Goal: Task Accomplishment & Management: Manage account settings

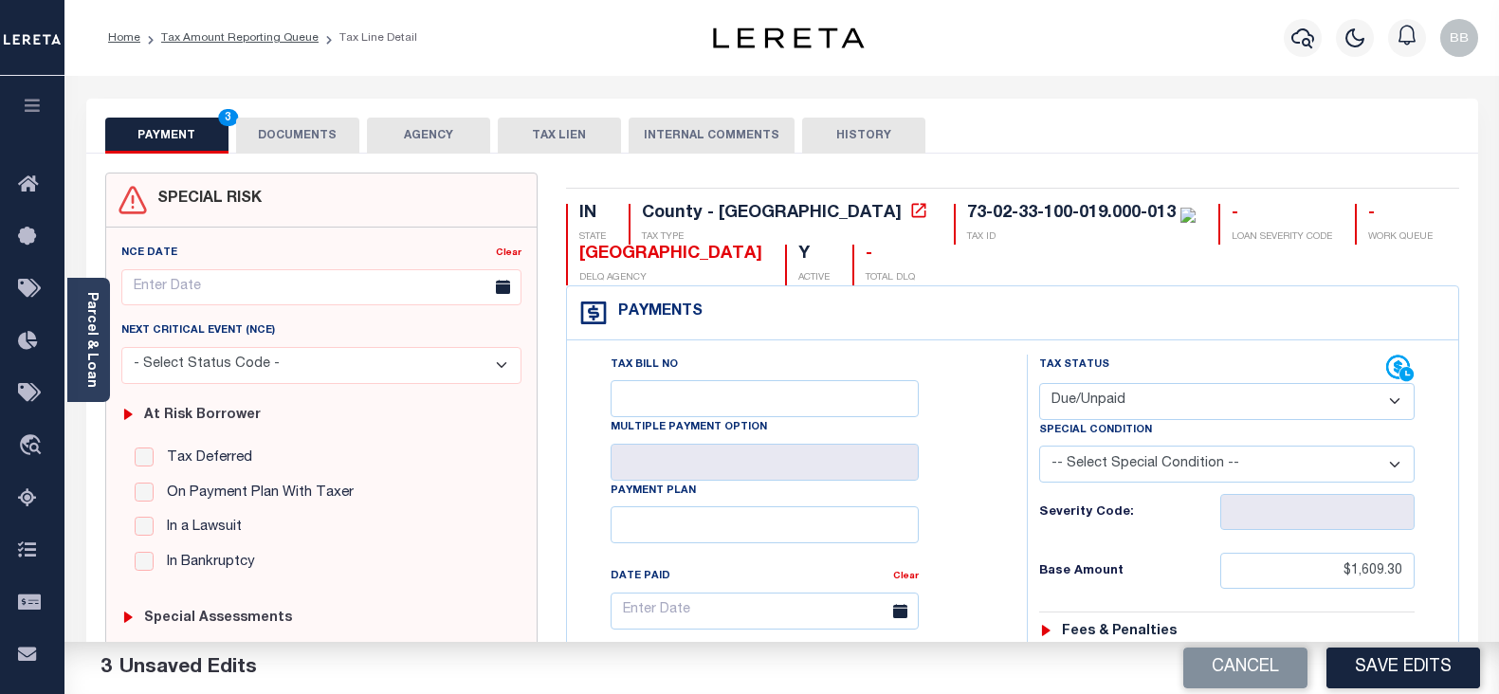
select select "DUE"
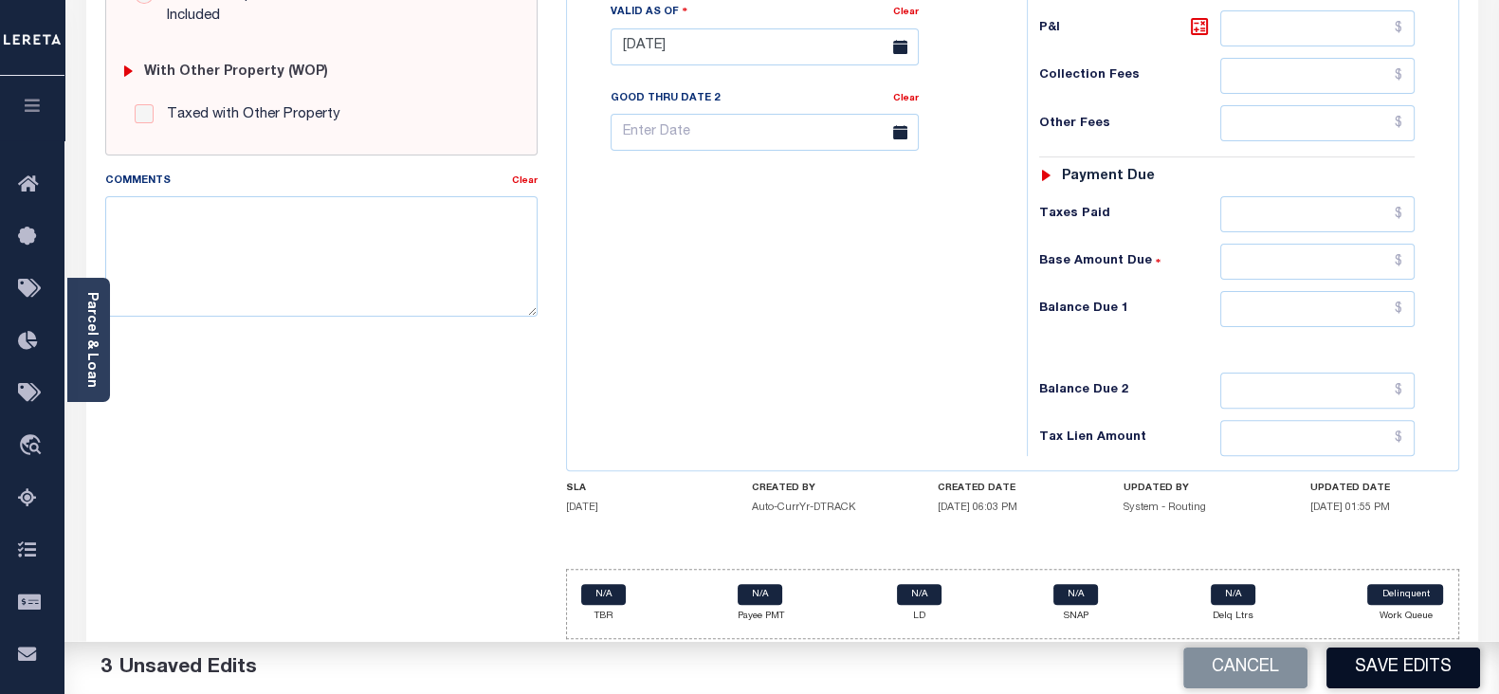
click at [1412, 667] on button "Save Edits" at bounding box center [1403, 667] width 154 height 41
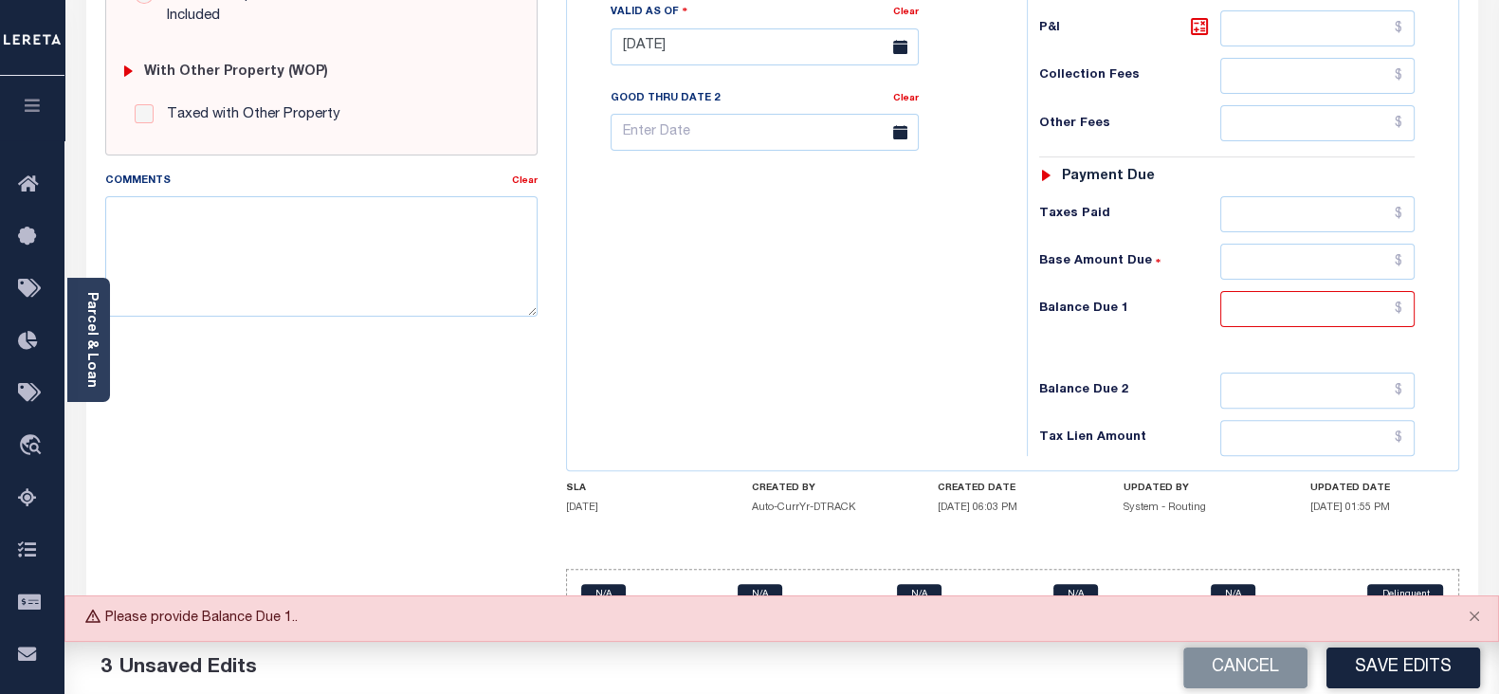
click at [1246, 469] on div "IN STATE County - IN TAX TYPE 73-02-33-100-019.000-013 TAX ID - LOAN SEVERITY C…" at bounding box center [1012, 53] width 893 height 1171
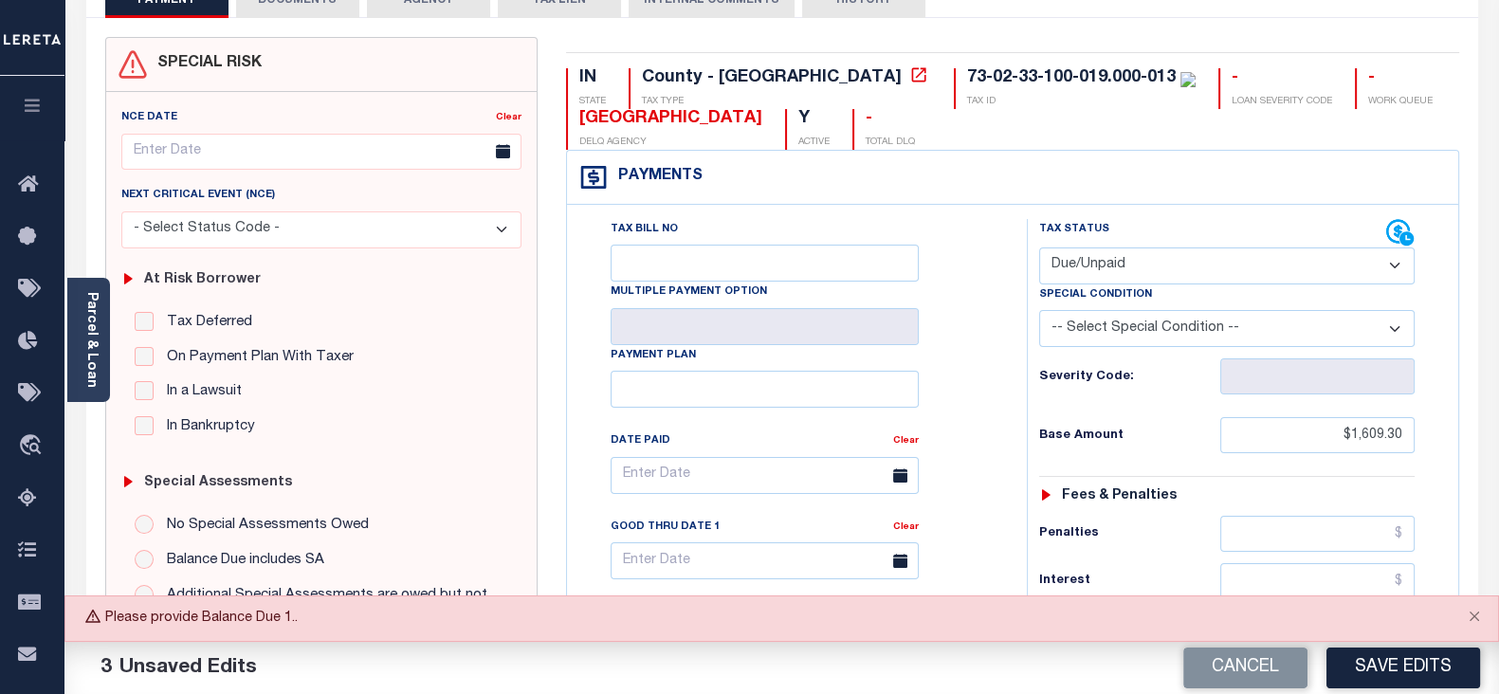
scroll to position [236, 0]
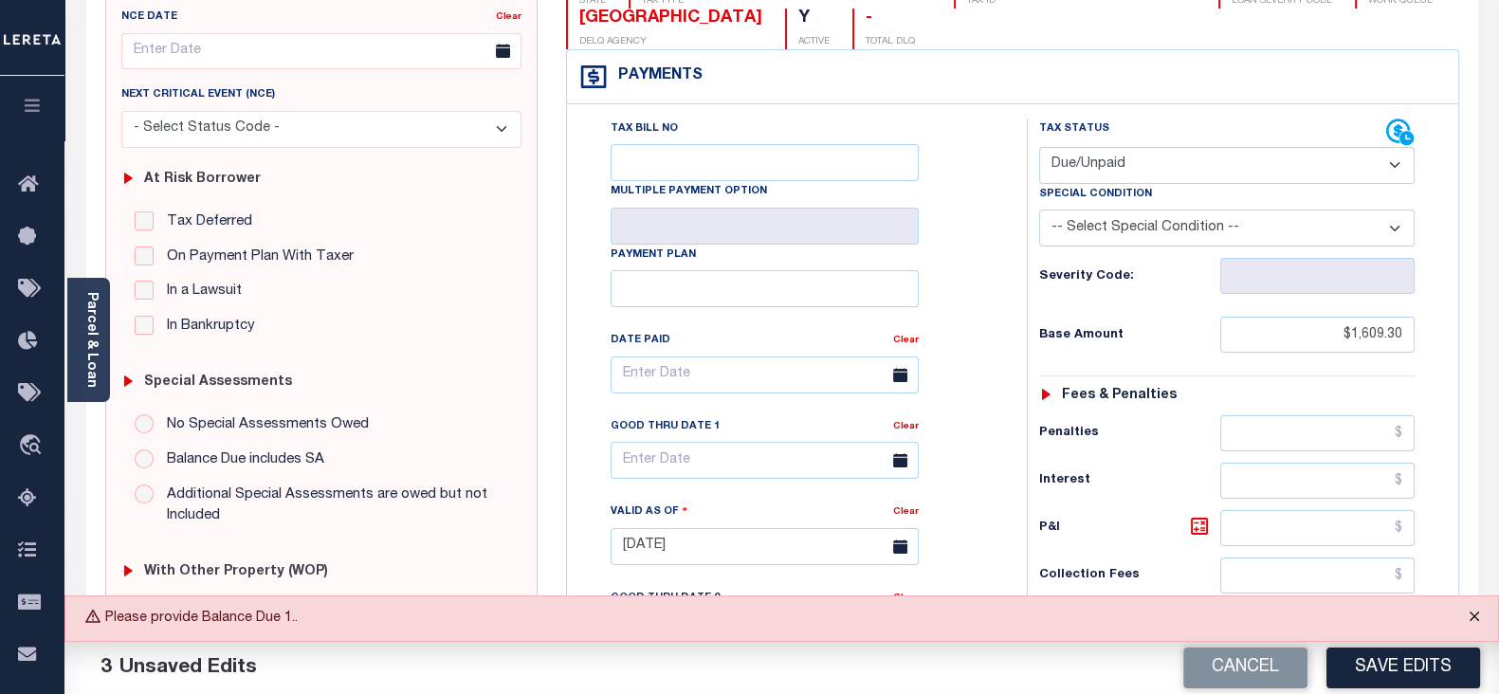
click at [1476, 624] on button "Close" at bounding box center [1473, 617] width 47 height 42
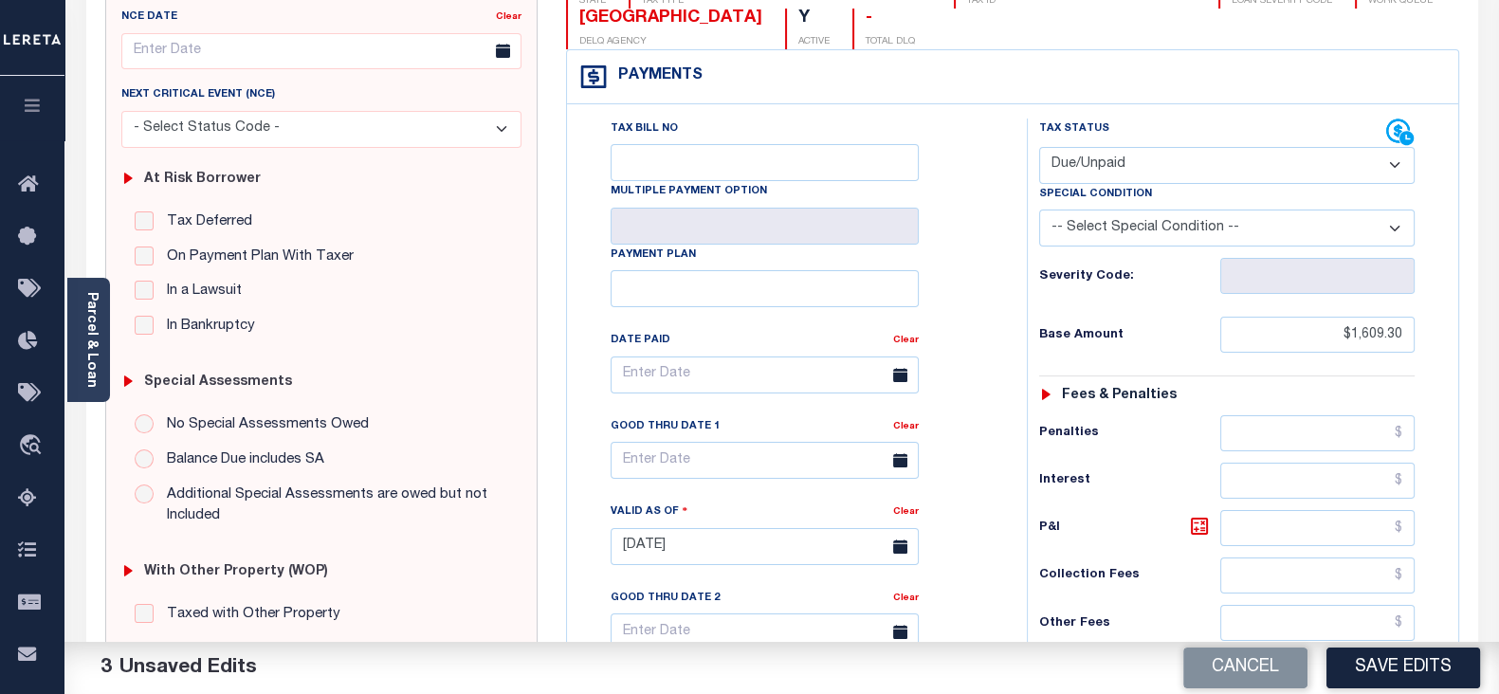
scroll to position [0, 0]
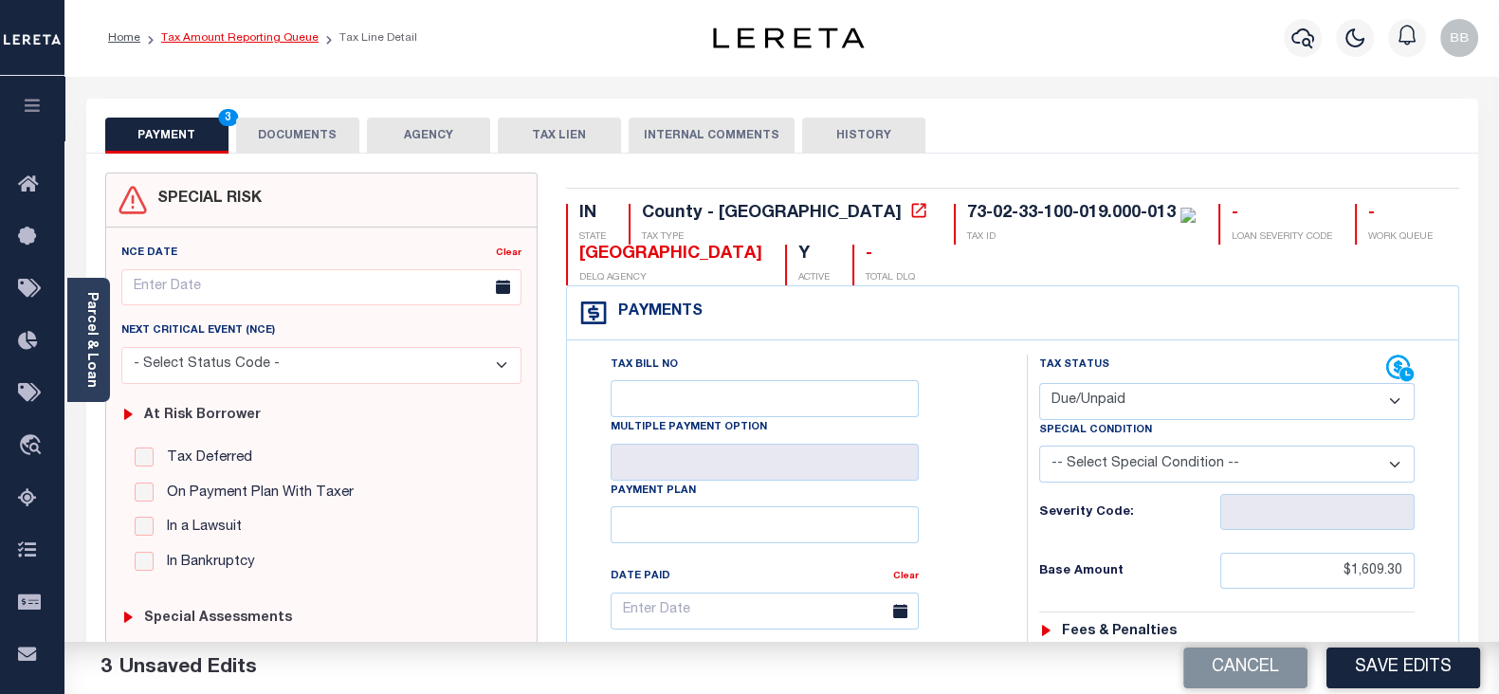
click at [273, 40] on link "Tax Amount Reporting Queue" at bounding box center [239, 37] width 157 height 11
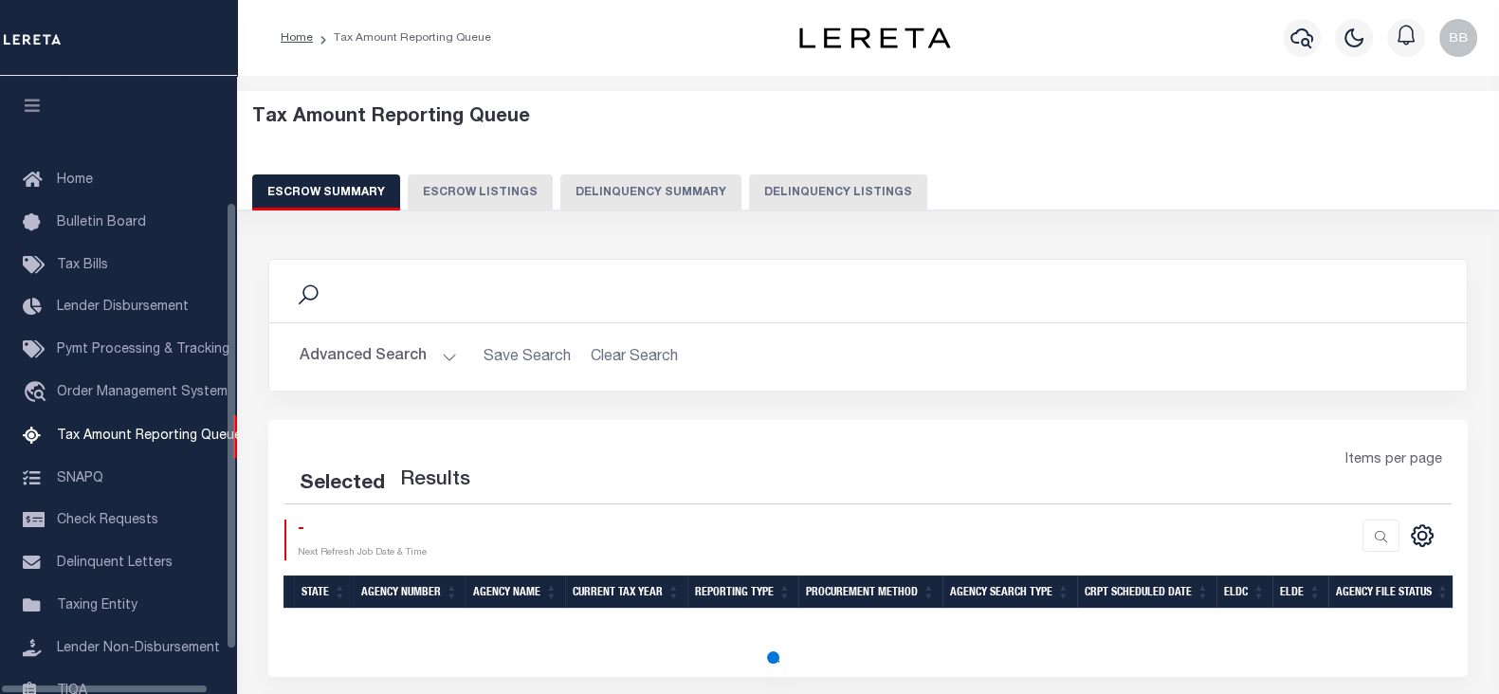
click at [791, 189] on button "Delinquency Listings" at bounding box center [838, 192] width 178 height 36
select select "100"
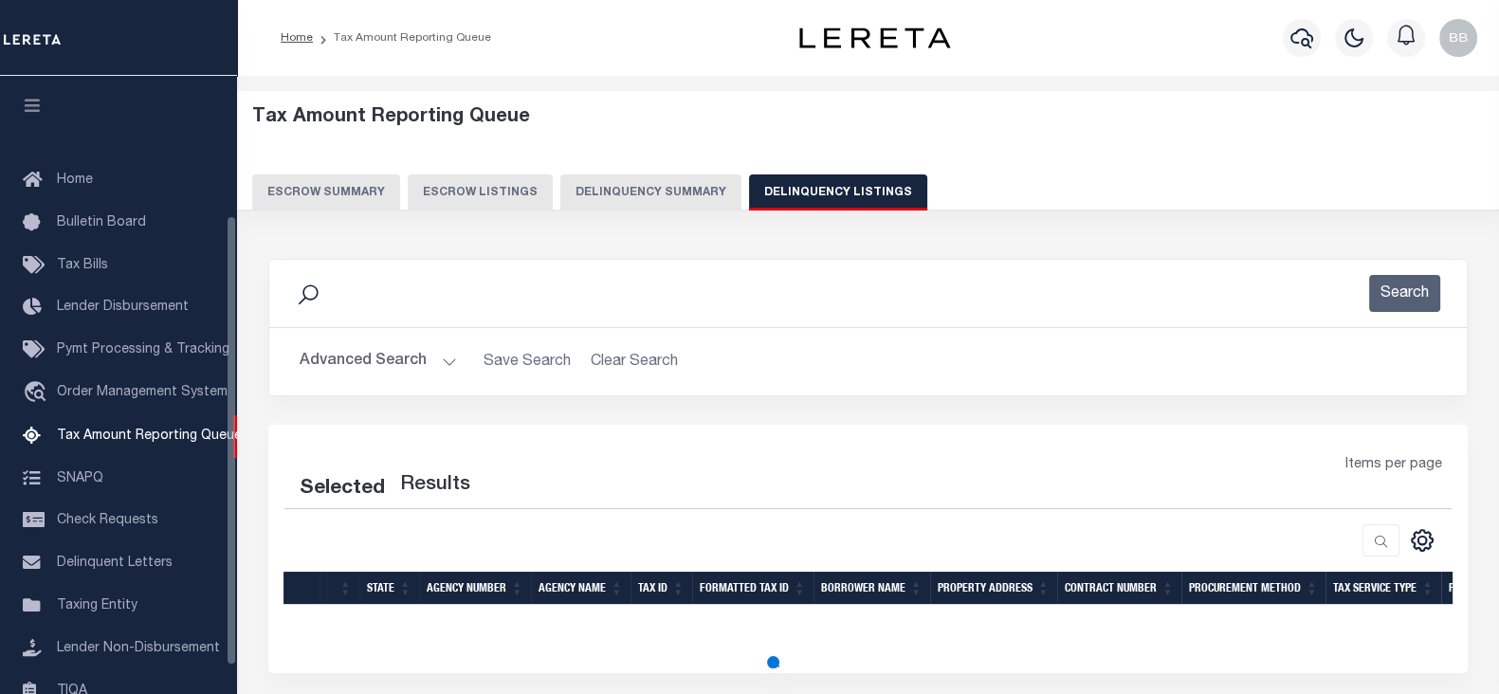
scroll to position [191, 0]
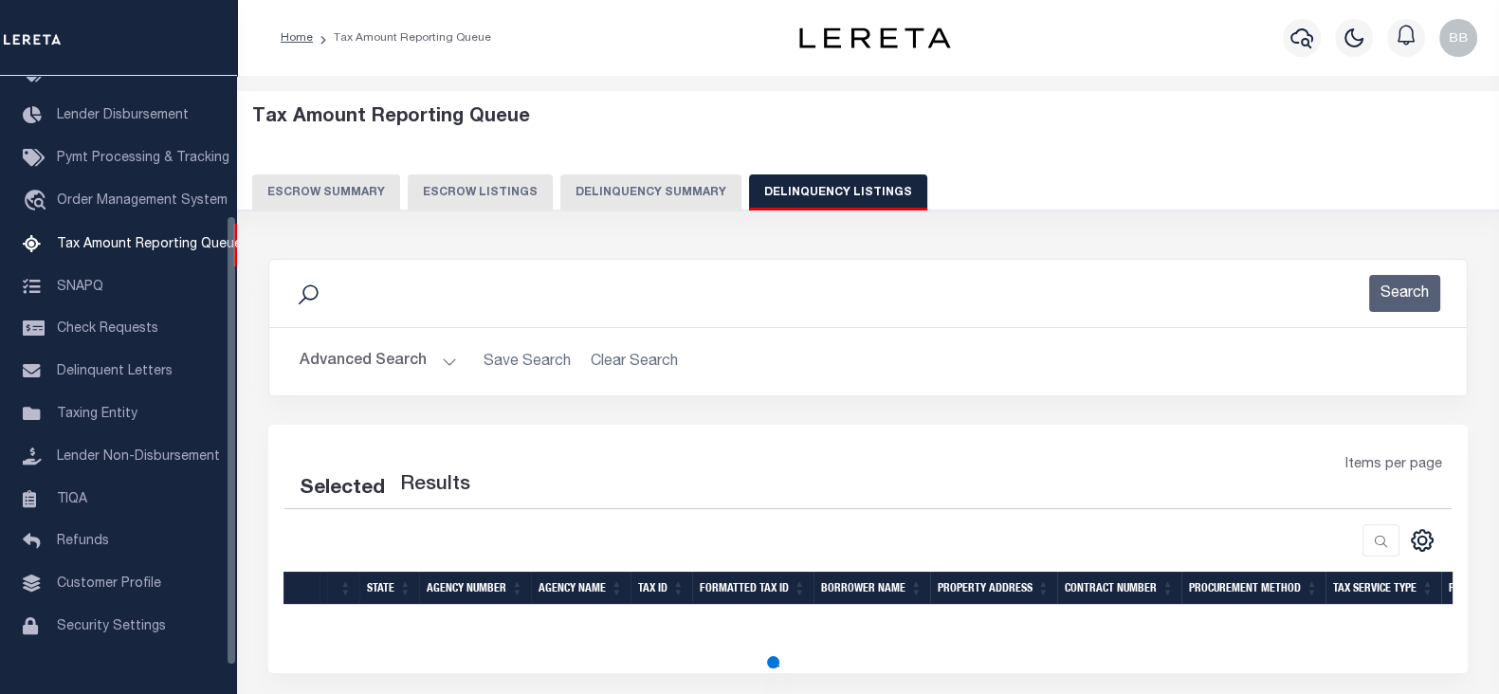
select select "100"
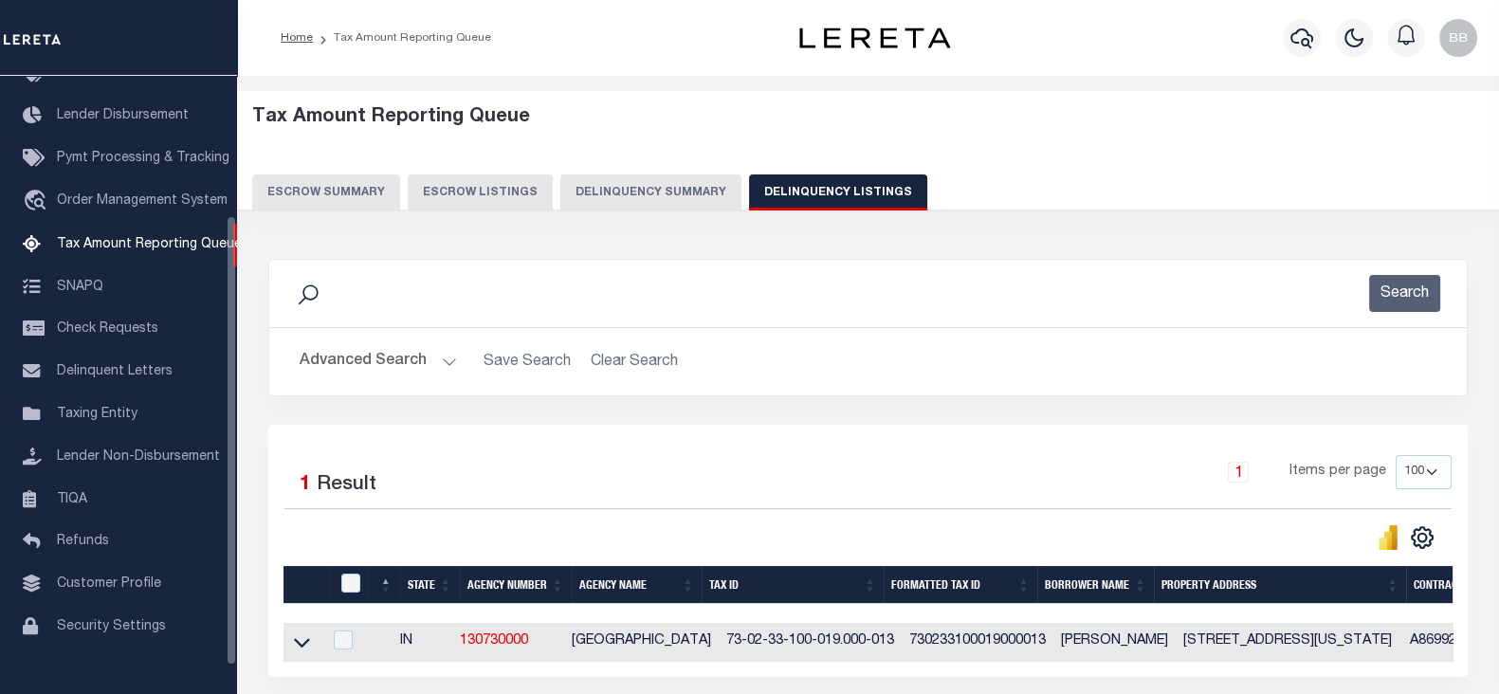
scroll to position [149, 0]
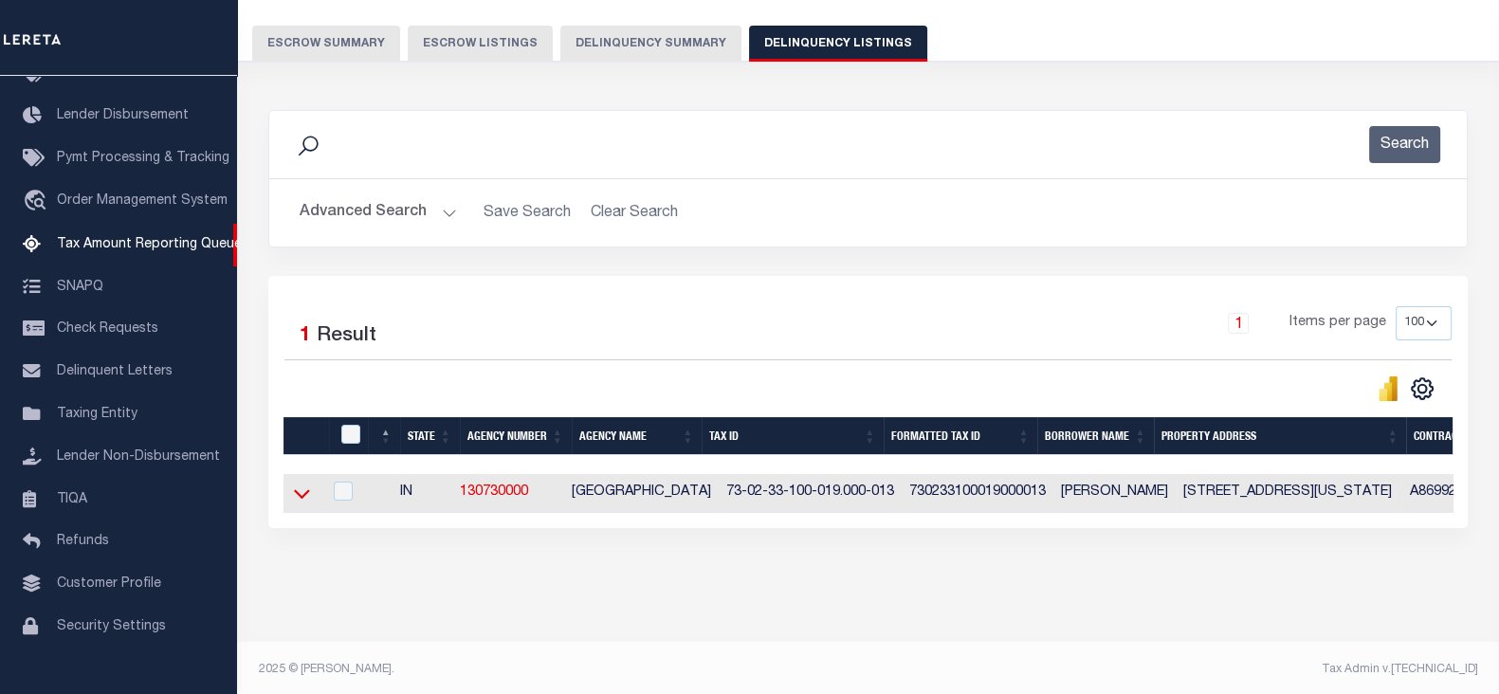
click at [303, 492] on icon at bounding box center [302, 493] width 16 height 20
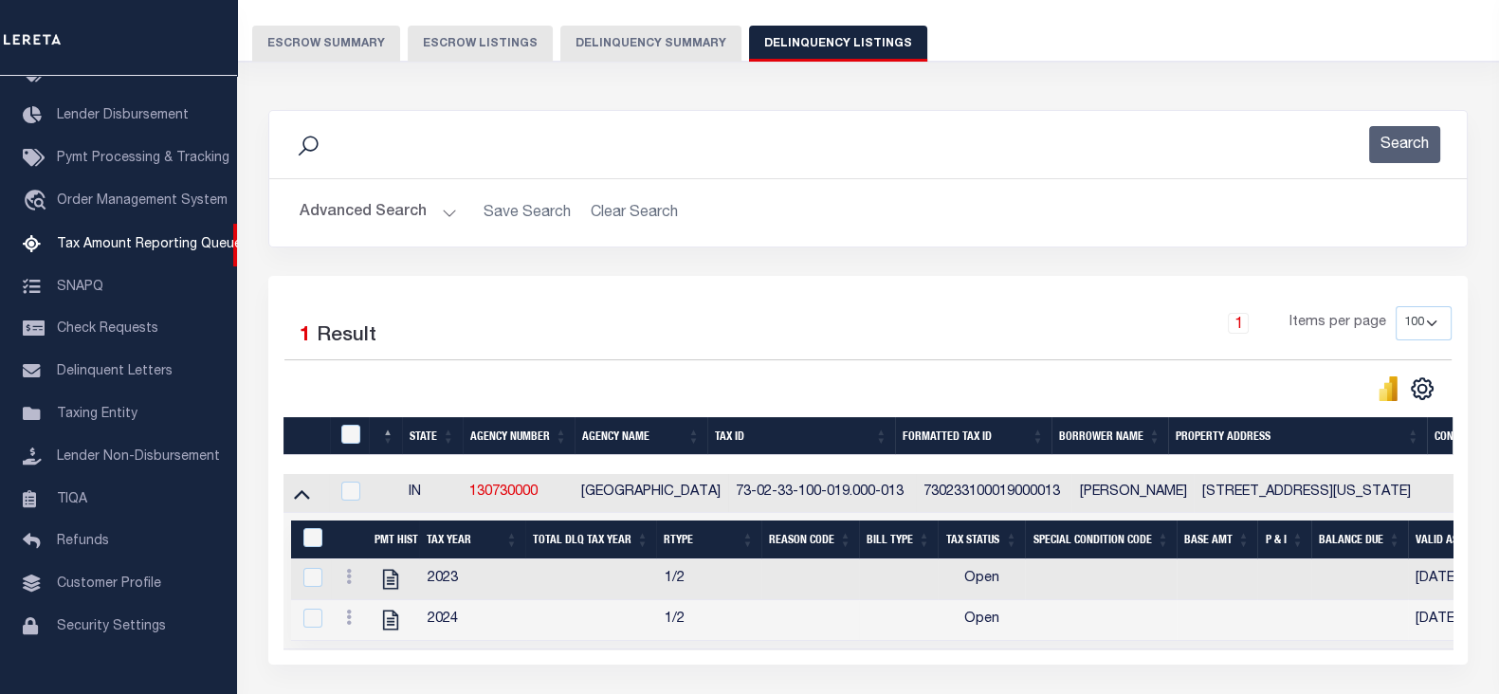
scroll to position [168, 0]
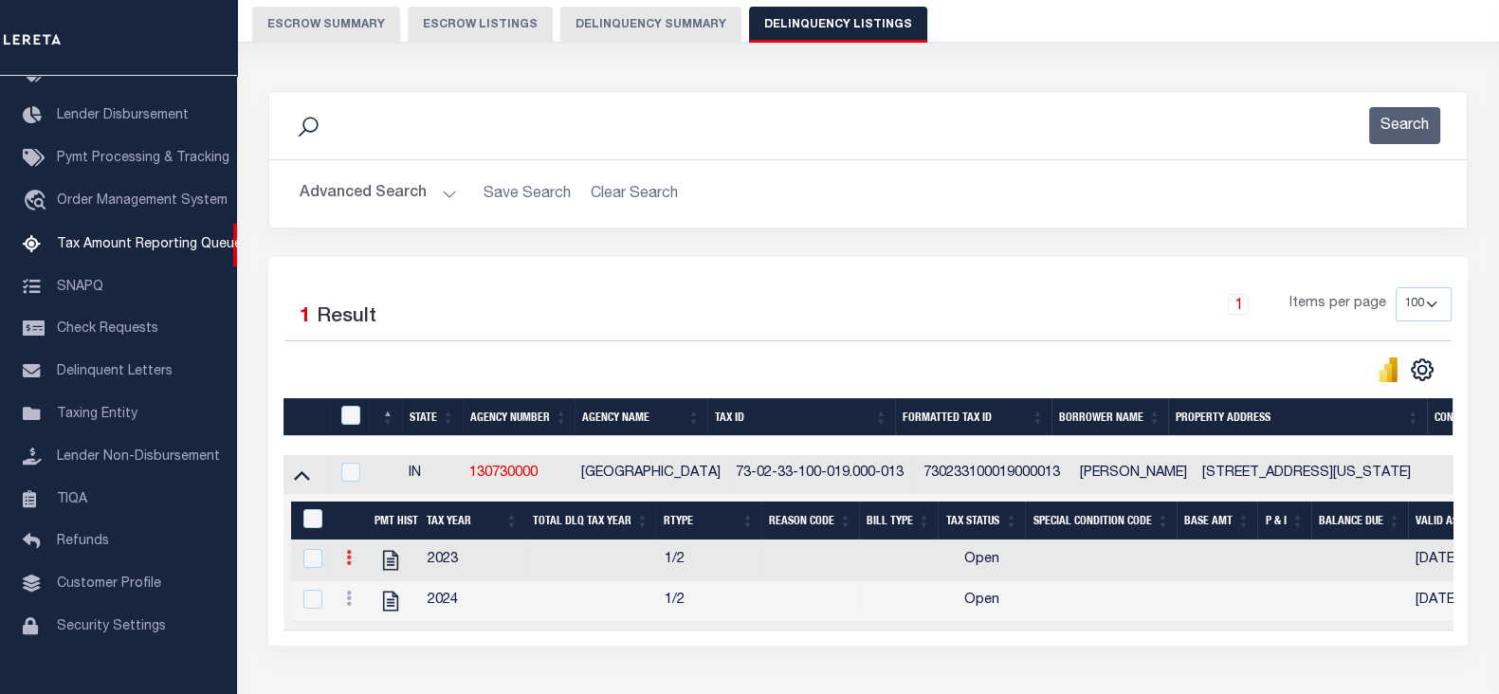
click at [344, 563] on link at bounding box center [348, 560] width 21 height 15
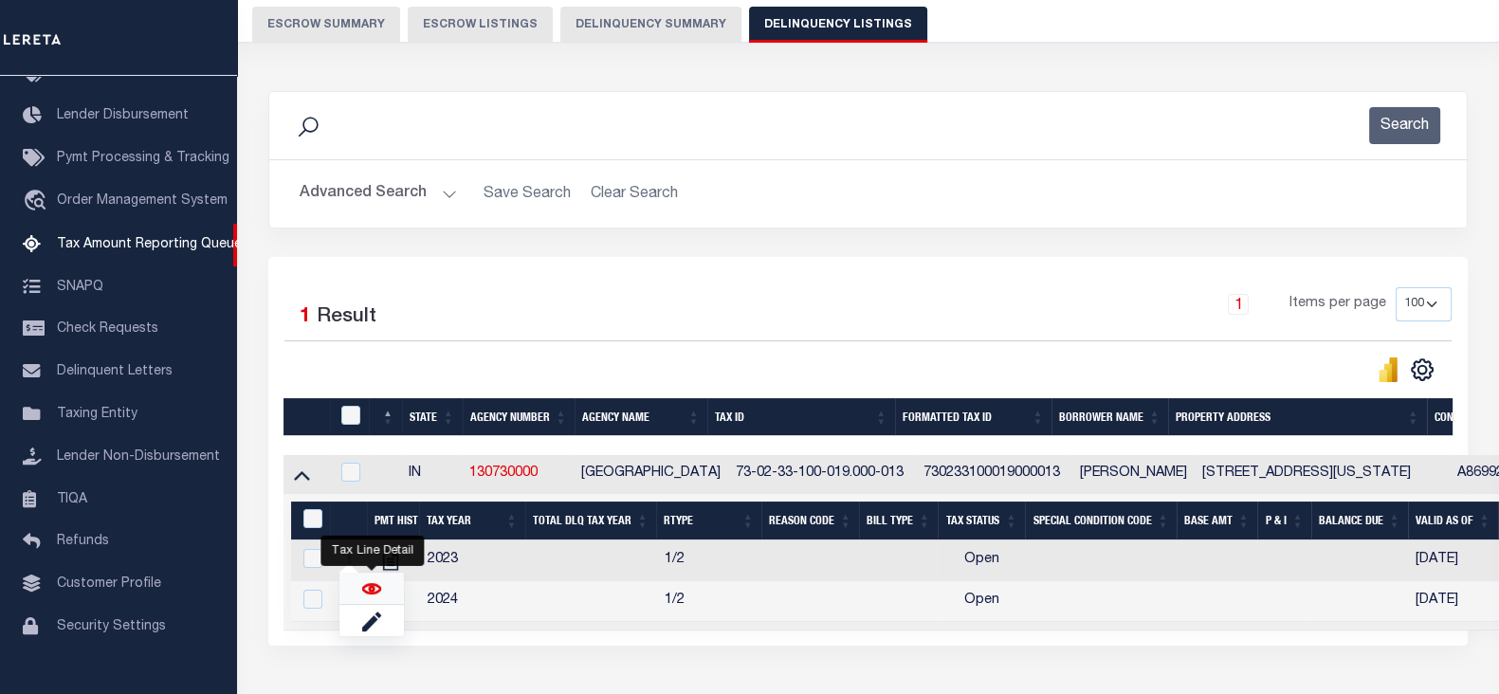
click at [370, 591] on img "" at bounding box center [371, 588] width 19 height 19
checkbox input "true"
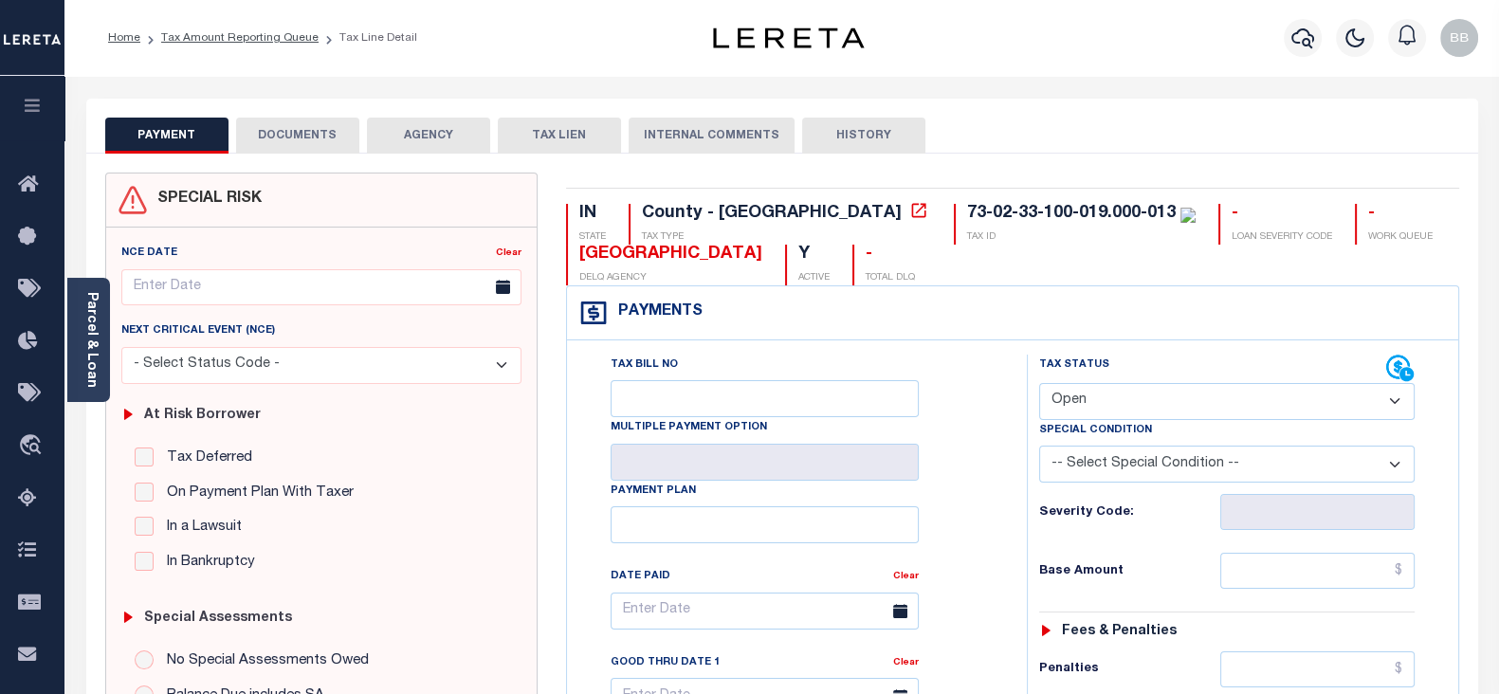
click at [1138, 392] on select "- Select Status Code - Open Due/Unpaid Paid Incomplete No Tax Due Internal Refu…" at bounding box center [1226, 401] width 375 height 37
select select "PYD"
click at [1039, 383] on select "- Select Status Code - Open Due/Unpaid Paid Incomplete No Tax Due Internal Refu…" at bounding box center [1226, 401] width 375 height 37
type input "[DATE]"
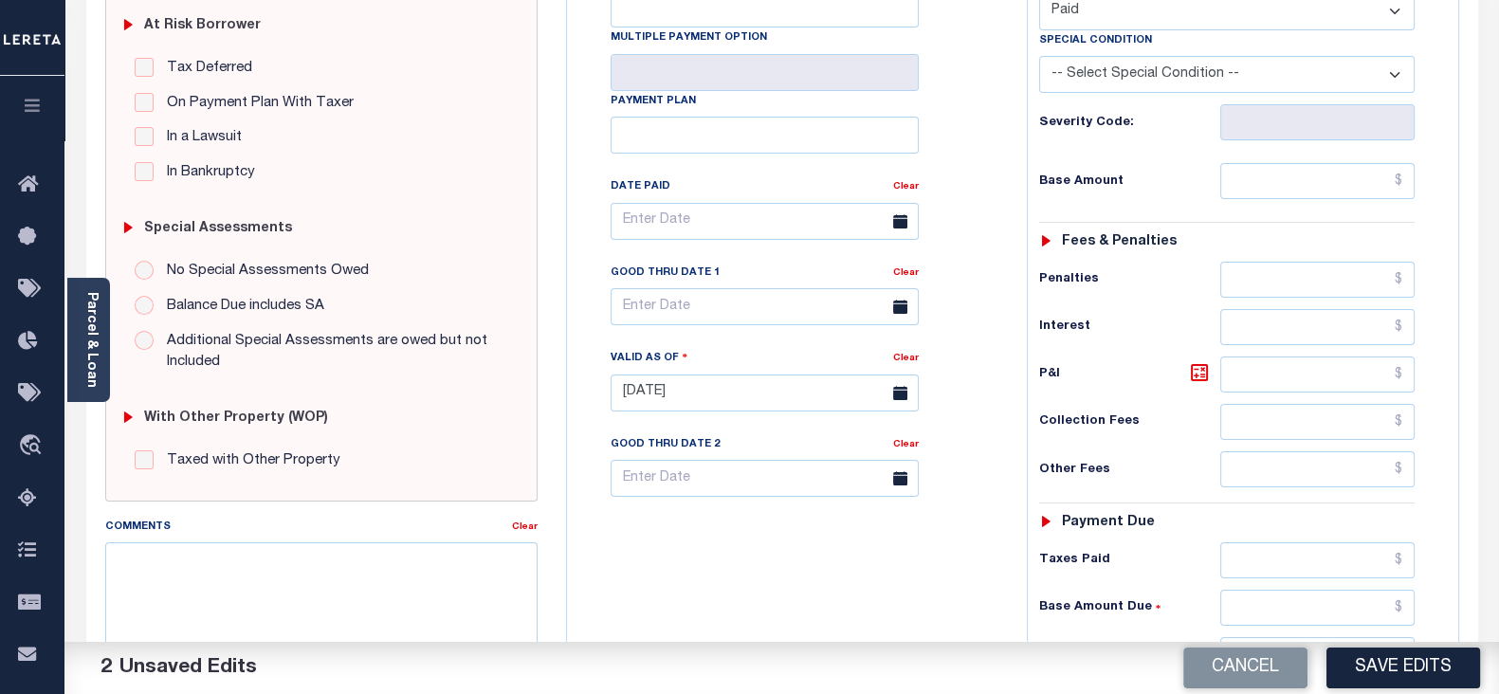
scroll to position [473, 0]
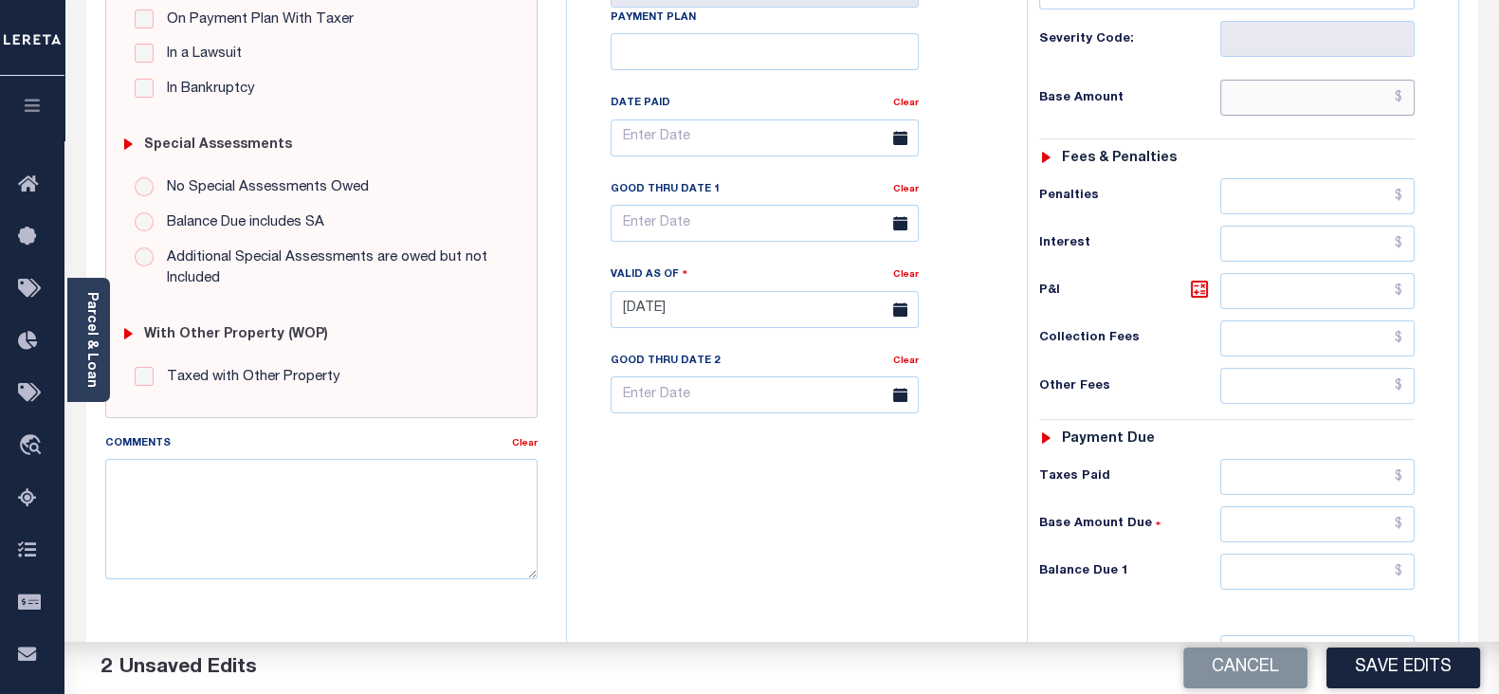
click at [1270, 99] on input "text" at bounding box center [1317, 98] width 194 height 36
type input "$0.00"
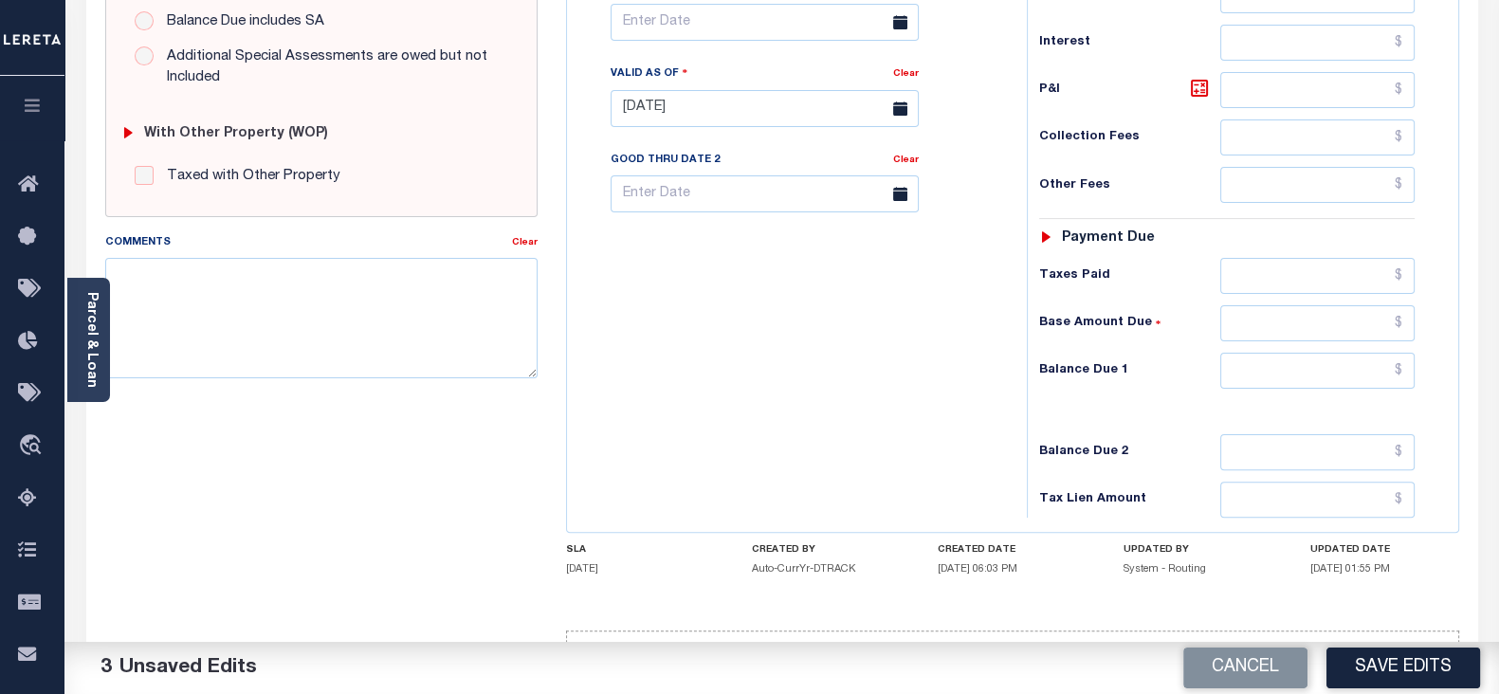
scroll to position [736, 0]
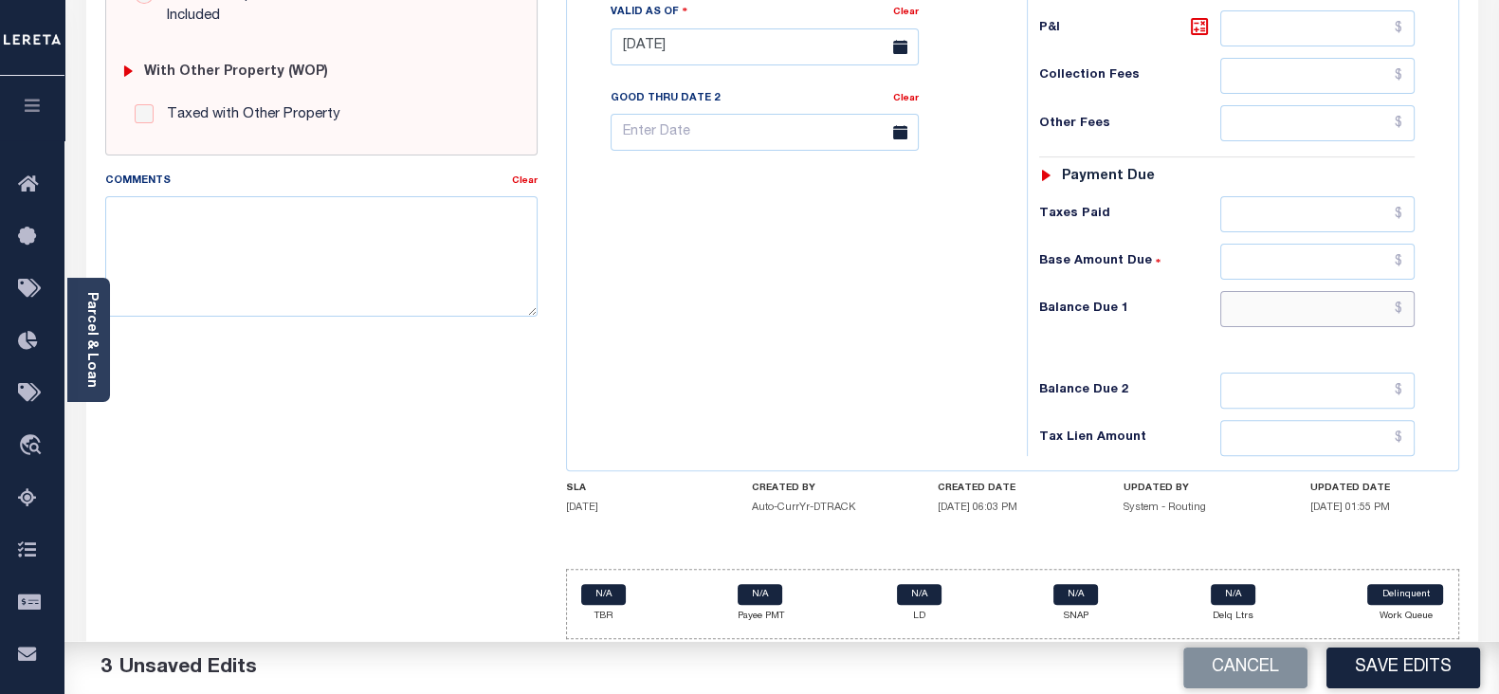
click at [1262, 300] on input "text" at bounding box center [1317, 309] width 194 height 36
type input "$0.00"
click at [1412, 665] on button "Save Edits" at bounding box center [1403, 667] width 154 height 41
checkbox input "false"
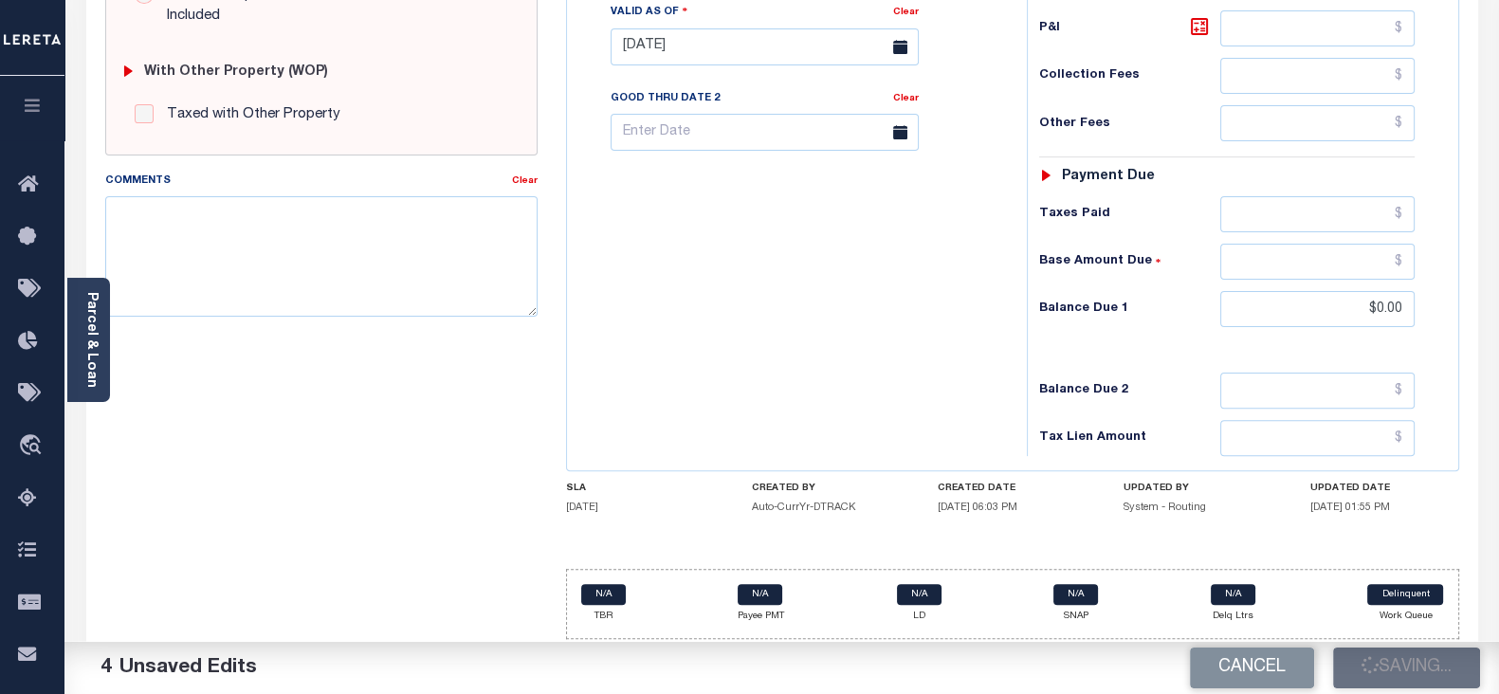
checkbox input "false"
type input "$0"
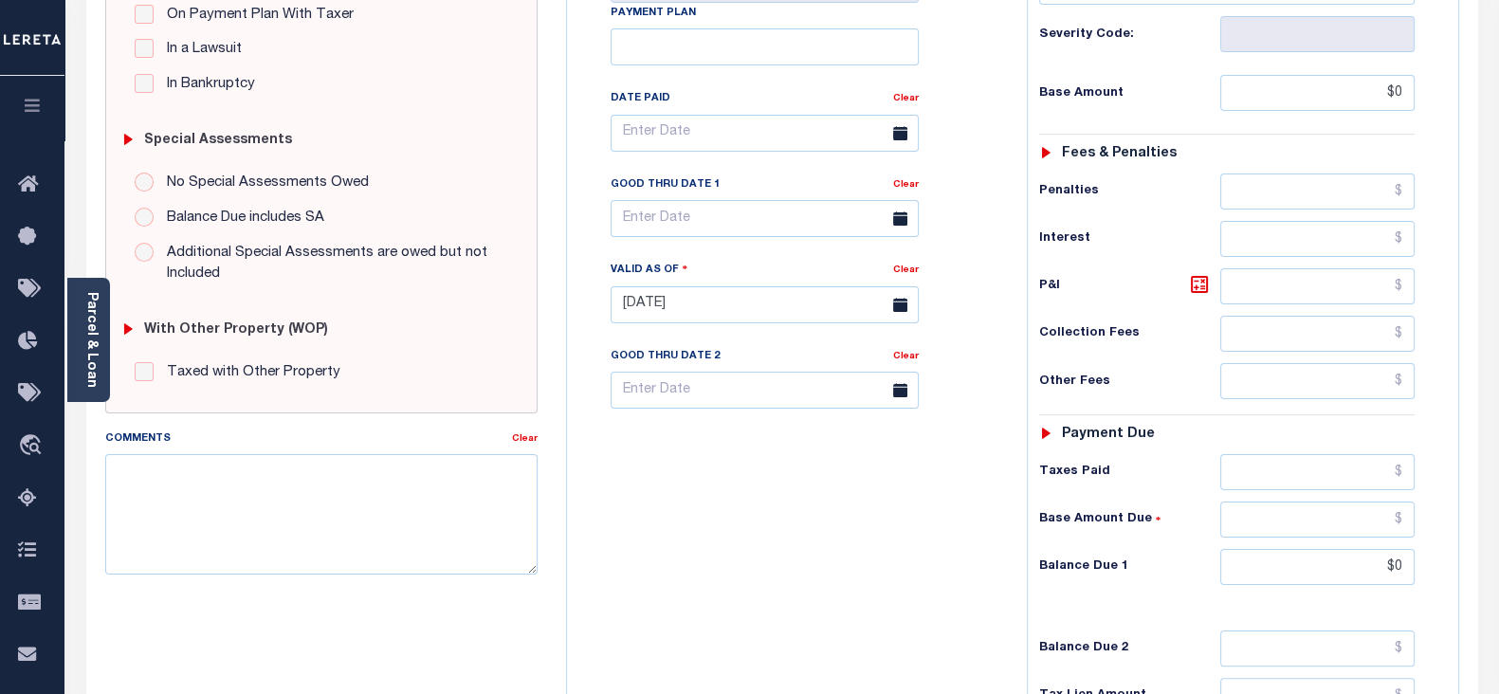
scroll to position [473, 0]
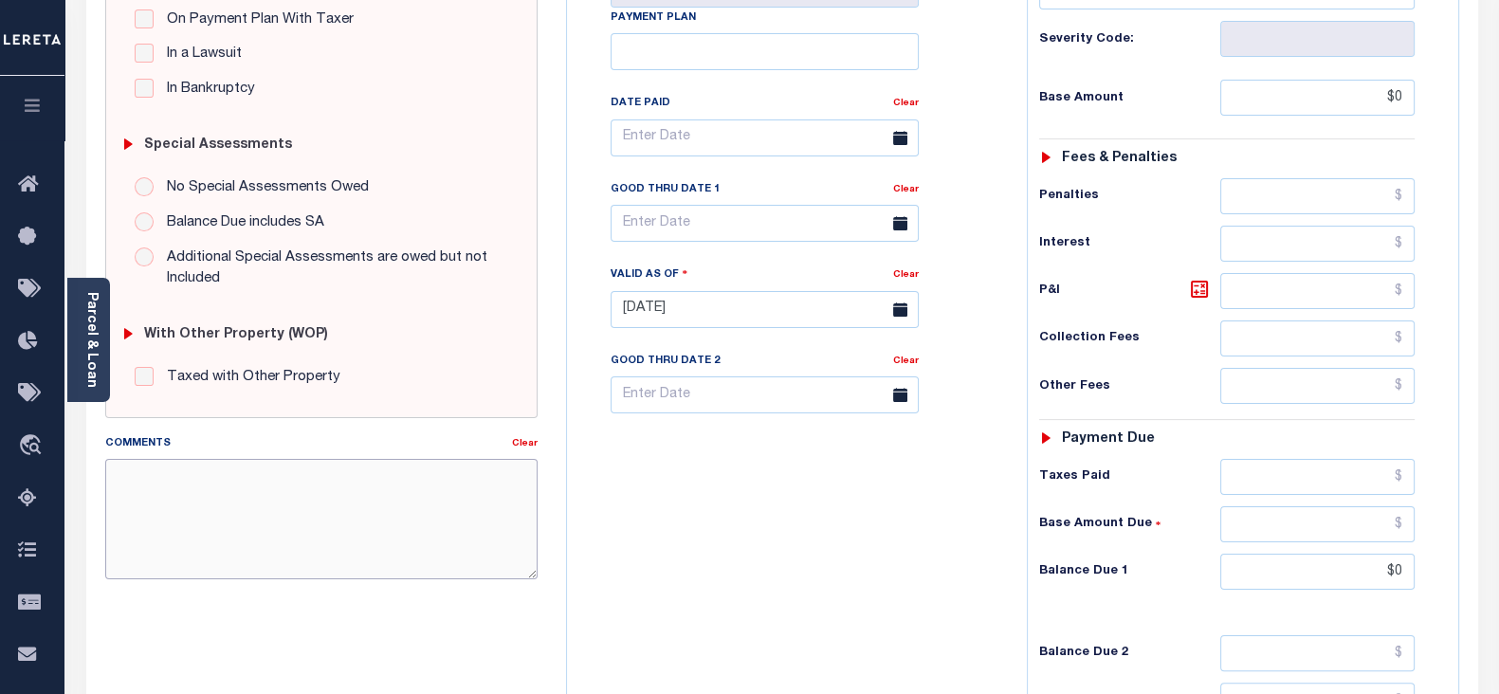
click at [288, 550] on textarea "Comments" at bounding box center [321, 518] width 432 height 119
paste textarea "As per [PERSON_NAME] taxes are paid -BB"
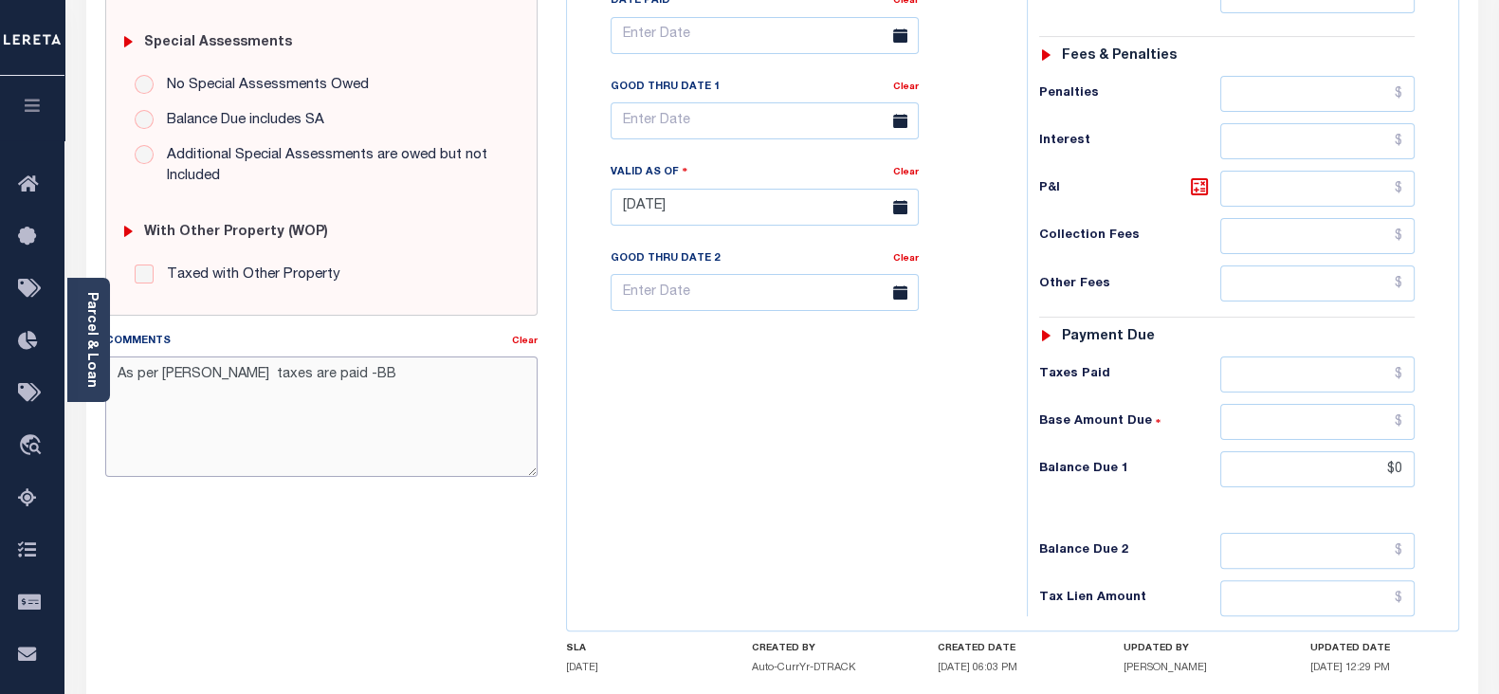
scroll to position [736, 0]
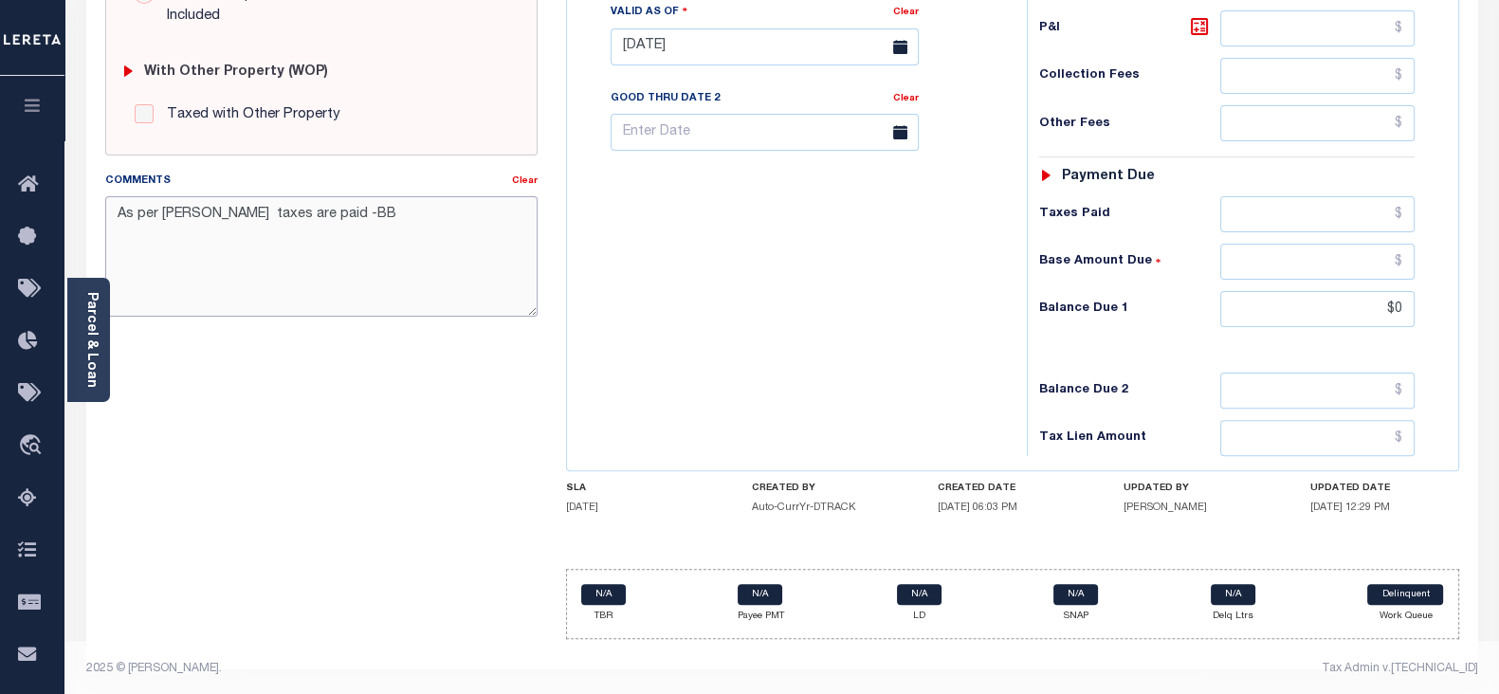
type textarea "As per [PERSON_NAME] taxes are paid -BB"
click at [1357, 537] on div "IN STATE County - IN TAX TYPE 73-02-33-100-019.000-013 TAX ID - LOAN SEVERITY C…" at bounding box center [1012, 53] width 893 height 1171
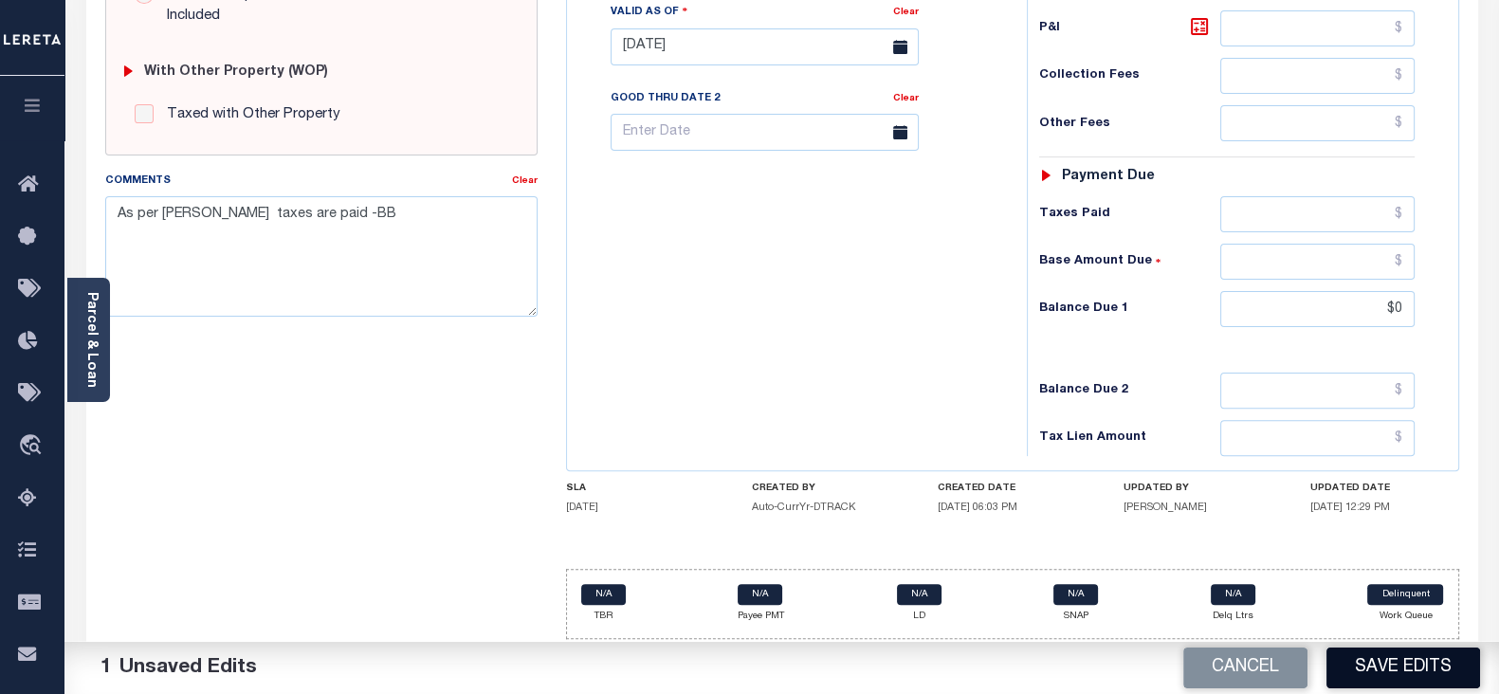
click at [1385, 664] on button "Save Edits" at bounding box center [1403, 667] width 154 height 41
checkbox input "false"
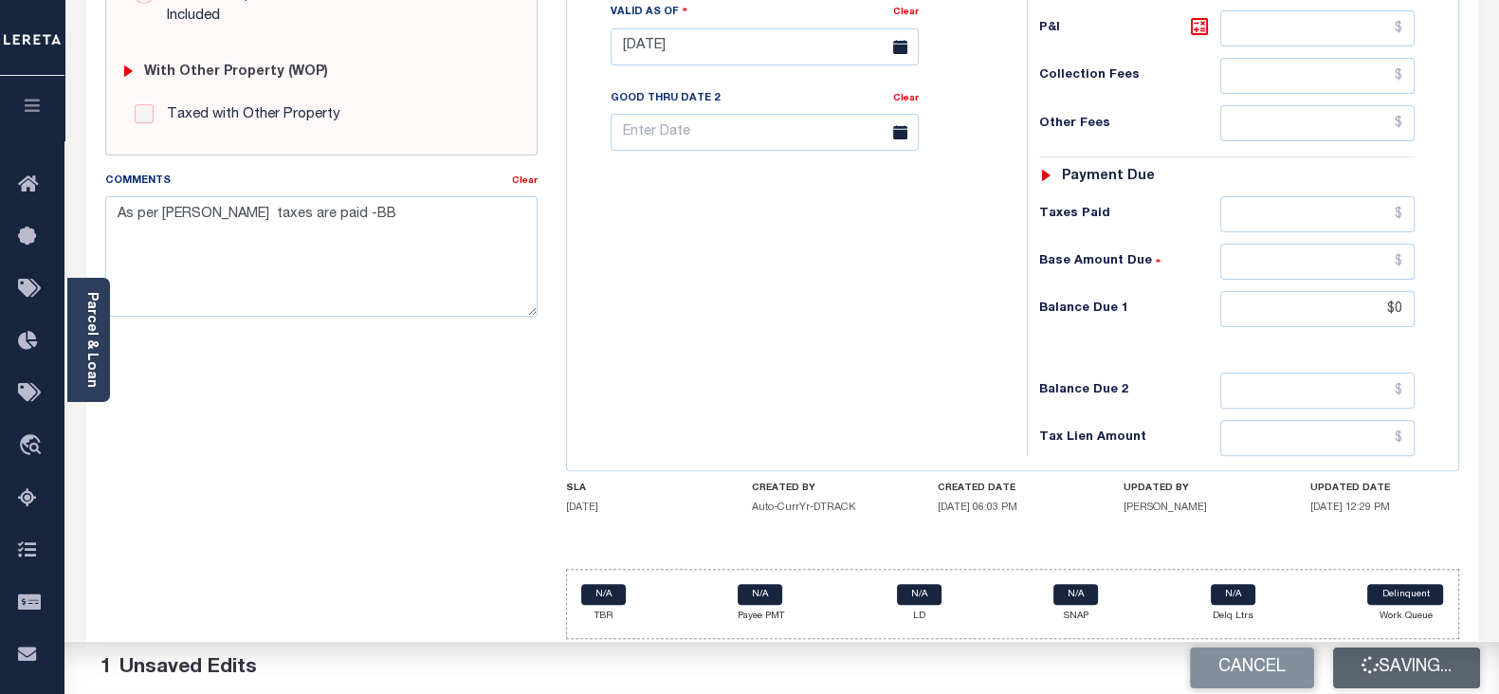
type textarea "As per [PERSON_NAME] taxes are paid -BB"
type input "$0"
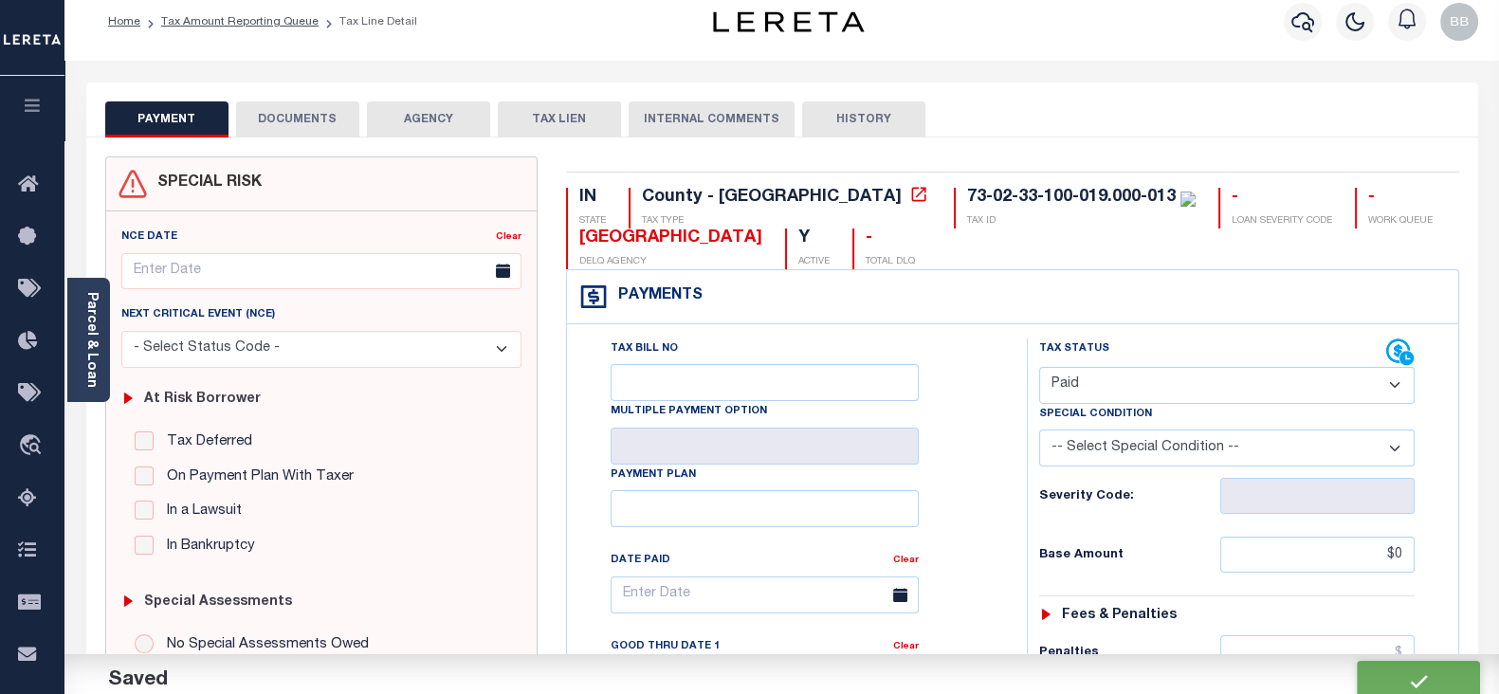
scroll to position [0, 0]
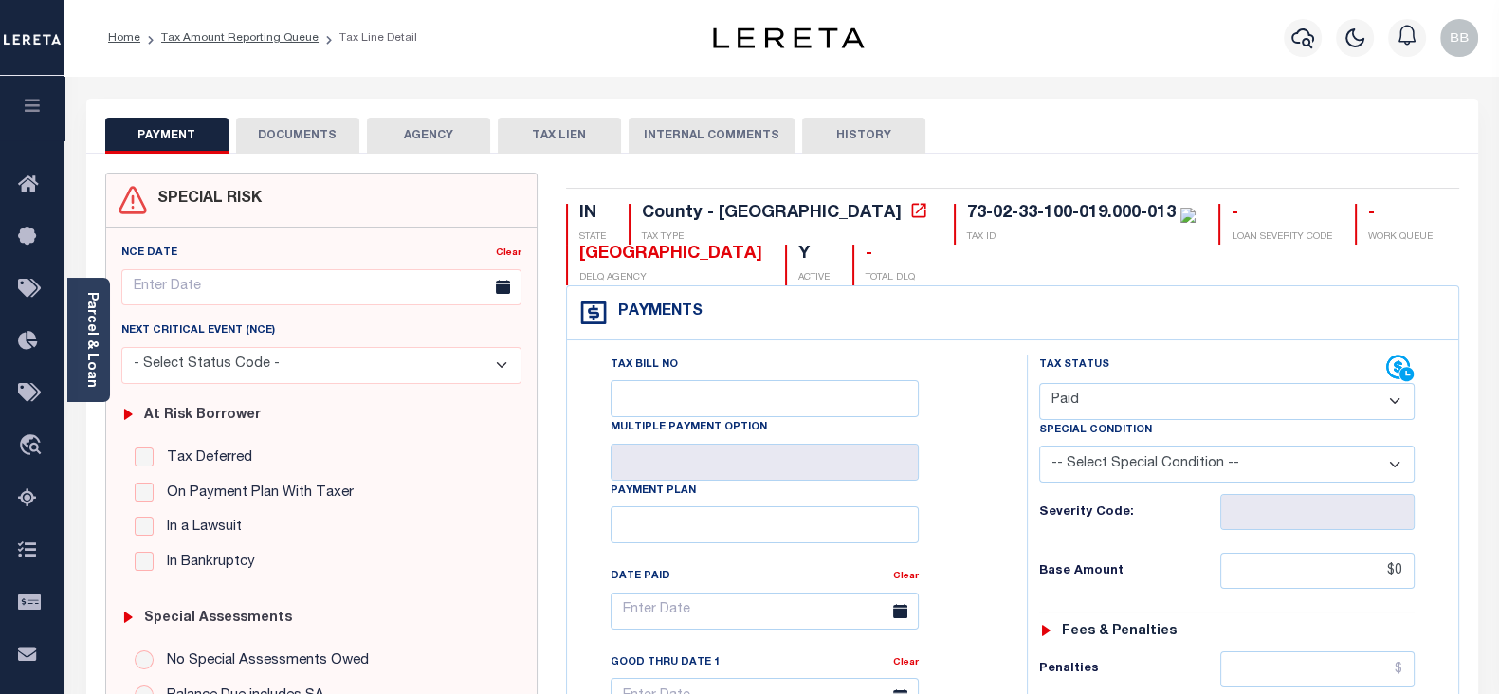
click at [282, 29] on li "Tax Amount Reporting Queue" at bounding box center [229, 37] width 178 height 17
click at [264, 34] on link "Tax Amount Reporting Queue" at bounding box center [239, 37] width 157 height 11
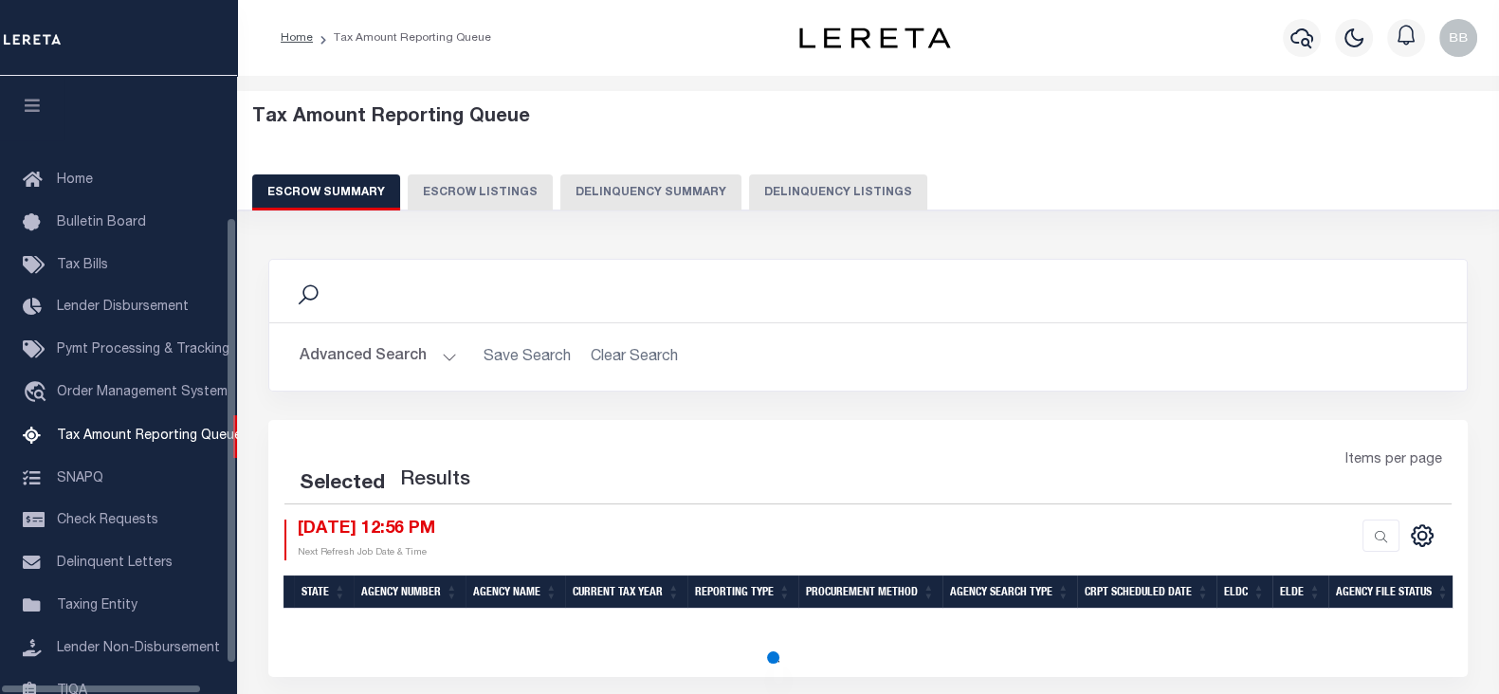
click at [822, 192] on button "Delinquency Listings" at bounding box center [838, 192] width 178 height 36
select select "100"
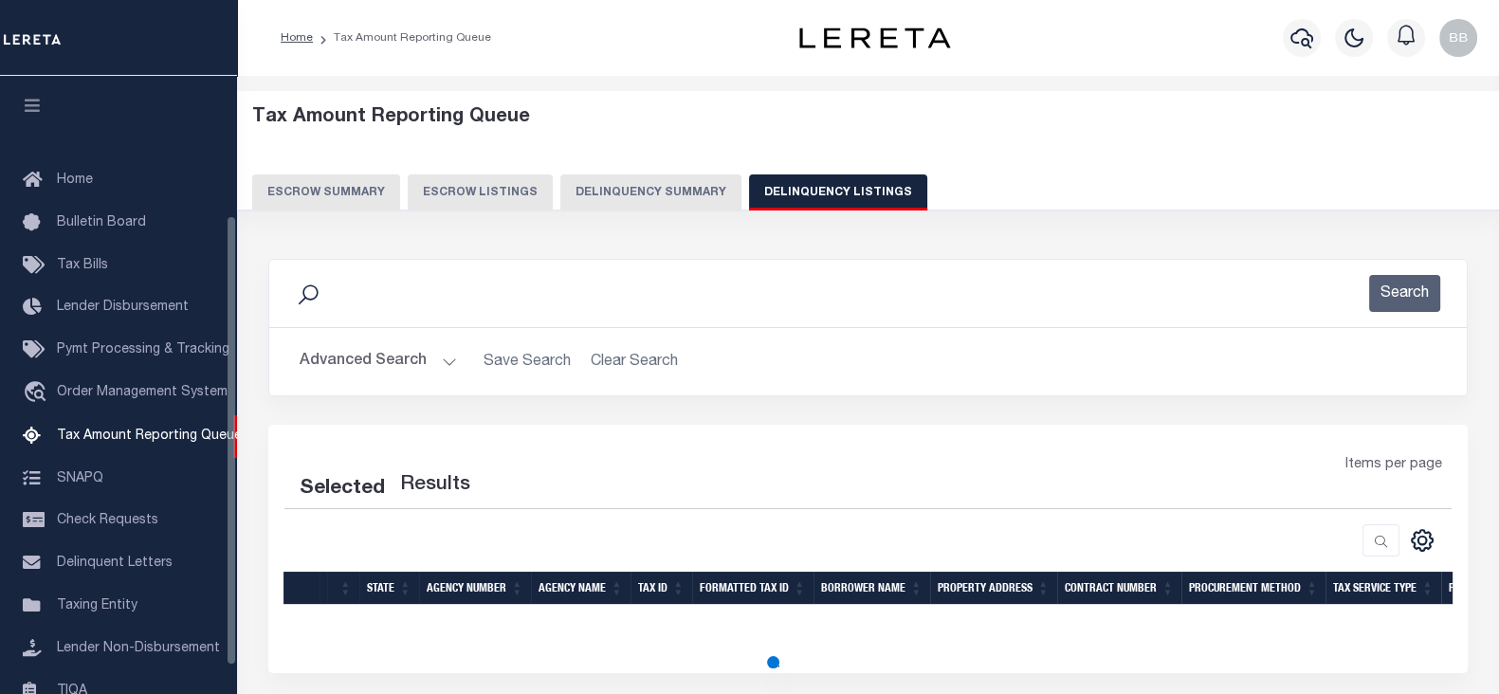
select select "100"
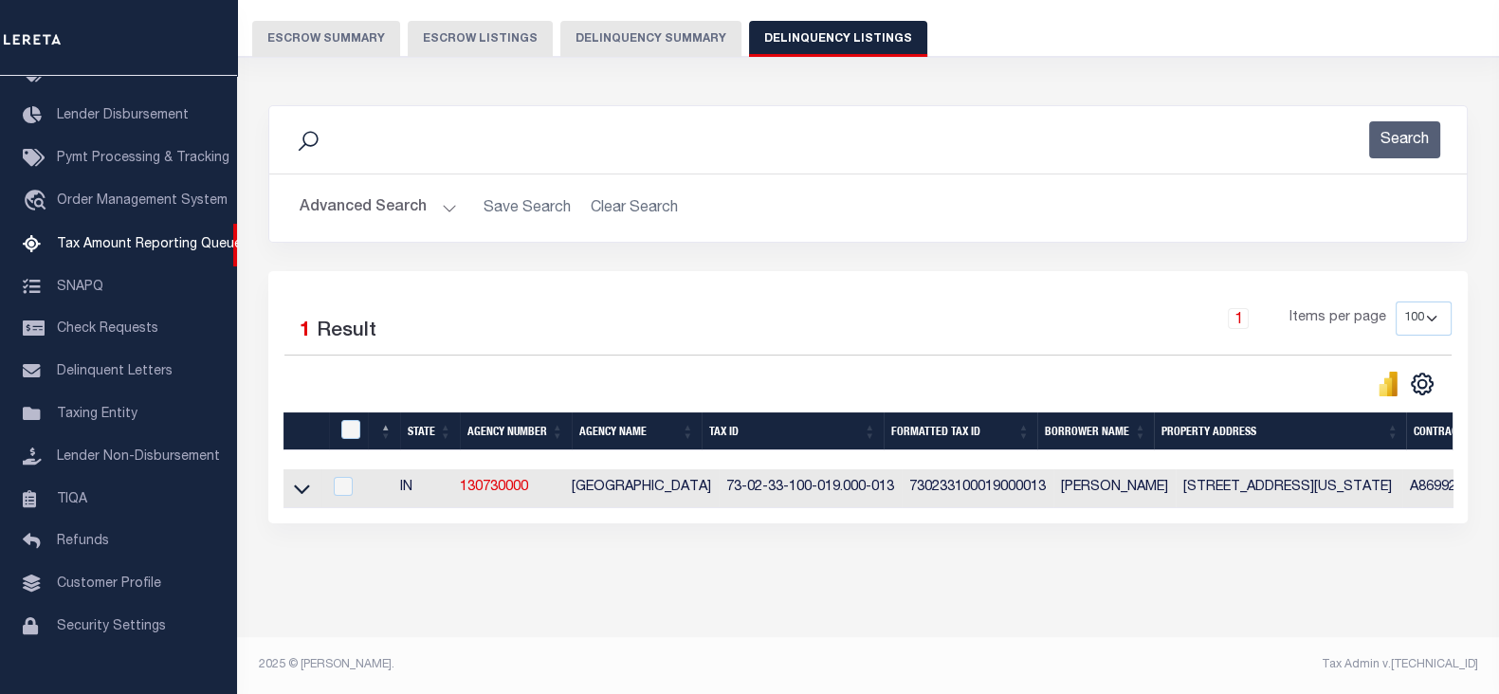
scroll to position [168, 0]
click at [303, 479] on icon at bounding box center [302, 489] width 16 height 20
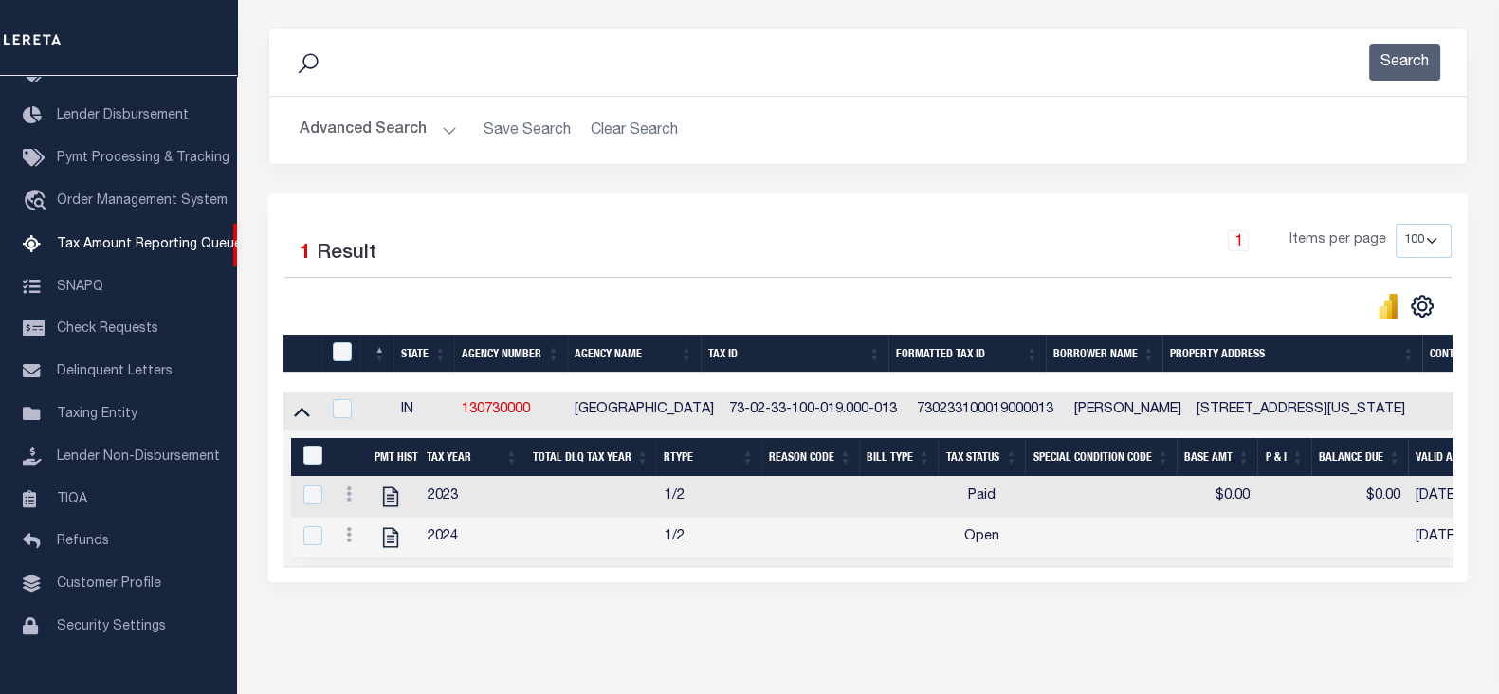
scroll to position [286, 0]
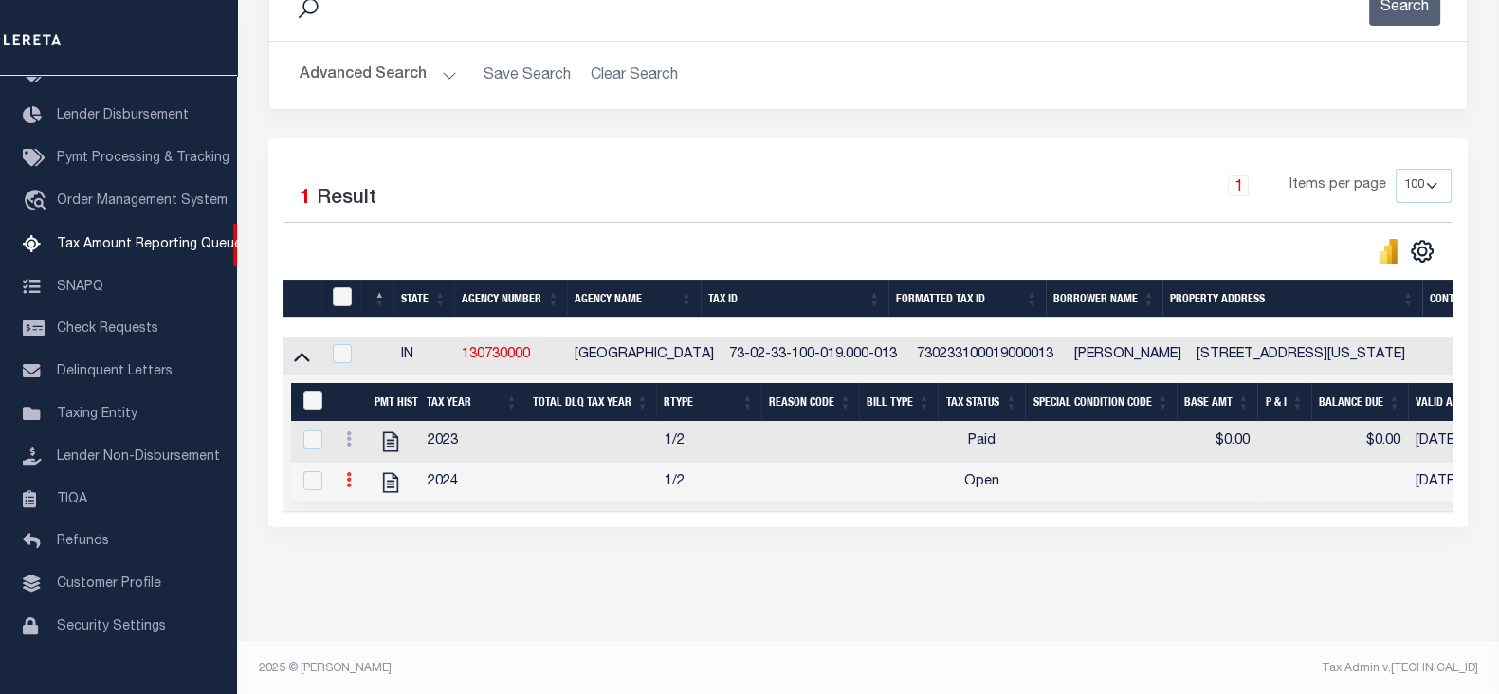
click at [349, 485] on icon at bounding box center [349, 479] width 6 height 15
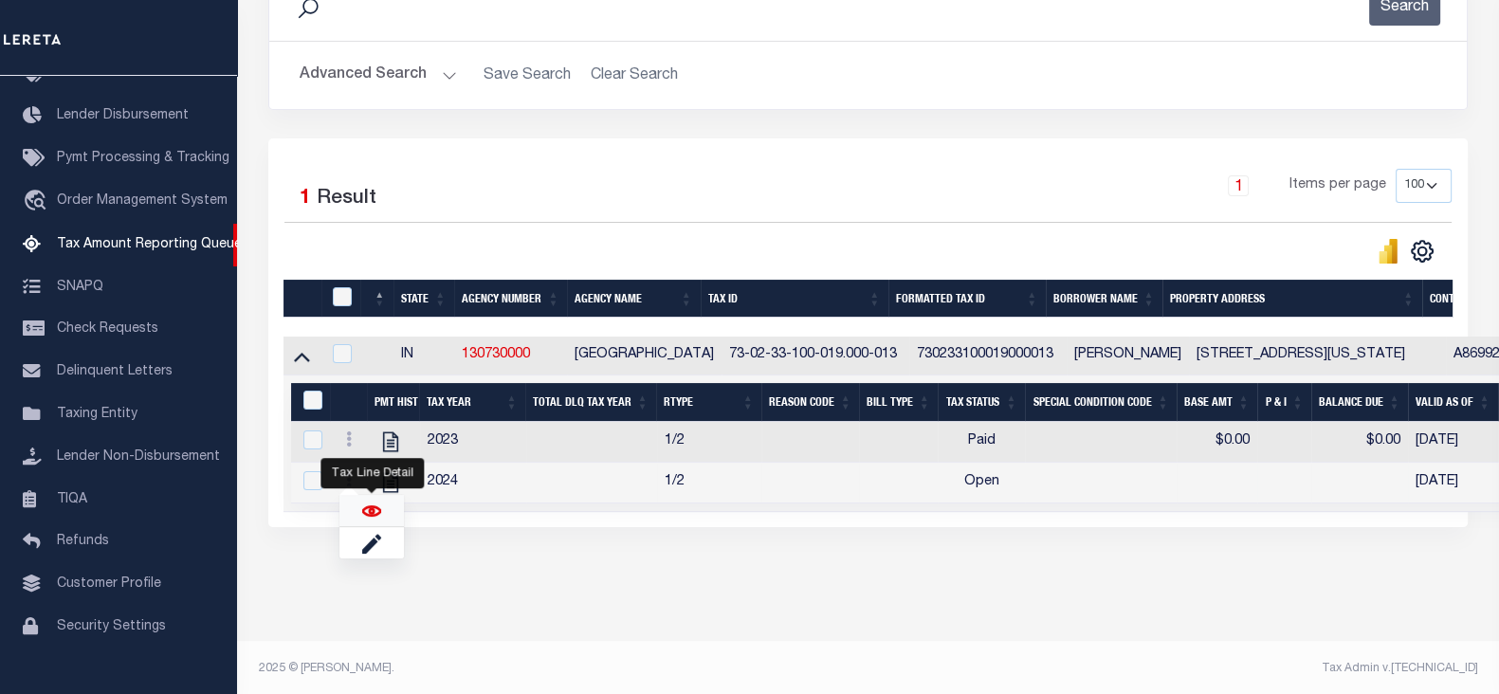
click at [370, 518] on img "" at bounding box center [371, 510] width 19 height 19
checkbox input "true"
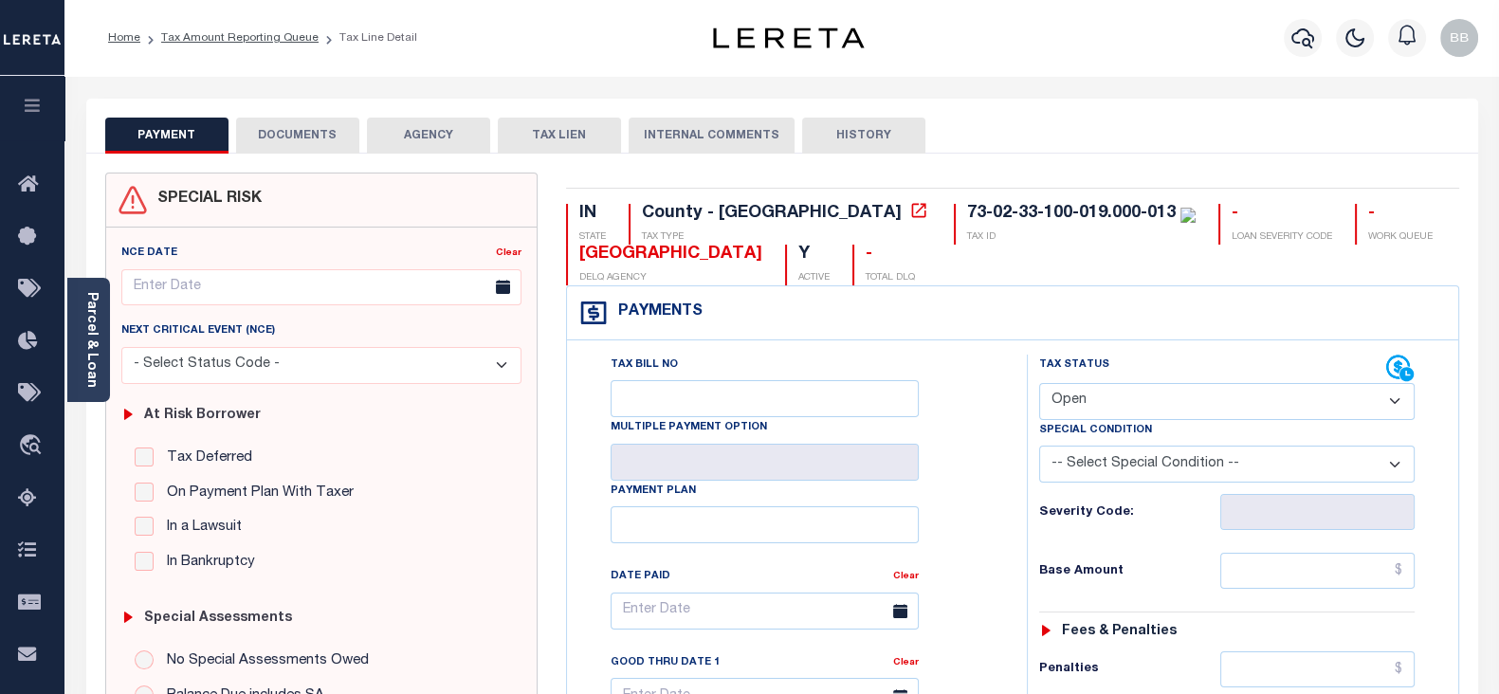
click at [1084, 389] on select "- Select Status Code - Open Due/Unpaid Paid Incomplete No Tax Due Internal Refu…" at bounding box center [1226, 401] width 375 height 37
select select "DUE"
click at [1039, 383] on select "- Select Status Code - Open Due/Unpaid Paid Incomplete No Tax Due Internal Refu…" at bounding box center [1226, 401] width 375 height 37
type input "[DATE]"
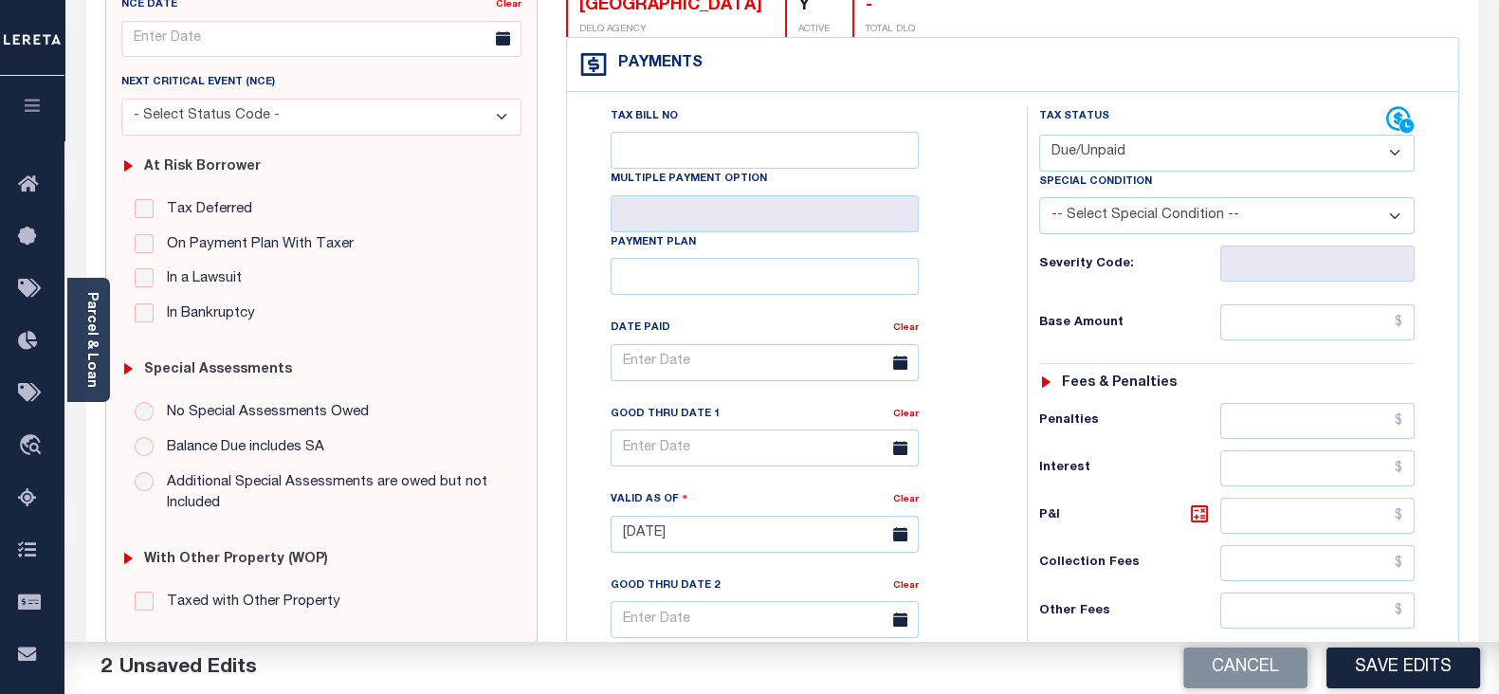
scroll to position [355, 0]
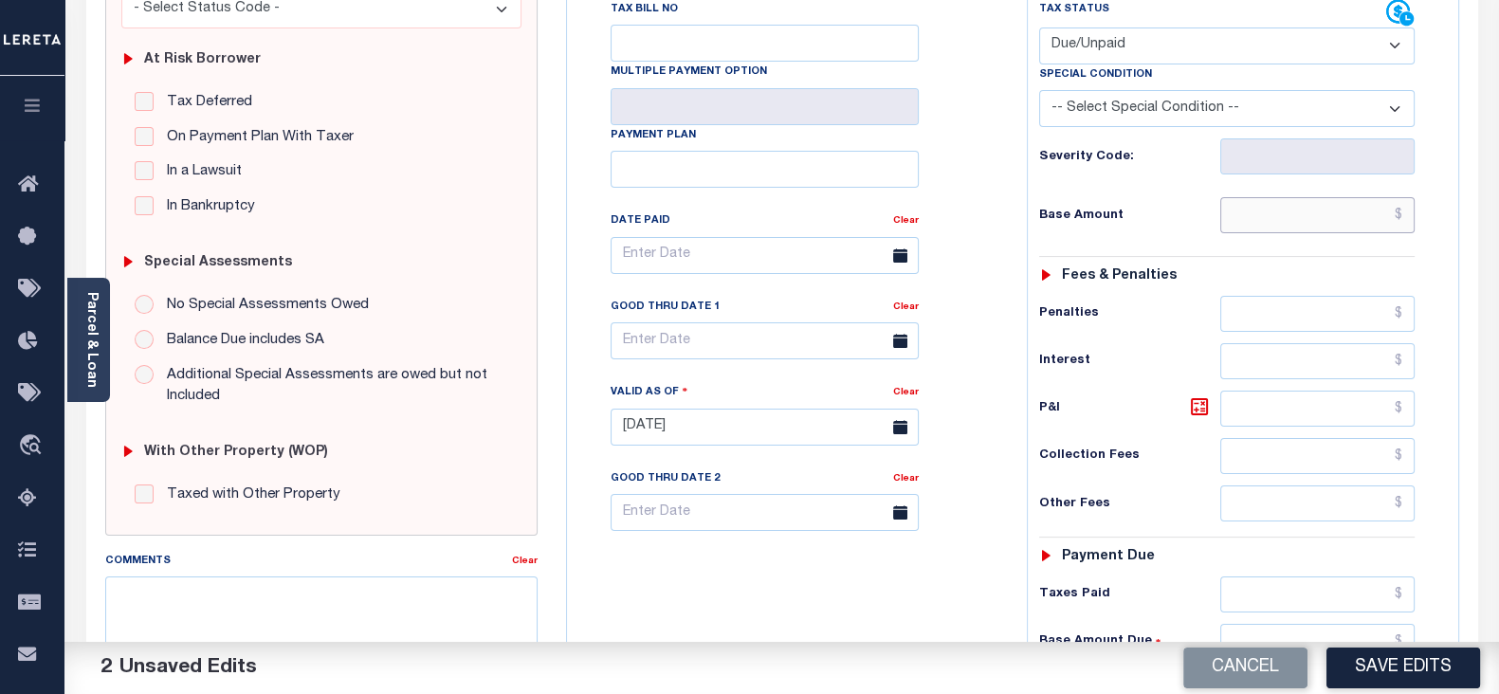
click at [1298, 211] on input "text" at bounding box center [1317, 215] width 194 height 36
click at [1333, 216] on input "text" at bounding box center [1317, 215] width 194 height 36
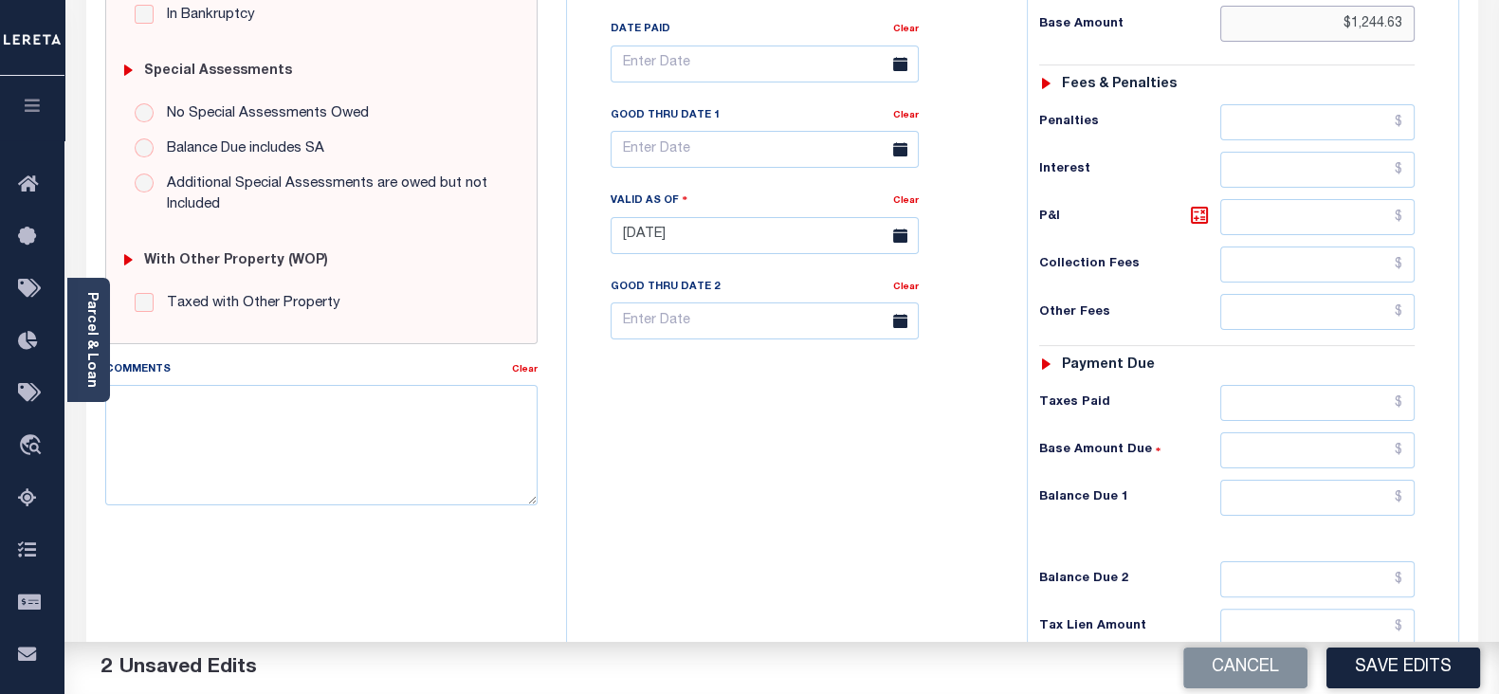
scroll to position [736, 0]
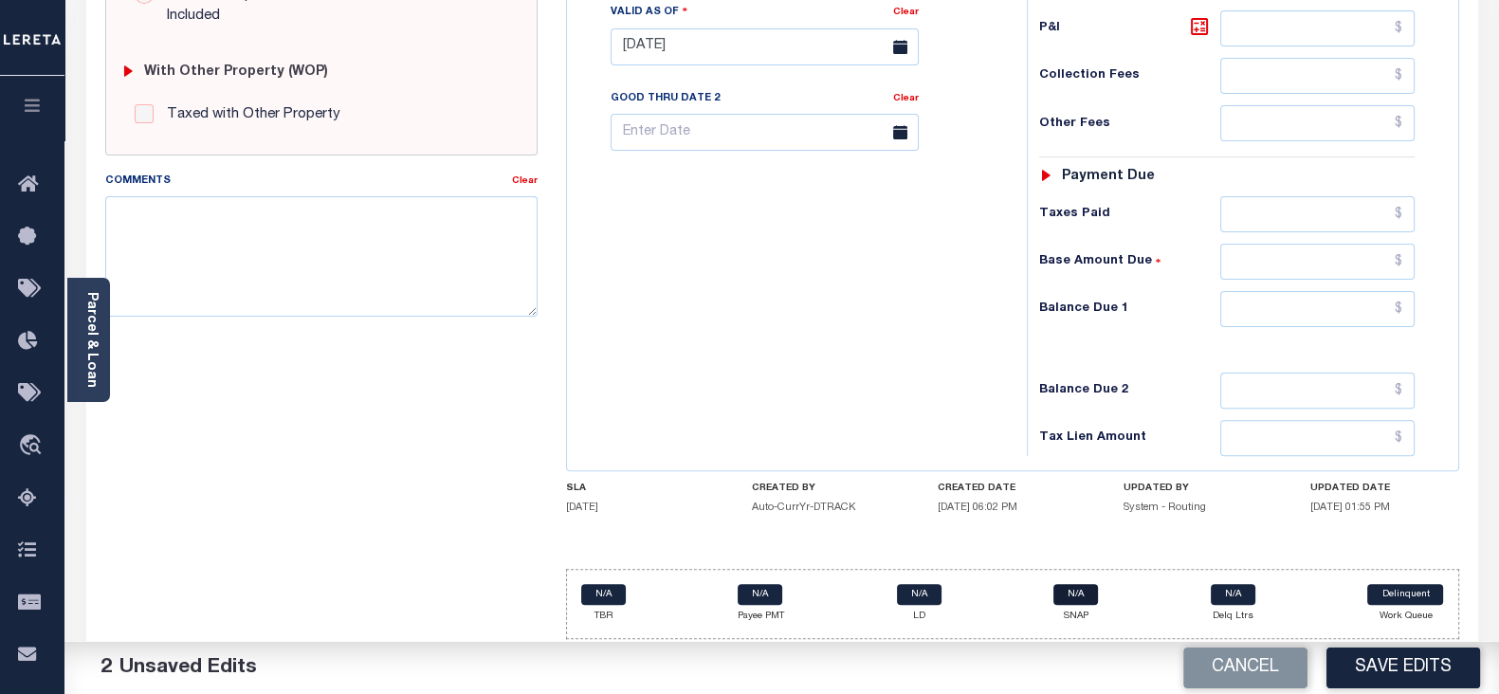
type input "$1,244.63"
click at [1264, 291] on input "text" at bounding box center [1317, 309] width 194 height 36
paste input "1369.09"
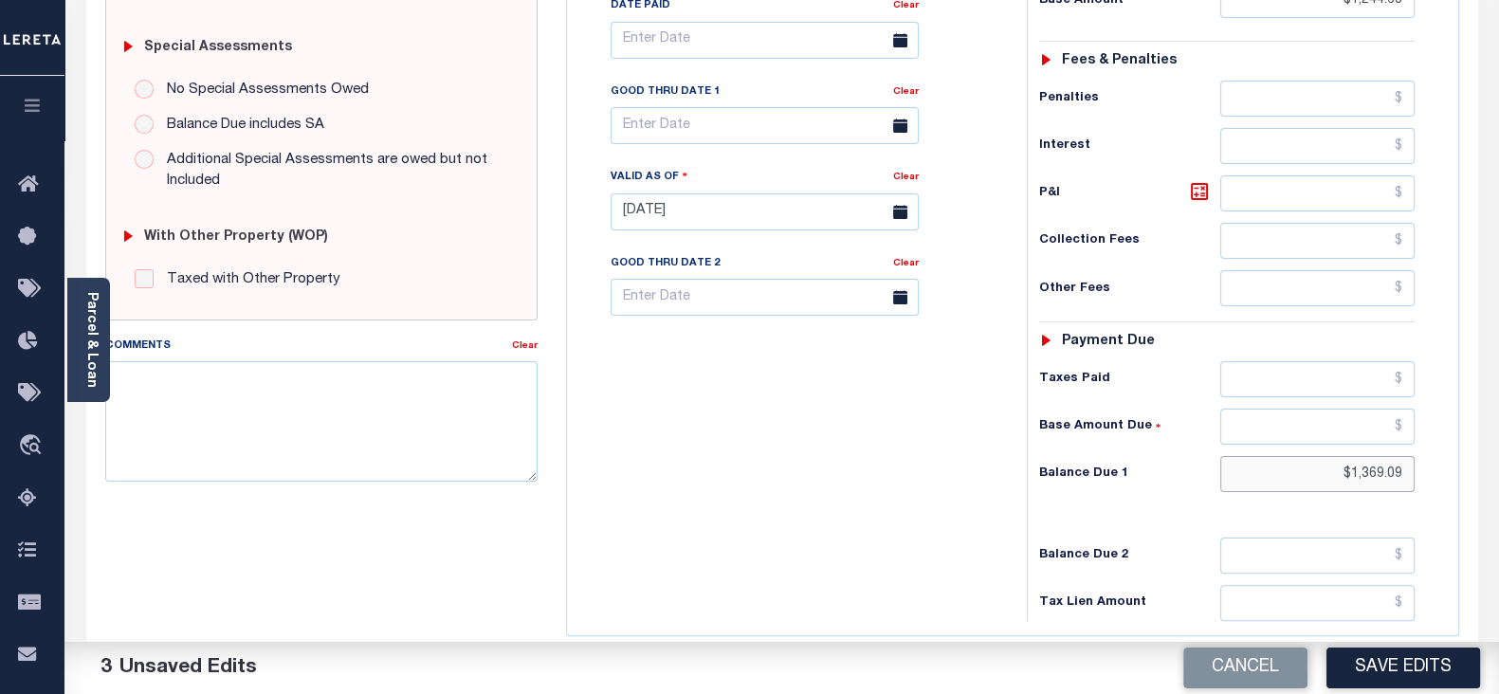
scroll to position [499, 0]
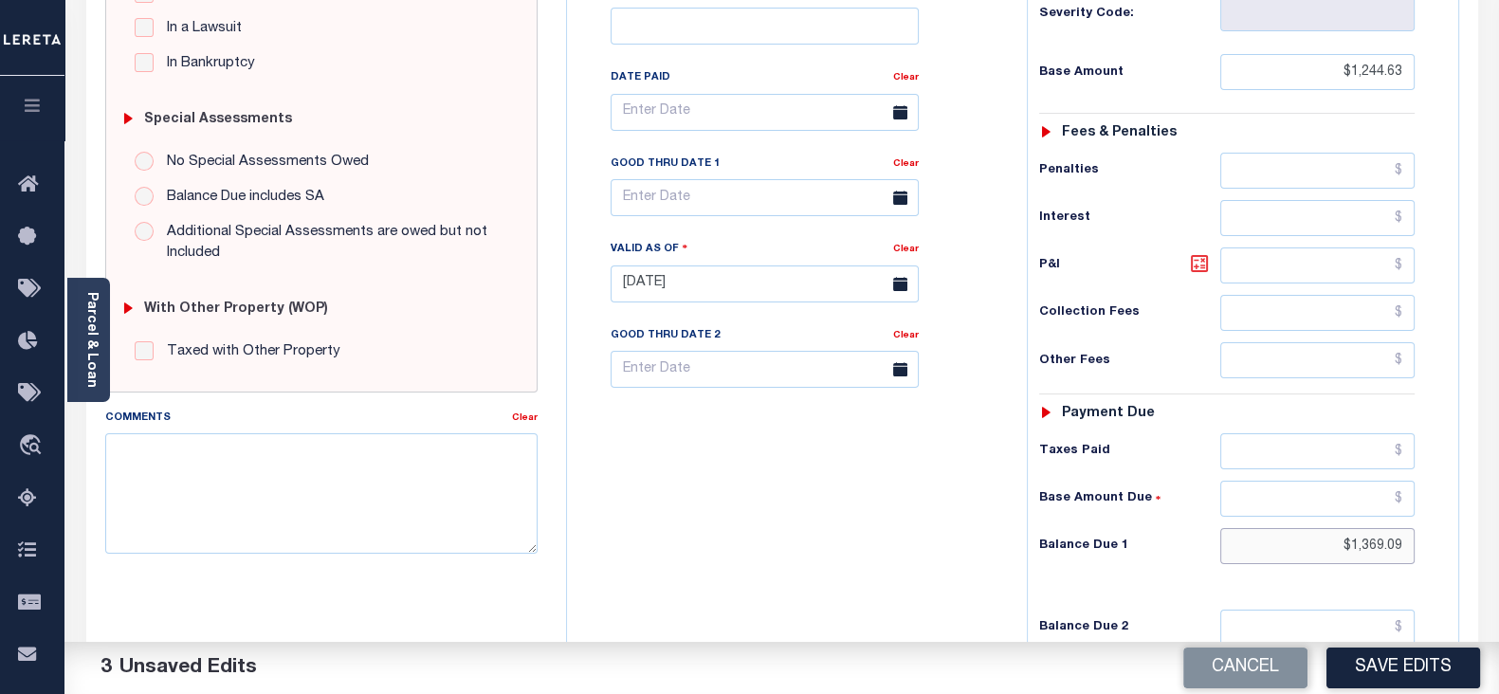
type input "$1,369.09"
click at [1192, 263] on icon at bounding box center [1199, 263] width 23 height 23
type input "$124.46"
click at [730, 202] on input "text" at bounding box center [764, 197] width 308 height 37
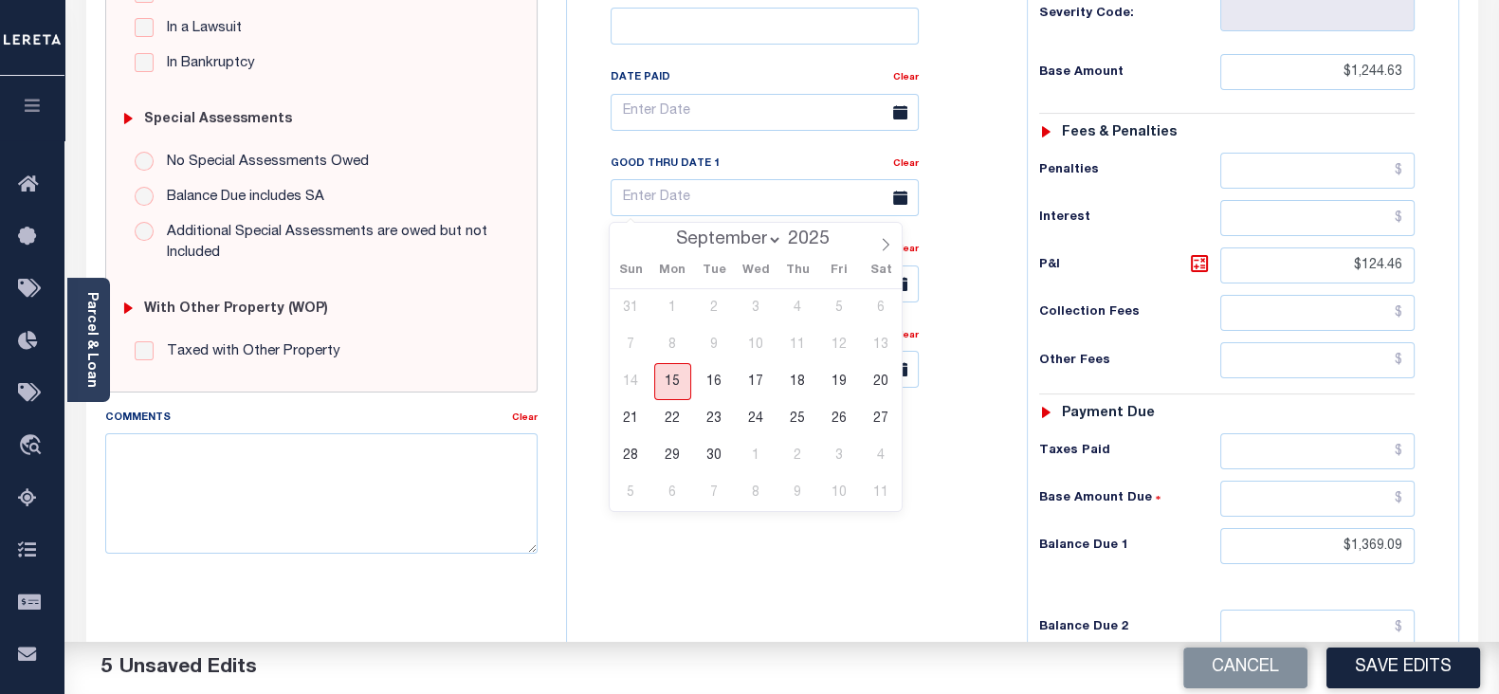
click at [678, 377] on span "15" at bounding box center [672, 381] width 37 height 37
type input "[DATE]"
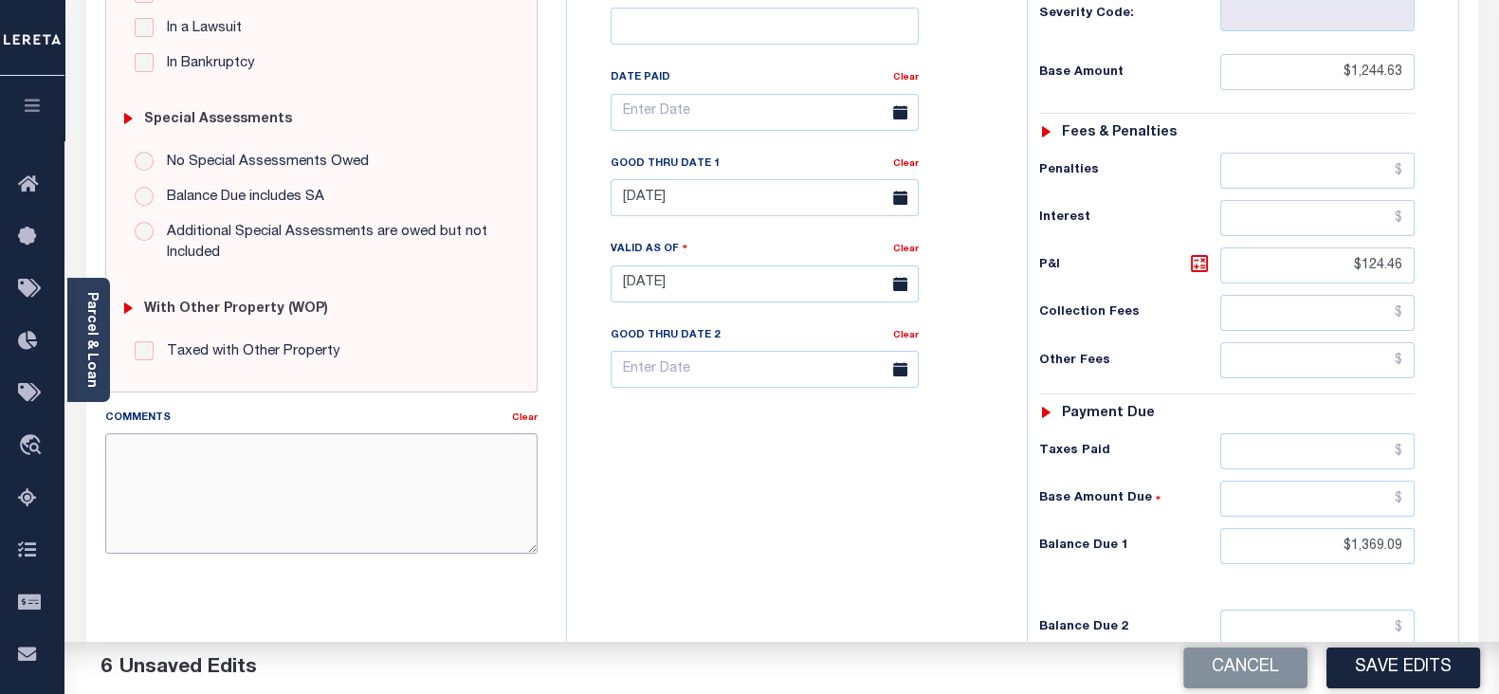
click at [408, 525] on textarea "Comments" at bounding box center [321, 492] width 432 height 119
paste textarea "1369.09"
type textarea "1369.09"
click at [385, 509] on textarea "Comments" at bounding box center [321, 492] width 432 height 119
click at [237, 456] on textarea "Comments" at bounding box center [321, 492] width 432 height 119
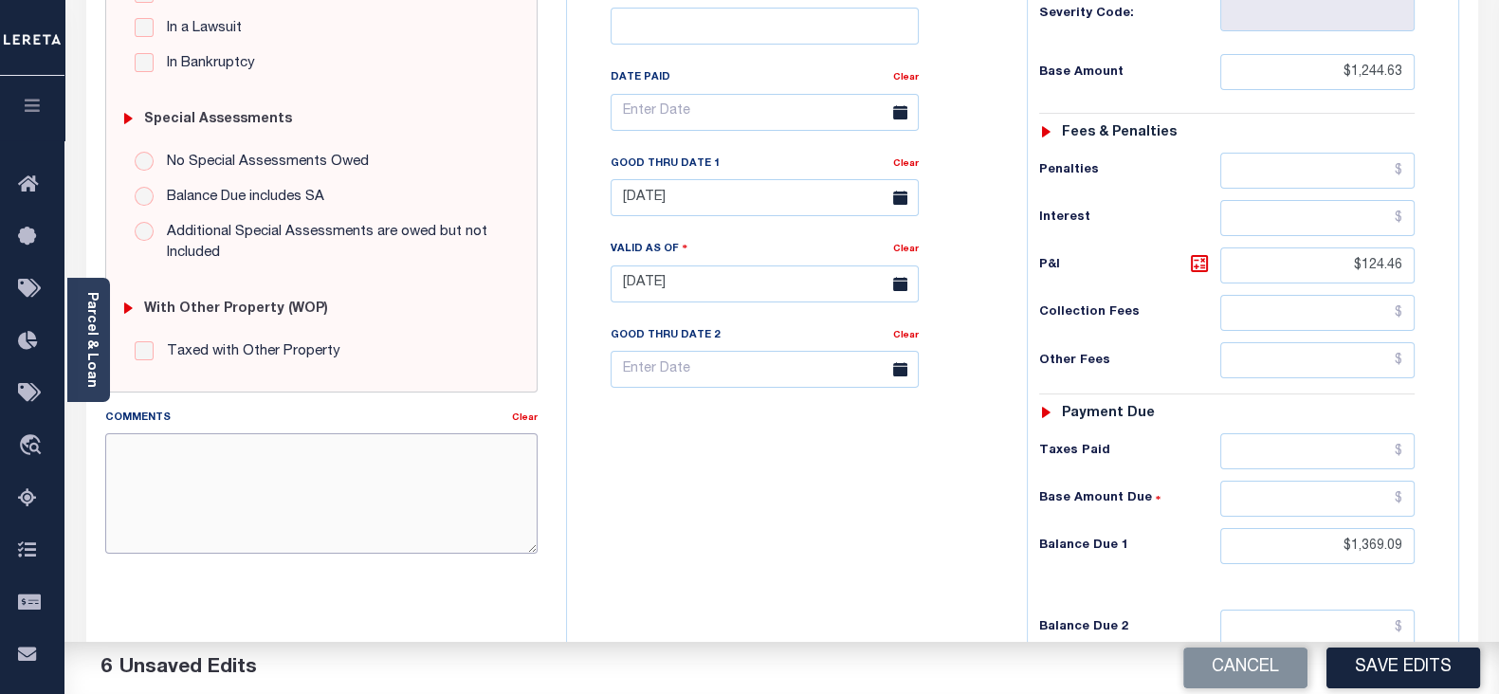
paste textarea "As per [PERSON_NAME] taxes are paid -BB"
click at [271, 457] on textarea "As per [PERSON_NAME] taxes are paid -BB" at bounding box center [321, 492] width 432 height 119
click at [271, 457] on textarea "As per Janet taxes are paid -BB" at bounding box center [321, 492] width 432 height 119
type textarea "As per Janet taxes are delinquent -BB"
click at [1402, 667] on button "Save Edits" at bounding box center [1403, 667] width 154 height 41
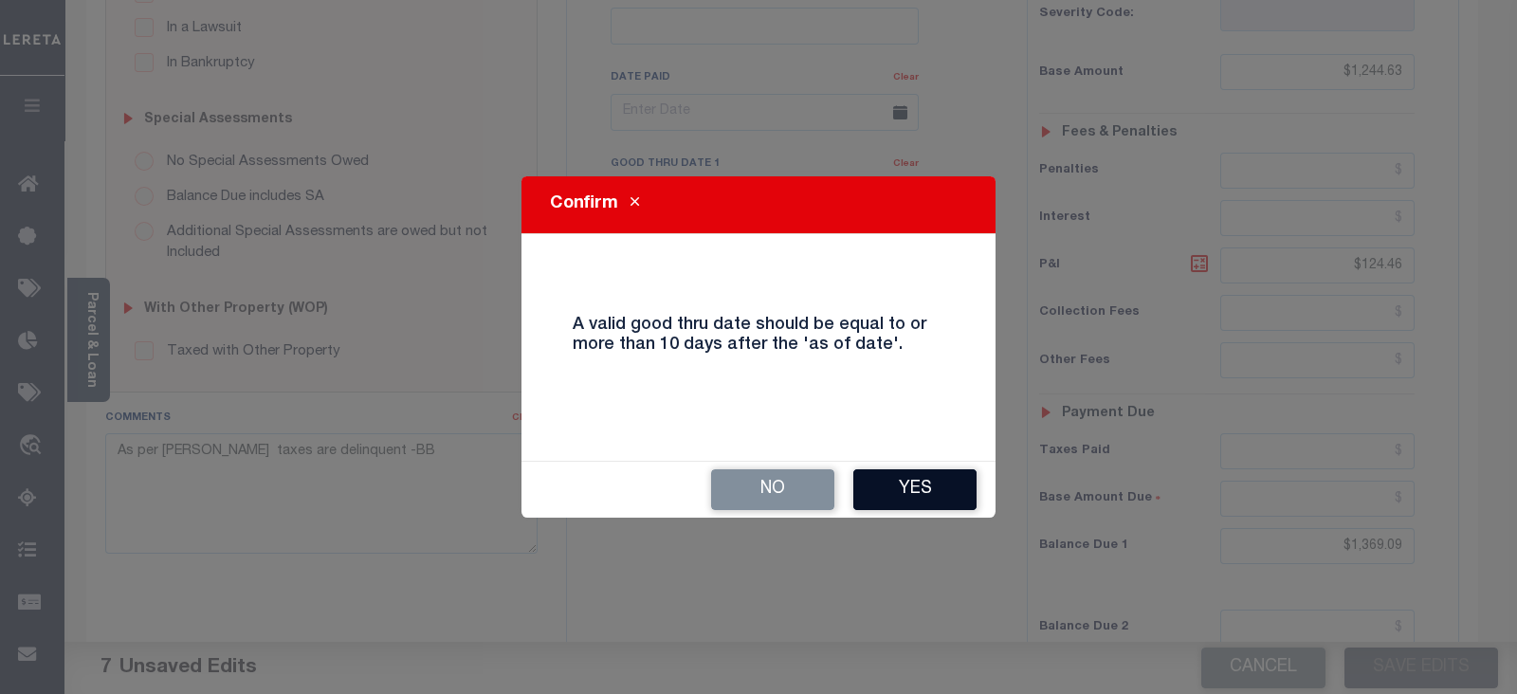
click at [908, 486] on button "Yes" at bounding box center [914, 489] width 123 height 41
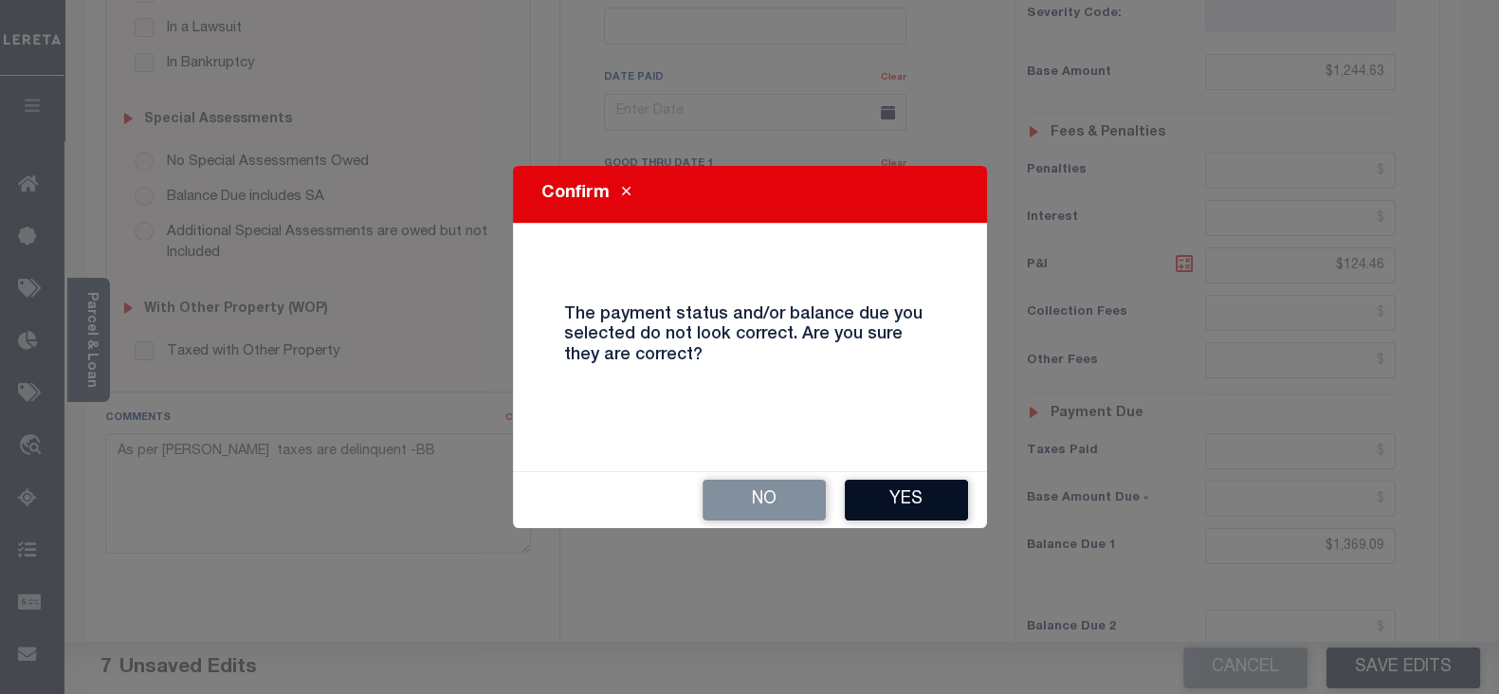
click at [888, 509] on button "Yes" at bounding box center [906, 500] width 123 height 41
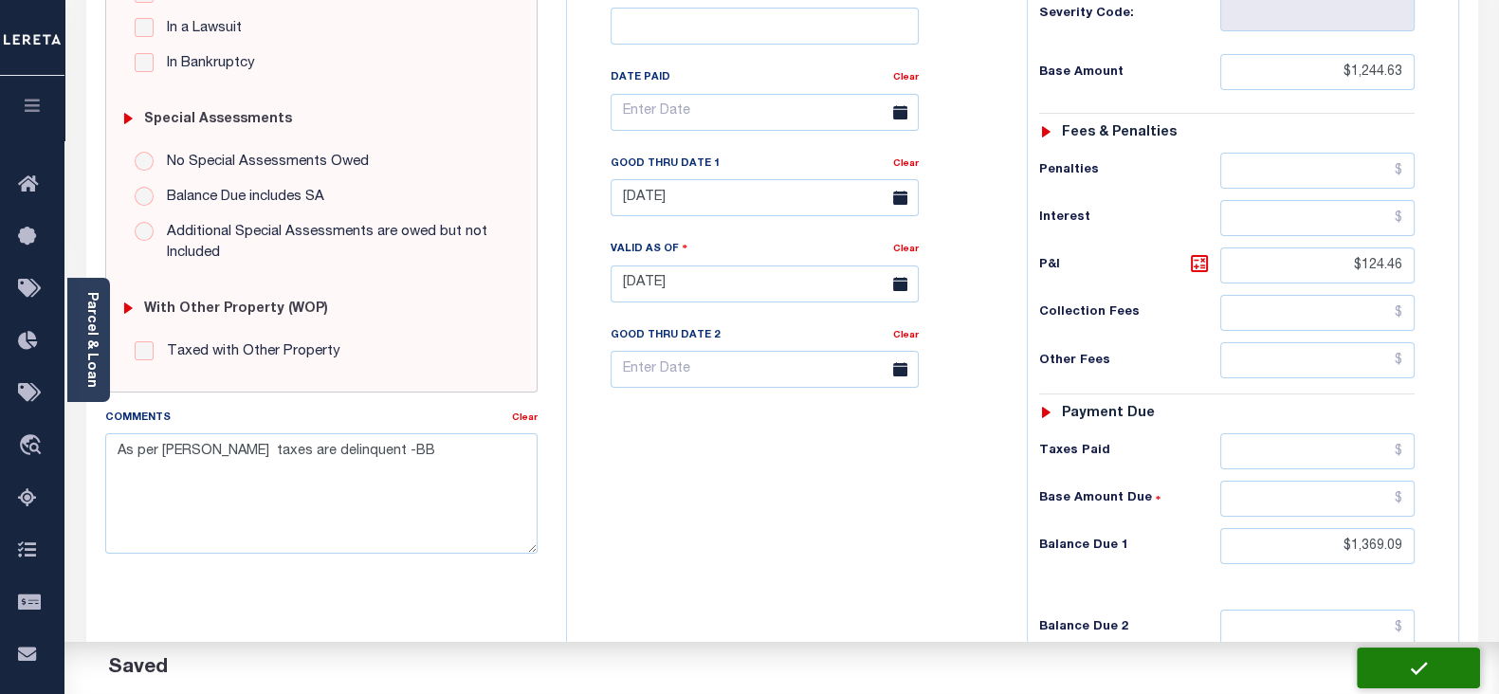
checkbox input "false"
type textarea "As per Janet taxes are delinquent -BB"
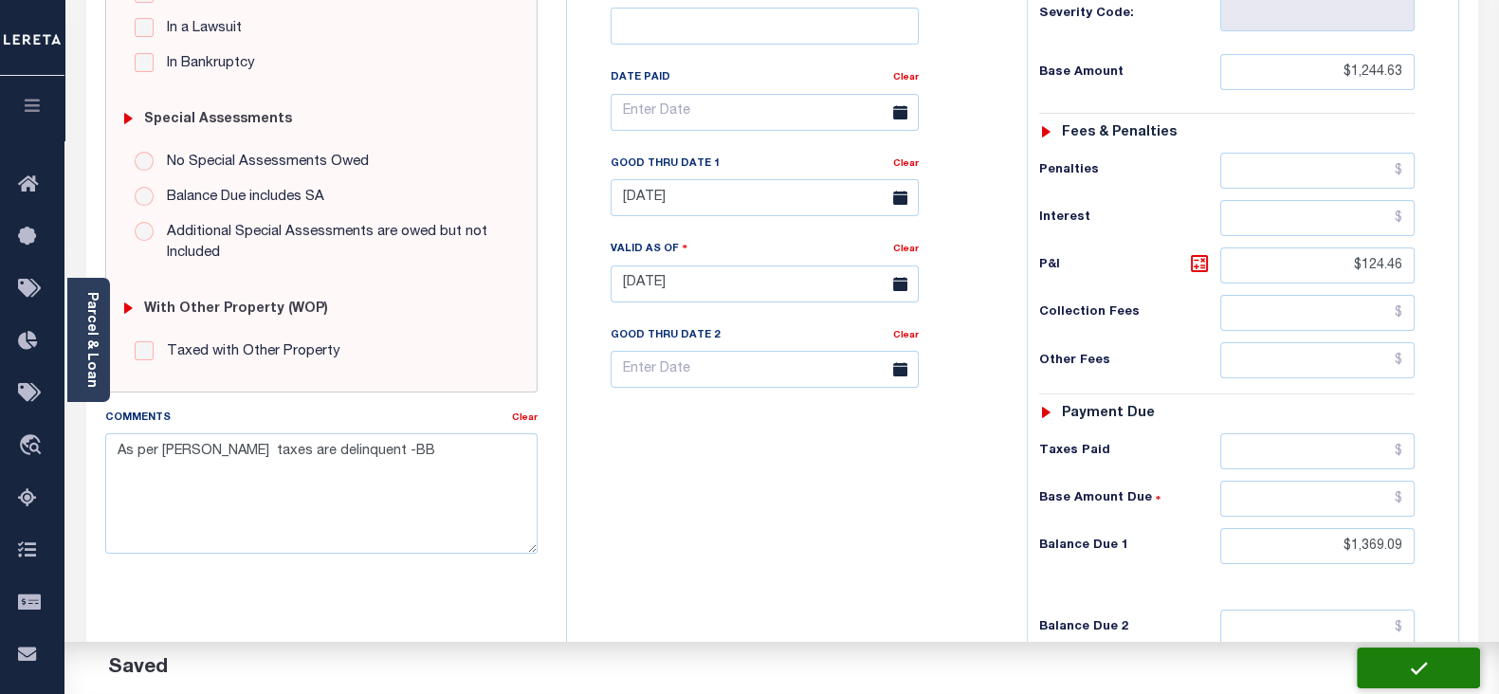
type input "$1,244.63"
type input "$124.46"
type input "$1,369.09"
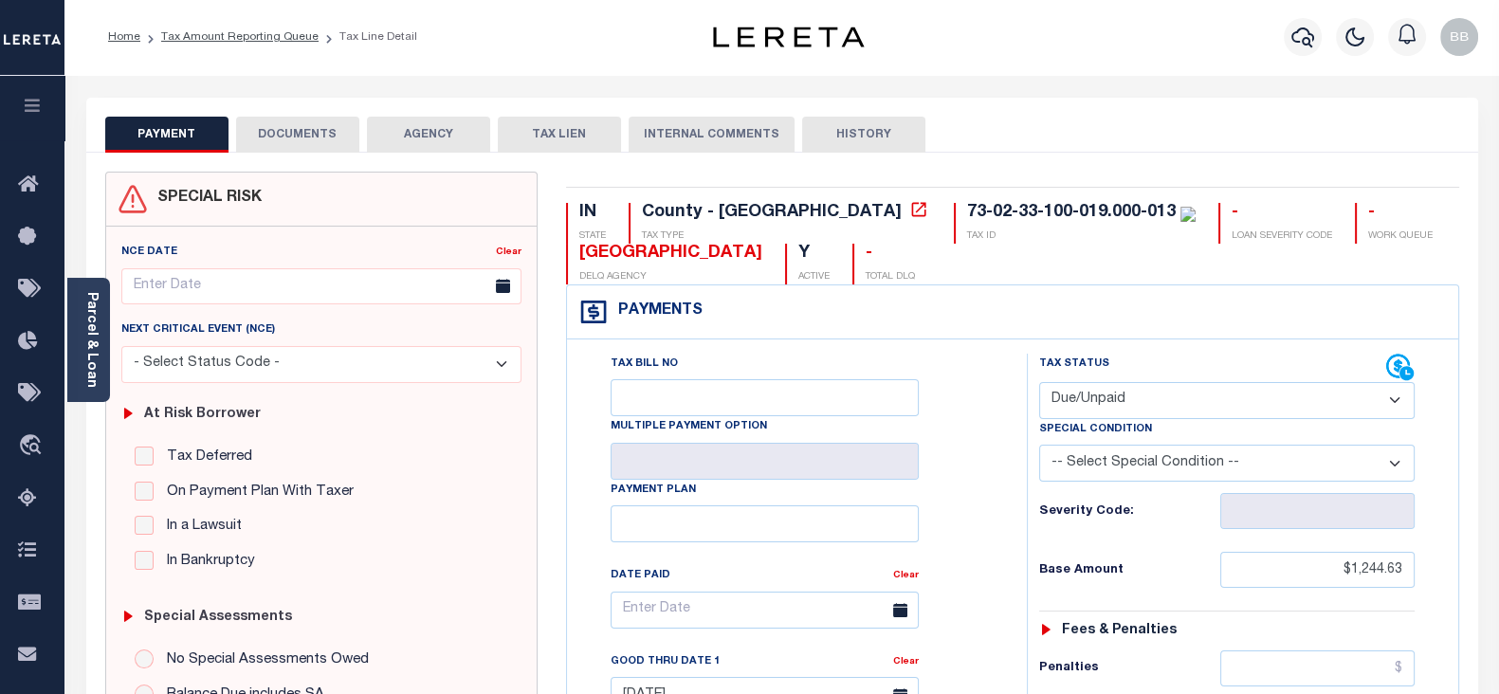
scroll to position [0, 0]
click at [276, 37] on link "Tax Amount Reporting Queue" at bounding box center [239, 37] width 157 height 11
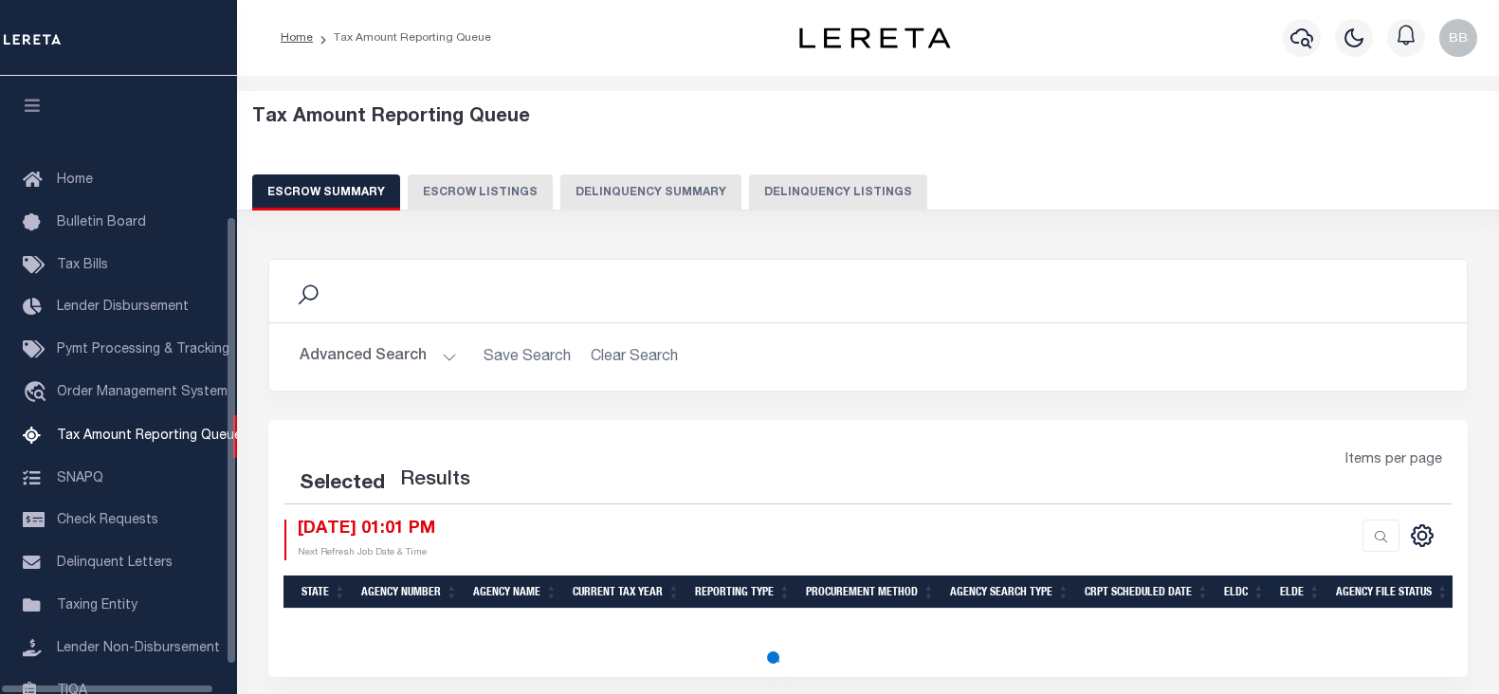
click at [824, 191] on button "Delinquency Listings" at bounding box center [838, 192] width 178 height 36
select select "100"
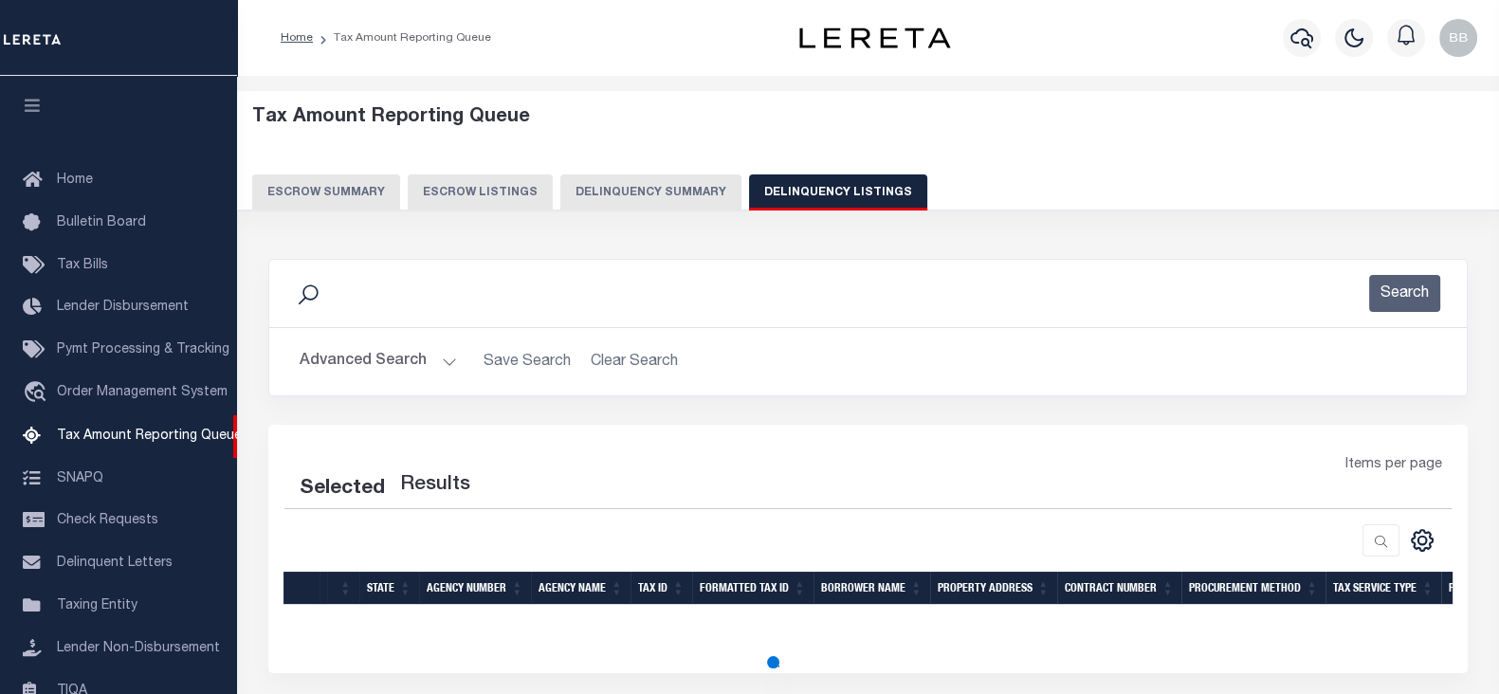
scroll to position [191, 0]
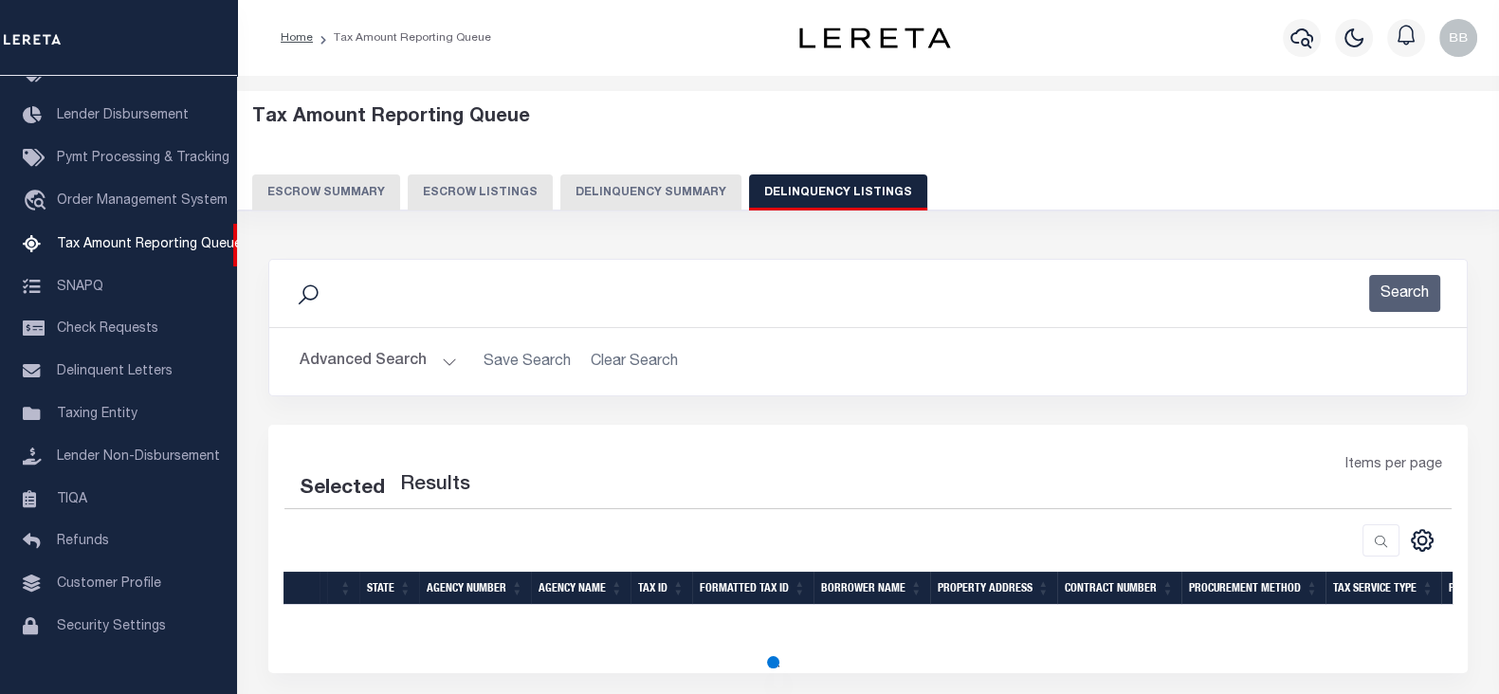
select select "100"
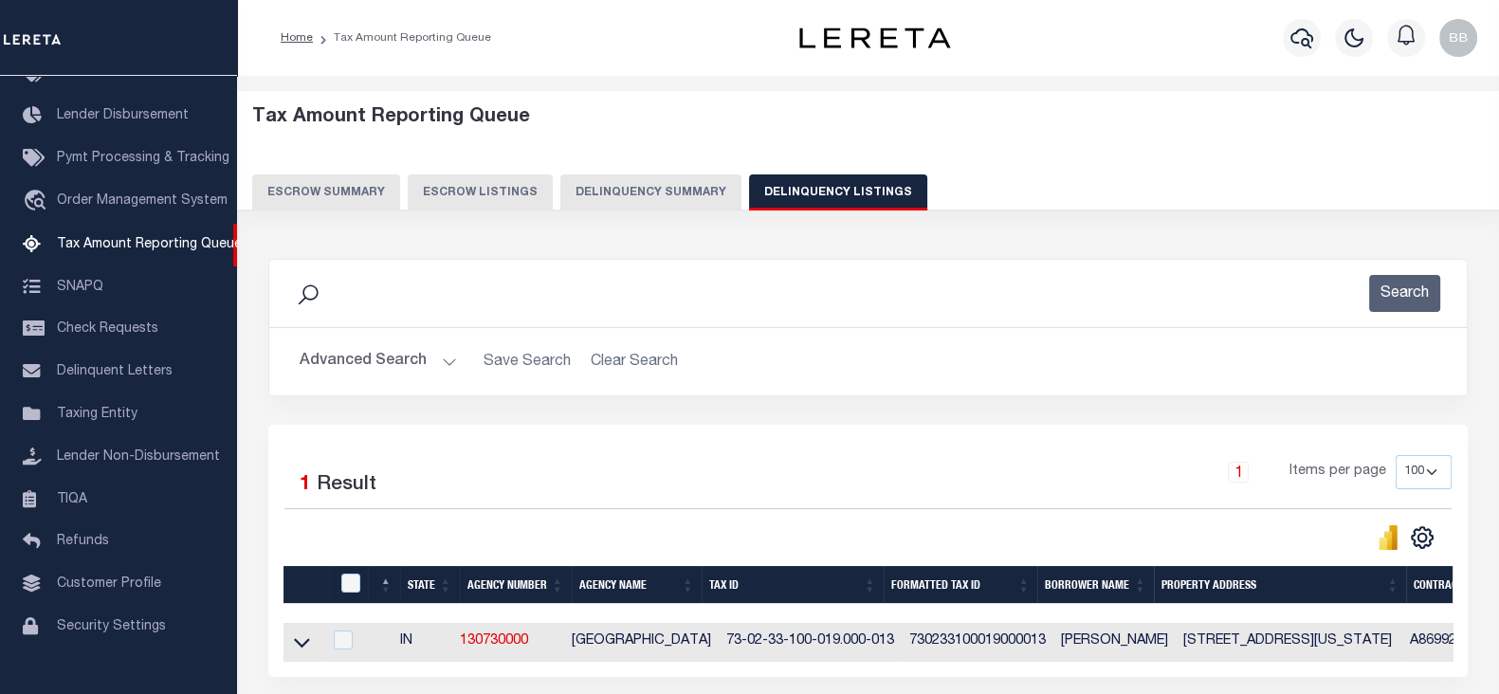
scroll to position [168, 0]
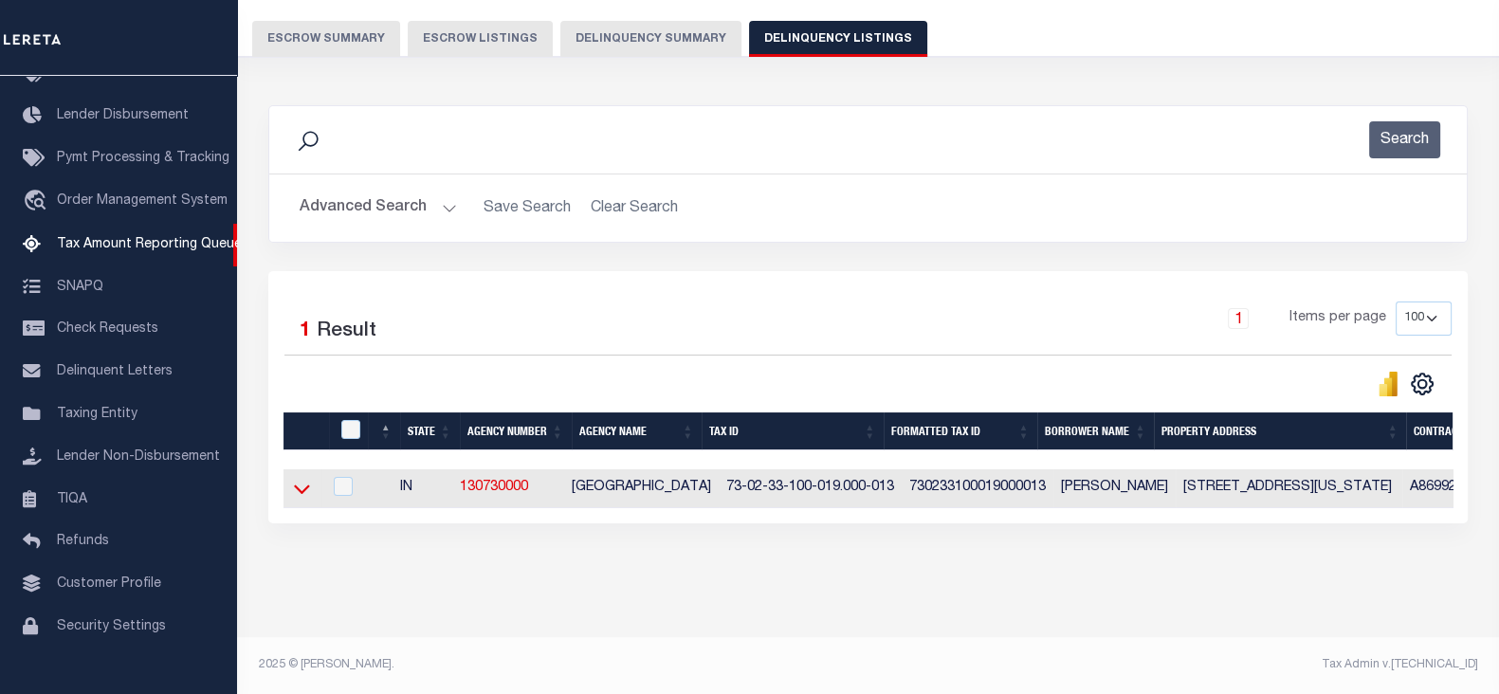
click at [296, 482] on icon at bounding box center [302, 489] width 16 height 20
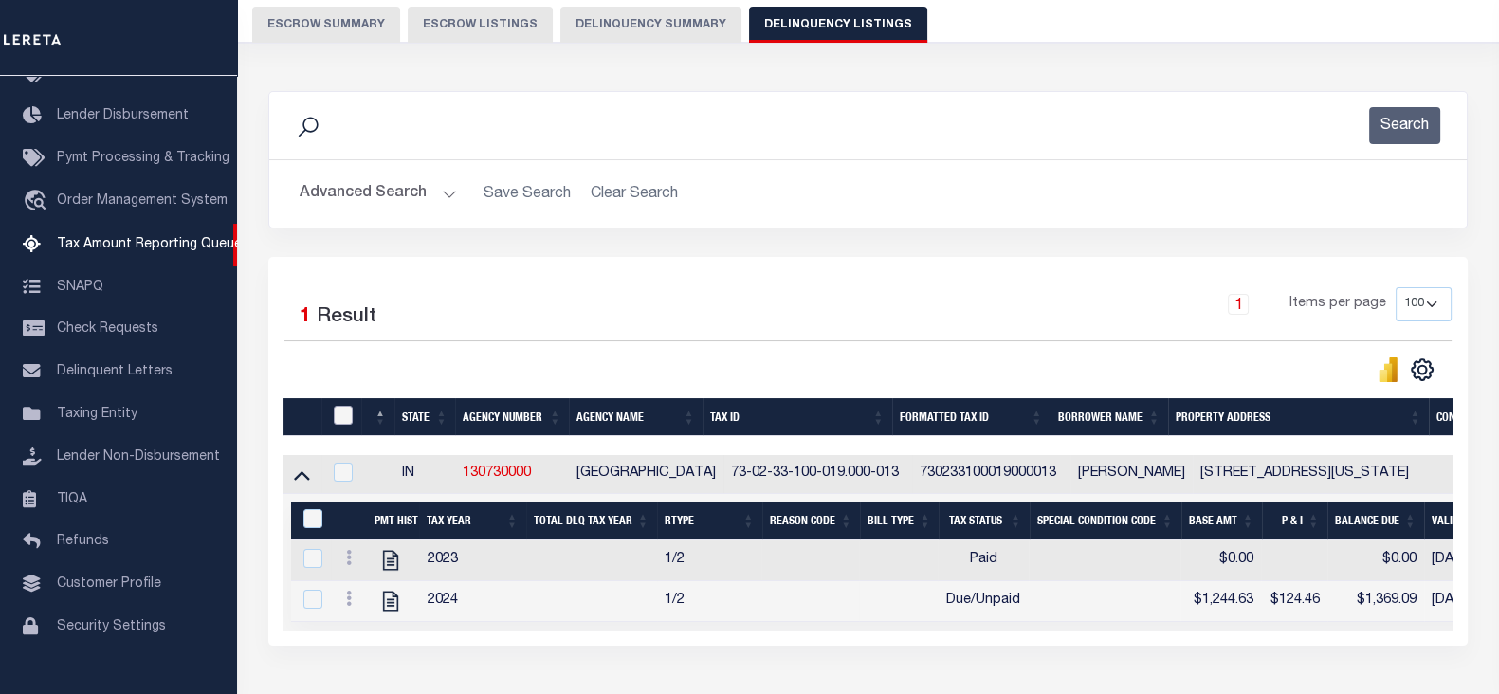
click at [342, 413] on input "checkbox" at bounding box center [343, 415] width 19 height 19
checkbox input "true"
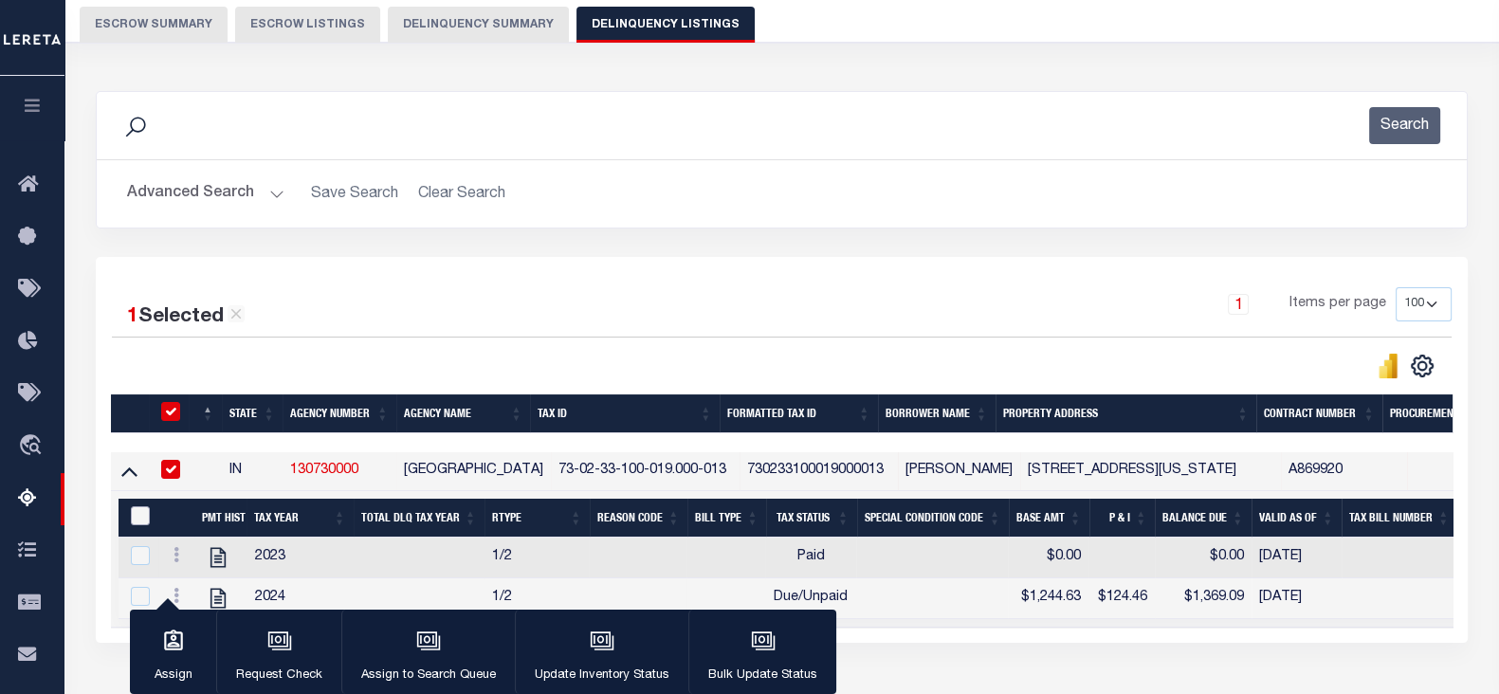
click at [133, 518] on input "&nbsp;" at bounding box center [140, 515] width 19 height 19
checkbox input "true"
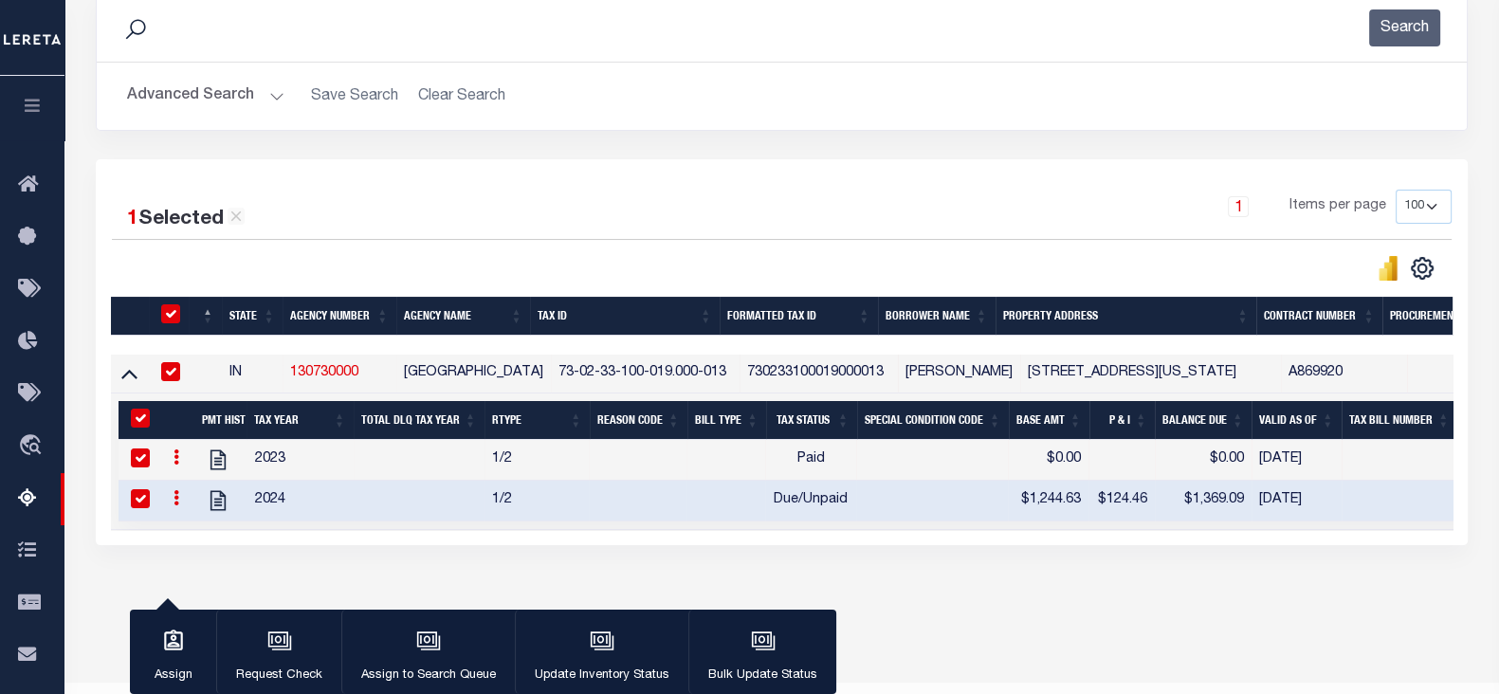
scroll to position [311, 0]
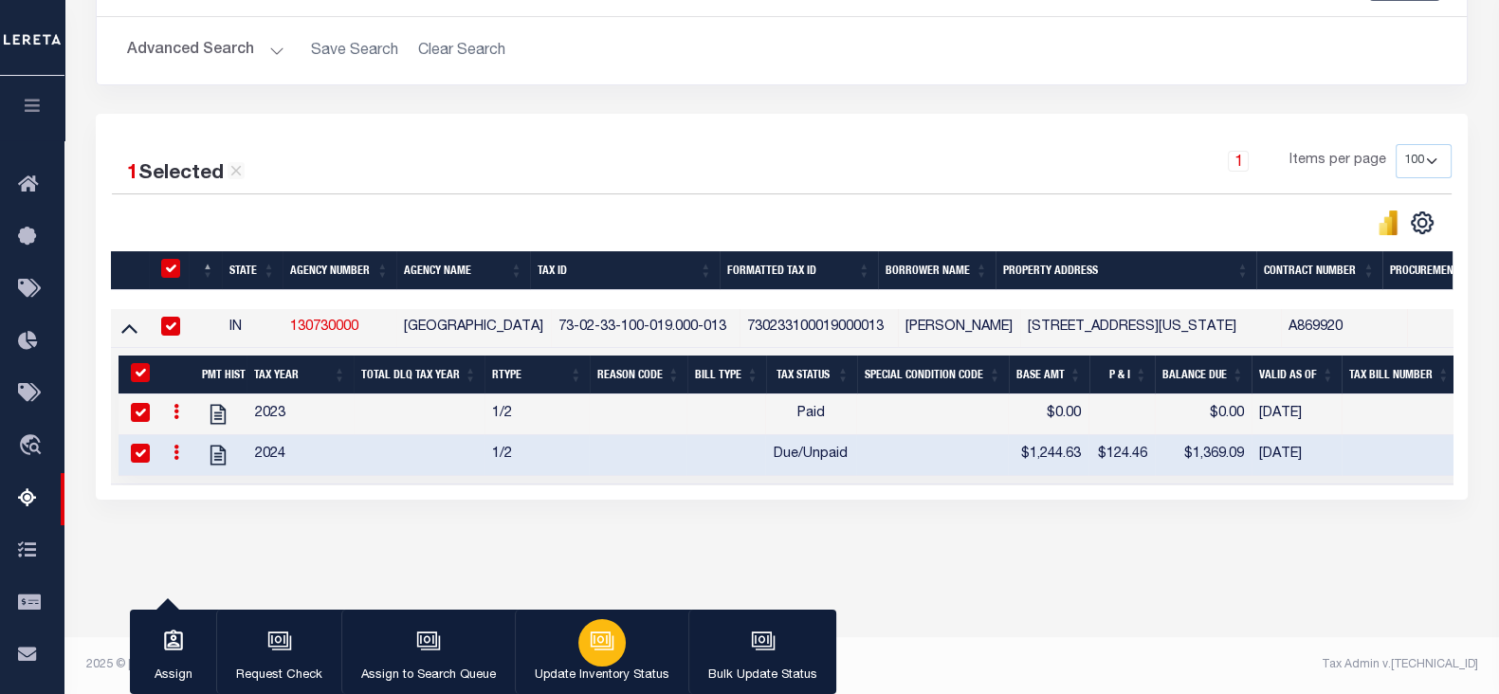
click at [602, 627] on div "button" at bounding box center [601, 642] width 47 height 47
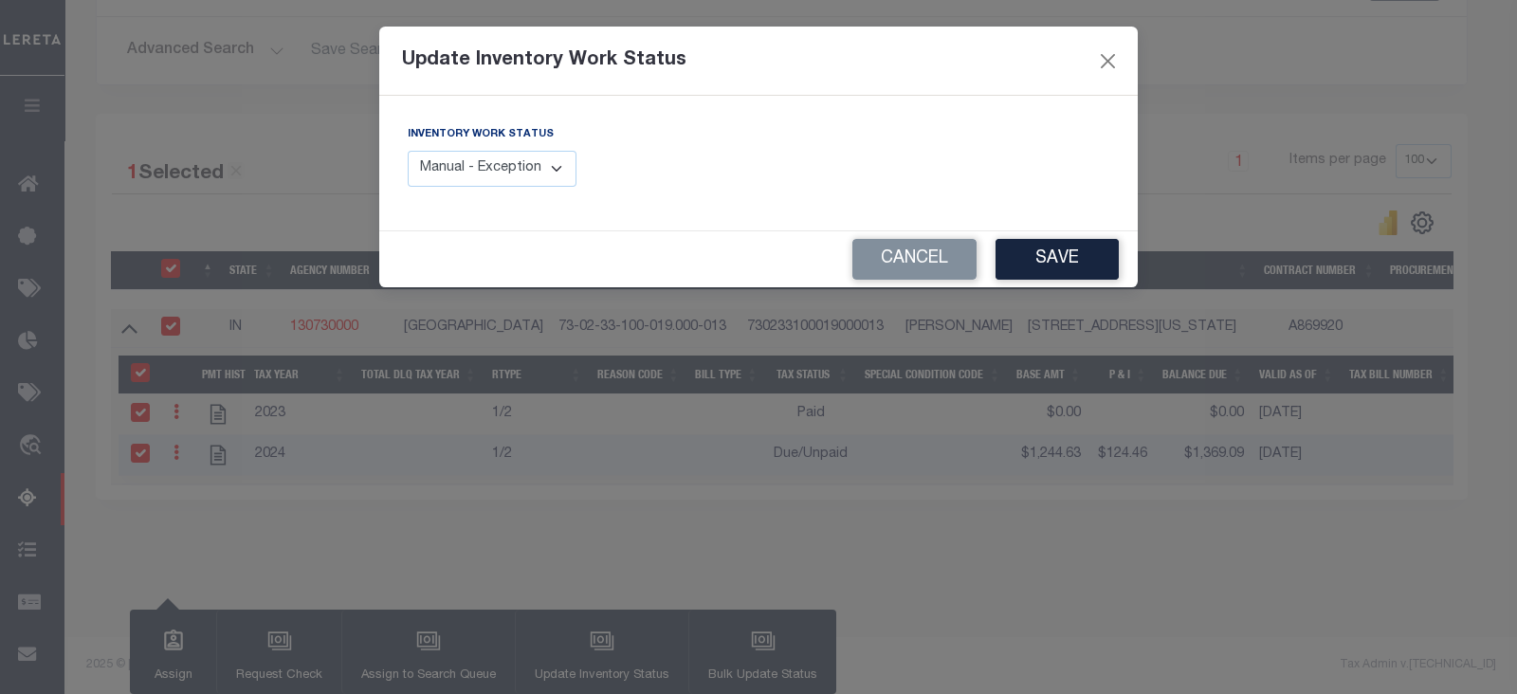
click at [491, 182] on select "Manual - Exception Pended - Awaiting Search Late Add Exception Completed" at bounding box center [492, 169] width 169 height 37
select select "4"
click at [408, 151] on select "Manual - Exception Pended - Awaiting Search Late Add Exception Completed" at bounding box center [492, 169] width 169 height 37
click at [1052, 261] on button "Save" at bounding box center [1056, 259] width 123 height 41
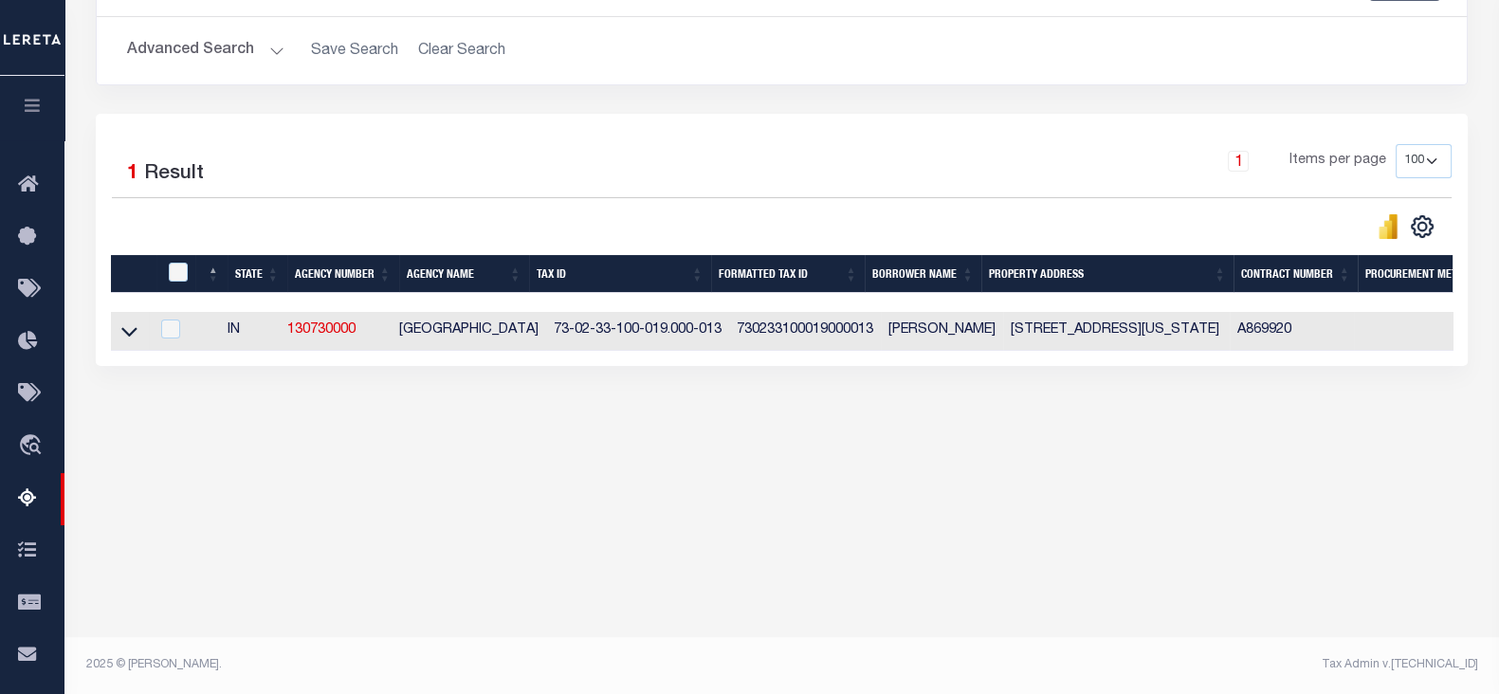
click at [118, 334] on link at bounding box center [129, 329] width 22 height 13
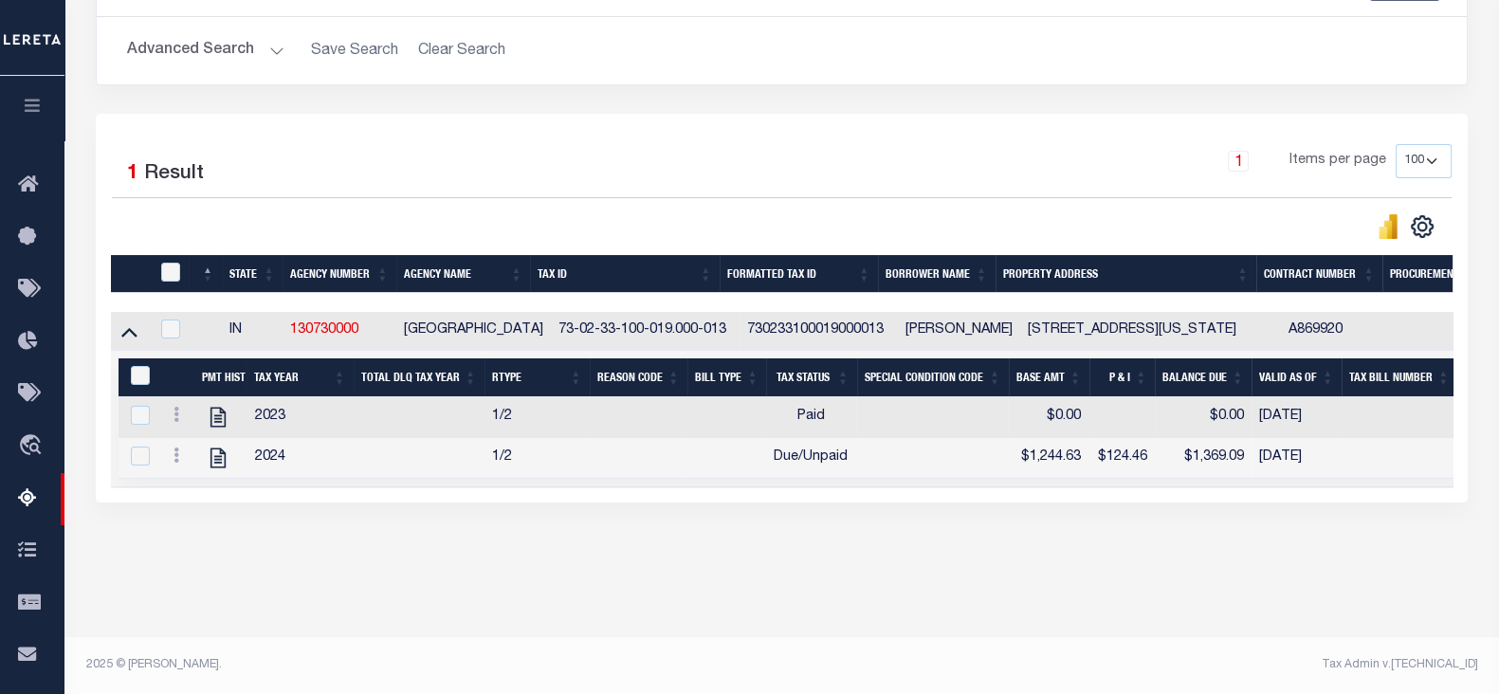
click at [180, 49] on button "Advanced Search" at bounding box center [205, 50] width 157 height 37
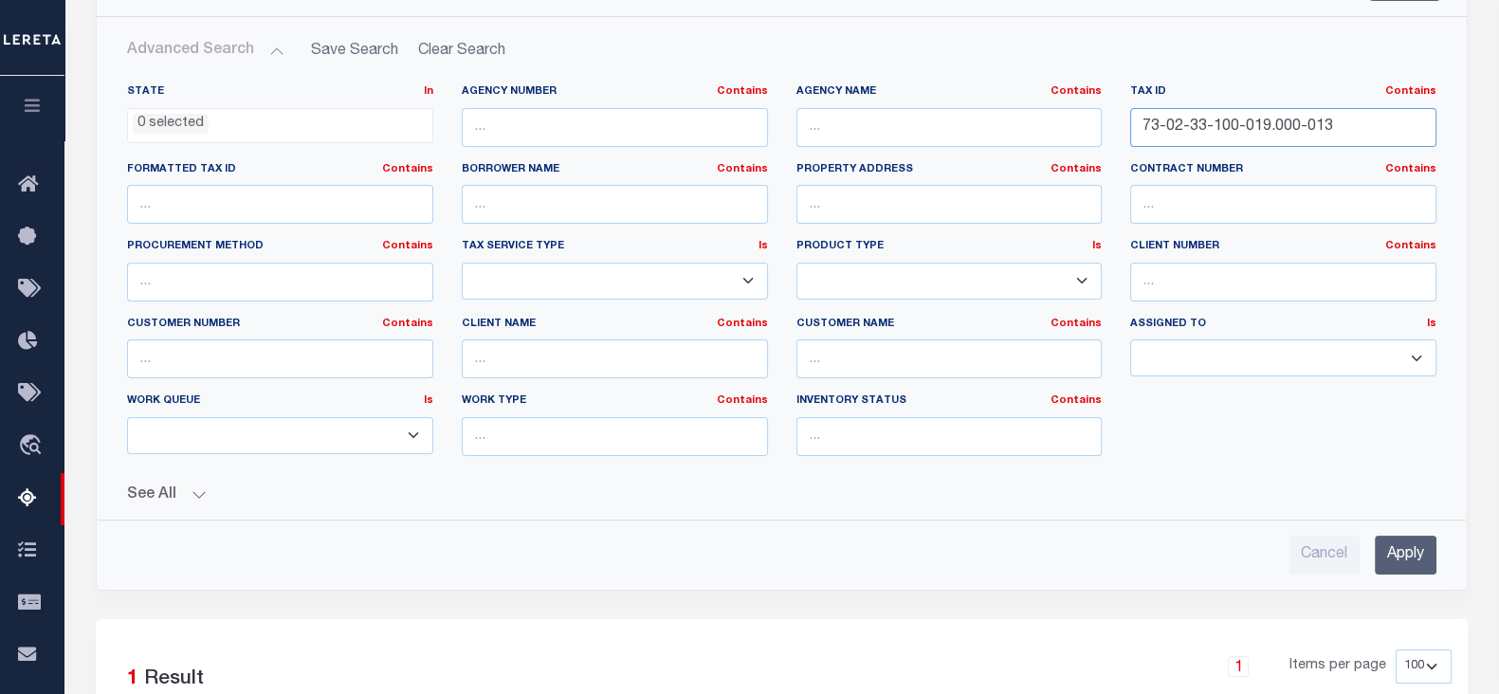
click at [1255, 118] on input "73-02-33-100-019.000-013" at bounding box center [1283, 127] width 306 height 39
paste input "7-32-300-086.000-002"
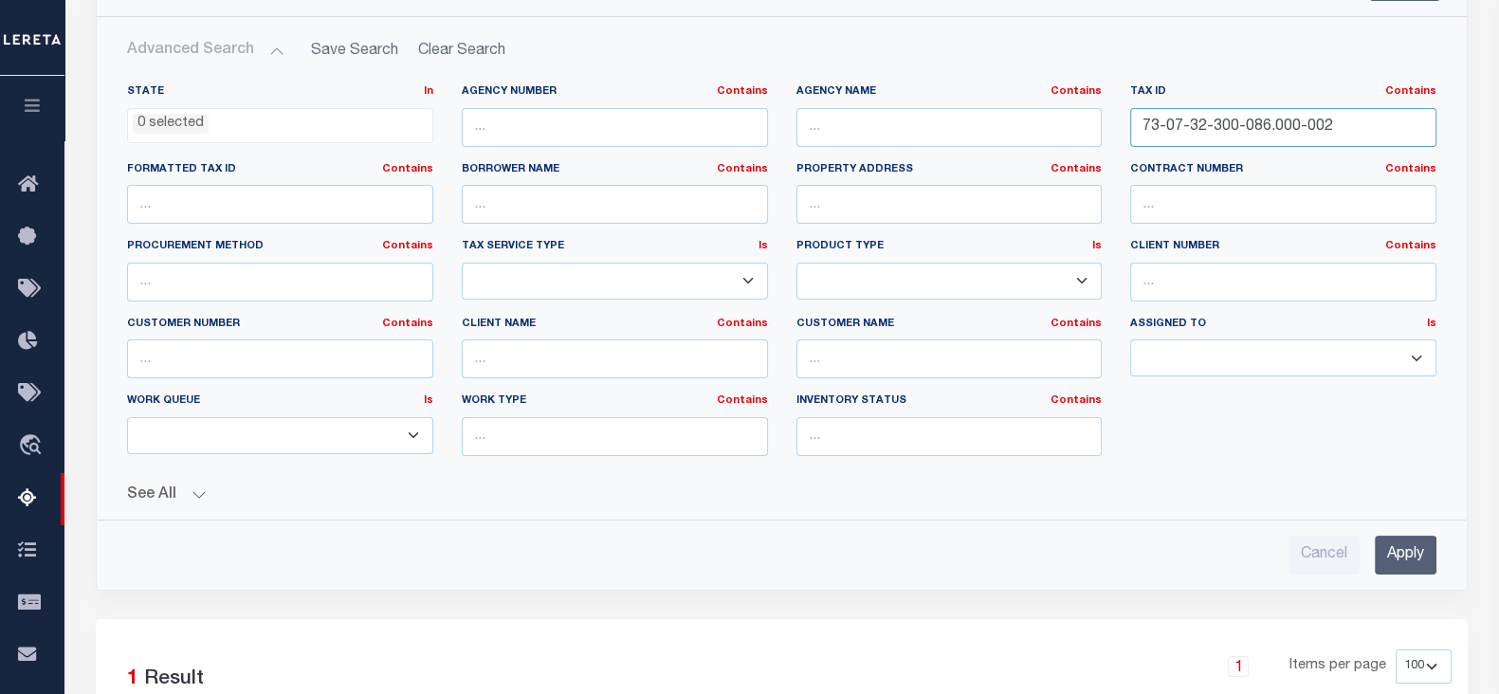
type input "73-07-32-300-086.000-002"
click at [1396, 545] on input "Apply" at bounding box center [1405, 555] width 62 height 39
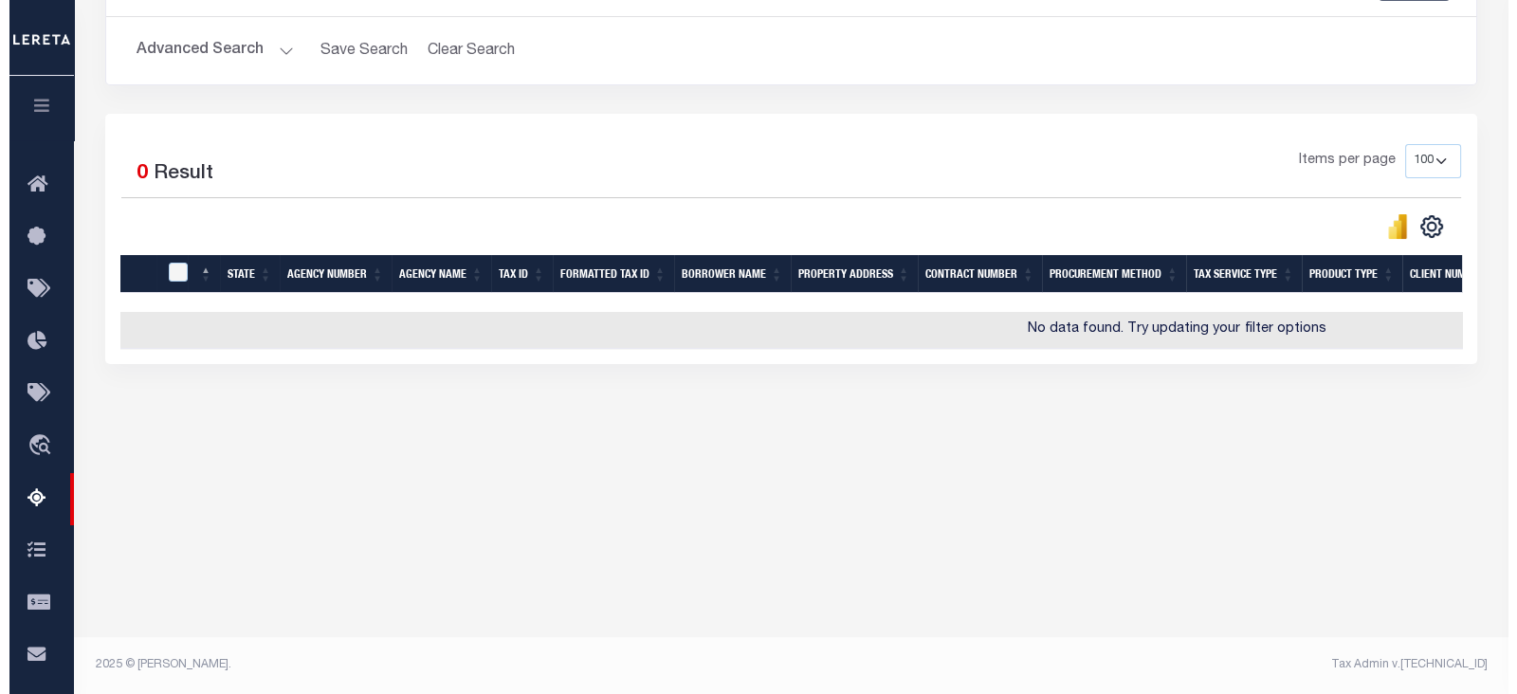
scroll to position [0, 0]
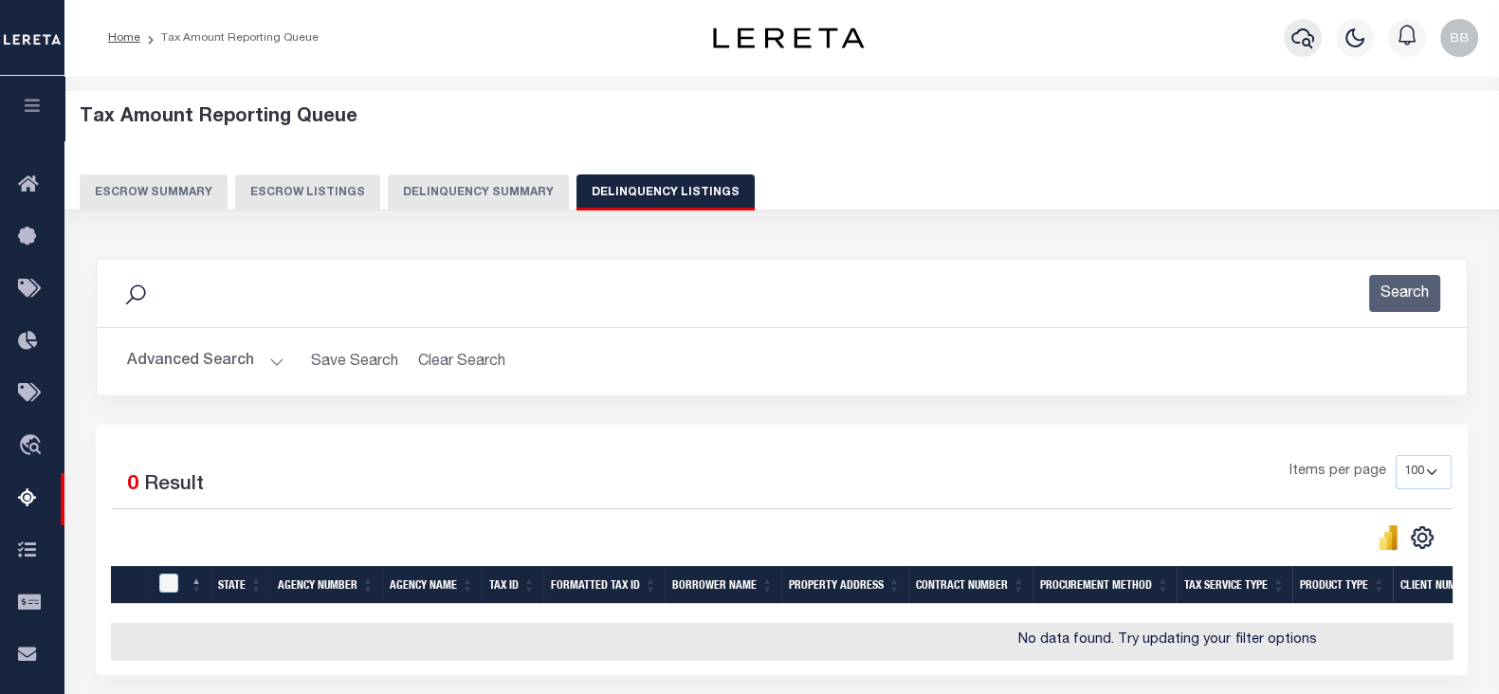
click at [1306, 36] on icon "button" at bounding box center [1302, 38] width 23 height 23
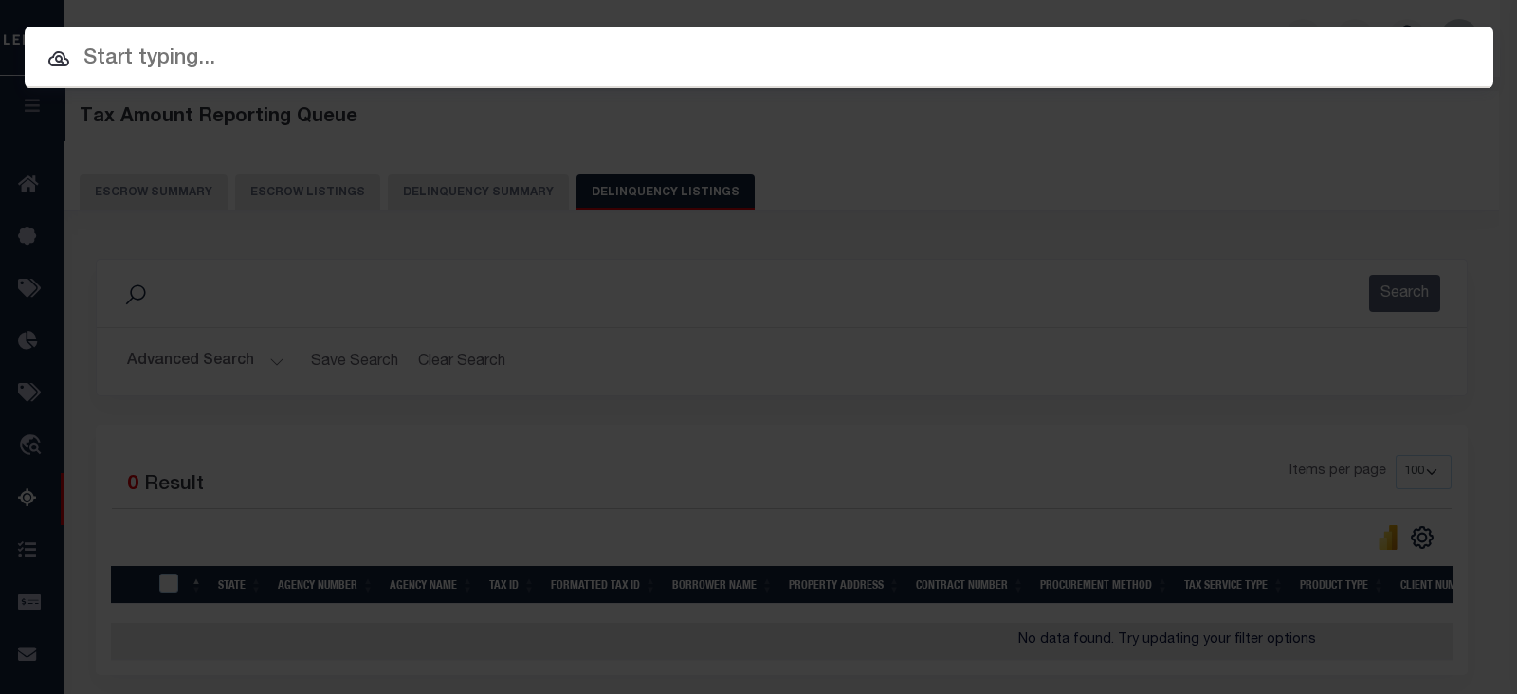
paste input "73-07-32-300-086.000-002"
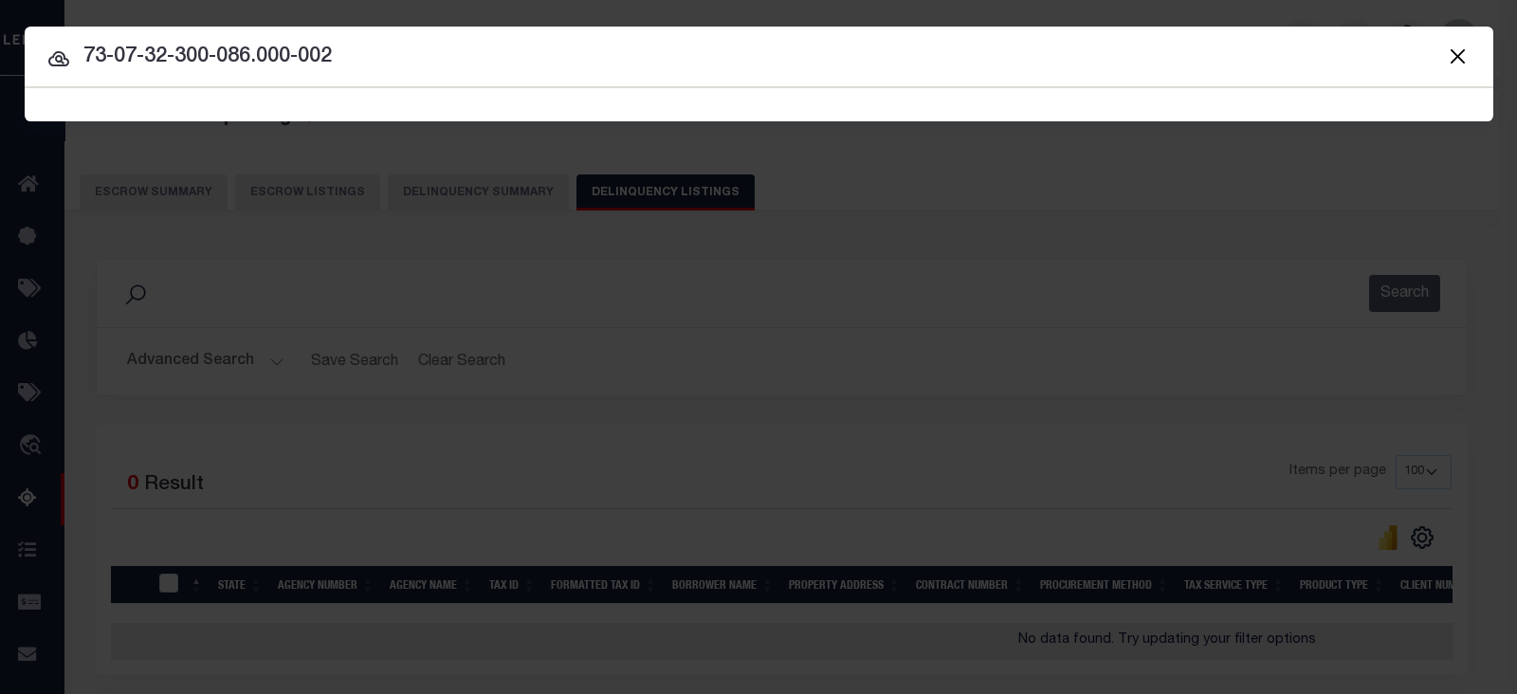
type input "73-07-32-300-086.000-002"
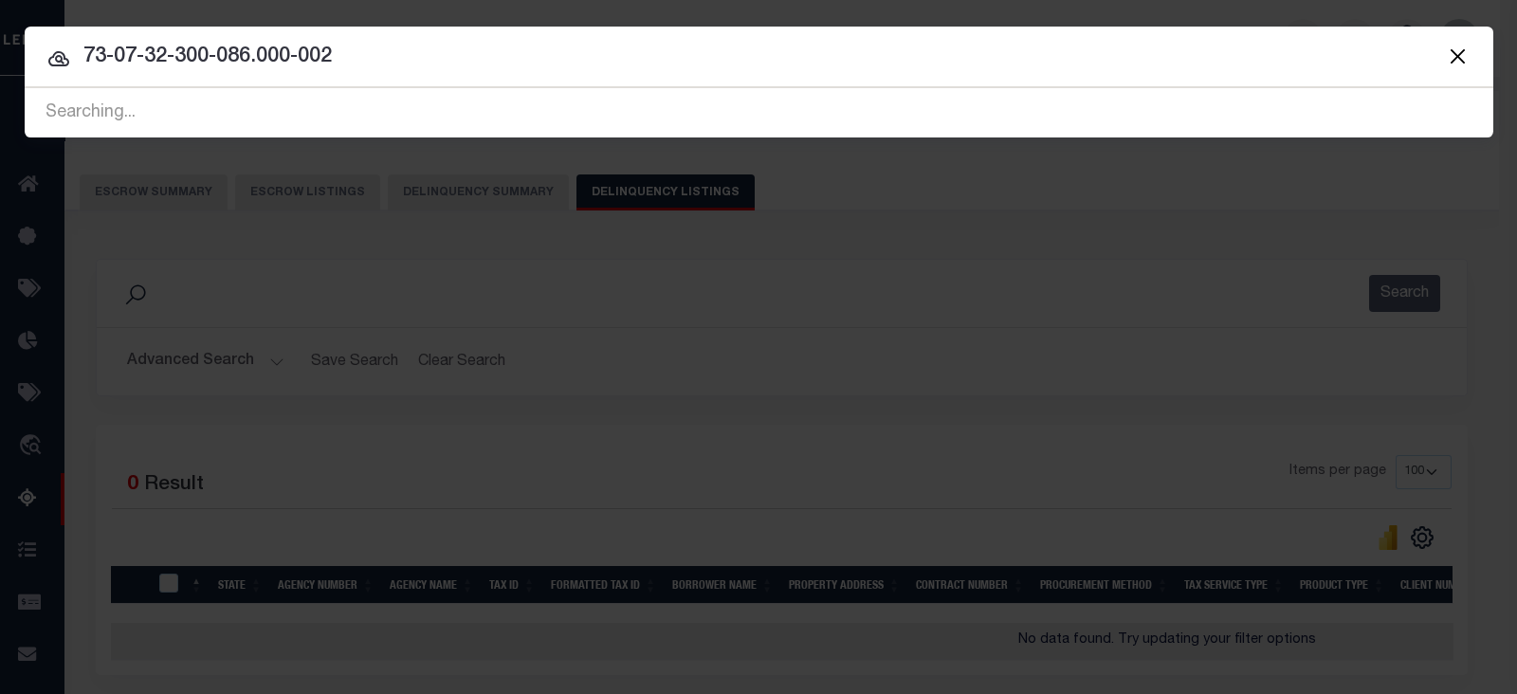
click at [48, 54] on icon at bounding box center [58, 58] width 23 height 23
click at [62, 56] on icon at bounding box center [58, 58] width 23 height 23
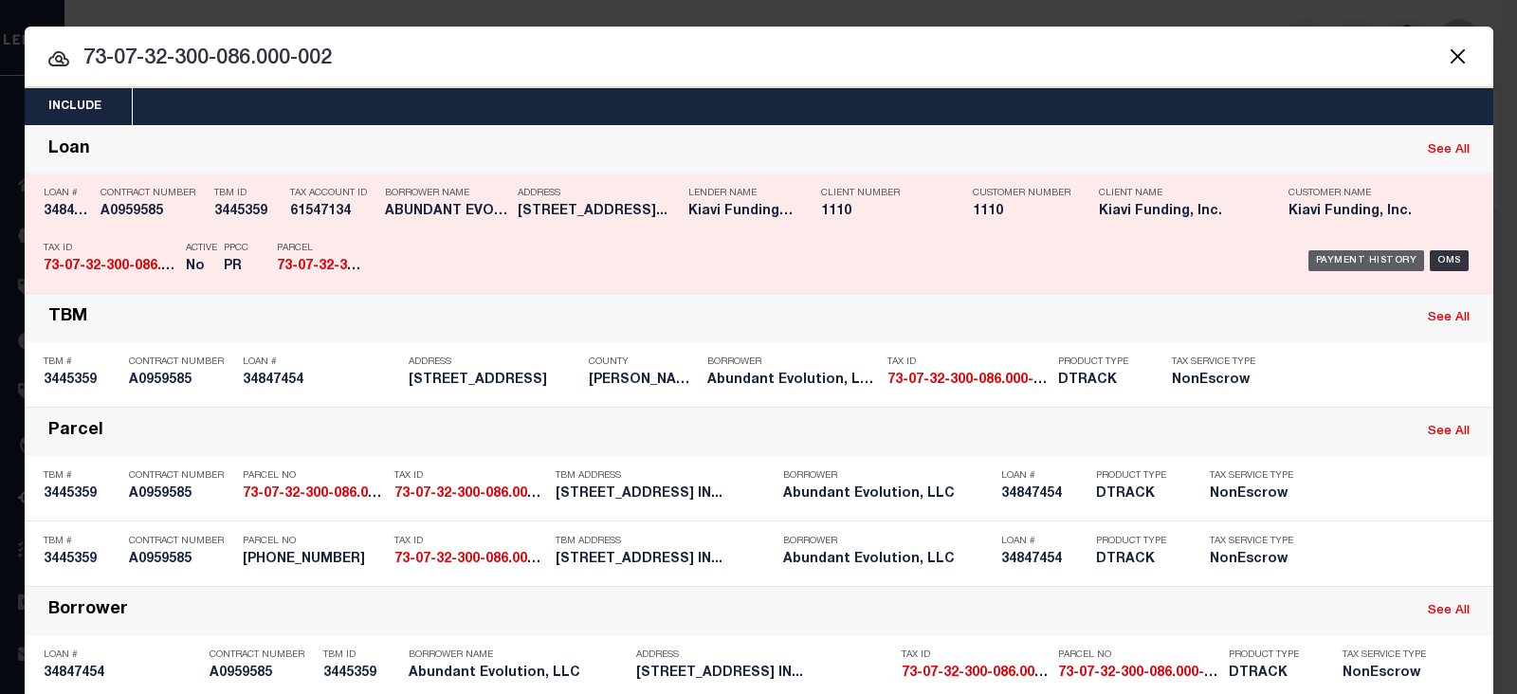
click at [1384, 262] on div "Payment History" at bounding box center [1366, 260] width 117 height 21
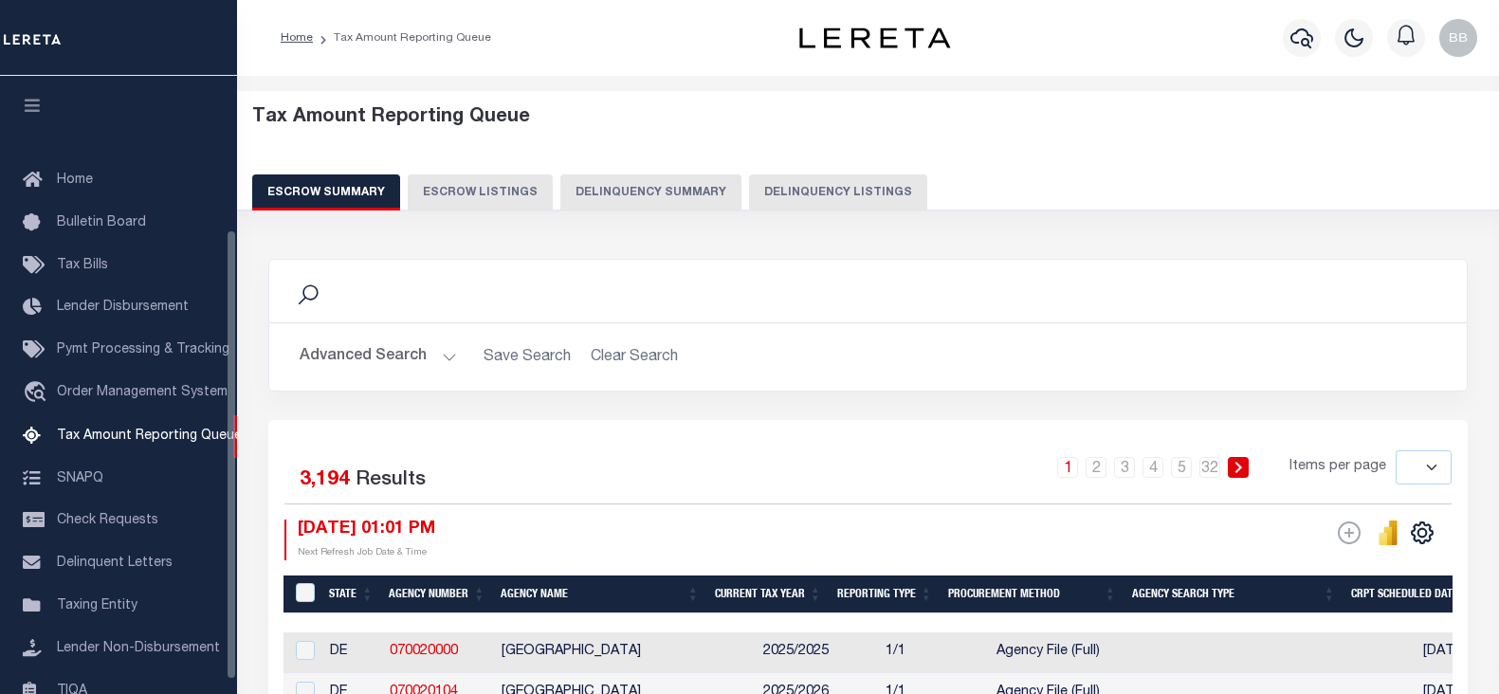
click at [689, 204] on button "Delinquency Summary" at bounding box center [650, 192] width 181 height 36
click at [813, 208] on button "Delinquency Listings" at bounding box center [838, 192] width 178 height 36
select select
select select "100"
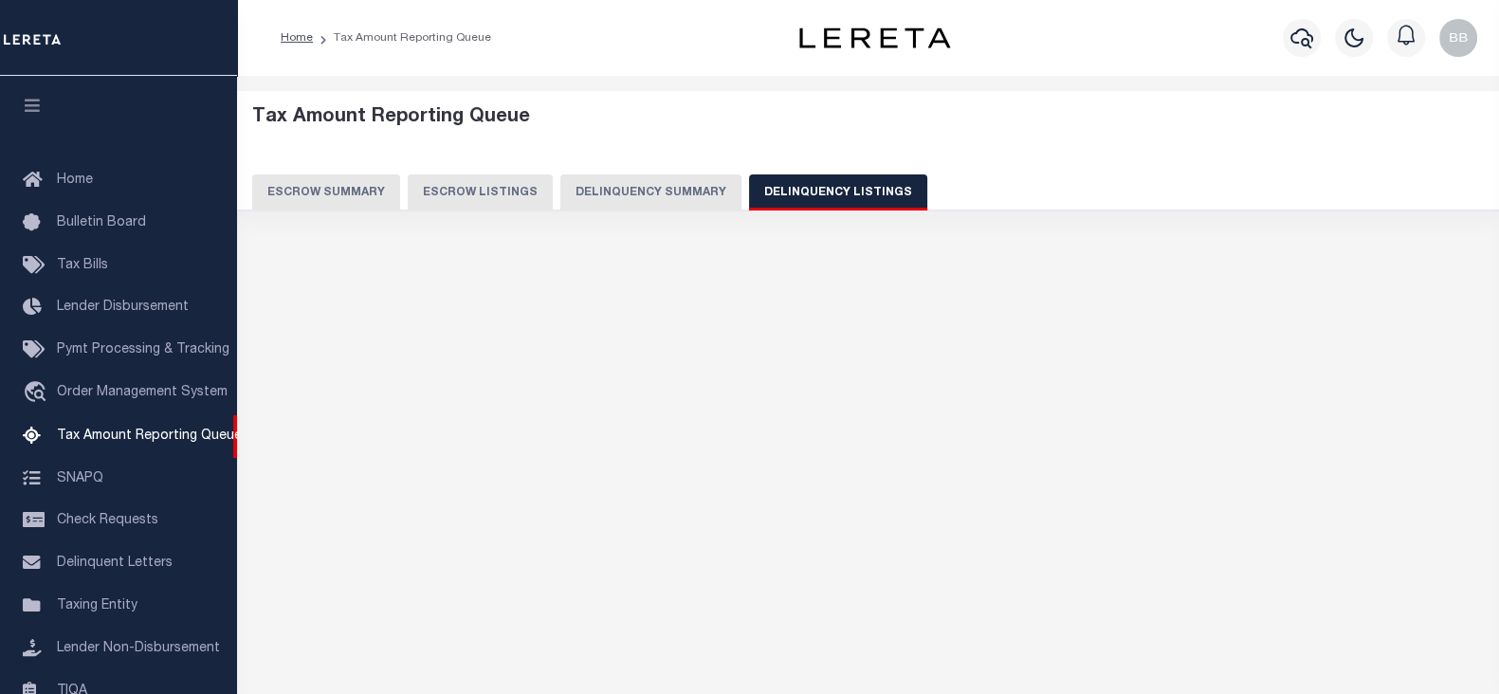
select select "100"
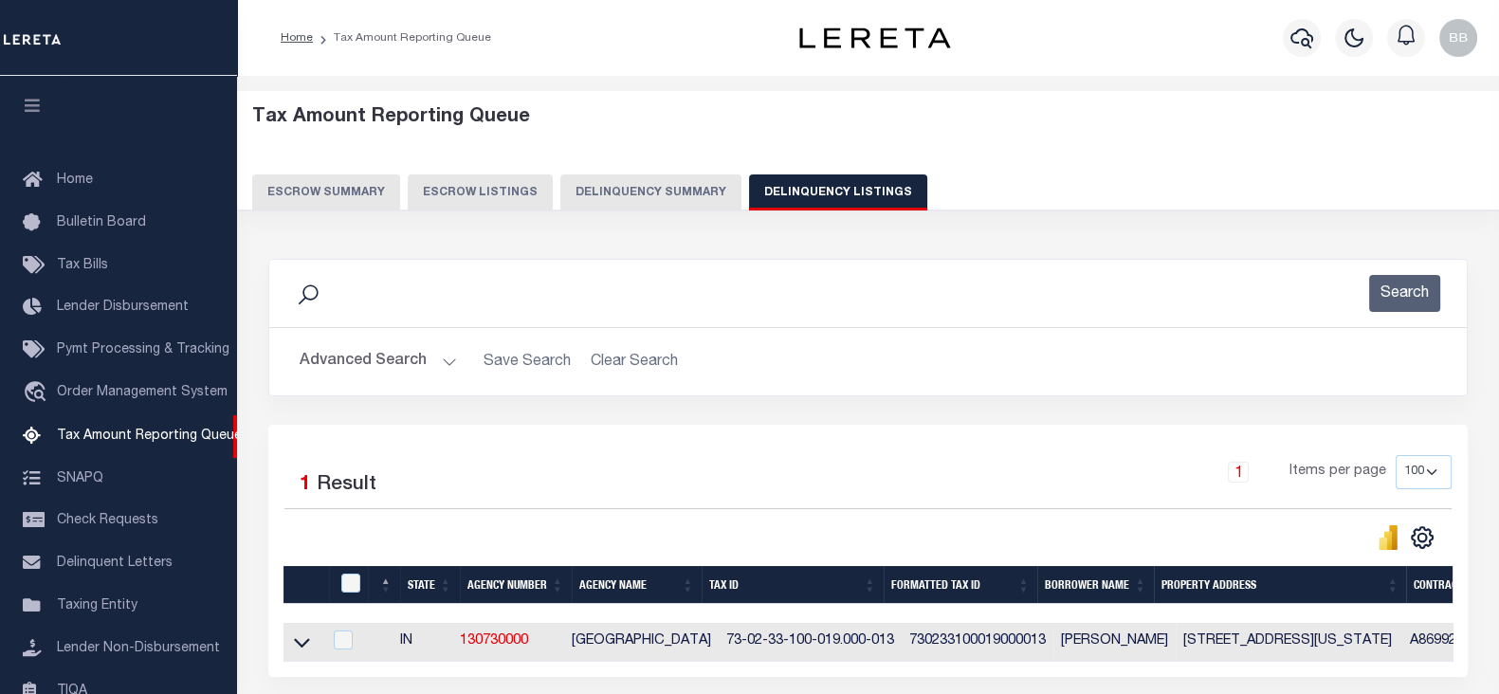
scroll to position [211, 0]
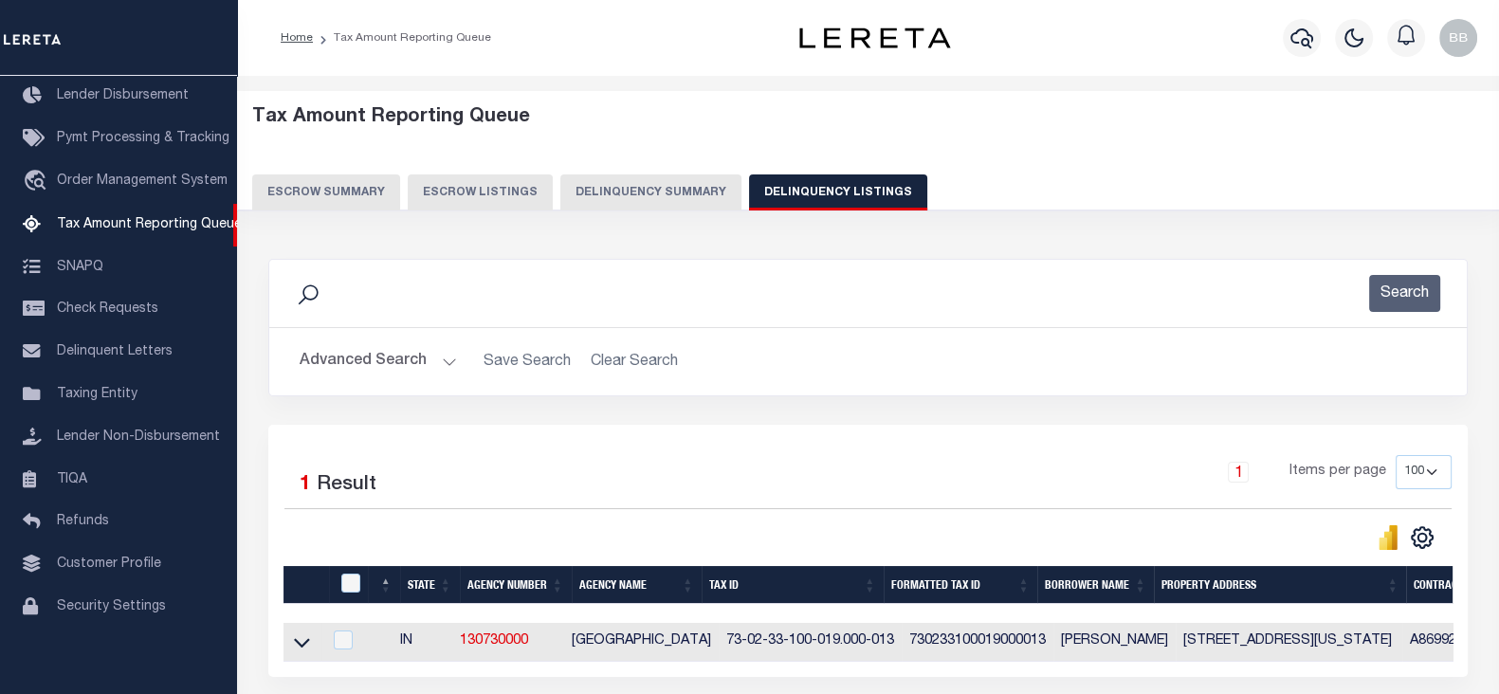
click at [389, 364] on button "Advanced Search" at bounding box center [378, 361] width 157 height 37
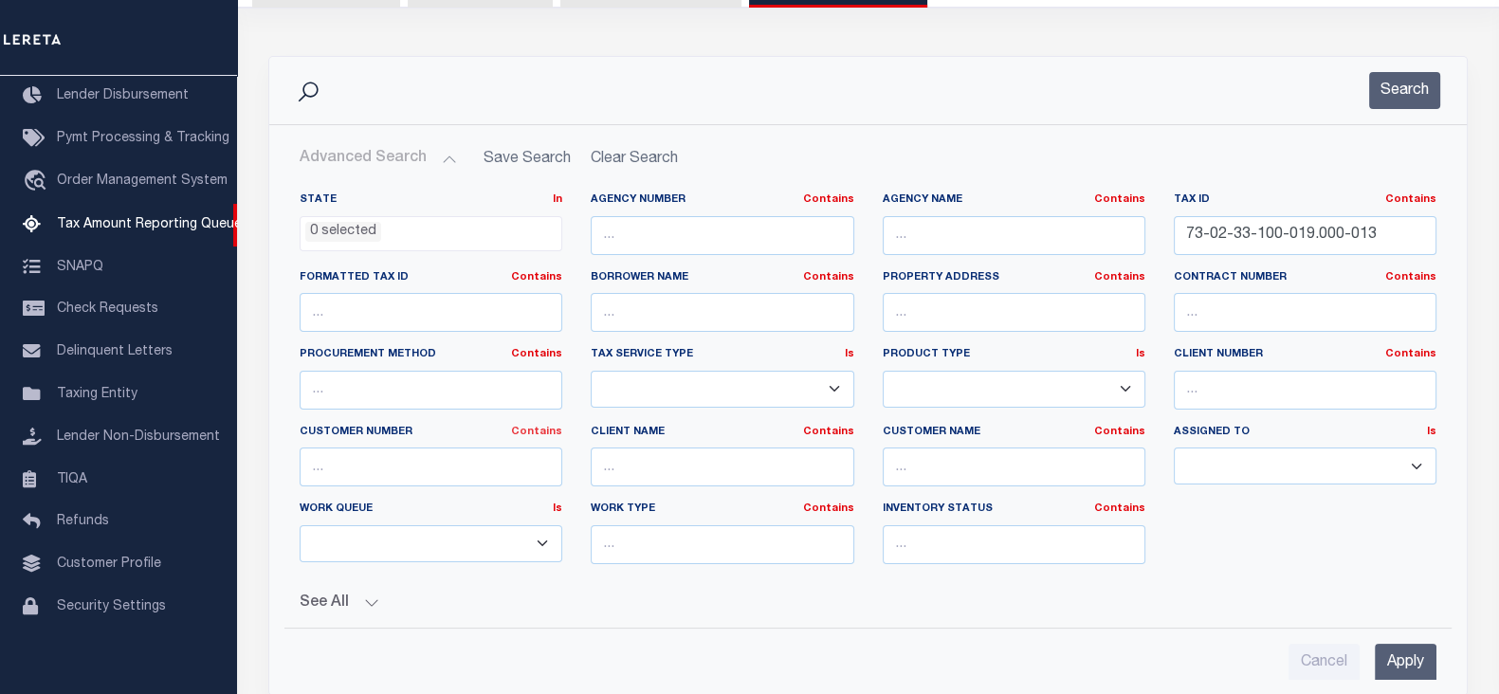
scroll to position [236, 0]
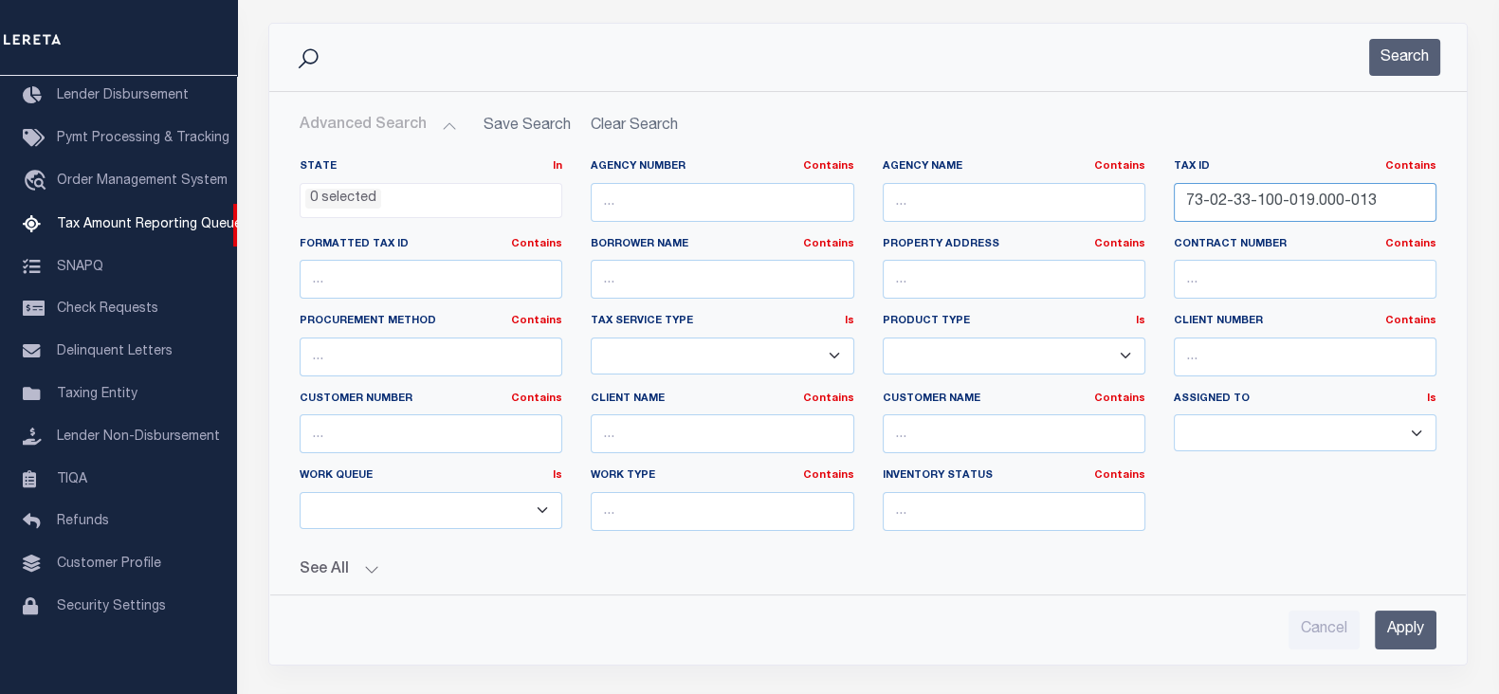
click at [1297, 190] on input "73-02-33-100-019.000-013" at bounding box center [1304, 202] width 263 height 39
paste input "15-31-400-001.000-021"
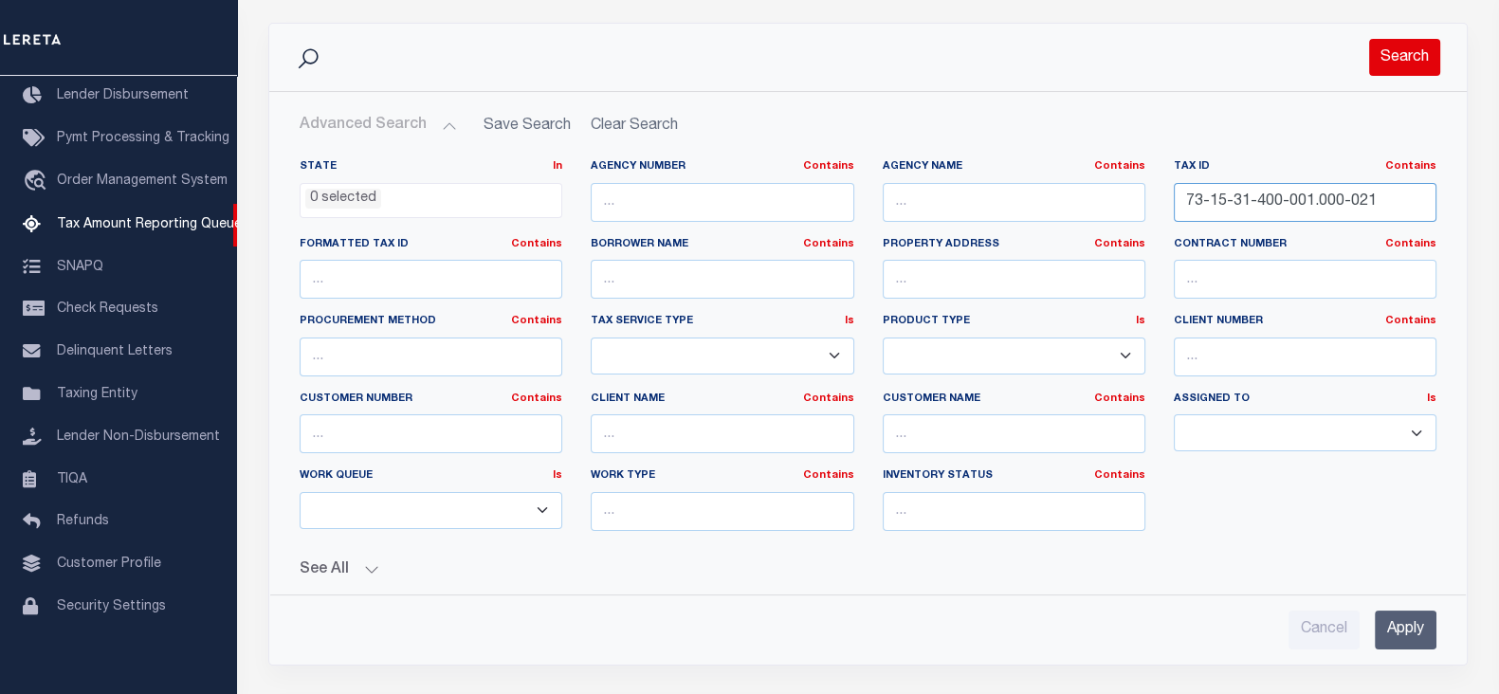
type input "73-15-31-400-001.000-021"
click at [1389, 66] on button "Search" at bounding box center [1404, 57] width 71 height 37
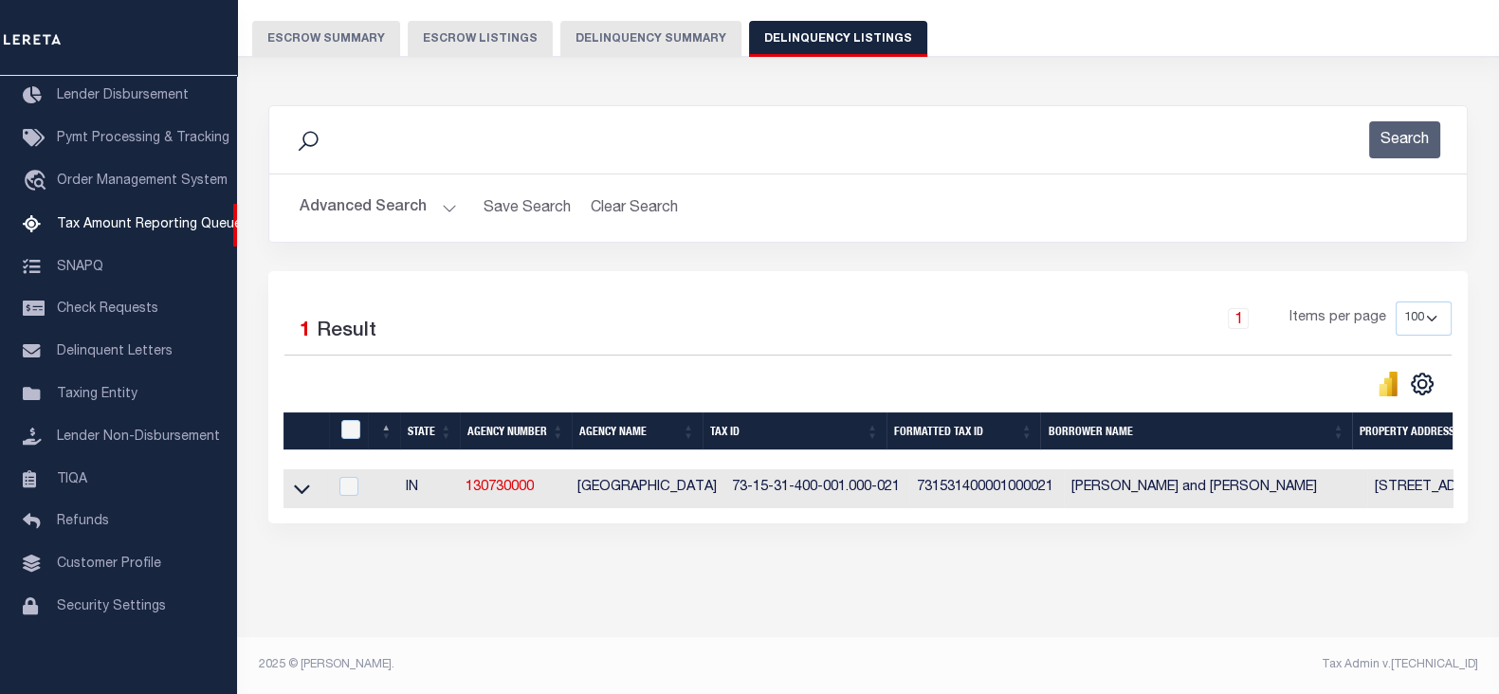
scroll to position [168, 0]
drag, startPoint x: 295, startPoint y: 476, endPoint x: 436, endPoint y: 500, distance: 143.2
click at [295, 479] on icon at bounding box center [302, 489] width 16 height 20
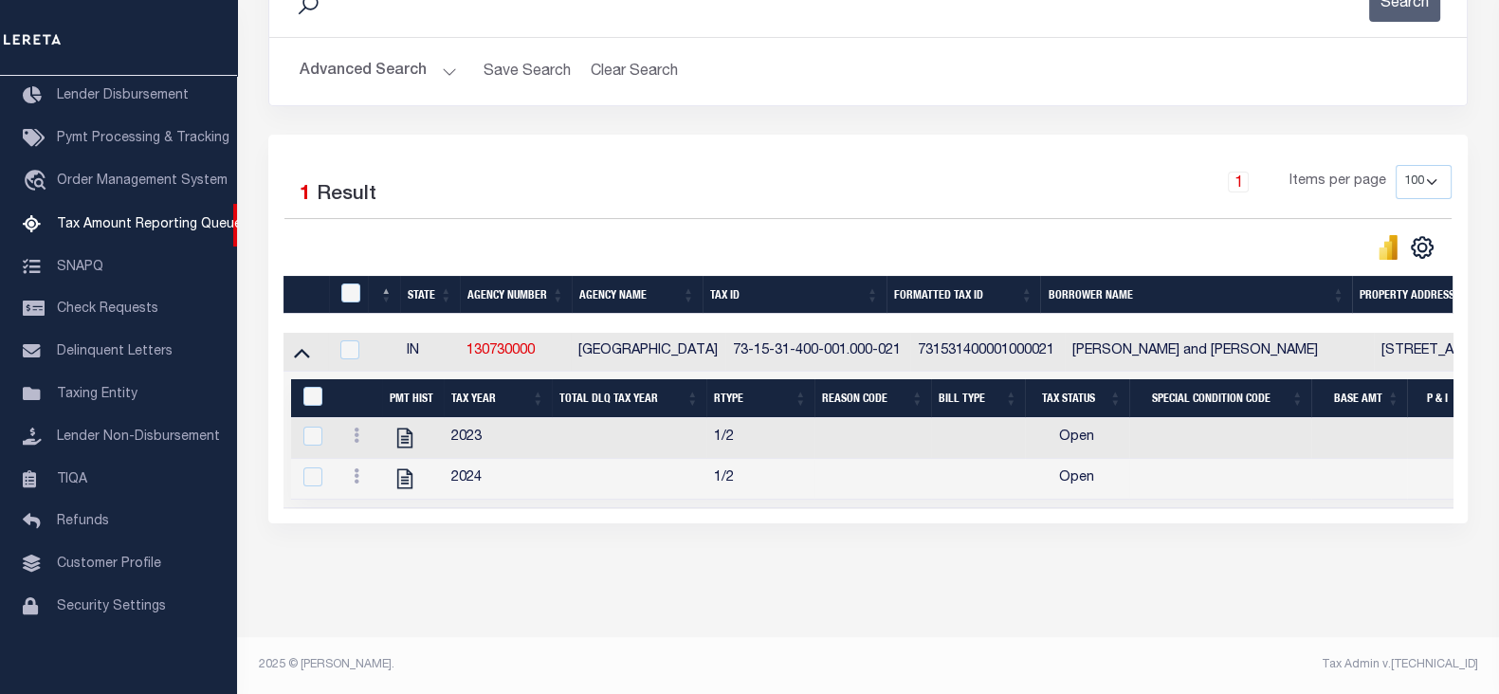
scroll to position [305, 0]
click at [357, 429] on icon at bounding box center [357, 434] width 6 height 15
click at [374, 454] on link "" at bounding box center [379, 465] width 64 height 31
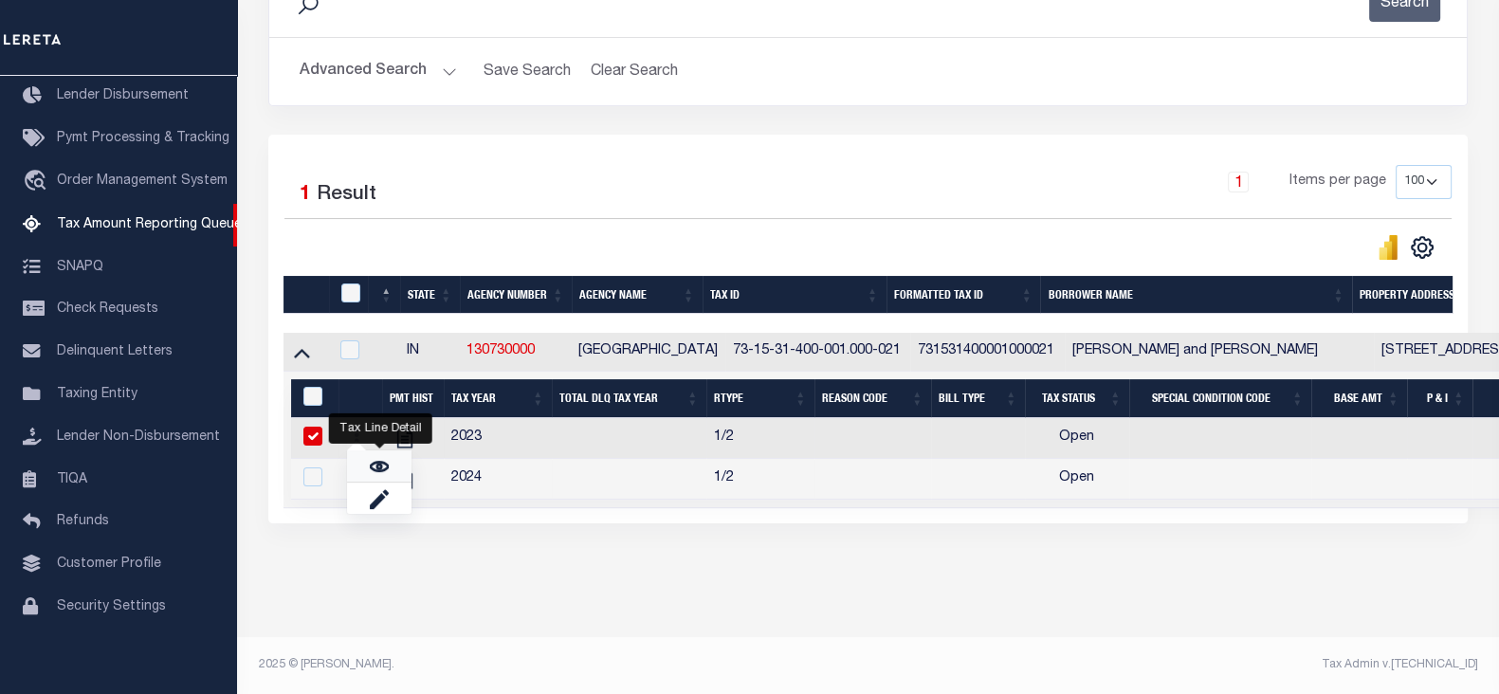
checkbox input "true"
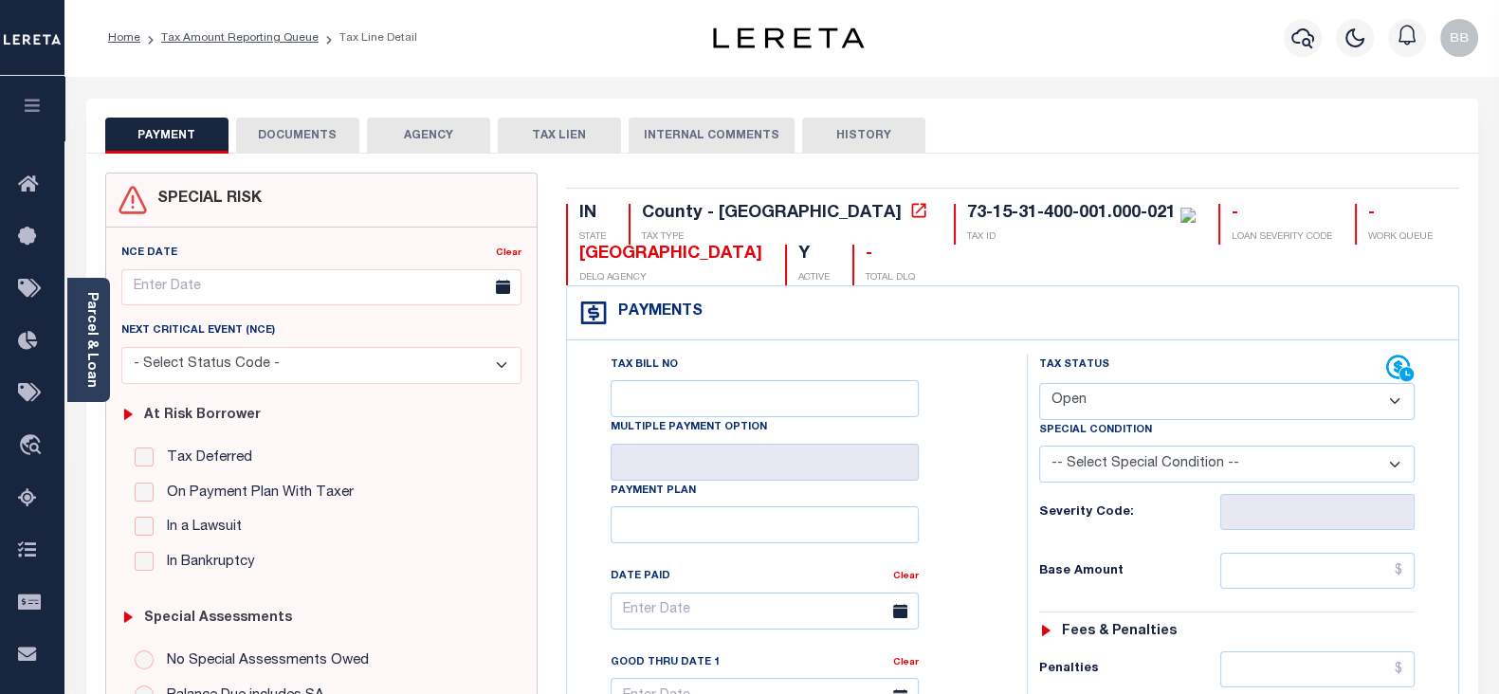
click at [1152, 384] on select "- Select Status Code - Open Due/Unpaid Paid Incomplete No Tax Due Internal Refu…" at bounding box center [1226, 401] width 375 height 37
select select "PYD"
click at [1039, 383] on select "- Select Status Code - Open Due/Unpaid Paid Incomplete No Tax Due Internal Refu…" at bounding box center [1226, 401] width 375 height 37
type input "[DATE]"
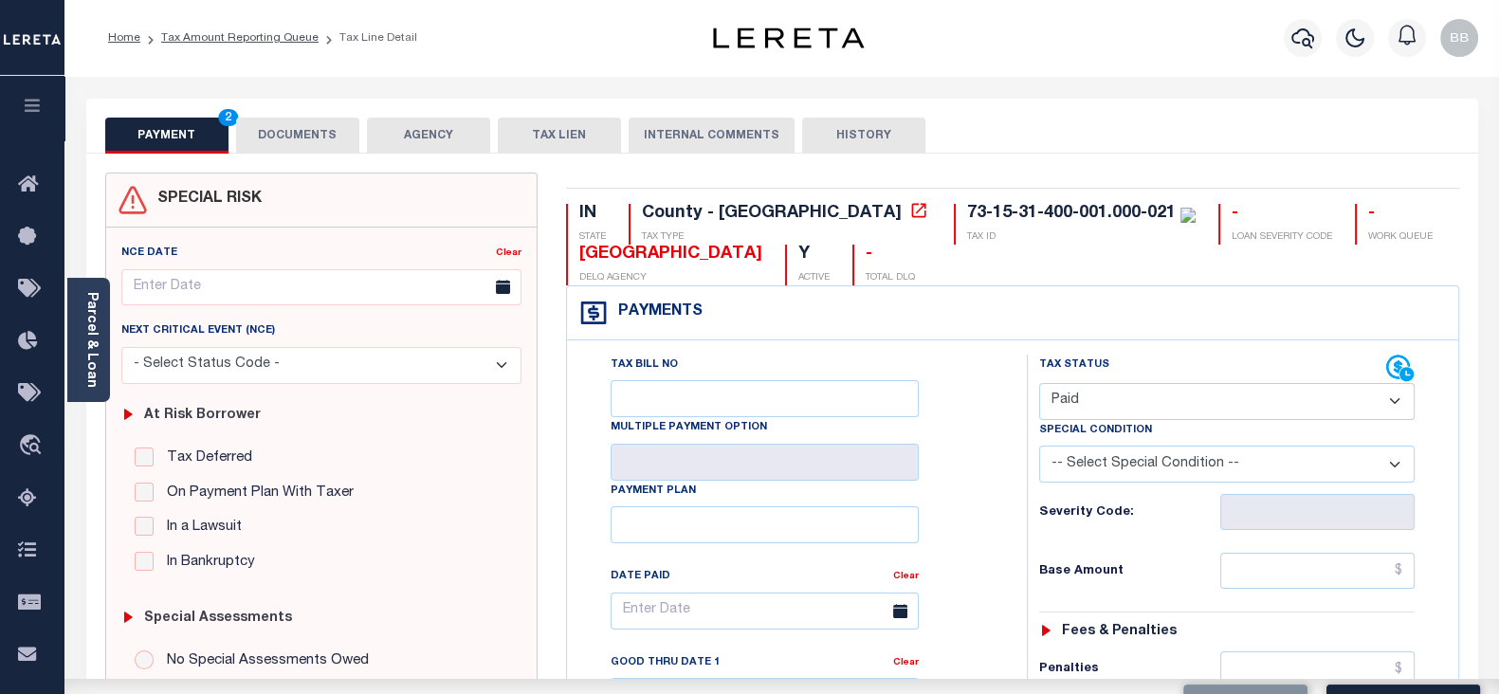
scroll to position [355, 0]
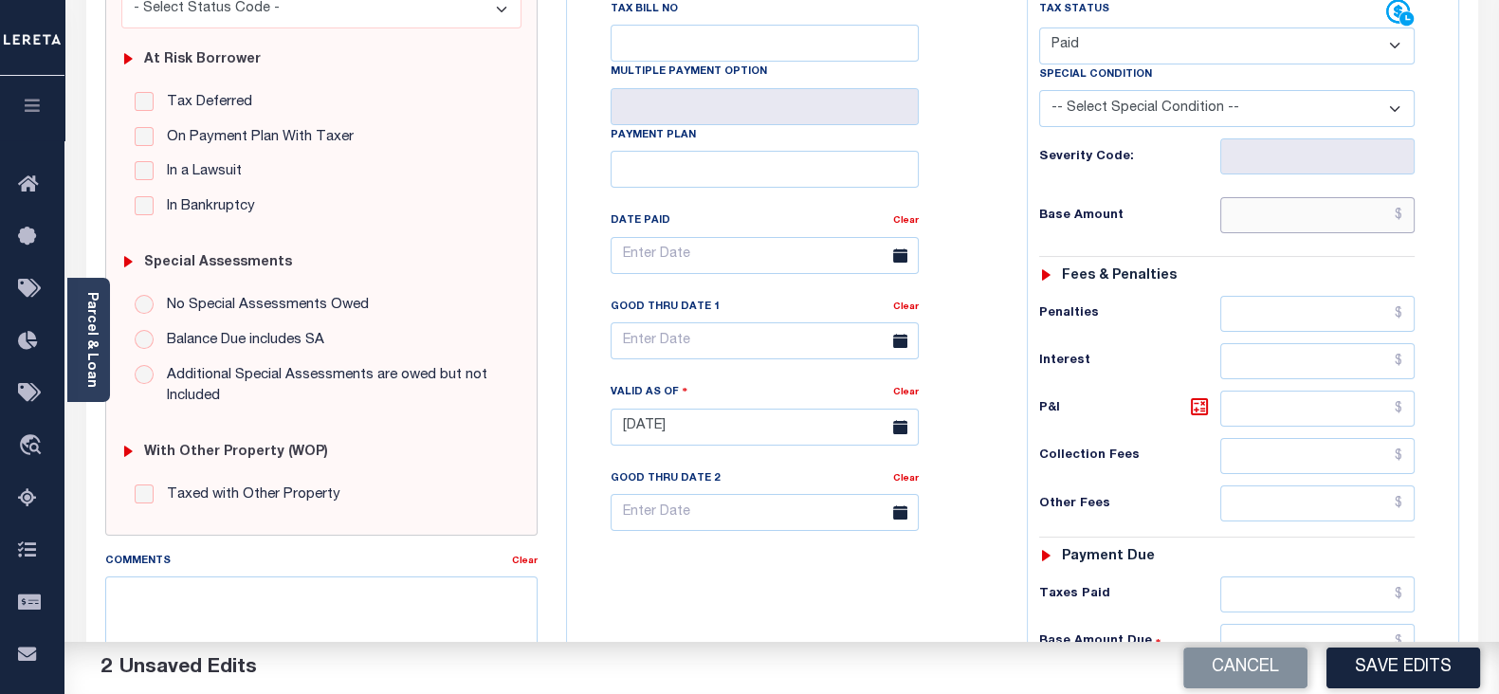
click at [1260, 209] on input "text" at bounding box center [1317, 215] width 194 height 36
type input "$0.00"
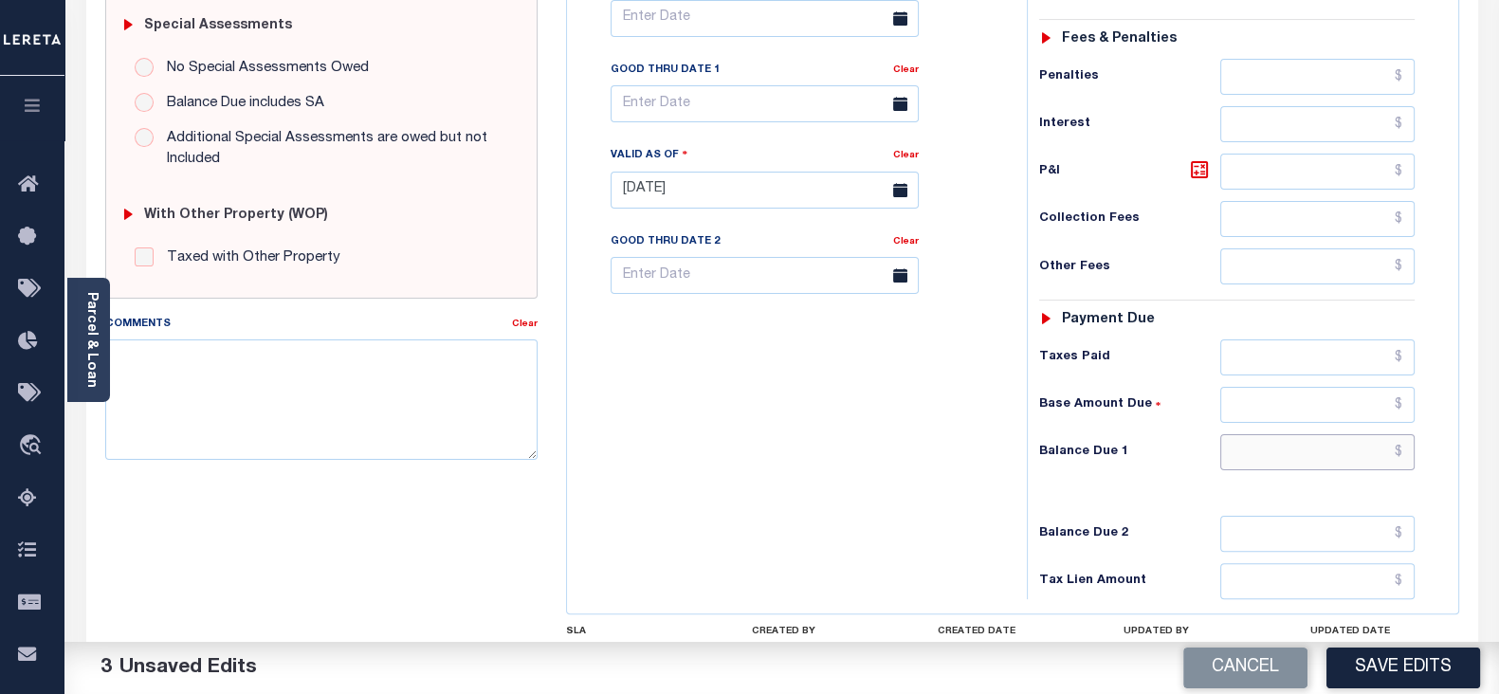
click at [1280, 435] on input "text" at bounding box center [1317, 452] width 194 height 36
type input "$0.00"
click at [210, 383] on textarea "Comments" at bounding box center [321, 398] width 432 height 119
paste textarea "As per [PERSON_NAME] taxes are paid -BB"
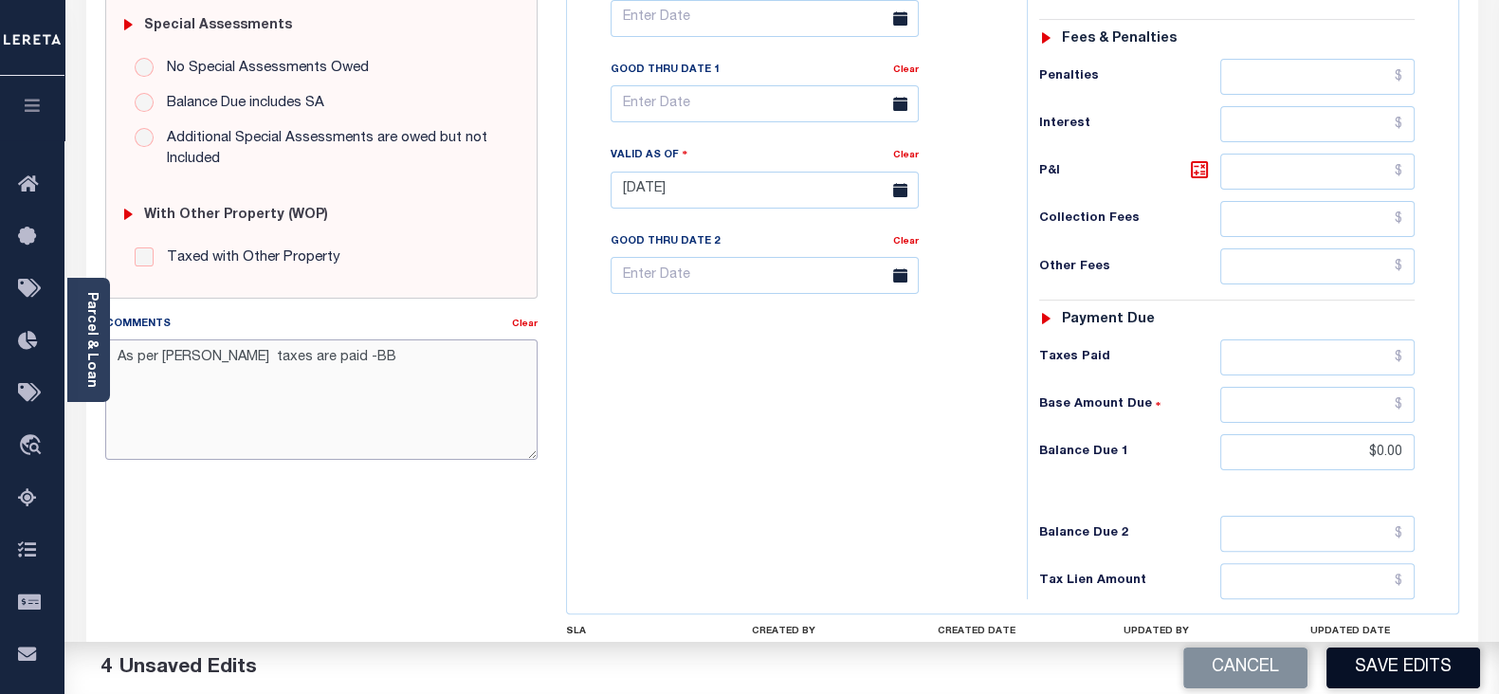
type textarea "As per [PERSON_NAME] taxes are paid -BB"
click at [1412, 658] on button "Save Edits" at bounding box center [1403, 667] width 154 height 41
checkbox input "false"
type textarea "As per [PERSON_NAME] taxes are paid -BB"
type input "$0"
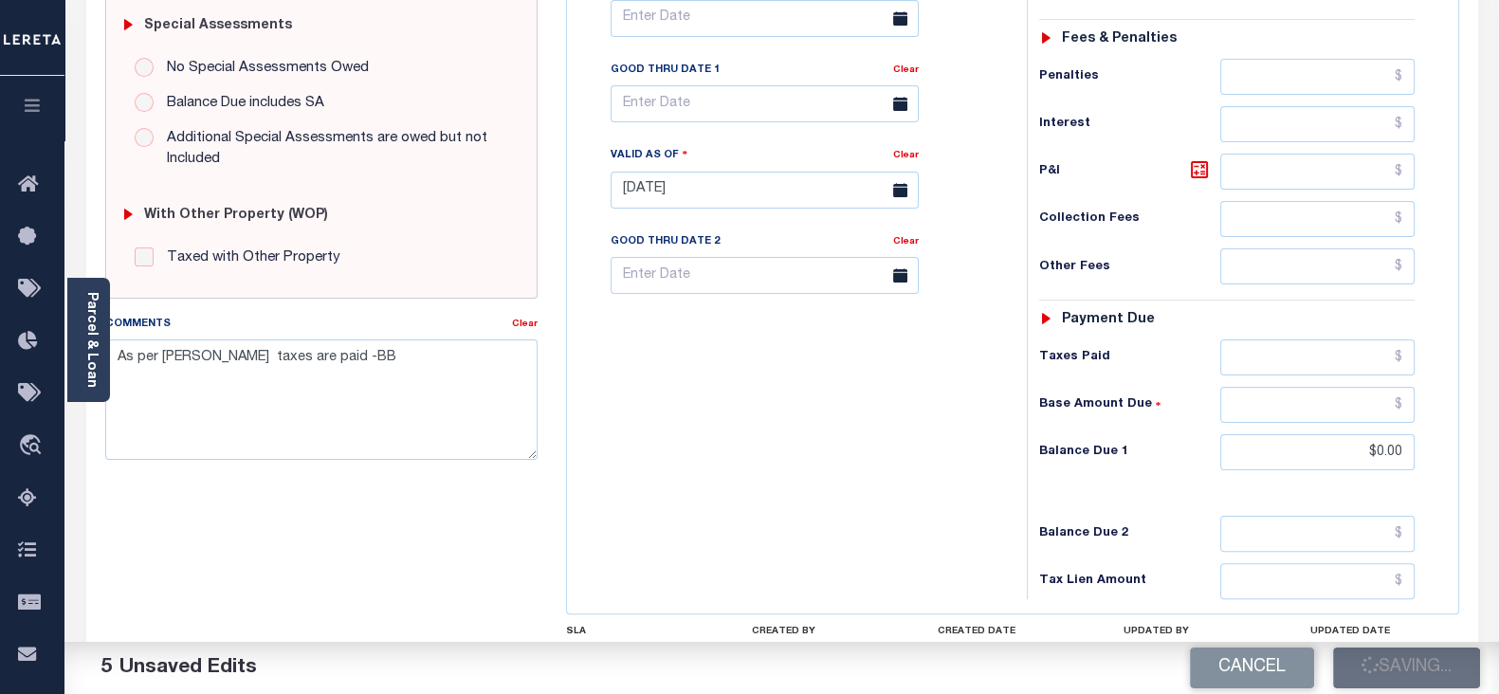
type input "$0"
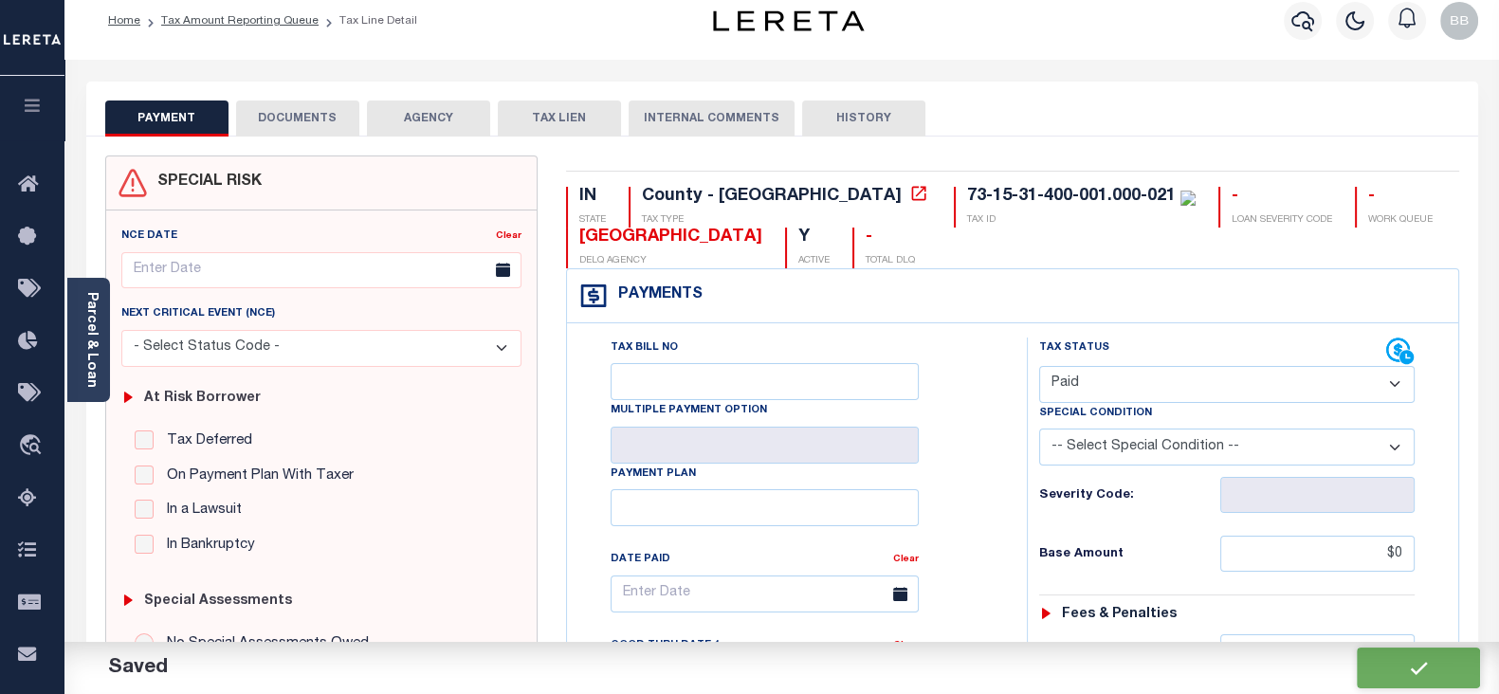
scroll to position [0, 0]
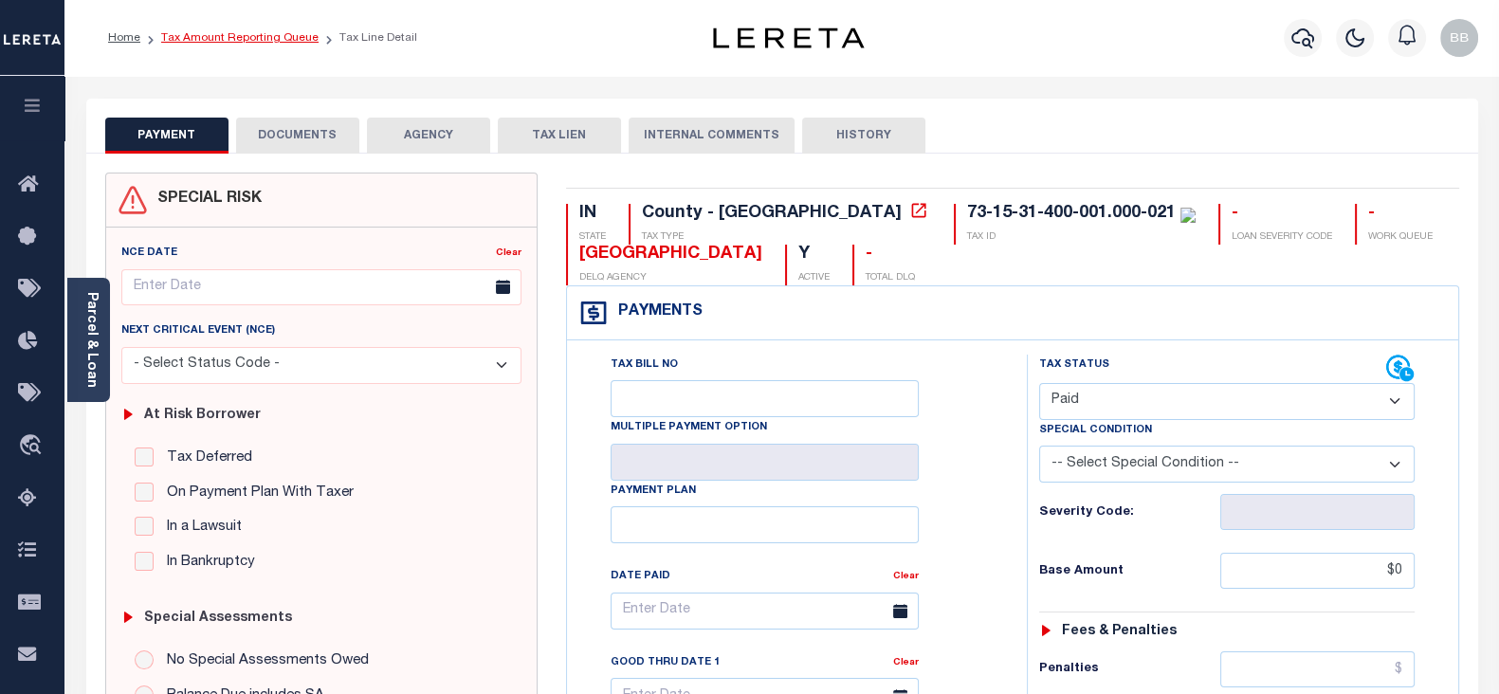
click at [300, 32] on link "Tax Amount Reporting Queue" at bounding box center [239, 37] width 157 height 11
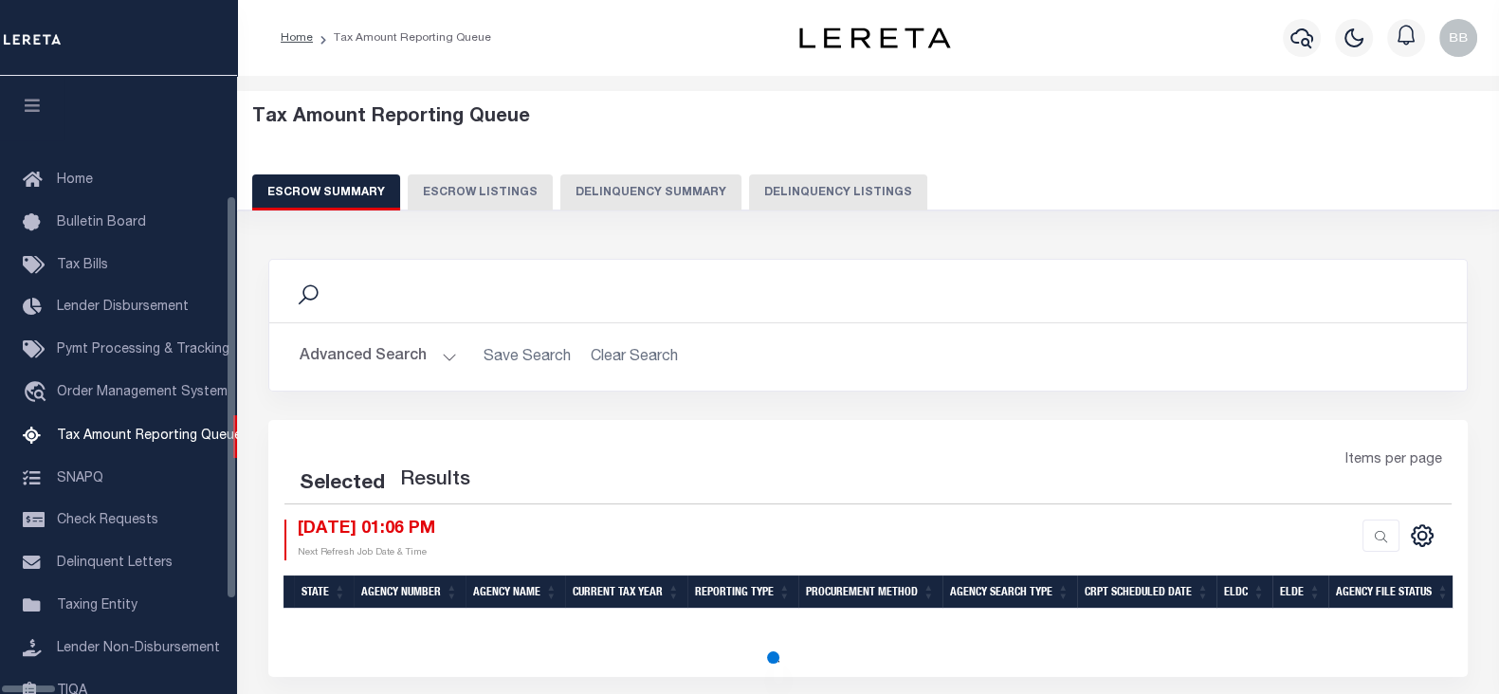
click at [753, 186] on button "Delinquency Listings" at bounding box center [838, 192] width 178 height 36
select select "100"
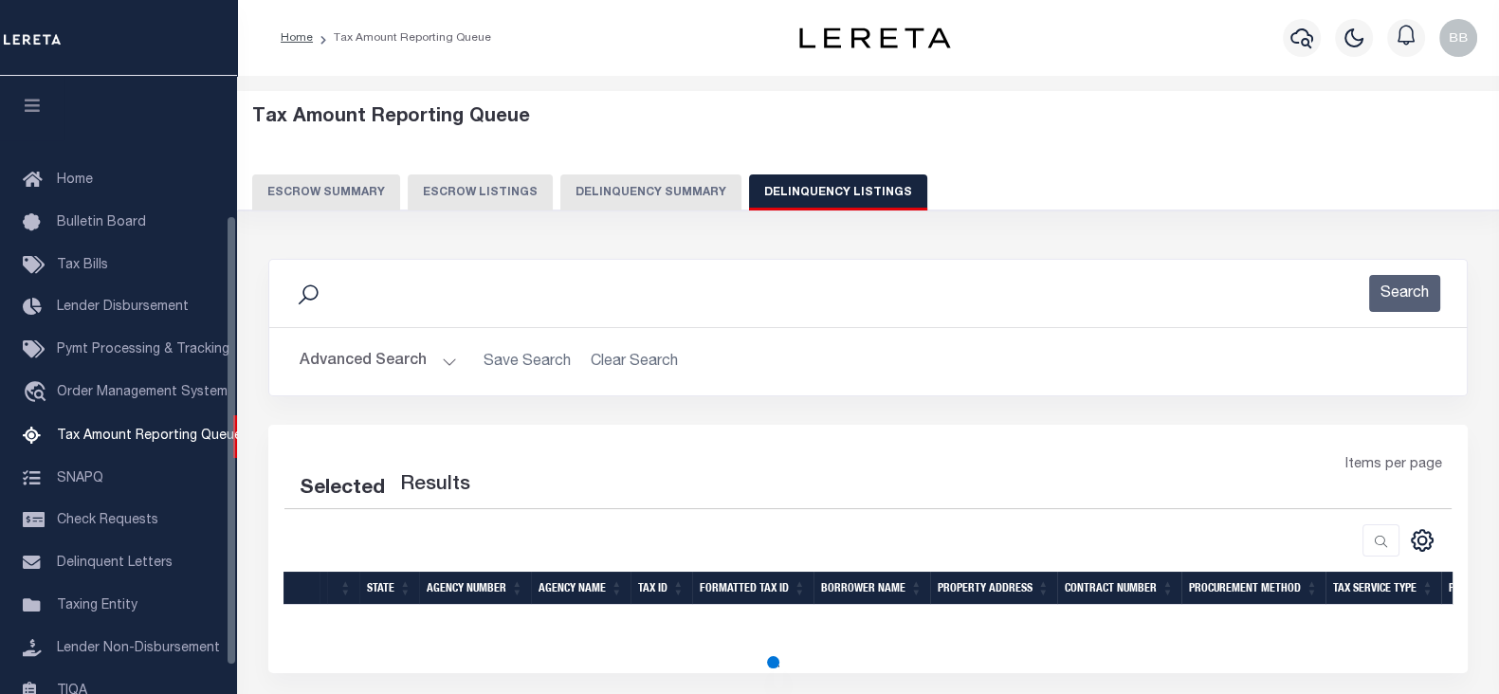
scroll to position [191, 0]
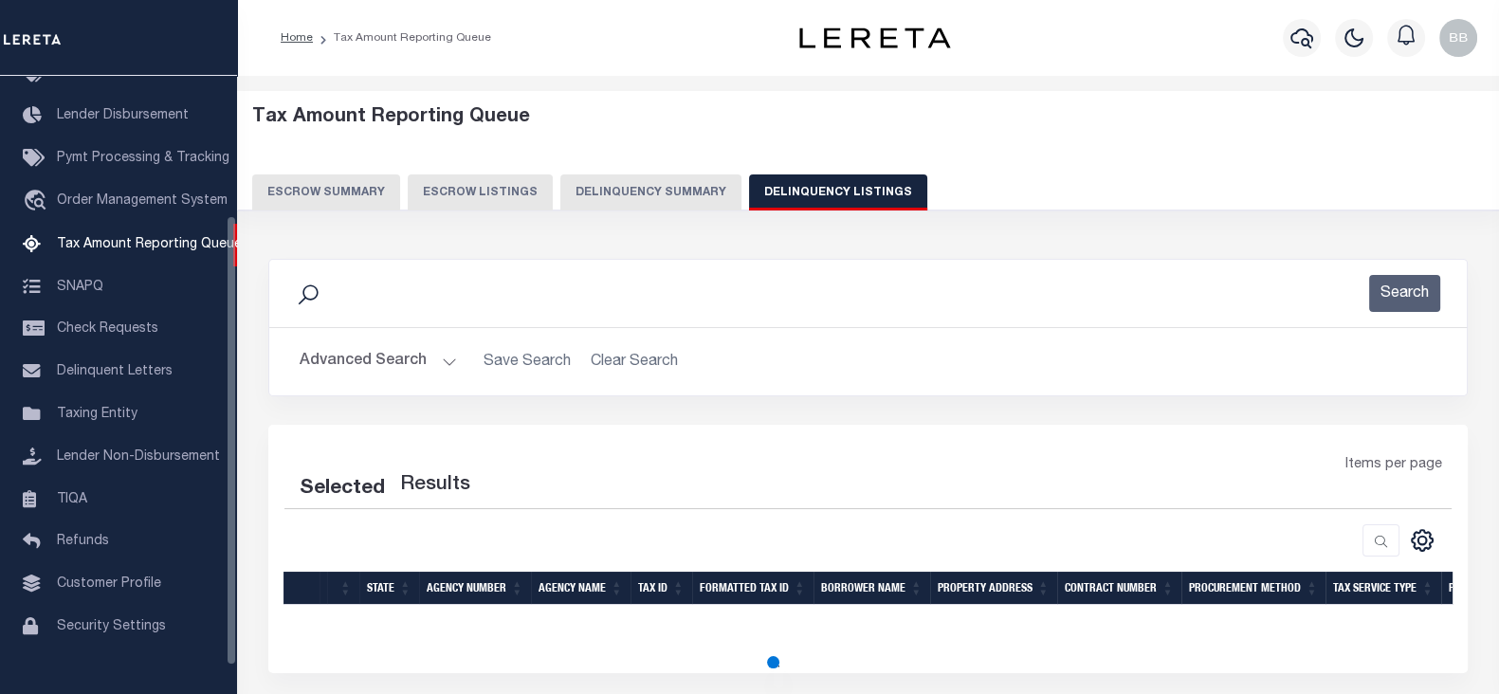
select select "100"
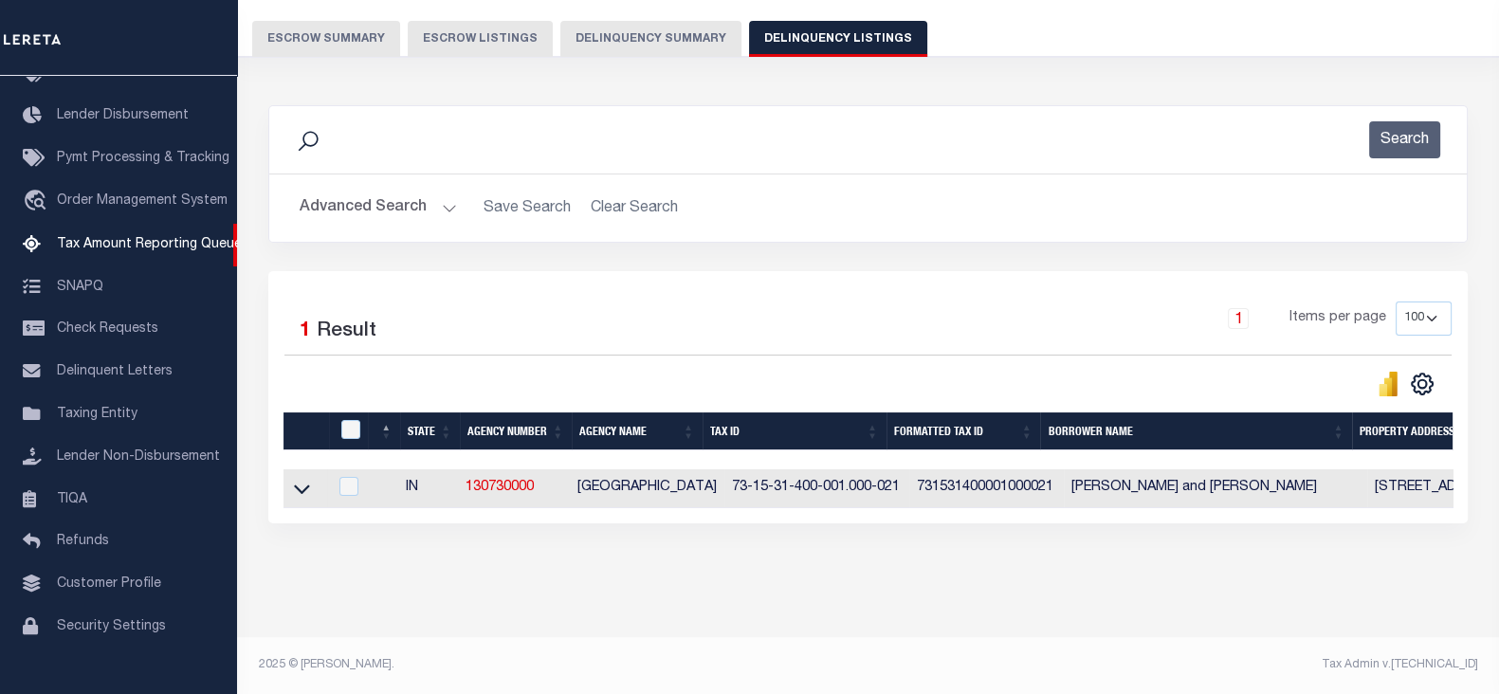
scroll to position [168, 0]
click at [292, 481] on link at bounding box center [302, 487] width 22 height 13
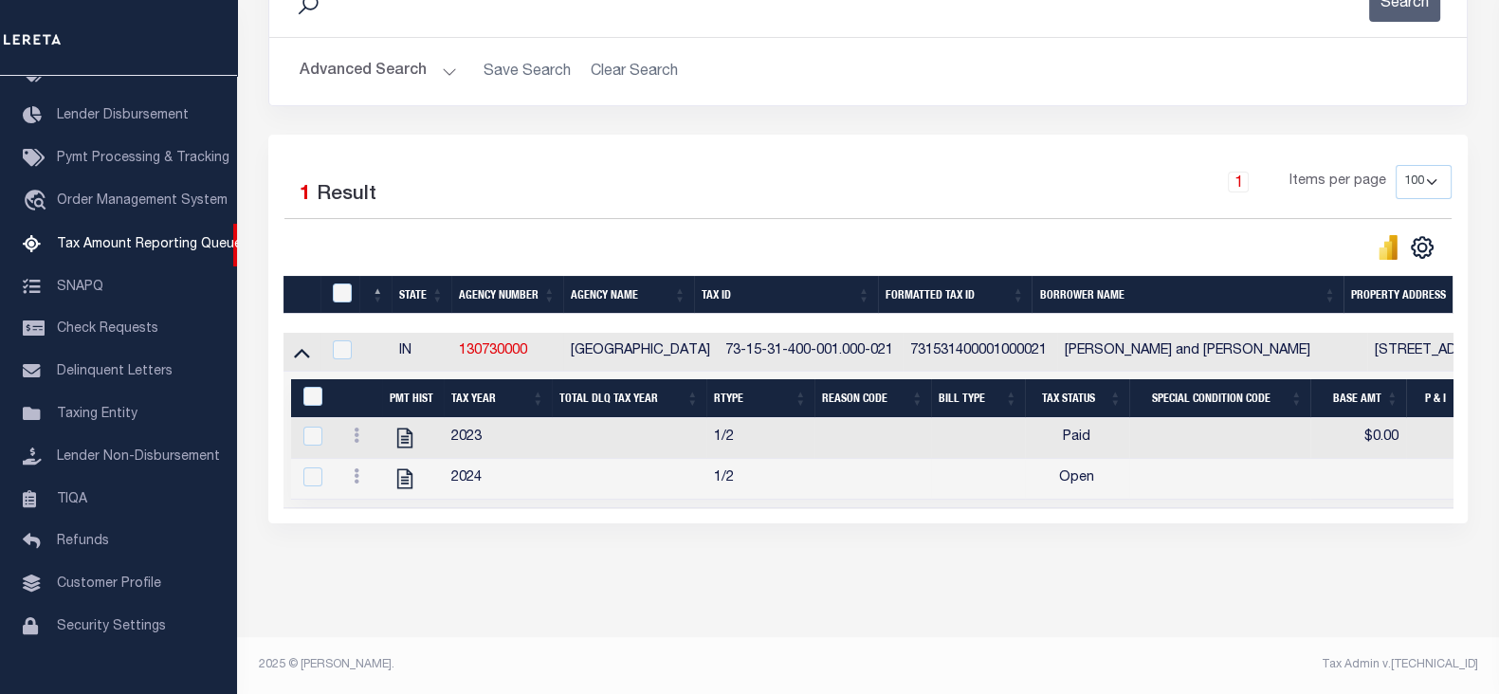
scroll to position [305, 0]
click at [357, 468] on icon at bounding box center [357, 475] width 6 height 15
click at [377, 517] on img "" at bounding box center [379, 507] width 19 height 19
checkbox input "true"
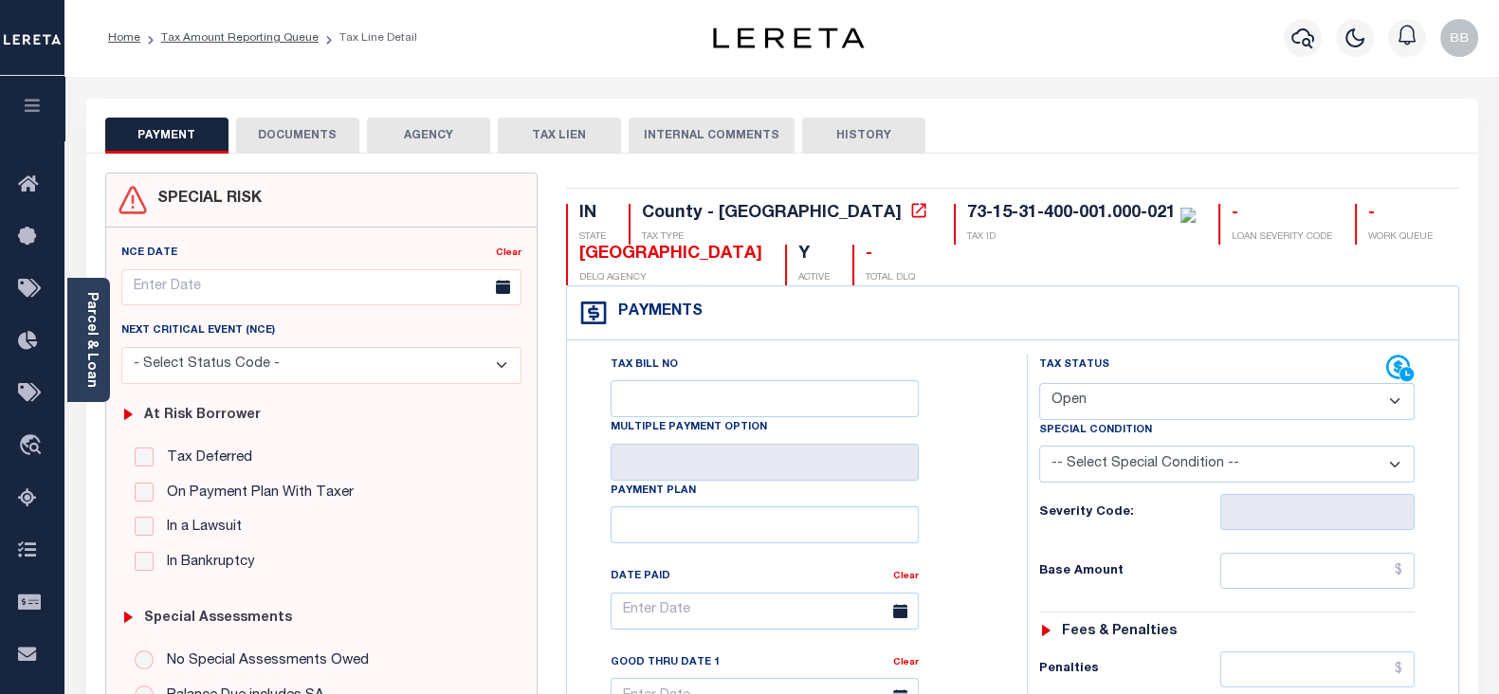
click at [1081, 389] on select "- Select Status Code - Open Due/Unpaid Paid Incomplete No Tax Due Internal Refu…" at bounding box center [1226, 401] width 375 height 37
select select "PYD"
click at [1039, 383] on select "- Select Status Code - Open Due/Unpaid Paid Incomplete No Tax Due Internal Refu…" at bounding box center [1226, 401] width 375 height 37
type input "[DATE]"
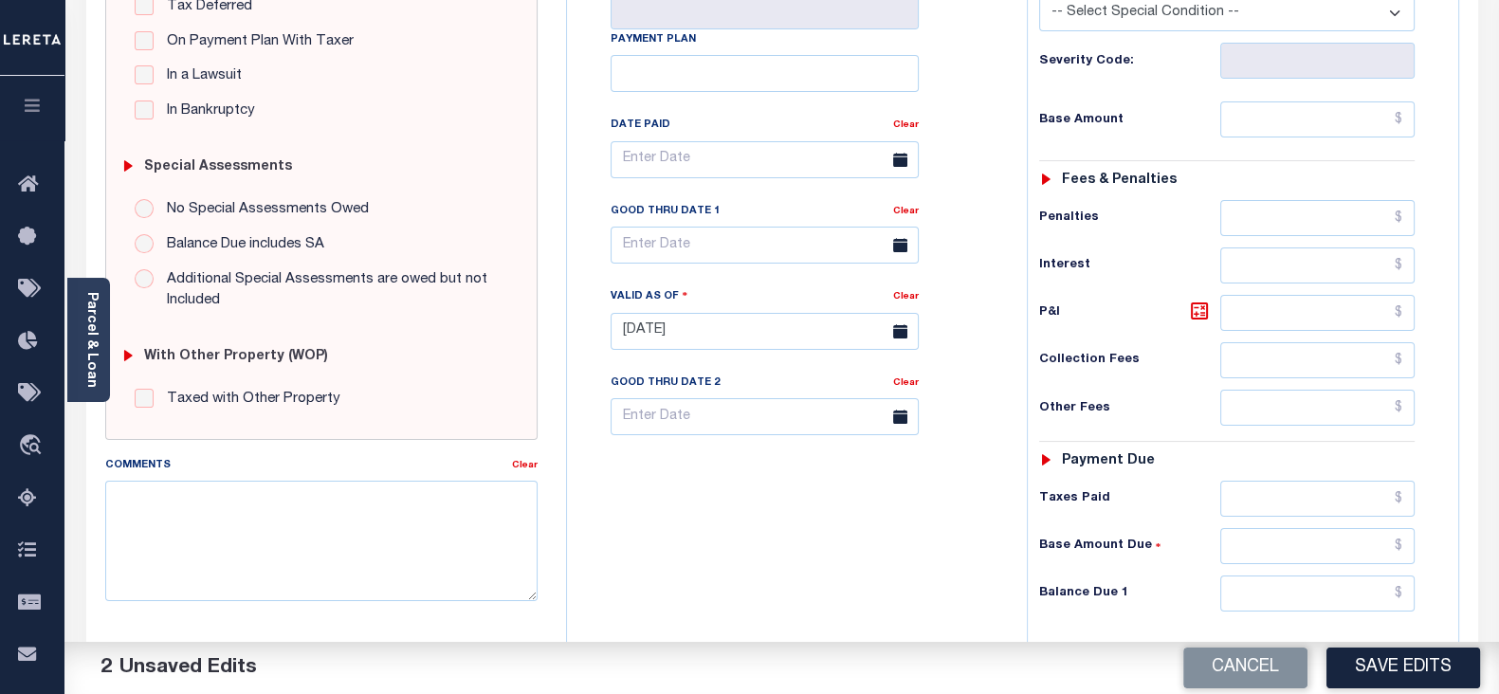
scroll to position [473, 0]
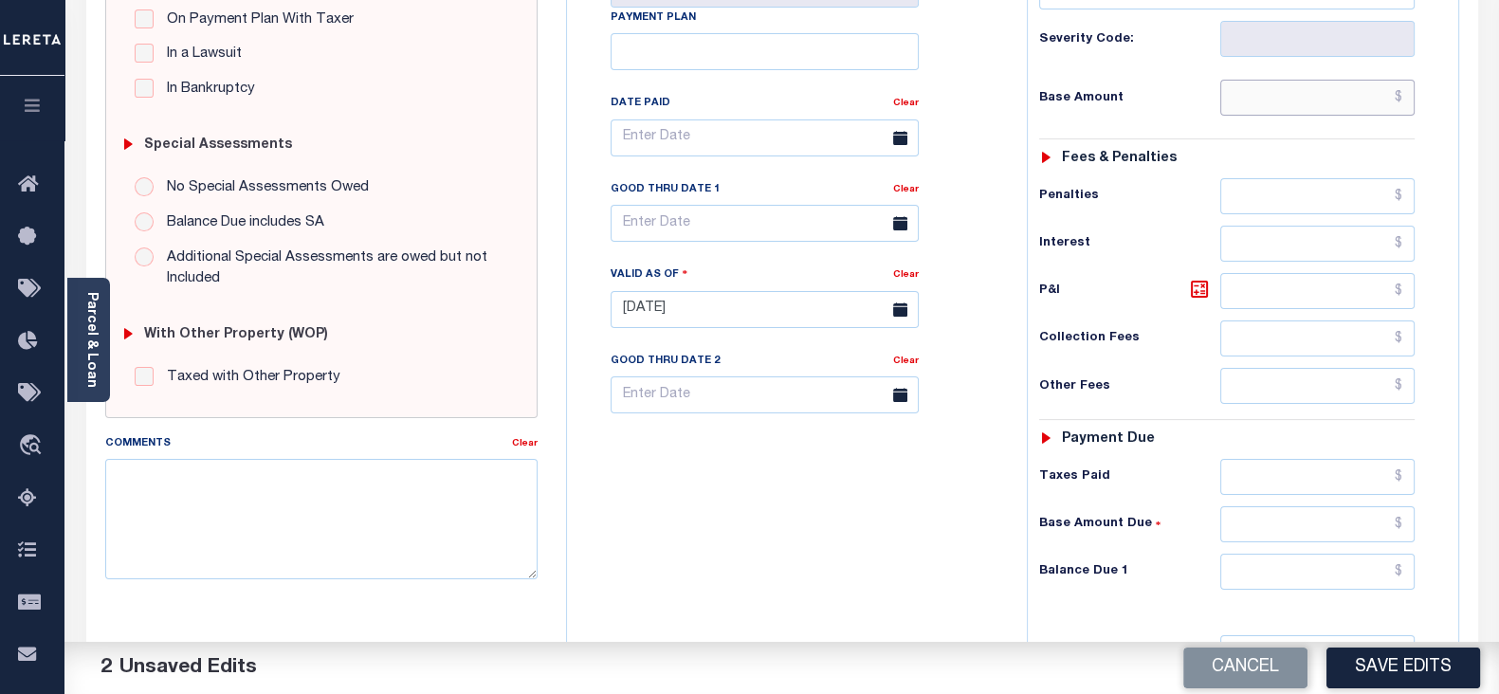
click at [1287, 101] on input "text" at bounding box center [1317, 98] width 194 height 36
type input "$0.00"
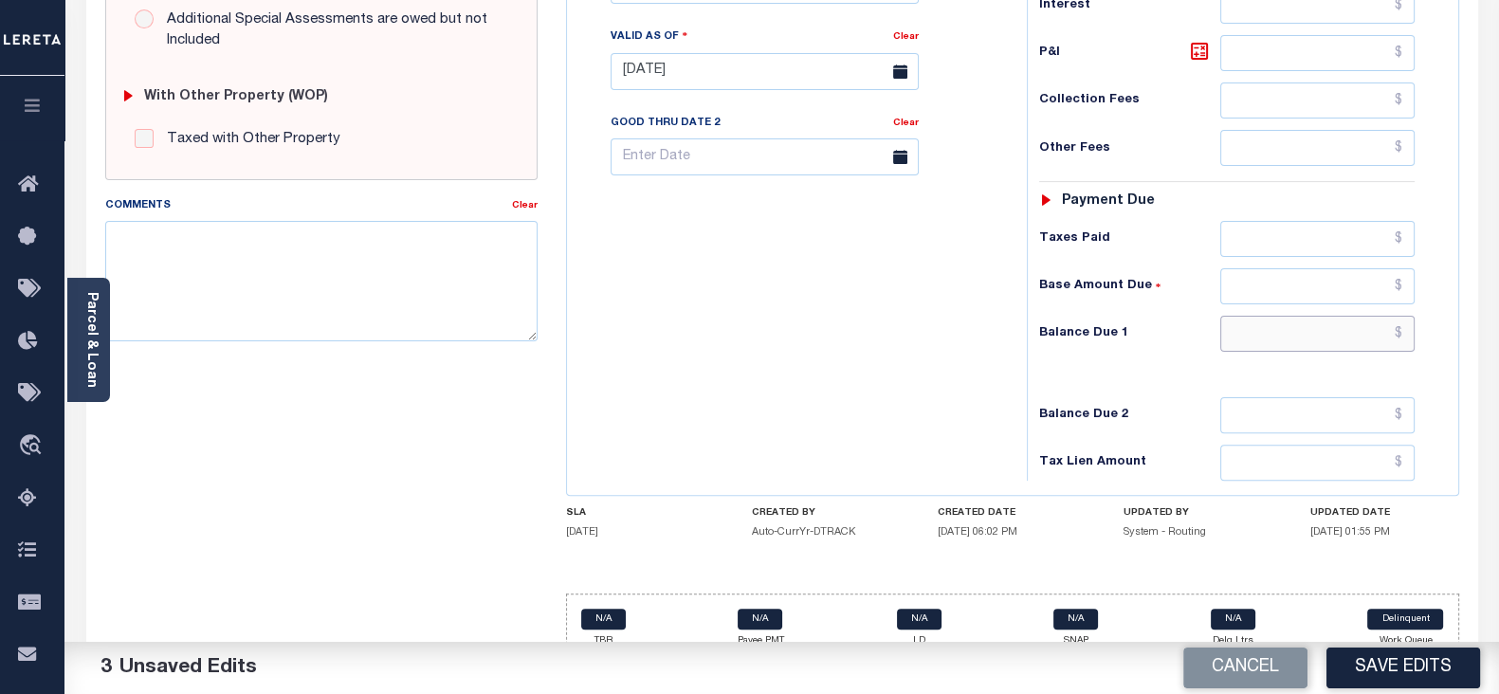
click at [1255, 338] on input "text" at bounding box center [1317, 334] width 194 height 36
type input "$0.00"
click at [412, 300] on textarea "Comments" at bounding box center [321, 280] width 432 height 119
paste textarea "As per Janet taxes are paid -BB"
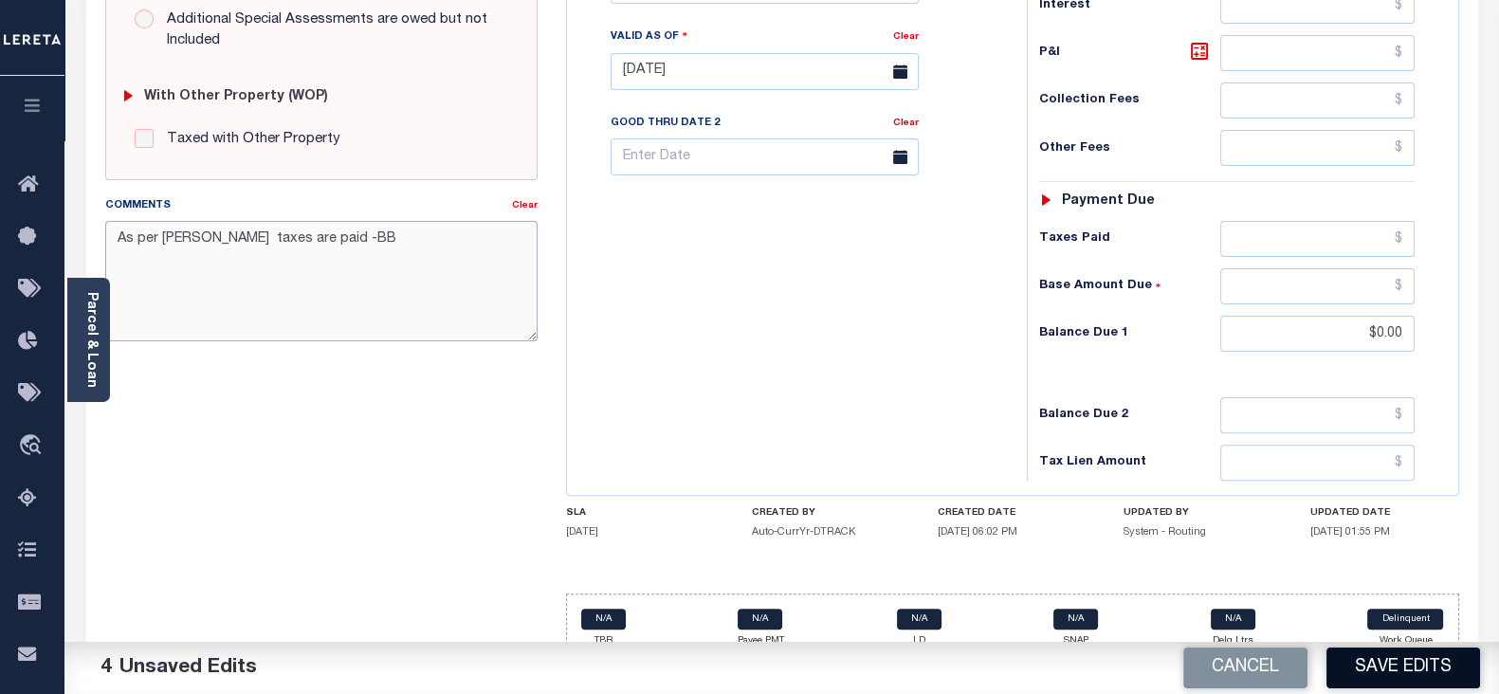
type textarea "As per Janet taxes are paid -BB"
click at [1419, 665] on button "Save Edits" at bounding box center [1403, 667] width 154 height 41
checkbox input "false"
type textarea "As per Janet taxes are paid -BB"
type input "$0"
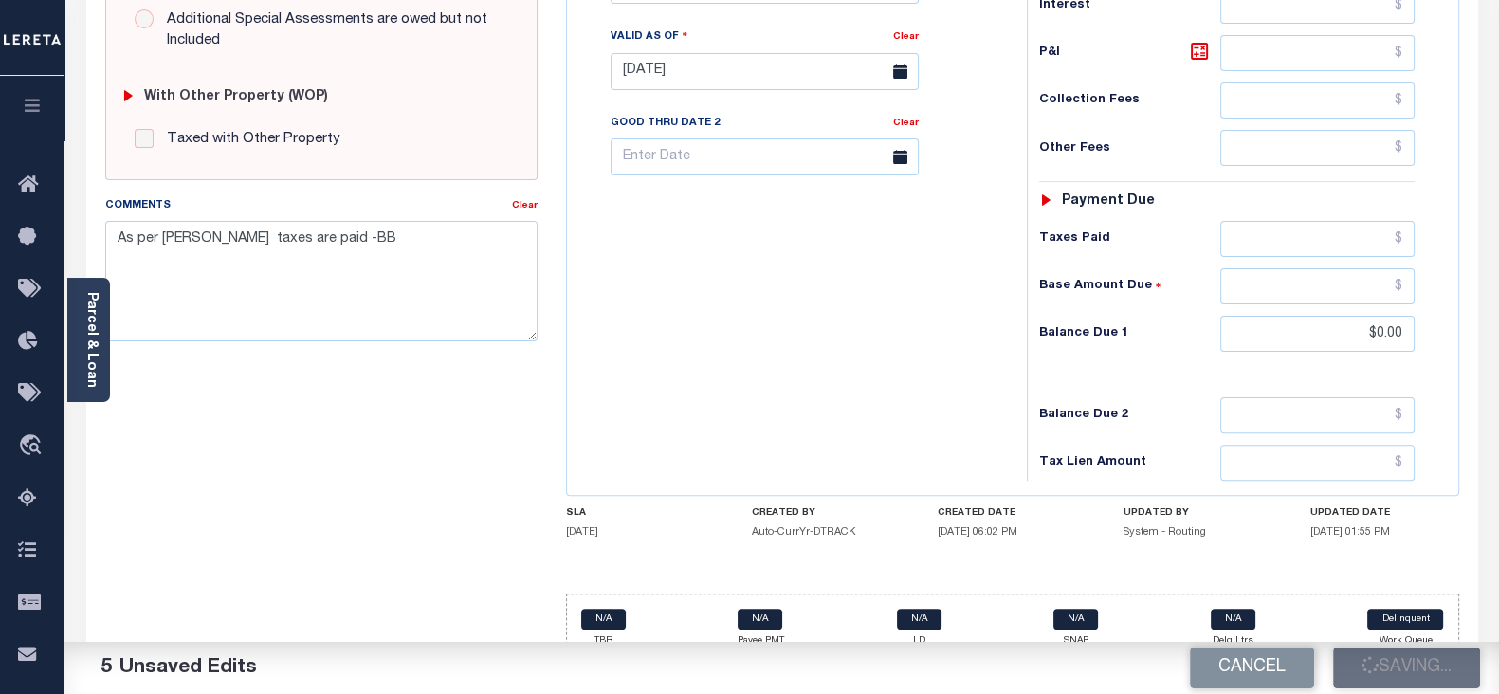
type input "$0"
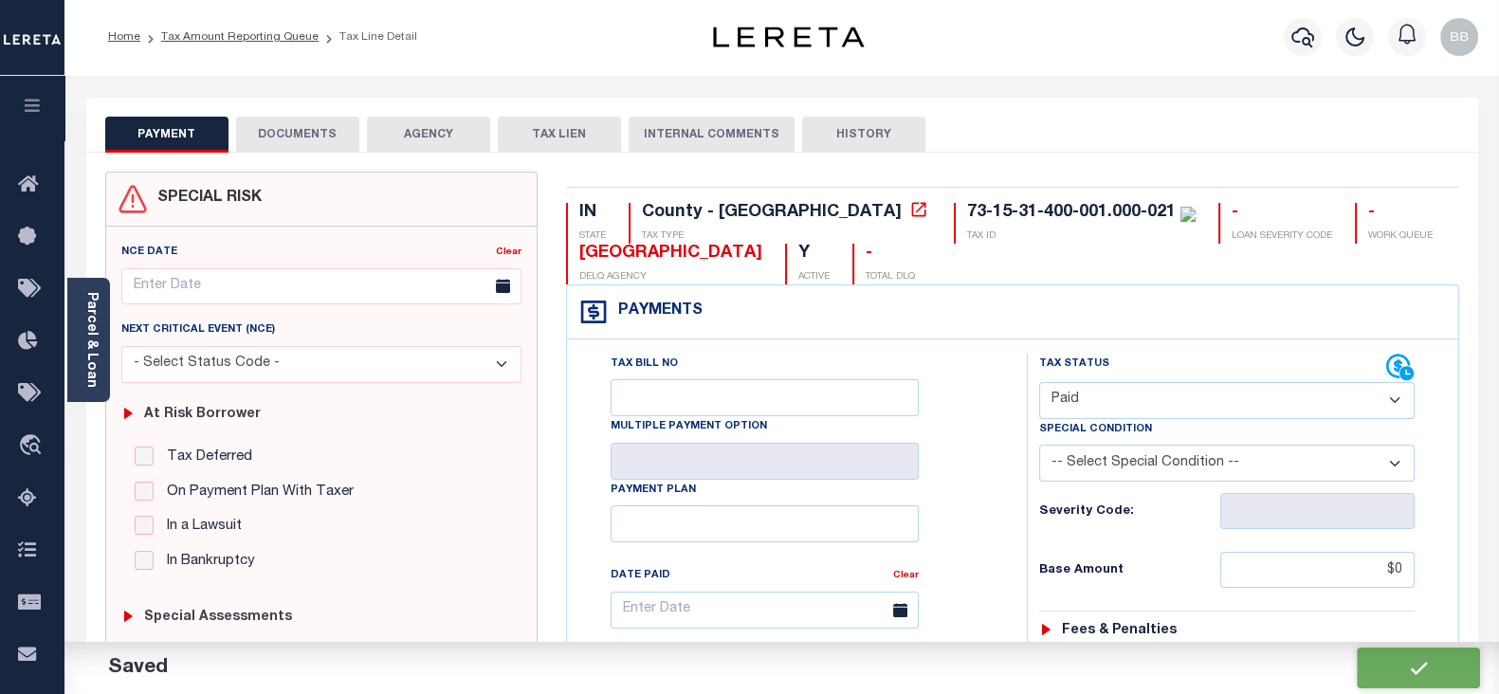
scroll to position [0, 0]
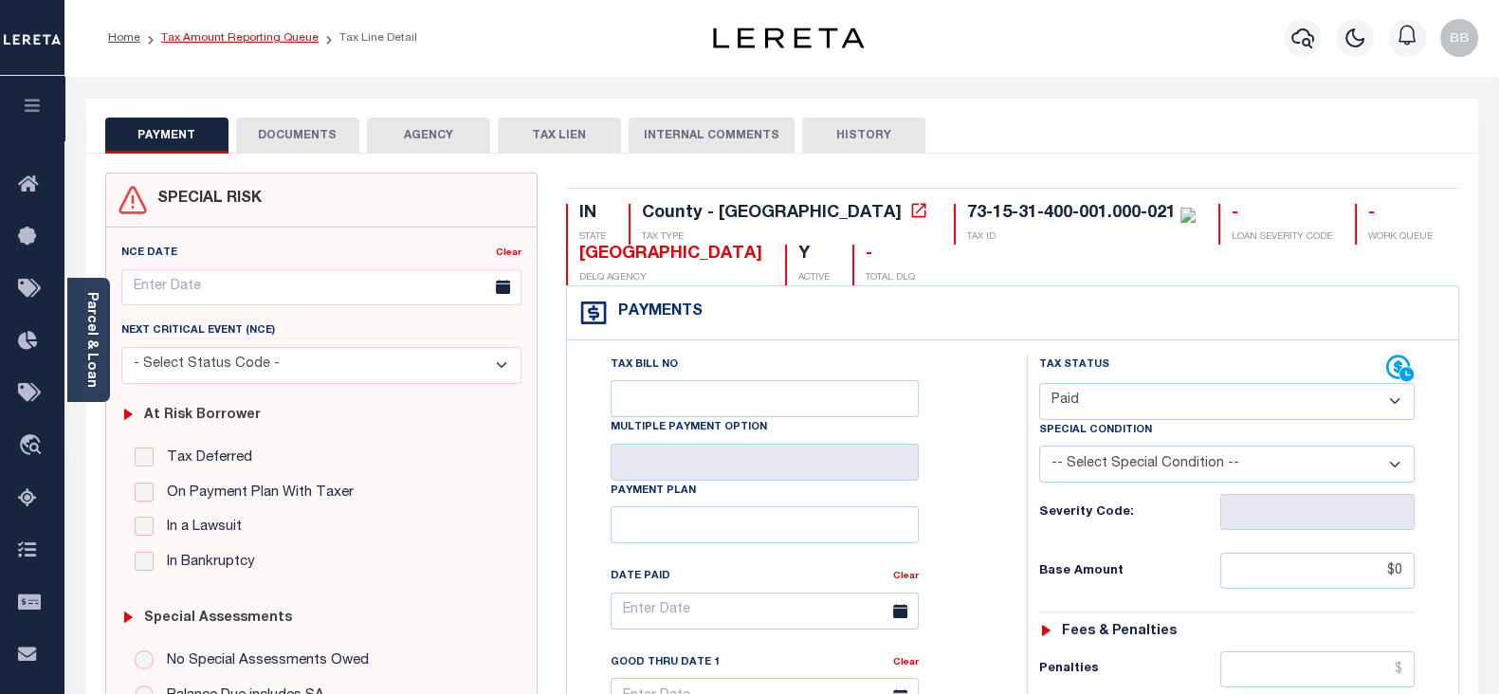
click at [285, 35] on link "Tax Amount Reporting Queue" at bounding box center [239, 37] width 157 height 11
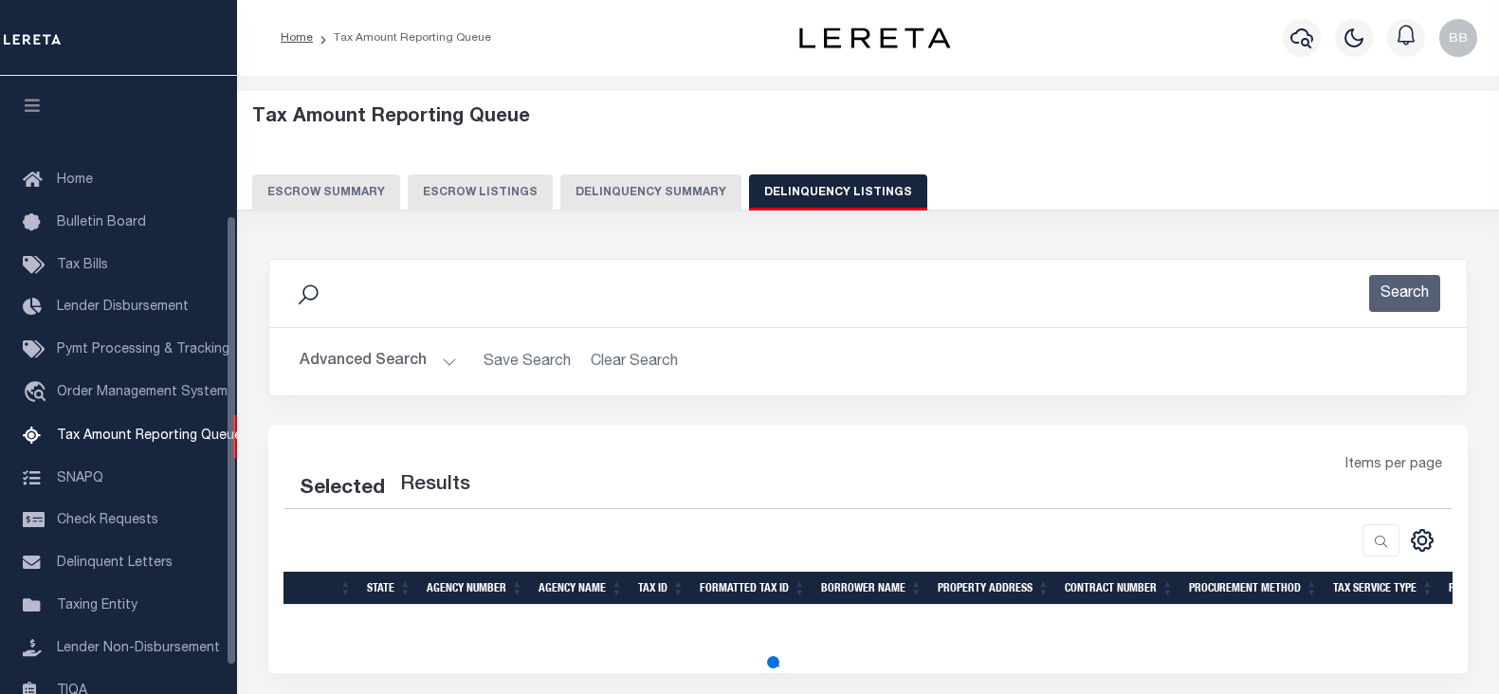
select select "100"
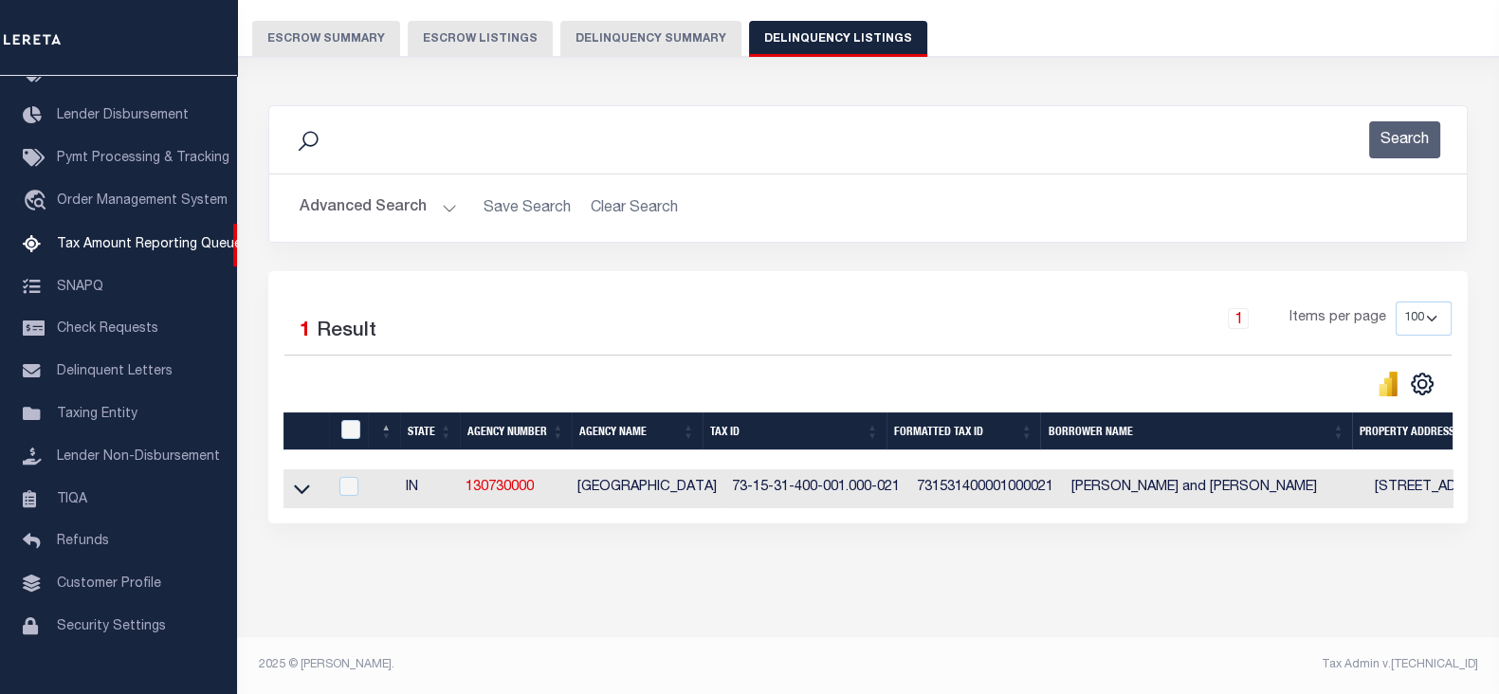
scroll to position [168, 0]
click at [303, 481] on icon at bounding box center [302, 489] width 16 height 20
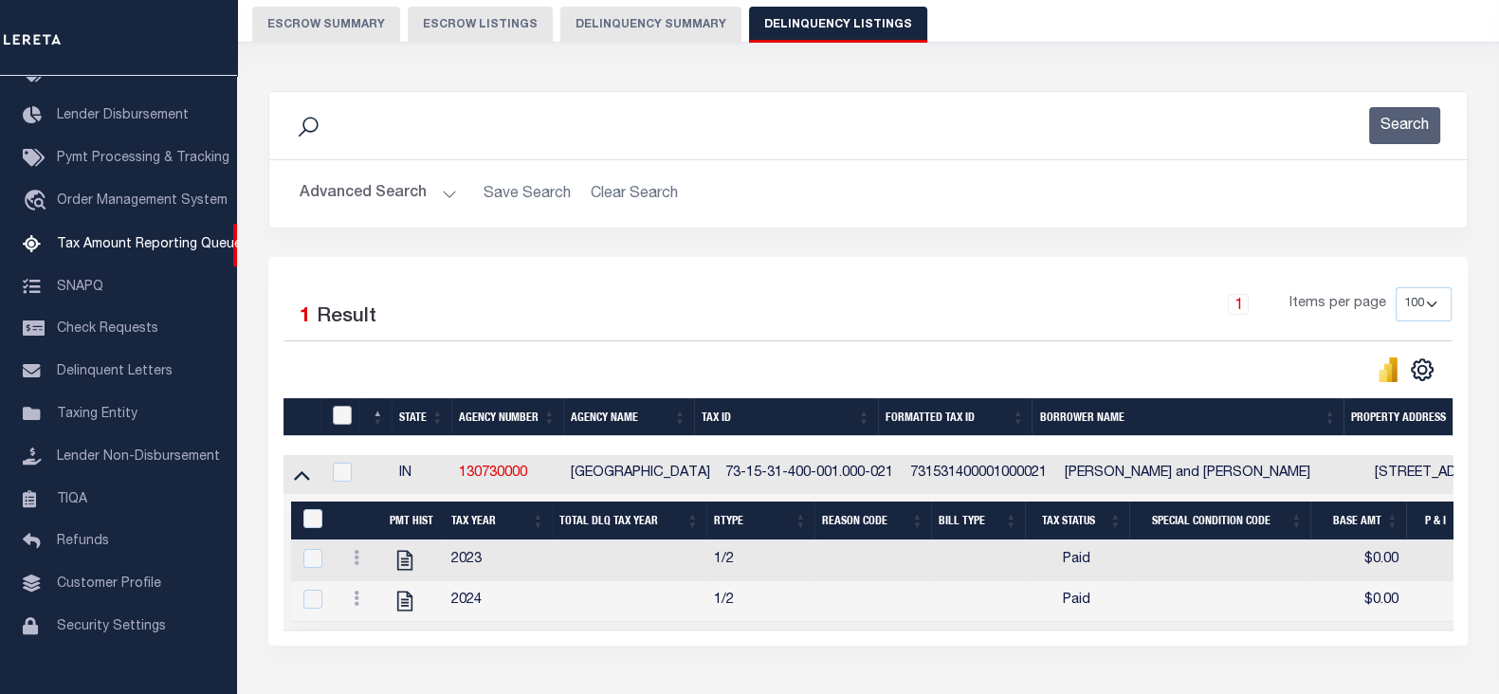
click at [347, 410] on input "checkbox" at bounding box center [342, 415] width 19 height 19
checkbox input "true"
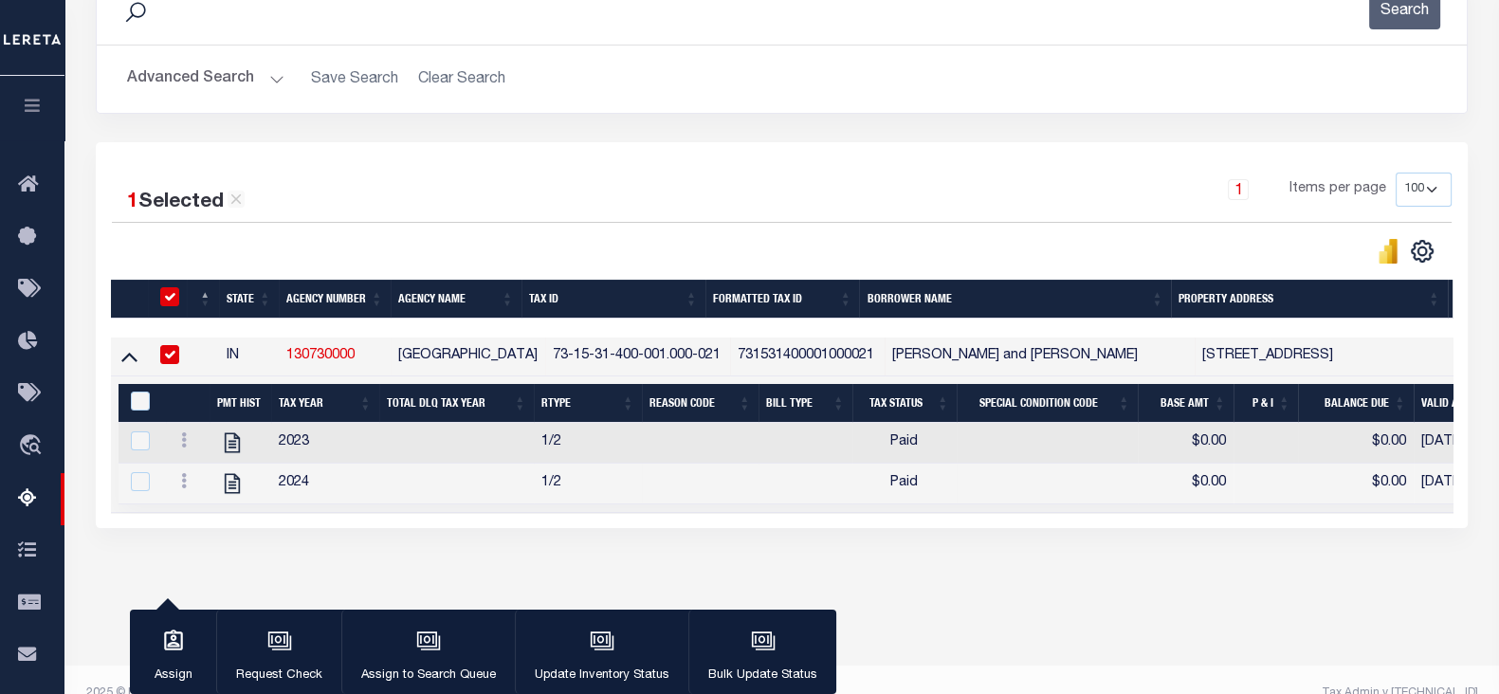
scroll to position [286, 0]
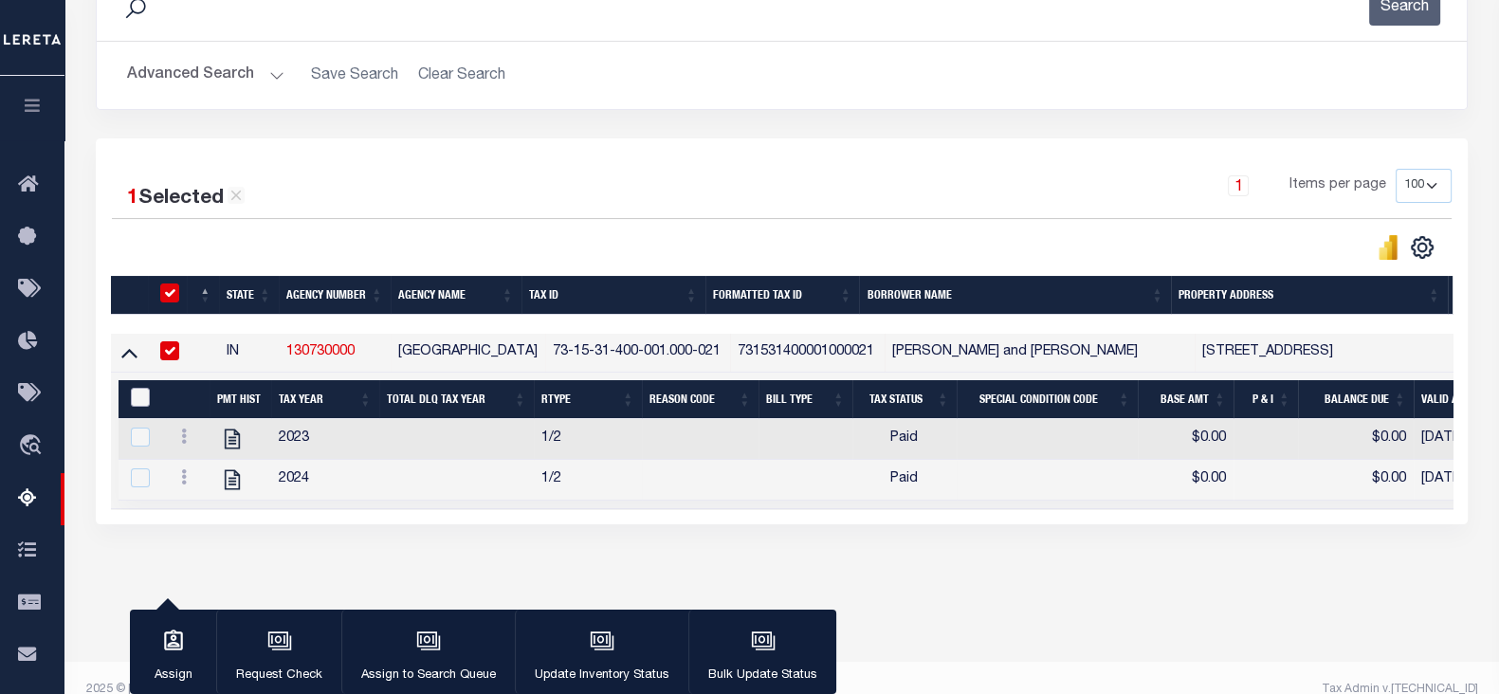
click at [142, 395] on input "&nbsp;" at bounding box center [140, 397] width 19 height 19
checkbox input "true"
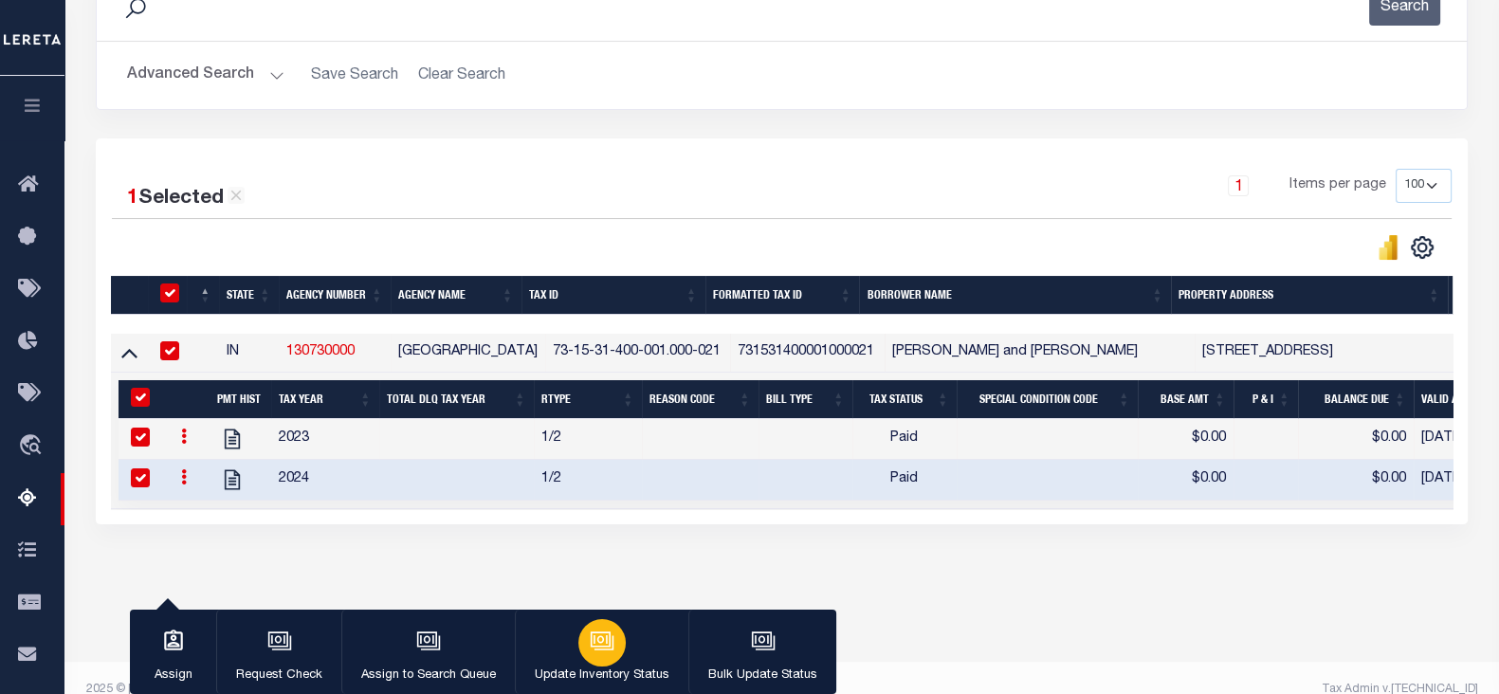
click at [591, 663] on div "button" at bounding box center [601, 642] width 47 height 47
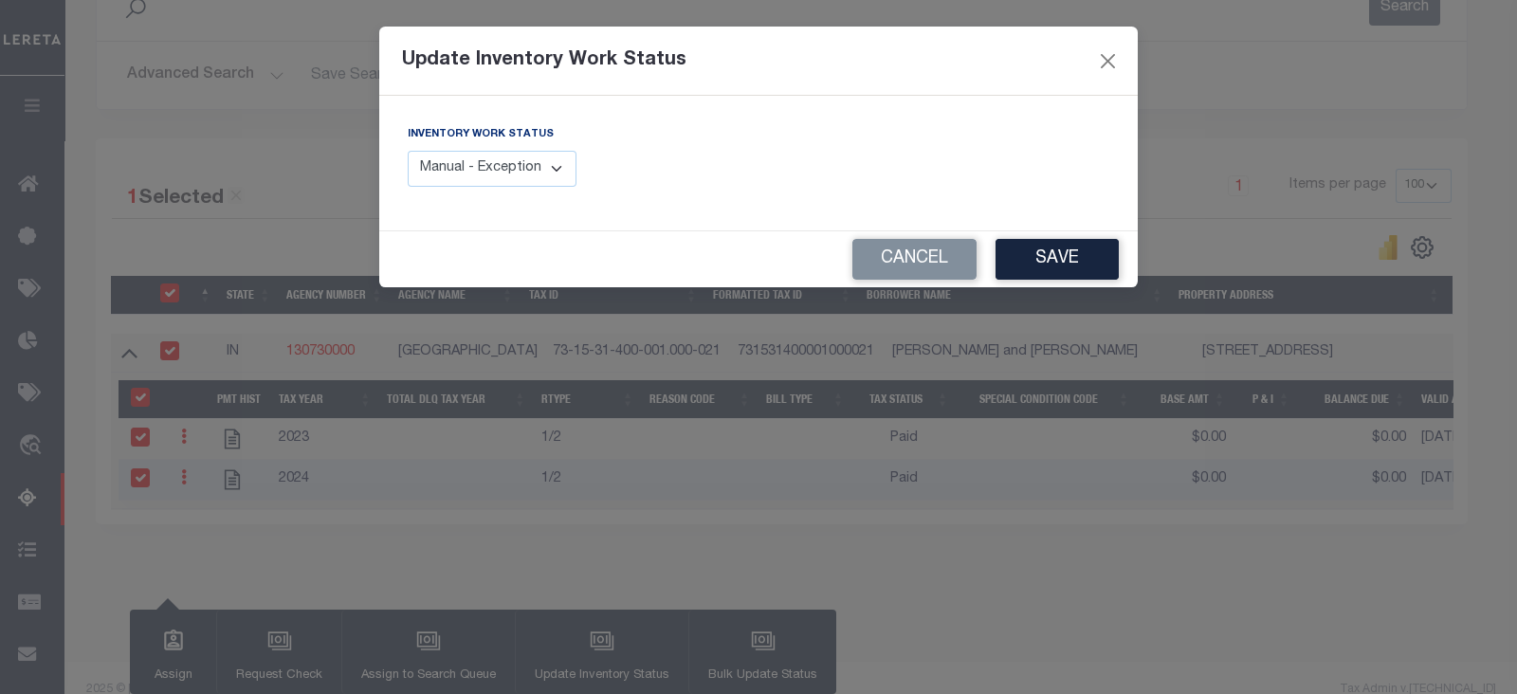
click at [528, 168] on select "Manual - Exception Pended - Awaiting Search Late Add Exception Completed" at bounding box center [492, 169] width 169 height 37
select select "4"
click at [408, 151] on select "Manual - Exception Pended - Awaiting Search Late Add Exception Completed" at bounding box center [492, 169] width 169 height 37
click at [1070, 250] on button "Save" at bounding box center [1056, 259] width 123 height 41
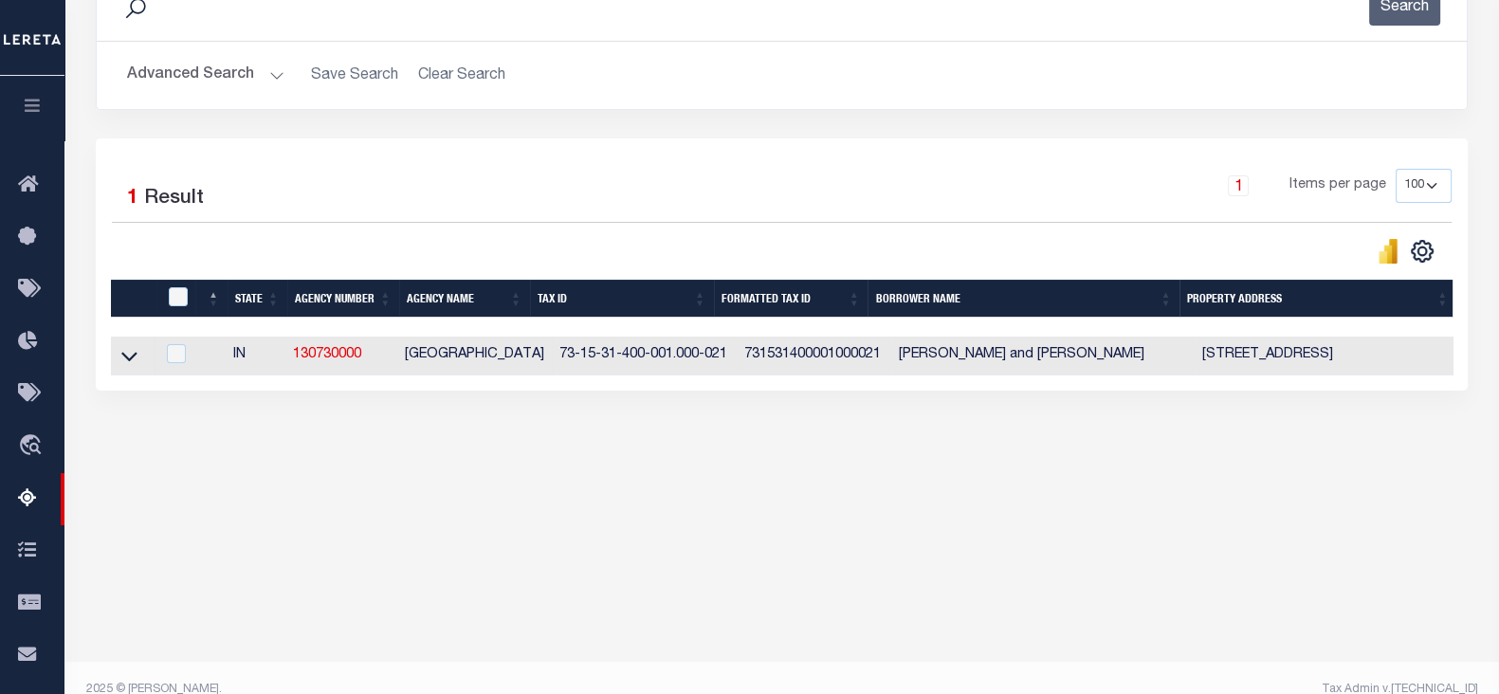
drag, startPoint x: 130, startPoint y: 360, endPoint x: 158, endPoint y: 377, distance: 33.2
click at [130, 360] on icon at bounding box center [129, 357] width 16 height 9
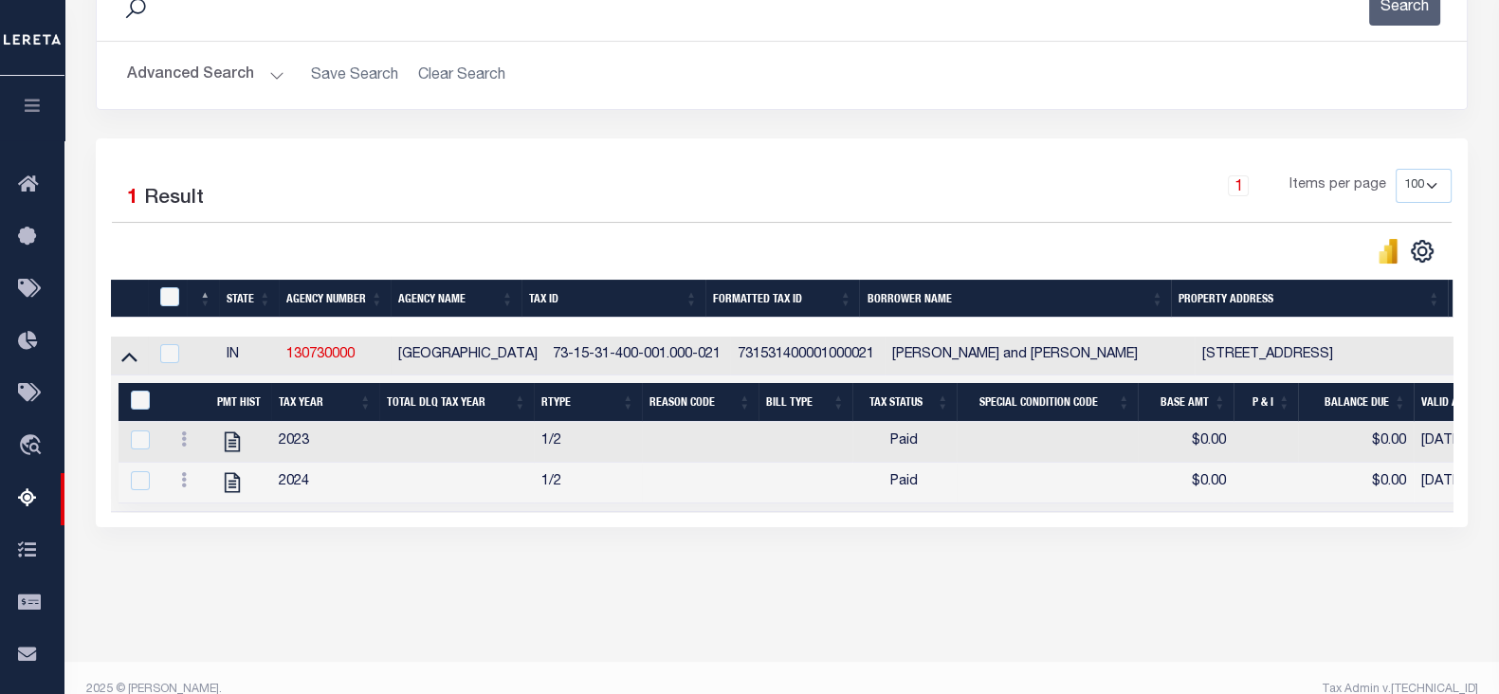
click at [164, 73] on button "Advanced Search" at bounding box center [205, 75] width 157 height 37
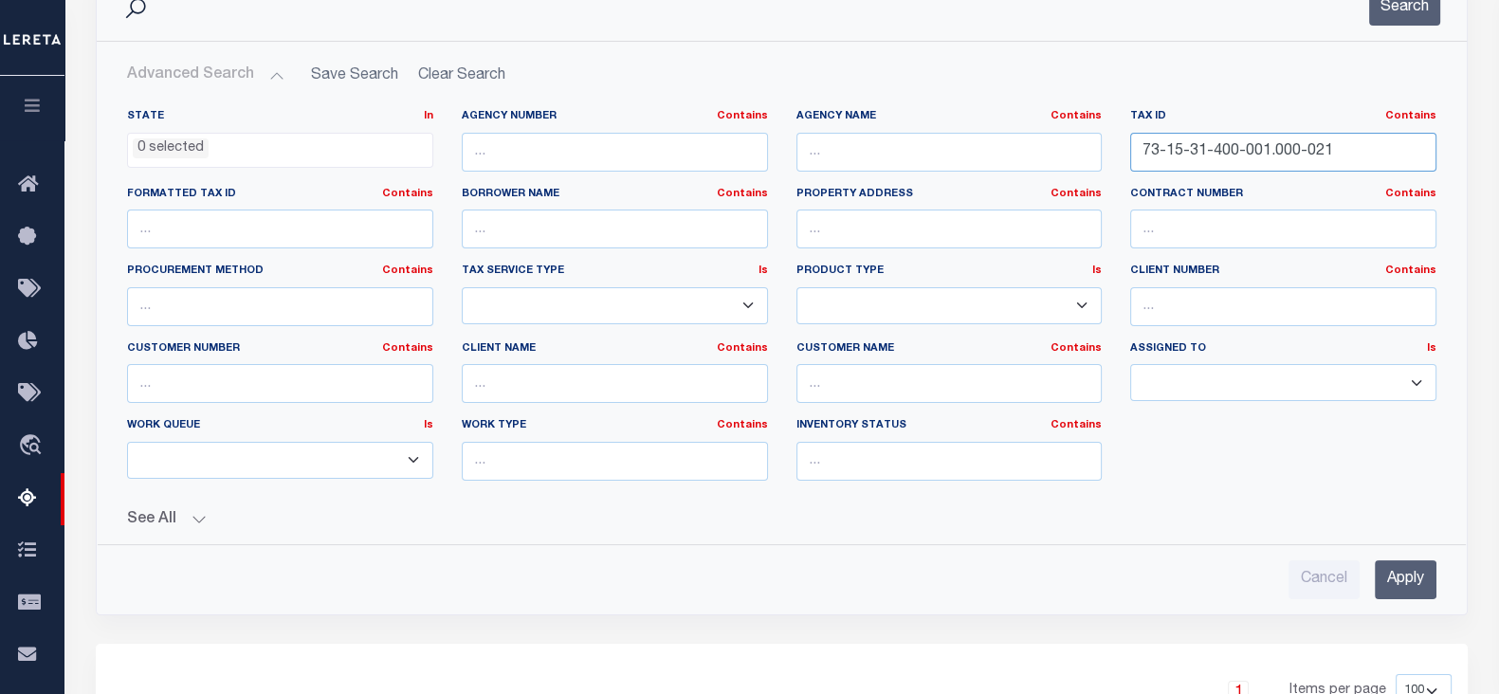
click at [1307, 159] on input "73-15-31-400-001.000-021" at bounding box center [1283, 152] width 306 height 39
paste input "007-01719-00"
type input "007-01719-00"
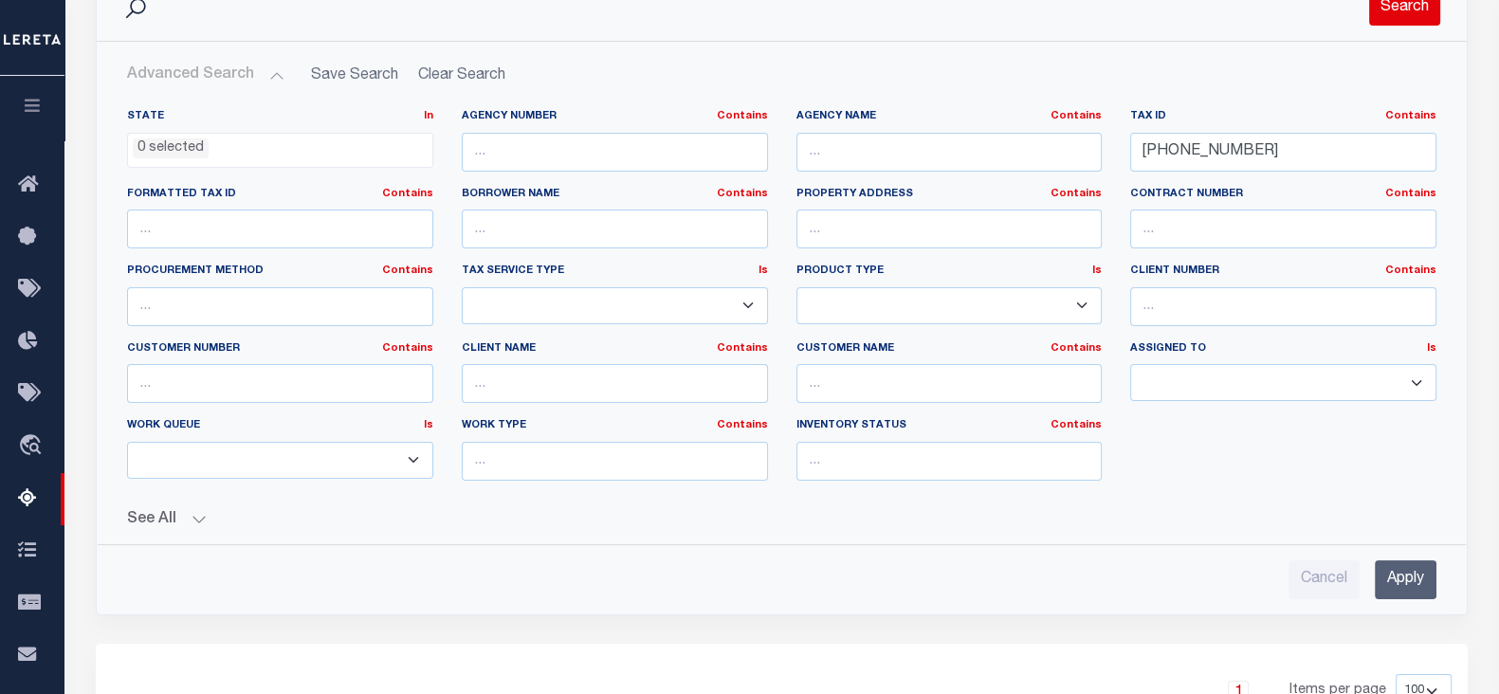
click at [1410, 19] on button "Search" at bounding box center [1404, 7] width 71 height 37
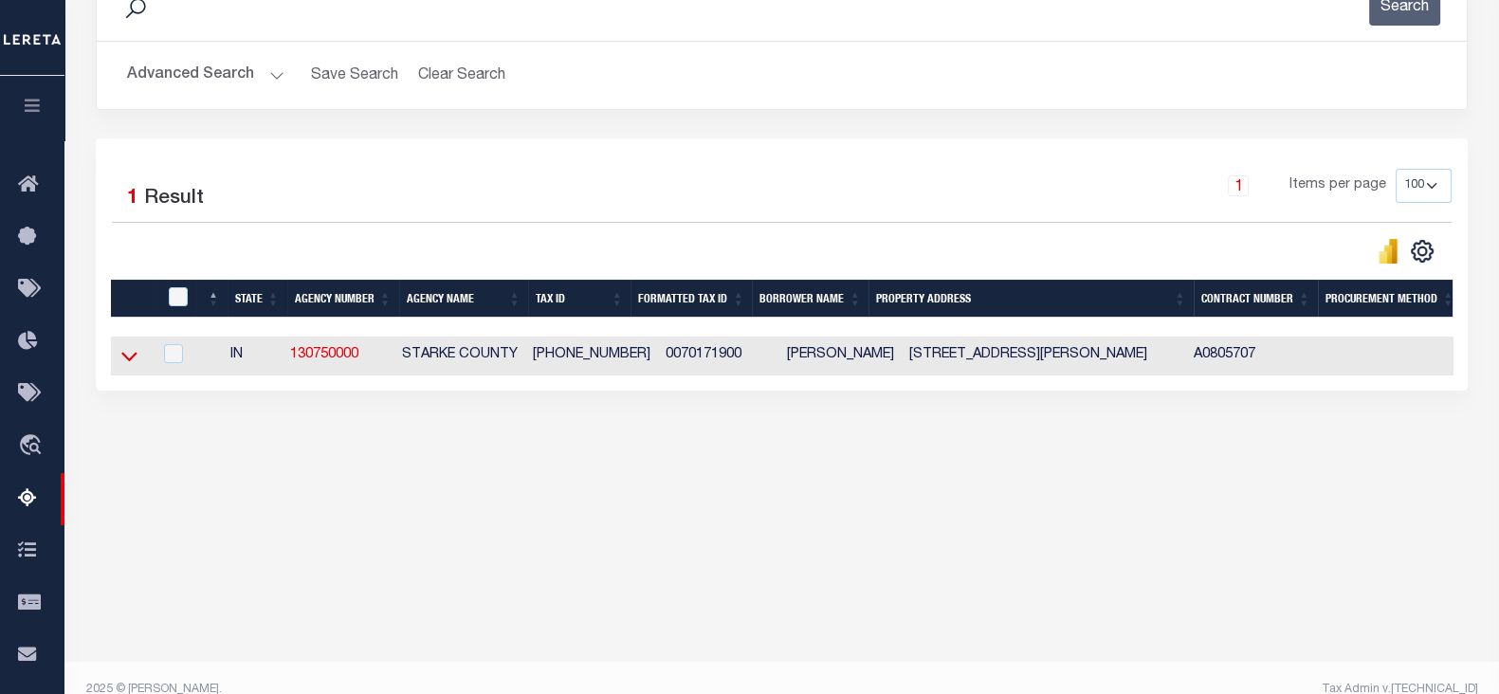
click at [121, 355] on icon at bounding box center [129, 356] width 16 height 20
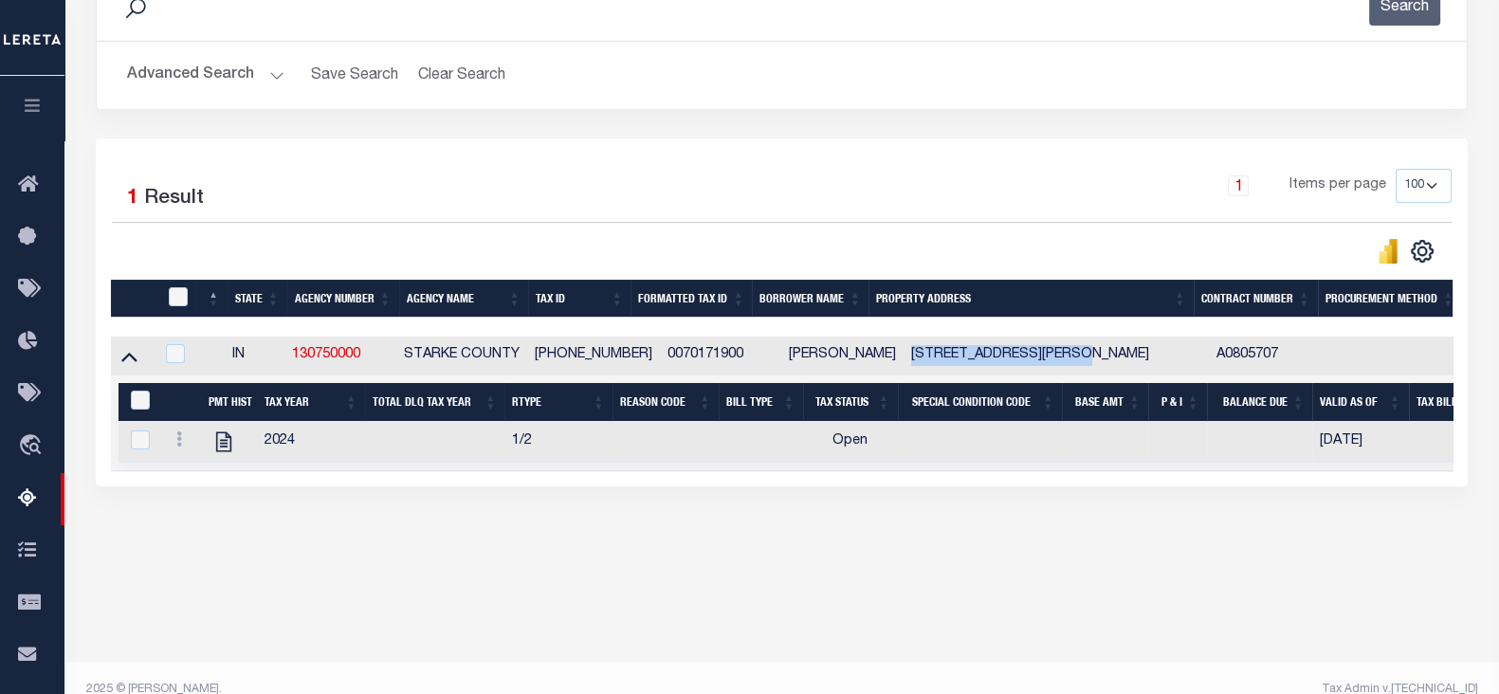
drag, startPoint x: 878, startPoint y: 354, endPoint x: 1052, endPoint y: 356, distance: 174.4
click at [1052, 356] on td "[STREET_ADDRESS][PERSON_NAME]" at bounding box center [1055, 355] width 305 height 39
checkbox input "true"
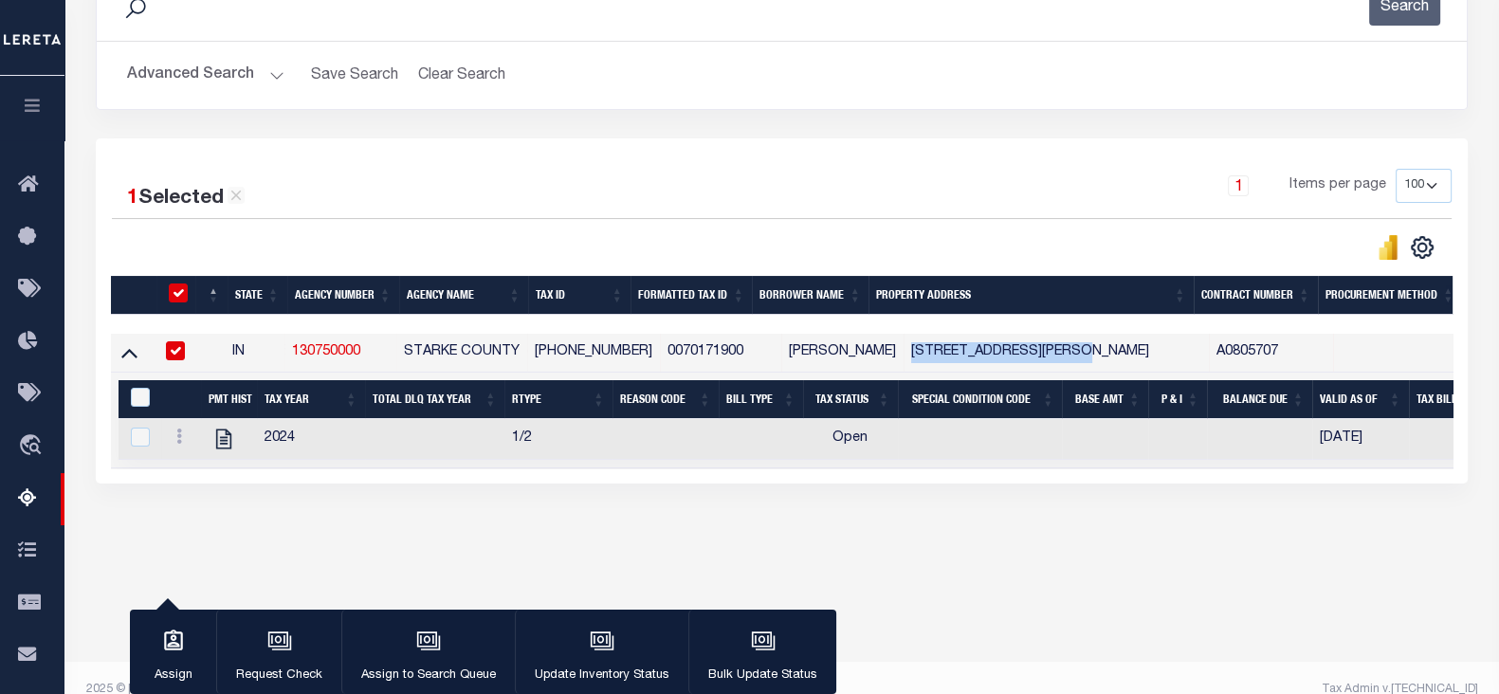
copy td "3058 S COUNTY ROAD 210"
click at [174, 441] on link at bounding box center [179, 438] width 21 height 15
click at [205, 473] on img "" at bounding box center [201, 466] width 19 height 19
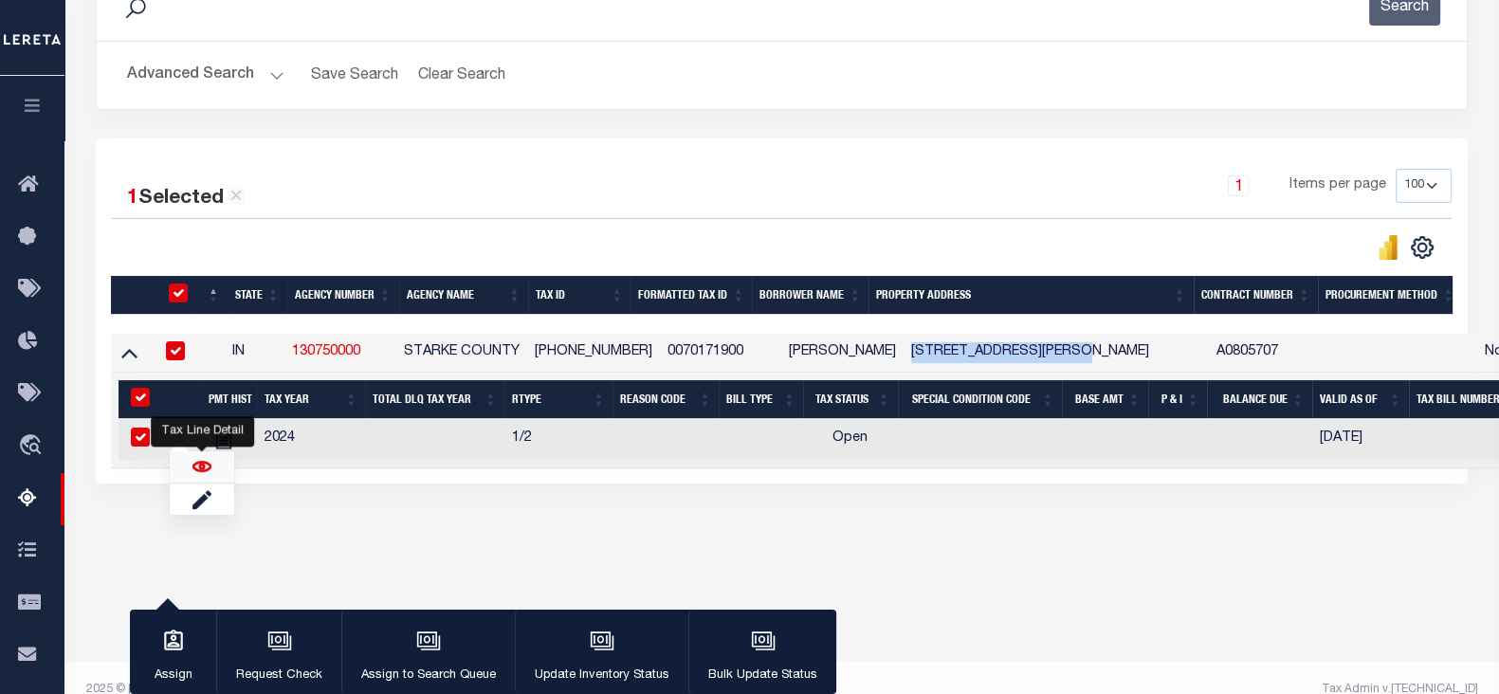
checkbox input "true"
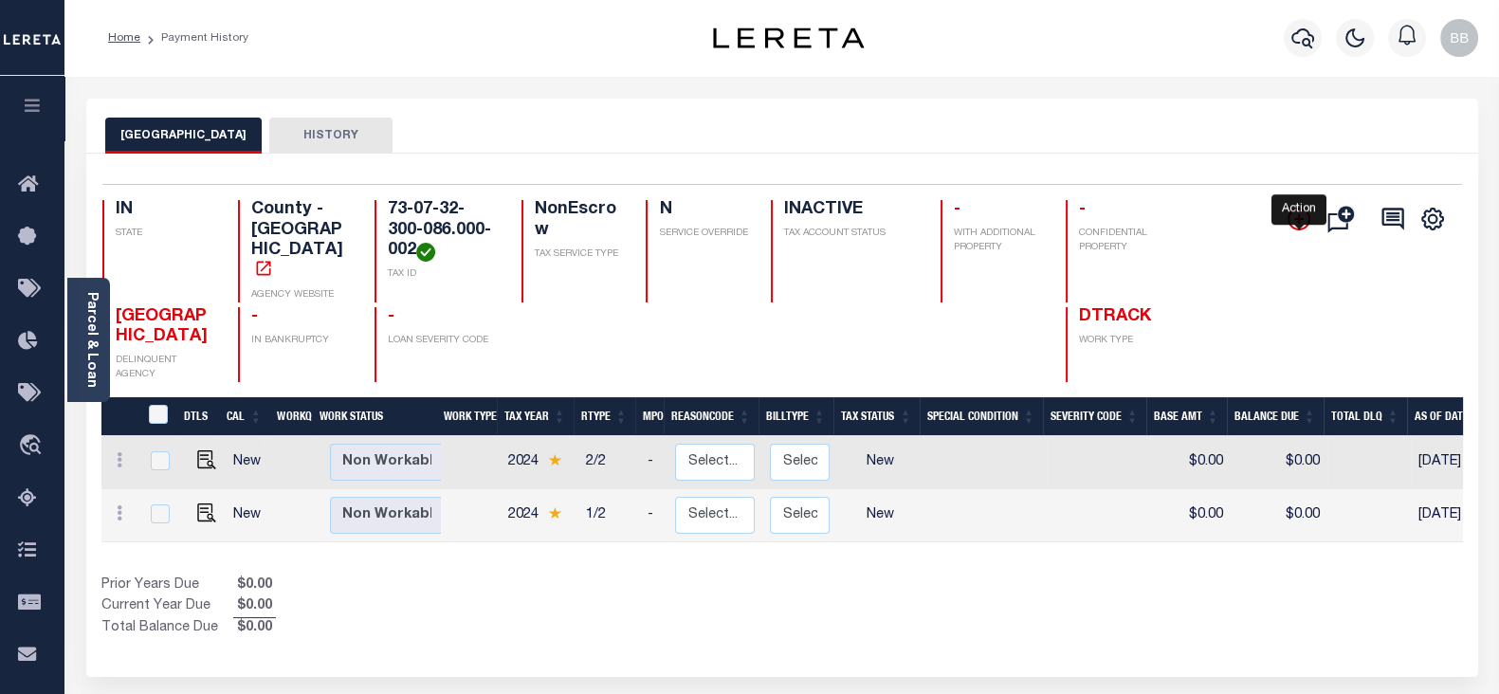
click at [1289, 224] on icon "" at bounding box center [1298, 219] width 23 height 23
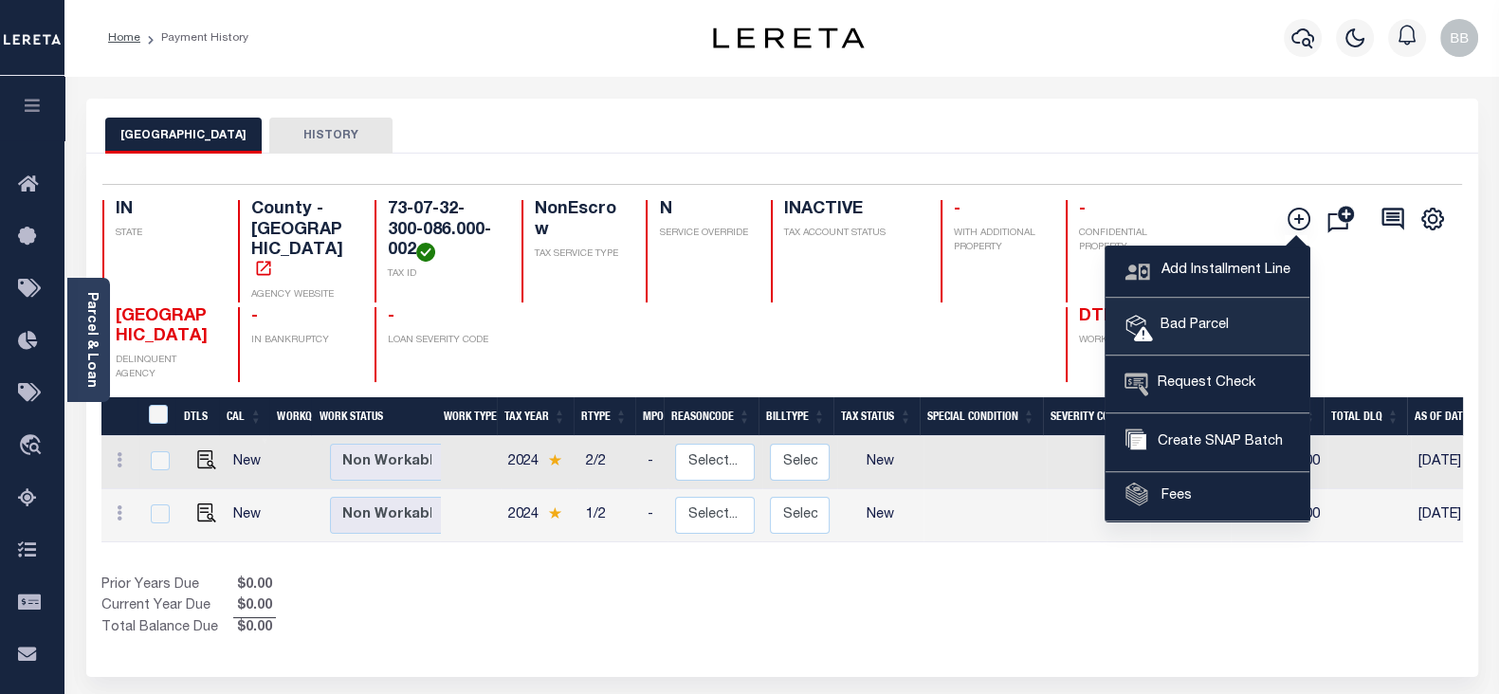
click at [1242, 327] on link "Bad Parcel" at bounding box center [1207, 327] width 204 height 57
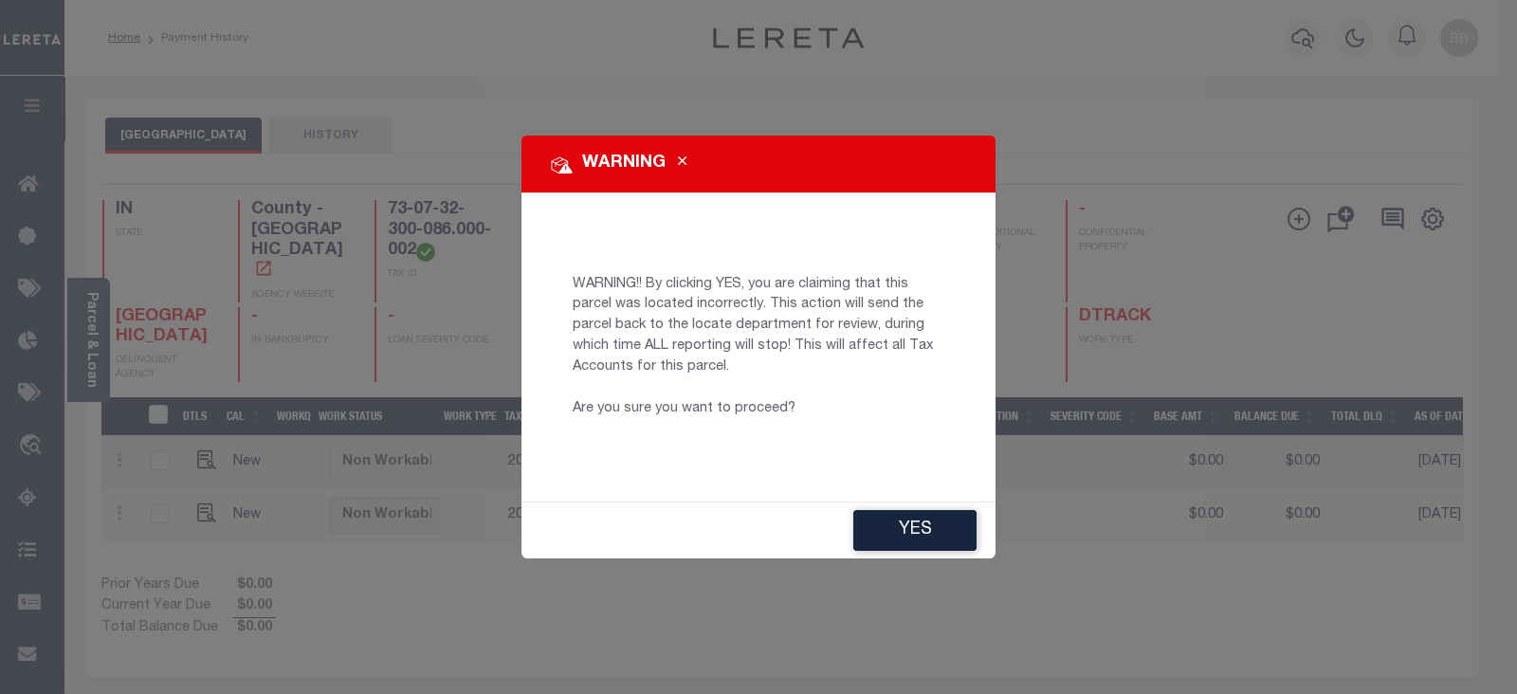
click at [882, 504] on div "YES" at bounding box center [758, 530] width 474 height 56
click at [896, 522] on button "YES" at bounding box center [914, 530] width 123 height 41
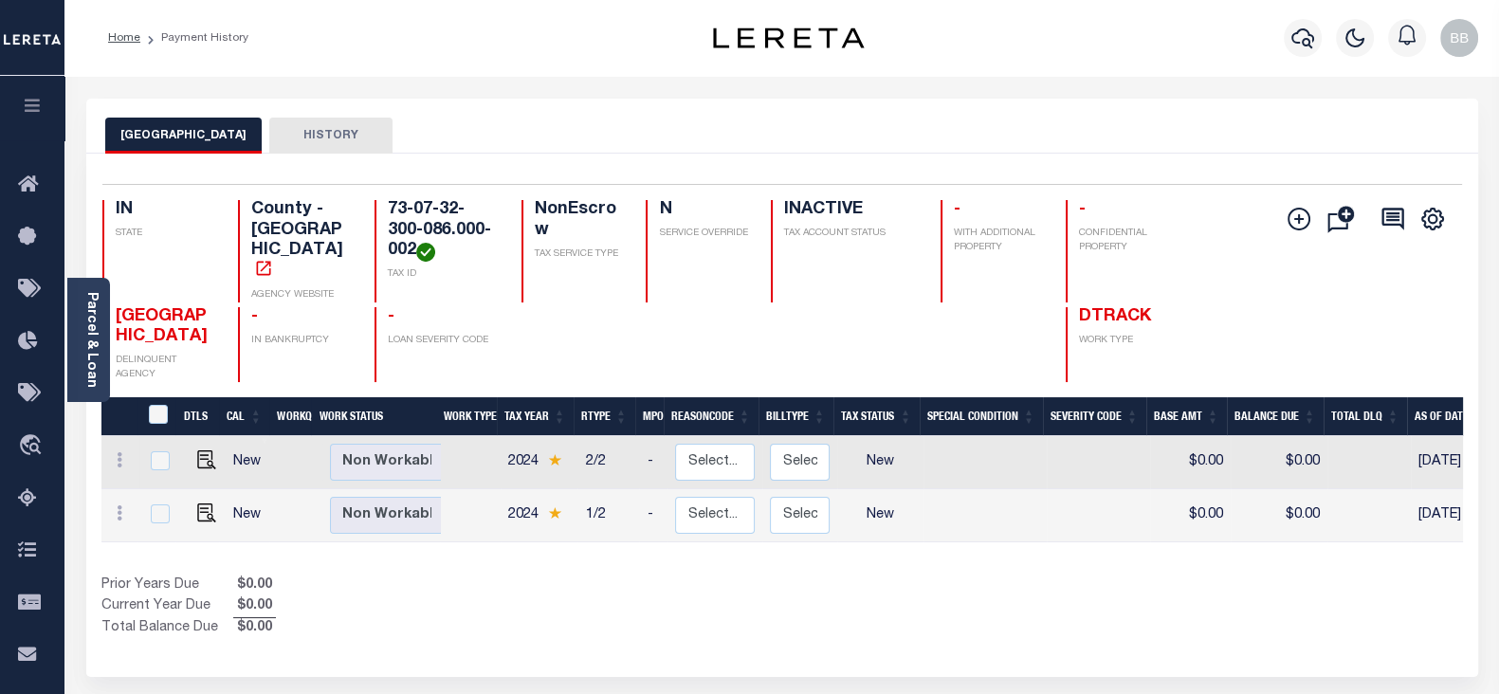
type input "BBabu-c@lereta.net"
type input "[DATE]"
type input "PR"
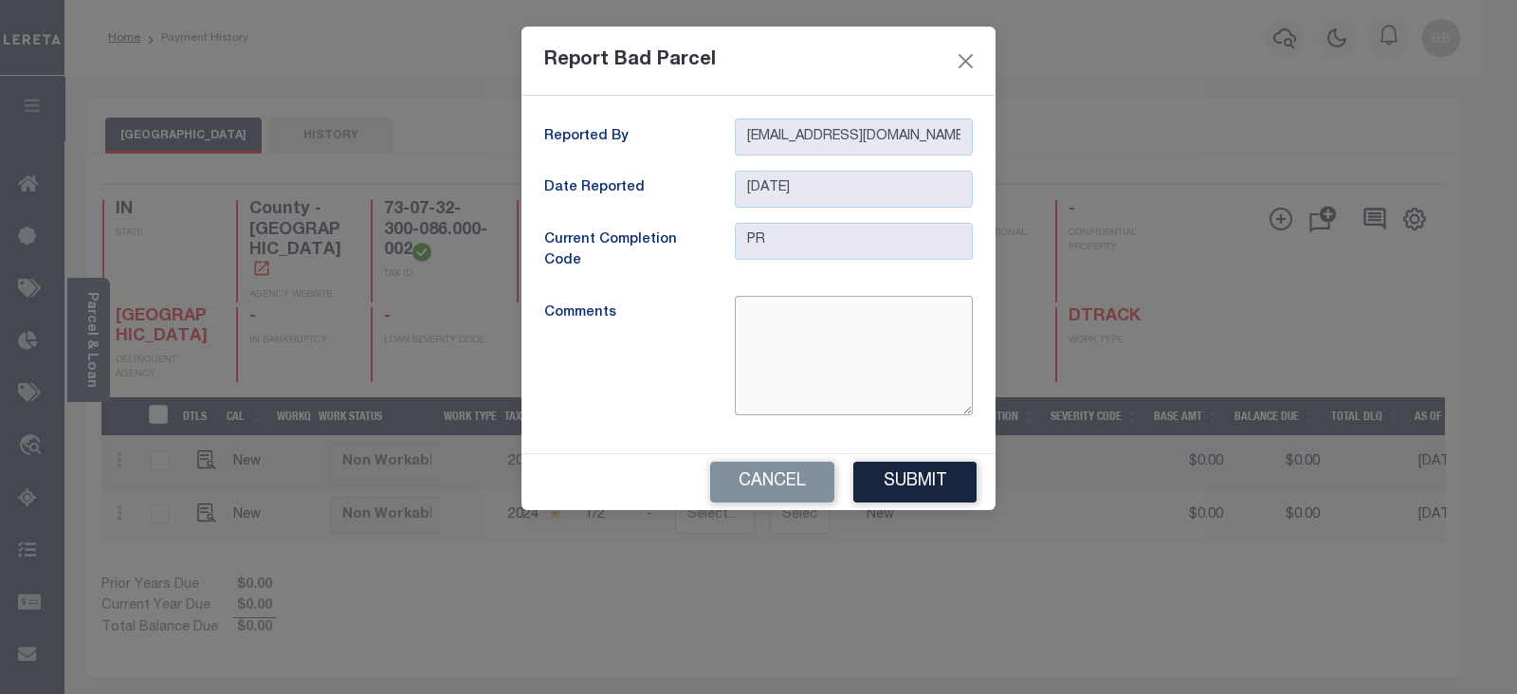
click at [829, 352] on textarea at bounding box center [854, 355] width 238 height 119
type textarea "B"
click at [826, 304] on textarea "Parcel is" at bounding box center [854, 355] width 238 height 119
type textarea "Parcel is inactive"
click at [895, 487] on button "Submit" at bounding box center [914, 482] width 123 height 41
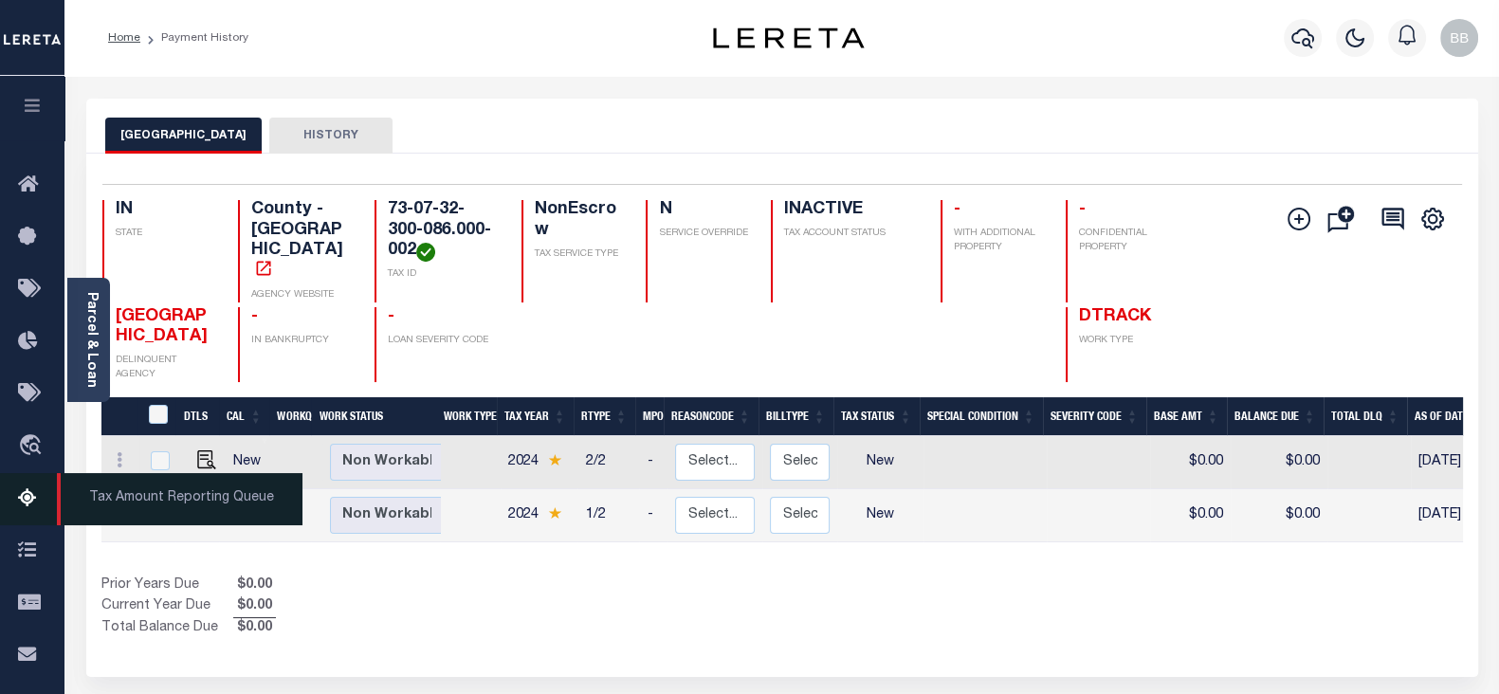
click at [19, 511] on icon at bounding box center [33, 499] width 30 height 24
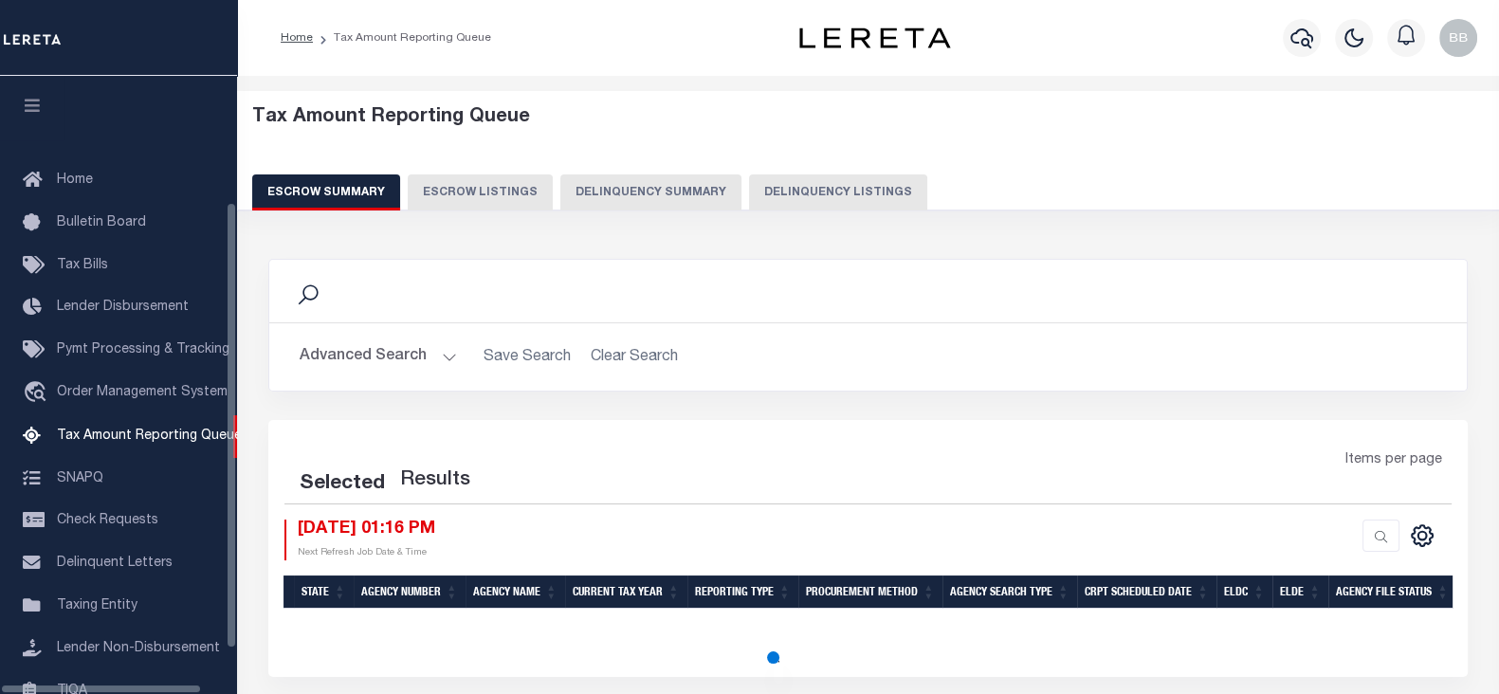
click at [860, 195] on button "Delinquency Listings" at bounding box center [838, 192] width 178 height 36
select select "100"
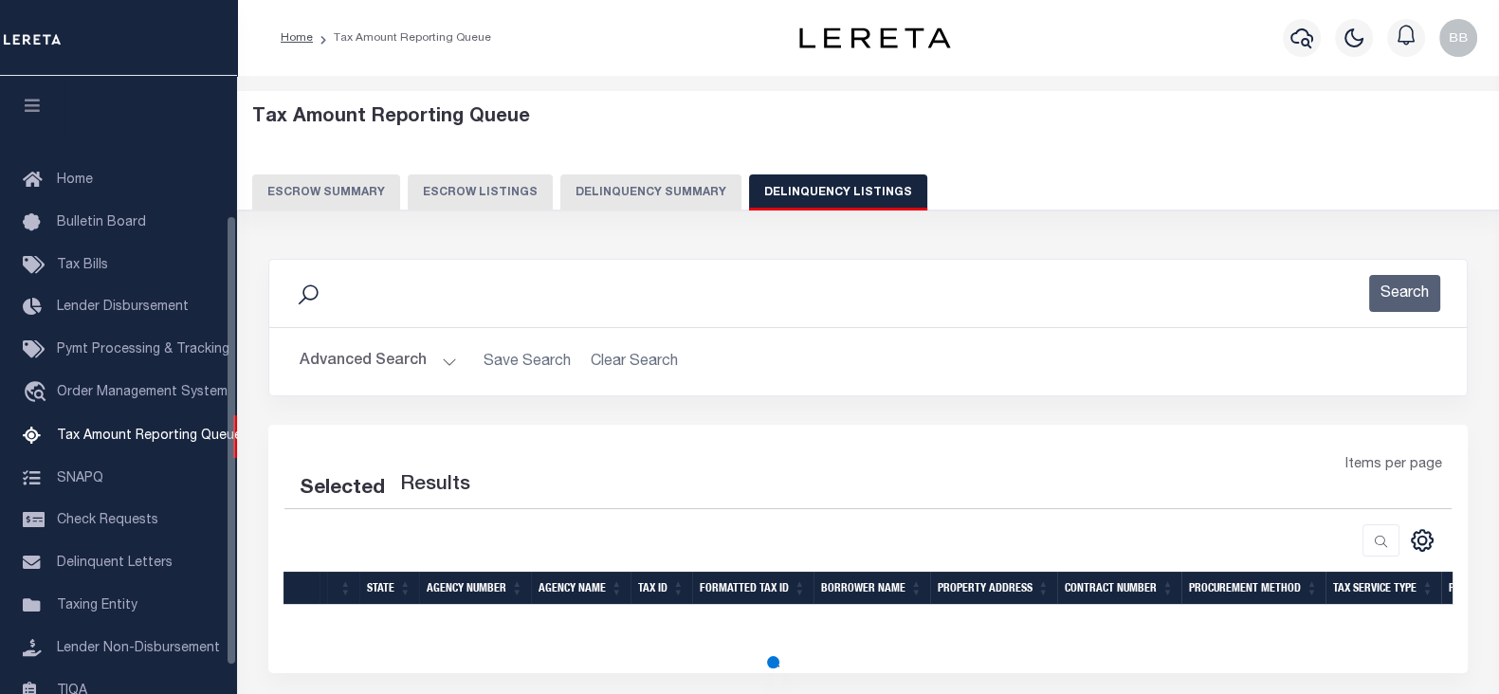
scroll to position [191, 0]
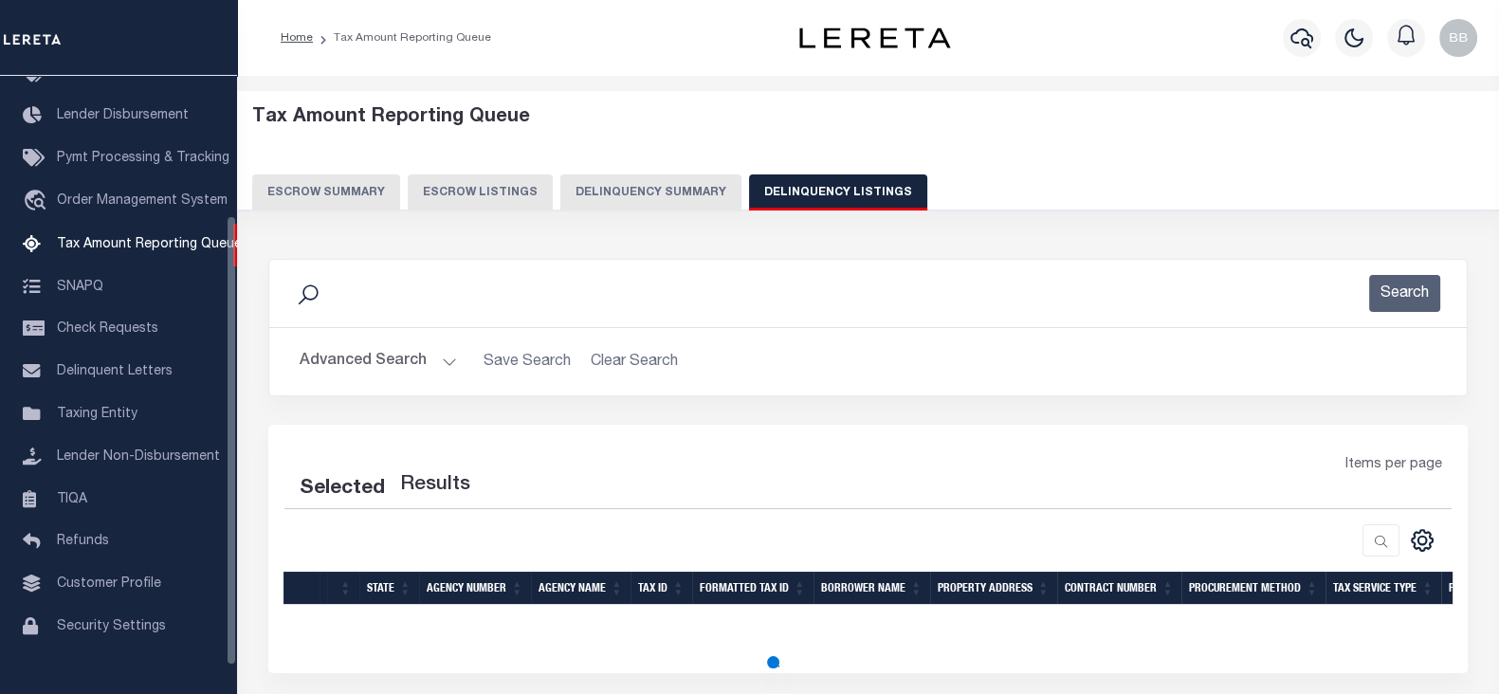
select select "100"
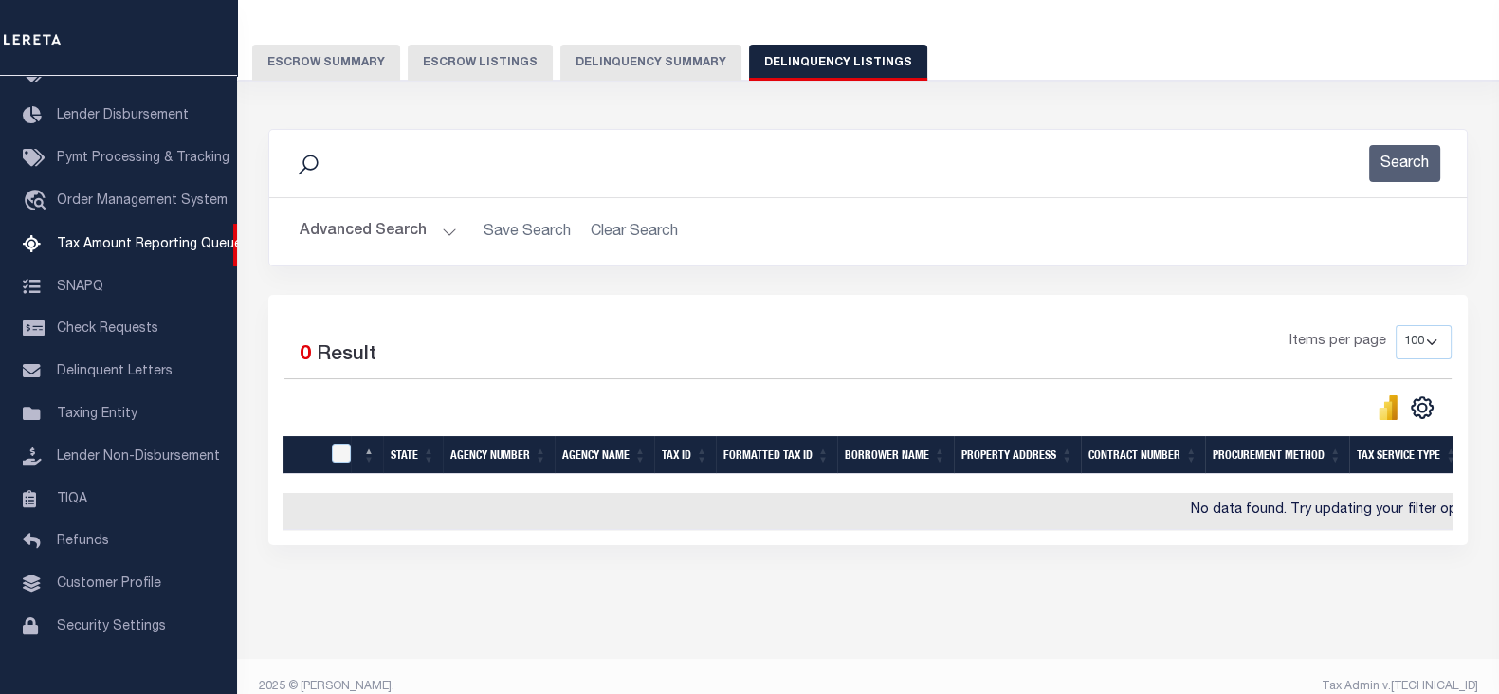
scroll to position [147, 0]
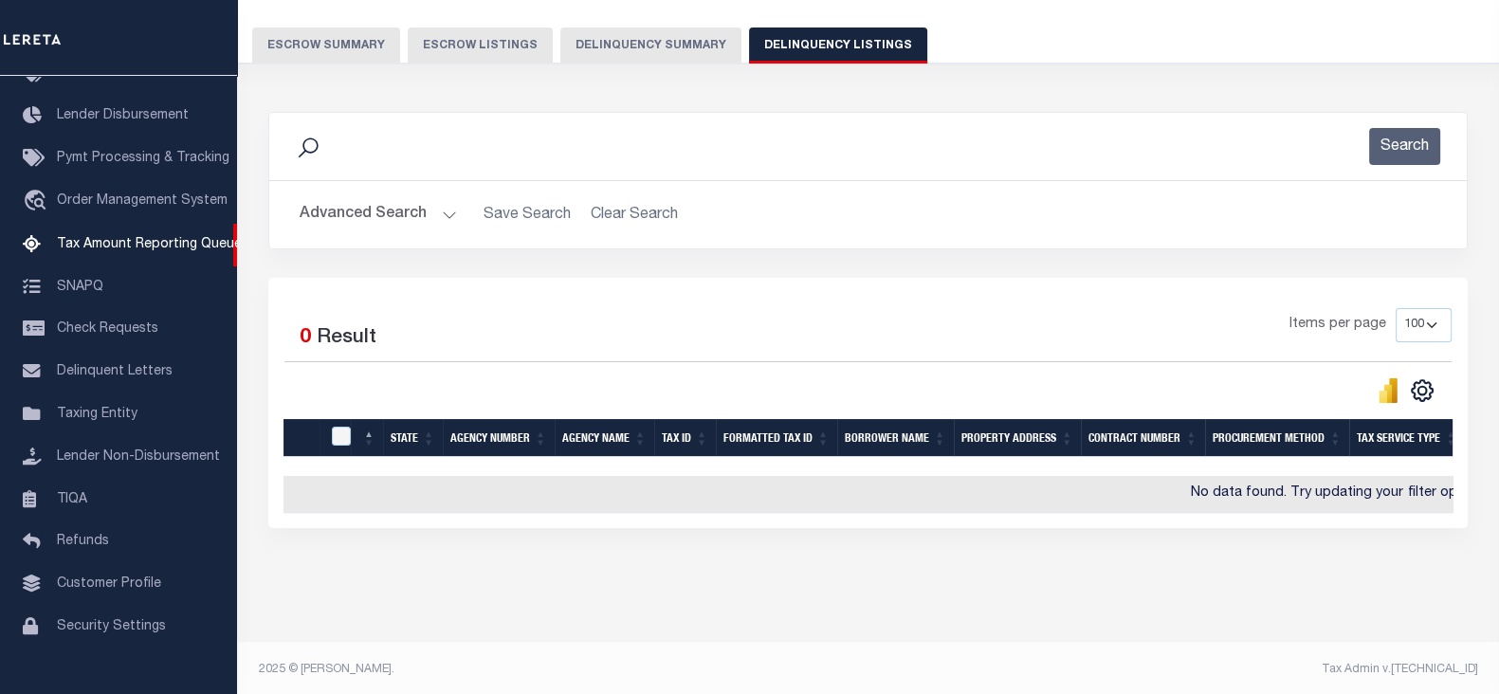
click at [375, 205] on button "Advanced Search" at bounding box center [378, 214] width 157 height 37
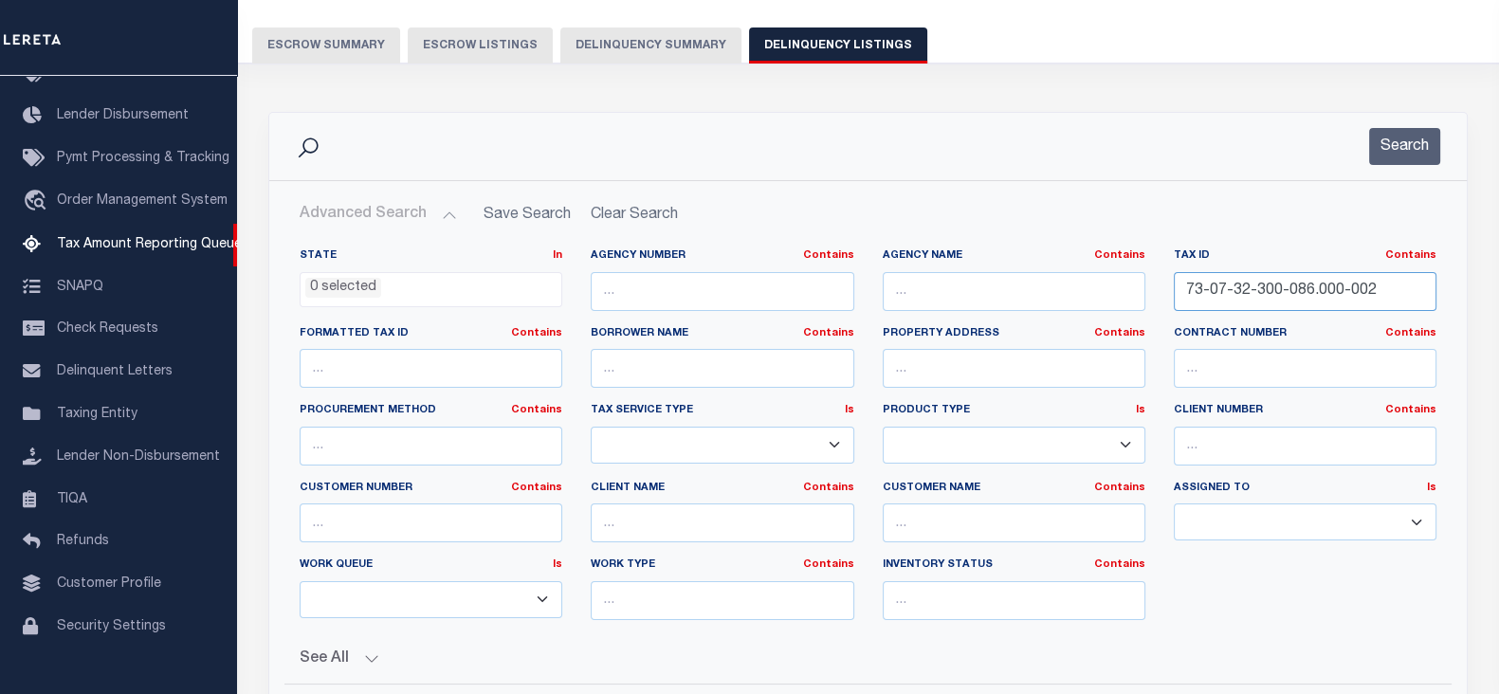
click at [1376, 282] on input "73-07-32-300-086.000-002" at bounding box center [1304, 291] width 263 height 39
paste input "4-05-01-203-026.000-005"
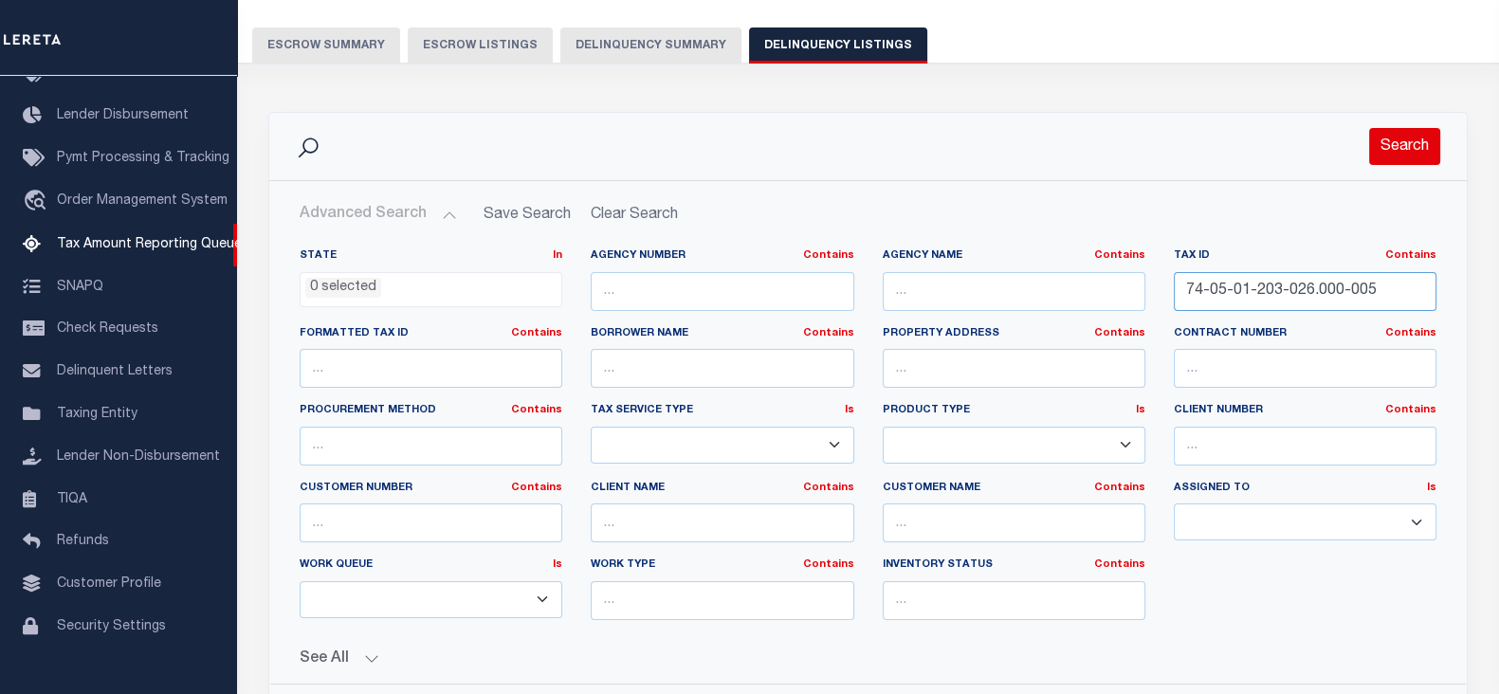
type input "74-05-01-203-026.000-005"
click at [1422, 148] on button "Search" at bounding box center [1404, 146] width 71 height 37
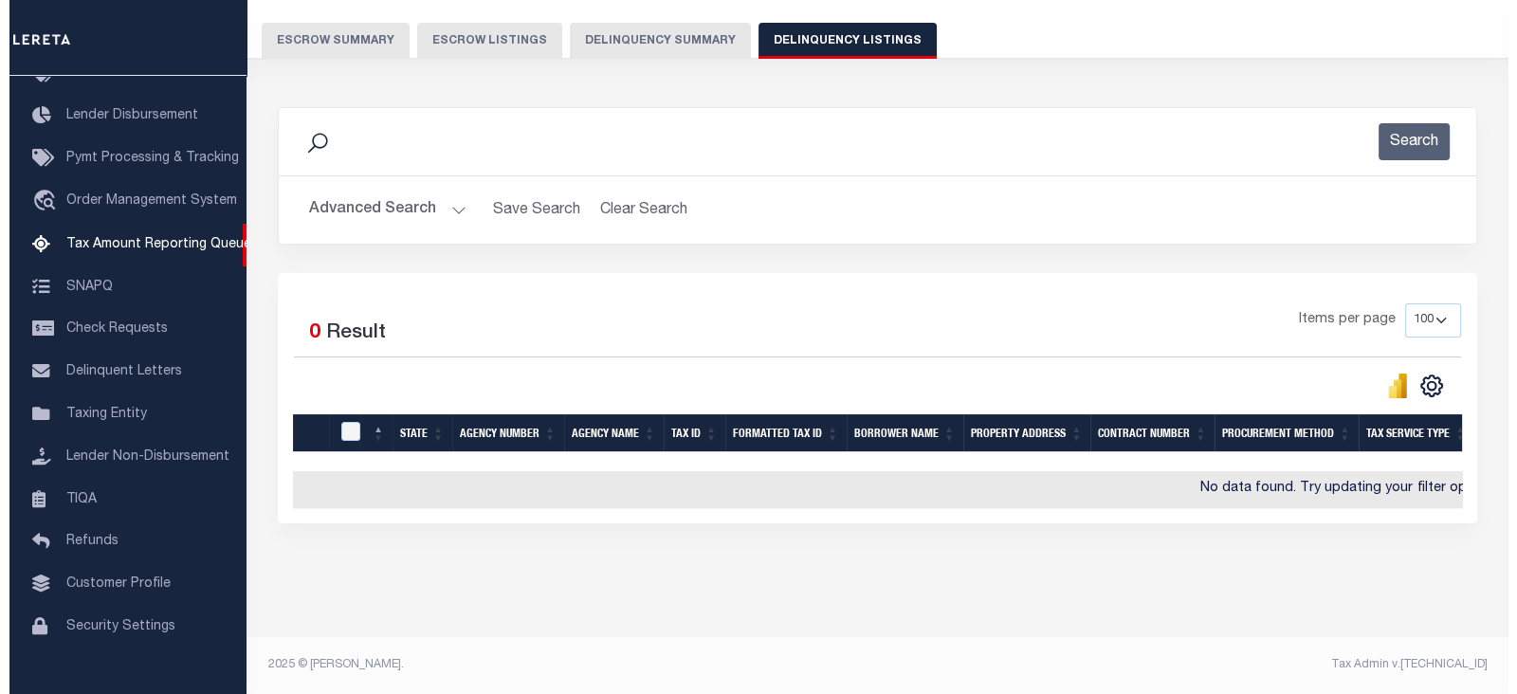
scroll to position [0, 0]
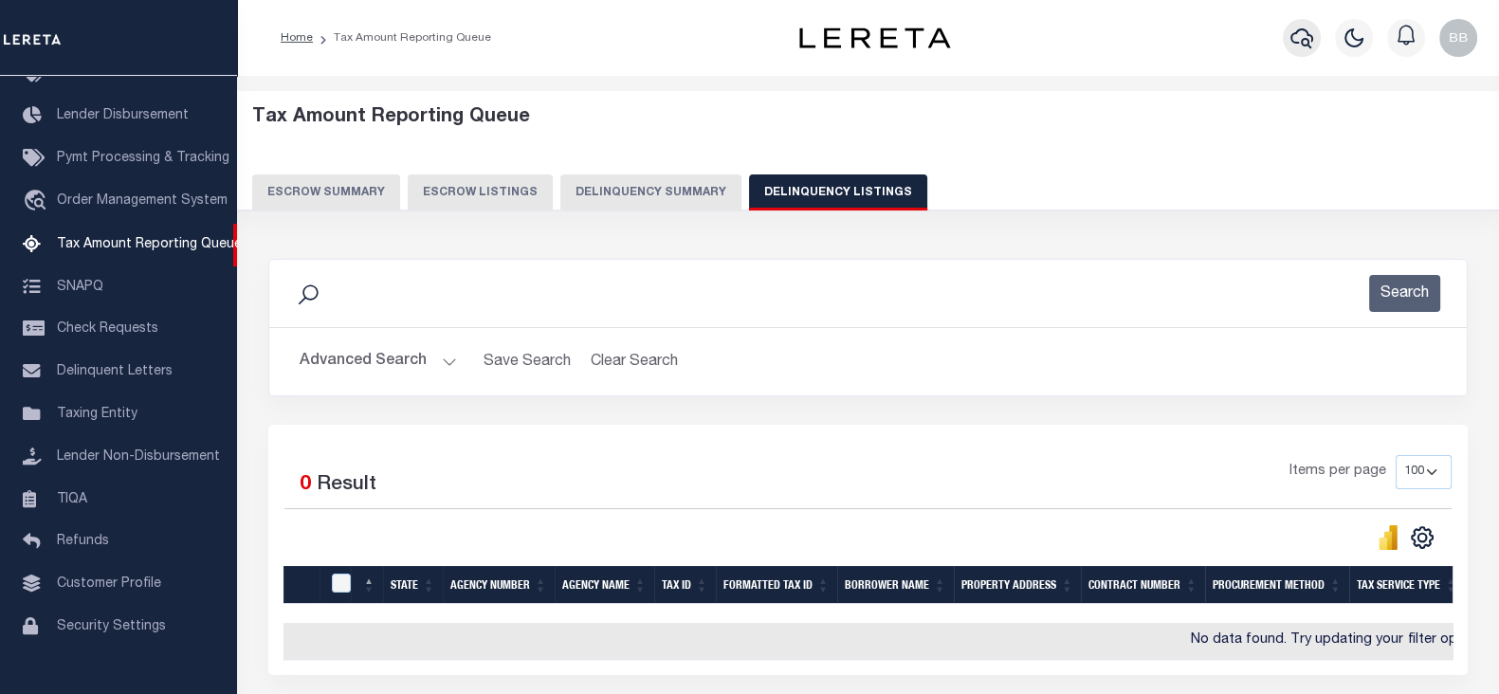
click at [1304, 40] on icon "button" at bounding box center [1301, 38] width 23 height 20
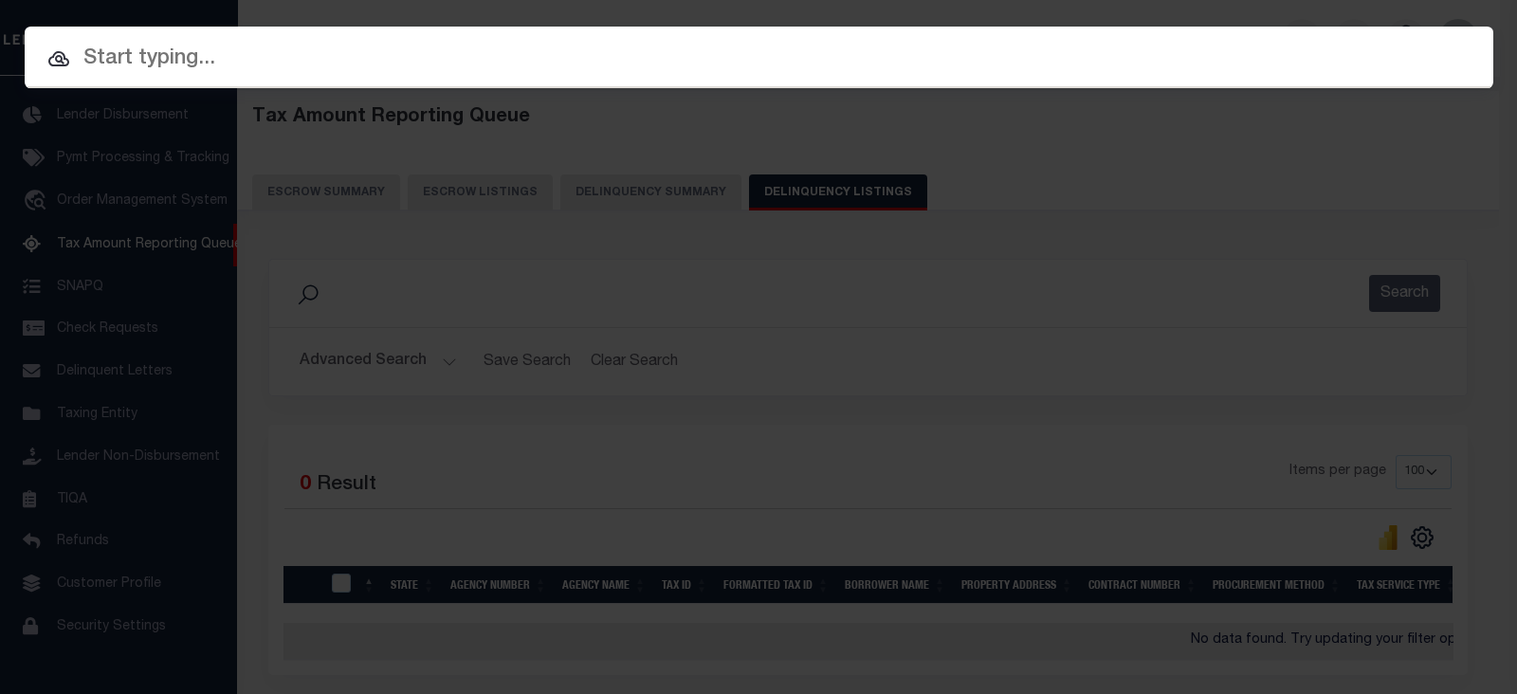
paste input "74-05-01-203-026.000-005"
type input "74-05-01-203-026.000-005"
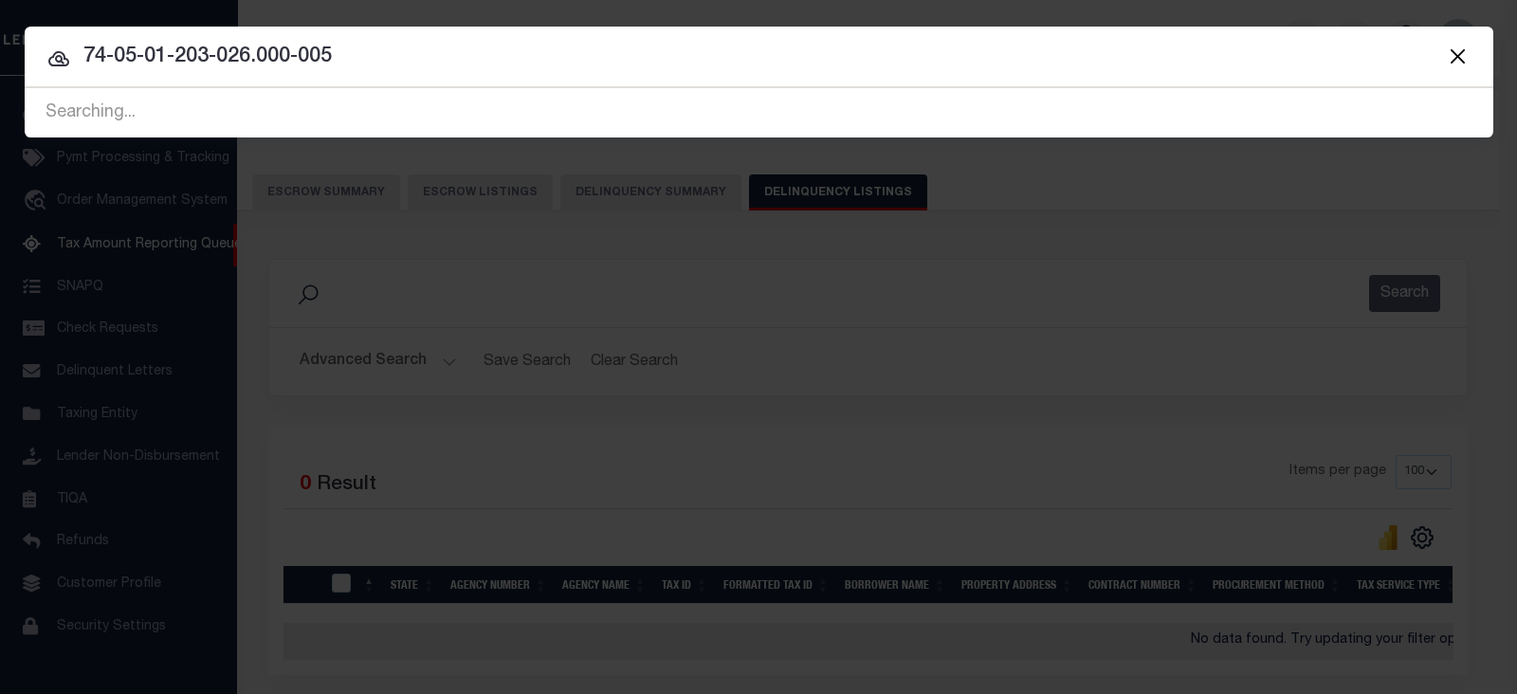
click at [64, 64] on icon at bounding box center [58, 58] width 21 height 15
click at [57, 56] on icon at bounding box center [58, 58] width 21 height 15
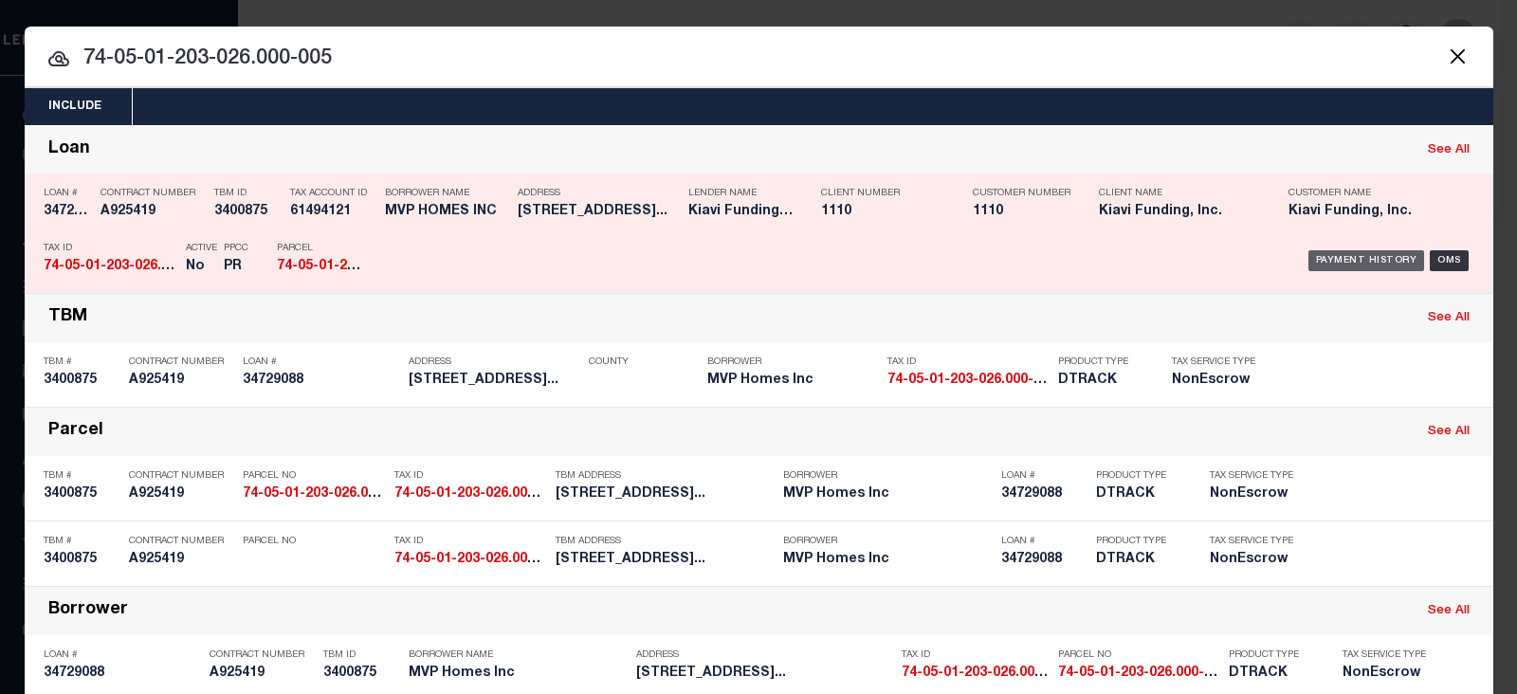
click at [1365, 257] on div "Payment History" at bounding box center [1366, 260] width 117 height 21
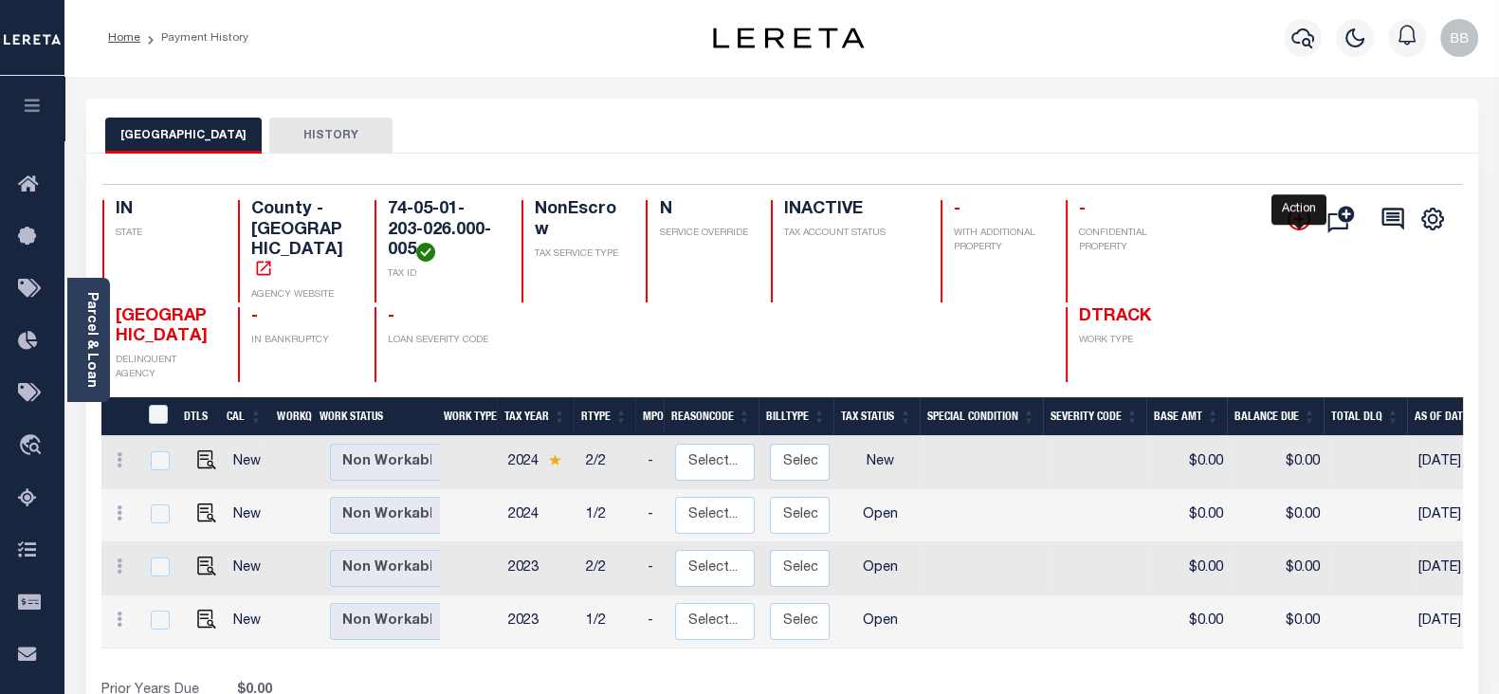
click at [1300, 216] on icon "" at bounding box center [1298, 219] width 23 height 23
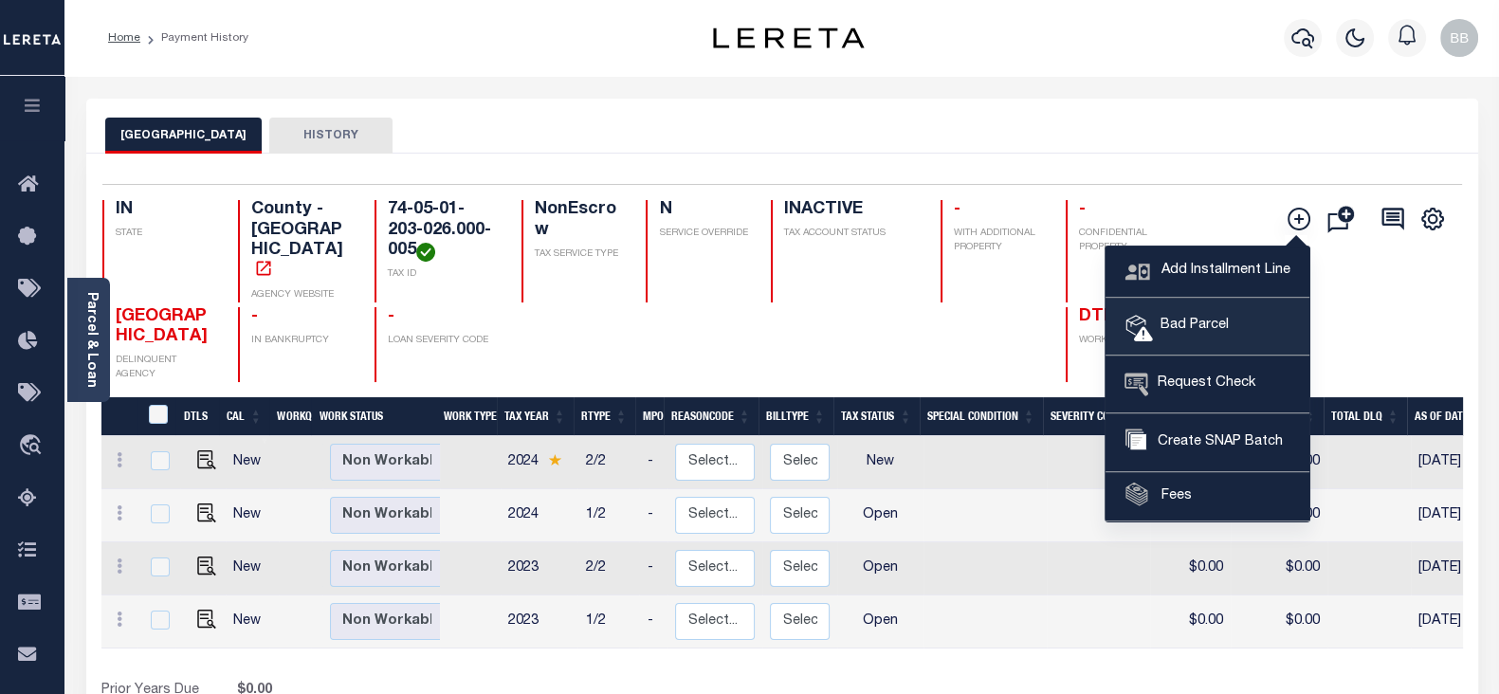
click at [1221, 329] on span "Bad Parcel" at bounding box center [1191, 326] width 76 height 21
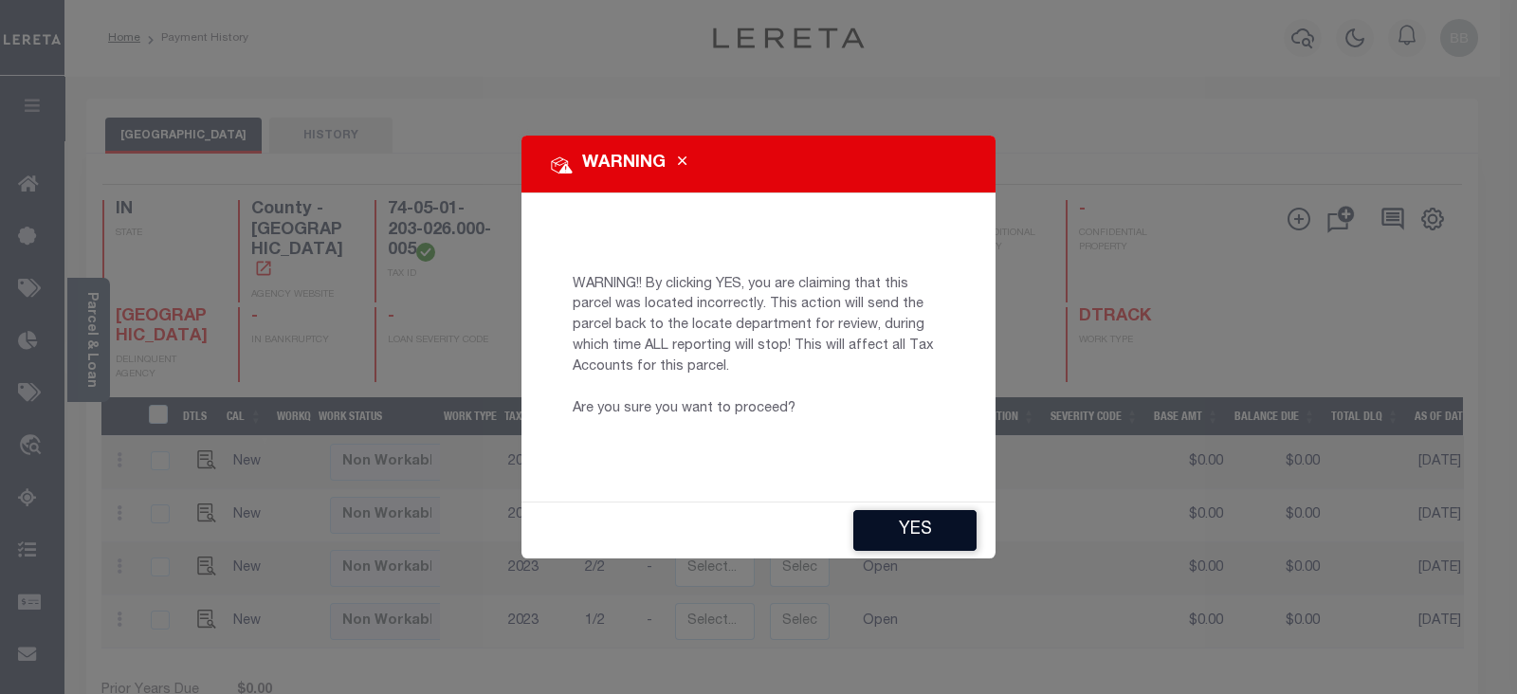
click at [921, 526] on button "YES" at bounding box center [914, 530] width 123 height 41
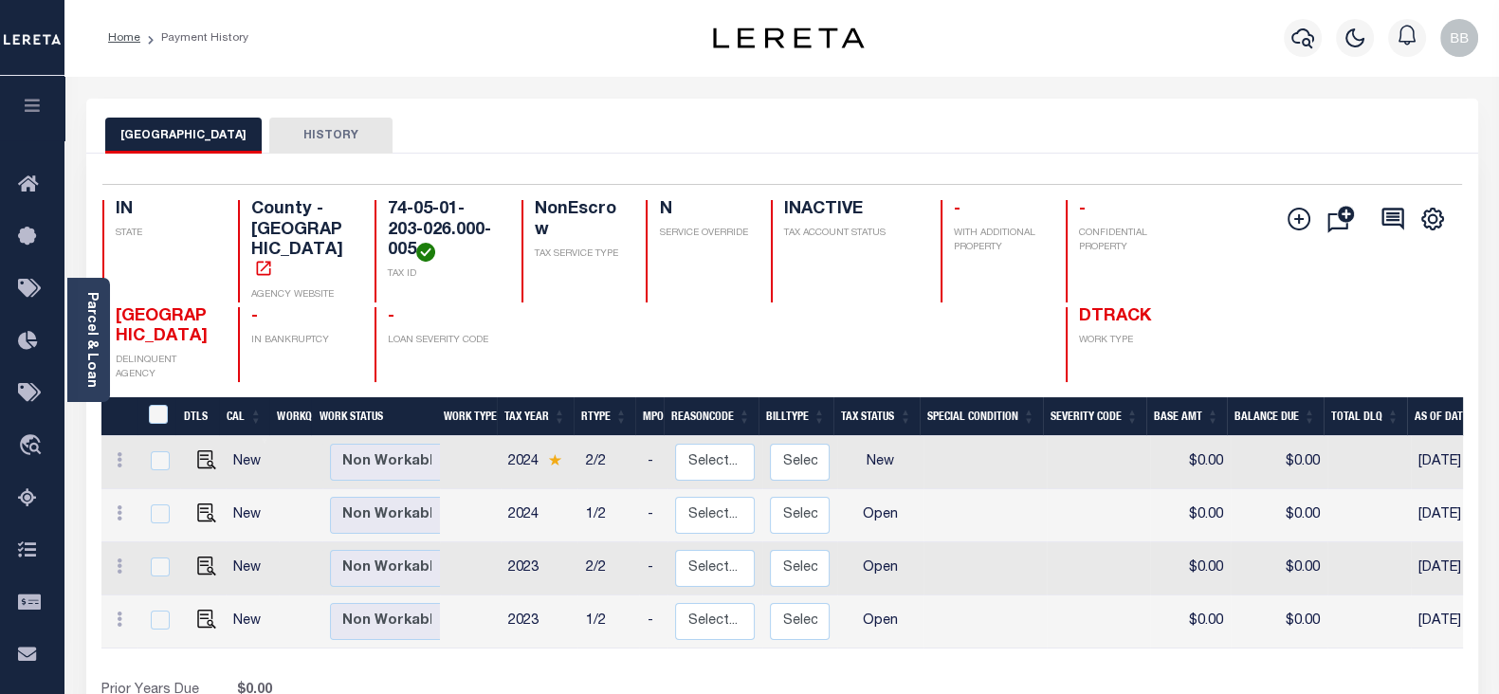
type input "[EMAIL_ADDRESS][DOMAIN_NAME]"
type input "[DATE]"
type input "PR"
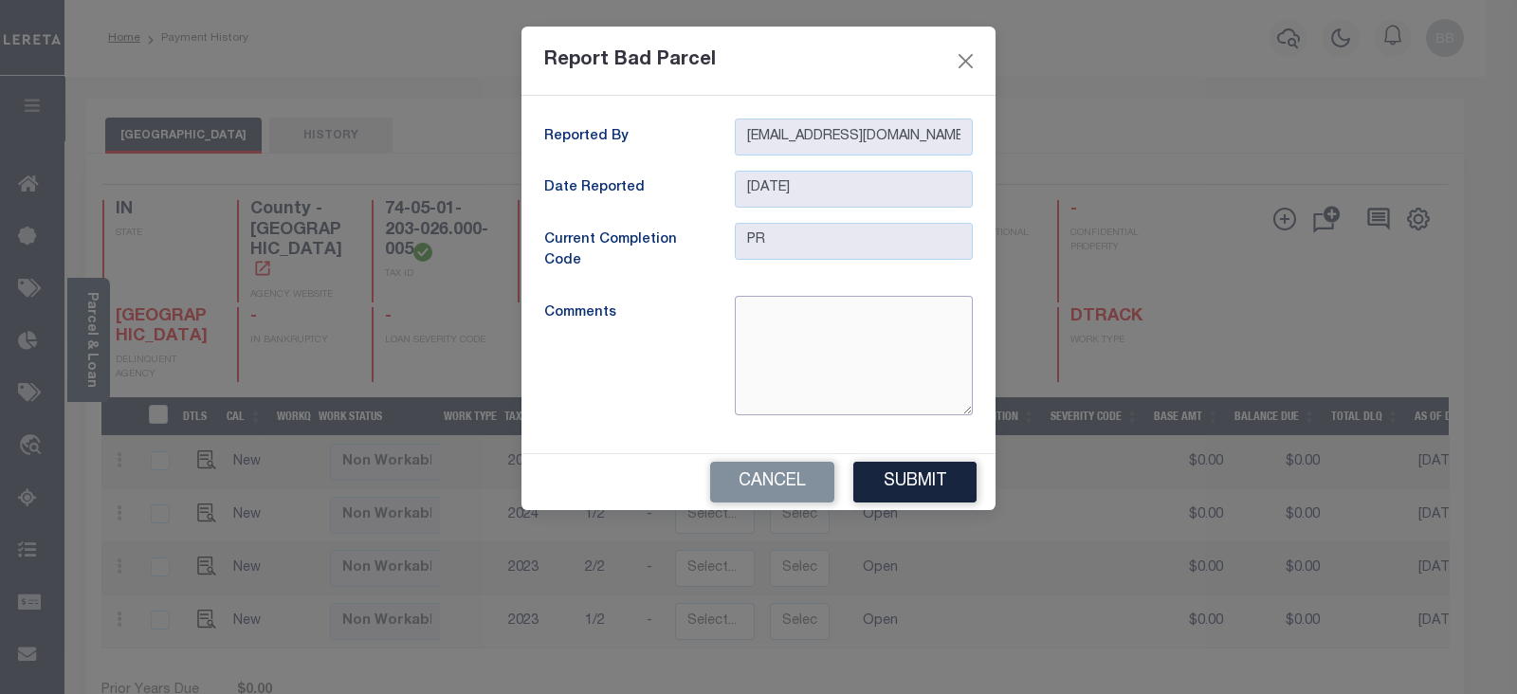
click at [853, 341] on textarea at bounding box center [854, 355] width 238 height 119
type textarea "Inactive parcel"
click at [952, 491] on button "Submit" at bounding box center [914, 482] width 123 height 41
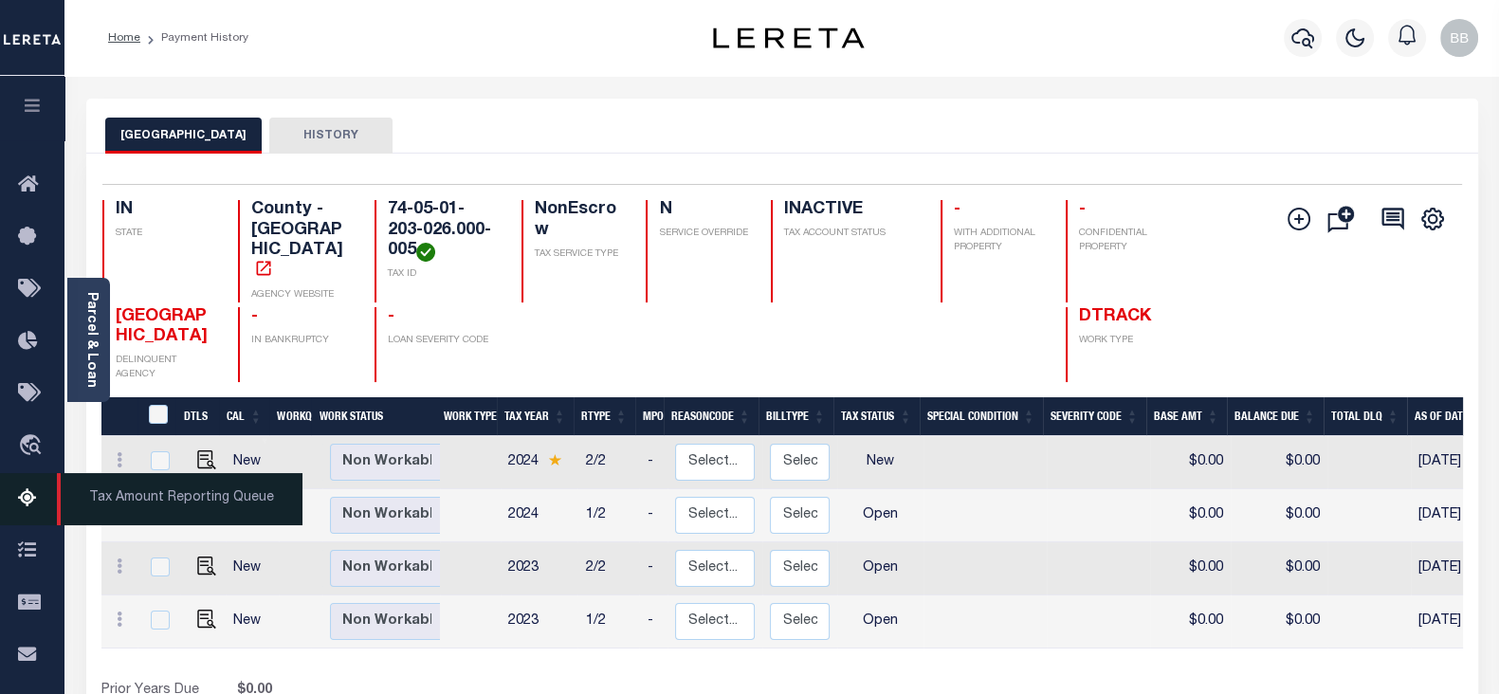
click at [28, 497] on icon at bounding box center [33, 499] width 30 height 24
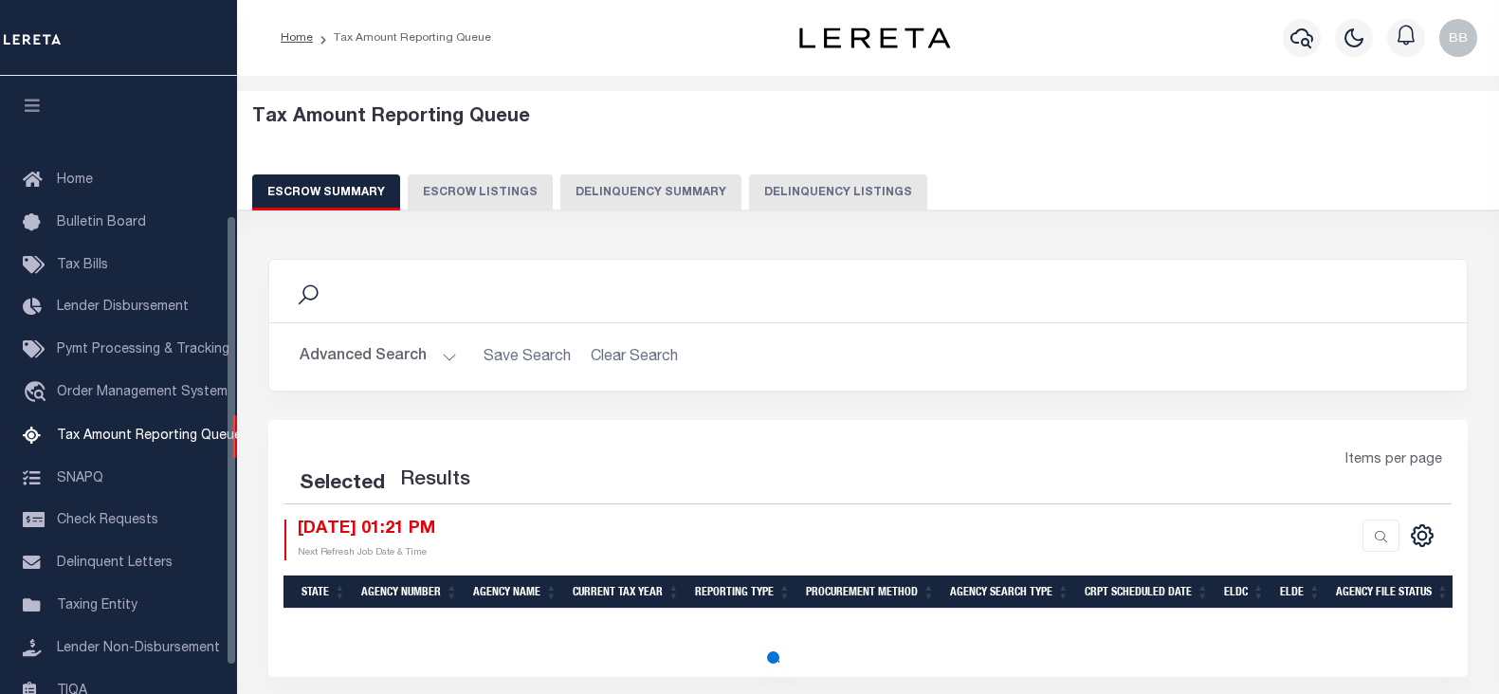
click at [802, 195] on button "Delinquency Listings" at bounding box center [838, 192] width 178 height 36
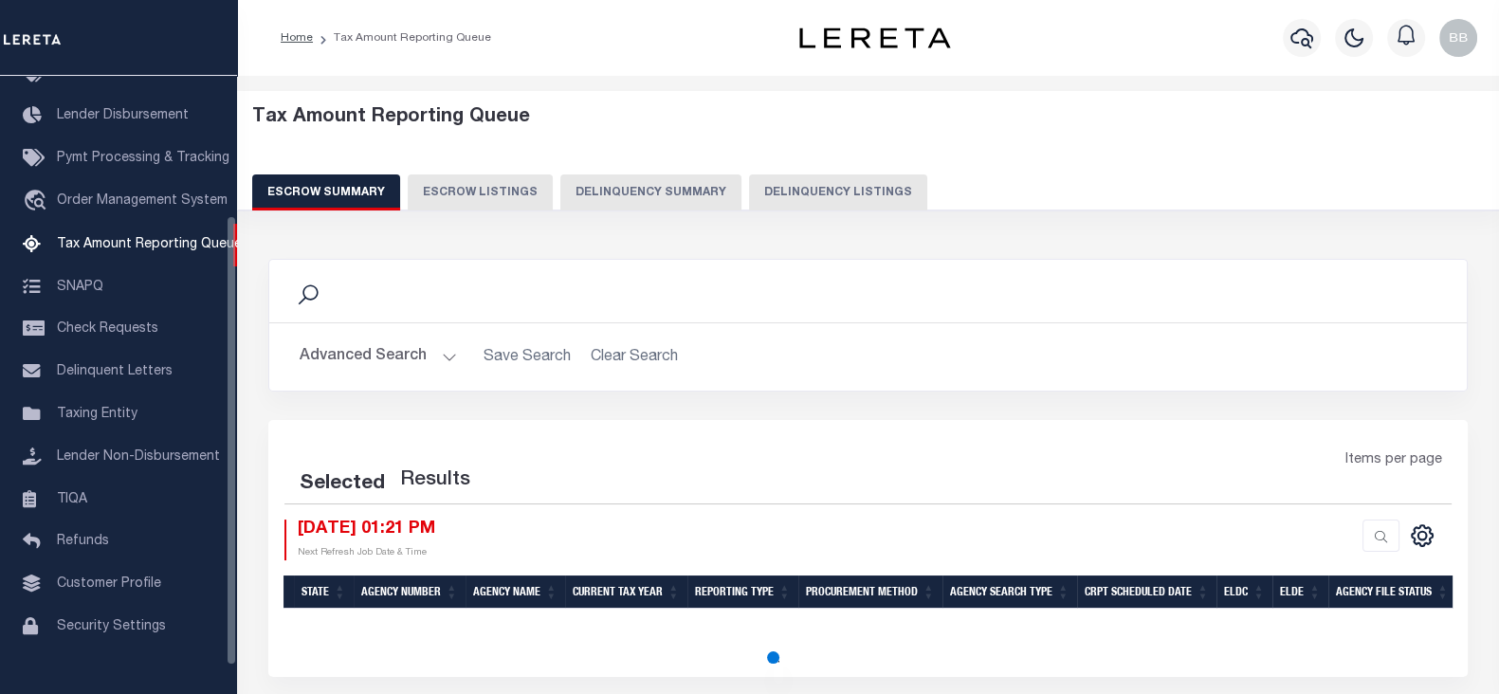
select select "100"
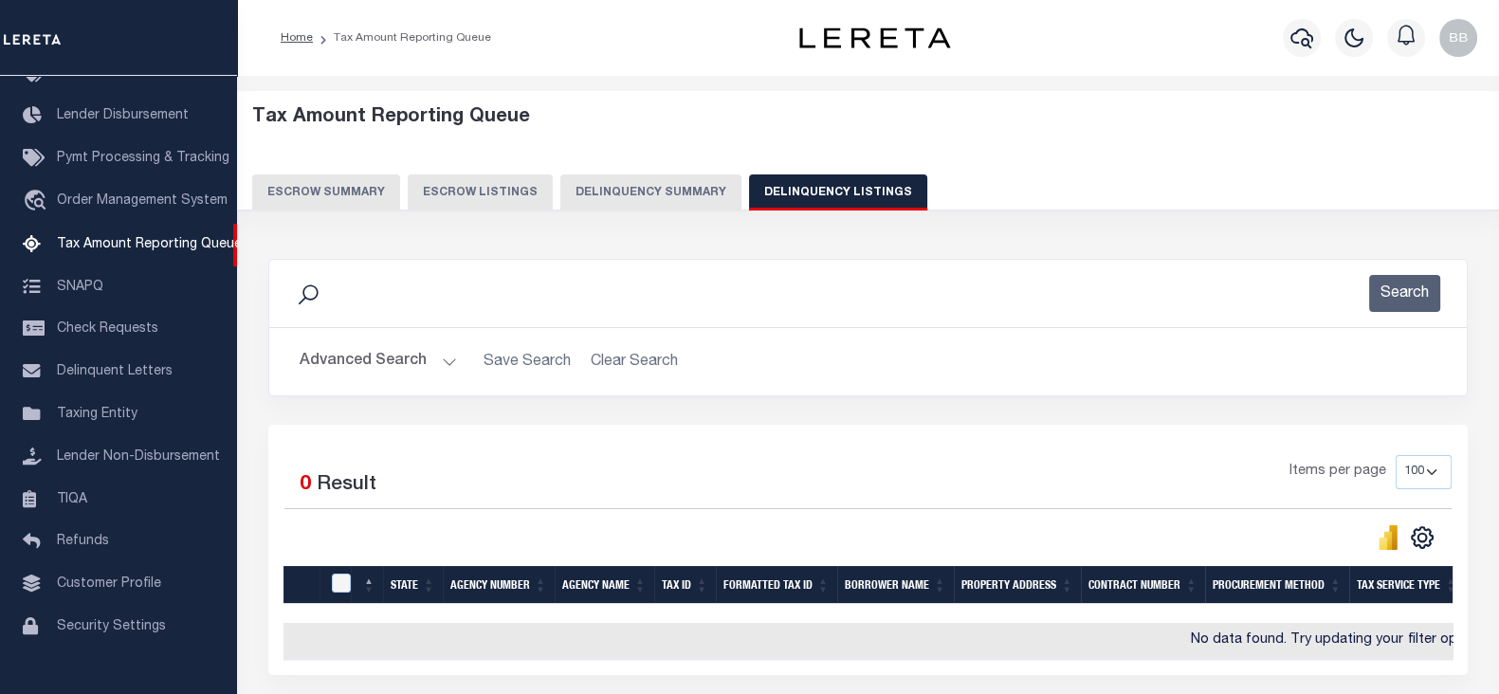
click at [362, 360] on button "Advanced Search" at bounding box center [378, 361] width 157 height 37
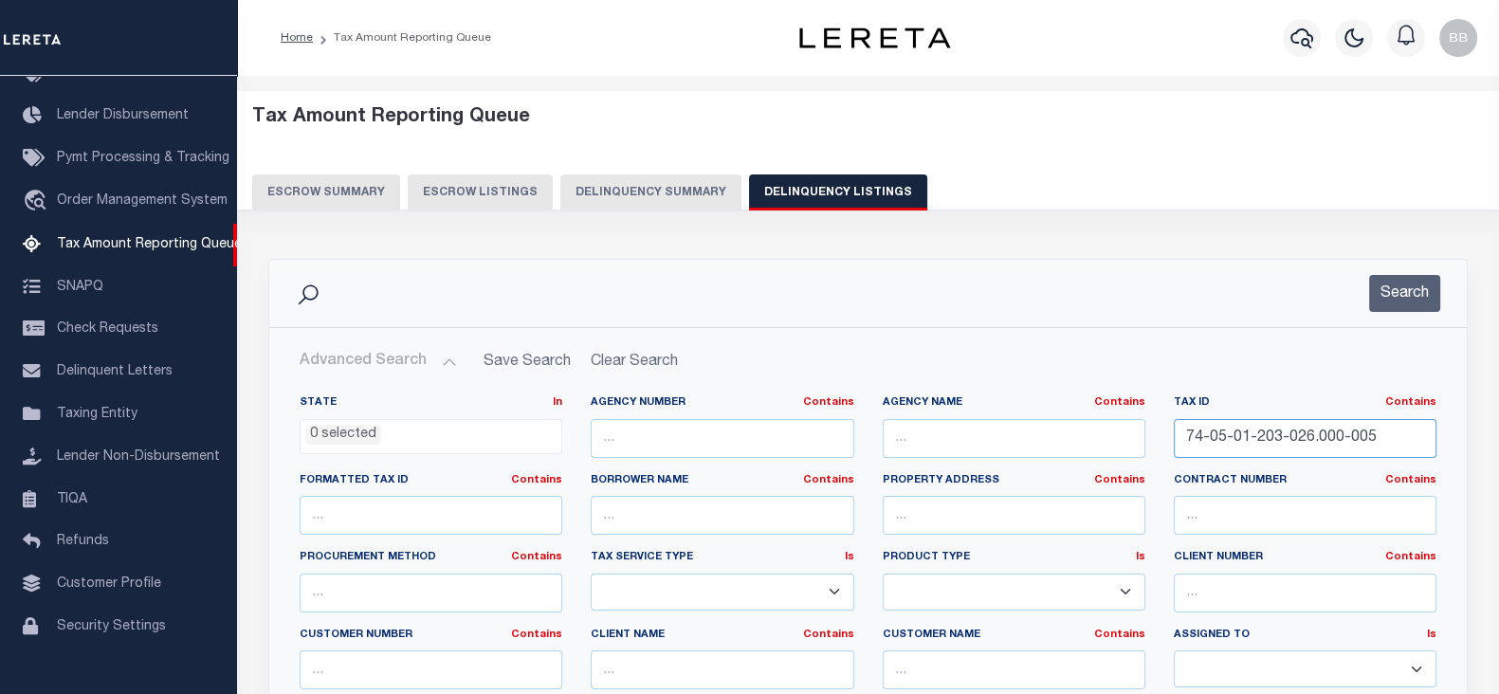
click at [1365, 432] on input "74-05-01-203-026.000-005" at bounding box center [1304, 438] width 263 height 39
paste input "[PHONE_NUMBER]"
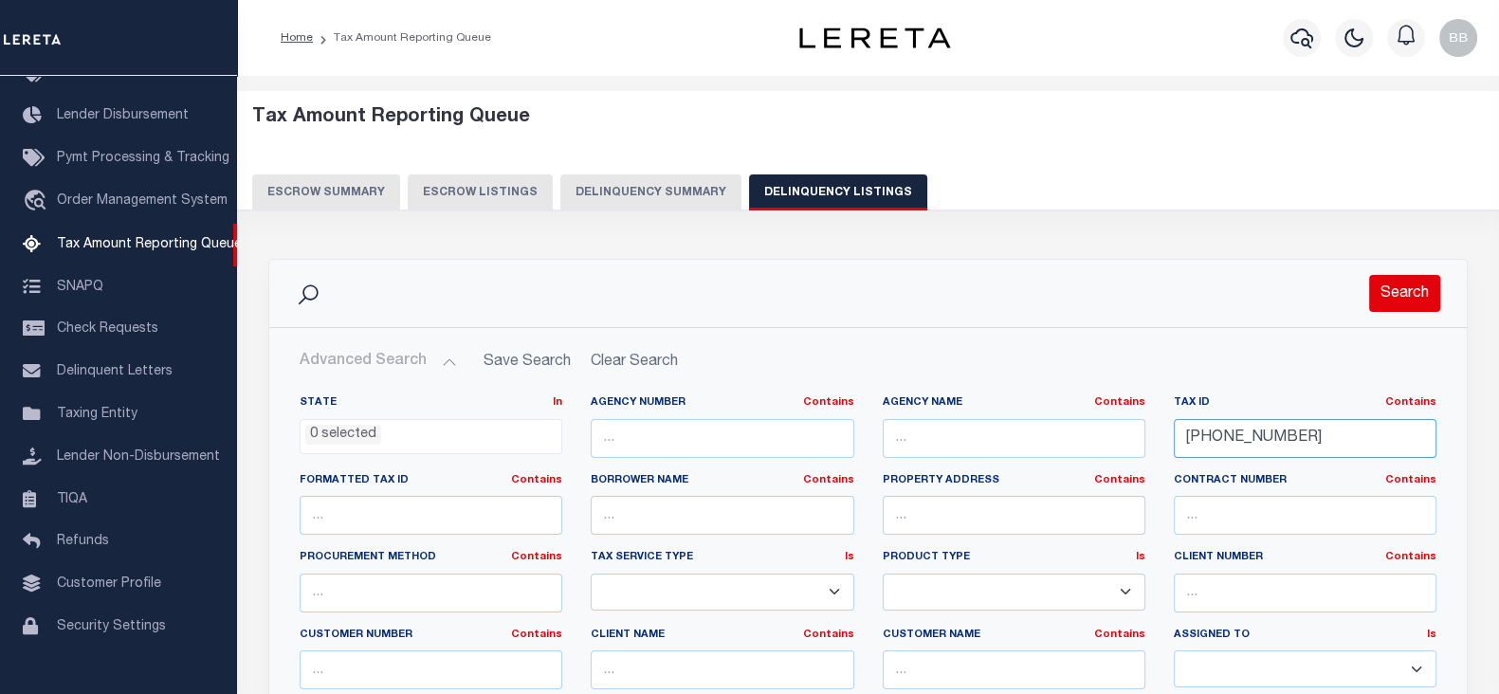
type input "[PHONE_NUMBER]"
click at [1411, 286] on button "Search" at bounding box center [1404, 293] width 71 height 37
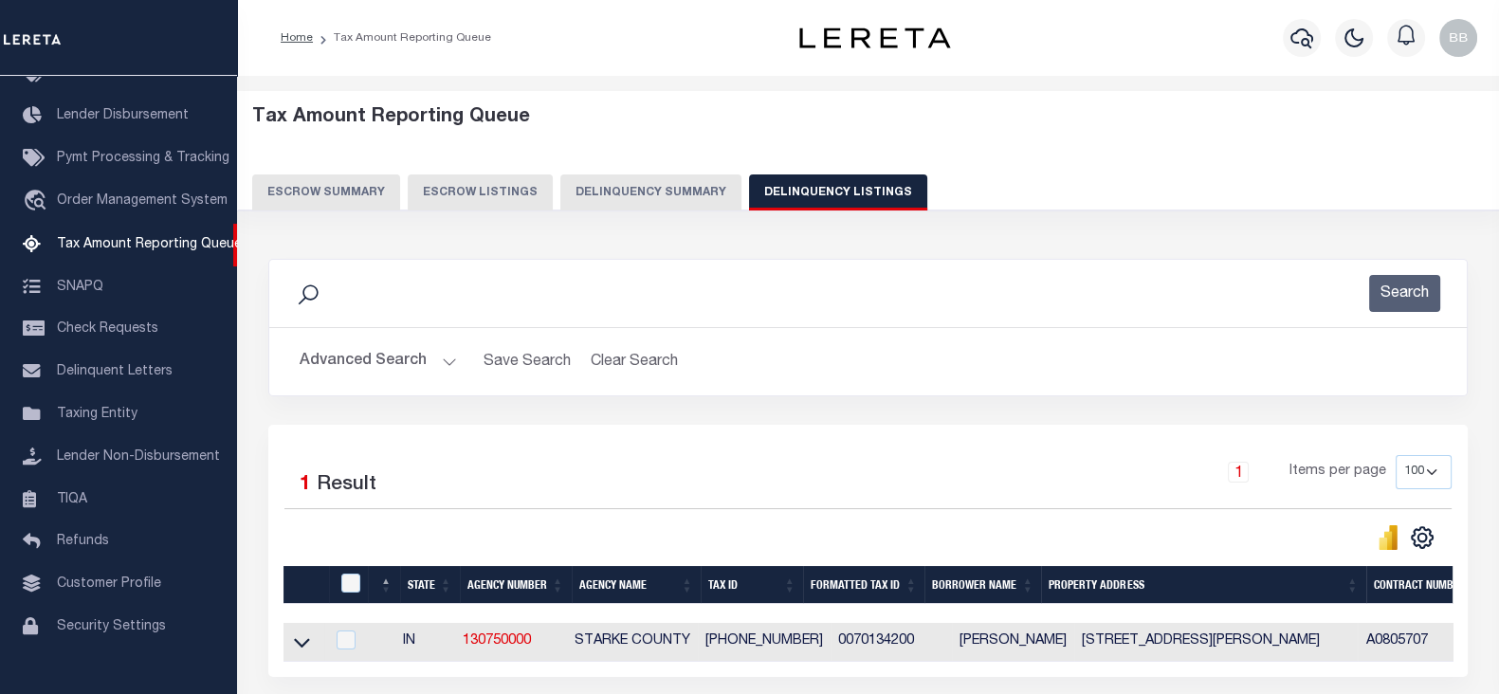
scroll to position [168, 0]
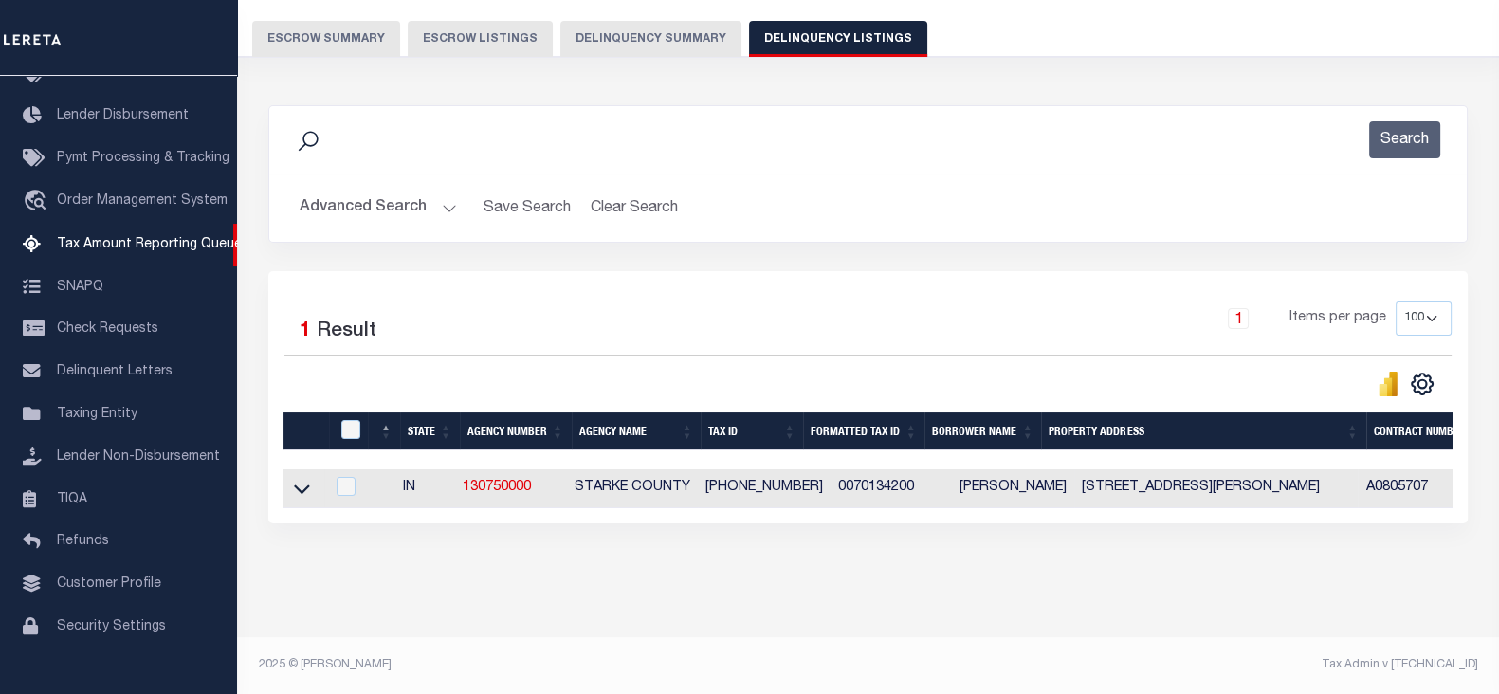
drag, startPoint x: 296, startPoint y: 473, endPoint x: 342, endPoint y: 481, distance: 47.1
click at [297, 479] on icon at bounding box center [302, 489] width 16 height 20
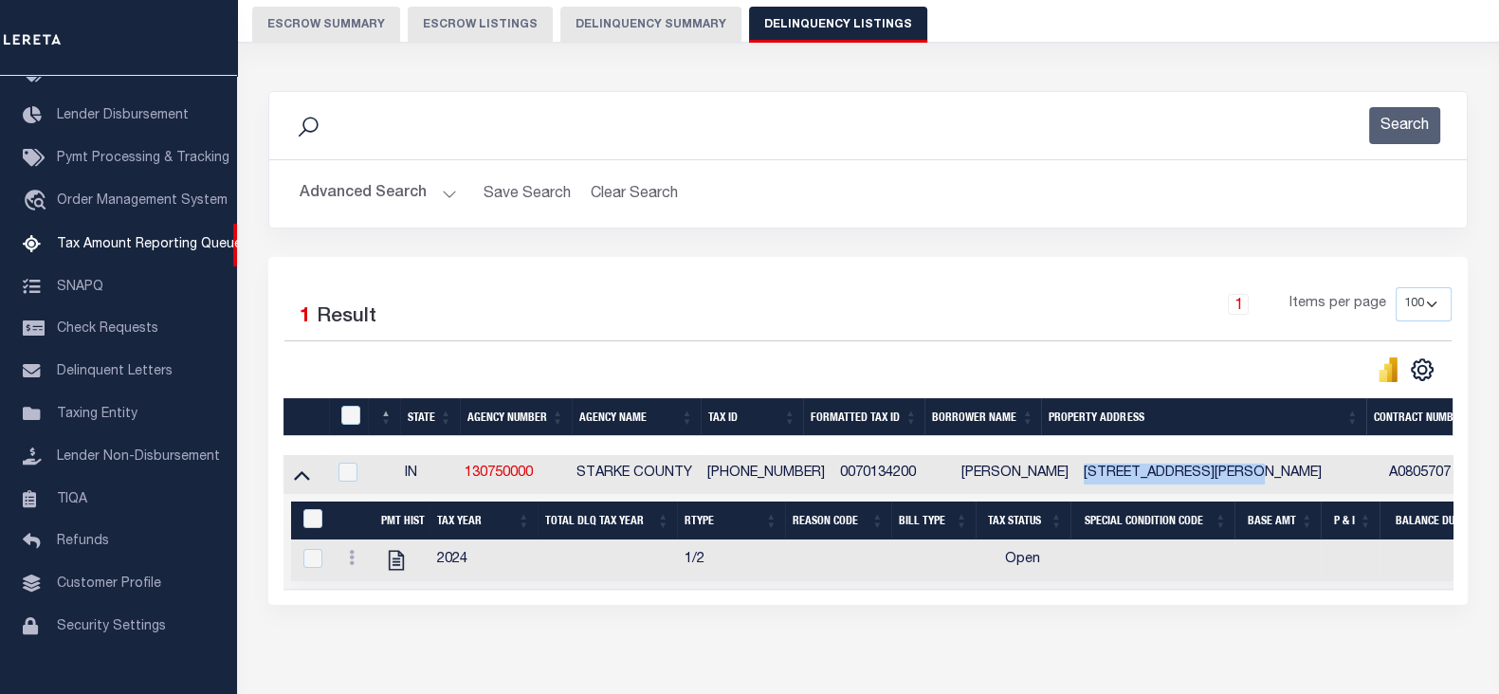
drag, startPoint x: 1053, startPoint y: 470, endPoint x: 1226, endPoint y: 476, distance: 172.6
click at [1226, 476] on td "[STREET_ADDRESS][PERSON_NAME]" at bounding box center [1228, 474] width 305 height 39
checkbox input "true"
copy td "3058 S COUNTY ROAD 210"
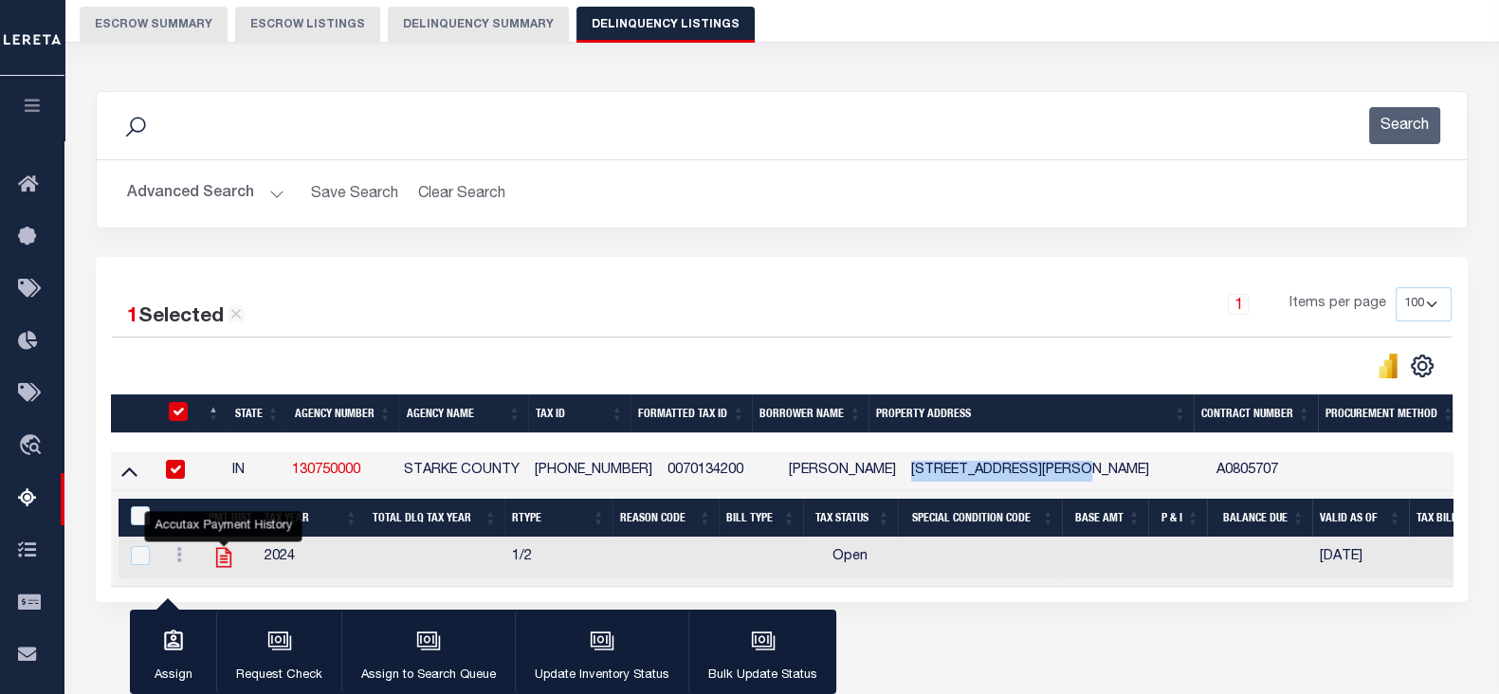
click at [223, 558] on icon "" at bounding box center [223, 557] width 25 height 25
checkbox input "true"
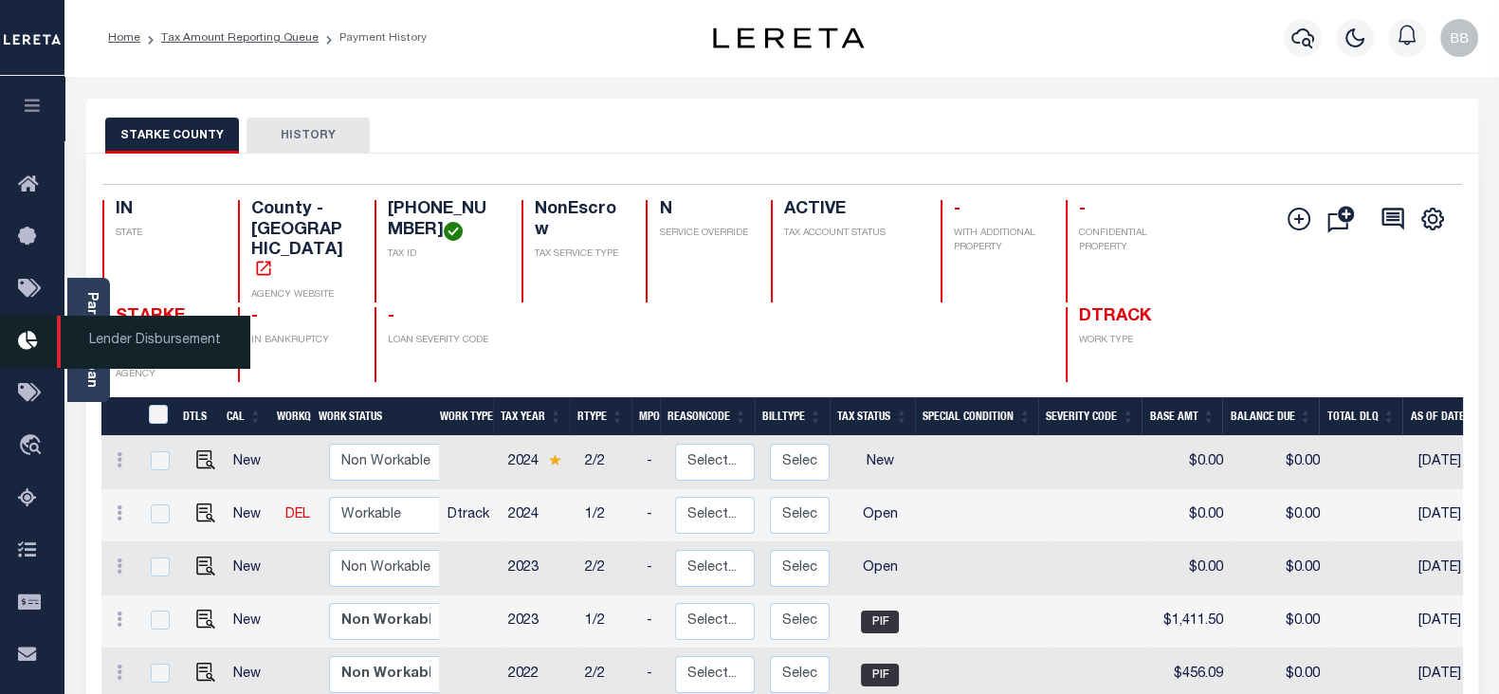
click at [95, 356] on span "Lender Disbursement" at bounding box center [153, 342] width 192 height 52
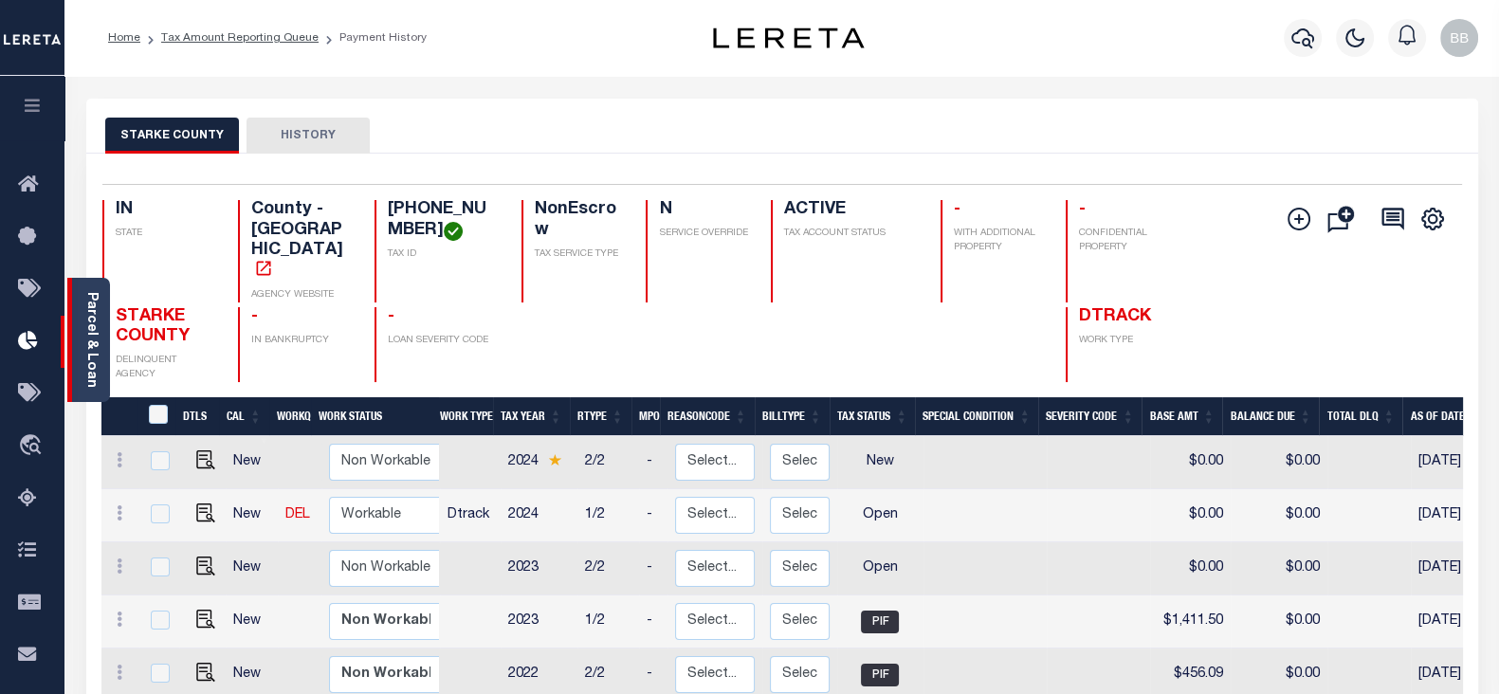
click at [84, 376] on link "Parcel & Loan" at bounding box center [90, 340] width 13 height 96
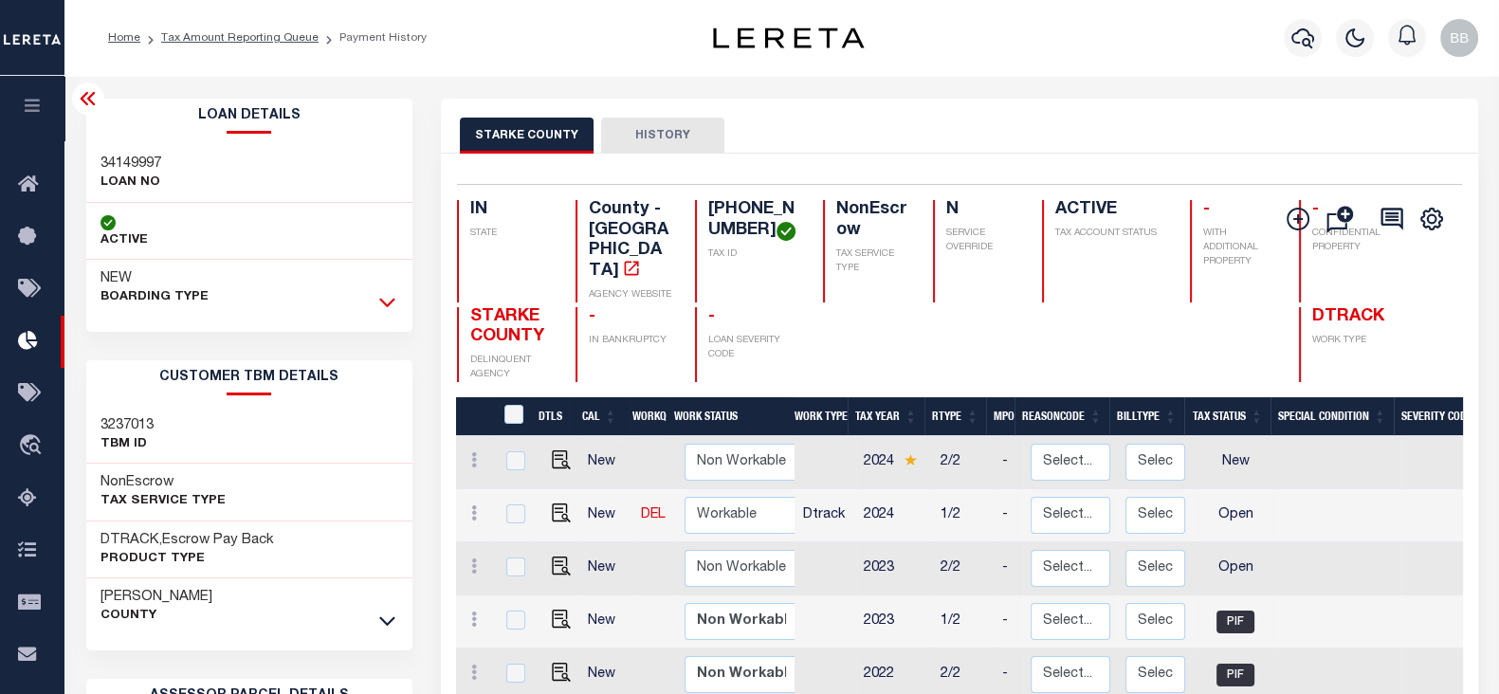
click at [383, 300] on icon at bounding box center [387, 303] width 16 height 9
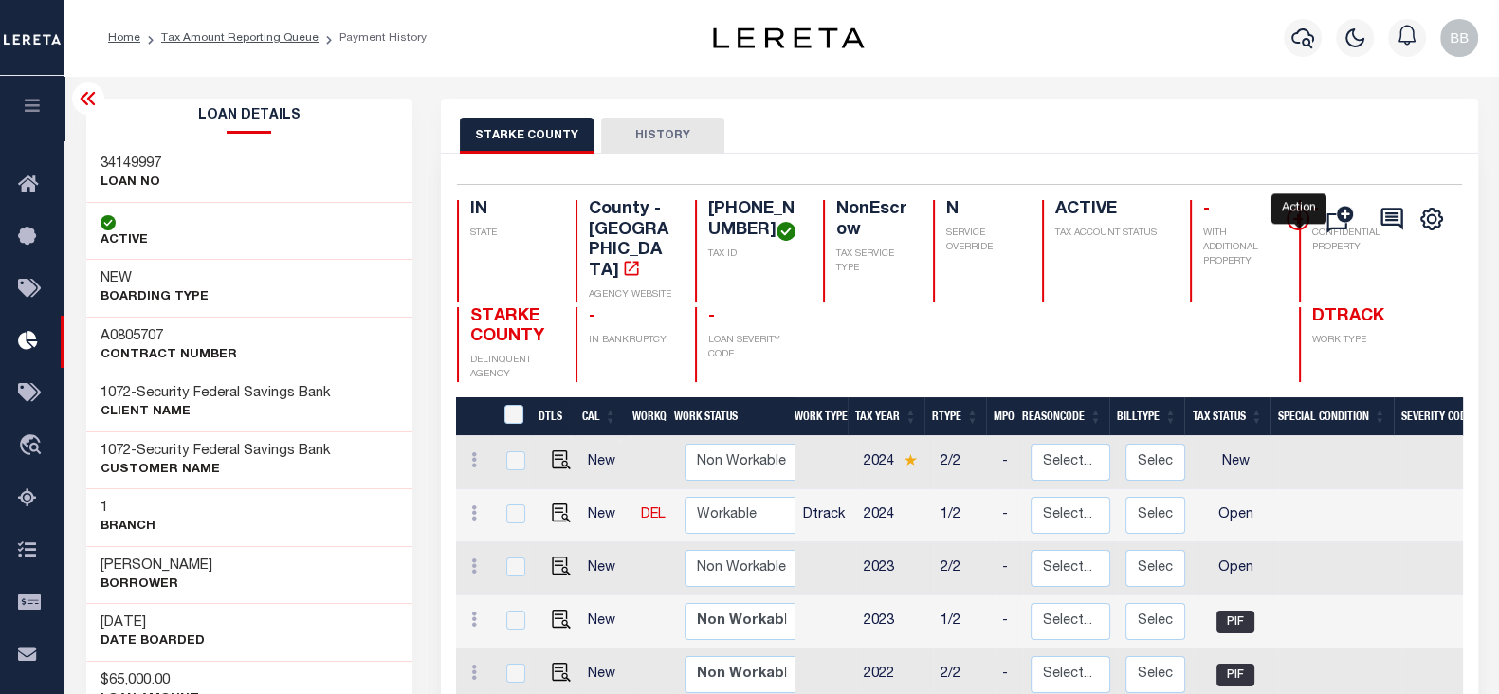
click at [1294, 213] on icon "" at bounding box center [1297, 219] width 23 height 23
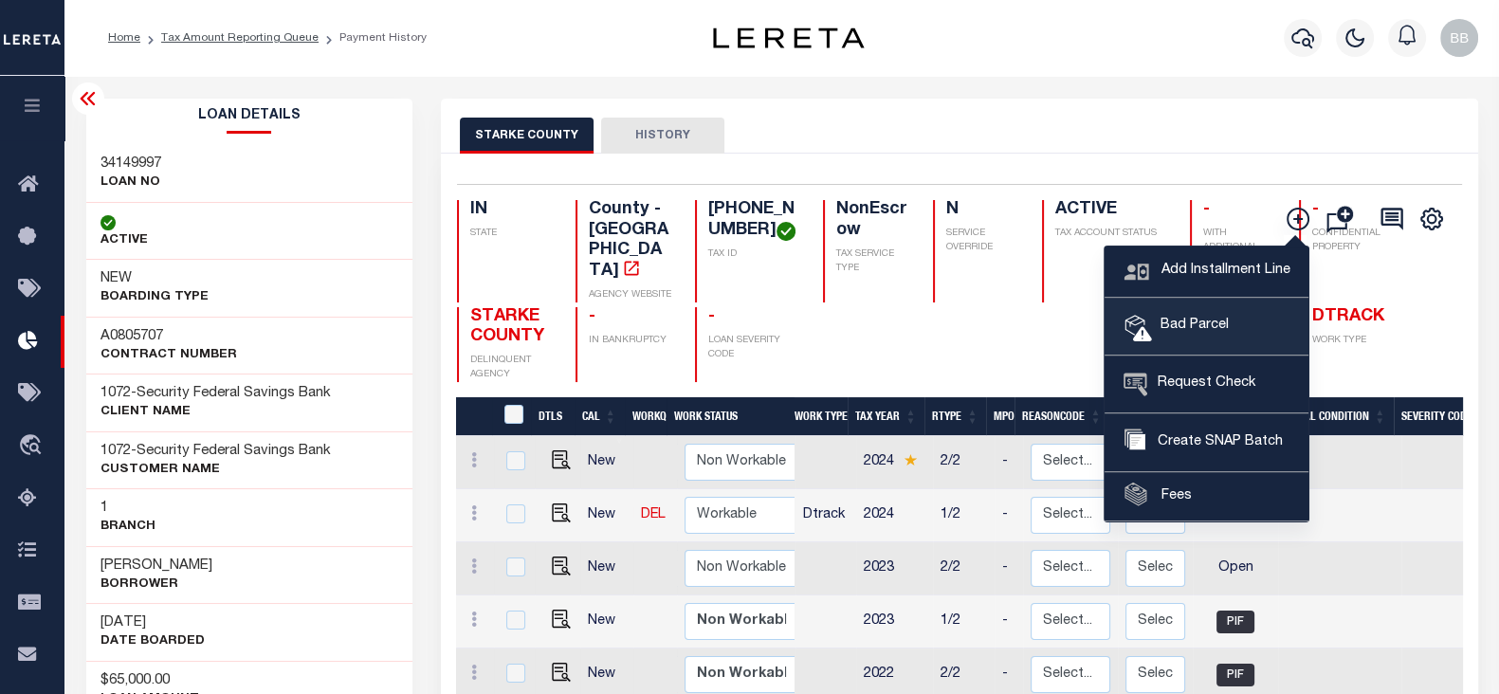
click at [1240, 341] on link "Bad Parcel" at bounding box center [1206, 327] width 204 height 57
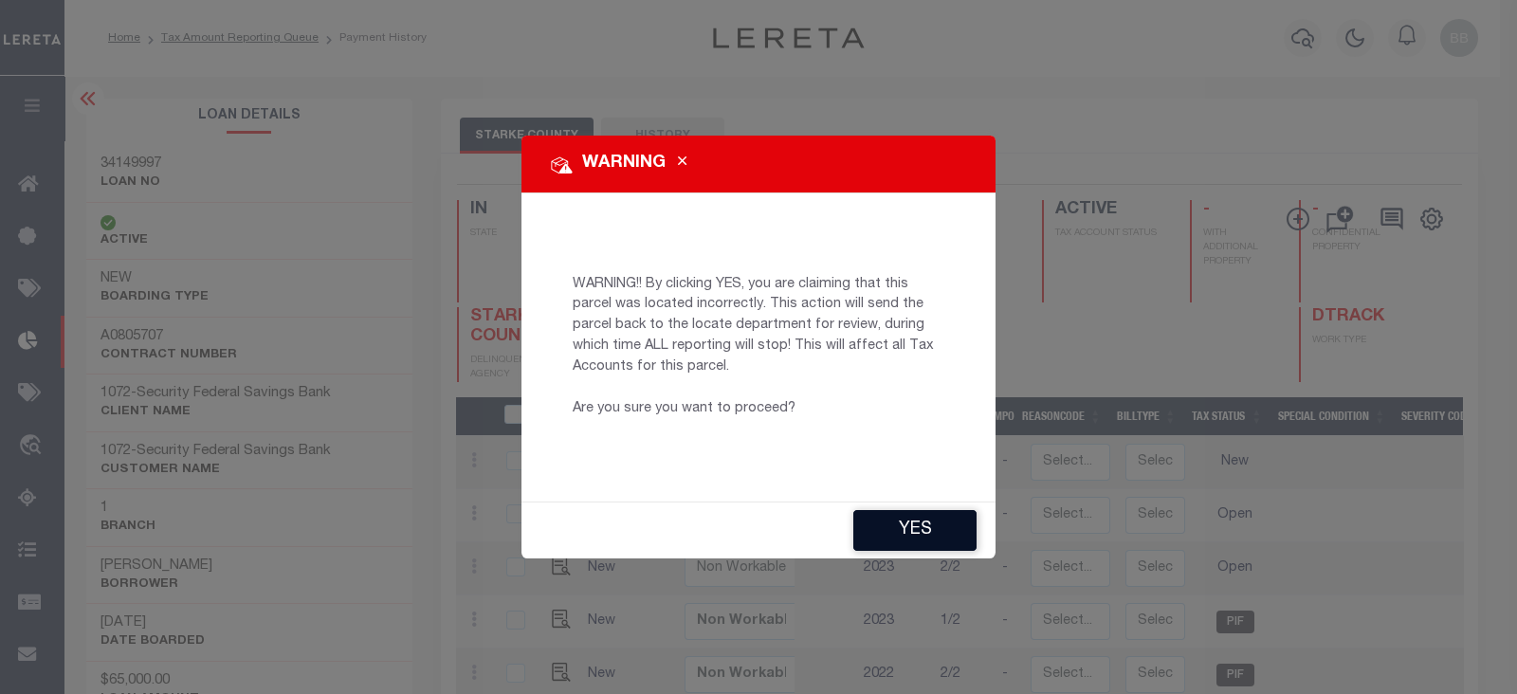
click at [927, 535] on button "YES" at bounding box center [914, 530] width 123 height 41
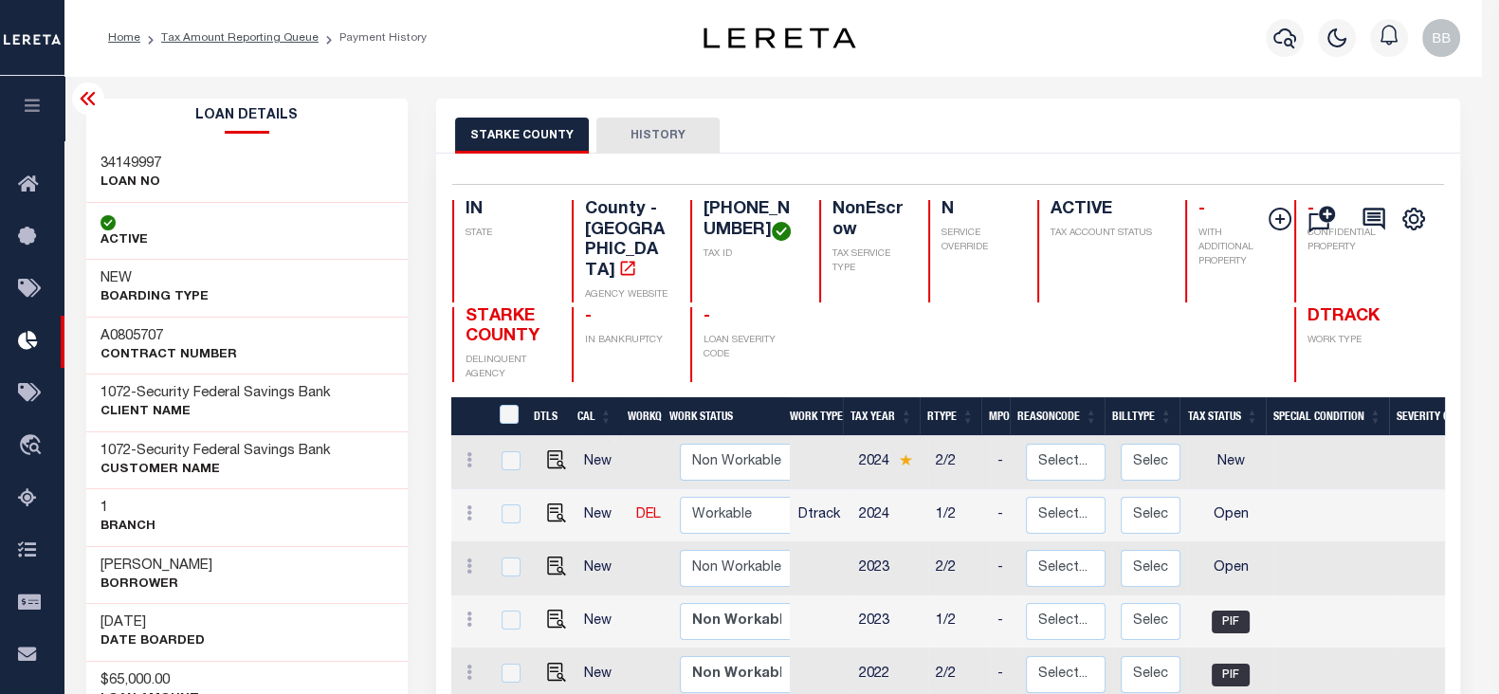
type input "BBabu-c@lereta.net"
type input "09/15/2025"
type input "CP"
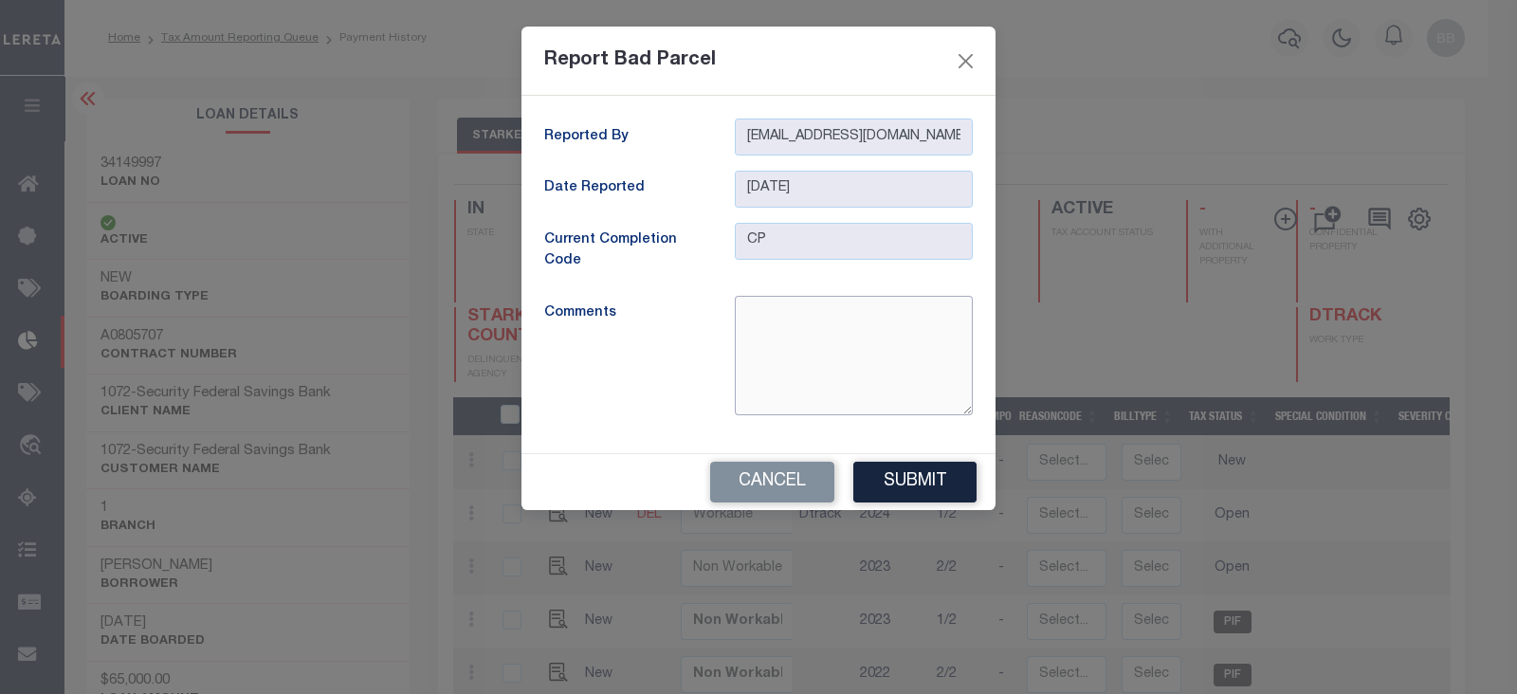
click at [820, 359] on textarea at bounding box center [854, 355] width 238 height 119
type textarea "p"
type textarea "Parcel is inactive as per website"
click at [922, 466] on button "Submit" at bounding box center [914, 482] width 123 height 41
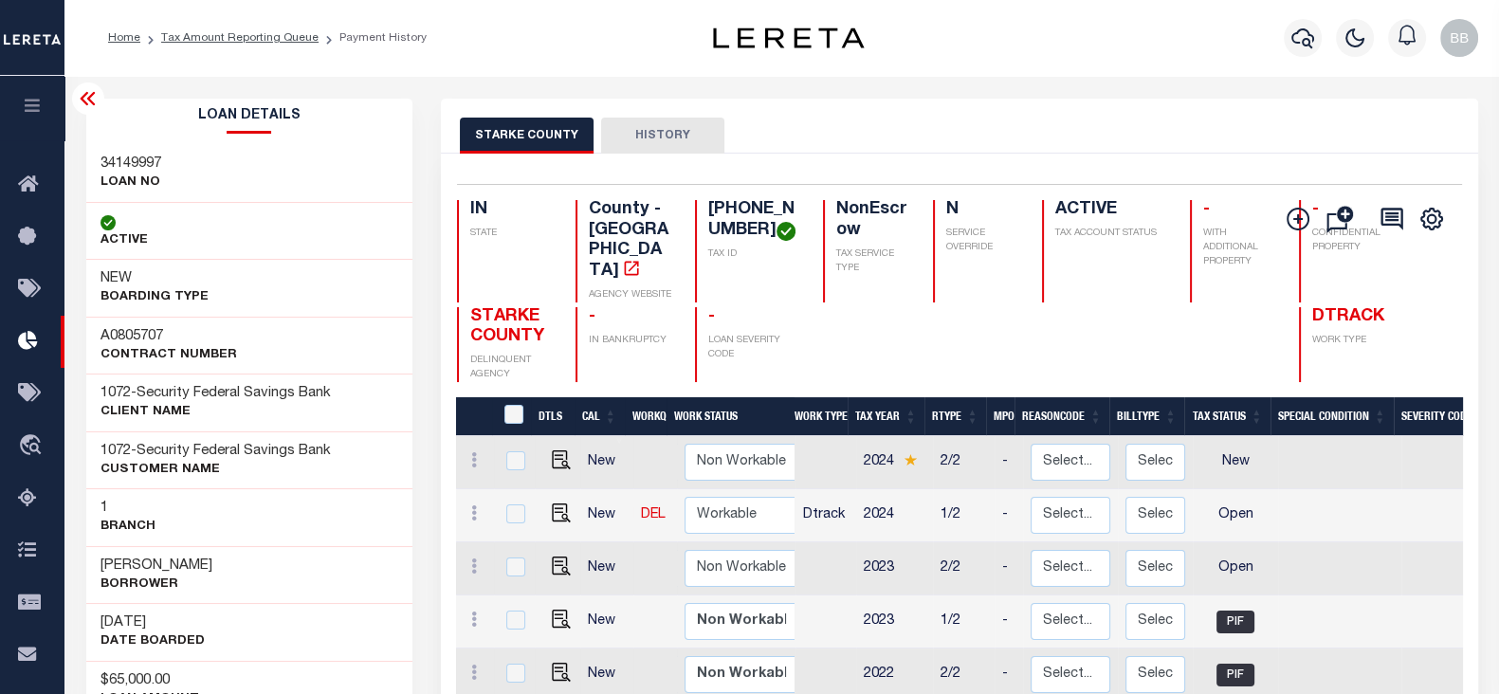
click at [84, 107] on icon at bounding box center [88, 98] width 23 height 23
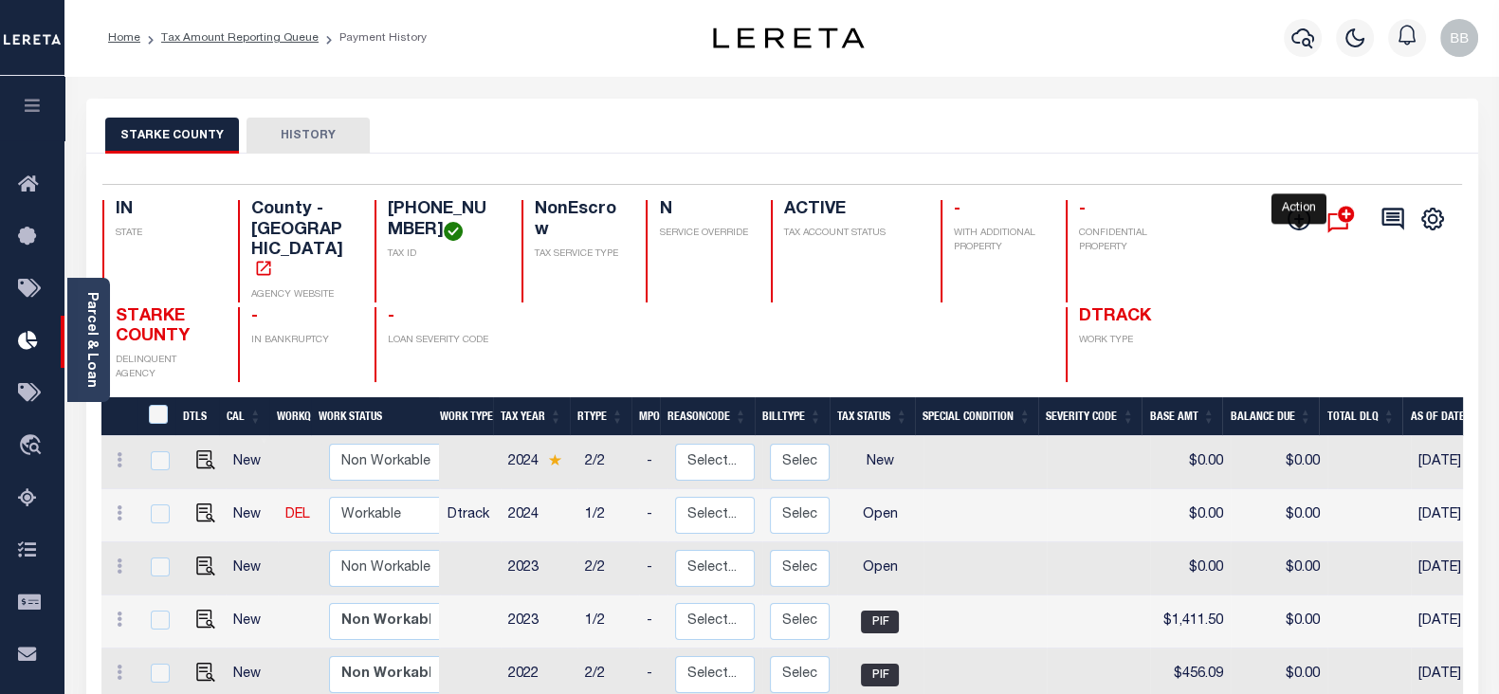
click at [1327, 216] on icon at bounding box center [1338, 221] width 22 height 23
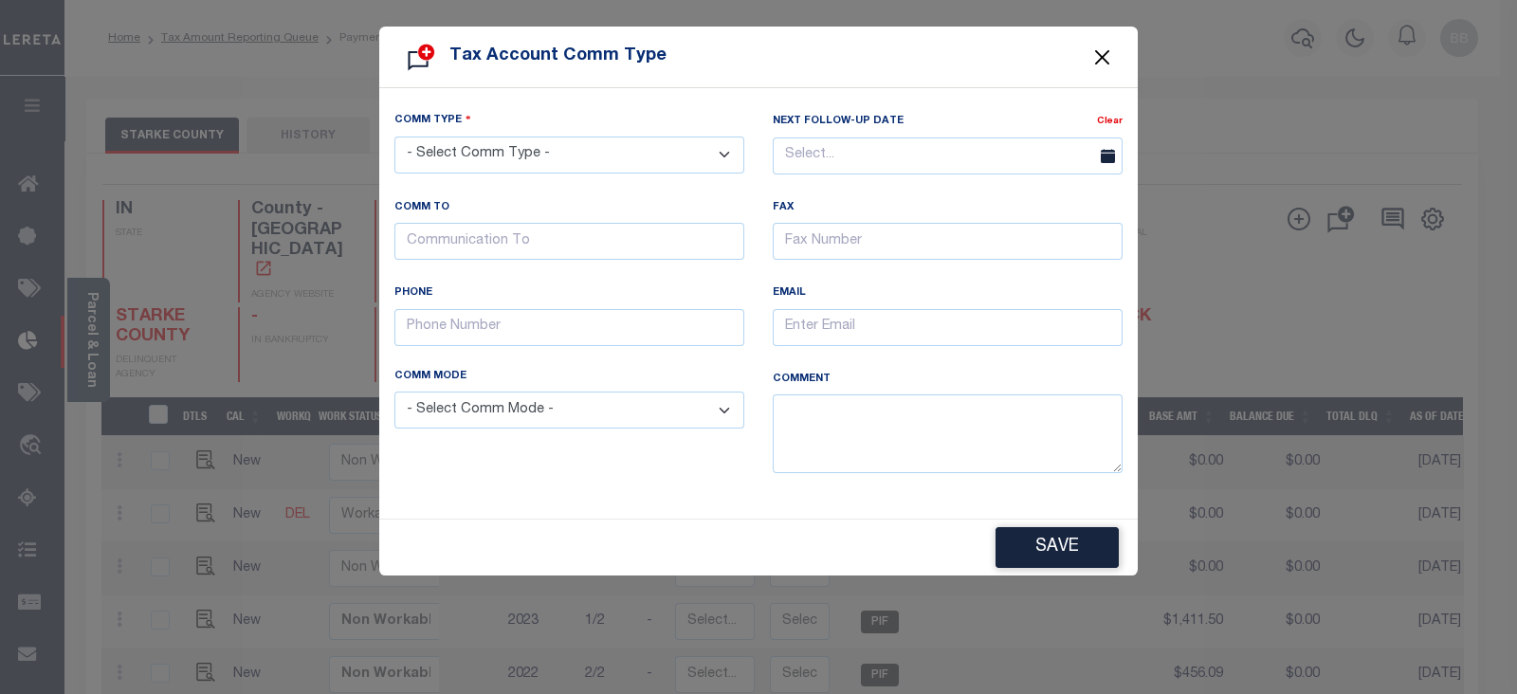
click at [1098, 67] on button "Close" at bounding box center [1102, 57] width 25 height 25
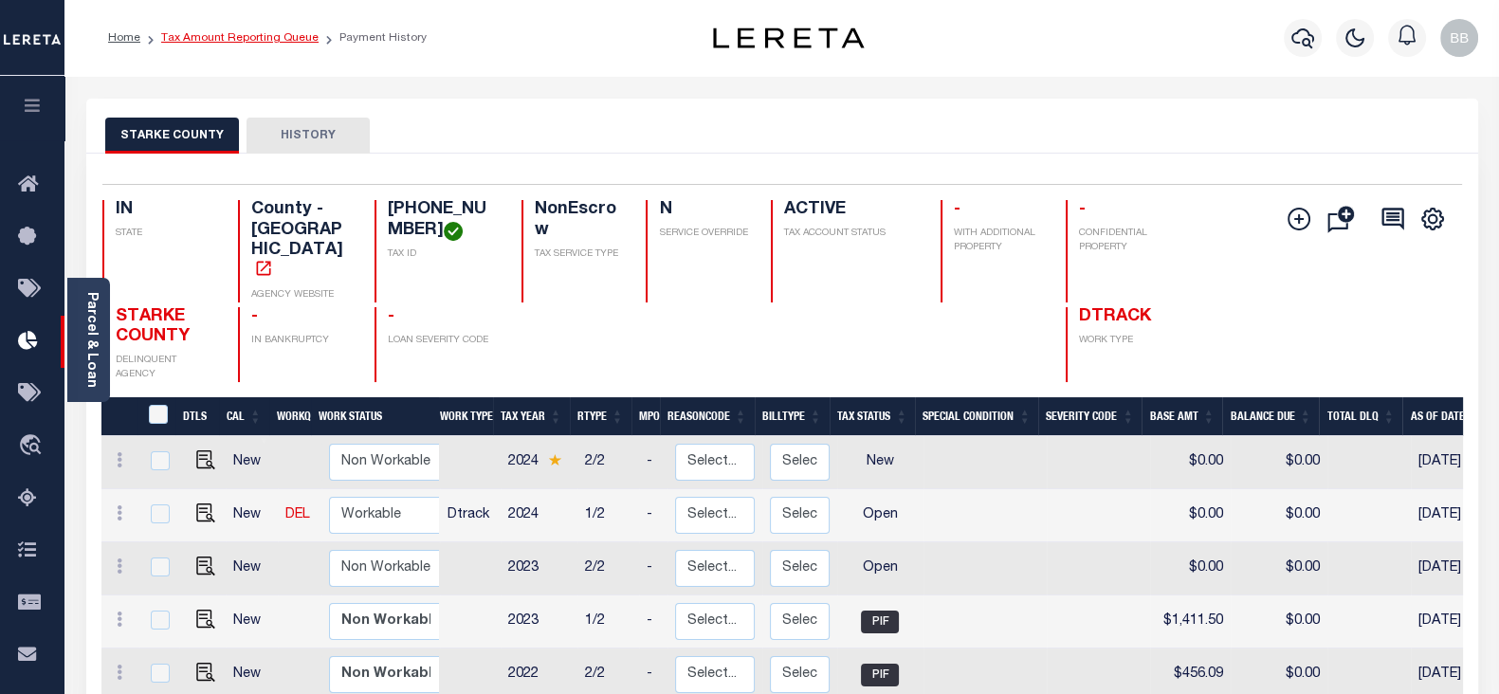
click at [253, 35] on link "Tax Amount Reporting Queue" at bounding box center [239, 37] width 157 height 11
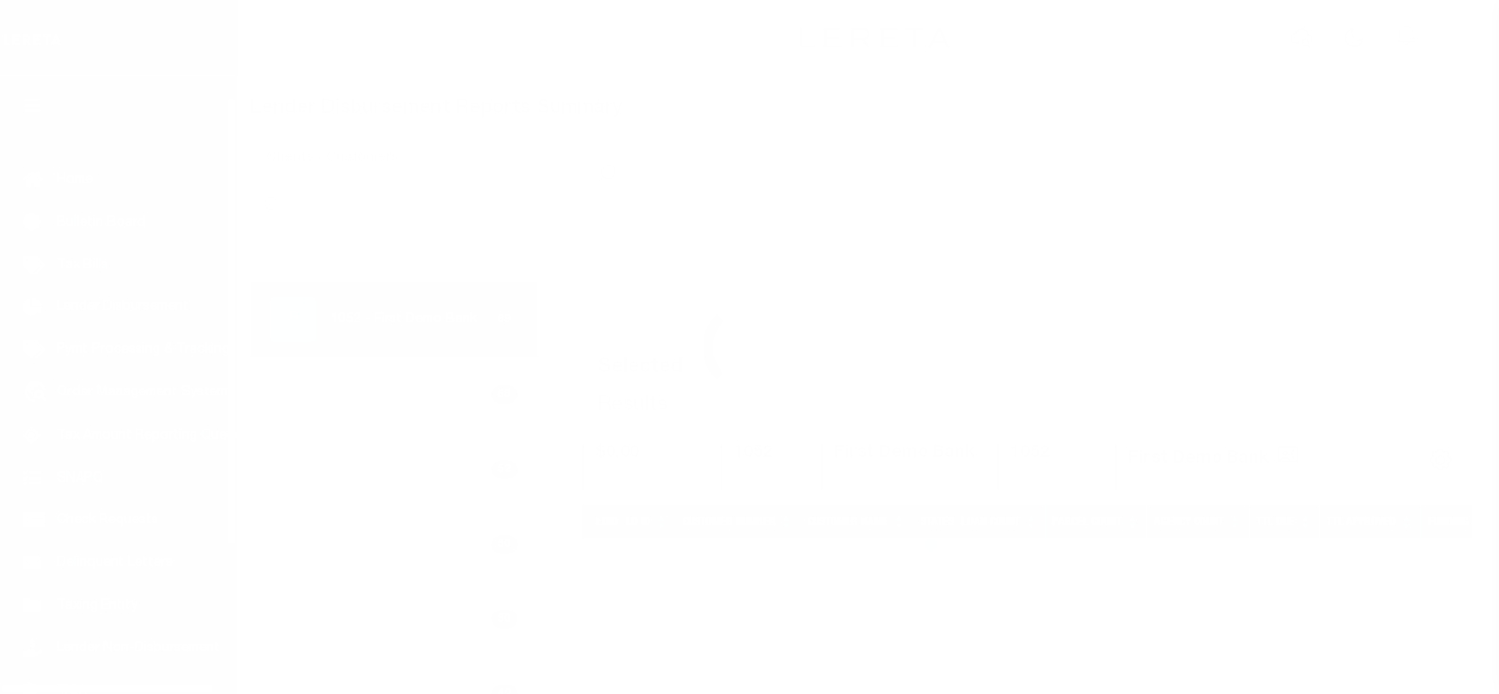
scroll to position [33, 0]
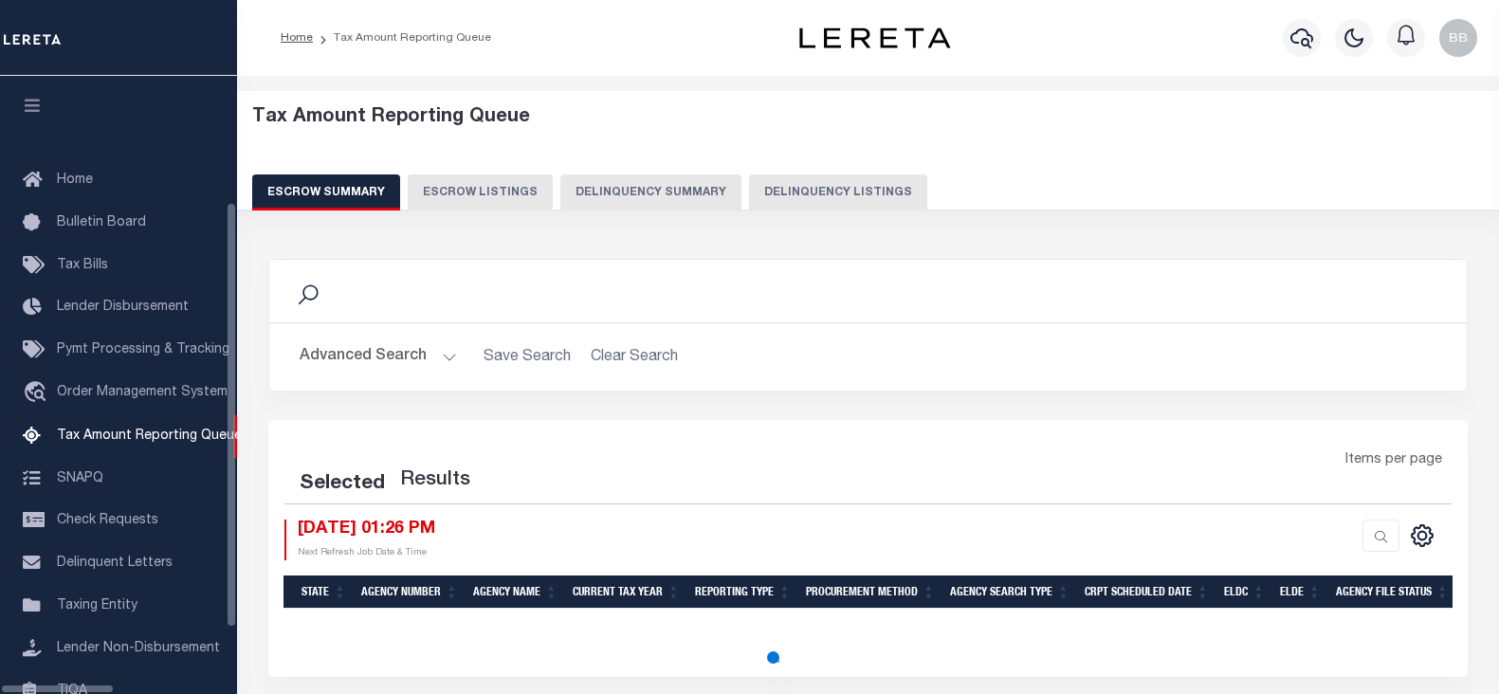
click at [803, 193] on button "Delinquency Listings" at bounding box center [838, 192] width 178 height 36
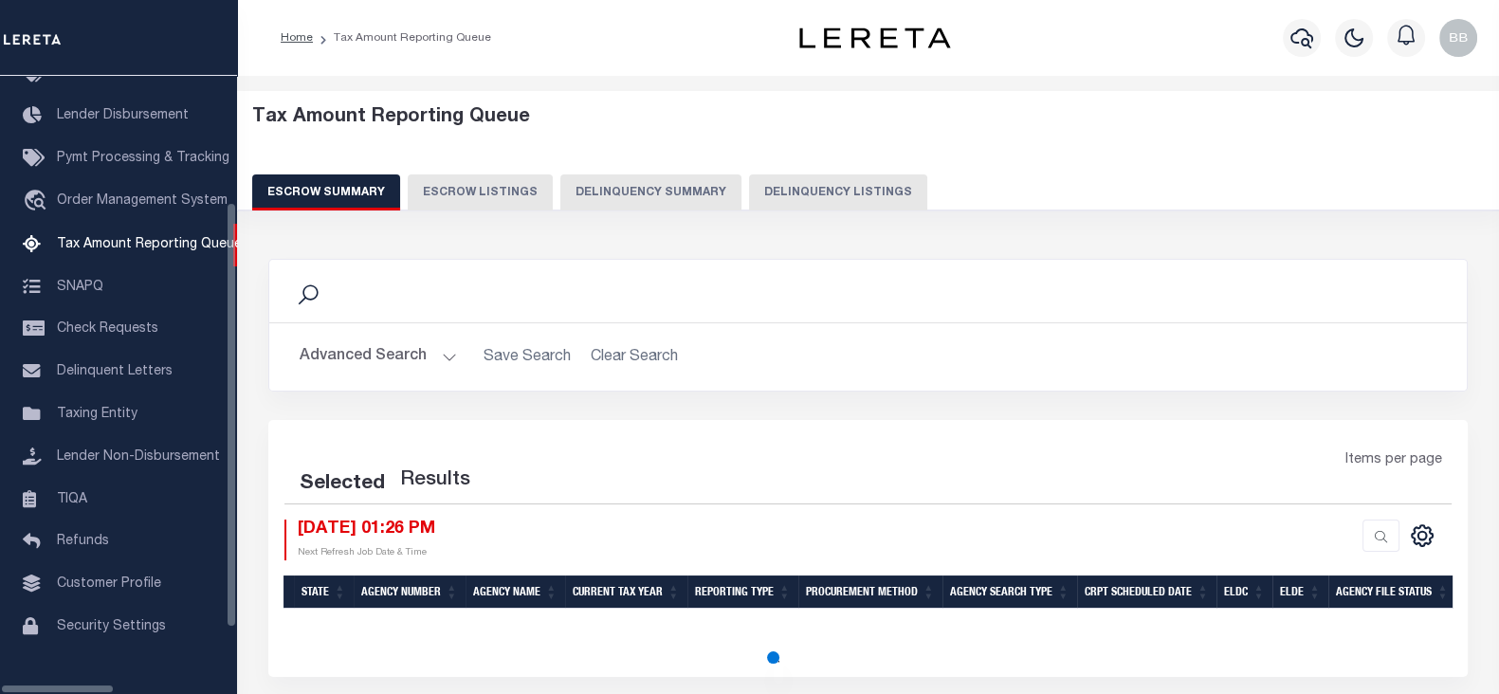
select select "100"
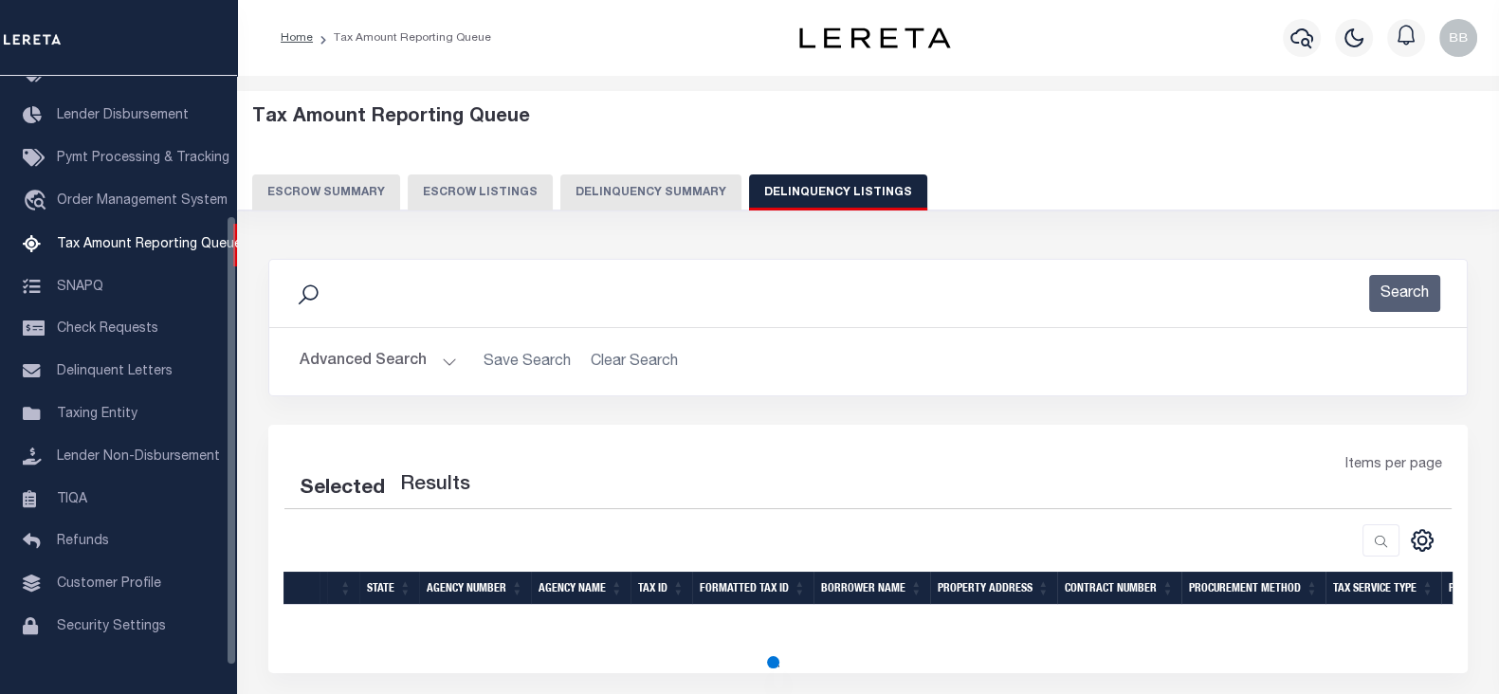
select select "100"
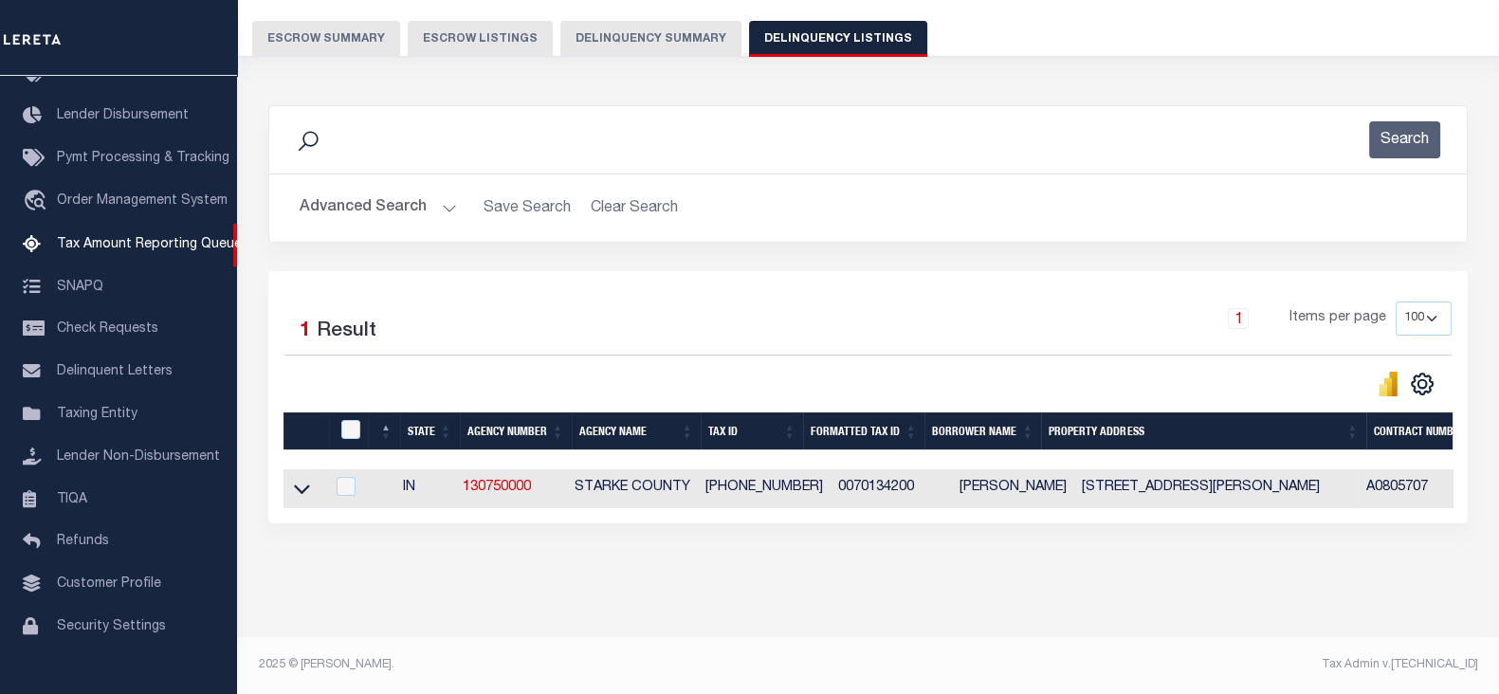
scroll to position [168, 0]
click at [300, 485] on icon at bounding box center [302, 489] width 16 height 9
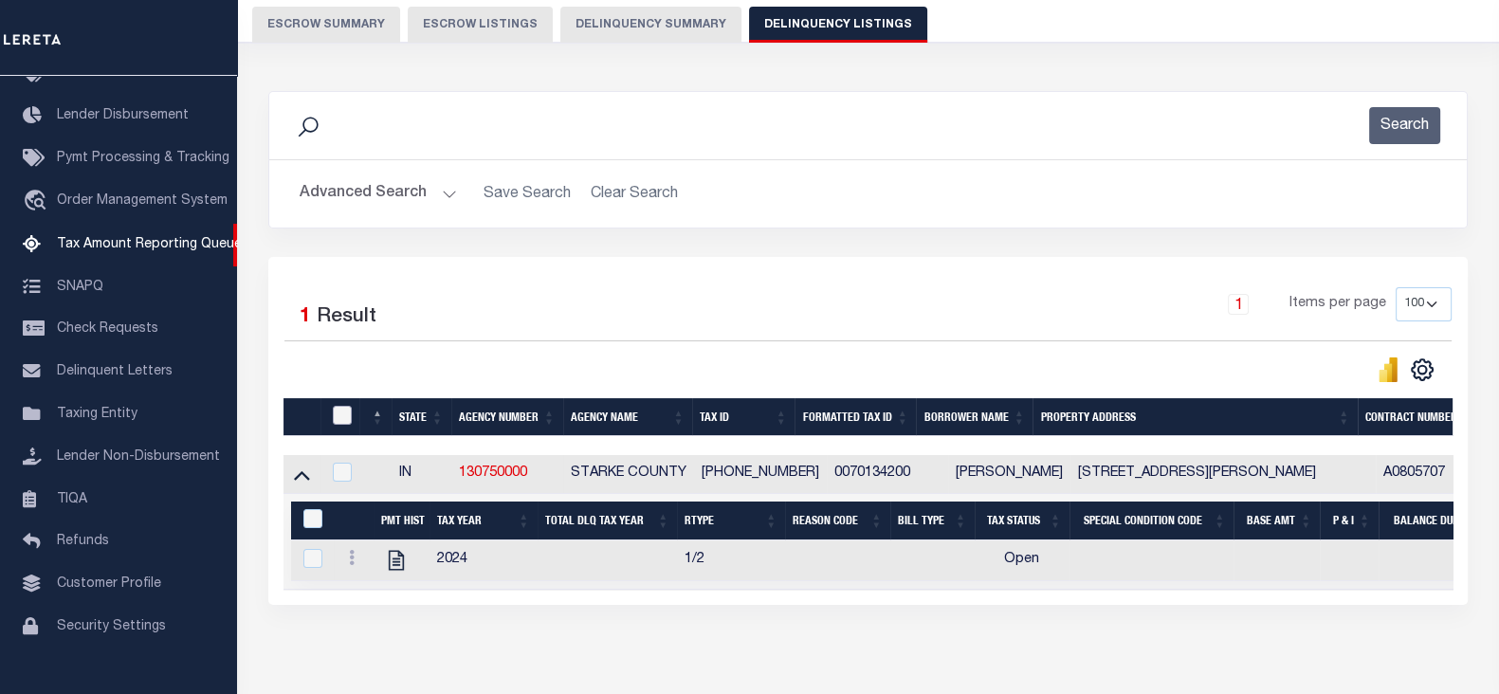
click at [344, 414] on input "checkbox" at bounding box center [342, 415] width 19 height 19
checkbox input "true"
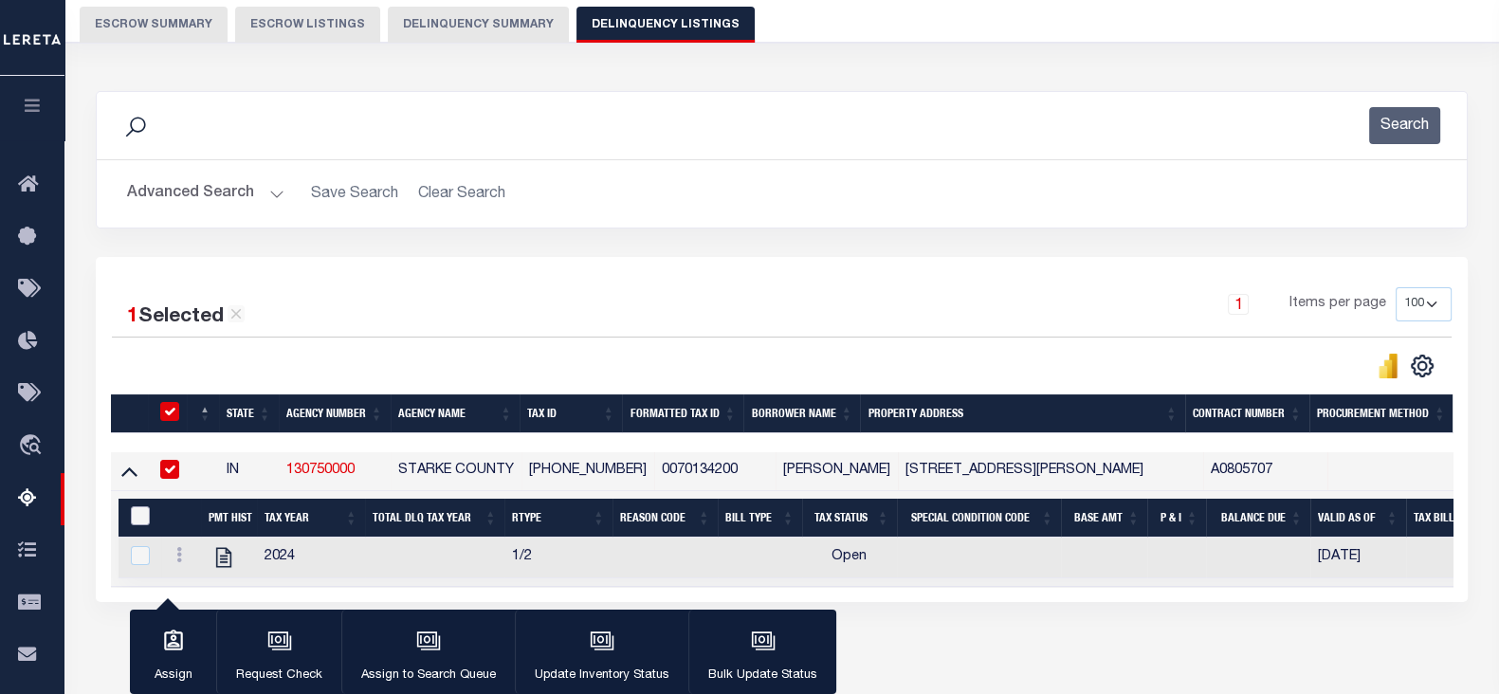
click at [148, 518] on input "&nbsp;" at bounding box center [140, 515] width 19 height 19
checkbox input "true"
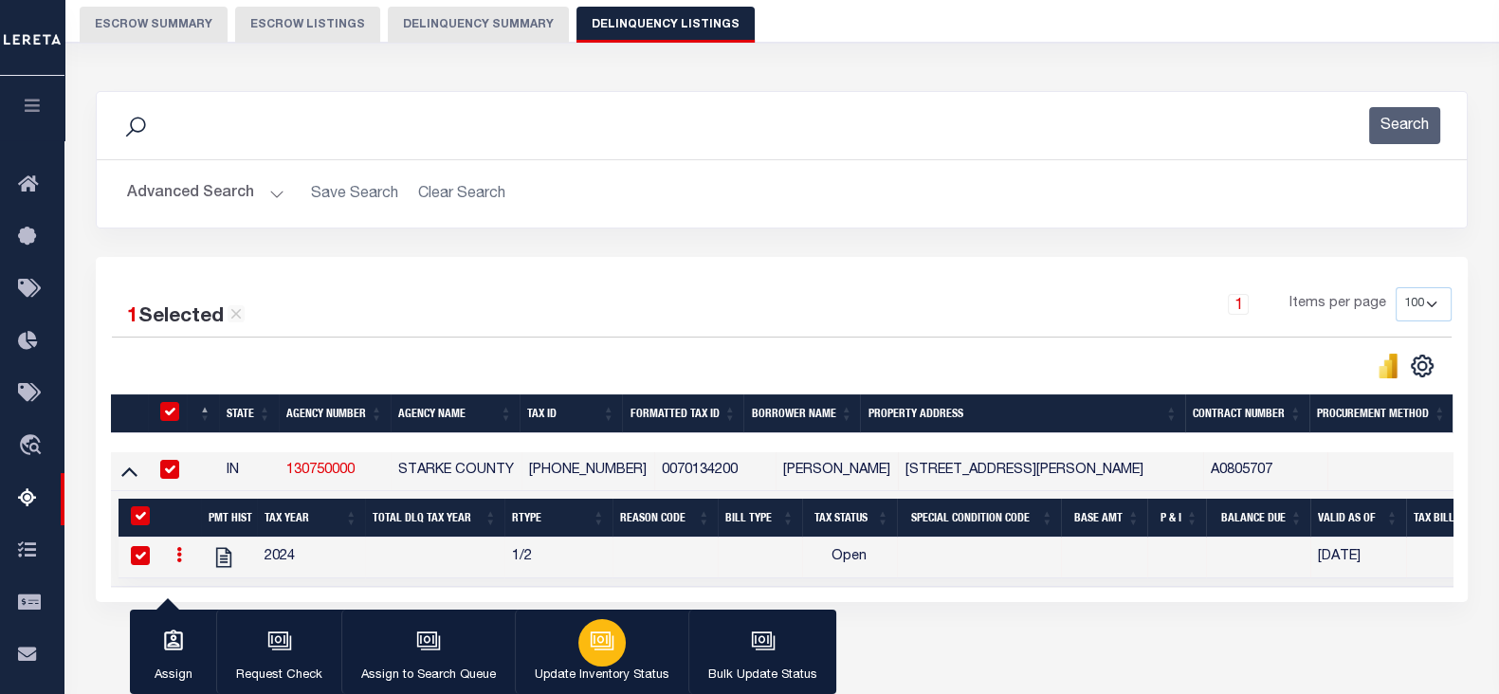
click at [542, 637] on button "Update Inventory Status" at bounding box center [601, 651] width 173 height 85
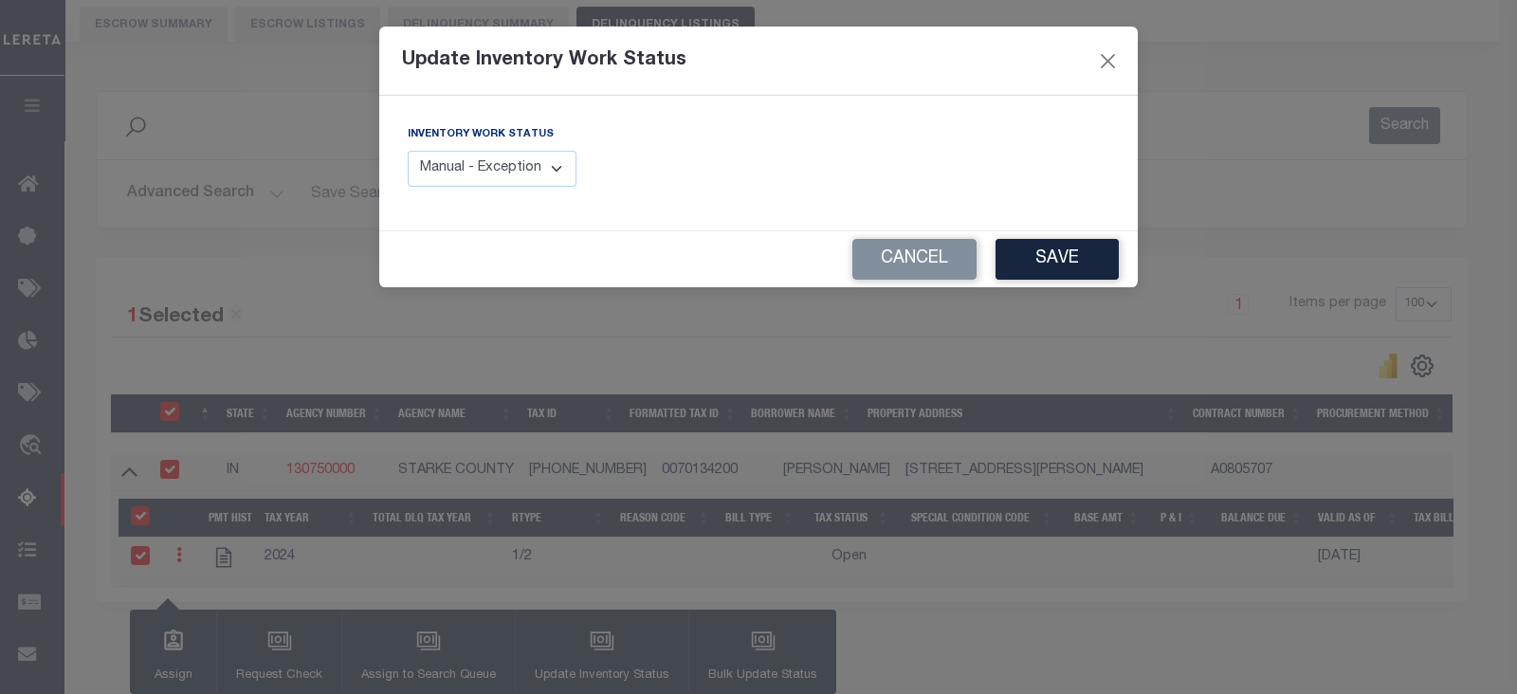
click at [484, 163] on select "Manual - Exception Pended - Awaiting Search Late Add Exception Completed" at bounding box center [492, 169] width 169 height 37
select select "4"
click at [408, 151] on select "Manual - Exception Pended - Awaiting Search Late Add Exception Completed" at bounding box center [492, 169] width 169 height 37
click at [1064, 271] on button "Save" at bounding box center [1056, 259] width 123 height 41
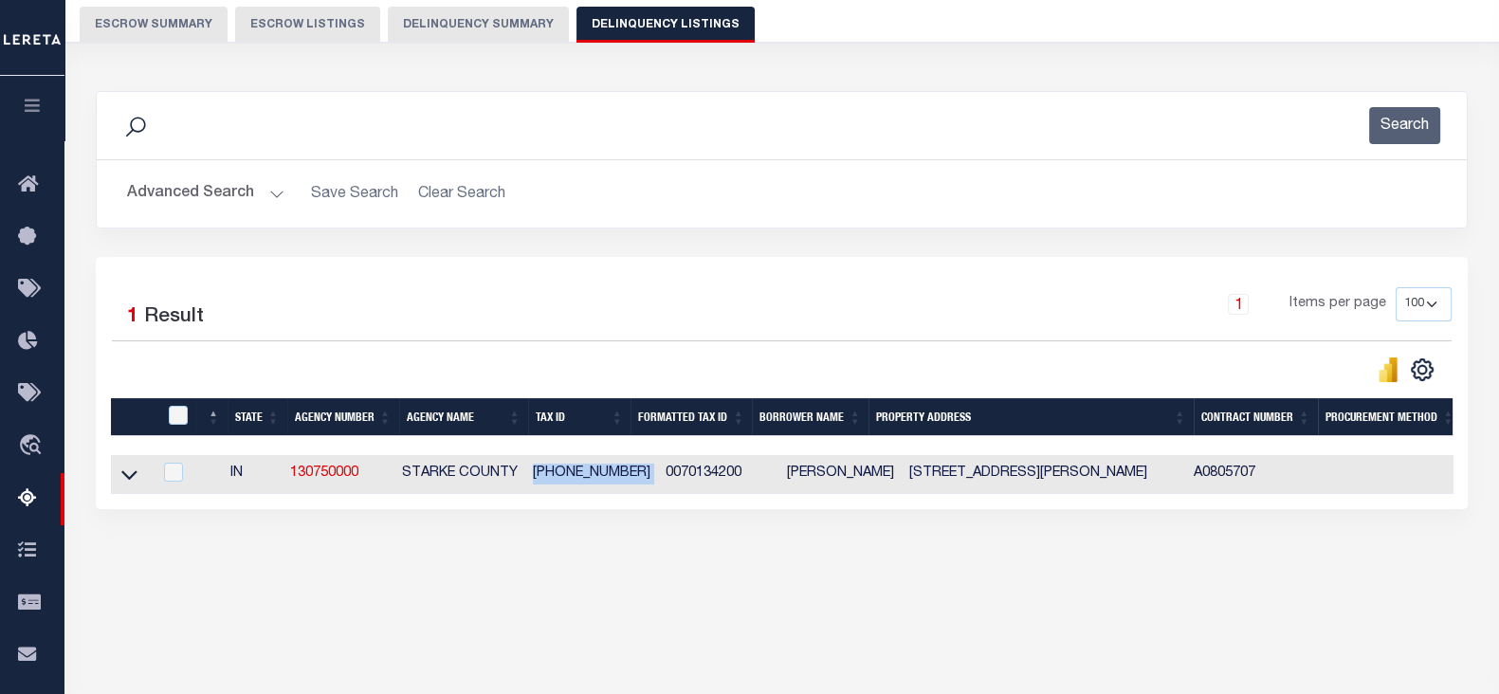
drag, startPoint x: 540, startPoint y: 481, endPoint x: 637, endPoint y: 481, distance: 96.7
click at [637, 481] on tr "IN 130750000 STARKE COUNTY 007-01342-00 0070134200 Marc R Vendl 3058 S COUNTY R…" at bounding box center [1450, 474] width 2678 height 39
click at [159, 191] on button "Advanced Search" at bounding box center [205, 193] width 157 height 37
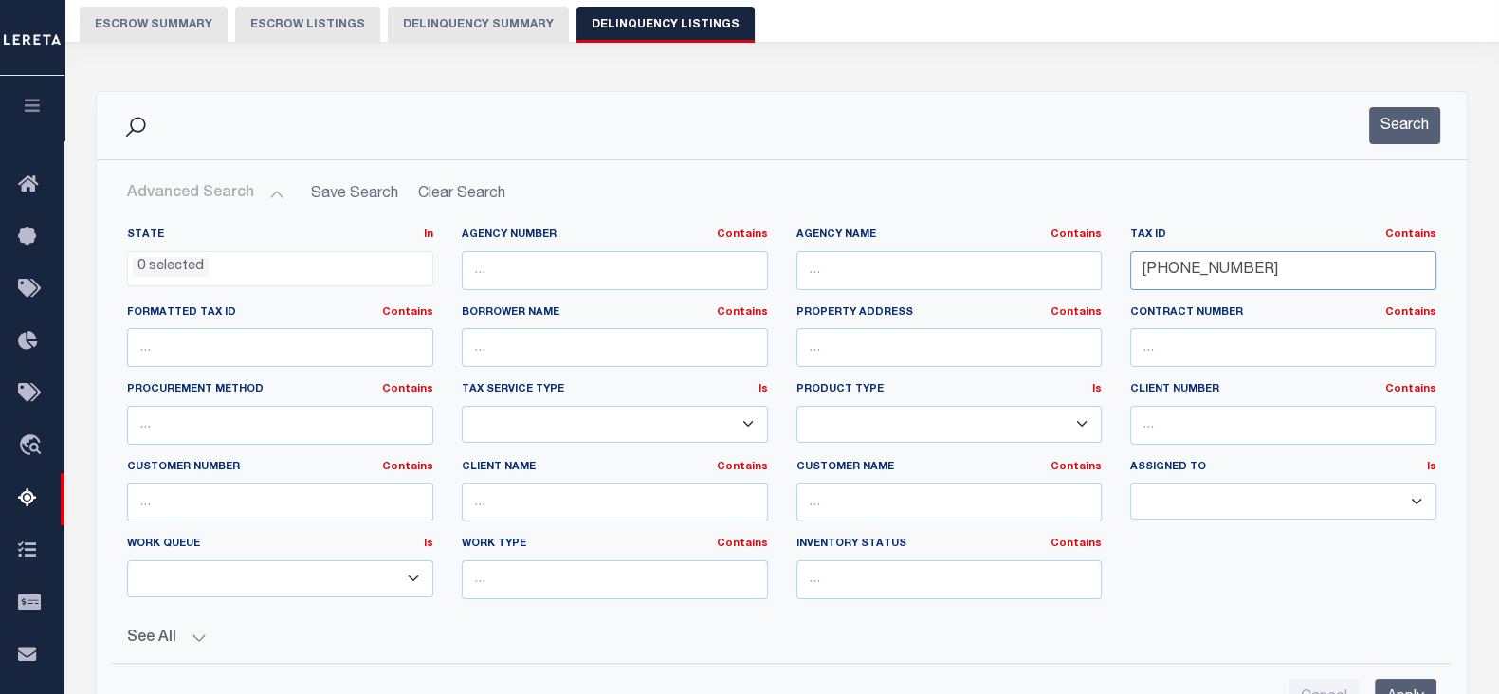
click at [1265, 284] on input "007-01342-00" at bounding box center [1283, 270] width 306 height 39
paste input "839"
click at [1278, 270] on input "[PHONE_NUMBER]" at bounding box center [1283, 270] width 306 height 39
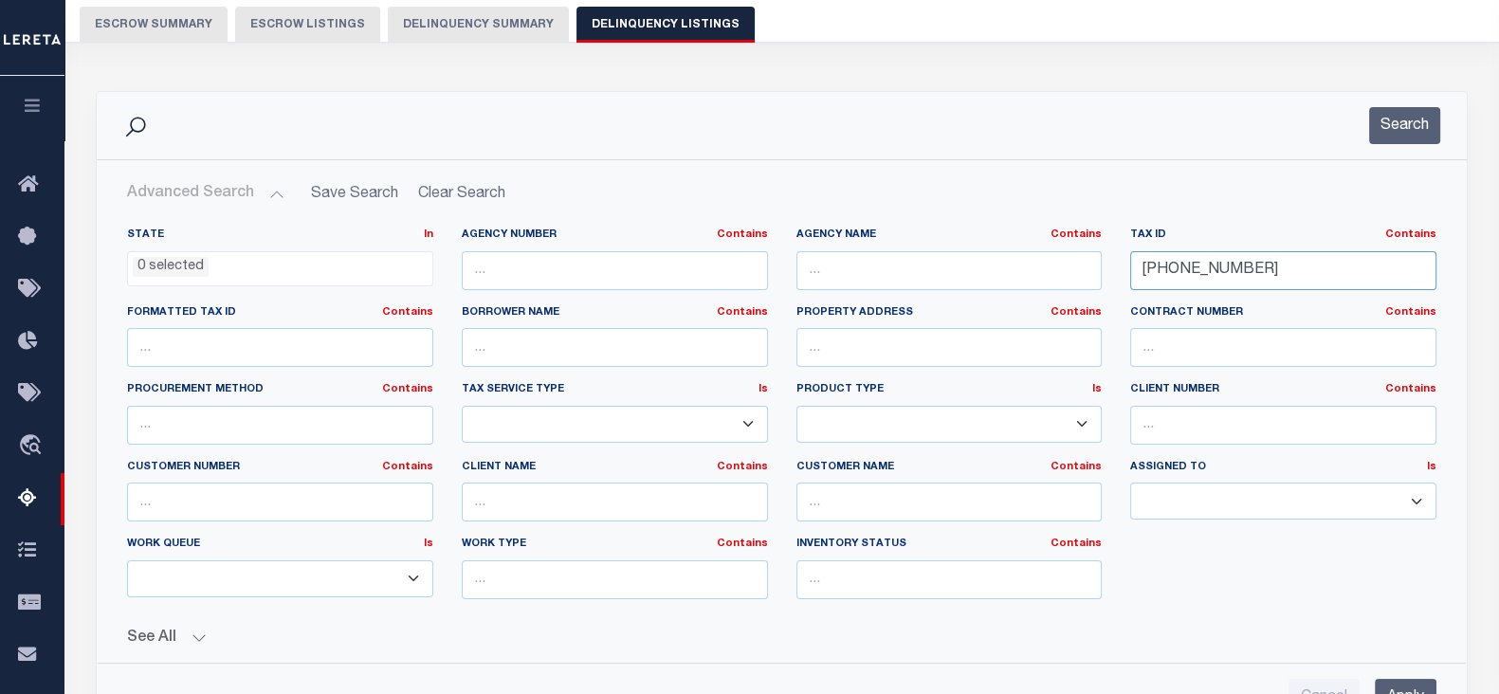
click at [1278, 270] on input "[PHONE_NUMBER]" at bounding box center [1283, 270] width 306 height 39
click at [1279, 270] on input "[PHONE_NUMBER]" at bounding box center [1283, 270] width 306 height 39
paste input "text"
type input "[PHONE_NUMBER]"
click at [1413, 111] on button "Search" at bounding box center [1404, 125] width 71 height 37
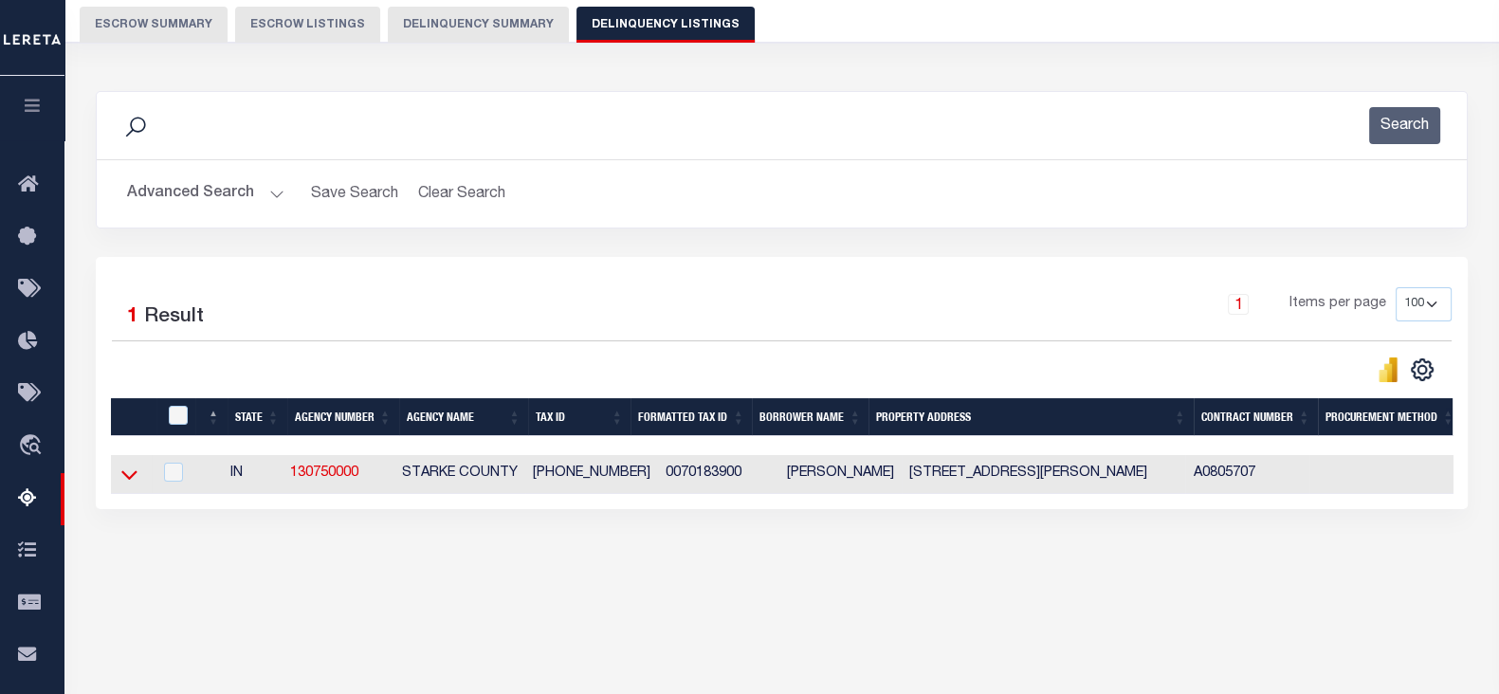
click at [128, 474] on icon at bounding box center [129, 474] width 16 height 20
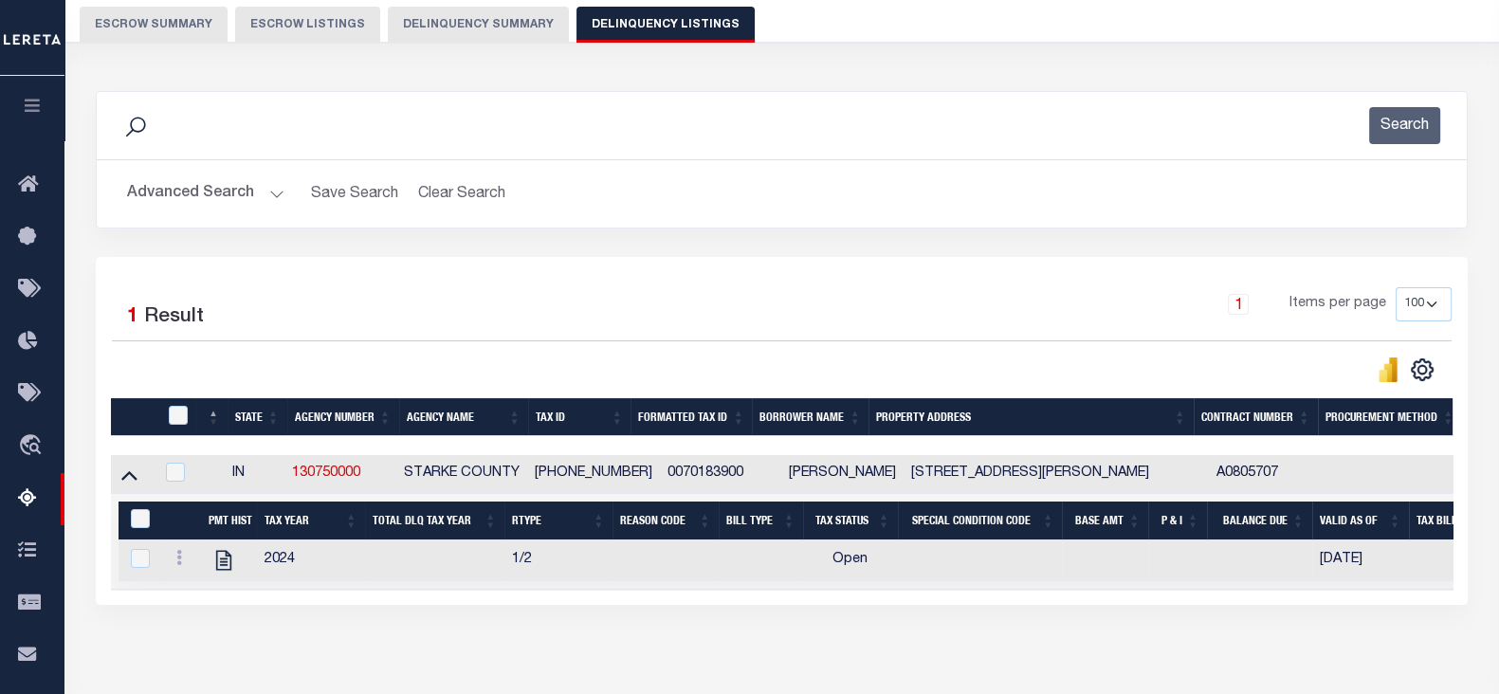
scroll to position [286, 0]
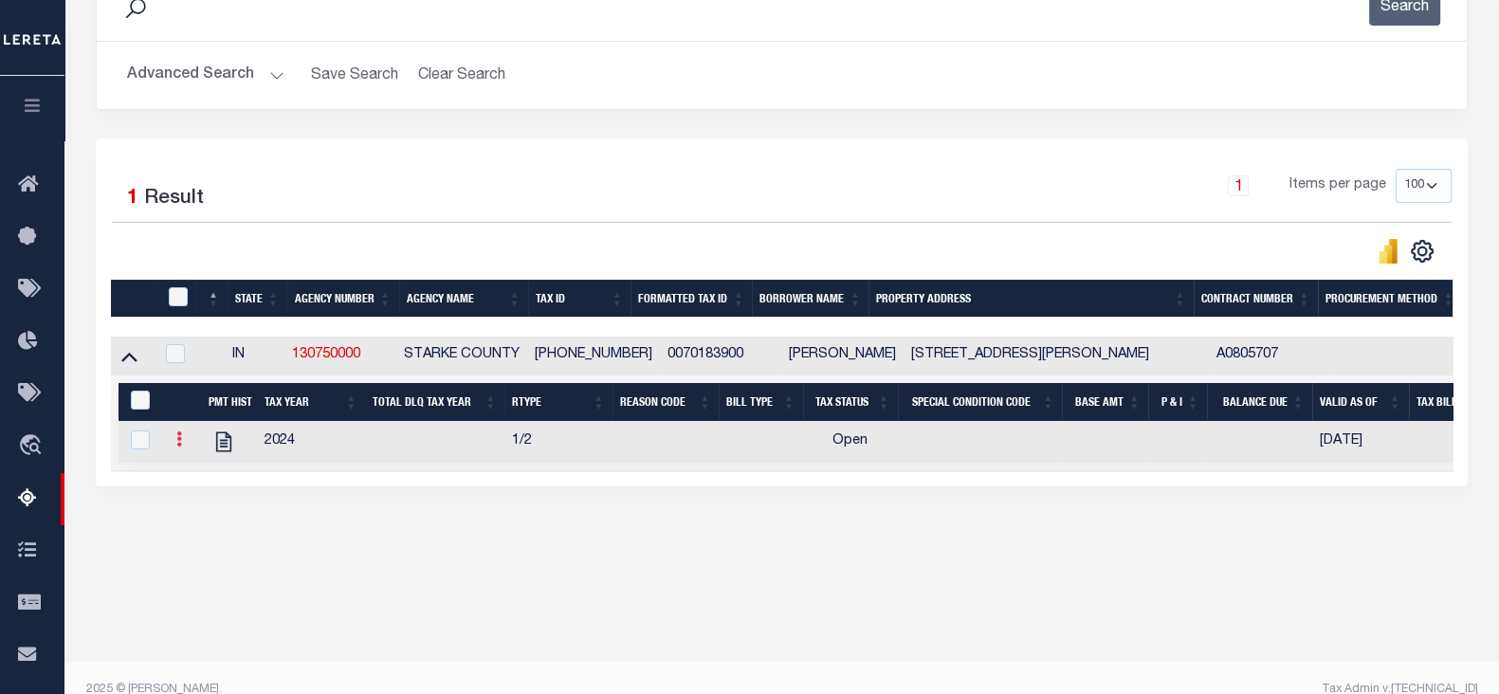
click at [176, 446] on icon at bounding box center [179, 438] width 6 height 15
click at [209, 472] on img "" at bounding box center [201, 470] width 19 height 19
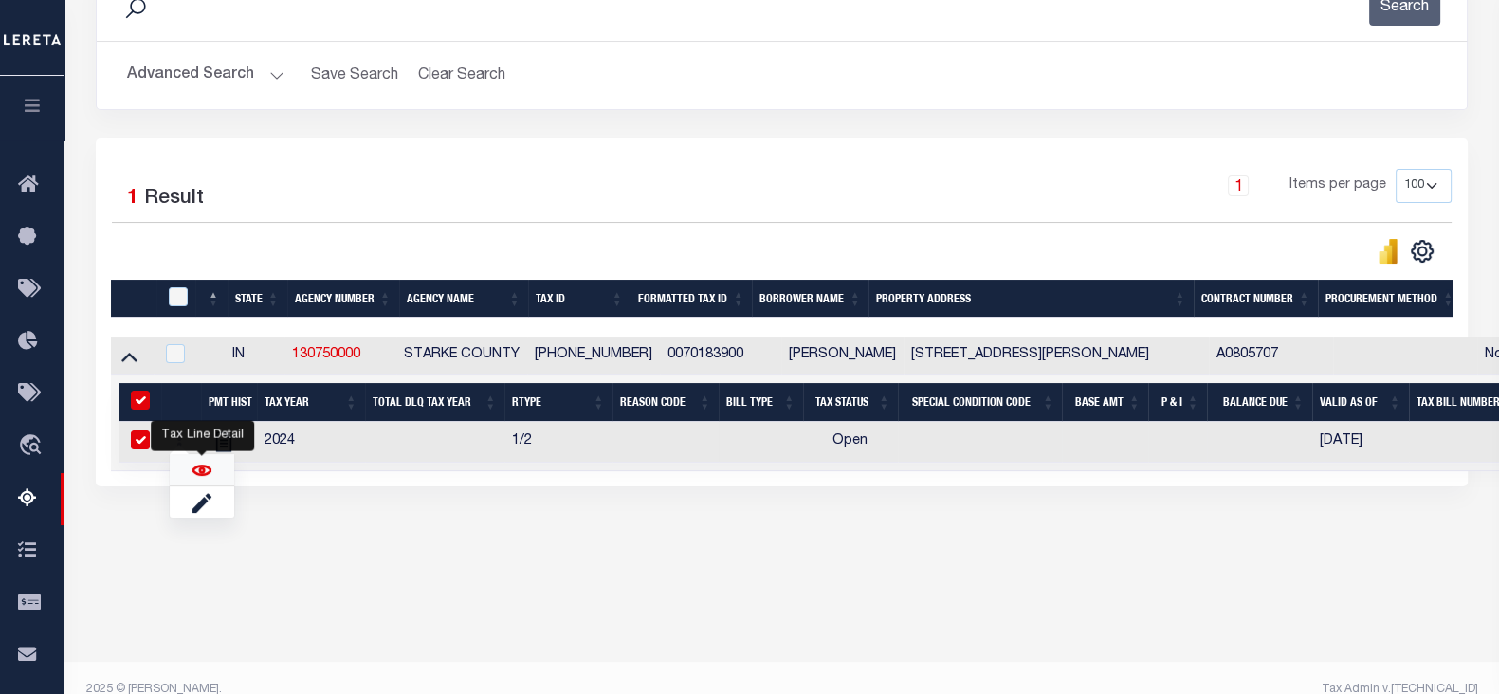
checkbox input "true"
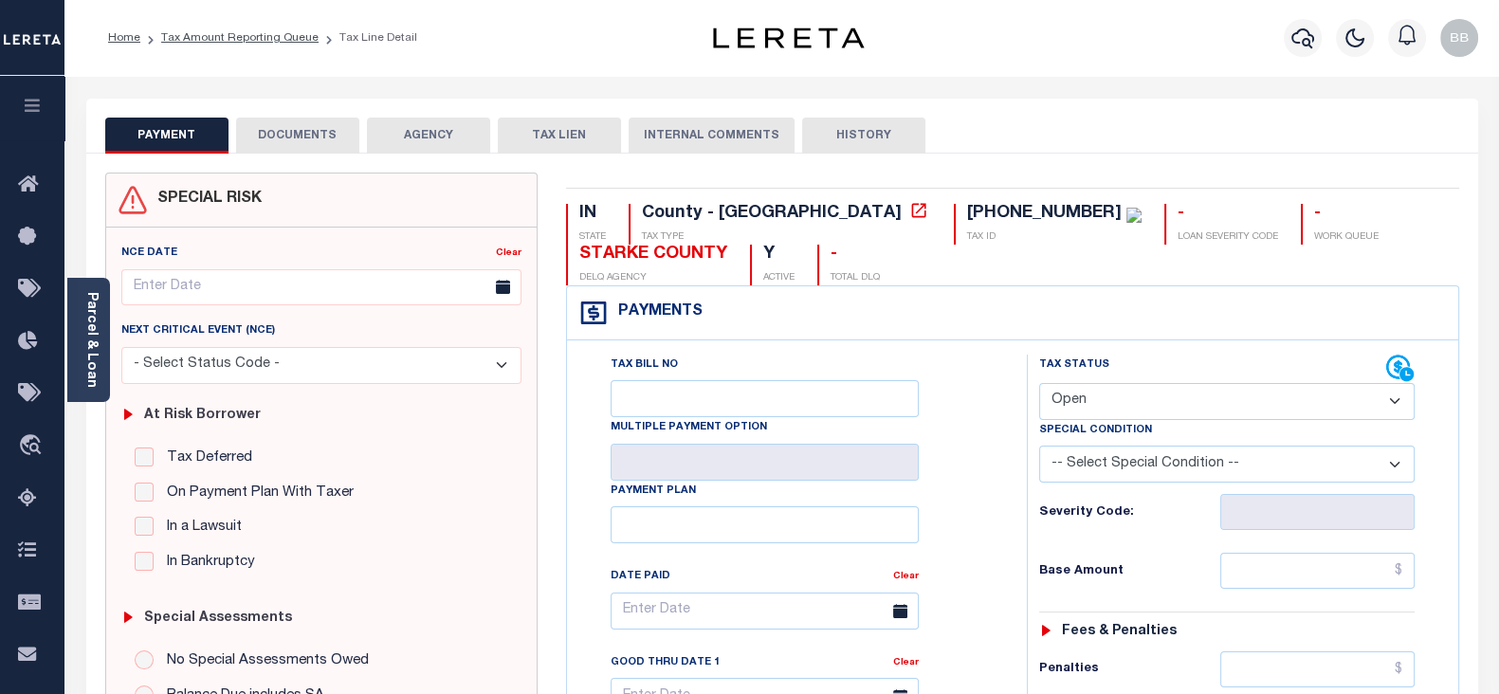
click at [1124, 404] on select "- Select Status Code - Open Due/Unpaid Paid Incomplete No Tax Due Internal Refu…" at bounding box center [1226, 401] width 375 height 37
select select "PYD"
click at [1039, 383] on select "- Select Status Code - Open Due/Unpaid Paid Incomplete No Tax Due Internal Refu…" at bounding box center [1226, 401] width 375 height 37
type input "[DATE]"
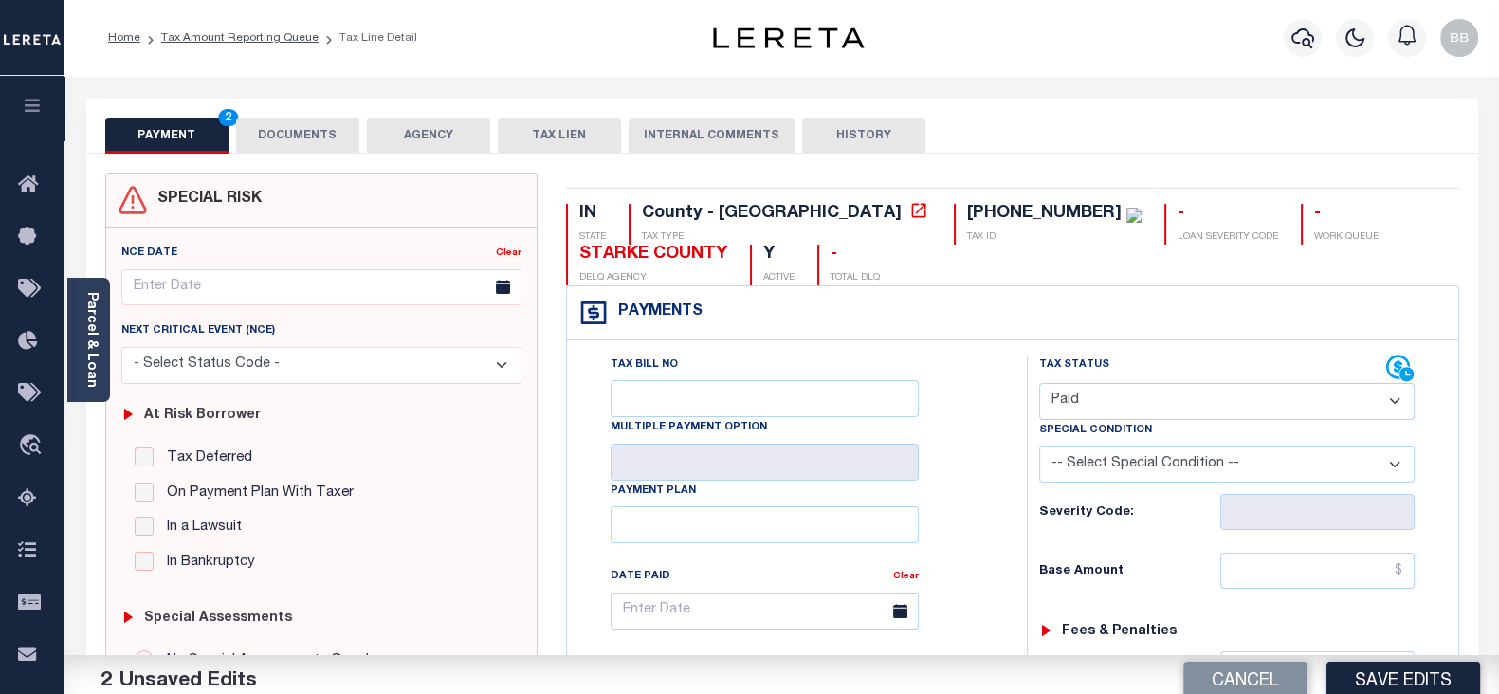
scroll to position [236, 0]
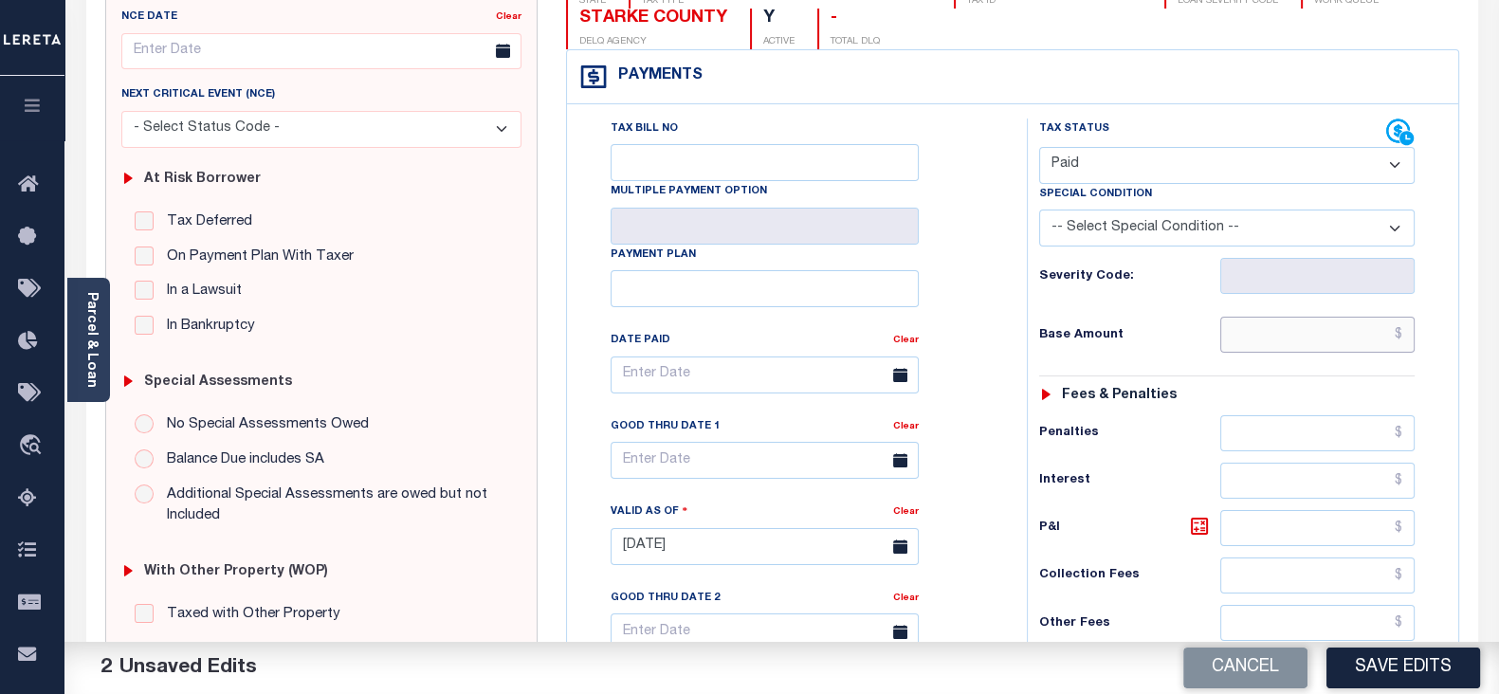
click at [1289, 336] on input "text" at bounding box center [1317, 335] width 194 height 36
type input "$0.00"
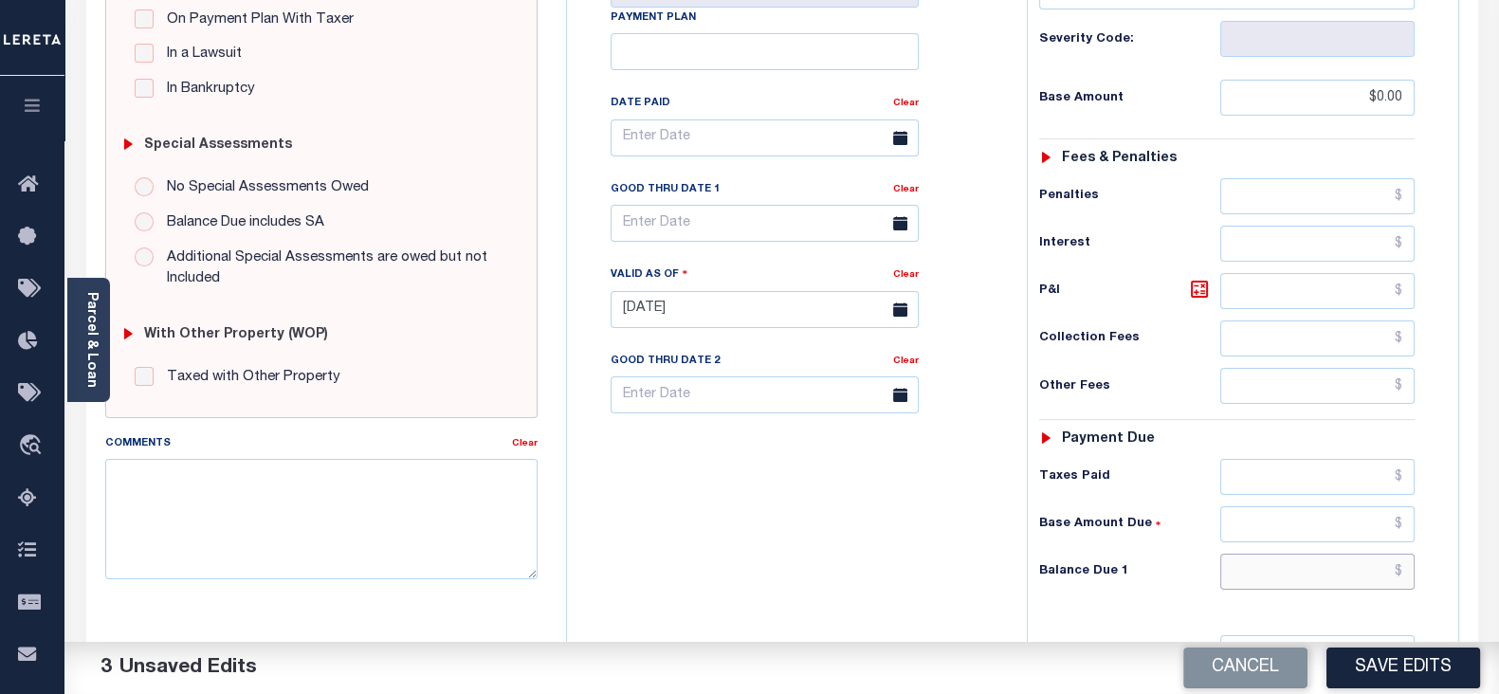
click at [1277, 573] on input "text" at bounding box center [1317, 572] width 194 height 36
type input "$0.00"
click at [308, 433] on div "Comments" at bounding box center [308, 446] width 407 height 27
click at [290, 474] on textarea "Comments" at bounding box center [321, 518] width 432 height 119
paste textarea "As per [PERSON_NAME] taxes are paid -BB"
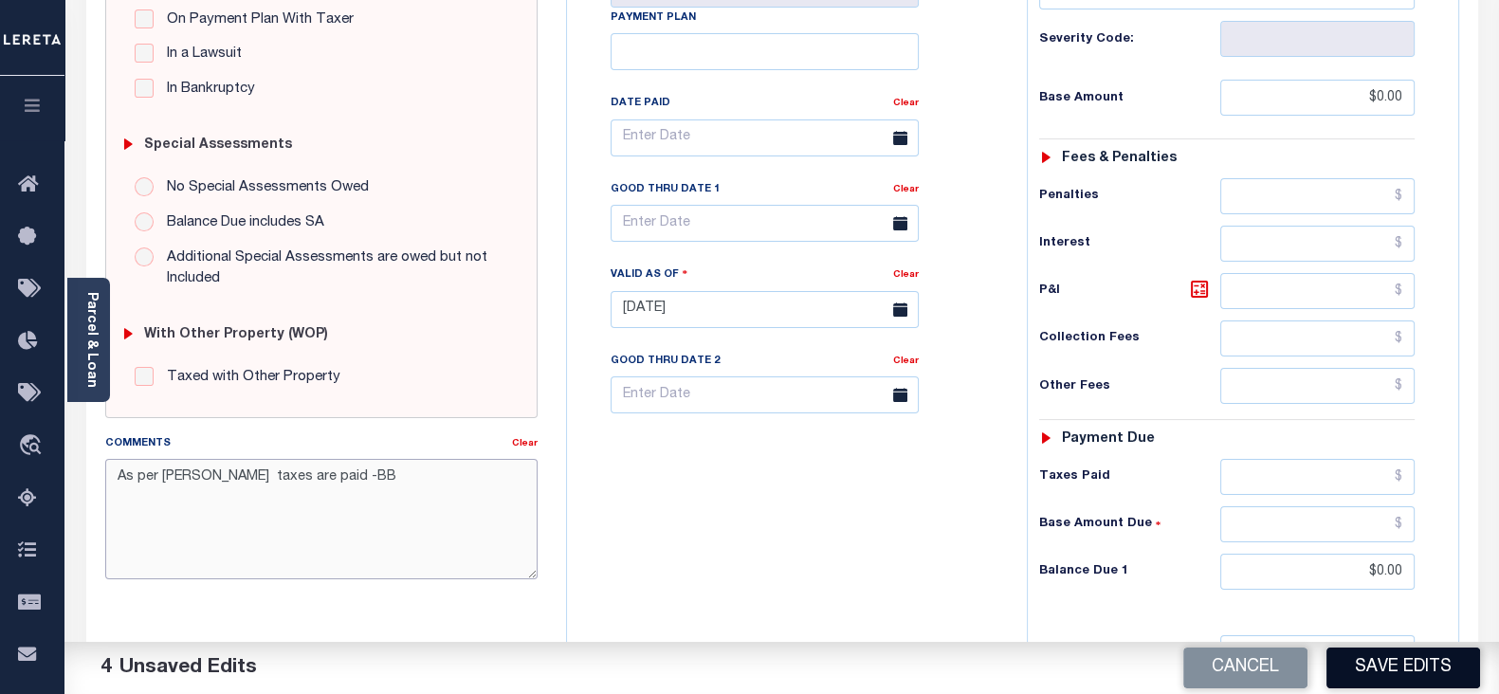
type textarea "As per [PERSON_NAME] taxes are paid -BB"
click at [1403, 662] on button "Save Edits" at bounding box center [1403, 667] width 154 height 41
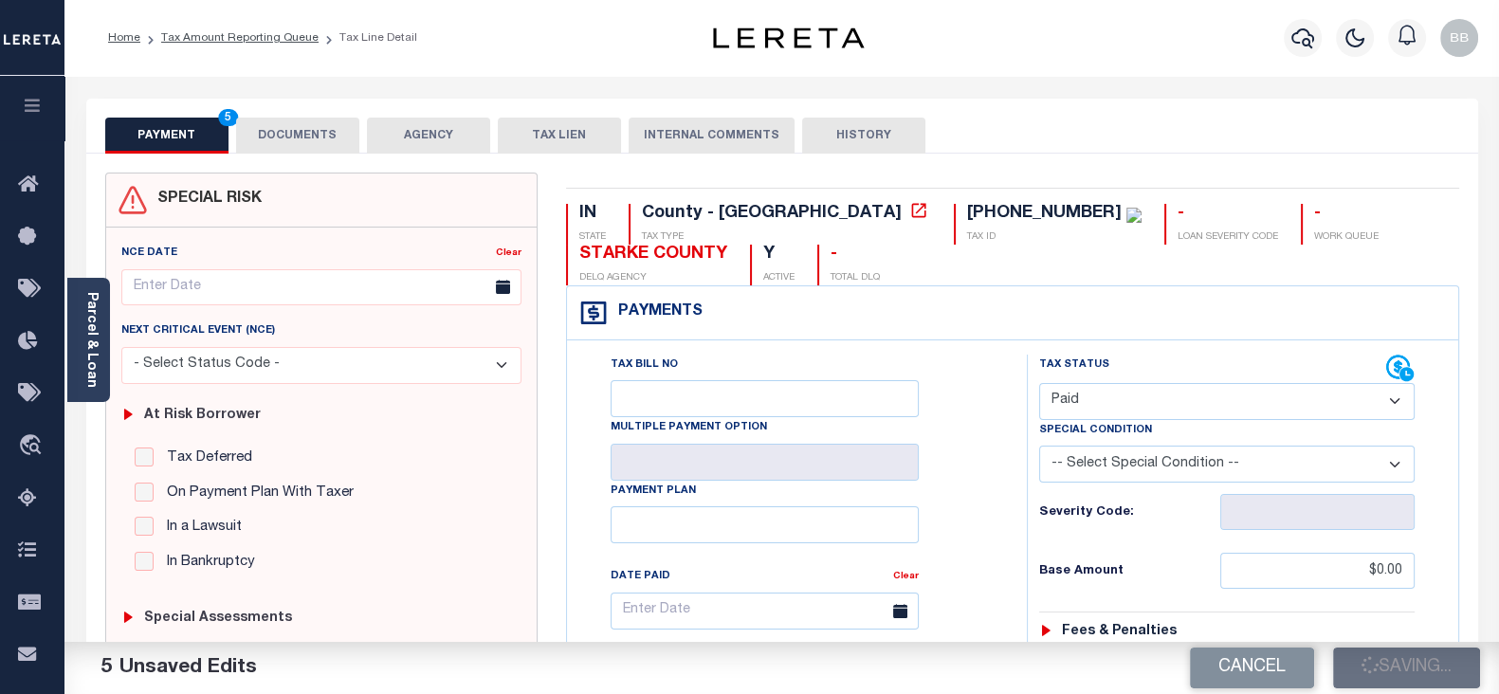
checkbox input "false"
type textarea "As per [PERSON_NAME] taxes are paid -BB"
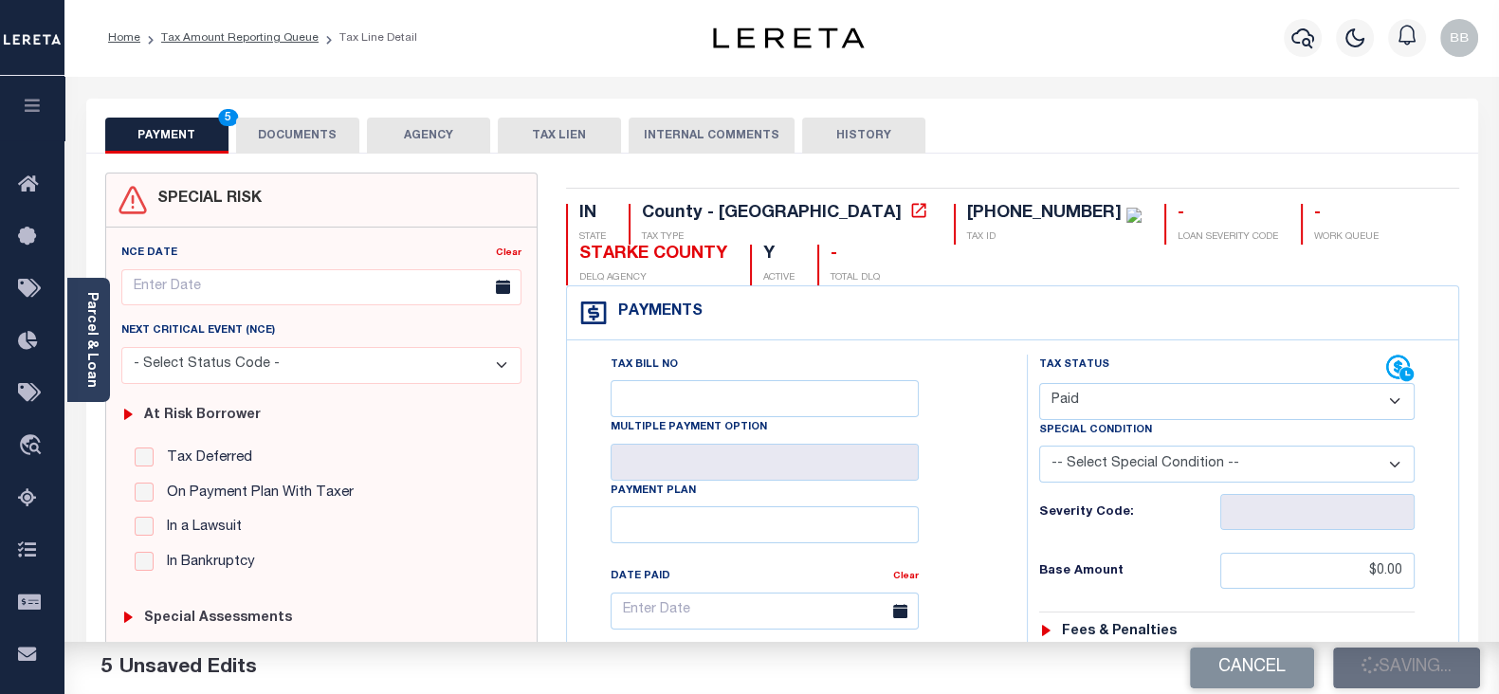
type input "$0"
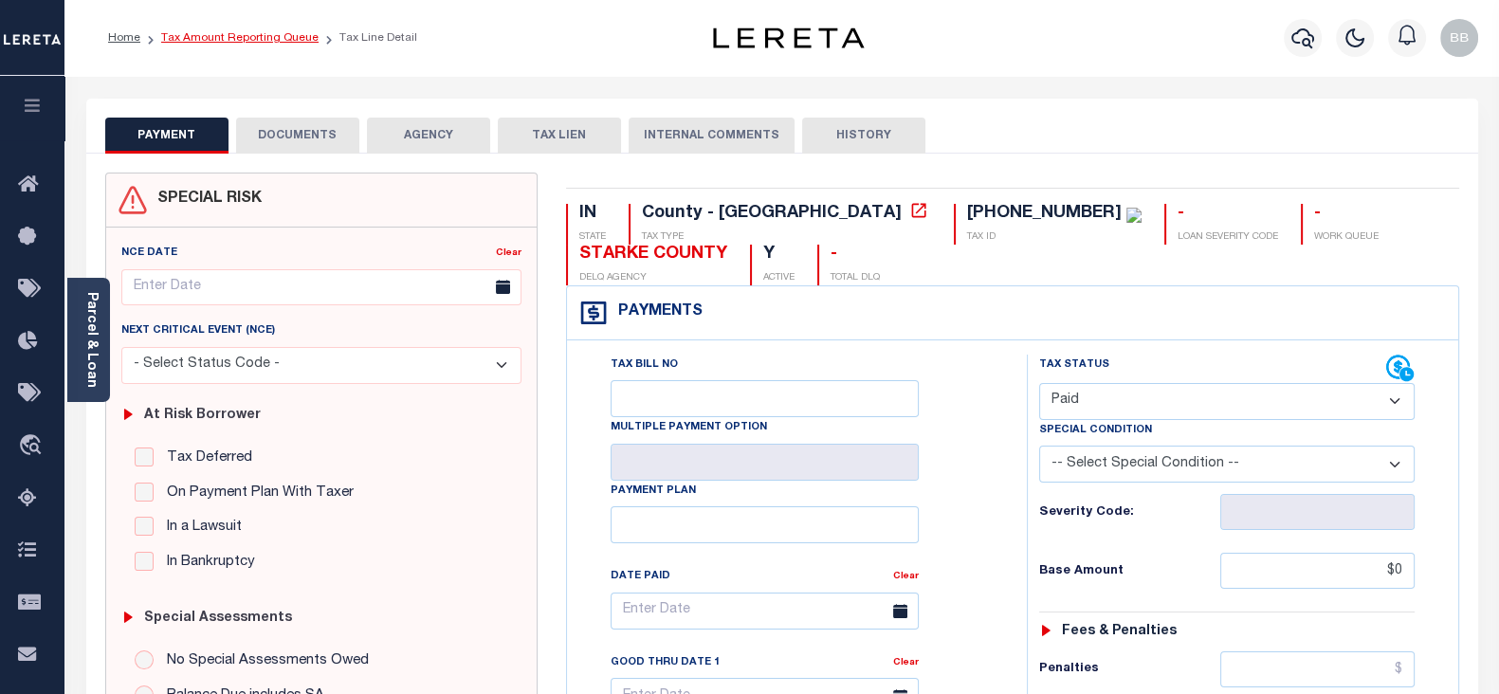
click at [242, 40] on link "Tax Amount Reporting Queue" at bounding box center [239, 37] width 157 height 11
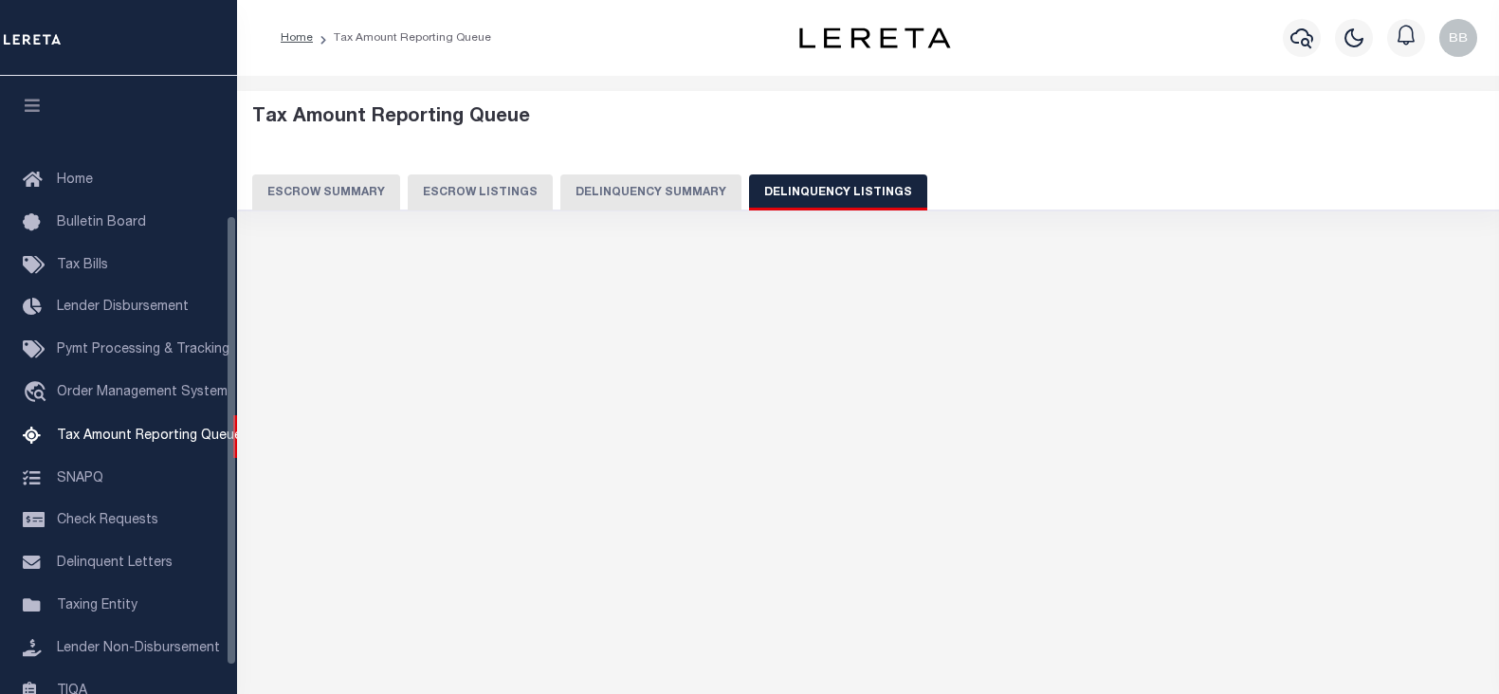
select select "100"
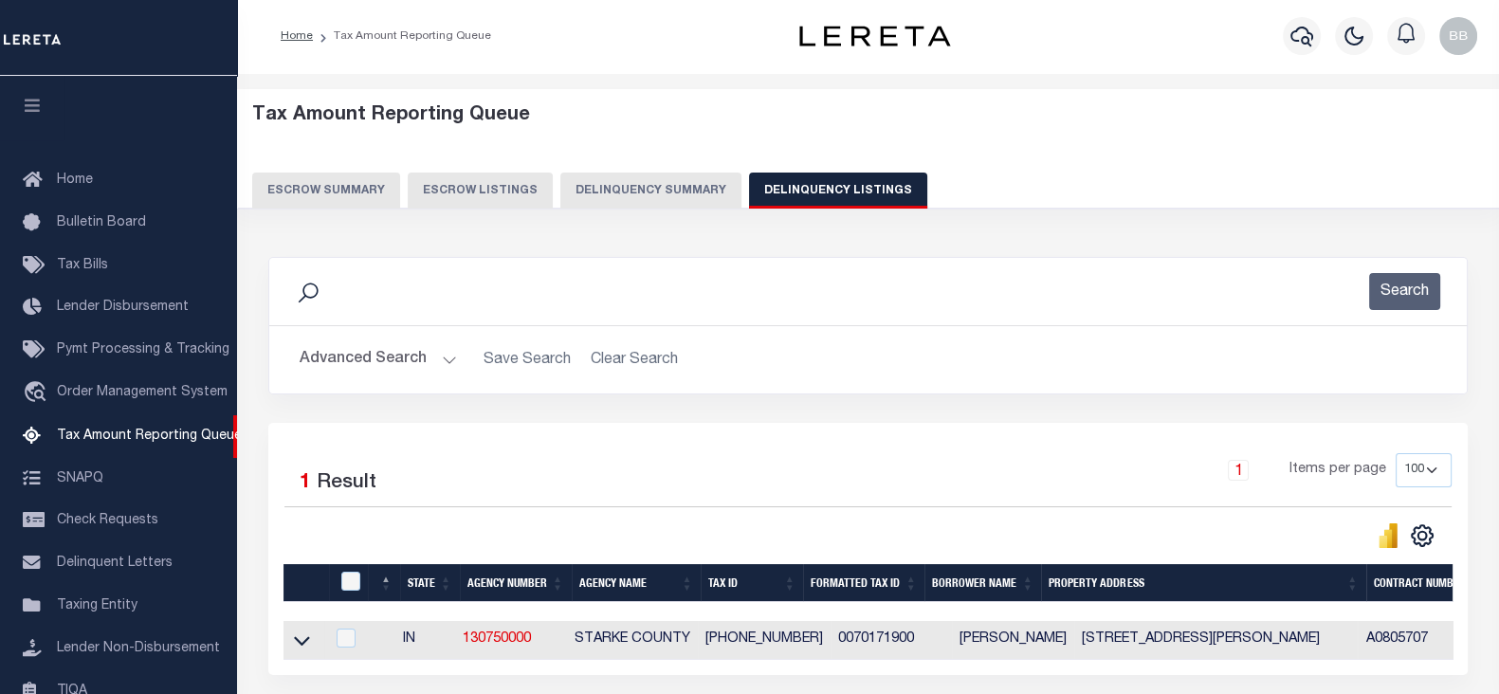
scroll to position [191, 0]
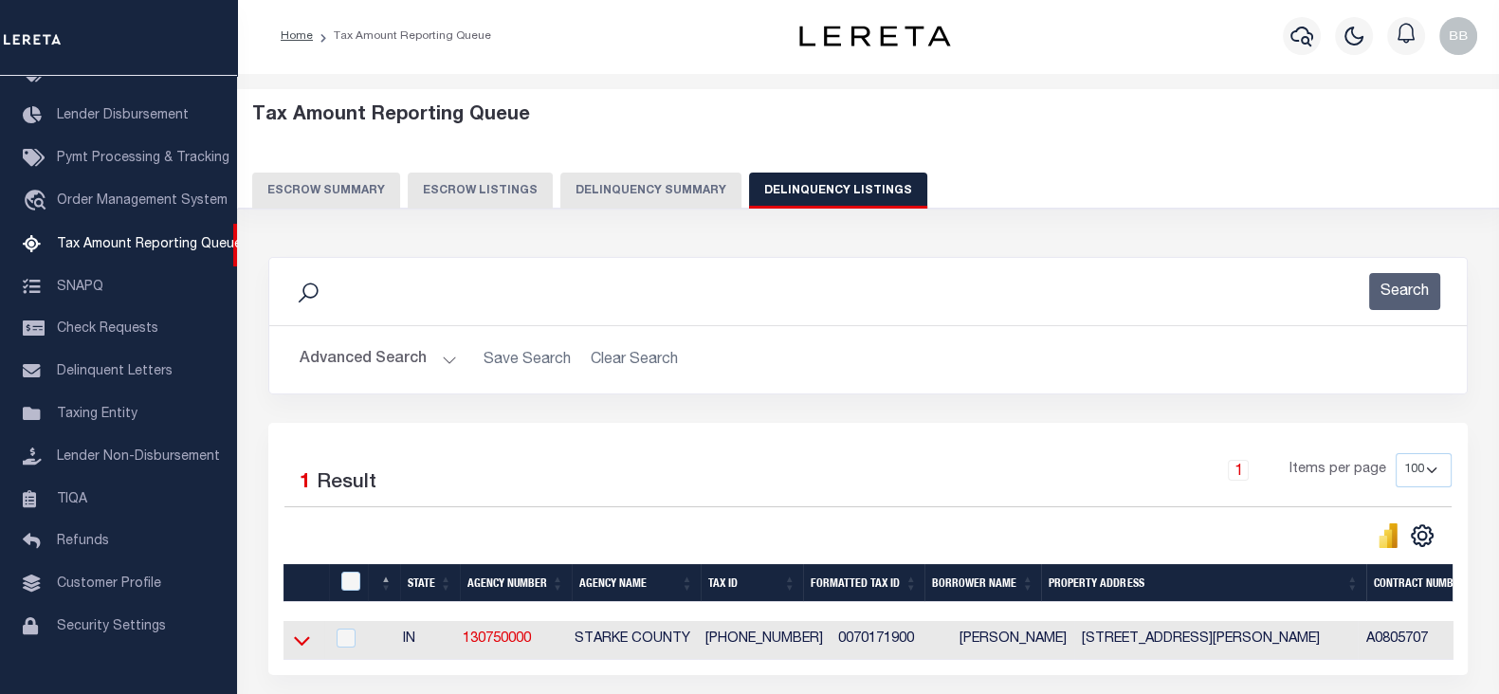
click at [308, 645] on icon at bounding box center [302, 640] width 16 height 20
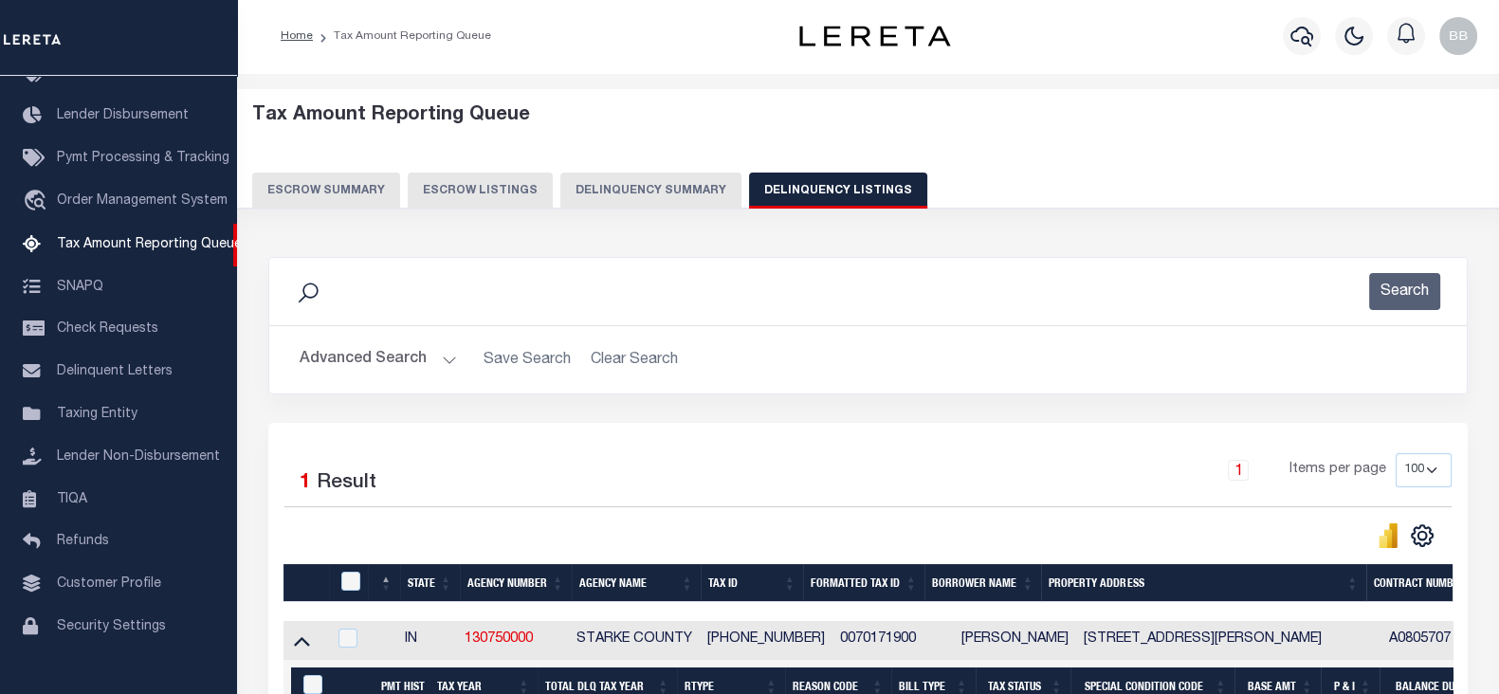
scroll to position [168, 0]
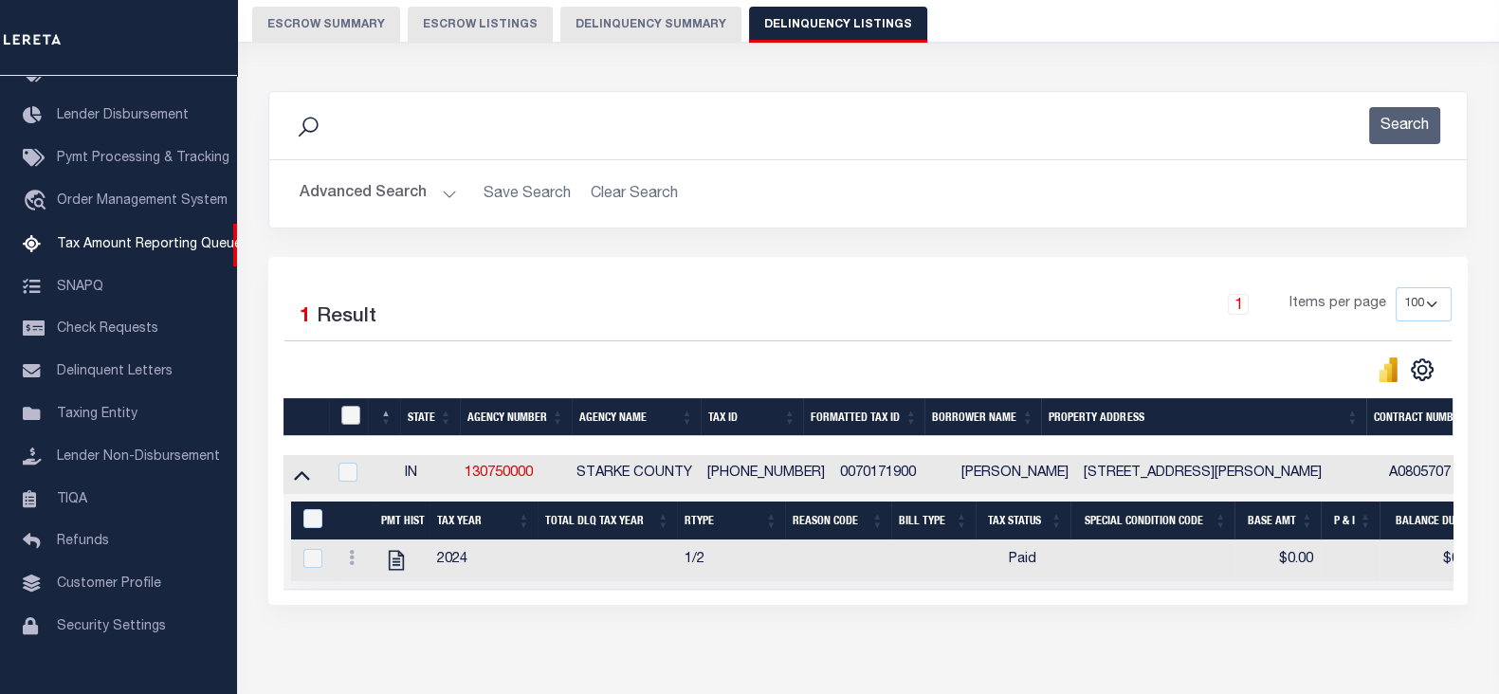
click at [347, 417] on input "checkbox" at bounding box center [350, 415] width 19 height 19
checkbox input "true"
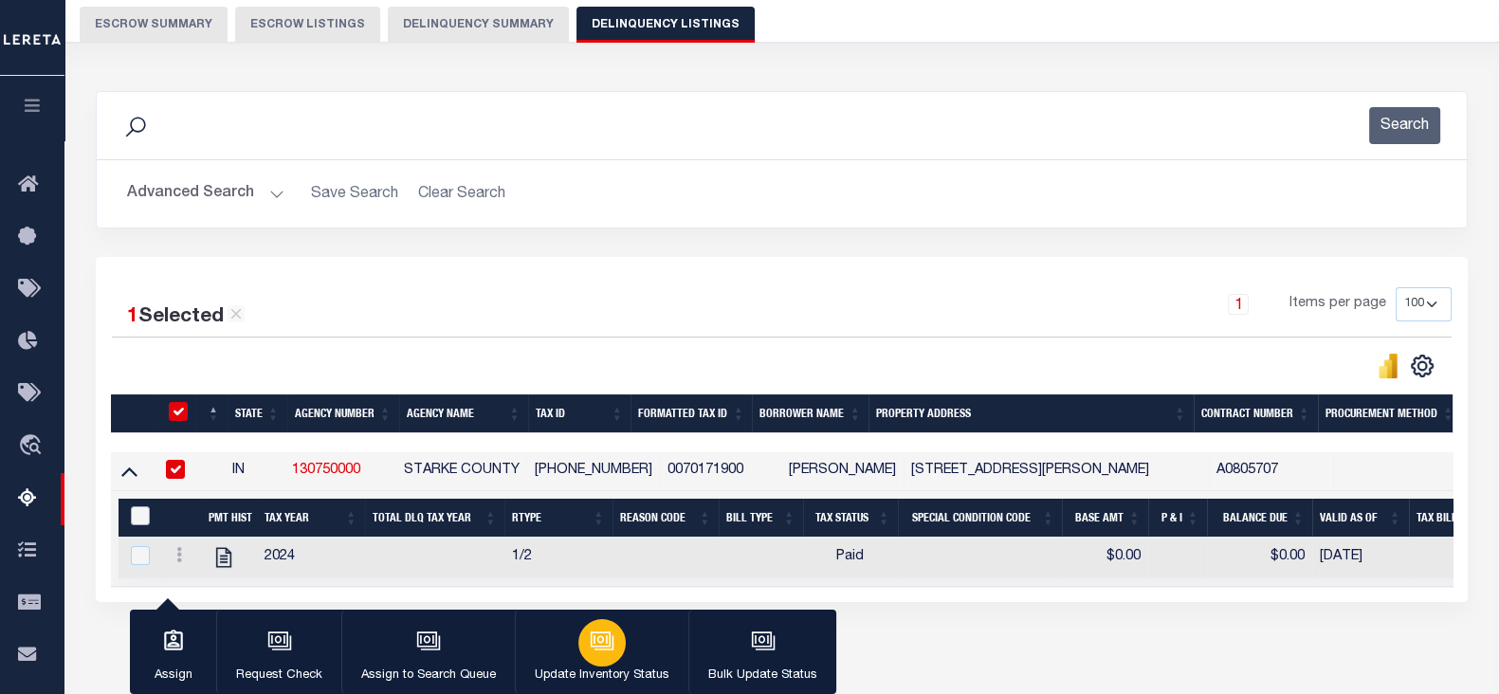
click at [134, 509] on input "&nbsp;" at bounding box center [140, 515] width 19 height 19
checkbox input "true"
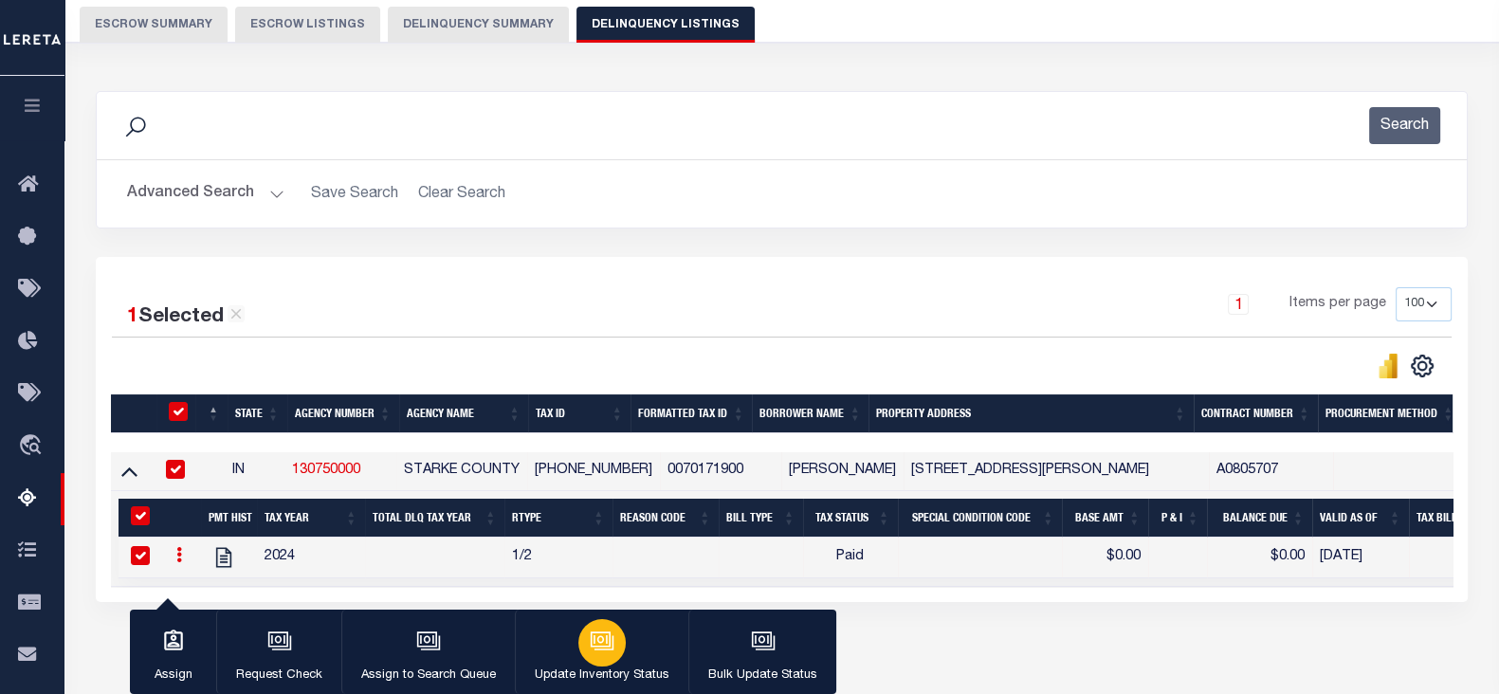
click at [640, 661] on button "Update Inventory Status" at bounding box center [601, 651] width 173 height 85
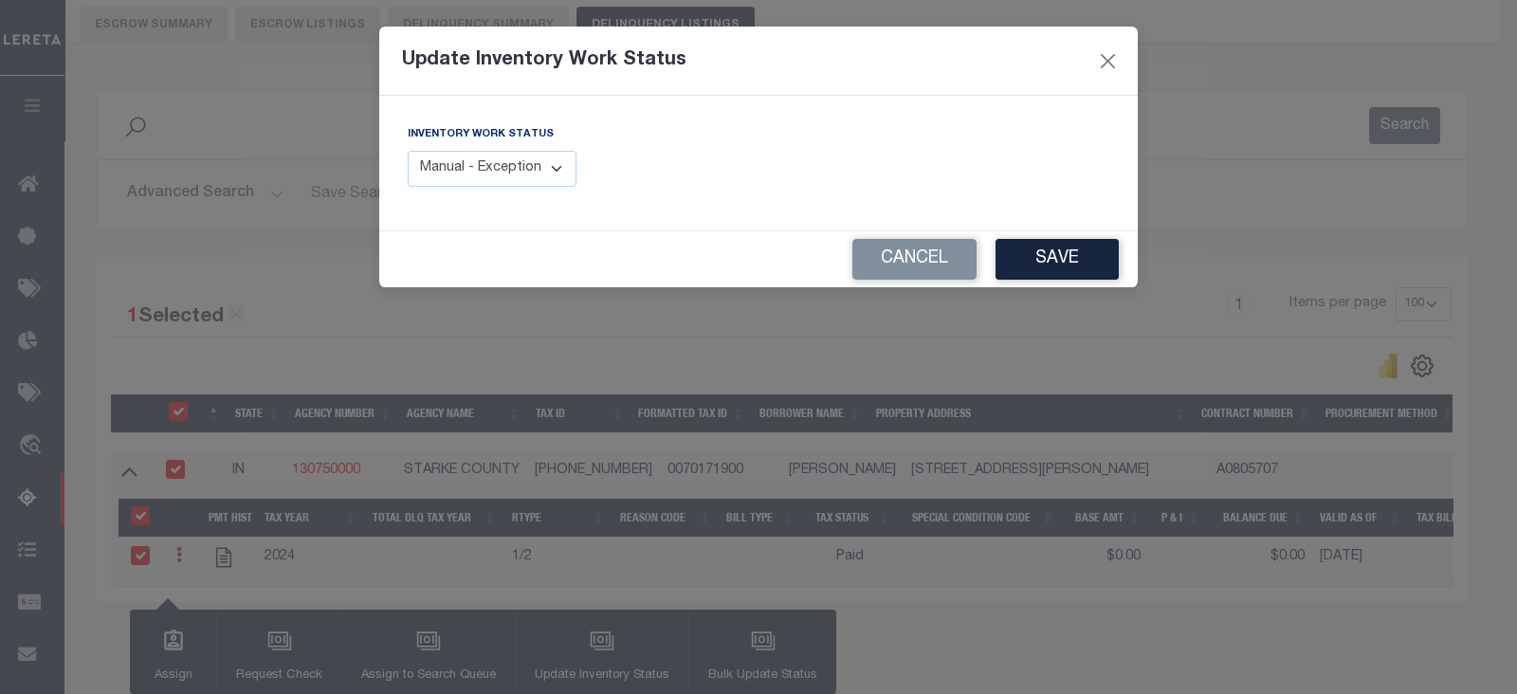
click at [513, 159] on select "Manual - Exception Pended - Awaiting Search Late Add Exception Completed" at bounding box center [492, 169] width 169 height 37
select select "4"
click at [408, 151] on select "Manual - Exception Pended - Awaiting Search Late Add Exception Completed" at bounding box center [492, 169] width 169 height 37
click at [1074, 272] on button "Save" at bounding box center [1056, 259] width 123 height 41
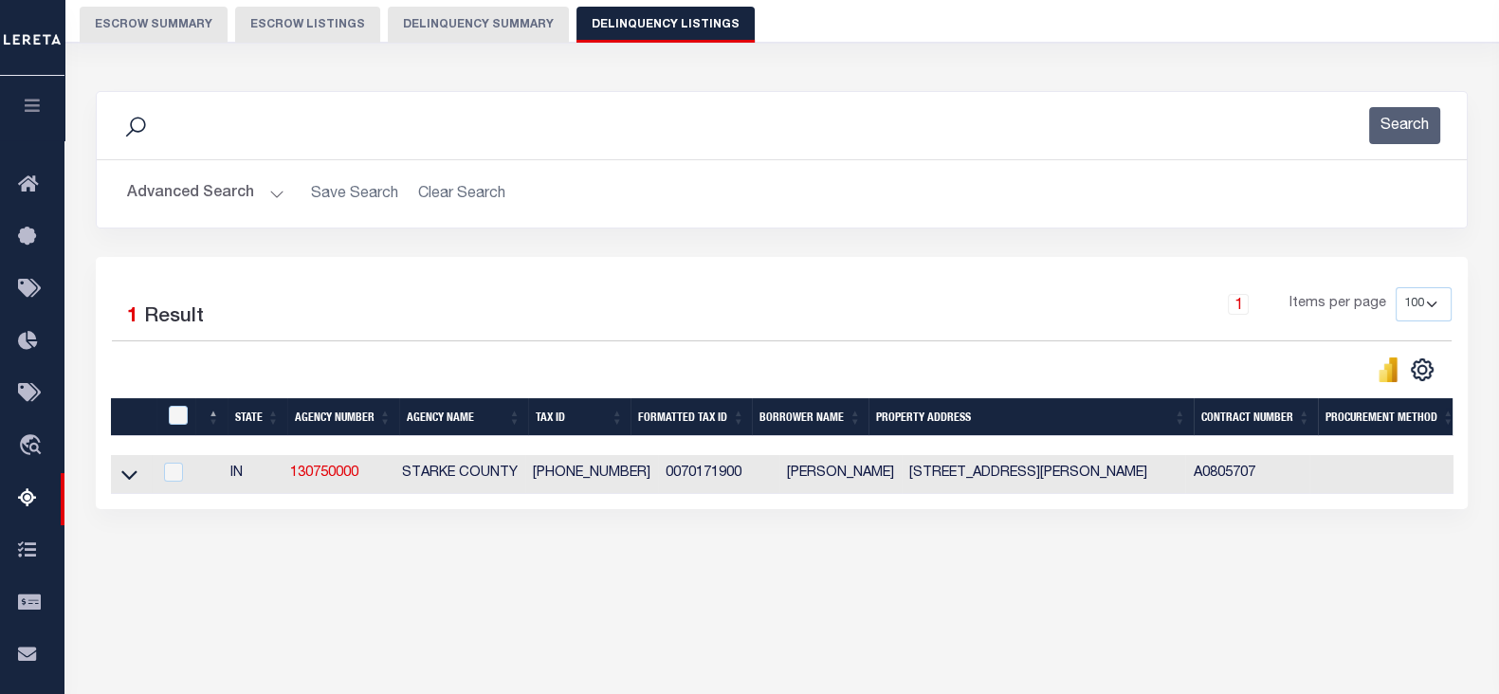
click at [203, 186] on button "Advanced Search" at bounding box center [205, 193] width 157 height 37
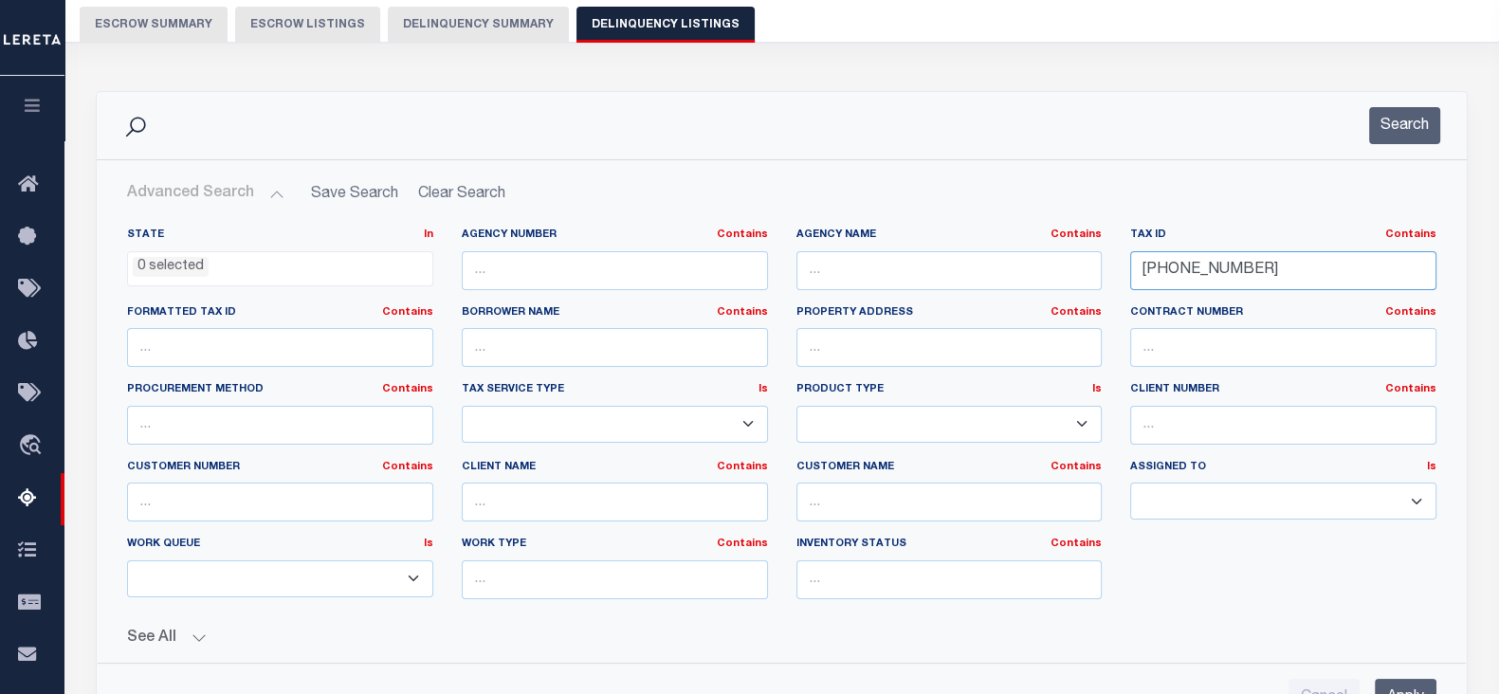
click at [1255, 276] on input "007-01719-00" at bounding box center [1283, 270] width 306 height 39
paste input "760333420152000006"
type input "760333420152000006"
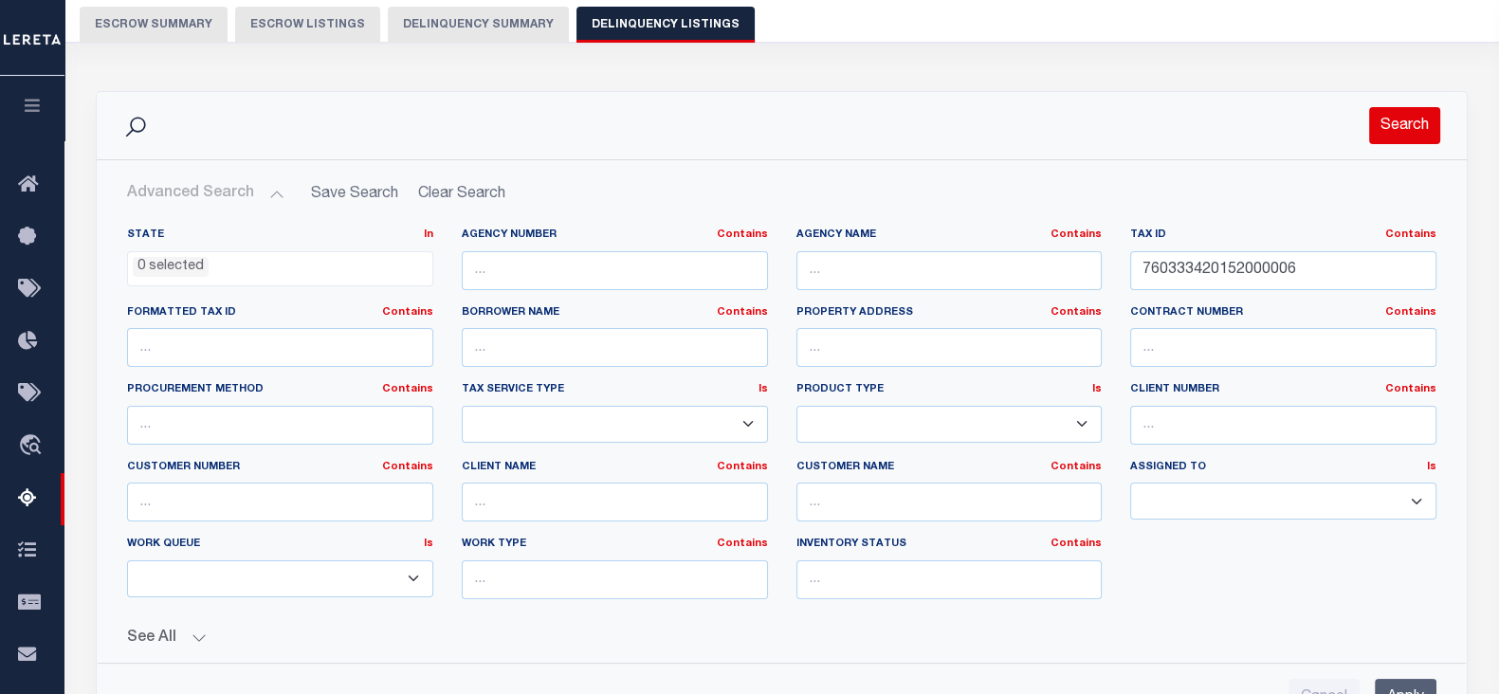
click at [1403, 121] on button "Search" at bounding box center [1404, 125] width 71 height 37
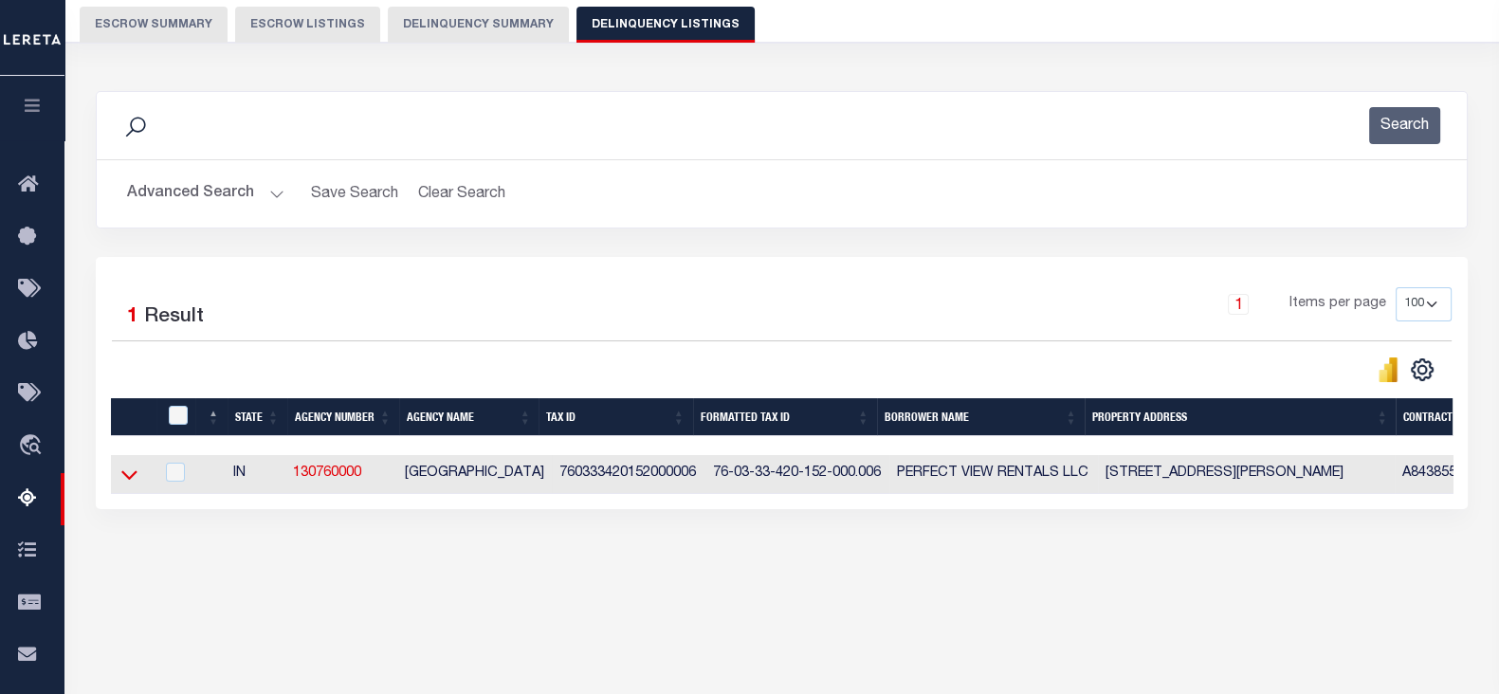
click at [131, 481] on icon at bounding box center [129, 474] width 16 height 20
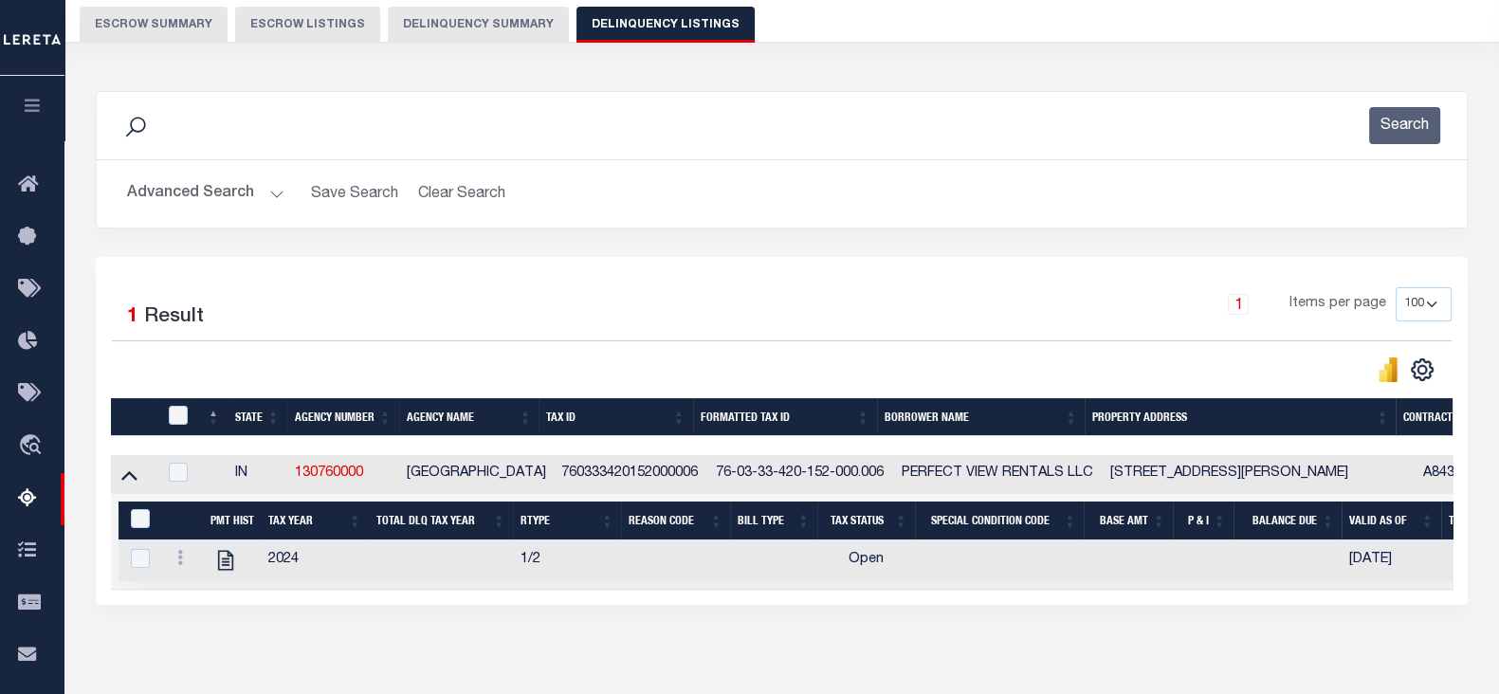
scroll to position [311, 0]
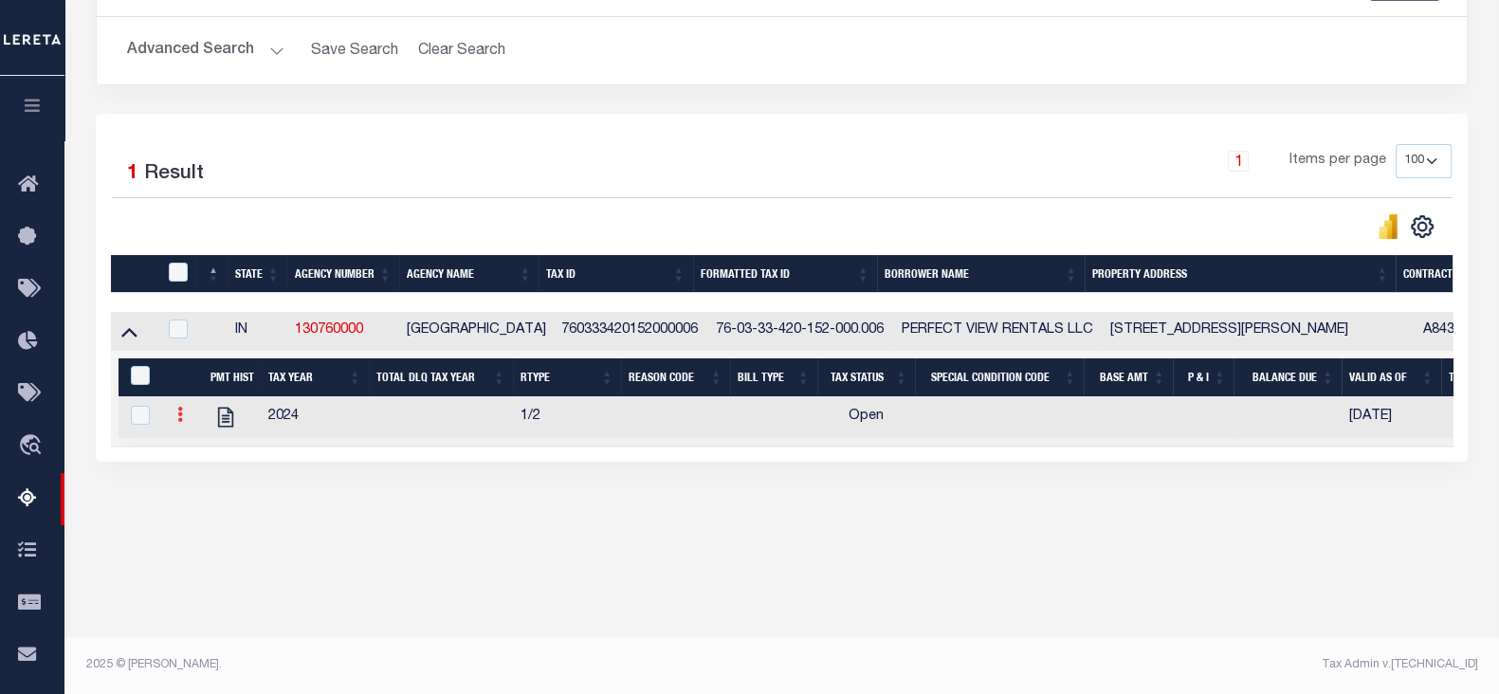
click at [180, 421] on icon at bounding box center [180, 414] width 6 height 15
click at [202, 454] on img "" at bounding box center [202, 445] width 19 height 19
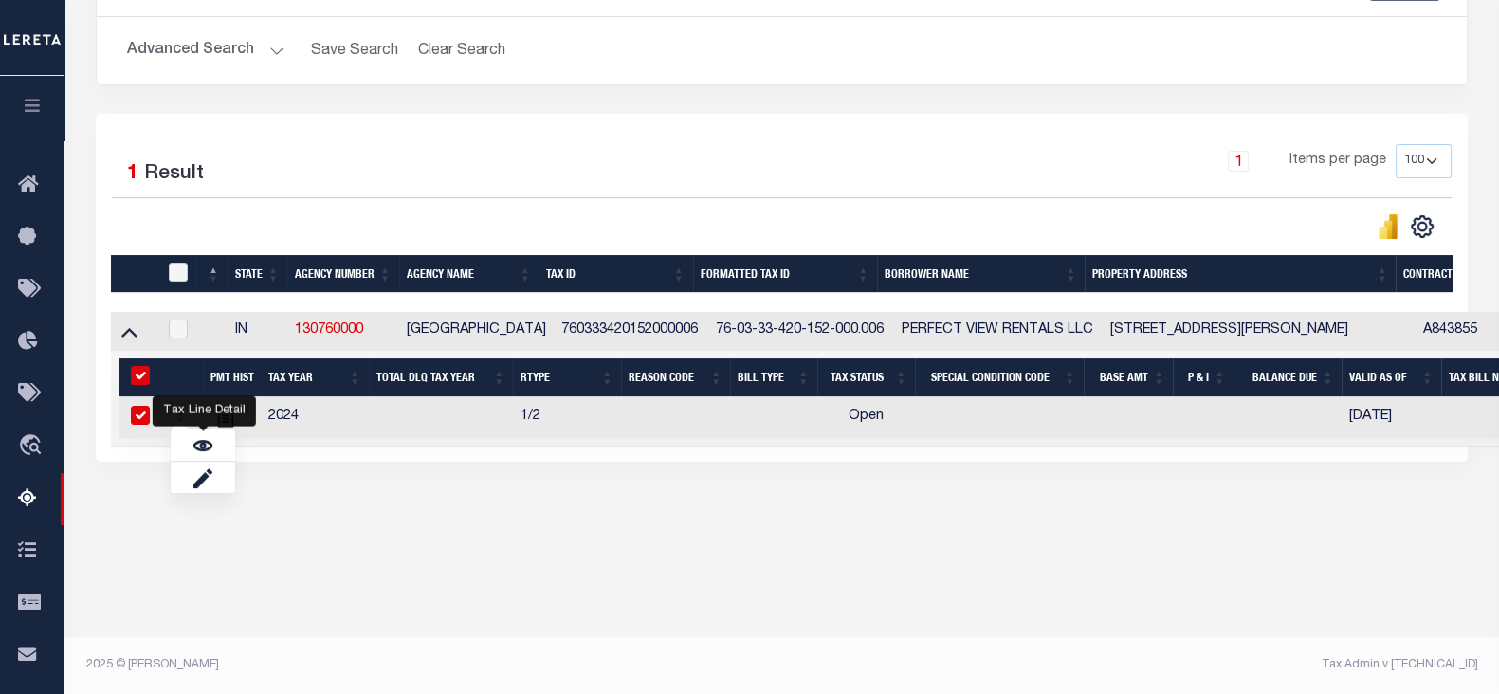
checkbox input "true"
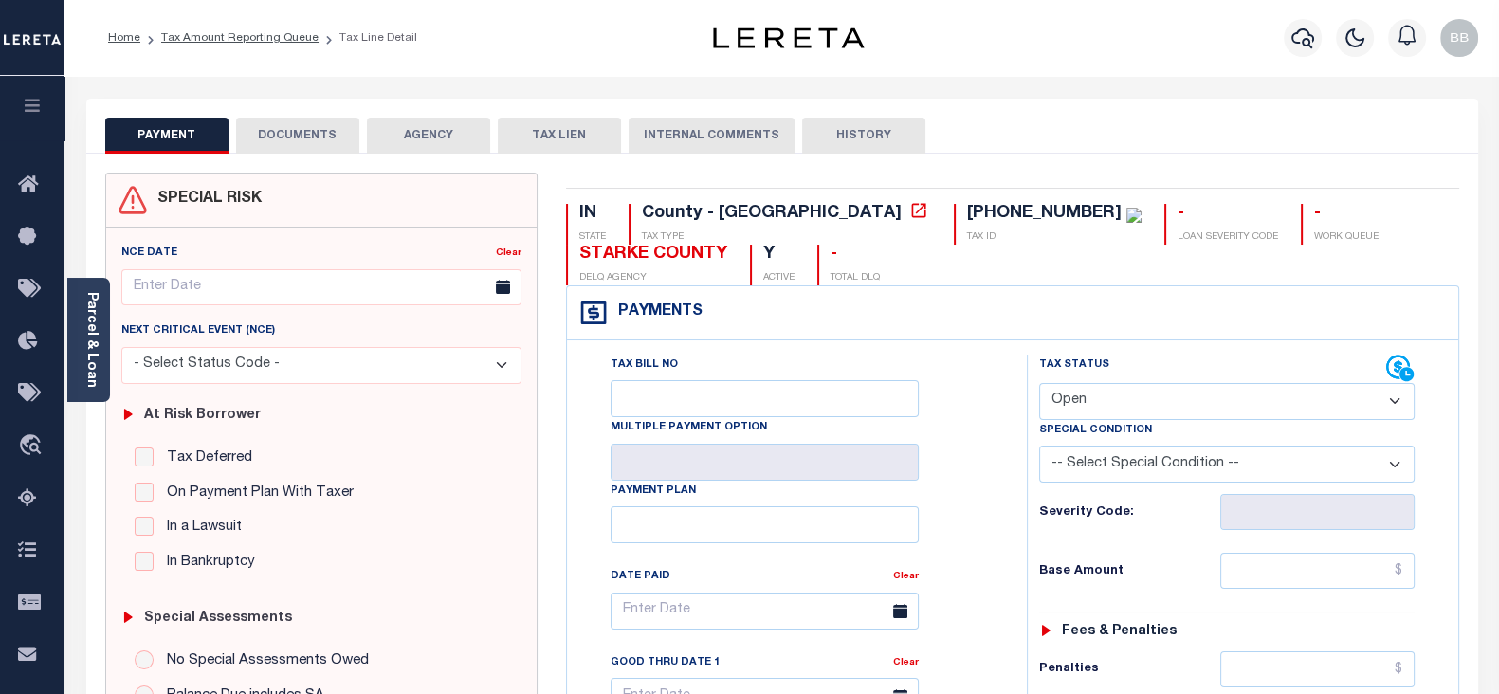
click at [1135, 387] on select "- Select Status Code - Open Due/Unpaid Paid Incomplete No Tax Due Internal Refu…" at bounding box center [1226, 401] width 375 height 37
select select "PYD"
click at [1039, 383] on select "- Select Status Code - Open Due/Unpaid Paid Incomplete No Tax Due Internal Refu…" at bounding box center [1226, 401] width 375 height 37
type input "[DATE]"
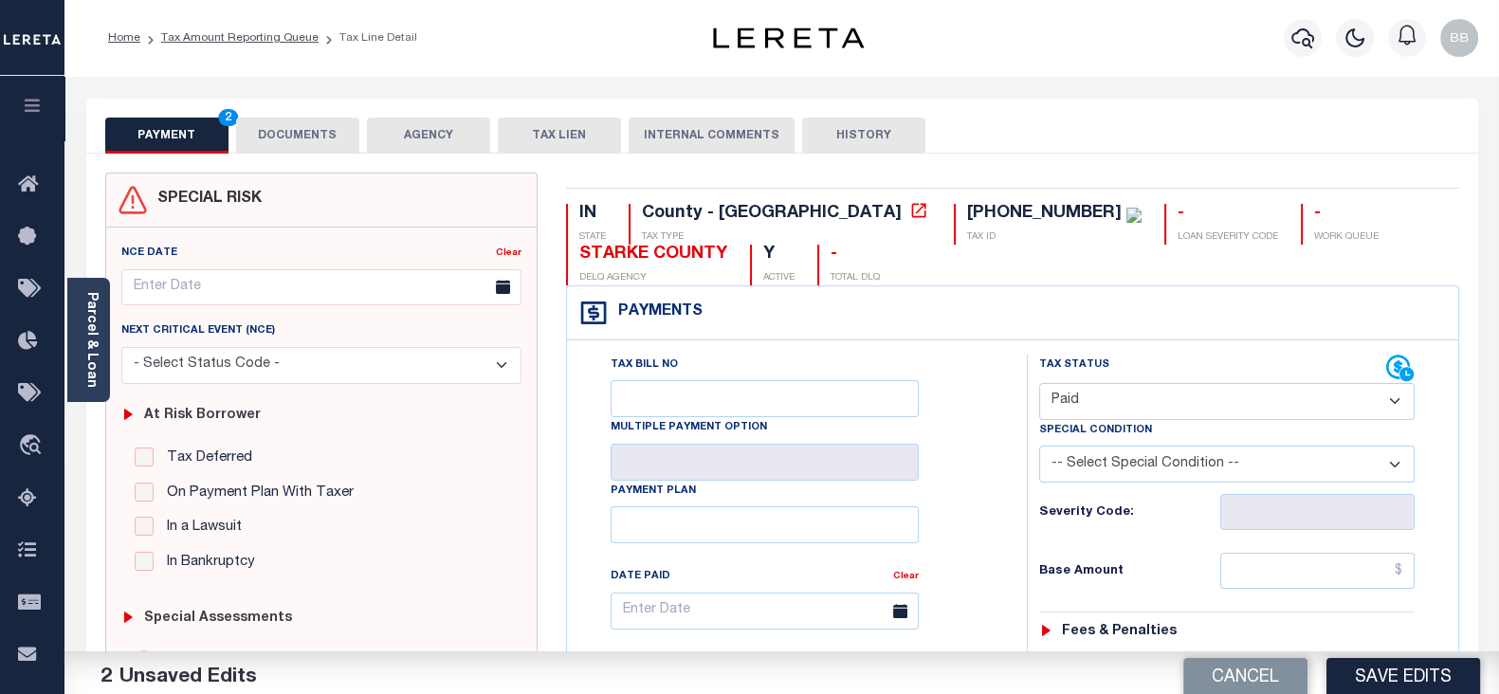
scroll to position [236, 0]
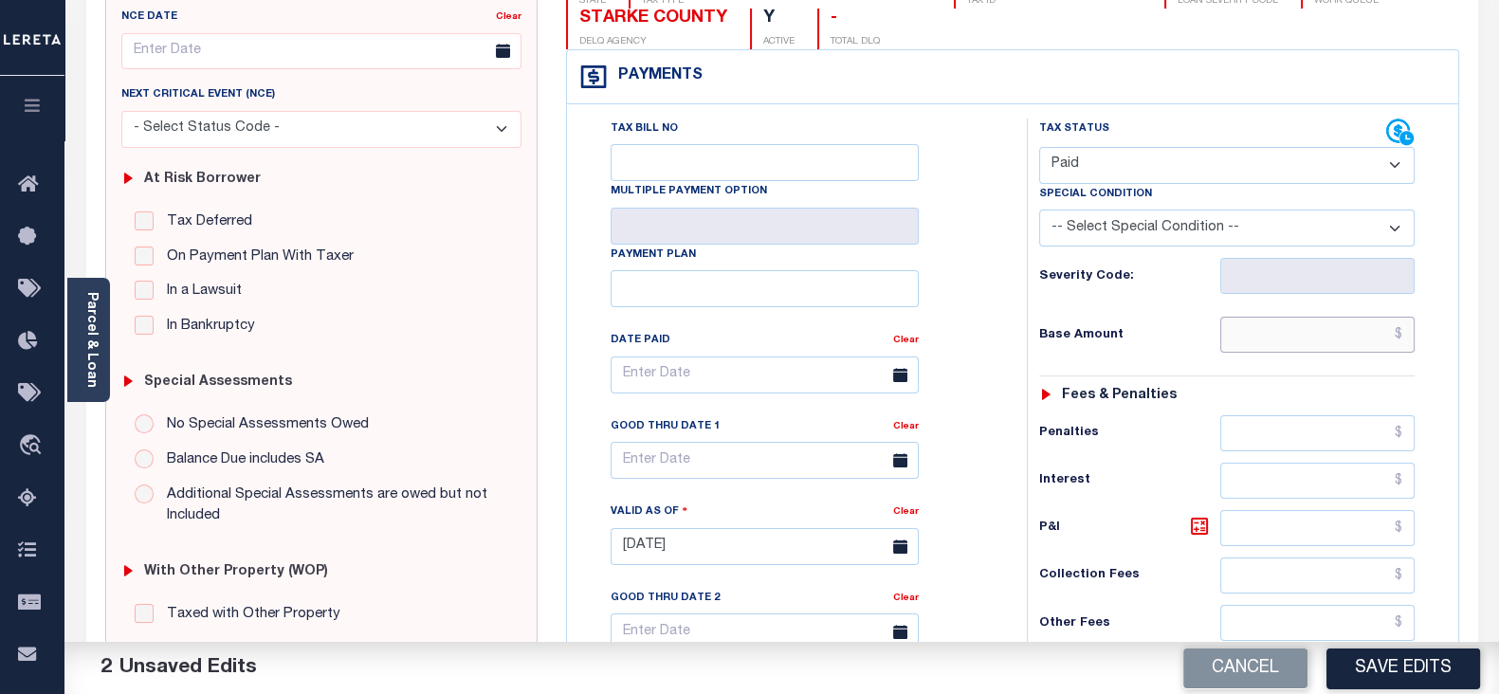
click at [1297, 337] on input "text" at bounding box center [1317, 335] width 194 height 36
type input "$0.00"
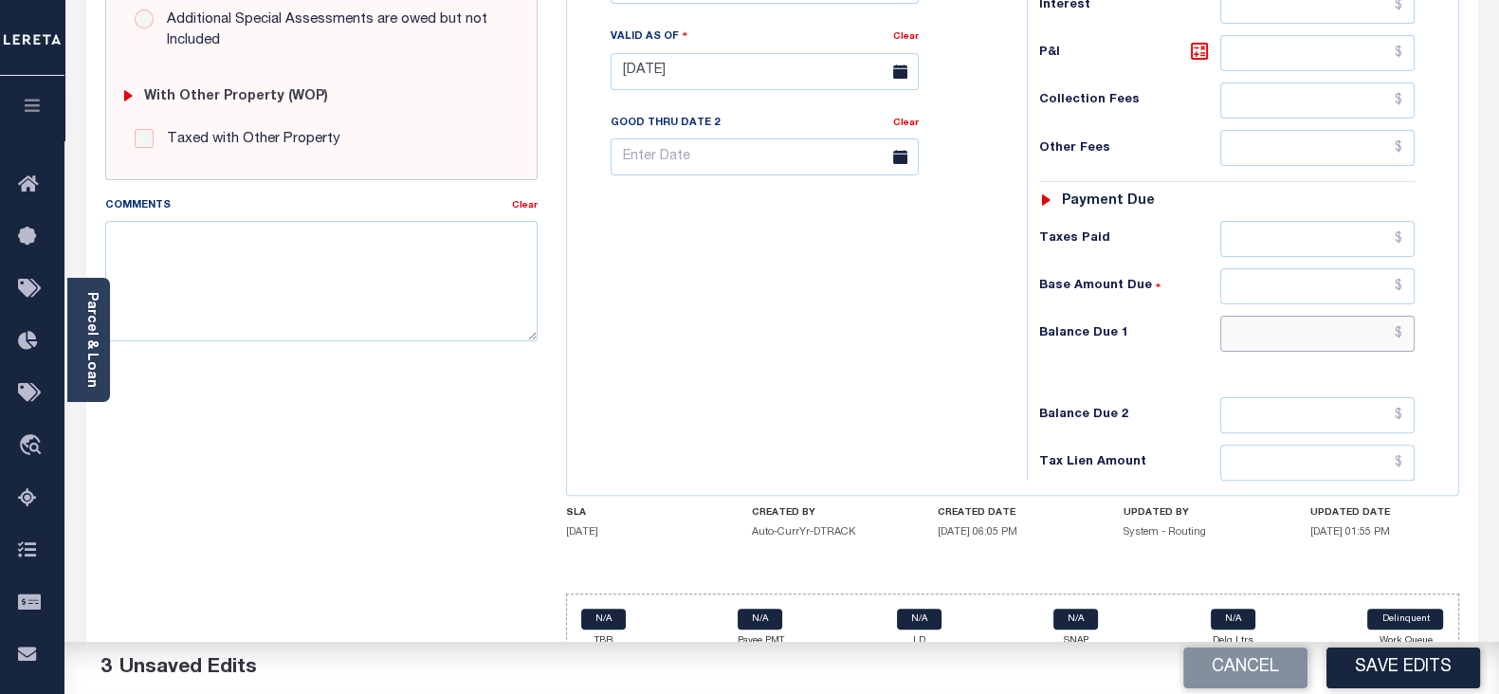
click at [1282, 328] on input "text" at bounding box center [1317, 334] width 194 height 36
type input "$0.00"
click at [389, 264] on textarea "Comments" at bounding box center [321, 280] width 432 height 119
click at [375, 257] on textarea "Comments" at bounding box center [321, 280] width 432 height 119
paste textarea "As per Janet taxes are paid -BB"
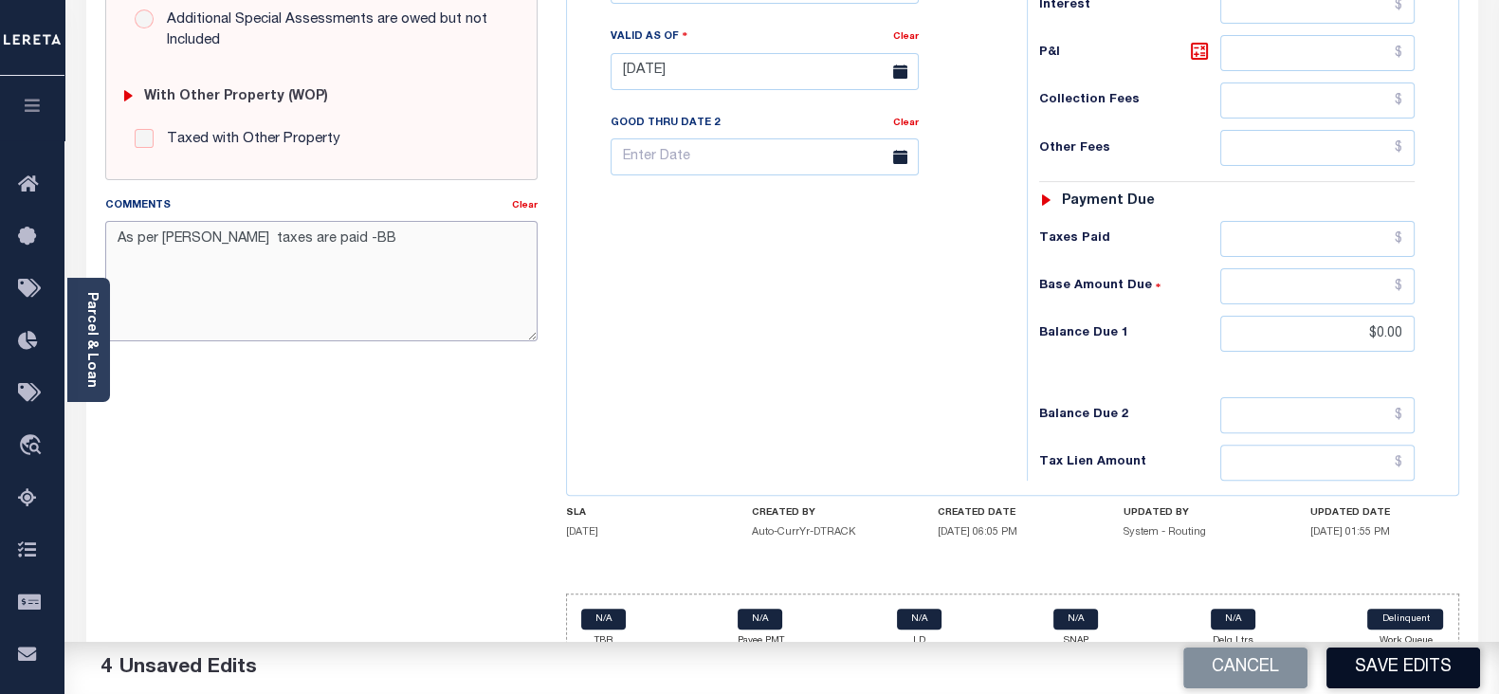
type textarea "As per Janet taxes are paid -BB"
click at [1409, 670] on button "Save Edits" at bounding box center [1403, 667] width 154 height 41
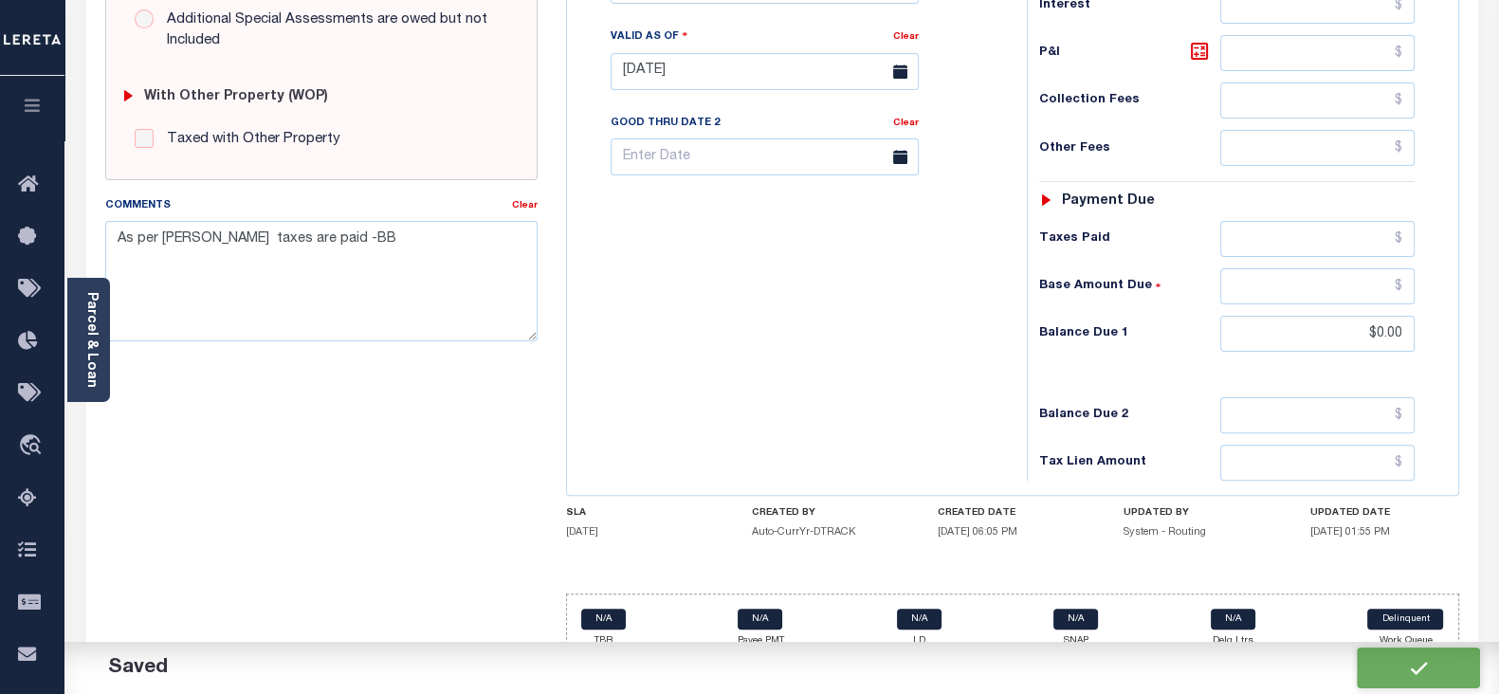
checkbox input "false"
type textarea "As per Janet taxes are paid -BB"
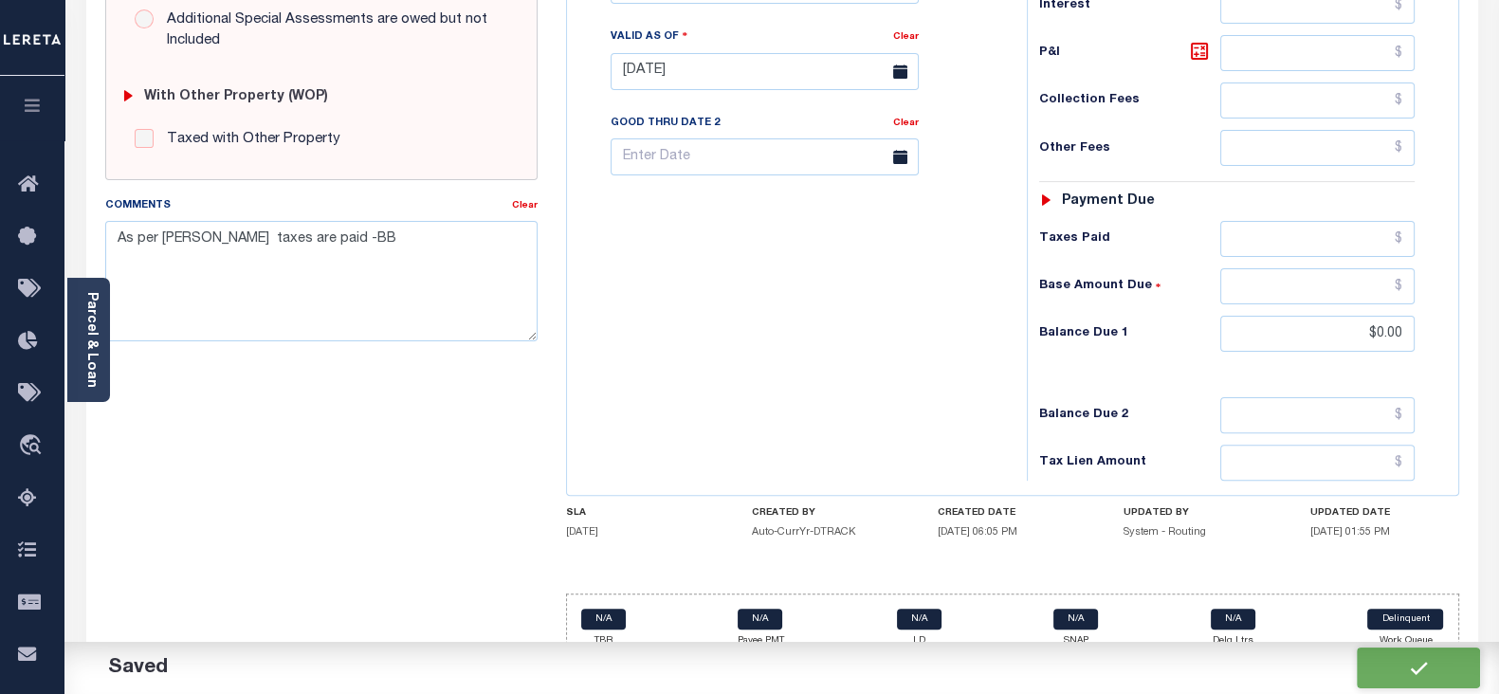
type input "$0"
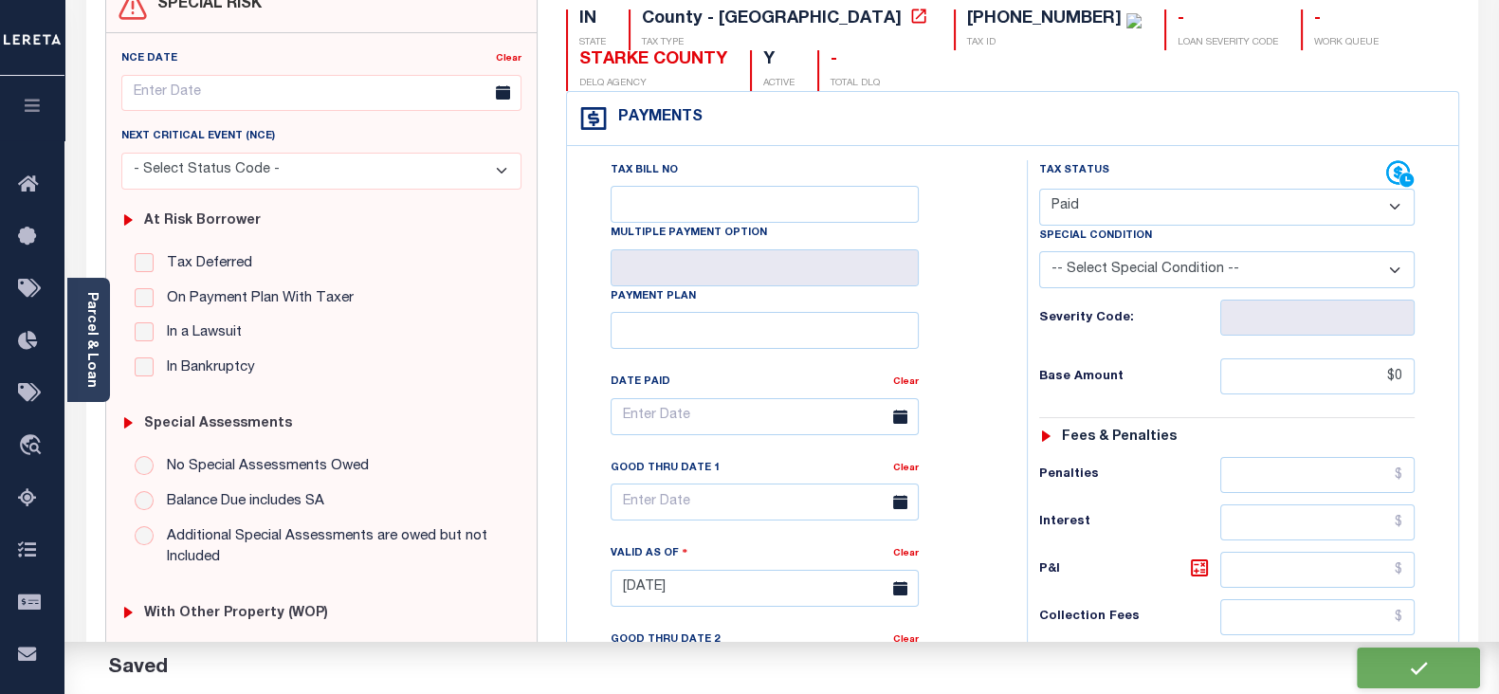
scroll to position [0, 0]
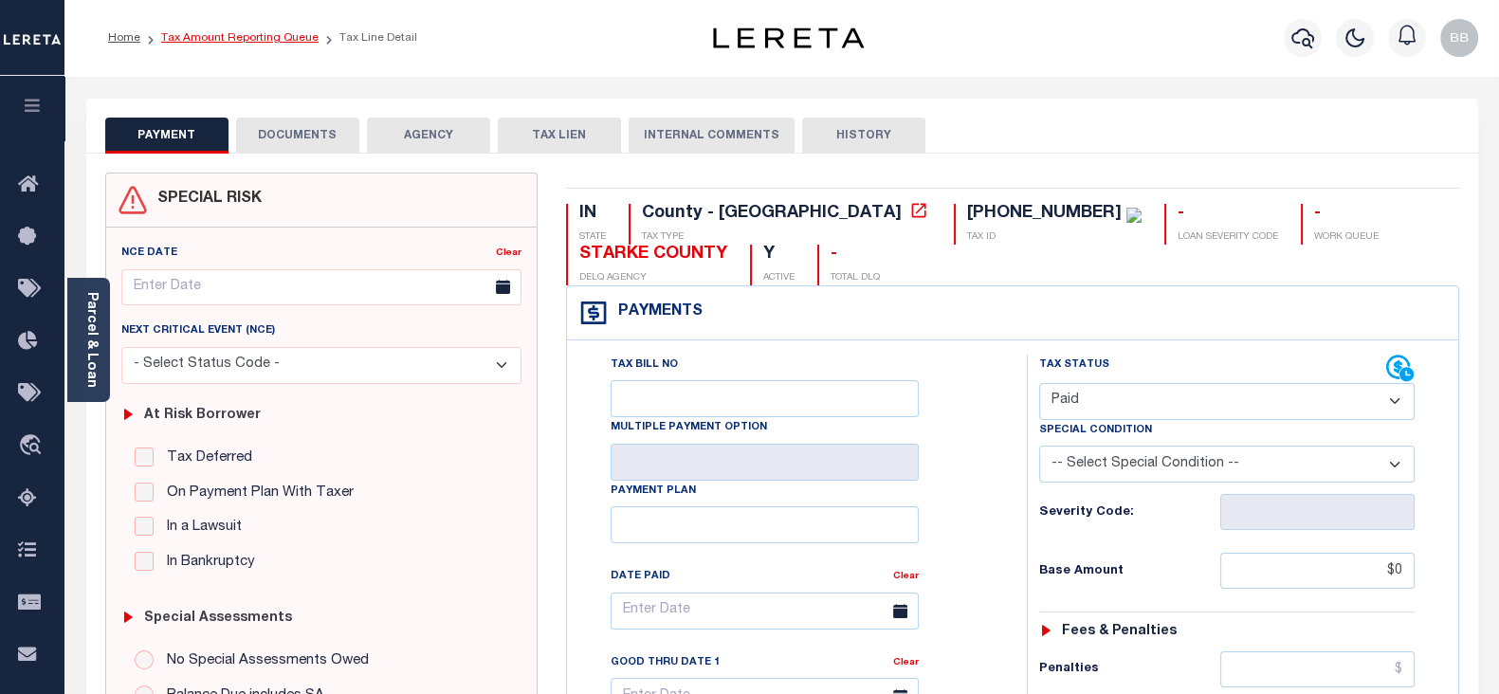
click at [276, 38] on link "Tax Amount Reporting Queue" at bounding box center [239, 37] width 157 height 11
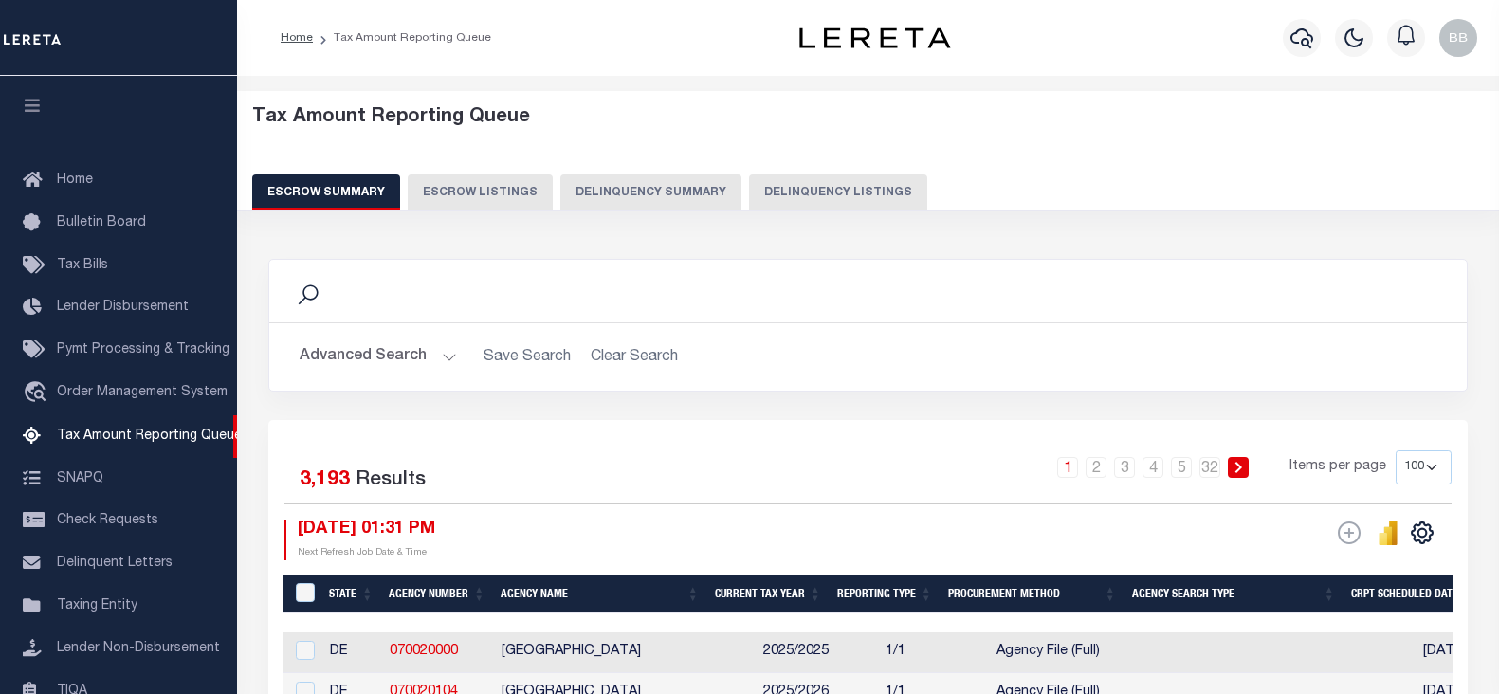
select select "100"
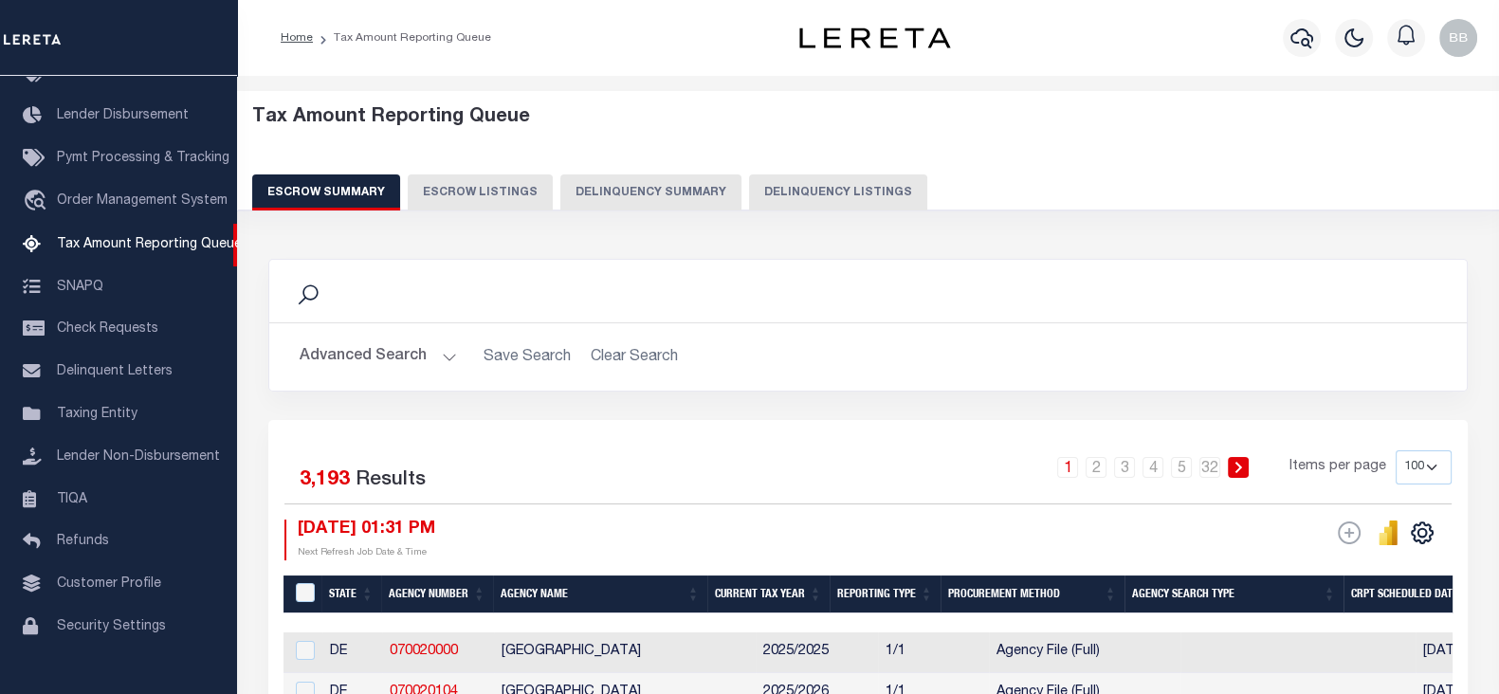
click at [793, 194] on button "Delinquency Listings" at bounding box center [838, 192] width 178 height 36
select select "100"
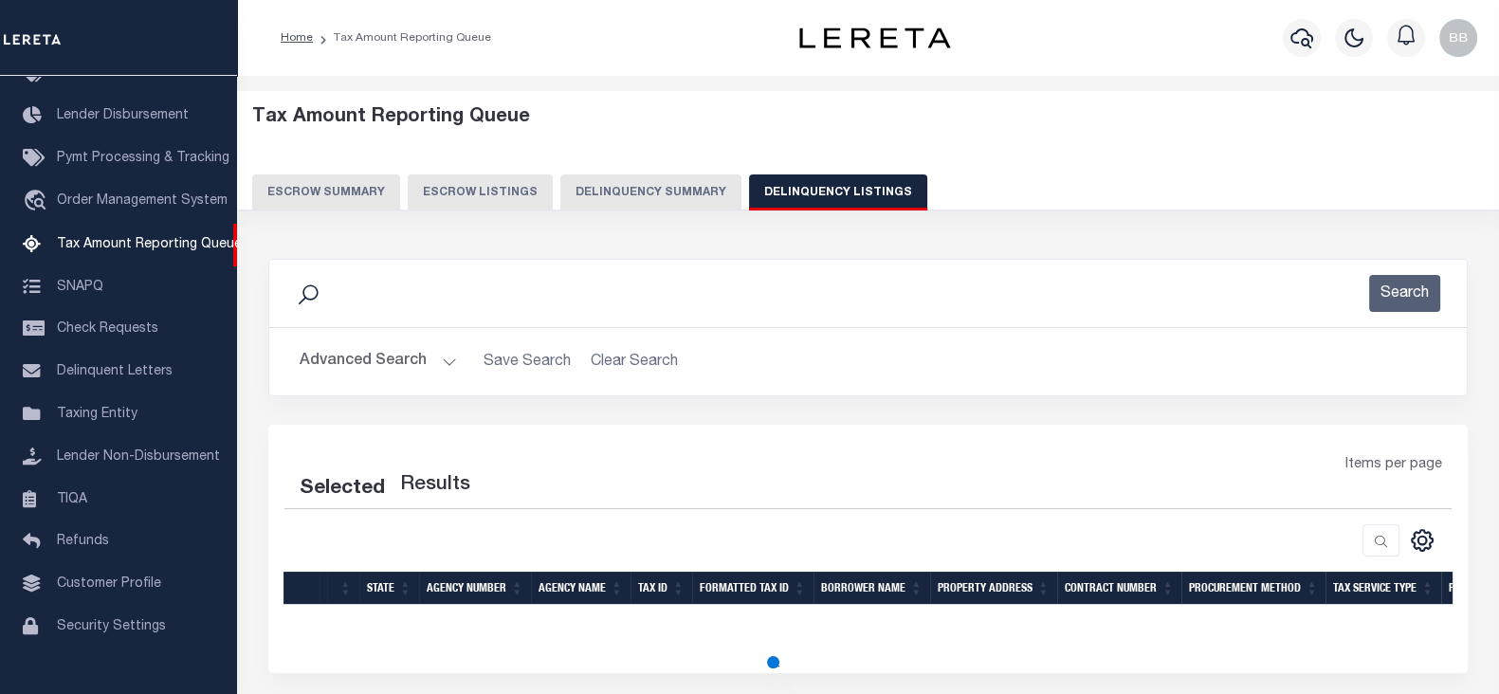
select select "100"
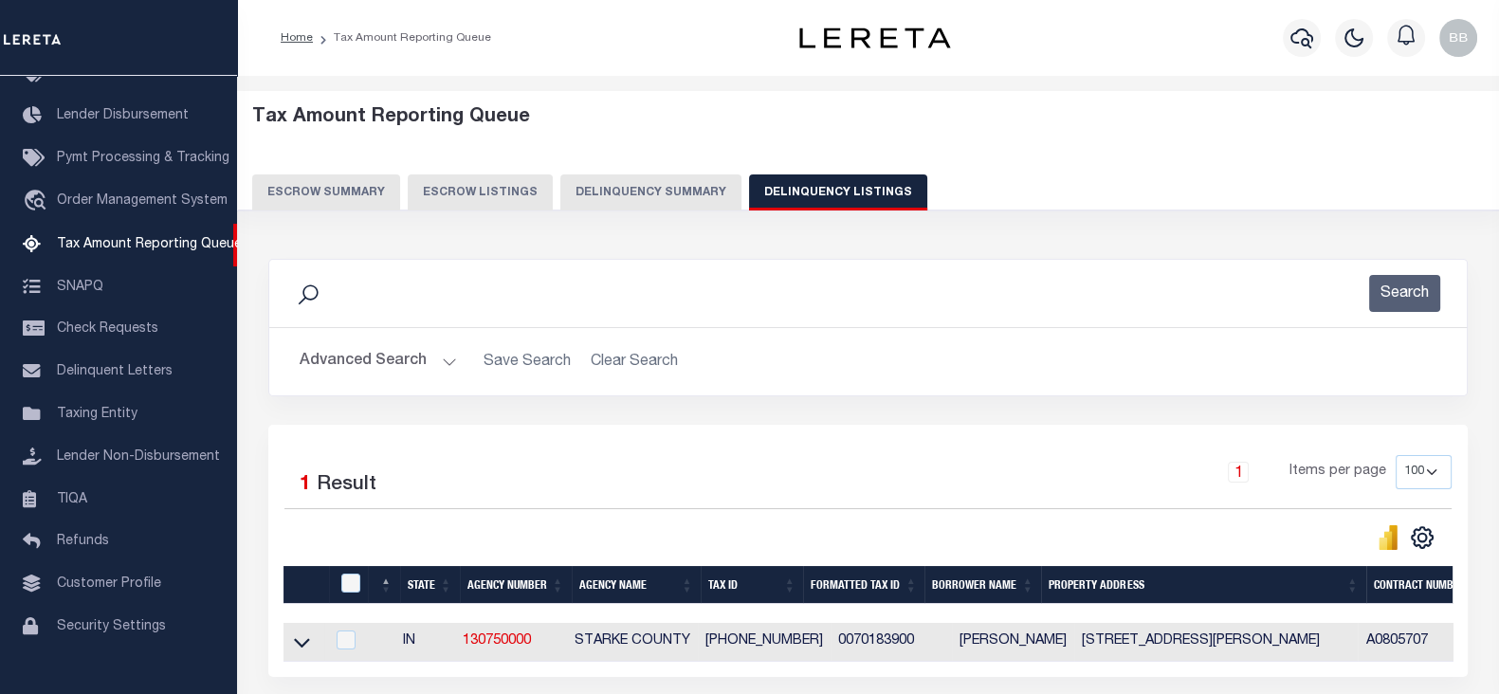
scroll to position [149, 0]
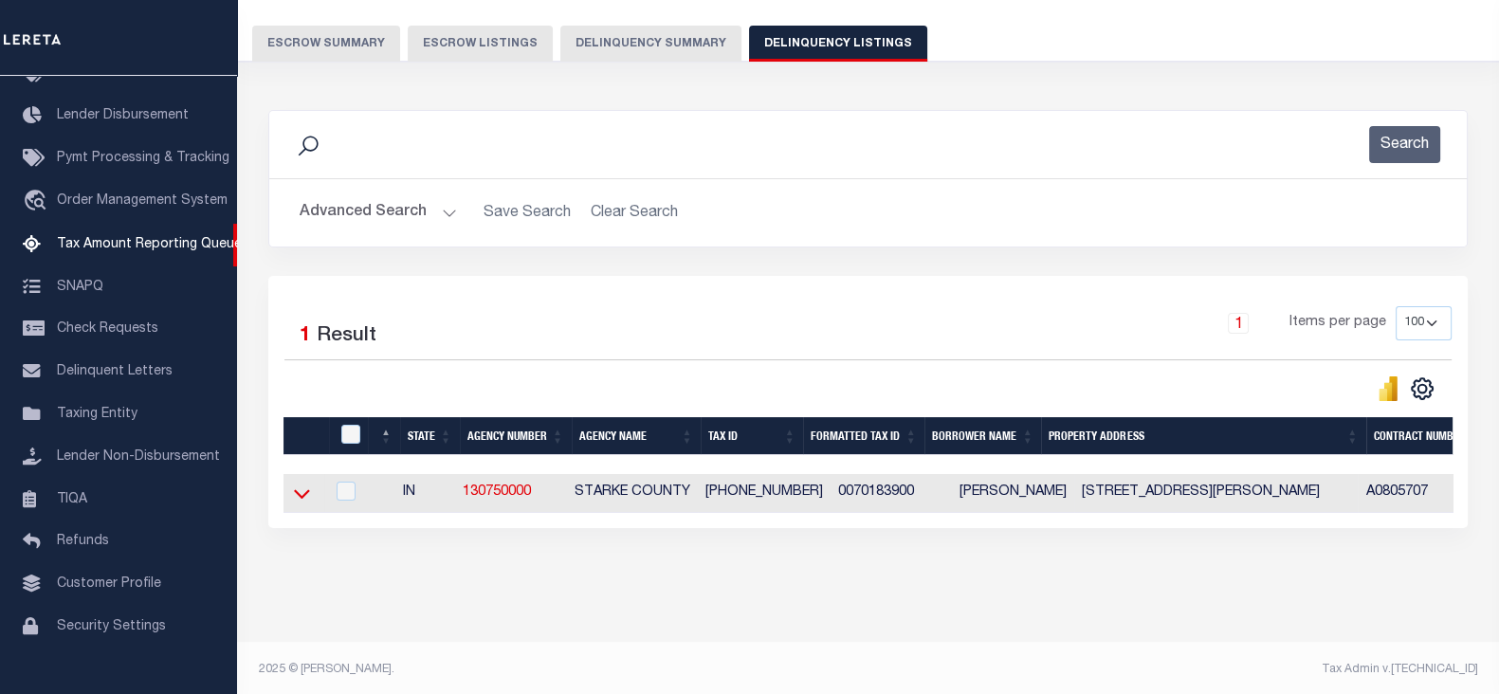
click at [301, 491] on icon at bounding box center [302, 493] width 16 height 20
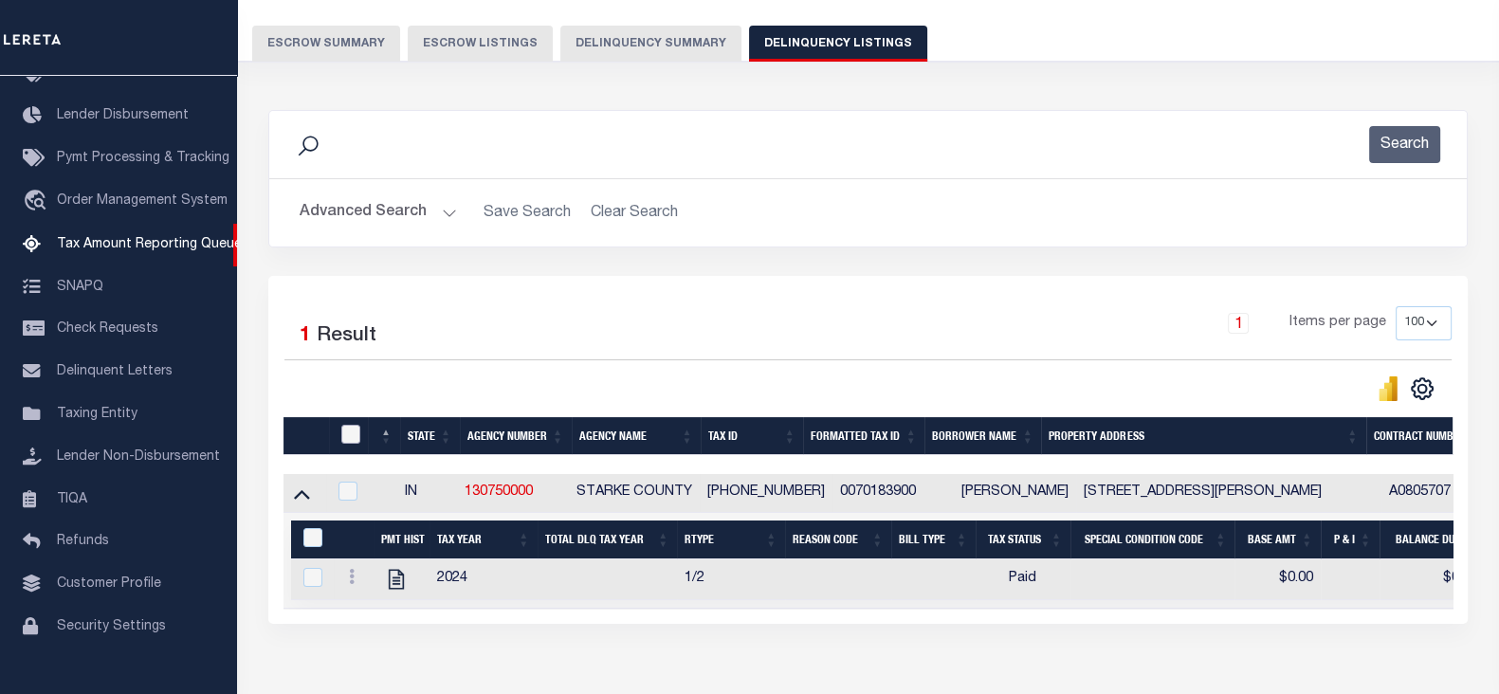
scroll to position [168, 0]
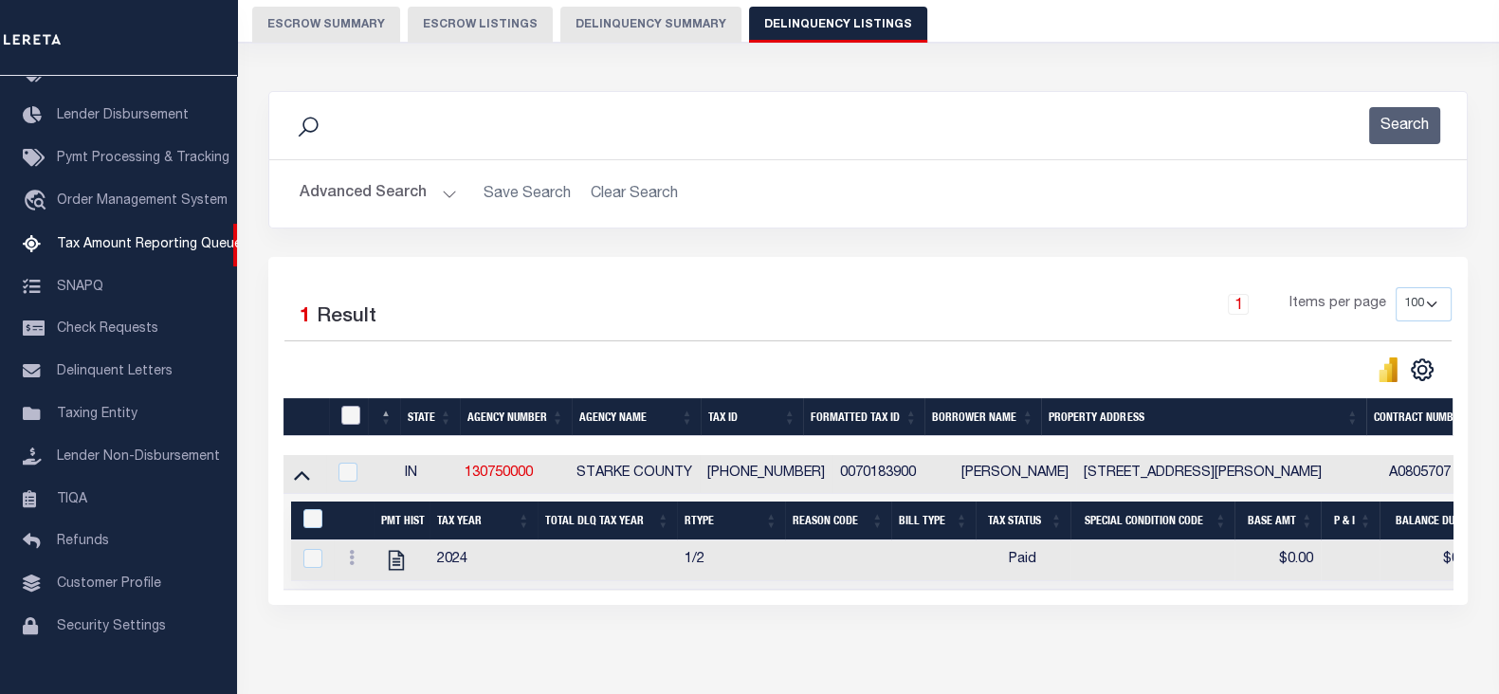
click at [354, 416] on input "checkbox" at bounding box center [350, 415] width 19 height 19
checkbox input "true"
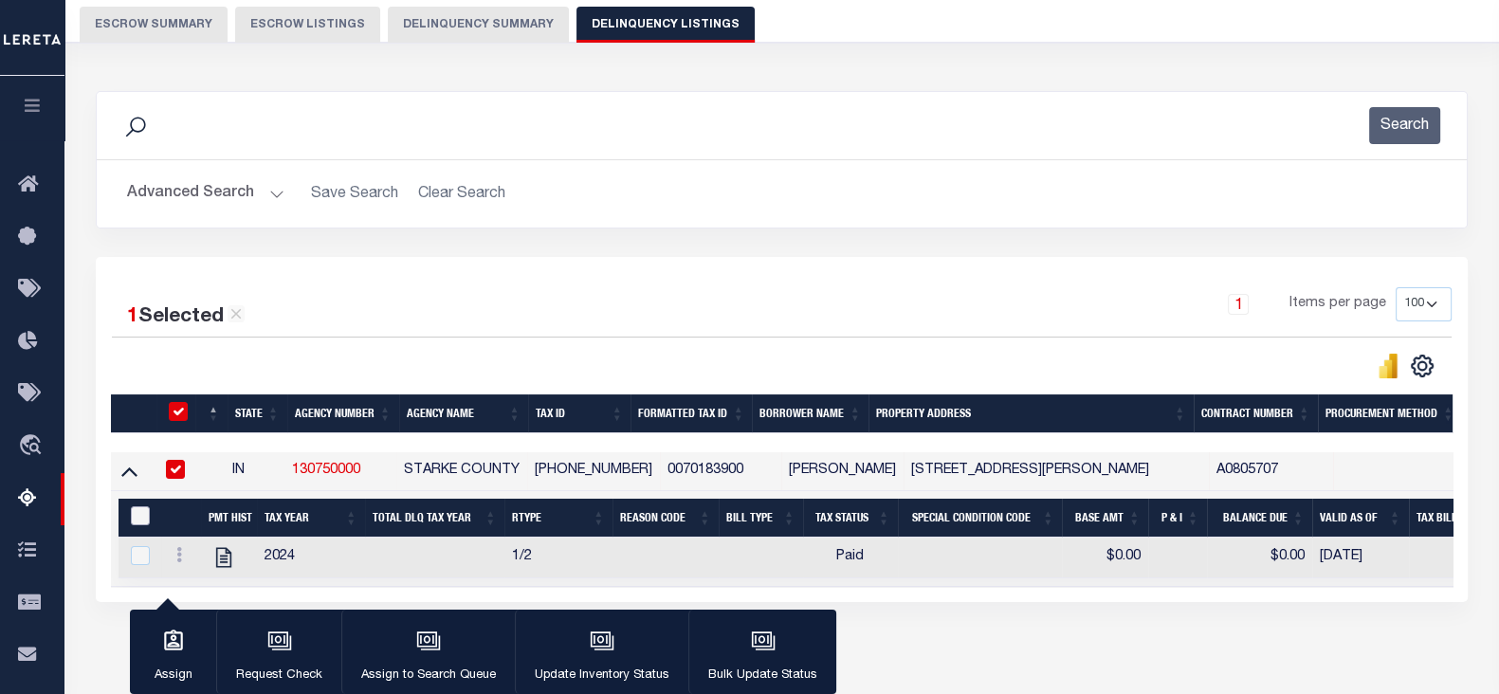
click at [141, 519] on input "&nbsp;" at bounding box center [140, 515] width 19 height 19
checkbox input "true"
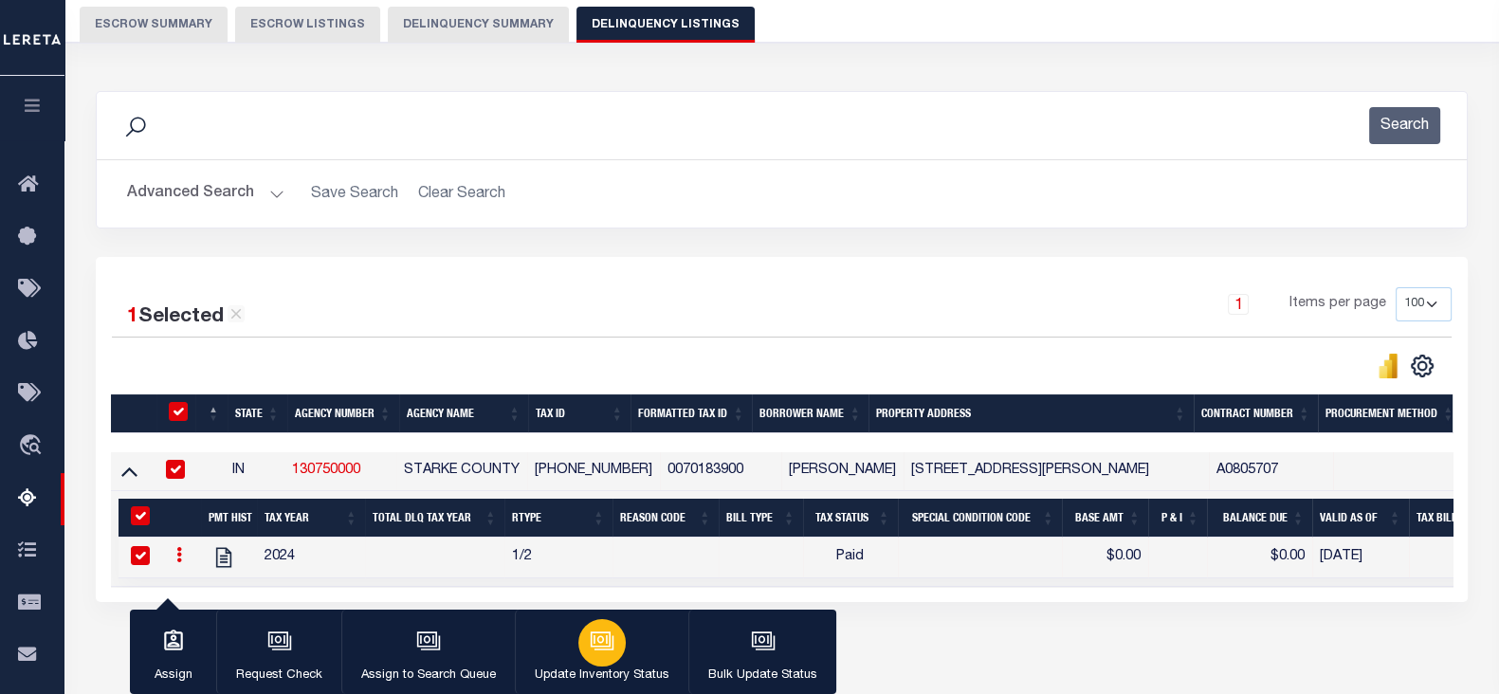
click at [603, 653] on icon "button" at bounding box center [602, 640] width 25 height 25
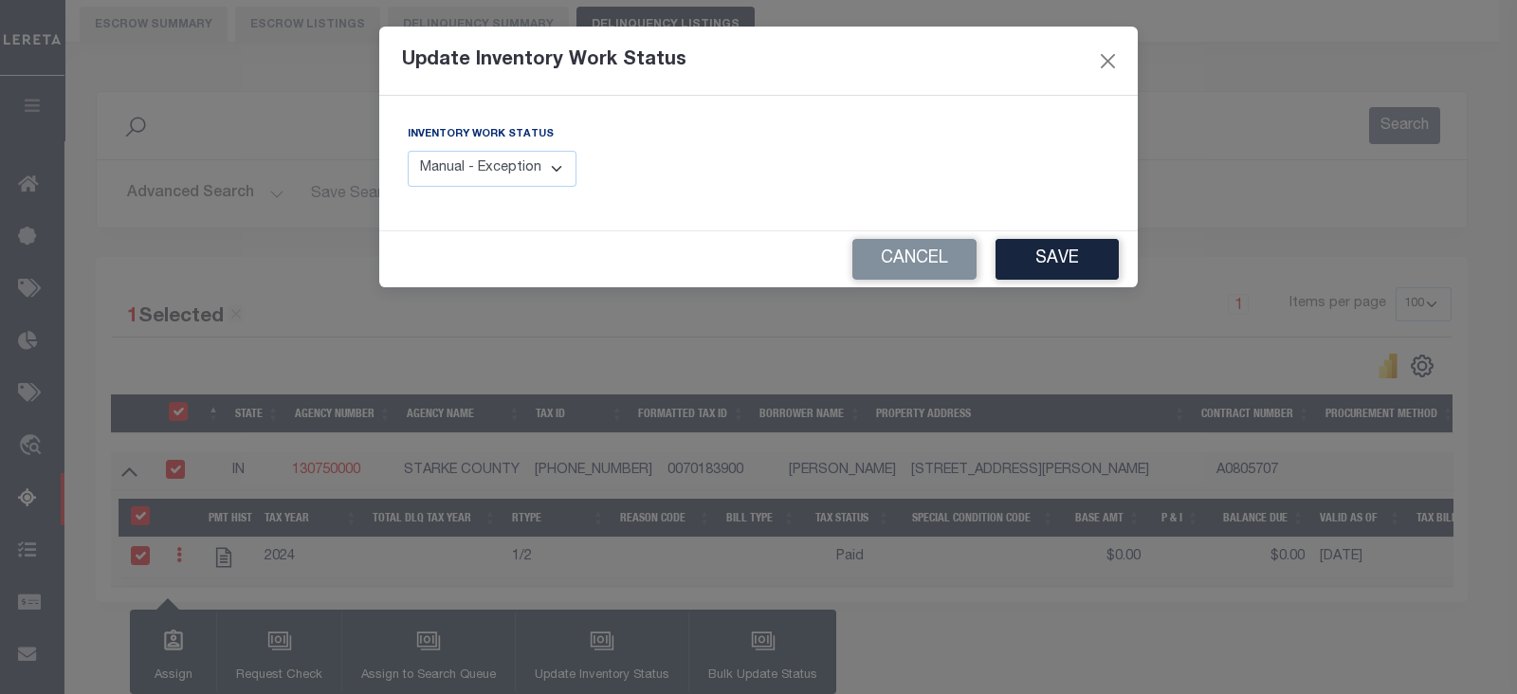
drag, startPoint x: 502, startPoint y: 163, endPoint x: 518, endPoint y: 183, distance: 25.6
click at [502, 163] on select "Manual - Exception Pended - Awaiting Search Late Add Exception Completed" at bounding box center [492, 169] width 169 height 37
select select "4"
click at [408, 151] on select "Manual - Exception Pended - Awaiting Search Late Add Exception Completed" at bounding box center [492, 169] width 169 height 37
click at [1050, 259] on button "Save" at bounding box center [1056, 259] width 123 height 41
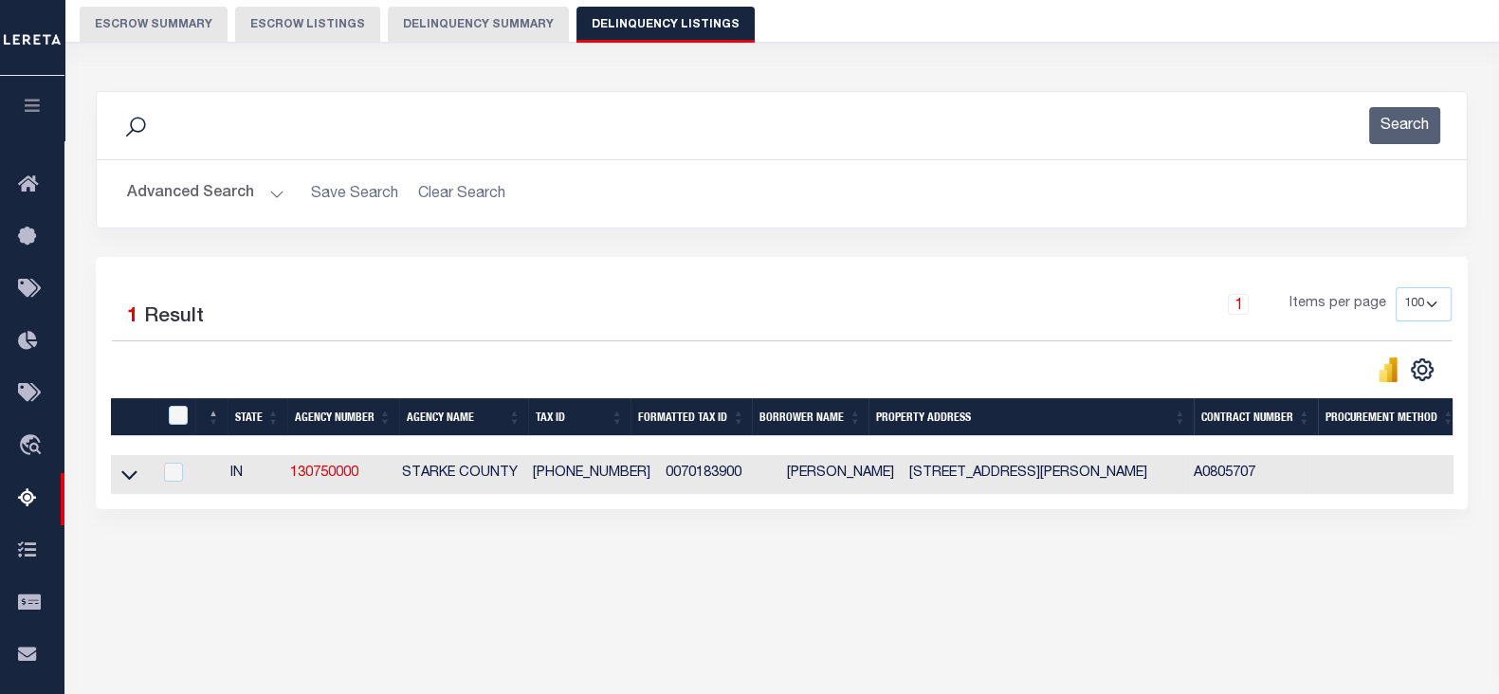
click at [200, 203] on button "Advanced Search" at bounding box center [205, 193] width 157 height 37
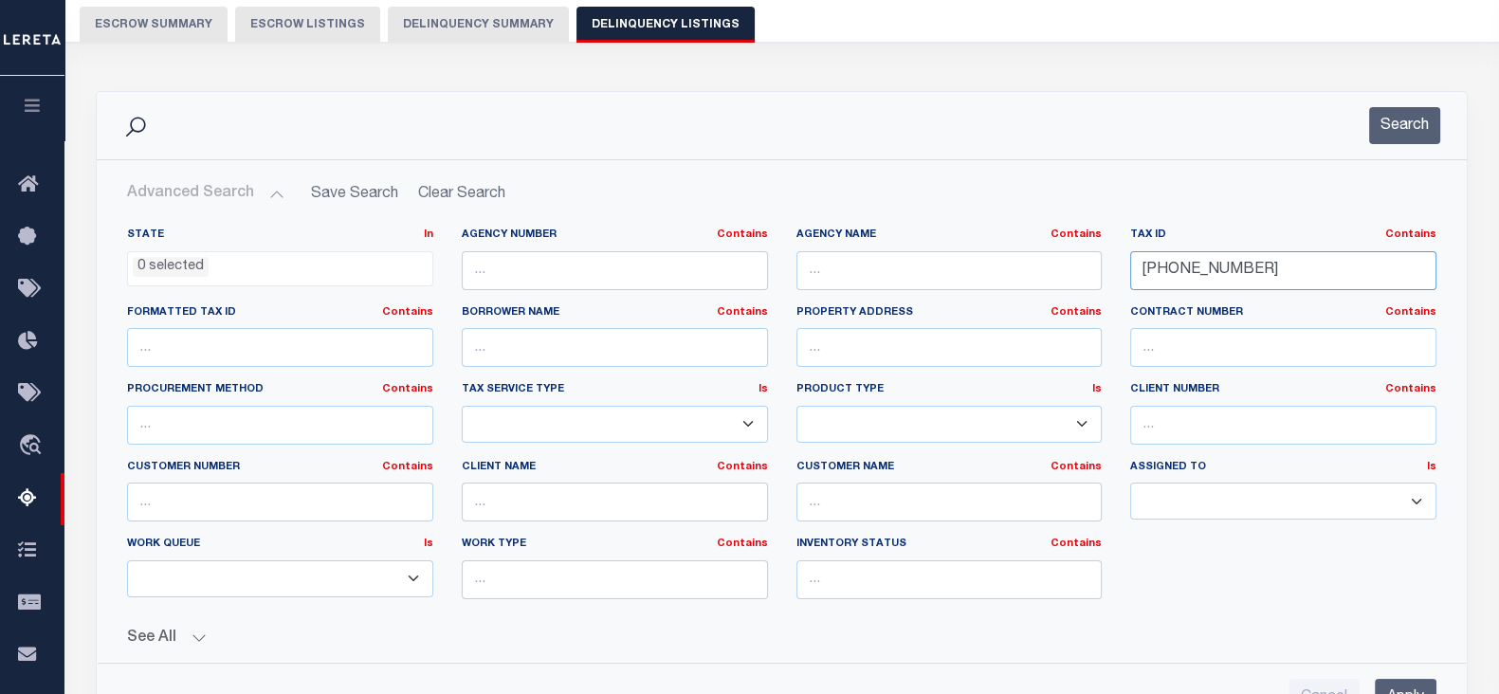
click at [1241, 264] on input "007-01839-00" at bounding box center [1283, 270] width 306 height 39
paste input "760332320109000006"
type input "760332320109000006"
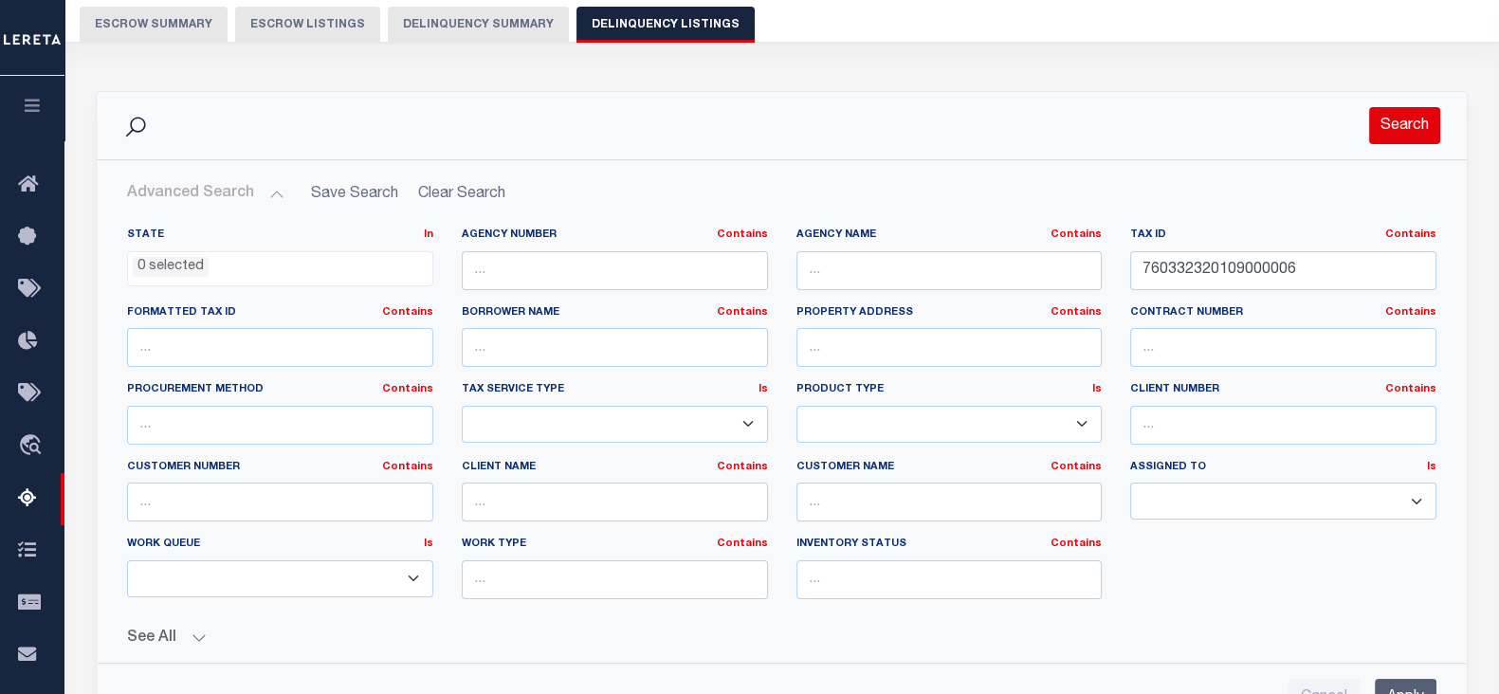
click at [1397, 122] on button "Search" at bounding box center [1404, 125] width 71 height 37
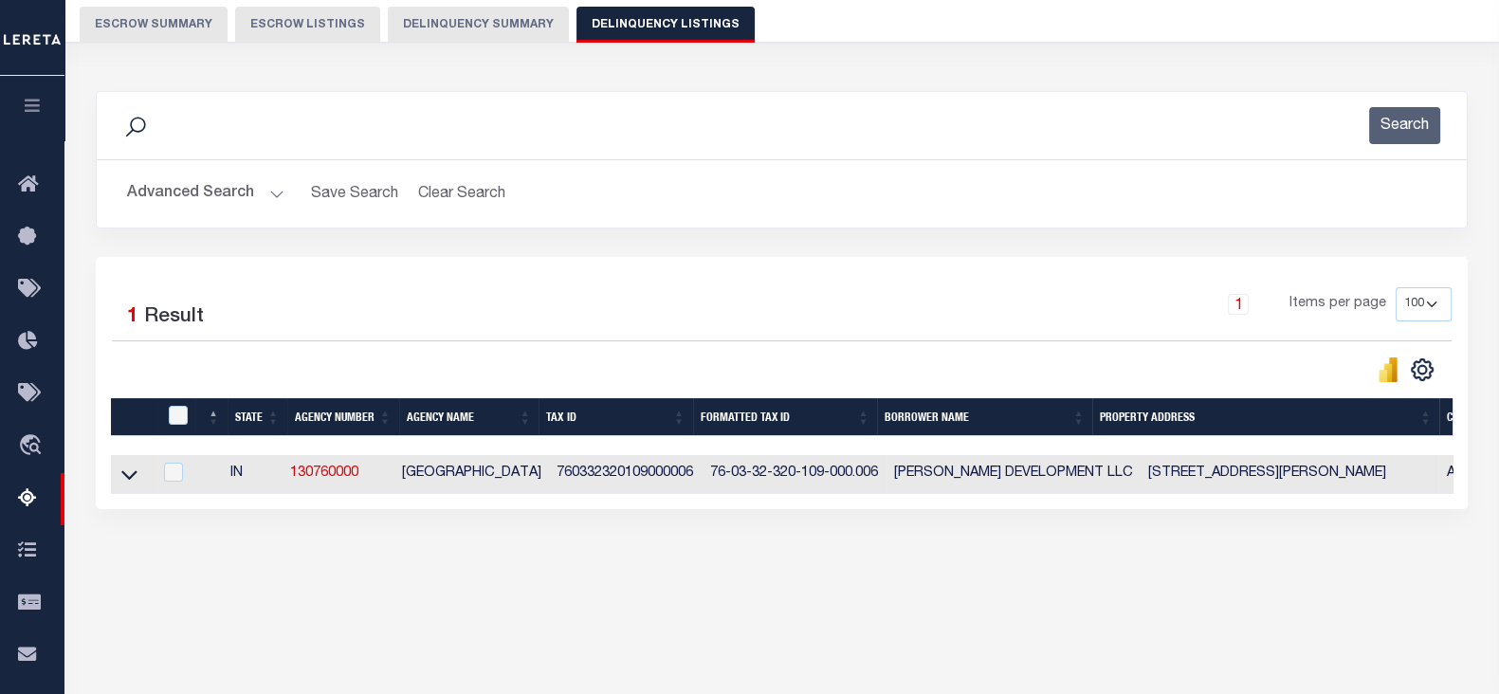
scroll to position [311, 0]
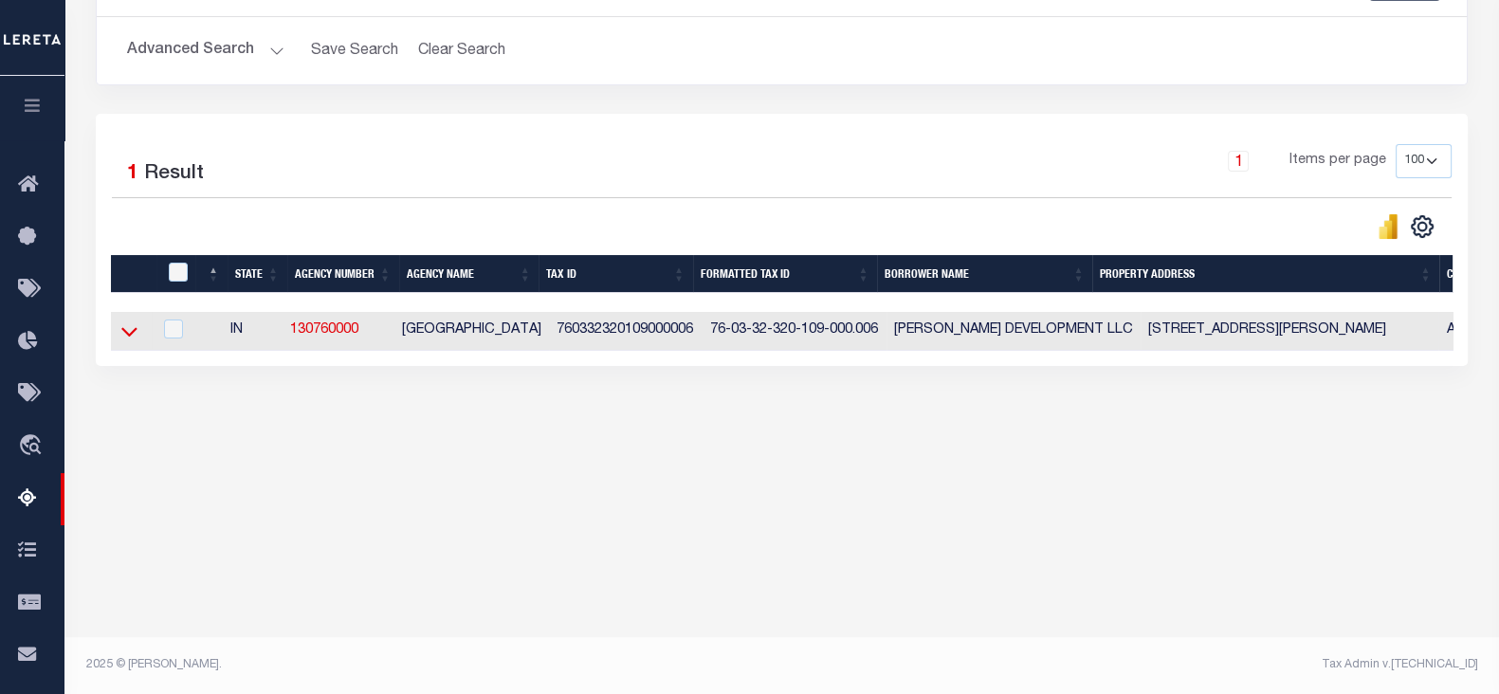
click at [133, 327] on icon at bounding box center [129, 331] width 16 height 20
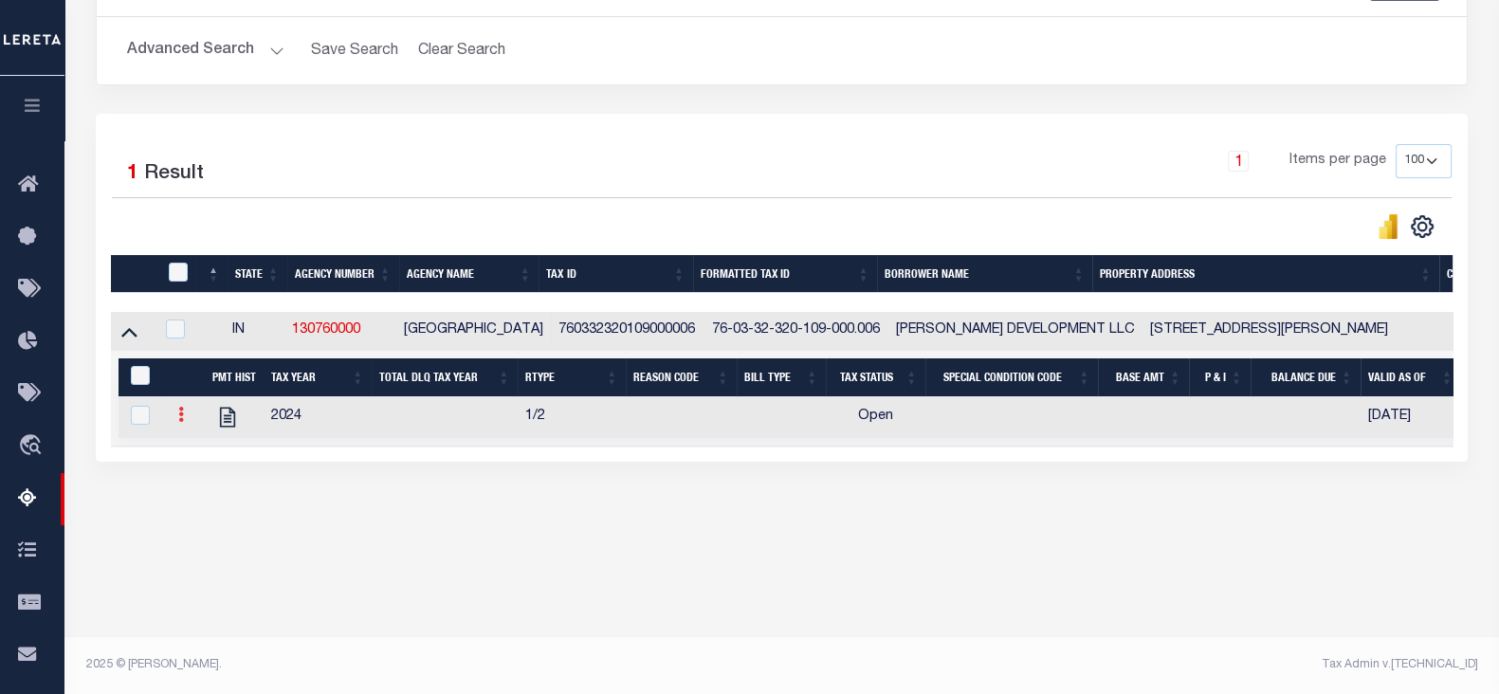
click at [178, 422] on icon at bounding box center [181, 414] width 6 height 15
click at [196, 442] on img "" at bounding box center [203, 445] width 19 height 19
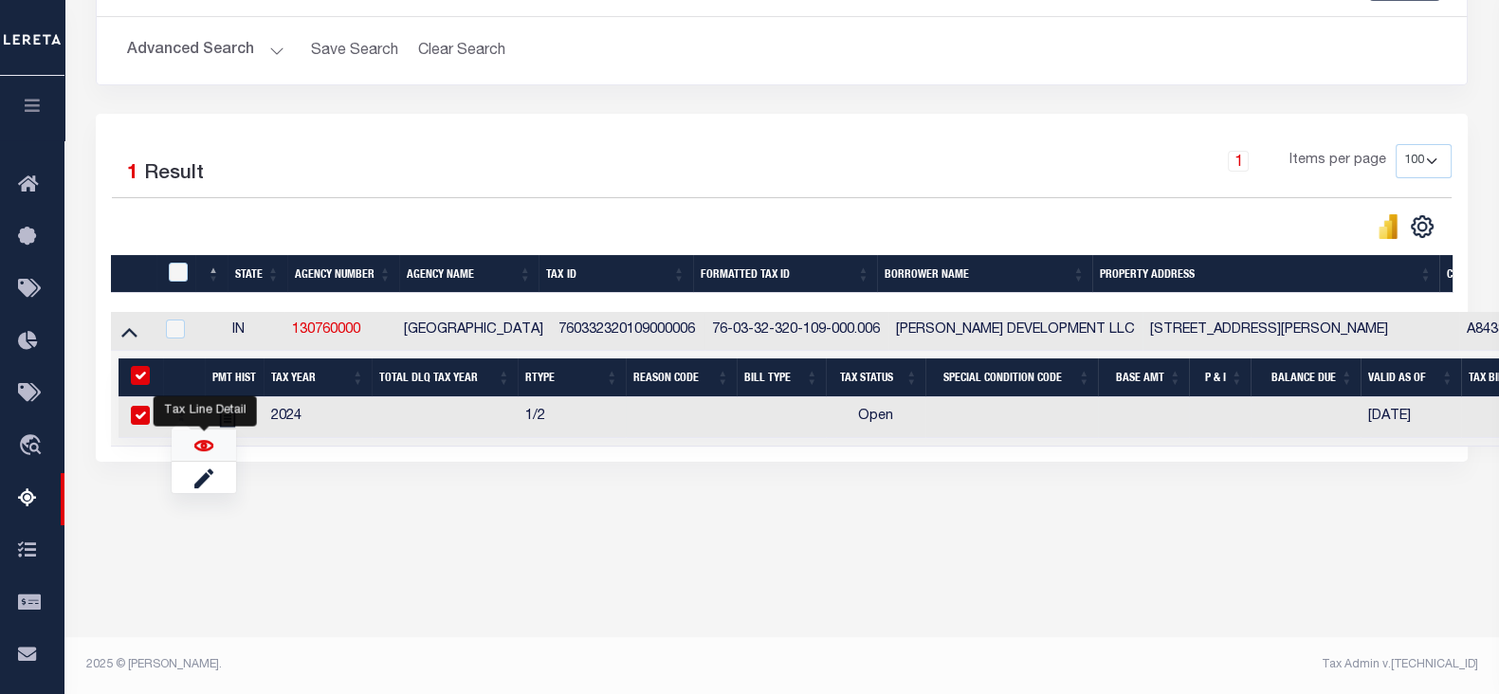
checkbox input "true"
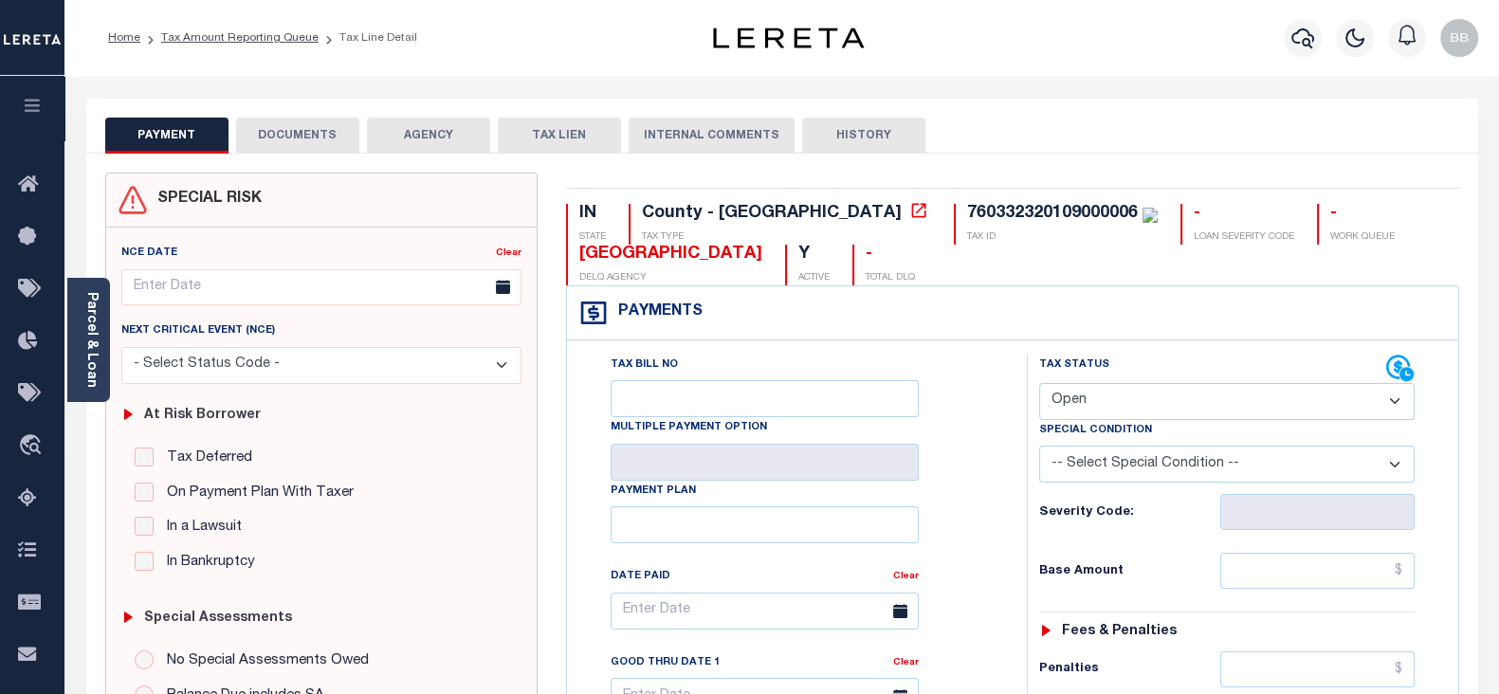
click at [1092, 400] on select "- Select Status Code - Open Due/Unpaid Paid Incomplete No Tax Due Internal Refu…" at bounding box center [1226, 401] width 375 height 37
select select "PYD"
click at [1039, 383] on select "- Select Status Code - Open Due/Unpaid Paid Incomplete No Tax Due Internal Refu…" at bounding box center [1226, 401] width 375 height 37
type input "[DATE]"
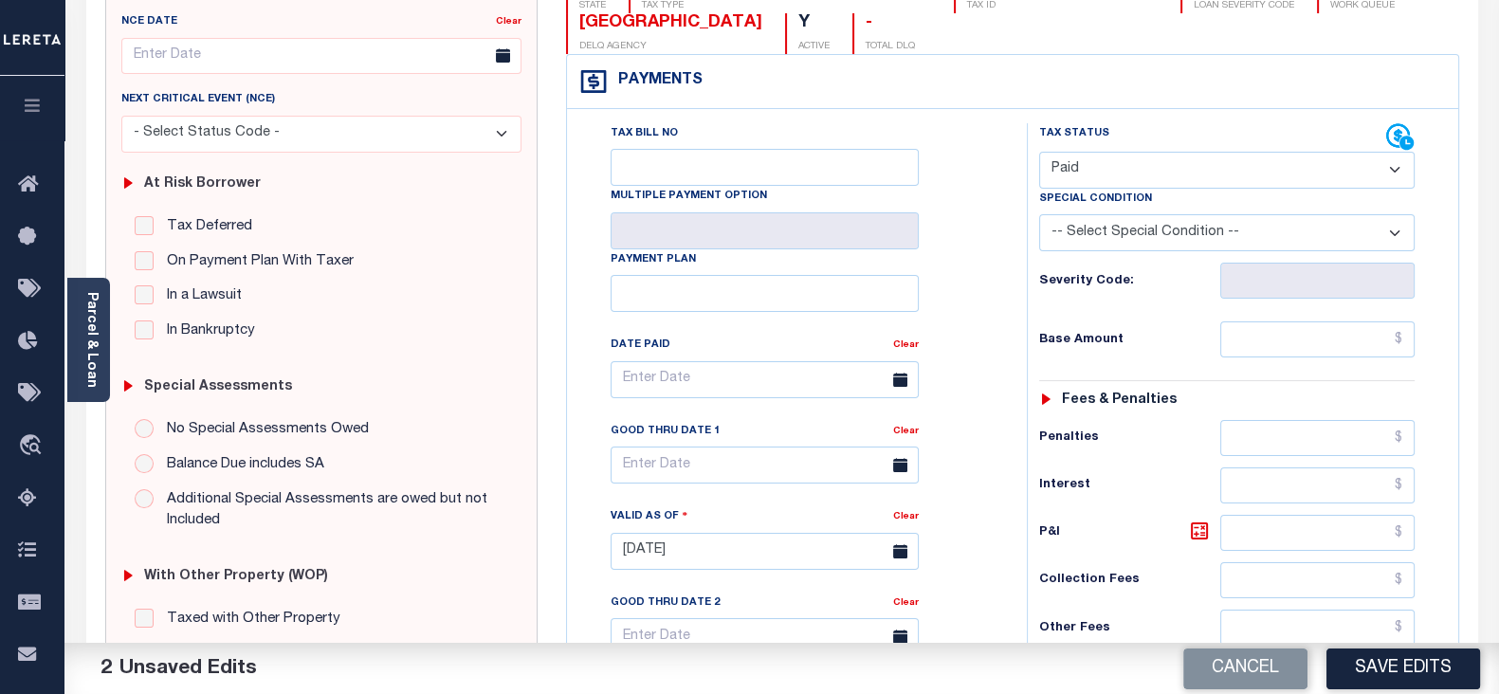
scroll to position [236, 0]
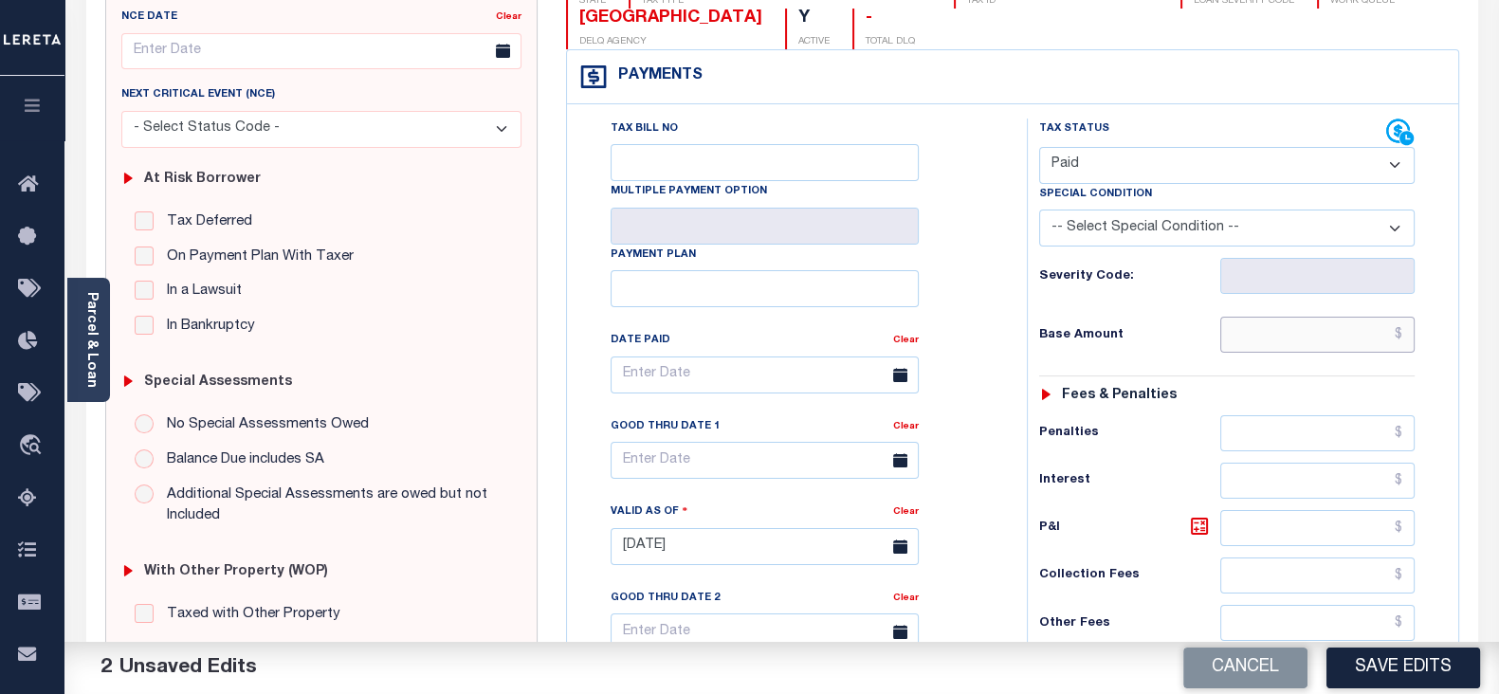
click at [1277, 332] on input "text" at bounding box center [1317, 335] width 194 height 36
paste input "2,280.02"
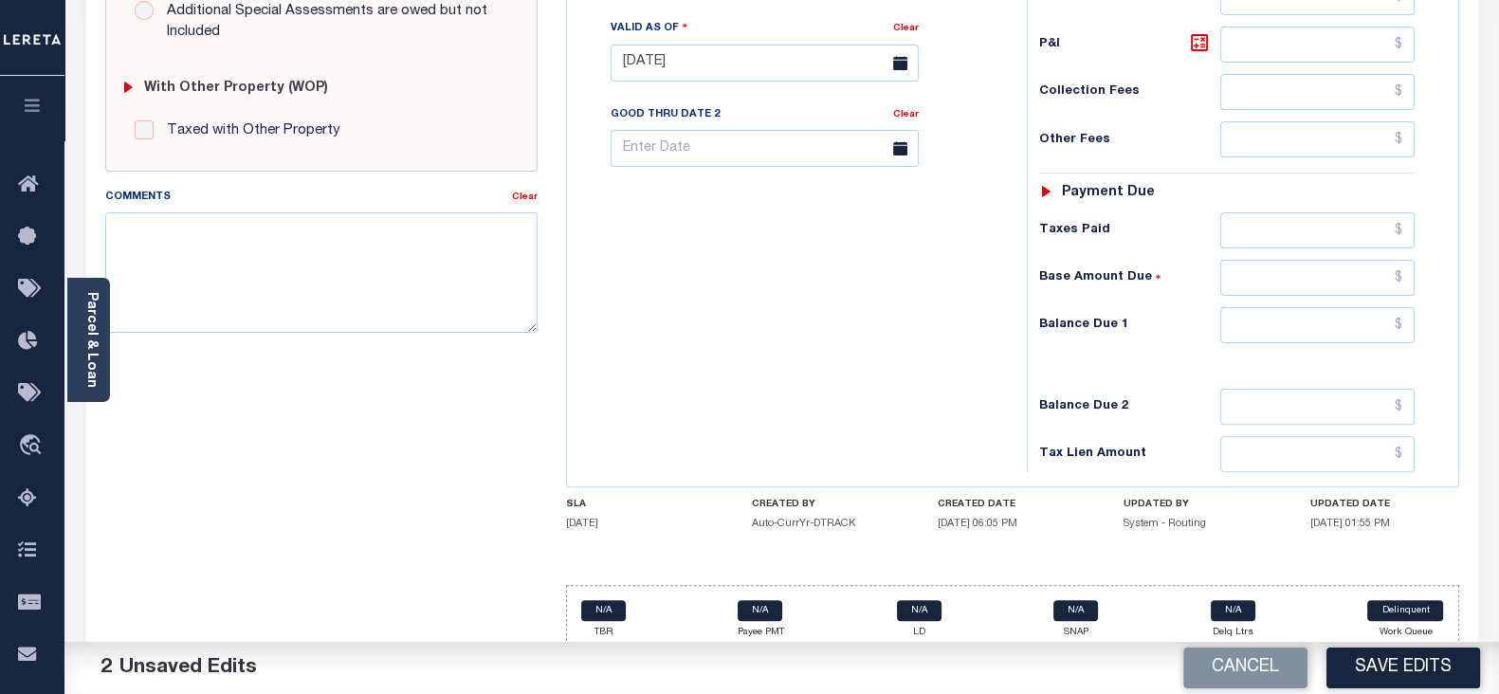
scroll to position [736, 0]
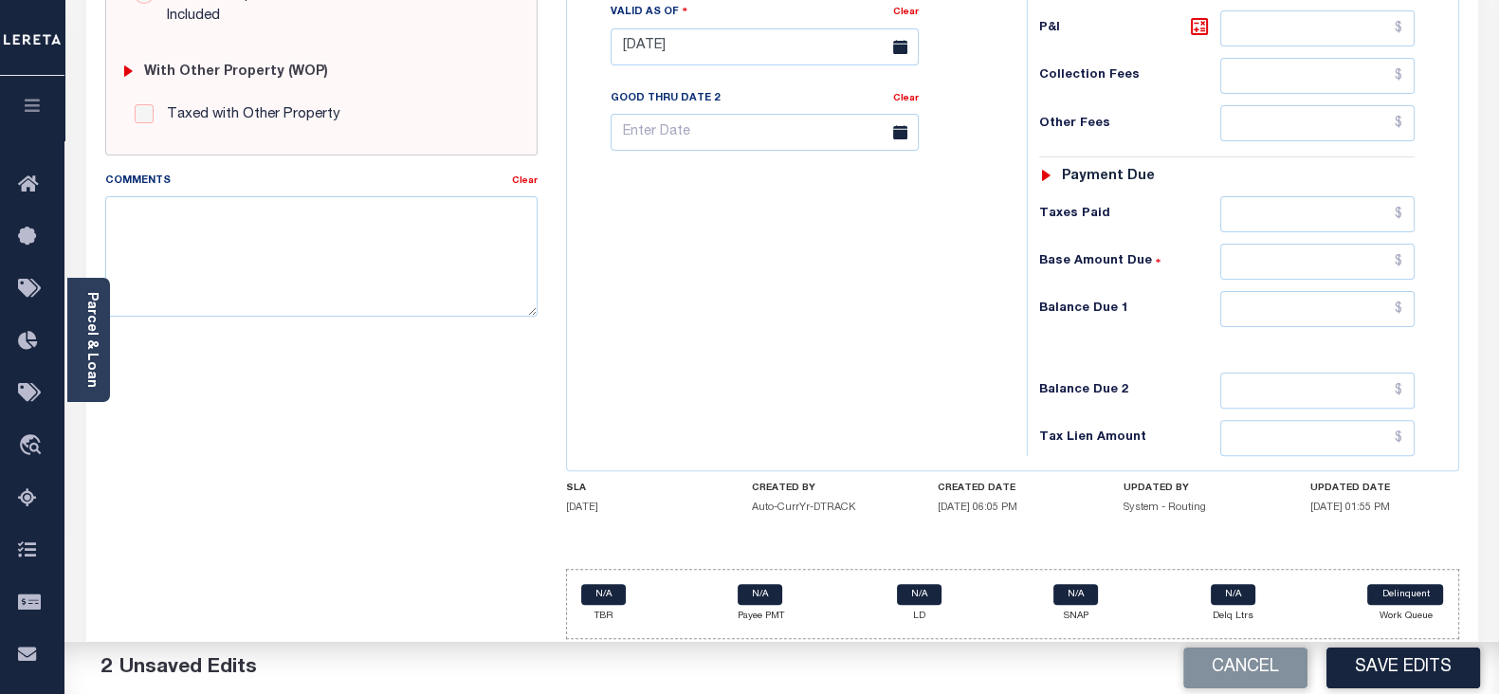
type input "$2,280.02"
click at [1293, 311] on input "text" at bounding box center [1317, 309] width 194 height 36
type input "$0.00"
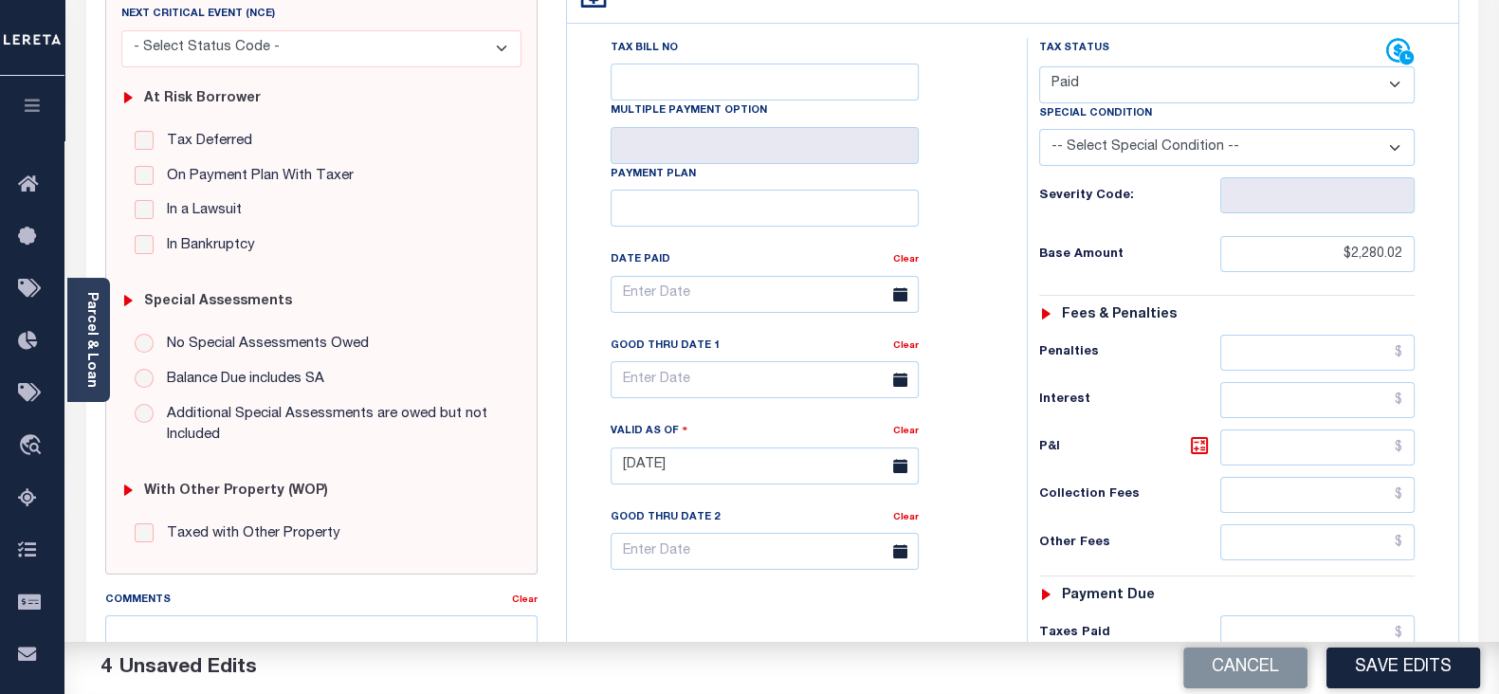
scroll to position [0, 0]
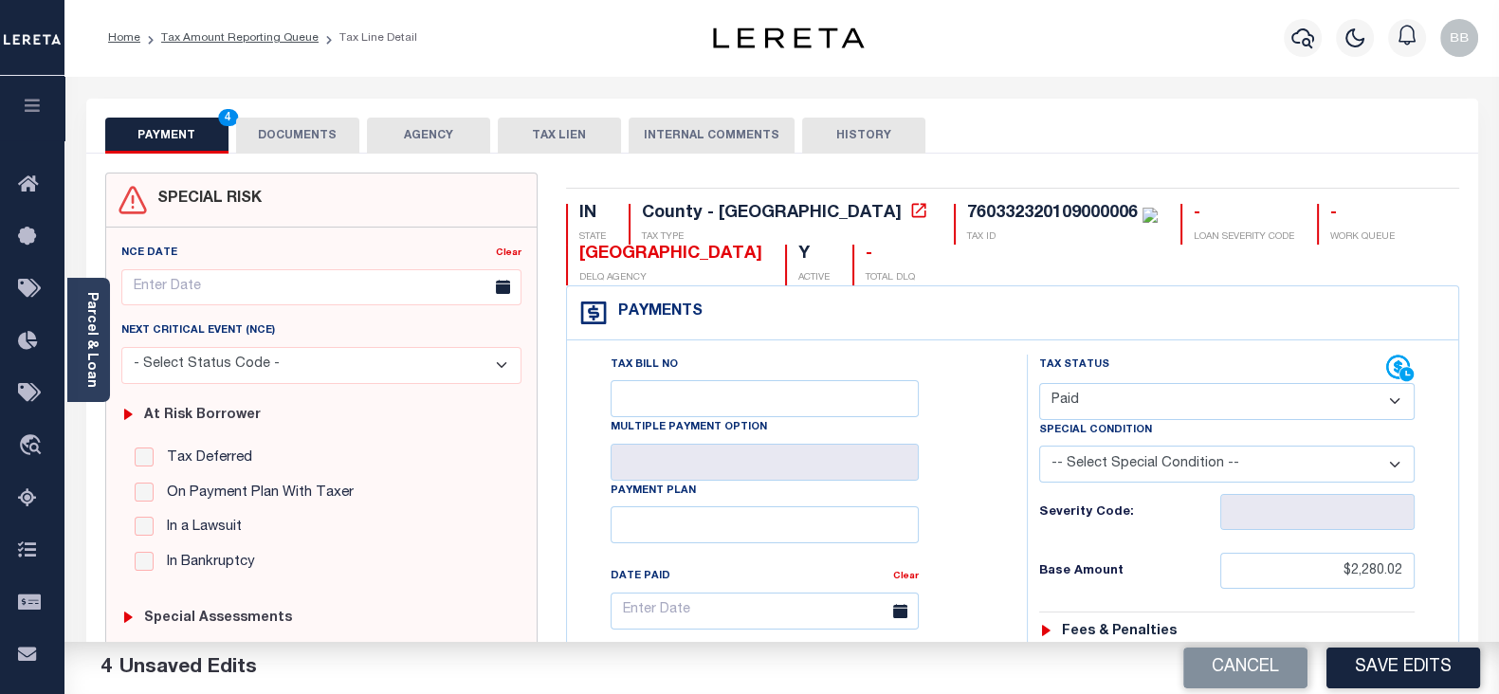
click at [297, 150] on button "DOCUMENTS" at bounding box center [297, 136] width 123 height 36
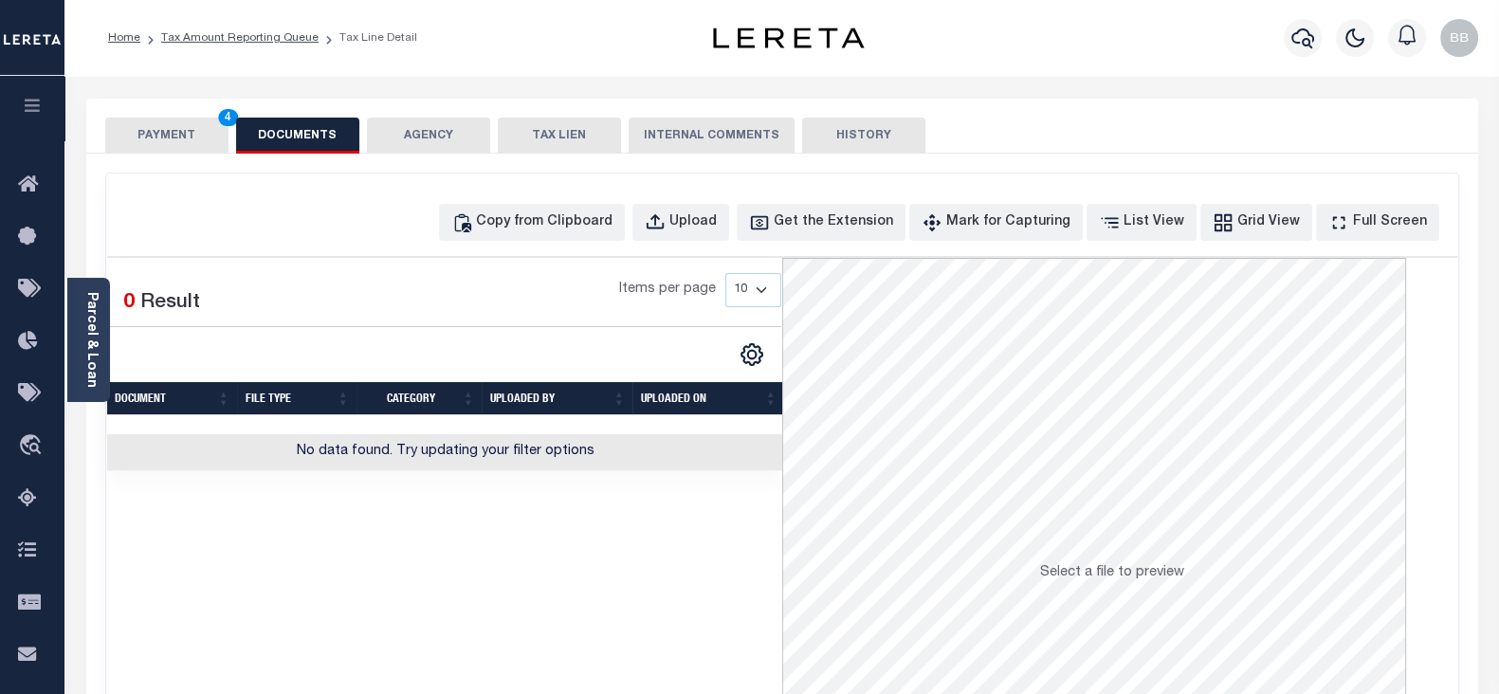
click at [533, 258] on div "Selected 0 Result Items per page 10 25 50 100" at bounding box center [444, 364] width 675 height 212
click at [566, 216] on div "Copy from Clipboard" at bounding box center [544, 222] width 136 height 21
select select "POP"
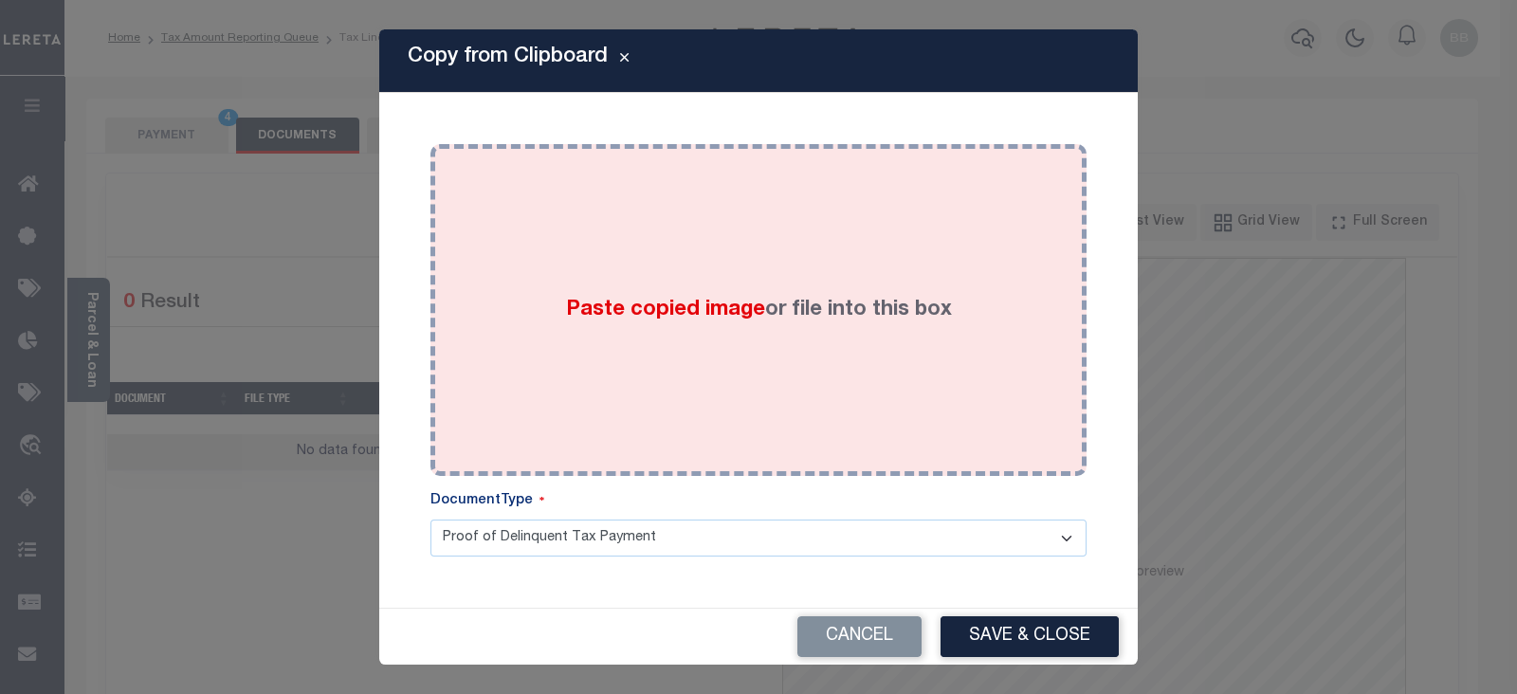
click at [693, 234] on div "Paste copied image or file into this box" at bounding box center [758, 309] width 627 height 303
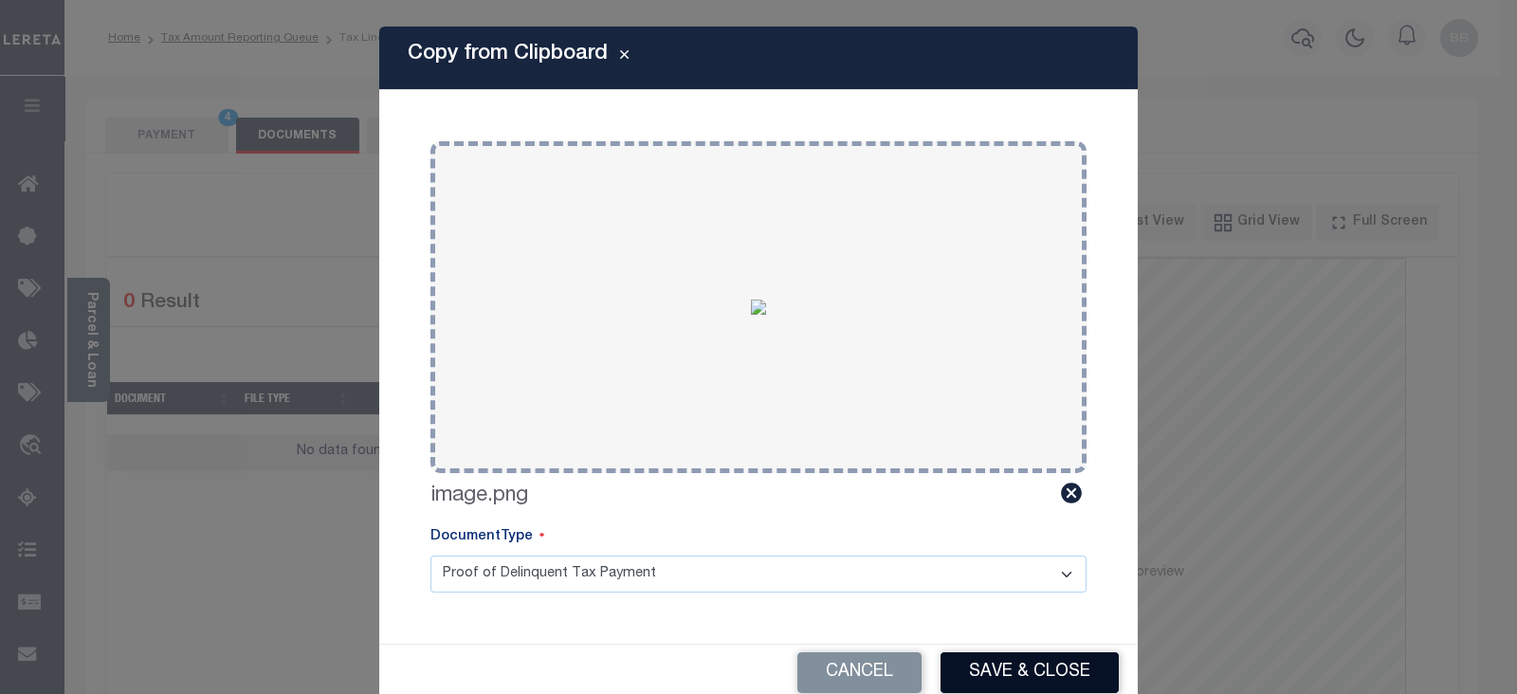
click at [1036, 671] on button "Save & Close" at bounding box center [1029, 672] width 178 height 41
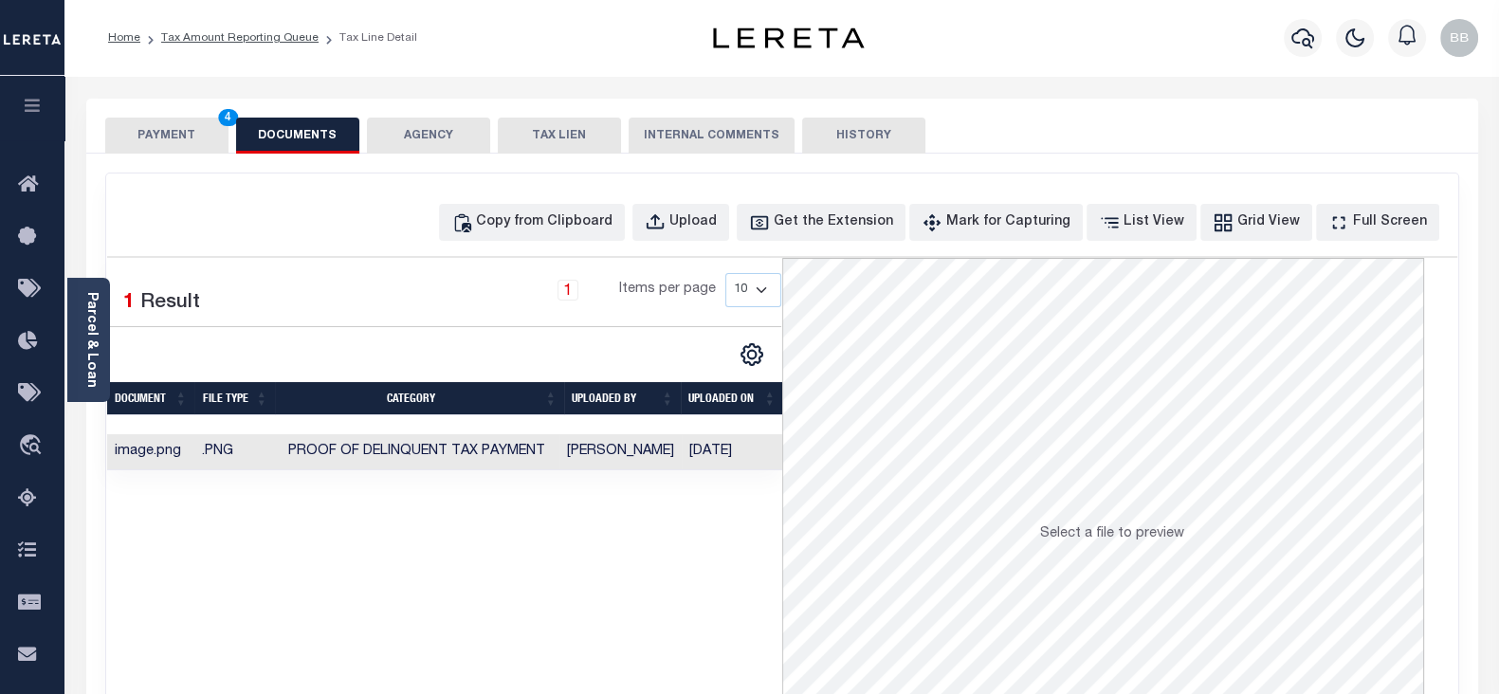
click at [188, 139] on button "PAYMENT 4" at bounding box center [166, 136] width 123 height 36
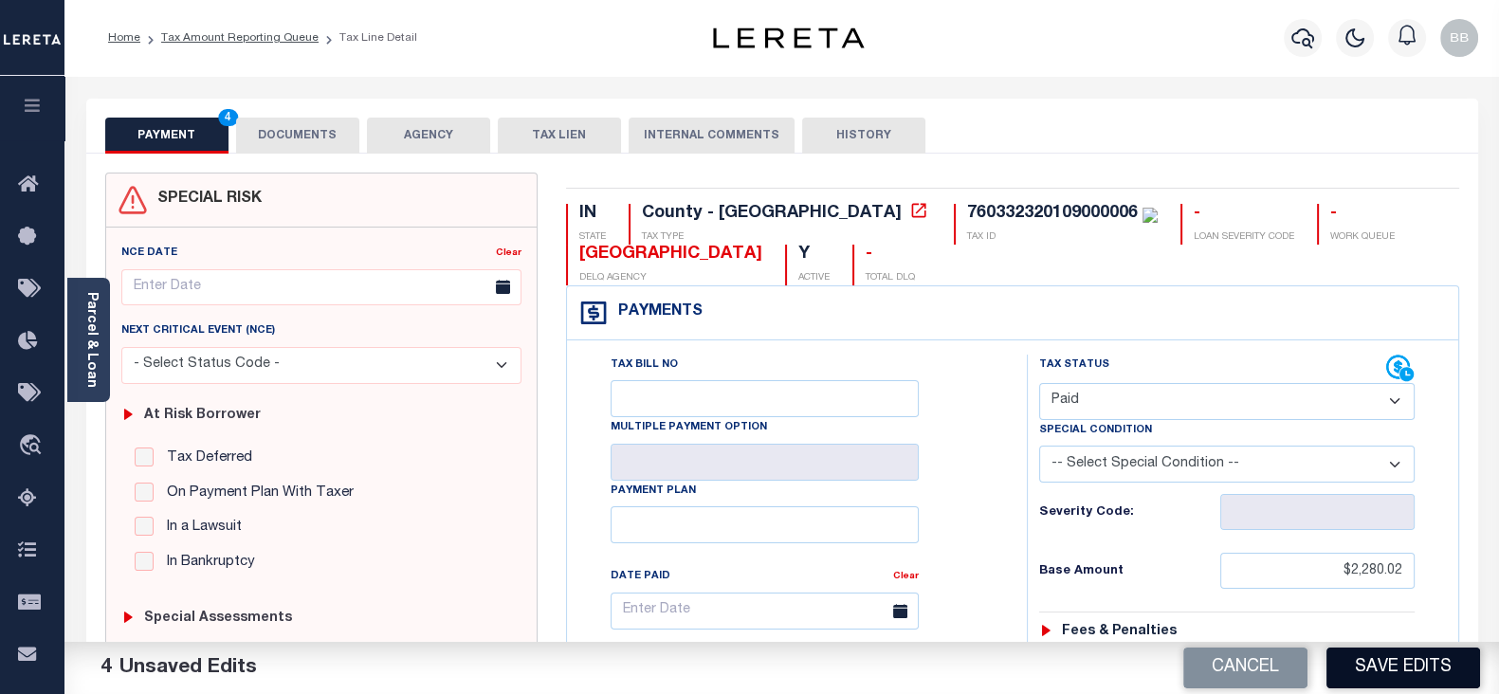
click at [1409, 664] on button "Save Edits" at bounding box center [1403, 667] width 154 height 41
checkbox input "false"
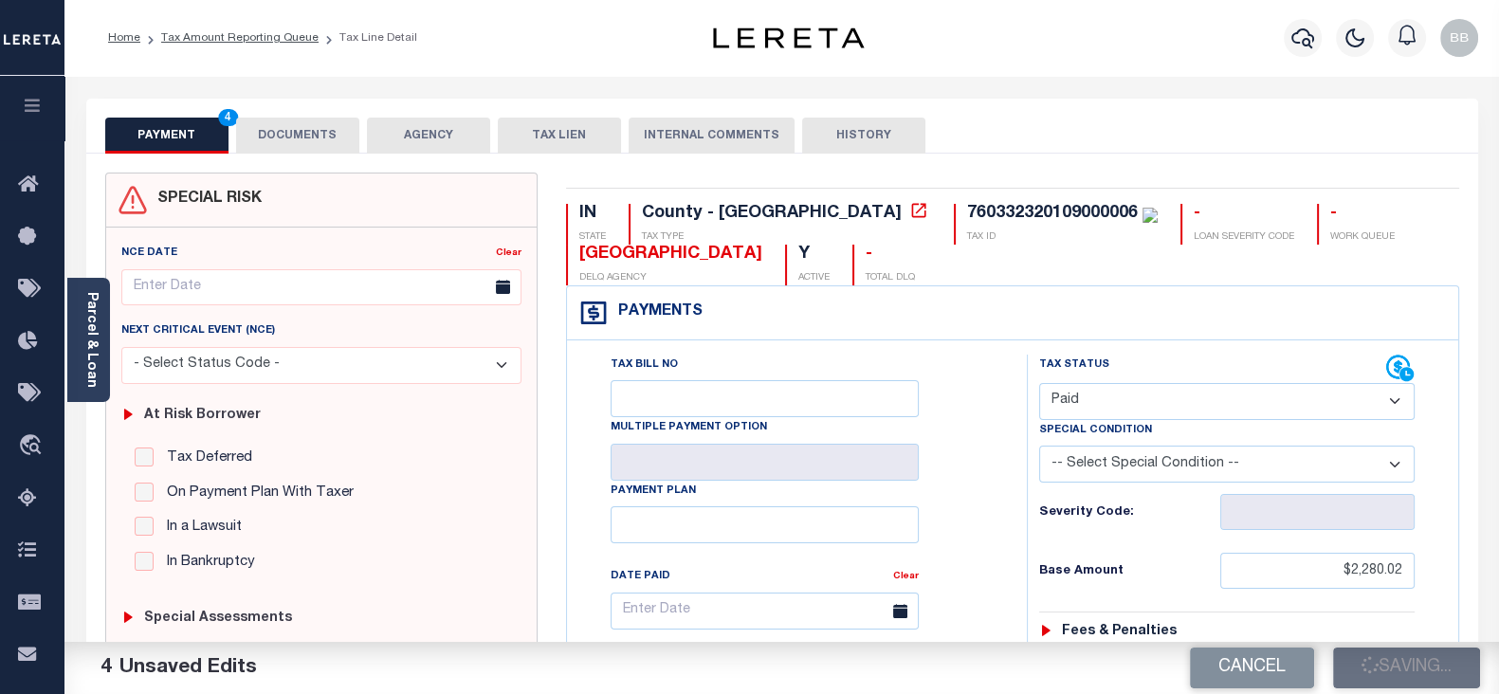
type input "$2,280.02"
type input "$0"
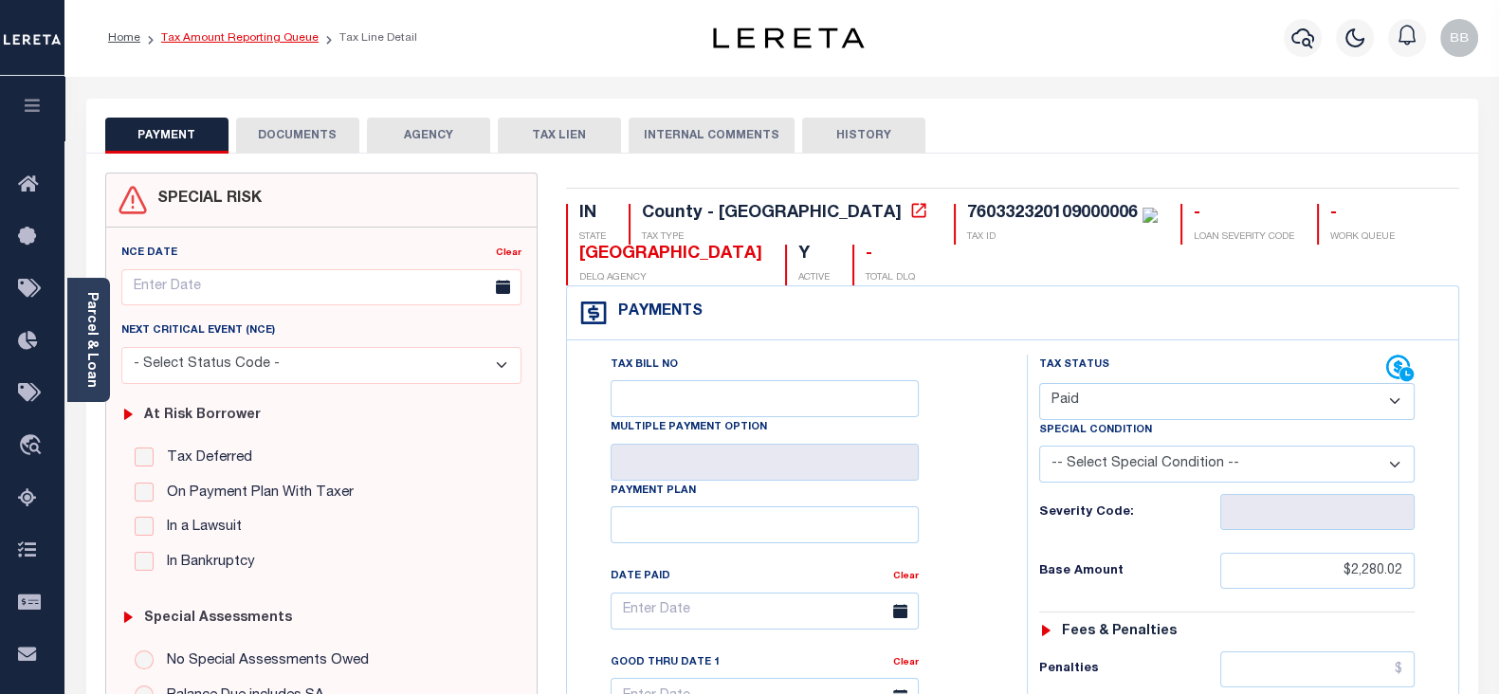
click at [294, 39] on link "Tax Amount Reporting Queue" at bounding box center [239, 37] width 157 height 11
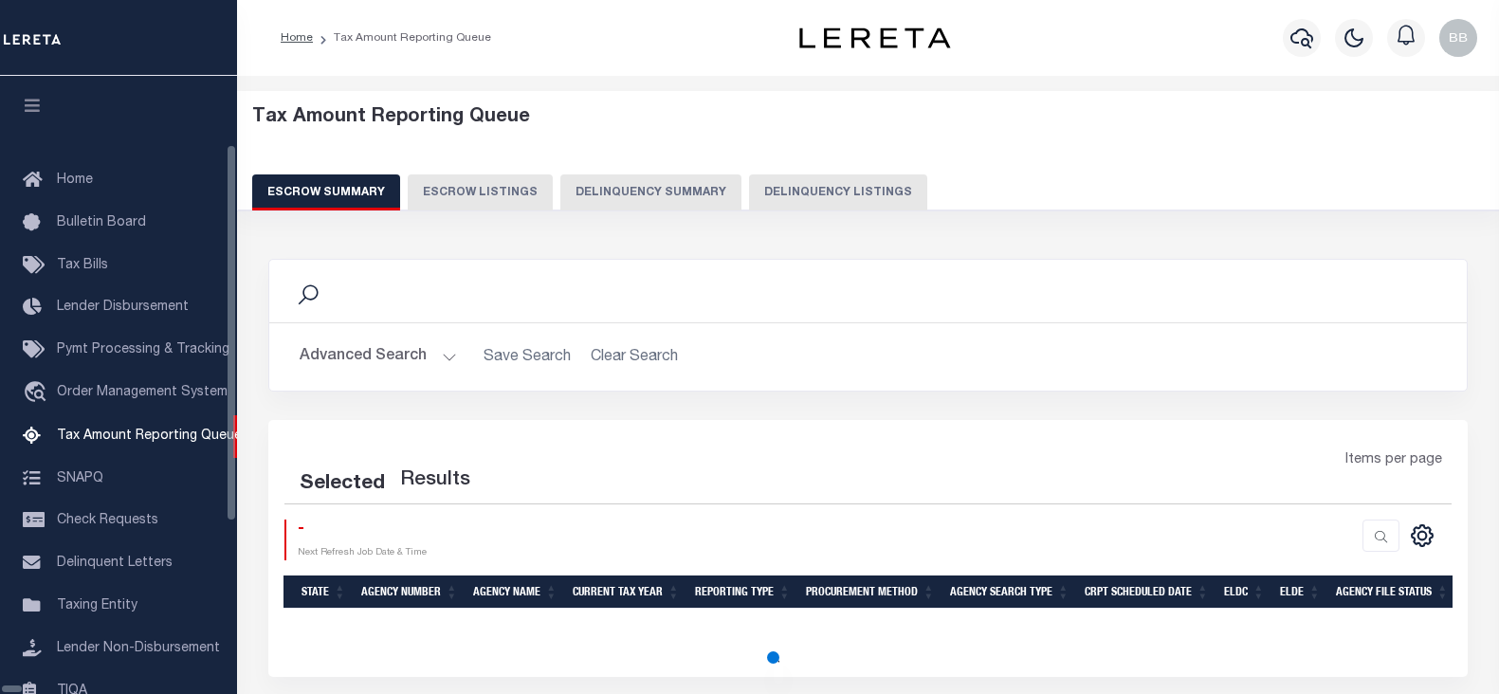
select select "100"
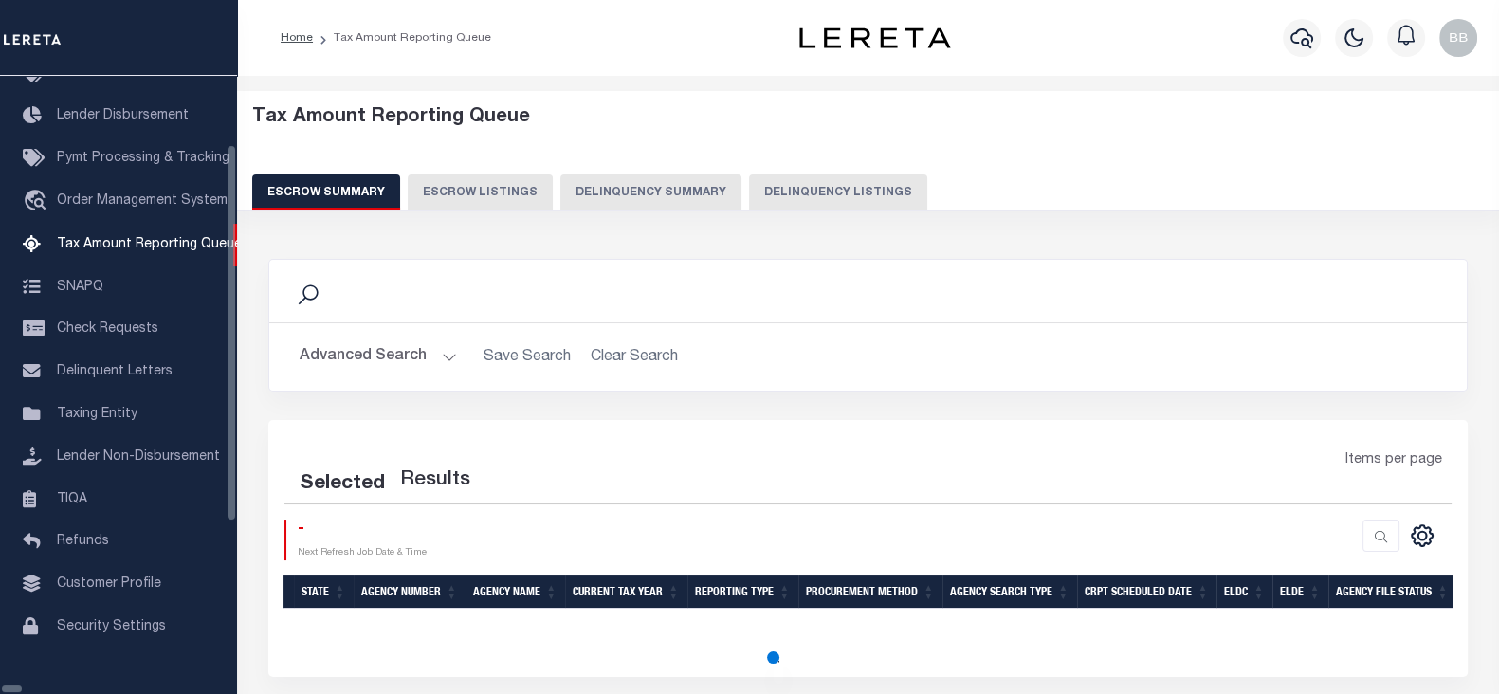
select select "100"
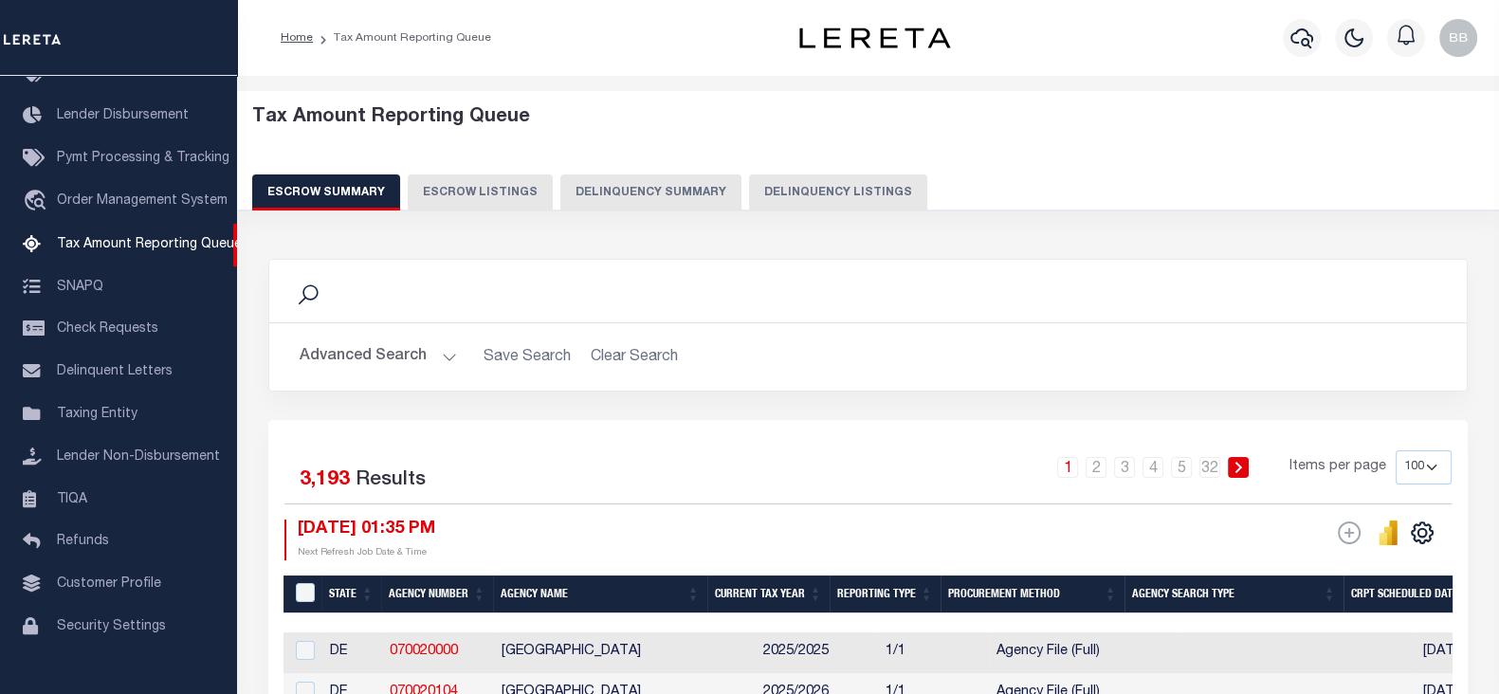
click at [816, 201] on button "Delinquency Listings" at bounding box center [838, 192] width 178 height 36
select select "100"
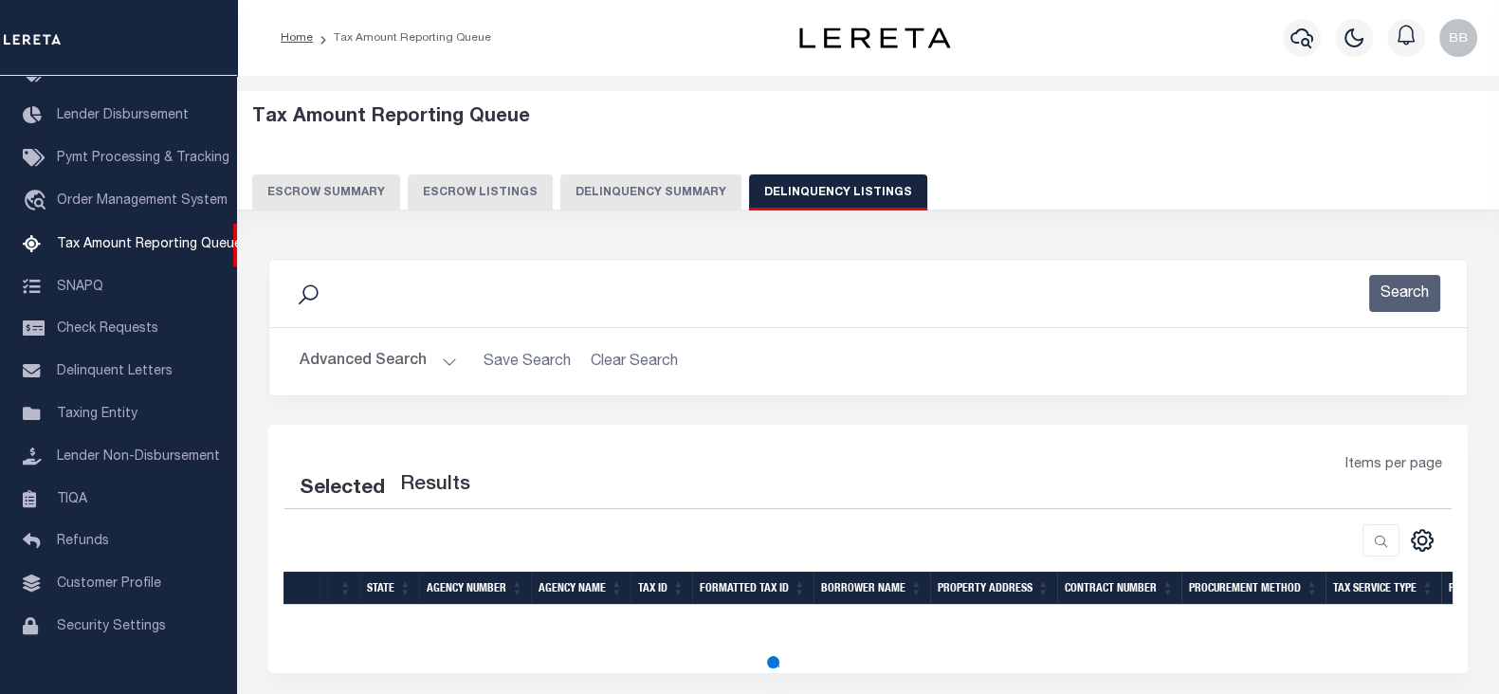
select select "100"
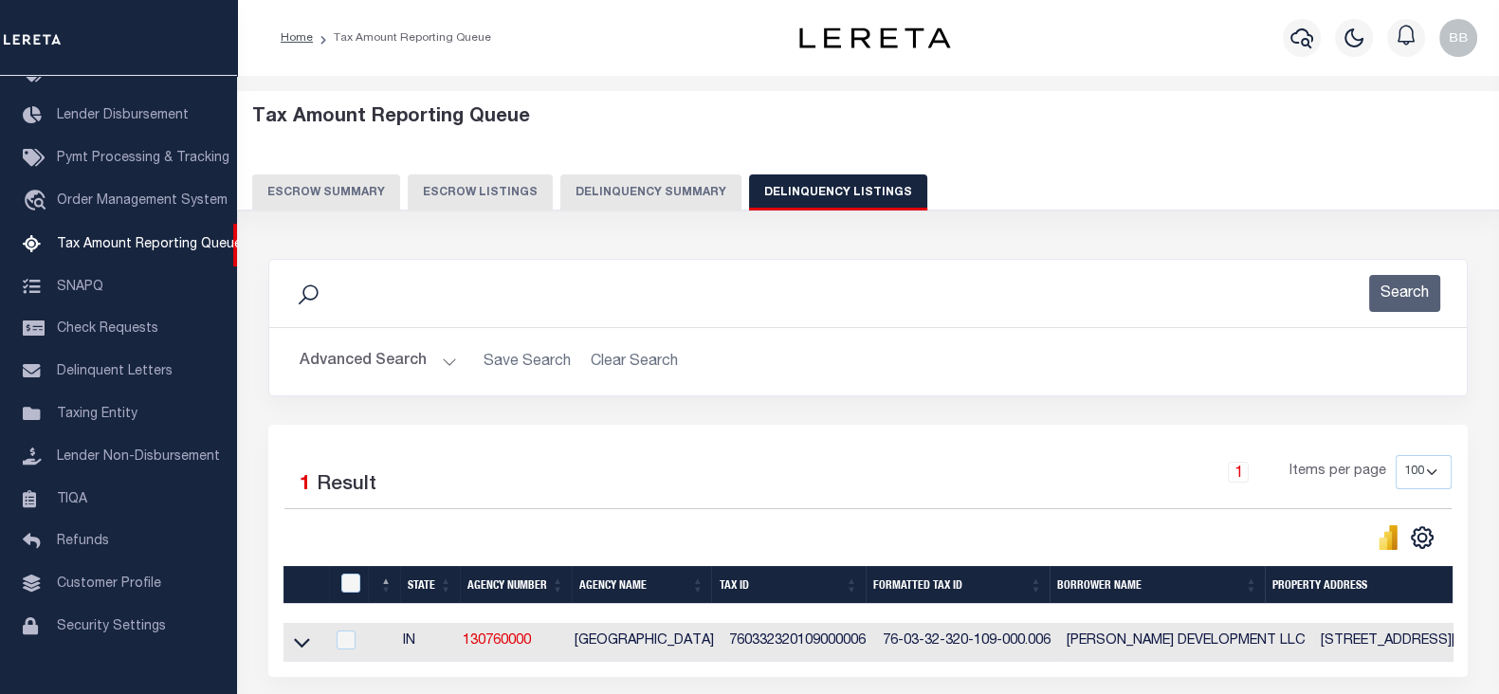
scroll to position [168, 0]
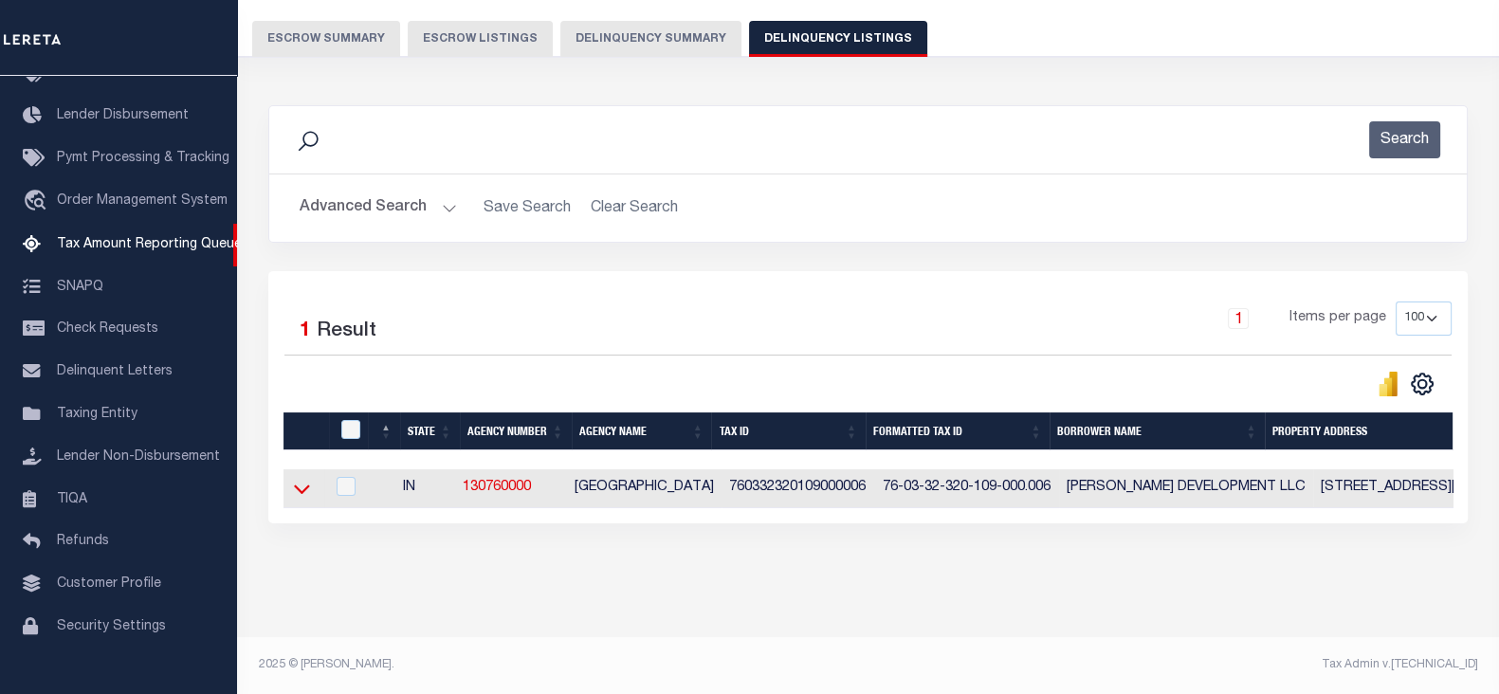
click at [303, 479] on icon at bounding box center [302, 489] width 16 height 20
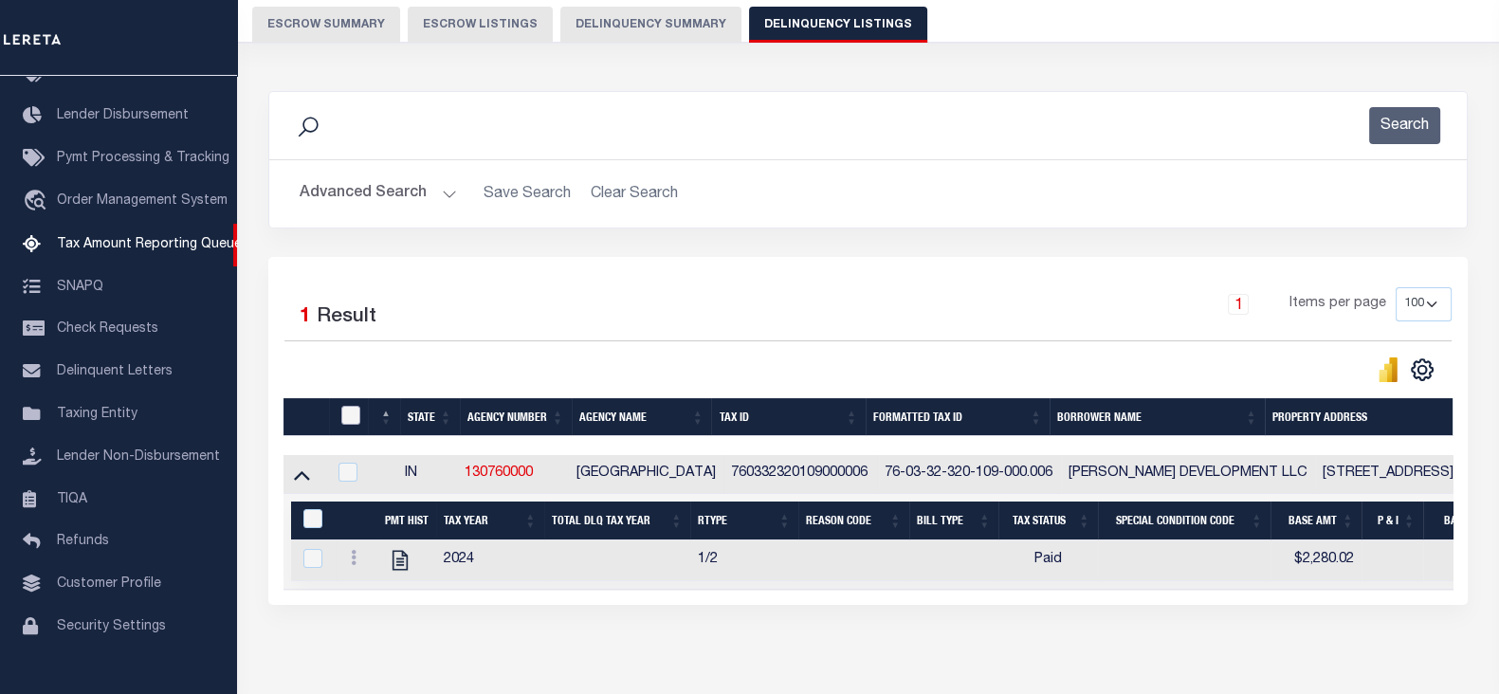
click at [341, 421] on input "checkbox" at bounding box center [350, 415] width 19 height 19
checkbox input "true"
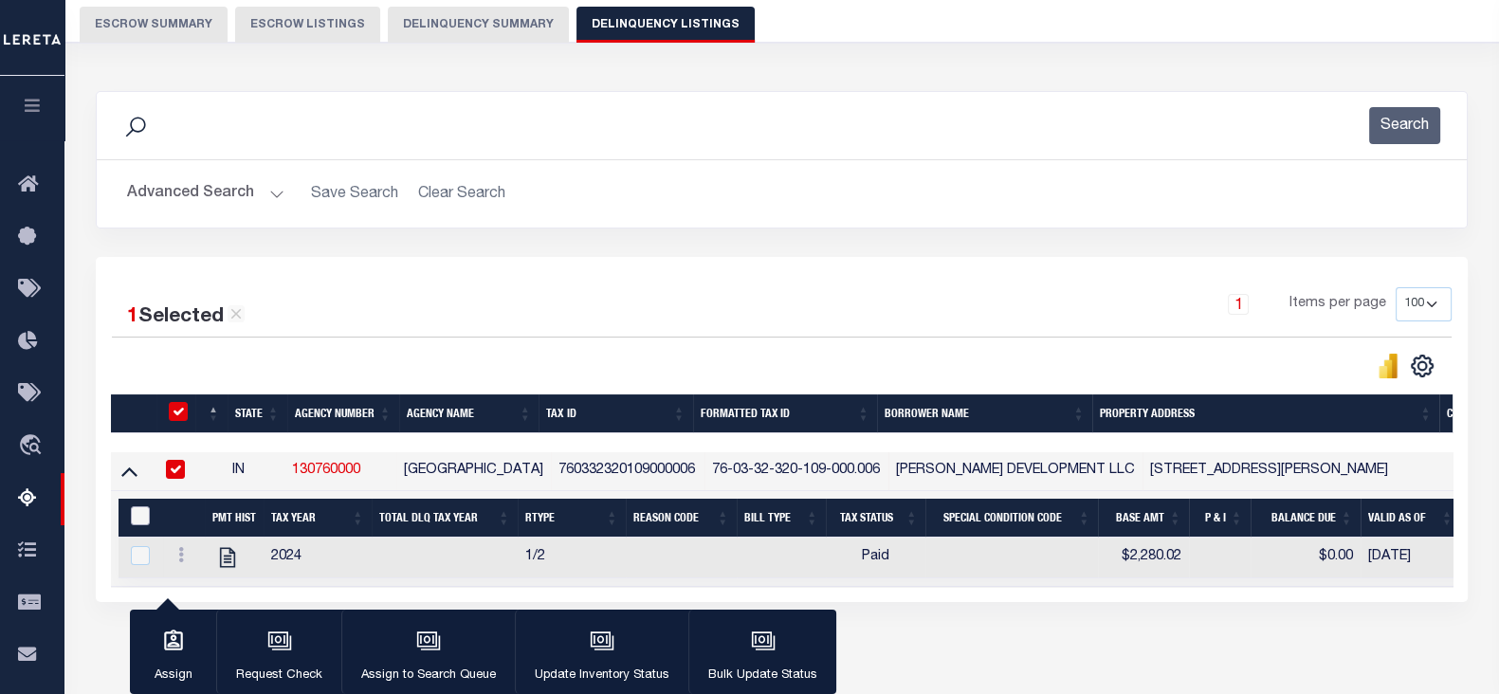
click at [137, 519] on input "&nbsp;" at bounding box center [140, 515] width 19 height 19
checkbox input "true"
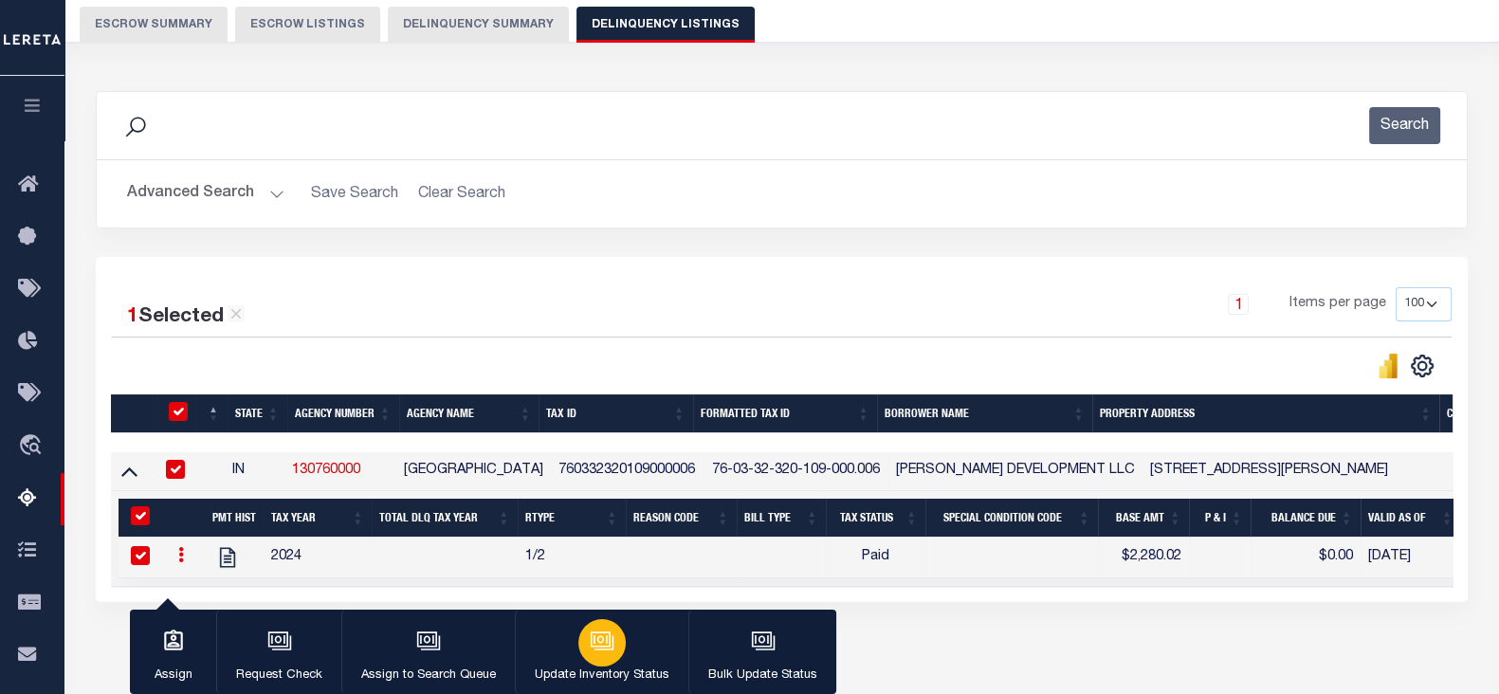
click at [611, 646] on div "button" at bounding box center [601, 642] width 47 height 47
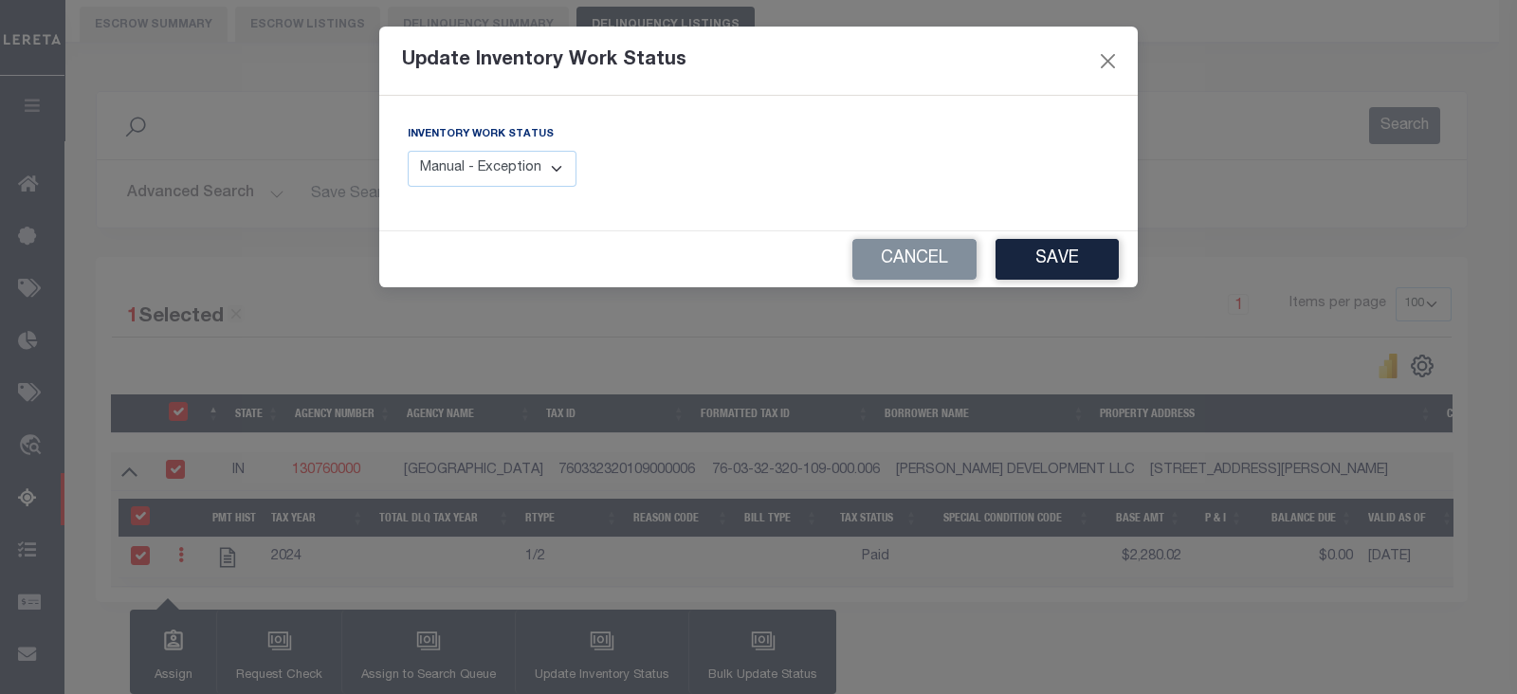
click at [507, 158] on select "Manual - Exception Pended - Awaiting Search Late Add Exception Completed" at bounding box center [492, 169] width 169 height 37
select select "4"
click at [408, 151] on select "Manual - Exception Pended - Awaiting Search Late Add Exception Completed" at bounding box center [492, 169] width 169 height 37
click at [1069, 263] on button "Save" at bounding box center [1056, 259] width 123 height 41
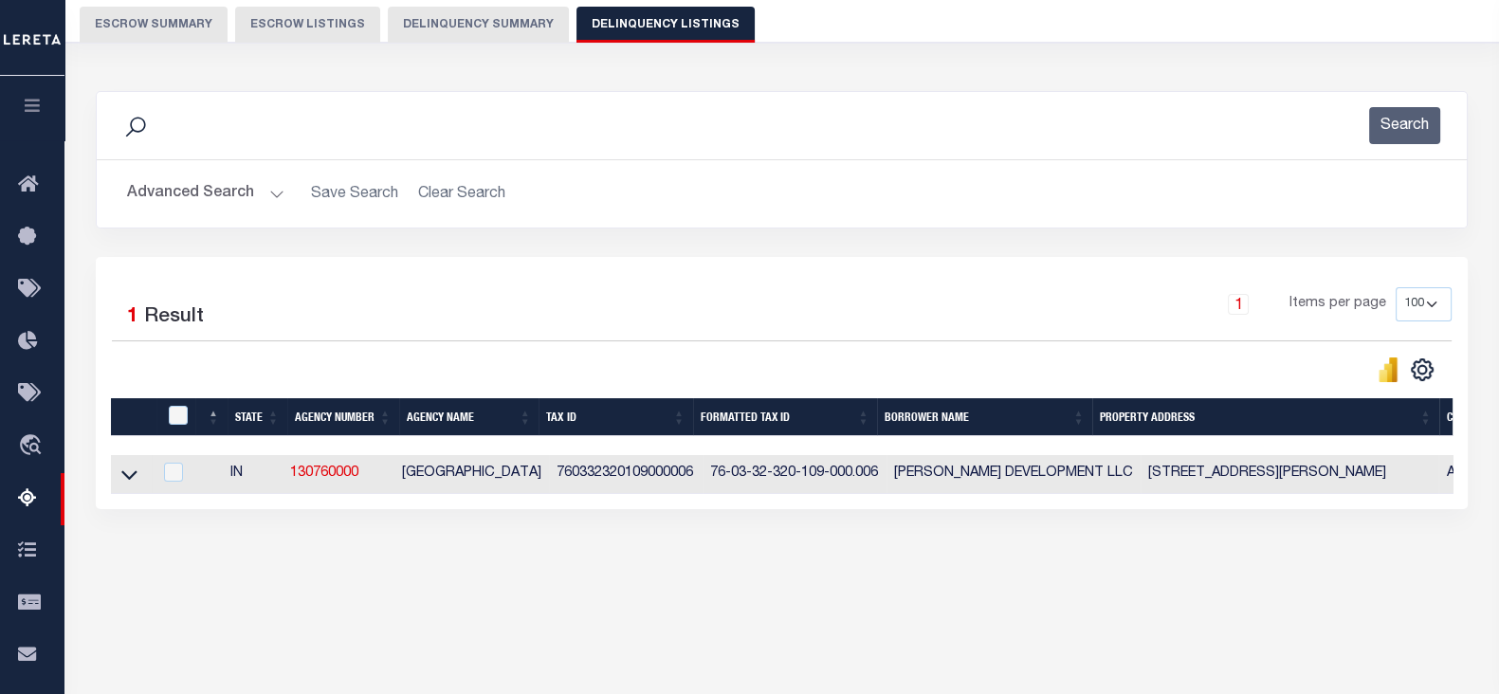
click at [194, 185] on button "Advanced Search" at bounding box center [205, 193] width 157 height 37
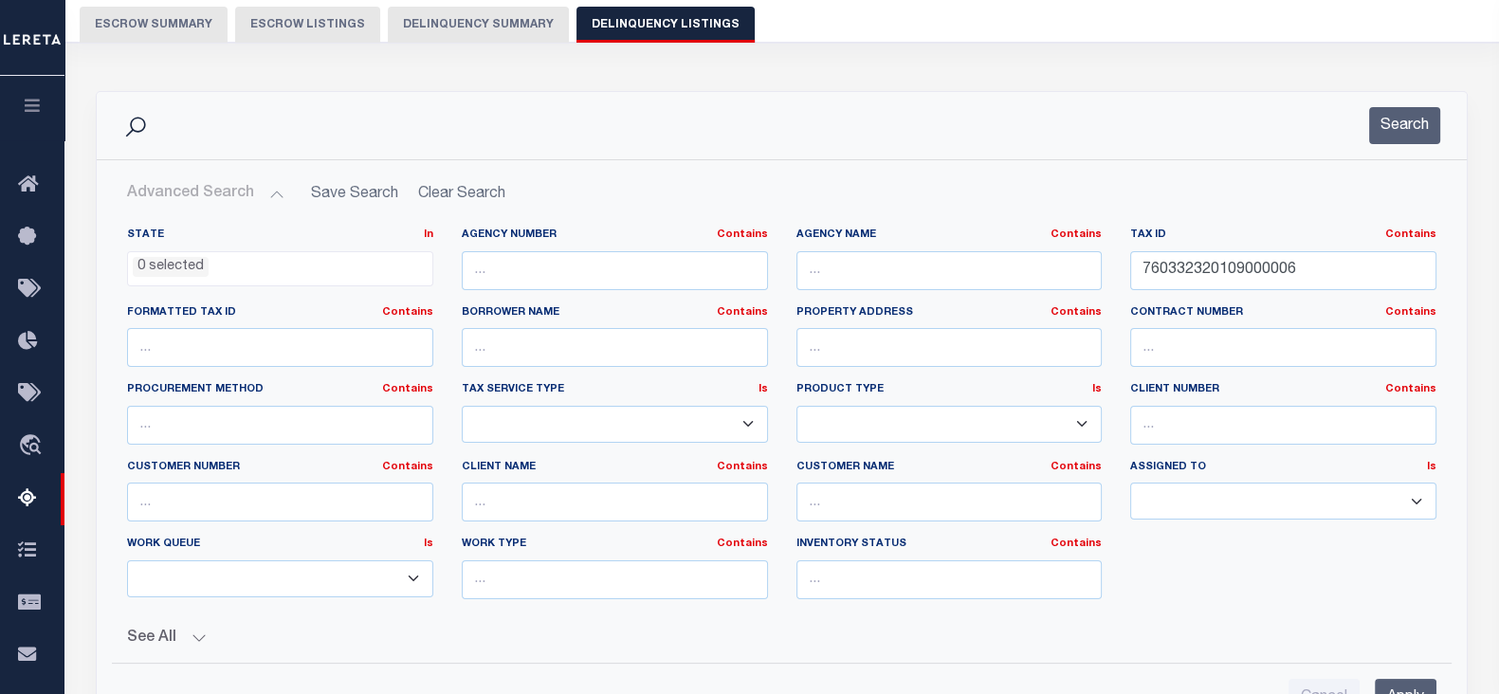
click at [1352, 291] on div "Tax ID Contains Contains Is 760332320109000006" at bounding box center [1283, 266] width 335 height 78
click at [1351, 291] on div "Tax ID Contains Contains Is 760332320109000006" at bounding box center [1283, 266] width 335 height 78
click at [1347, 259] on input "760332320109000006" at bounding box center [1283, 270] width 306 height 39
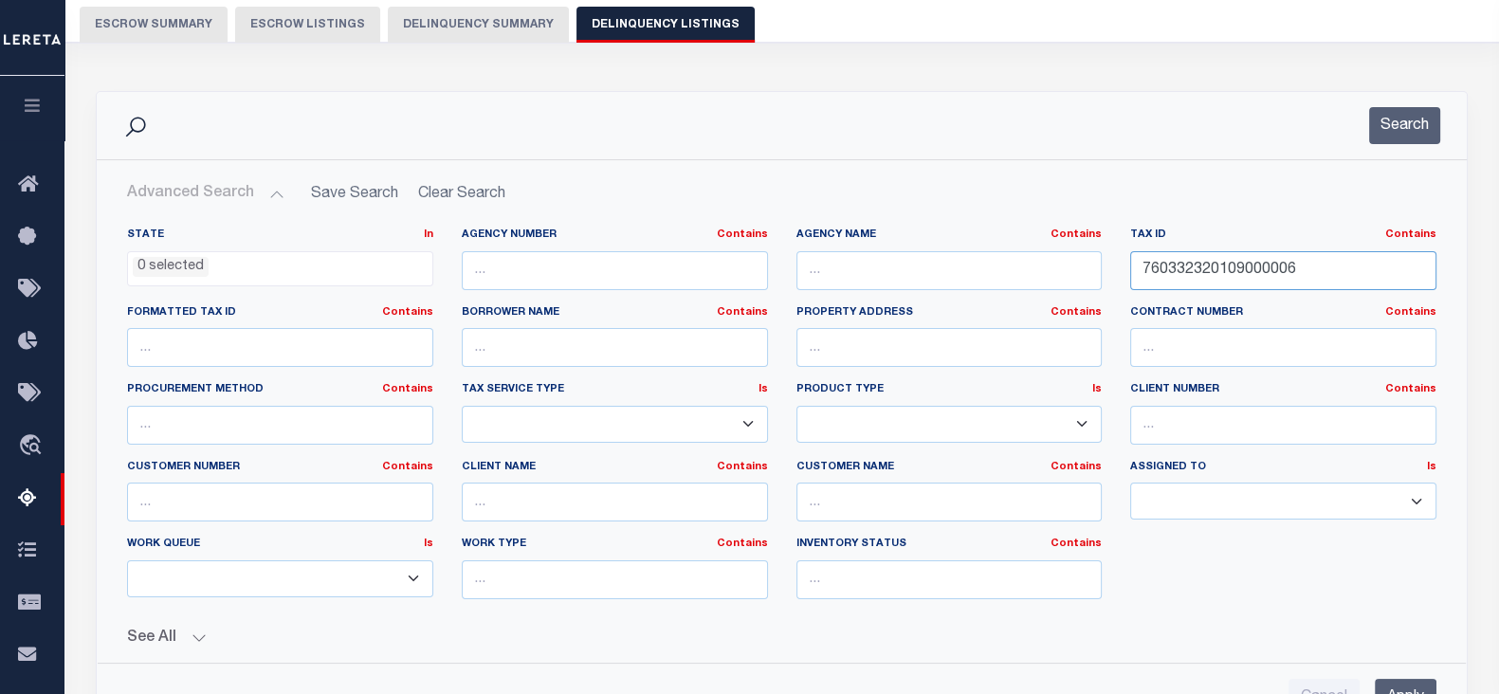
click at [1347, 259] on input "760332320109000006" at bounding box center [1283, 270] width 306 height 39
paste input "604220216000011"
type input "760604220216000011"
click at [1403, 124] on button "Search" at bounding box center [1404, 125] width 71 height 37
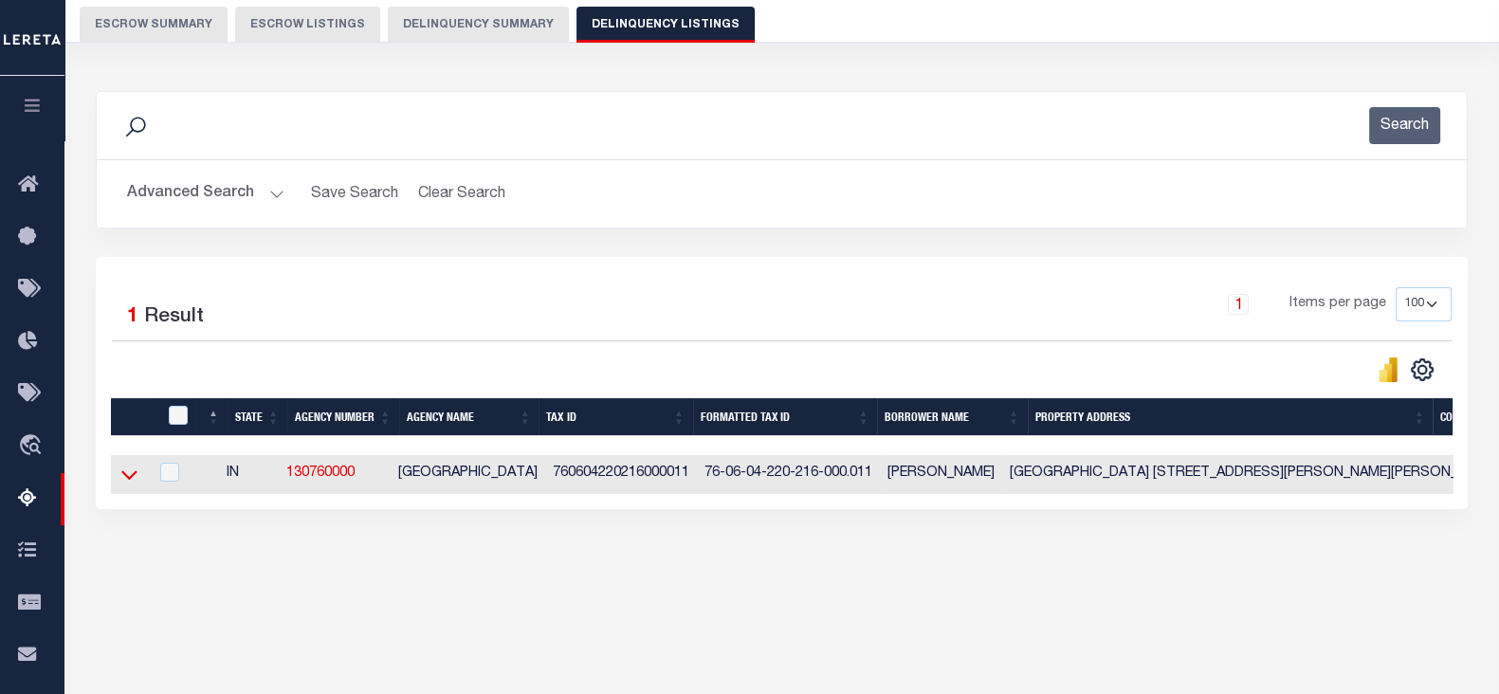
click at [133, 482] on icon at bounding box center [129, 474] width 16 height 20
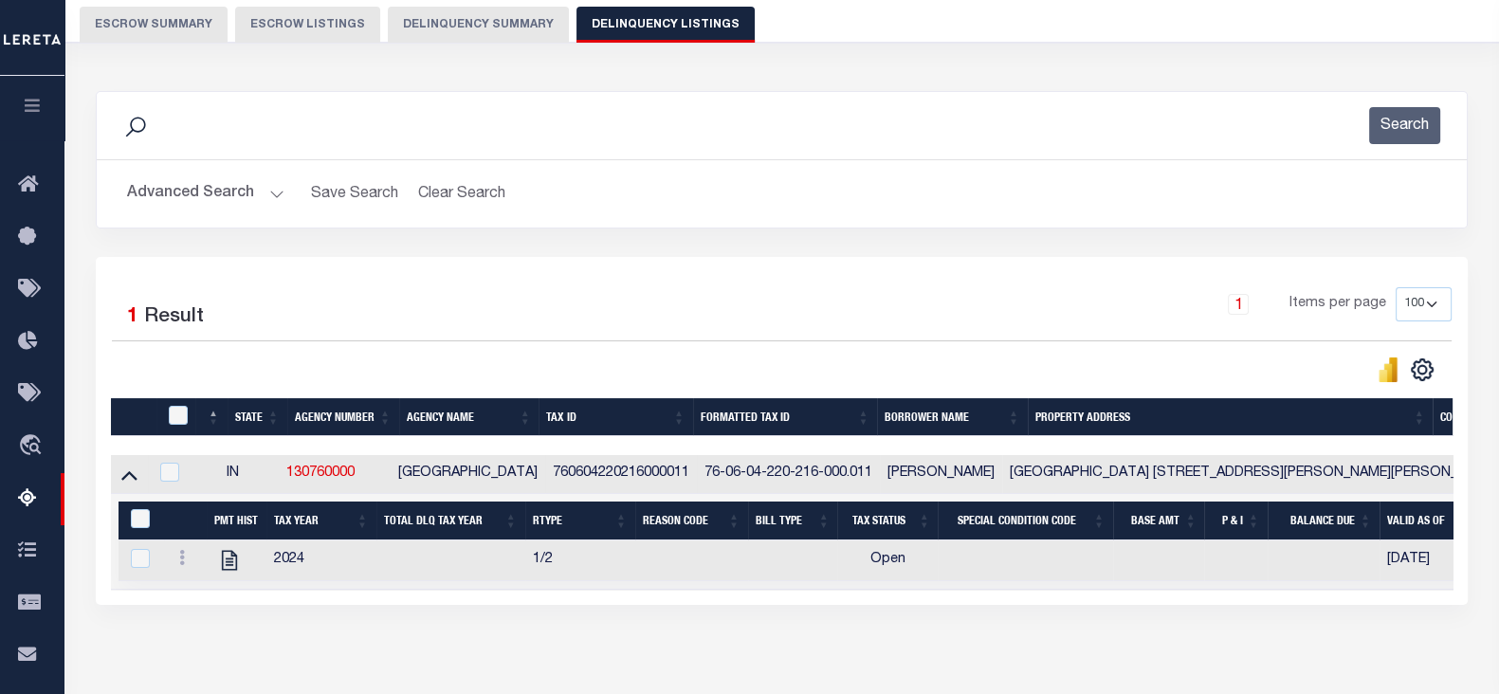
scroll to position [286, 0]
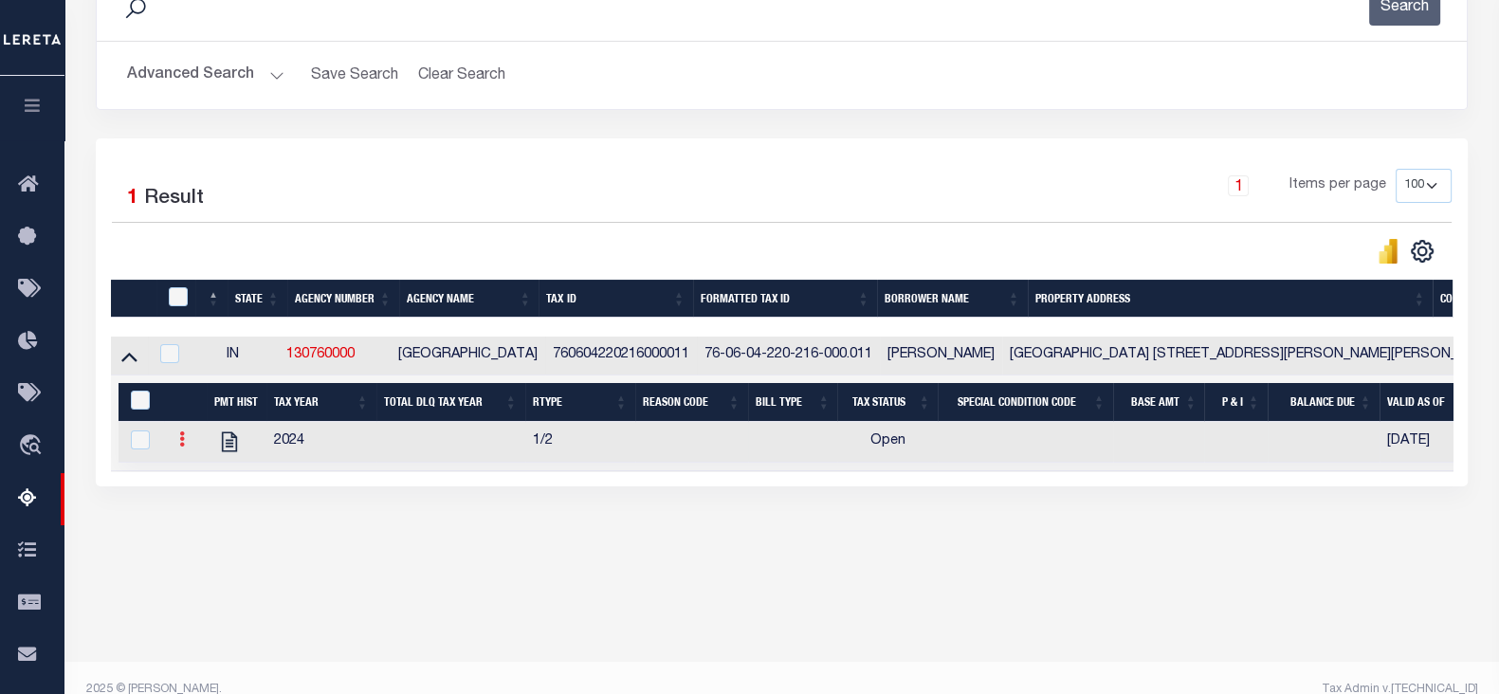
click at [180, 446] on icon at bounding box center [182, 438] width 6 height 15
click at [199, 477] on img "" at bounding box center [204, 470] width 19 height 19
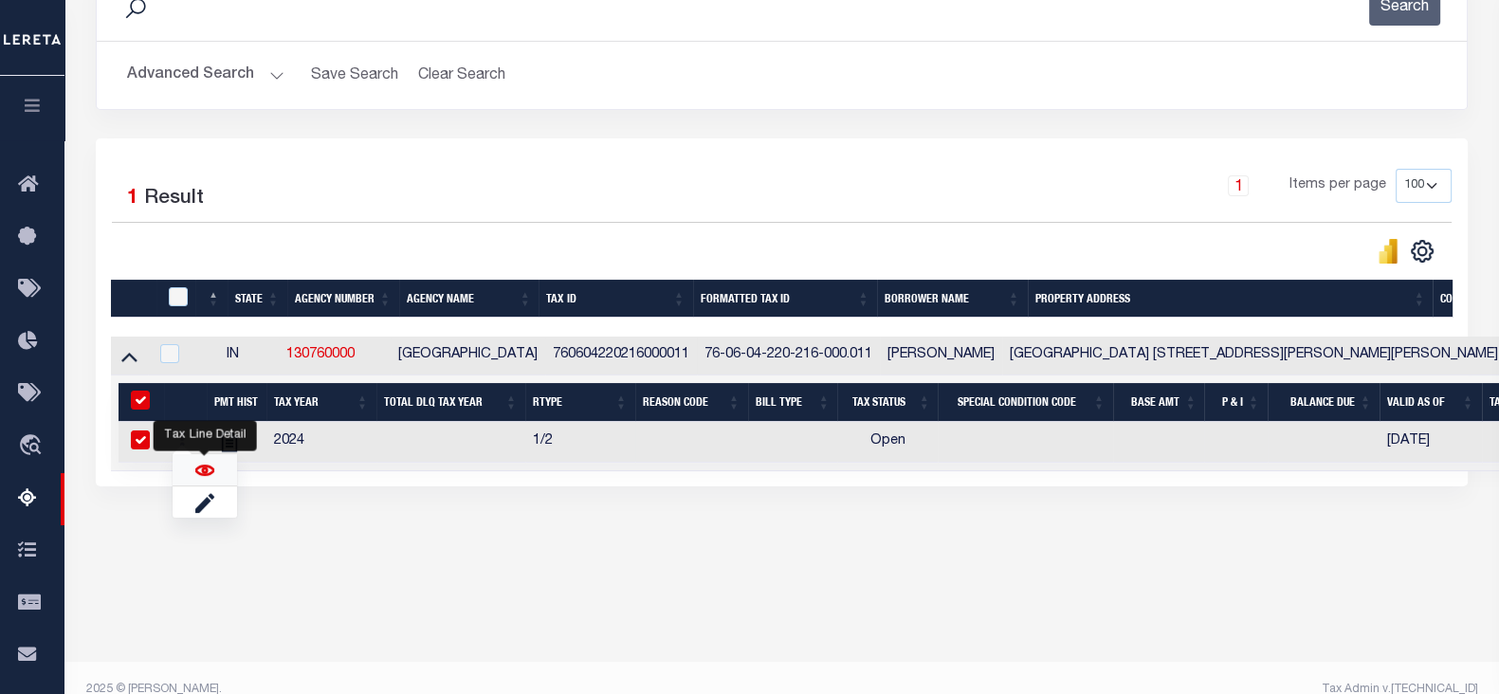
checkbox input "true"
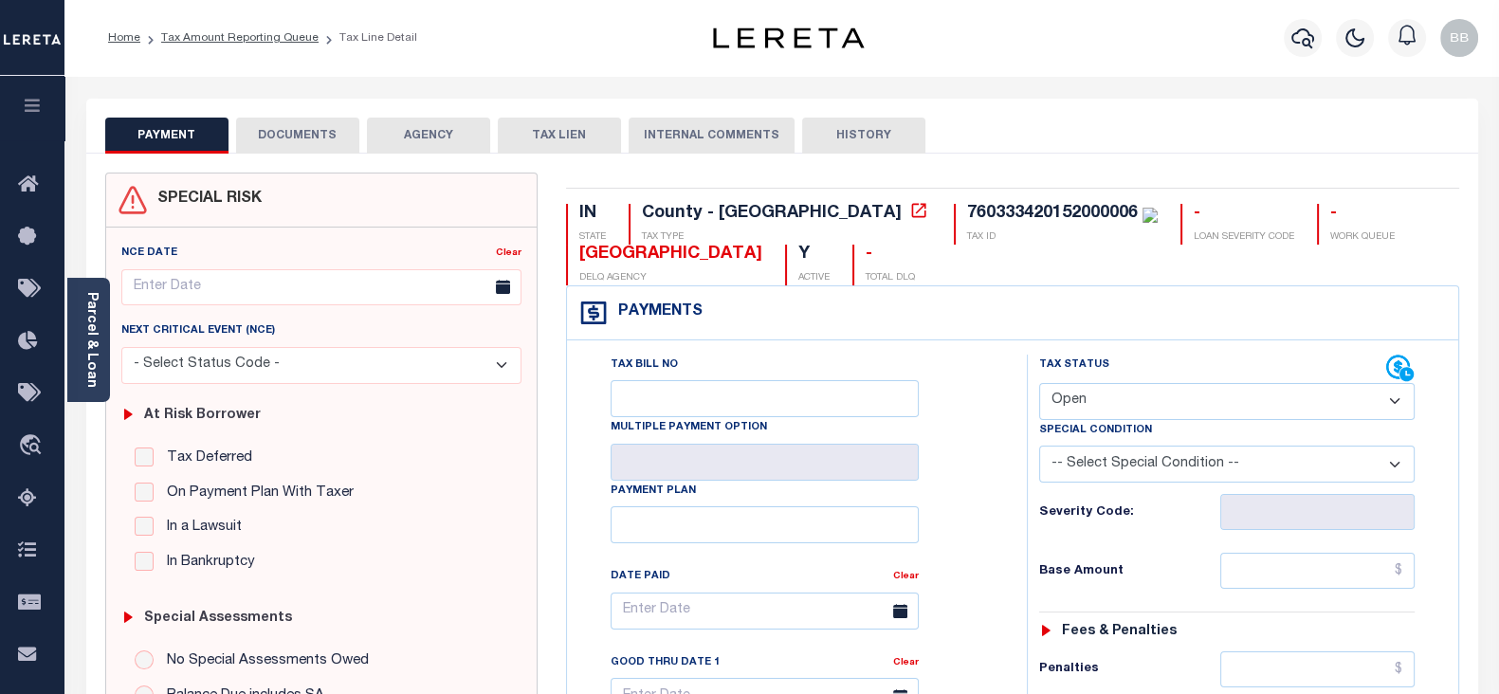
click at [1129, 400] on select "- Select Status Code - Open Due/Unpaid Paid Incomplete No Tax Due Internal Refu…" at bounding box center [1226, 401] width 375 height 37
select select "PYD"
click at [1039, 383] on select "- Select Status Code - Open Due/Unpaid Paid Incomplete No Tax Due Internal Refu…" at bounding box center [1226, 401] width 375 height 37
type input "[DATE]"
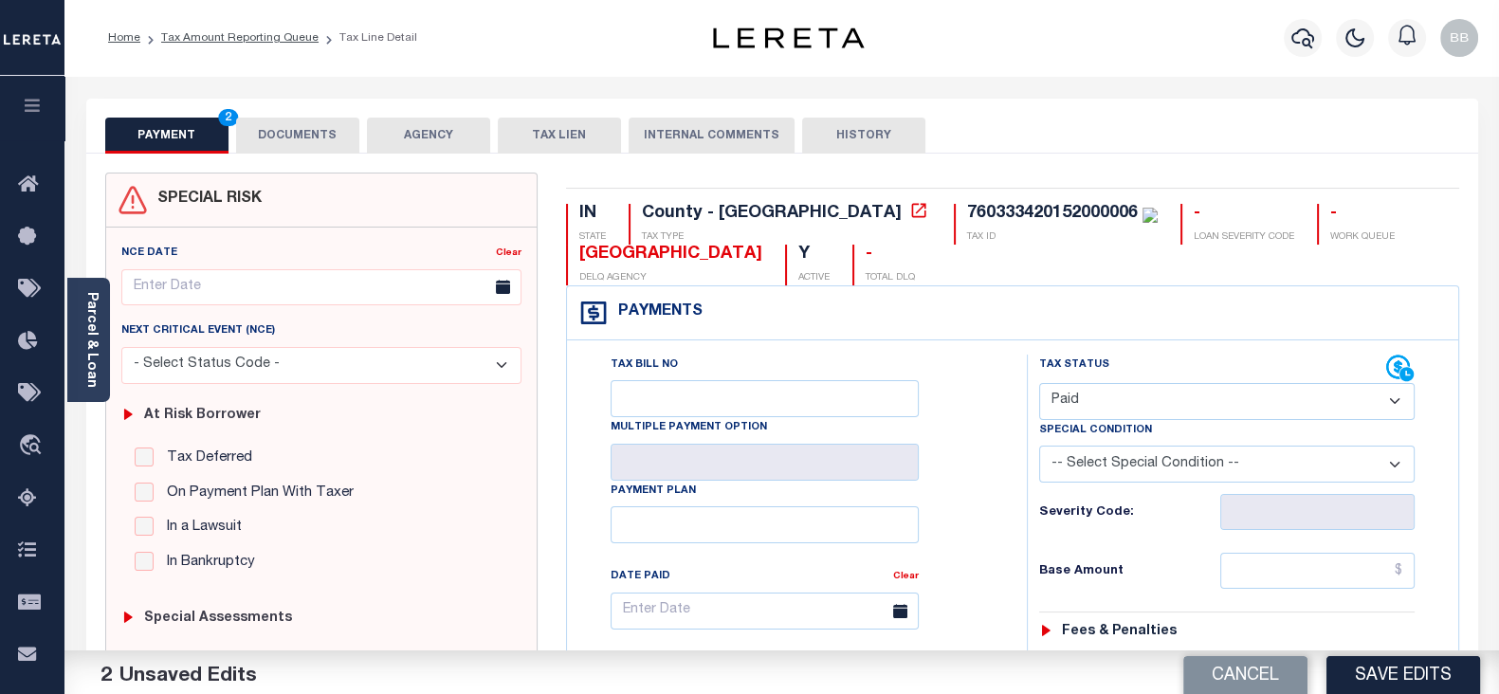
scroll to position [236, 0]
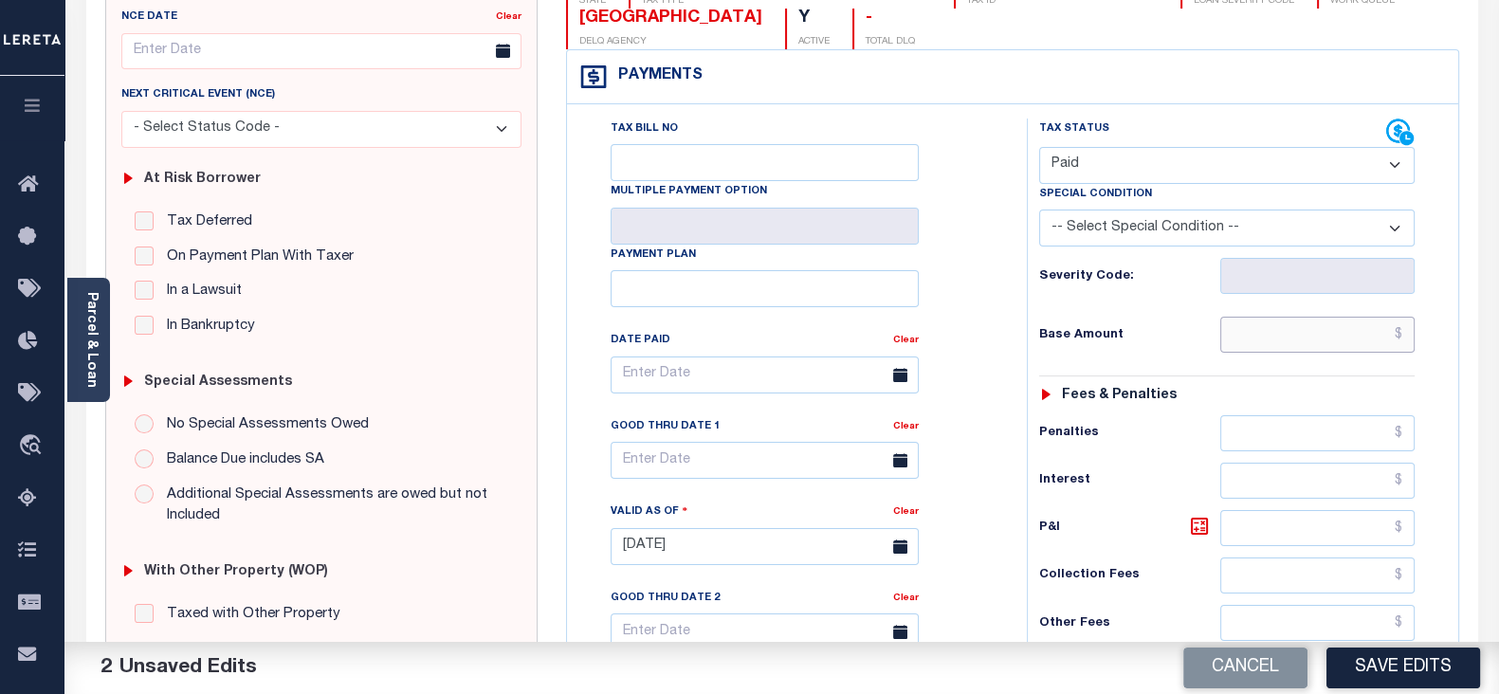
click at [1264, 334] on input "text" at bounding box center [1317, 335] width 194 height 36
paste input "2,518.18"
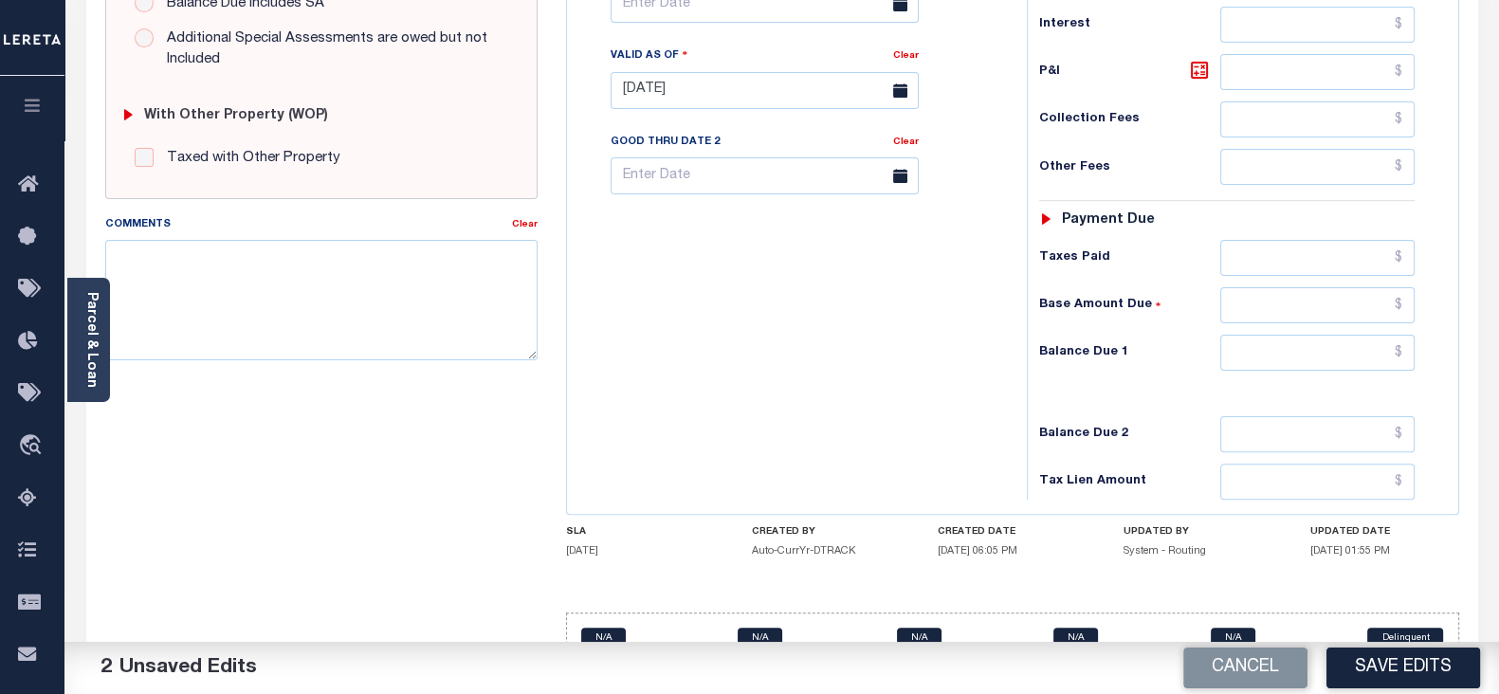
scroll to position [736, 0]
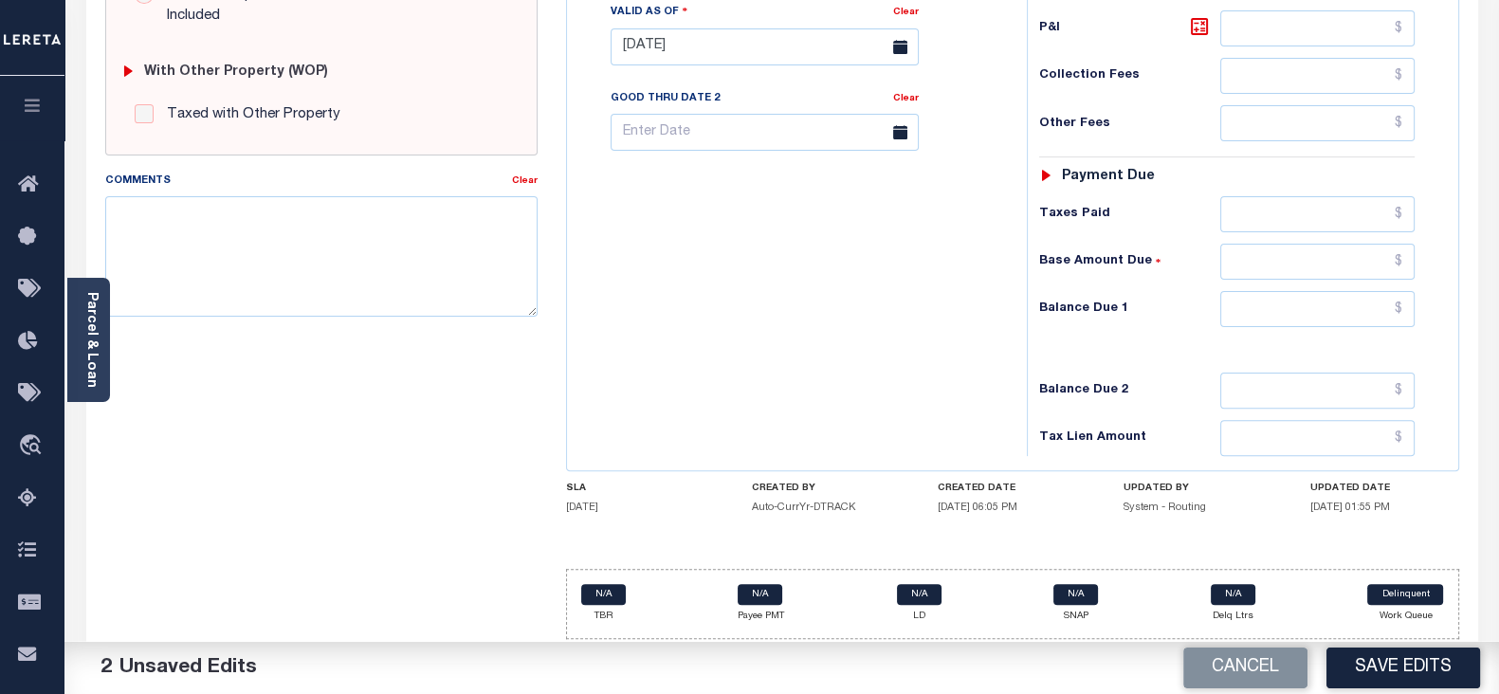
type input "$2,518.18"
click at [1290, 292] on input "text" at bounding box center [1317, 309] width 194 height 36
type input "$0.00"
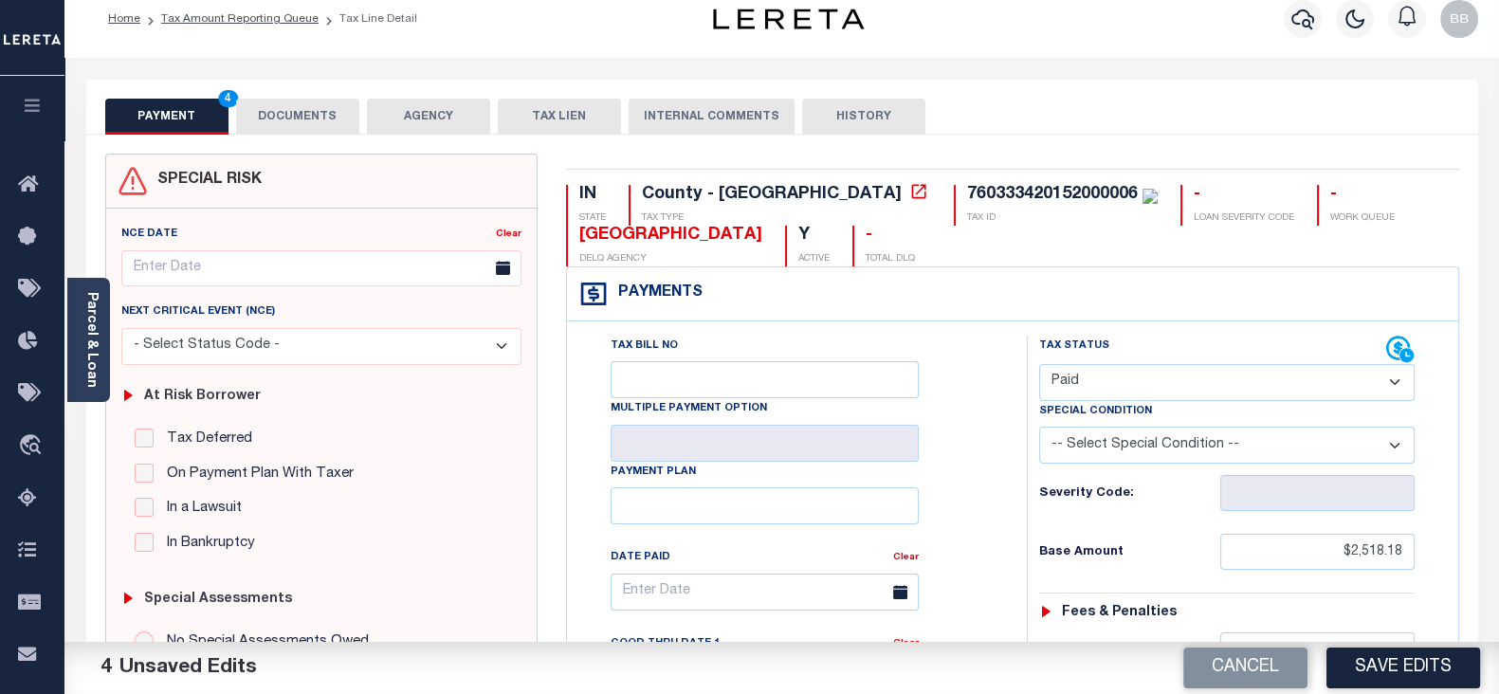
scroll to position [0, 0]
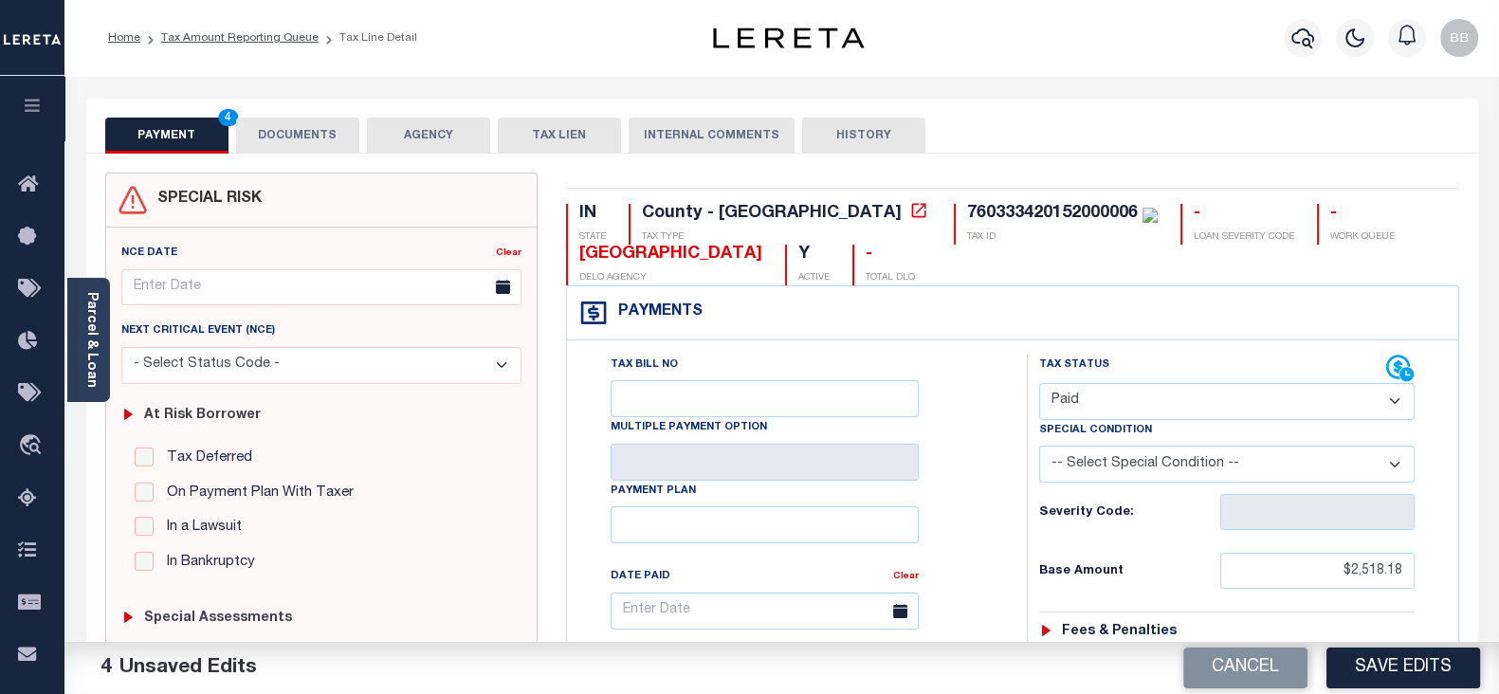
click at [268, 139] on button "DOCUMENTS" at bounding box center [297, 136] width 123 height 36
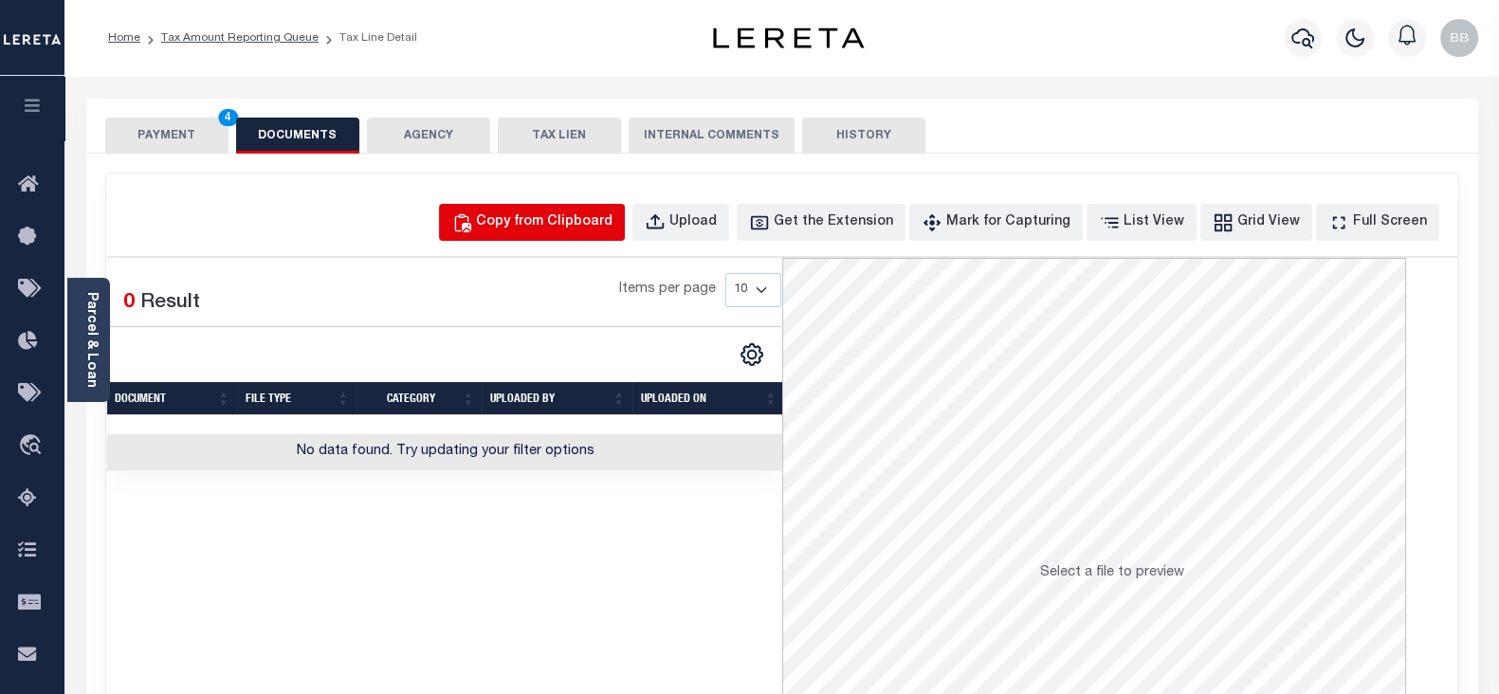
click at [586, 213] on div "Copy from Clipboard" at bounding box center [544, 222] width 136 height 21
select select "POP"
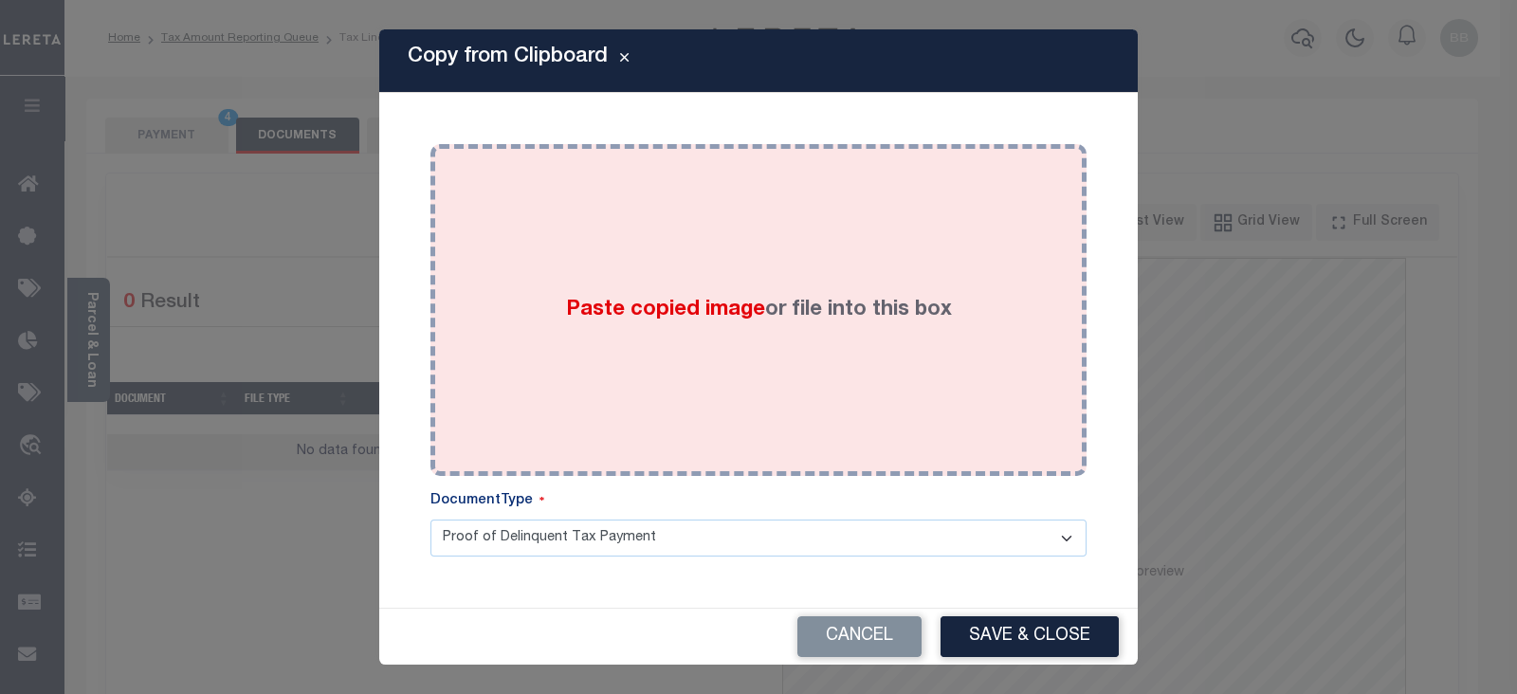
click at [867, 355] on div "Paste copied image or file into this box" at bounding box center [758, 309] width 627 height 303
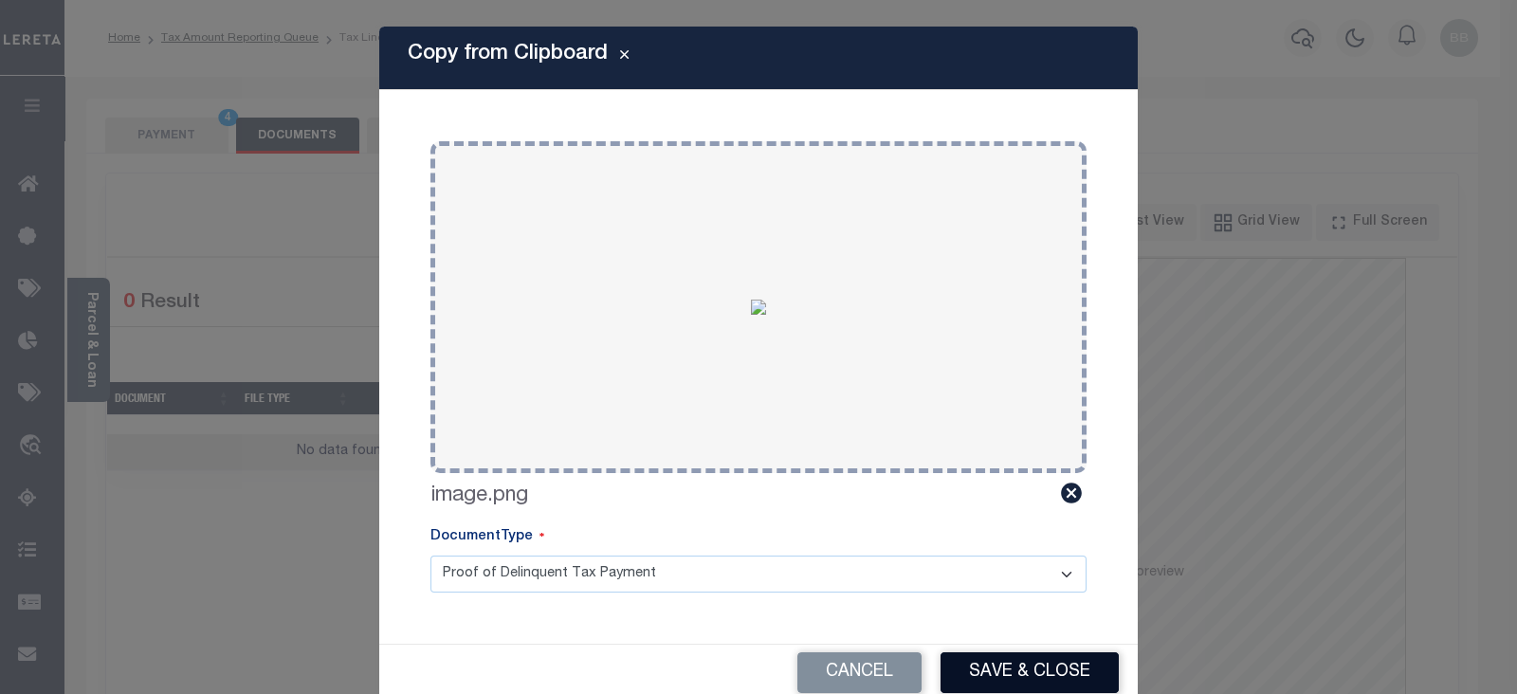
click at [1027, 668] on button "Save & Close" at bounding box center [1029, 672] width 178 height 41
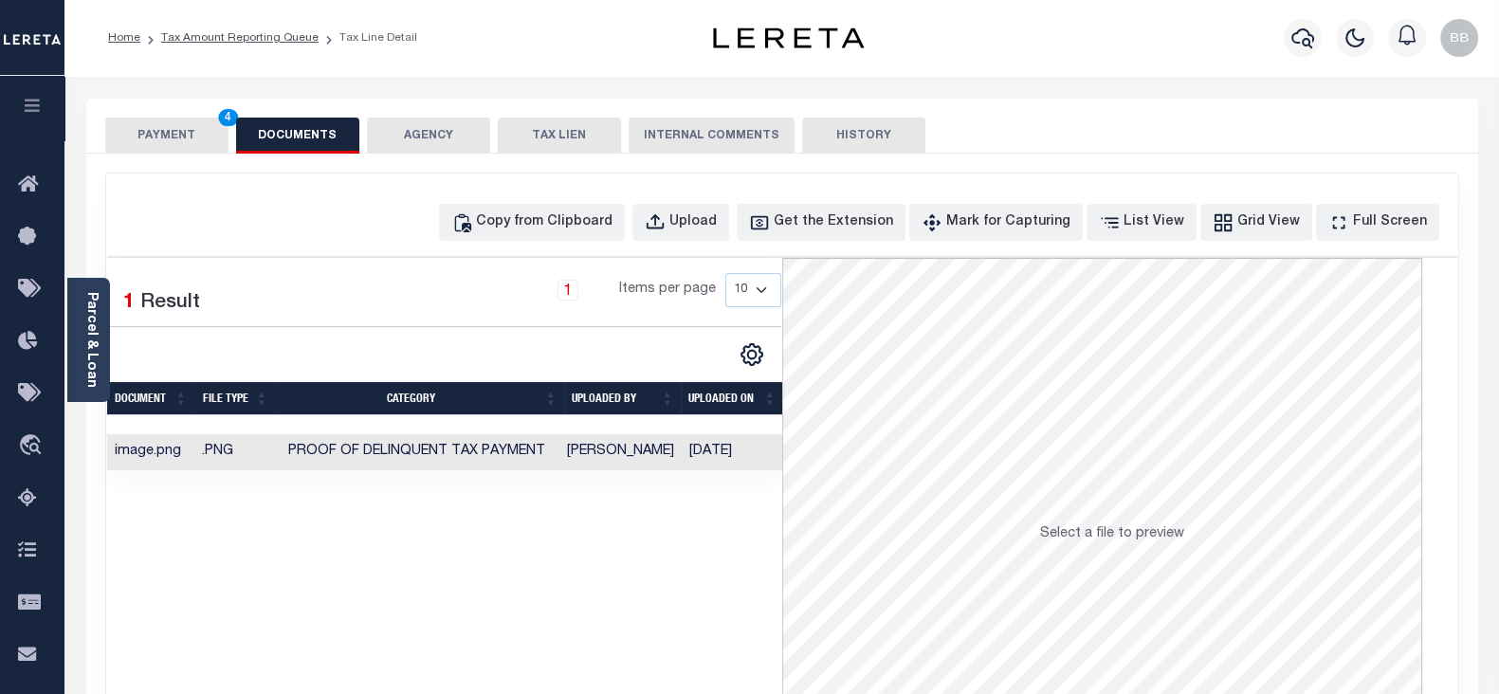
click at [171, 130] on button "PAYMENT 4" at bounding box center [166, 136] width 123 height 36
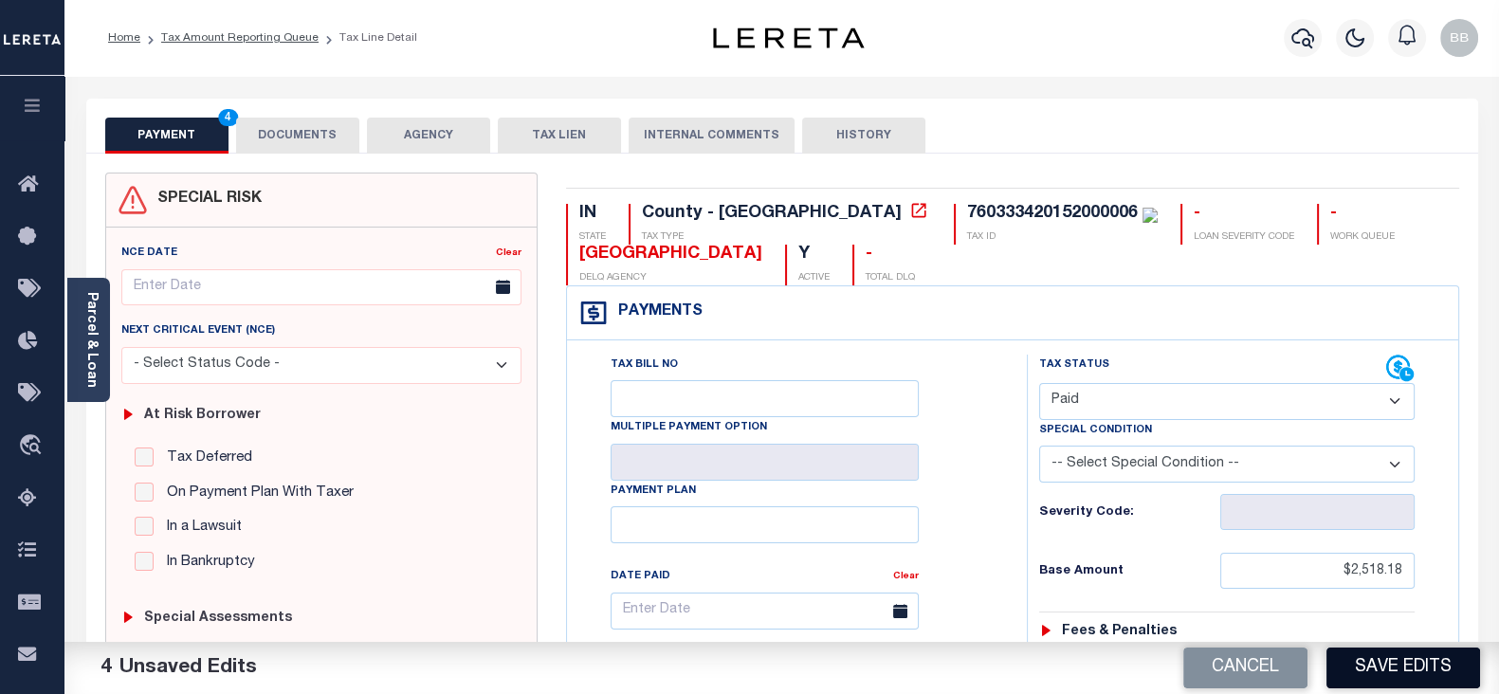
click at [1388, 668] on button "Save Edits" at bounding box center [1403, 667] width 154 height 41
checkbox input "false"
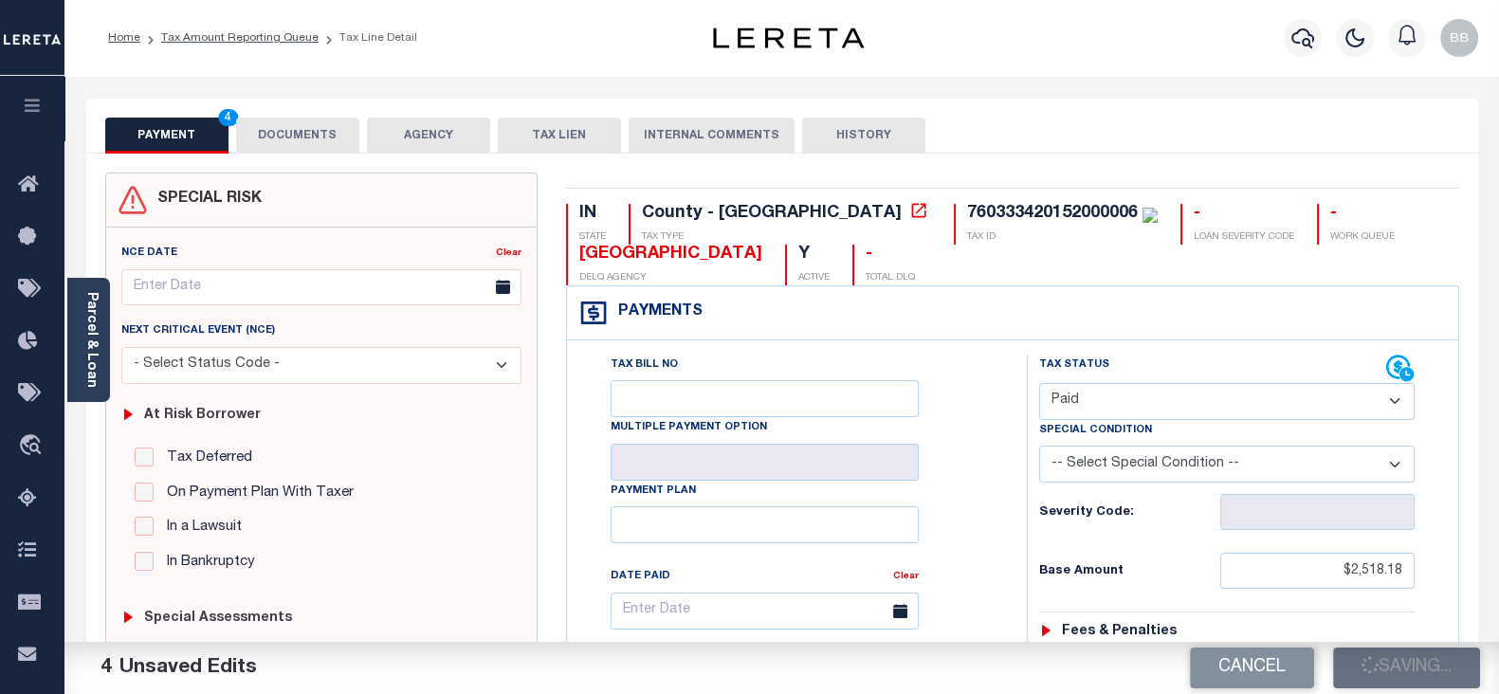
type input "$2,518.18"
type input "$0"
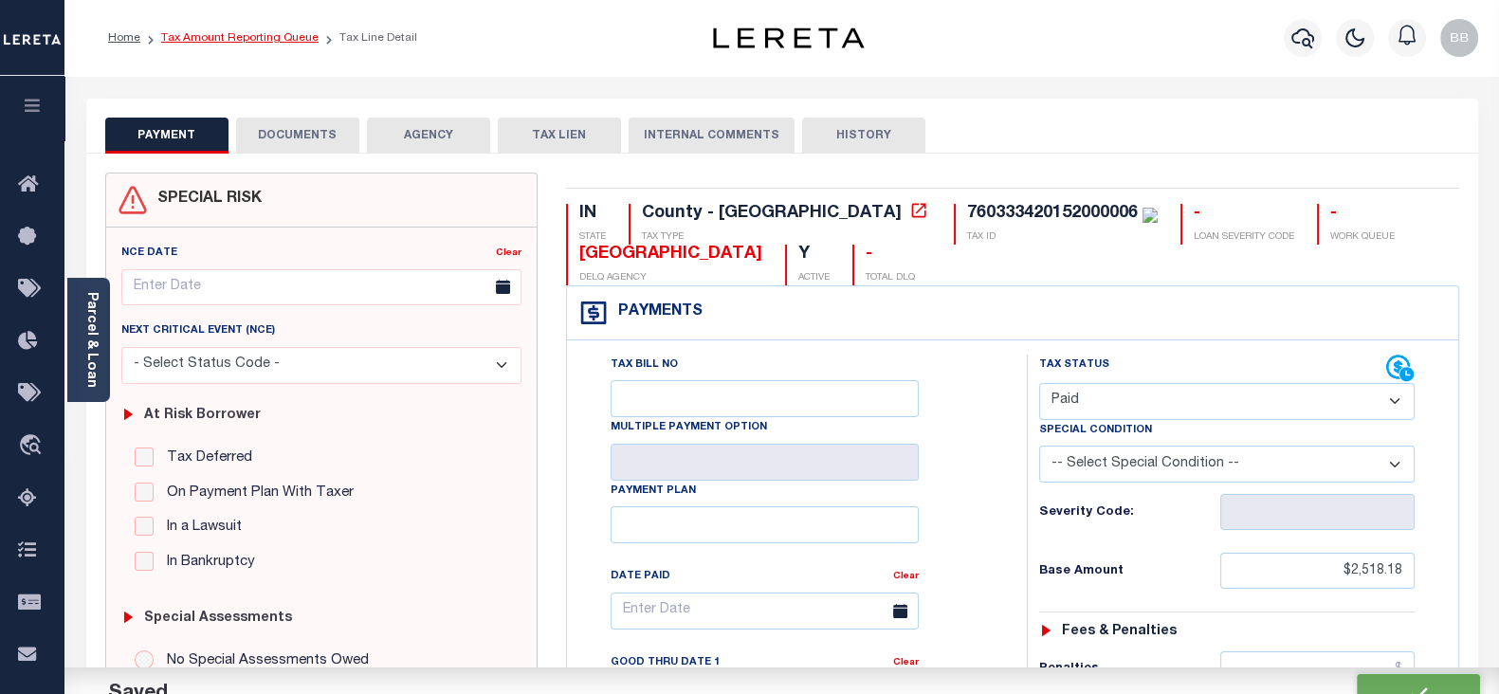
click at [267, 32] on link "Tax Amount Reporting Queue" at bounding box center [239, 37] width 157 height 11
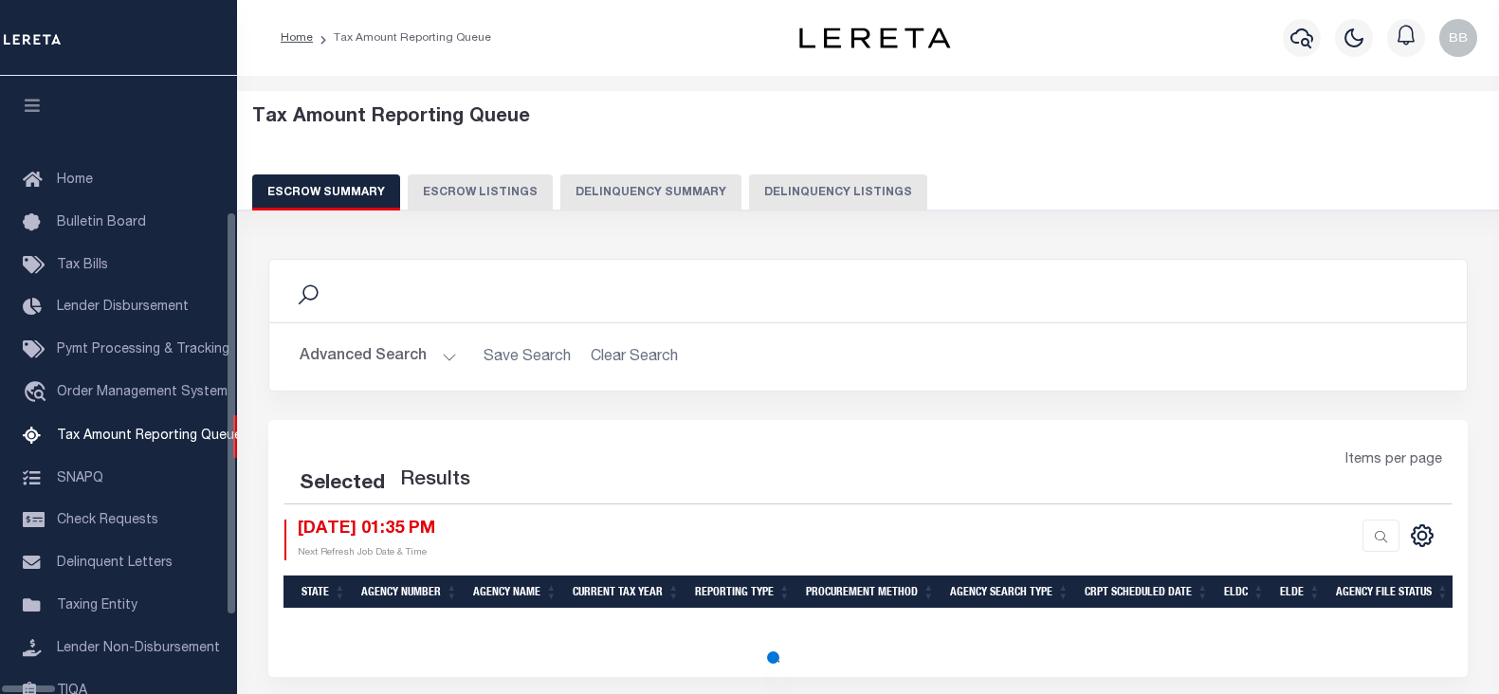
click at [756, 191] on button "Delinquency Listings" at bounding box center [838, 192] width 178 height 36
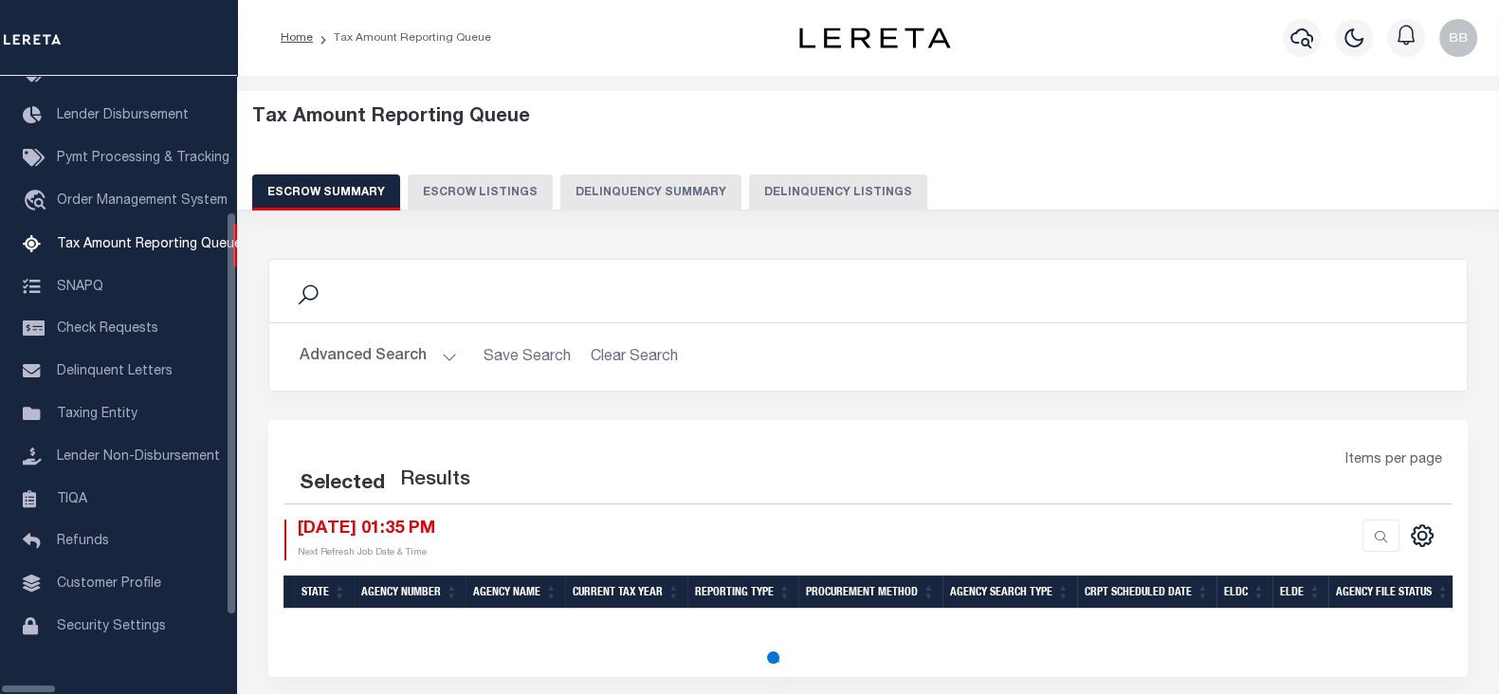
select select "100"
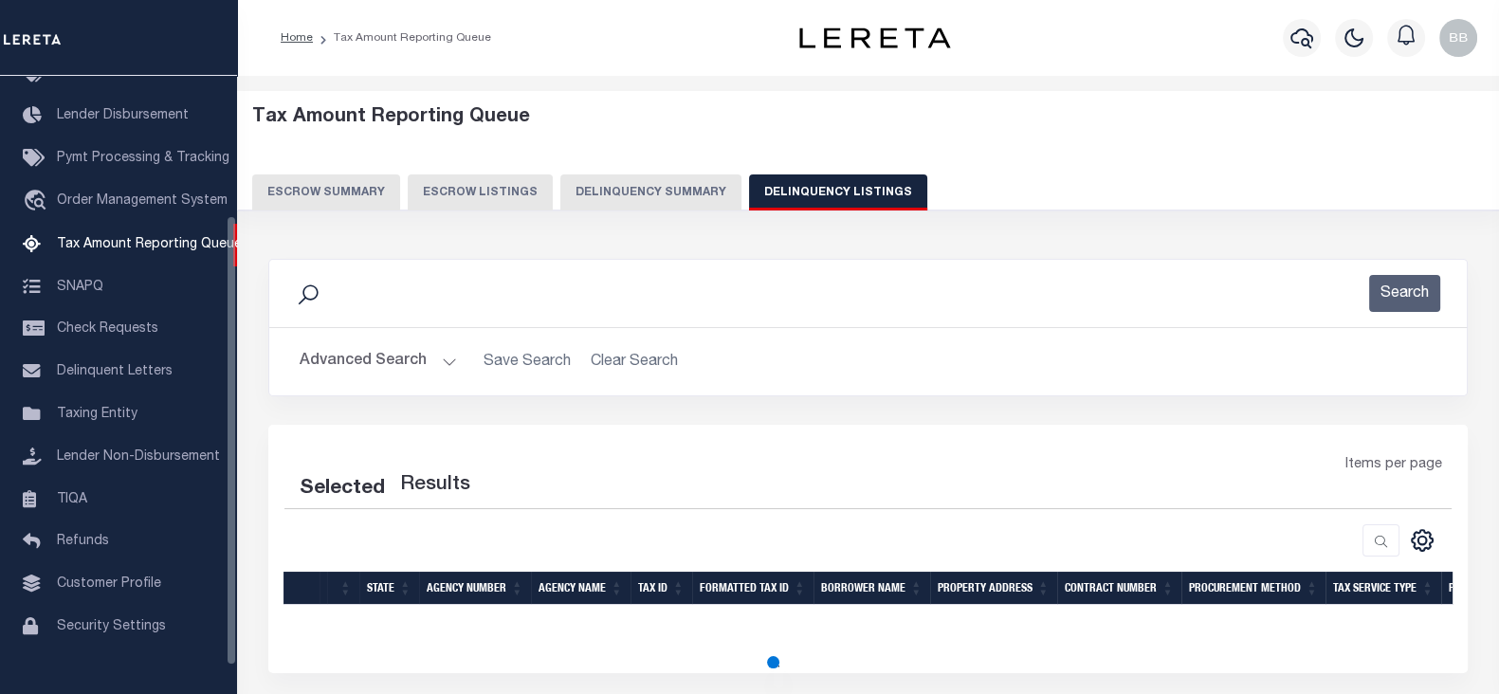
select select "100"
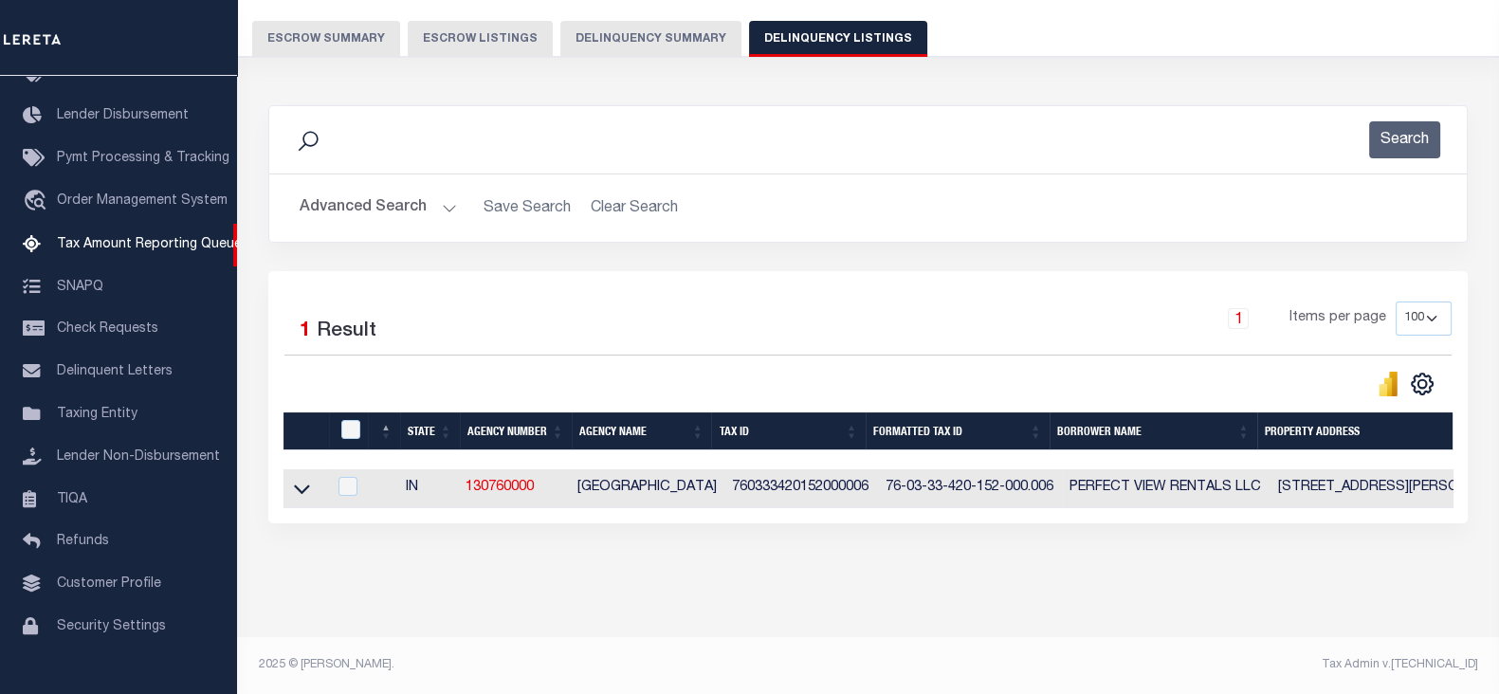
scroll to position [162, 0]
click at [301, 489] on icon at bounding box center [302, 489] width 16 height 20
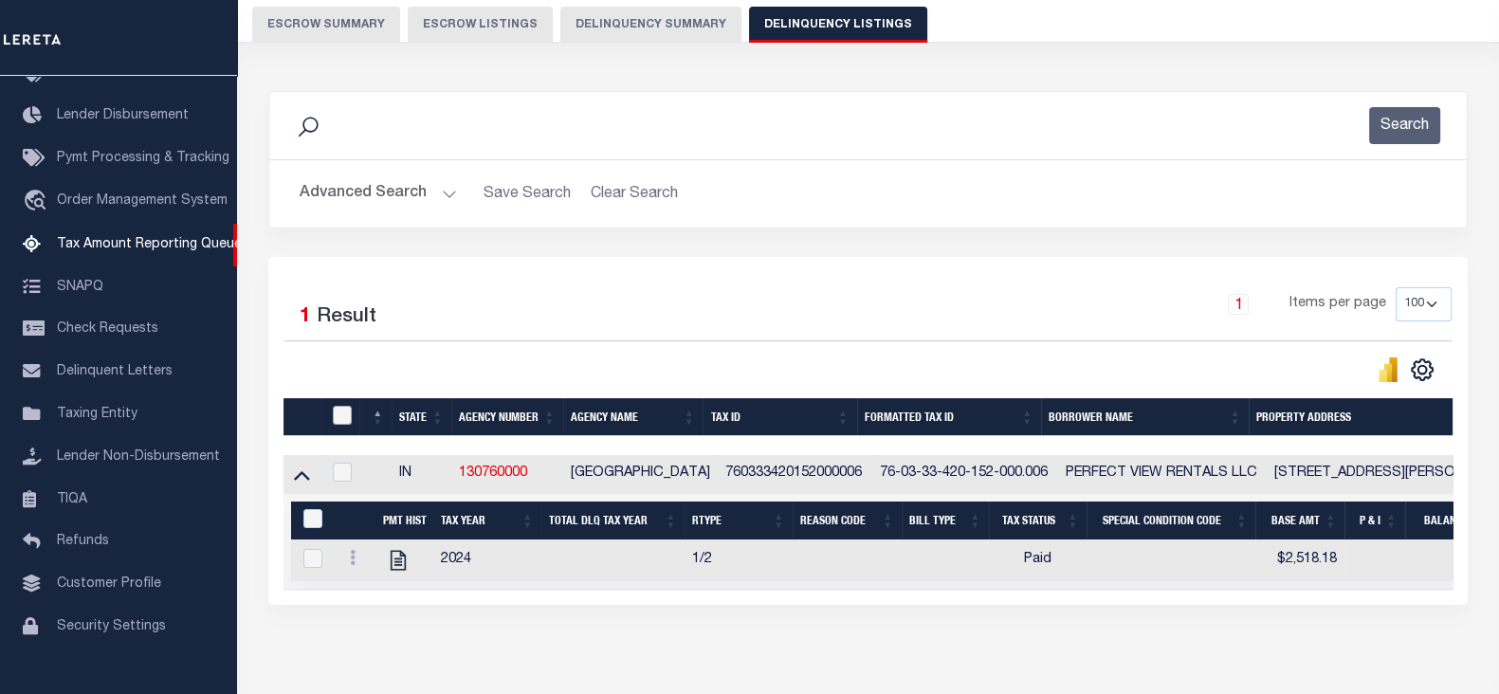
click at [346, 416] on input "checkbox" at bounding box center [342, 415] width 19 height 19
checkbox input "true"
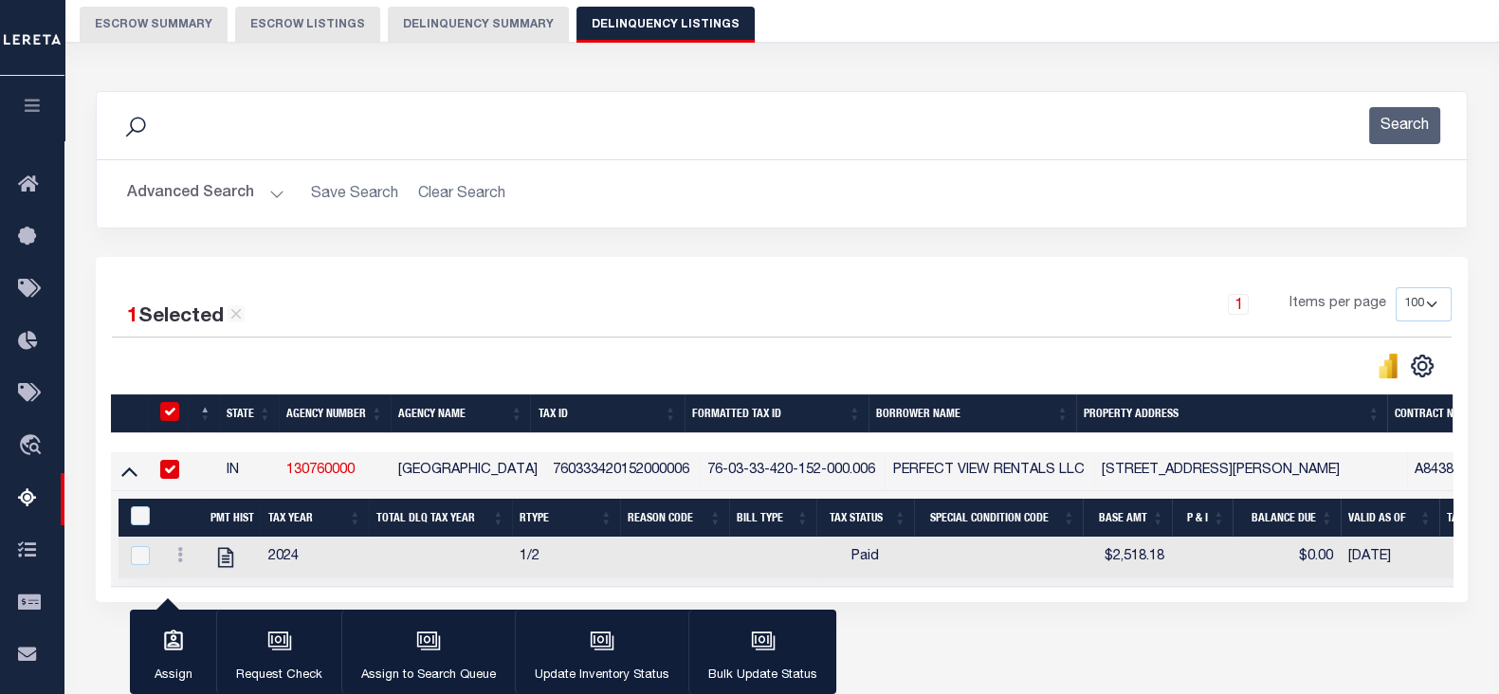
scroll to position [286, 0]
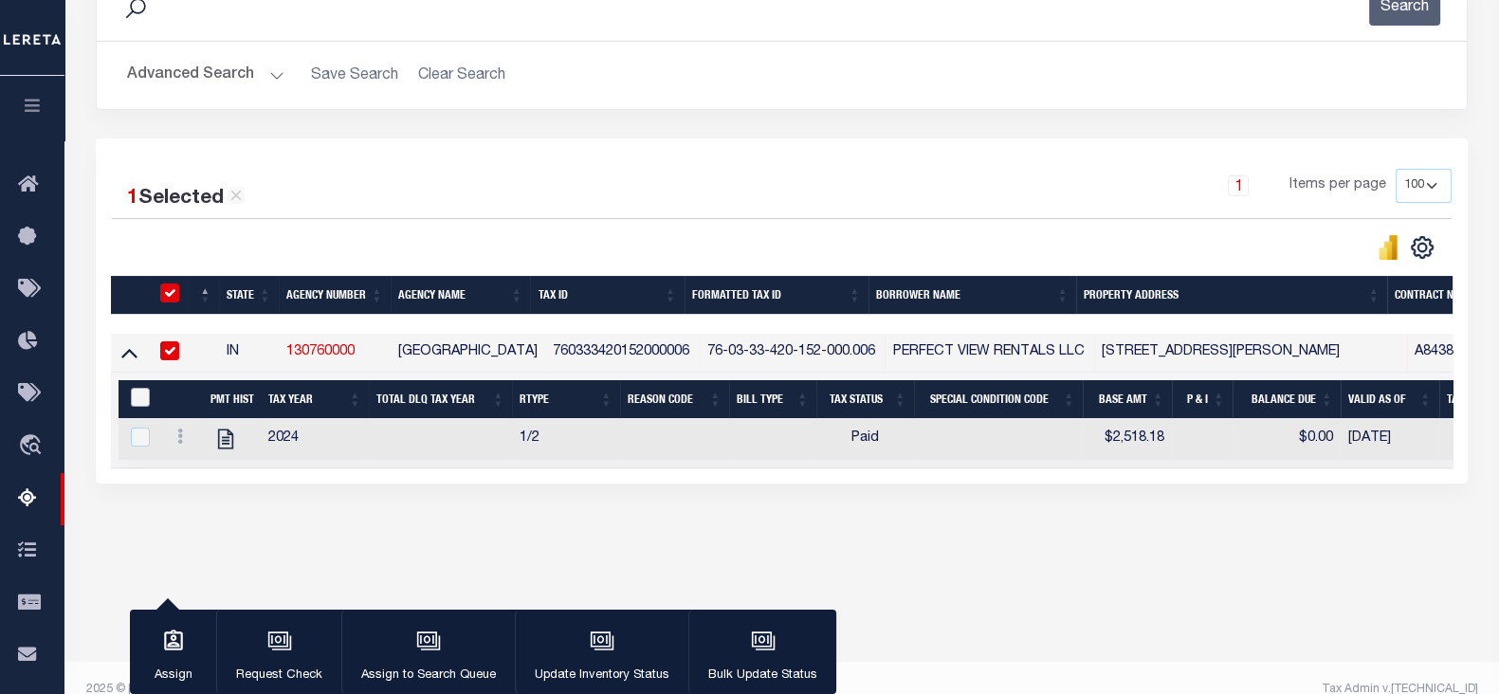
click at [131, 400] on input "&nbsp;" at bounding box center [140, 397] width 19 height 19
checkbox input "true"
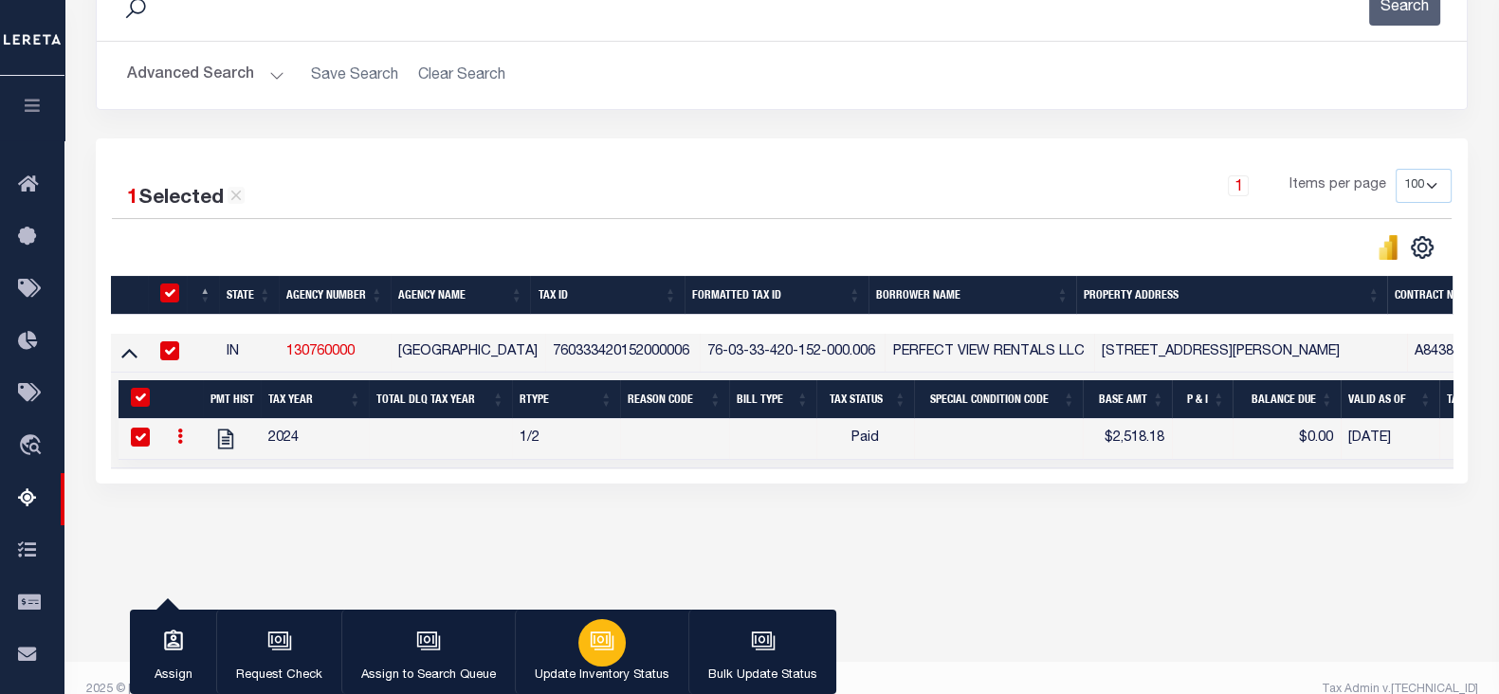
click at [611, 652] on div "button" at bounding box center [601, 642] width 47 height 47
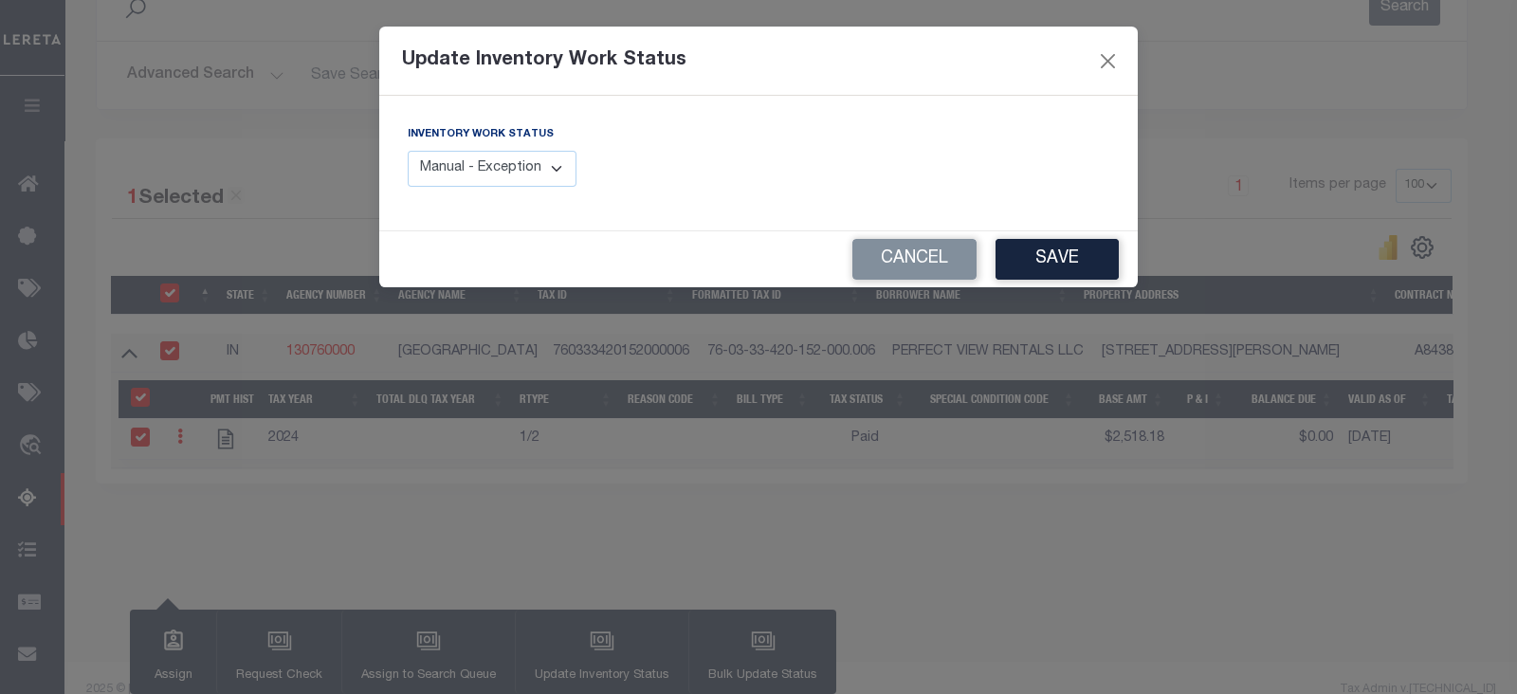
drag, startPoint x: 544, startPoint y: 171, endPoint x: 544, endPoint y: 182, distance: 11.4
click at [544, 171] on select "Manual - Exception Pended - Awaiting Search Late Add Exception Completed" at bounding box center [492, 169] width 169 height 37
select select "4"
click at [408, 151] on select "Manual - Exception Pended - Awaiting Search Late Add Exception Completed" at bounding box center [492, 169] width 169 height 37
click at [1077, 253] on button "Save" at bounding box center [1056, 259] width 123 height 41
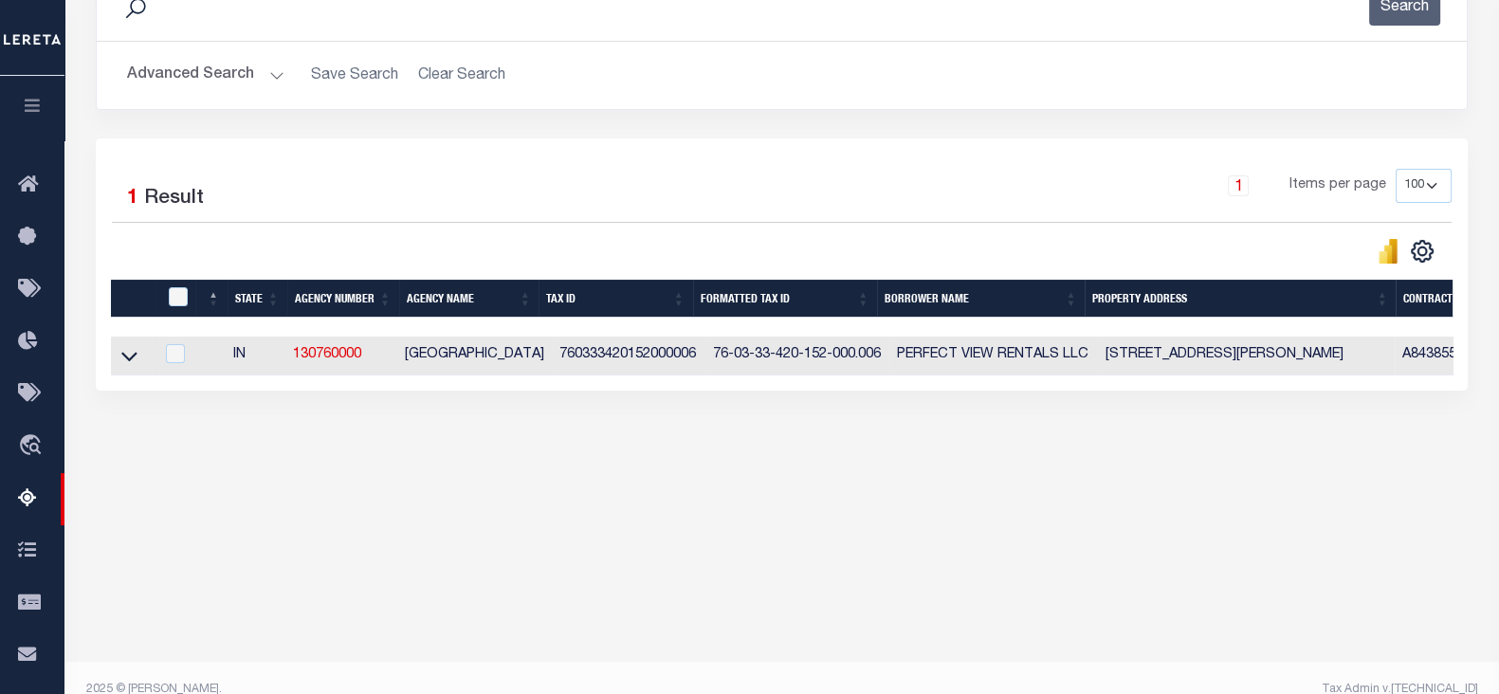
click at [204, 70] on button "Advanced Search" at bounding box center [205, 75] width 157 height 37
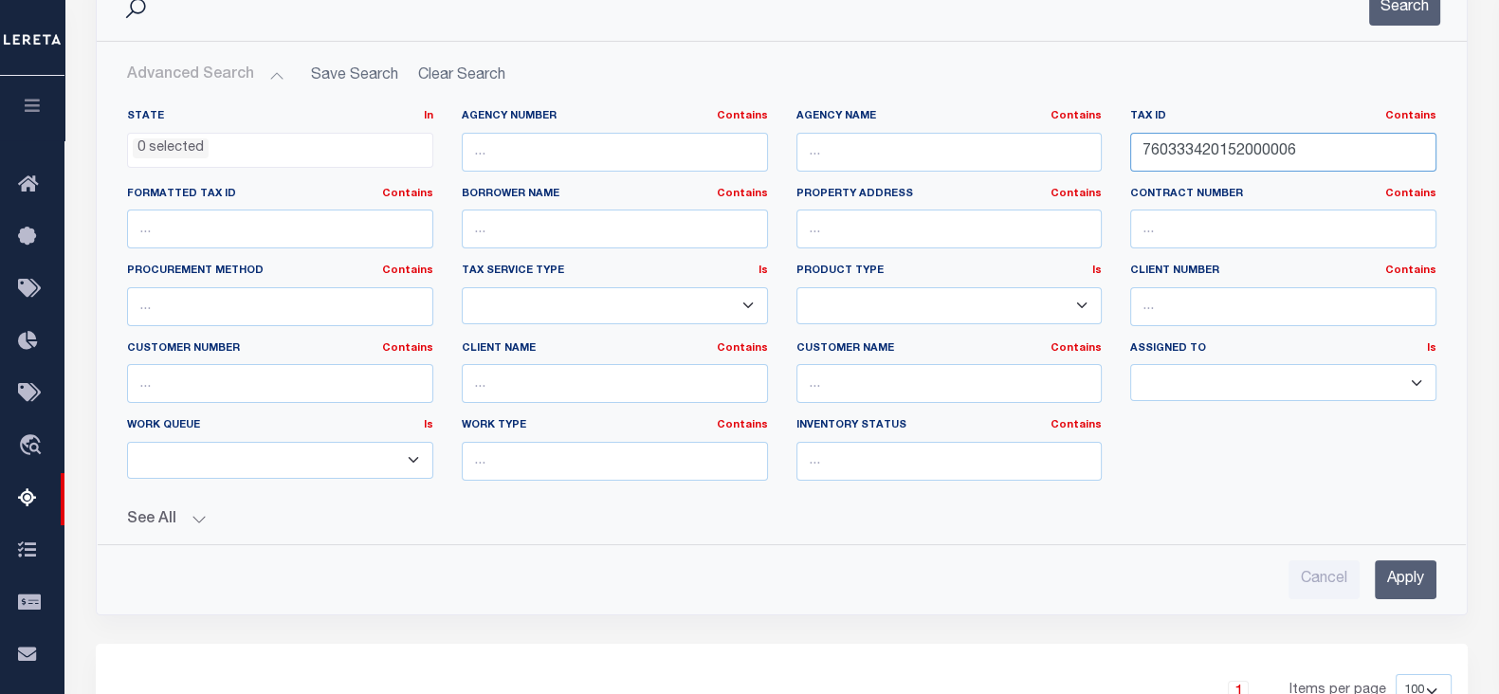
click at [1272, 150] on input "760333420152000006" at bounding box center [1283, 152] width 306 height 39
paste input "604220243000011"
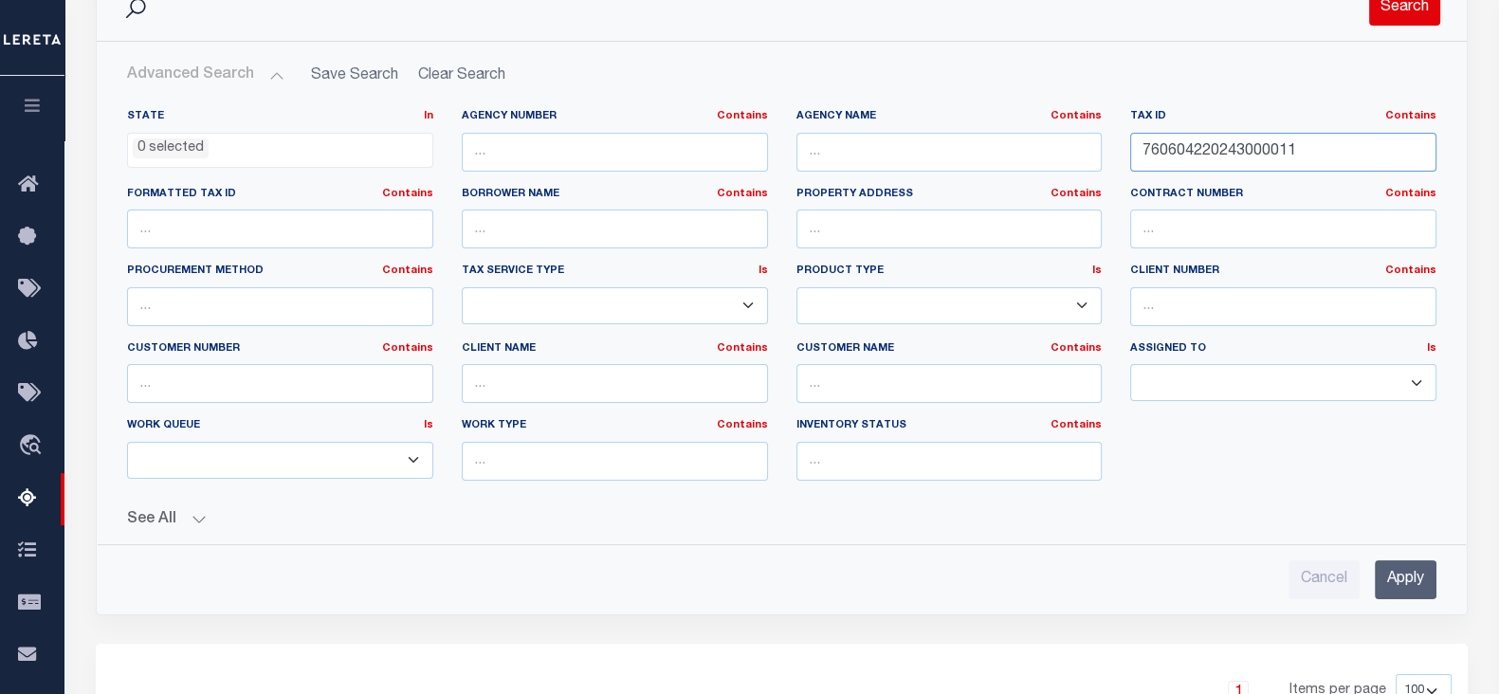
type input "760604220243000011"
click at [1403, 16] on button "Search" at bounding box center [1404, 7] width 71 height 37
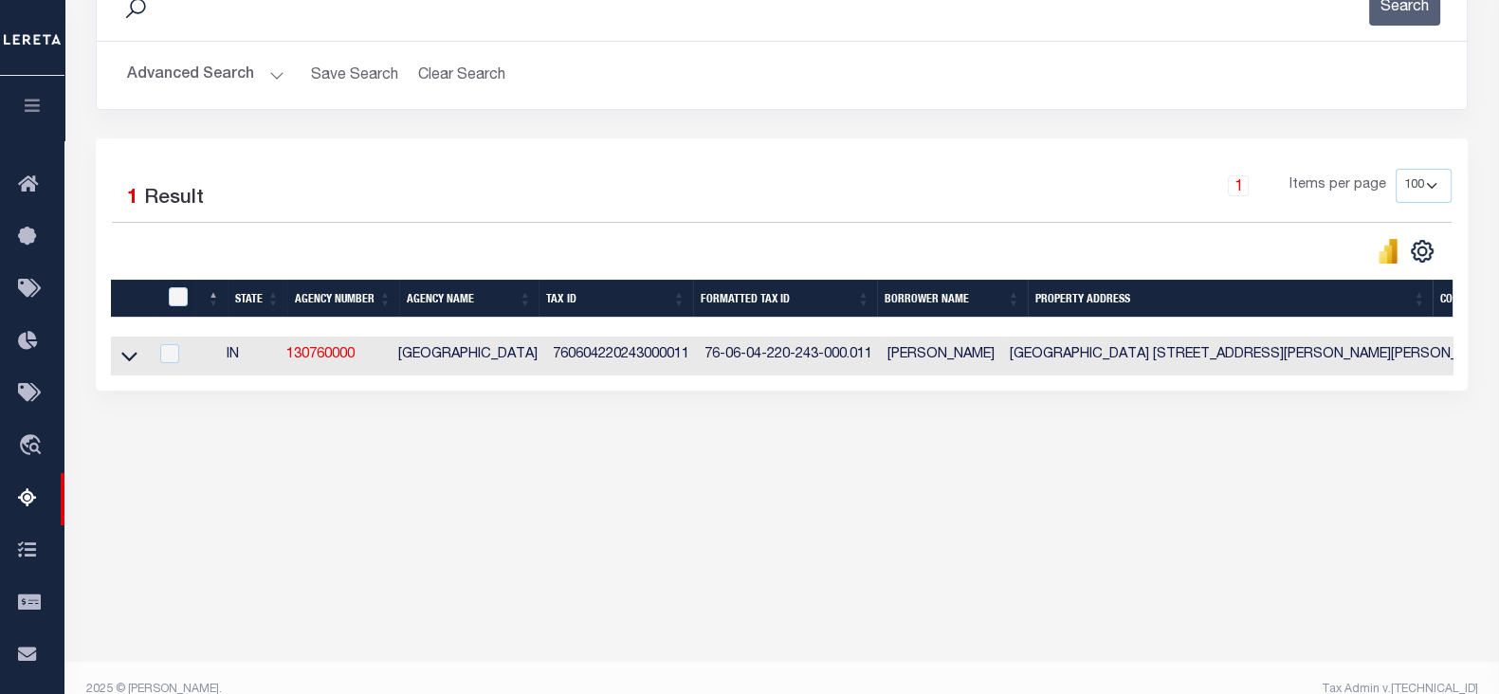
click at [137, 364] on td at bounding box center [129, 355] width 37 height 39
checkbox input "true"
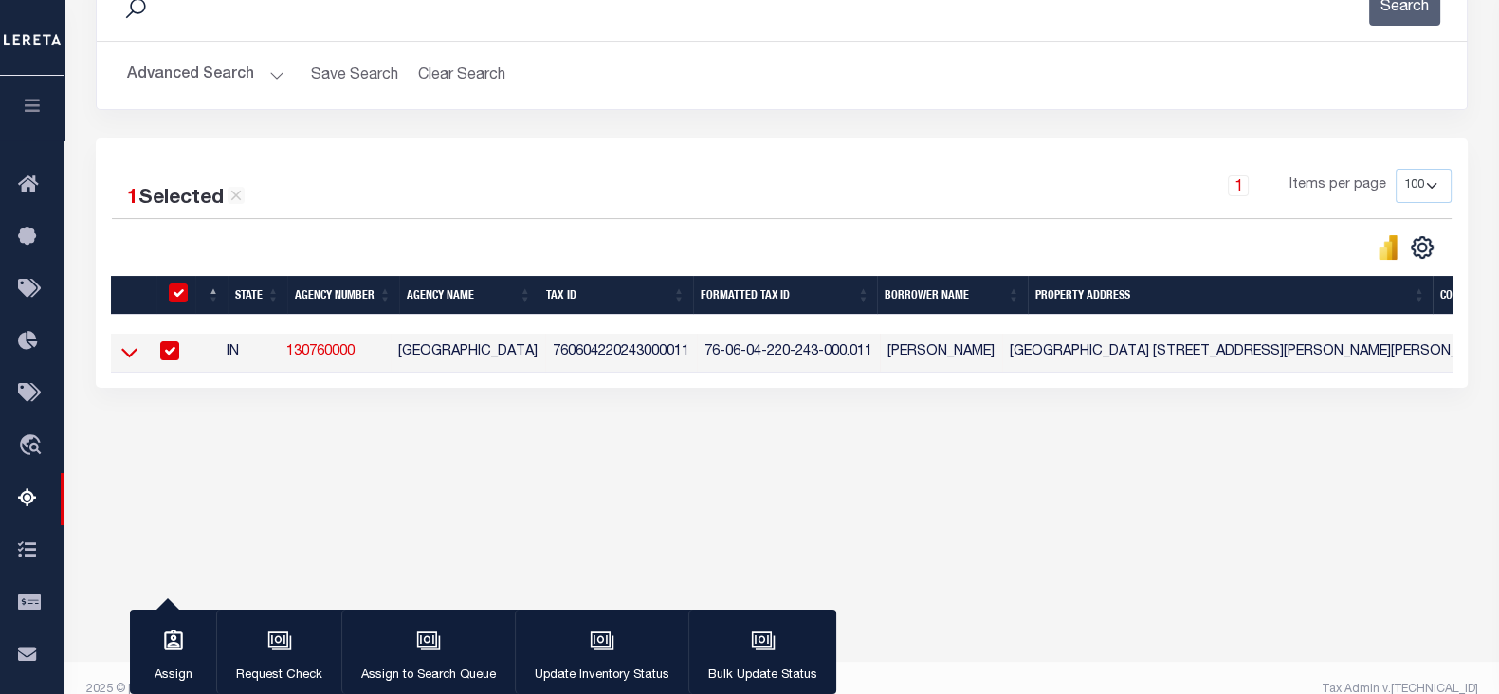
click at [129, 355] on icon at bounding box center [129, 352] width 16 height 20
click at [173, 356] on input "checkbox" at bounding box center [169, 350] width 19 height 19
checkbox input "false"
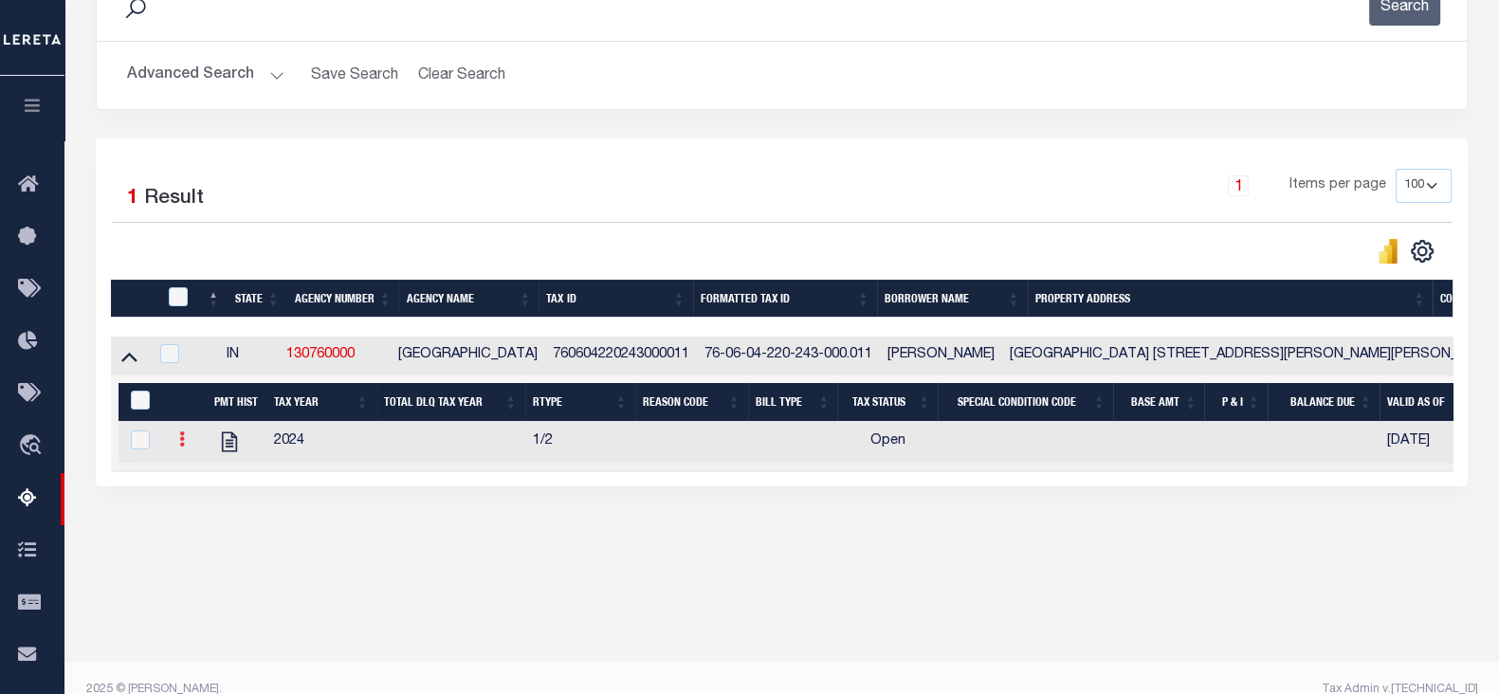
click at [176, 446] on link at bounding box center [182, 441] width 21 height 15
click at [204, 477] on img "" at bounding box center [204, 470] width 19 height 19
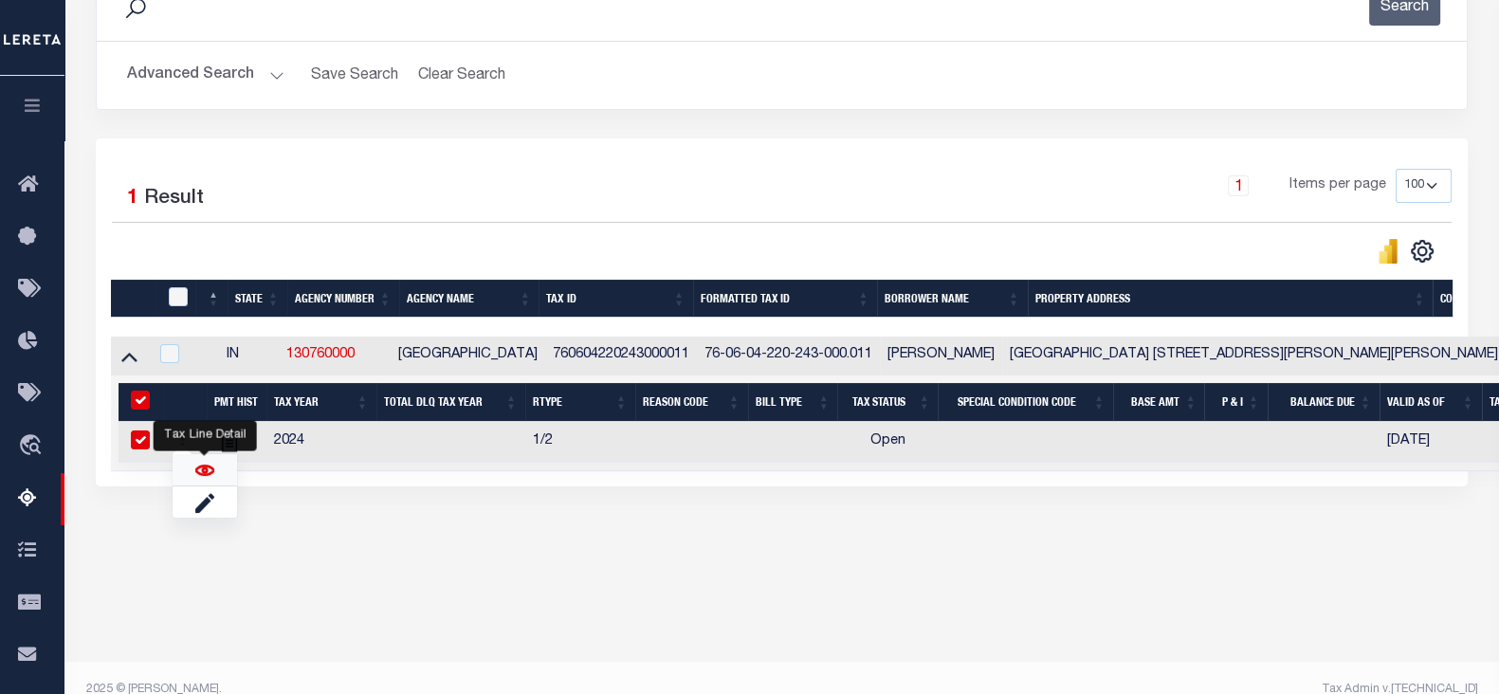
checkbox input "true"
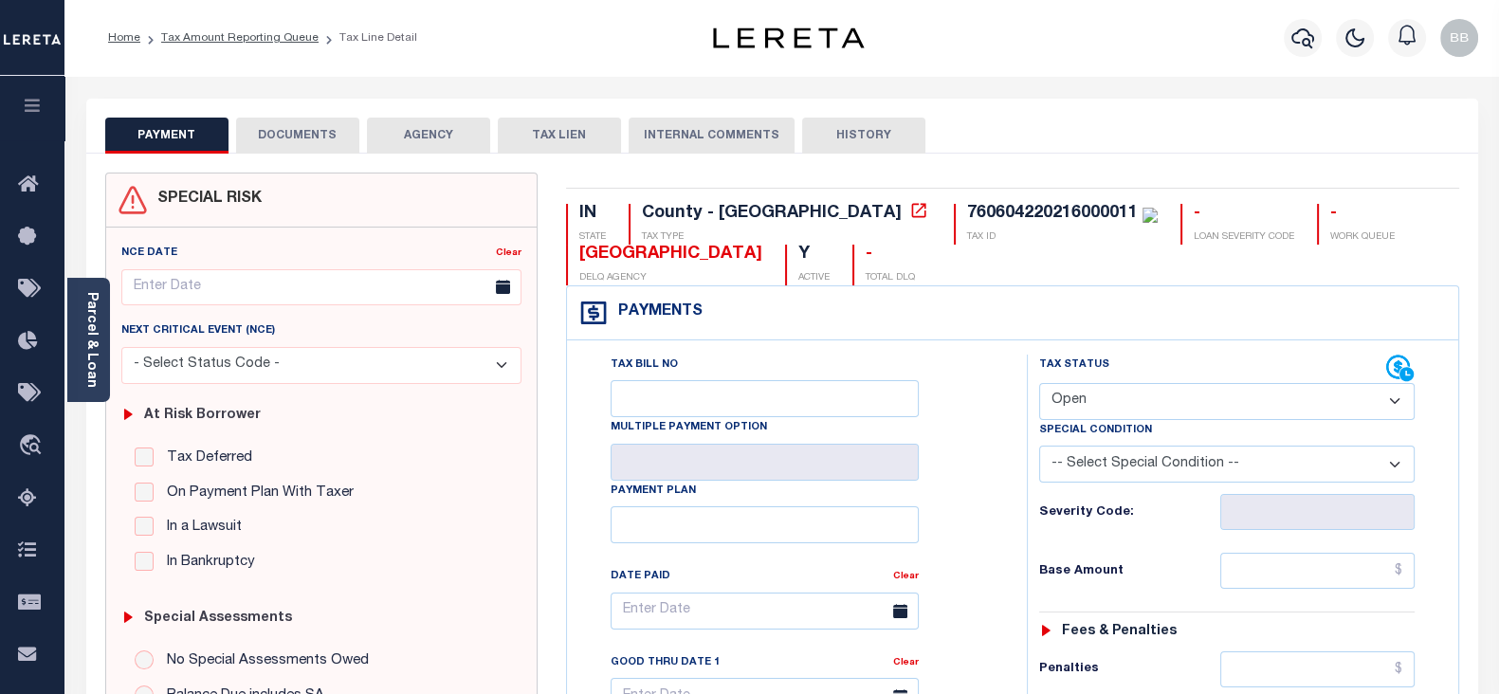
click at [1114, 391] on select "- Select Status Code - Open Due/Unpaid Paid Incomplete No Tax Due Internal Refu…" at bounding box center [1226, 401] width 375 height 37
select select "PYD"
click at [1039, 383] on select "- Select Status Code - Open Due/Unpaid Paid Incomplete No Tax Due Internal Refu…" at bounding box center [1226, 401] width 375 height 37
type input "[DATE]"
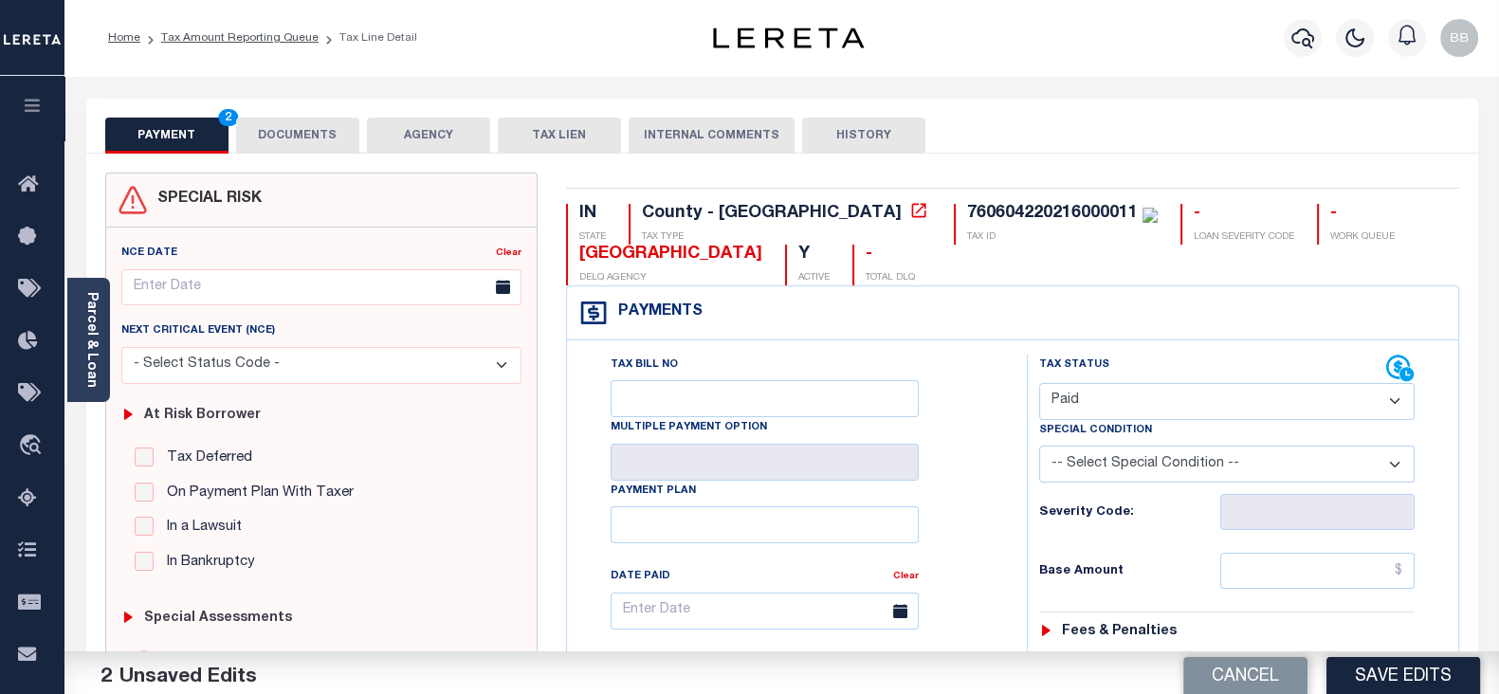
scroll to position [236, 0]
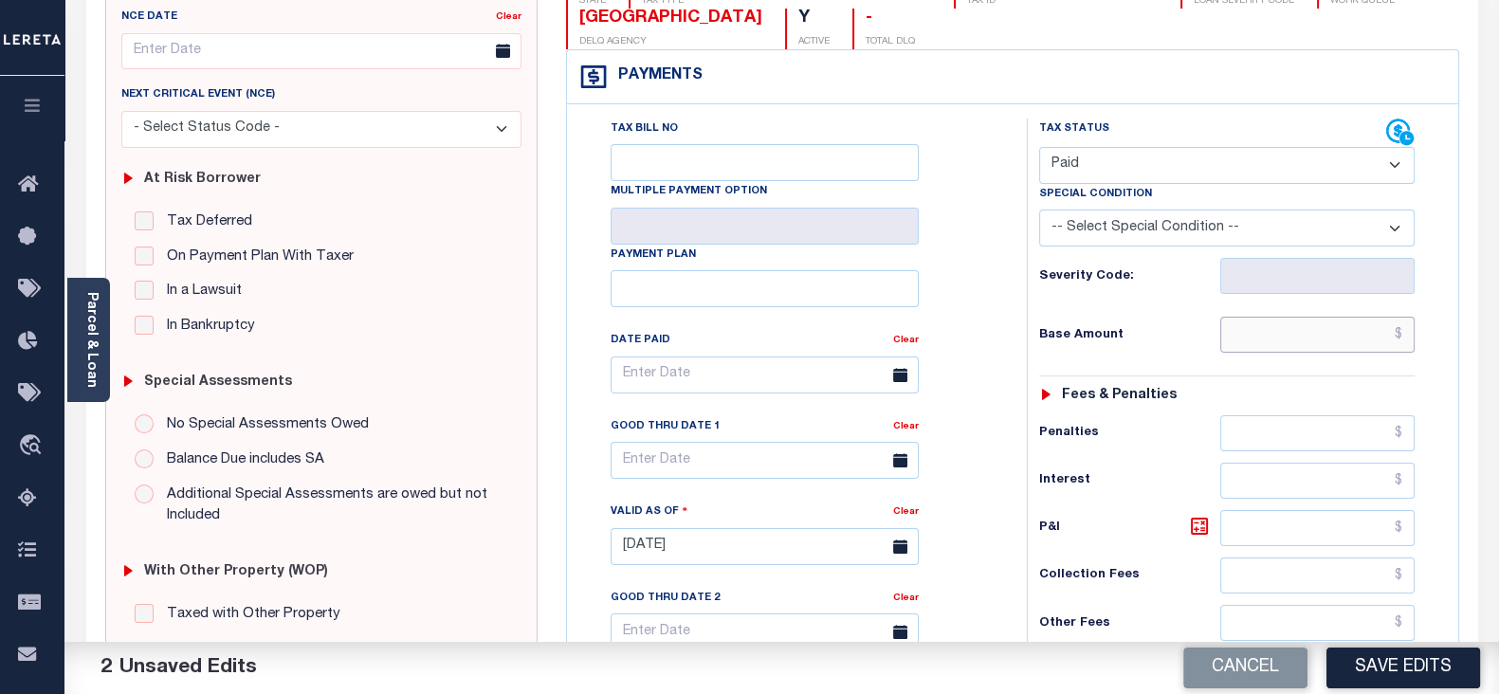
click at [1278, 331] on input "text" at bounding box center [1317, 335] width 194 height 36
paste input "565.23"
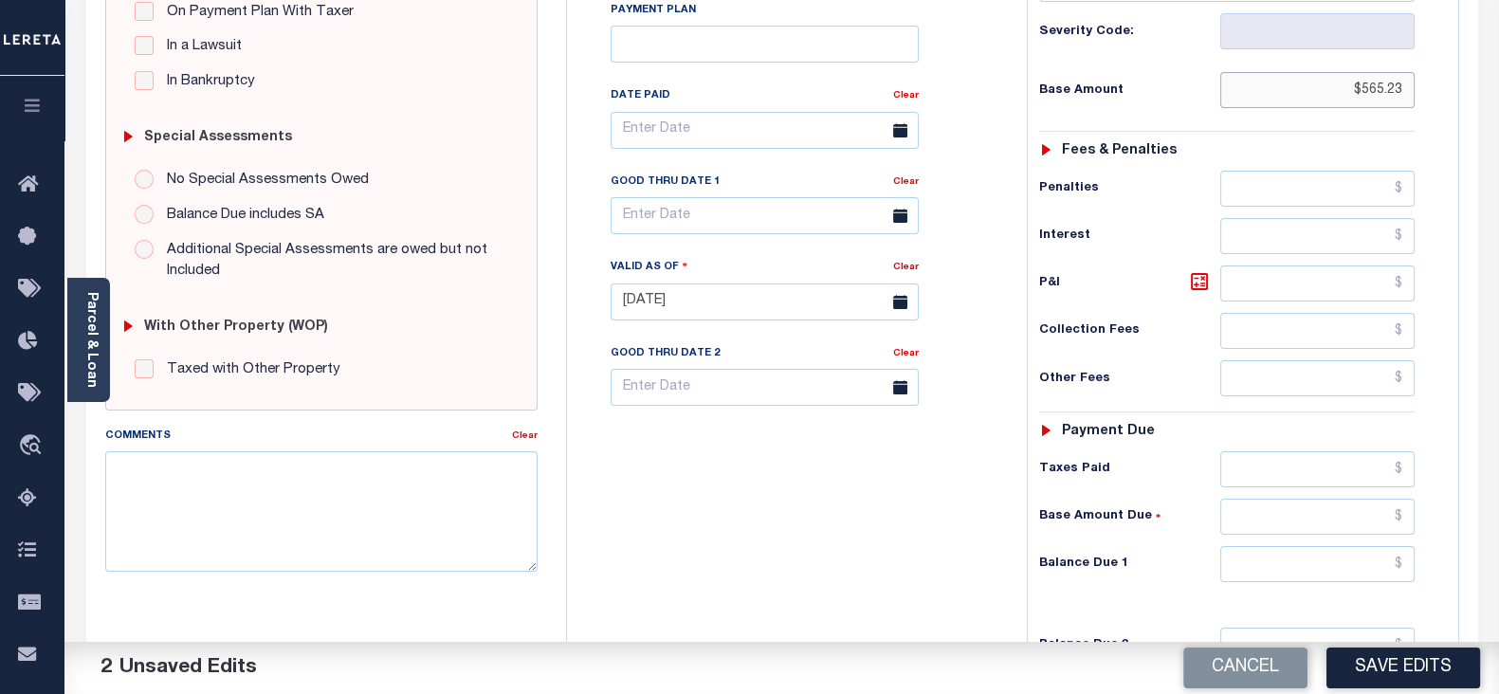
scroll to position [592, 0]
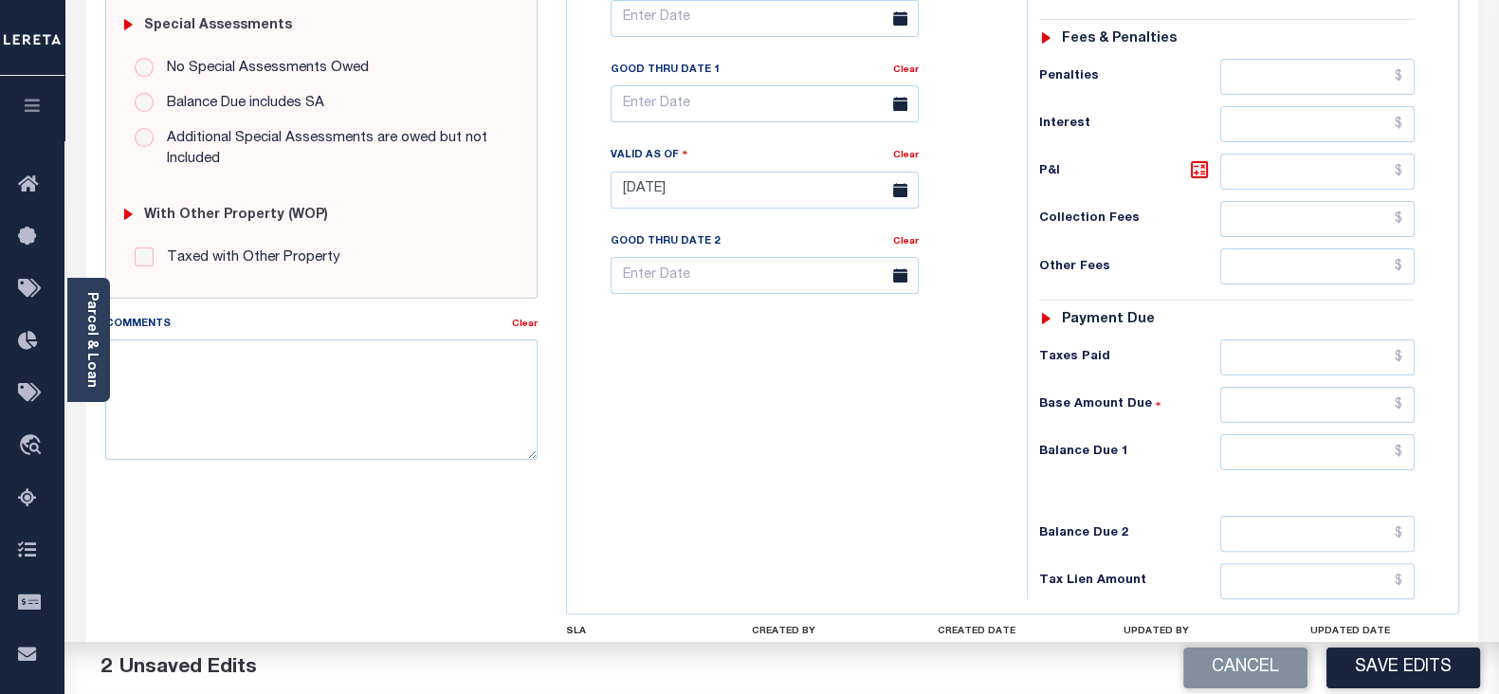
type input "$565.23"
click at [1284, 460] on input "text" at bounding box center [1317, 452] width 194 height 36
type input "$0.00"
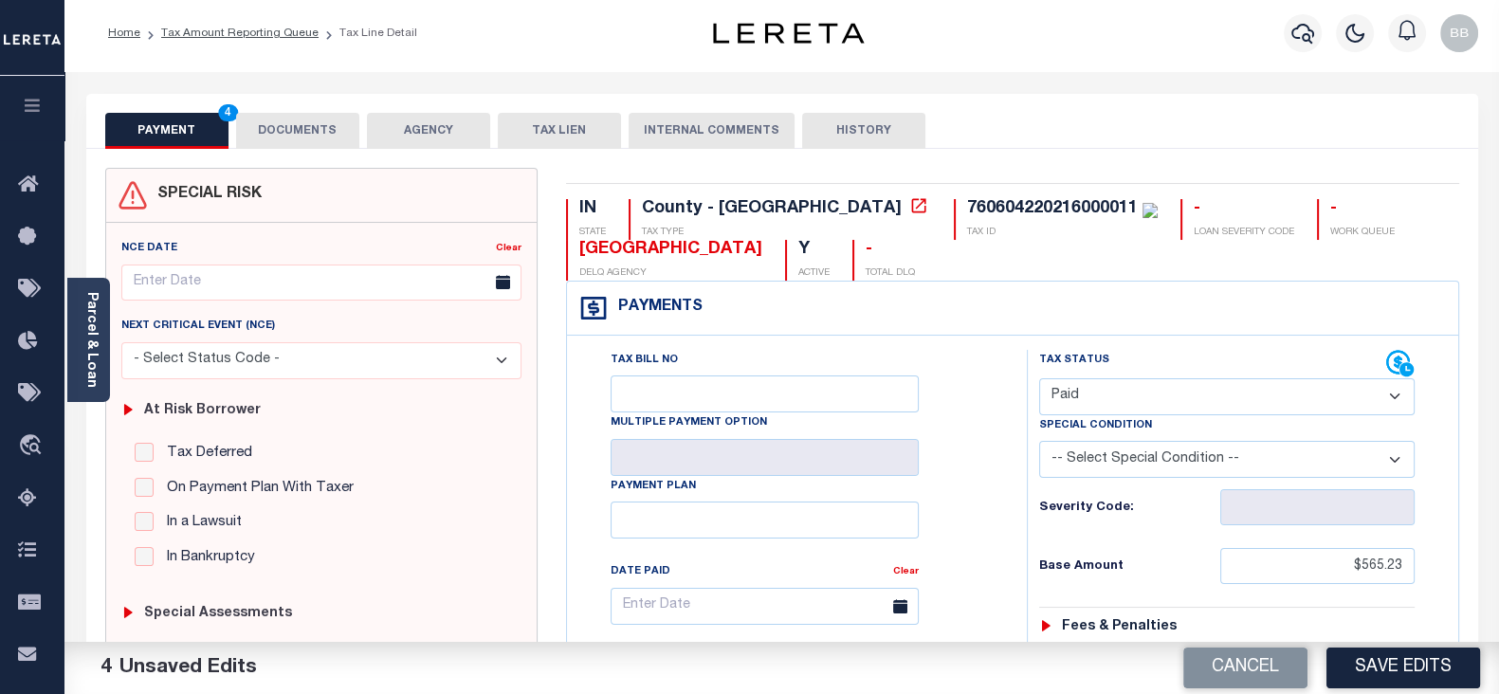
scroll to position [0, 0]
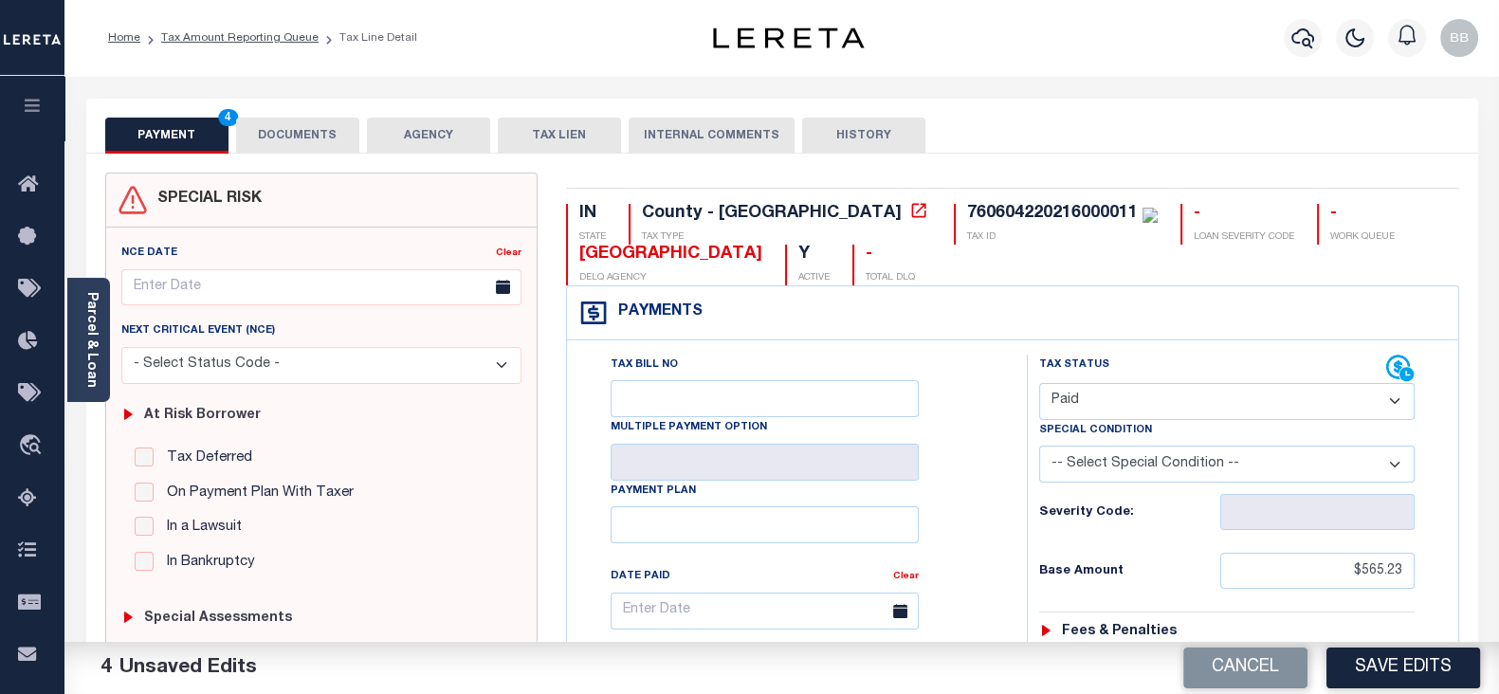
click at [313, 136] on button "DOCUMENTS" at bounding box center [297, 136] width 123 height 36
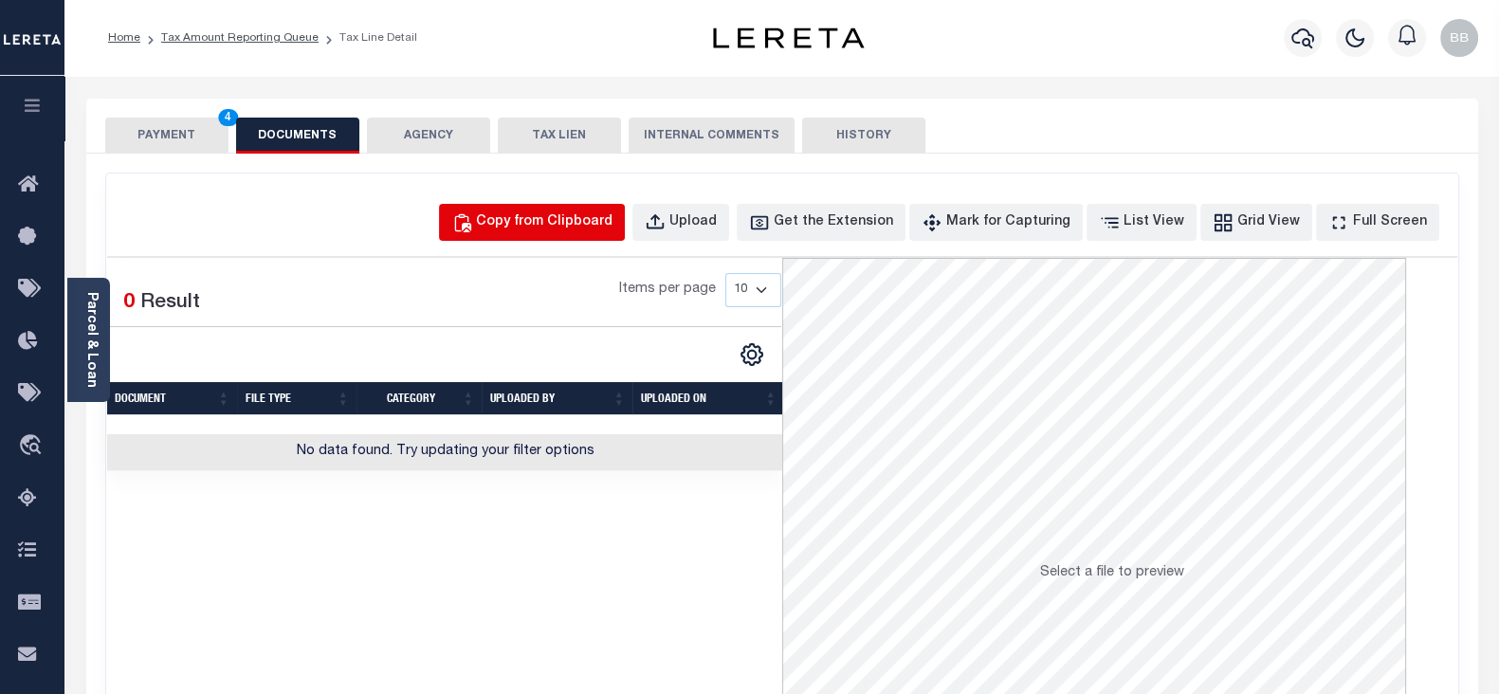
click at [562, 215] on div "Copy from Clipboard" at bounding box center [544, 222] width 136 height 21
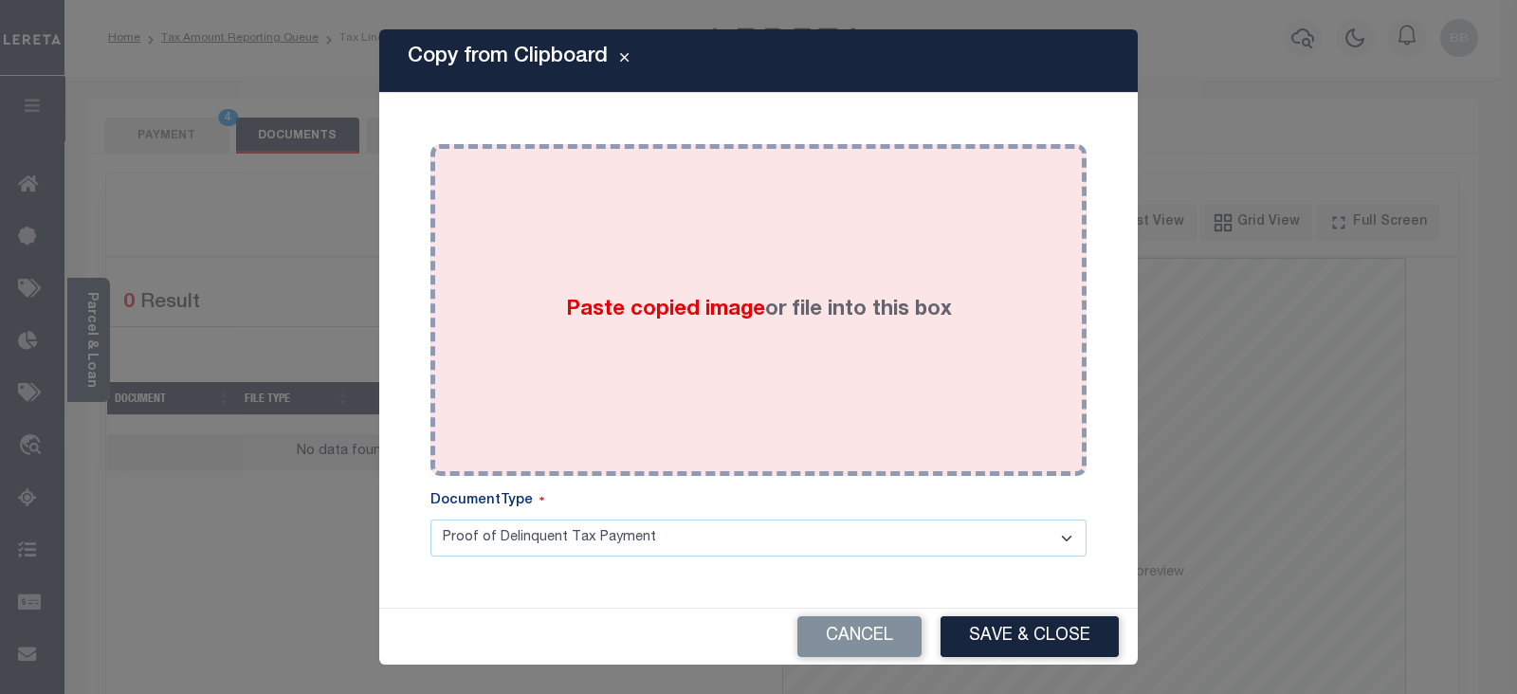
click at [865, 271] on div "Paste copied image or file into this box" at bounding box center [758, 309] width 627 height 303
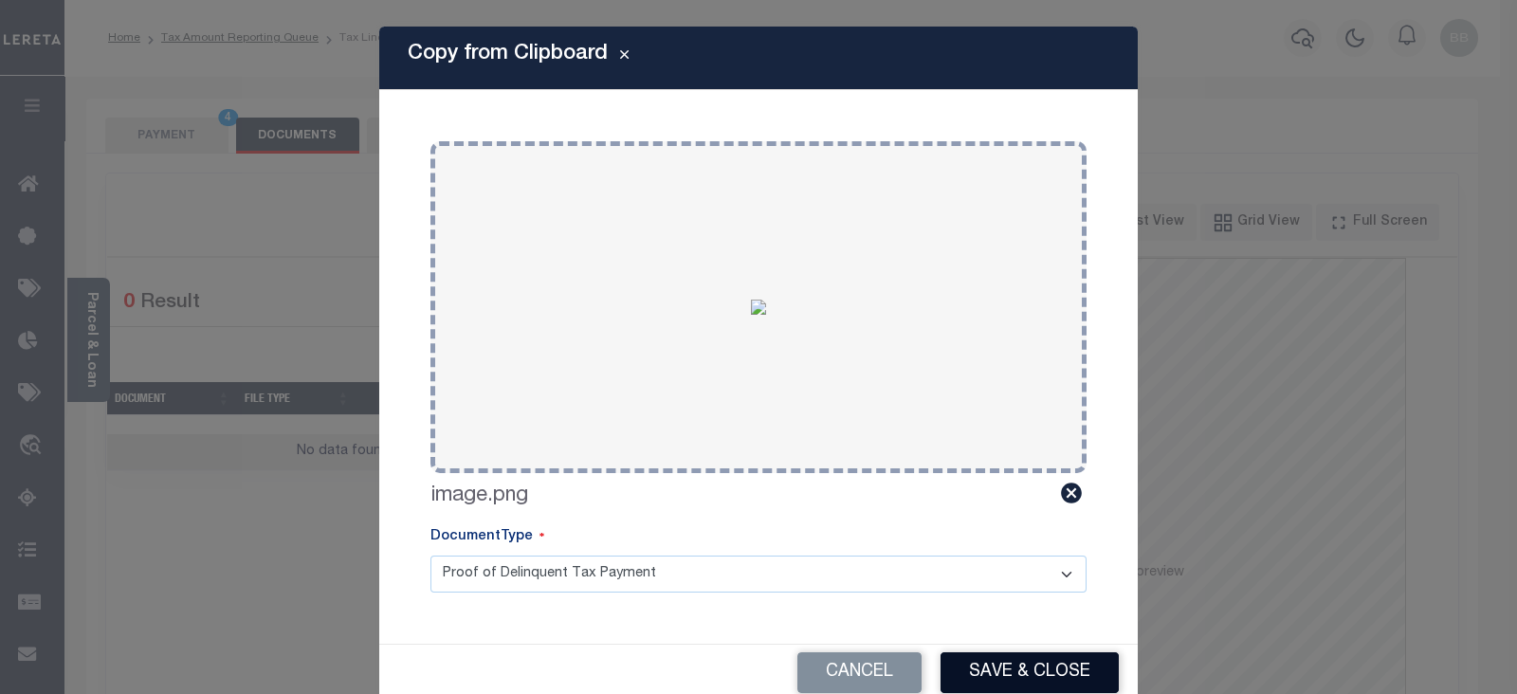
click at [1054, 664] on button "Save & Close" at bounding box center [1029, 672] width 178 height 41
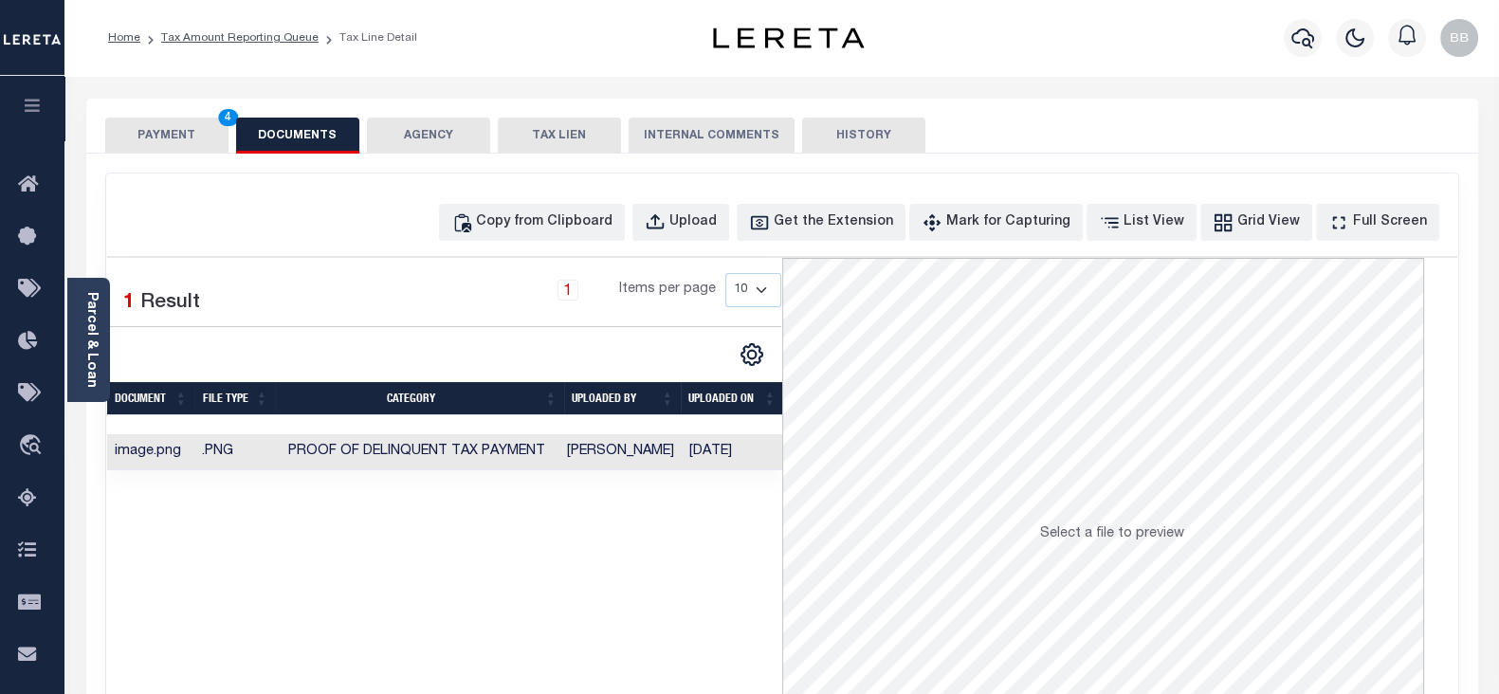
click at [159, 136] on button "PAYMENT 4" at bounding box center [166, 136] width 123 height 36
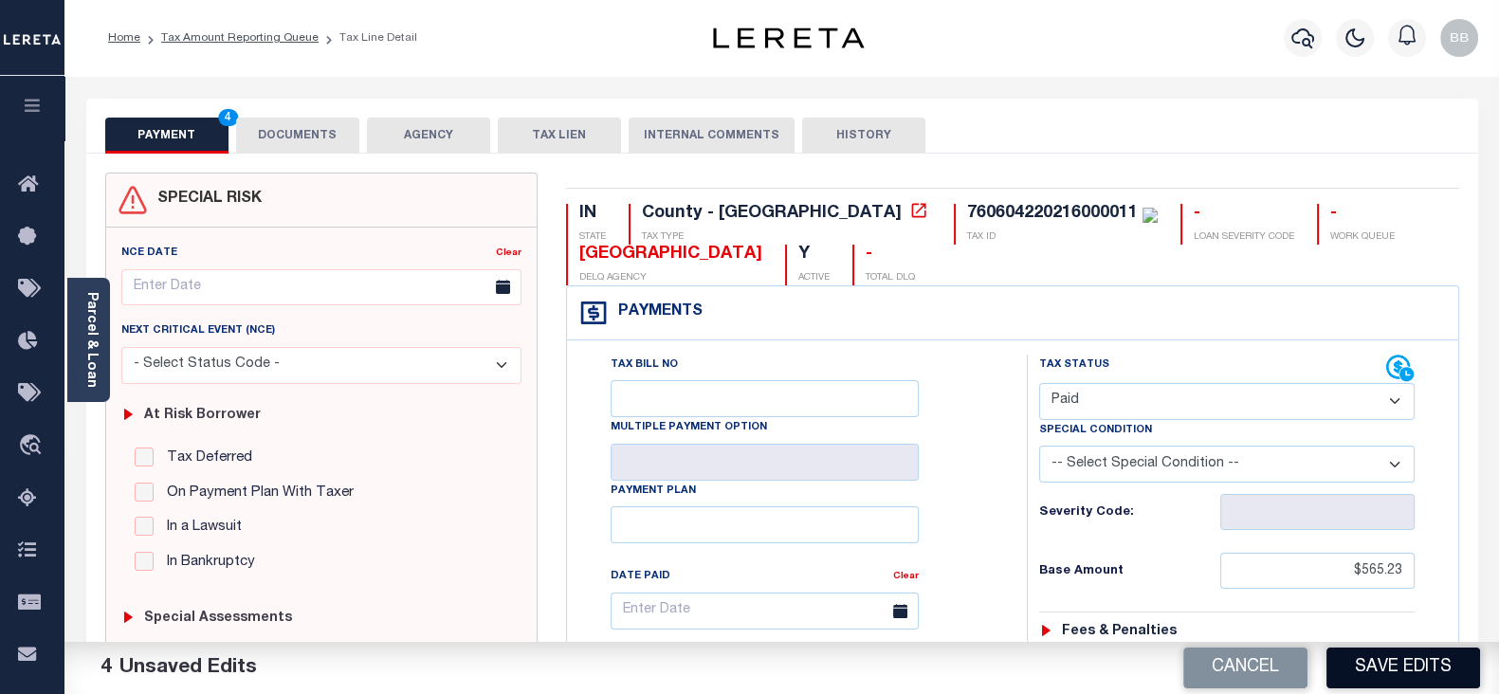
click at [1341, 652] on button "Save Edits" at bounding box center [1403, 667] width 154 height 41
checkbox input "false"
type input "$565.23"
type input "$0"
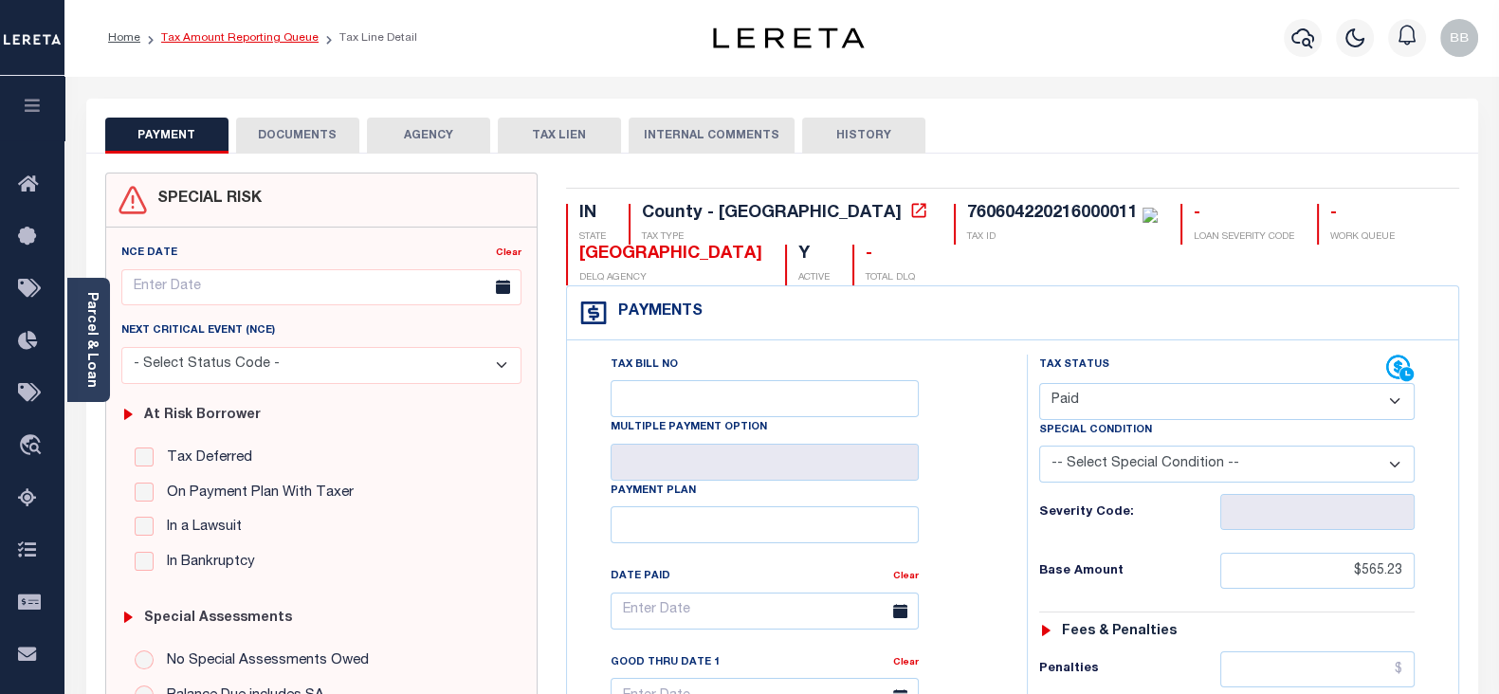
click at [280, 35] on link "Tax Amount Reporting Queue" at bounding box center [239, 37] width 157 height 11
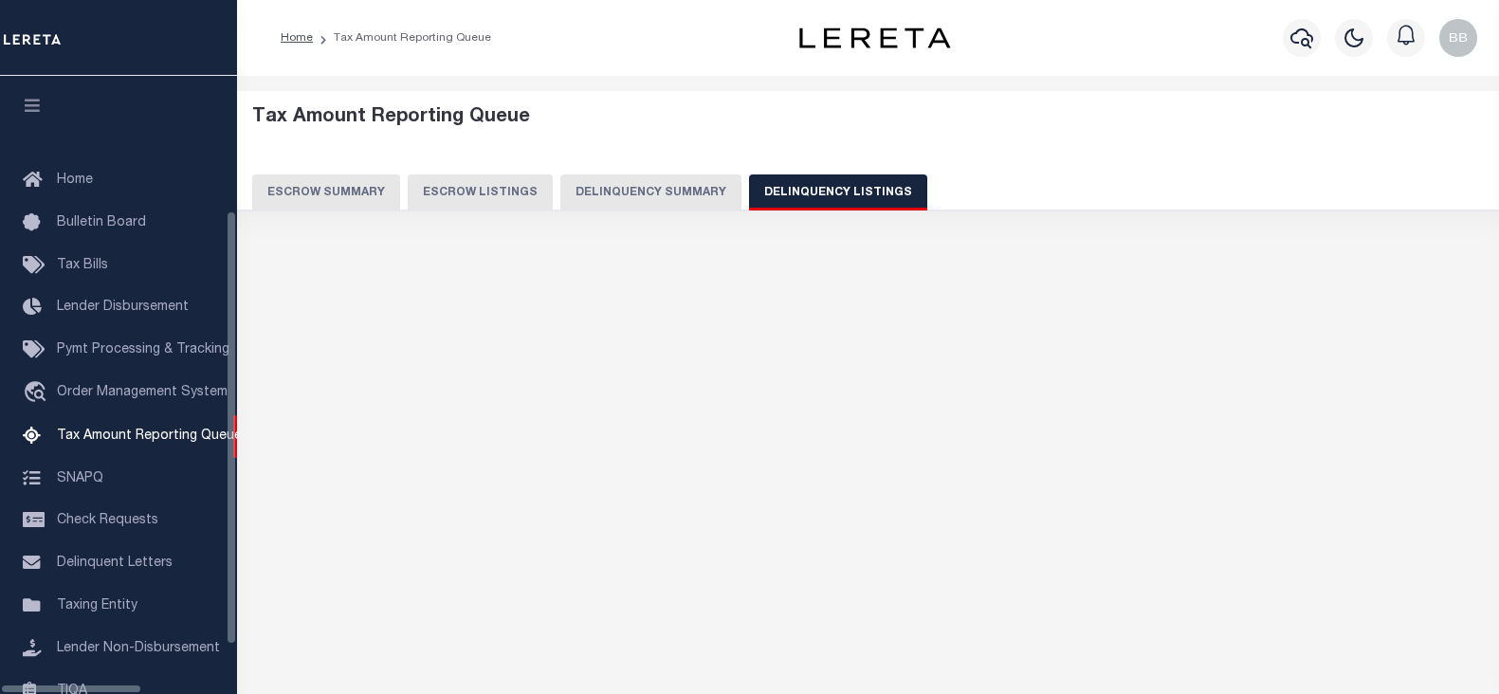
select select "100"
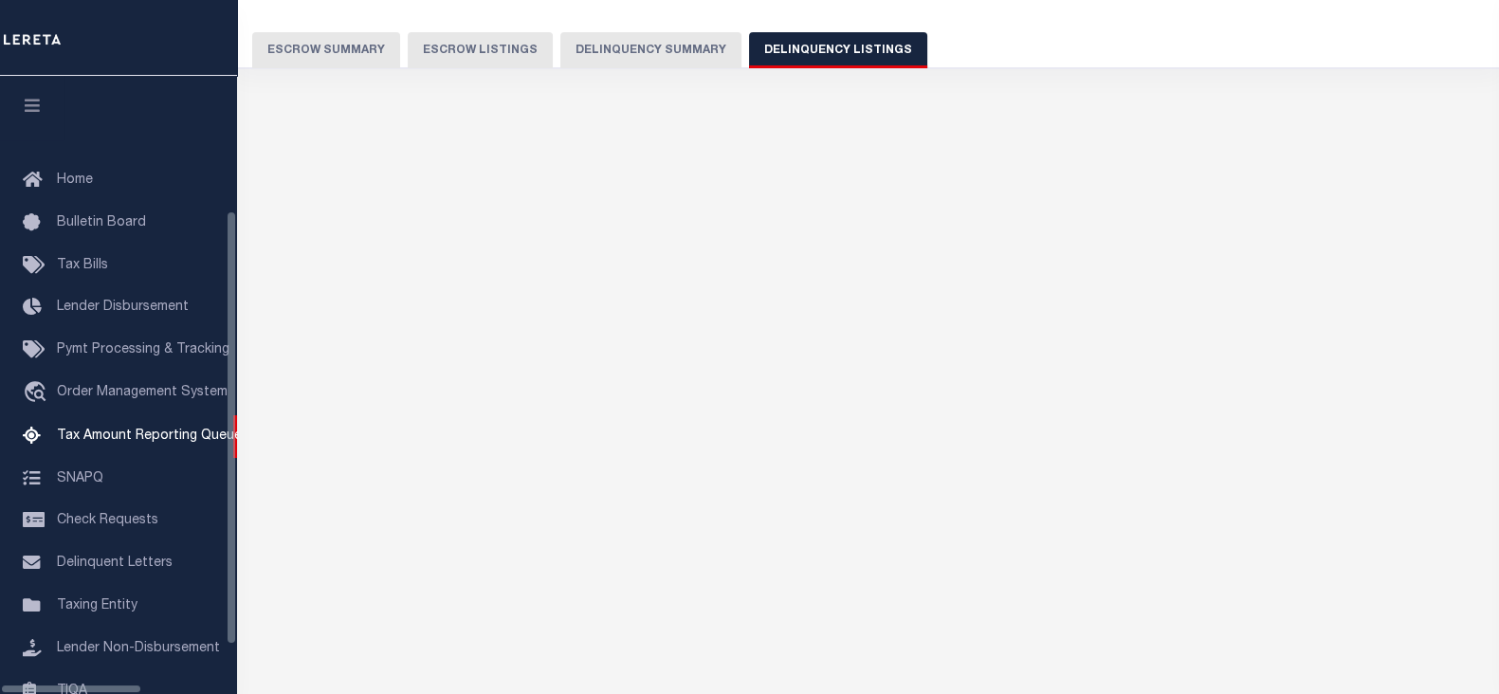
scroll to position [191, 0]
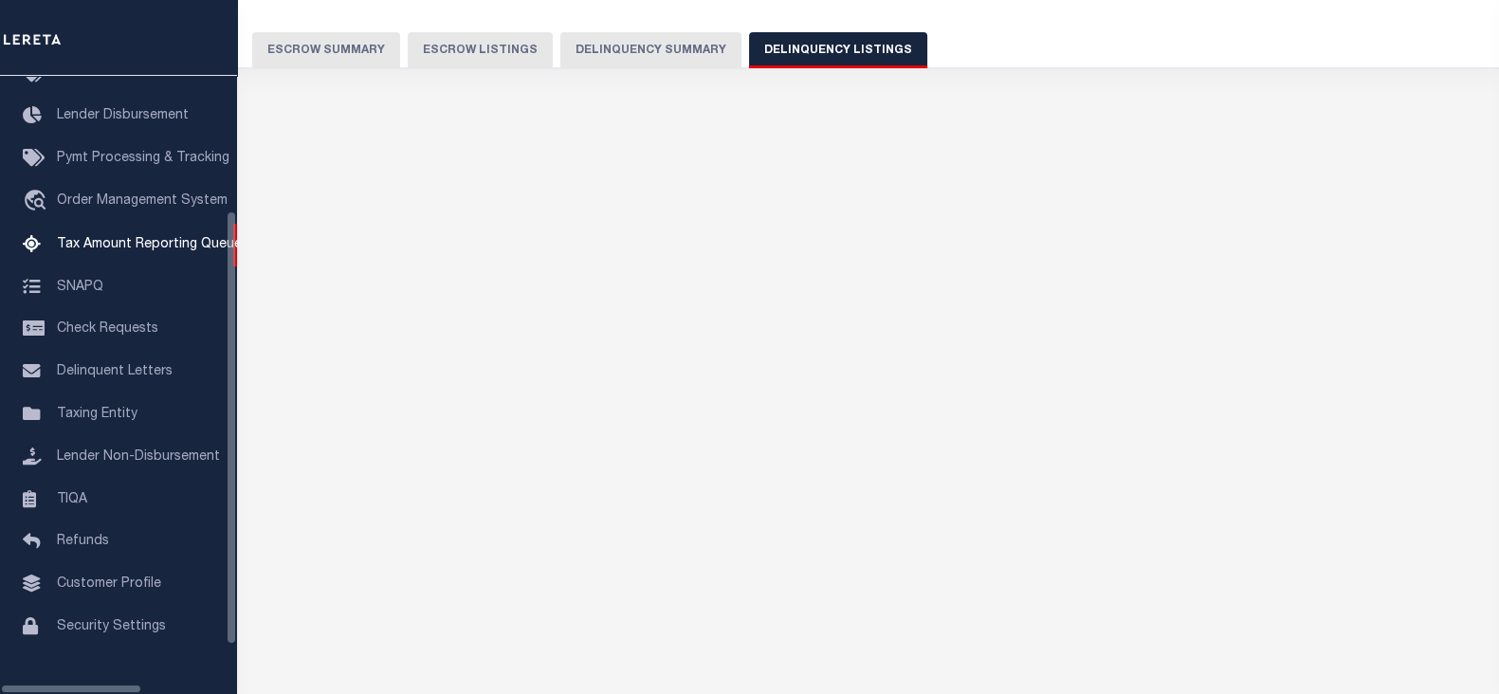
select select "100"
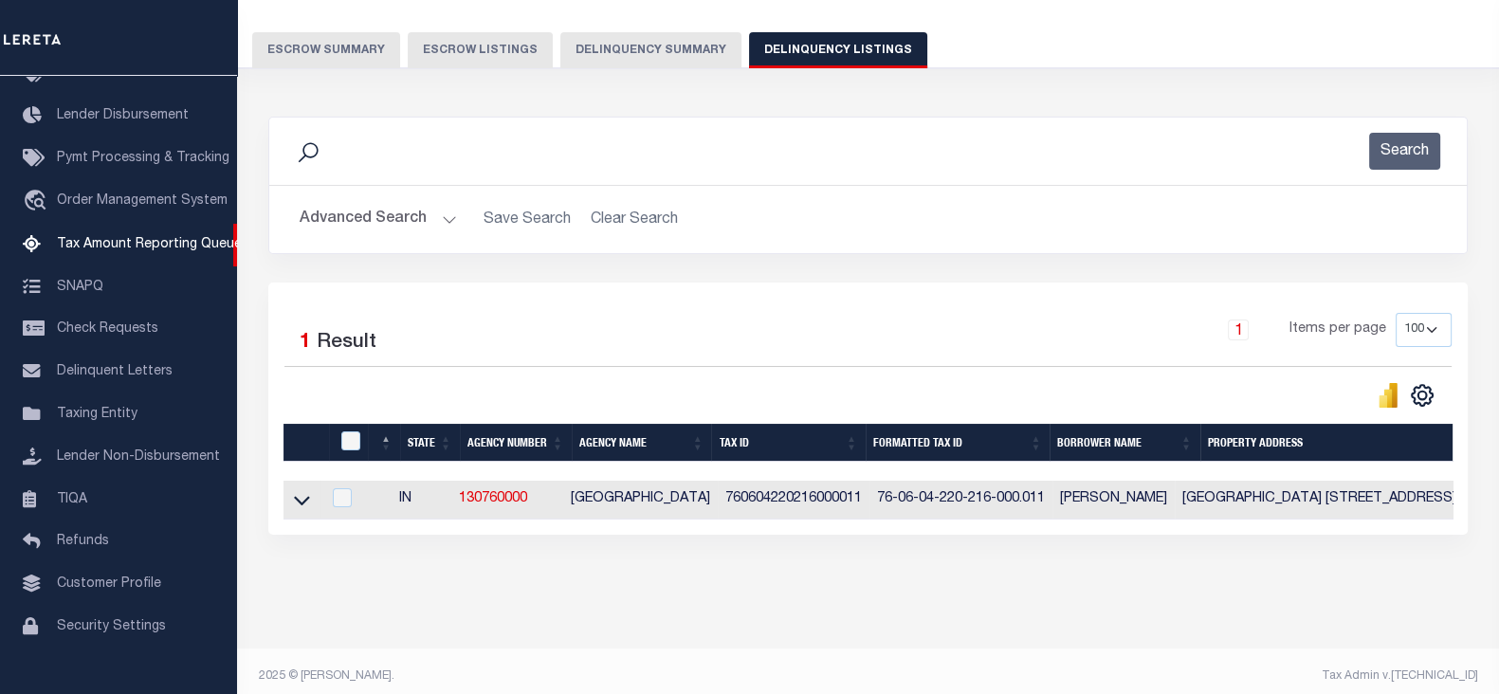
scroll to position [162, 0]
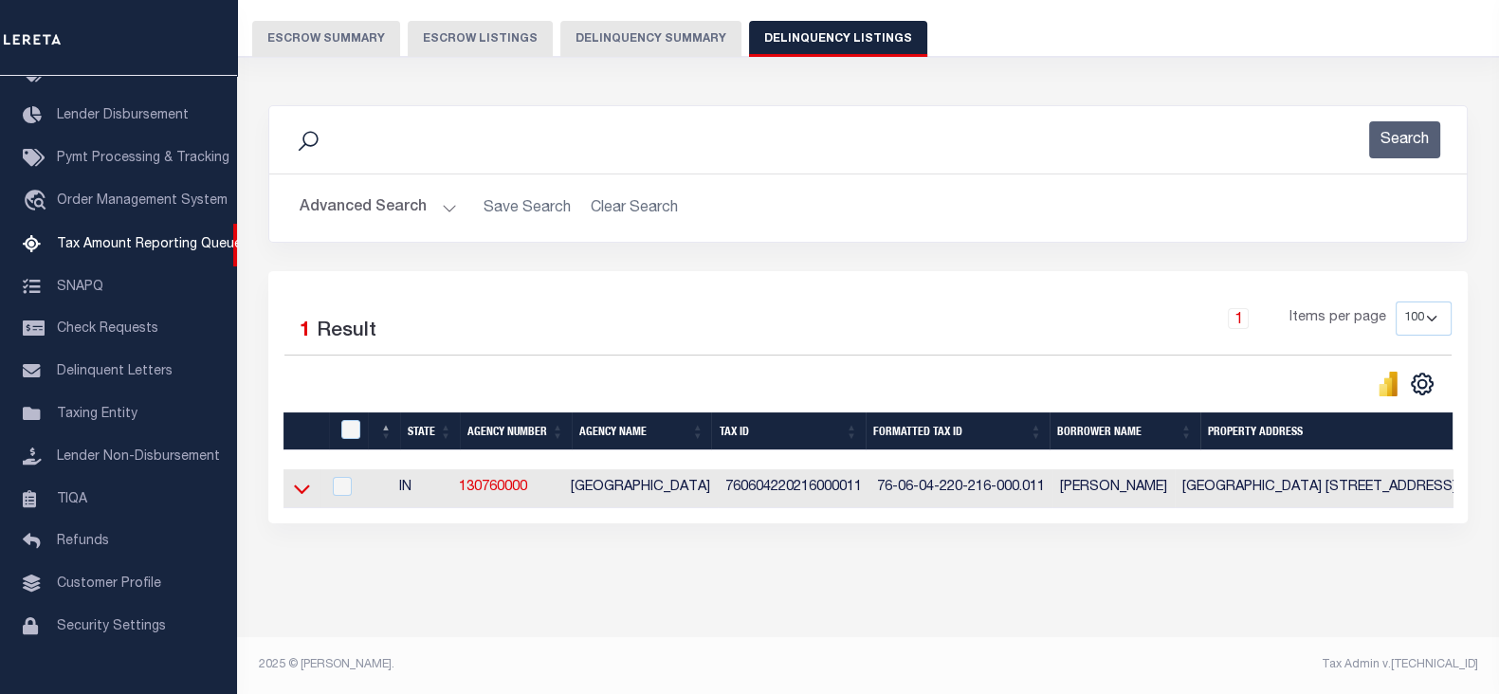
click at [300, 482] on icon at bounding box center [302, 489] width 16 height 20
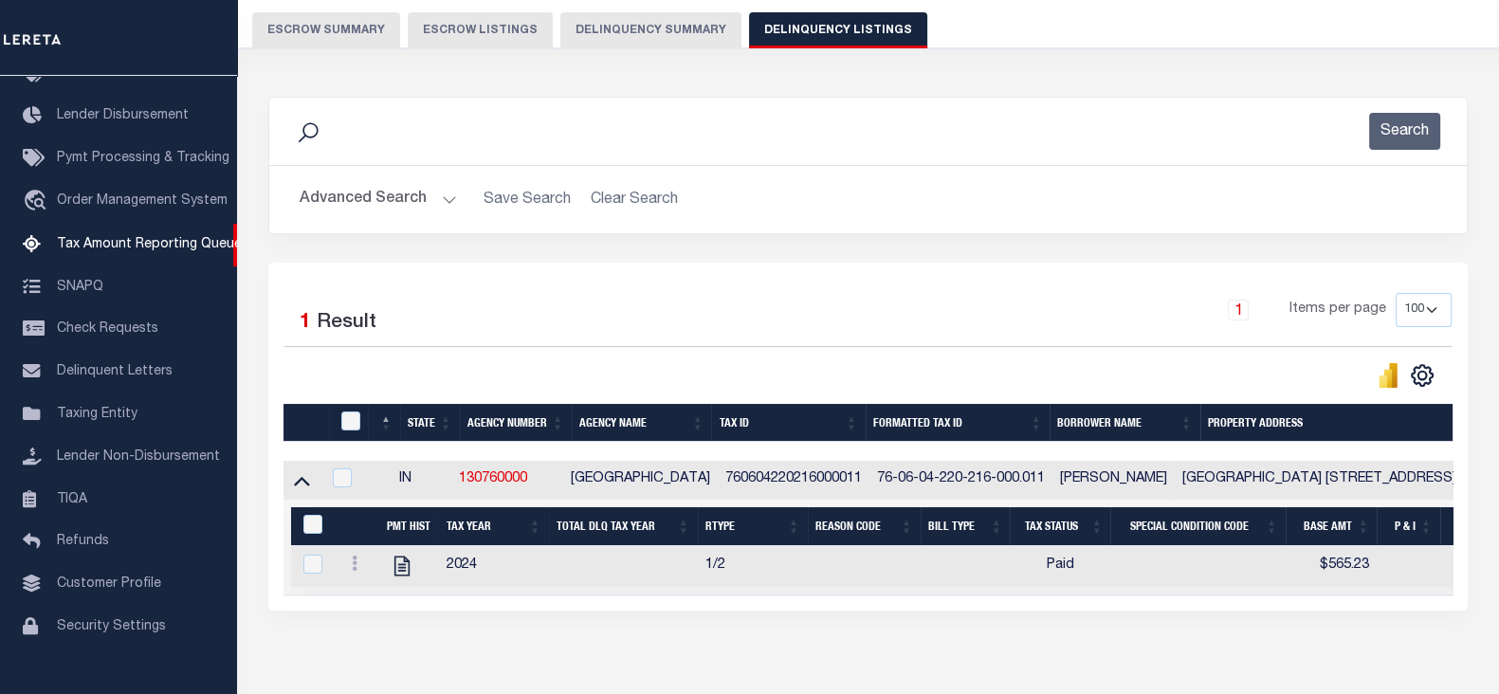
scroll to position [168, 0]
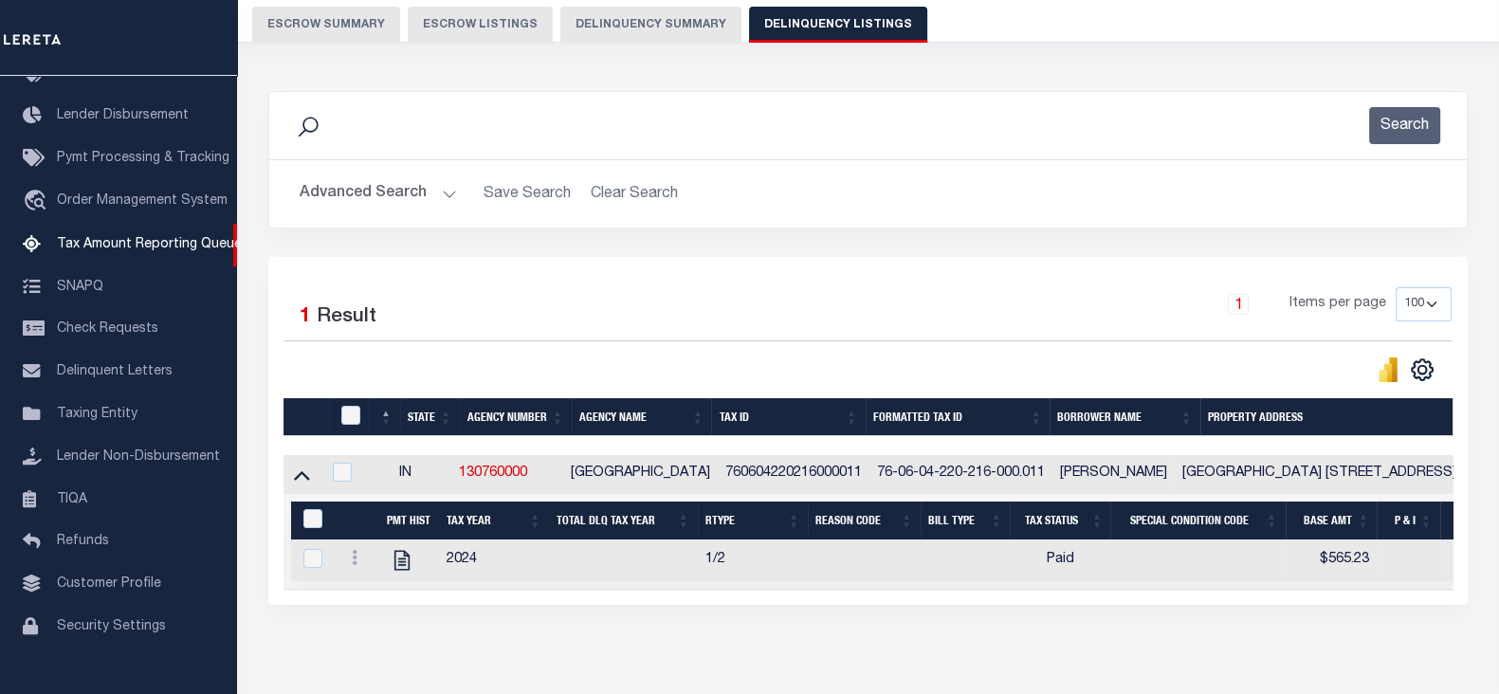
click at [339, 414] on div at bounding box center [351, 416] width 31 height 21
click at [350, 416] on input "checkbox" at bounding box center [350, 415] width 19 height 19
checkbox input "true"
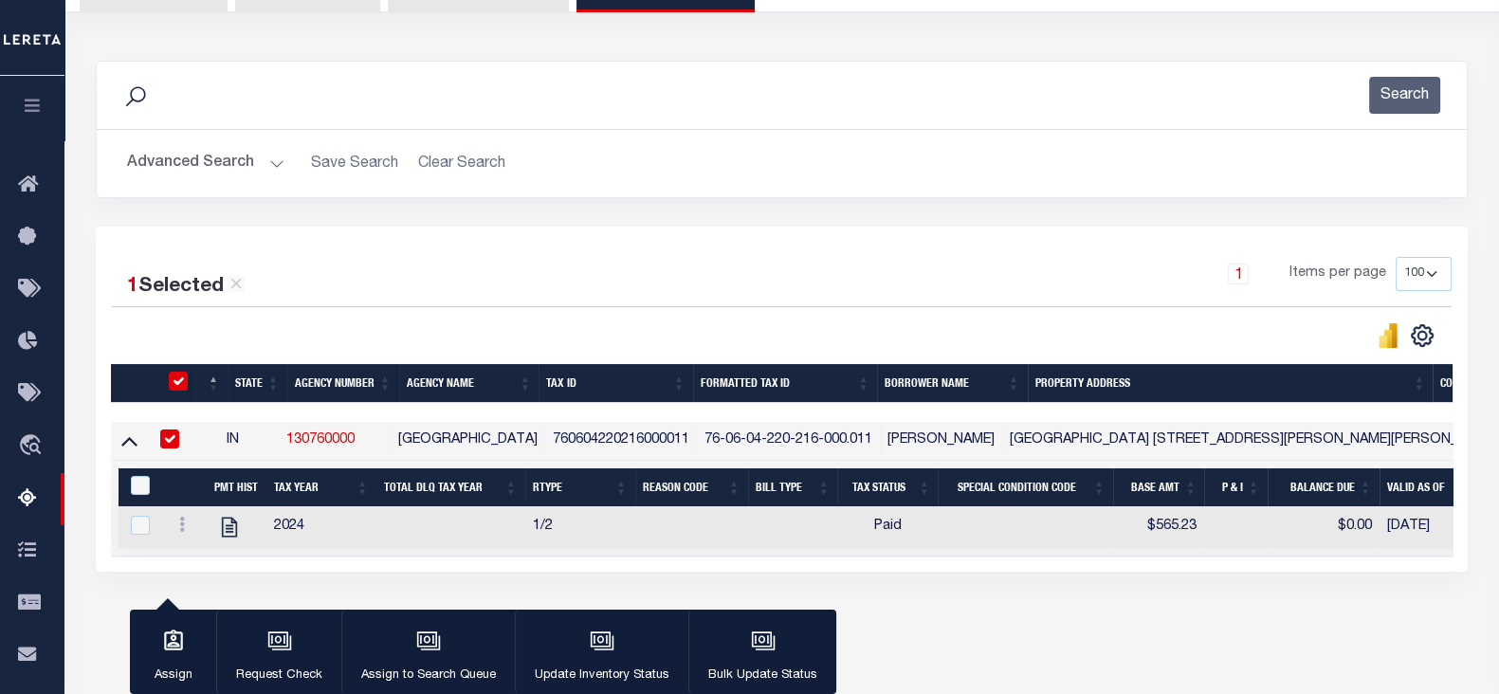
scroll to position [286, 0]
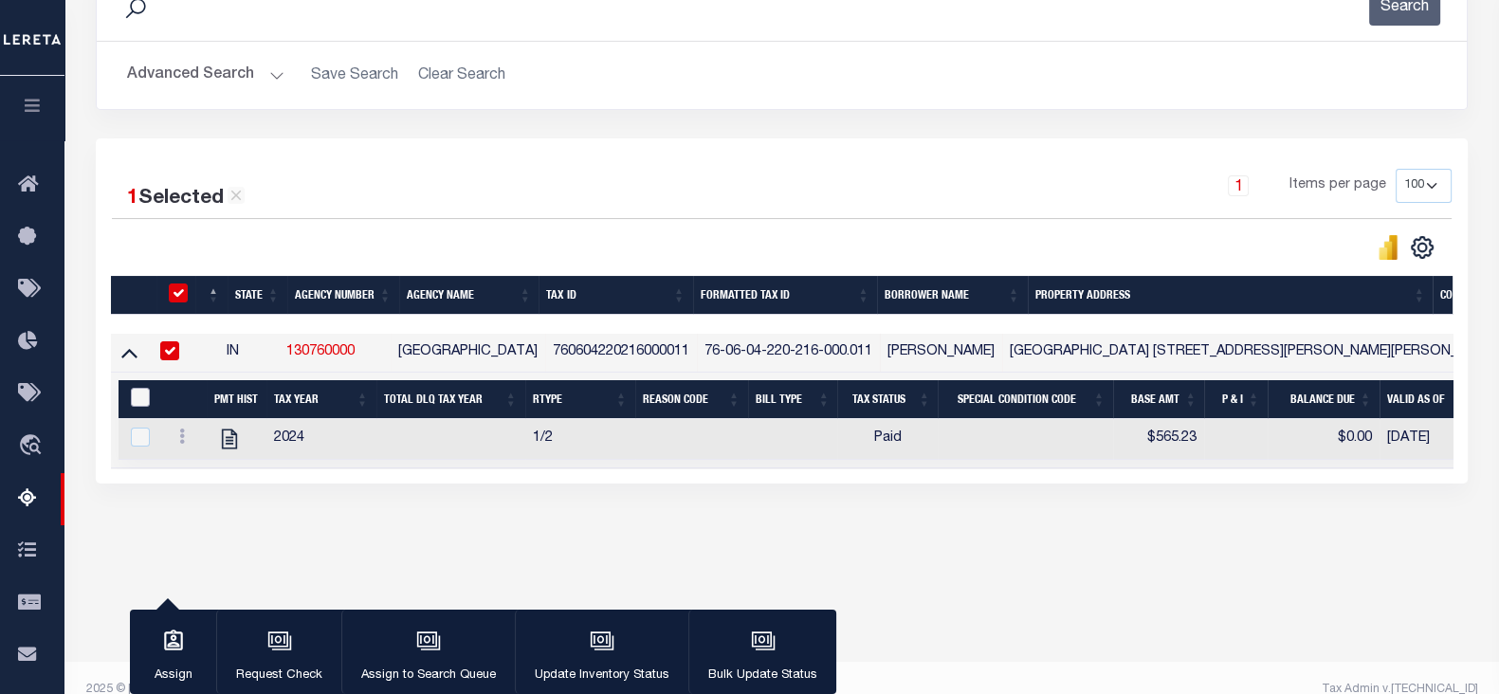
click at [142, 391] on input "&nbsp;" at bounding box center [140, 397] width 19 height 19
checkbox input "true"
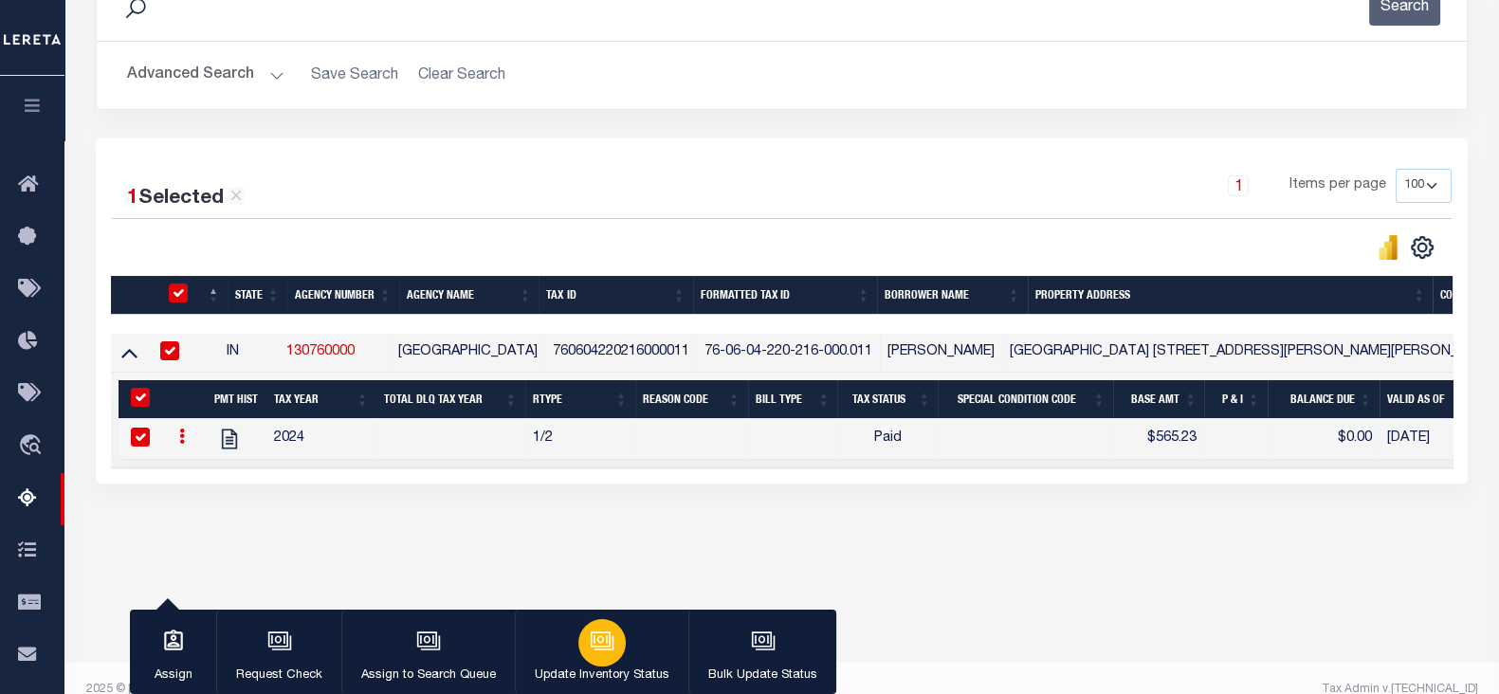
click at [643, 662] on button "Update Inventory Status" at bounding box center [601, 651] width 173 height 85
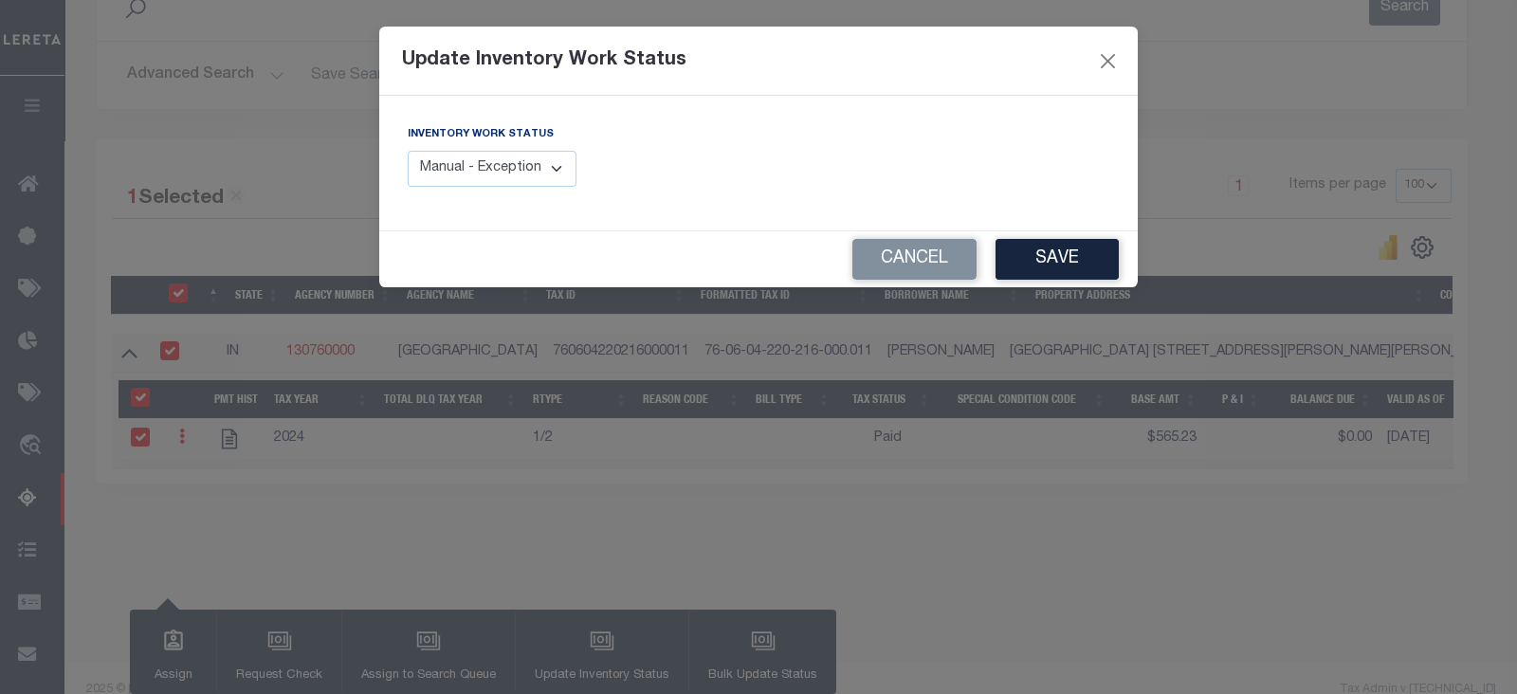
click at [526, 170] on select "Manual - Exception Pended - Awaiting Search Late Add Exception Completed" at bounding box center [492, 169] width 169 height 37
select select "4"
click at [408, 151] on select "Manual - Exception Pended - Awaiting Search Late Add Exception Completed" at bounding box center [492, 169] width 169 height 37
click at [1097, 247] on button "Save" at bounding box center [1056, 259] width 123 height 41
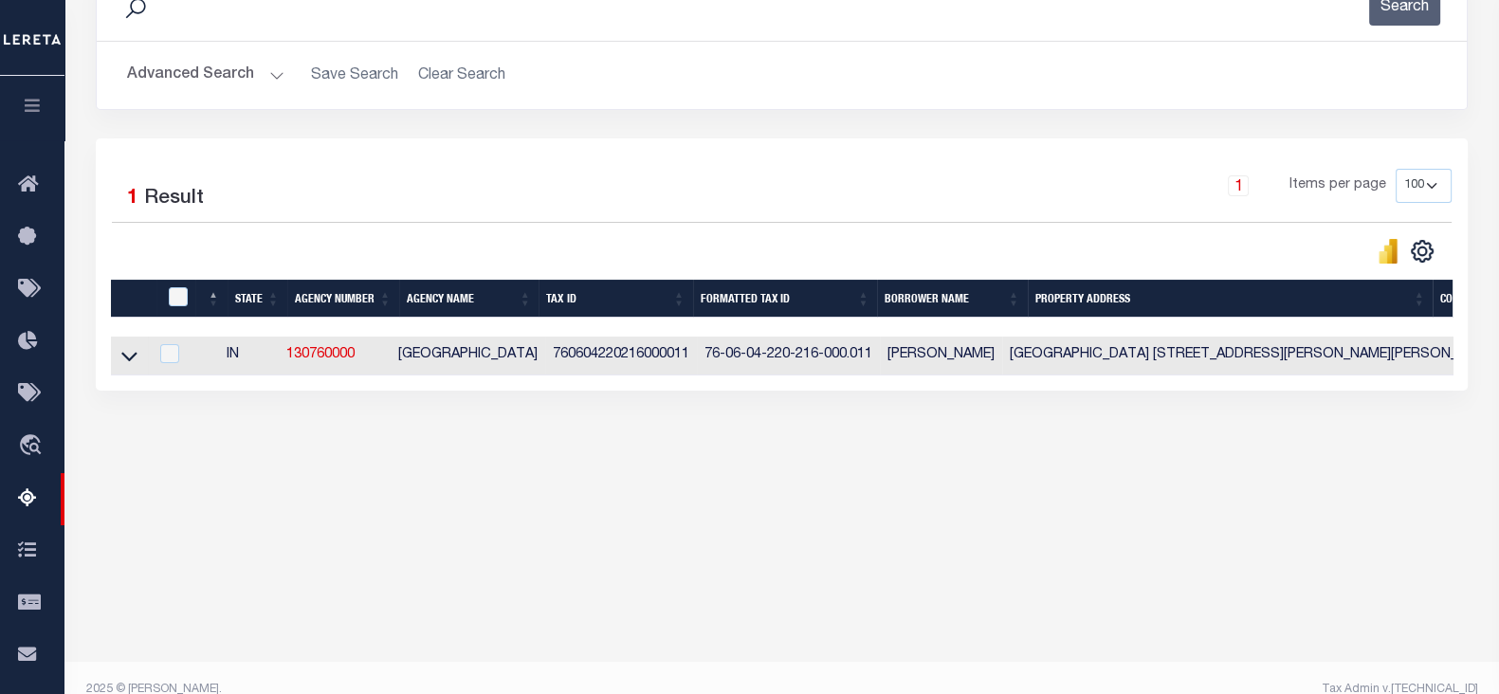
click at [190, 69] on button "Advanced Search" at bounding box center [205, 75] width 157 height 37
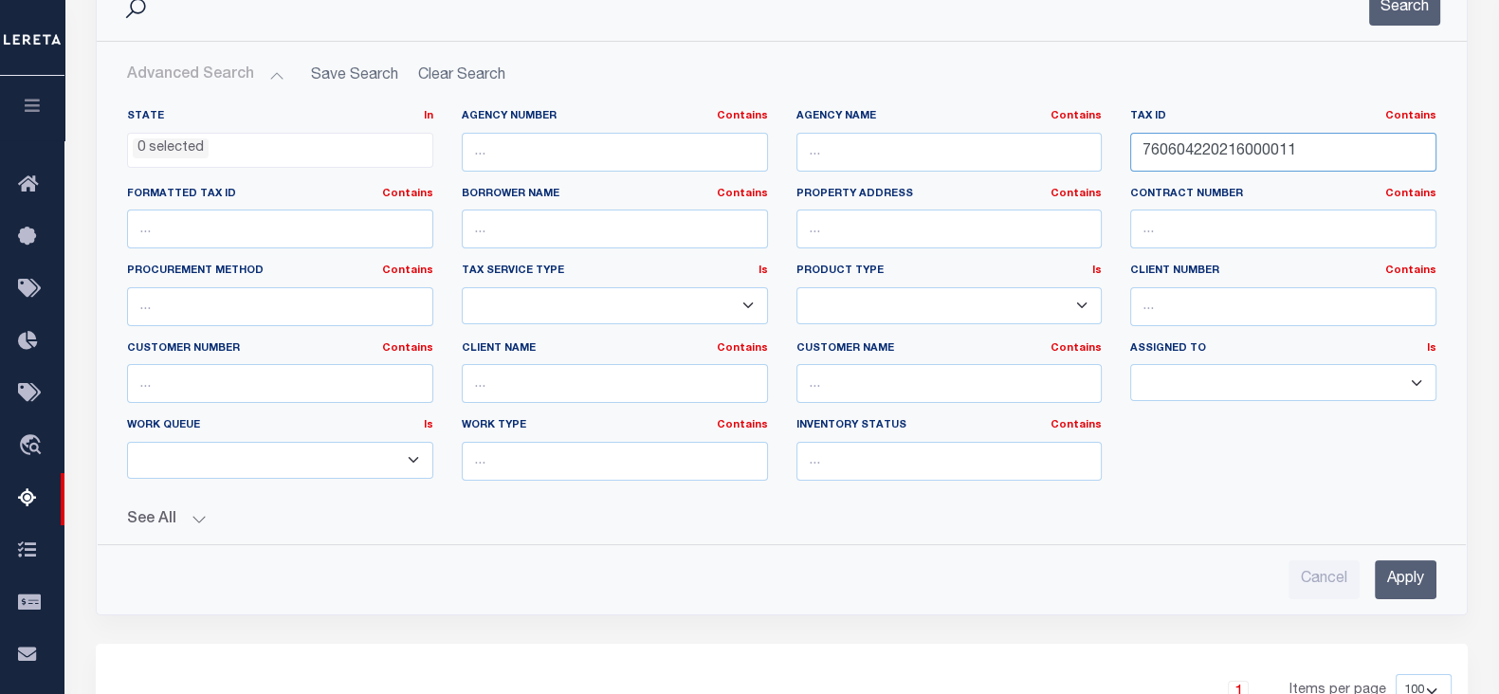
click at [1359, 148] on input "760604220216000011" at bounding box center [1283, 152] width 306 height 39
paste input "315"
type input "760604220315000011"
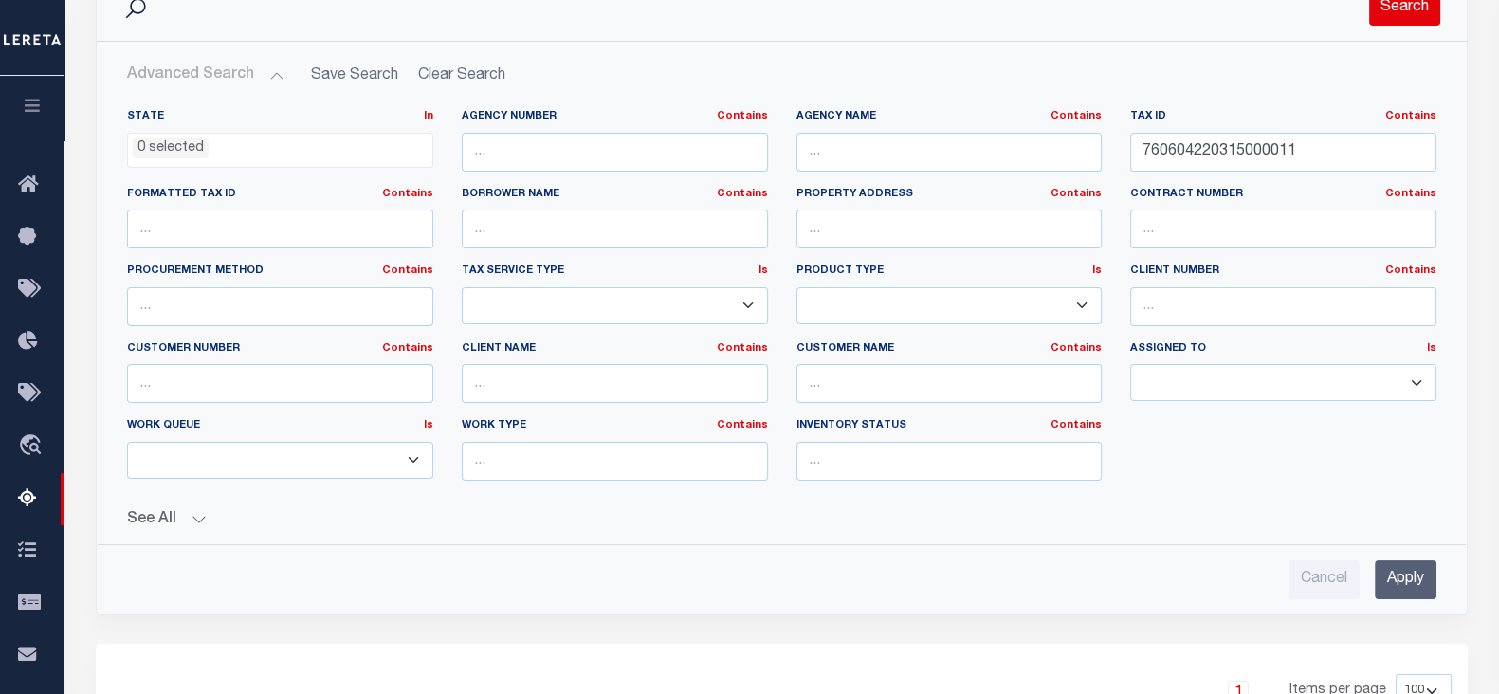
click at [1393, 20] on button "Search" at bounding box center [1404, 7] width 71 height 37
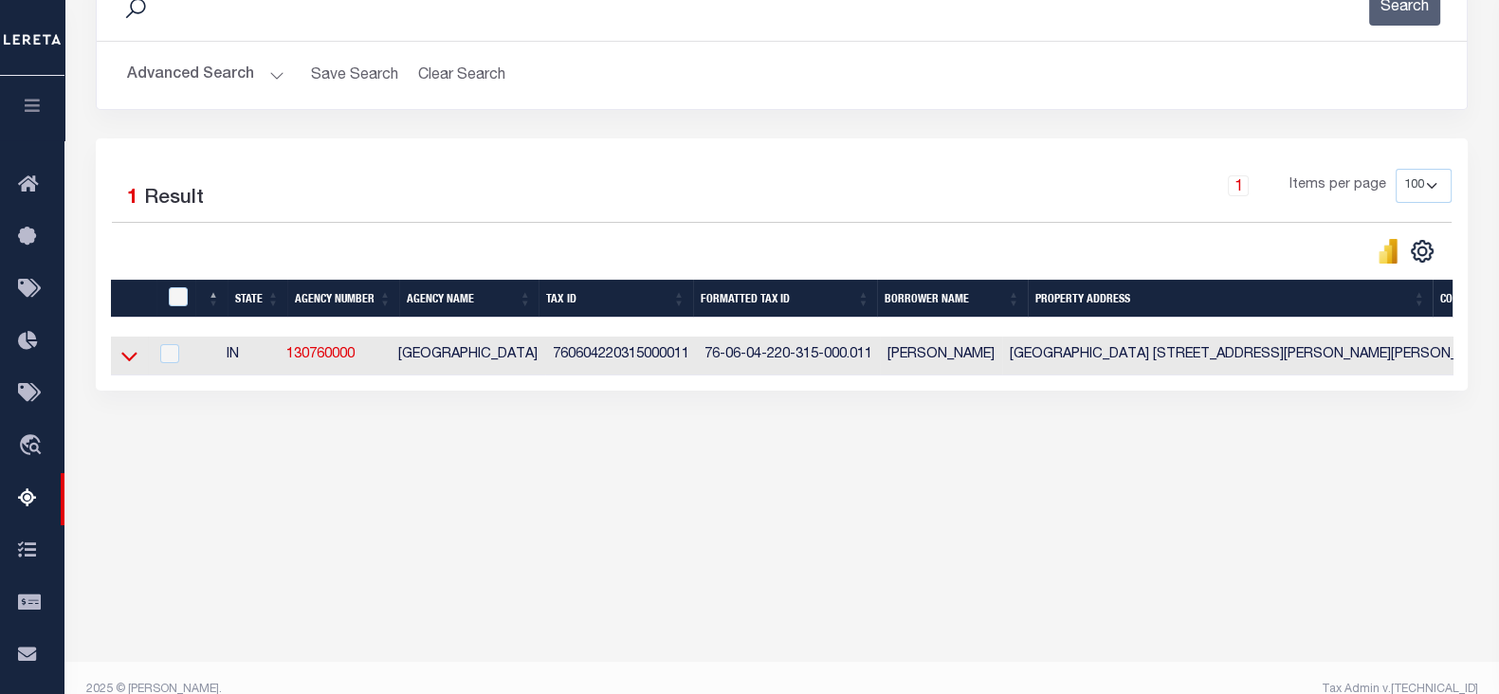
click at [124, 358] on icon at bounding box center [129, 357] width 16 height 9
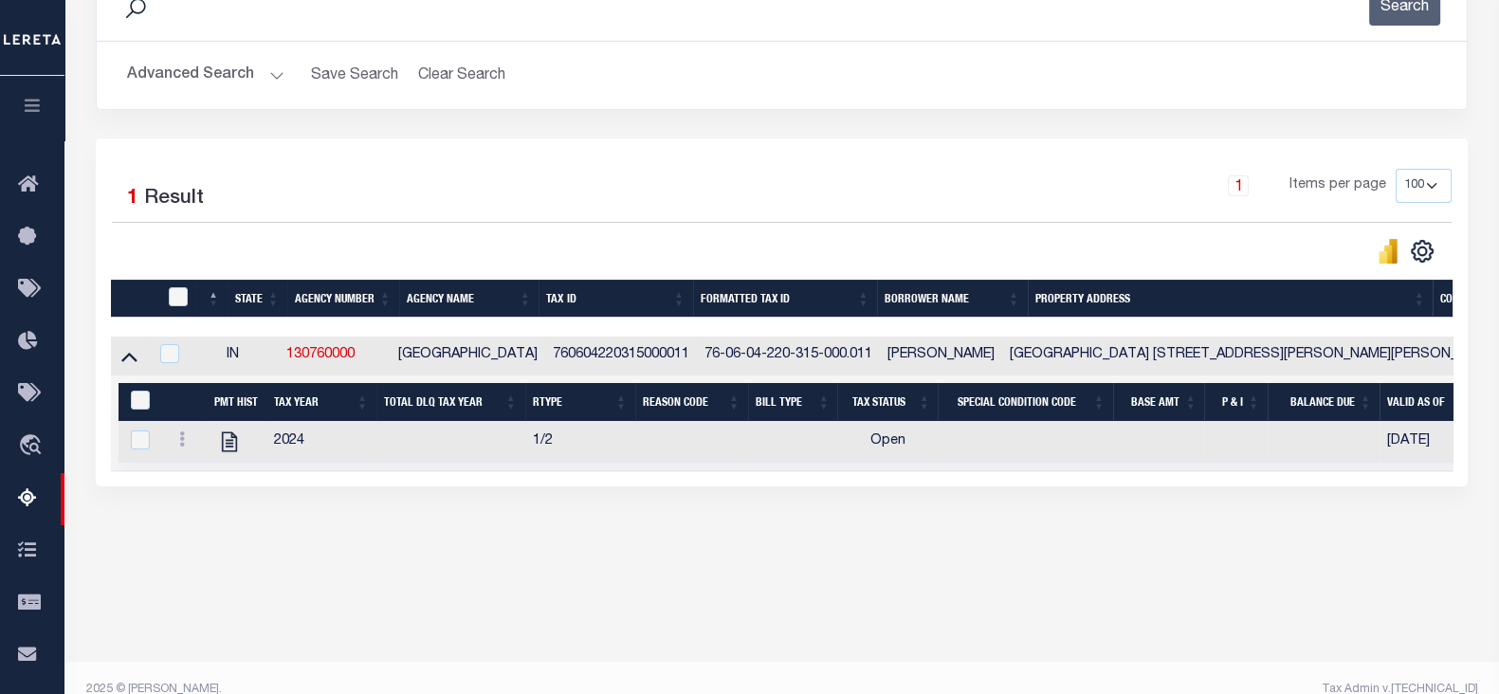
scroll to position [311, 0]
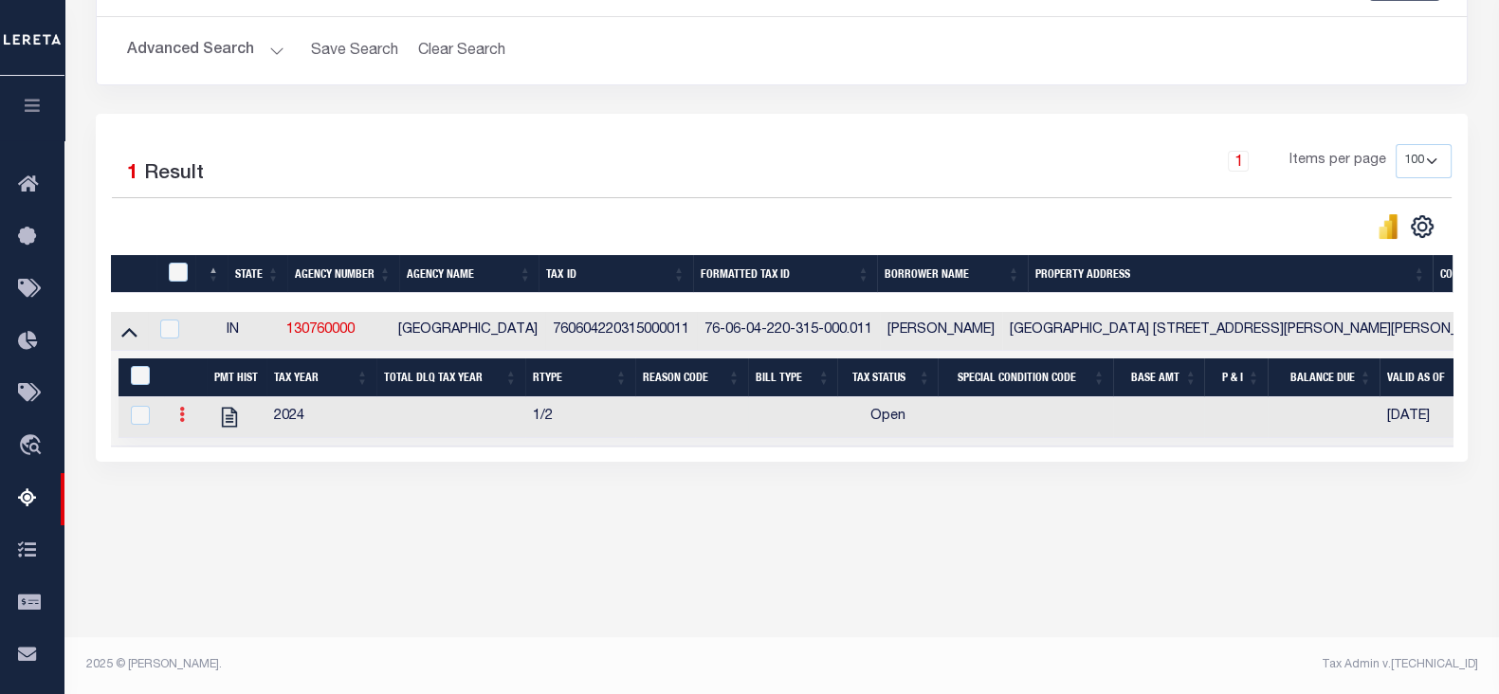
click at [181, 417] on icon at bounding box center [182, 414] width 6 height 15
click at [365, 518] on div "Data sync process is currently running, you may face some response delays. Sear…" at bounding box center [781, 224] width 1397 height 590
click at [612, 329] on td "760604220315000011" at bounding box center [621, 331] width 152 height 39
checkbox input "true"
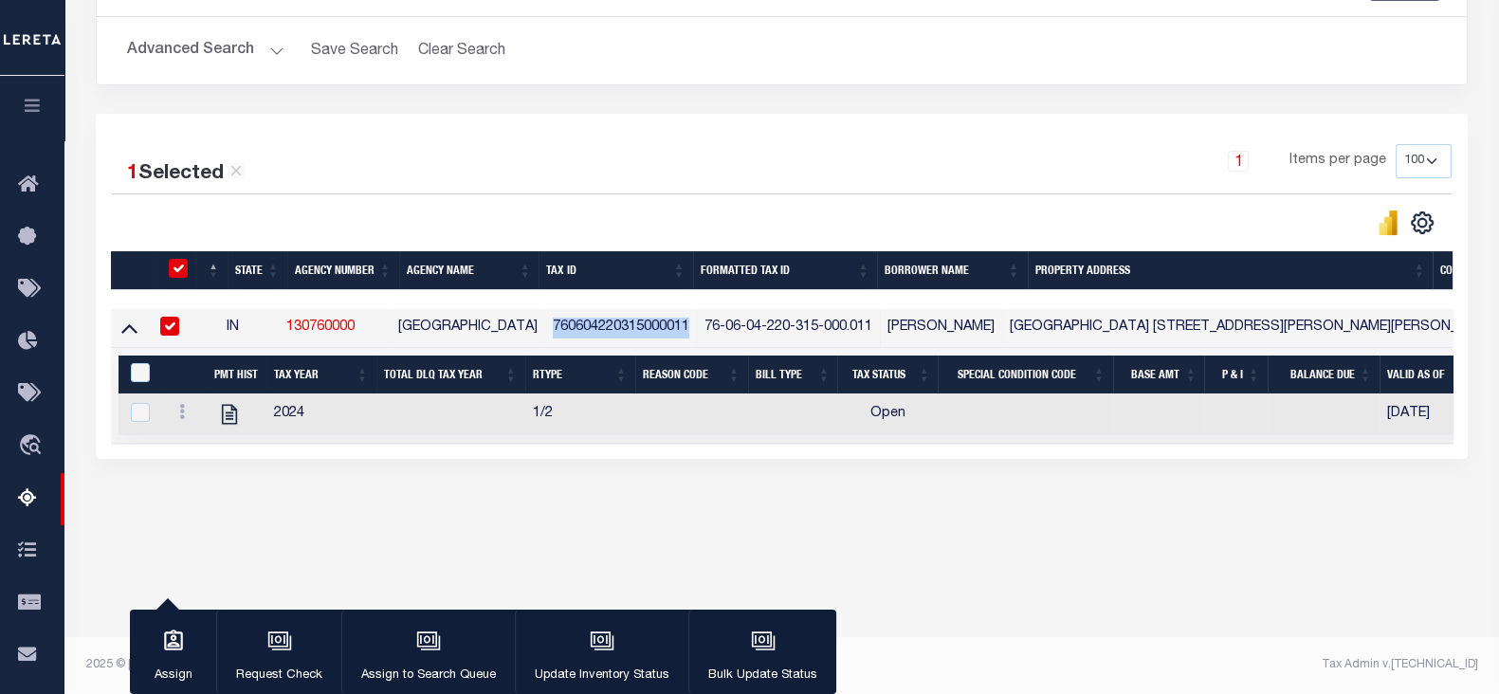
click at [612, 329] on td "760604220315000011" at bounding box center [621, 328] width 152 height 39
checkbox input "false"
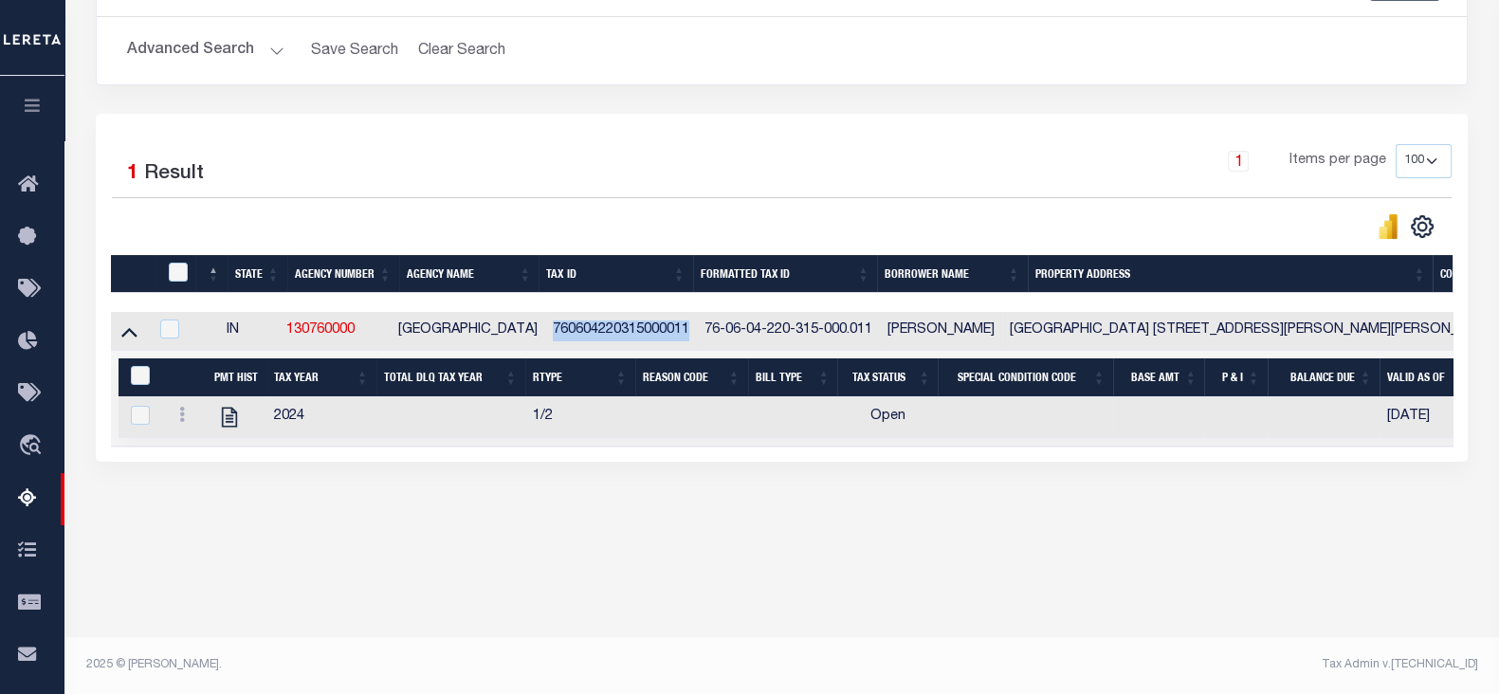
copy td "760604220315000011"
click at [175, 416] on link at bounding box center [182, 416] width 21 height 15
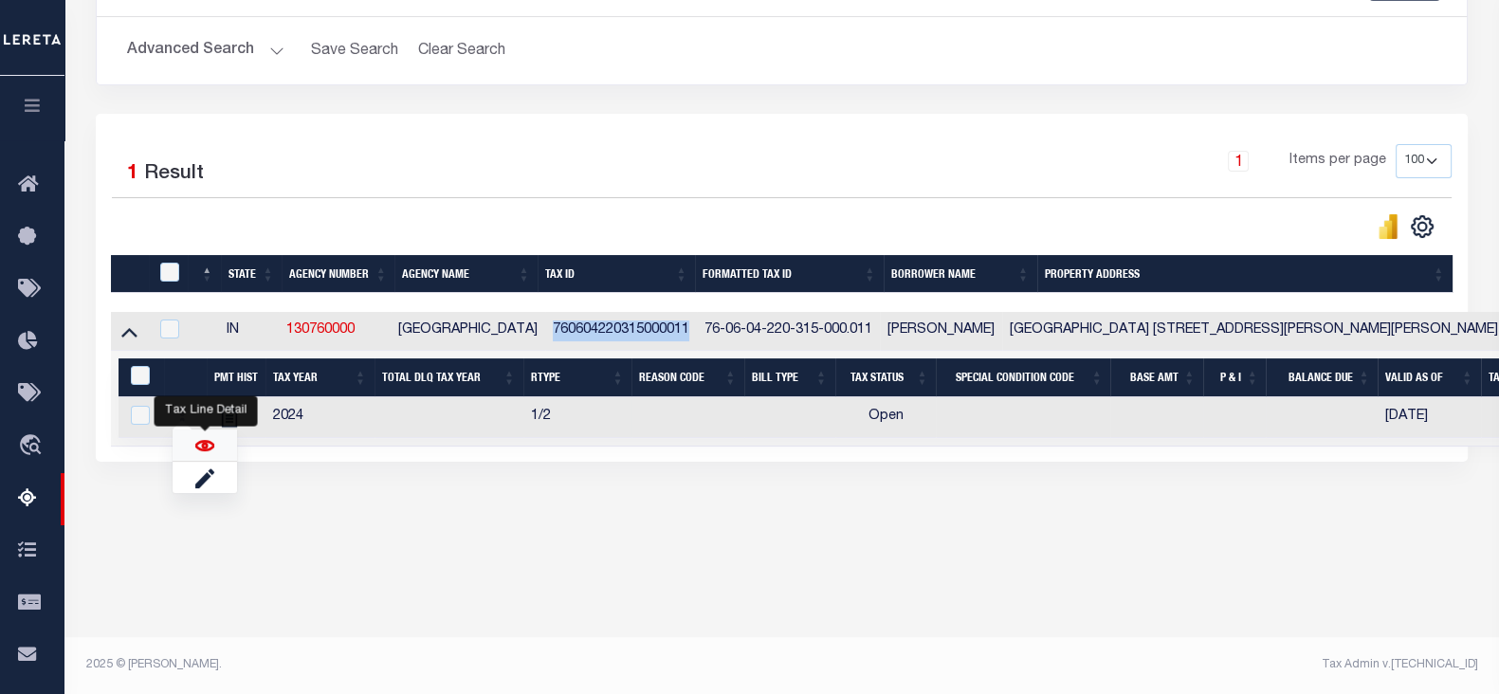
click at [199, 444] on img "" at bounding box center [204, 445] width 19 height 19
checkbox input "true"
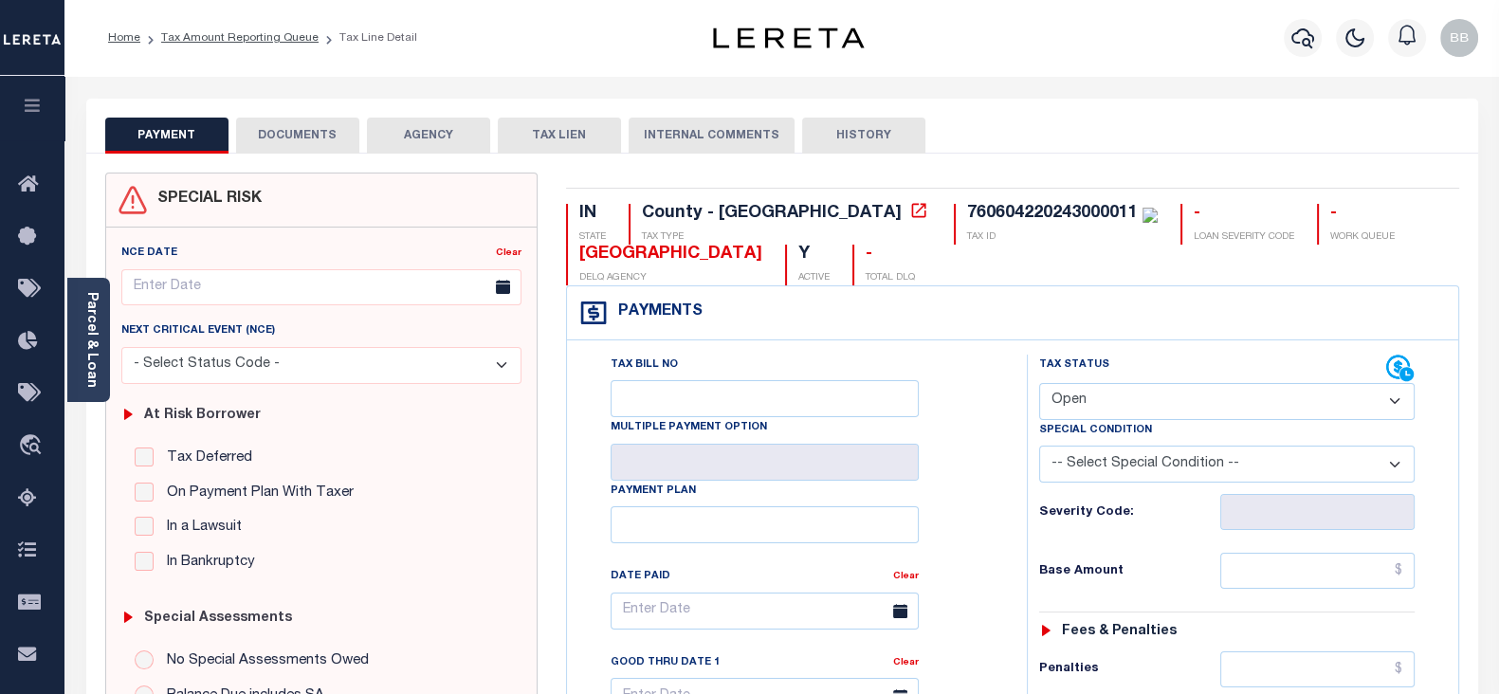
click at [1132, 396] on select "- Select Status Code - Open Due/Unpaid Paid Incomplete No Tax Due Internal Refu…" at bounding box center [1226, 401] width 375 height 37
select select "PYD"
click at [1039, 383] on select "- Select Status Code - Open Due/Unpaid Paid Incomplete No Tax Due Internal Refu…" at bounding box center [1226, 401] width 375 height 37
type input "[DATE]"
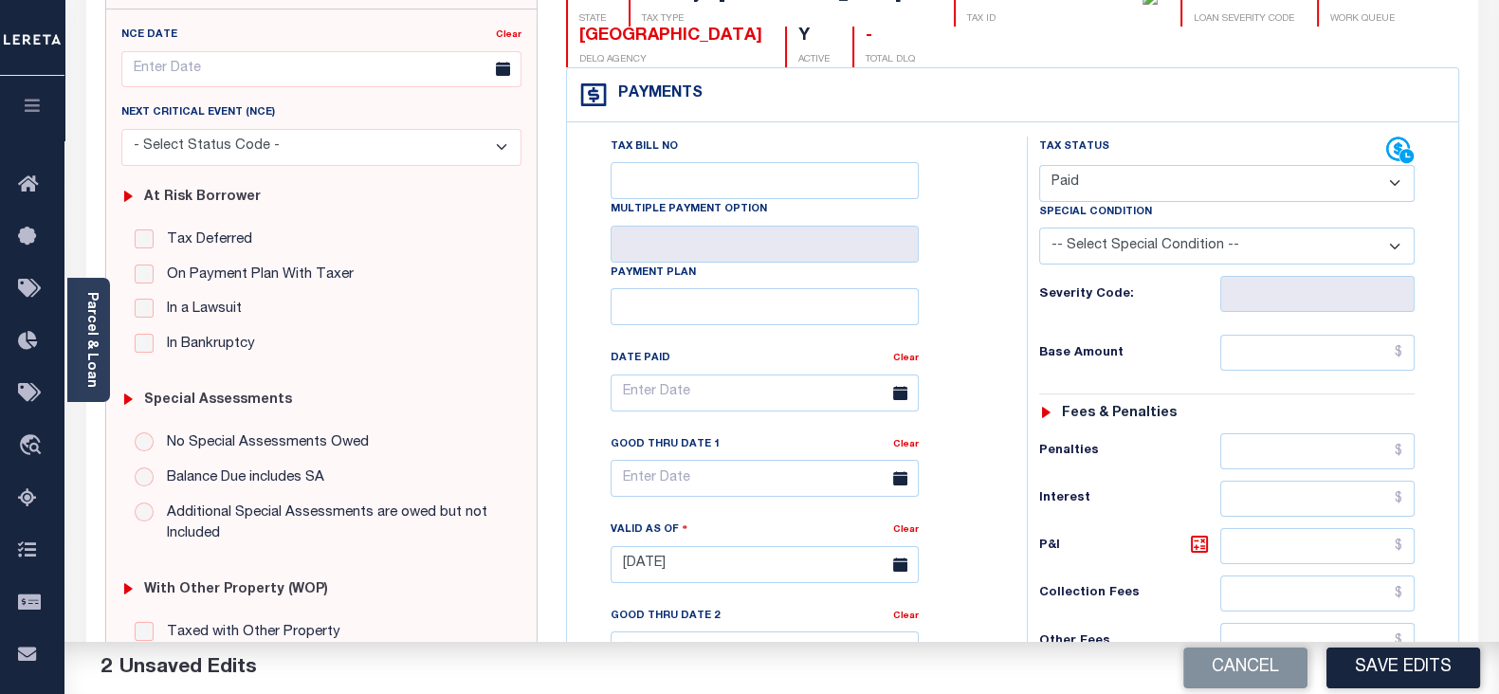
scroll to position [236, 0]
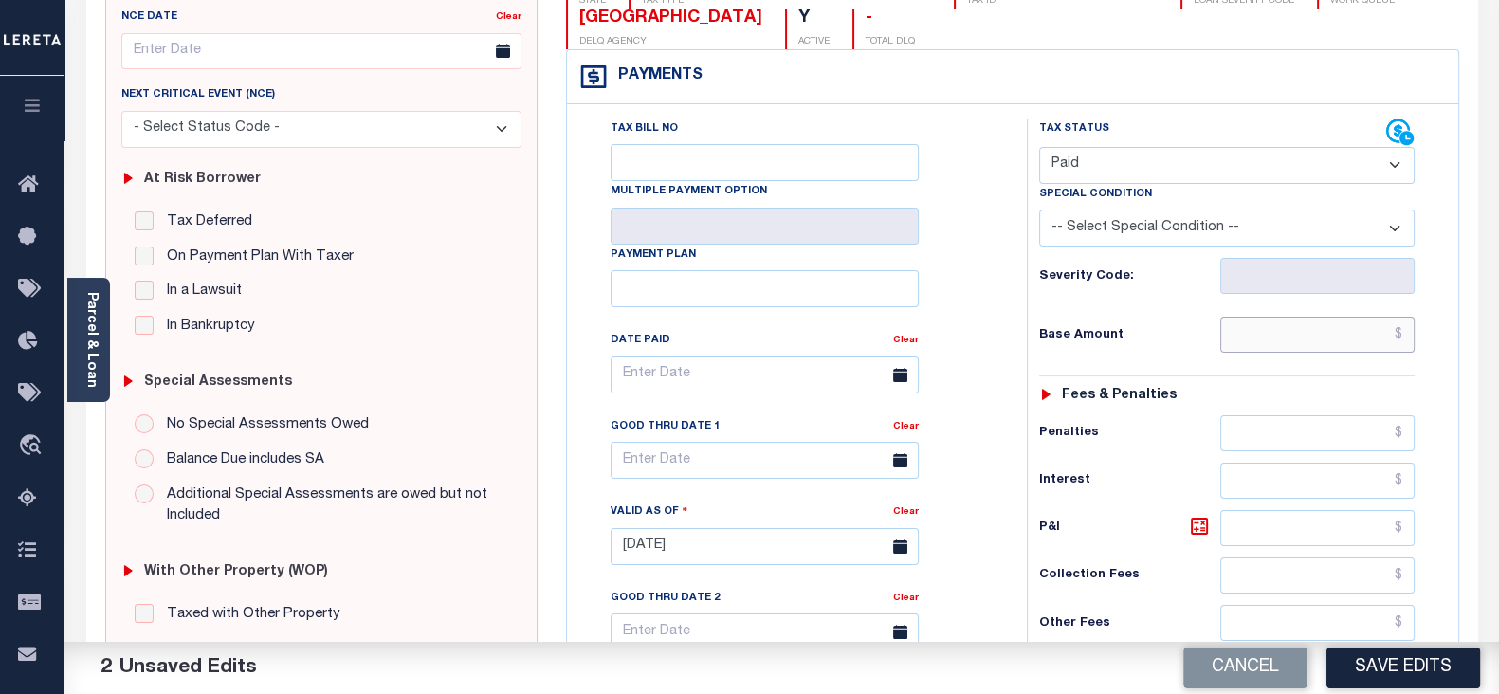
click at [1310, 336] on input "text" at bounding box center [1317, 335] width 194 height 36
paste input "1,363.05"
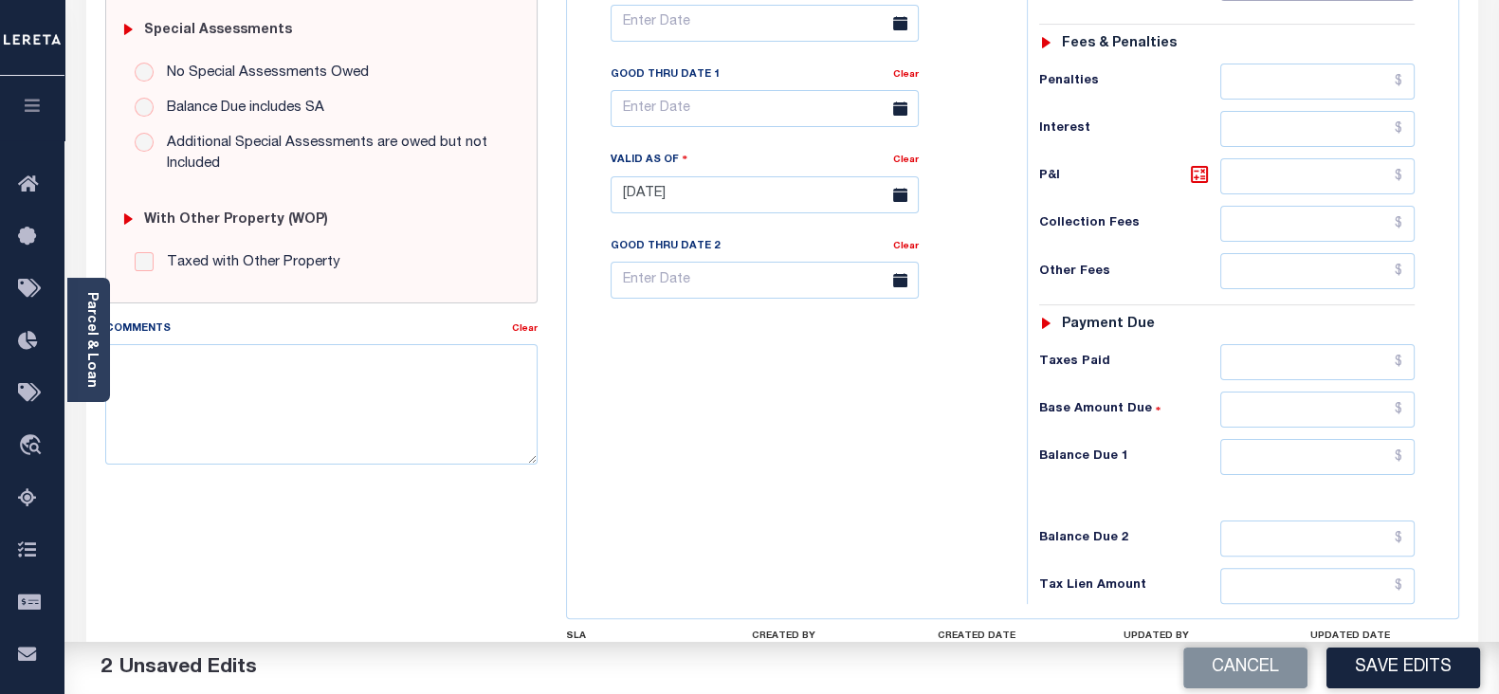
scroll to position [592, 0]
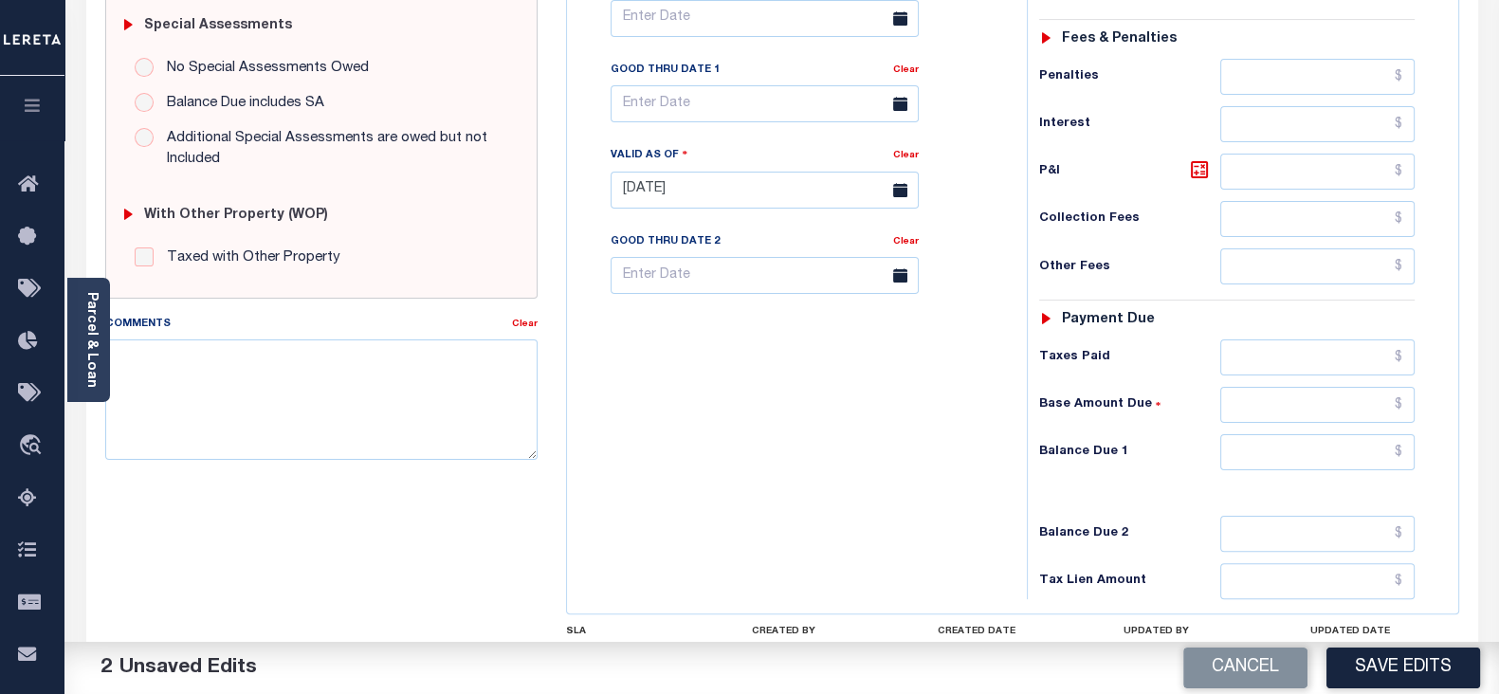
type input "$1,363.05"
click at [1265, 456] on input "text" at bounding box center [1317, 452] width 194 height 36
type input "$0.00"
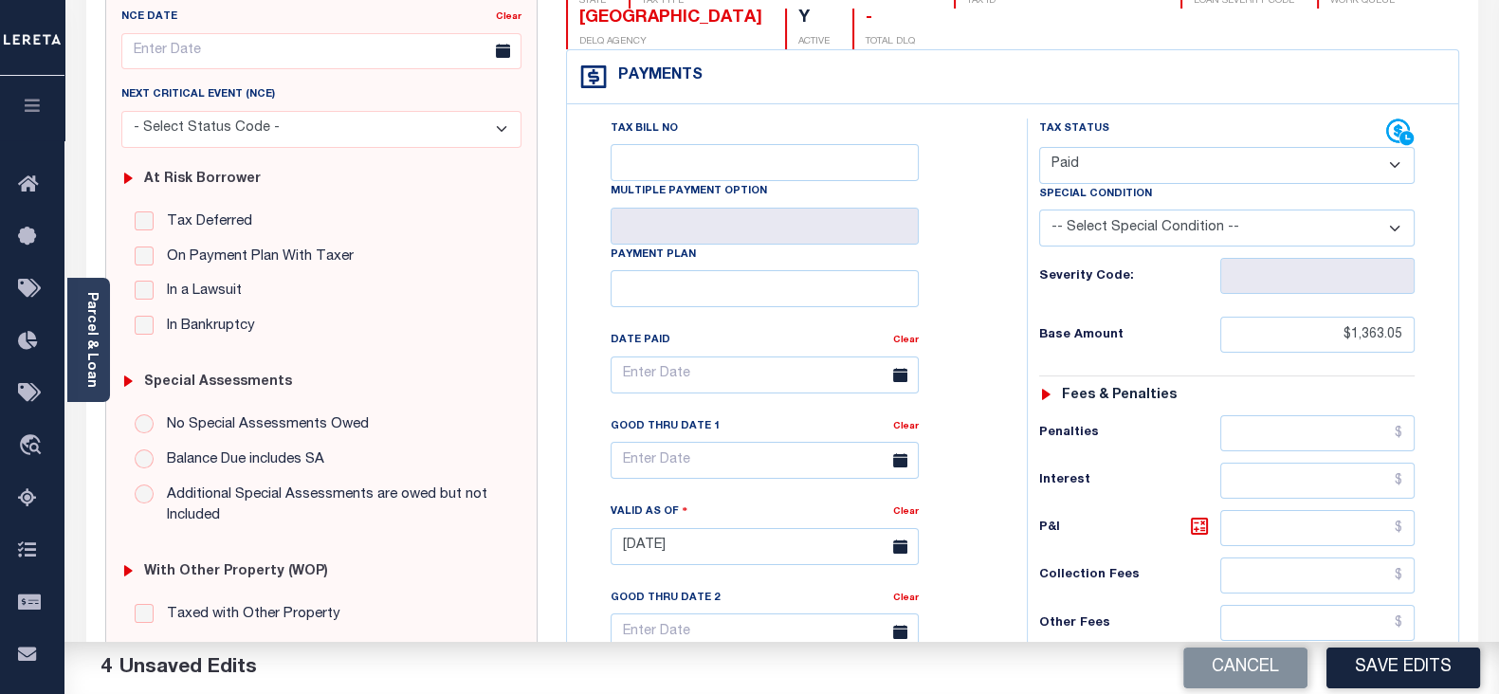
scroll to position [0, 0]
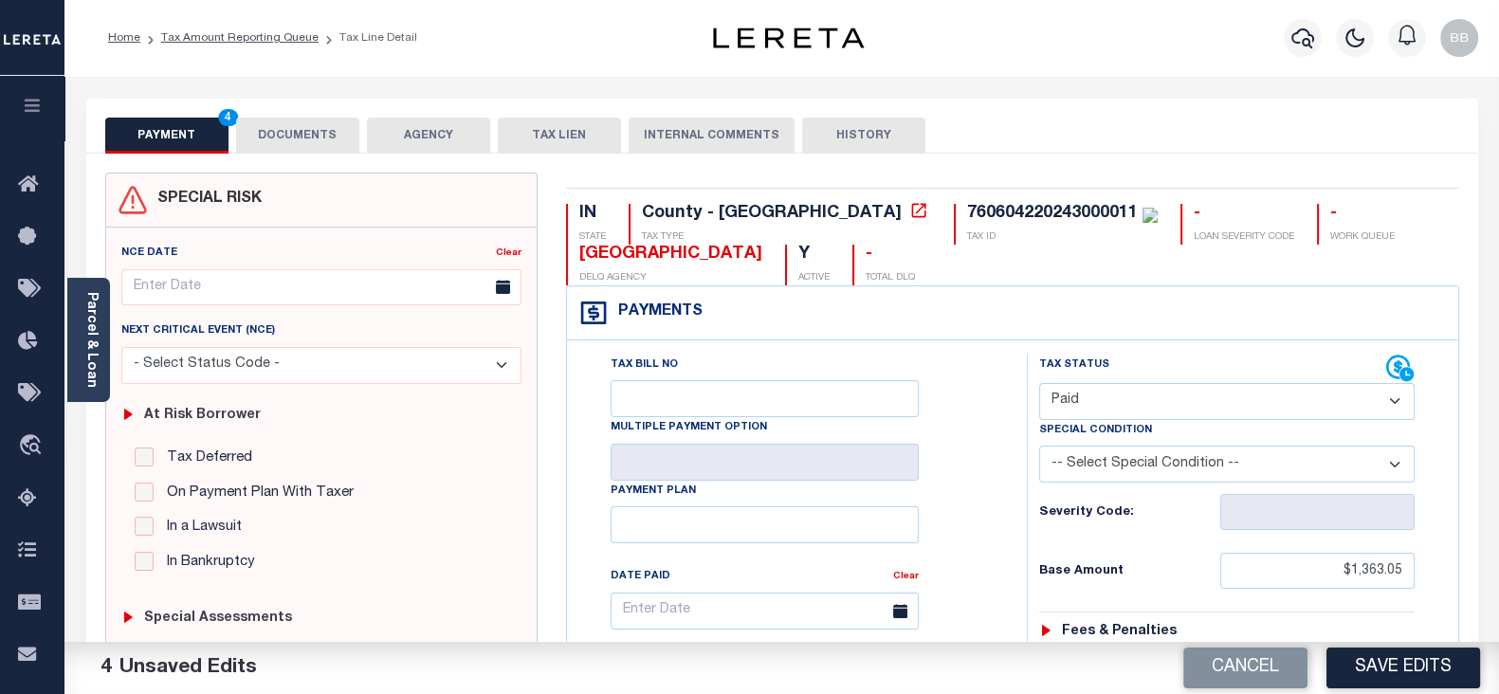
click at [293, 145] on button "DOCUMENTS" at bounding box center [297, 136] width 123 height 36
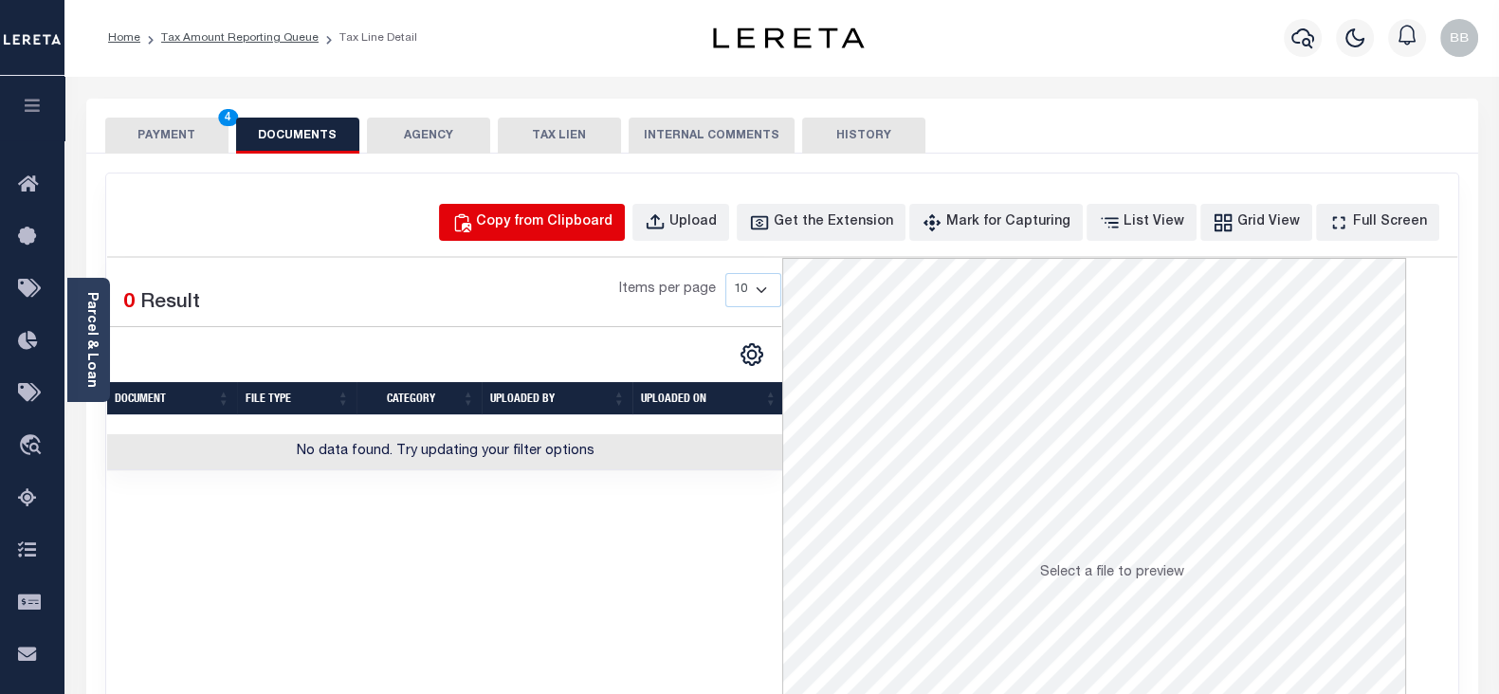
click at [606, 218] on div "Copy from Clipboard" at bounding box center [544, 222] width 136 height 21
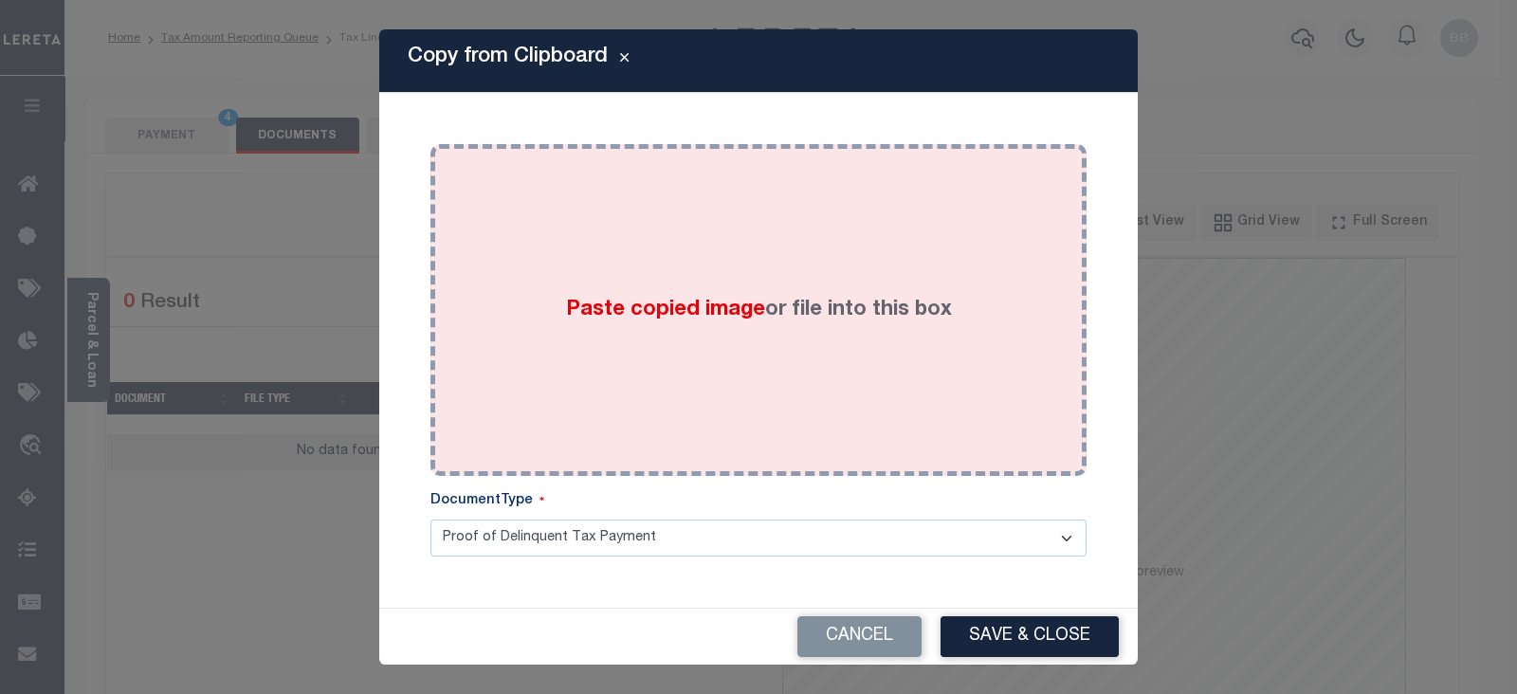
click at [777, 318] on label "Paste copied image or file into this box" at bounding box center [759, 310] width 386 height 31
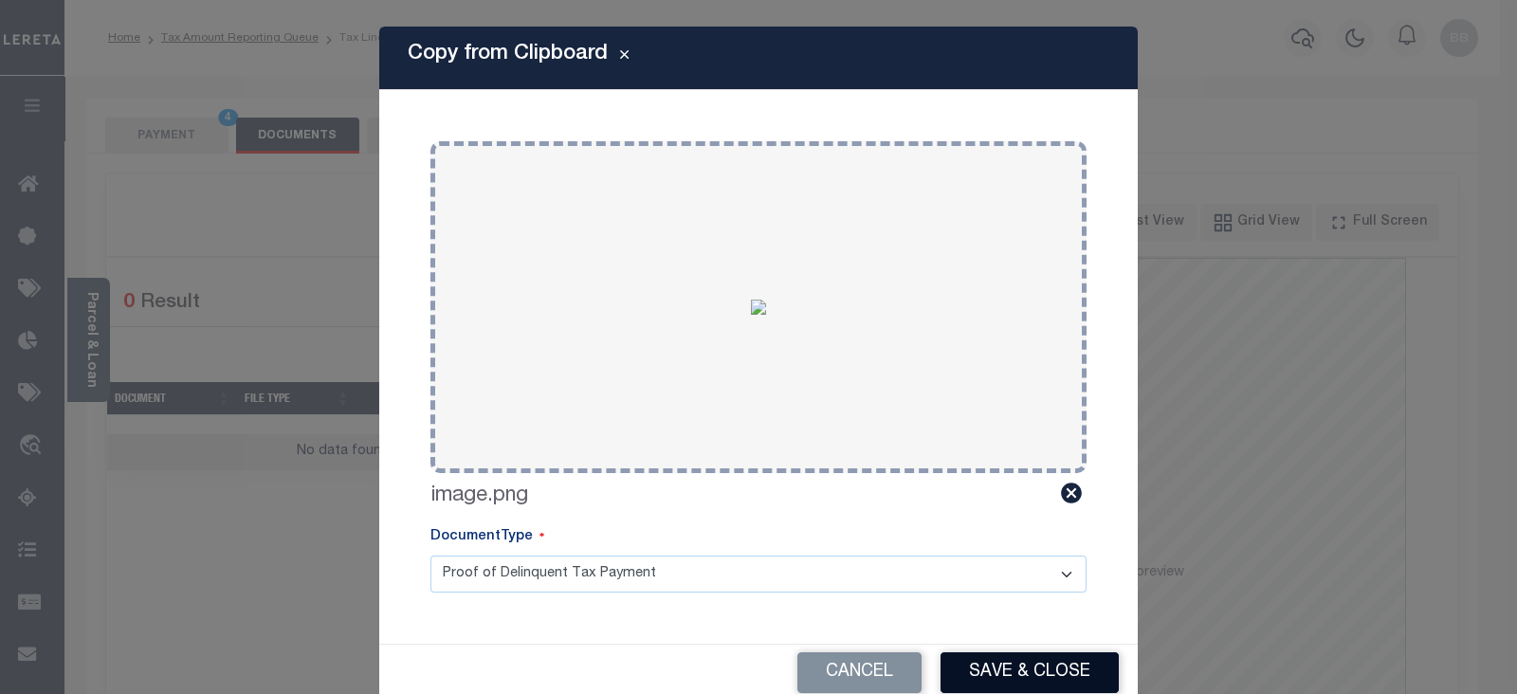
click at [1045, 669] on button "Save & Close" at bounding box center [1029, 672] width 178 height 41
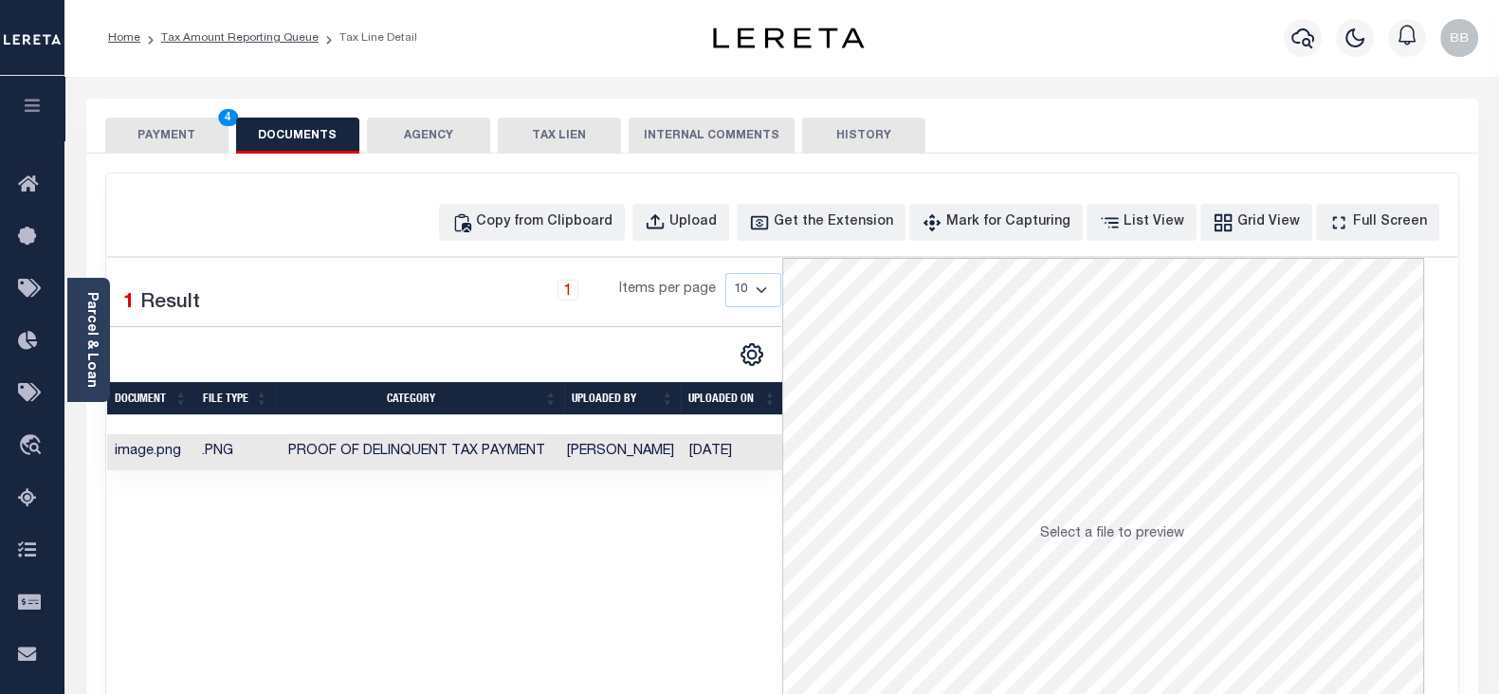
click at [173, 141] on button "PAYMENT 4" at bounding box center [166, 136] width 123 height 36
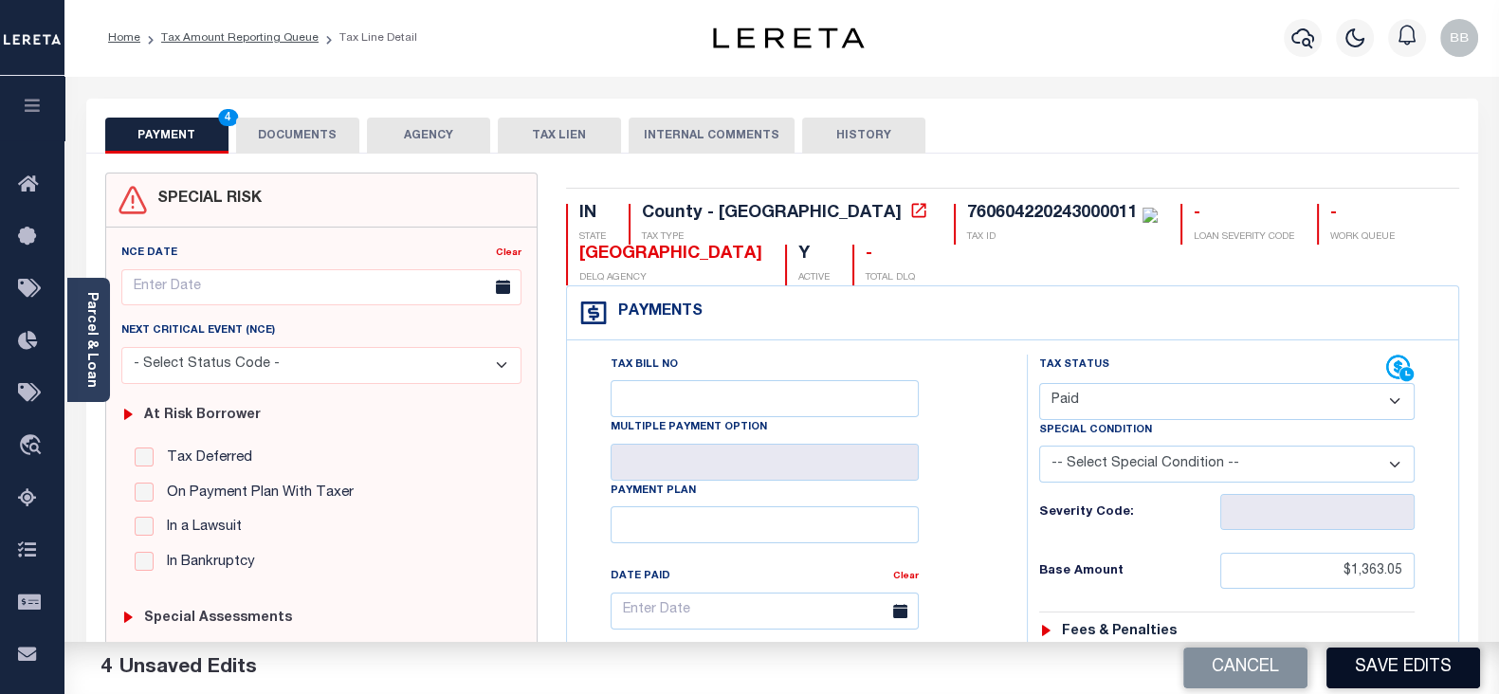
click at [1426, 665] on button "Save Edits" at bounding box center [1403, 667] width 154 height 41
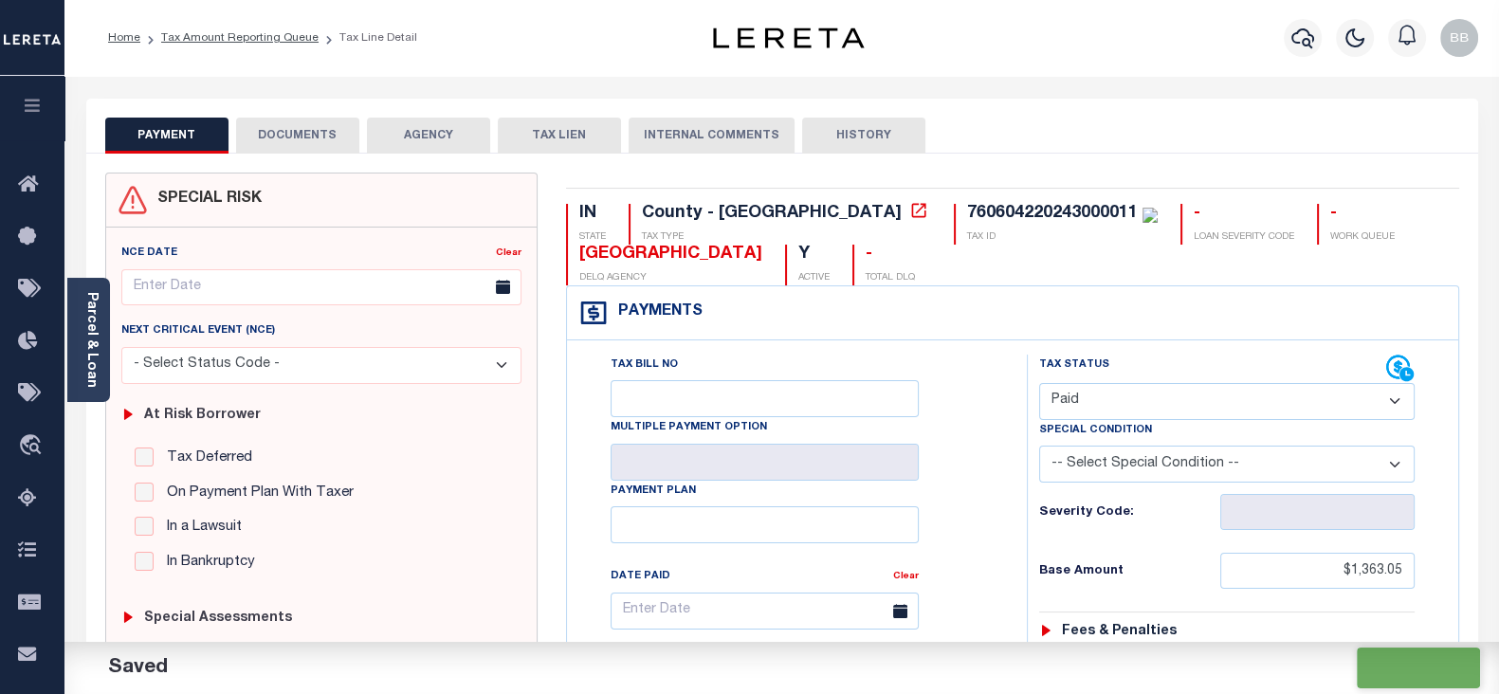
checkbox input "false"
type input "$1,363.05"
type input "$0"
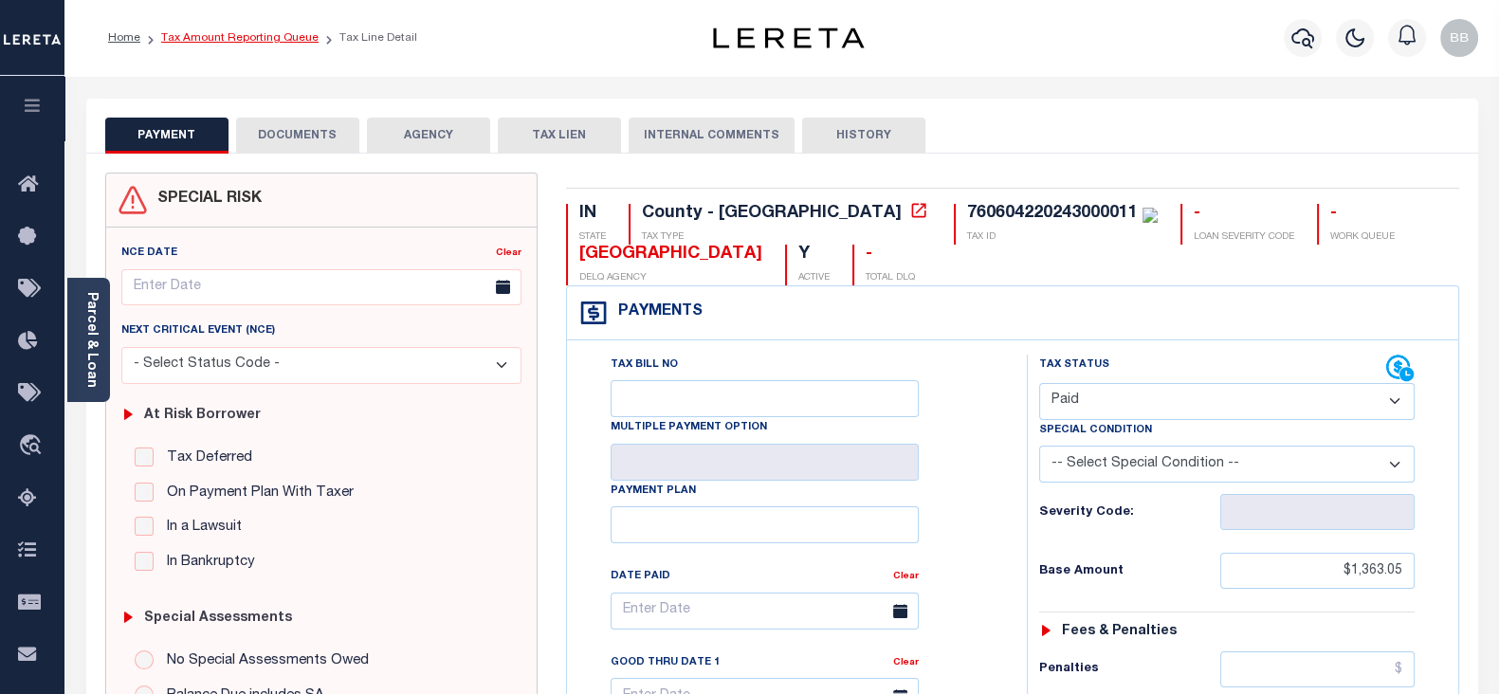
click at [276, 39] on link "Tax Amount Reporting Queue" at bounding box center [239, 37] width 157 height 11
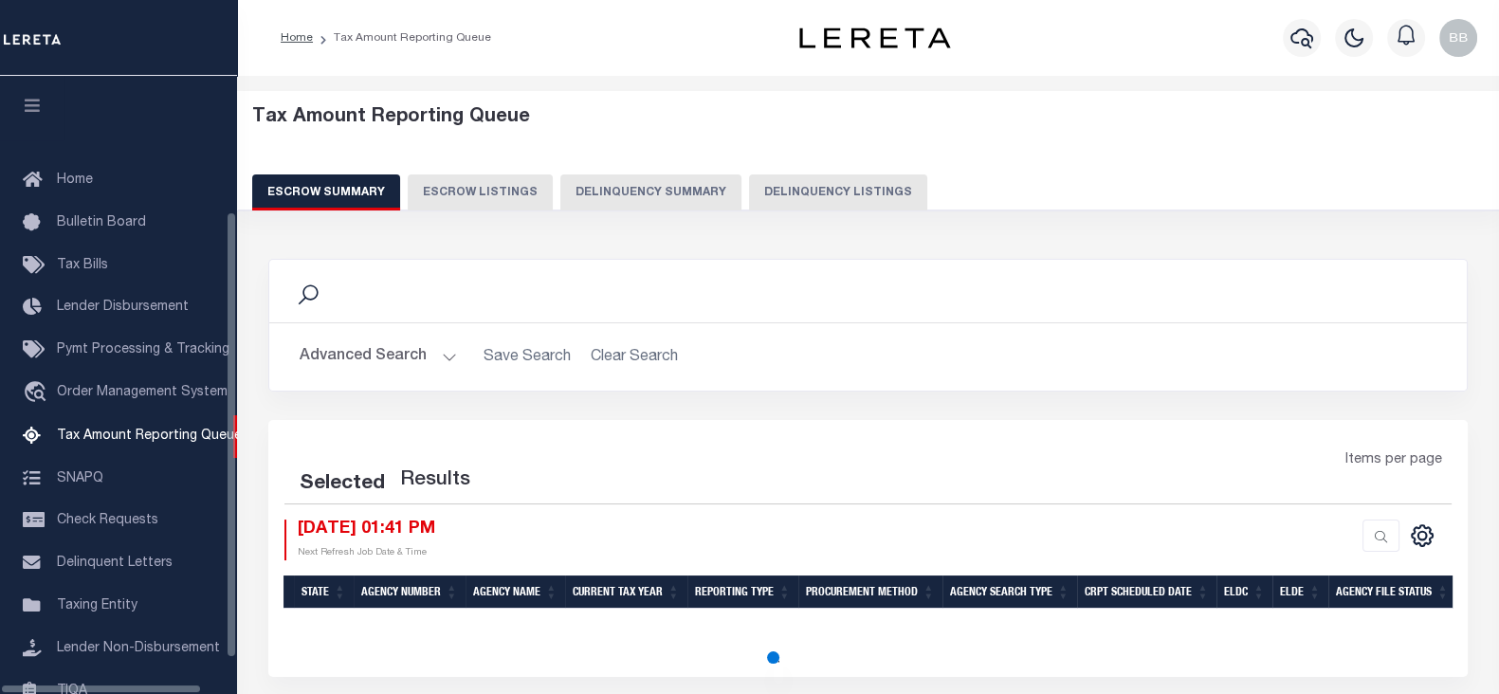
click at [825, 199] on button "Delinquency Listings" at bounding box center [838, 192] width 178 height 36
select select "100"
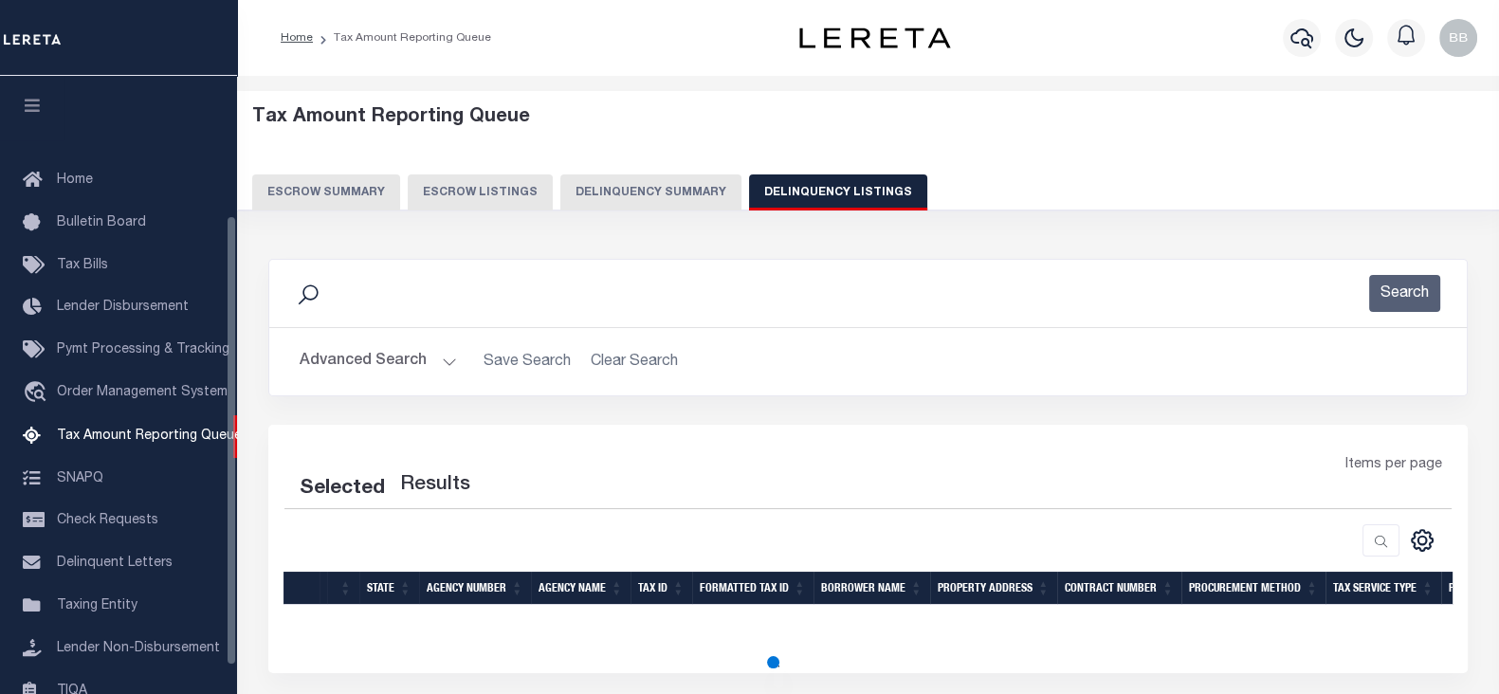
select select "100"
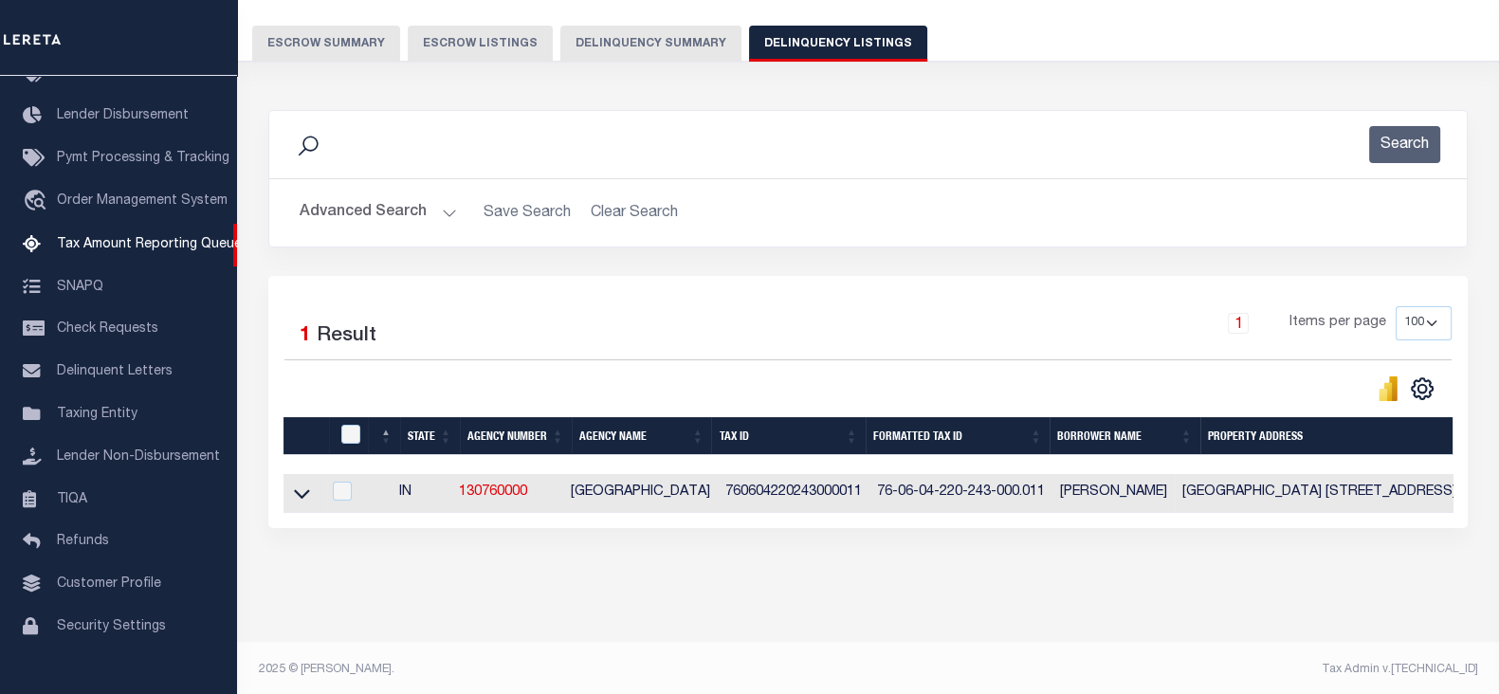
scroll to position [149, 0]
click at [299, 496] on icon at bounding box center [302, 494] width 16 height 9
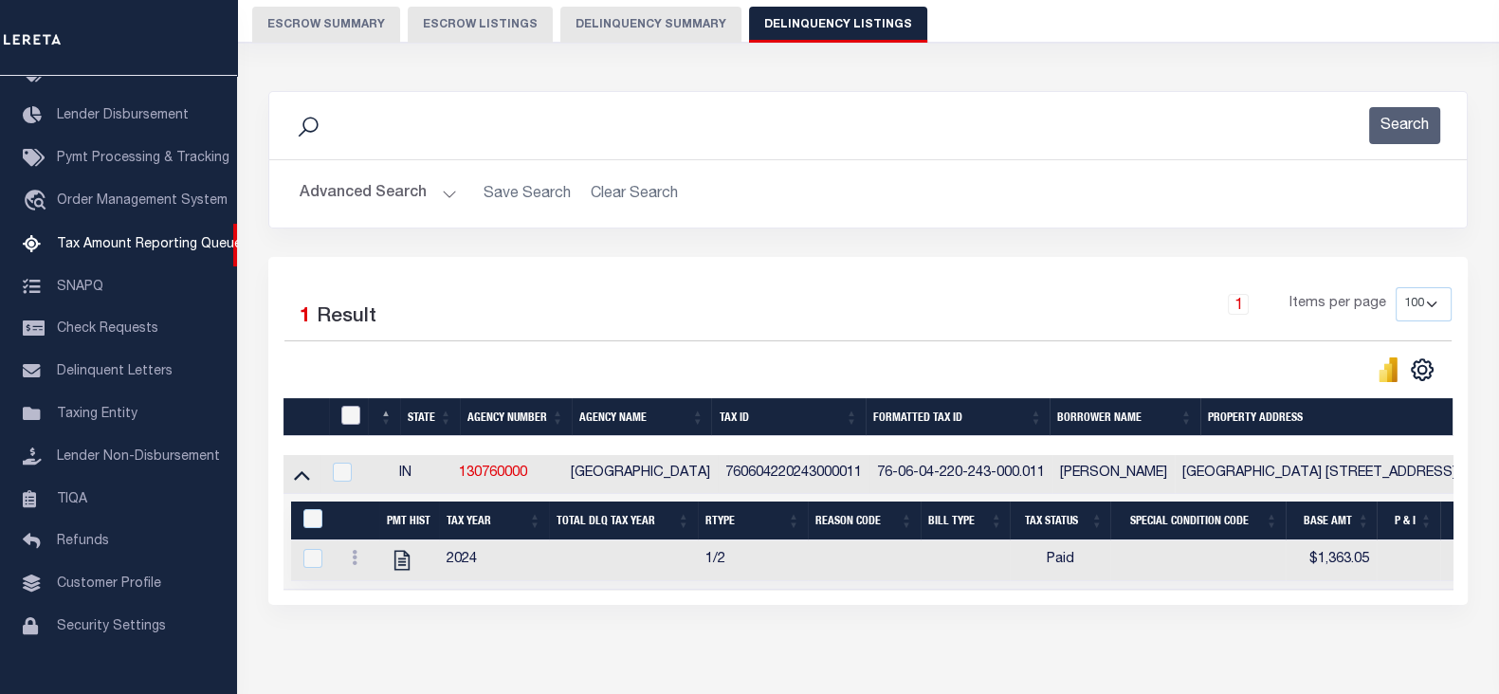
click at [347, 414] on input "checkbox" at bounding box center [350, 415] width 19 height 19
checkbox input "true"
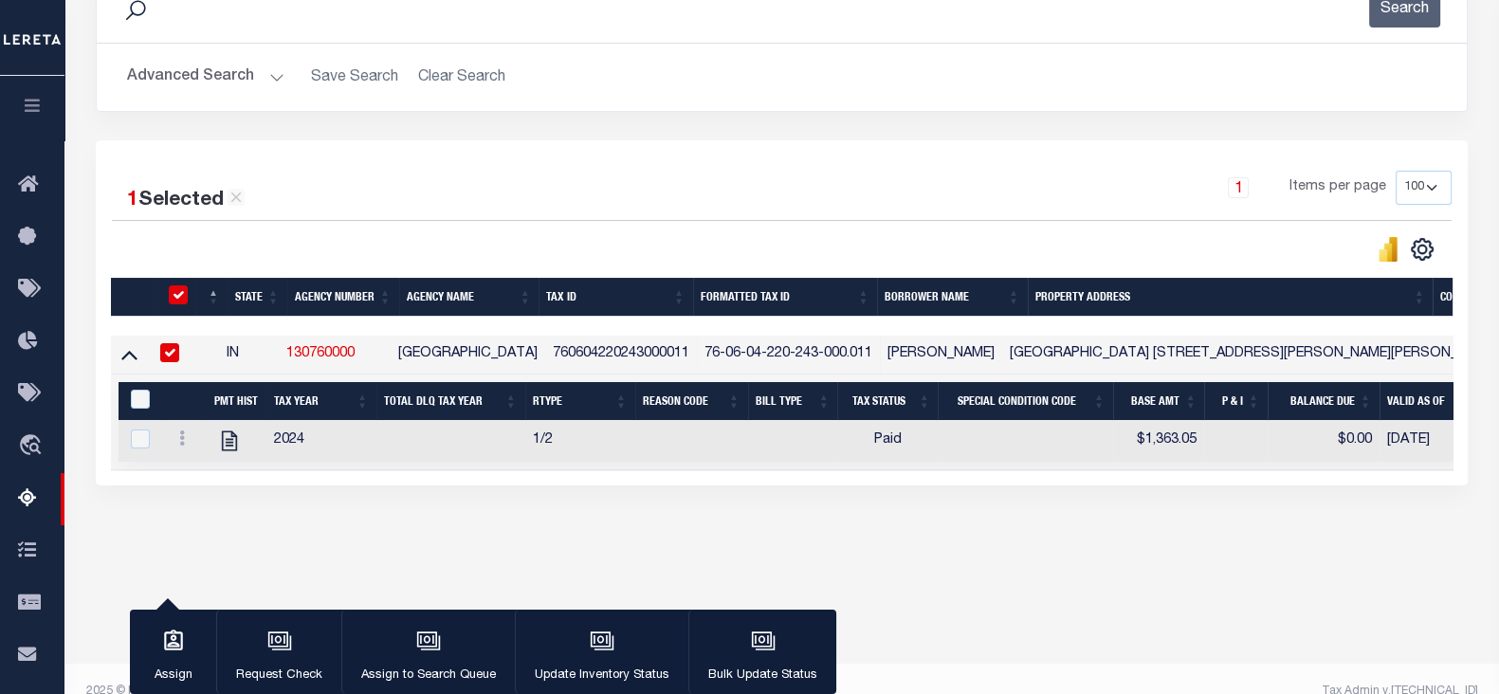
scroll to position [286, 0]
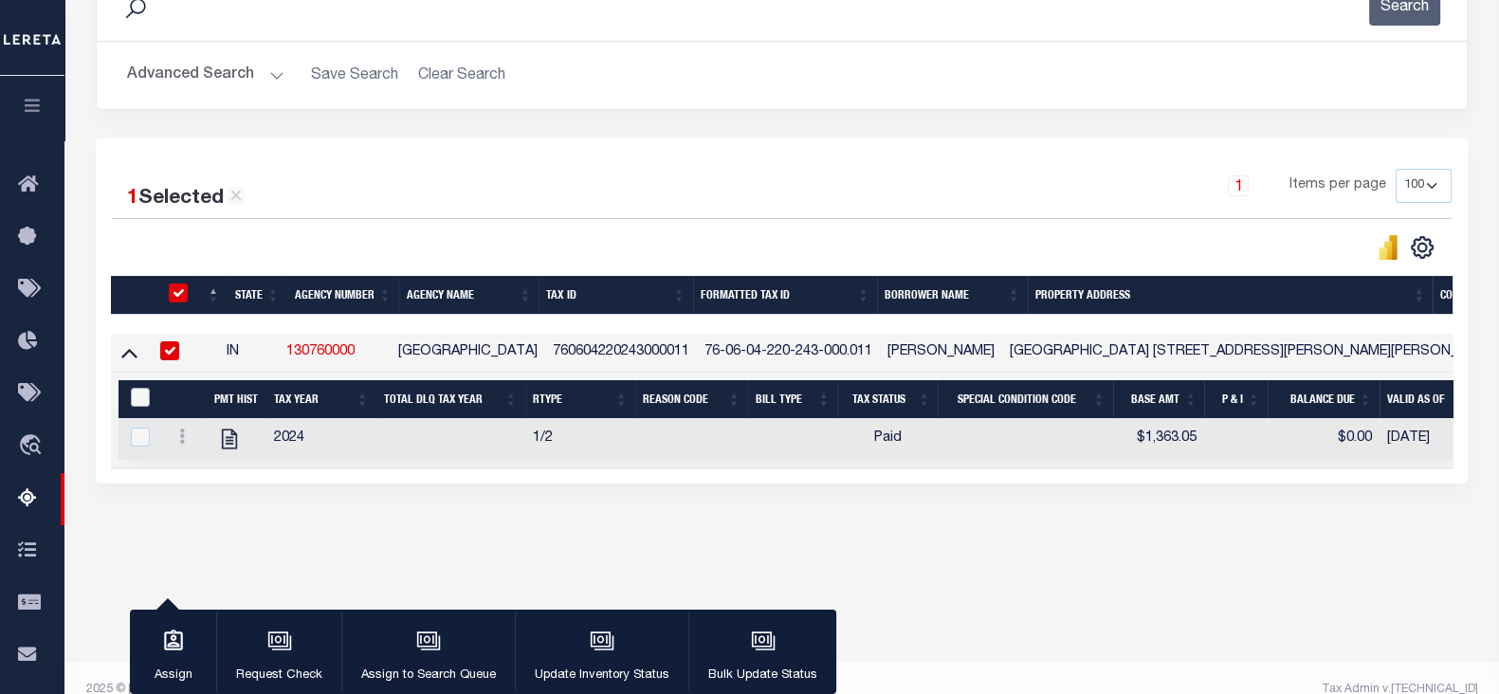
click at [134, 395] on input "&nbsp;" at bounding box center [140, 397] width 19 height 19
checkbox input "true"
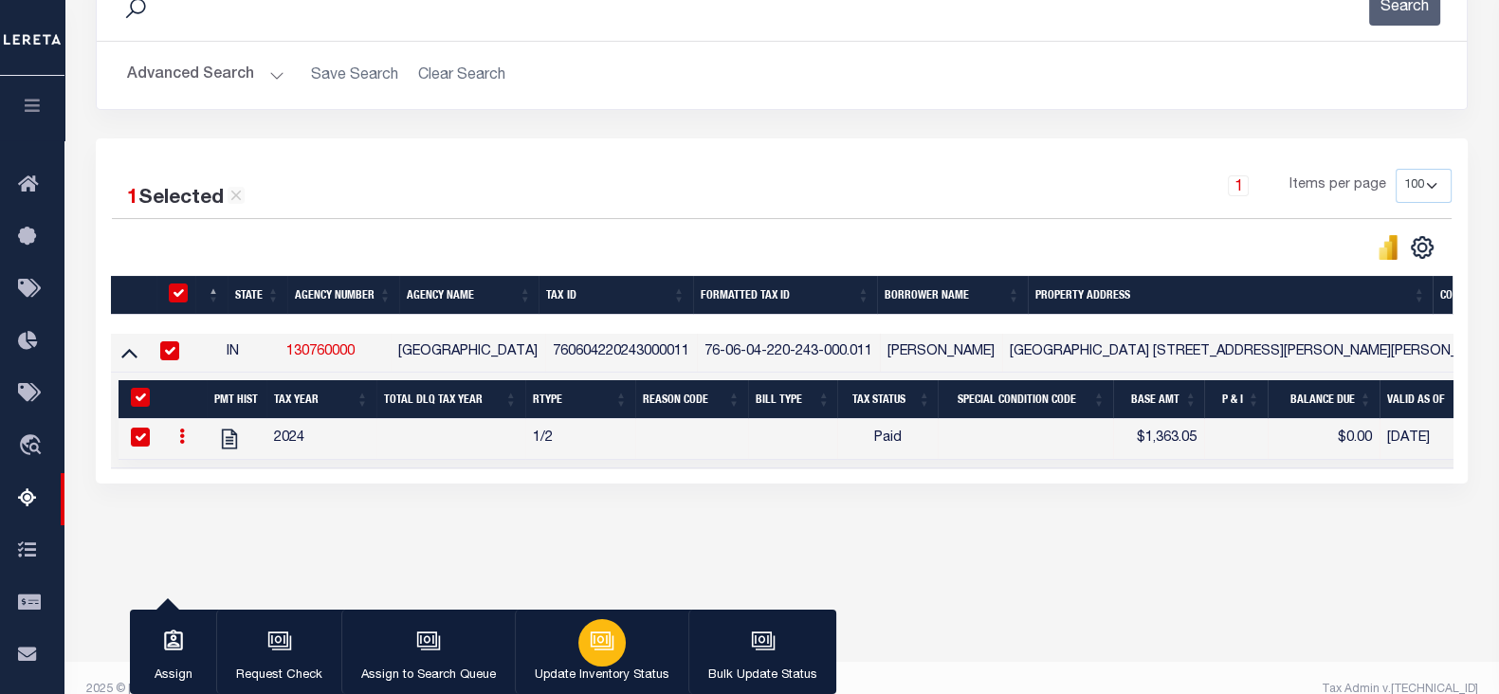
click at [625, 658] on button "Update Inventory Status" at bounding box center [601, 651] width 173 height 85
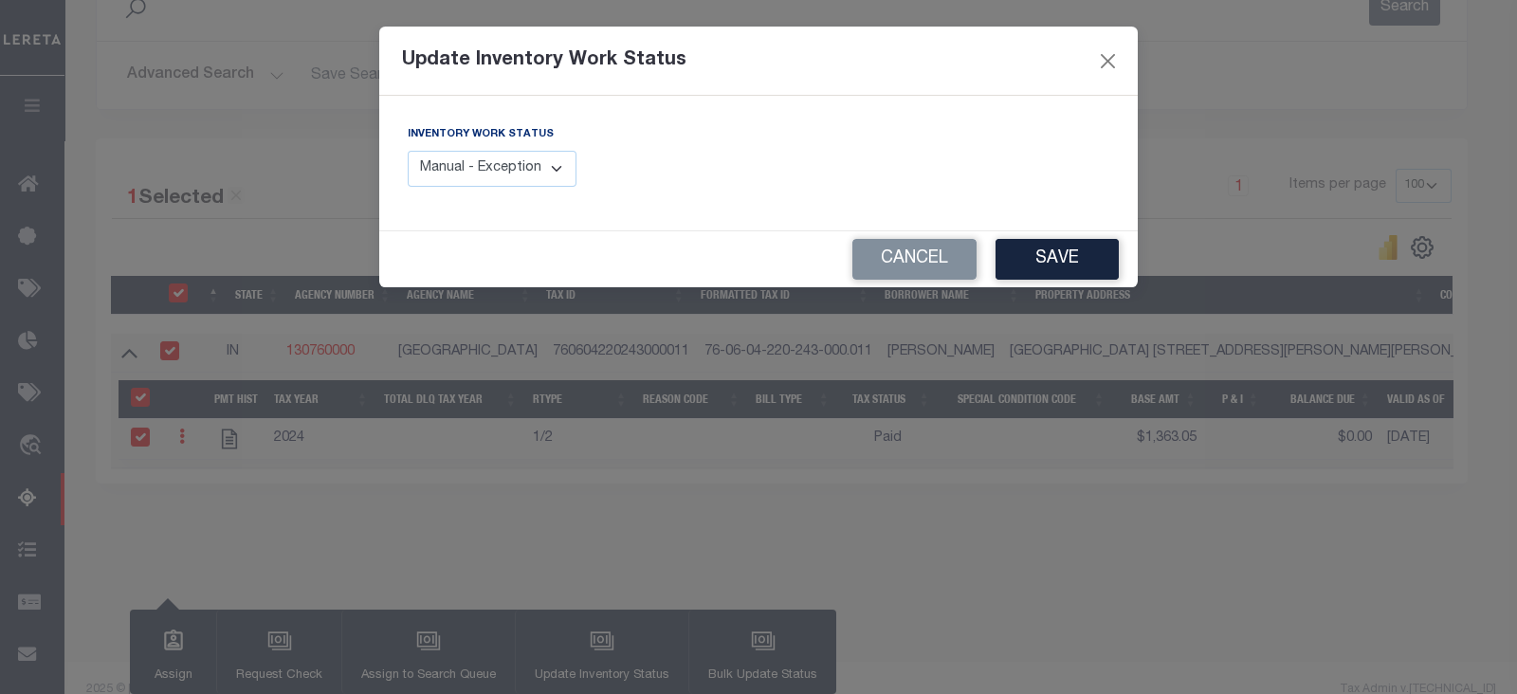
click at [479, 155] on select "Manual - Exception Pended - Awaiting Search Late Add Exception Completed" at bounding box center [492, 169] width 169 height 37
select select "4"
click at [408, 151] on select "Manual - Exception Pended - Awaiting Search Late Add Exception Completed" at bounding box center [492, 169] width 169 height 37
click at [1068, 264] on button "Save" at bounding box center [1056, 259] width 123 height 41
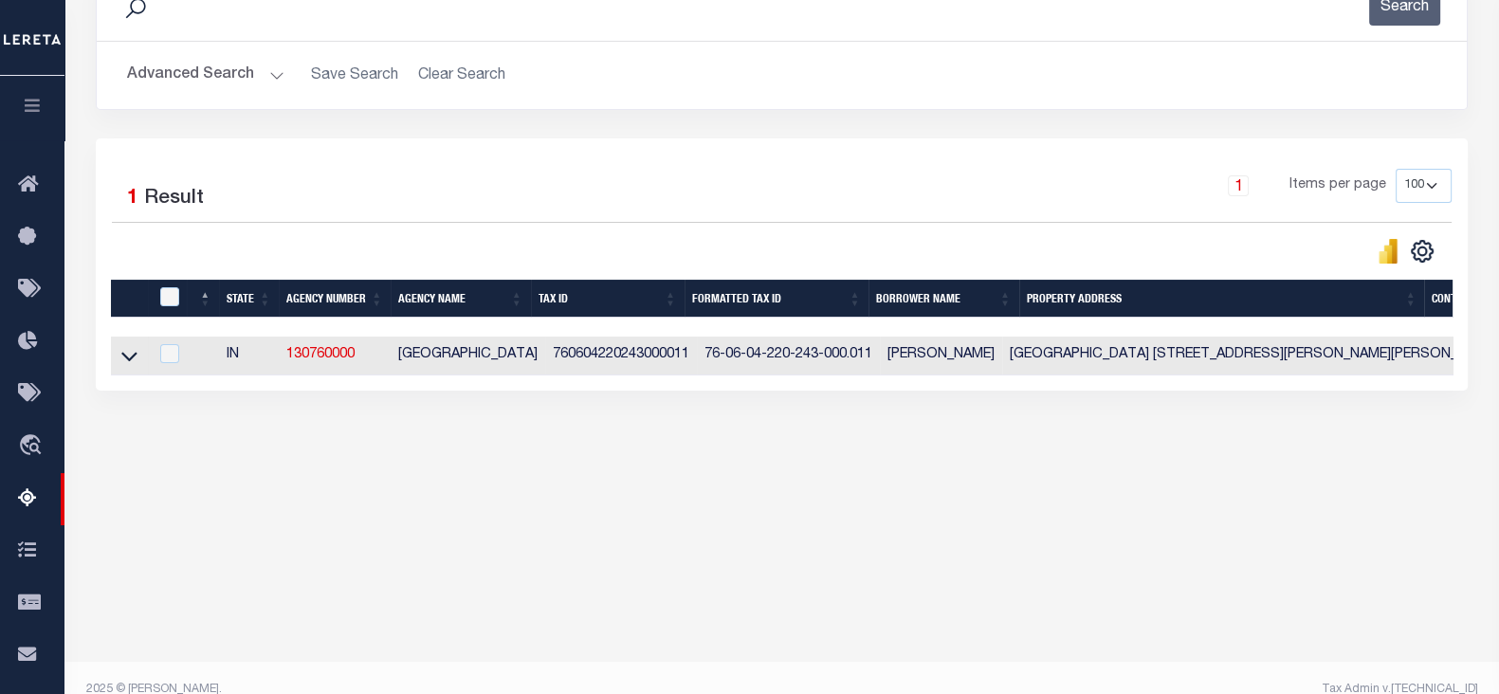
click at [164, 73] on button "Advanced Search" at bounding box center [205, 75] width 157 height 37
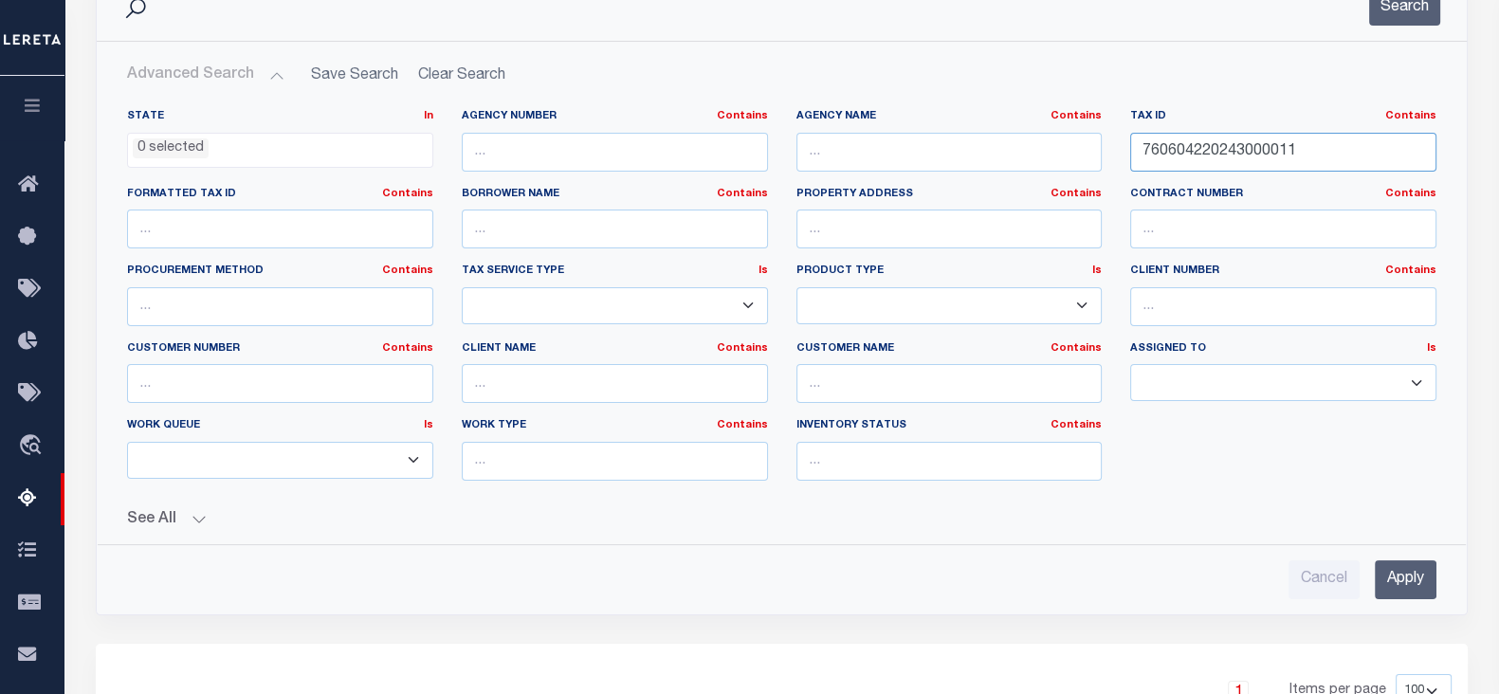
click at [1305, 148] on input "760604220243000011" at bounding box center [1283, 152] width 306 height 39
paste input "316"
type input "760604220316000011"
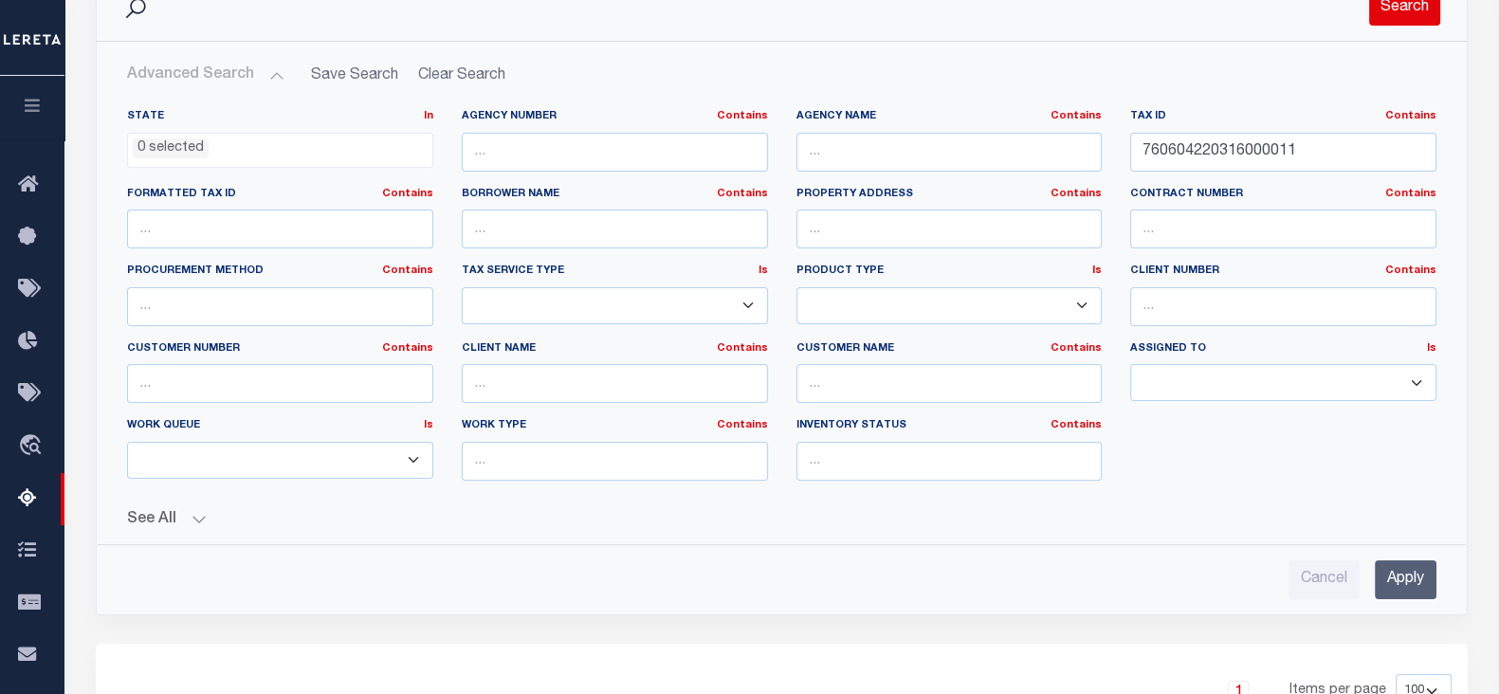
click at [1394, 5] on button "Search" at bounding box center [1404, 7] width 71 height 37
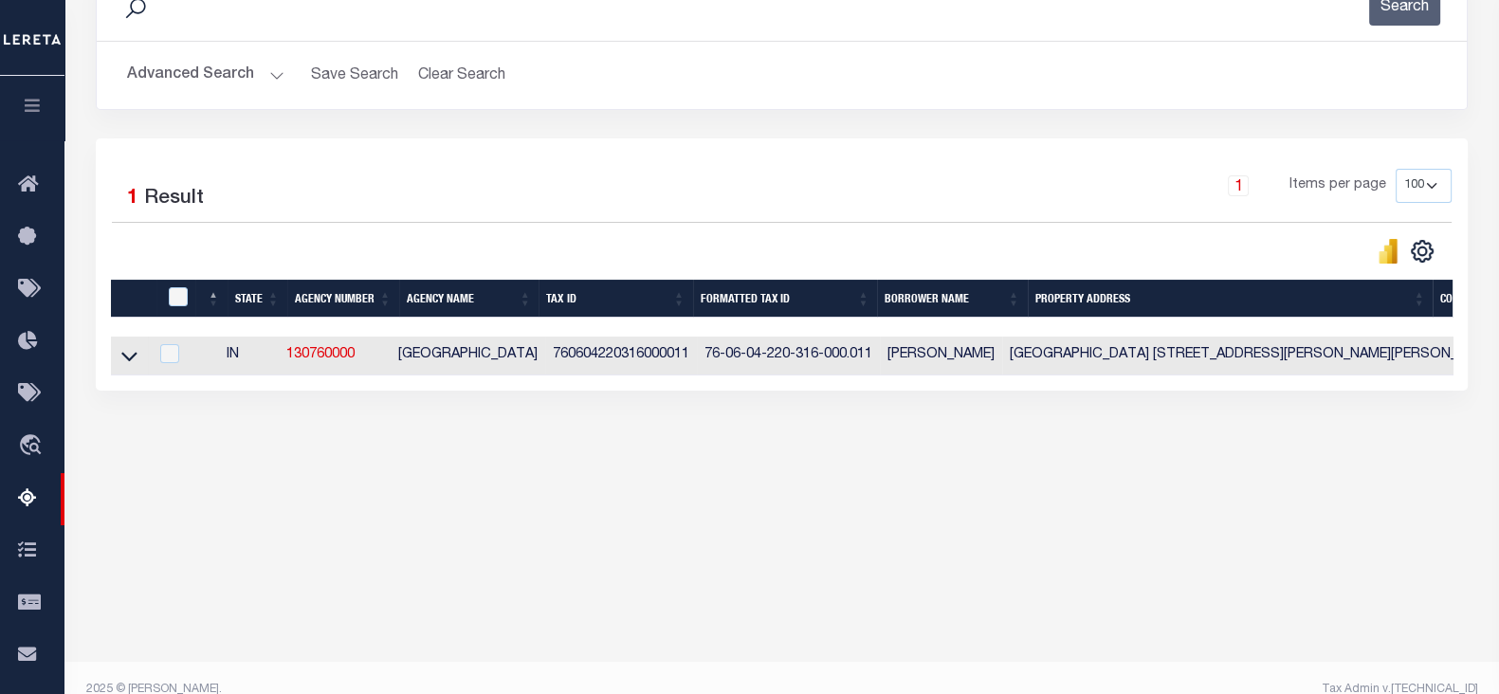
drag, startPoint x: 129, startPoint y: 360, endPoint x: 842, endPoint y: 10, distance: 794.0
click at [129, 360] on icon at bounding box center [129, 356] width 16 height 20
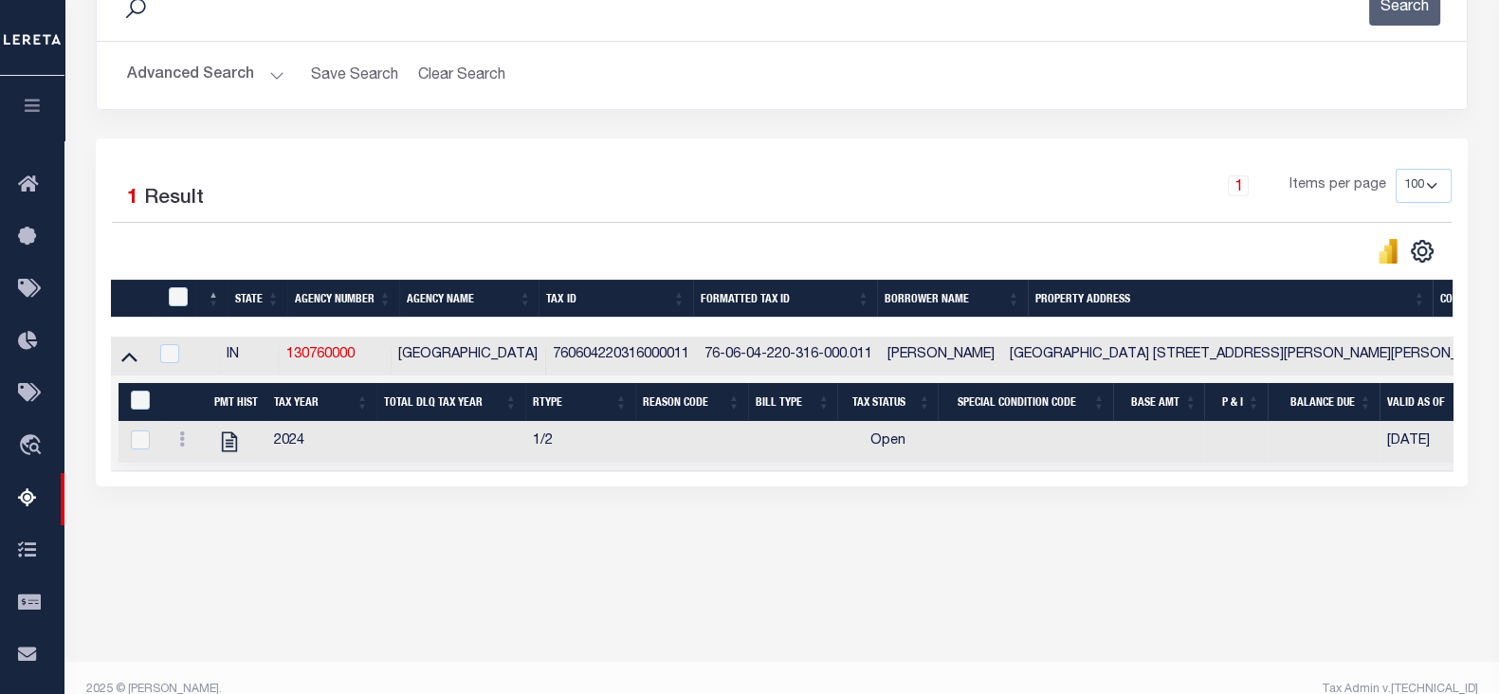
scroll to position [311, 0]
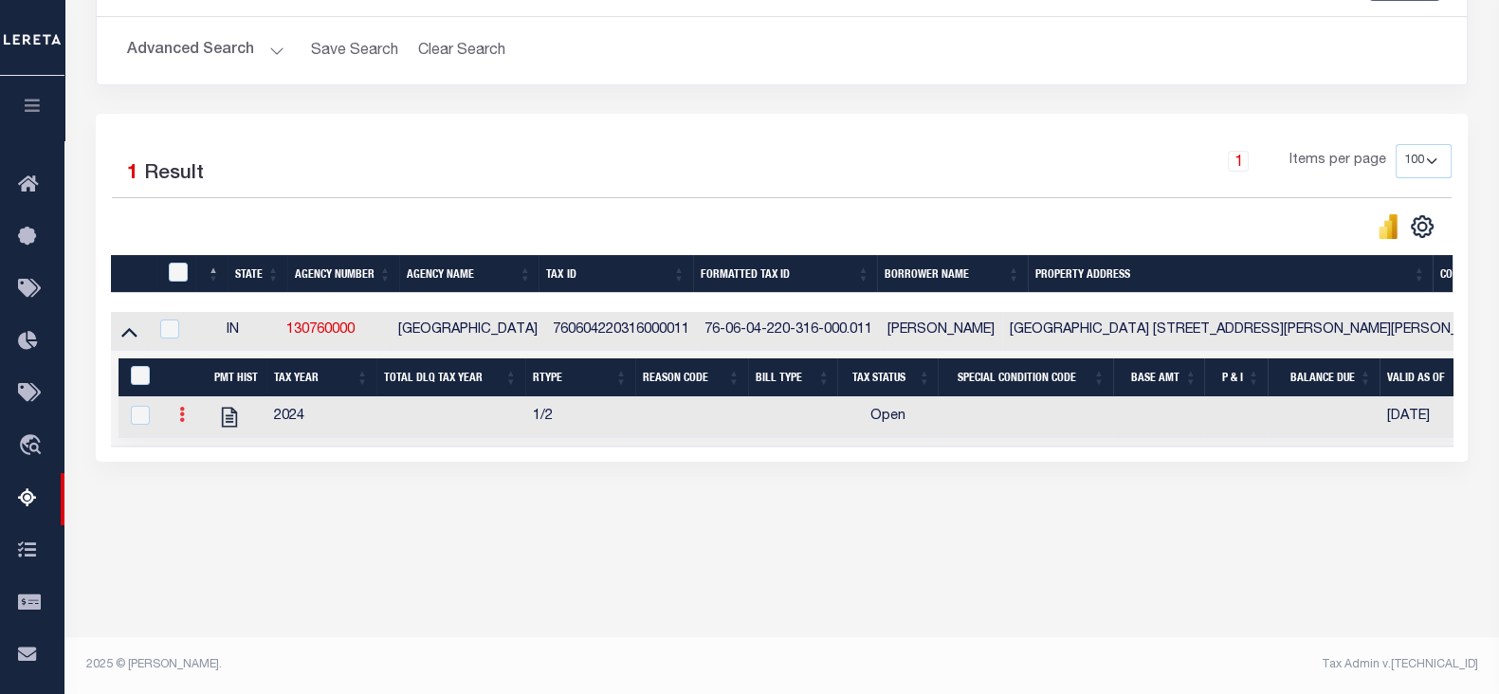
click at [179, 421] on icon at bounding box center [182, 414] width 6 height 15
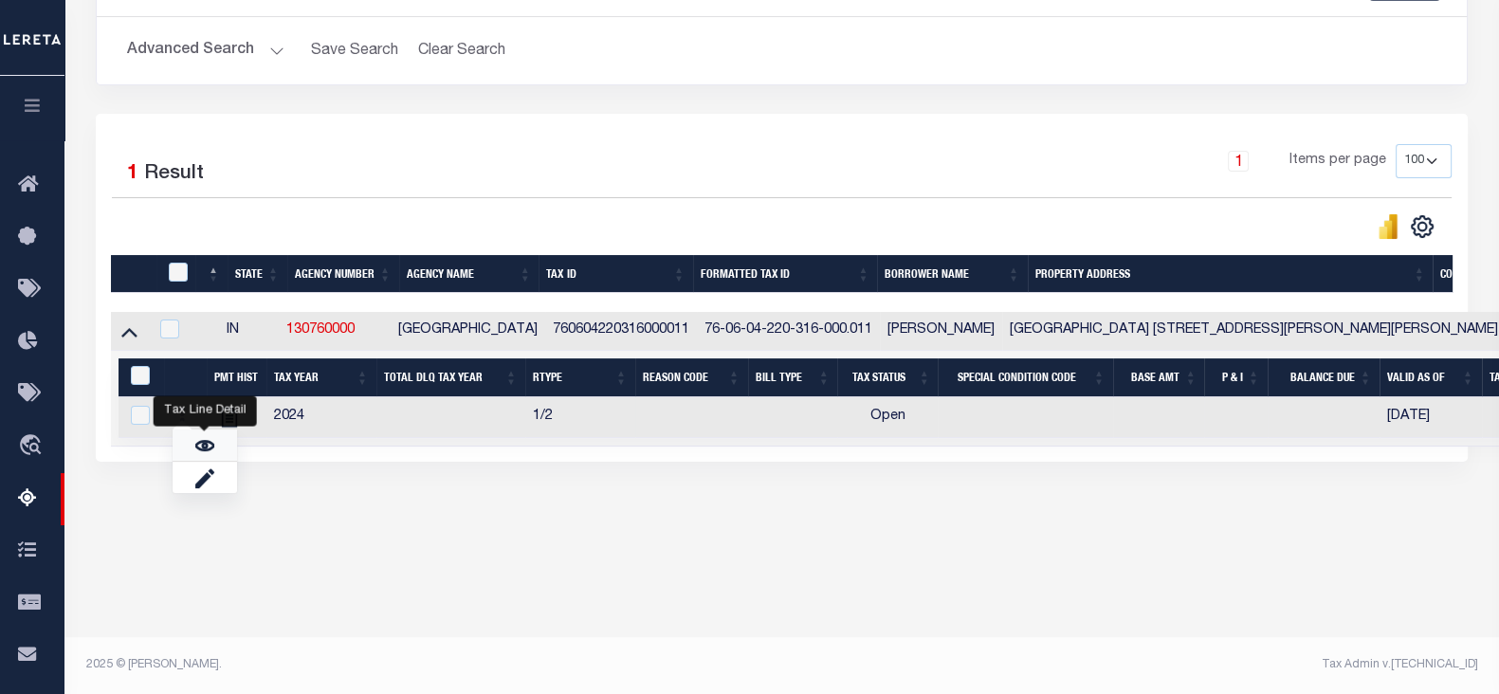
click at [196, 460] on link "" at bounding box center [205, 444] width 64 height 31
checkbox input "true"
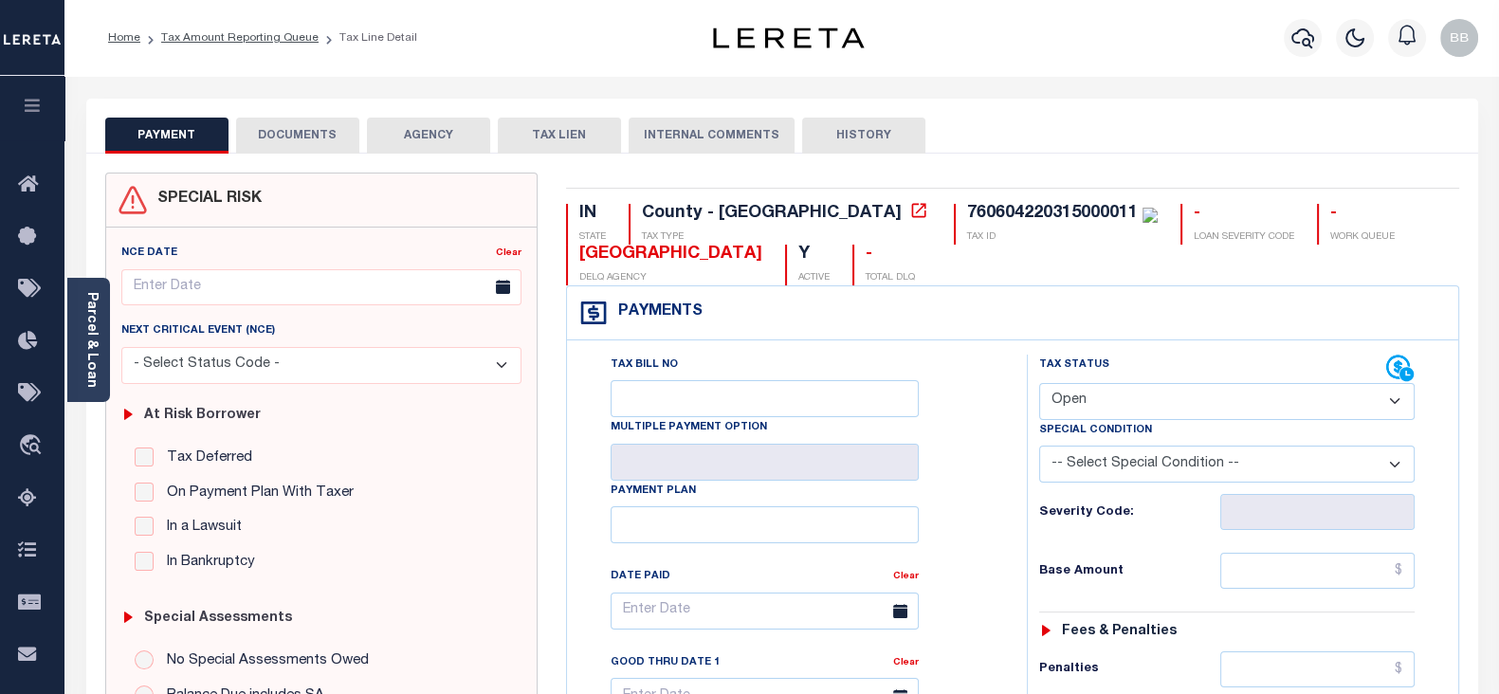
click at [1100, 406] on select "- Select Status Code - Open Due/Unpaid Paid Incomplete No Tax Due Internal Refu…" at bounding box center [1226, 401] width 375 height 37
select select "PYD"
click at [1039, 383] on select "- Select Status Code - Open Due/Unpaid Paid Incomplete No Tax Due Internal Refu…" at bounding box center [1226, 401] width 375 height 37
type input "[DATE]"
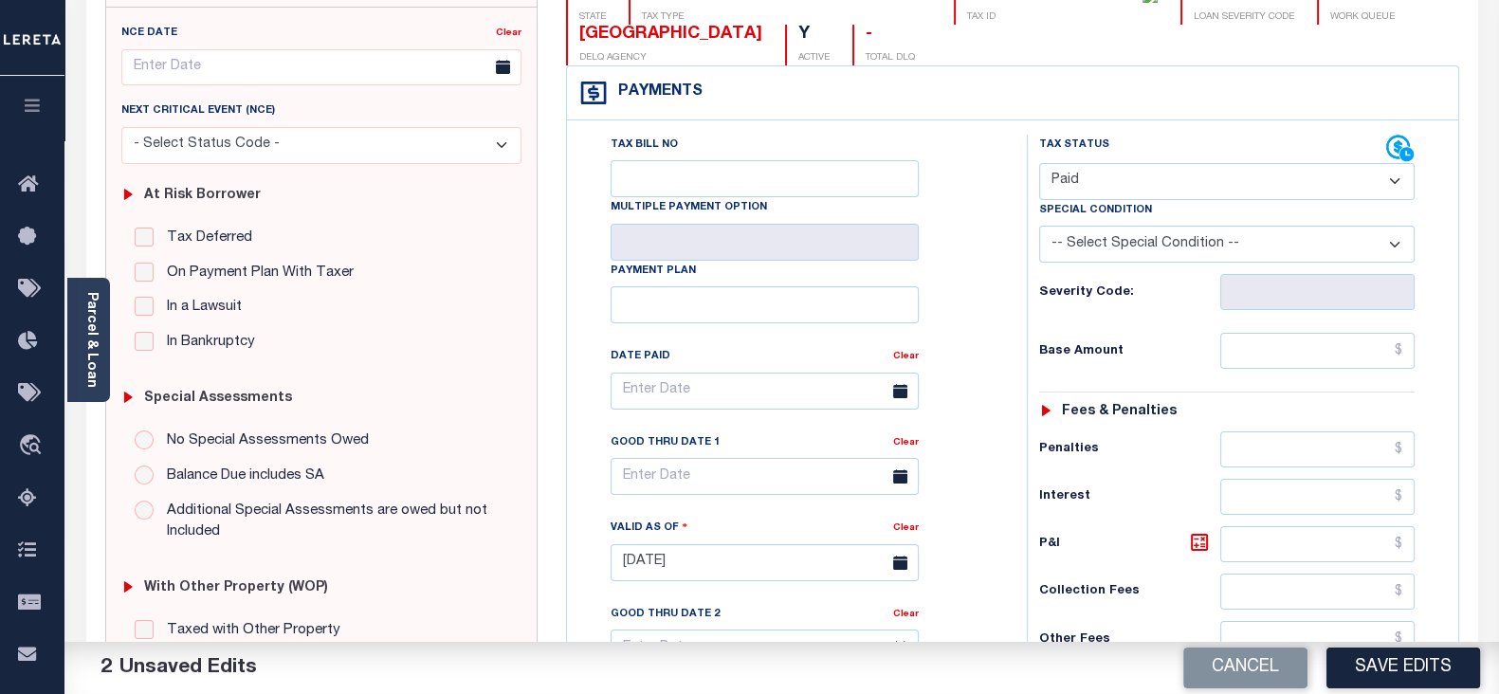
scroll to position [236, 0]
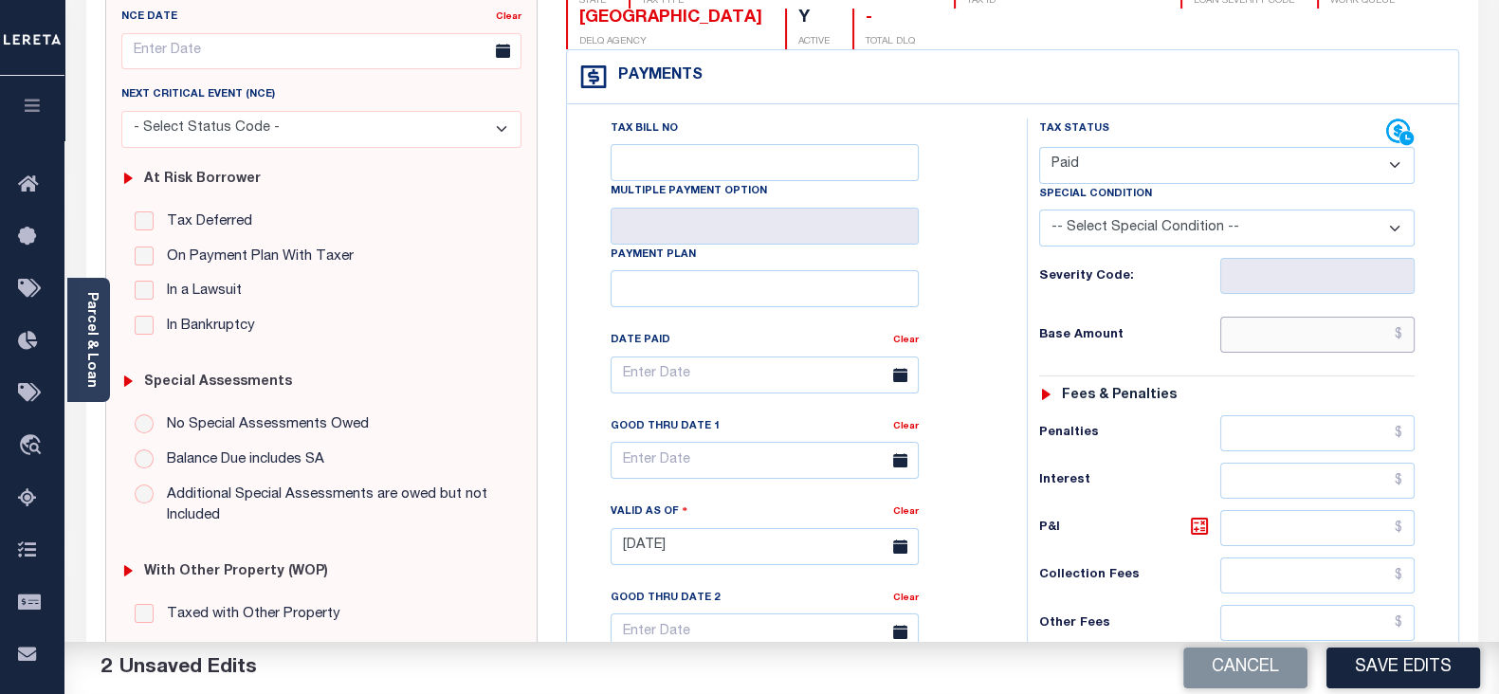
click at [1266, 331] on input "text" at bounding box center [1317, 335] width 194 height 36
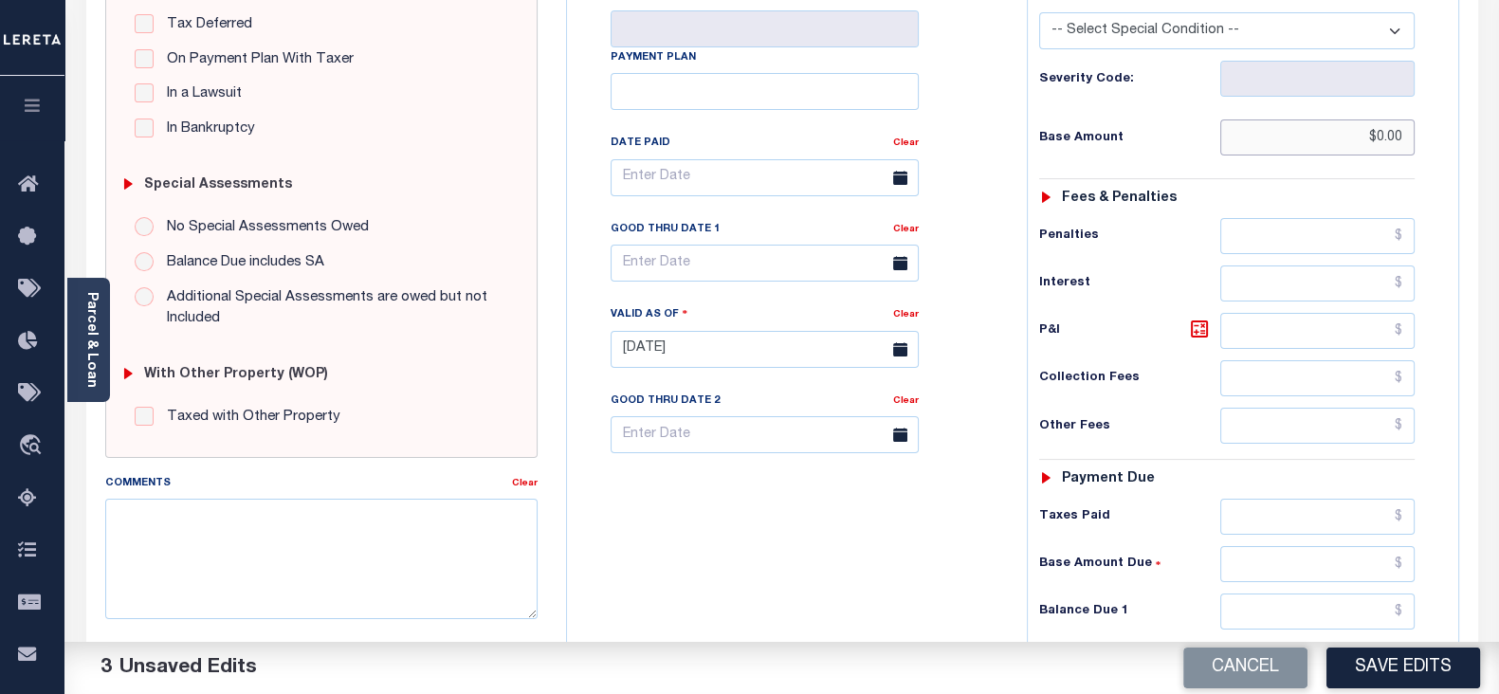
scroll to position [473, 0]
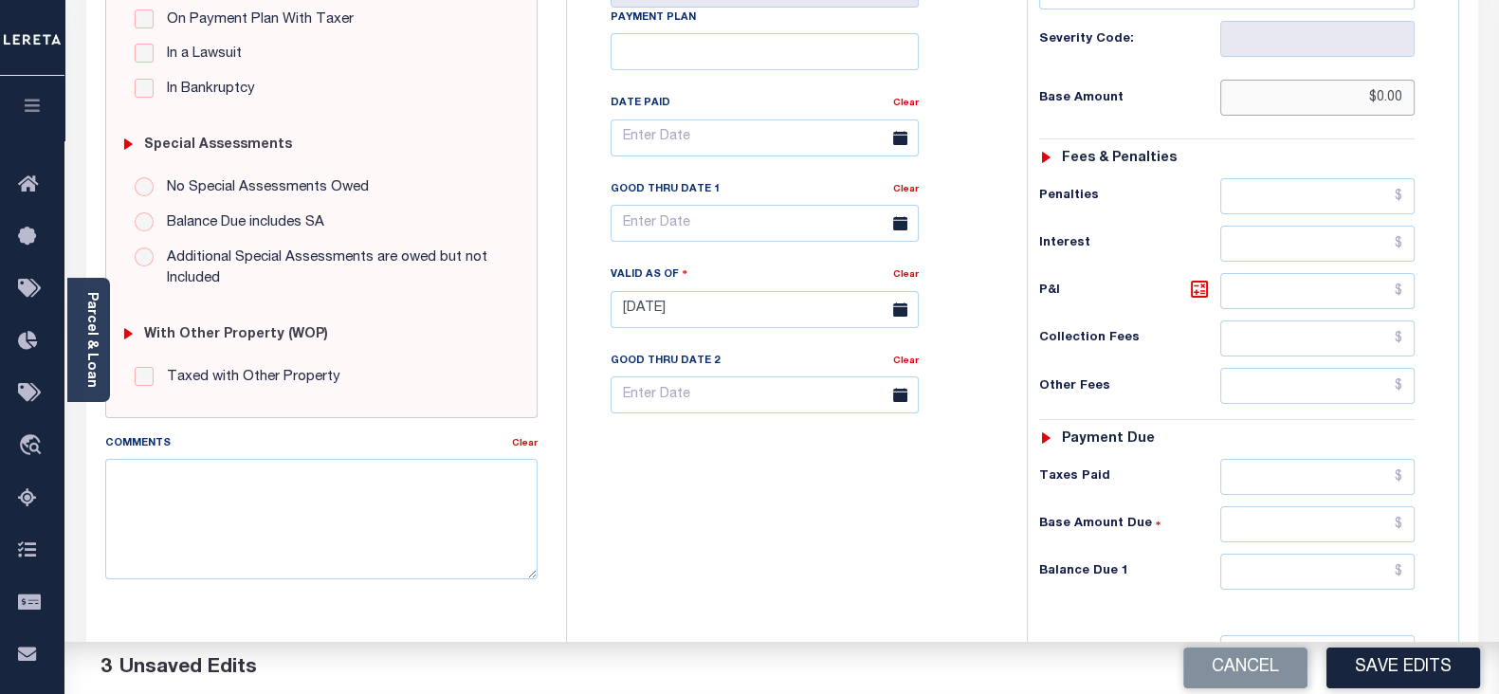
drag, startPoint x: 1355, startPoint y: 89, endPoint x: 1462, endPoint y: 97, distance: 107.4
click at [1462, 97] on div "IN STATE County - IN TAX TYPE 760604220315000011 TAX ID - LOAN SEVERITY CODE - …" at bounding box center [1012, 308] width 921 height 1217
paste input "55.3"
type input "$55.30"
click at [1281, 570] on input "text" at bounding box center [1317, 572] width 194 height 36
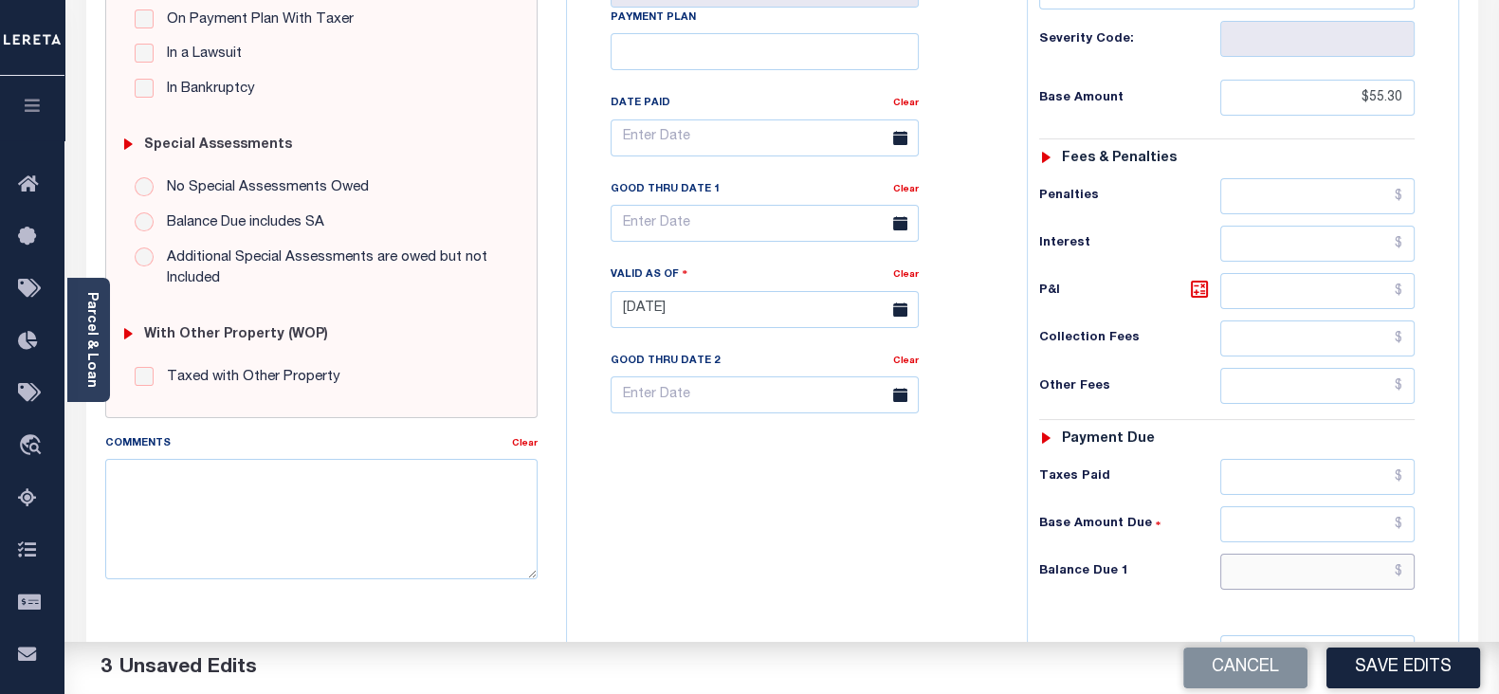
type input "$0.00"
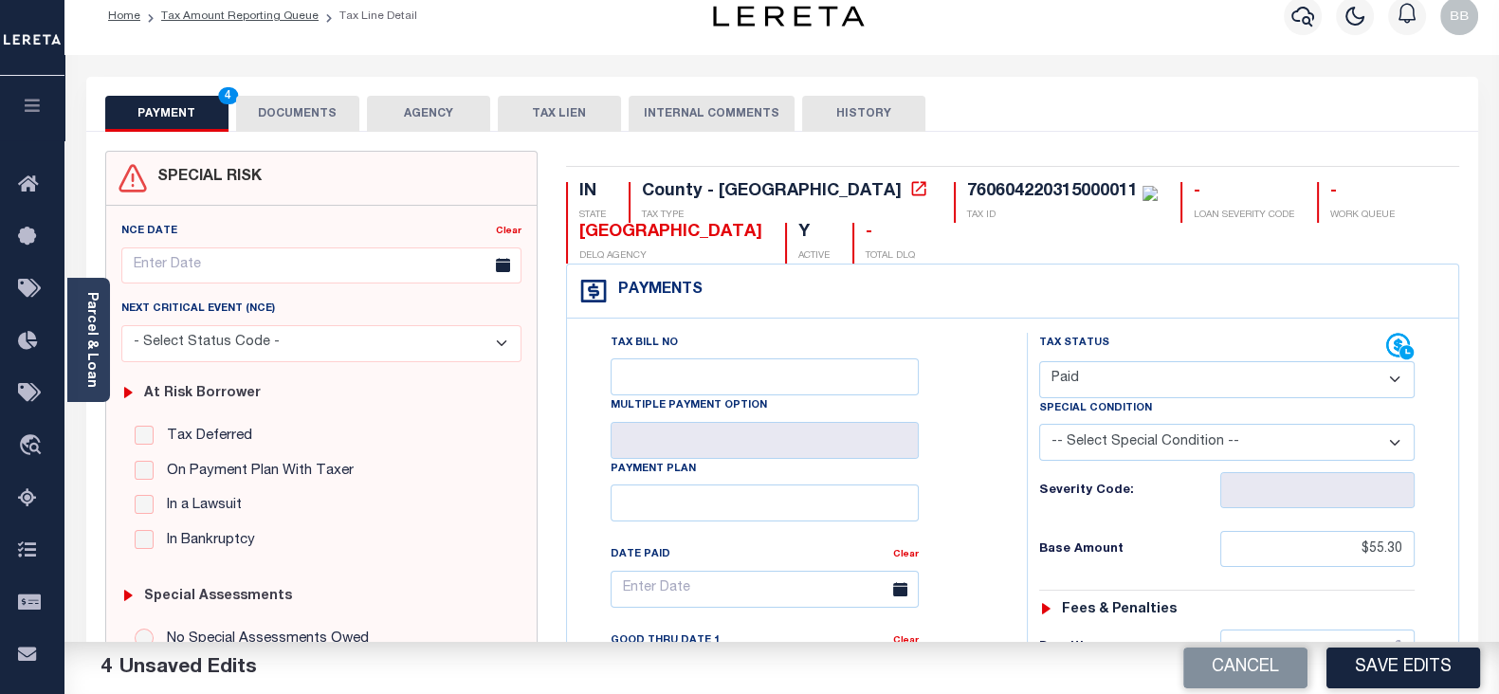
scroll to position [0, 0]
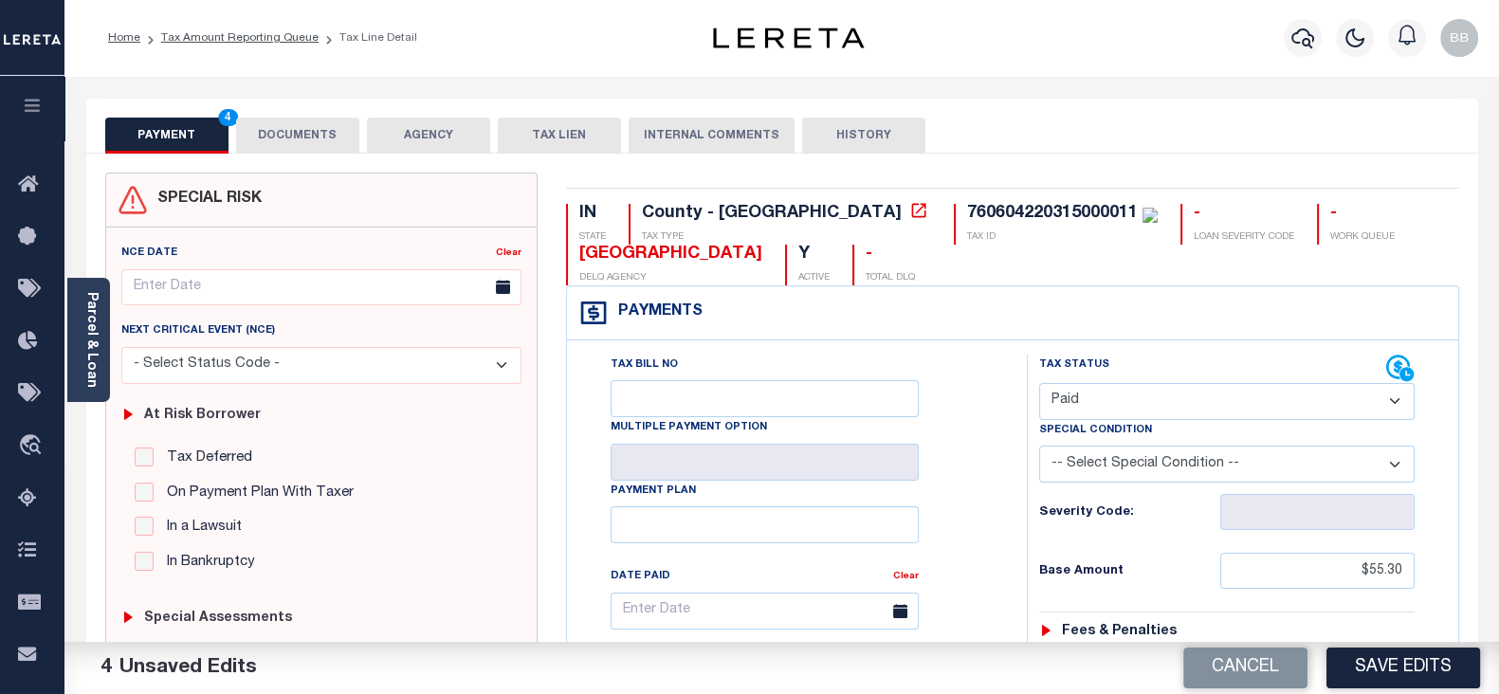
click at [302, 142] on button "DOCUMENTS" at bounding box center [297, 136] width 123 height 36
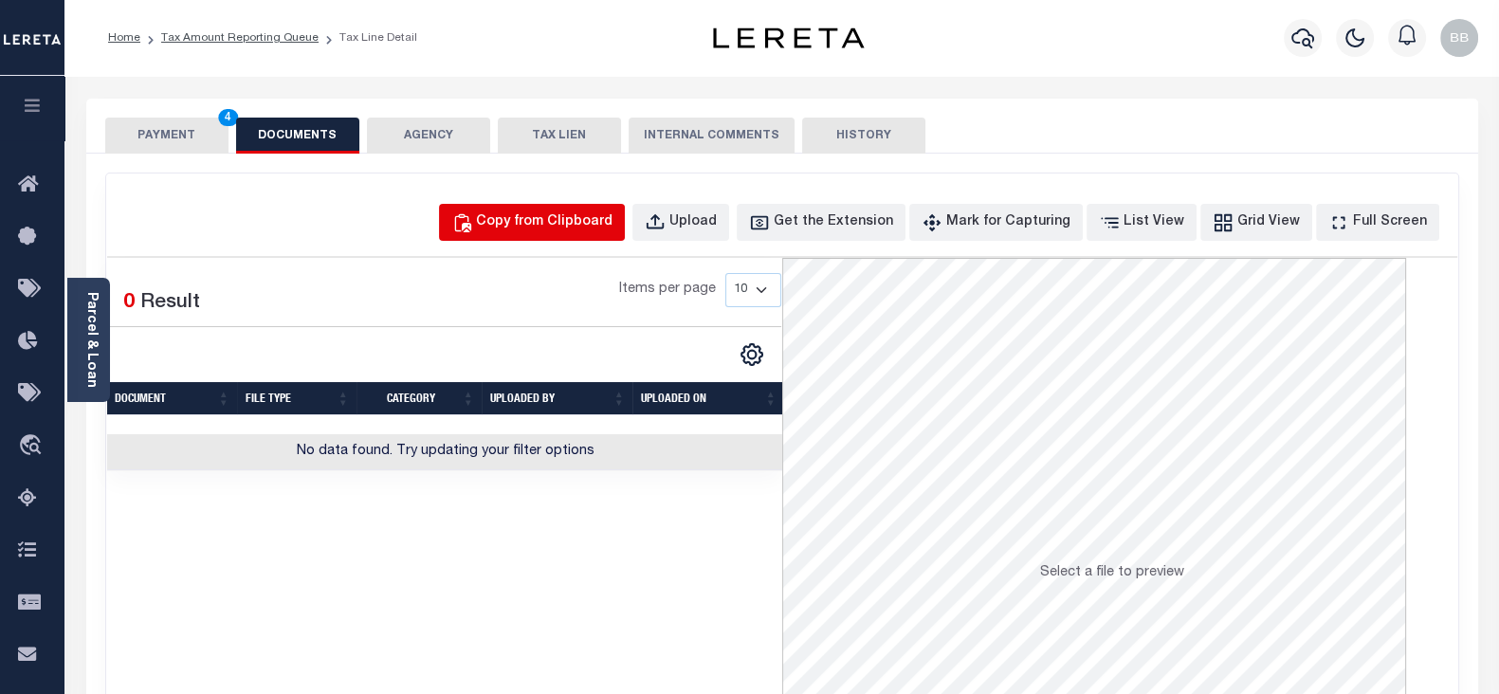
click at [565, 229] on div "Copy from Clipboard" at bounding box center [544, 222] width 136 height 21
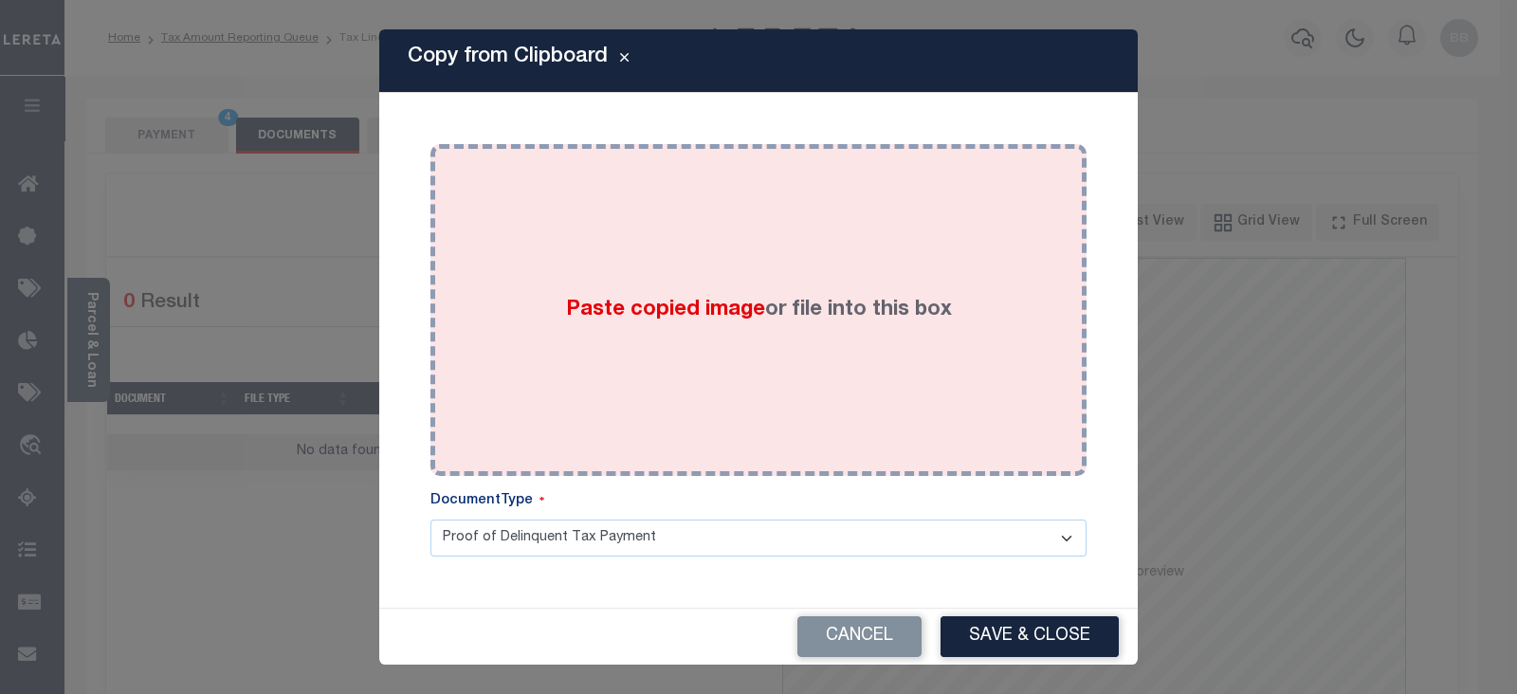
click at [711, 245] on div "Paste copied image or file into this box" at bounding box center [758, 309] width 627 height 303
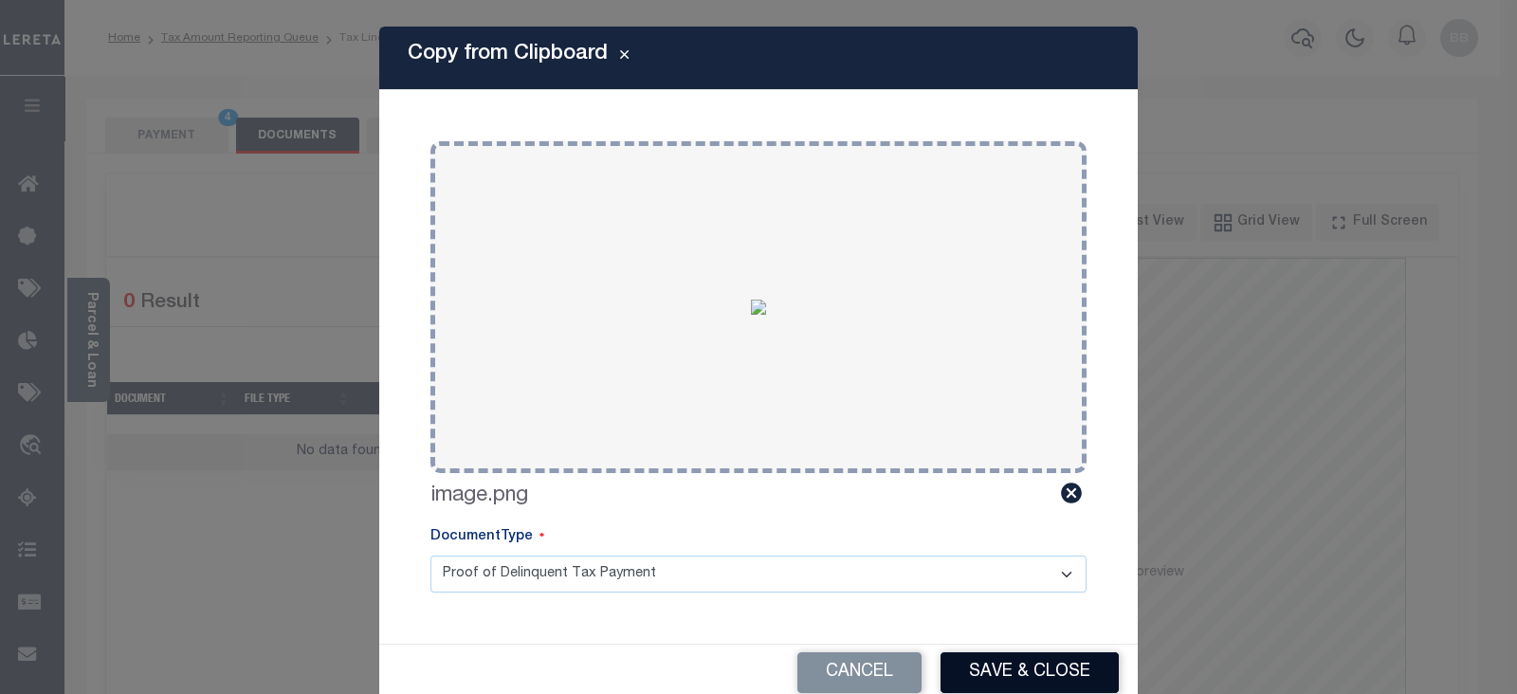
click at [1012, 661] on button "Save & Close" at bounding box center [1029, 672] width 178 height 41
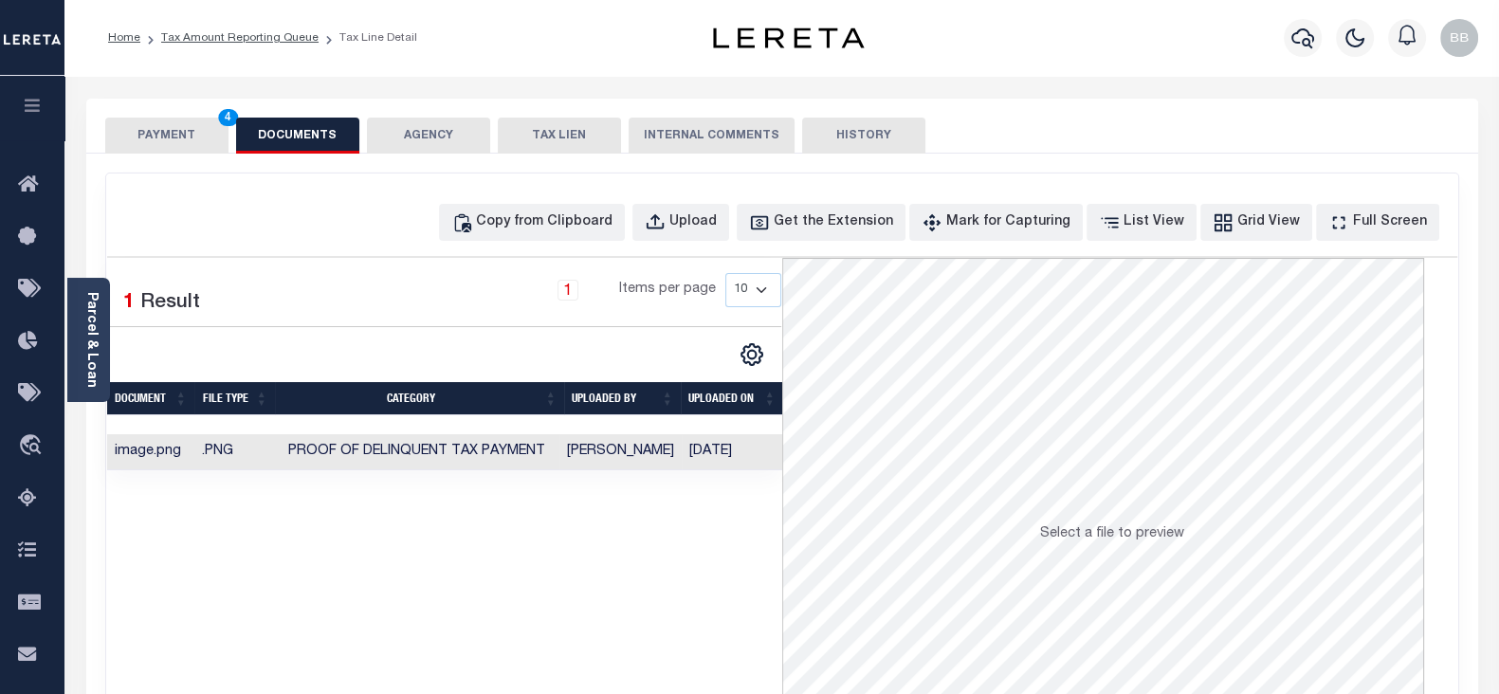
click at [150, 139] on button "PAYMENT 4" at bounding box center [166, 136] width 123 height 36
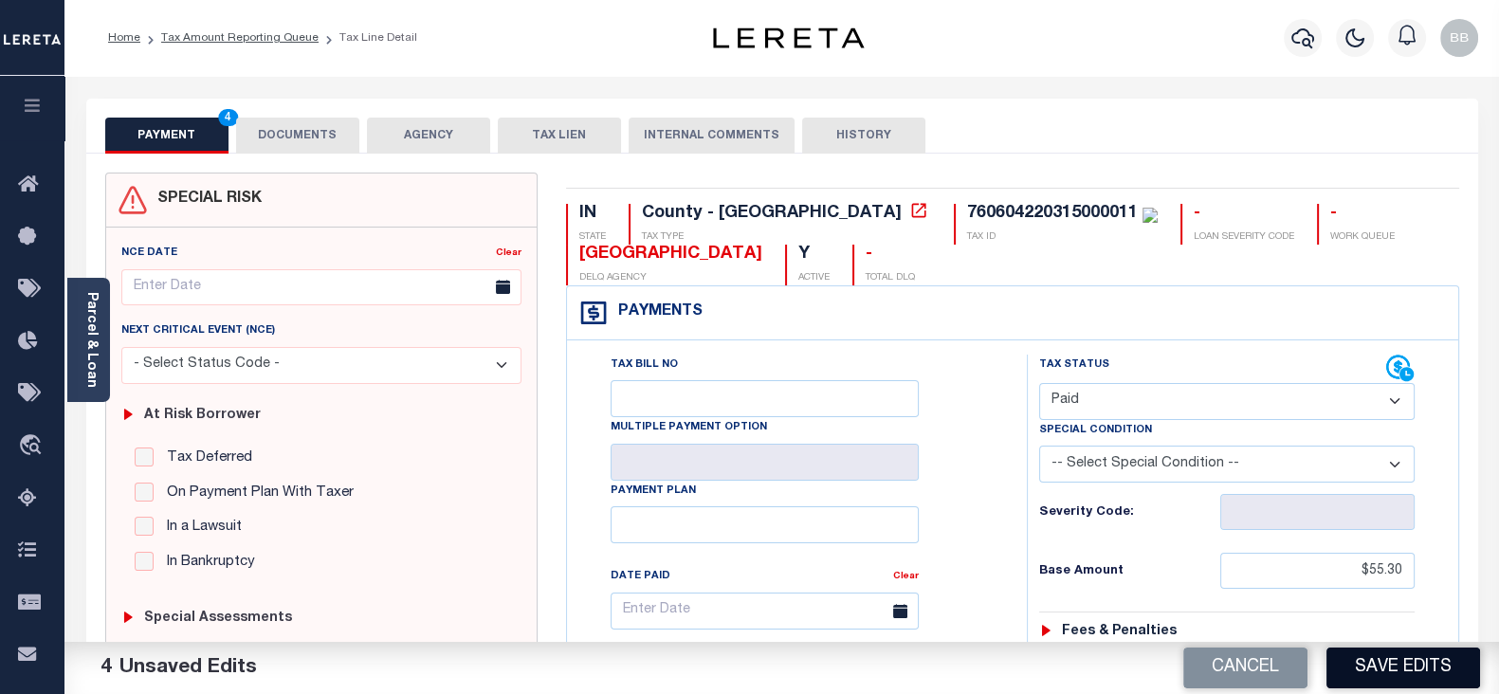
click at [1427, 662] on button "Save Edits" at bounding box center [1403, 667] width 154 height 41
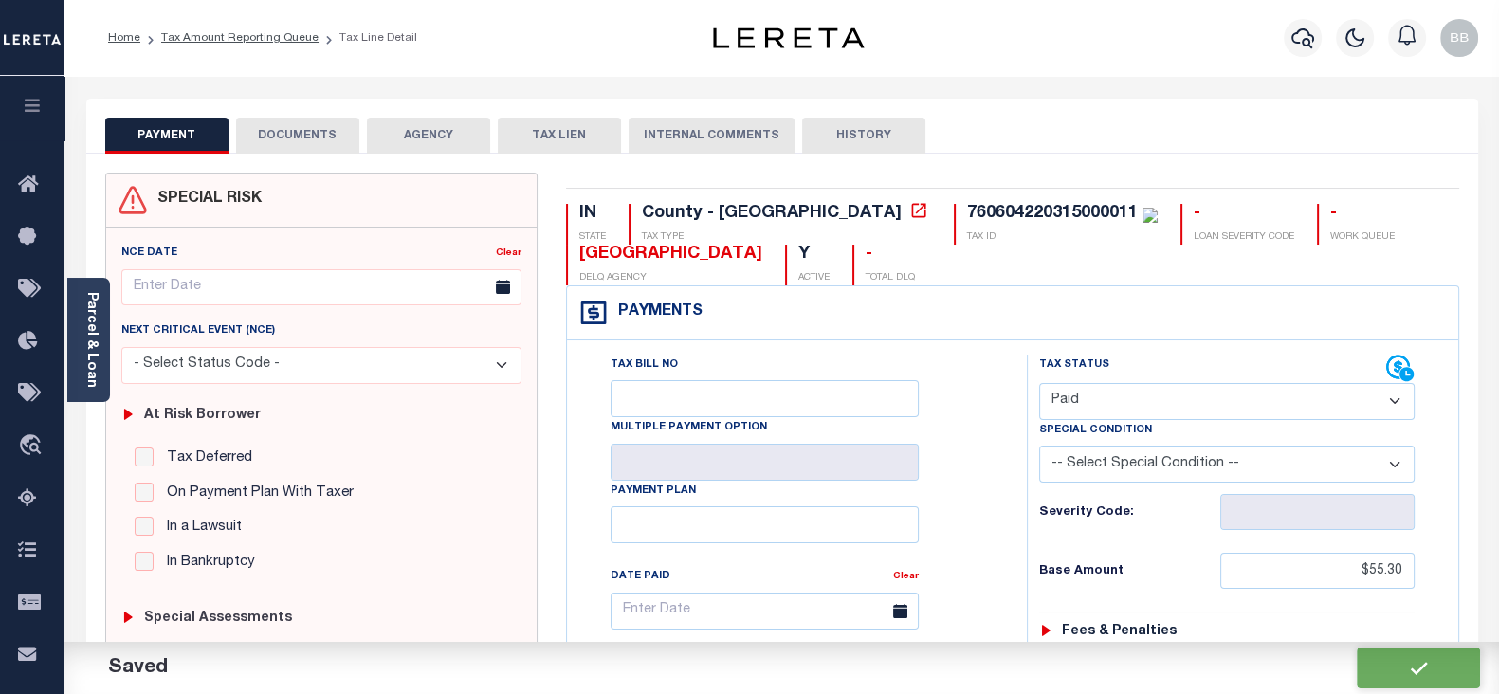
checkbox input "false"
type input "$55.3"
type input "$0"
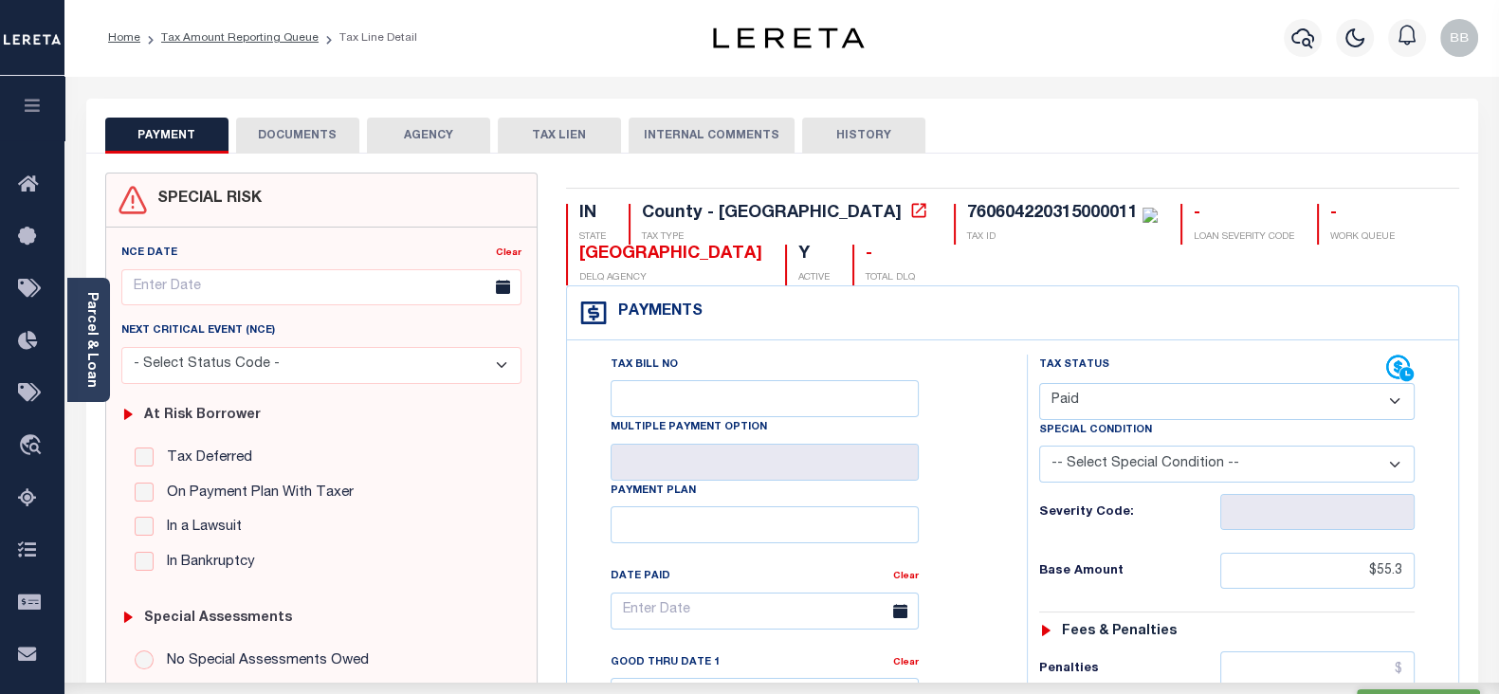
click at [290, 27] on ol "Home Tax Amount Reporting Queue Tax Line Detail" at bounding box center [262, 38] width 339 height 40
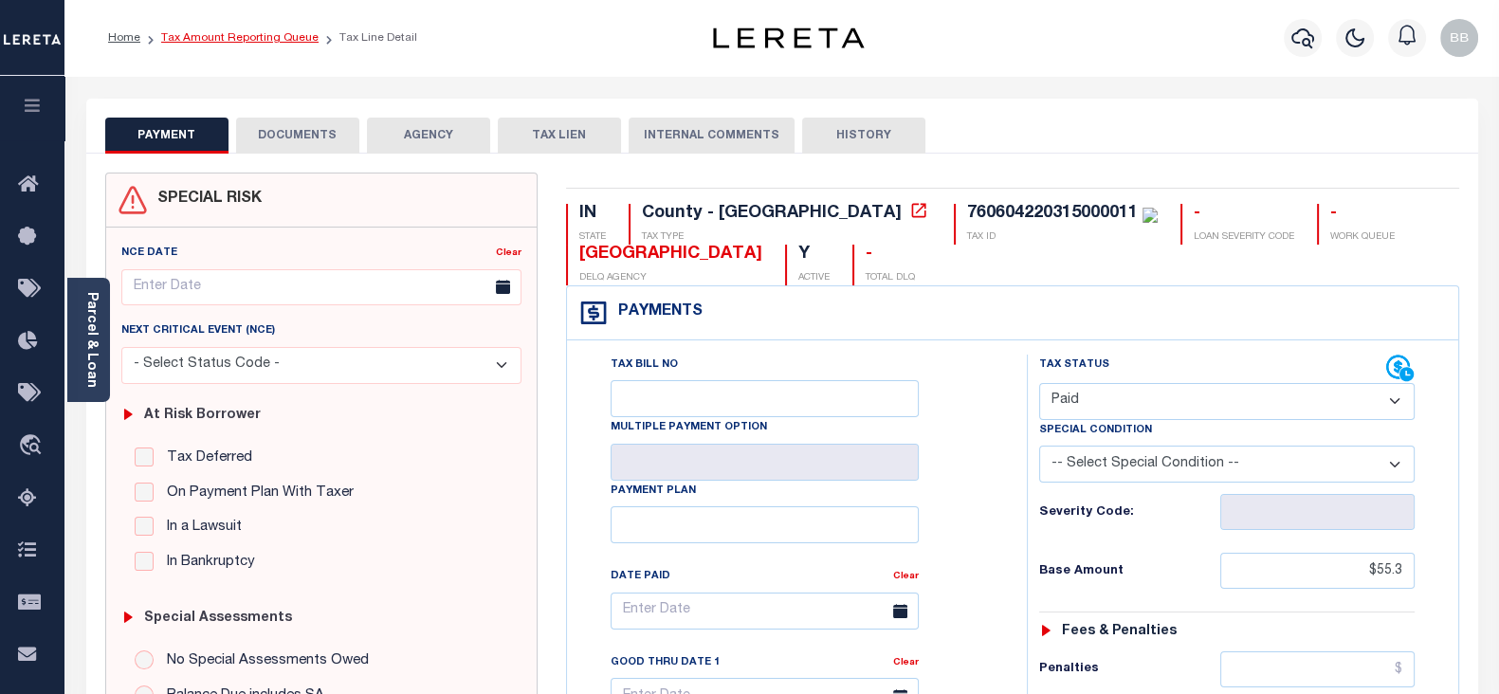
click at [265, 39] on link "Tax Amount Reporting Queue" at bounding box center [239, 37] width 157 height 11
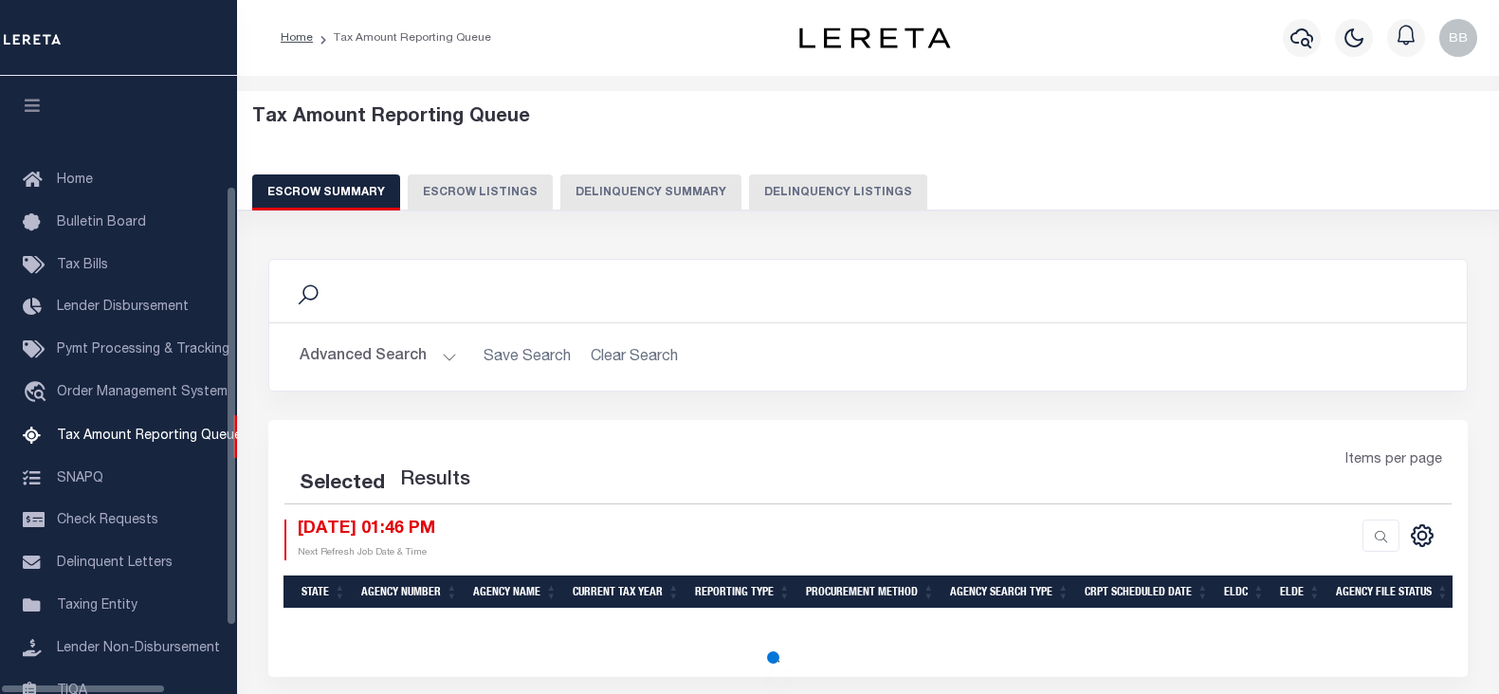
click at [814, 200] on button "Delinquency Listings" at bounding box center [838, 192] width 178 height 36
select select "100"
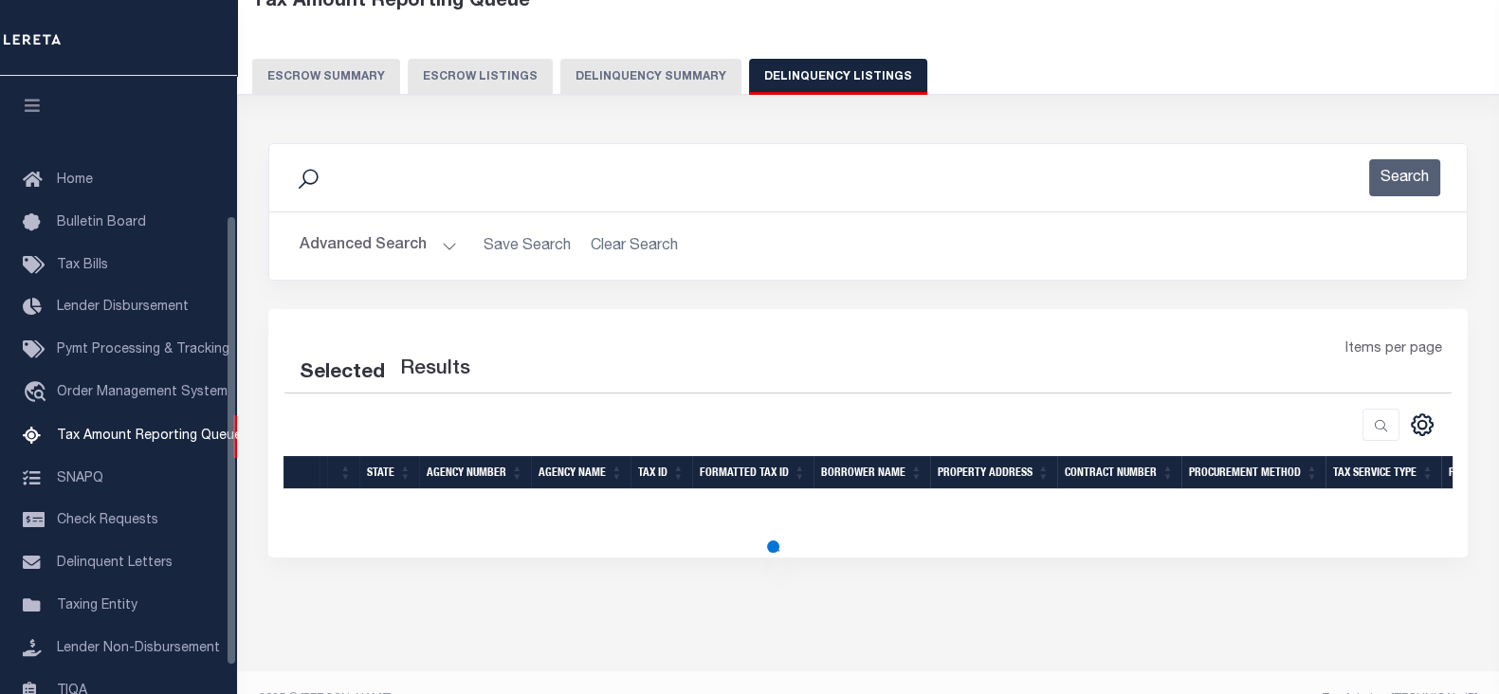
scroll to position [191, 0]
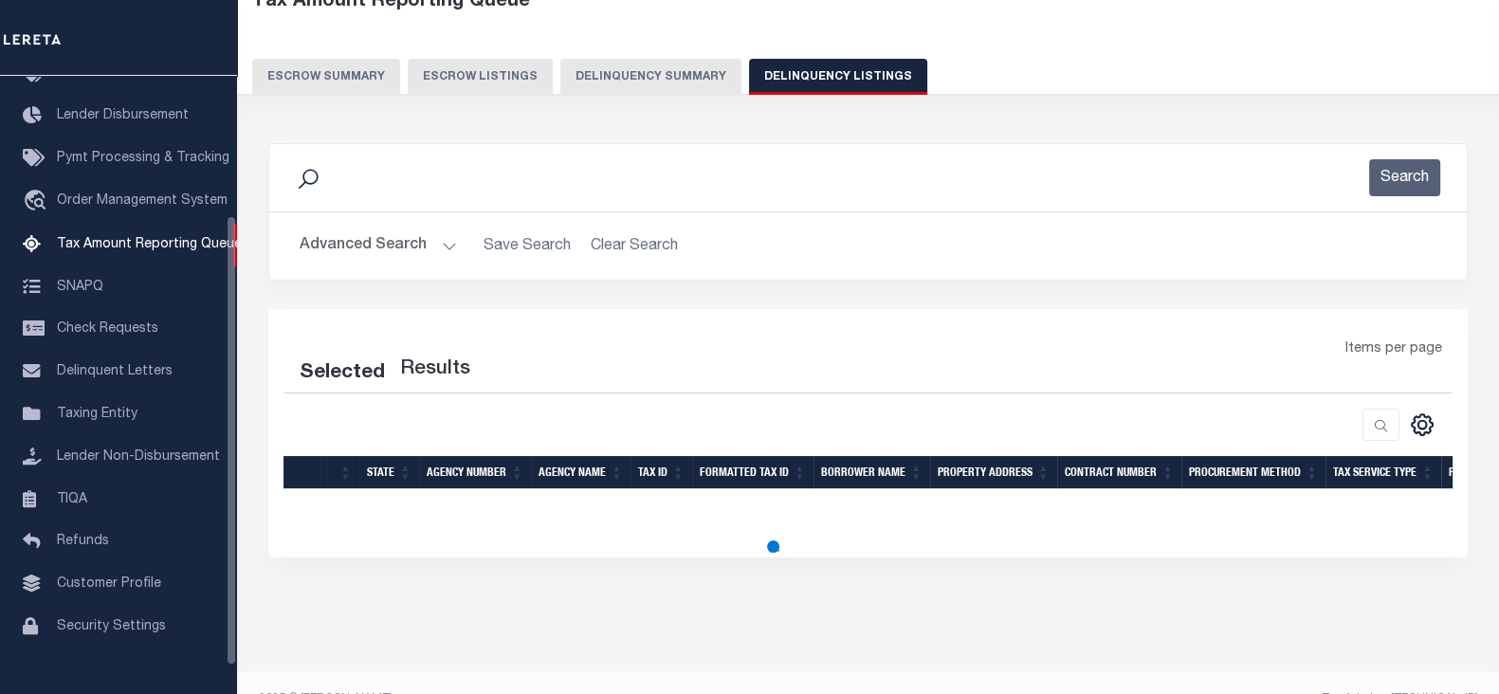
select select "100"
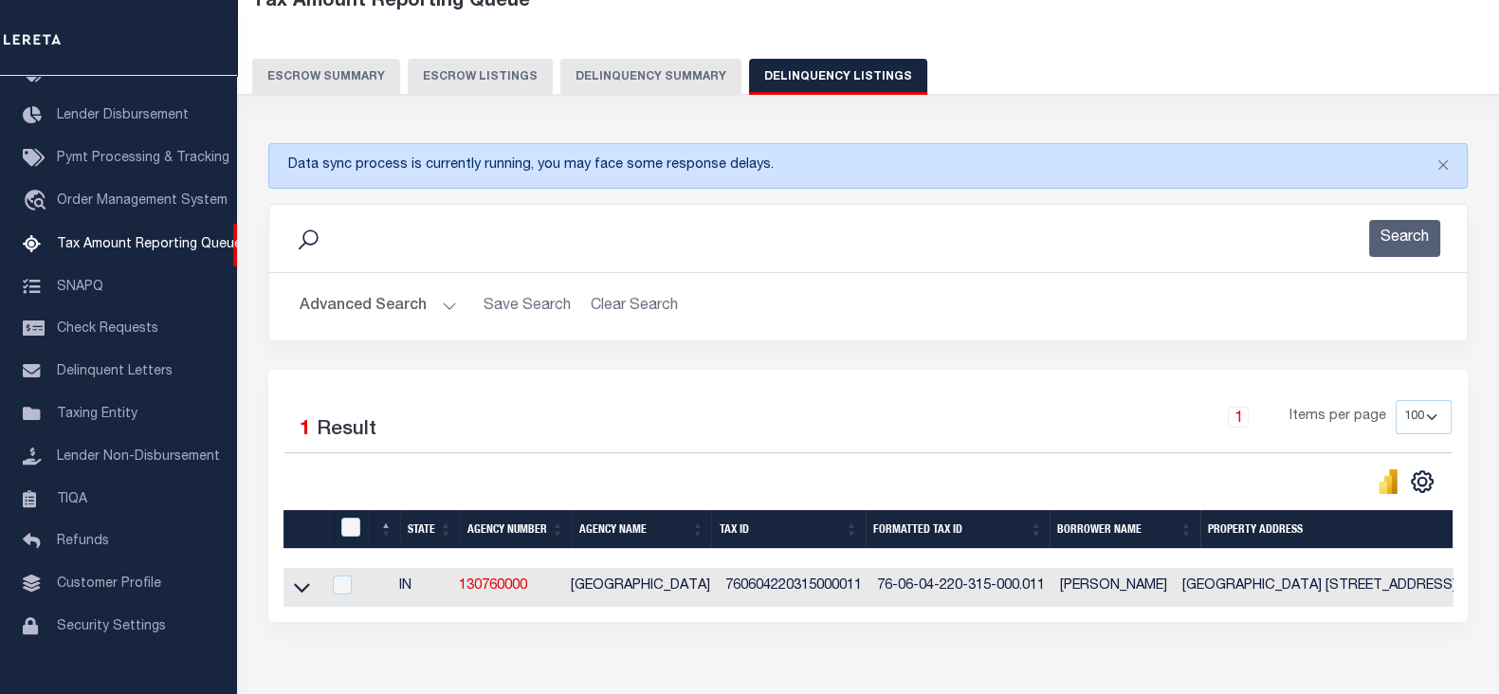
scroll to position [149, 0]
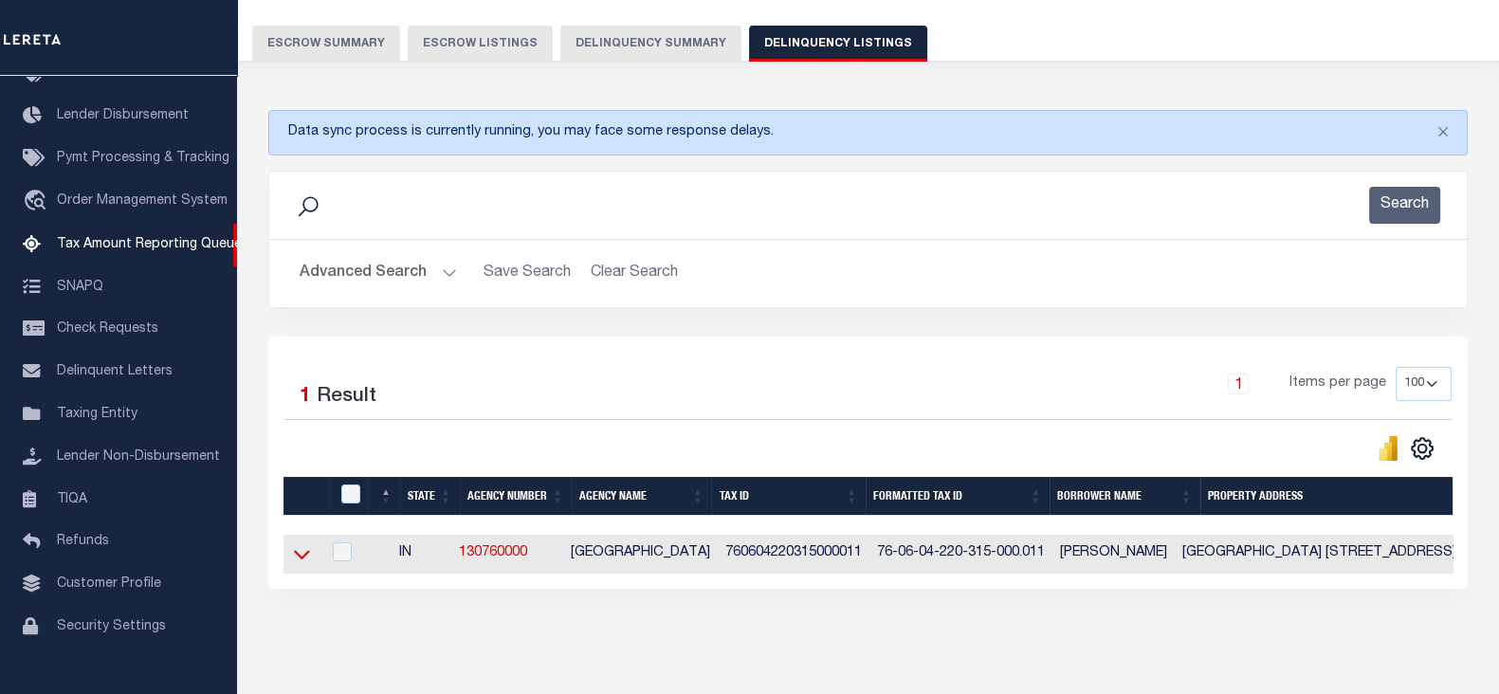
click at [304, 552] on icon at bounding box center [302, 554] width 16 height 20
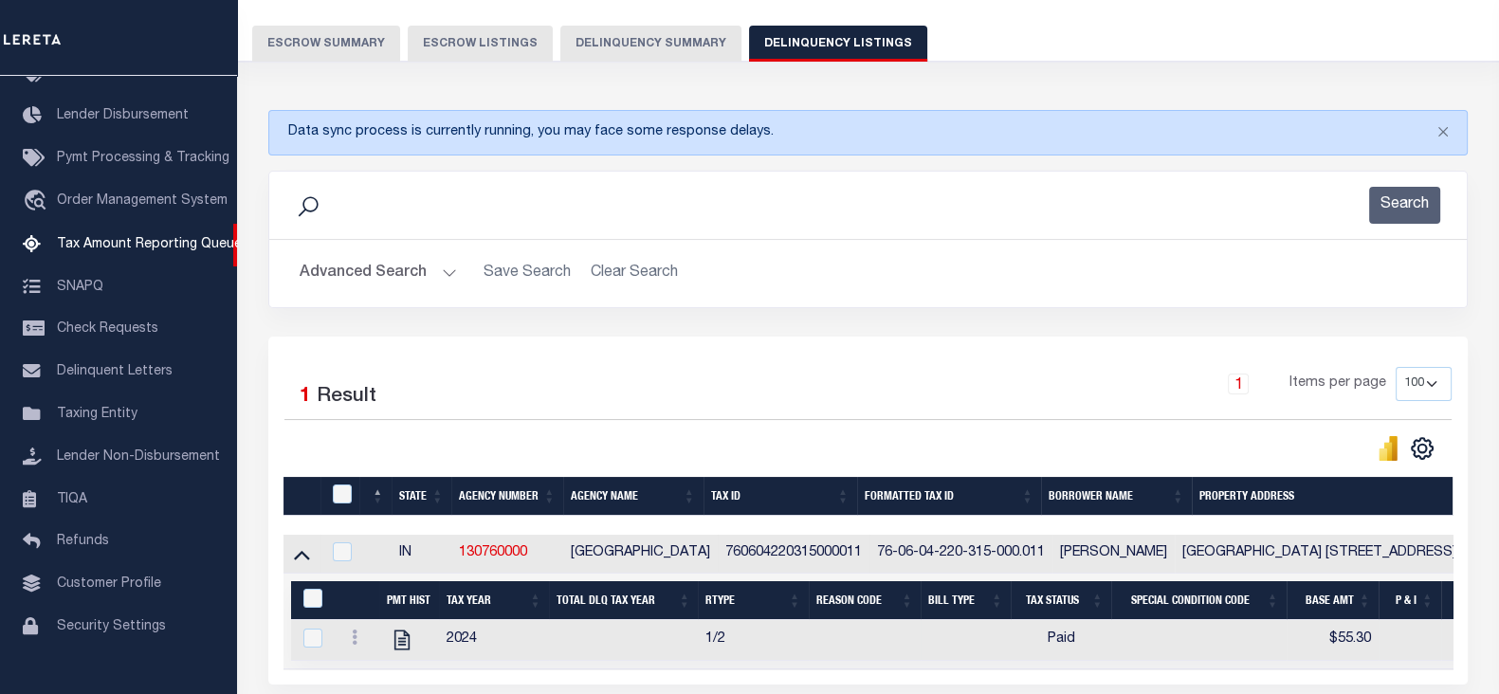
scroll to position [227, 0]
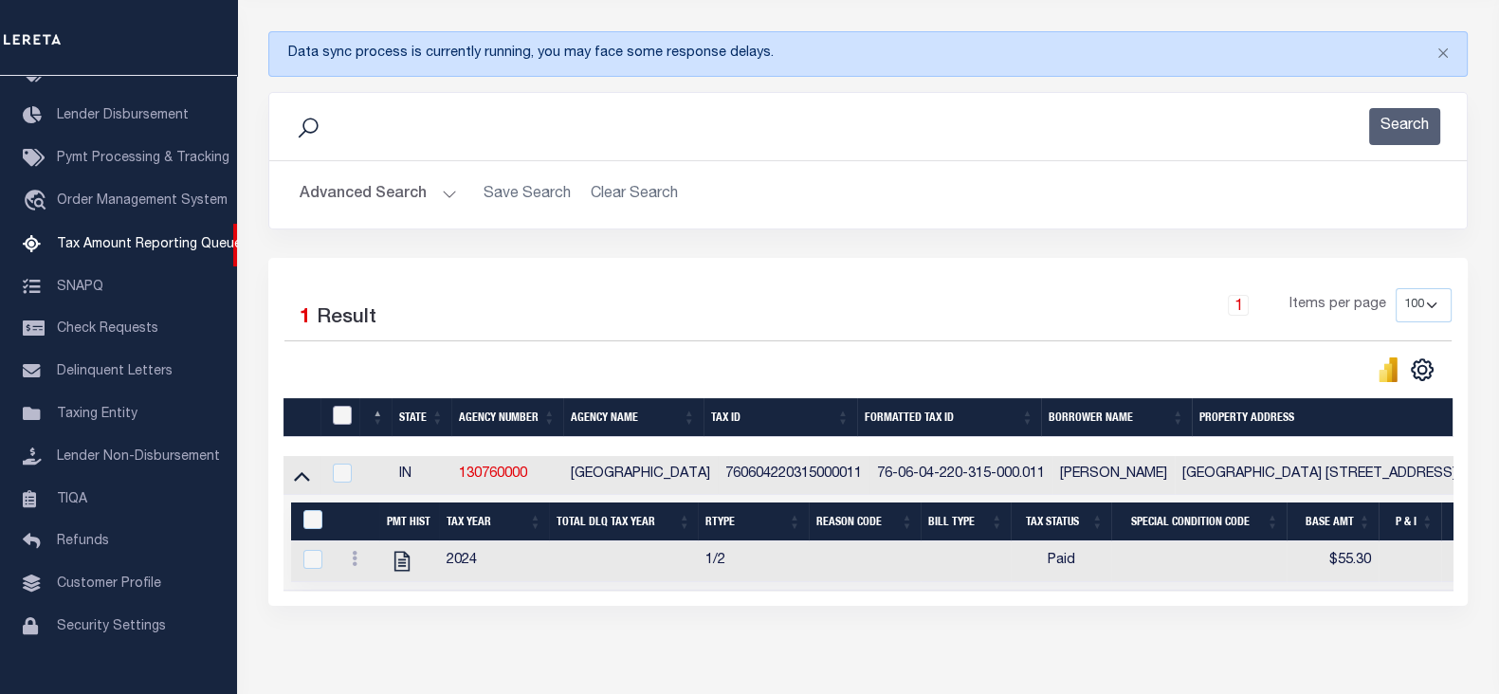
click at [341, 410] on input "checkbox" at bounding box center [342, 415] width 19 height 19
checkbox input "true"
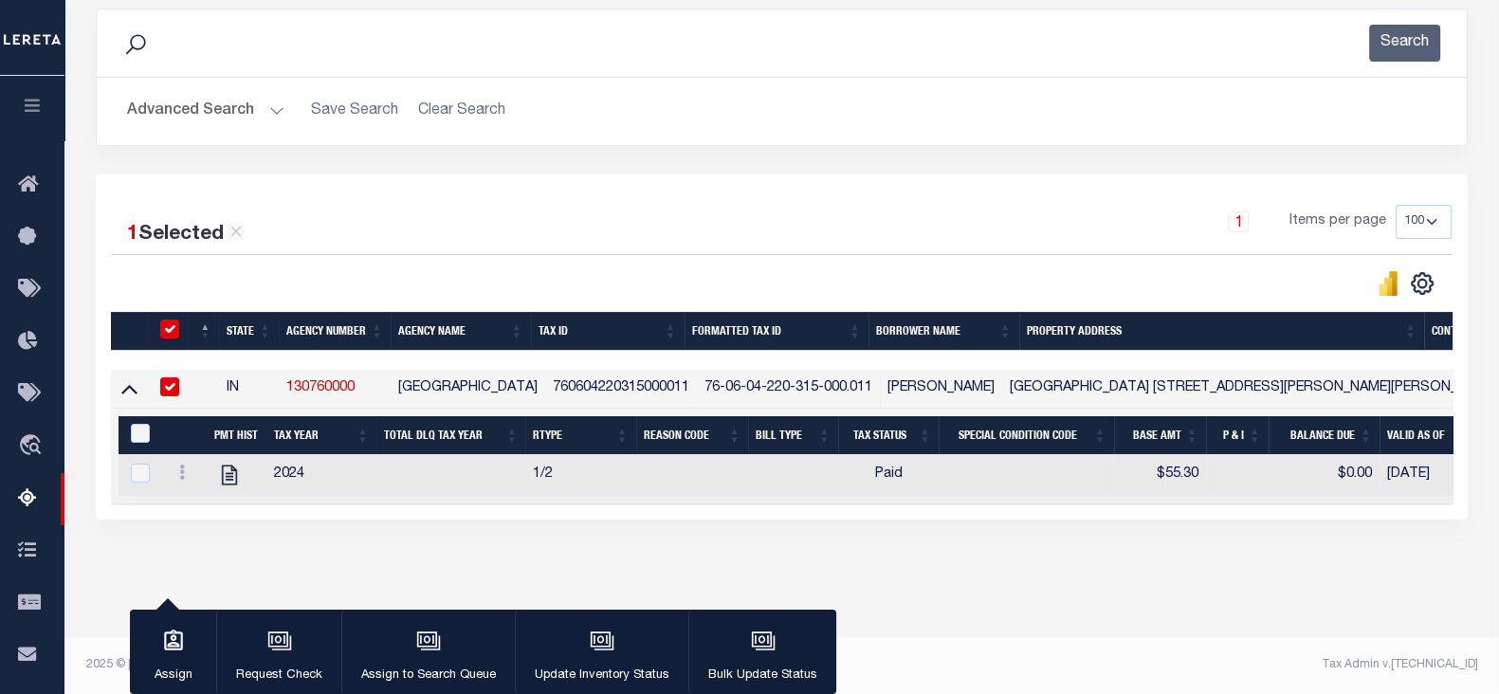
scroll to position [319, 0]
click at [136, 424] on input "&nbsp;" at bounding box center [140, 433] width 19 height 19
checkbox input "true"
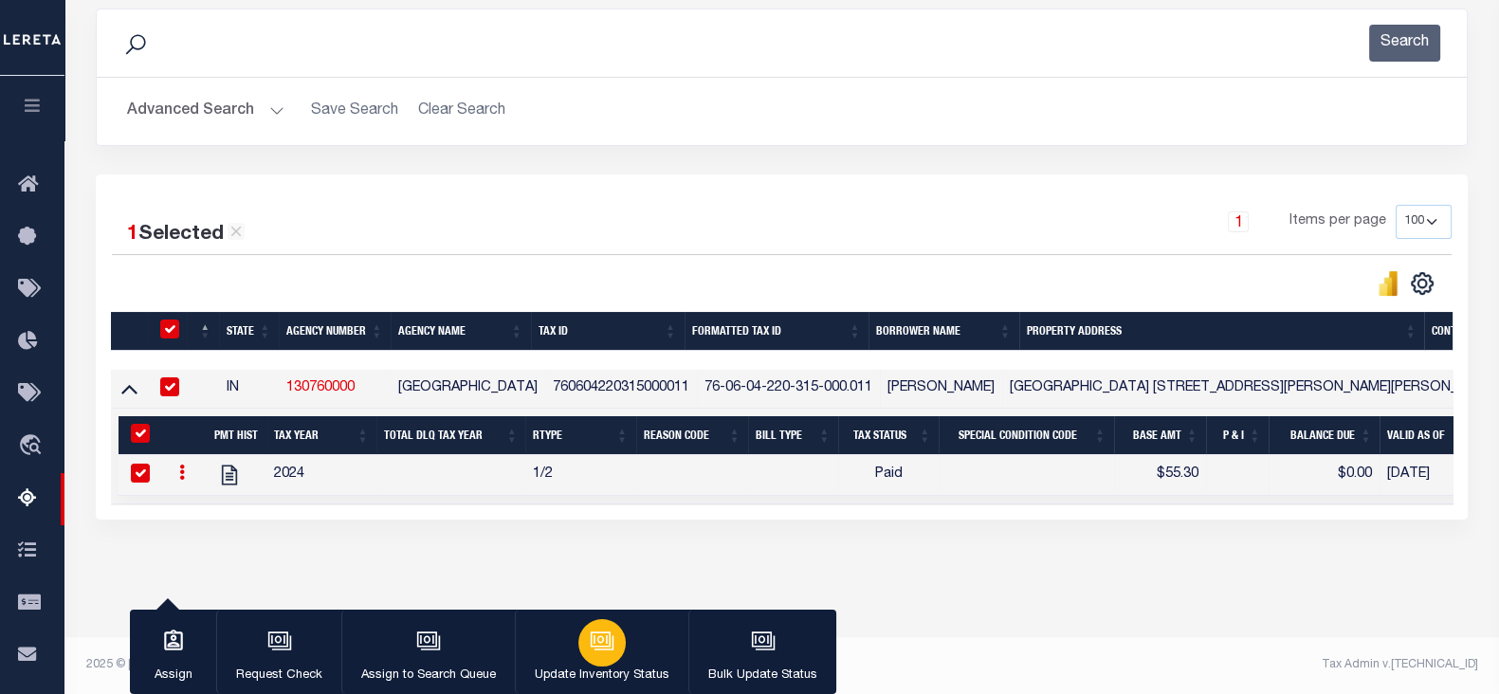
click at [588, 656] on div "button" at bounding box center [601, 642] width 47 height 47
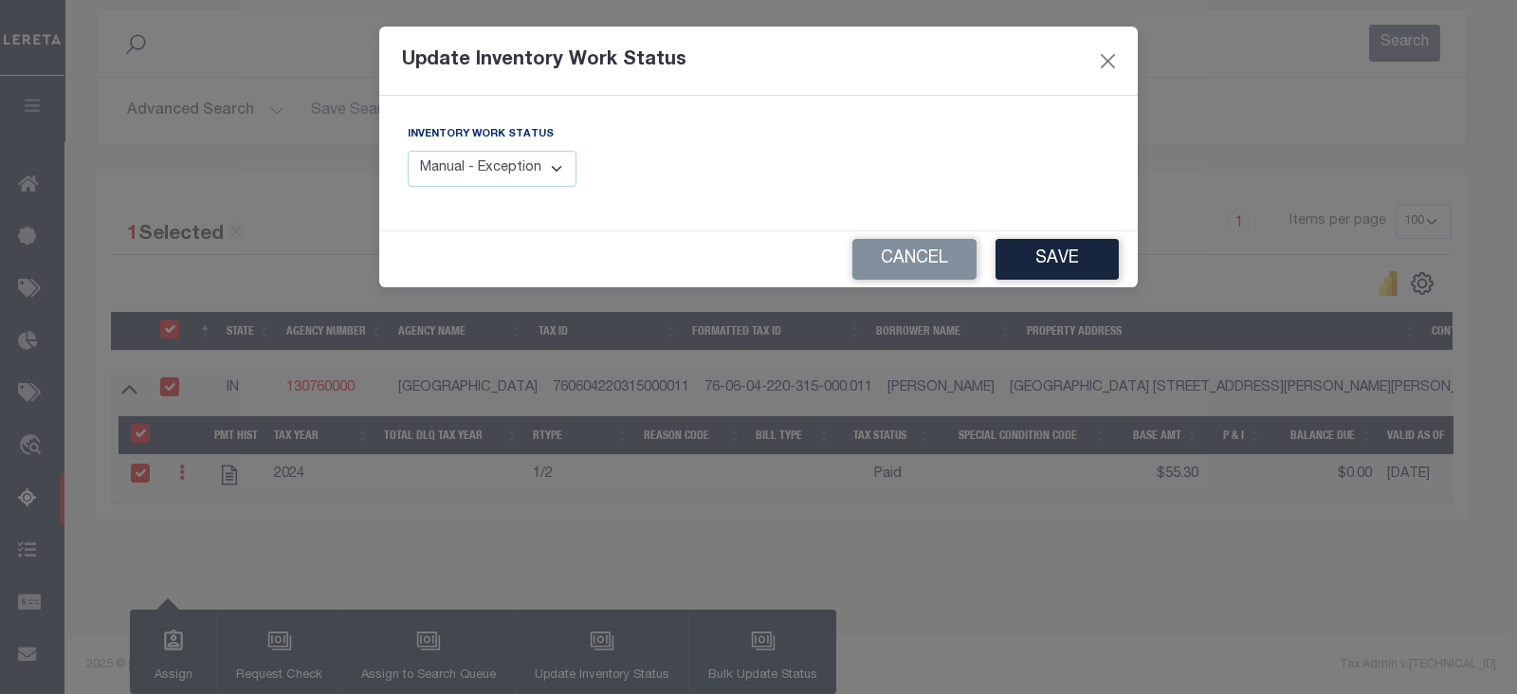
click at [514, 166] on select "Manual - Exception Pended - Awaiting Search Late Add Exception Completed" at bounding box center [492, 169] width 169 height 37
select select "4"
click at [408, 151] on select "Manual - Exception Pended - Awaiting Search Late Add Exception Completed" at bounding box center [492, 169] width 169 height 37
click at [1036, 269] on button "Save" at bounding box center [1056, 259] width 123 height 41
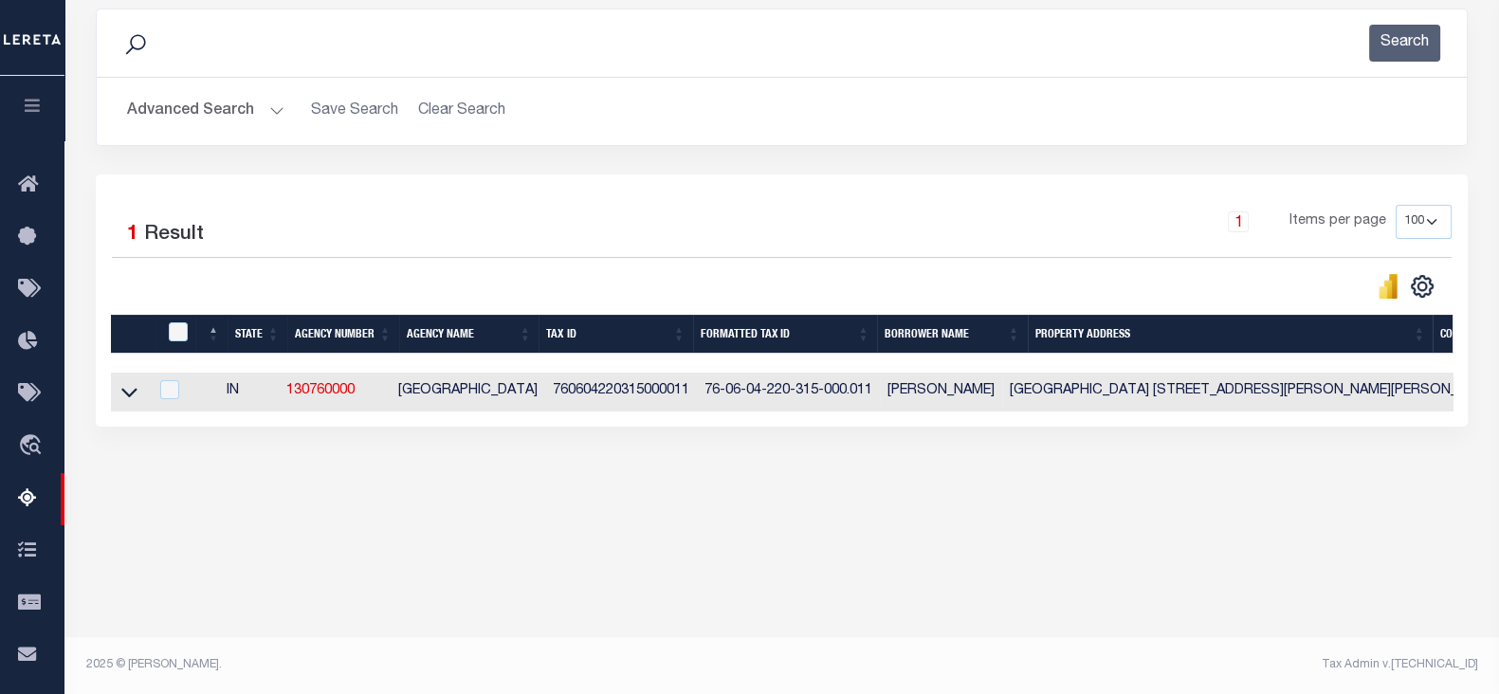
scroll to position [311, 0]
click at [195, 128] on button "Advanced Search" at bounding box center [205, 111] width 157 height 37
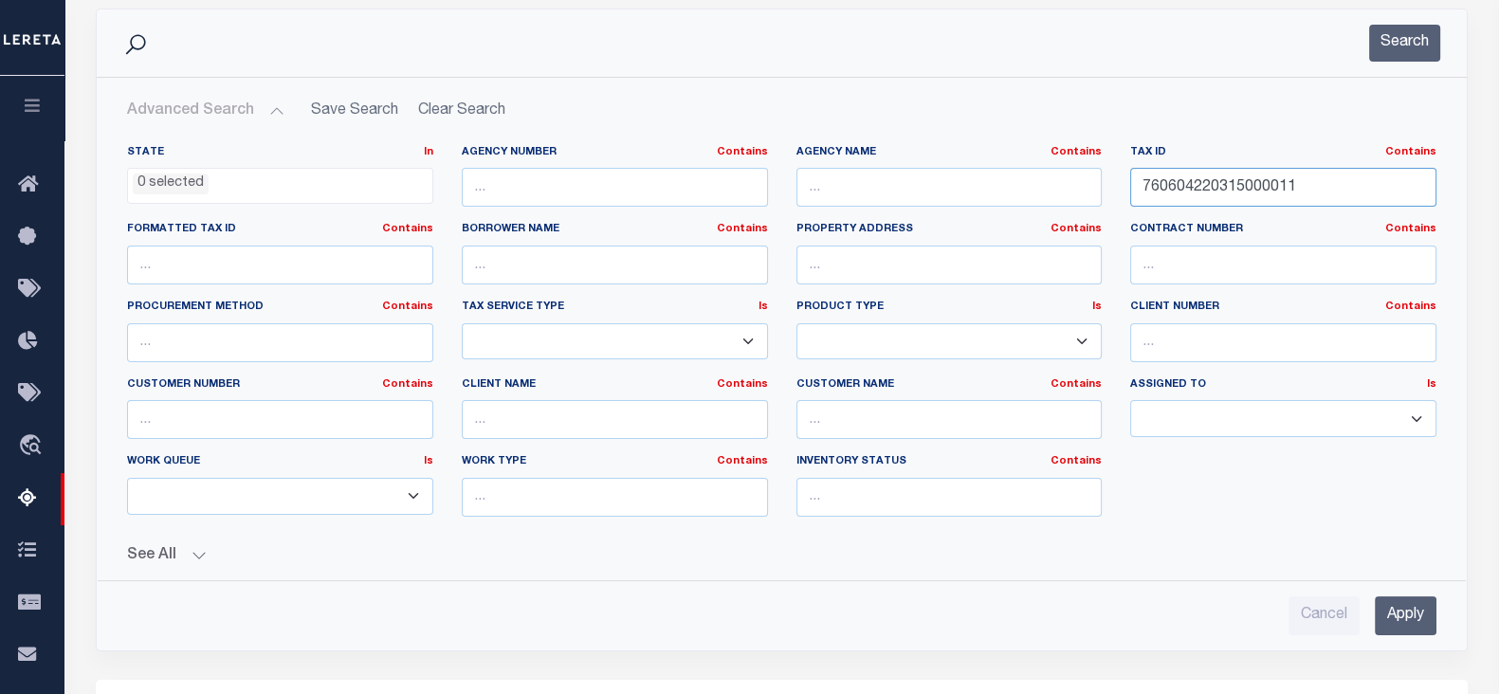
click at [1366, 201] on input "760604220315000011" at bounding box center [1283, 187] width 306 height 39
paste input "544020601"
type input "760605440206010011"
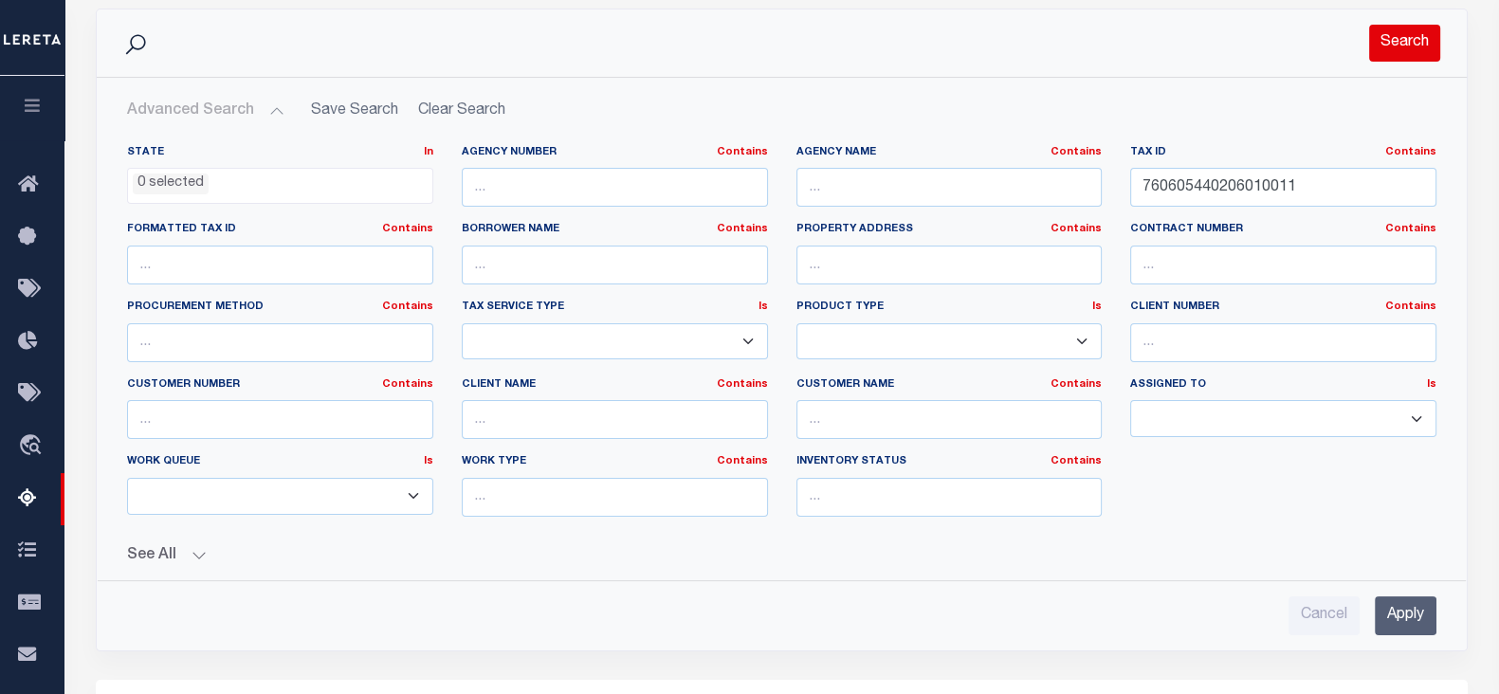
click at [1402, 49] on button "Search" at bounding box center [1404, 43] width 71 height 37
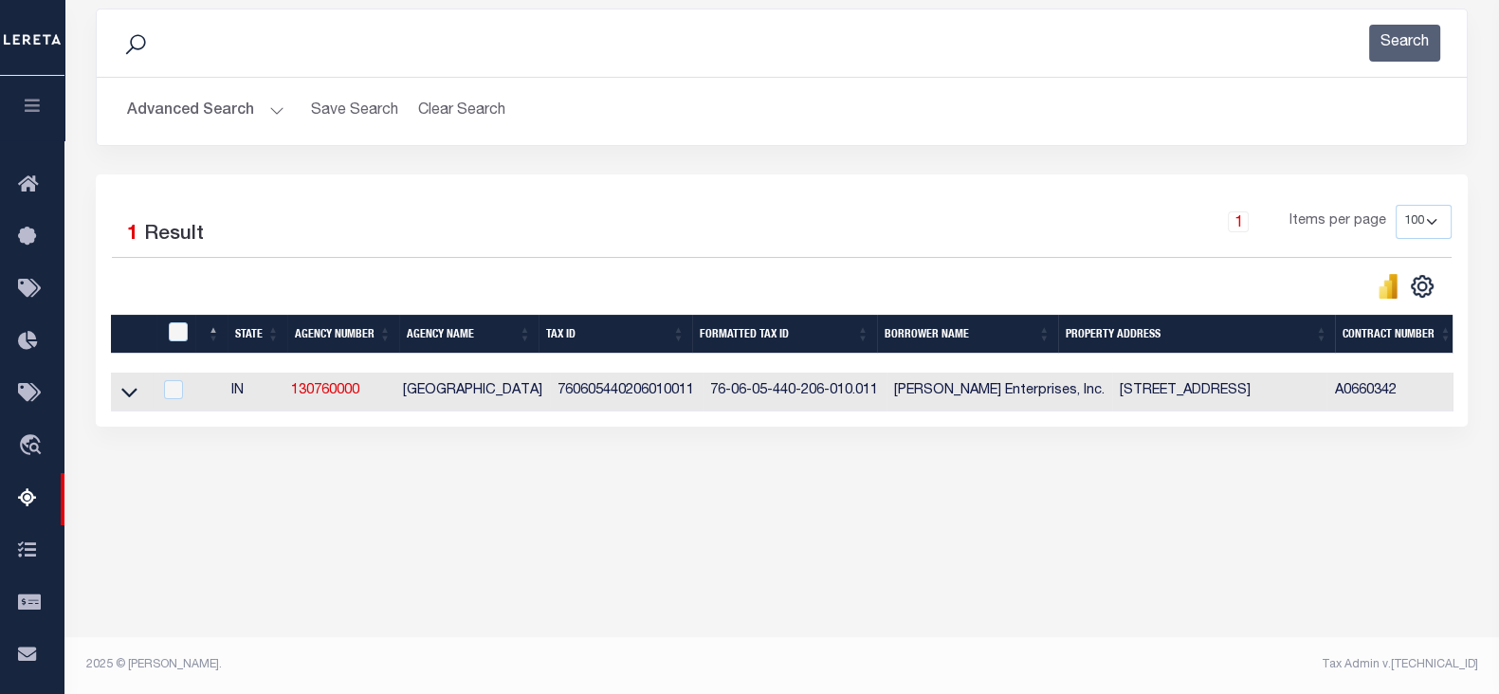
drag, startPoint x: 132, startPoint y: 393, endPoint x: 673, endPoint y: 367, distance: 541.9
click at [132, 393] on icon at bounding box center [129, 392] width 16 height 20
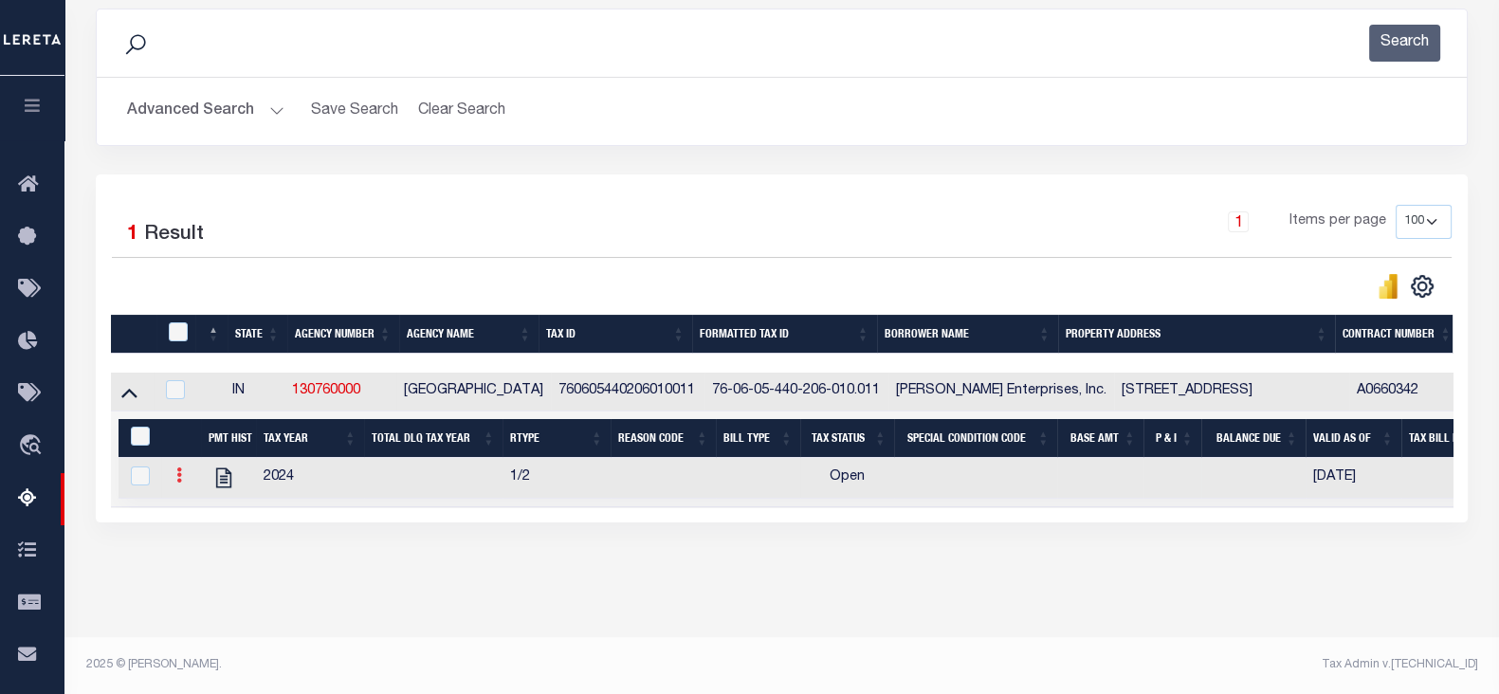
click at [175, 484] on link at bounding box center [179, 477] width 21 height 15
click at [208, 510] on img "" at bounding box center [201, 506] width 19 height 19
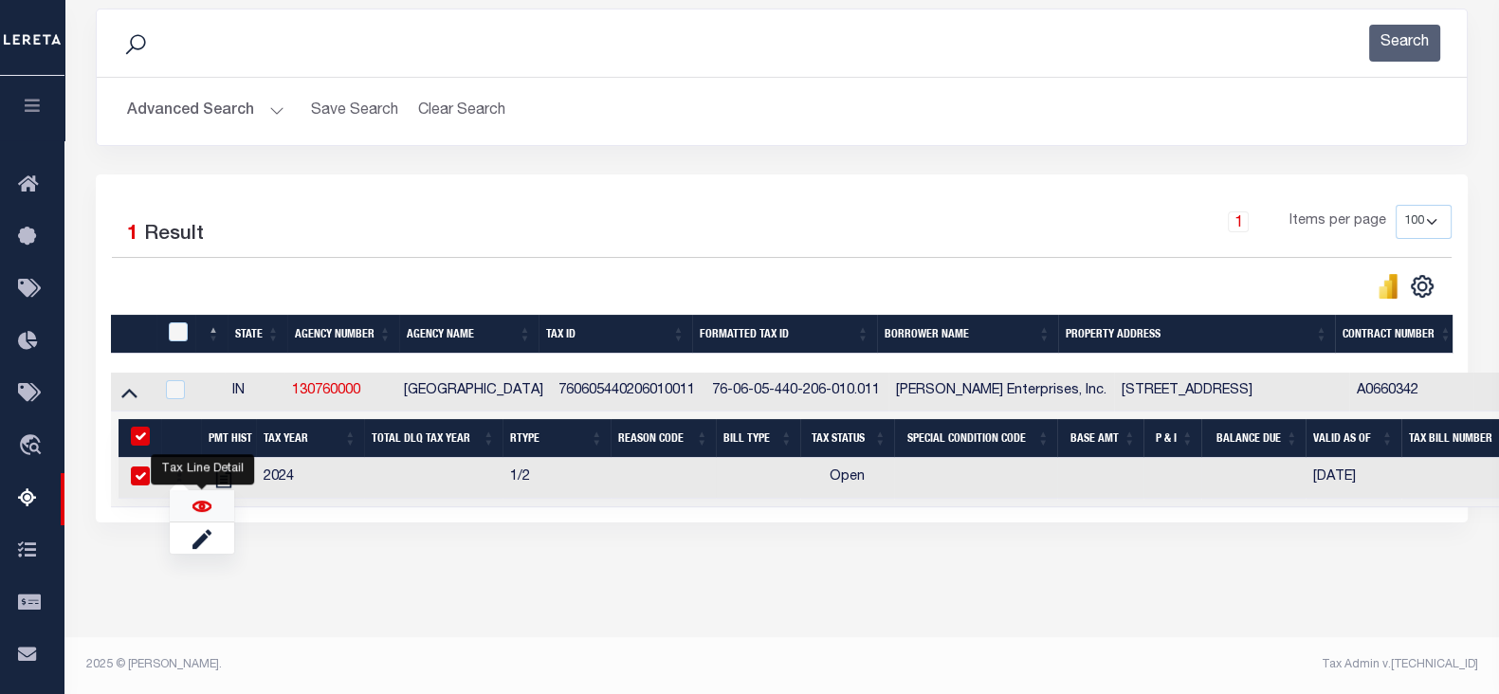
checkbox input "true"
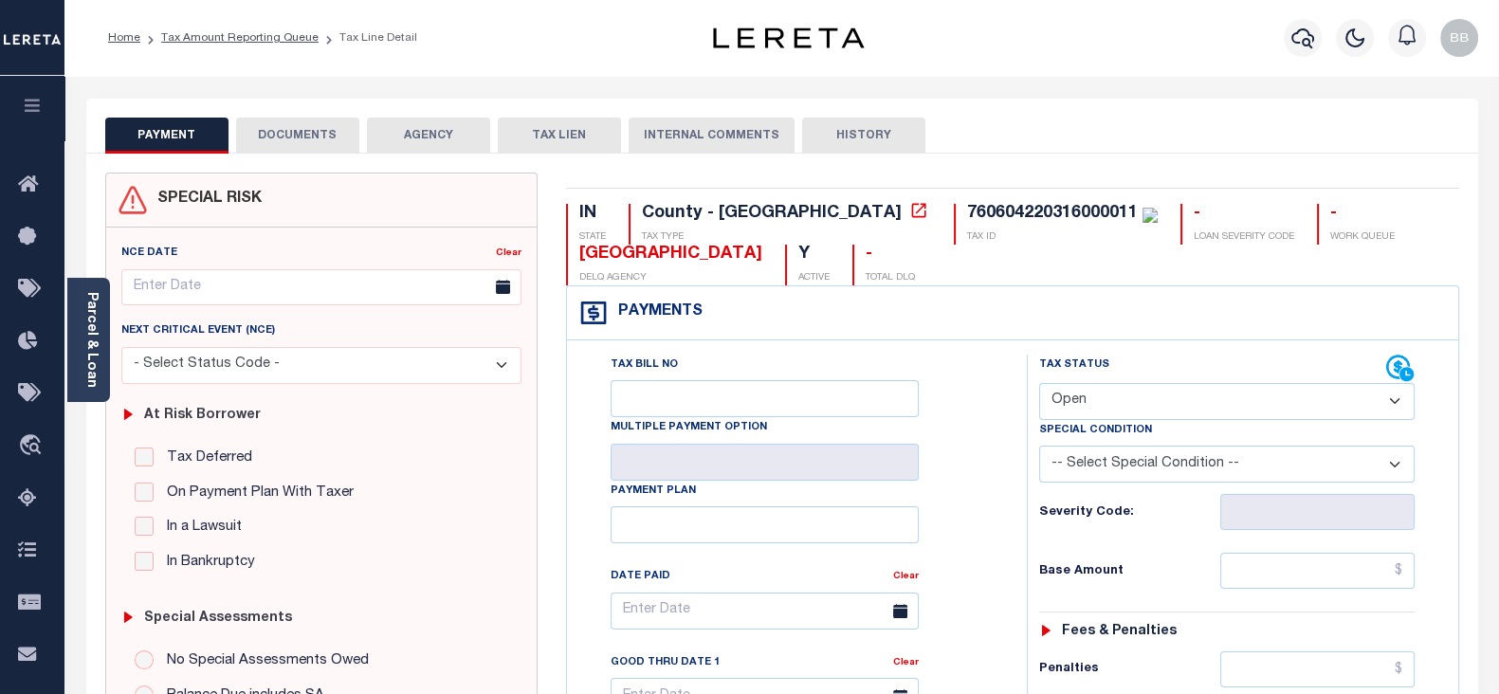
click at [1118, 409] on select "- Select Status Code - Open Due/Unpaid Paid Incomplete No Tax Due Internal Refu…" at bounding box center [1226, 401] width 375 height 37
select select "PYD"
click at [1039, 383] on select "- Select Status Code - Open Due/Unpaid Paid Incomplete No Tax Due Internal Refu…" at bounding box center [1226, 401] width 375 height 37
type input "[DATE]"
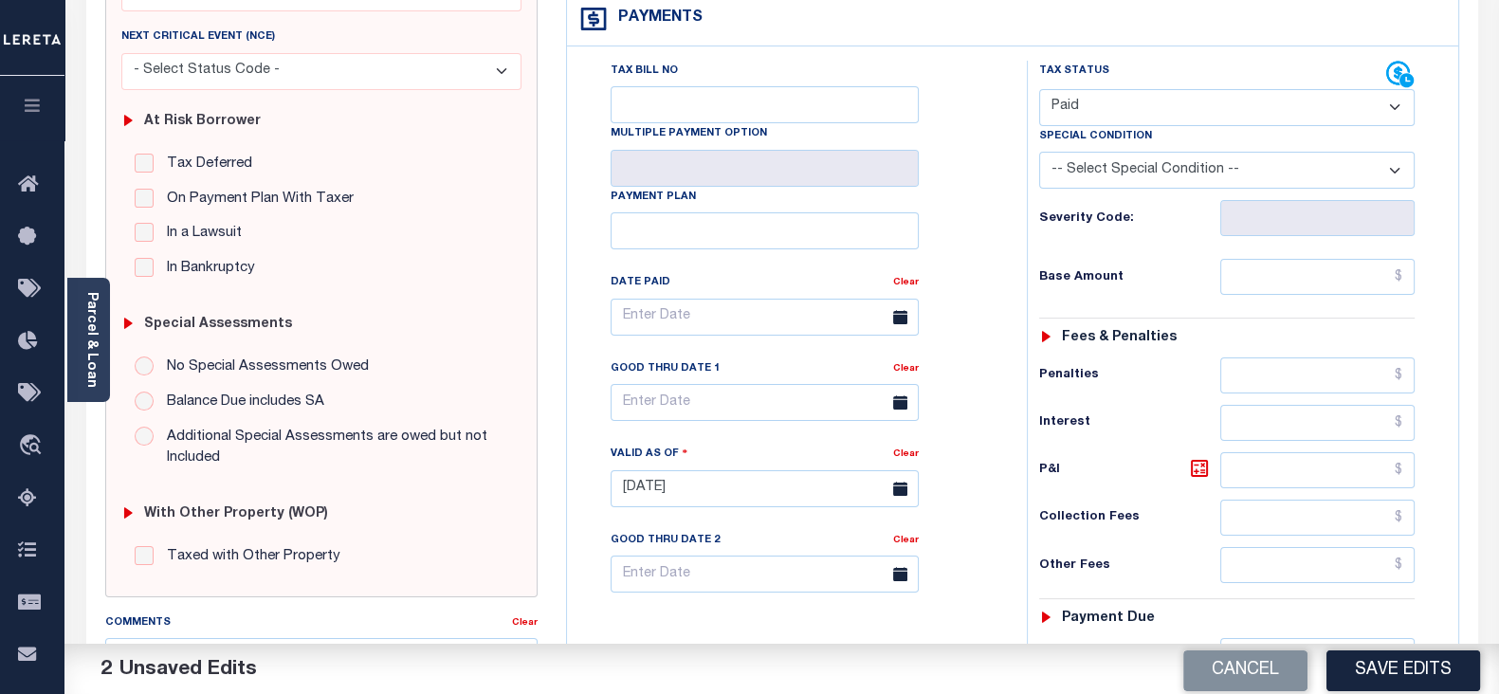
scroll to position [355, 0]
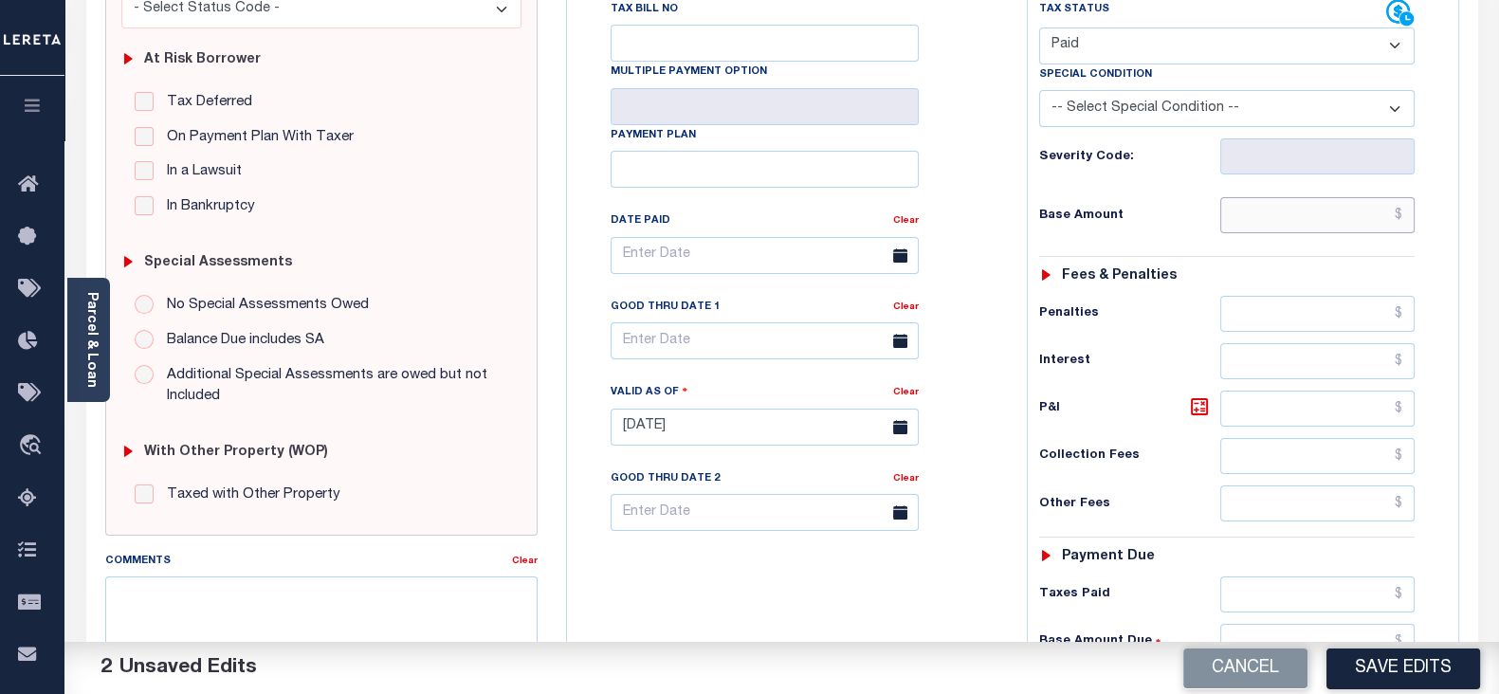
click at [1276, 224] on input "text" at bounding box center [1317, 215] width 194 height 36
paste input "514.92"
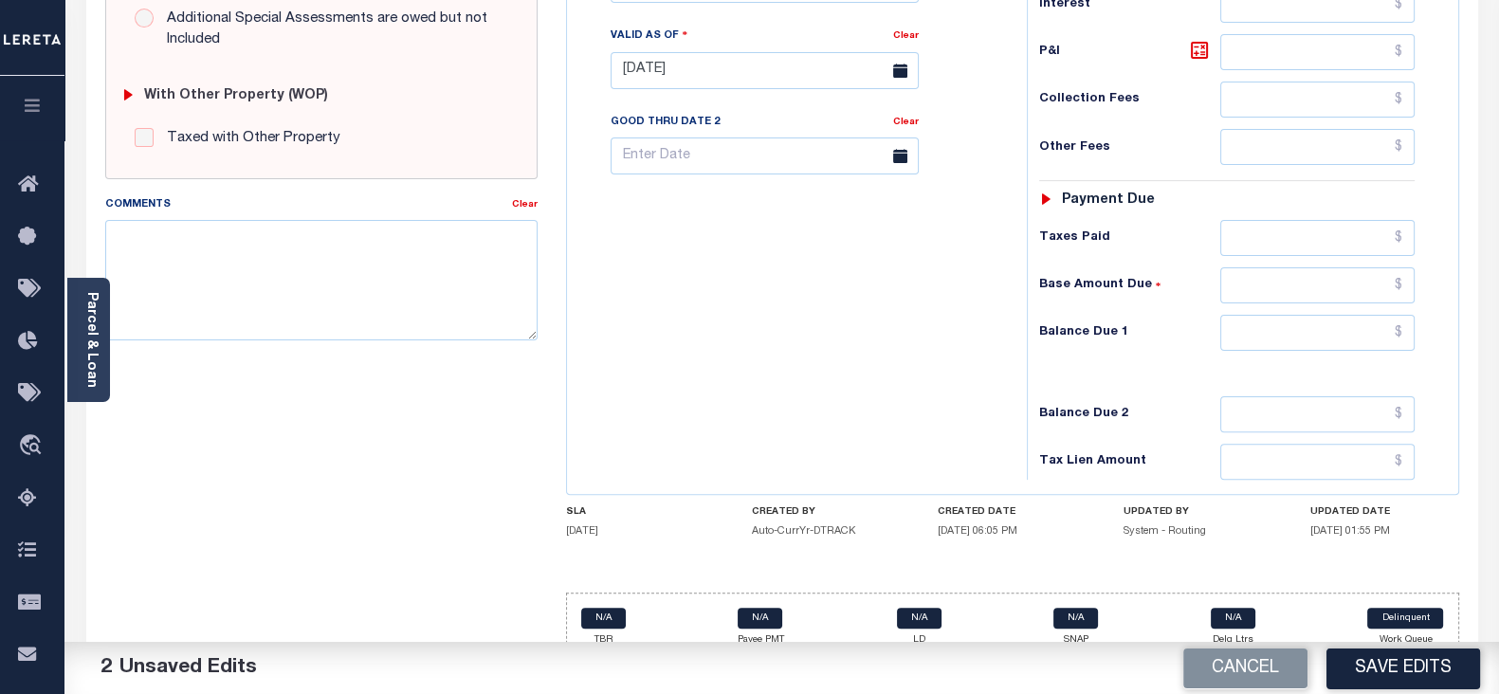
scroll to position [736, 0]
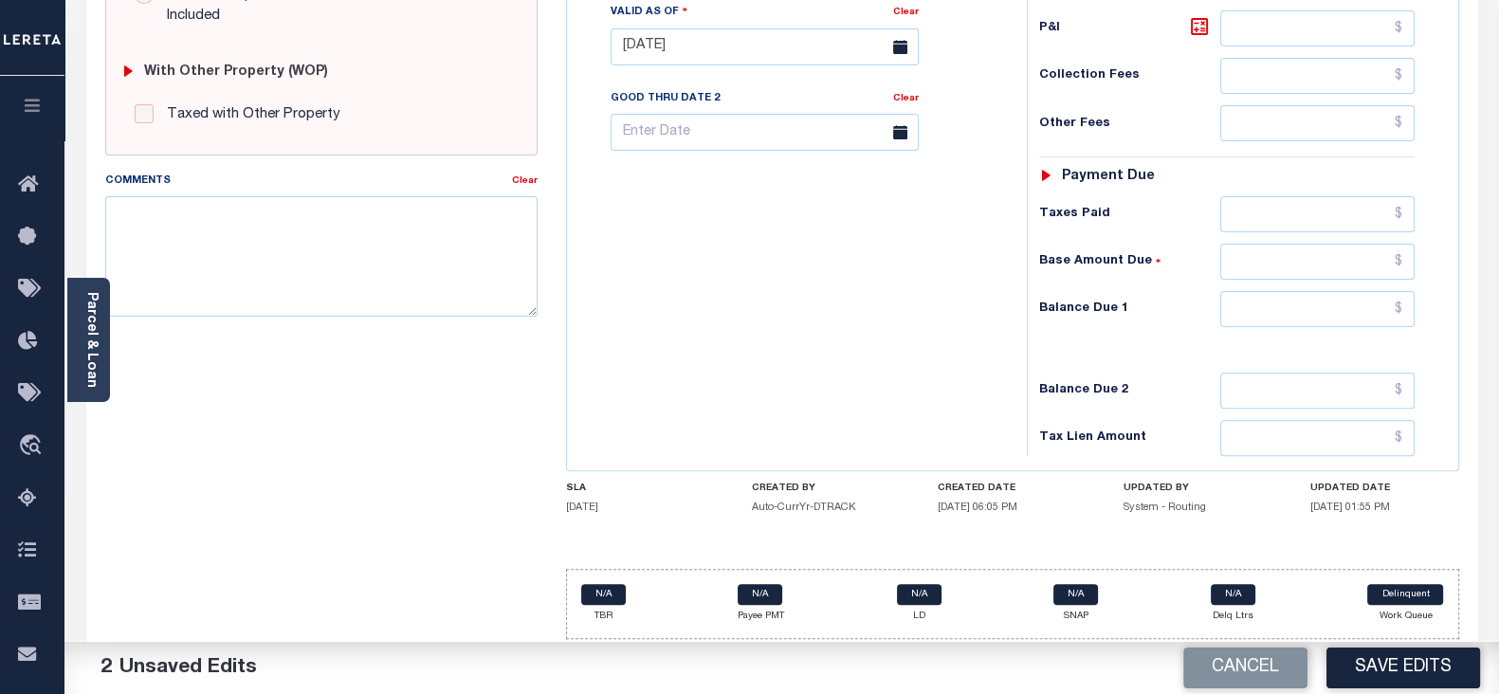
type input "$514.92"
click at [1297, 306] on input "text" at bounding box center [1317, 309] width 194 height 36
type input "$0.00"
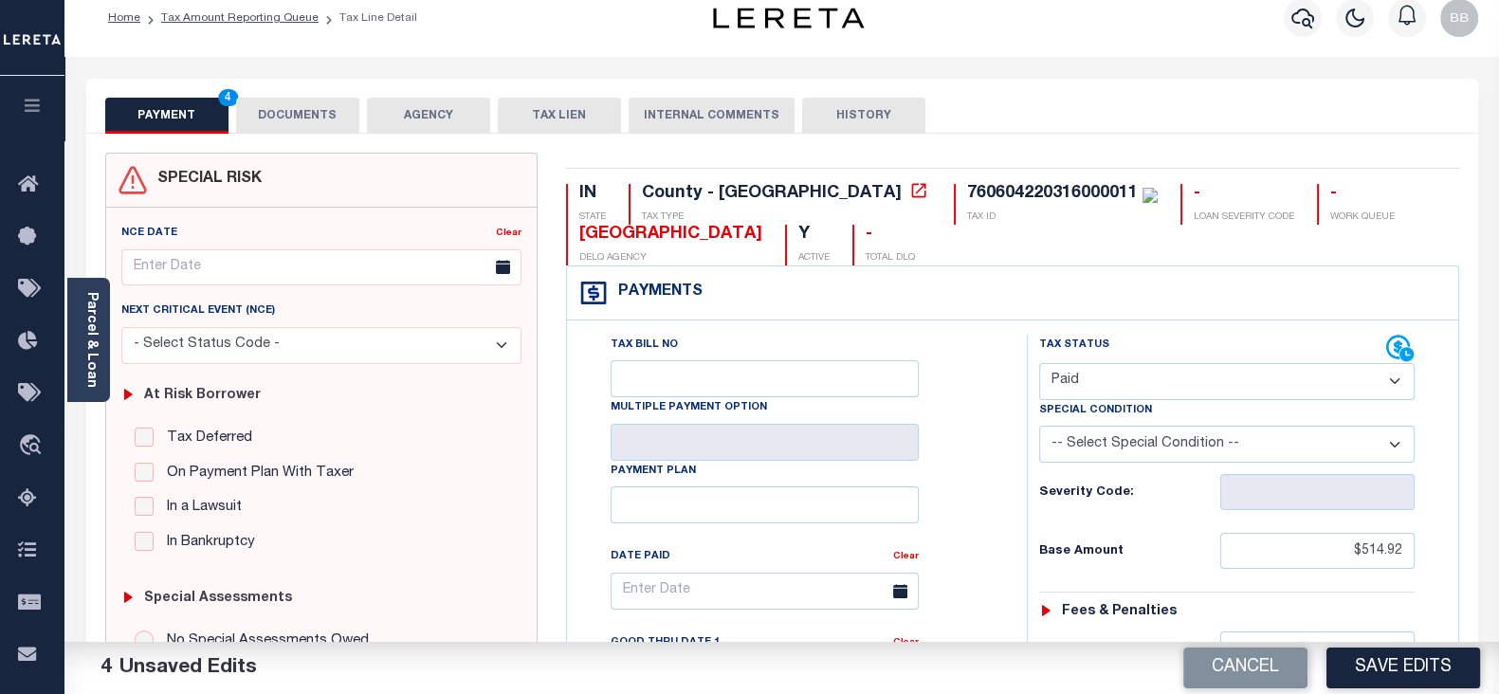
scroll to position [0, 0]
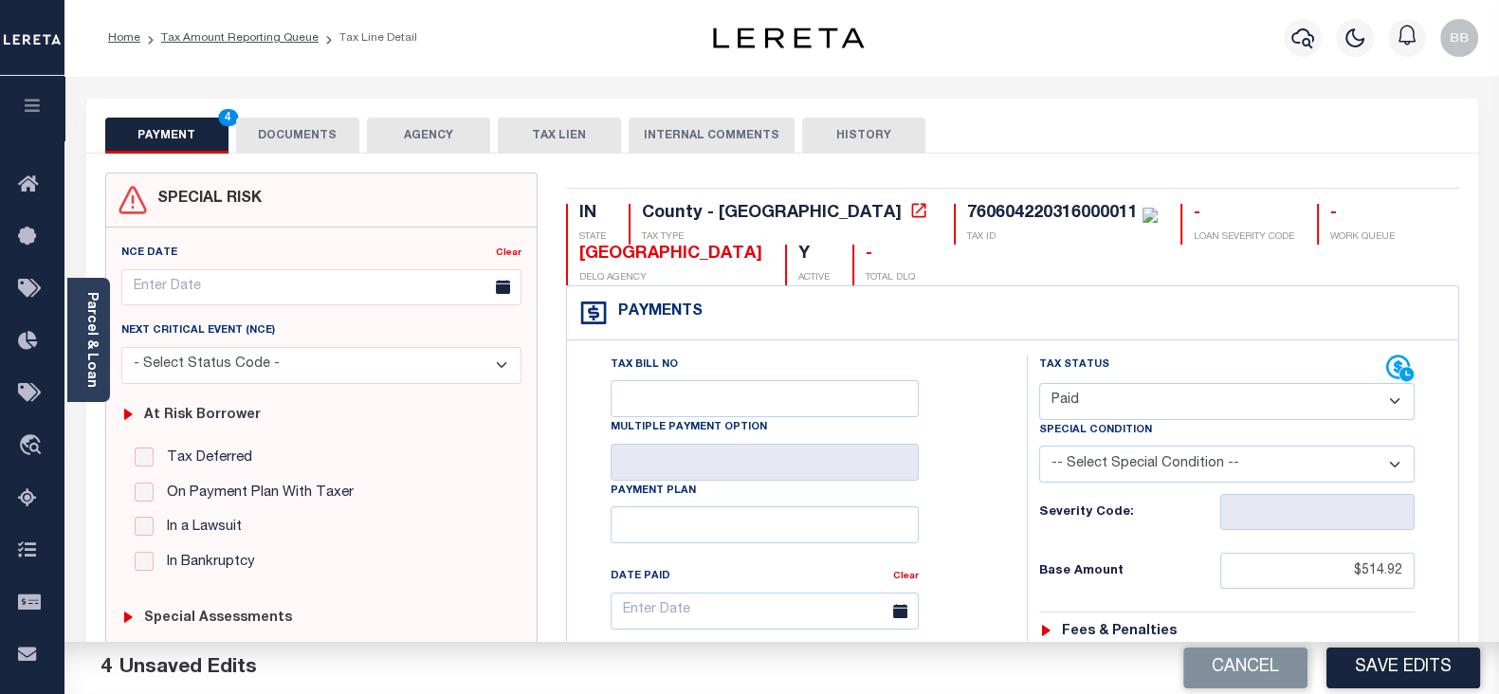
click at [305, 136] on button "DOCUMENTS" at bounding box center [297, 136] width 123 height 36
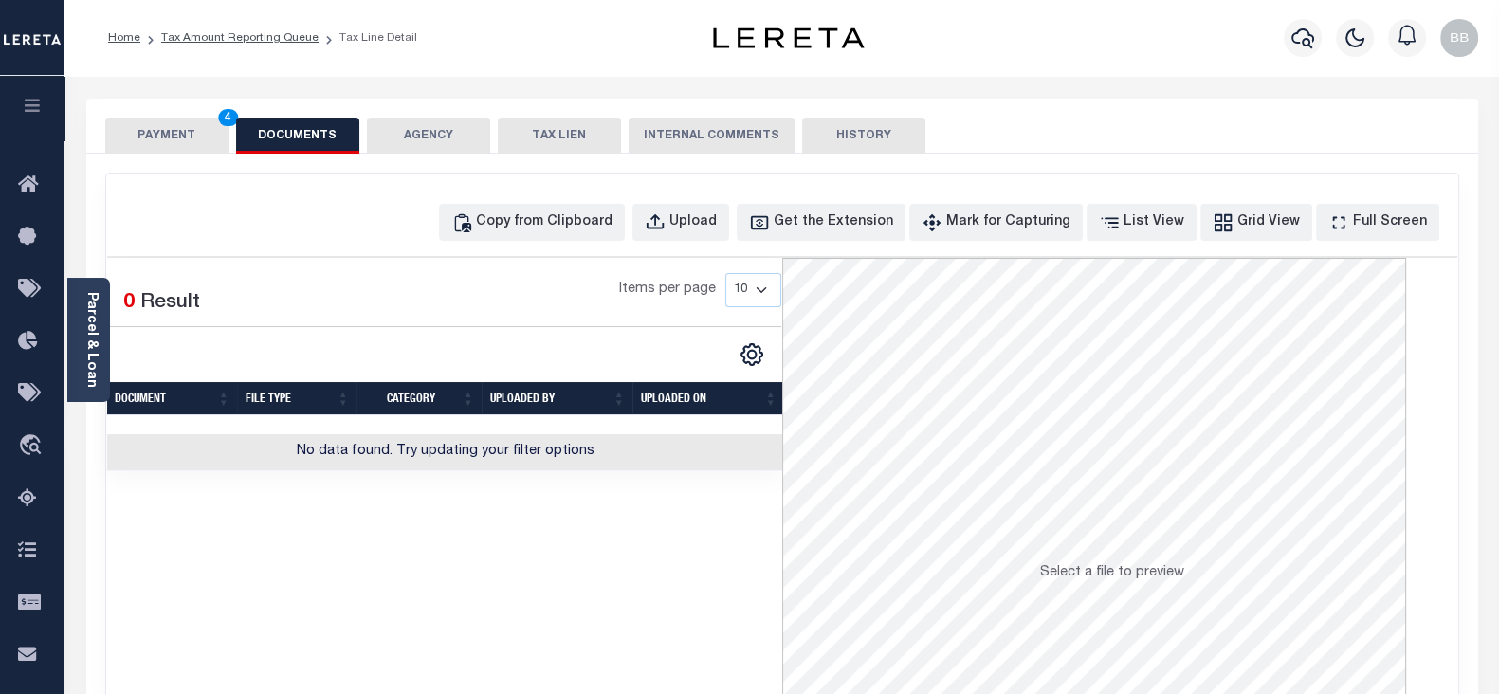
click at [668, 216] on div "Copy from Clipboard Upload Get the Extension Mark for Capturing Got it List Vie…" at bounding box center [941, 222] width 1004 height 37
click at [607, 221] on div "Copy from Clipboard" at bounding box center [544, 222] width 136 height 21
select select "POP"
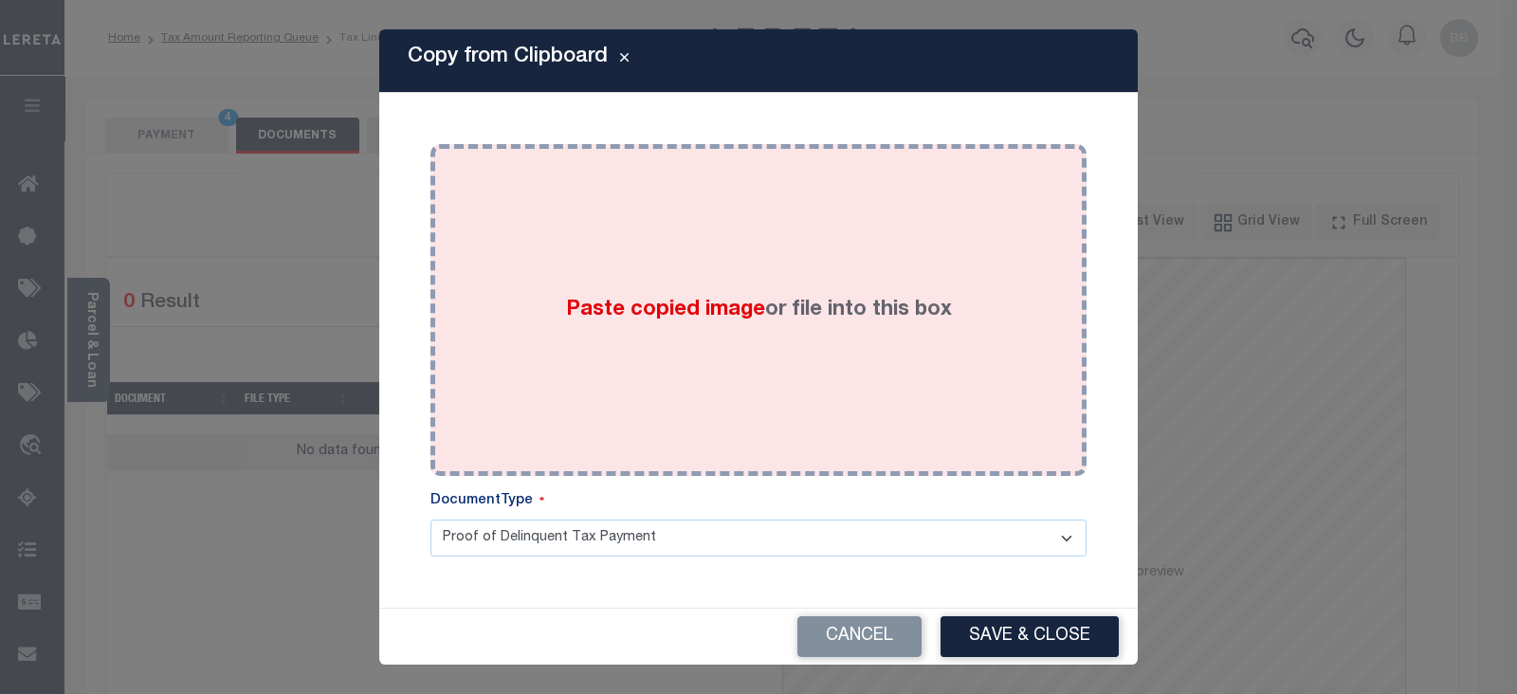
click at [707, 300] on span "Paste copied image" at bounding box center [665, 310] width 199 height 21
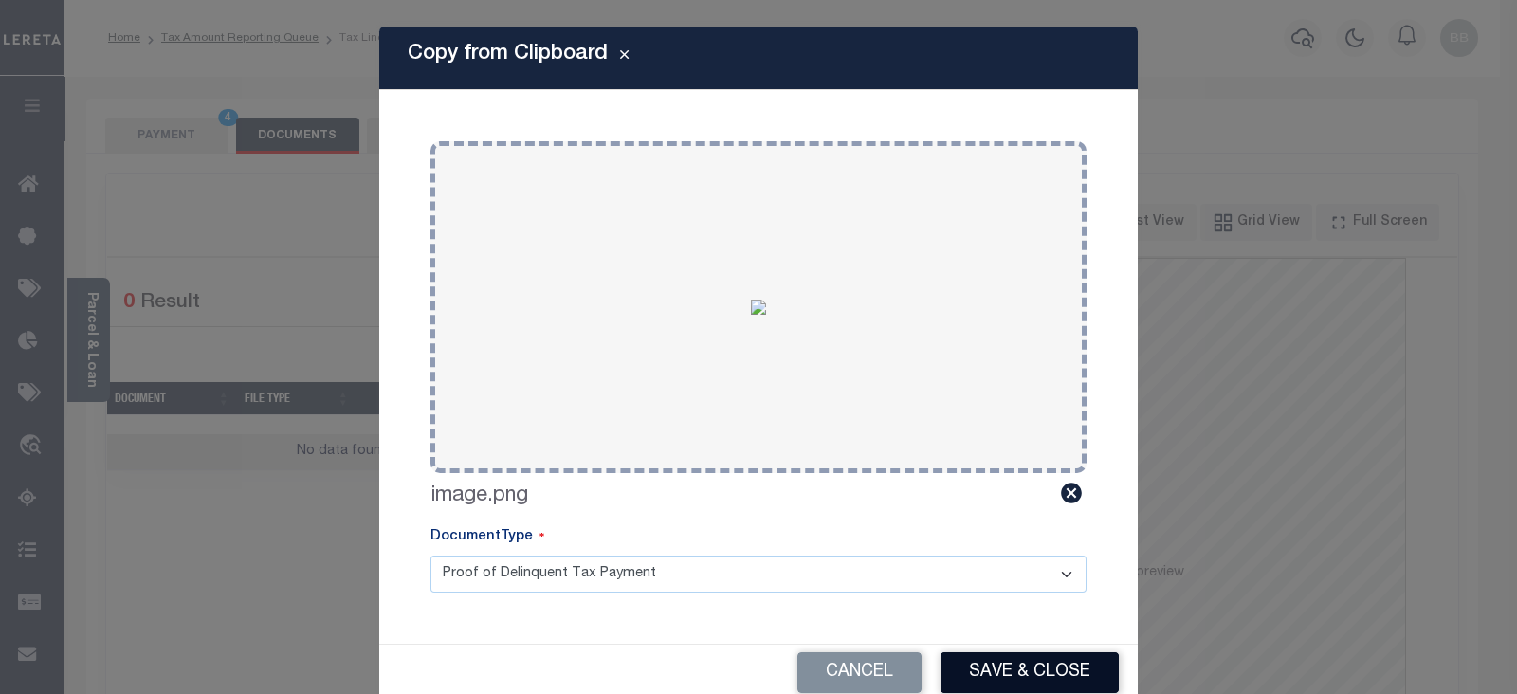
click at [1047, 668] on button "Save & Close" at bounding box center [1029, 672] width 178 height 41
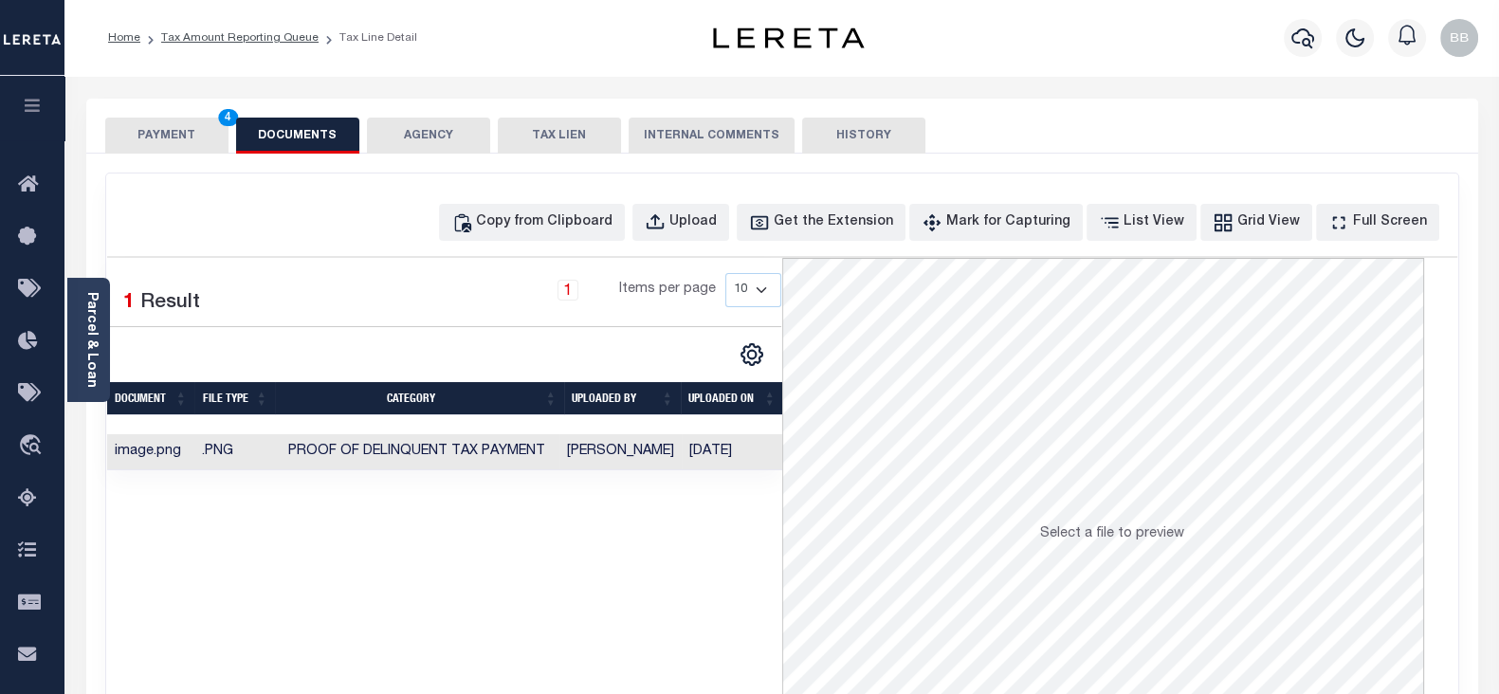
click at [195, 133] on button "PAYMENT 4" at bounding box center [166, 136] width 123 height 36
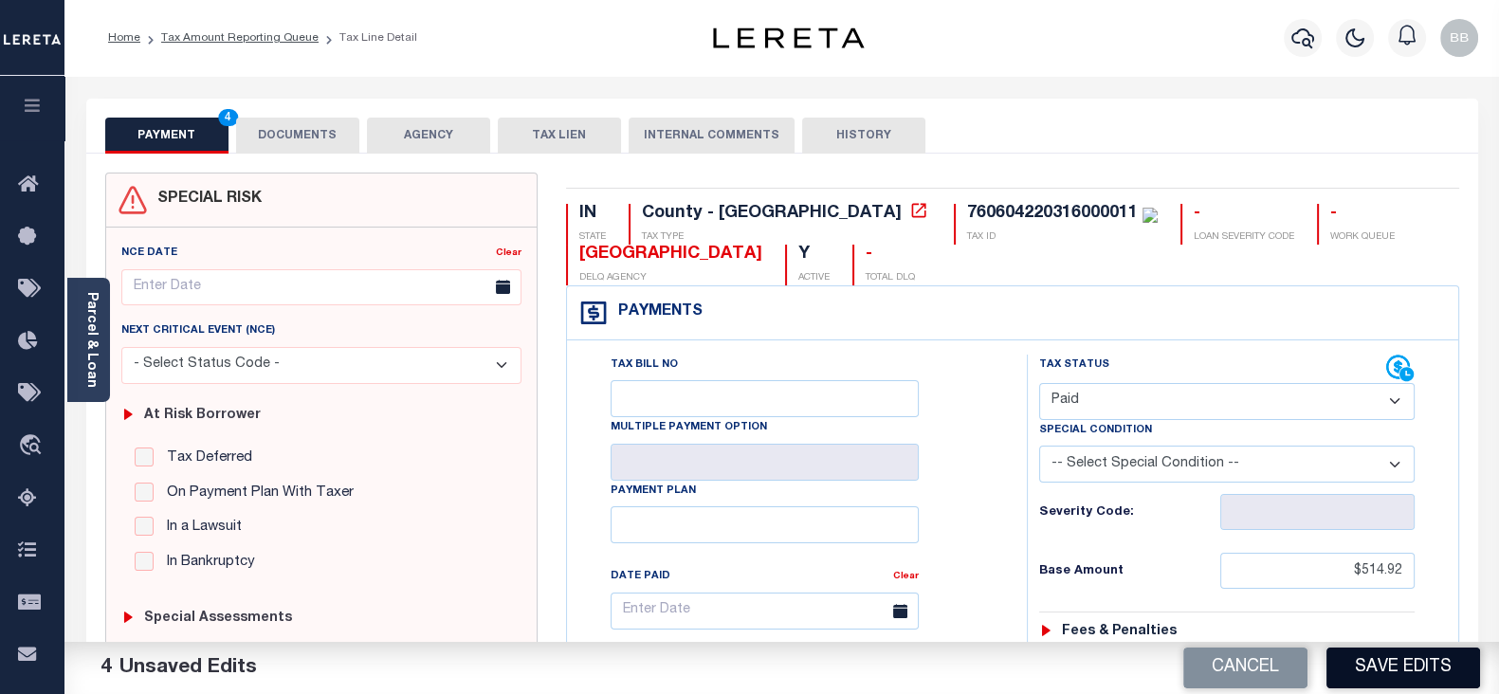
click at [1427, 675] on button "Save Edits" at bounding box center [1403, 667] width 154 height 41
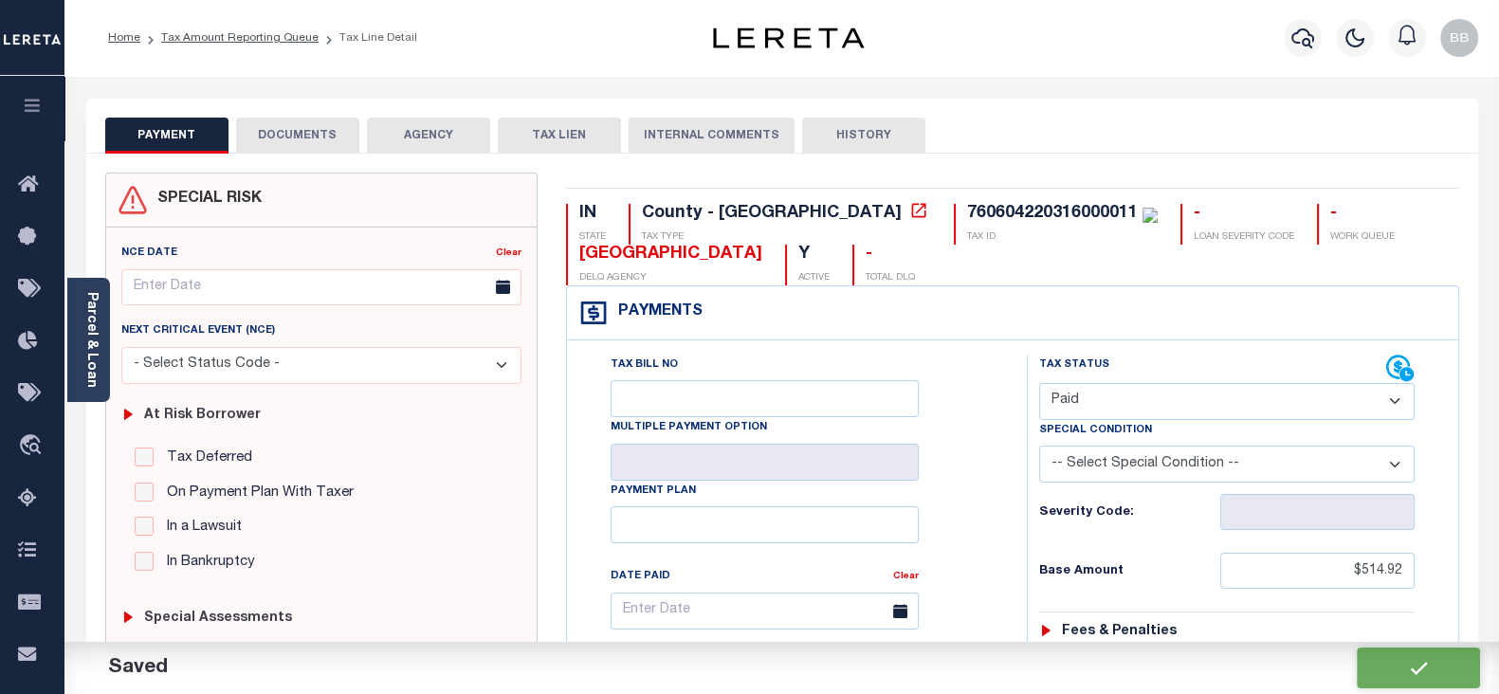
checkbox input "false"
type input "$514.92"
type input "$0"
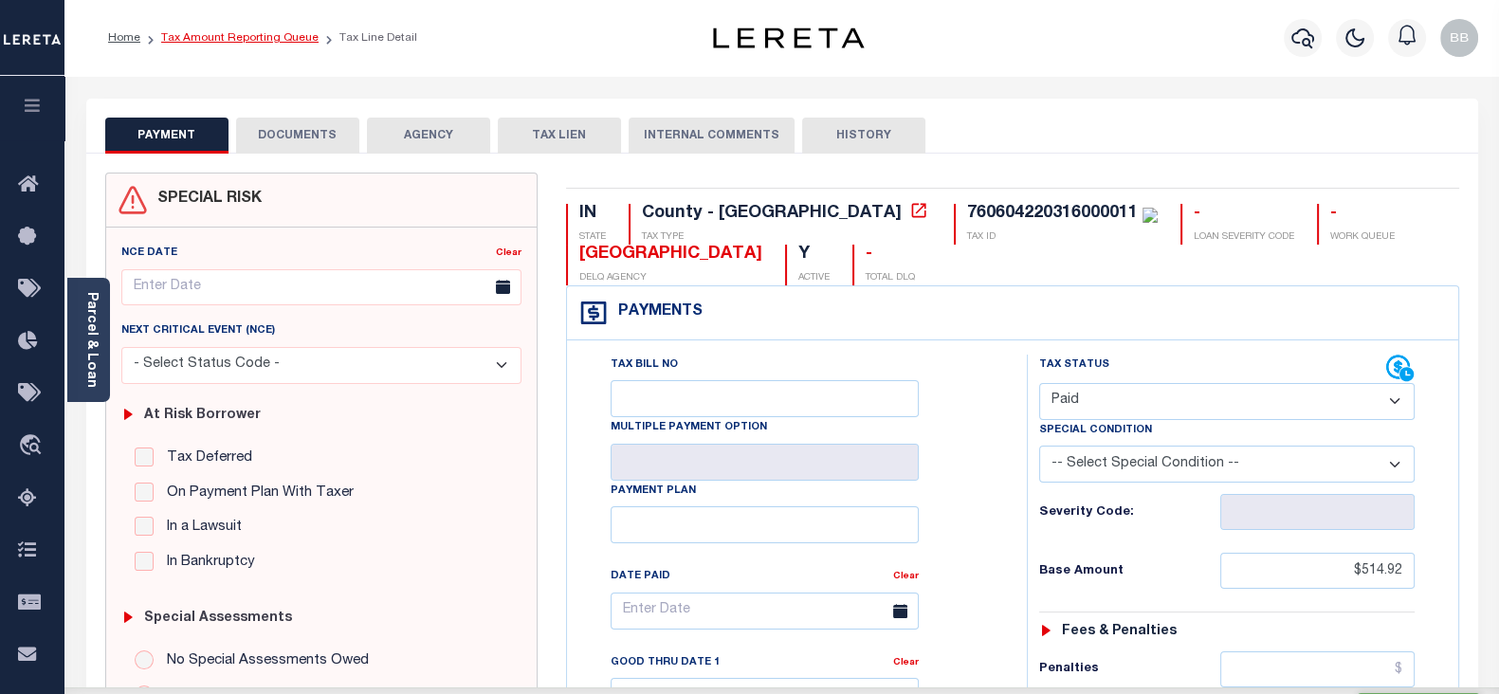
click at [264, 39] on link "Tax Amount Reporting Queue" at bounding box center [239, 37] width 157 height 11
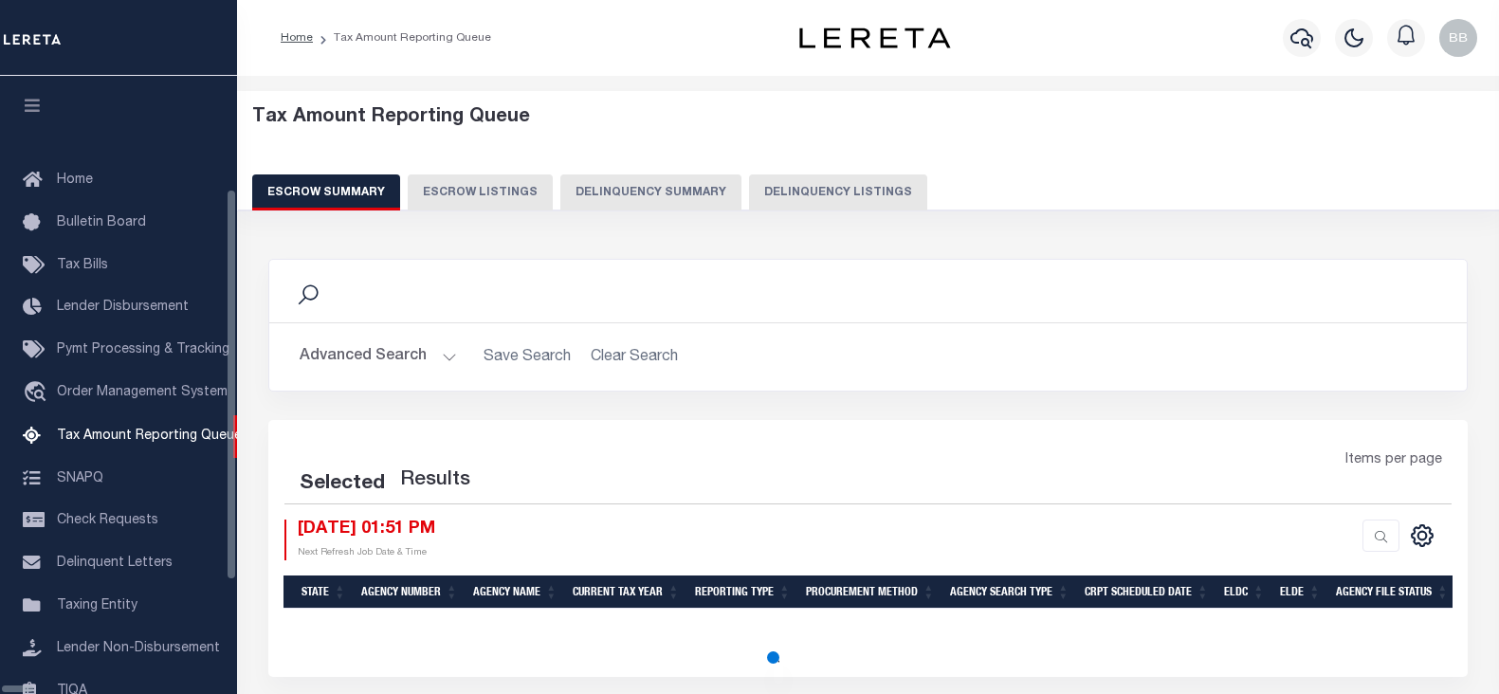
click at [755, 191] on button "Delinquency Listings" at bounding box center [838, 192] width 178 height 36
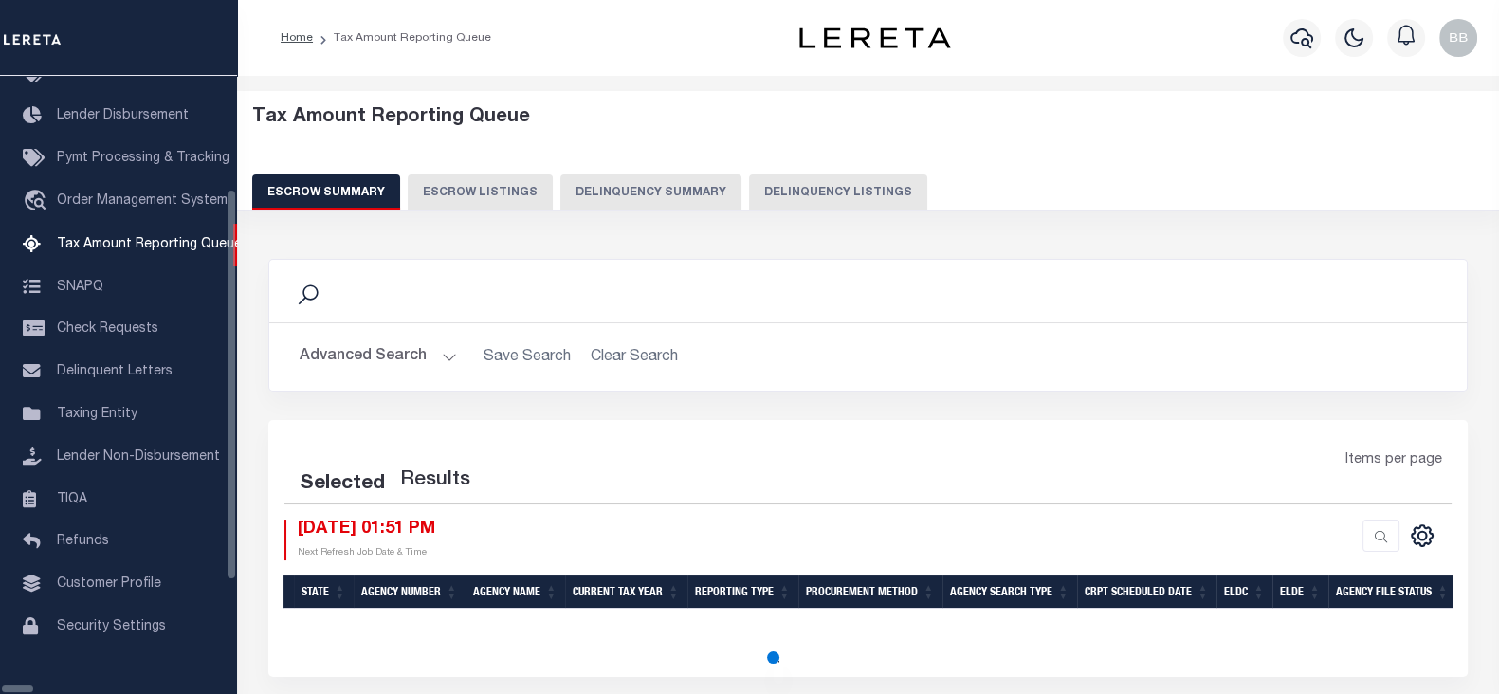
select select "100"
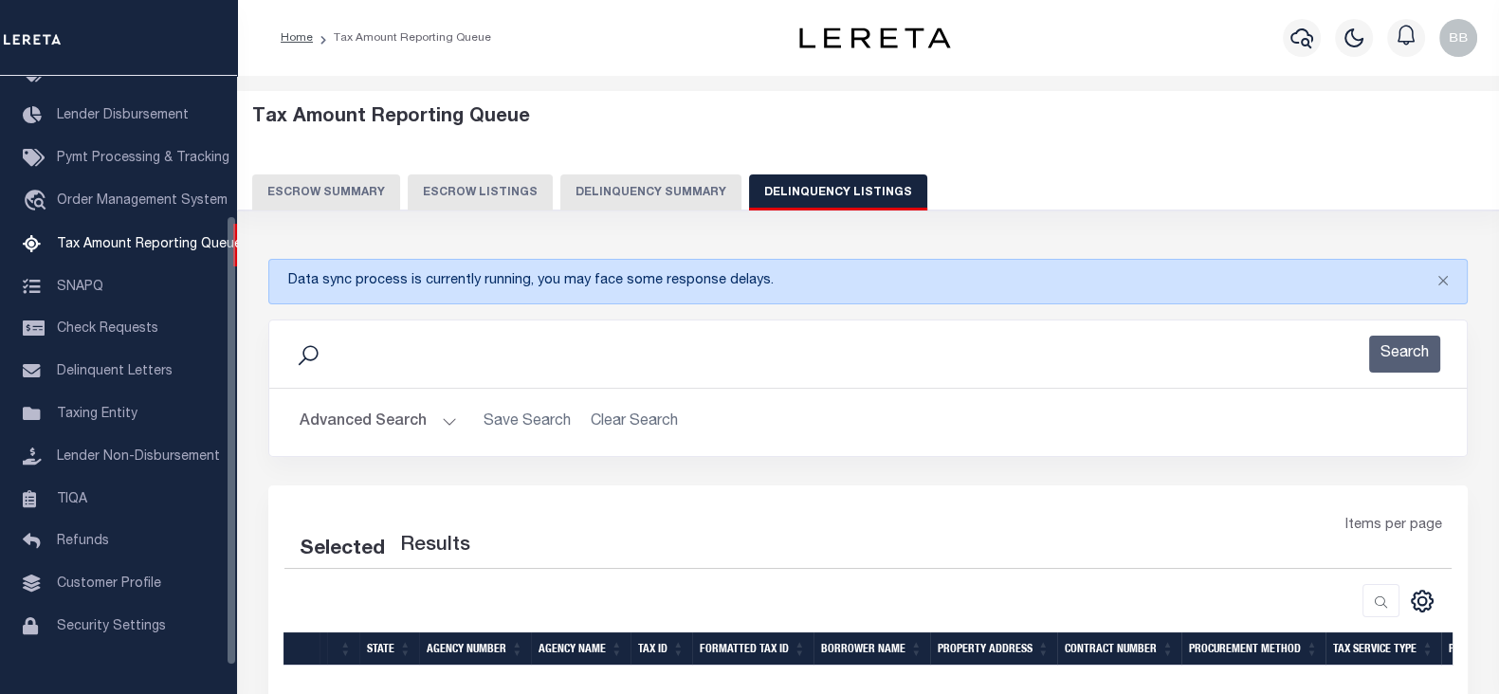
select select "100"
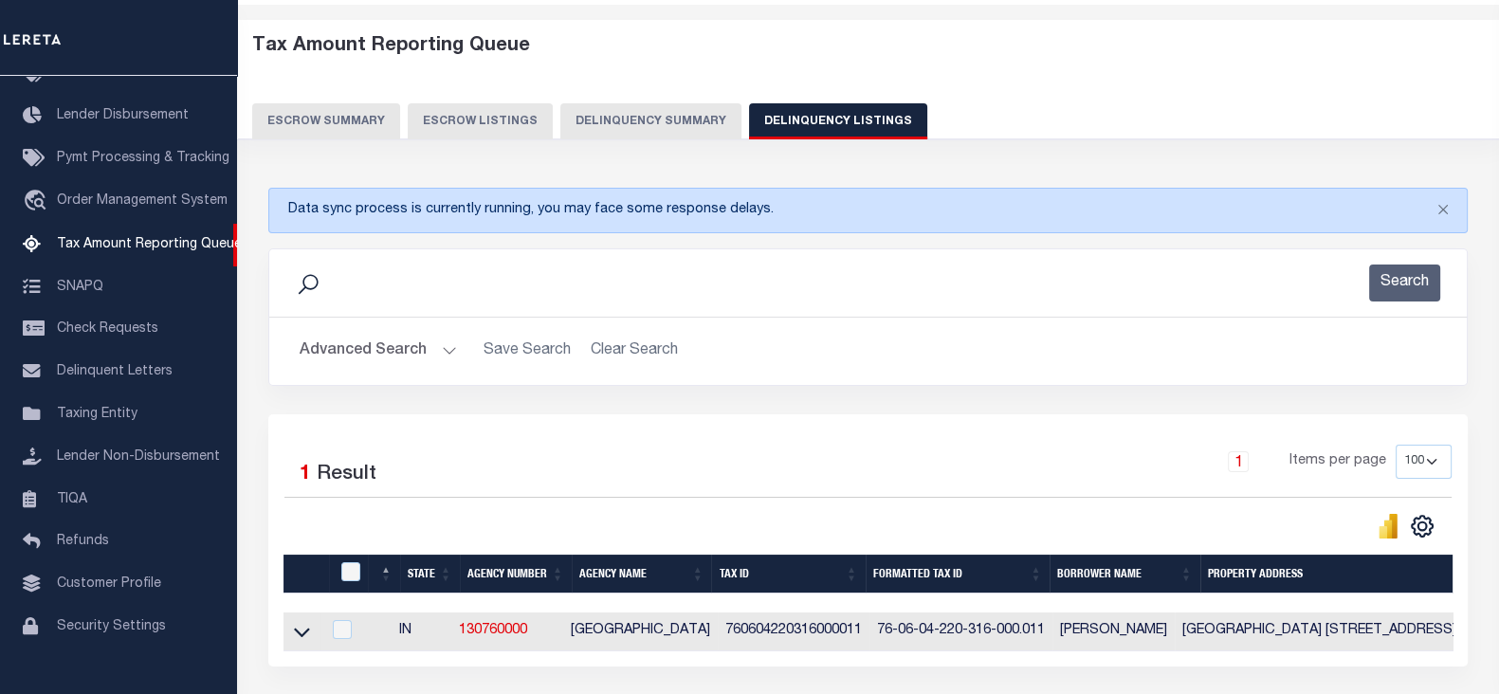
scroll to position [227, 0]
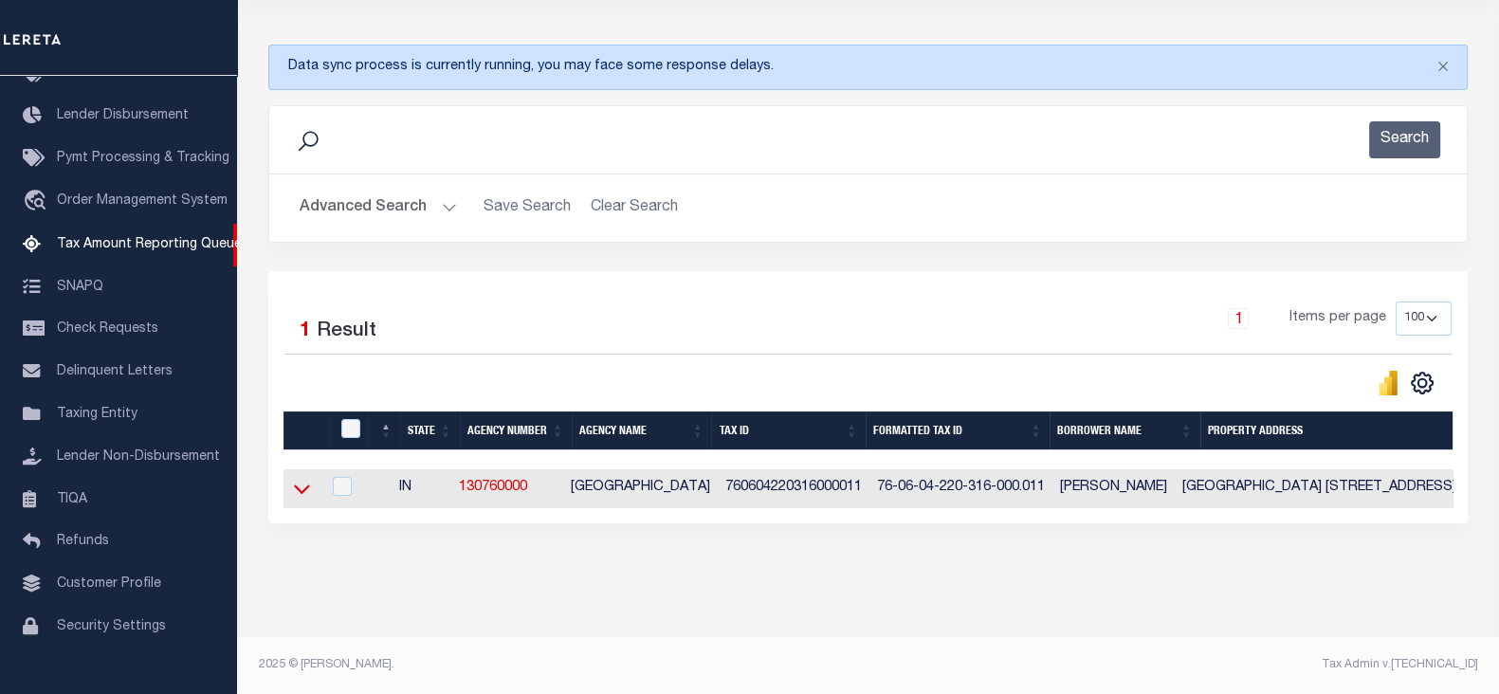
click at [300, 479] on icon at bounding box center [302, 489] width 16 height 20
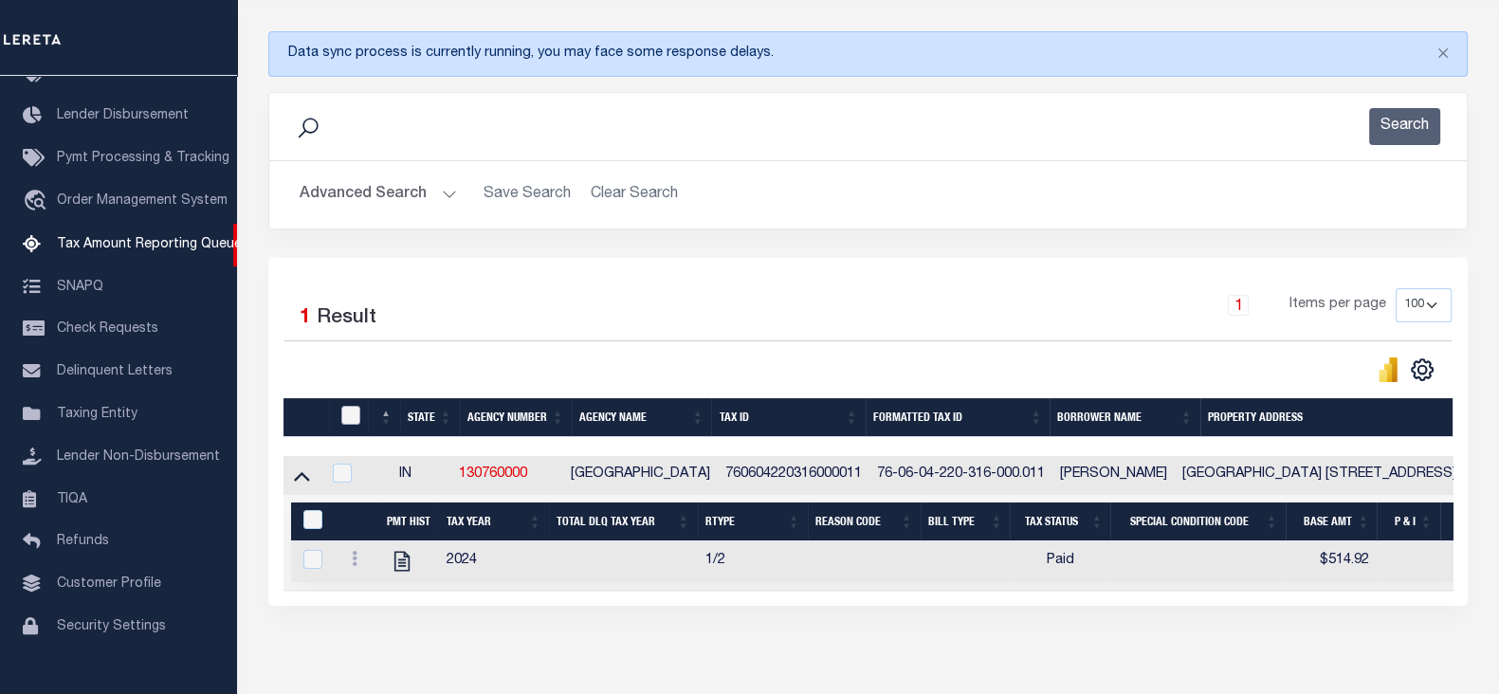
click at [342, 416] on input "checkbox" at bounding box center [350, 415] width 19 height 19
checkbox input "true"
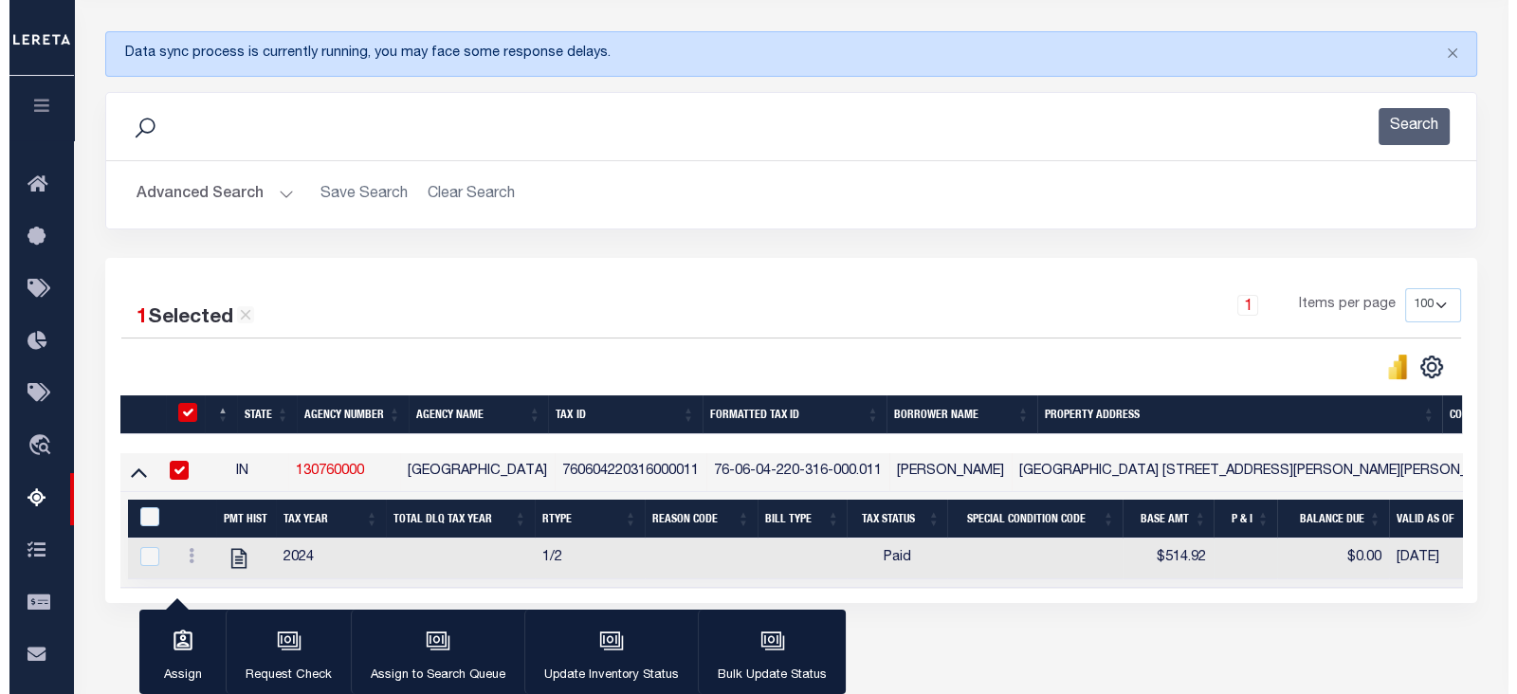
scroll to position [319, 0]
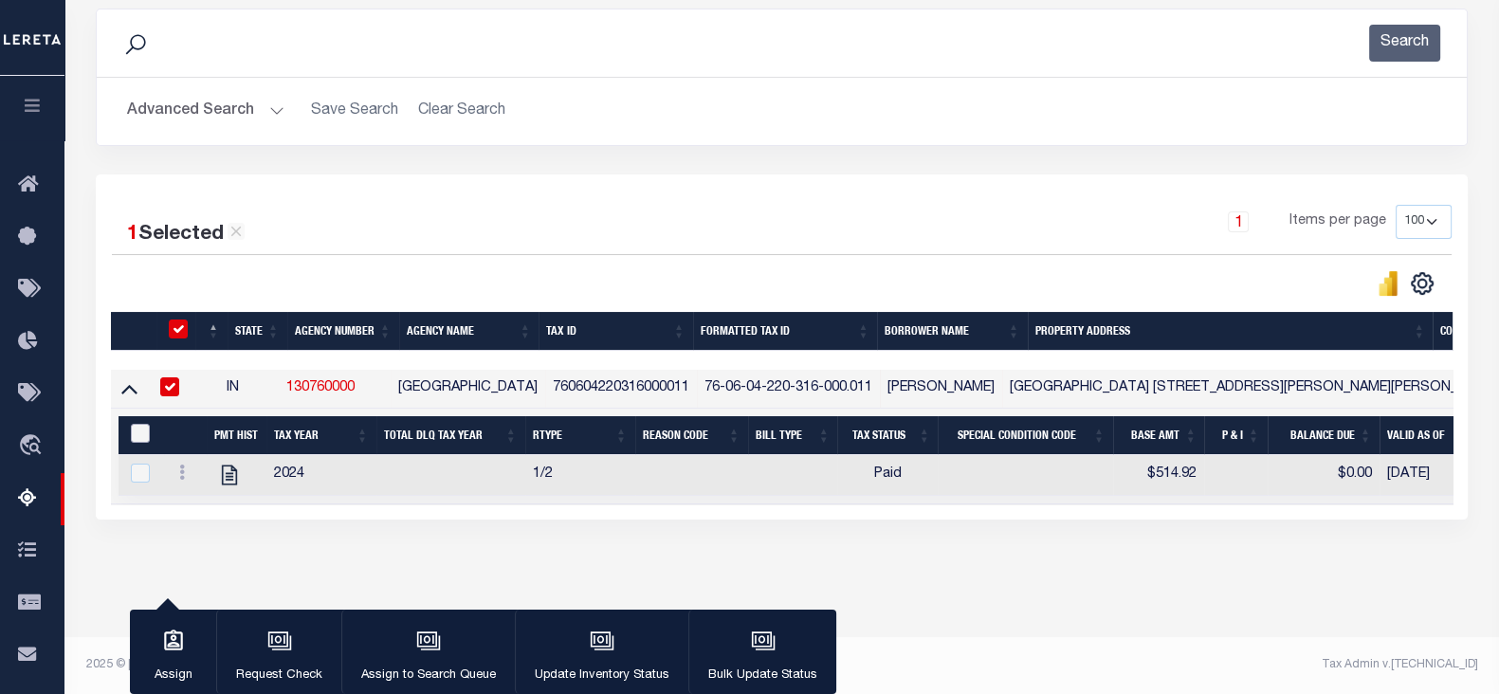
click at [143, 424] on input "&nbsp;" at bounding box center [140, 433] width 19 height 19
checkbox input "true"
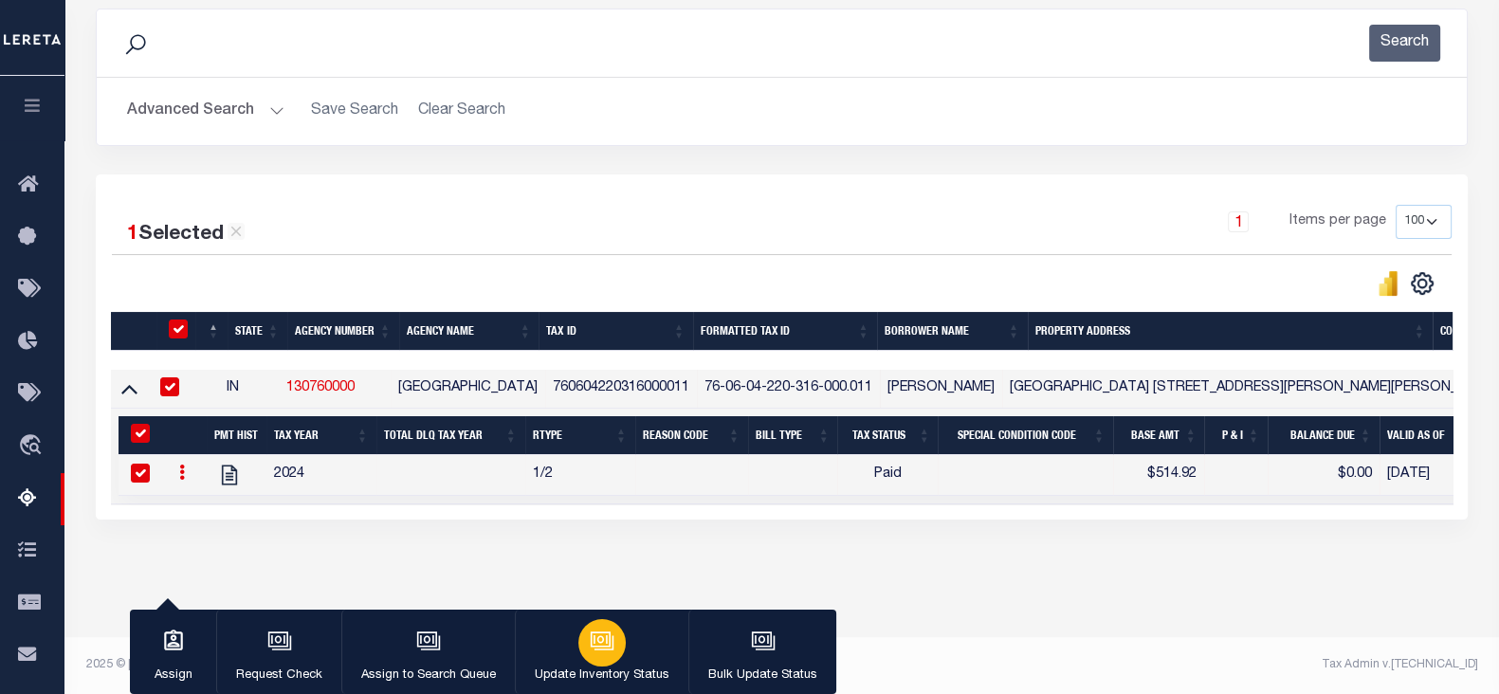
click at [609, 661] on div "button" at bounding box center [601, 642] width 47 height 47
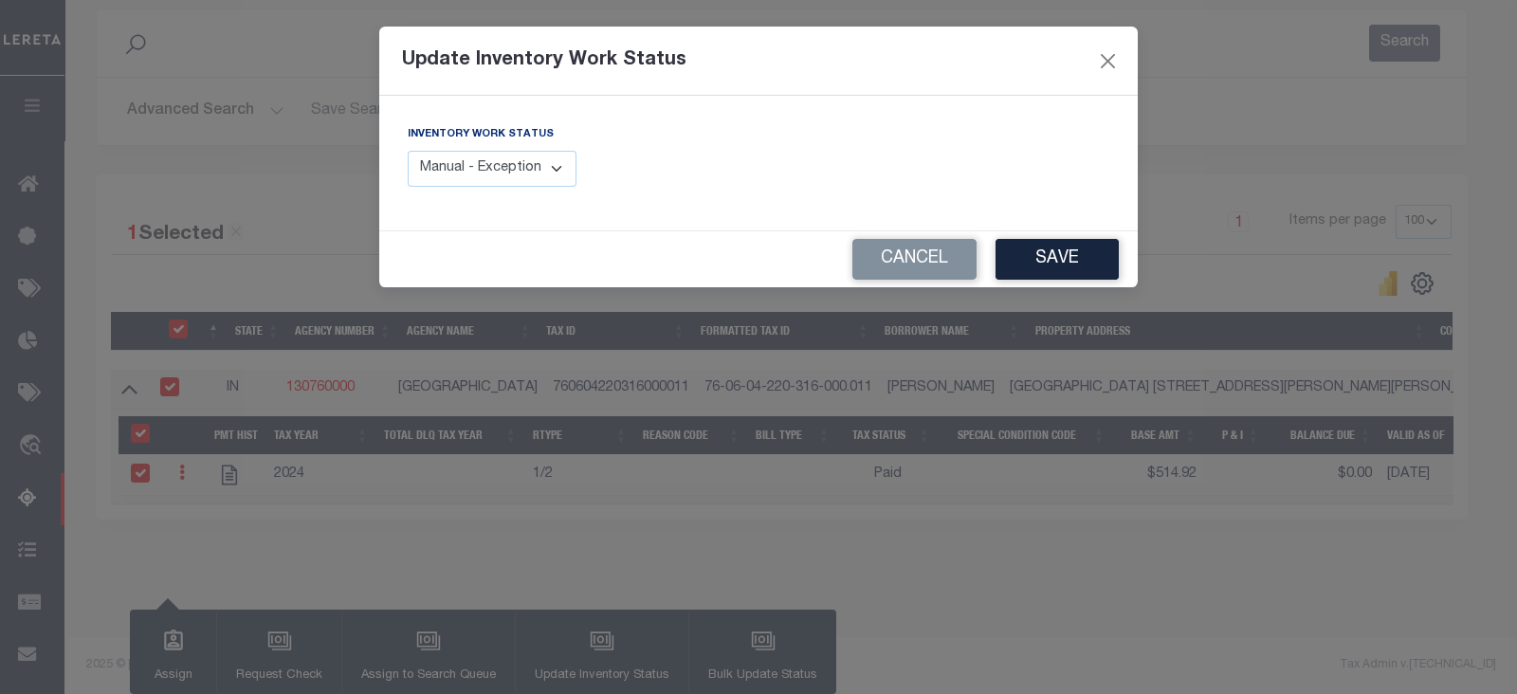
click at [510, 141] on label "Inventory Work Status" at bounding box center [481, 135] width 146 height 16
drag, startPoint x: 505, startPoint y: 169, endPoint x: 542, endPoint y: 175, distance: 37.6
click at [505, 170] on select "Manual - Exception Pended - Awaiting Search Late Add Exception Completed" at bounding box center [492, 169] width 169 height 37
select select "4"
click at [408, 151] on select "Manual - Exception Pended - Awaiting Search Late Add Exception Completed" at bounding box center [492, 169] width 169 height 37
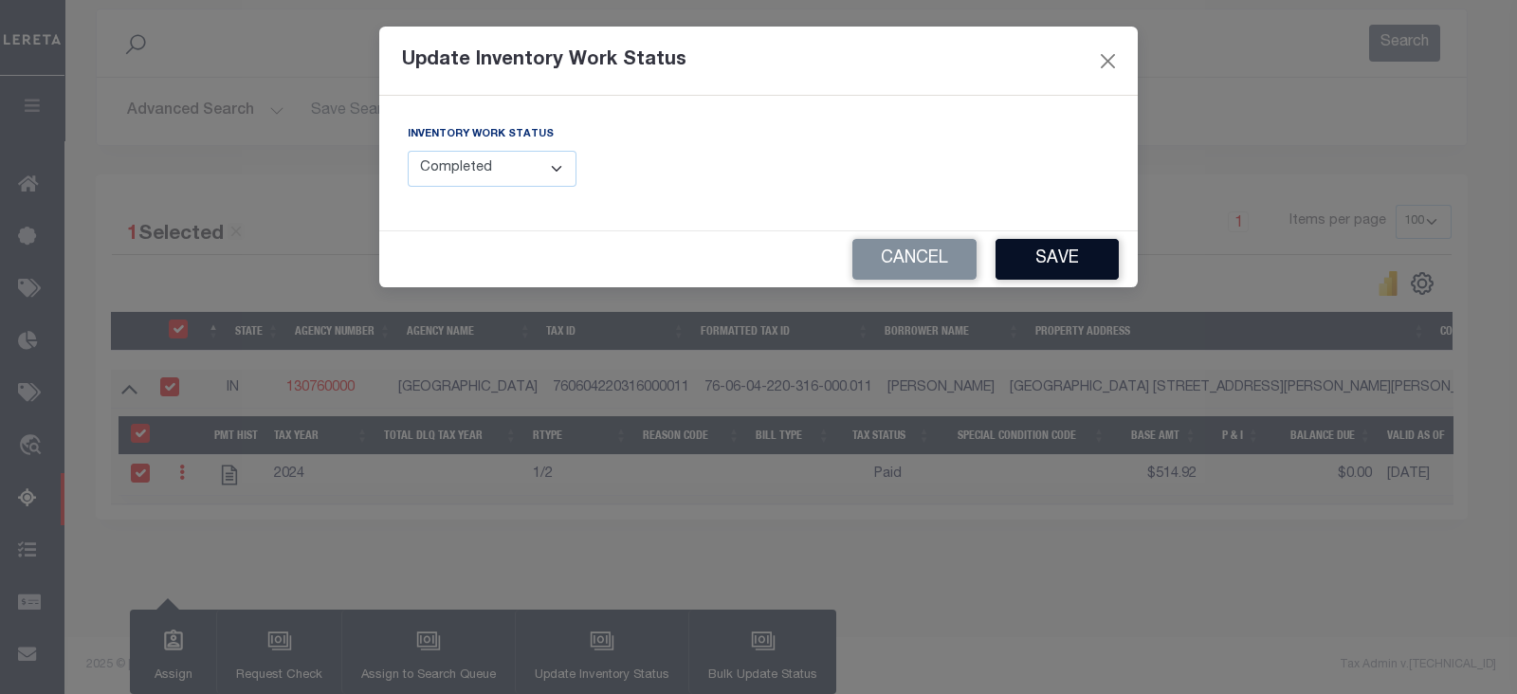
click at [1093, 263] on button "Save" at bounding box center [1056, 259] width 123 height 41
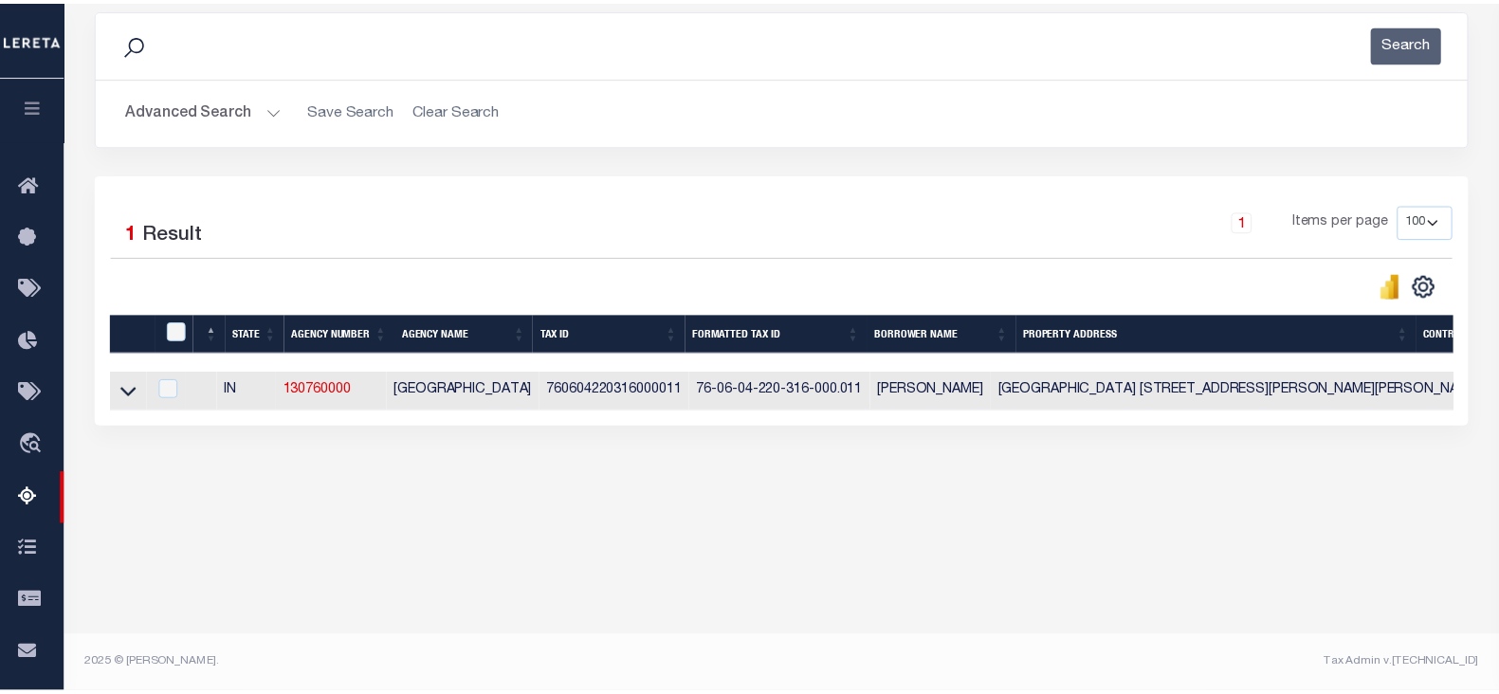
scroll to position [311, 0]
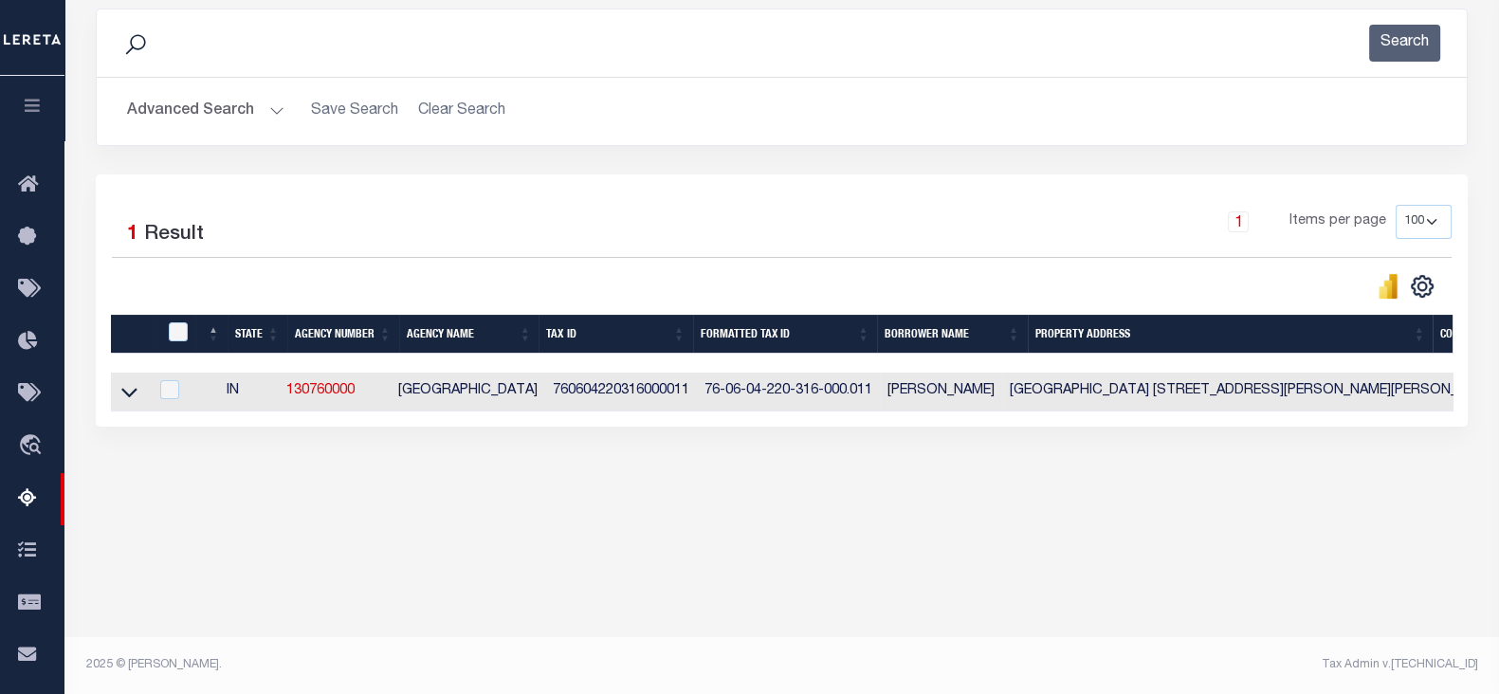
click at [152, 99] on button "Advanced Search" at bounding box center [205, 111] width 157 height 37
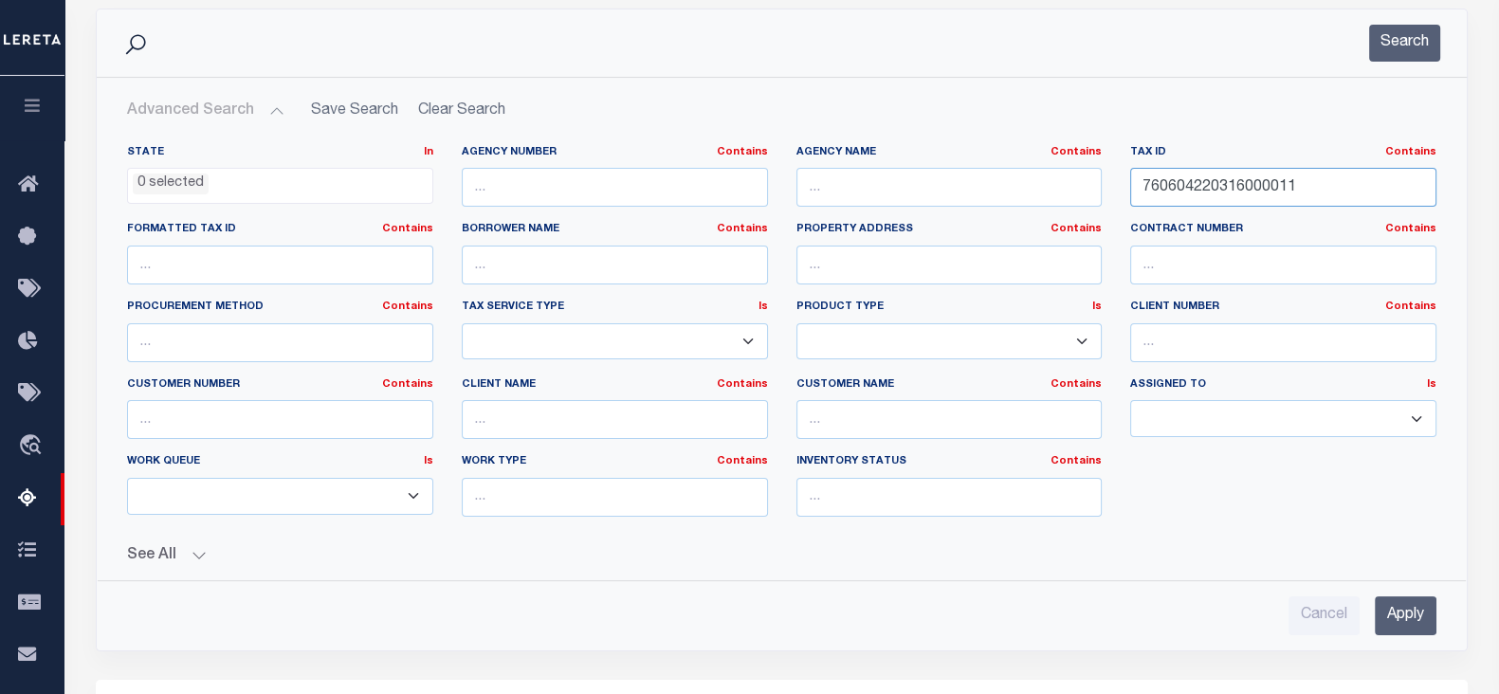
click at [1333, 190] on input "760604220316000011" at bounding box center [1283, 187] width 306 height 39
paste input "10130214"
click at [1333, 190] on input "760610130214000011" at bounding box center [1283, 187] width 306 height 39
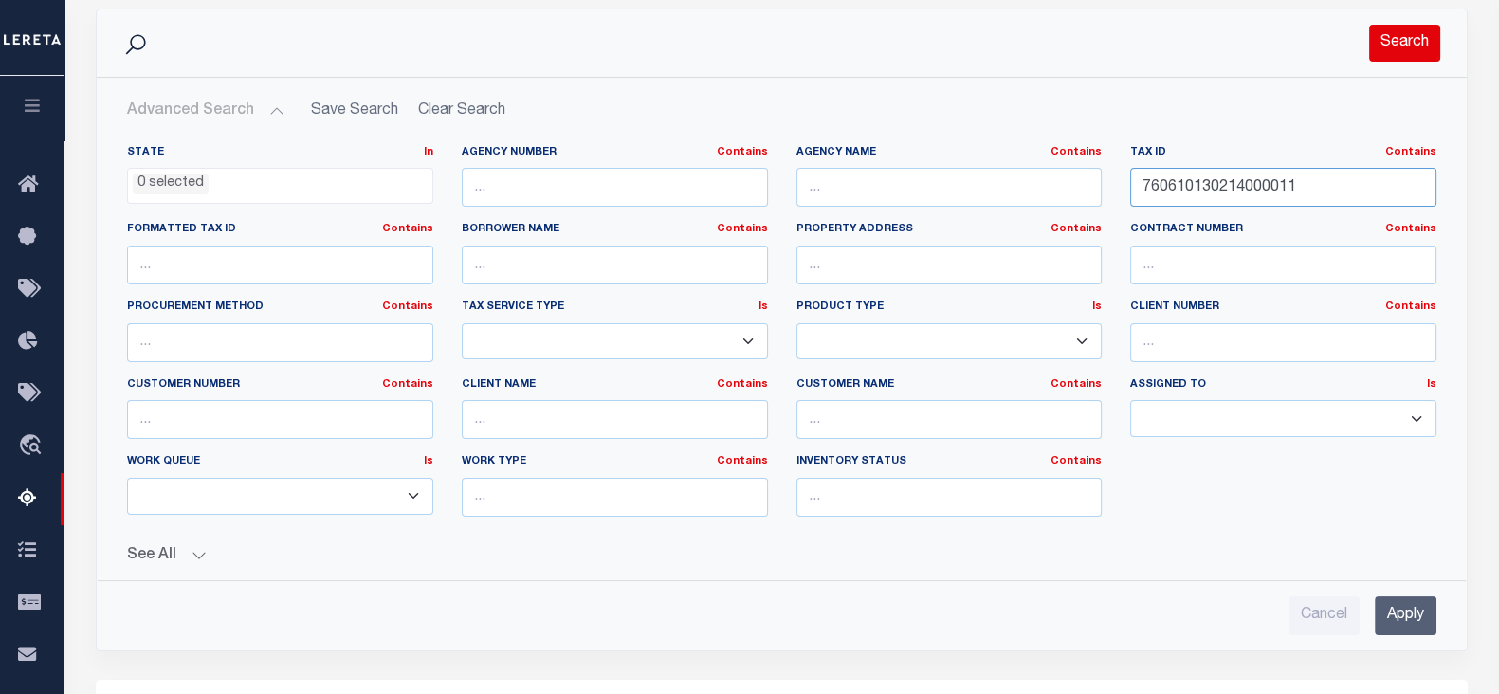
type input "760610130214000011"
click at [1398, 54] on button "Search" at bounding box center [1404, 43] width 71 height 37
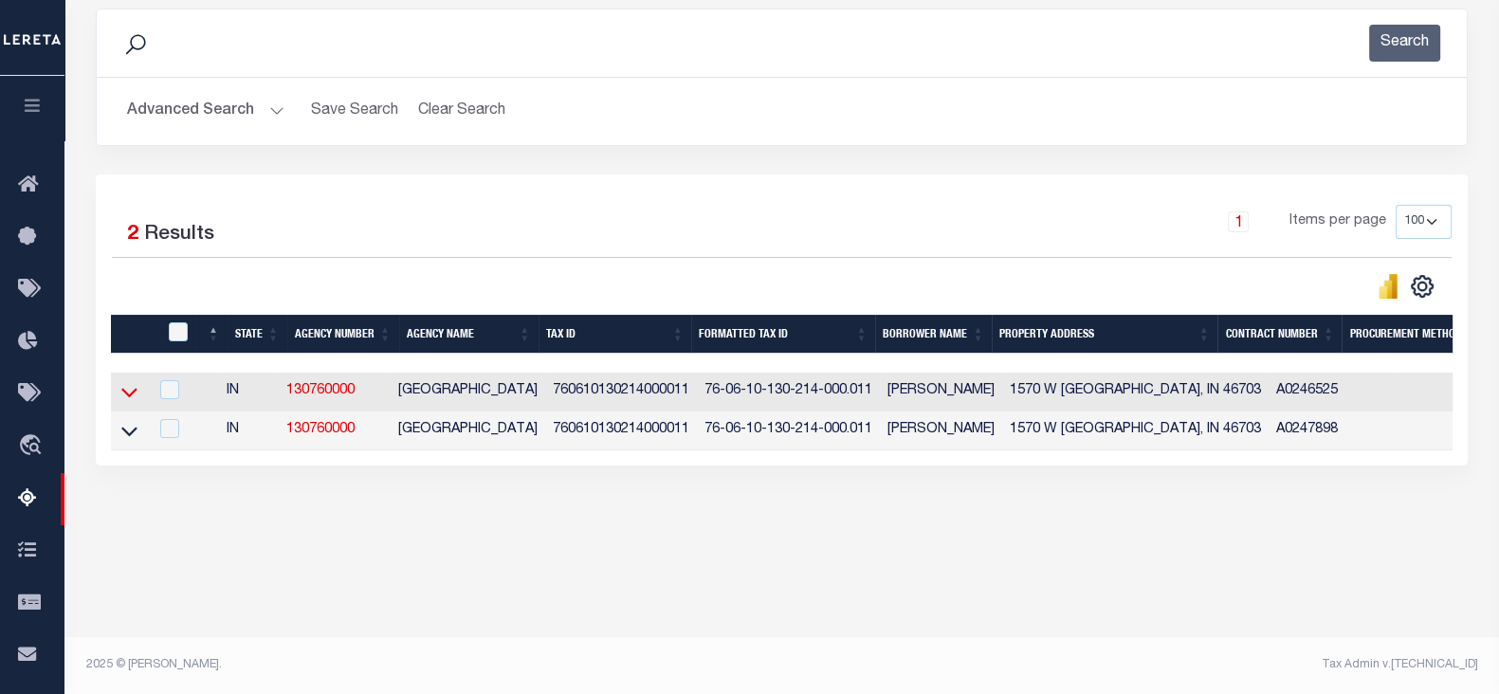
click at [128, 395] on icon at bounding box center [129, 392] width 16 height 20
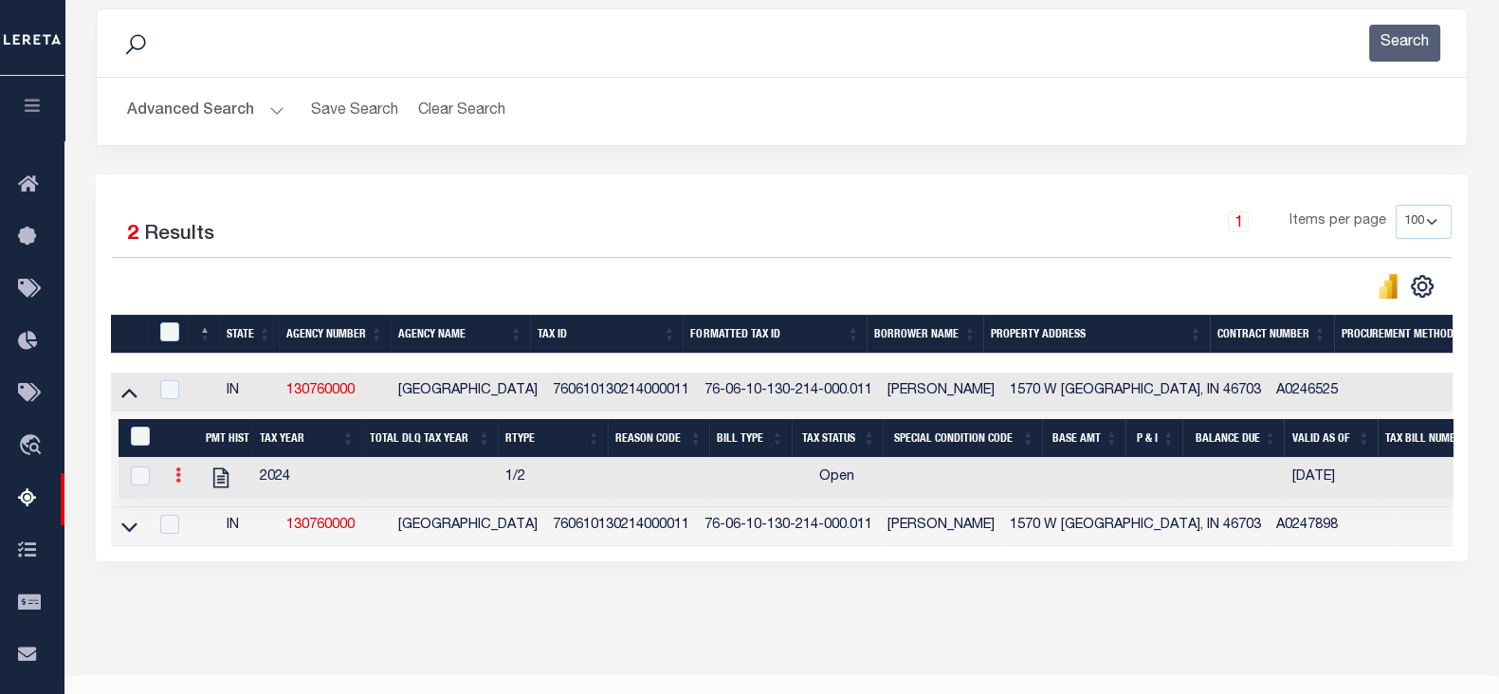
click at [179, 478] on icon at bounding box center [178, 474] width 6 height 15
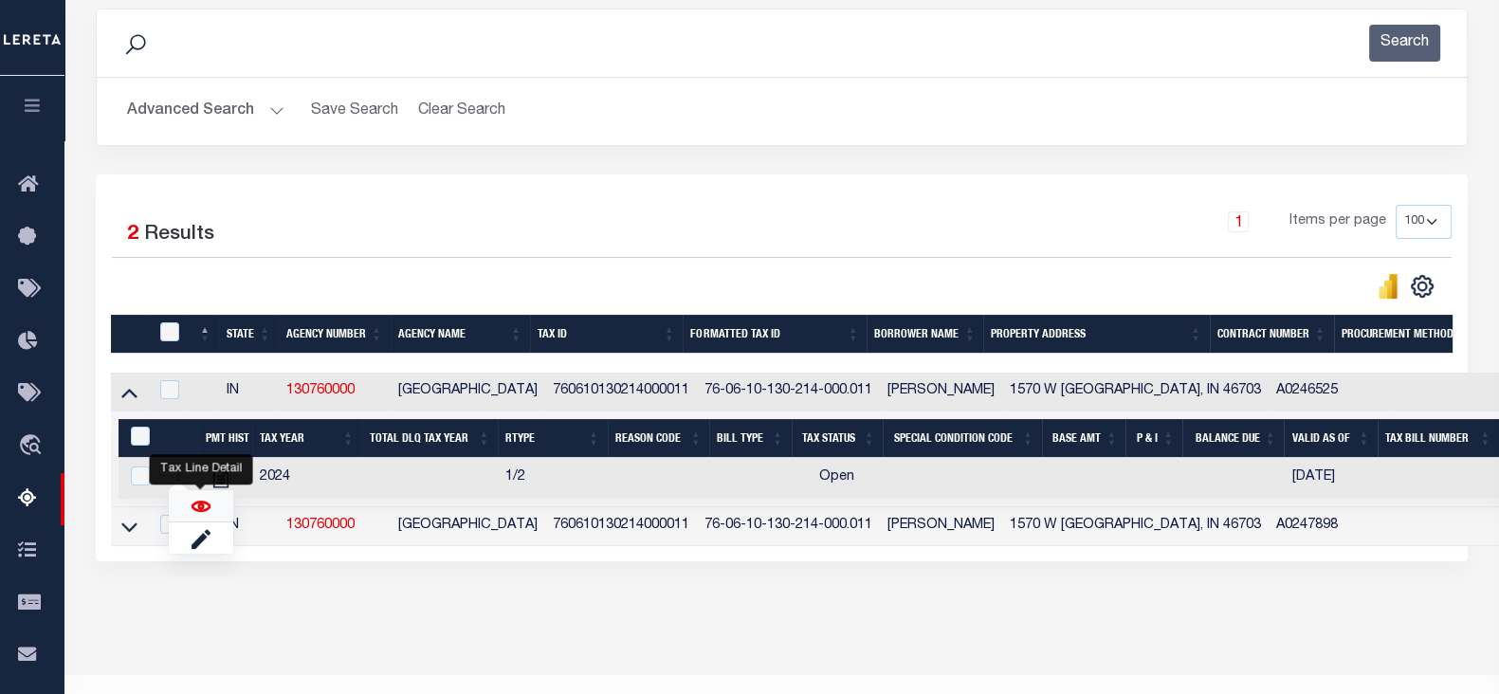
click at [202, 511] on img "" at bounding box center [200, 506] width 19 height 19
checkbox input "true"
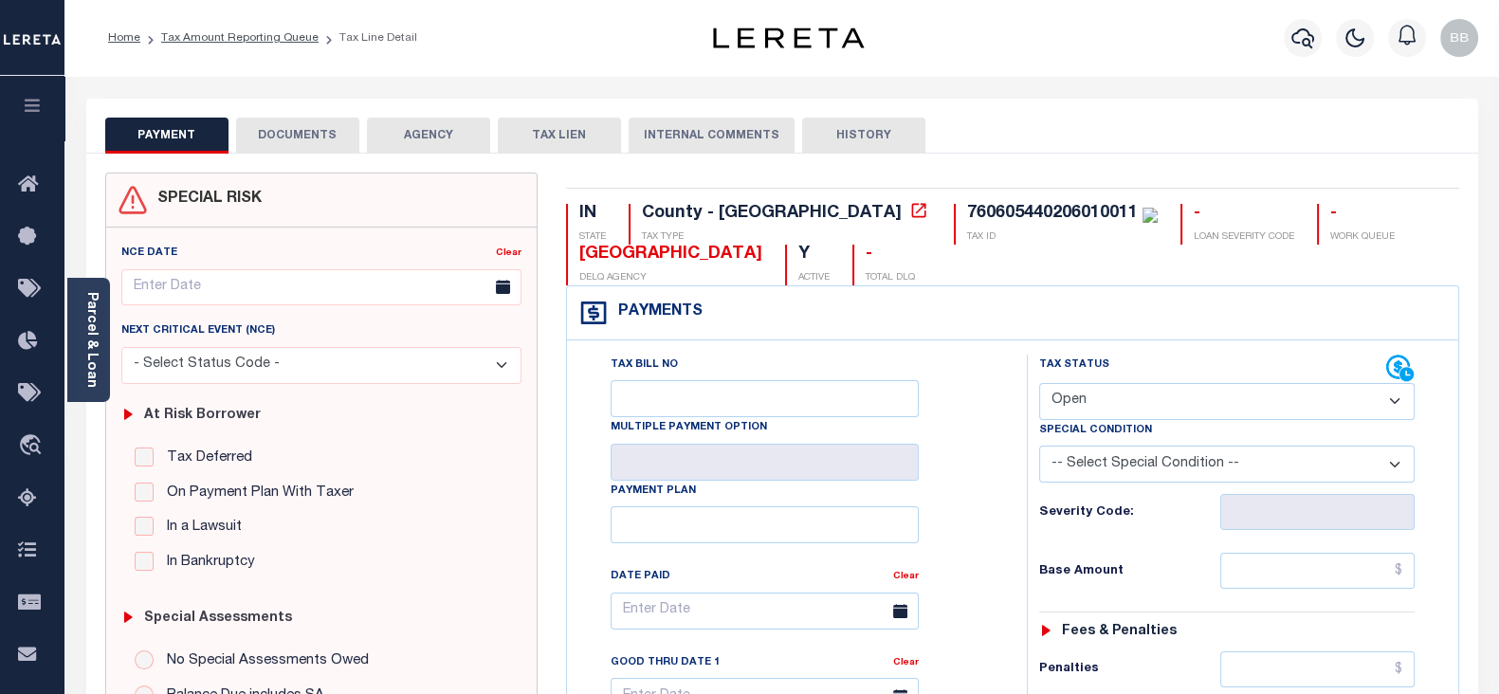
click at [1105, 394] on select "- Select Status Code - Open Due/Unpaid Paid Incomplete No Tax Due Internal Refu…" at bounding box center [1226, 401] width 375 height 37
select select "PYD"
click at [1039, 383] on select "- Select Status Code - Open Due/Unpaid Paid Incomplete No Tax Due Internal Refu…" at bounding box center [1226, 401] width 375 height 37
type input "[DATE]"
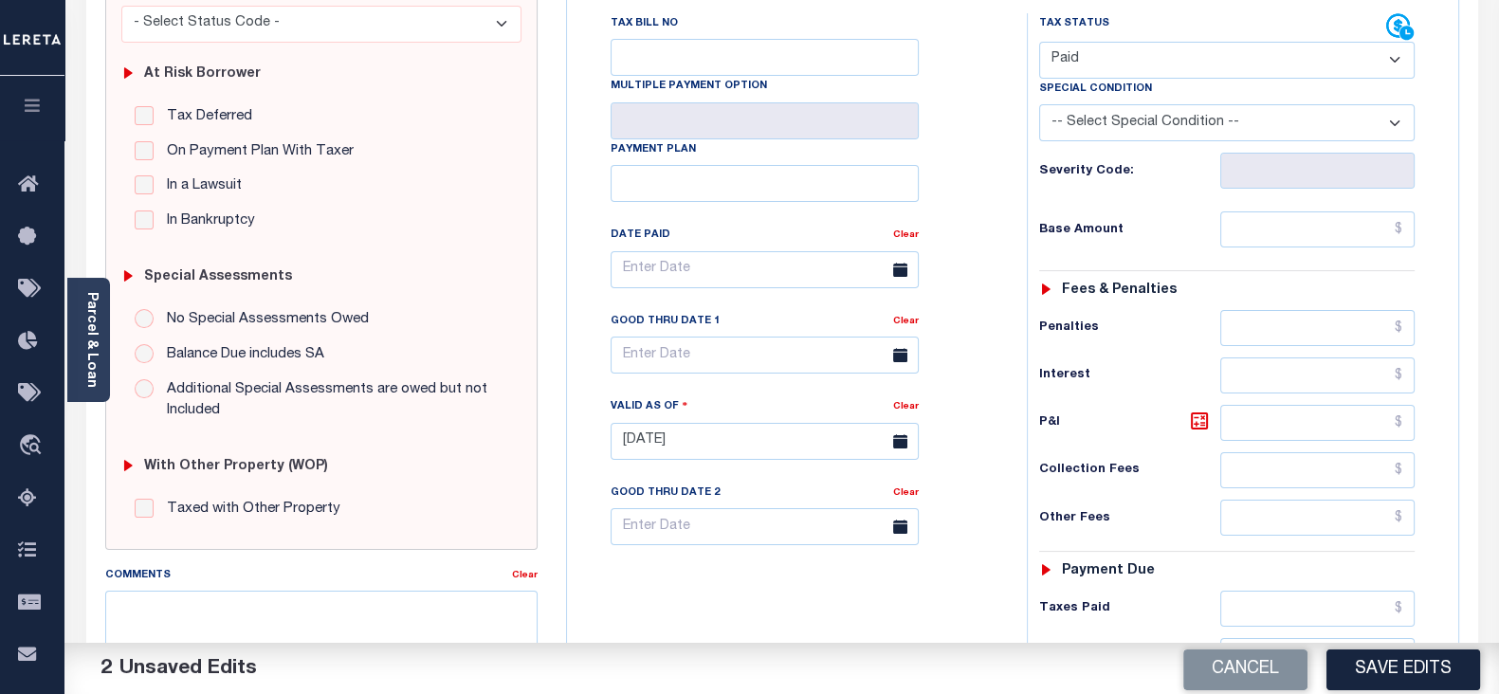
scroll to position [355, 0]
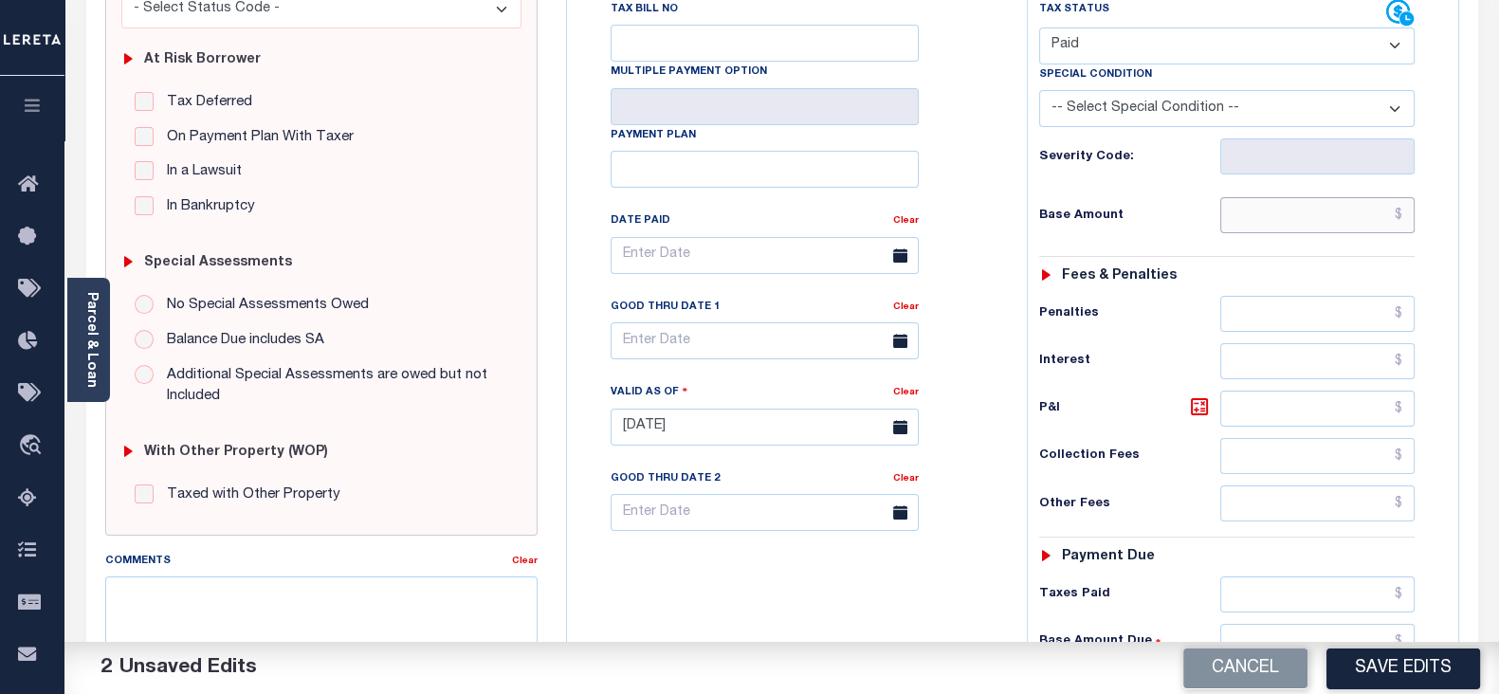
click at [1273, 220] on input "text" at bounding box center [1317, 215] width 194 height 36
paste input "559.47"
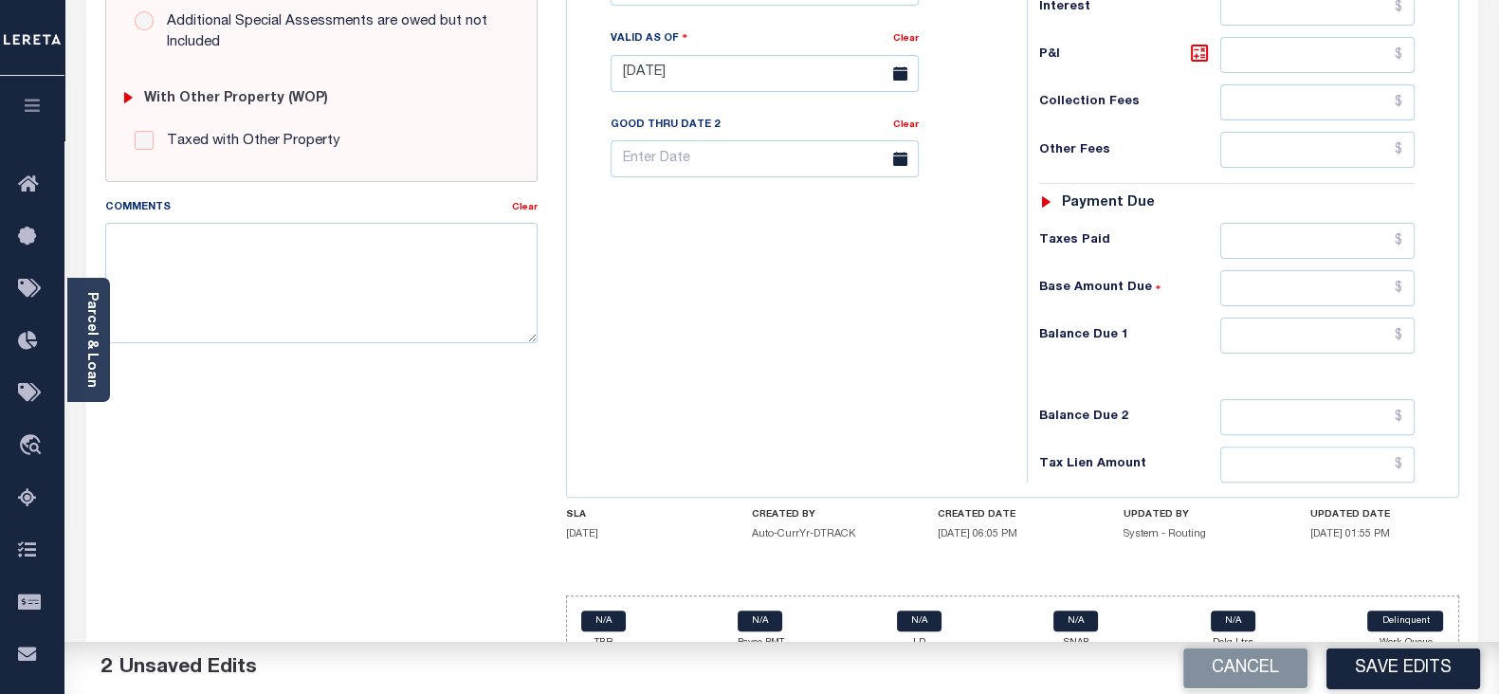
scroll to position [736, 0]
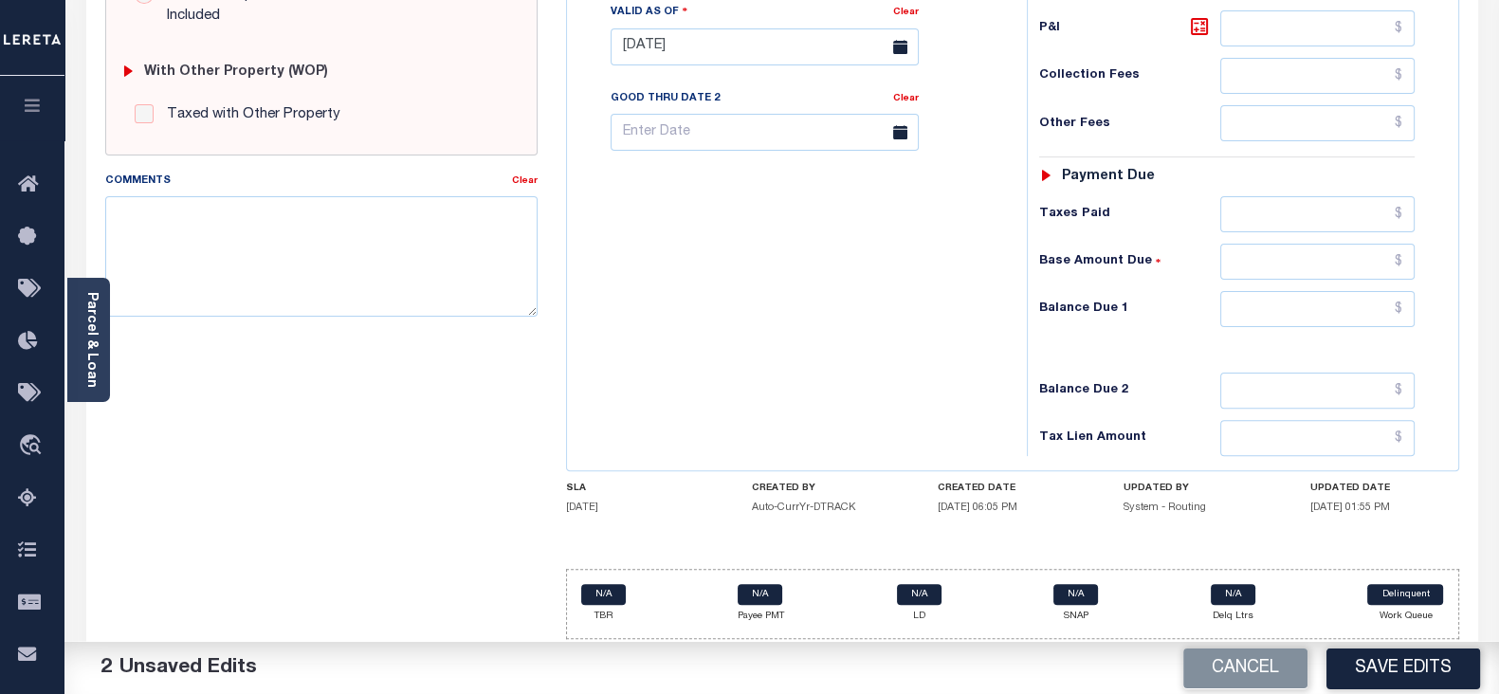
type input "$559.47"
click at [1287, 305] on input "text" at bounding box center [1317, 309] width 194 height 36
type input "$0.00"
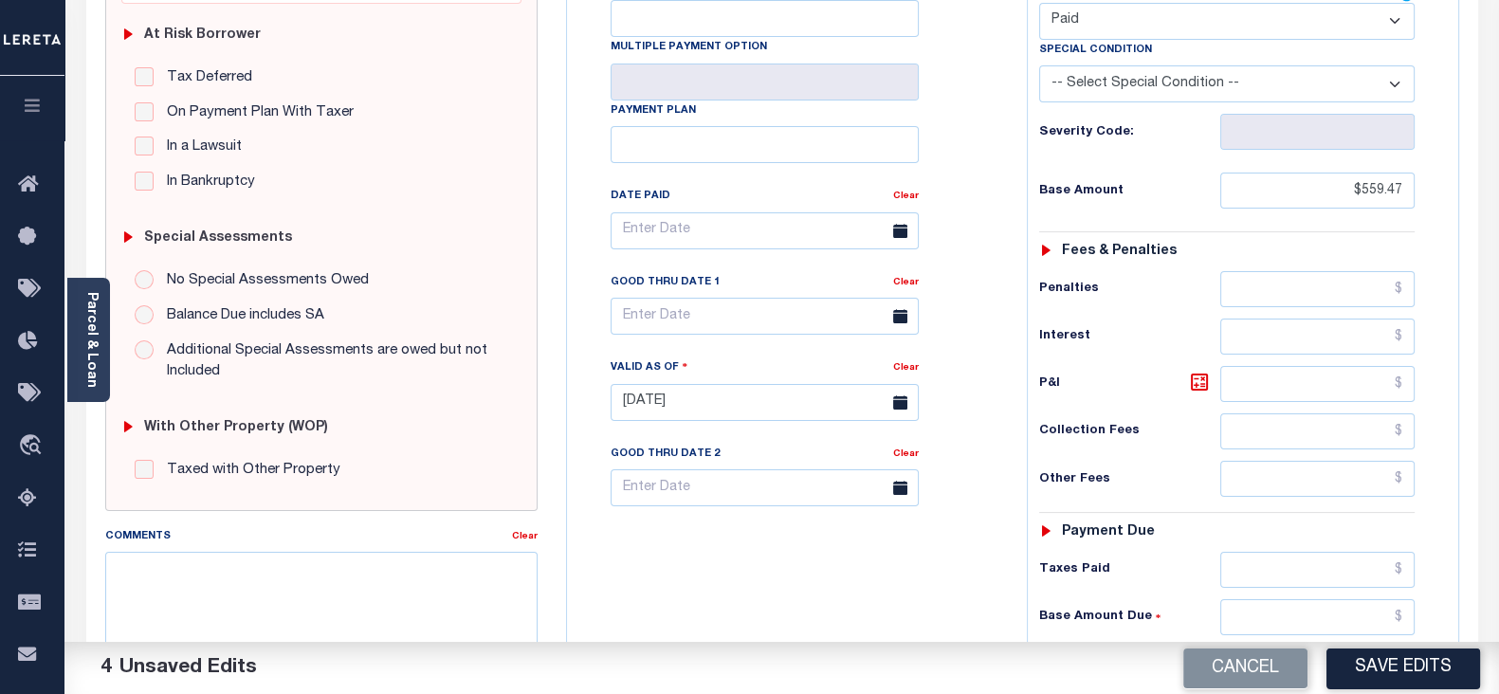
scroll to position [0, 0]
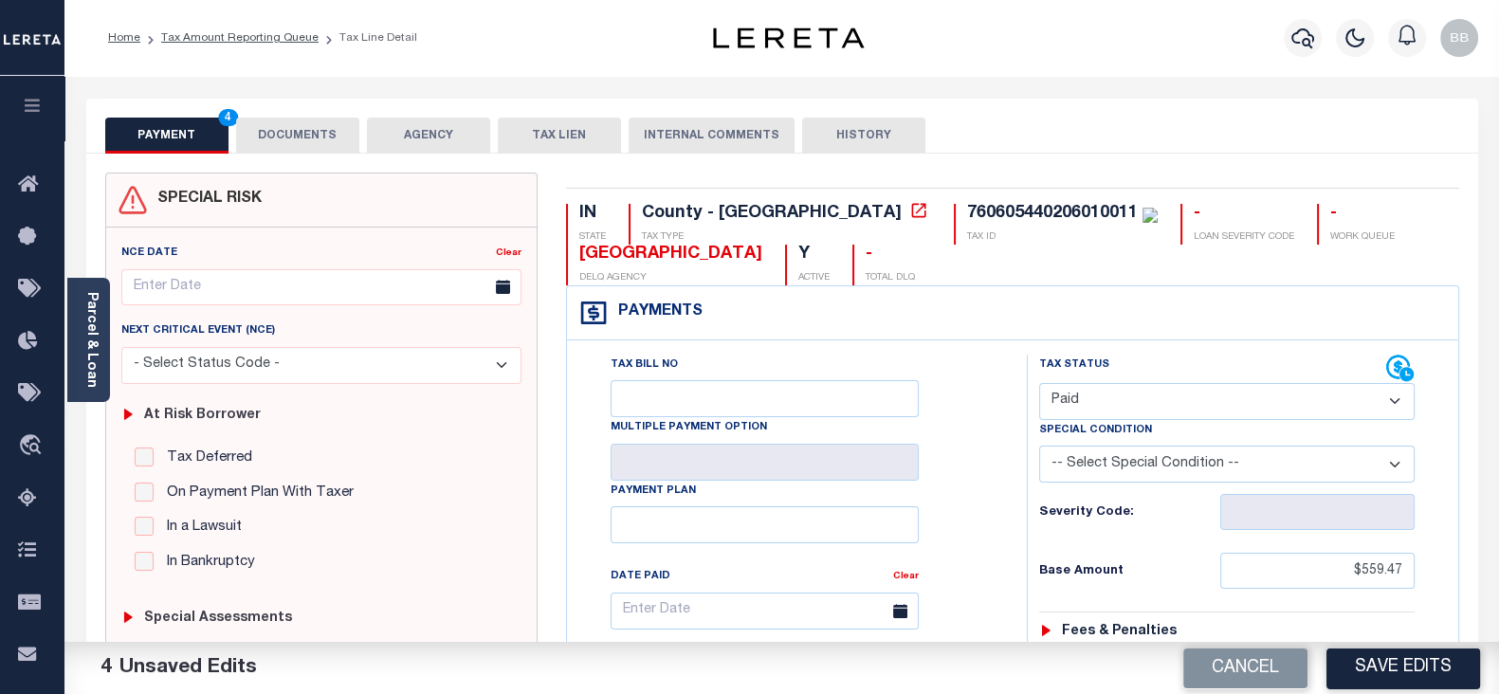
click at [298, 146] on button "DOCUMENTS" at bounding box center [297, 136] width 123 height 36
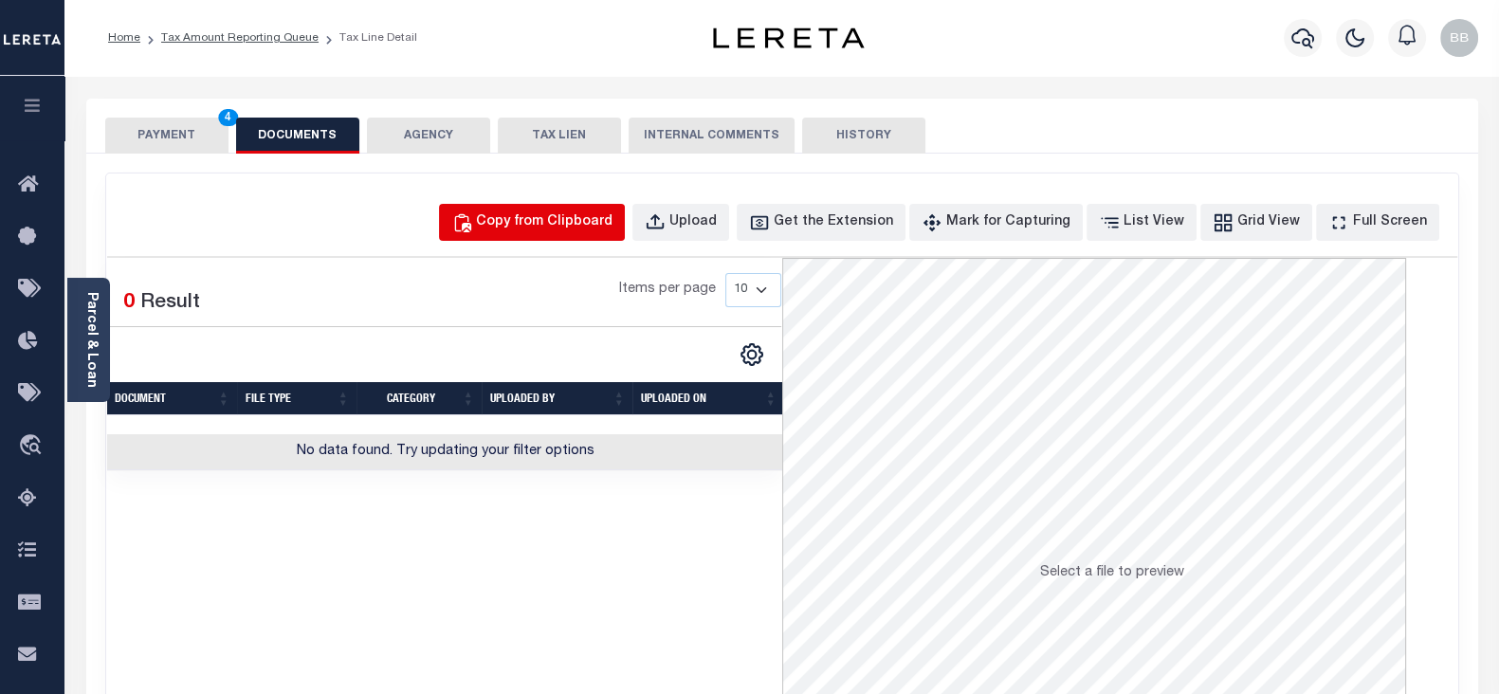
click at [572, 226] on div "Copy from Clipboard" at bounding box center [544, 222] width 136 height 21
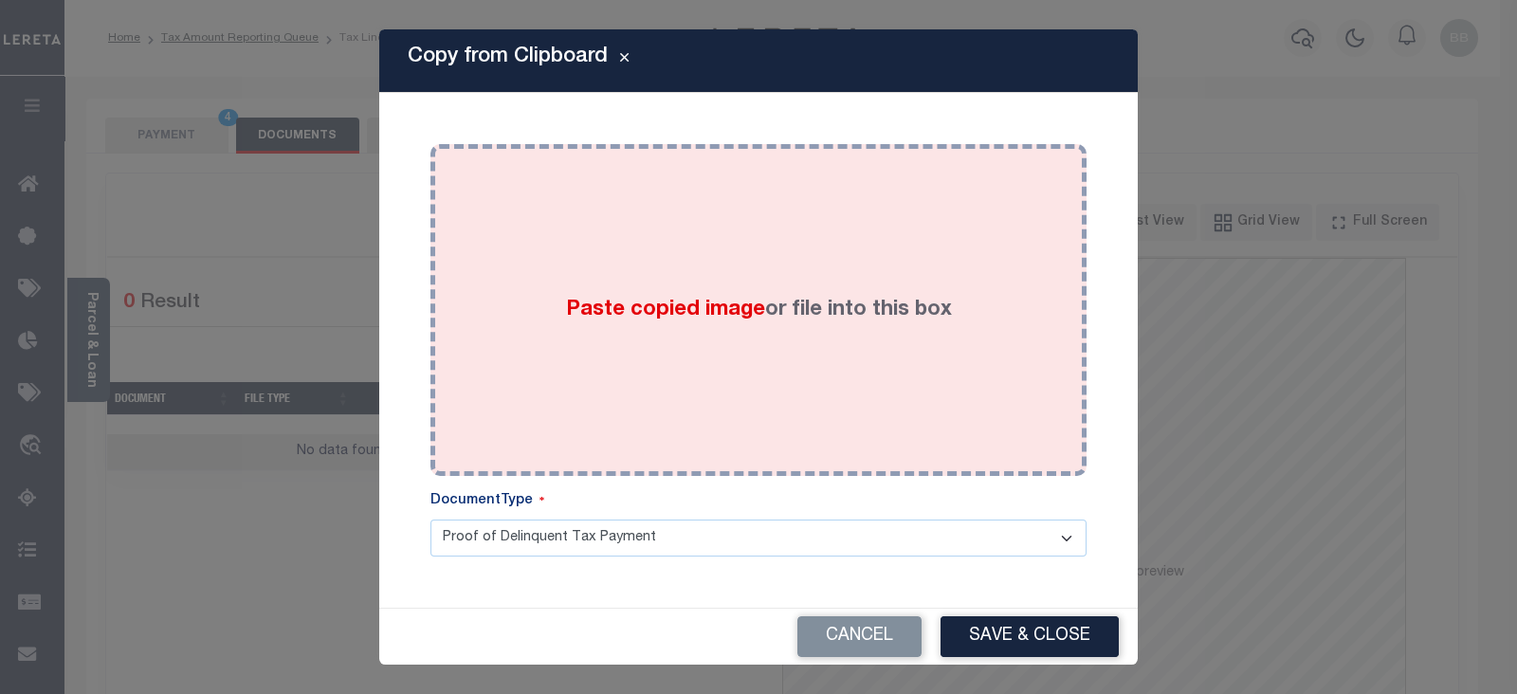
click at [897, 242] on div "Paste copied image or file into this box" at bounding box center [758, 309] width 627 height 303
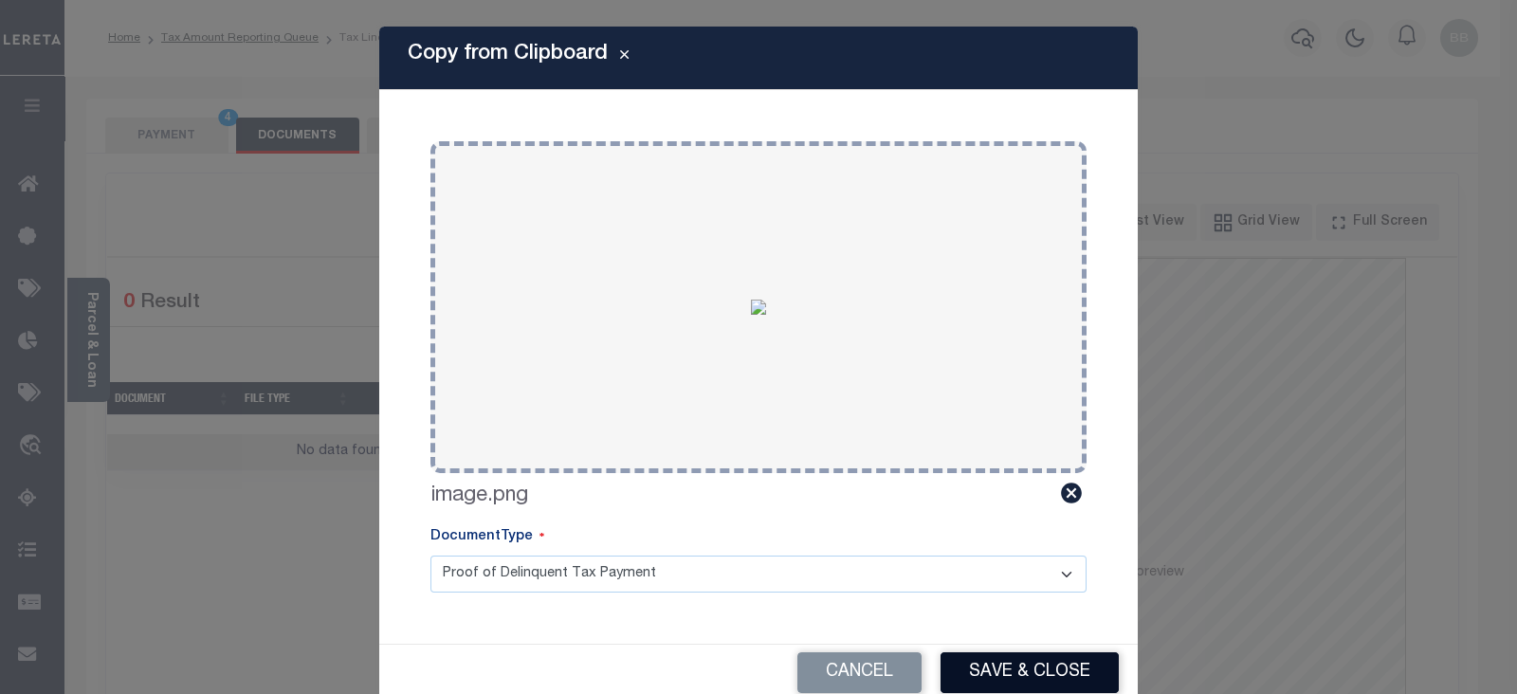
click at [1036, 666] on button "Save & Close" at bounding box center [1029, 672] width 178 height 41
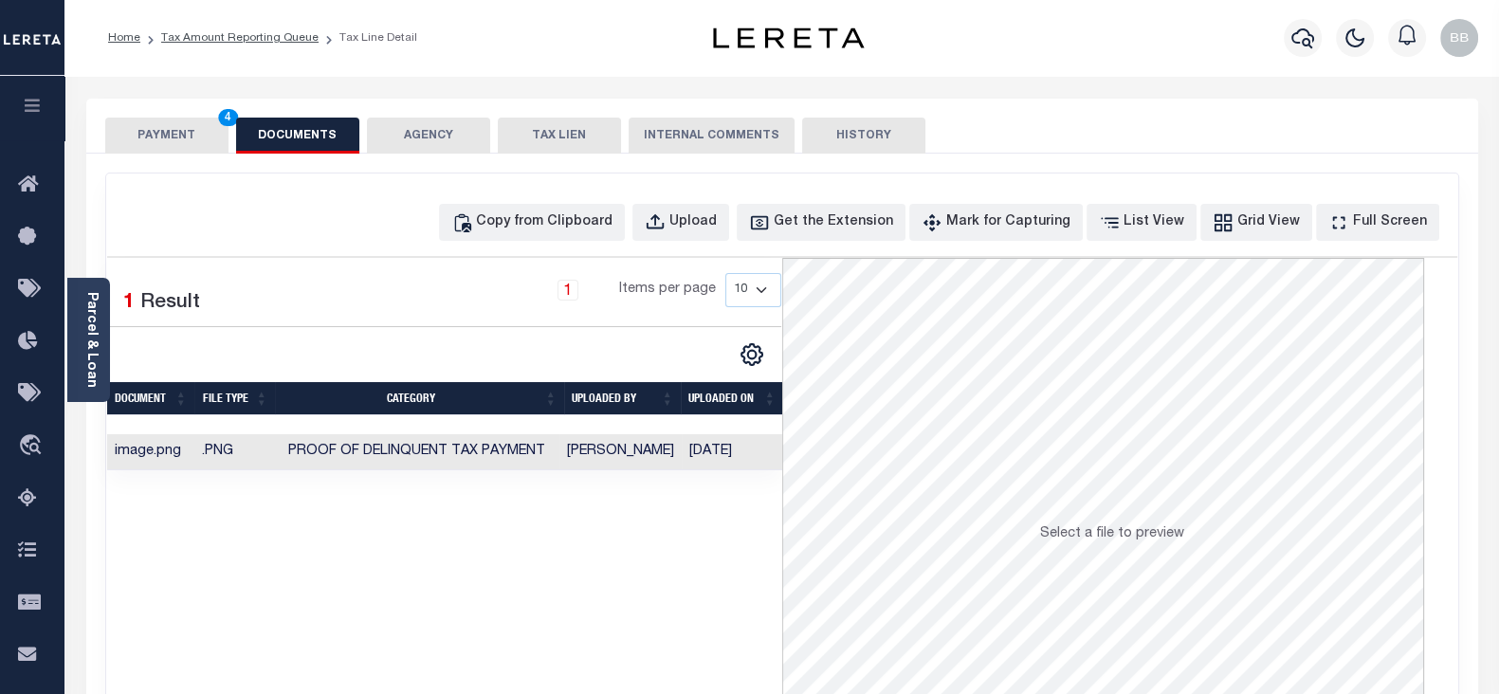
click at [155, 133] on button "PAYMENT 4" at bounding box center [166, 136] width 123 height 36
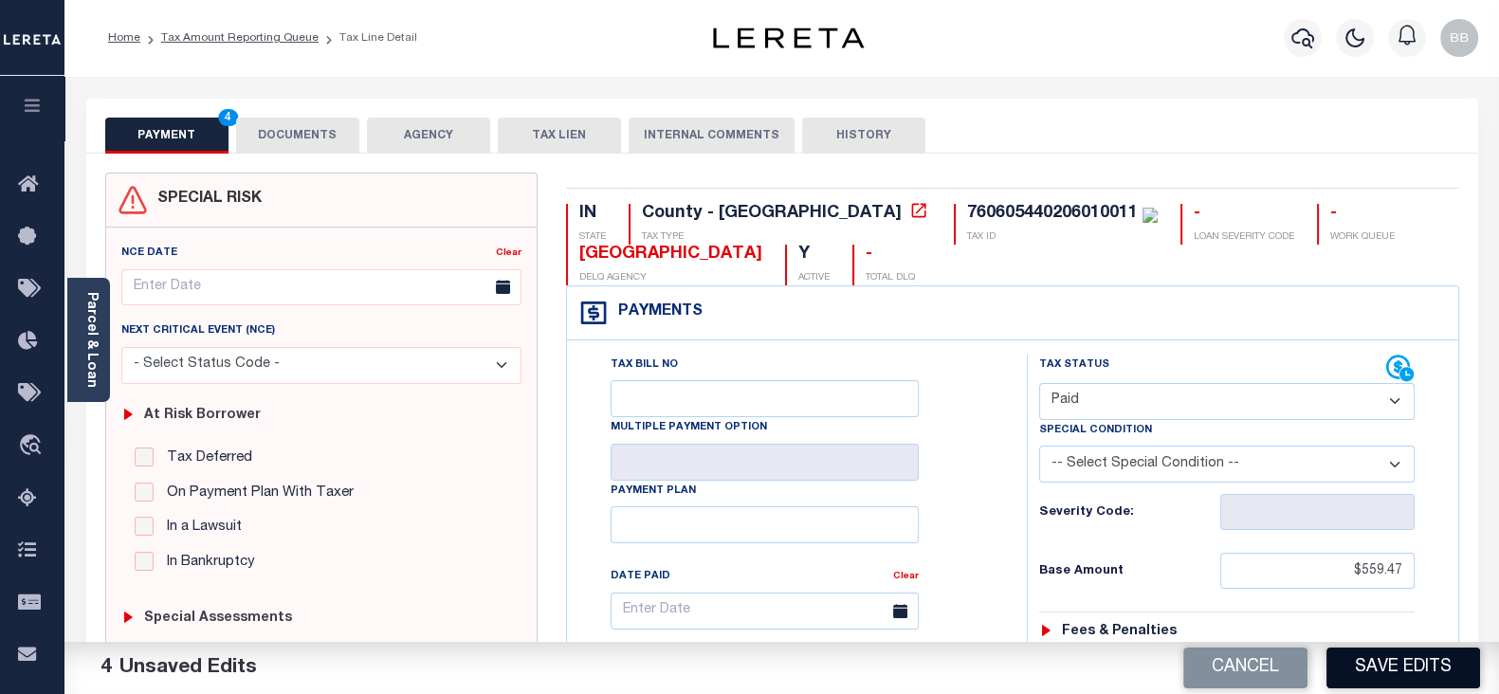
click at [1409, 668] on button "Save Edits" at bounding box center [1403, 667] width 154 height 41
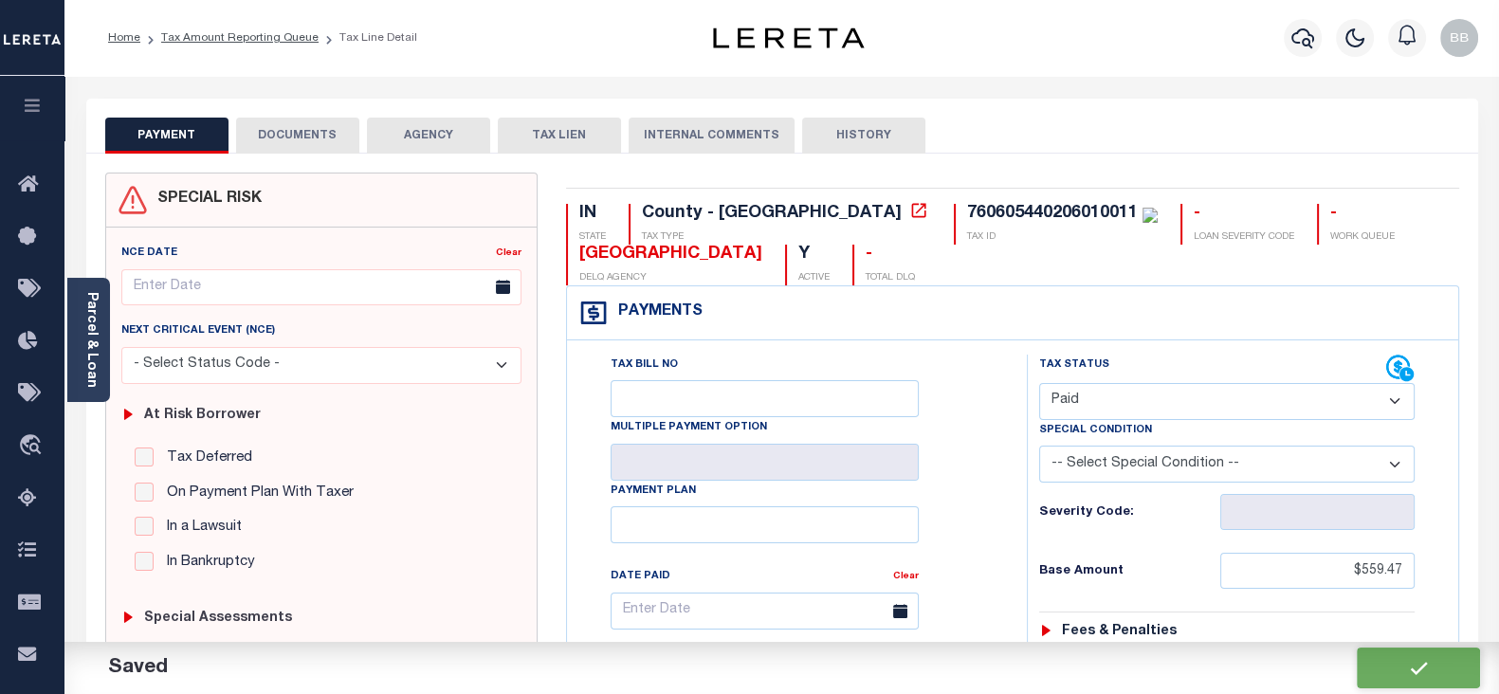
checkbox input "false"
type input "$559.47"
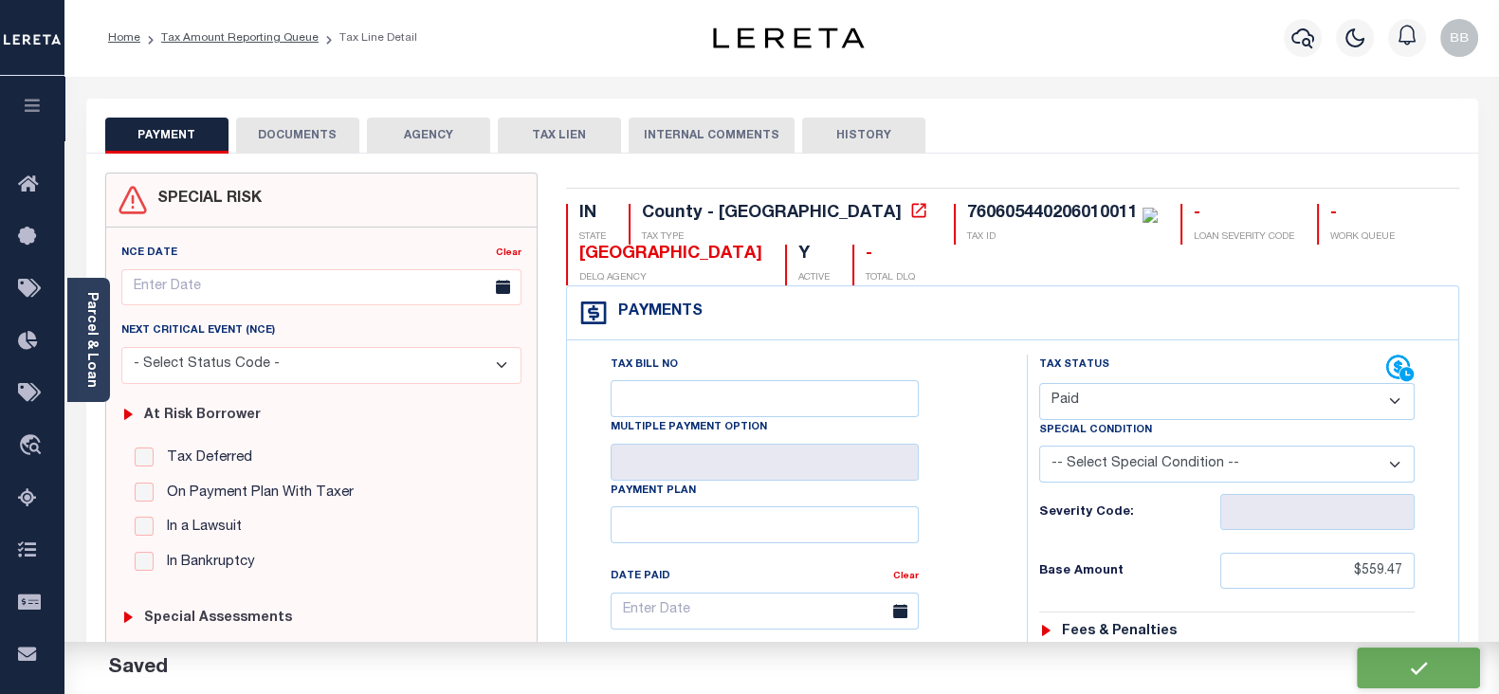
type input "$0"
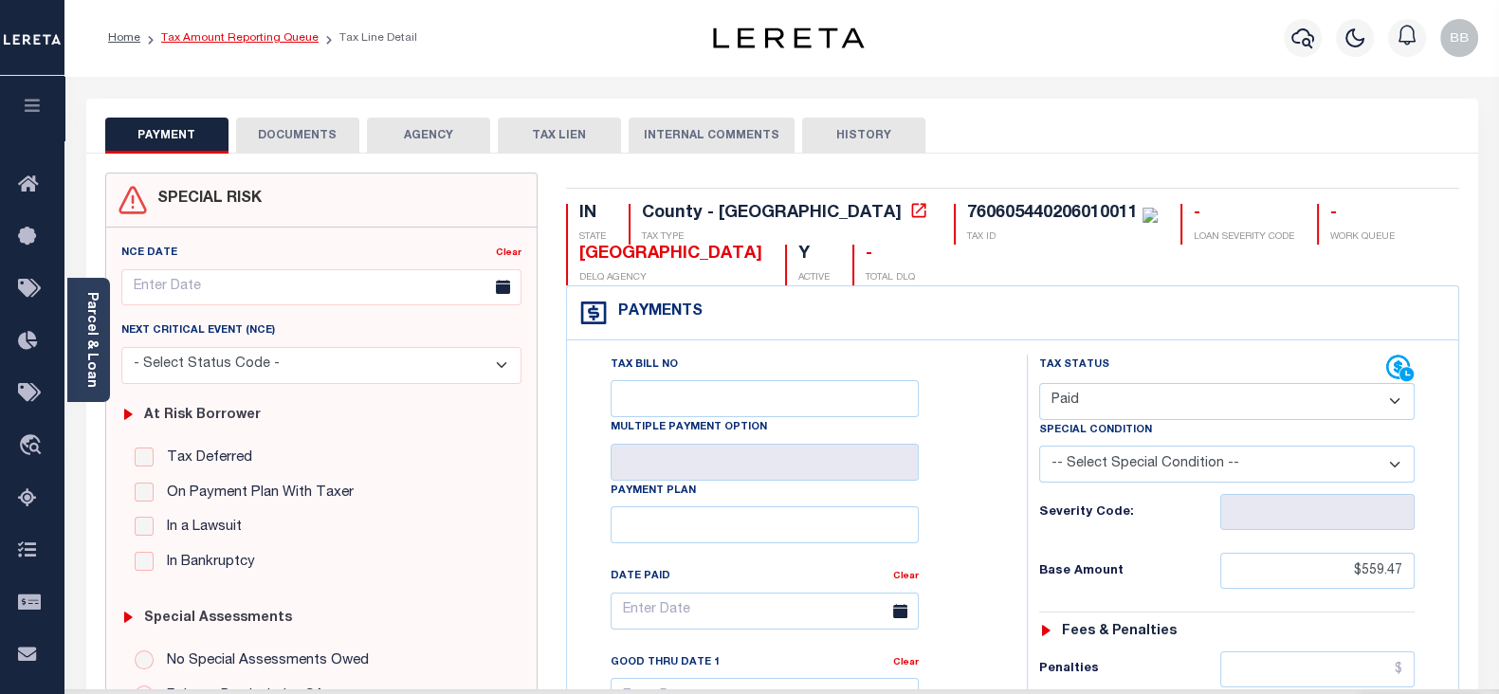
click at [291, 32] on link "Tax Amount Reporting Queue" at bounding box center [239, 37] width 157 height 11
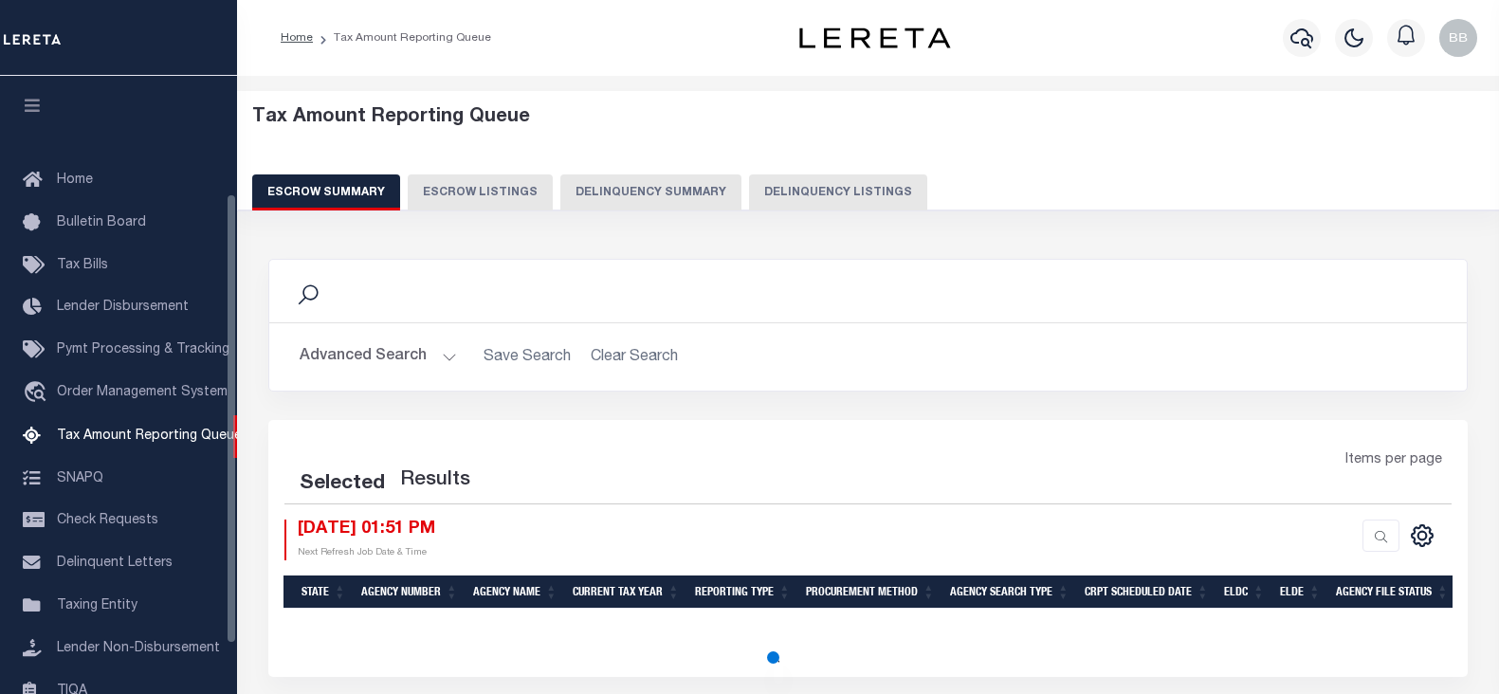
click at [850, 198] on button "Delinquency Listings" at bounding box center [838, 192] width 178 height 36
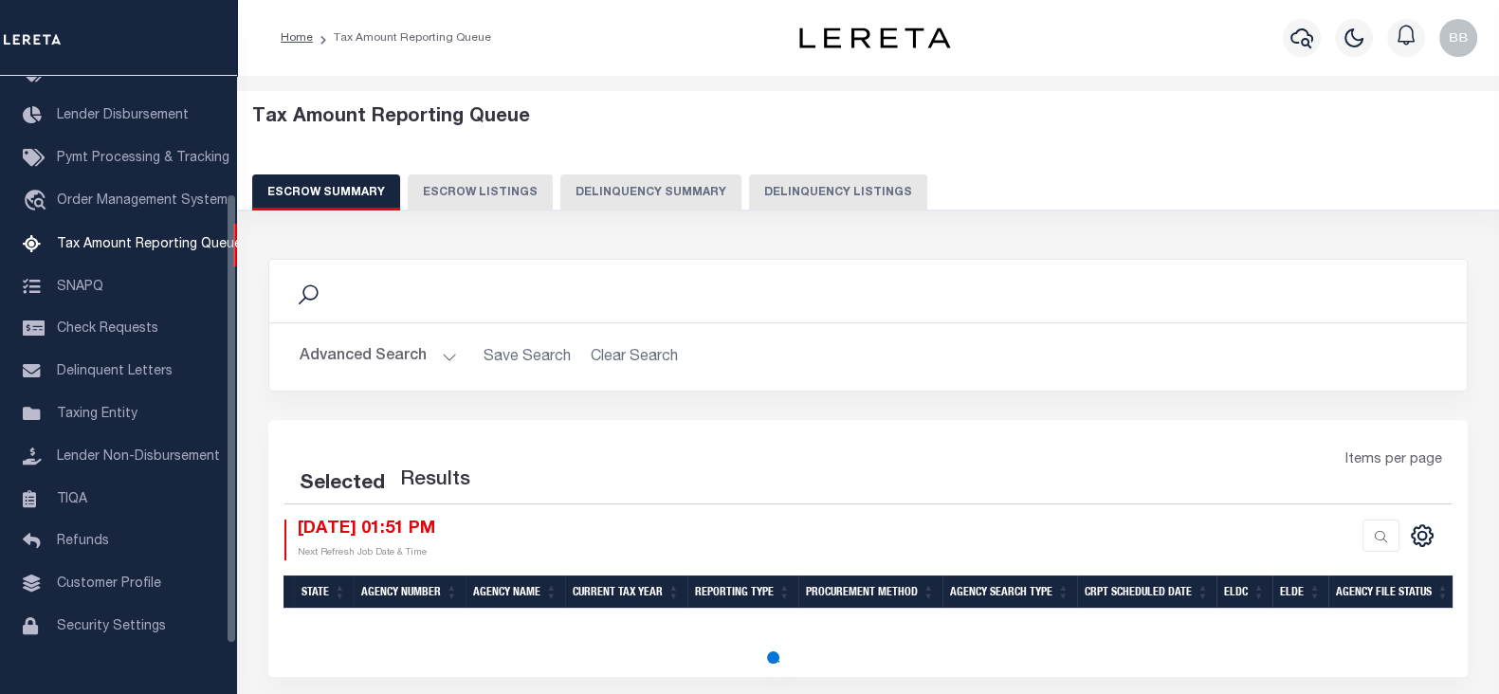
select select "100"
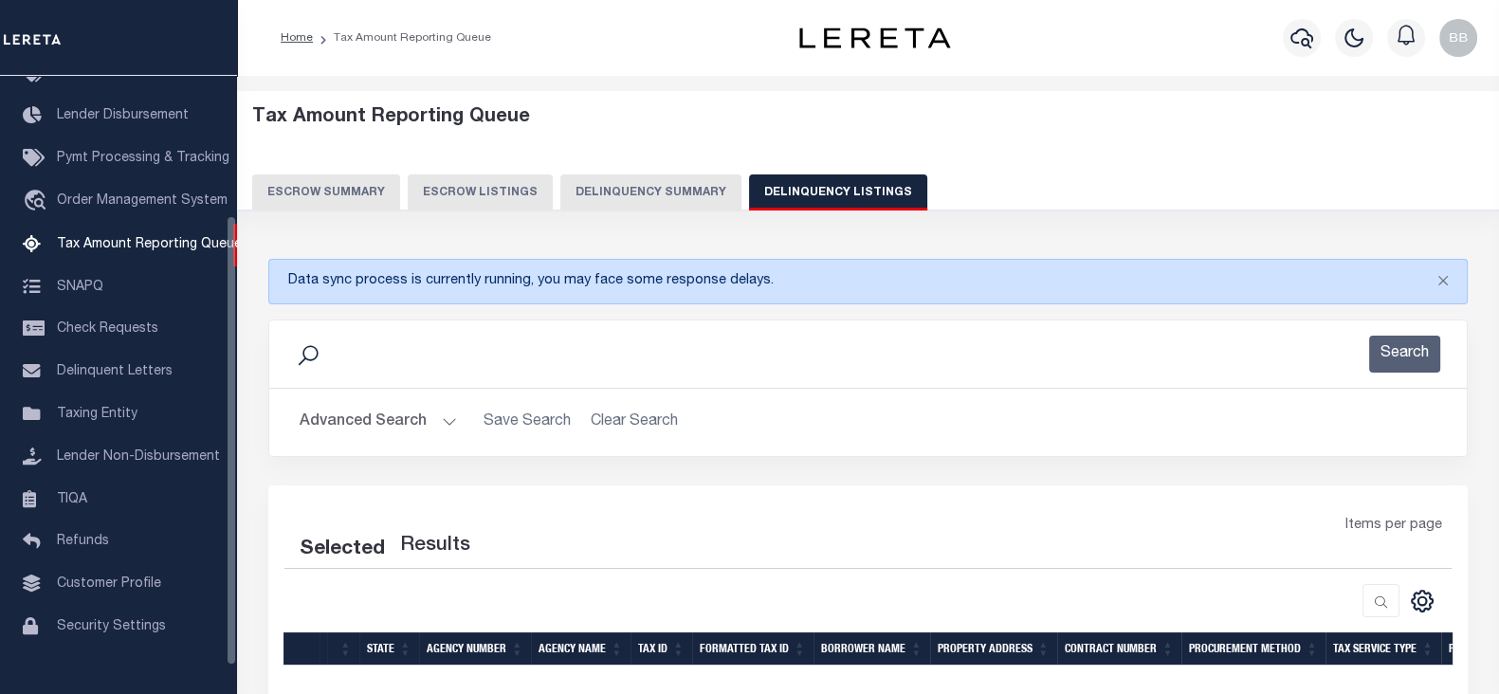
select select "100"
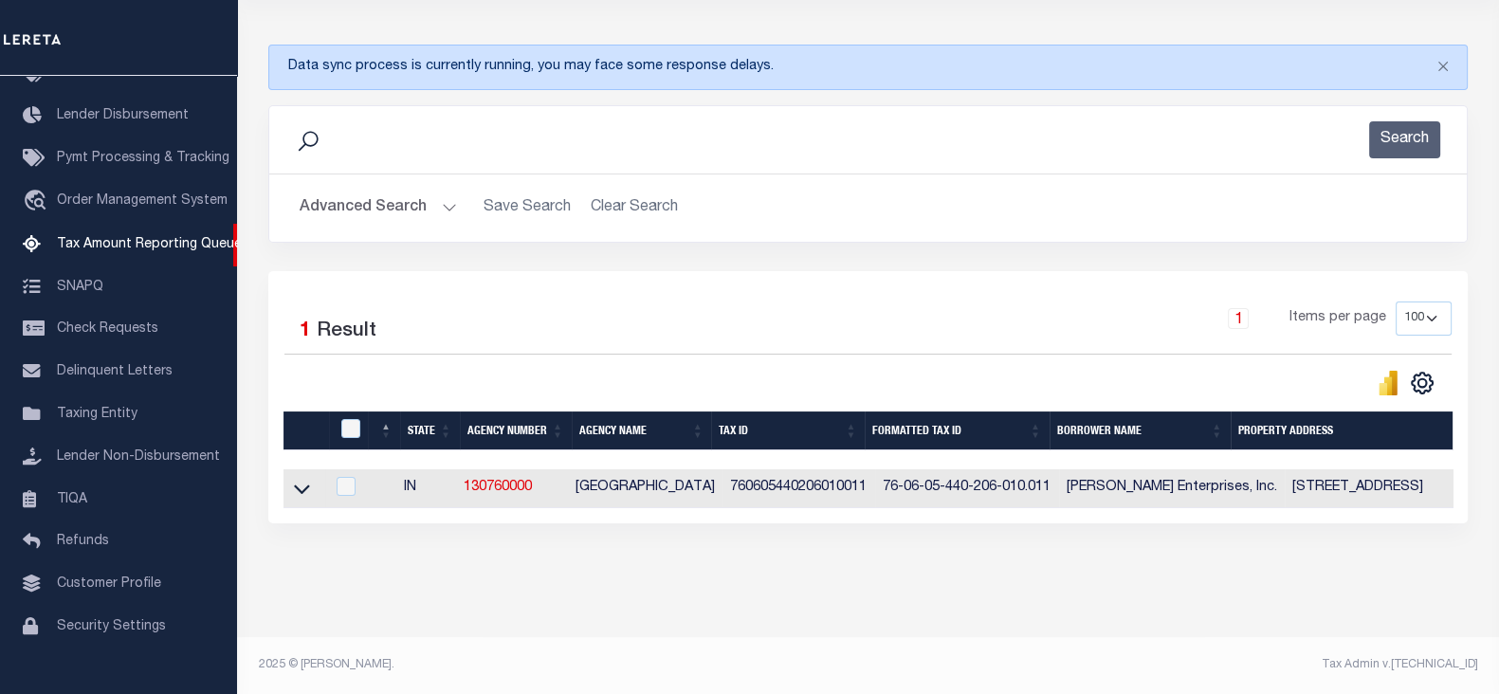
scroll to position [227, 0]
click at [303, 484] on icon at bounding box center [302, 488] width 16 height 9
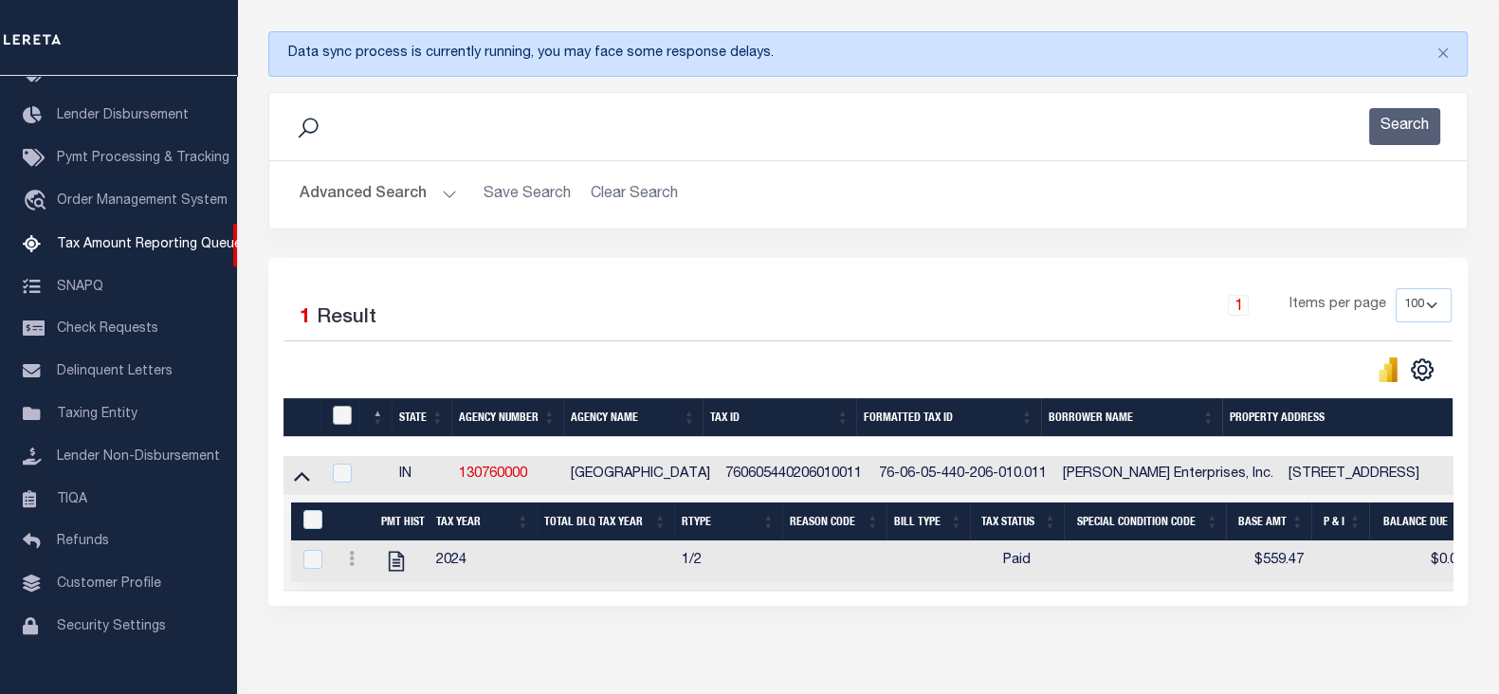
click at [341, 416] on input "checkbox" at bounding box center [342, 415] width 19 height 19
checkbox input "true"
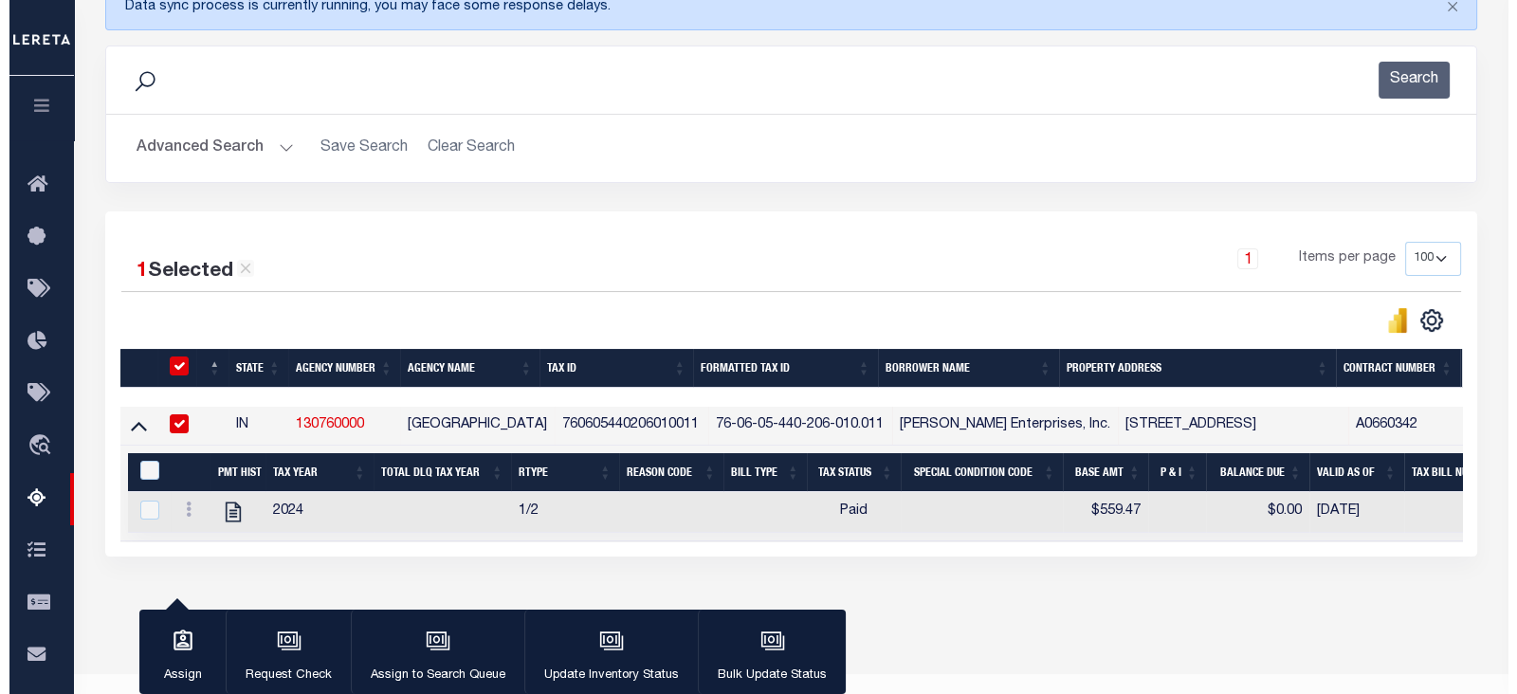
scroll to position [319, 0]
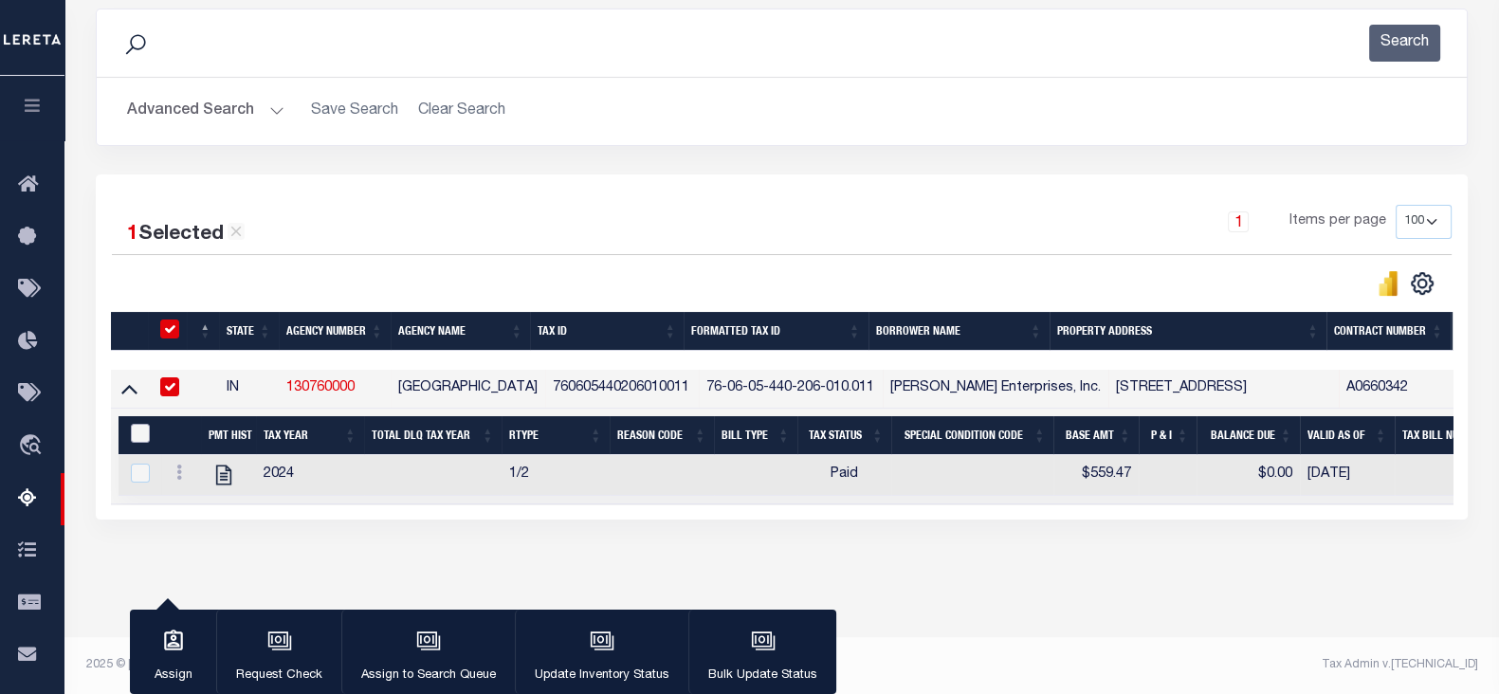
click at [142, 425] on input "&nbsp;" at bounding box center [140, 433] width 19 height 19
checkbox input "true"
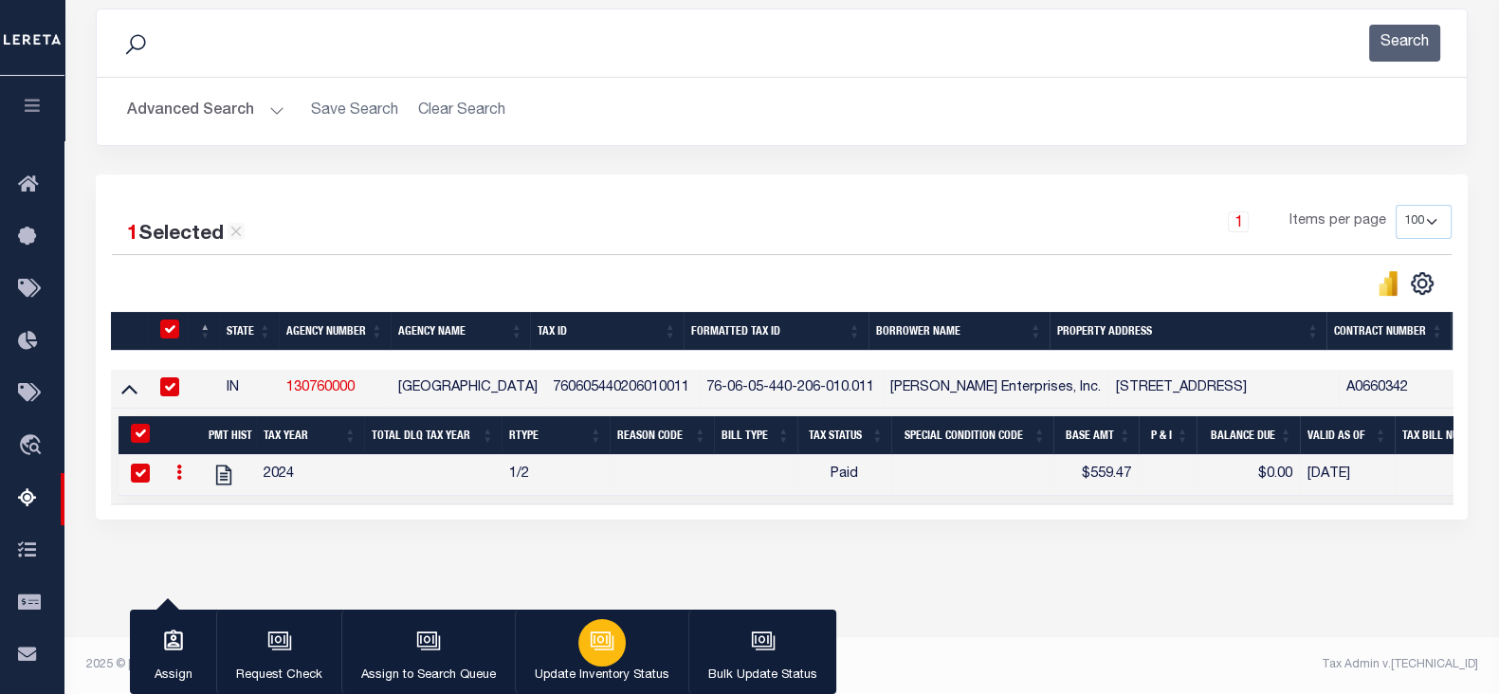
click at [659, 646] on button "Update Inventory Status" at bounding box center [601, 651] width 173 height 85
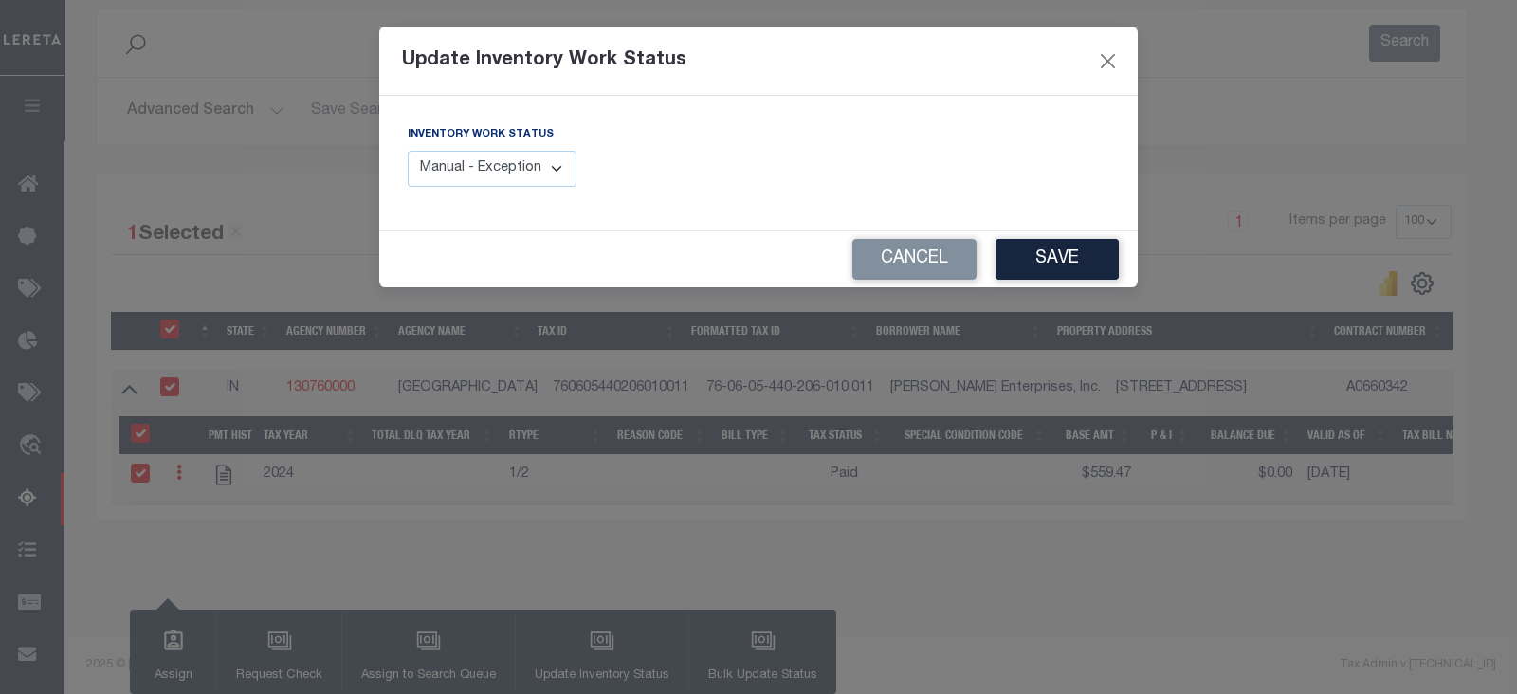
click at [512, 182] on select "Manual - Exception Pended - Awaiting Search Late Add Exception Completed" at bounding box center [492, 169] width 169 height 37
select select "4"
click at [408, 151] on select "Manual - Exception Pended - Awaiting Search Late Add Exception Completed" at bounding box center [492, 169] width 169 height 37
click at [1068, 264] on button "Save" at bounding box center [1056, 259] width 123 height 41
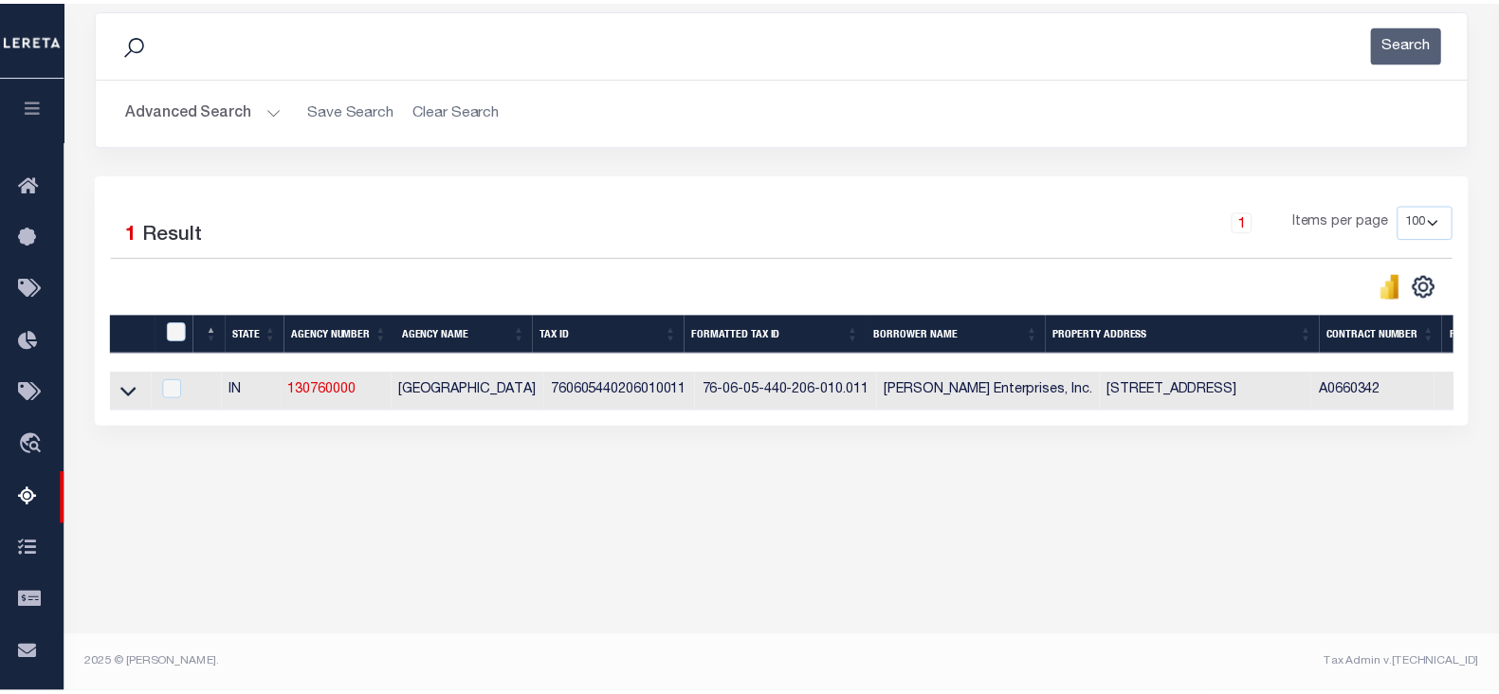
scroll to position [311, 0]
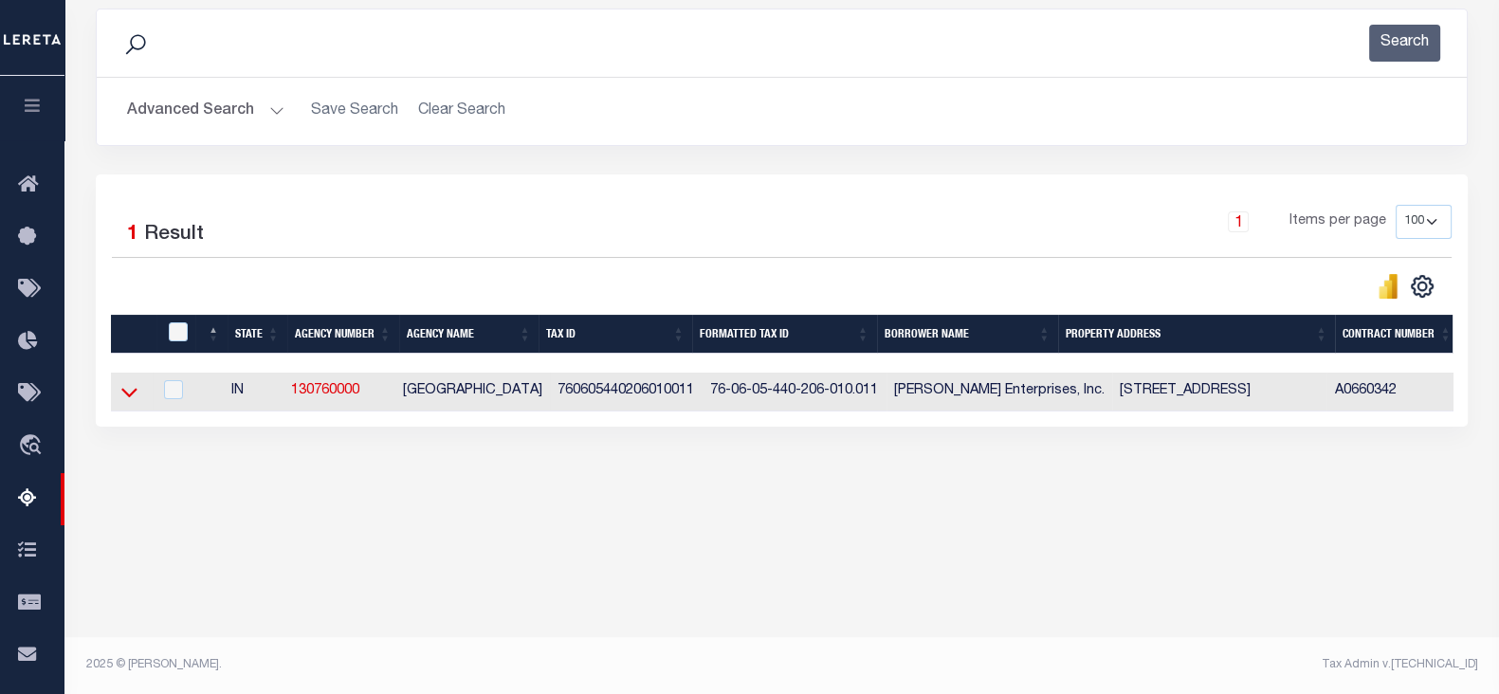
click at [123, 397] on icon at bounding box center [129, 392] width 16 height 20
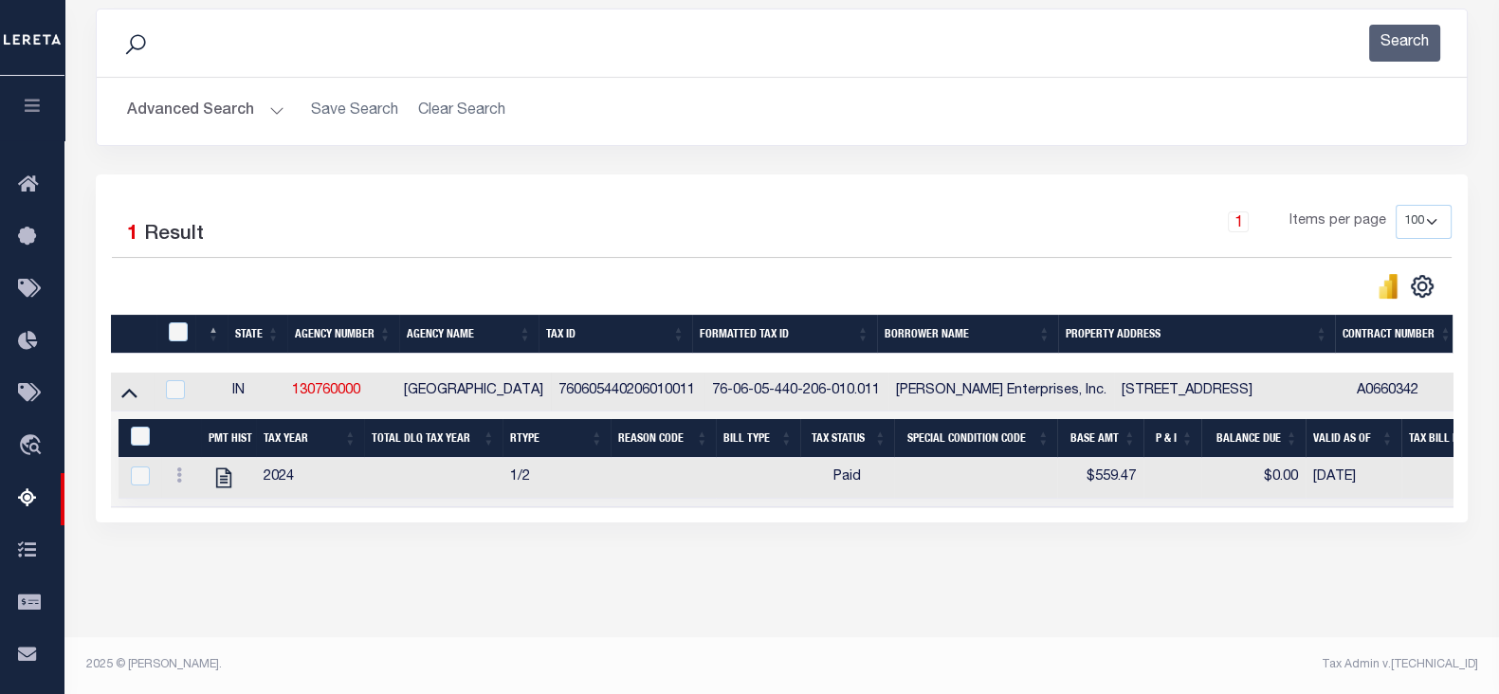
click at [199, 100] on button "Advanced Search" at bounding box center [205, 111] width 157 height 37
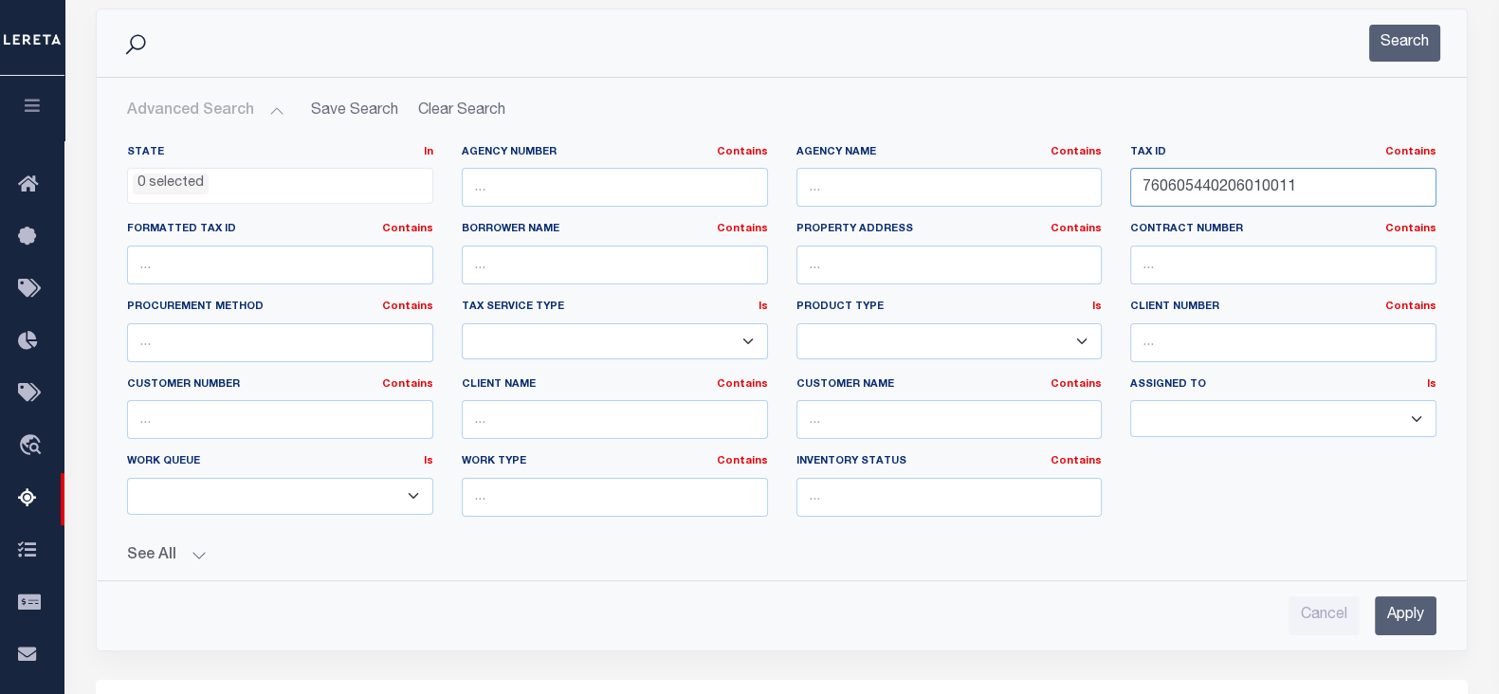
click at [1288, 177] on input "760605440206010011" at bounding box center [1283, 187] width 306 height 39
paste input "1034330313000010"
type input "761034330313000010"
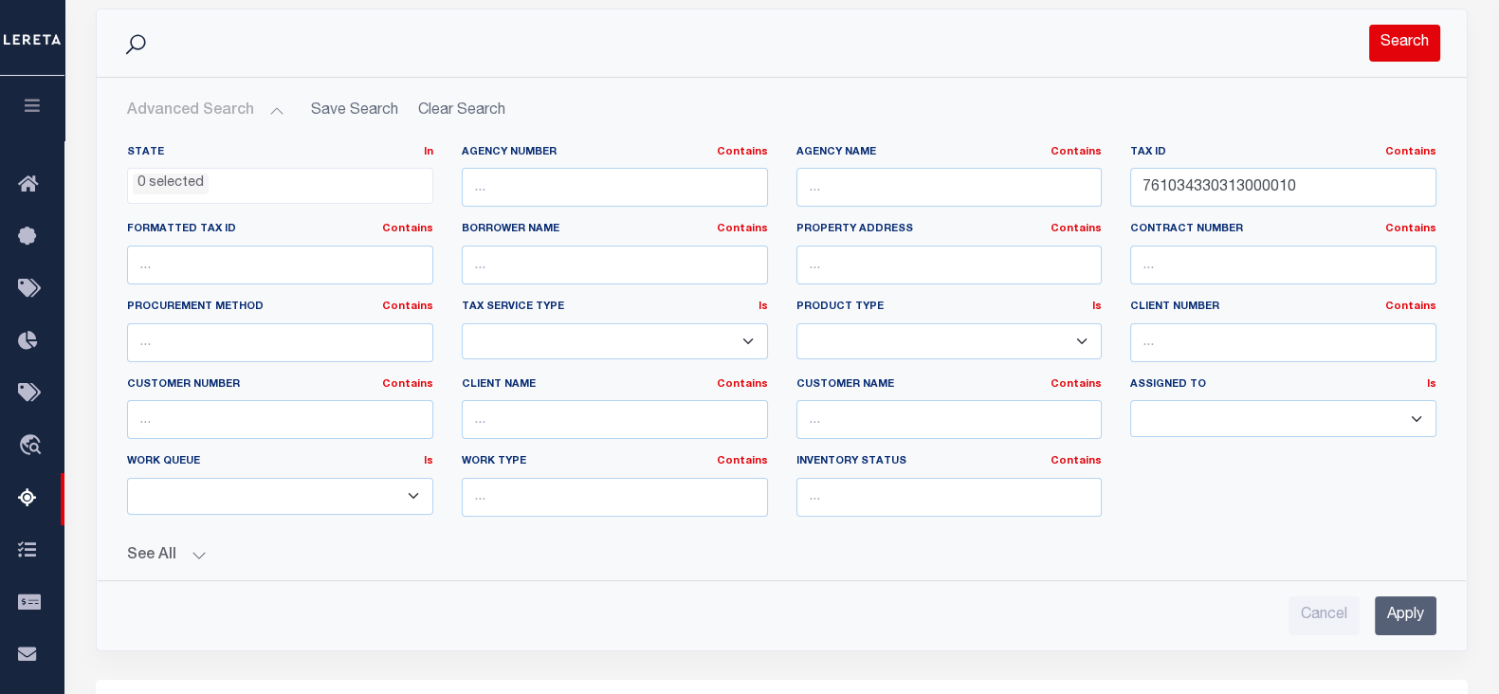
click at [1411, 45] on button "Search" at bounding box center [1404, 43] width 71 height 37
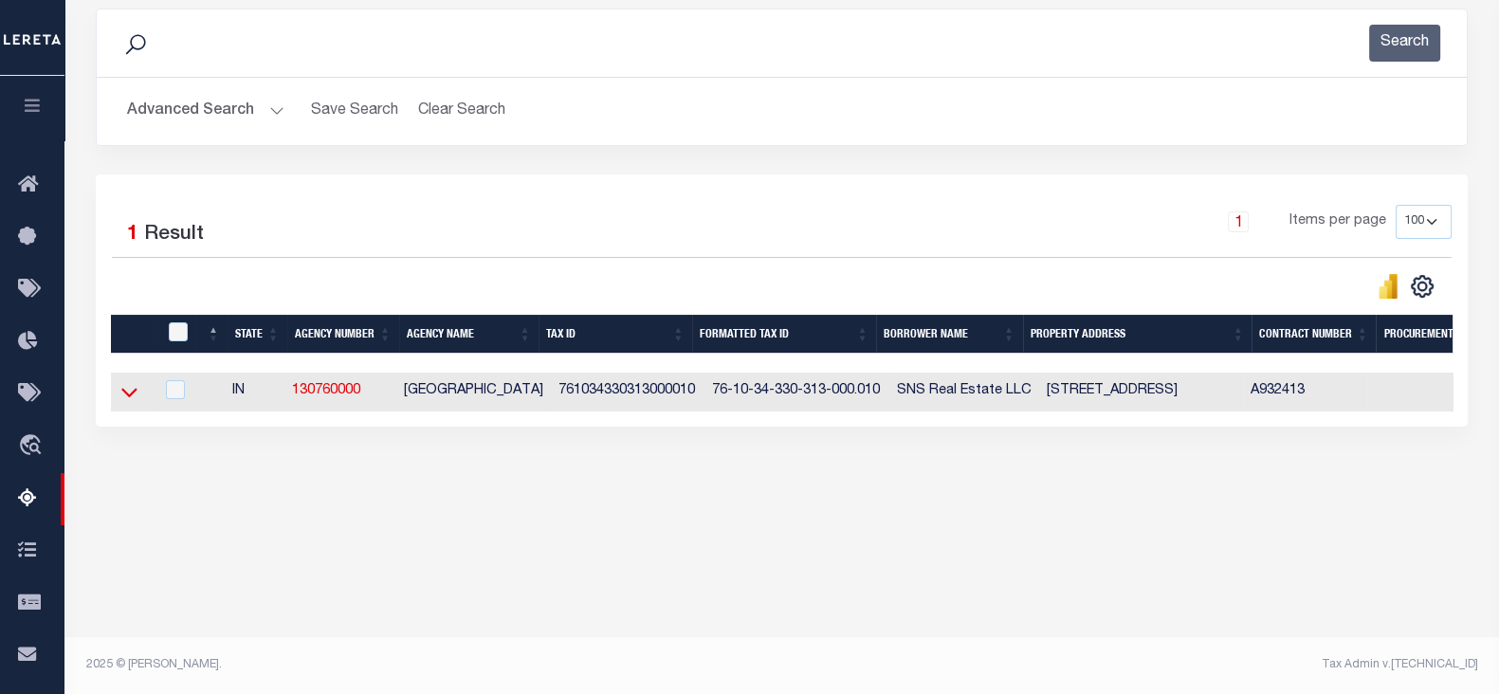
click at [131, 391] on icon at bounding box center [129, 392] width 16 height 20
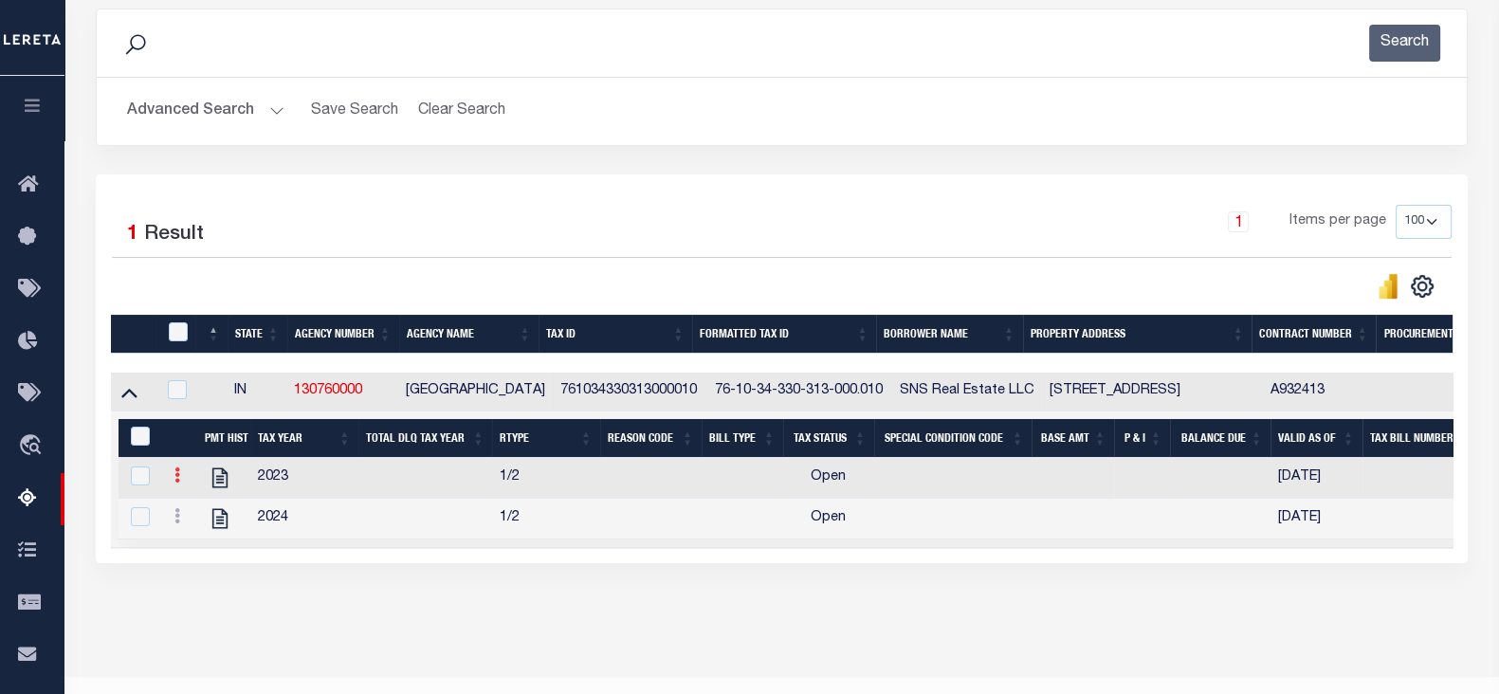
click at [169, 481] on link at bounding box center [177, 477] width 21 height 15
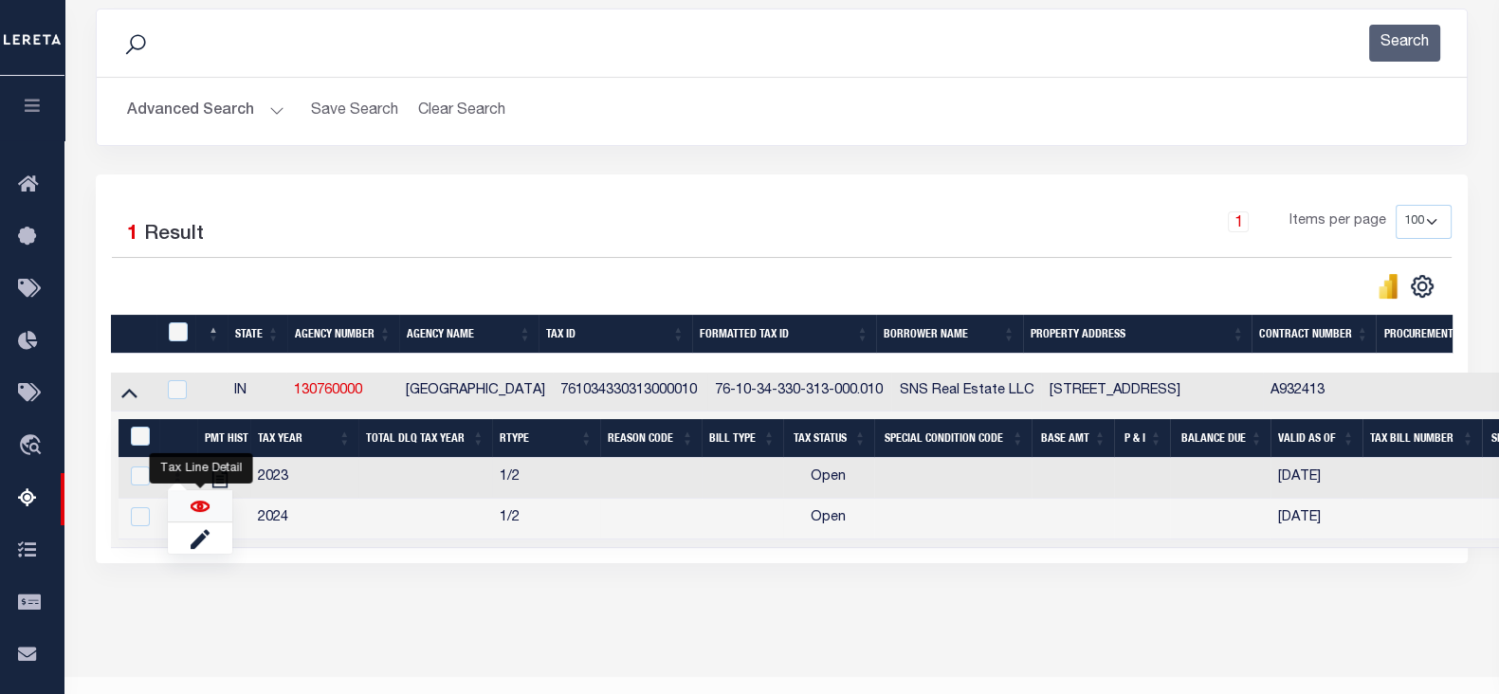
click at [194, 514] on img "" at bounding box center [200, 506] width 19 height 19
checkbox input "false"
checkbox input "true"
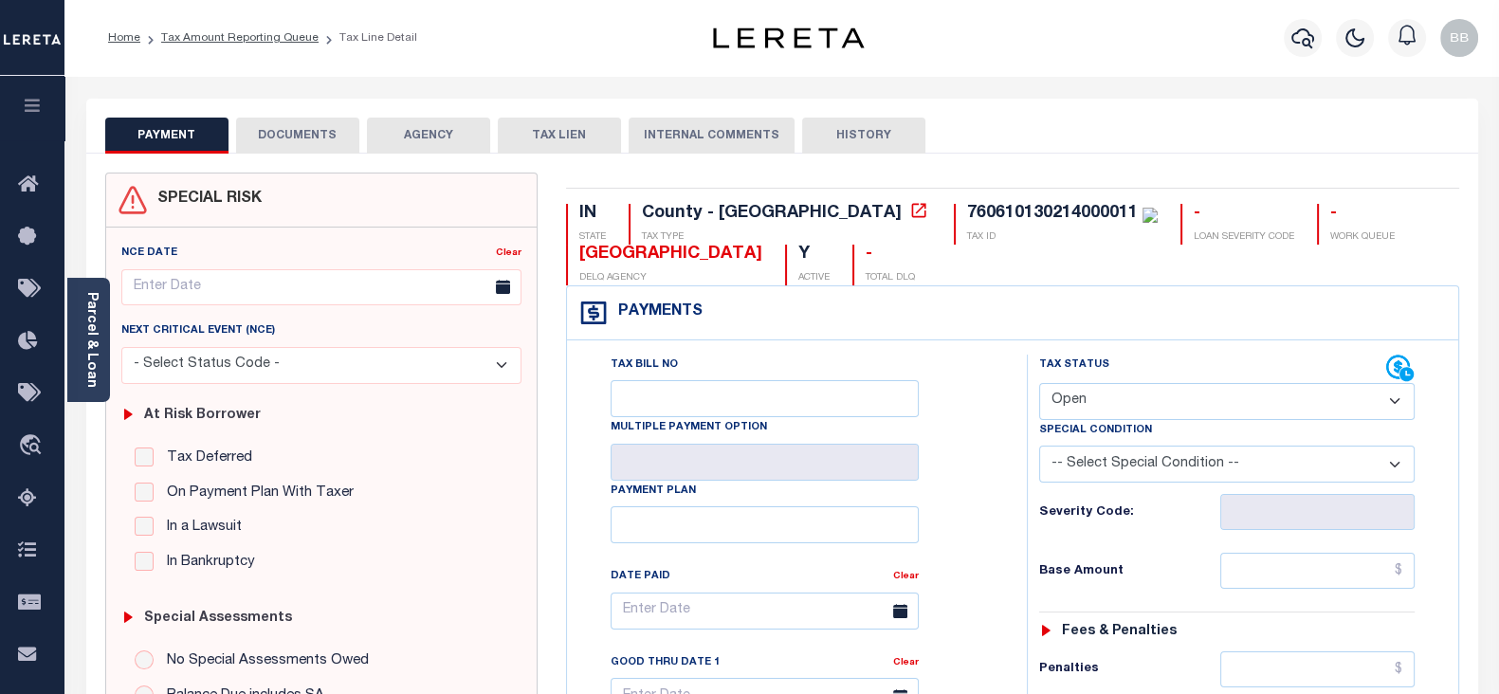
click at [1138, 402] on select "- Select Status Code - Open Due/Unpaid Paid Incomplete No Tax Due Internal Refu…" at bounding box center [1226, 401] width 375 height 37
select select "PYD"
click at [1039, 383] on select "- Select Status Code - Open Due/Unpaid Paid Incomplete No Tax Due Internal Refu…" at bounding box center [1226, 401] width 375 height 37
type input "[DATE]"
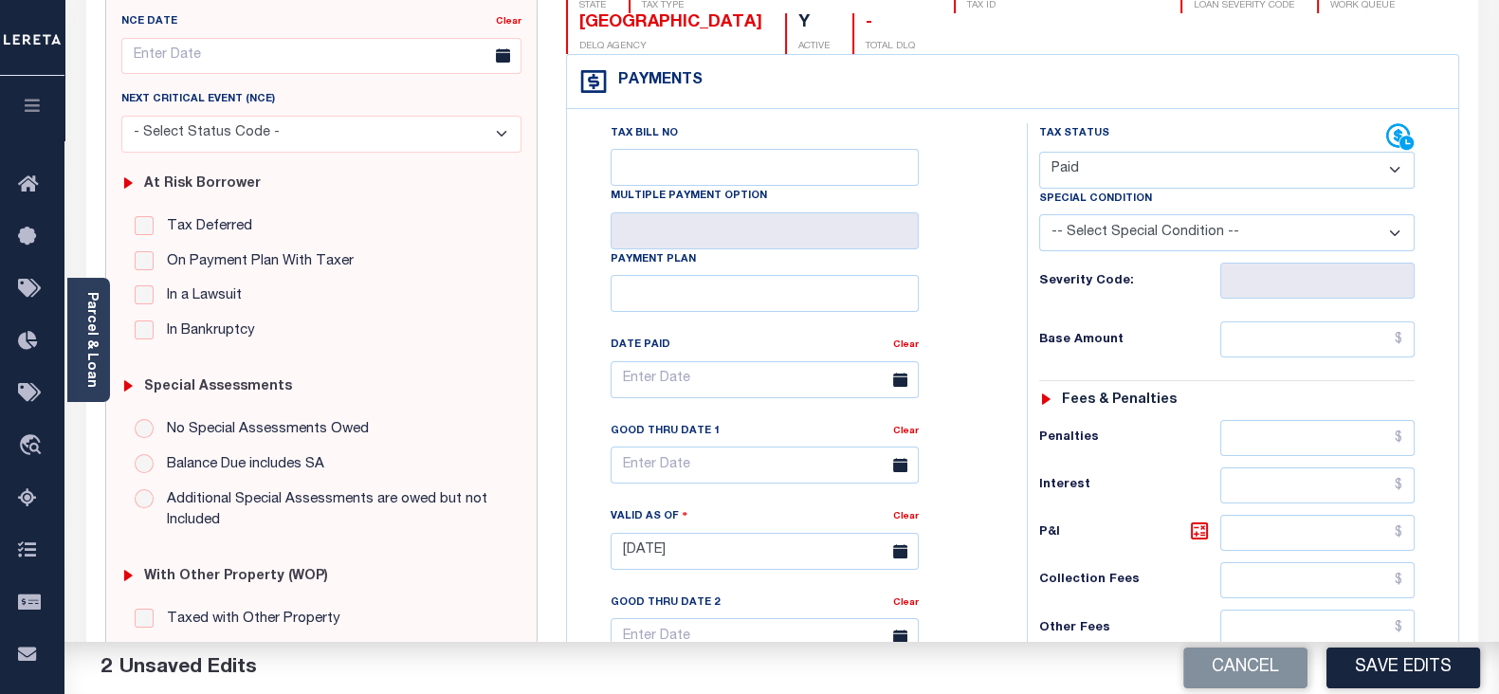
scroll to position [236, 0]
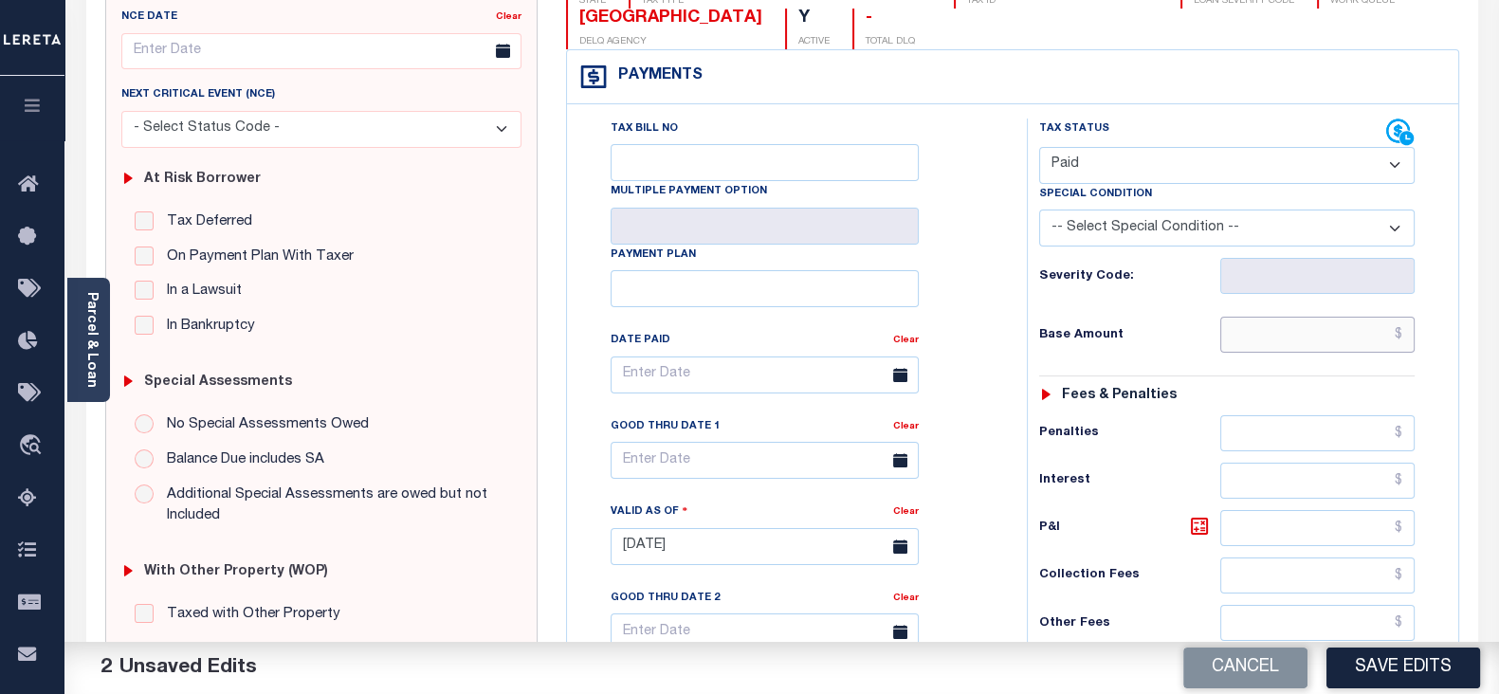
click at [1316, 325] on input "text" at bounding box center [1317, 335] width 194 height 36
paste input "2,516.86"
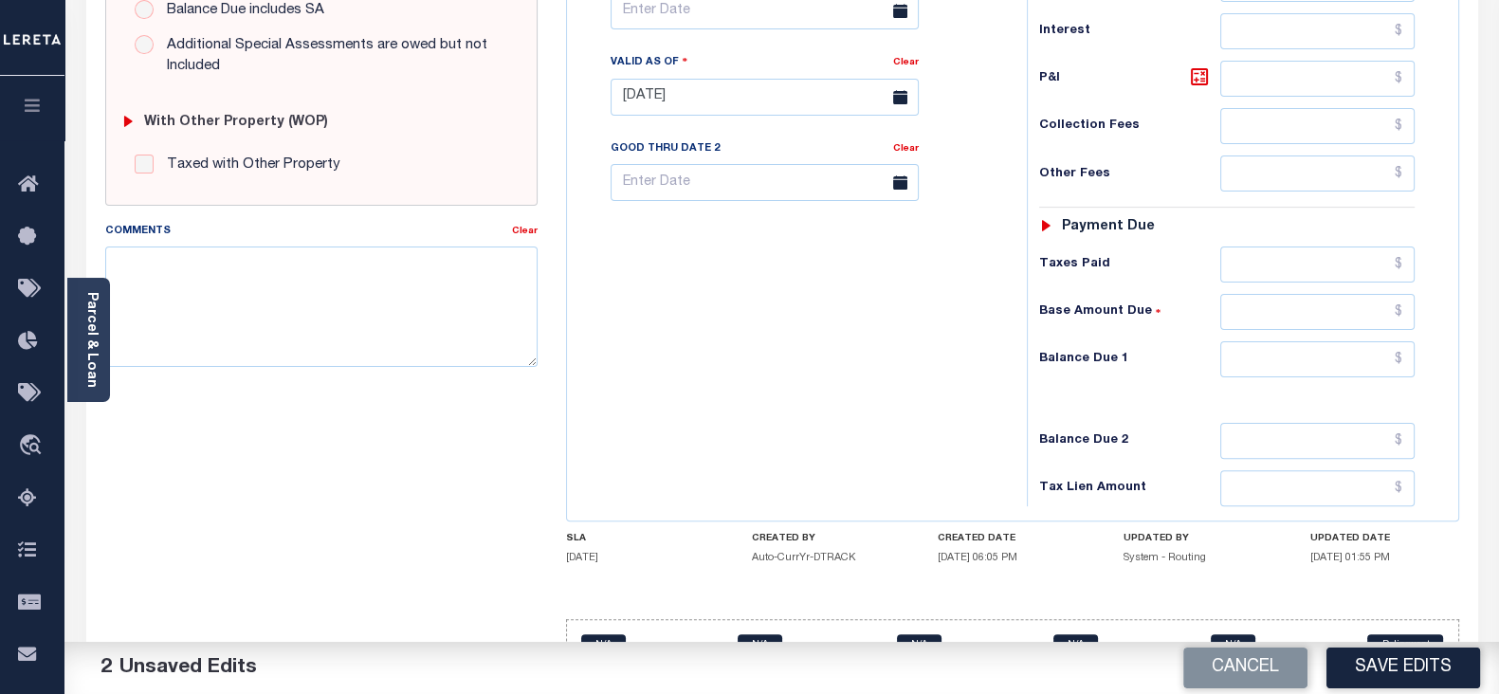
scroll to position [711, 0]
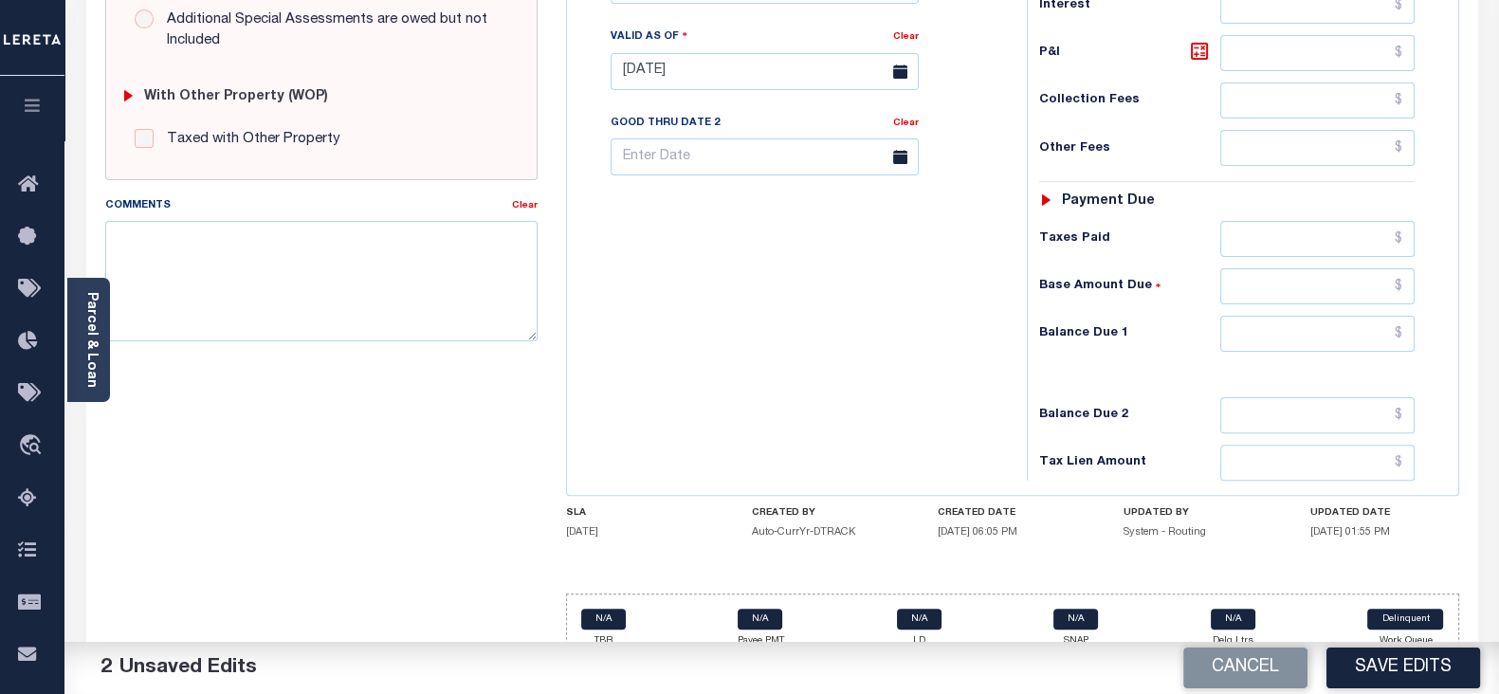
type input "$2,516.86"
click at [1310, 326] on input "text" at bounding box center [1317, 334] width 194 height 36
type input "$0.00"
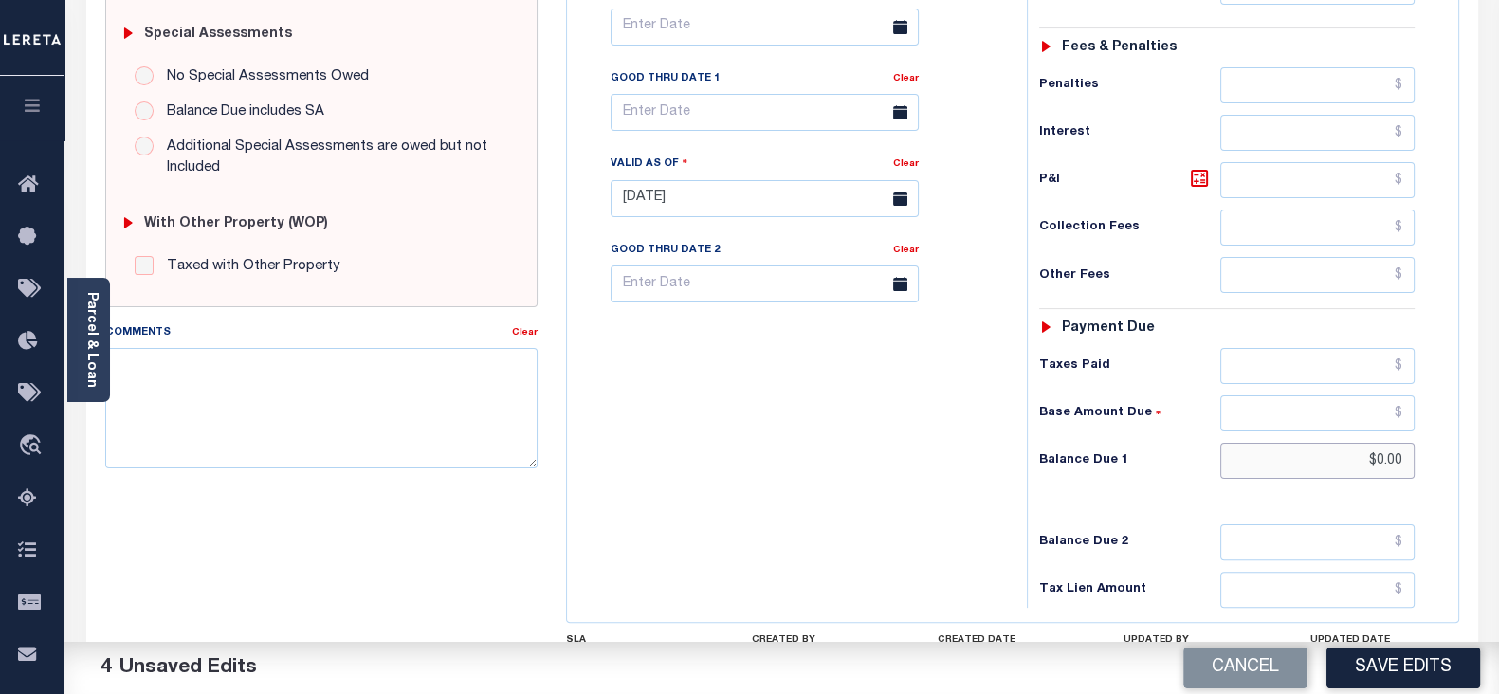
scroll to position [592, 0]
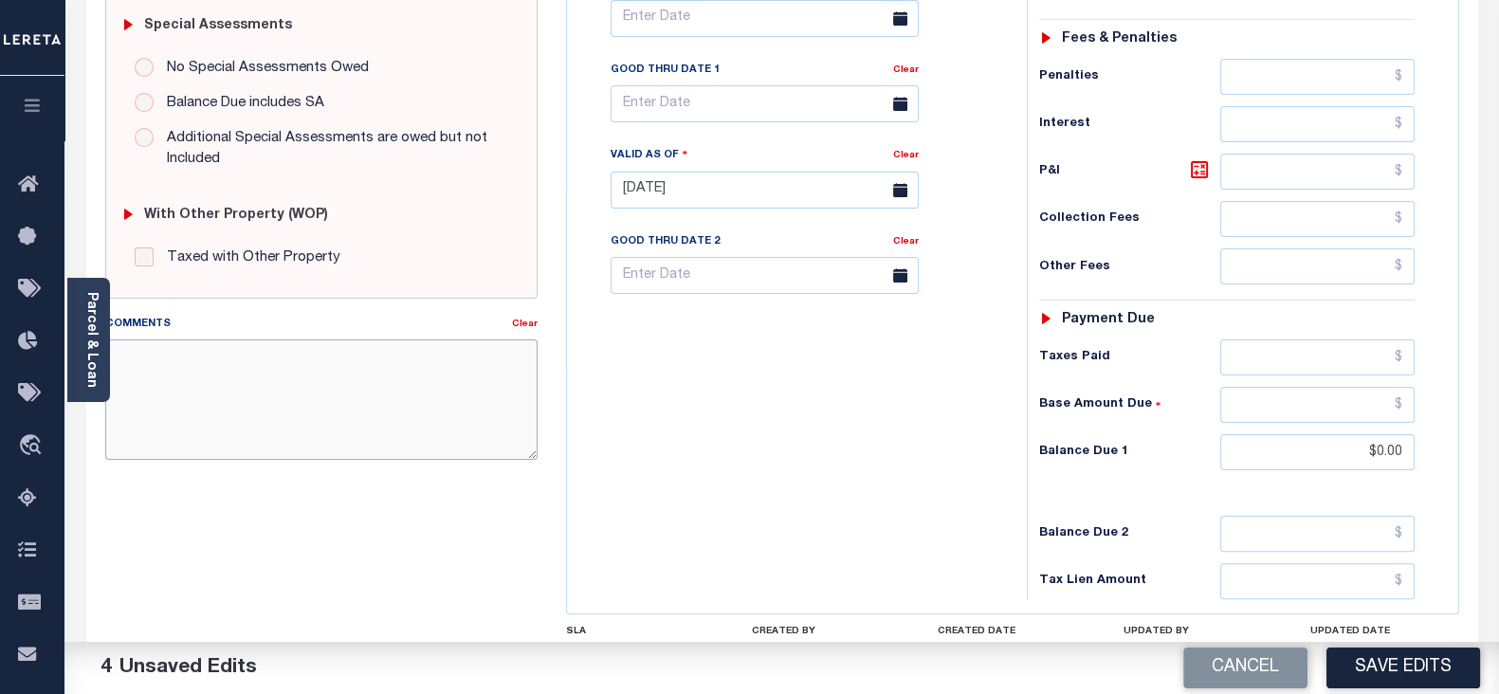
click at [299, 380] on textarea "Comments" at bounding box center [321, 398] width 432 height 119
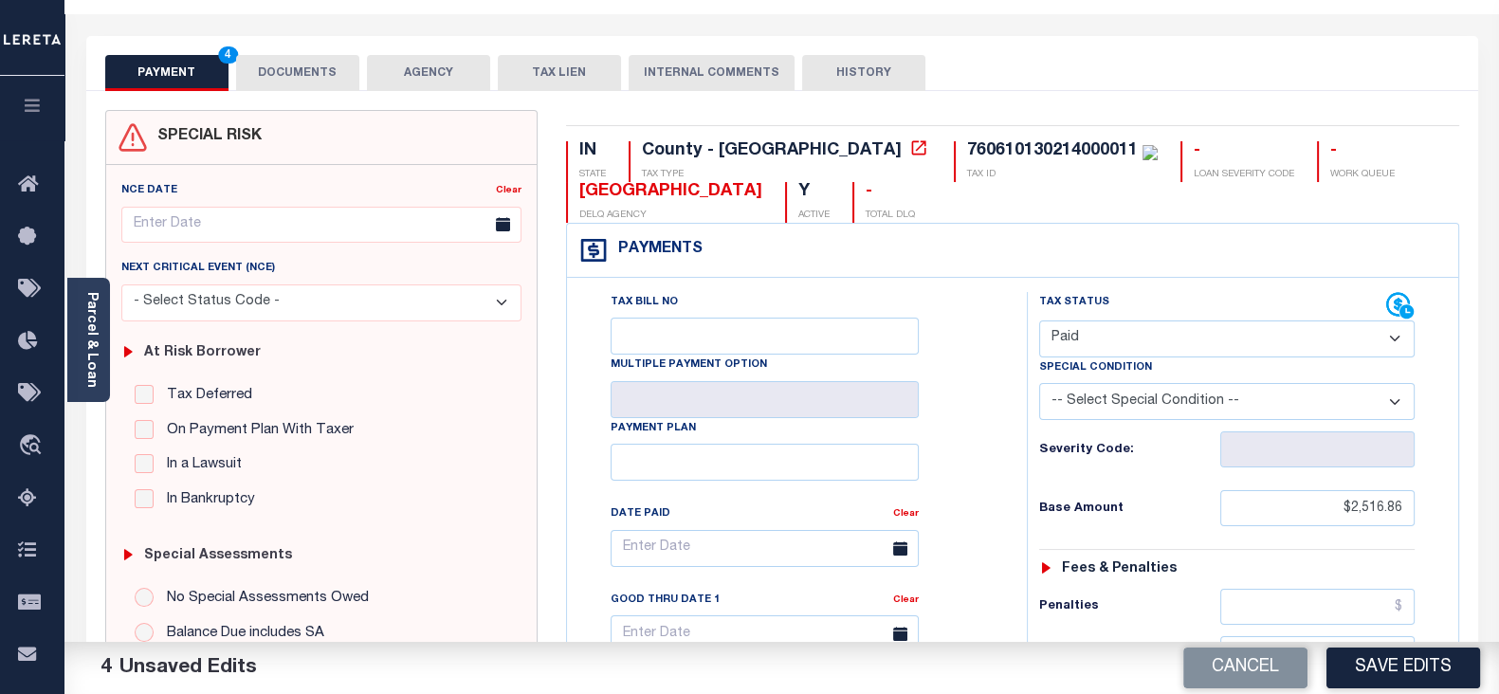
scroll to position [0, 0]
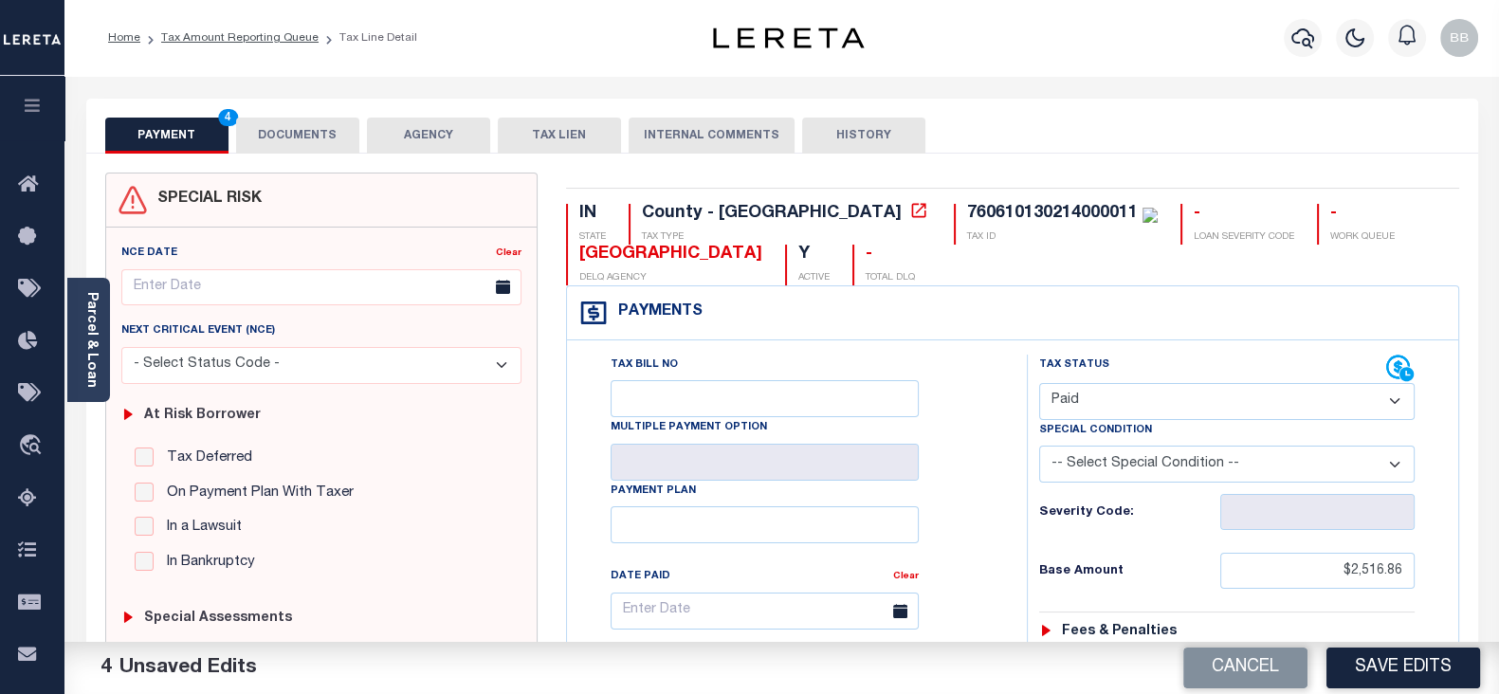
click at [297, 143] on button "DOCUMENTS" at bounding box center [297, 136] width 123 height 36
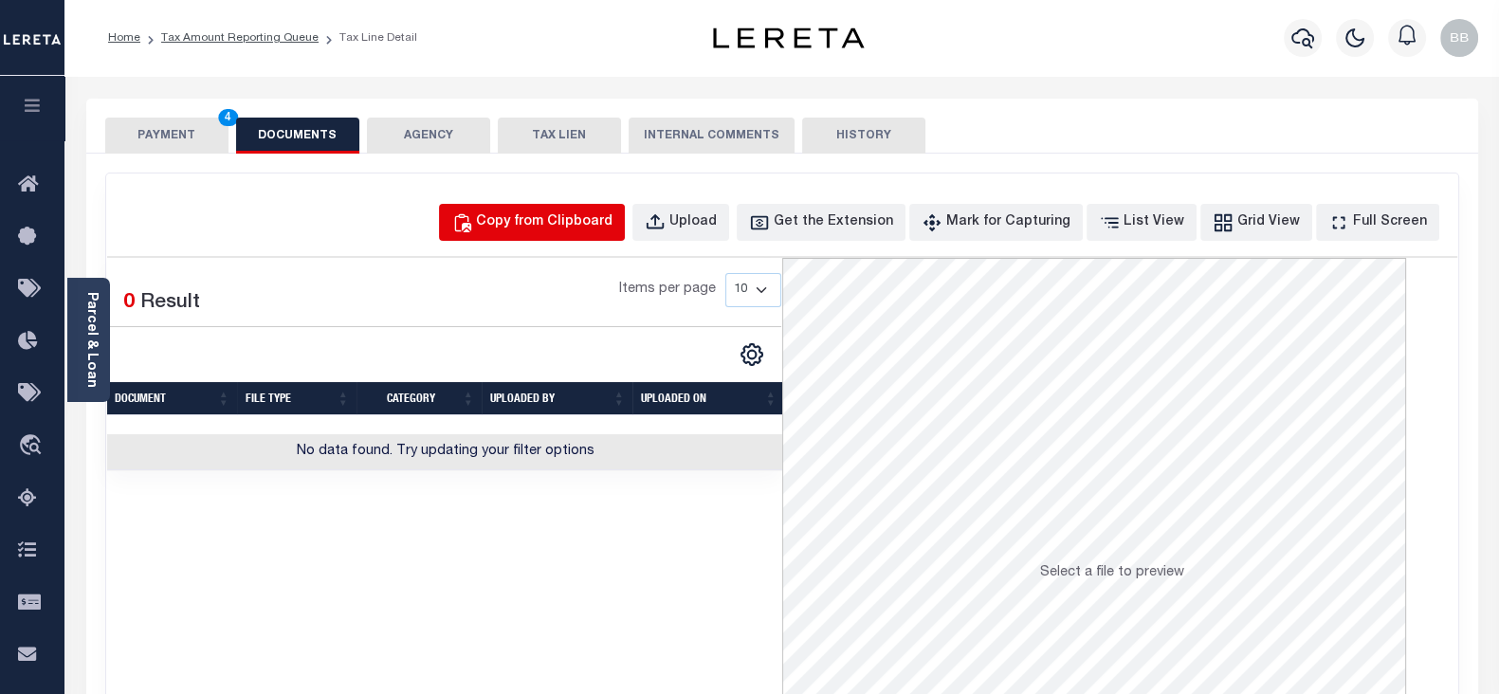
click at [572, 227] on div "Copy from Clipboard" at bounding box center [544, 222] width 136 height 21
select select "POP"
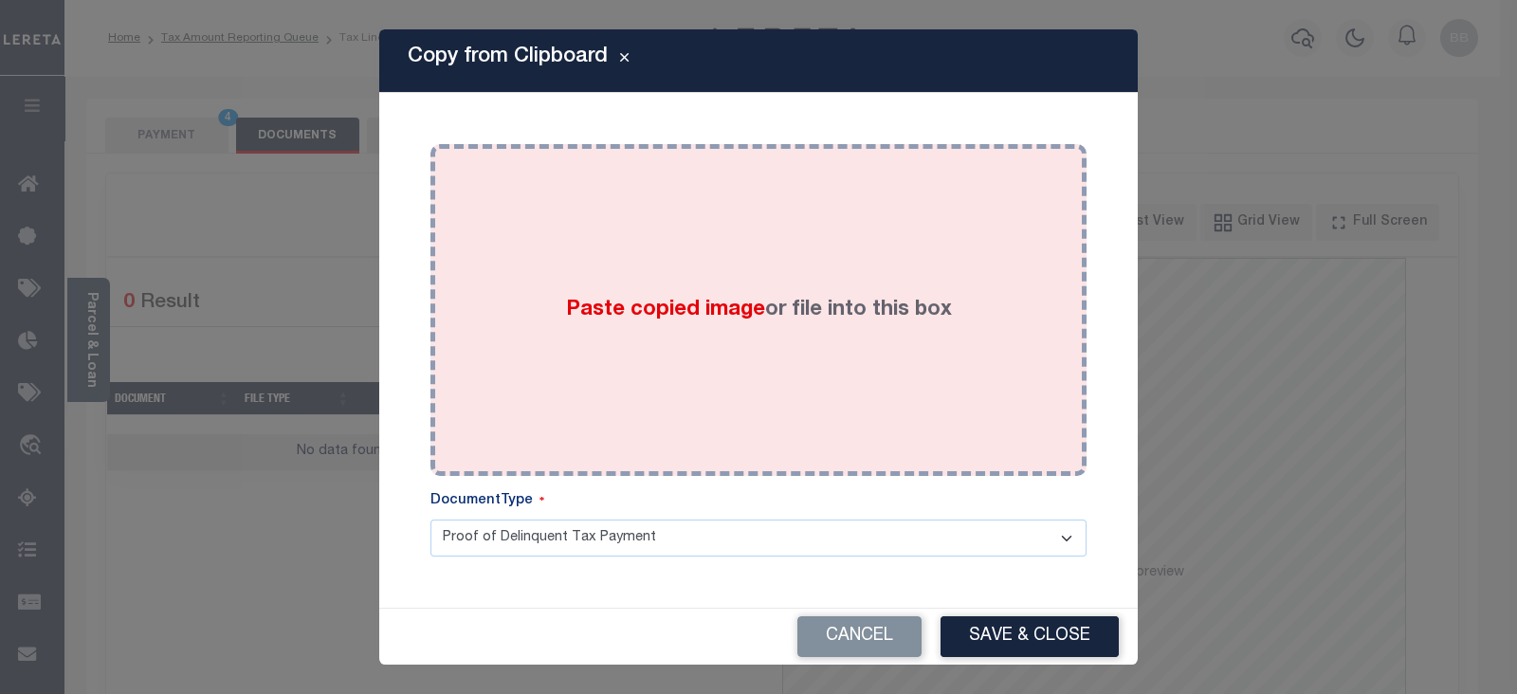
click at [692, 263] on div "Paste copied image or file into this box" at bounding box center [758, 309] width 627 height 303
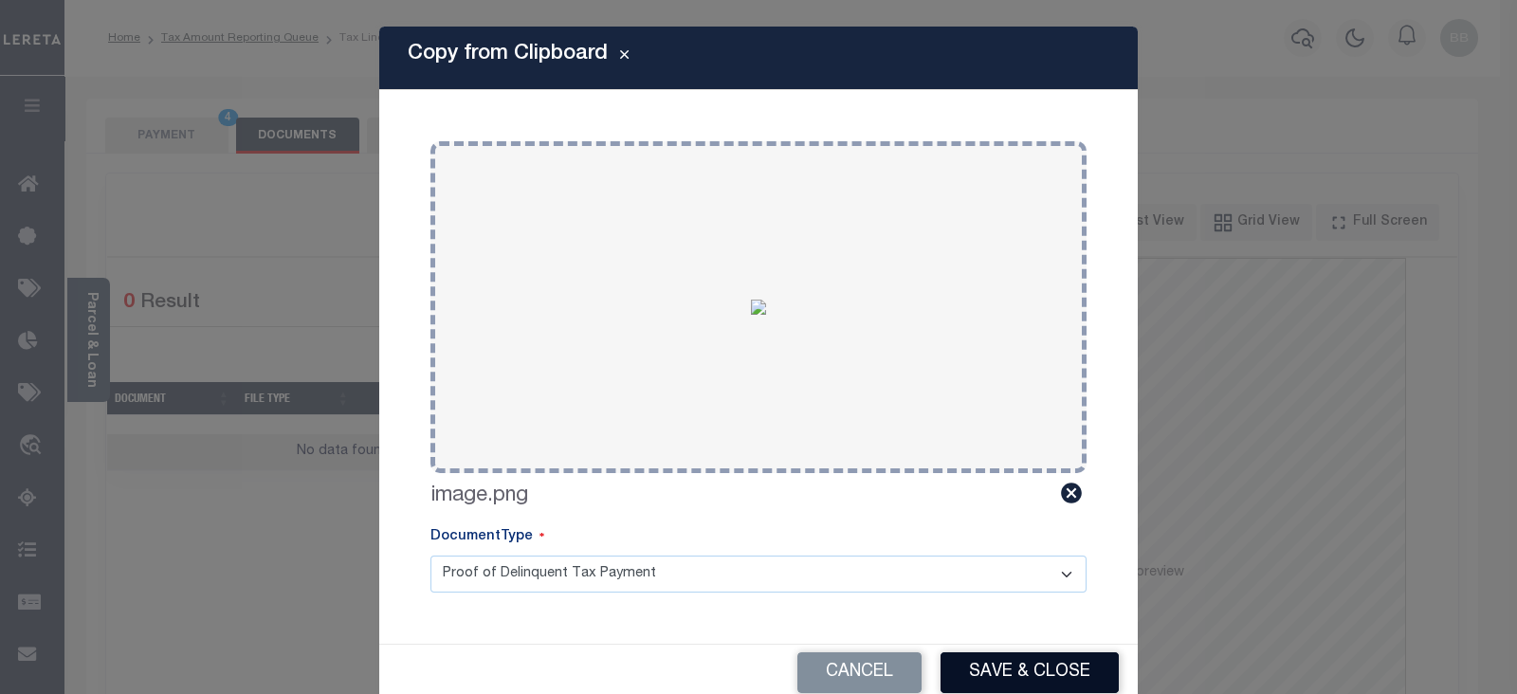
click at [1052, 670] on button "Save & Close" at bounding box center [1029, 672] width 178 height 41
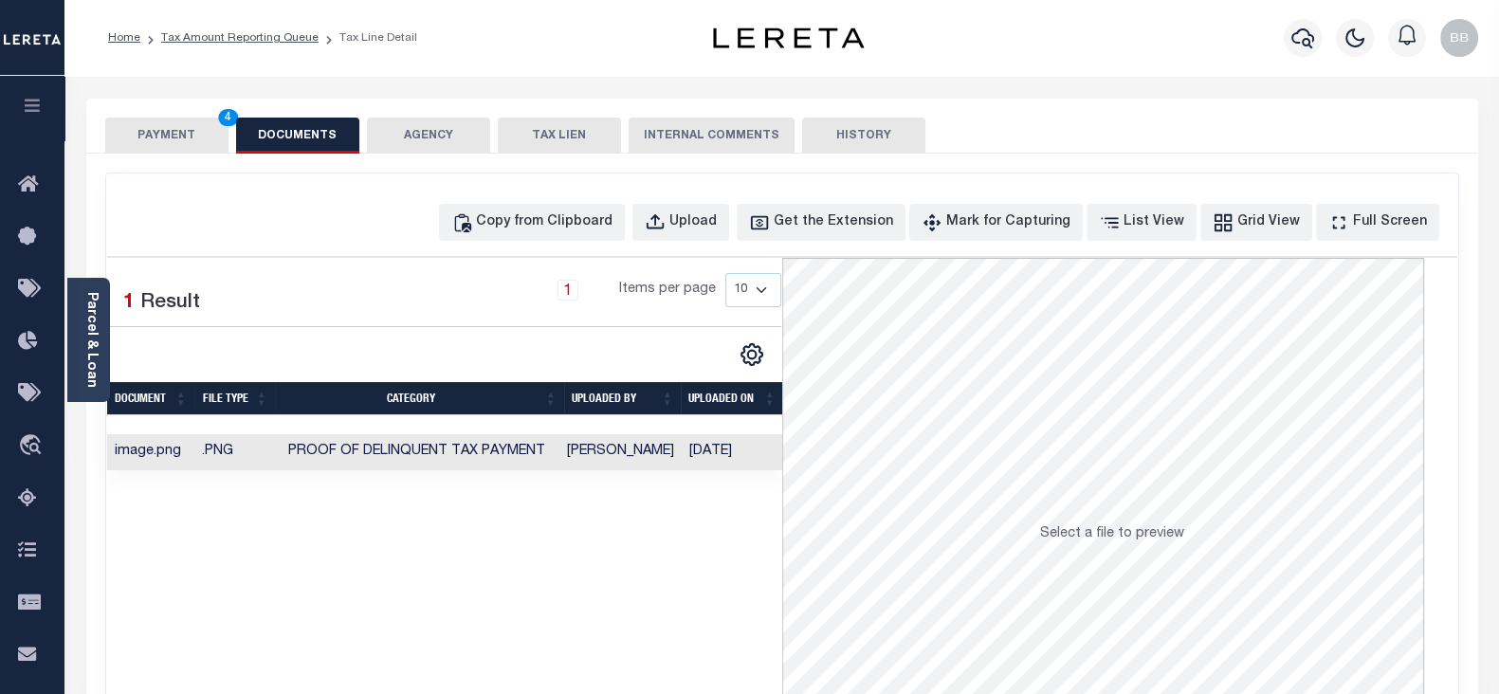
click at [158, 141] on button "PAYMENT 4" at bounding box center [166, 136] width 123 height 36
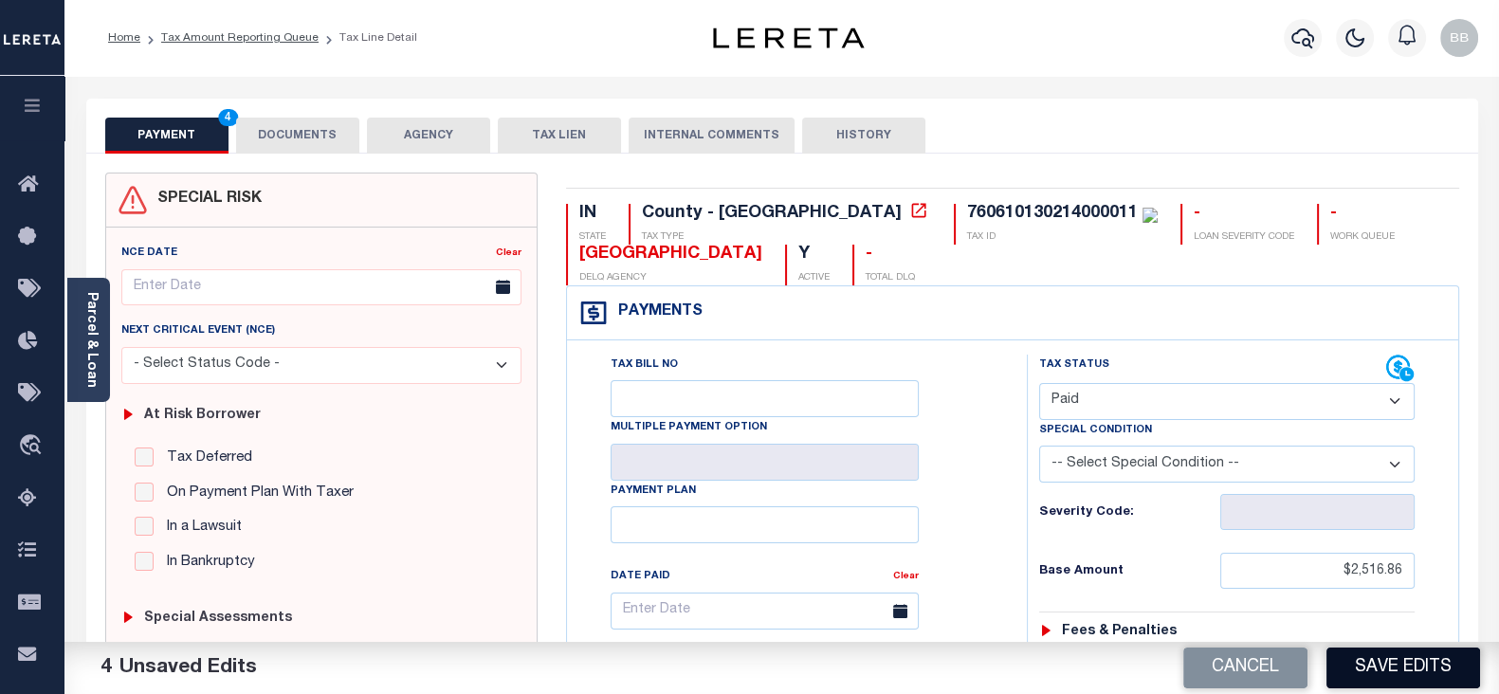
click at [1399, 662] on button "Save Edits" at bounding box center [1403, 667] width 154 height 41
checkbox input "false"
type input "$2,516.86"
type input "$0"
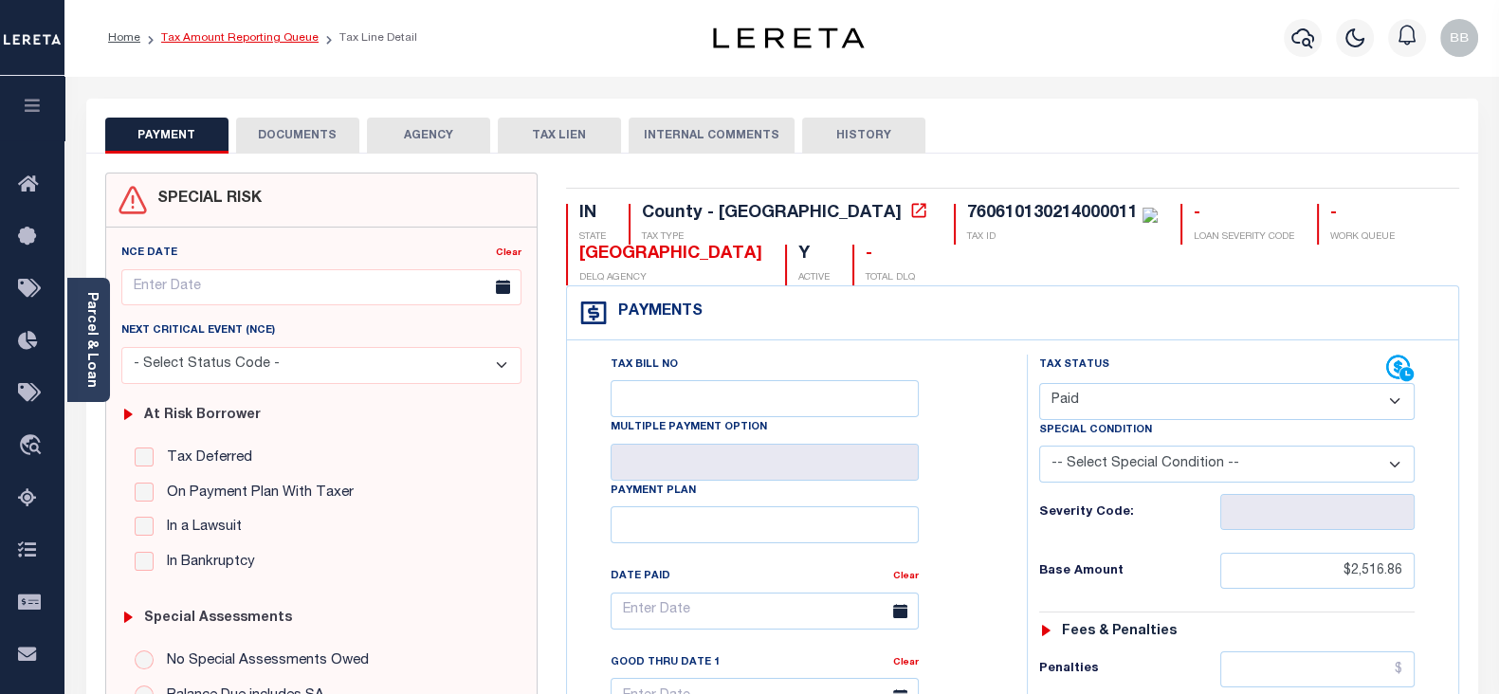
click at [260, 34] on link "Tax Amount Reporting Queue" at bounding box center [239, 37] width 157 height 11
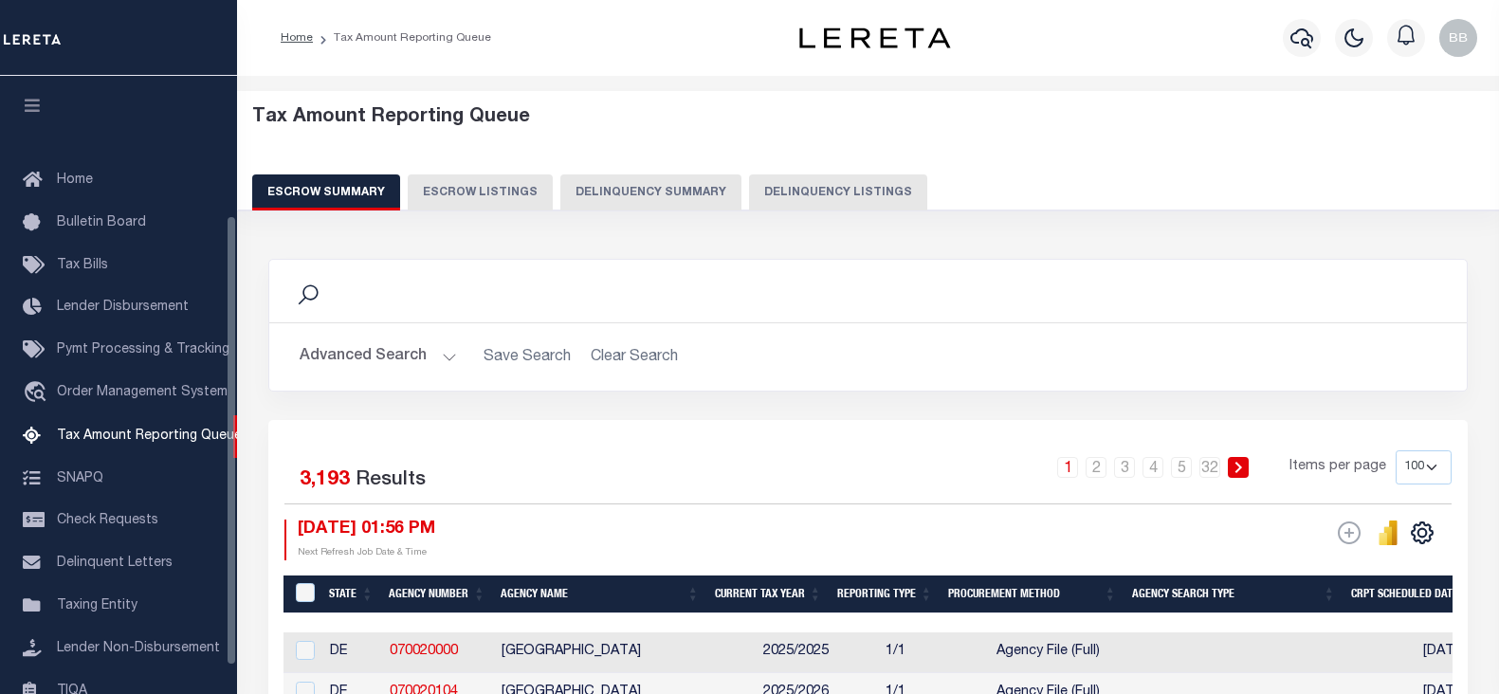
click at [782, 176] on button "Delinquency Listings" at bounding box center [838, 192] width 178 height 36
select select "100"
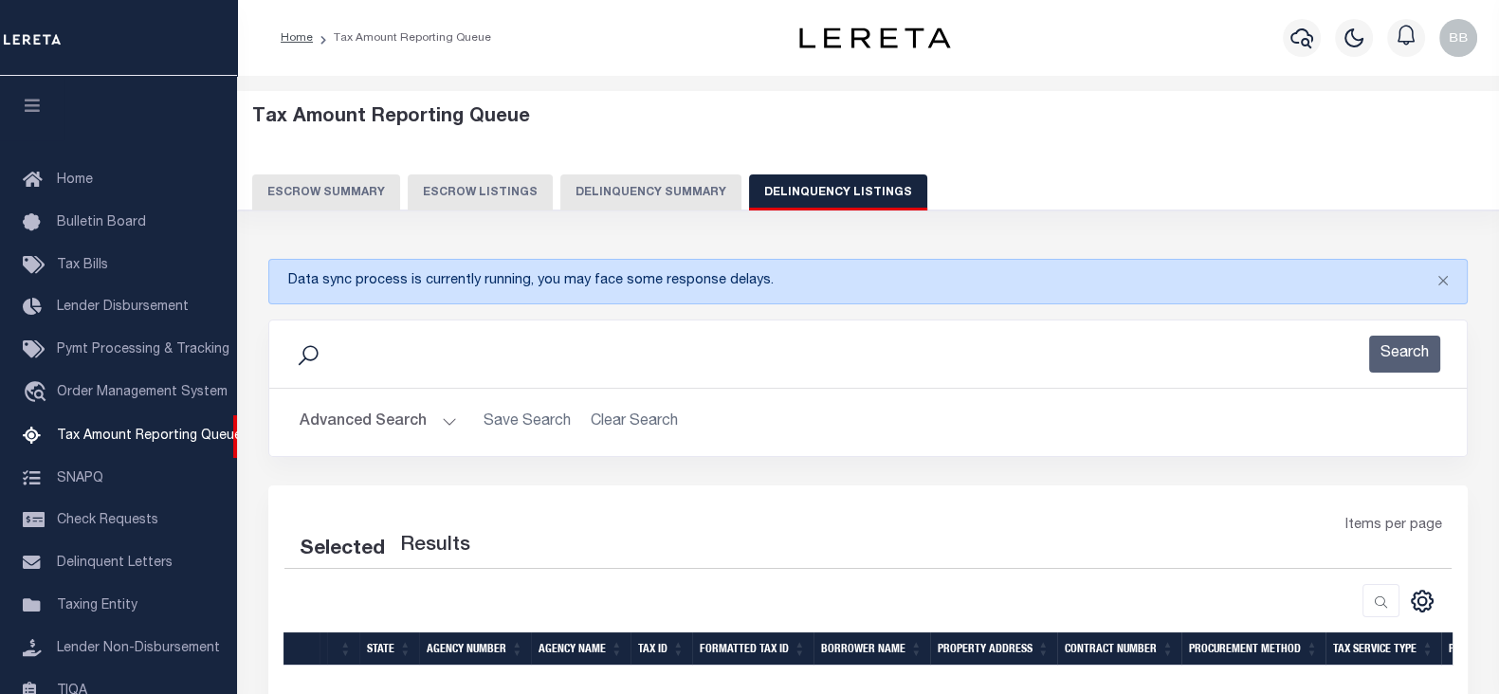
select select "100"
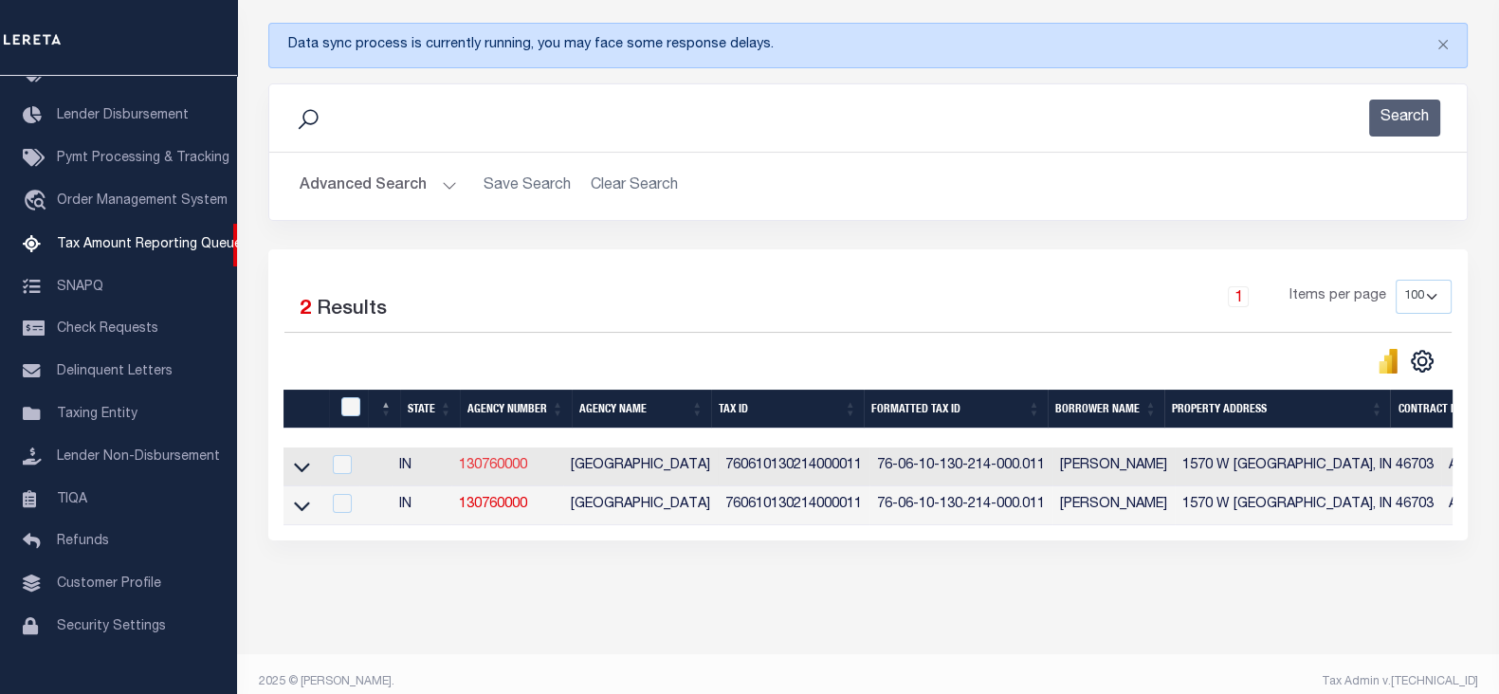
scroll to position [267, 0]
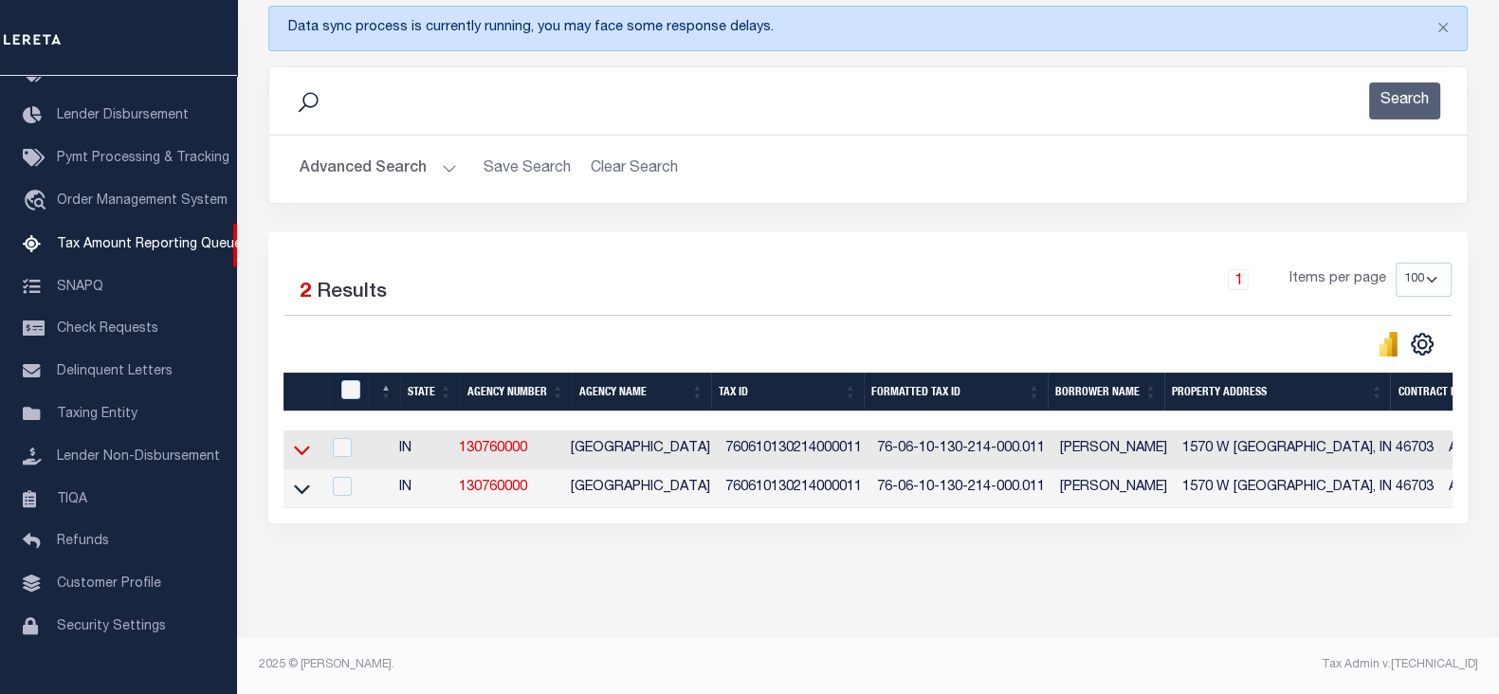
click at [297, 440] on icon at bounding box center [302, 450] width 16 height 20
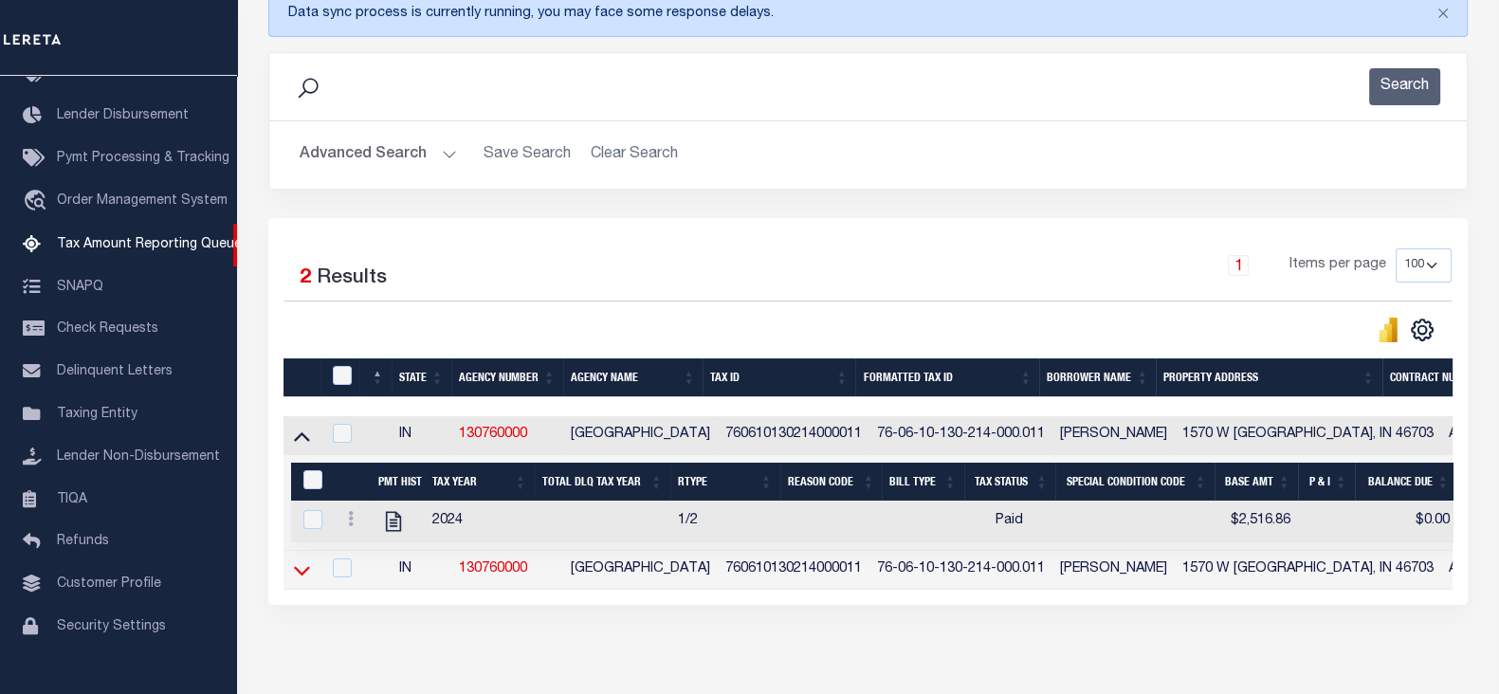
click at [298, 573] on icon at bounding box center [302, 570] width 16 height 9
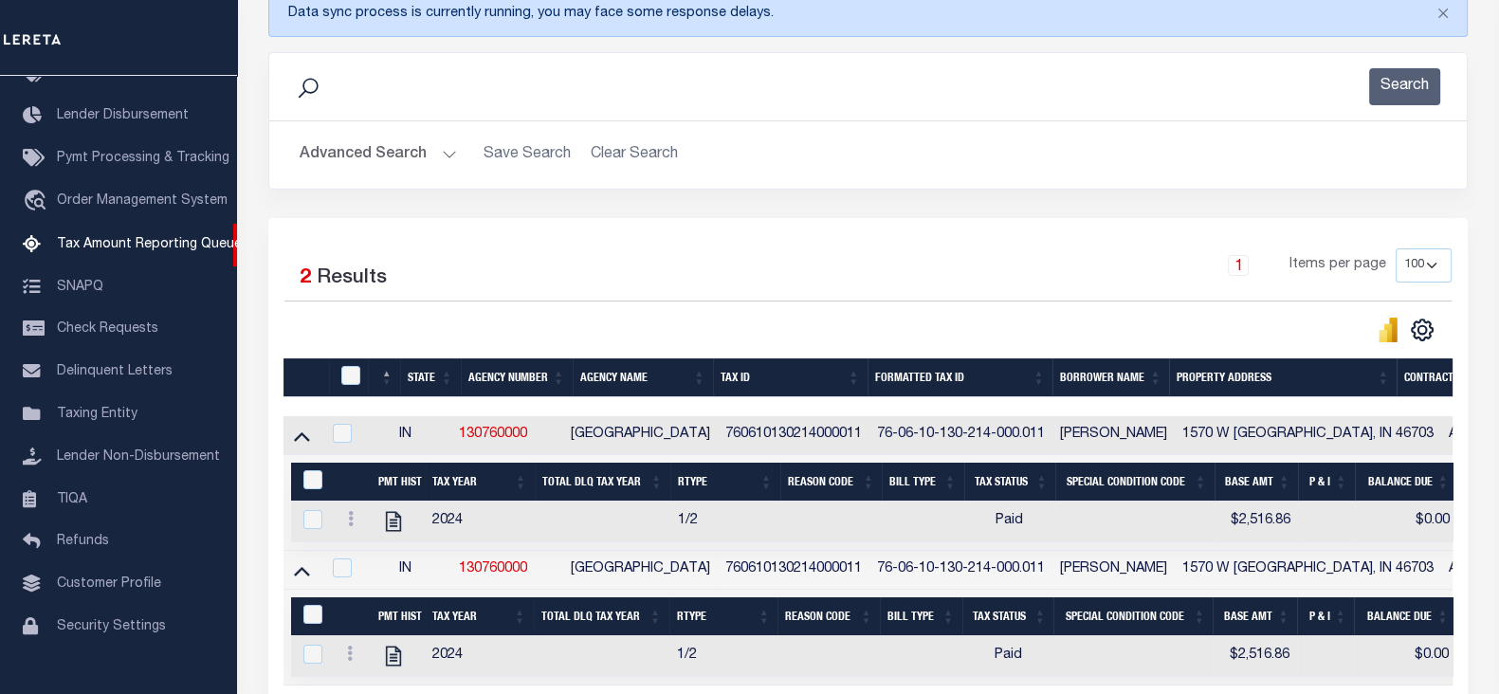
scroll to position [363, 0]
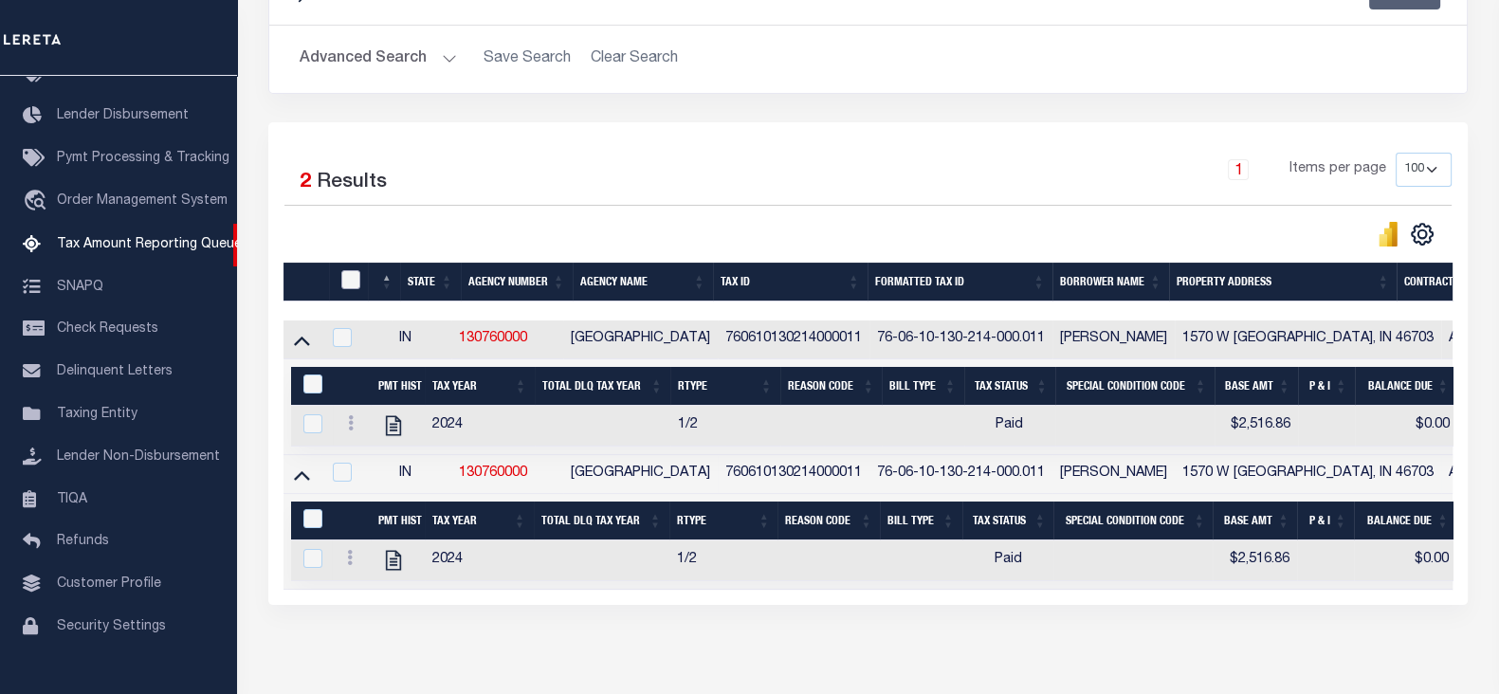
click at [343, 280] on input "checkbox" at bounding box center [350, 279] width 19 height 19
checkbox input "true"
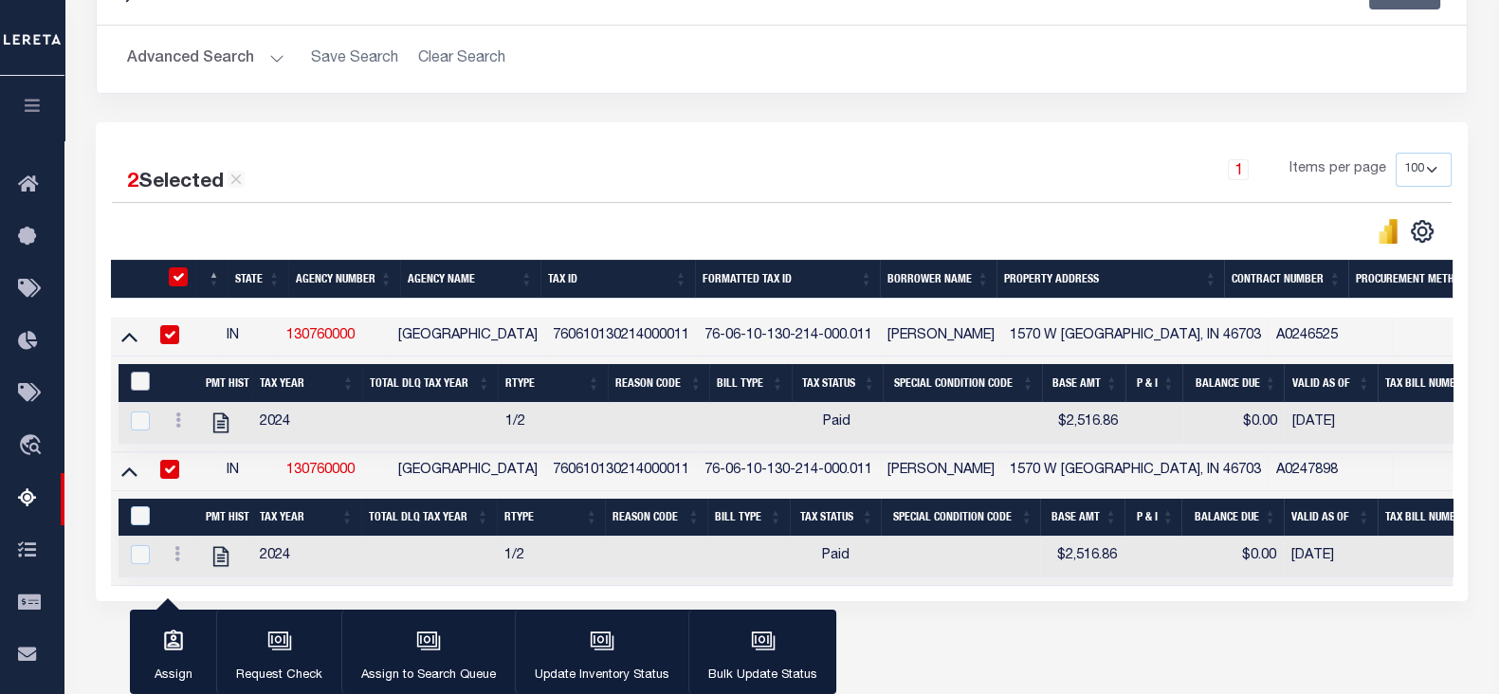
click at [131, 379] on input "&nbsp;" at bounding box center [140, 381] width 19 height 19
checkbox input "true"
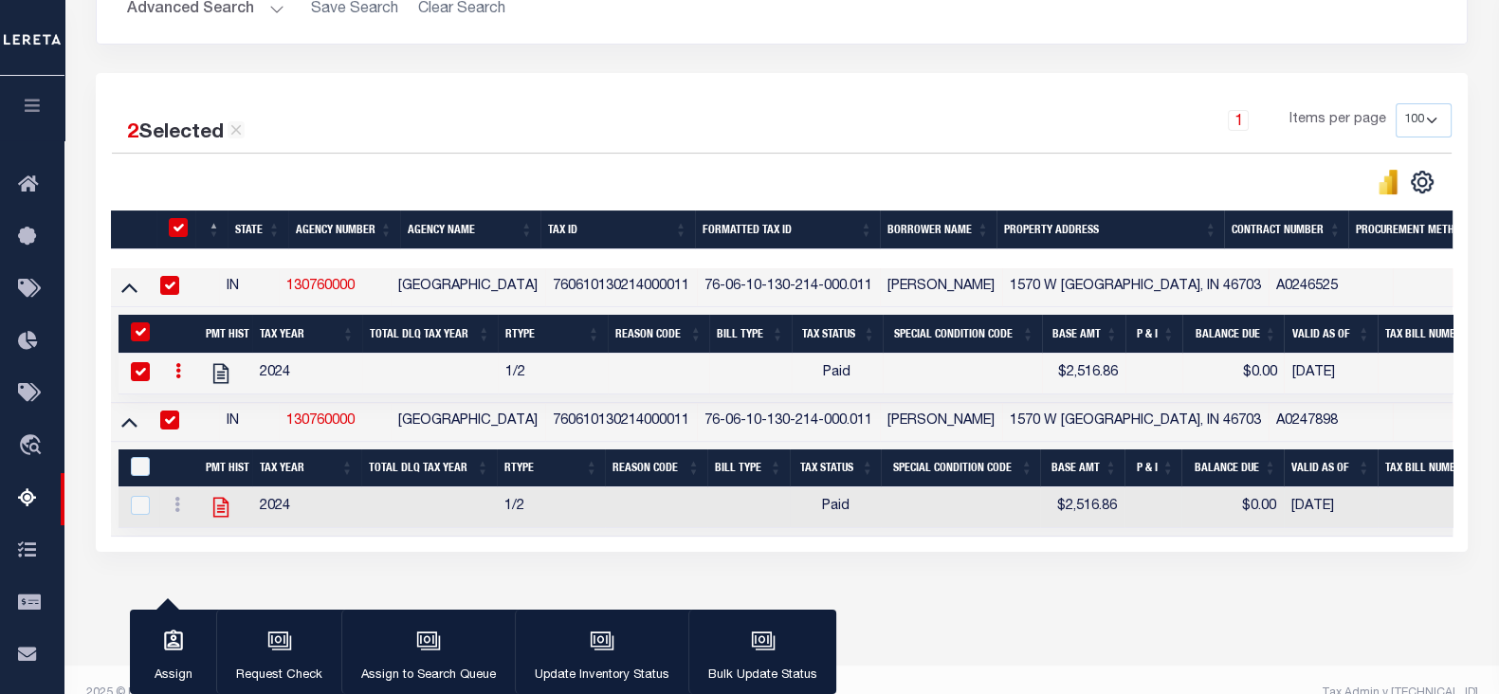
scroll to position [455, 0]
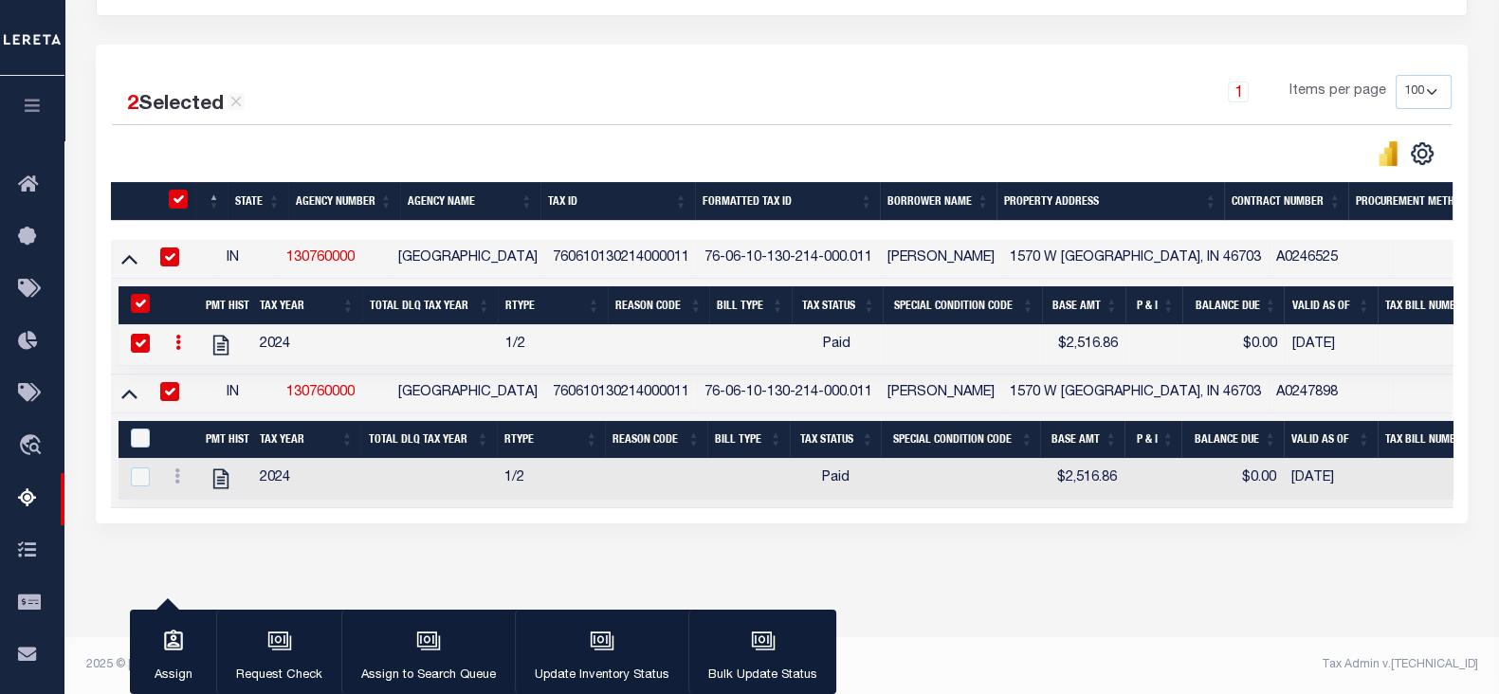
click at [134, 421] on th "&nbsp;" at bounding box center [138, 440] width 41 height 39
click at [147, 428] on input "&nbsp;" at bounding box center [140, 437] width 19 height 19
checkbox input "true"
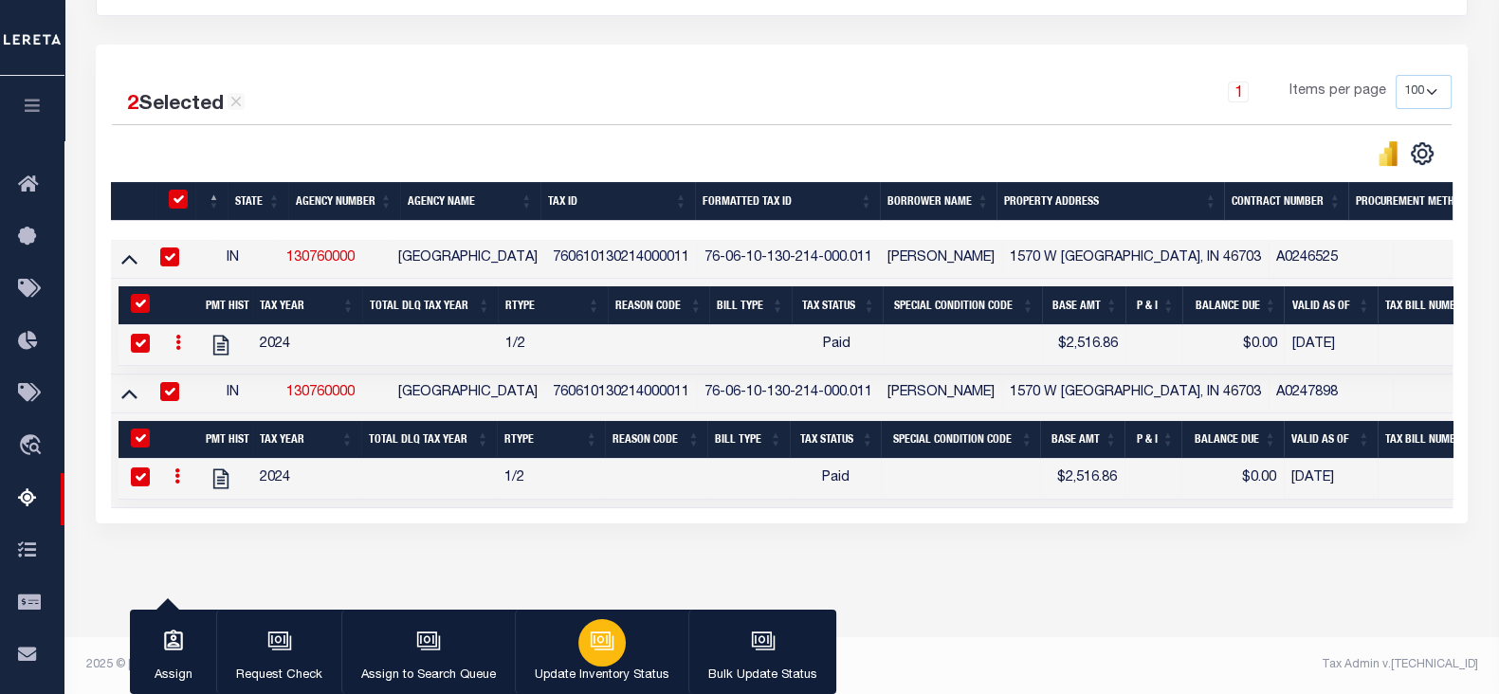
click at [592, 627] on div "button" at bounding box center [601, 642] width 47 height 47
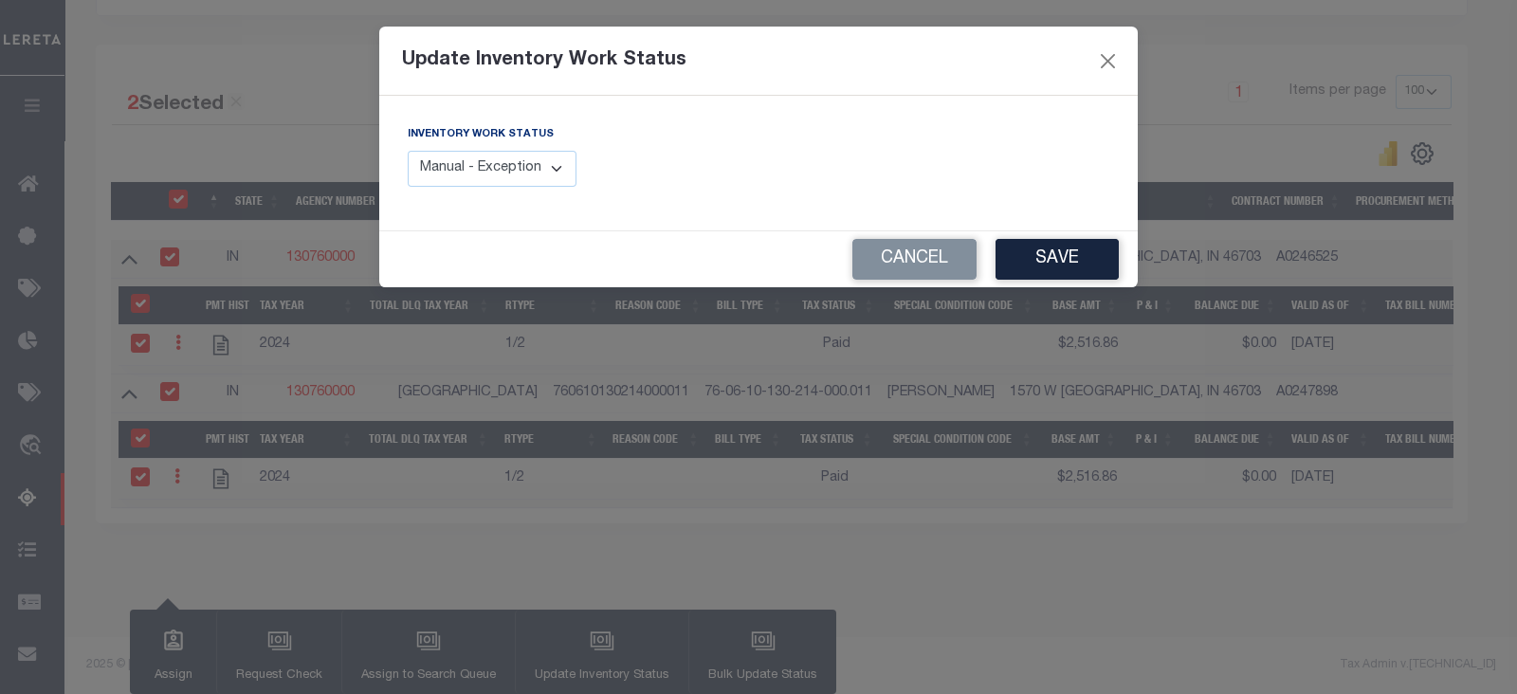
click at [515, 166] on select "Manual - Exception Pended - Awaiting Search Late Add Exception Completed" at bounding box center [492, 169] width 169 height 37
select select "4"
click at [408, 151] on select "Manual - Exception Pended - Awaiting Search Late Add Exception Completed" at bounding box center [492, 169] width 169 height 37
click at [1076, 249] on button "Save" at bounding box center [1056, 259] width 123 height 41
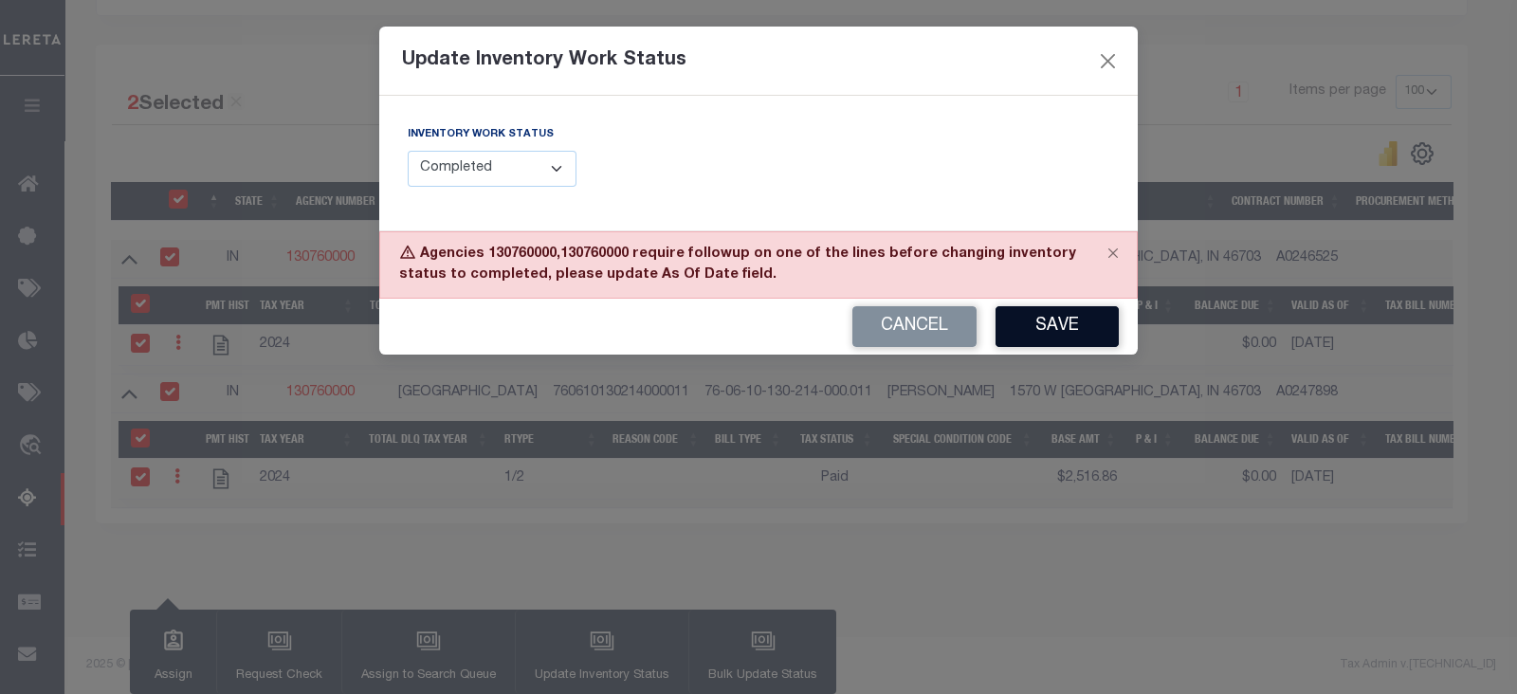
click at [1056, 335] on button "Save" at bounding box center [1056, 326] width 123 height 41
click at [893, 311] on button "Cancel" at bounding box center [914, 326] width 124 height 41
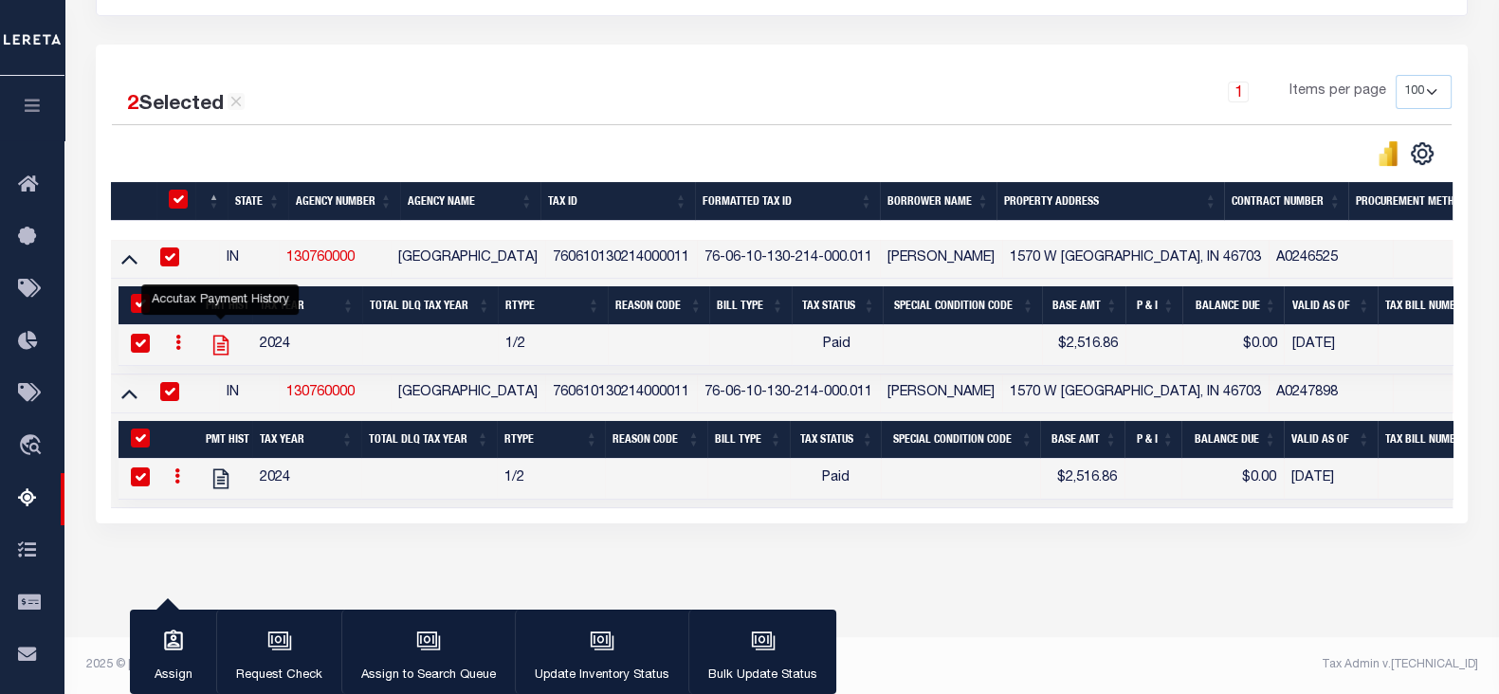
click at [220, 338] on icon "" at bounding box center [221, 345] width 25 height 25
checkbox input "false"
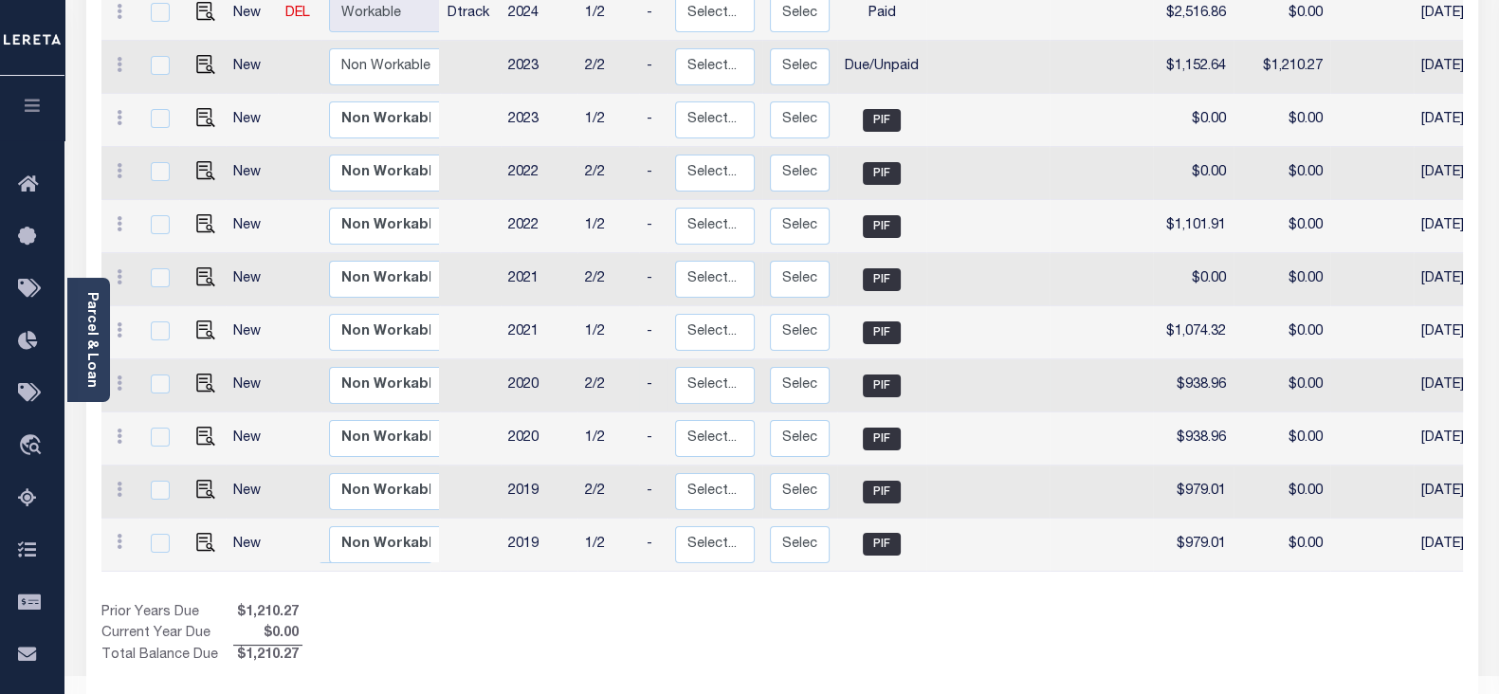
scroll to position [146, 0]
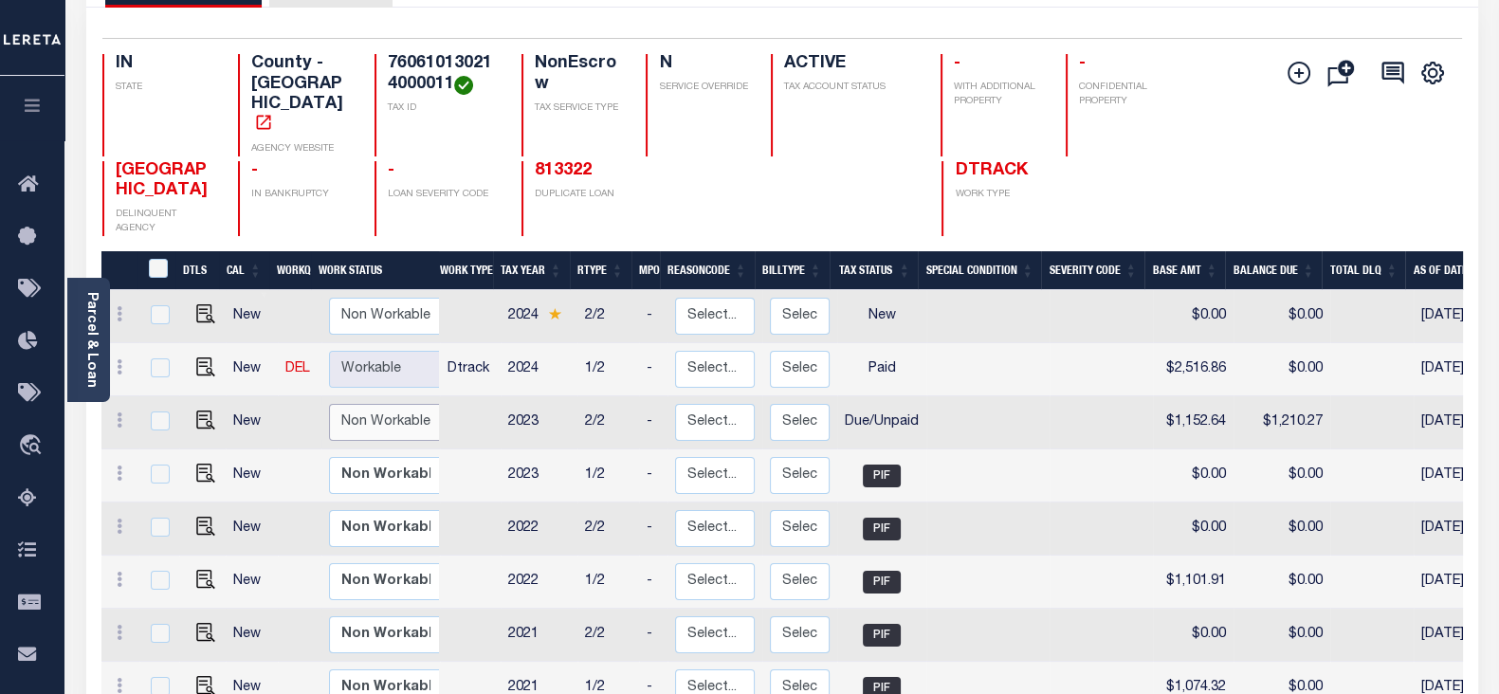
drag, startPoint x: 351, startPoint y: 382, endPoint x: 388, endPoint y: 391, distance: 37.9
click at [351, 404] on select "Non Workable Workable" at bounding box center [386, 422] width 114 height 37
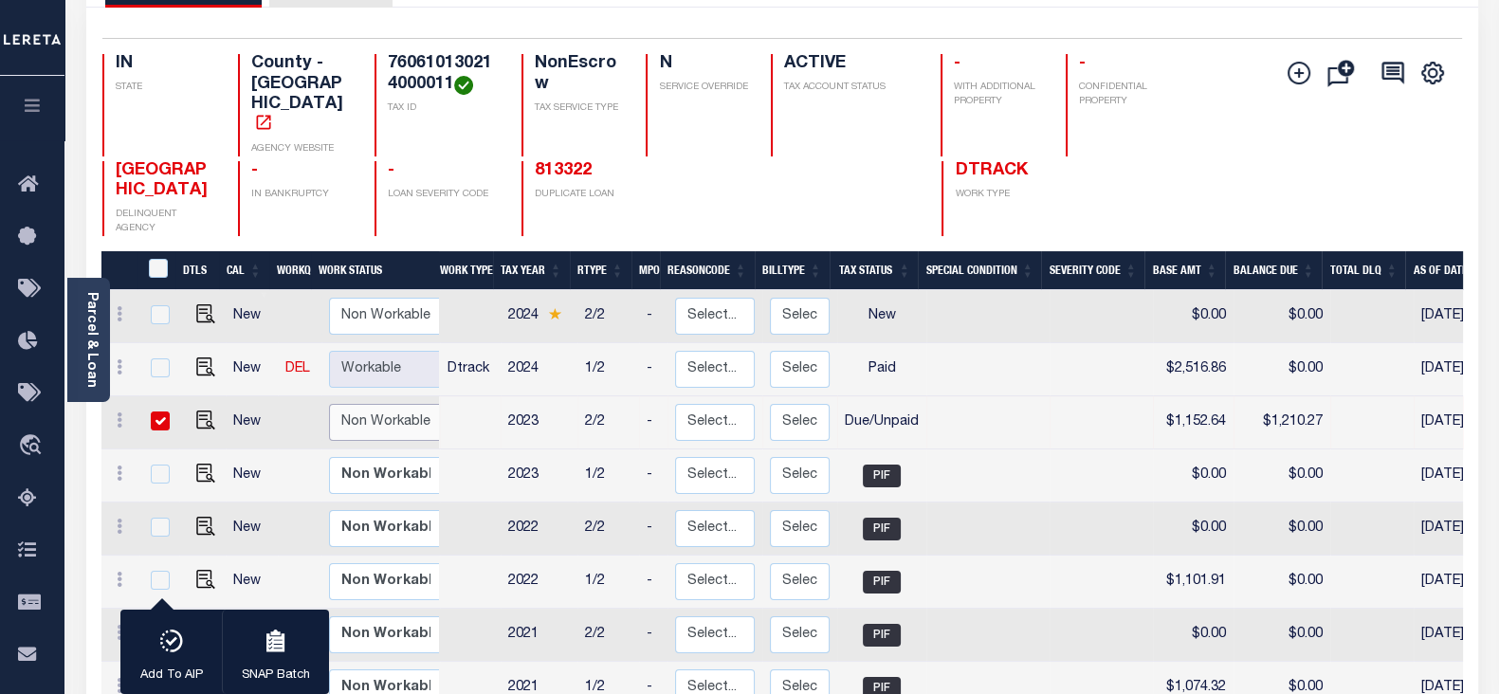
checkbox input "true"
select select "false"
click at [329, 404] on select "Non Workable Workable" at bounding box center [386, 422] width 114 height 37
checkbox input "false"
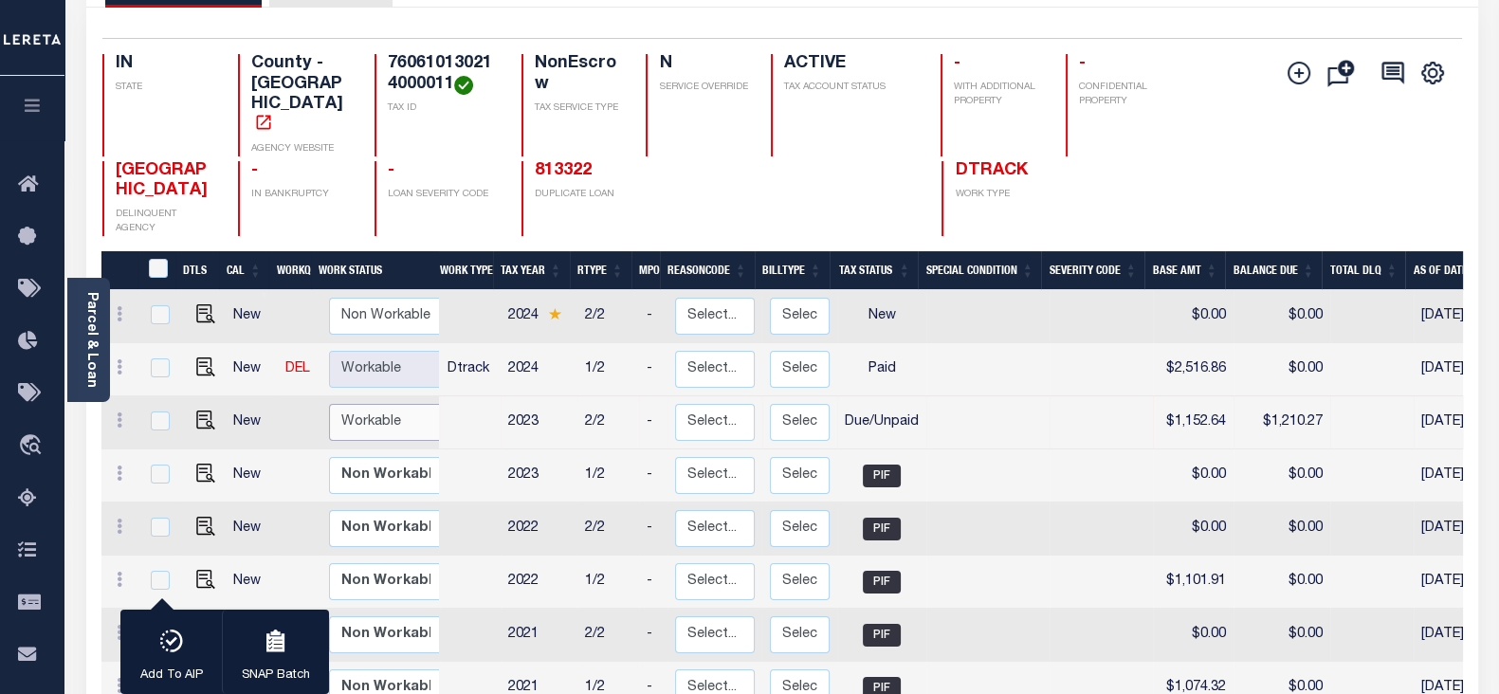
checkbox input "false"
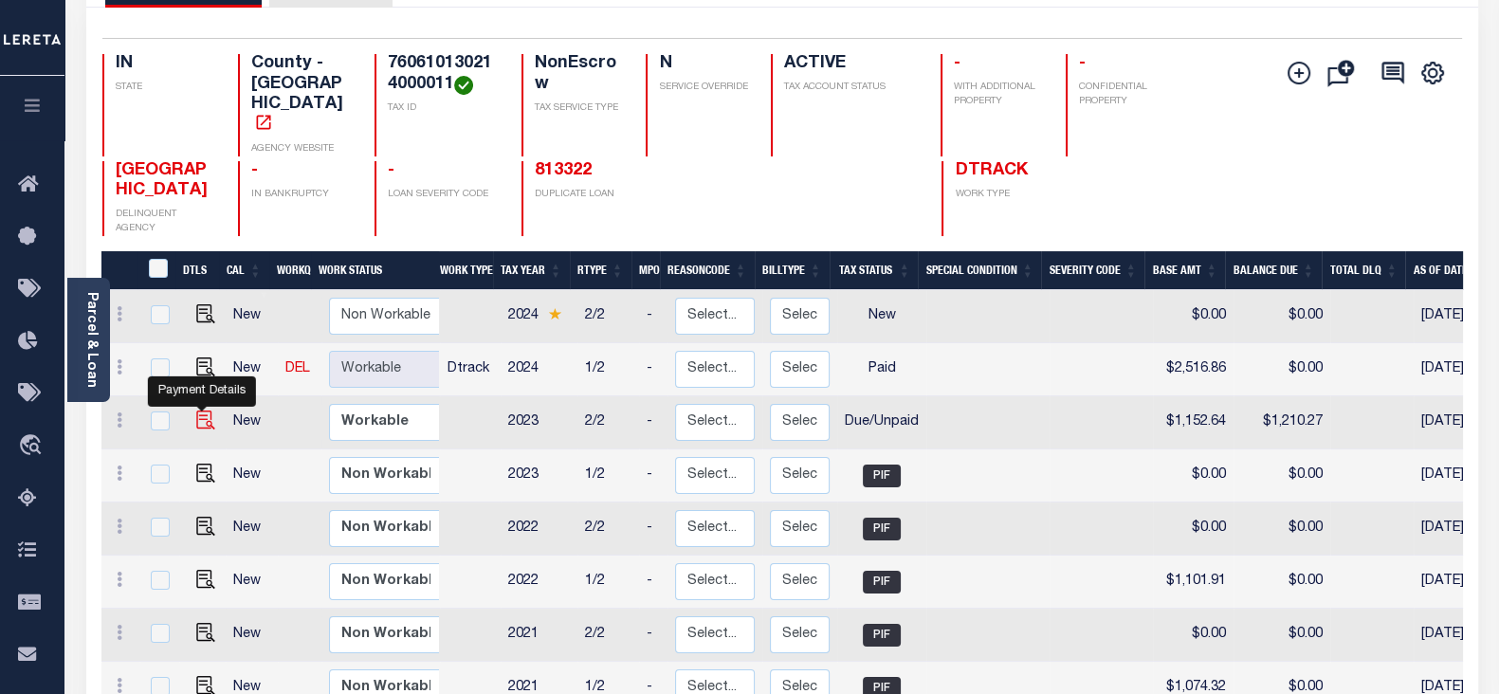
click at [196, 410] on img "" at bounding box center [205, 419] width 19 height 19
checkbox input "true"
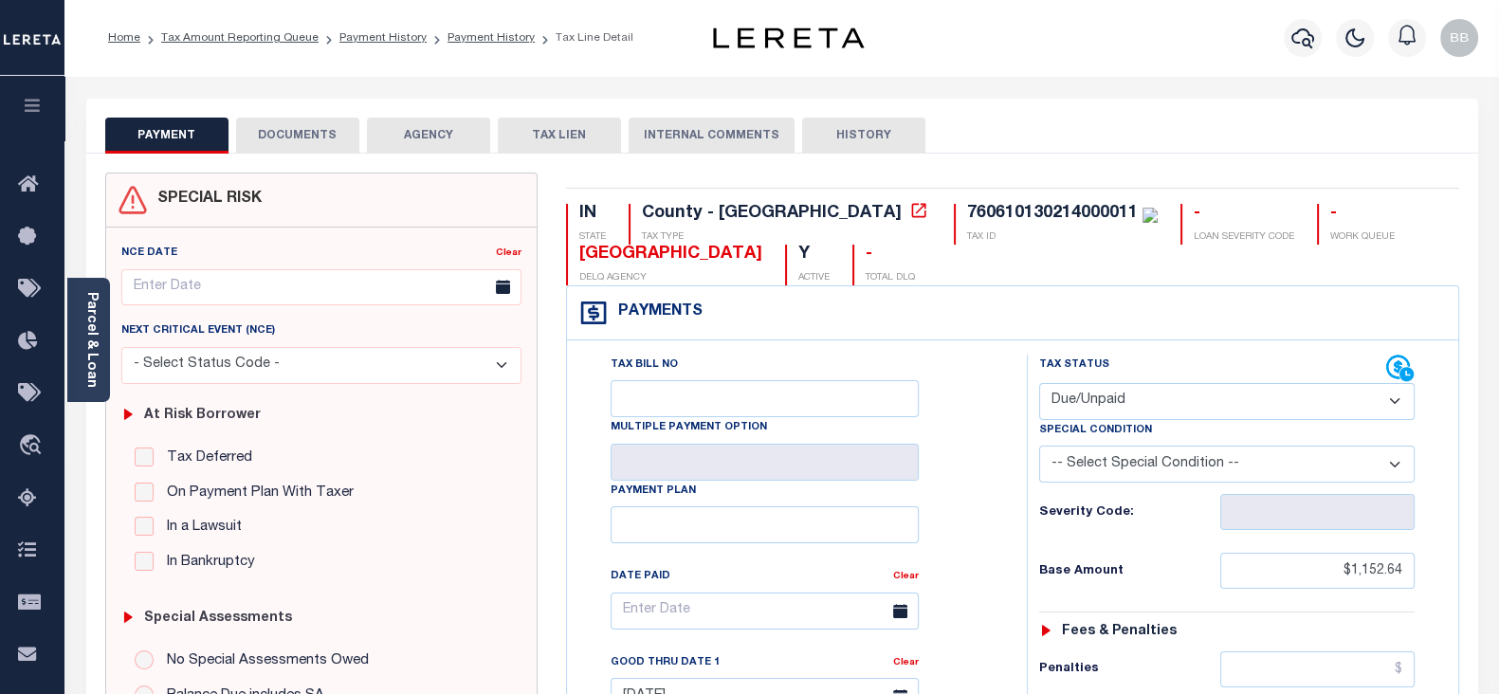
click at [1135, 400] on select "- Select Status Code - Open Due/Unpaid Paid Incomplete No Tax Due Internal Refu…" at bounding box center [1226, 401] width 375 height 37
select select "PYD"
click at [1039, 383] on select "- Select Status Code - Open Due/Unpaid Paid Incomplete No Tax Due Internal Refu…" at bounding box center [1226, 401] width 375 height 37
type input "[DATE]"
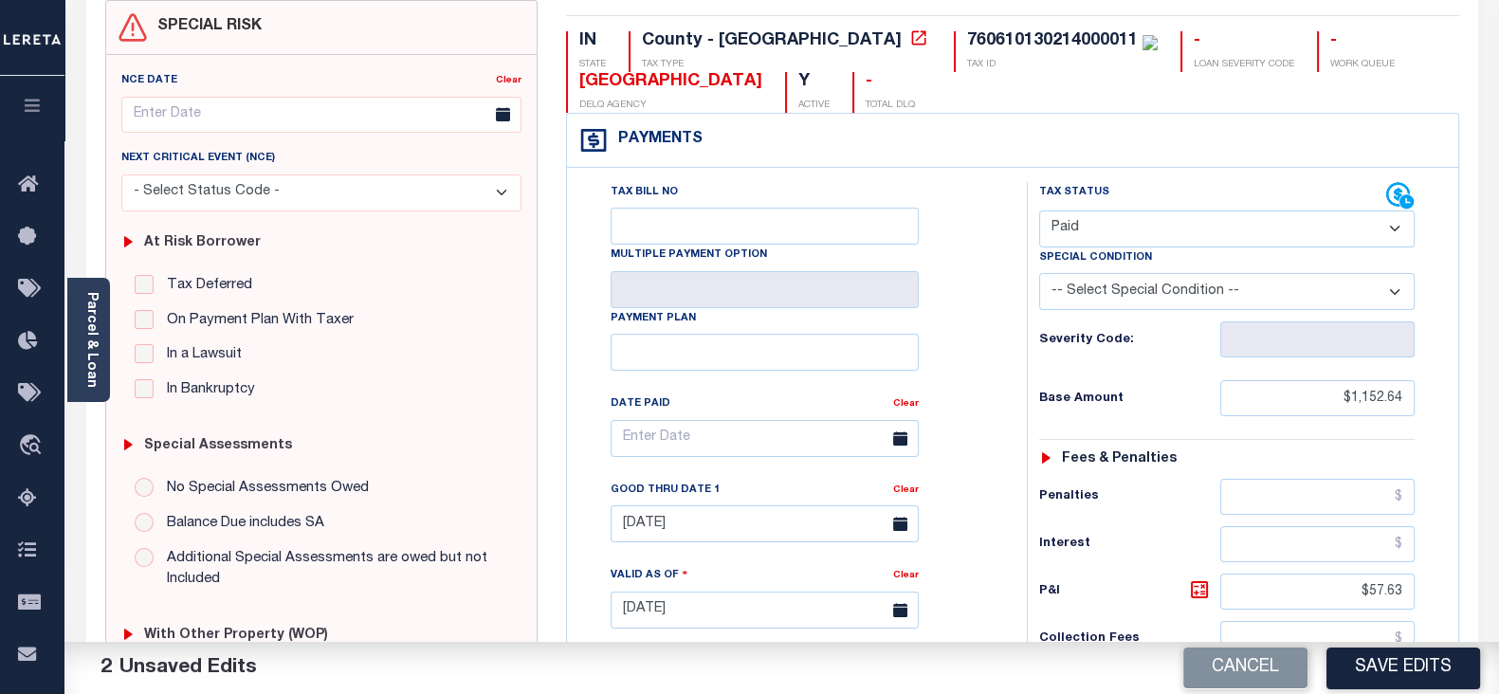
scroll to position [355, 0]
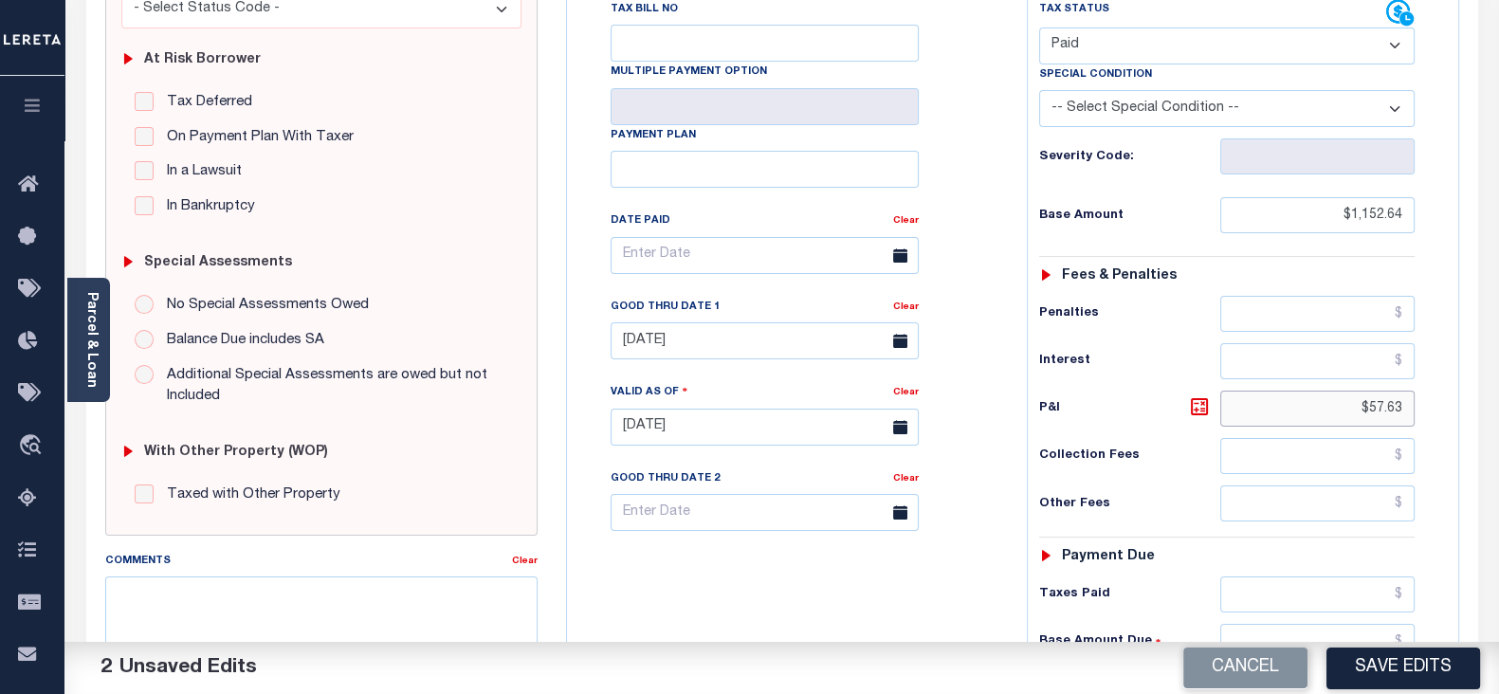
drag, startPoint x: 1354, startPoint y: 400, endPoint x: 1431, endPoint y: 417, distance: 79.6
click at [1431, 417] on div "Tax Status Status - Select Status Code -" at bounding box center [1233, 417] width 412 height 837
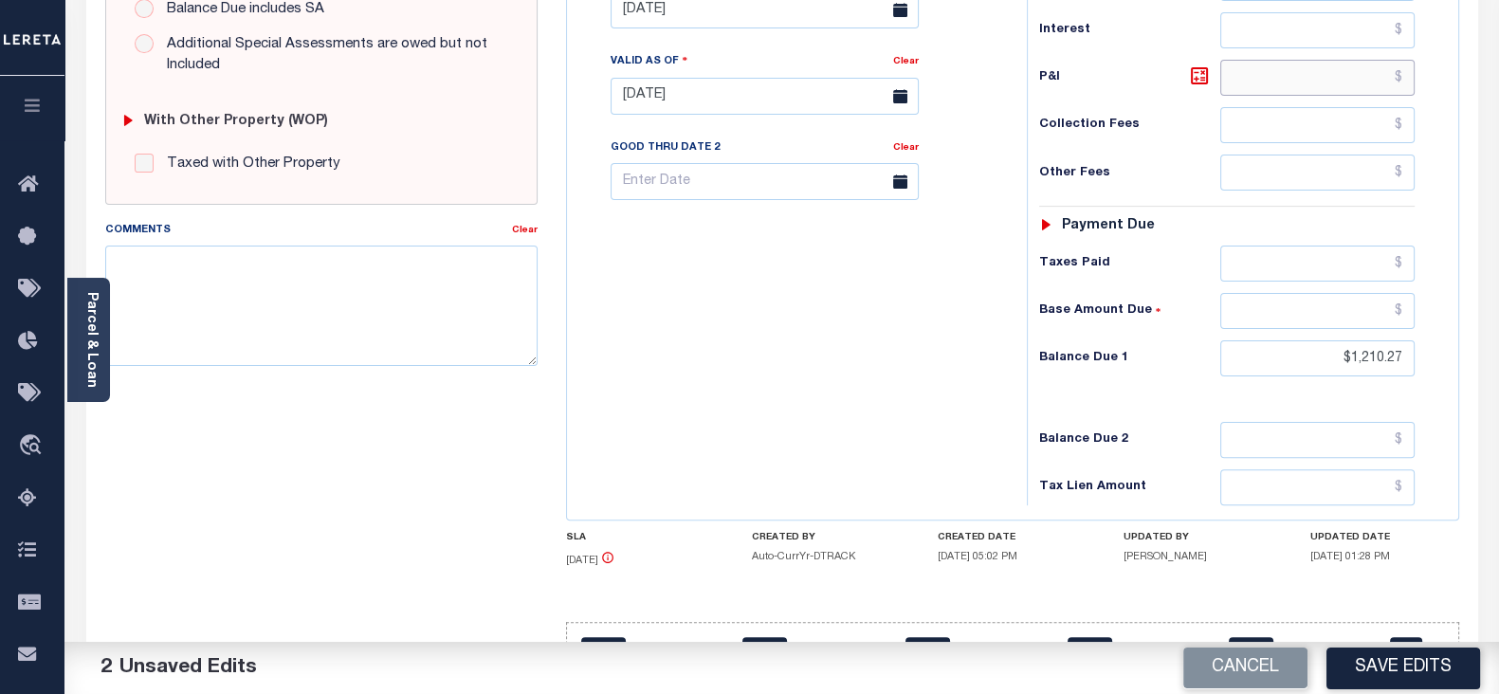
scroll to position [711, 0]
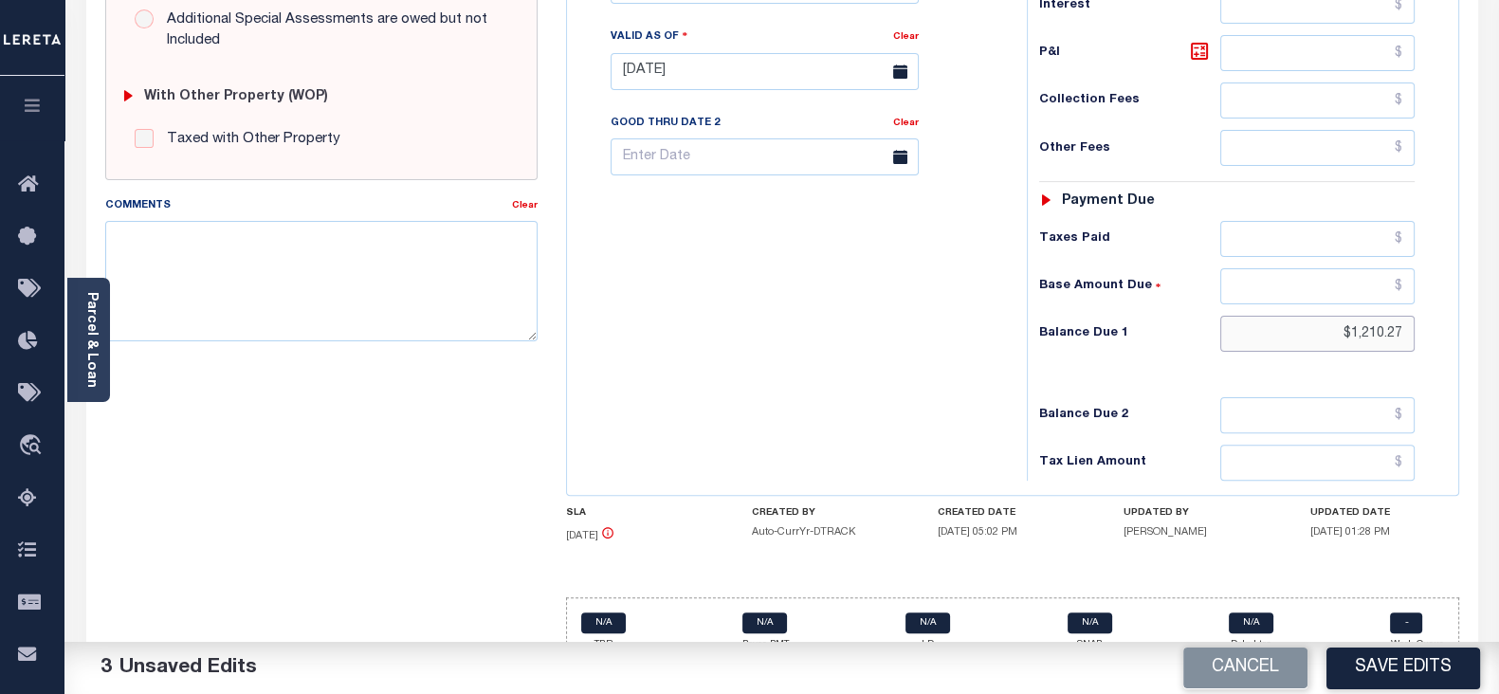
drag, startPoint x: 1395, startPoint y: 335, endPoint x: 1494, endPoint y: 342, distance: 98.9
click at [1494, 342] on div "Parcel & Loan Tax Bill Details 760610130214000011 TAX ID AGENCY 2023 TAX YEAR […" at bounding box center [781, 45] width 1434 height 1361
click at [1303, 332] on input "text" at bounding box center [1317, 334] width 194 height 36
type input "$0.00"
click at [1434, 647] on button "Save Edits" at bounding box center [1403, 667] width 154 height 41
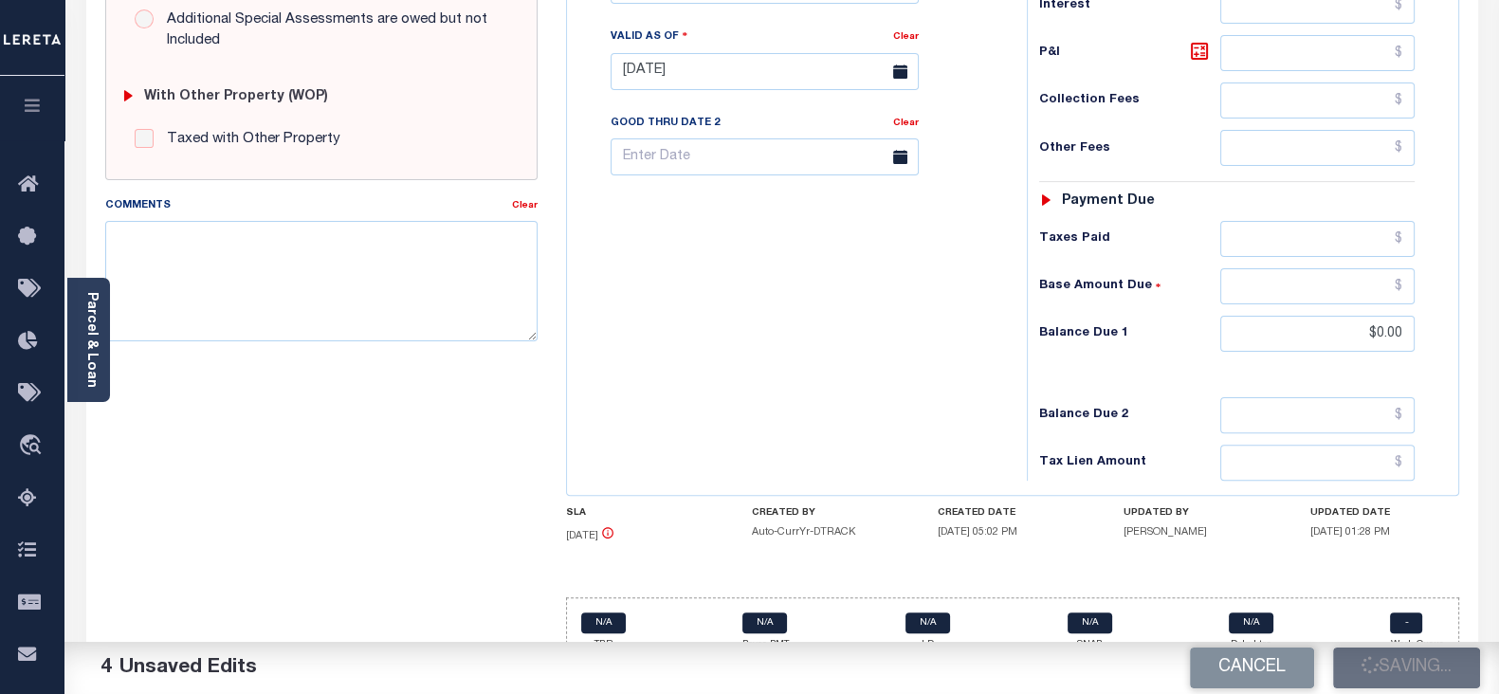
checkbox input "false"
type input "$1,152.64"
type input "$0"
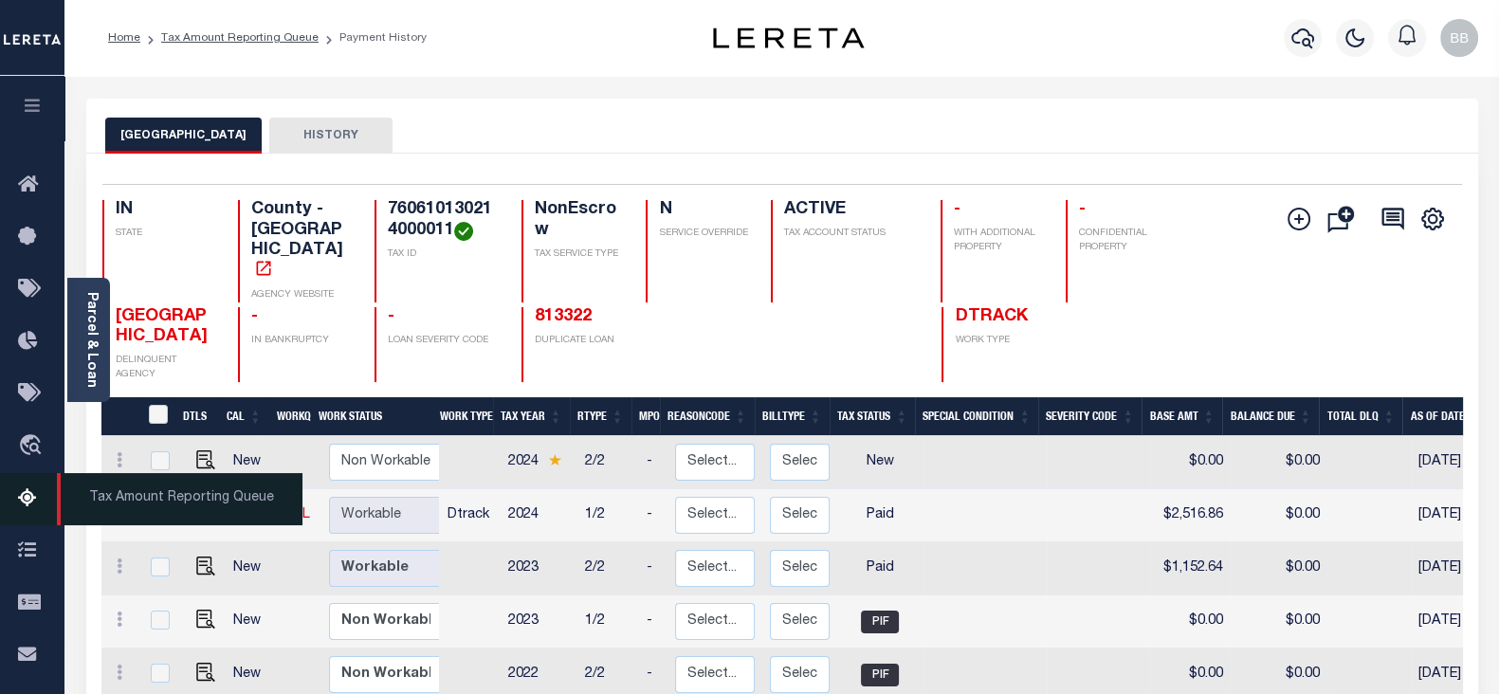
click at [27, 500] on icon at bounding box center [33, 499] width 30 height 24
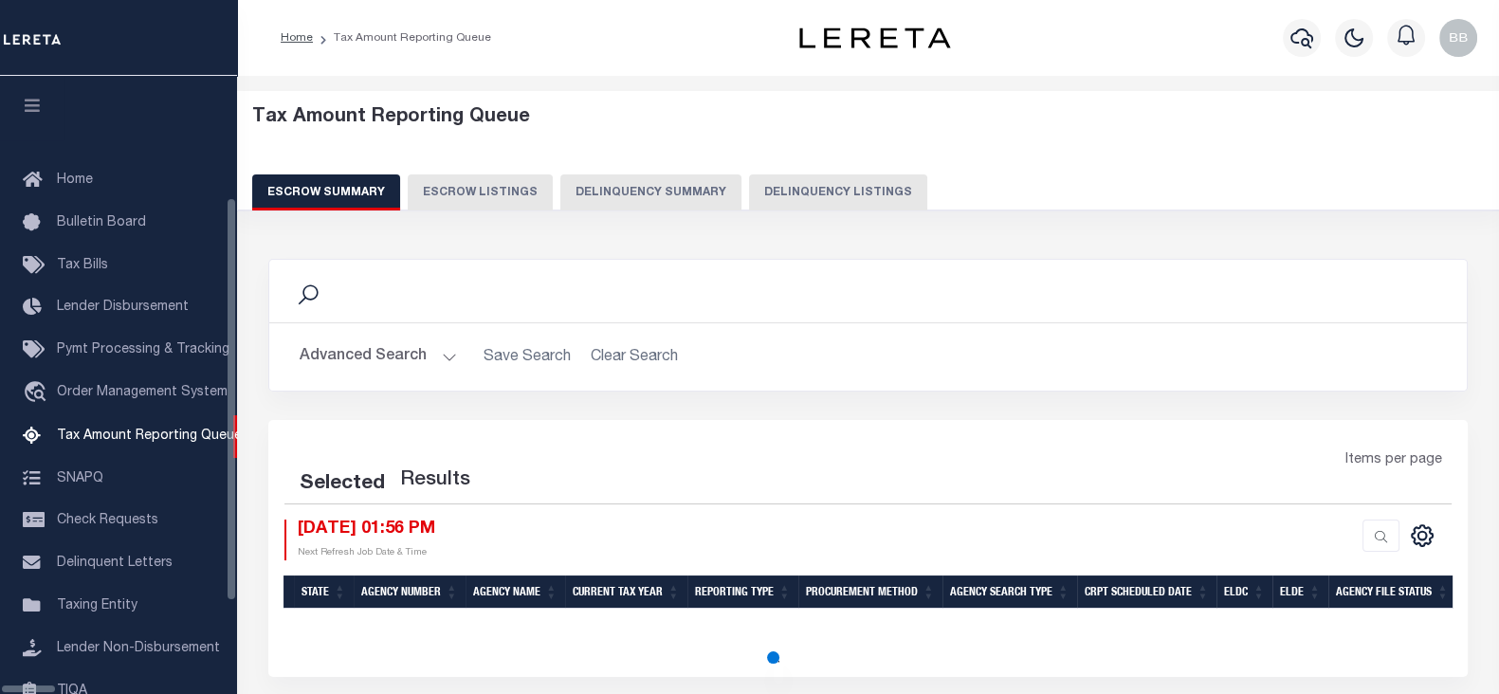
click at [758, 194] on button "Delinquency Listings" at bounding box center [838, 192] width 178 height 36
select select "100"
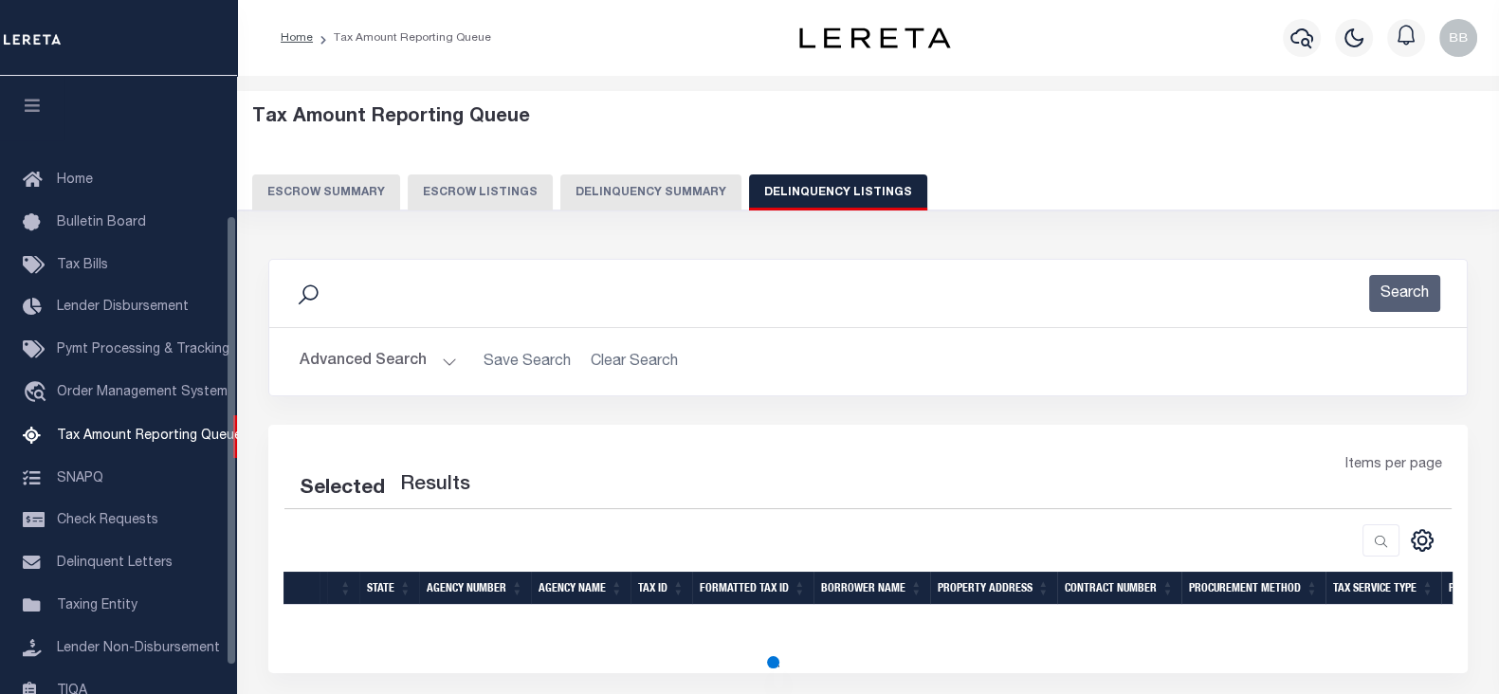
select select "100"
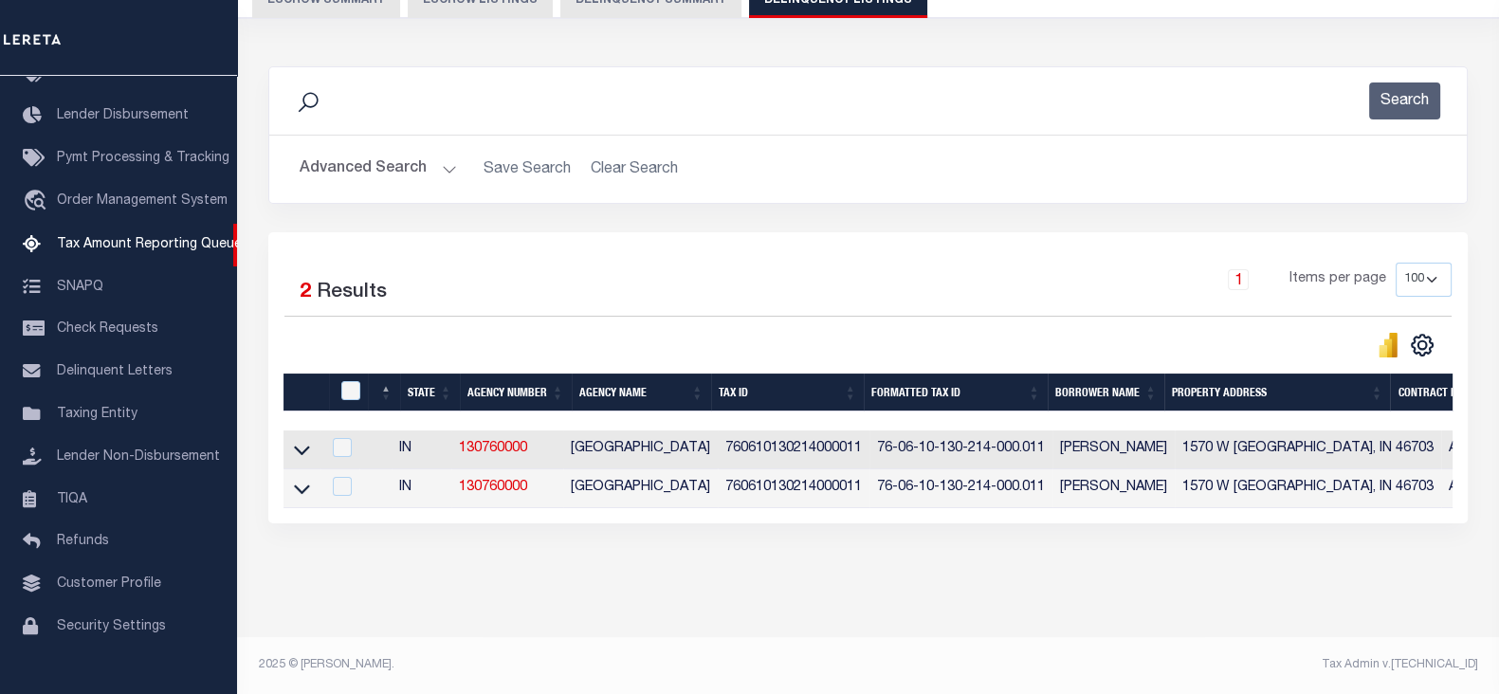
scroll to position [208, 0]
click at [299, 441] on icon at bounding box center [302, 450] width 16 height 20
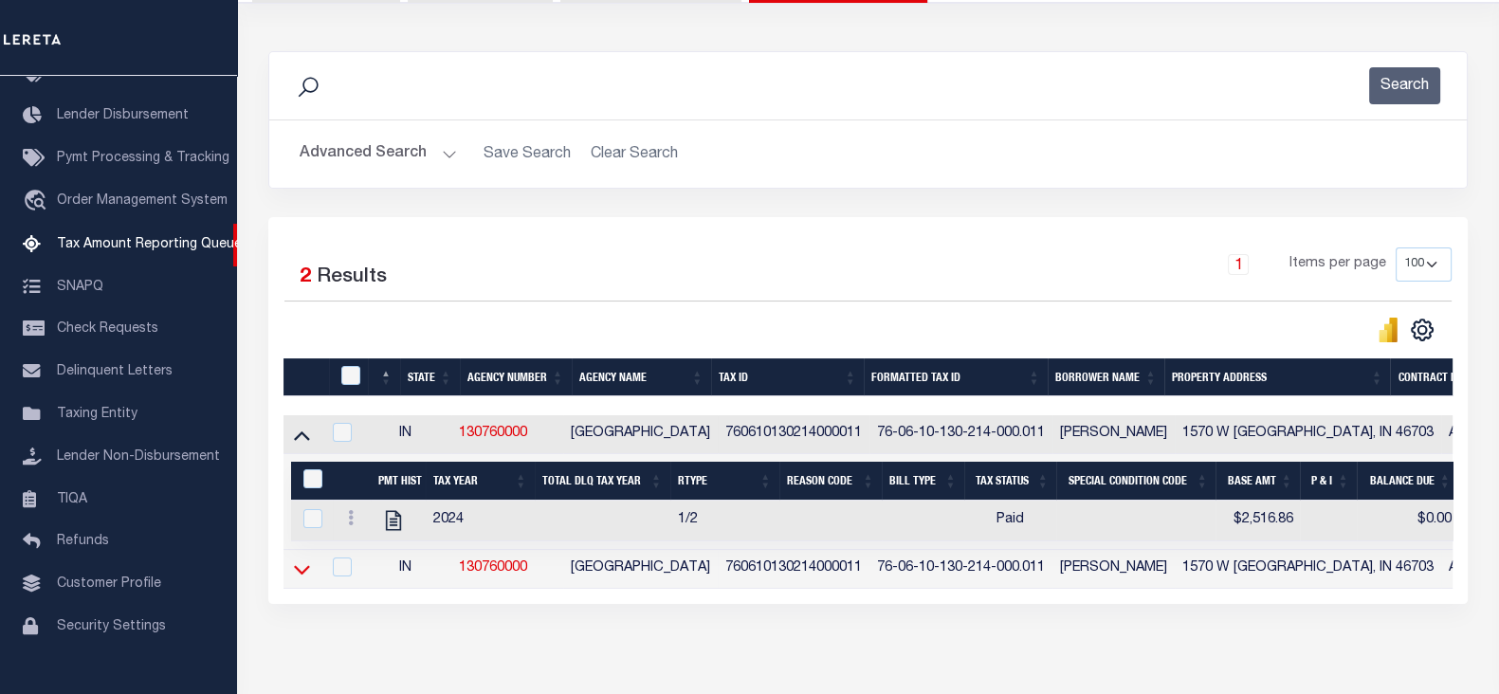
click at [299, 572] on icon at bounding box center [302, 569] width 16 height 20
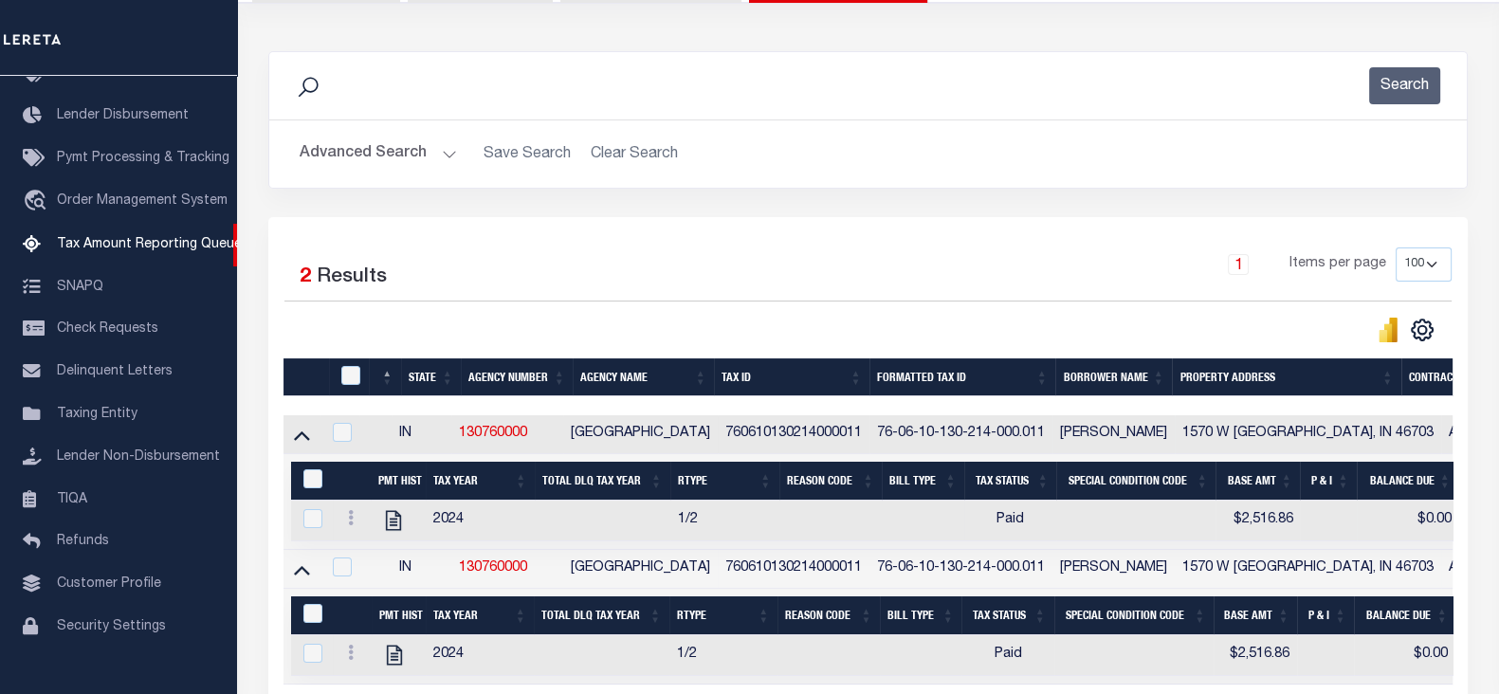
scroll to position [303, 0]
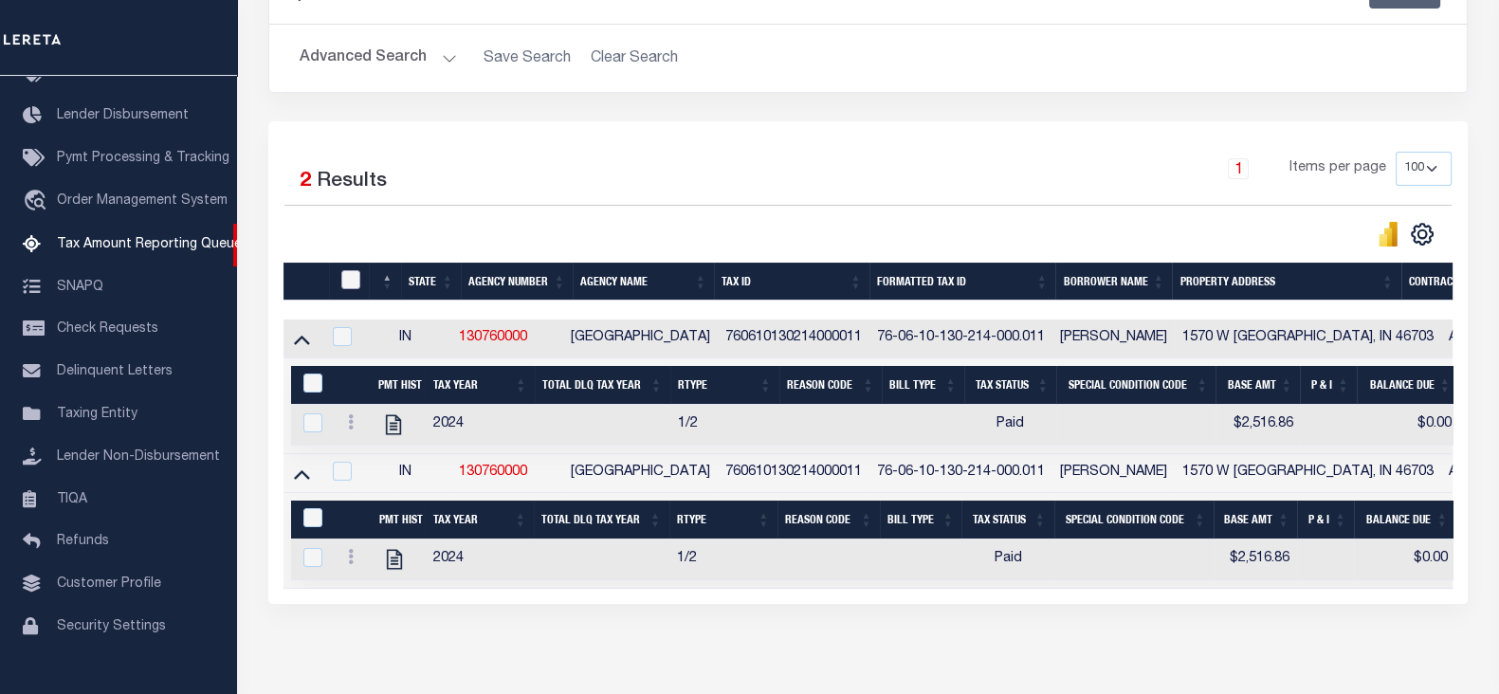
click at [351, 281] on input "checkbox" at bounding box center [350, 279] width 19 height 19
checkbox input "true"
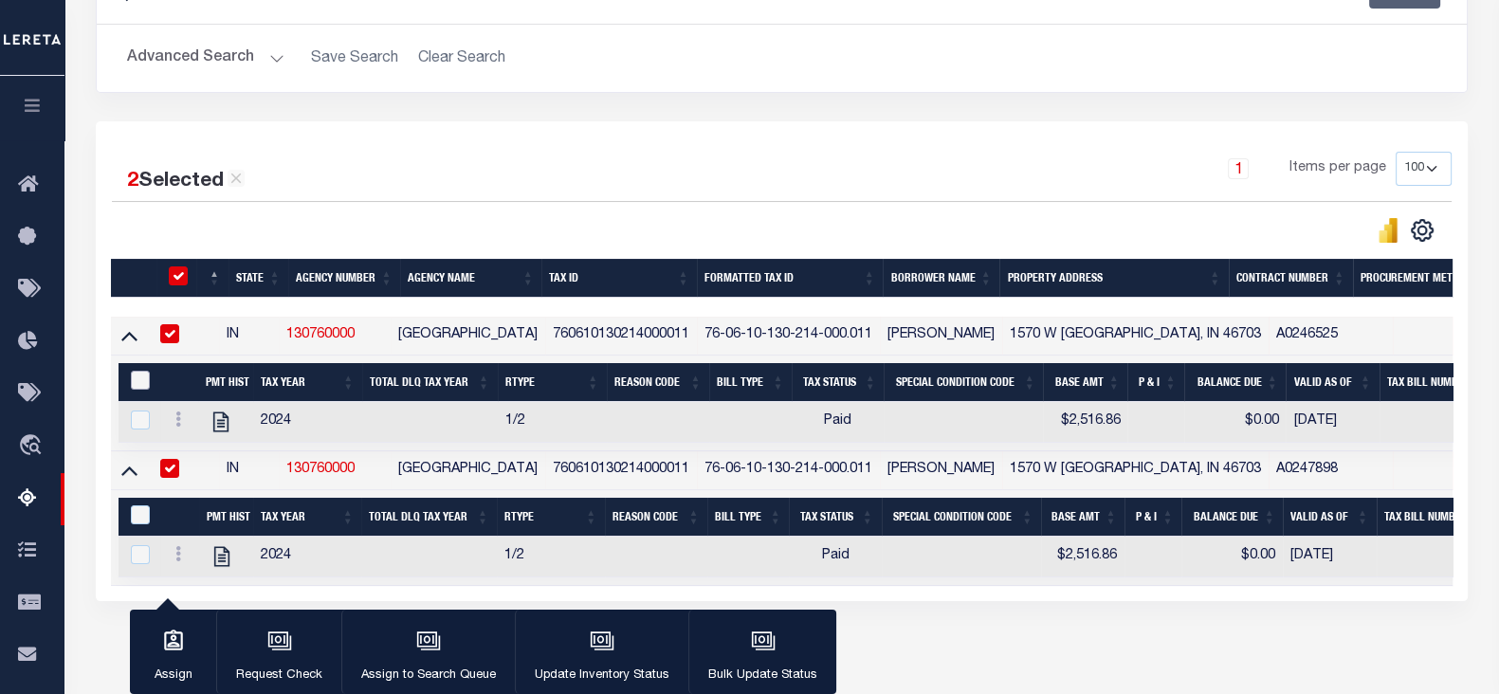
click at [132, 380] on input "&nbsp;" at bounding box center [140, 380] width 19 height 19
checkbox input "true"
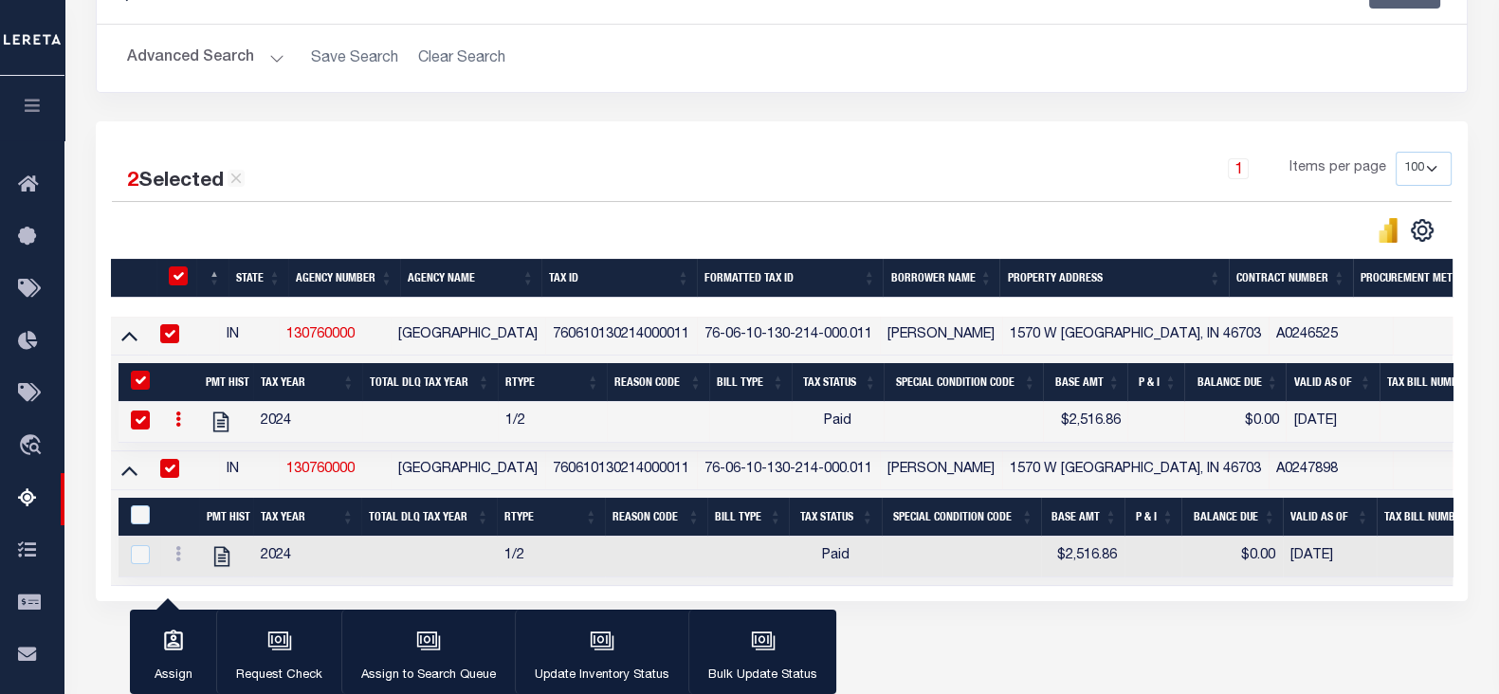
scroll to position [395, 0]
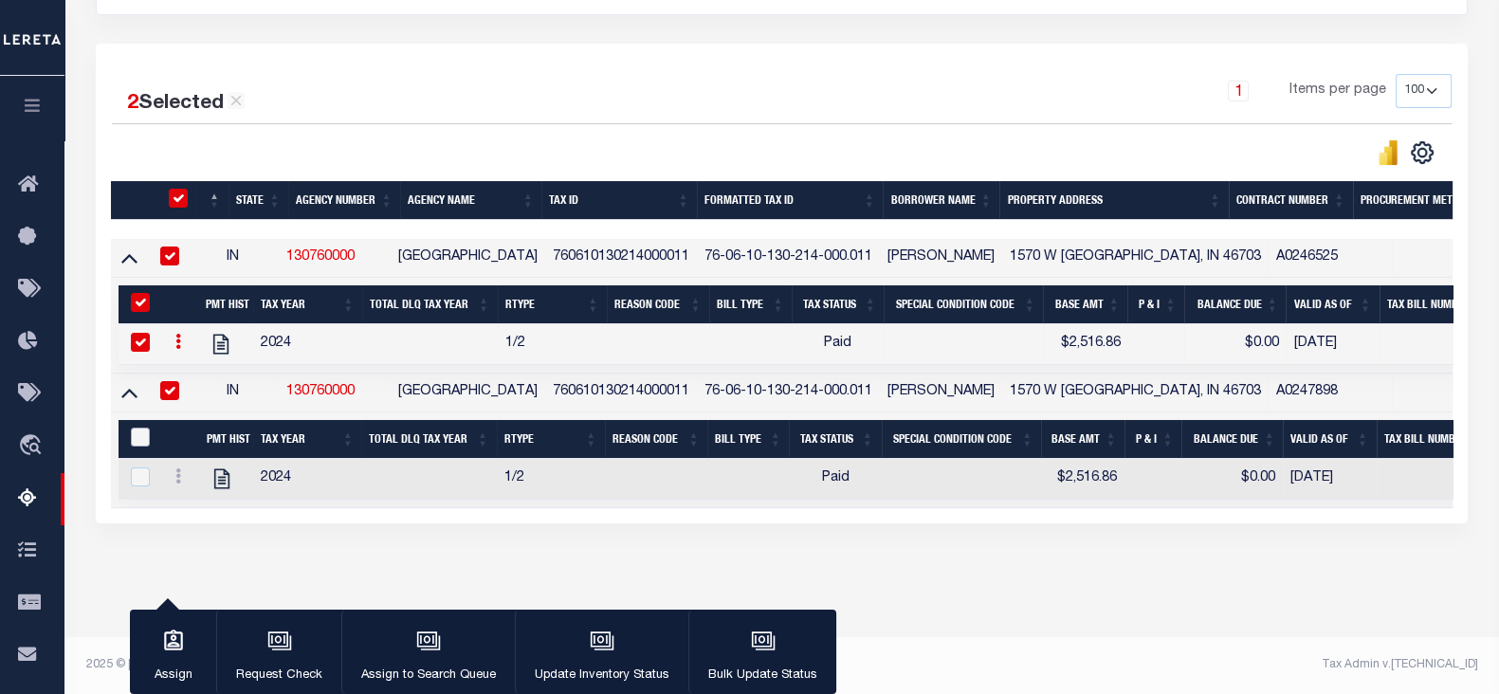
click at [135, 427] on input "&nbsp;" at bounding box center [140, 436] width 19 height 19
checkbox input "true"
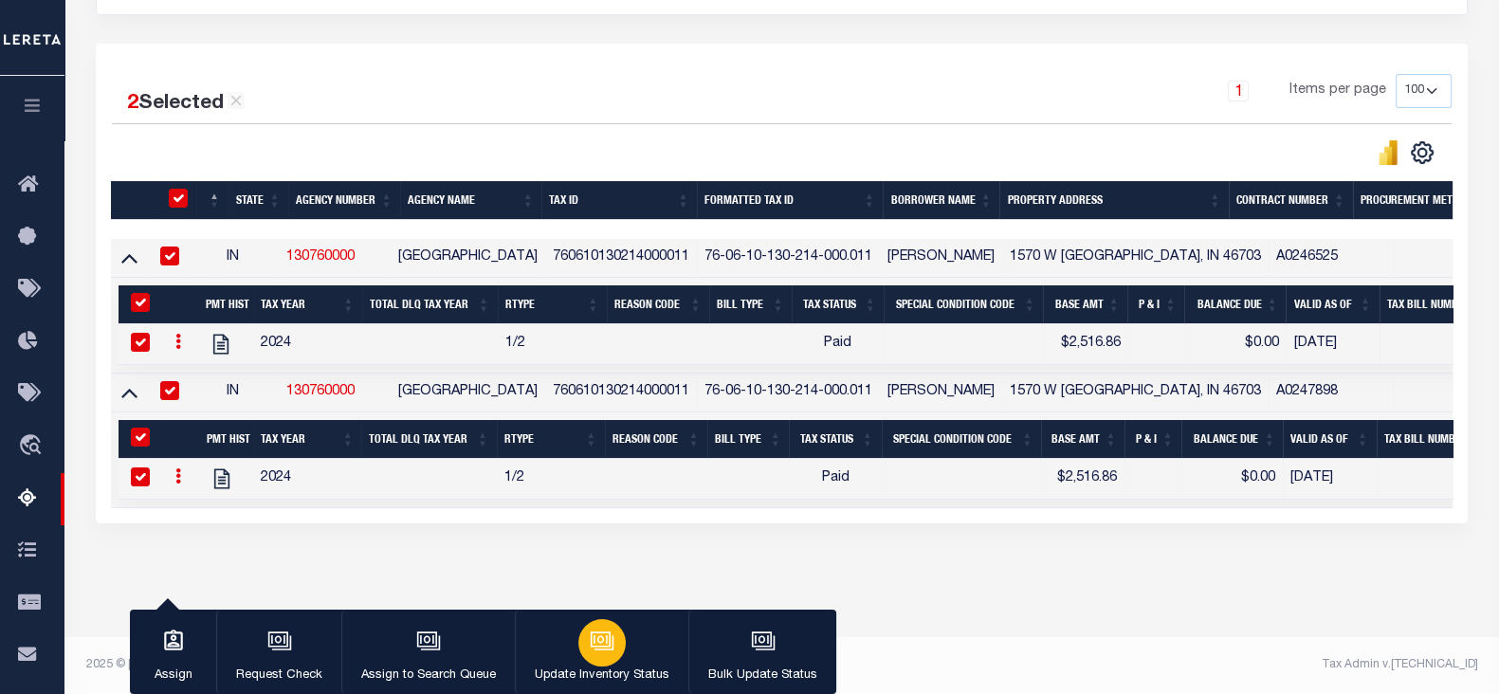
click at [627, 648] on button "Update Inventory Status" at bounding box center [601, 651] width 173 height 85
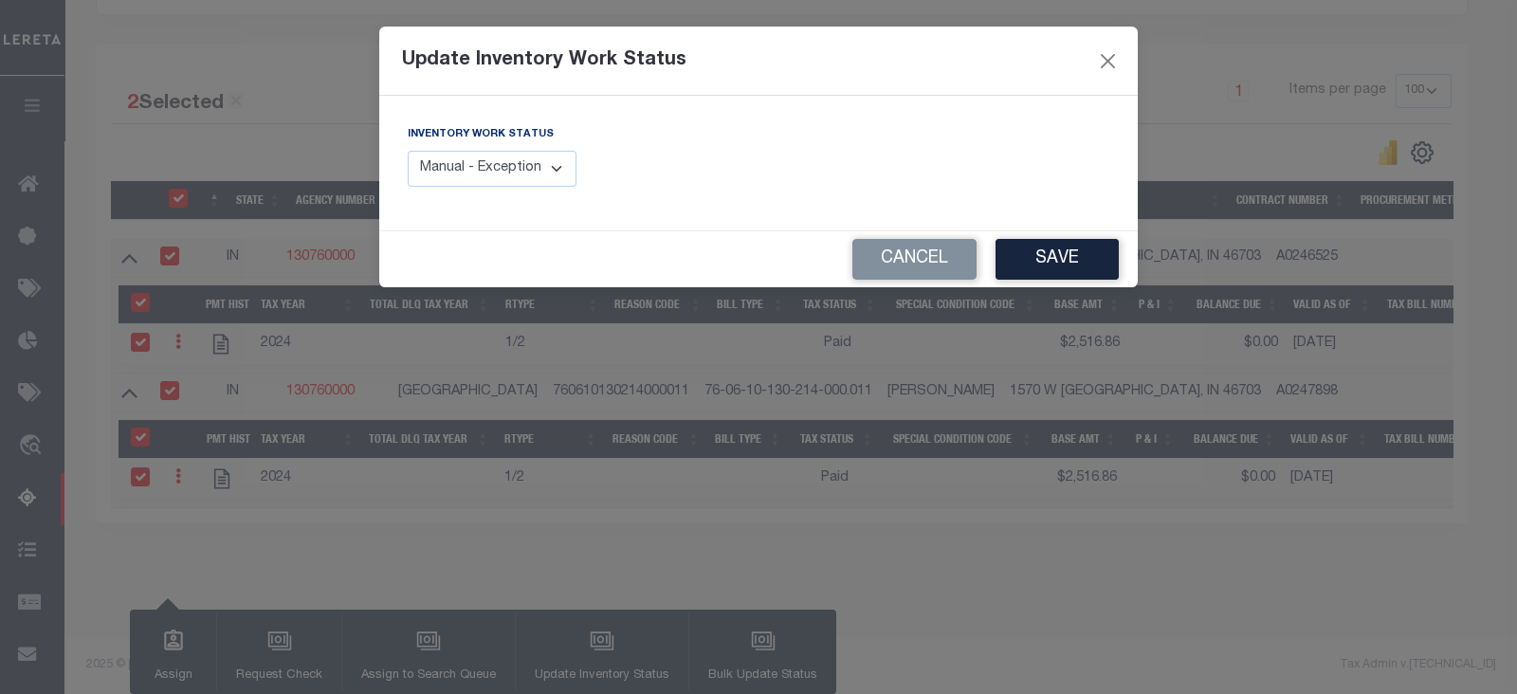
click at [511, 168] on select "Manual - Exception Pended - Awaiting Search Late Add Exception Completed" at bounding box center [492, 169] width 169 height 37
select select "4"
click at [408, 151] on select "Manual - Exception Pended - Awaiting Search Late Add Exception Completed" at bounding box center [492, 169] width 169 height 37
click at [1062, 258] on button "Save" at bounding box center [1056, 259] width 123 height 41
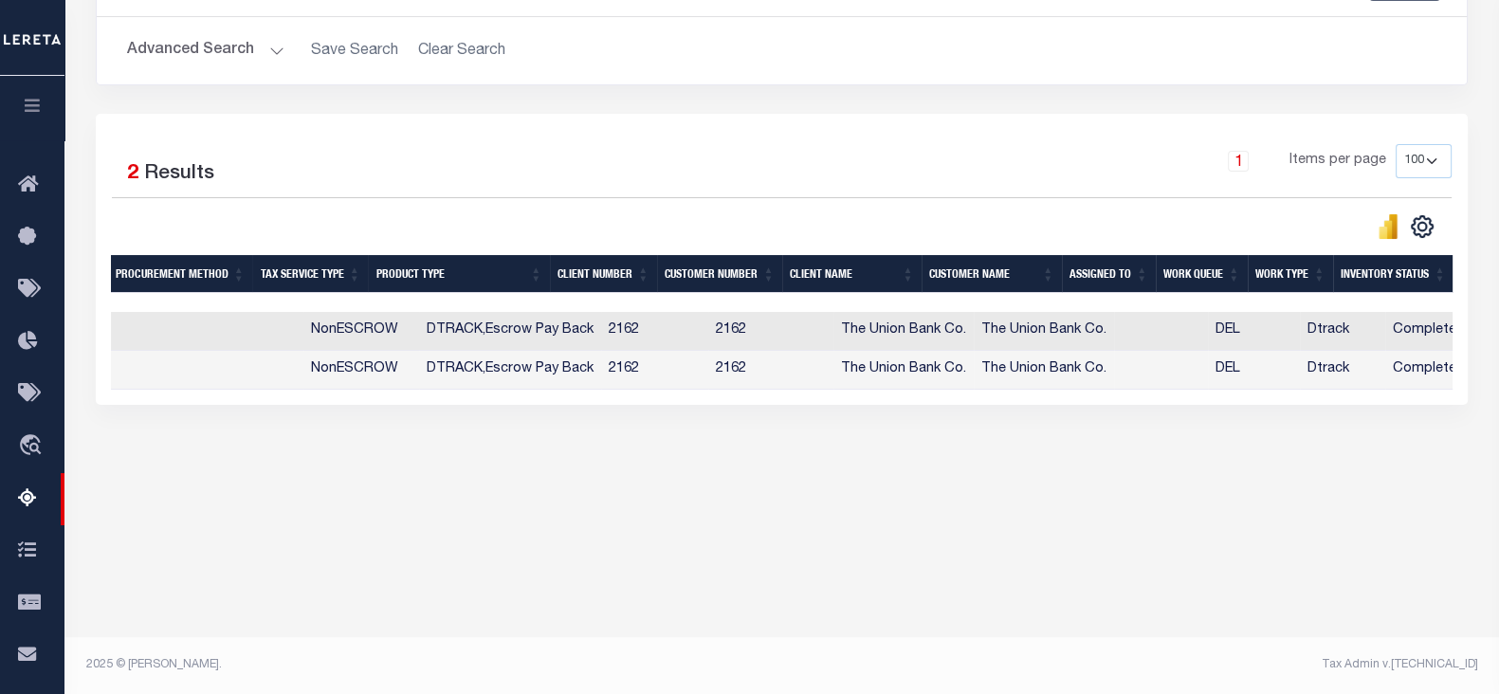
scroll to position [0, 0]
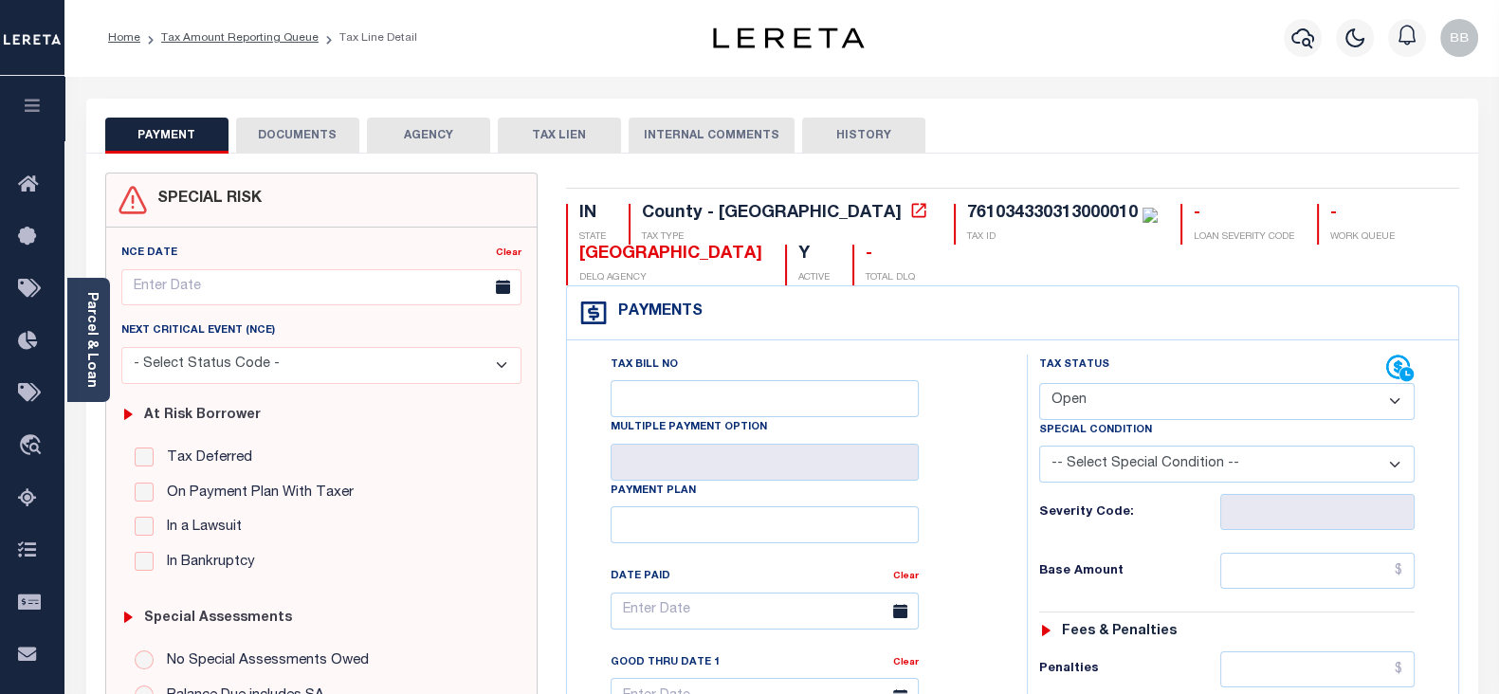
click at [1108, 405] on select "- Select Status Code - Open Due/Unpaid Paid Incomplete No Tax Due Internal Refu…" at bounding box center [1226, 401] width 375 height 37
select select "PYD"
click at [1039, 383] on select "- Select Status Code - Open Due/Unpaid Paid Incomplete No Tax Due Internal Refu…" at bounding box center [1226, 401] width 375 height 37
type input "[DATE]"
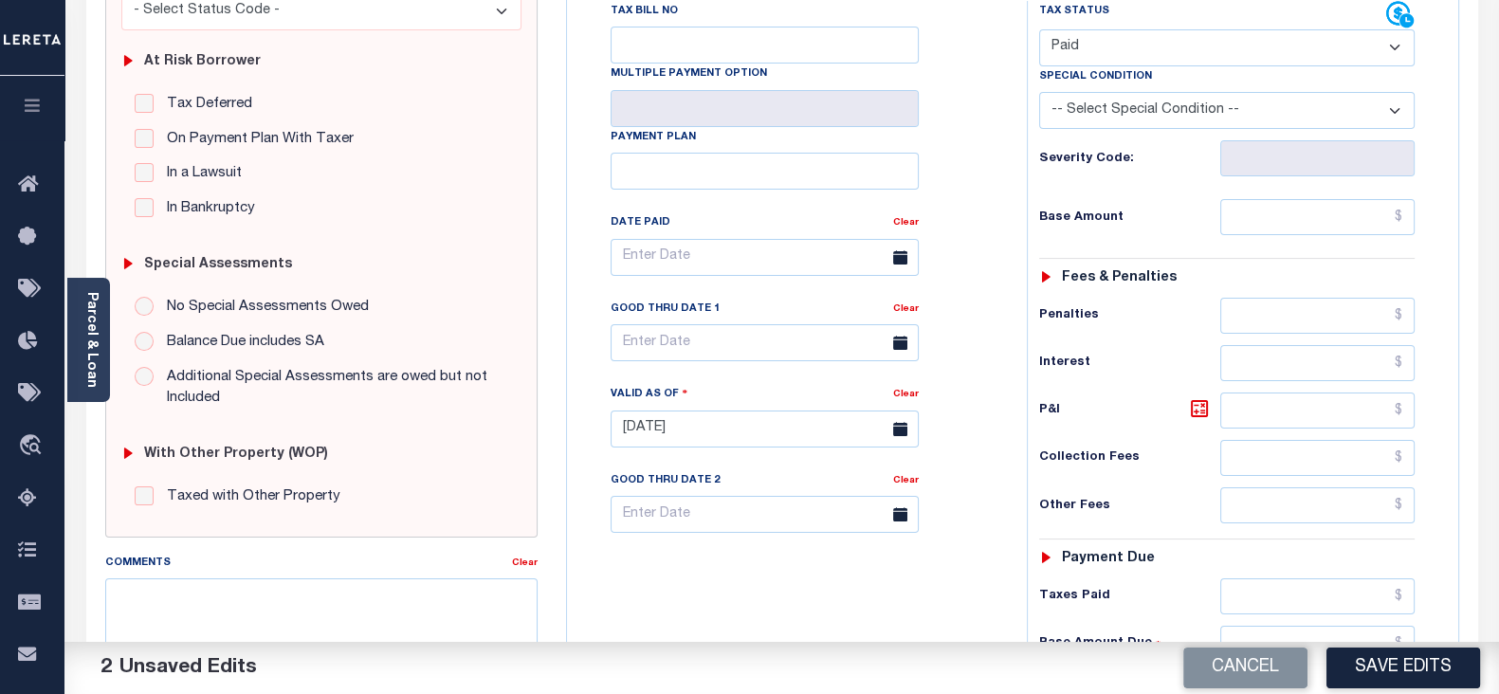
scroll to position [355, 0]
click at [1291, 220] on input "text" at bounding box center [1317, 215] width 194 height 36
paste input "578.06"
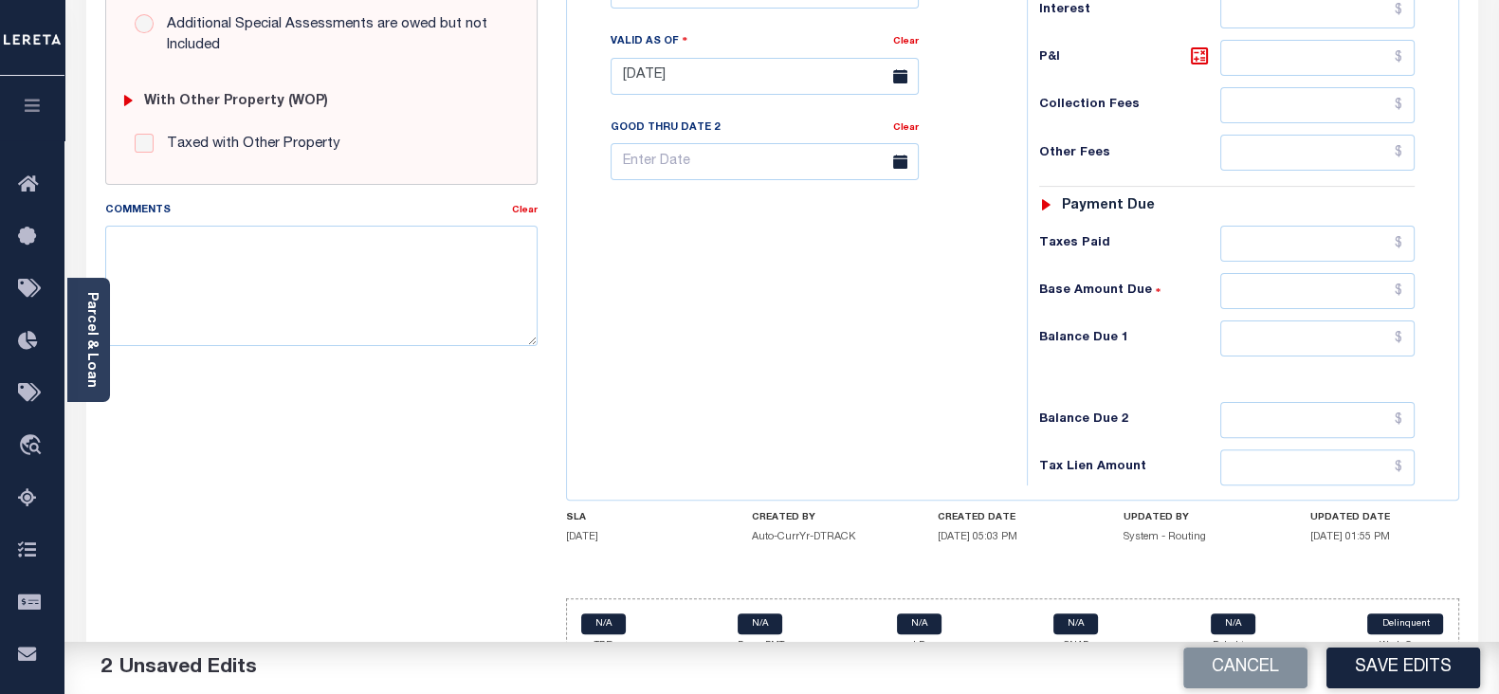
scroll to position [711, 0]
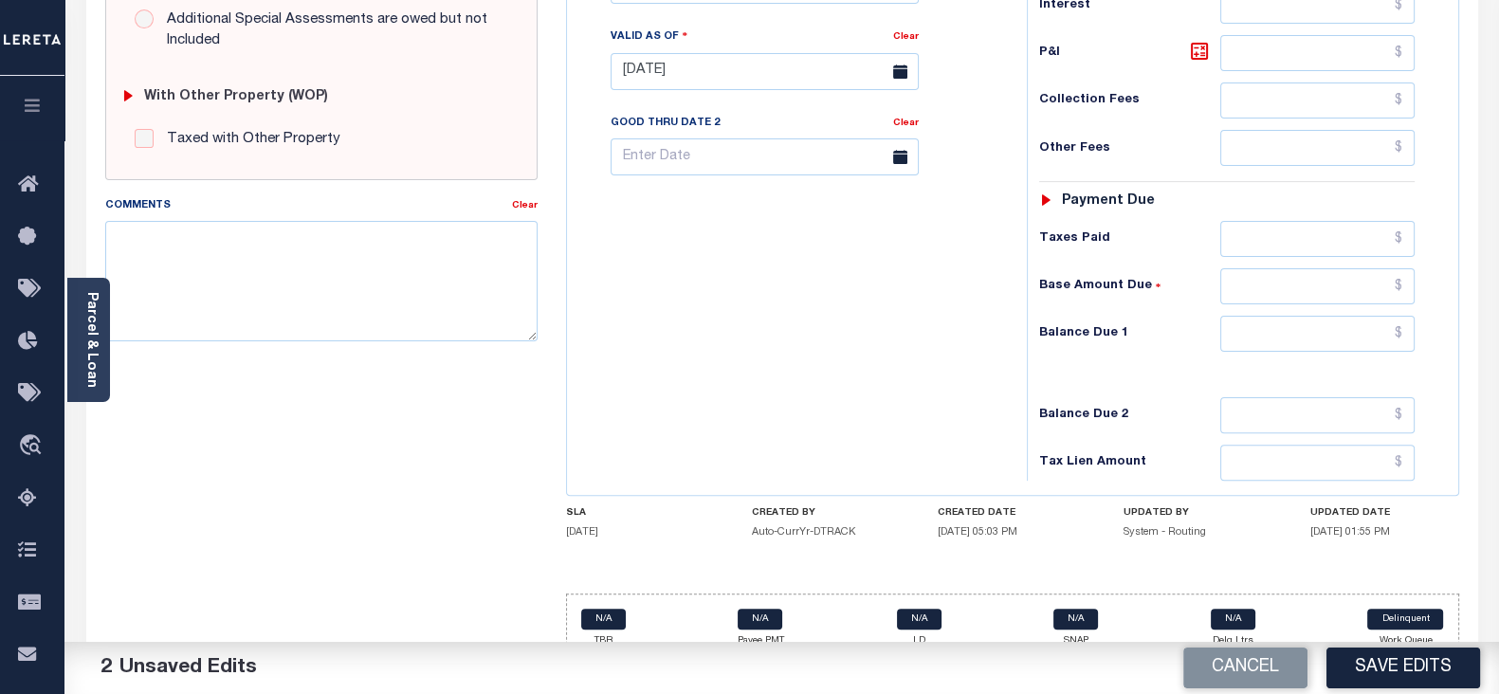
type input "$578.06"
click at [1262, 325] on input "text" at bounding box center [1317, 334] width 194 height 36
type input "$0.00"
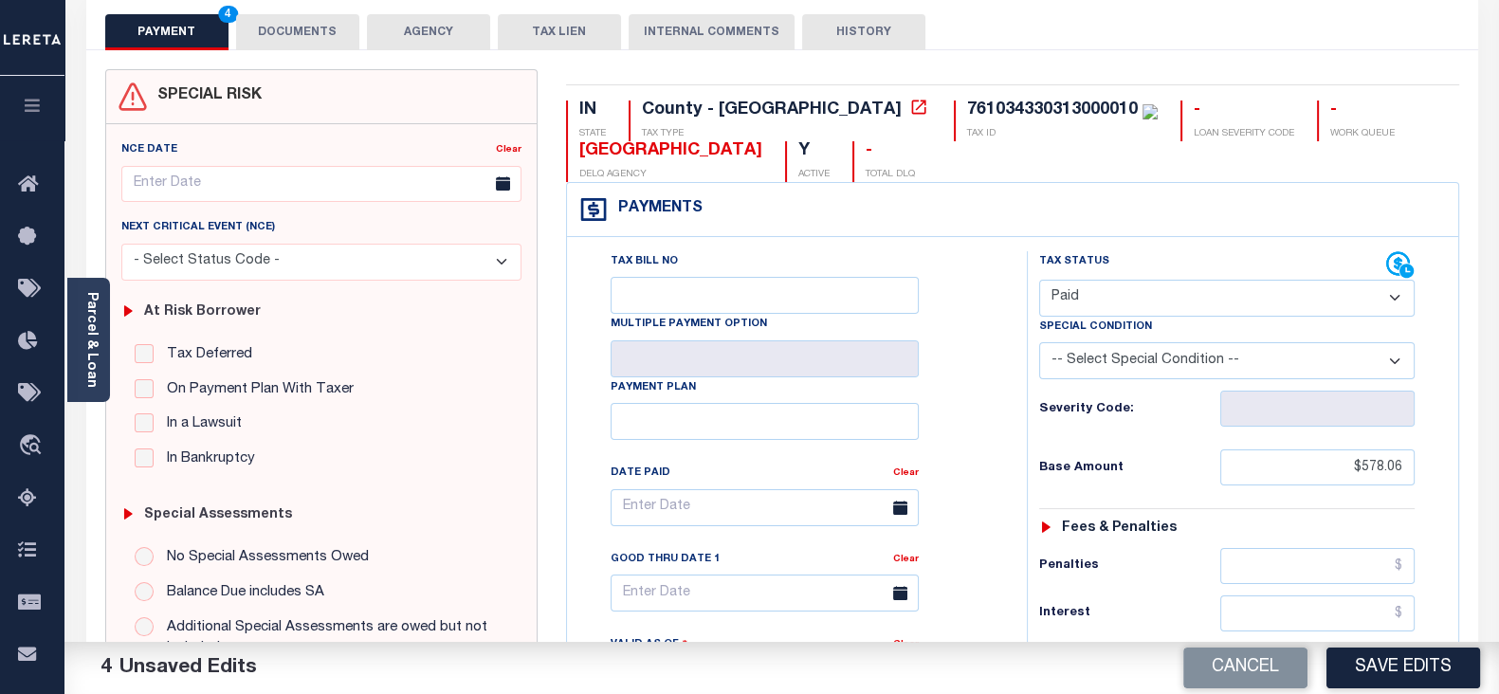
scroll to position [0, 0]
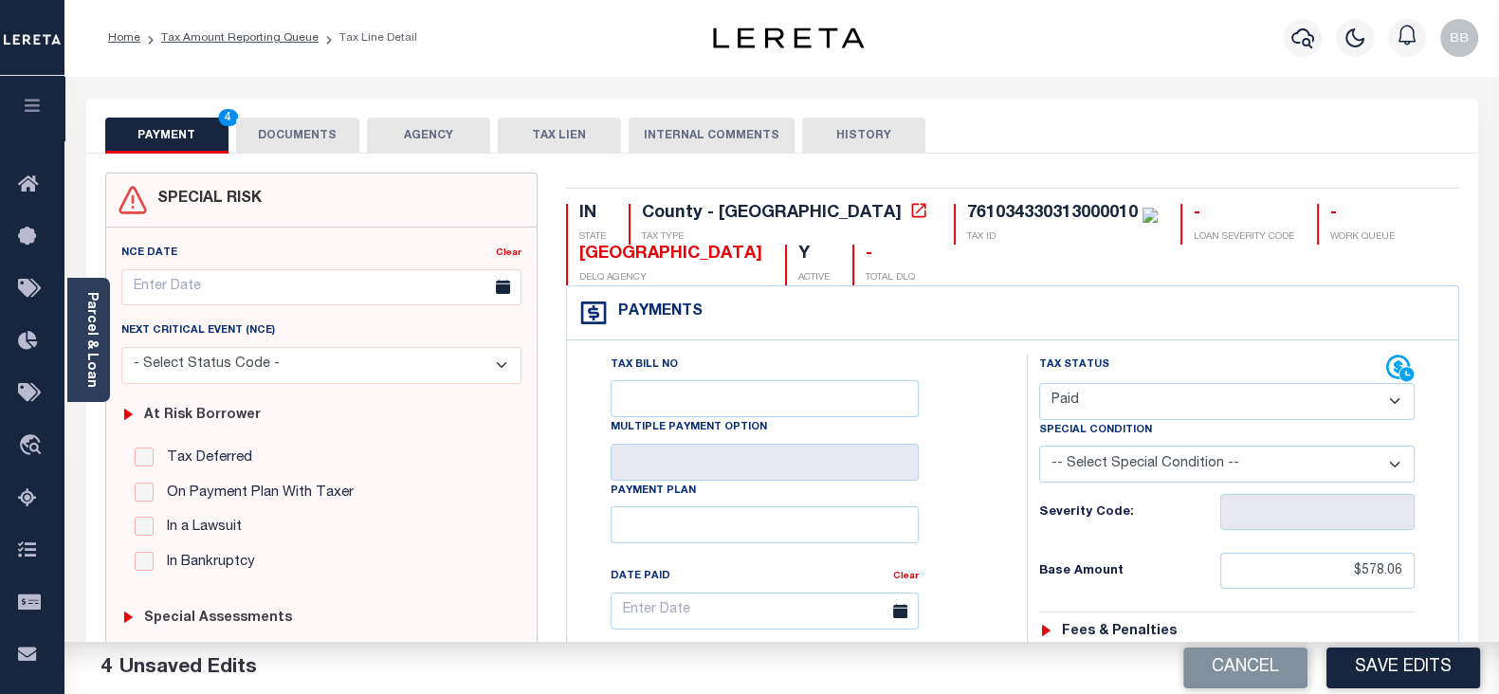
click at [344, 136] on button "DOCUMENTS" at bounding box center [297, 136] width 123 height 36
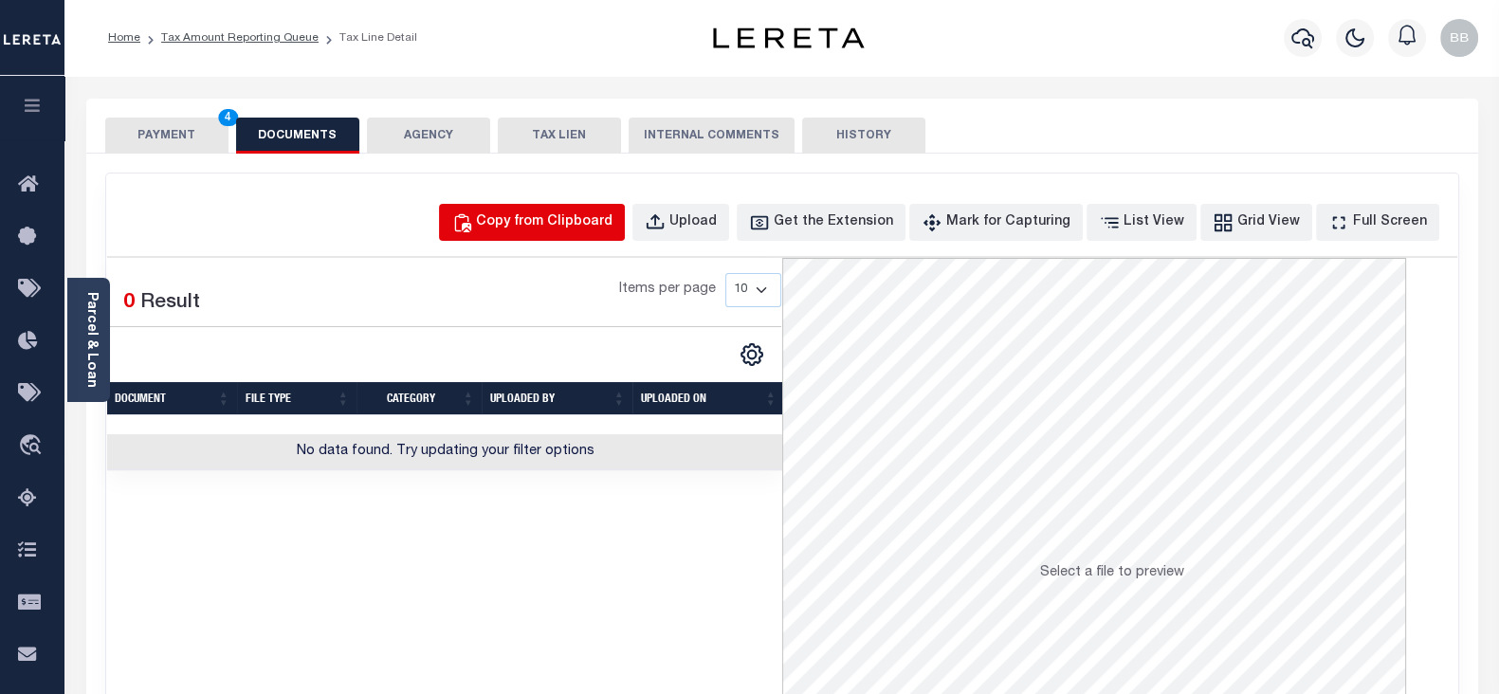
click at [603, 232] on button "Copy from Clipboard" at bounding box center [532, 222] width 186 height 37
select select "POP"
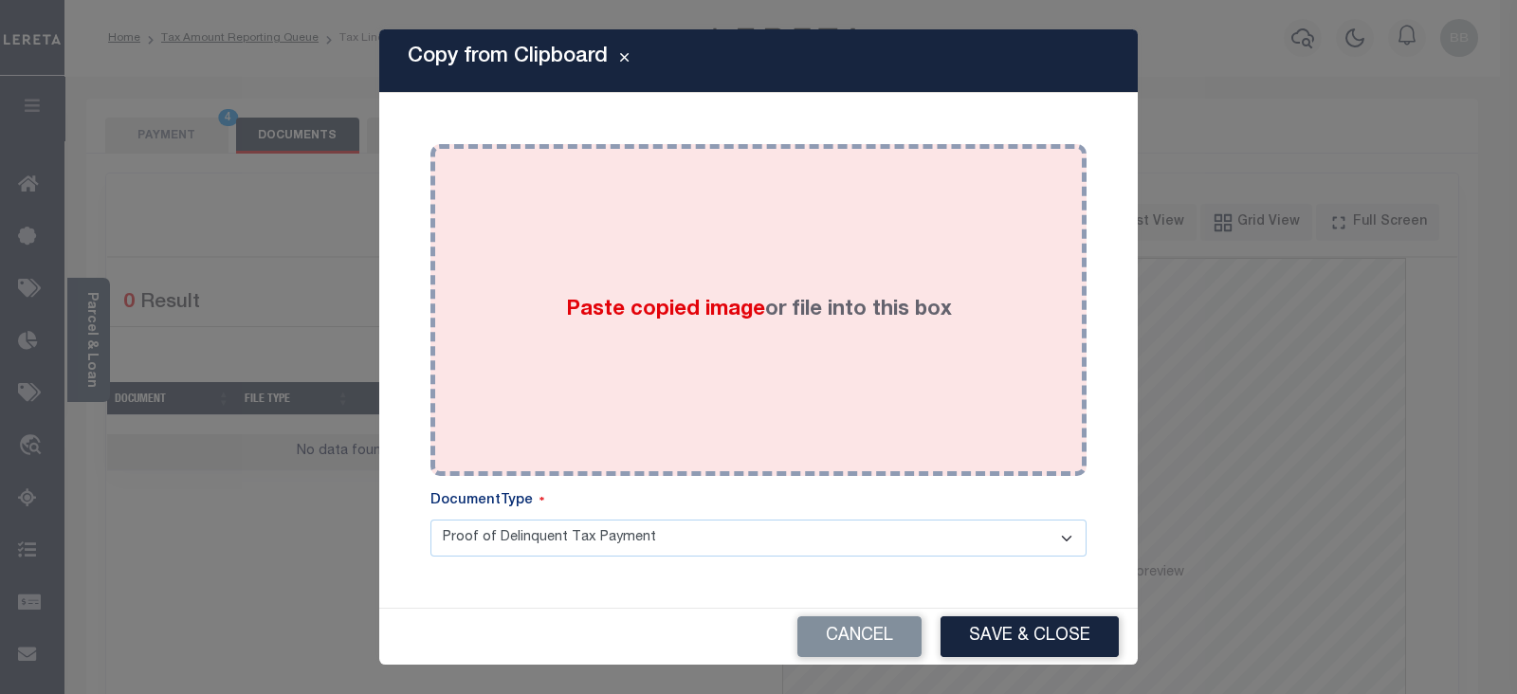
click at [650, 255] on div "Paste copied image or file into this box" at bounding box center [758, 309] width 627 height 303
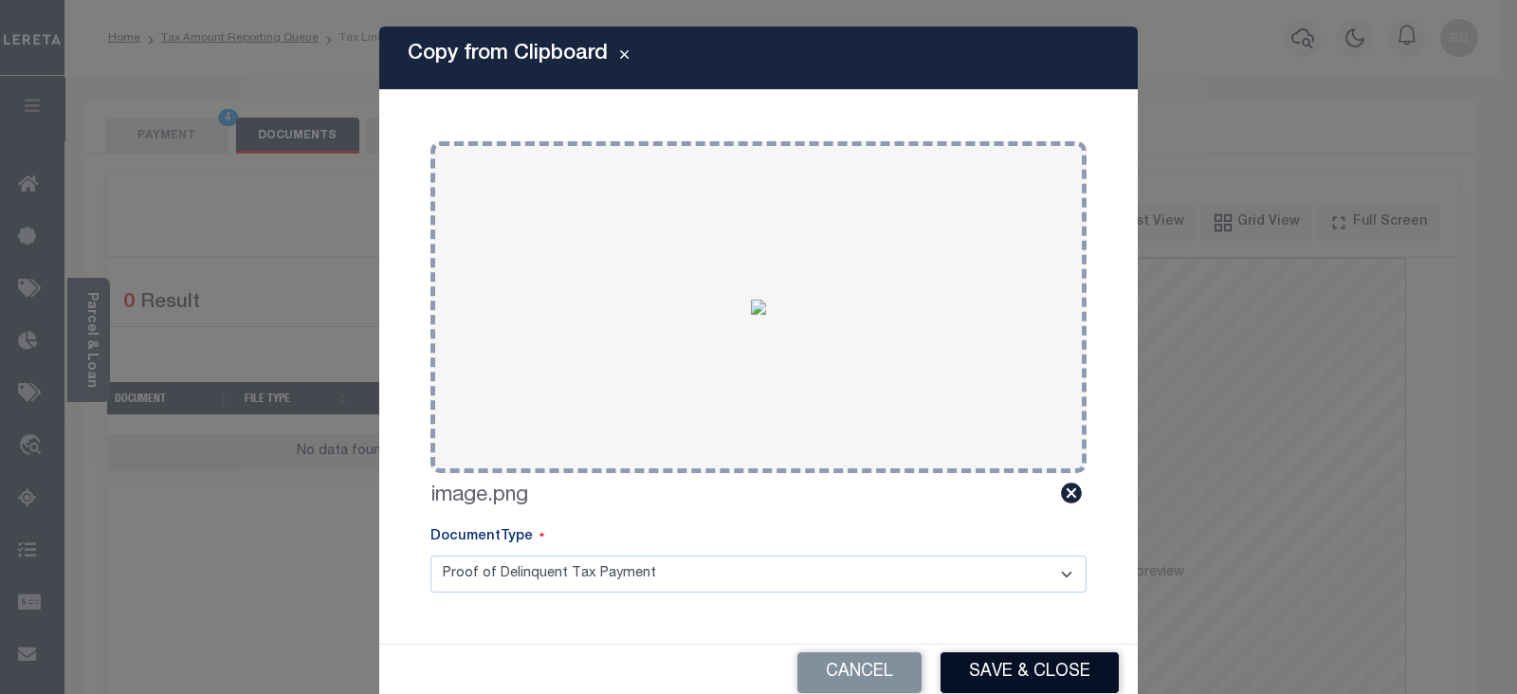
click at [1043, 686] on button "Save & Close" at bounding box center [1029, 672] width 178 height 41
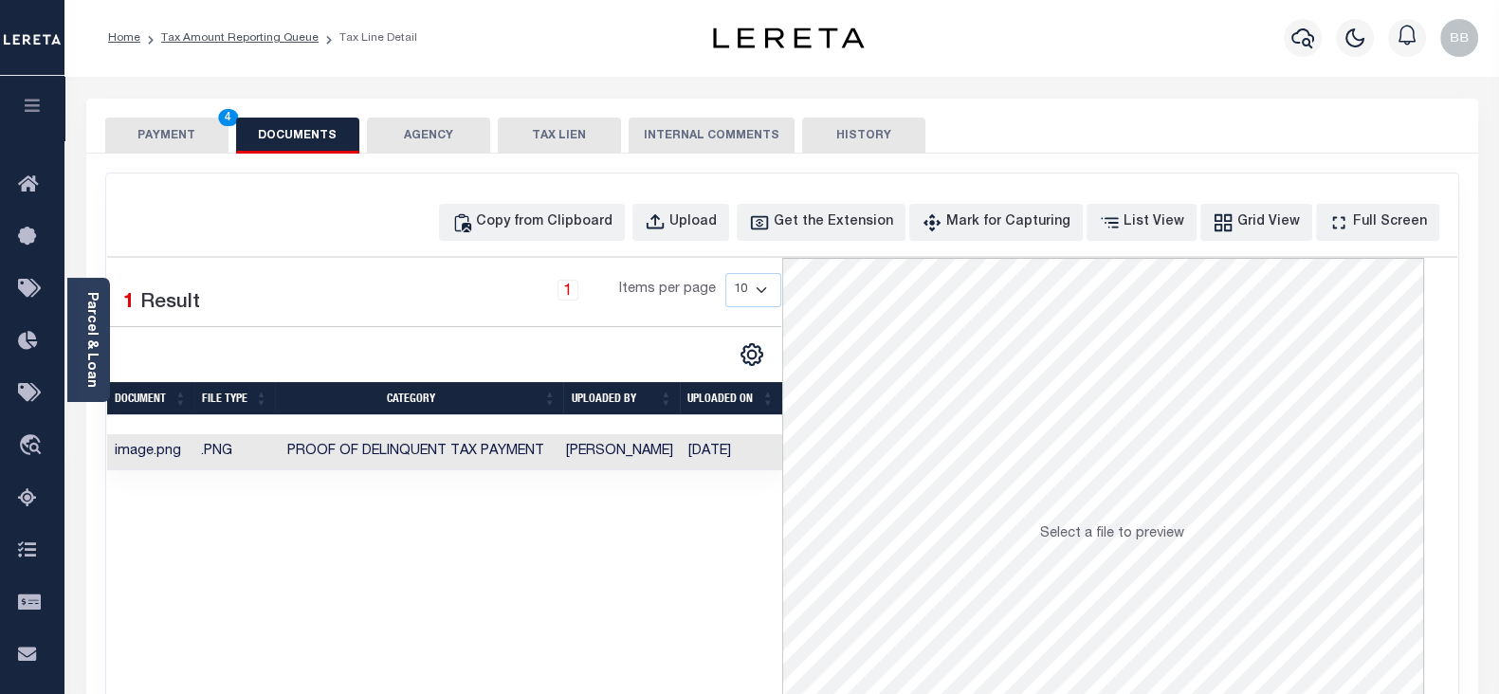
click at [141, 127] on button "PAYMENT 4" at bounding box center [166, 136] width 123 height 36
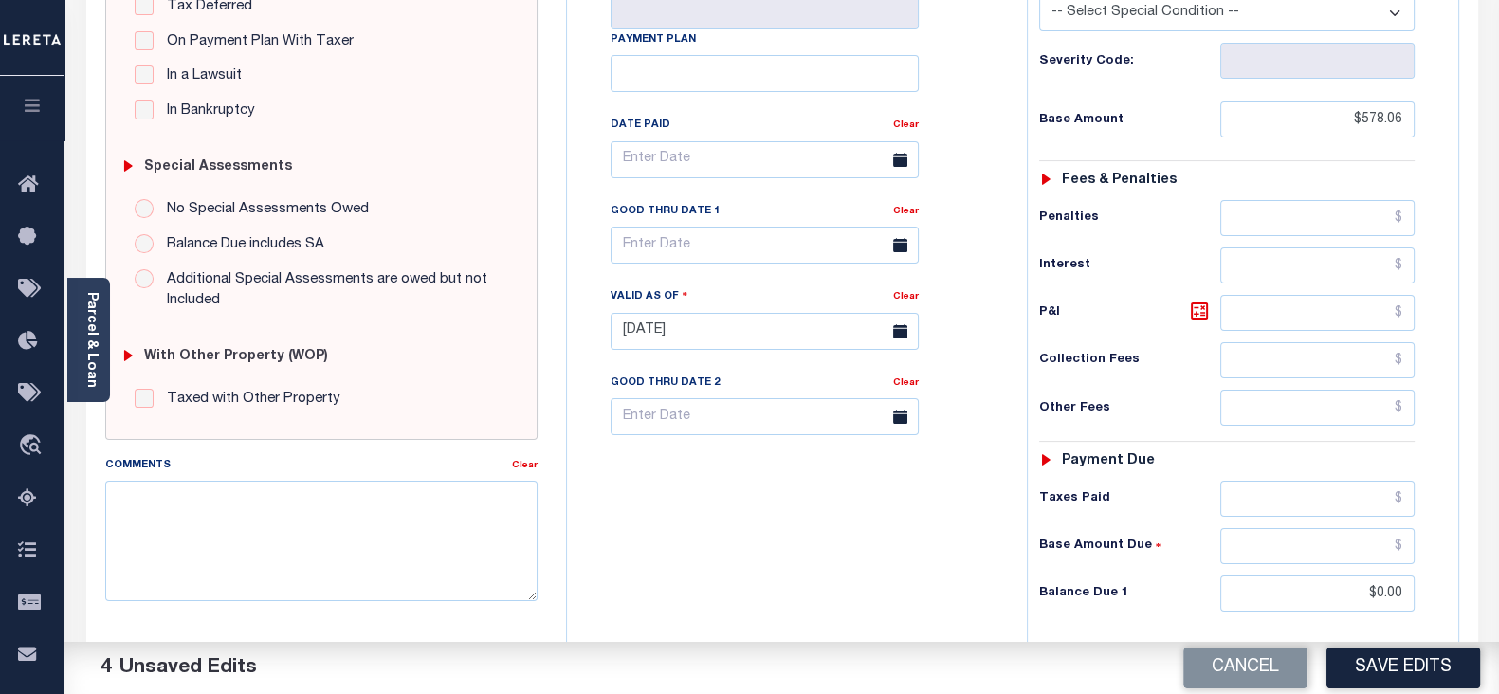
scroll to position [473, 0]
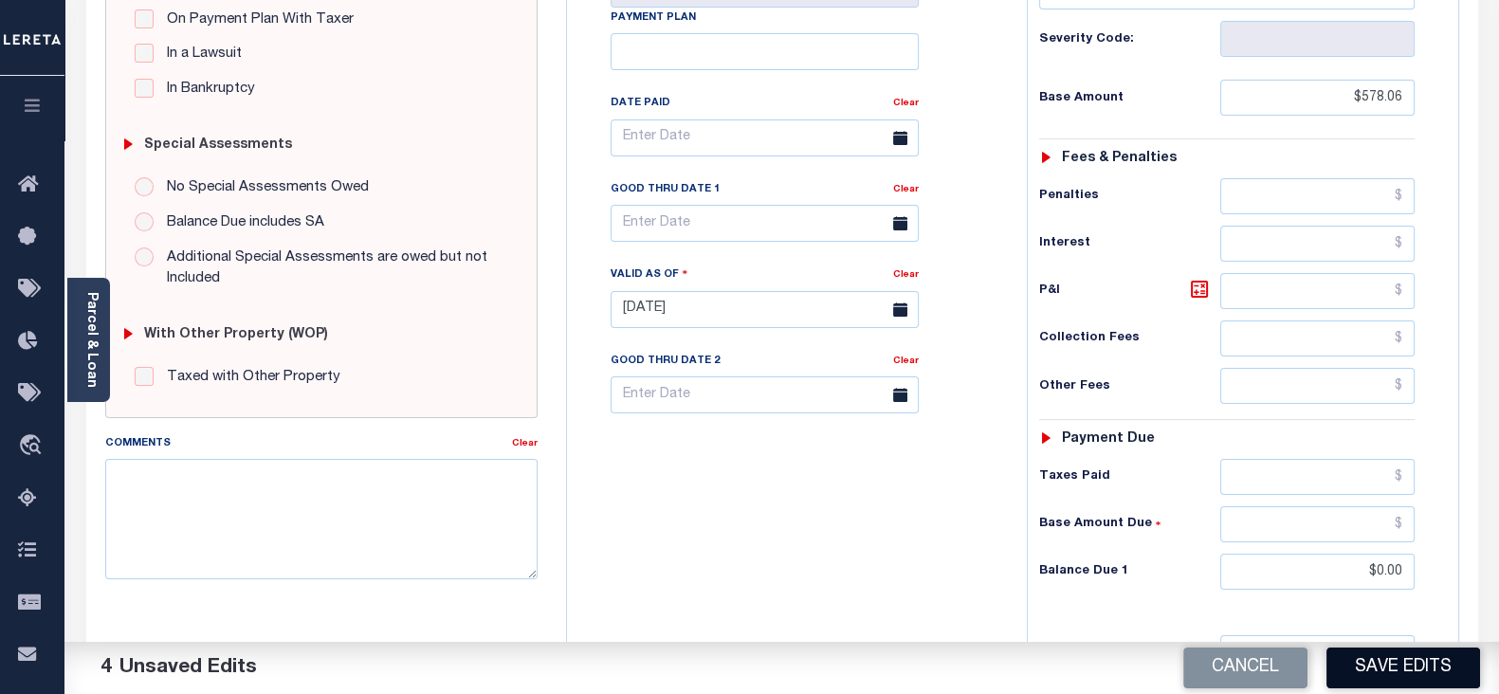
click at [1410, 652] on button "Save Edits" at bounding box center [1403, 667] width 154 height 41
checkbox input "false"
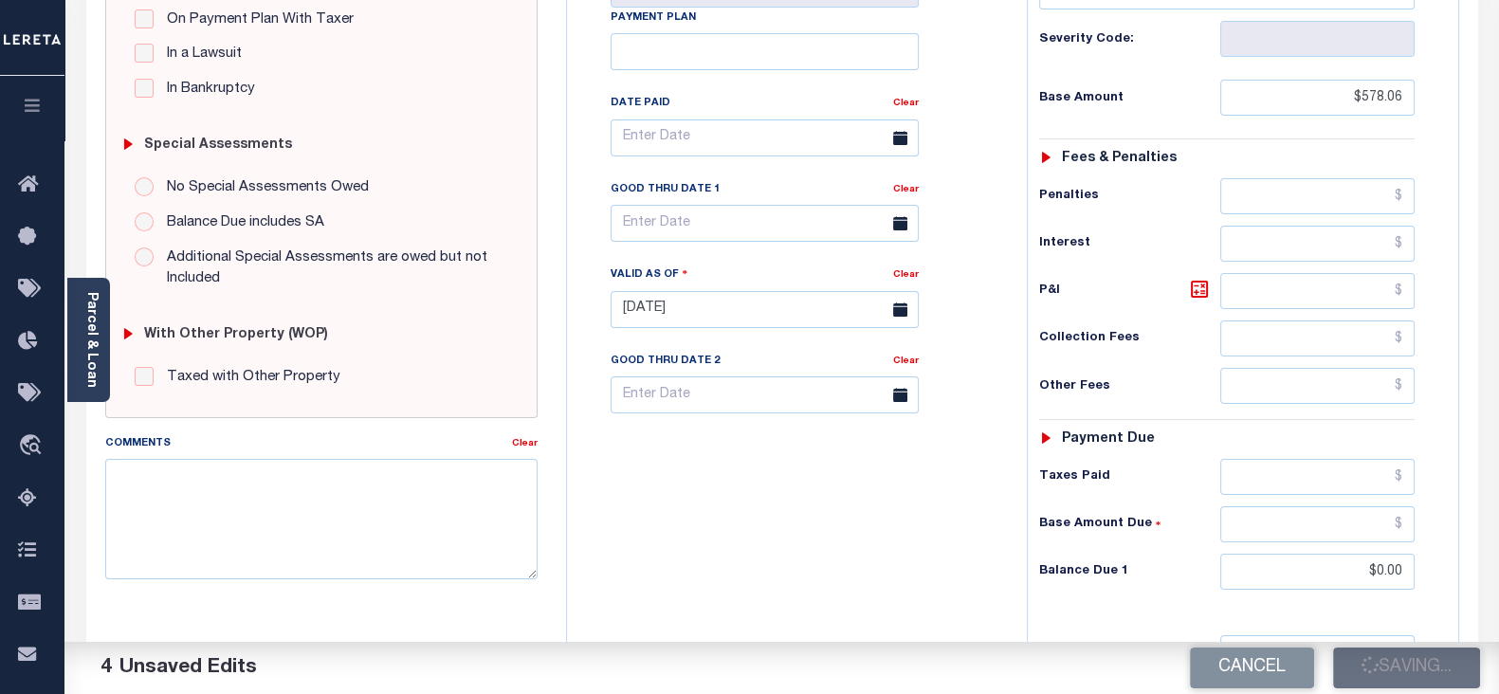
type input "$578.06"
type input "$0"
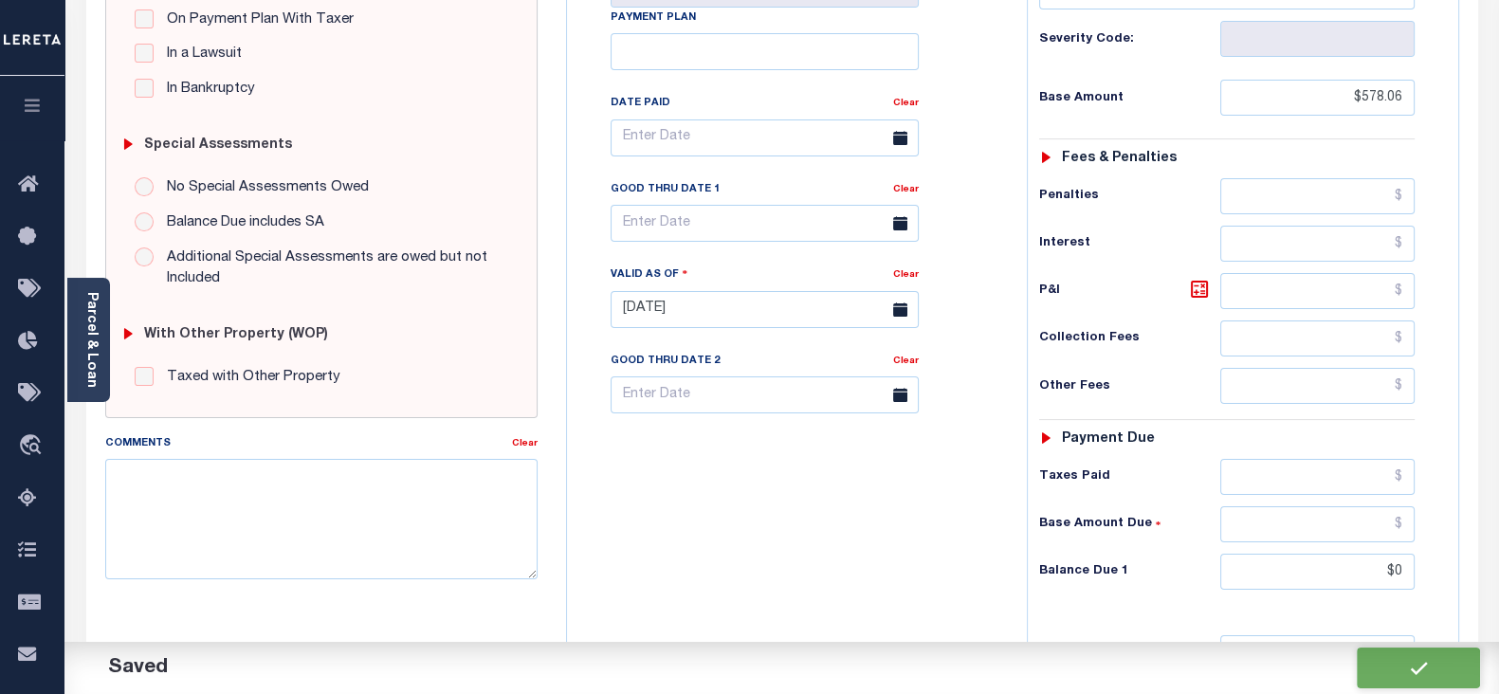
scroll to position [0, 0]
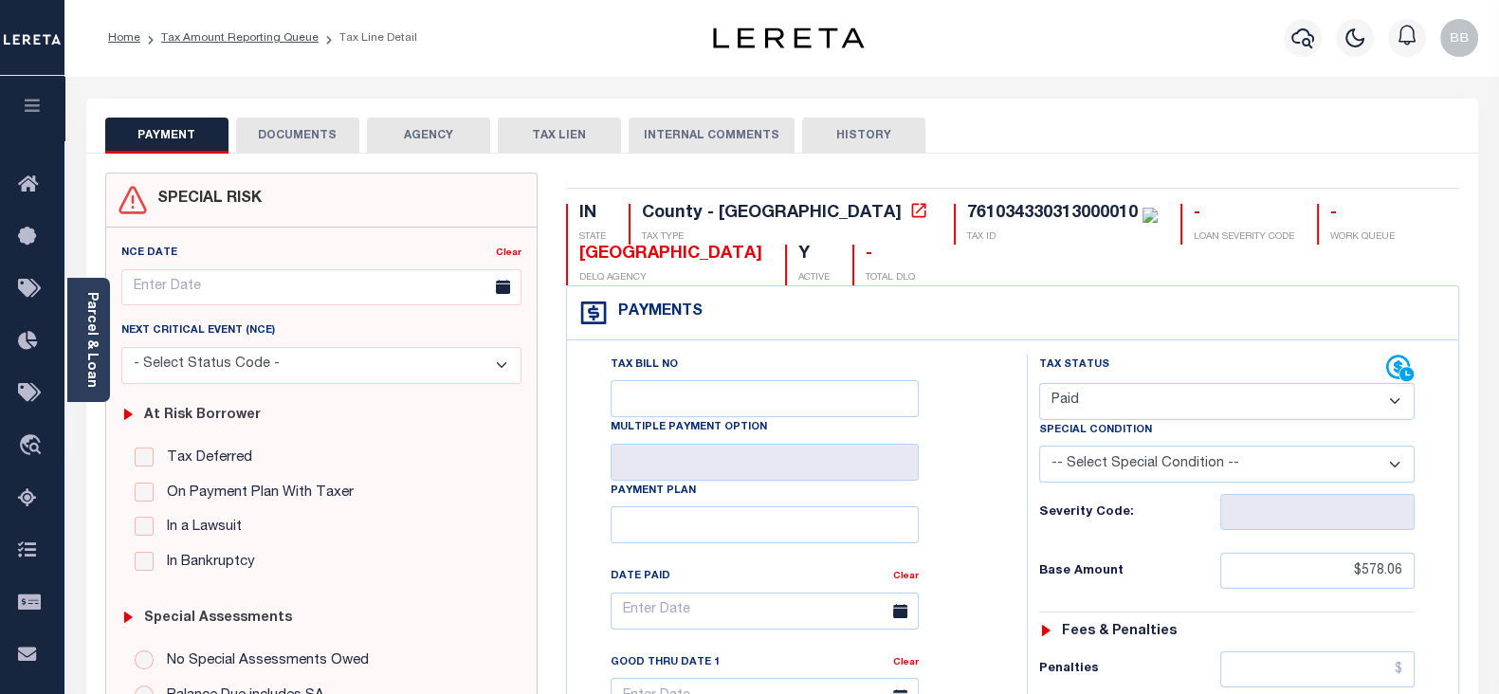
click at [264, 49] on ol "Home Tax Amount Reporting Queue Tax Line Detail" at bounding box center [262, 38] width 339 height 40
click at [274, 36] on link "Tax Amount Reporting Queue" at bounding box center [239, 37] width 157 height 11
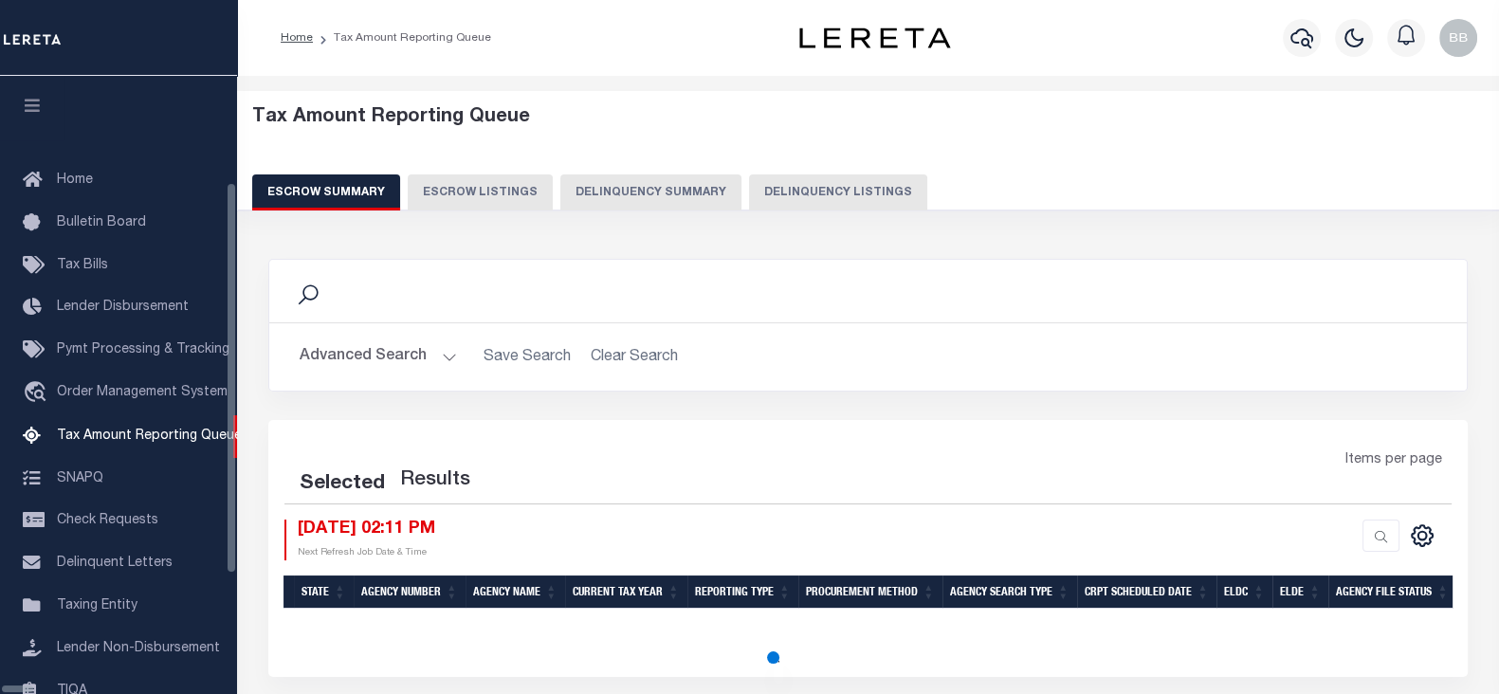
click at [749, 194] on button "Delinquency Listings" at bounding box center [838, 192] width 178 height 36
select select "100"
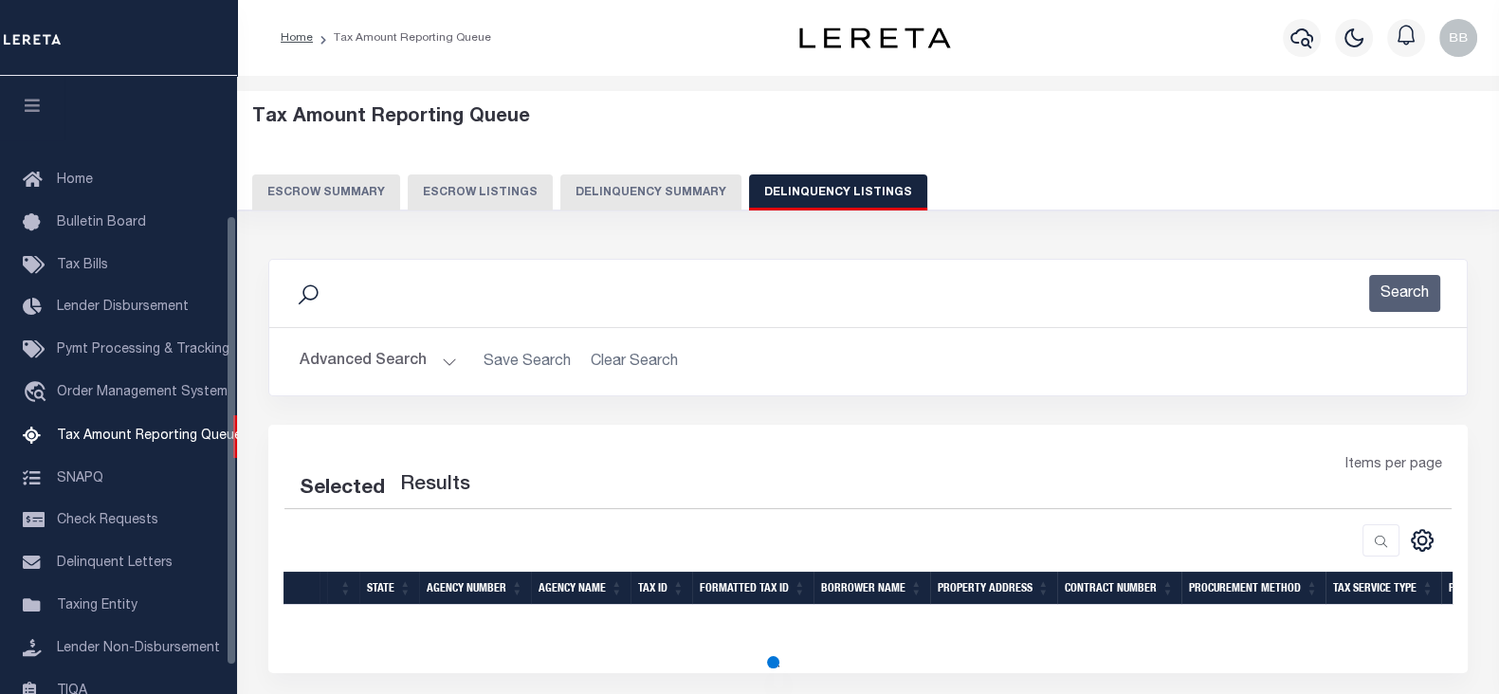
scroll to position [191, 0]
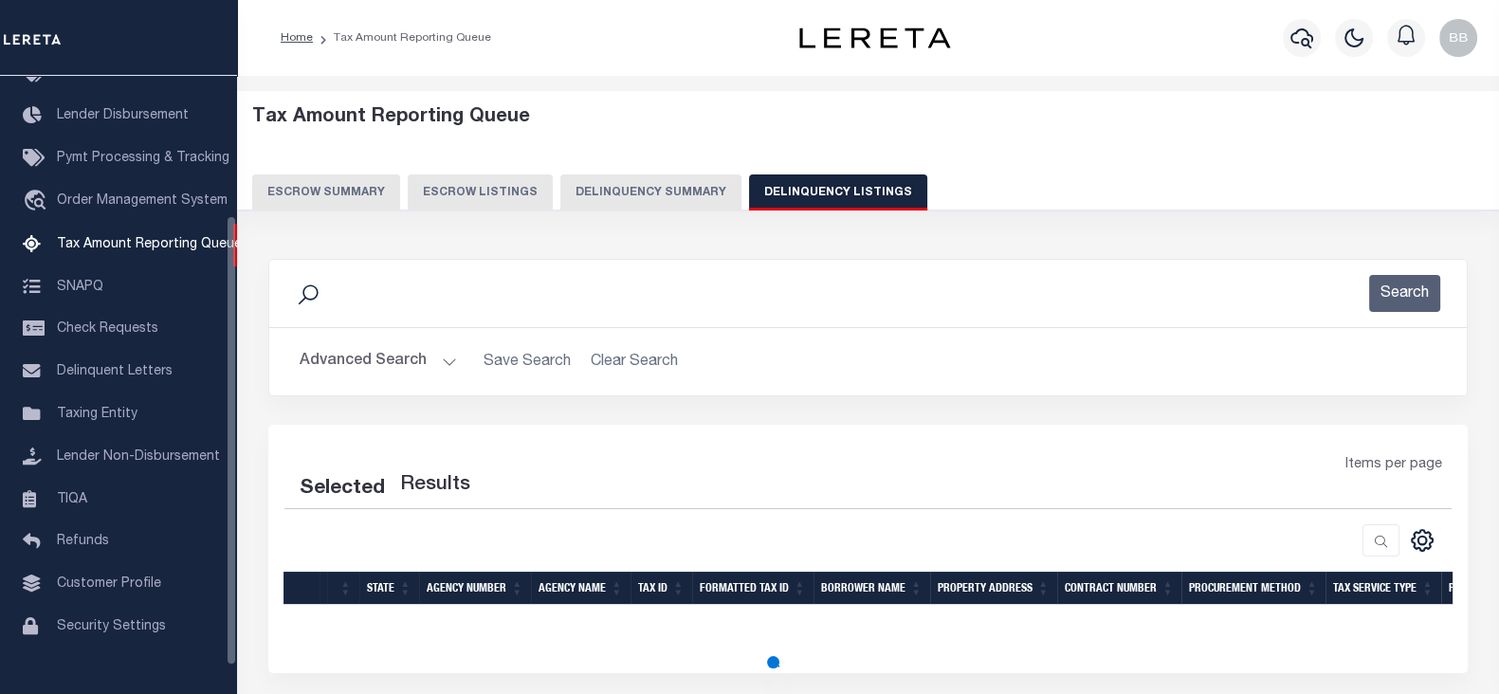
select select "100"
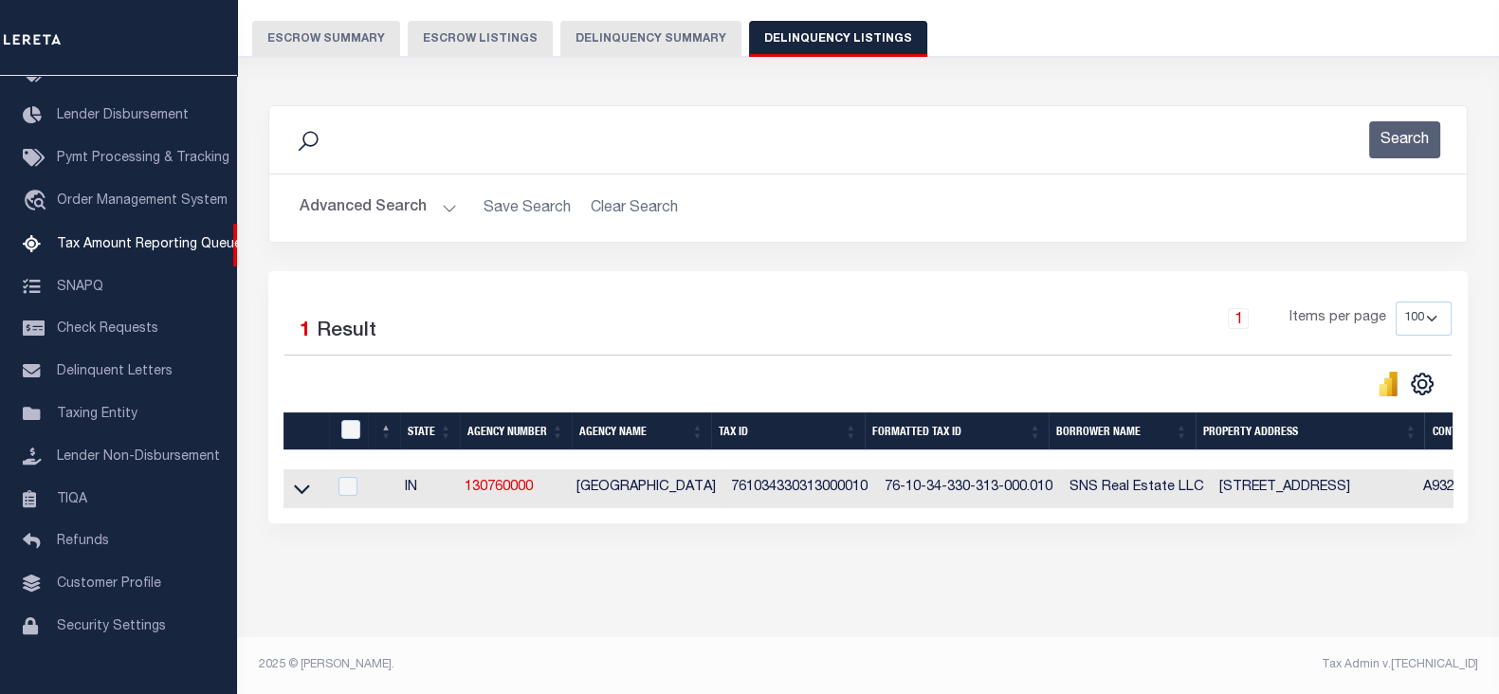
scroll to position [168, 0]
click at [301, 479] on icon at bounding box center [302, 489] width 16 height 20
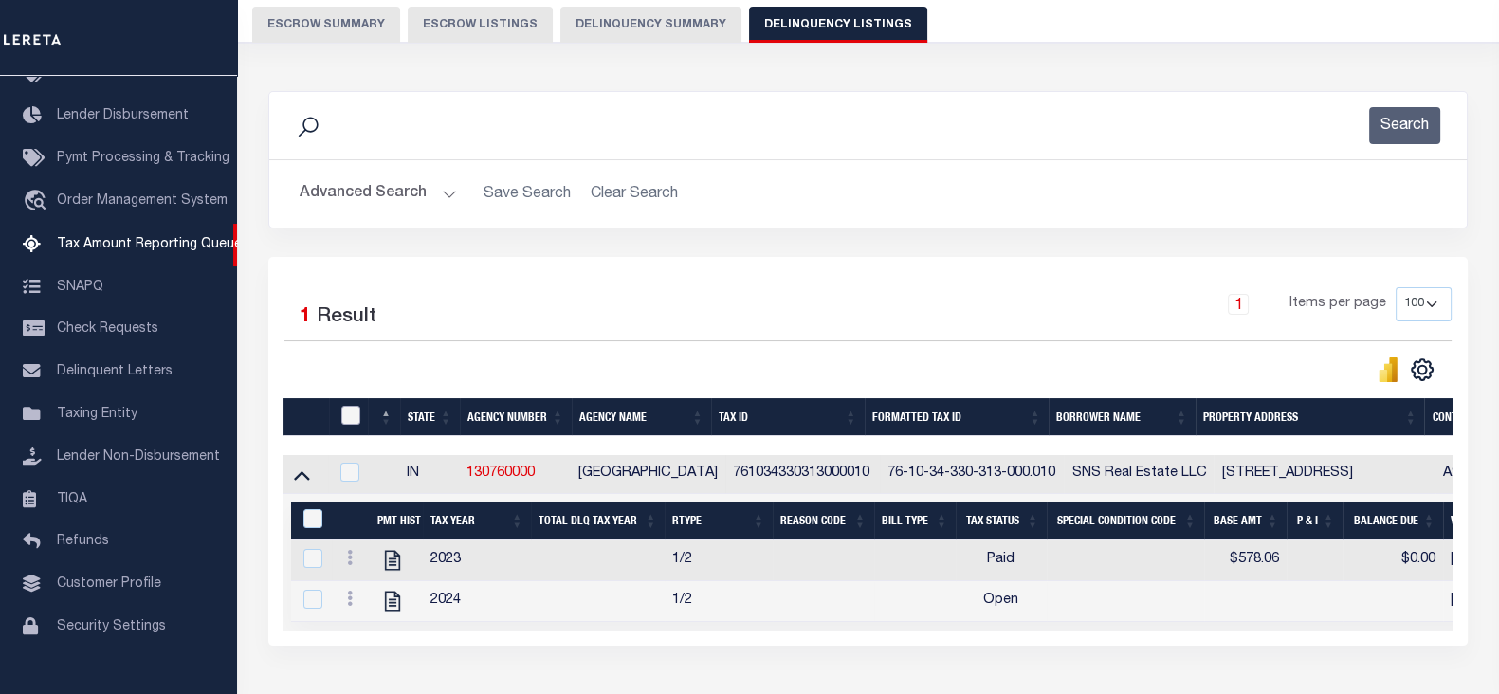
click at [351, 414] on input "checkbox" at bounding box center [350, 415] width 19 height 19
checkbox input "true"
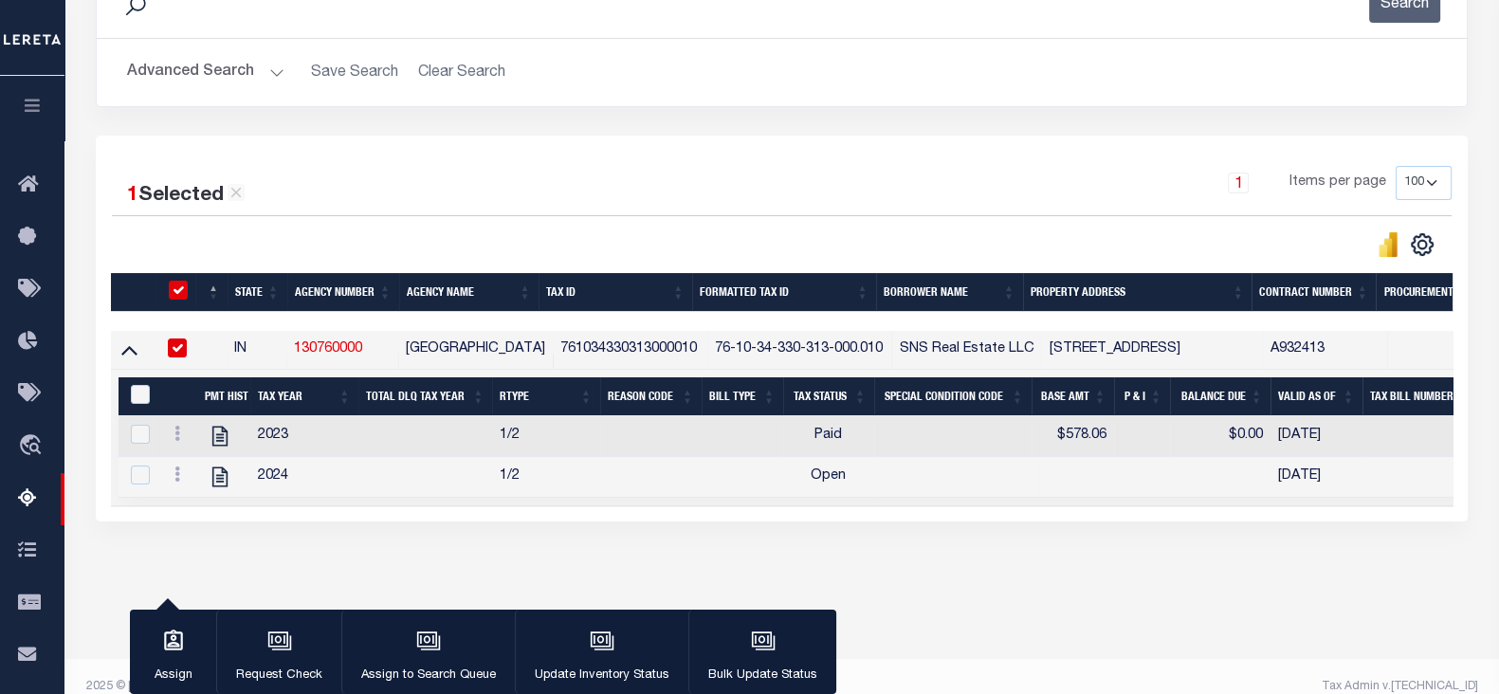
scroll to position [311, 0]
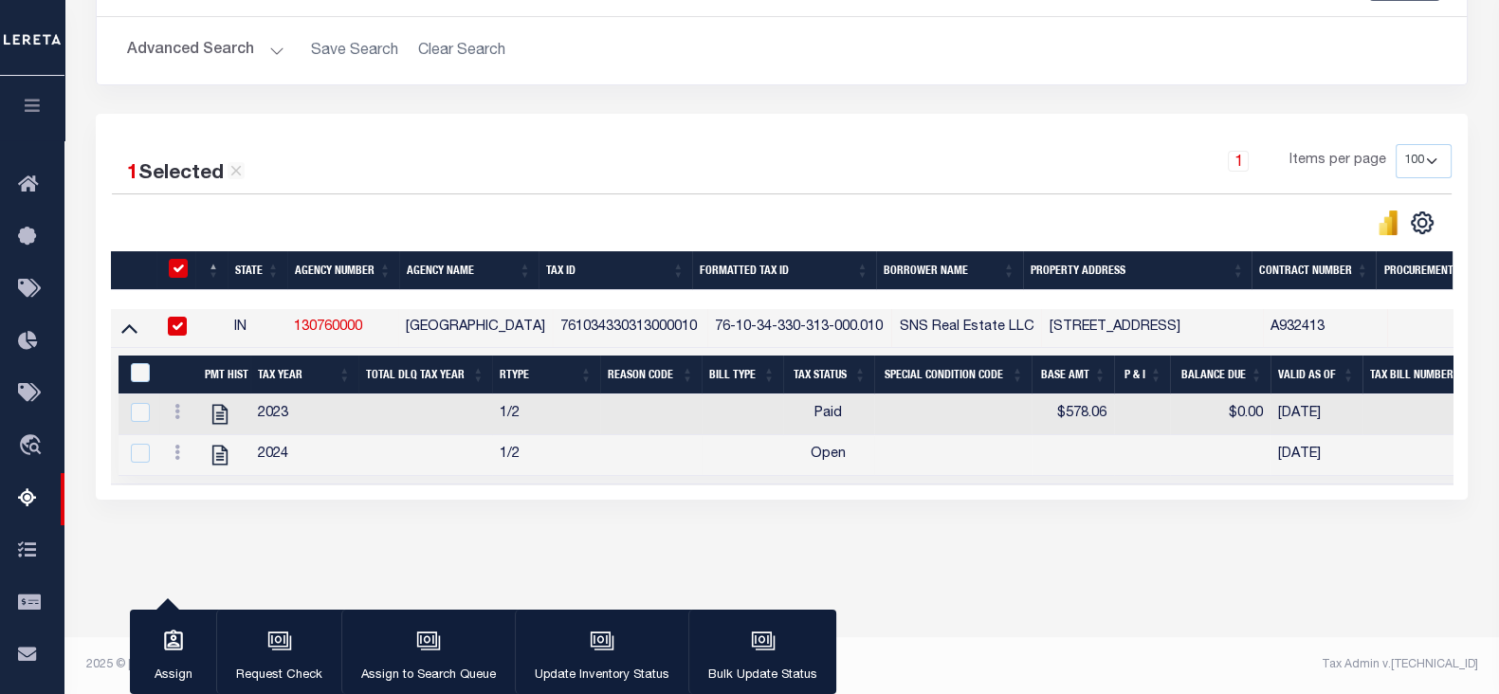
click at [179, 333] on input "checkbox" at bounding box center [177, 326] width 19 height 19
checkbox input "false"
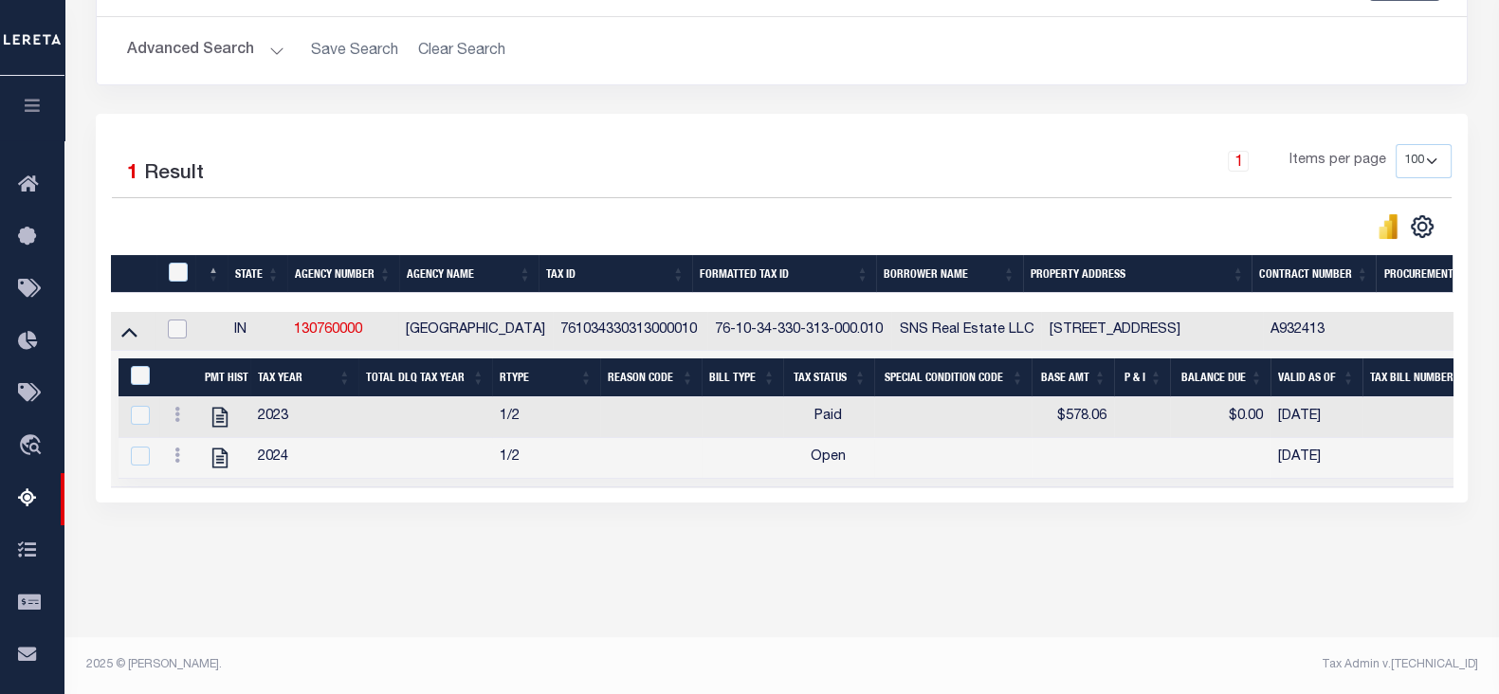
checkbox input "false"
click at [175, 458] on icon at bounding box center [177, 454] width 6 height 15
click at [201, 494] on img "" at bounding box center [200, 486] width 19 height 19
checkbox input "true"
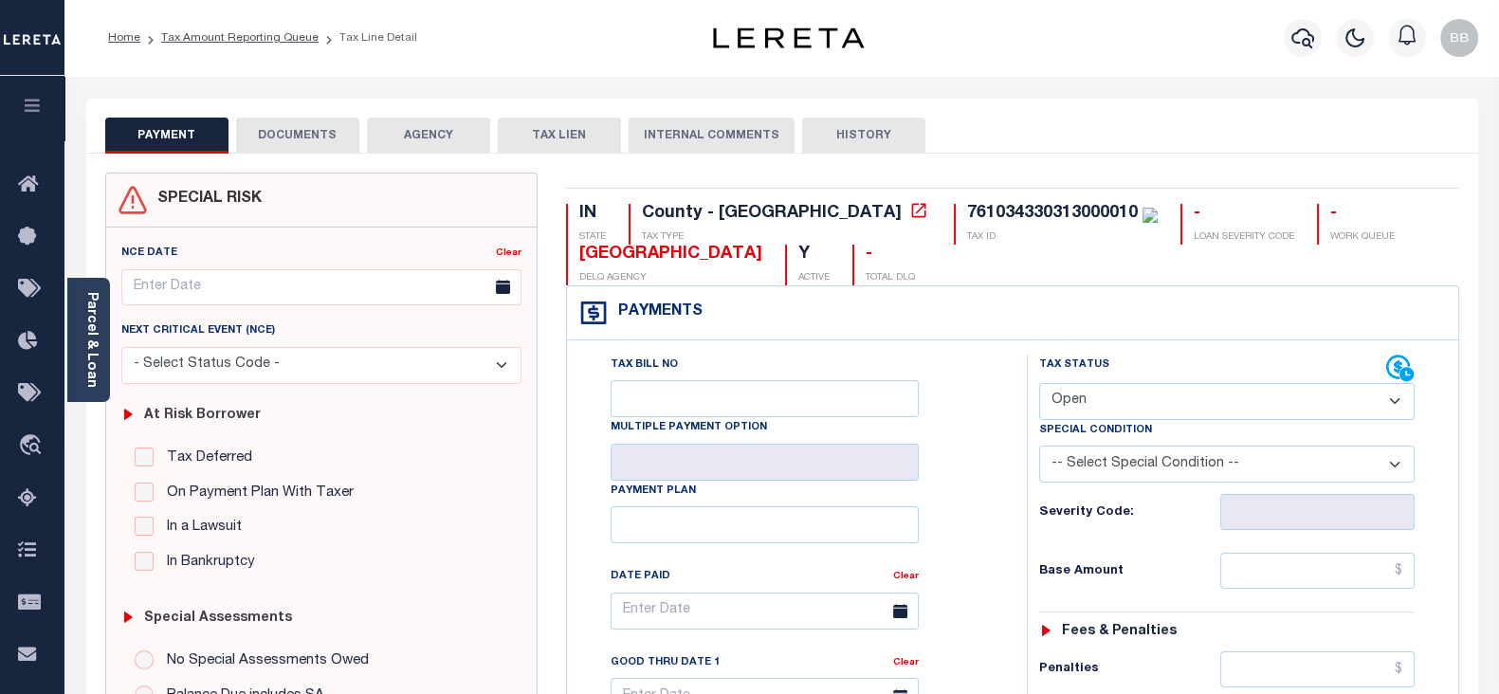
click at [1104, 400] on select "- Select Status Code - Open Due/Unpaid Paid Incomplete No Tax Due Internal Refu…" at bounding box center [1226, 401] width 375 height 37
select select "PYD"
click at [1039, 383] on select "- Select Status Code - Open Due/Unpaid Paid Incomplete No Tax Due Internal Refu…" at bounding box center [1226, 401] width 375 height 37
type input "[DATE]"
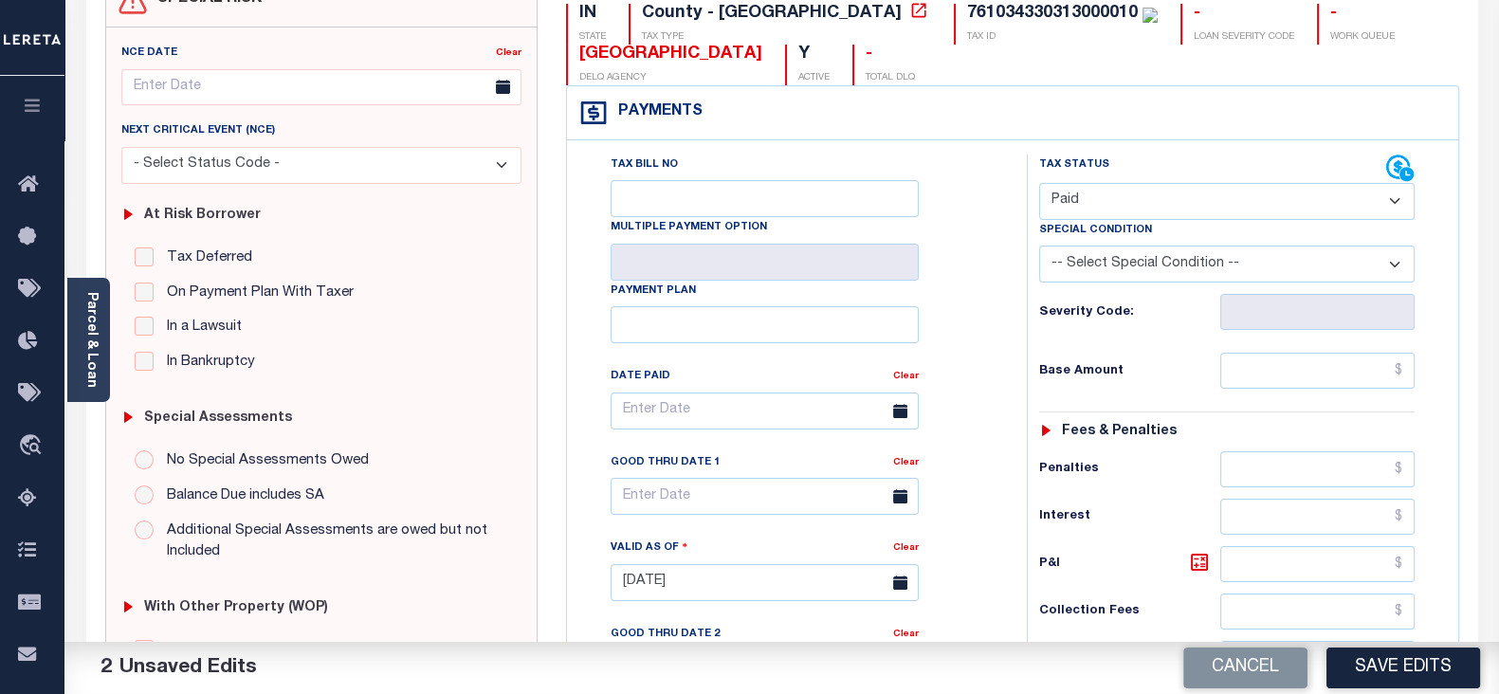
scroll to position [236, 0]
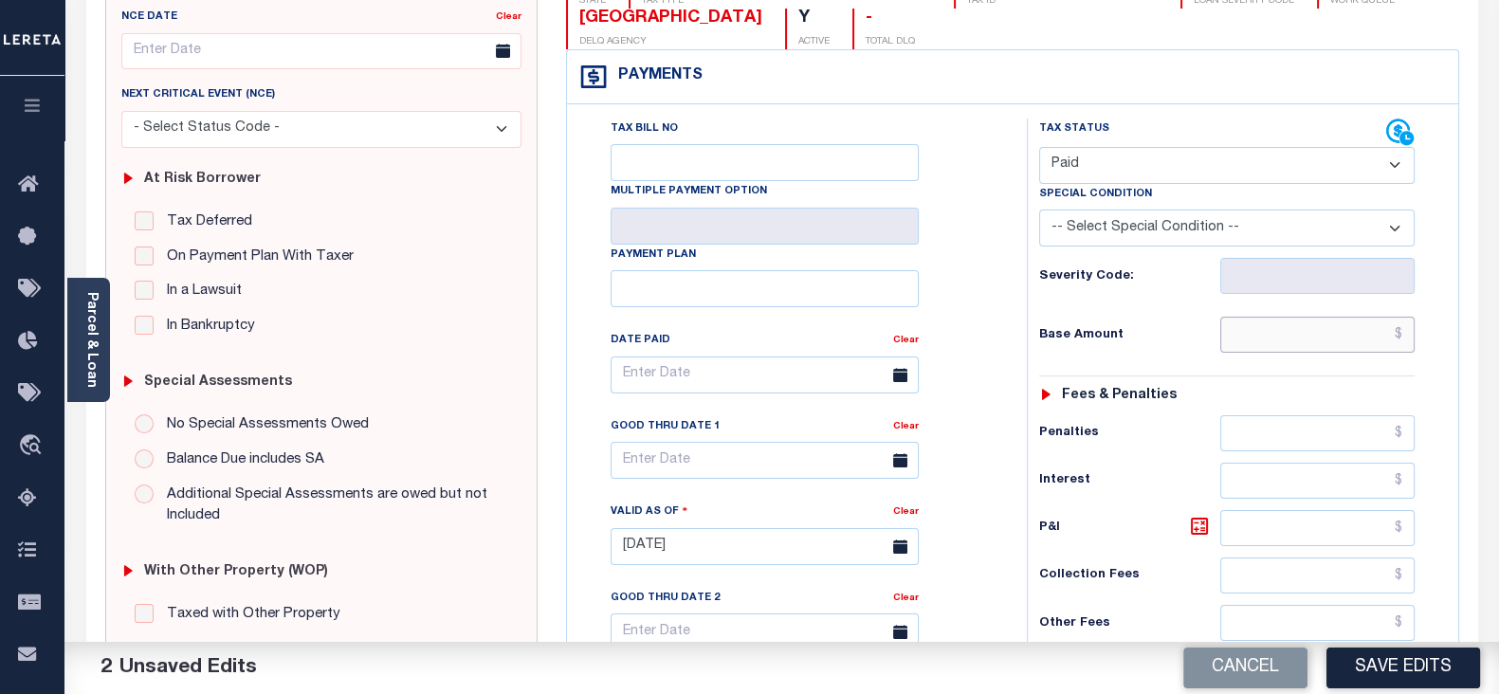
click at [1268, 331] on input "text" at bounding box center [1317, 335] width 194 height 36
paste input "590.56"
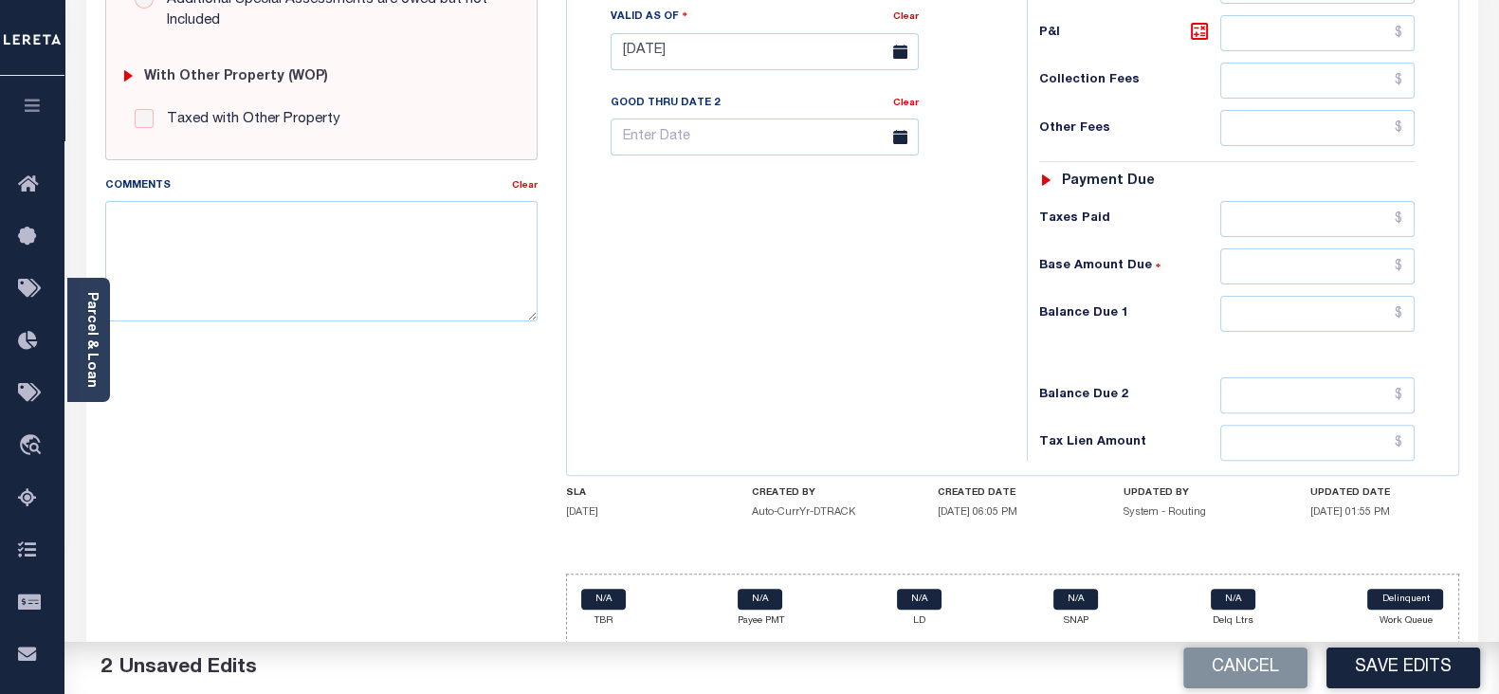
scroll to position [736, 0]
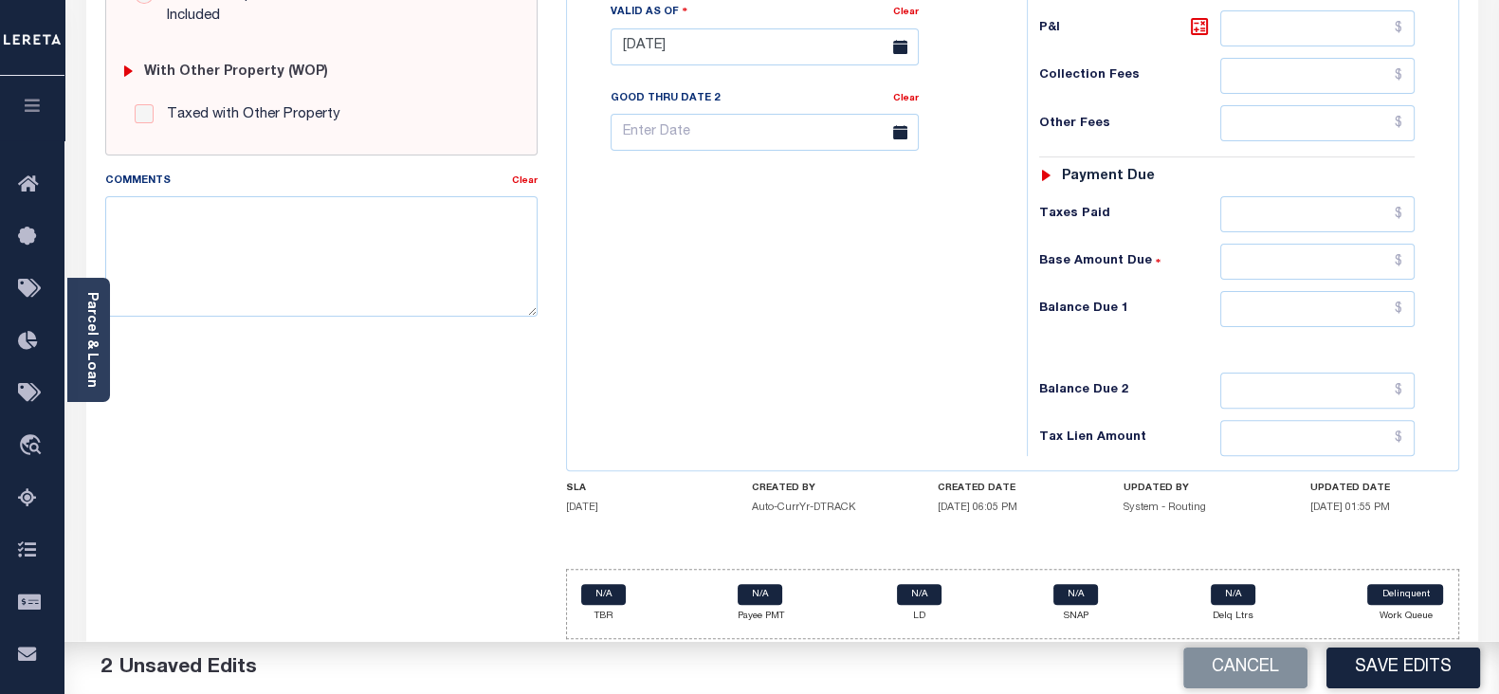
type input "$590.56"
click at [1275, 327] on div "Tax Status Status - Select Status Code -" at bounding box center [1233, 37] width 412 height 837
click at [1261, 298] on input "text" at bounding box center [1317, 309] width 194 height 36
type input "$0.00"
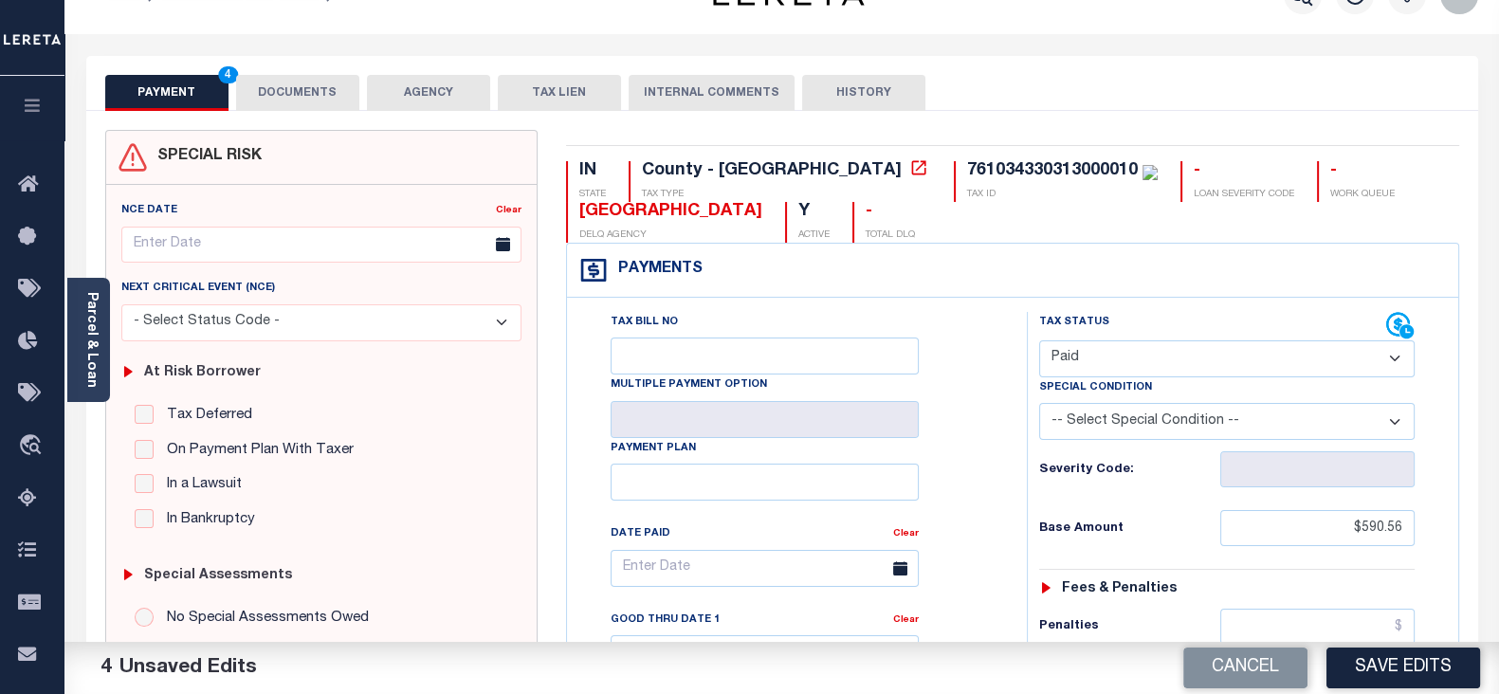
scroll to position [0, 0]
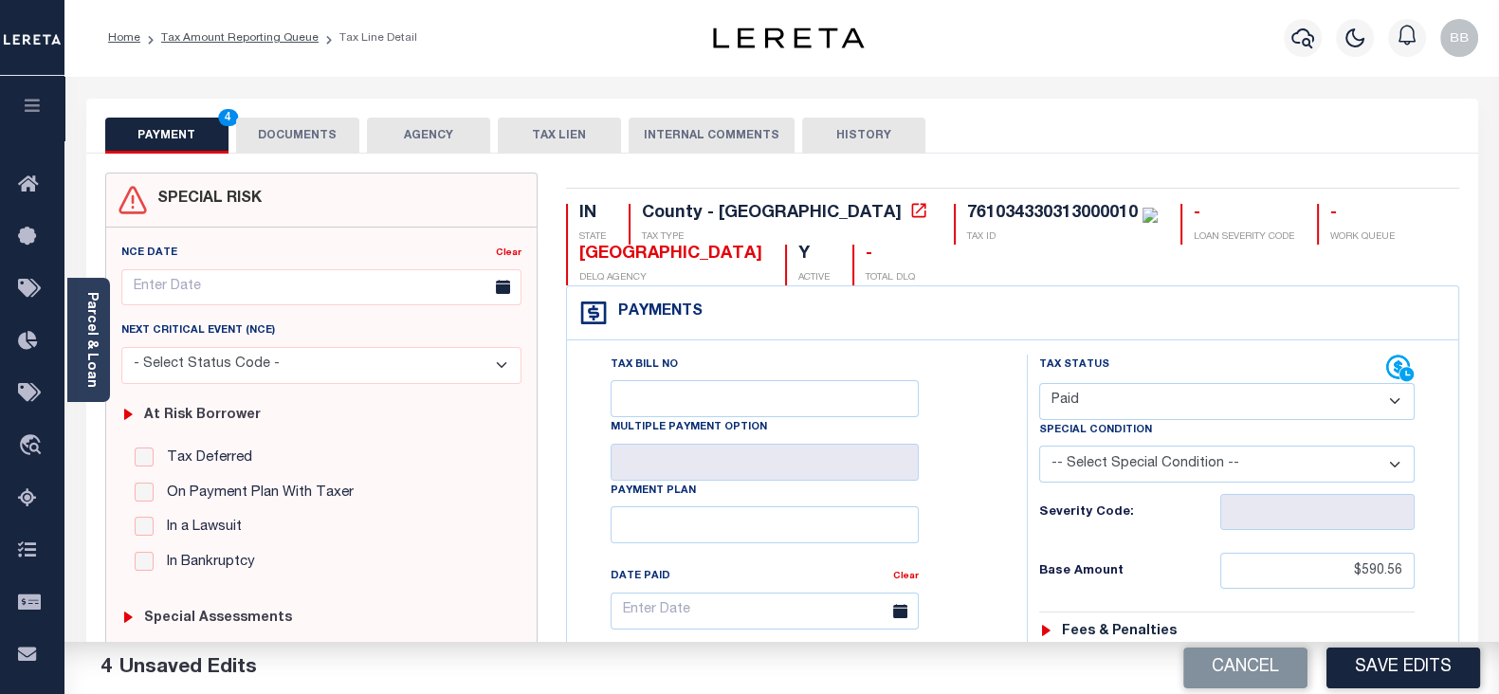
click at [291, 128] on button "DOCUMENTS" at bounding box center [297, 136] width 123 height 36
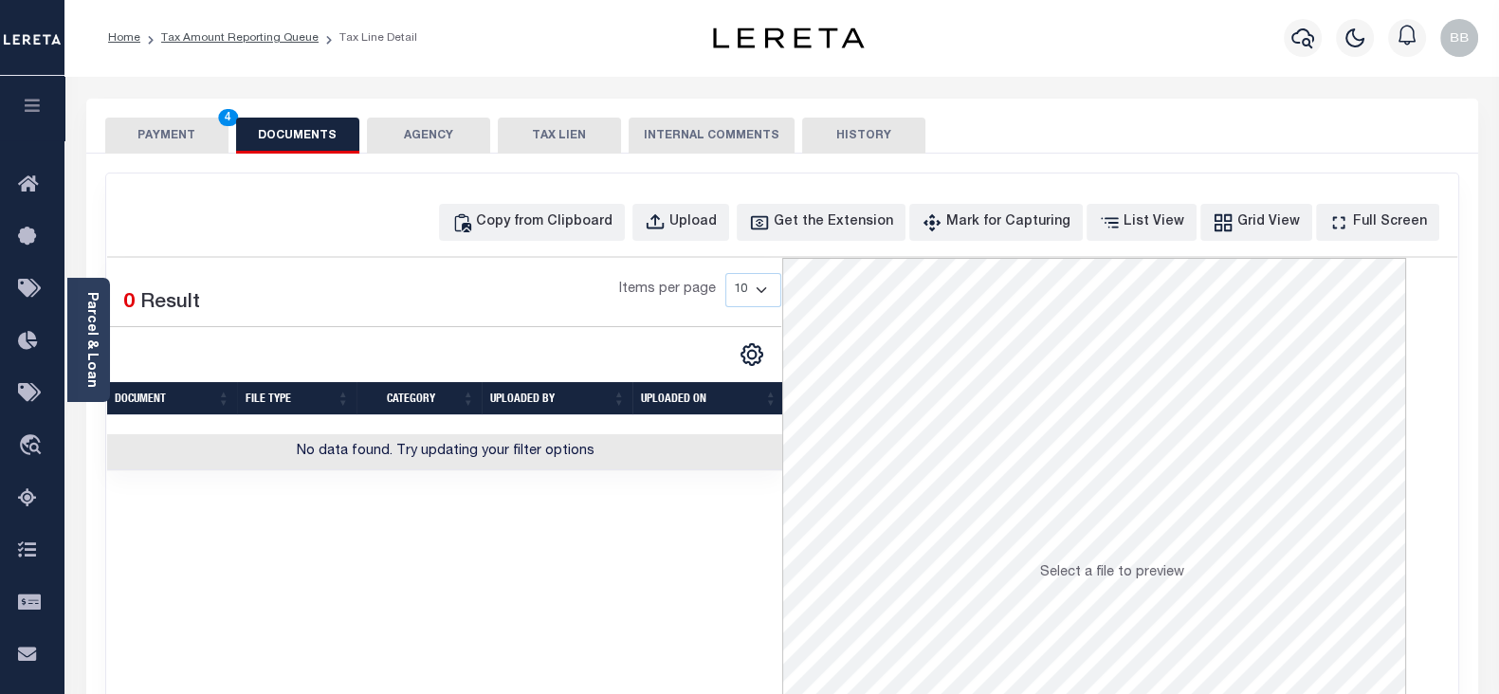
click at [264, 275] on div "Selected 0 Result" at bounding box center [181, 299] width 175 height 53
click at [612, 228] on div "Copy from Clipboard" at bounding box center [544, 222] width 136 height 21
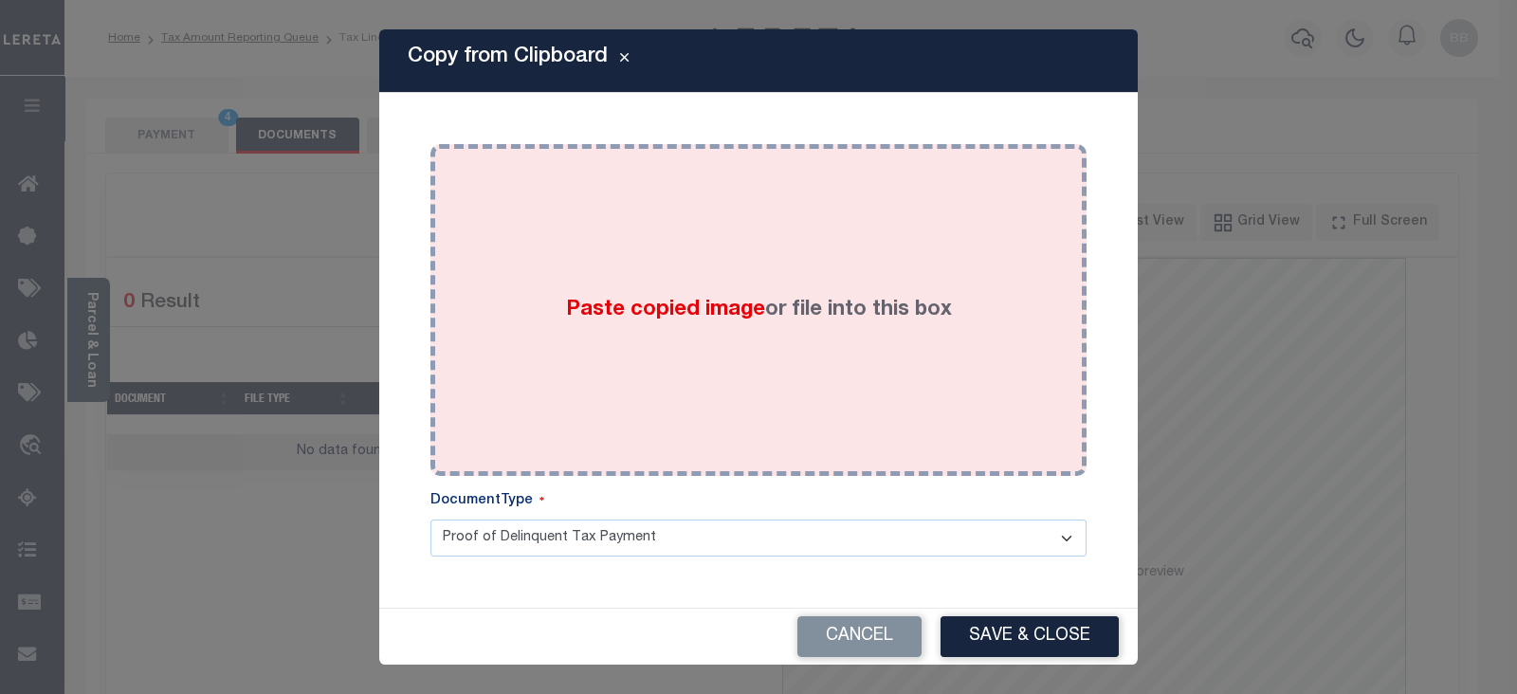
click at [756, 234] on div "Paste copied image or file into this box" at bounding box center [758, 309] width 627 height 303
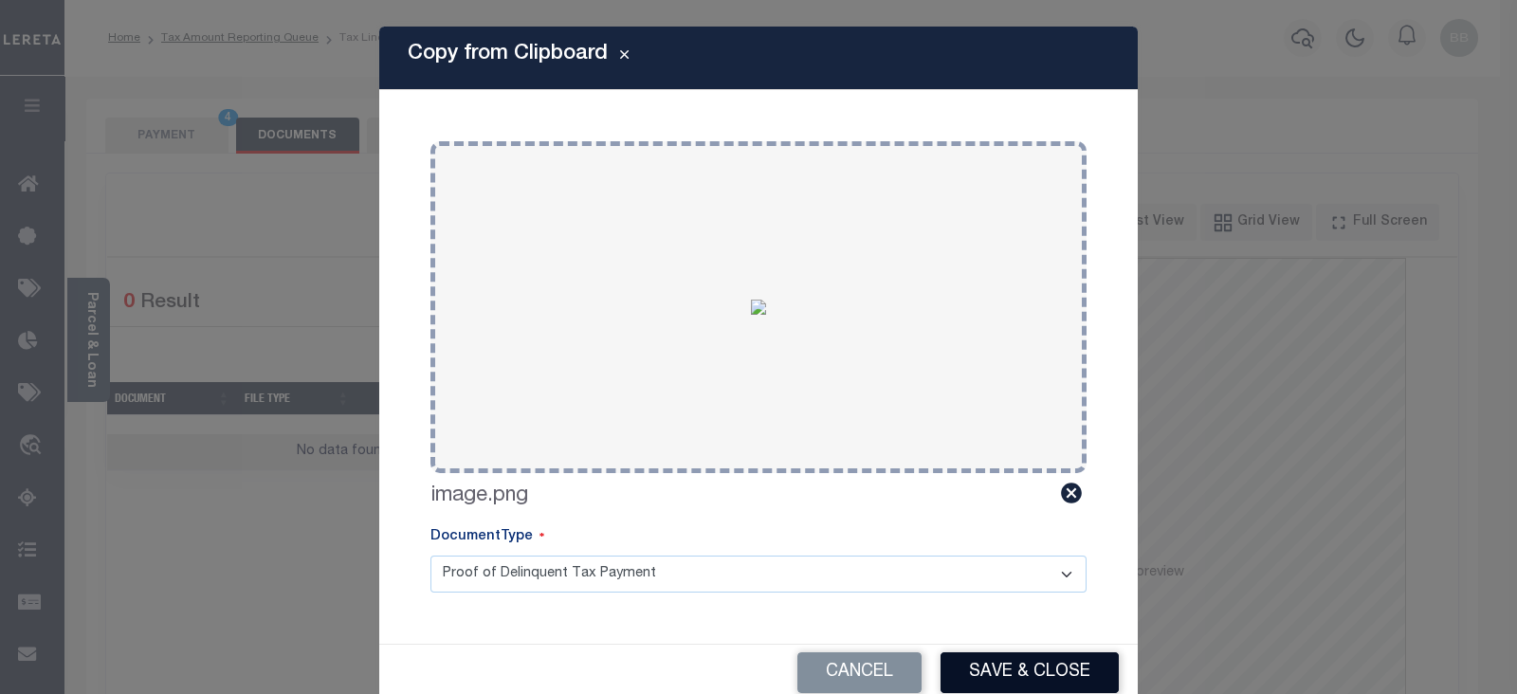
click at [1022, 675] on button "Save & Close" at bounding box center [1029, 672] width 178 height 41
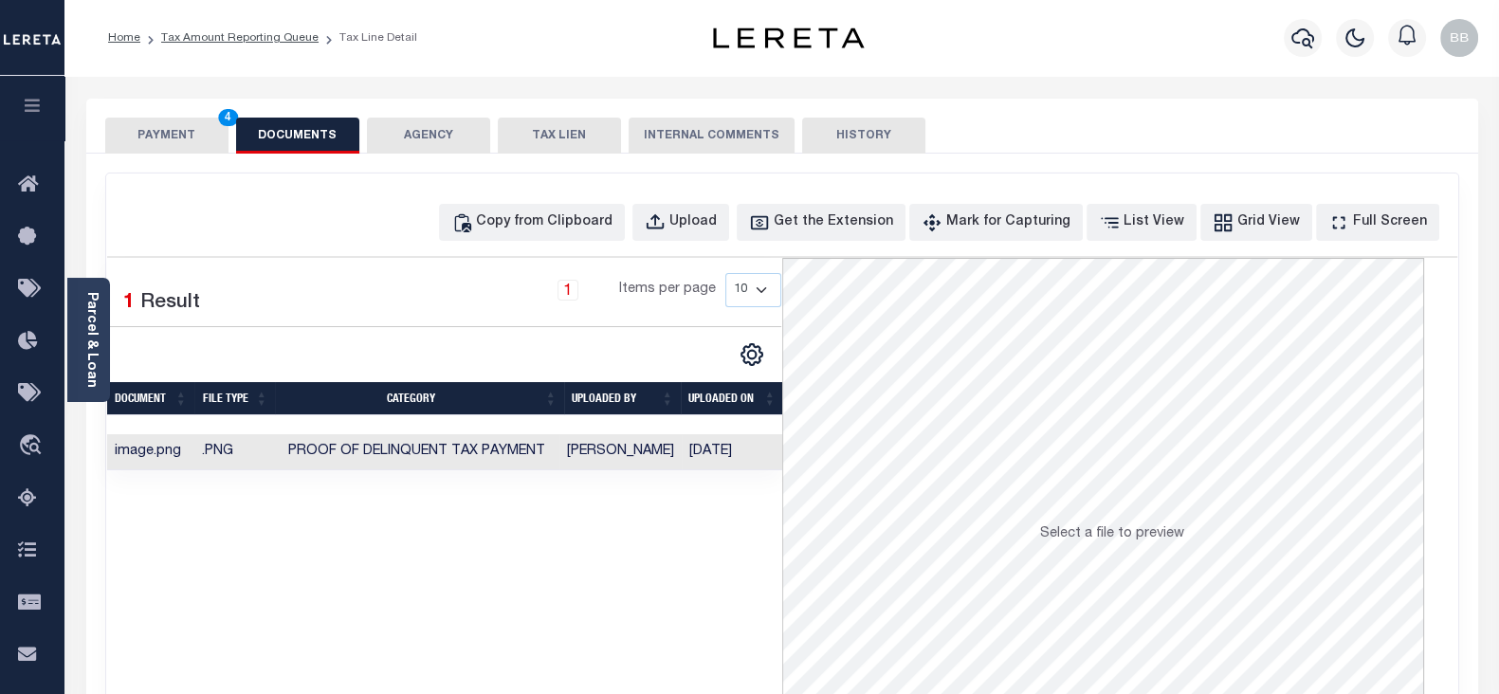
click at [182, 130] on button "PAYMENT 4" at bounding box center [166, 136] width 123 height 36
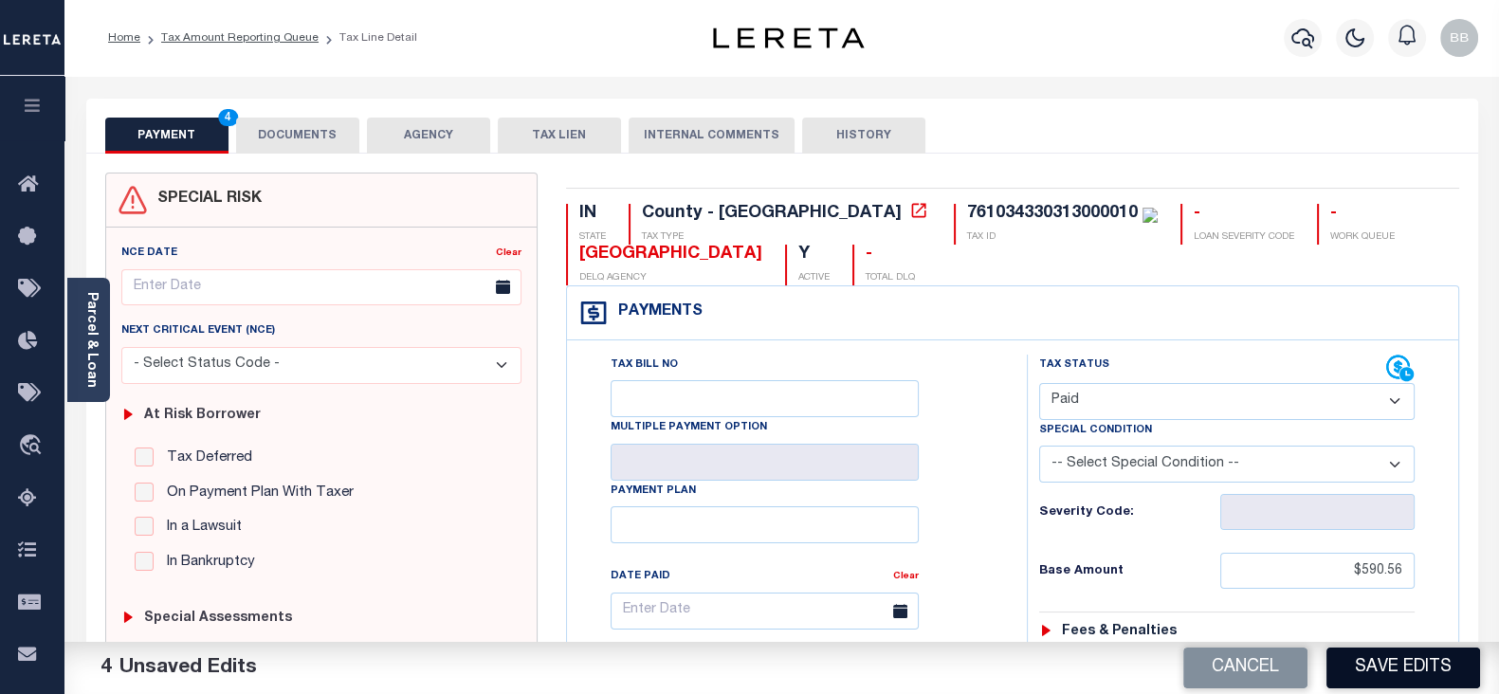
click at [1393, 658] on button "Save Edits" at bounding box center [1403, 667] width 154 height 41
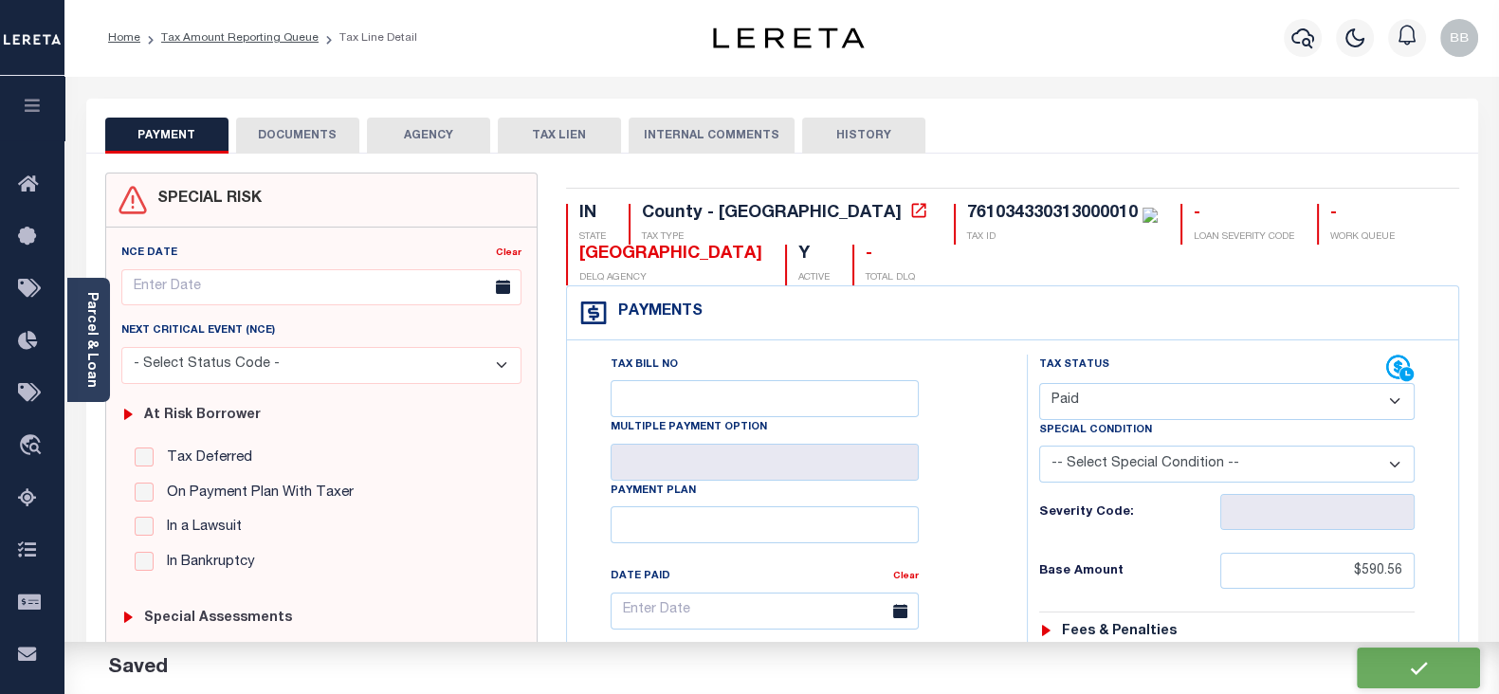
checkbox input "false"
type input "$590.56"
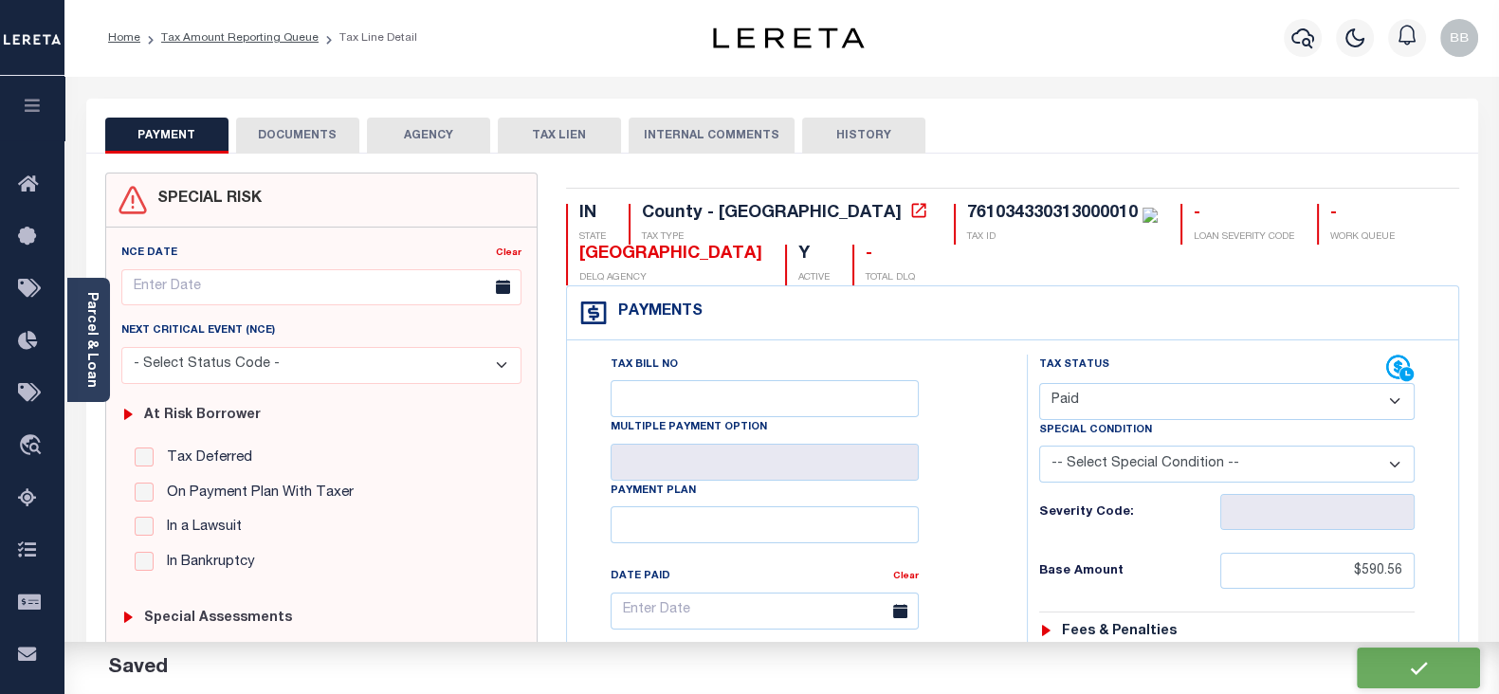
type input "$0"
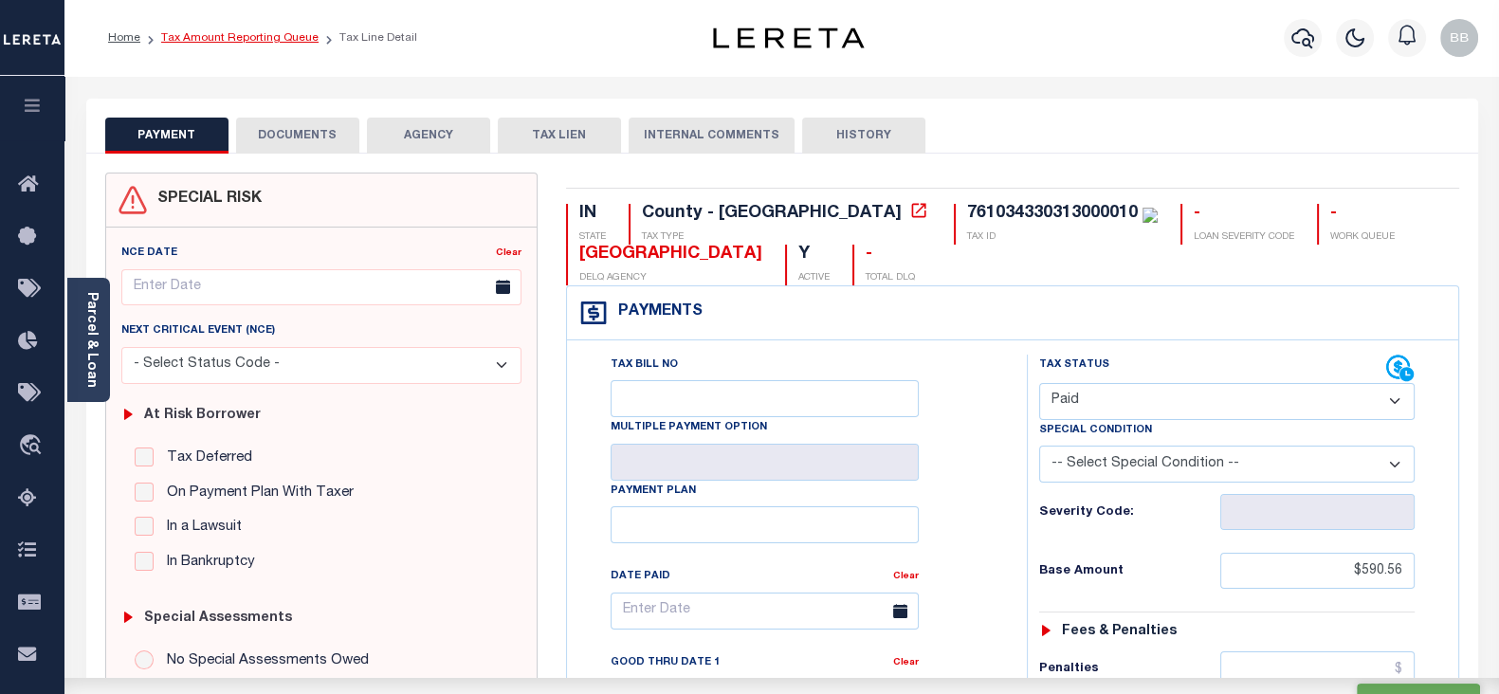
click at [258, 42] on link "Tax Amount Reporting Queue" at bounding box center [239, 37] width 157 height 11
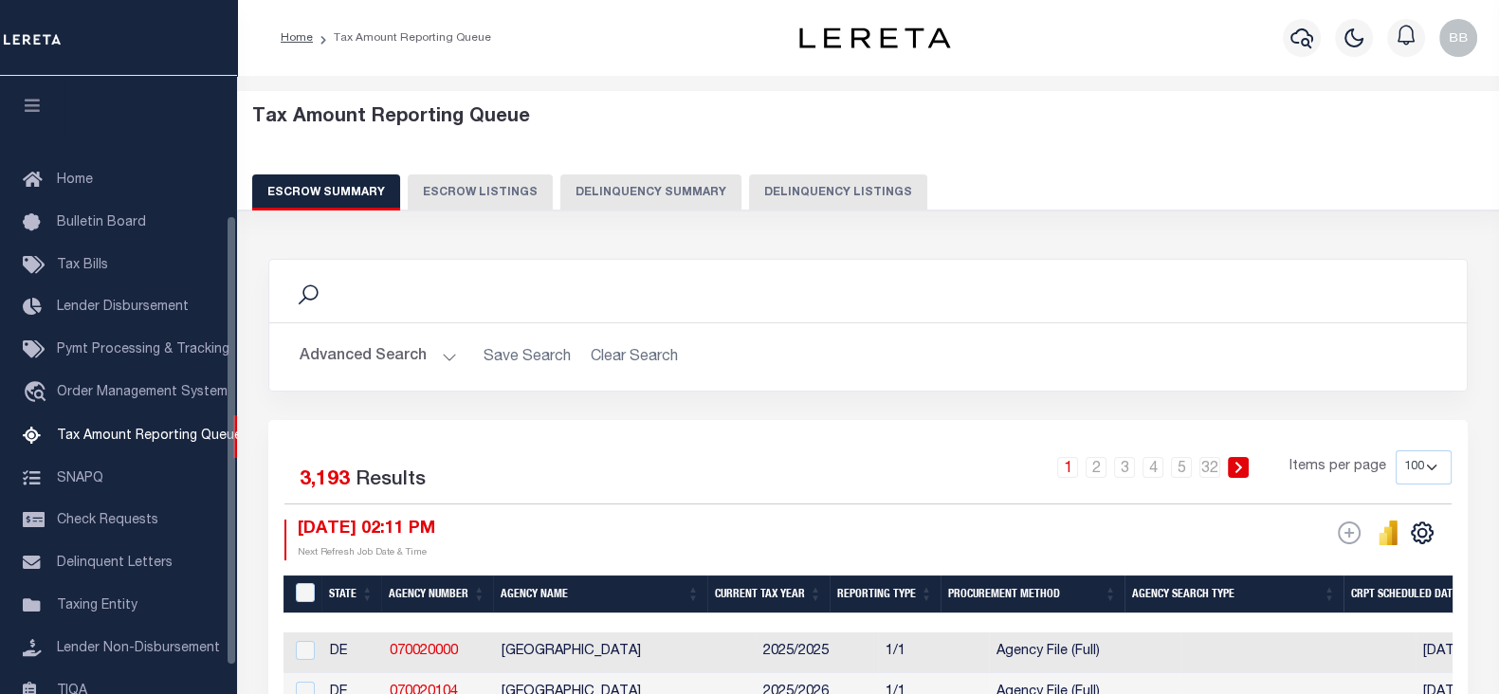
click at [765, 197] on button "Delinquency Listings" at bounding box center [838, 192] width 178 height 36
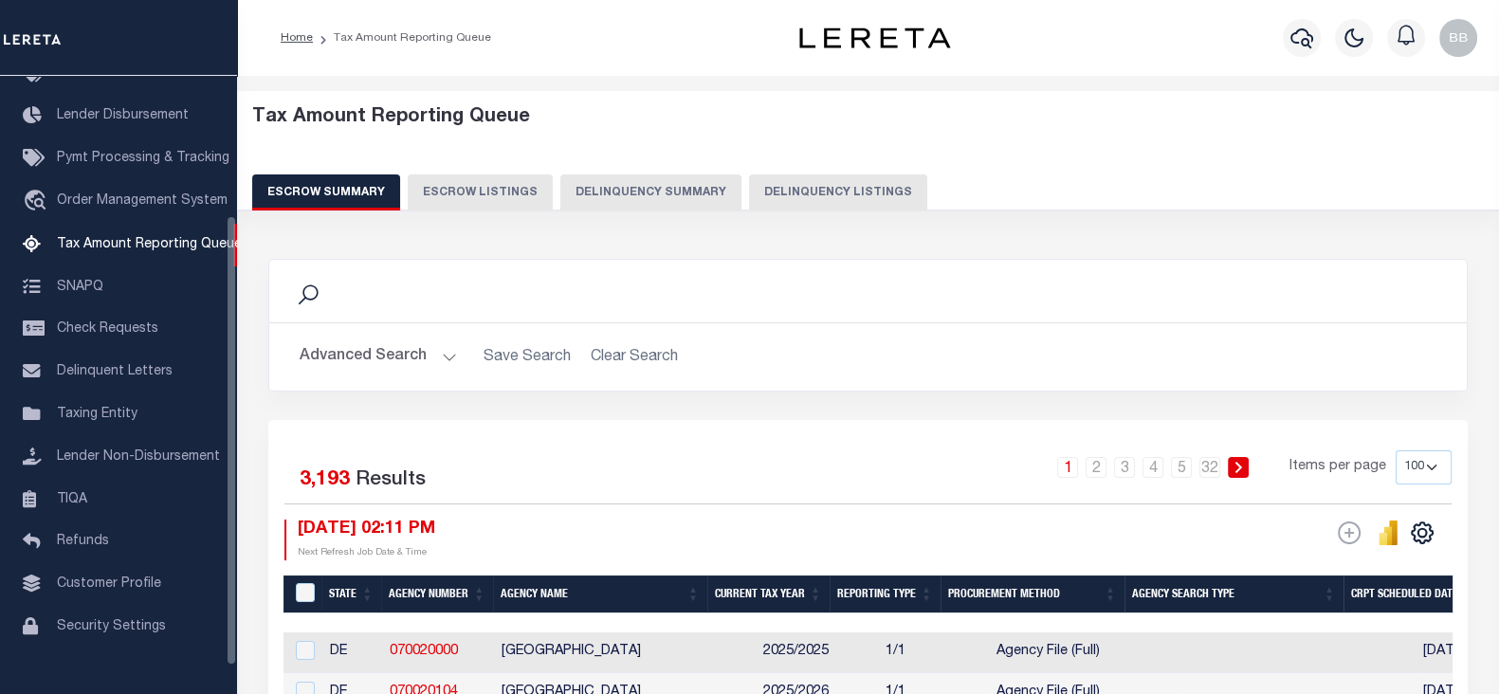
select select "100"
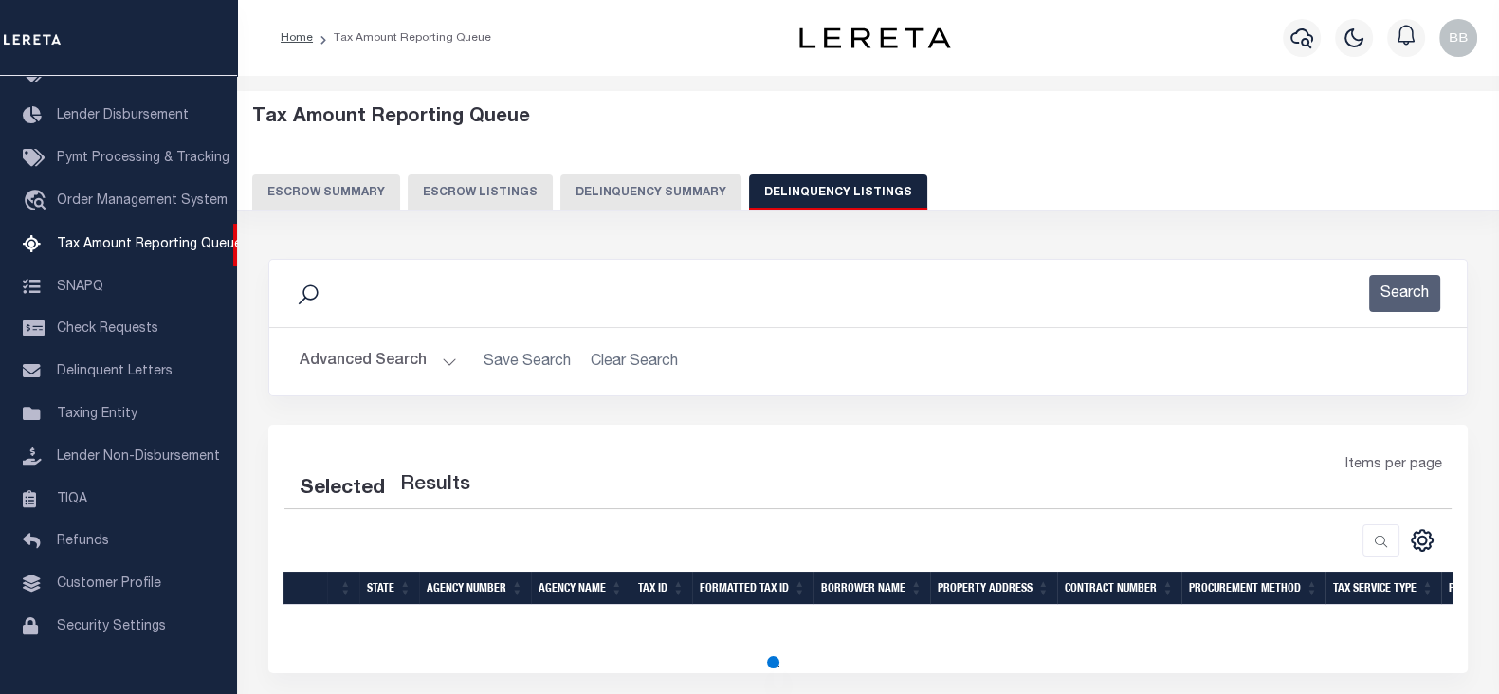
select select "100"
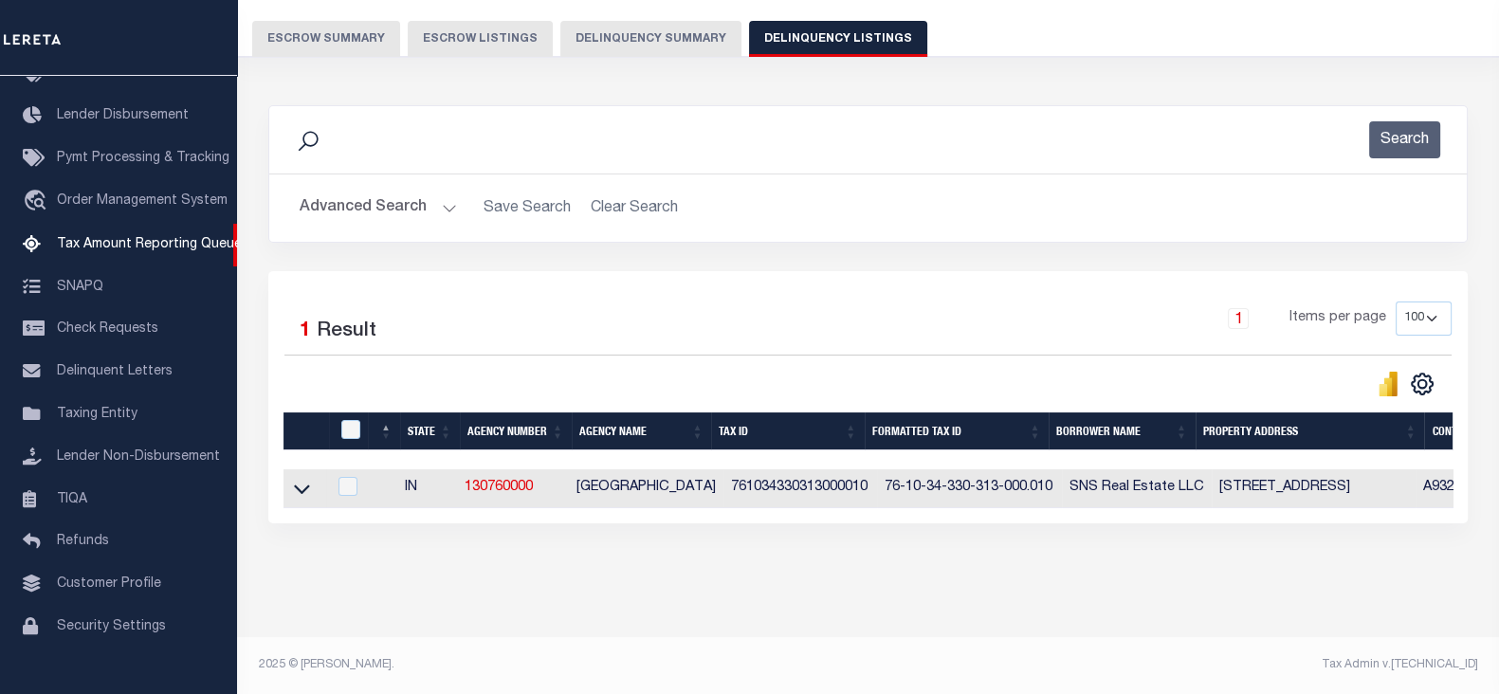
scroll to position [168, 0]
click at [295, 485] on icon at bounding box center [302, 489] width 16 height 9
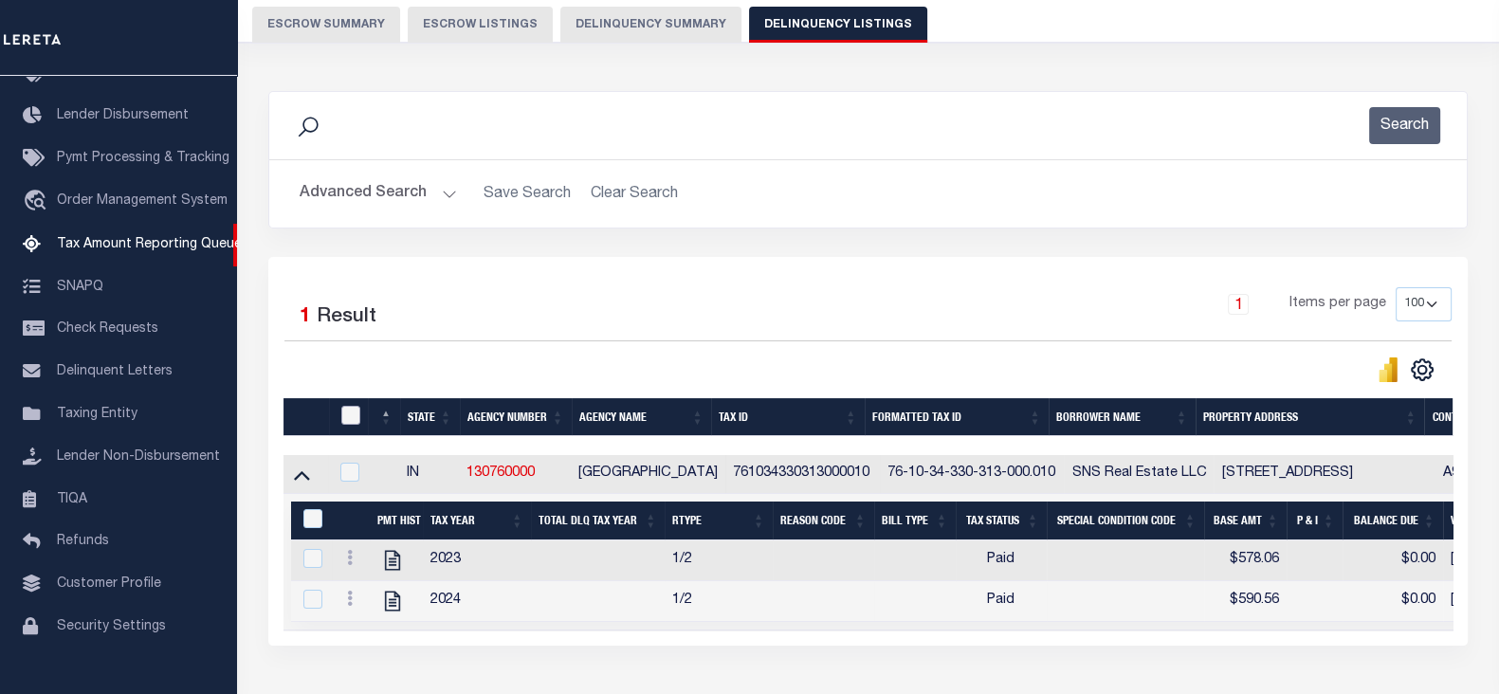
click at [353, 414] on input "checkbox" at bounding box center [350, 415] width 19 height 19
checkbox input "true"
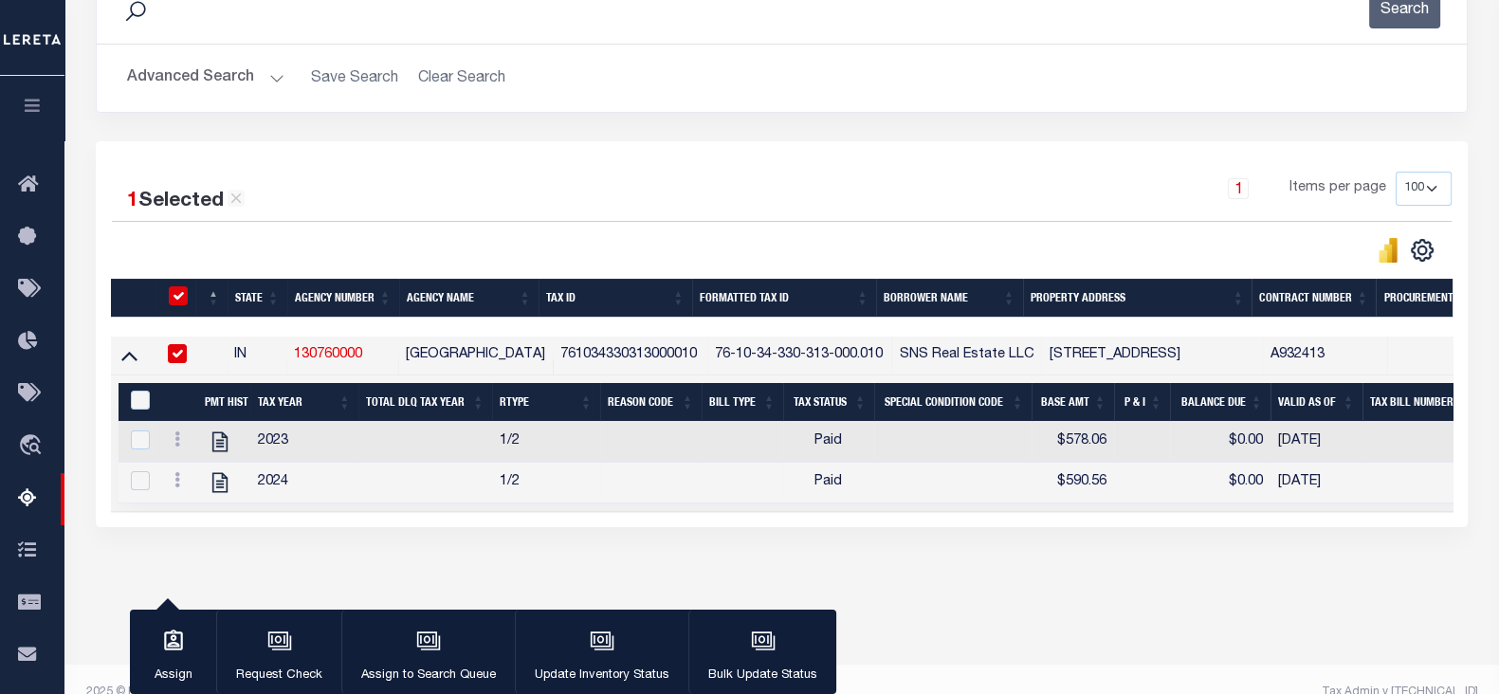
scroll to position [286, 0]
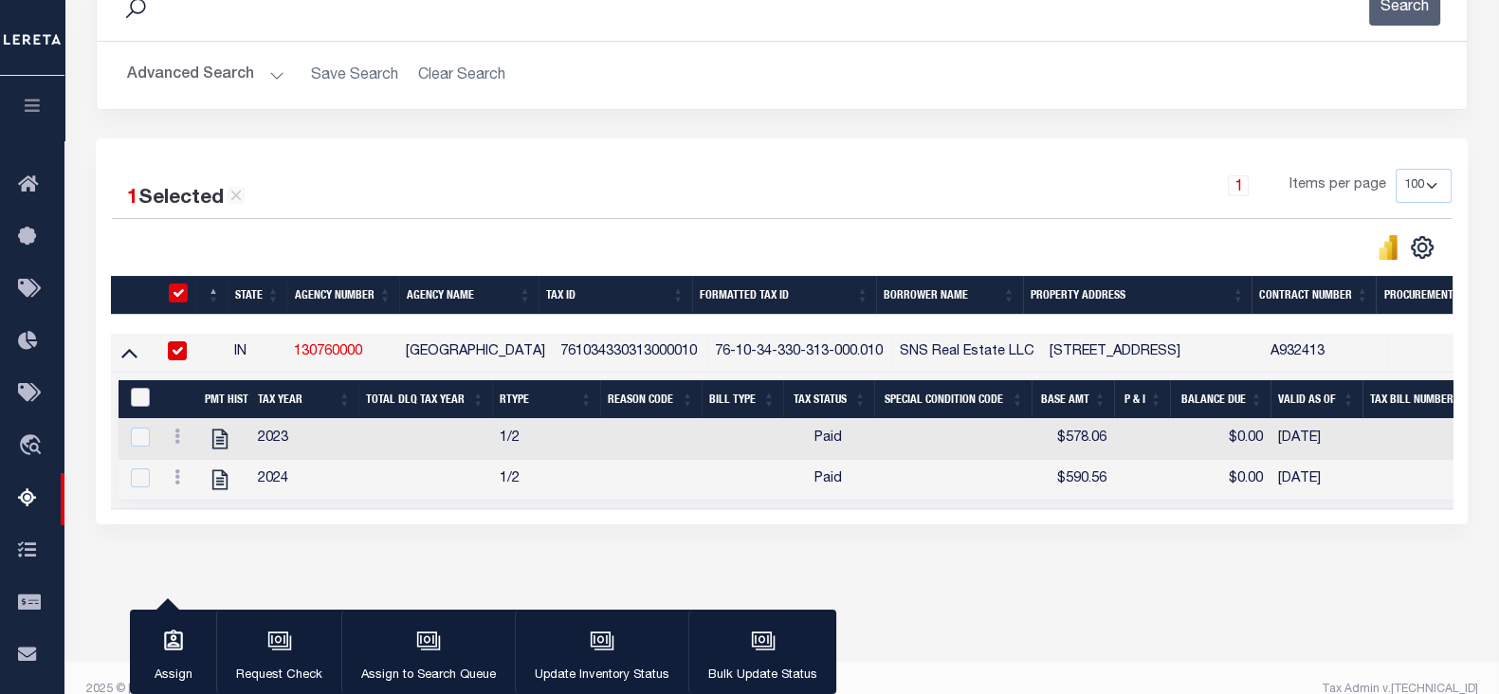
click at [142, 388] on input "&nbsp;" at bounding box center [140, 397] width 19 height 19
checkbox input "true"
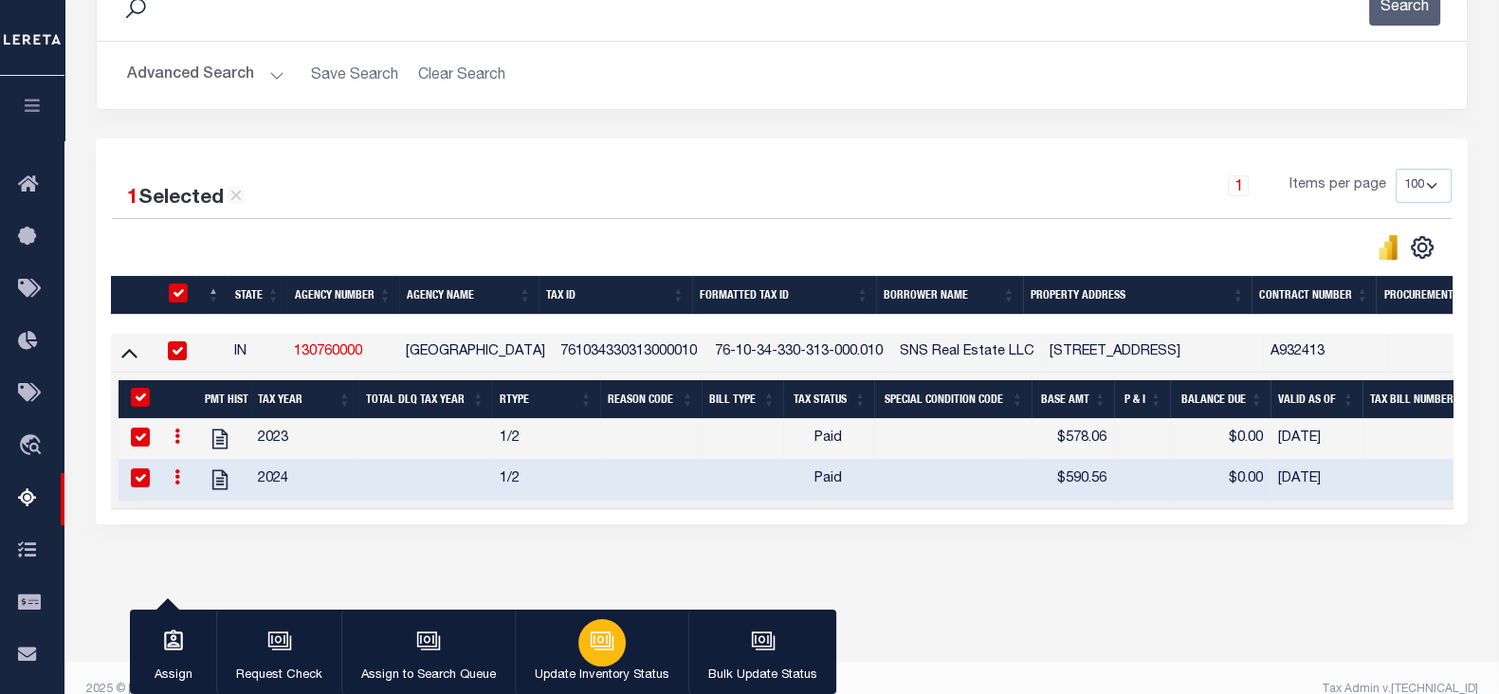
click at [573, 632] on button "Update Inventory Status" at bounding box center [601, 651] width 173 height 85
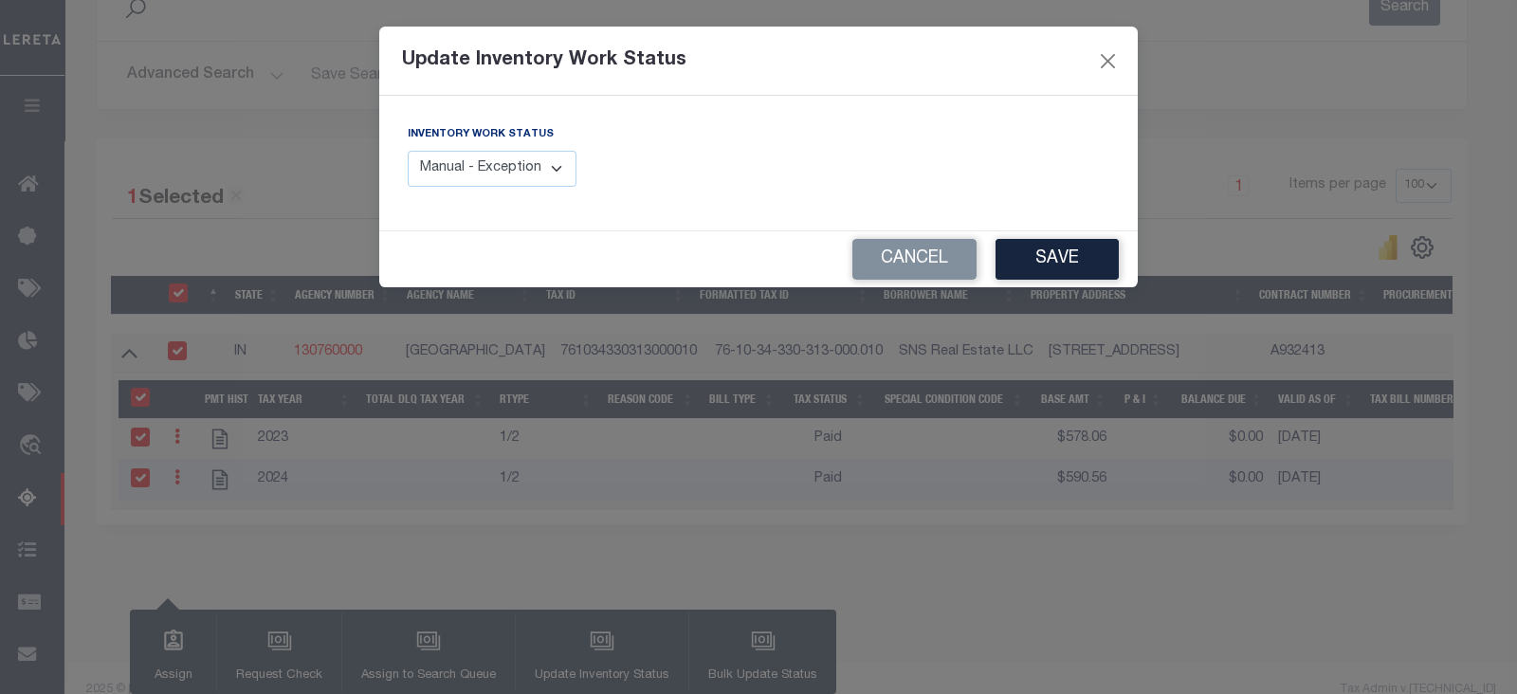
click at [497, 162] on select "Manual - Exception Pended - Awaiting Search Late Add Exception Completed" at bounding box center [492, 169] width 169 height 37
select select "4"
click at [408, 151] on select "Manual - Exception Pended - Awaiting Search Late Add Exception Completed" at bounding box center [492, 169] width 169 height 37
click at [1090, 261] on button "Save" at bounding box center [1056, 259] width 123 height 41
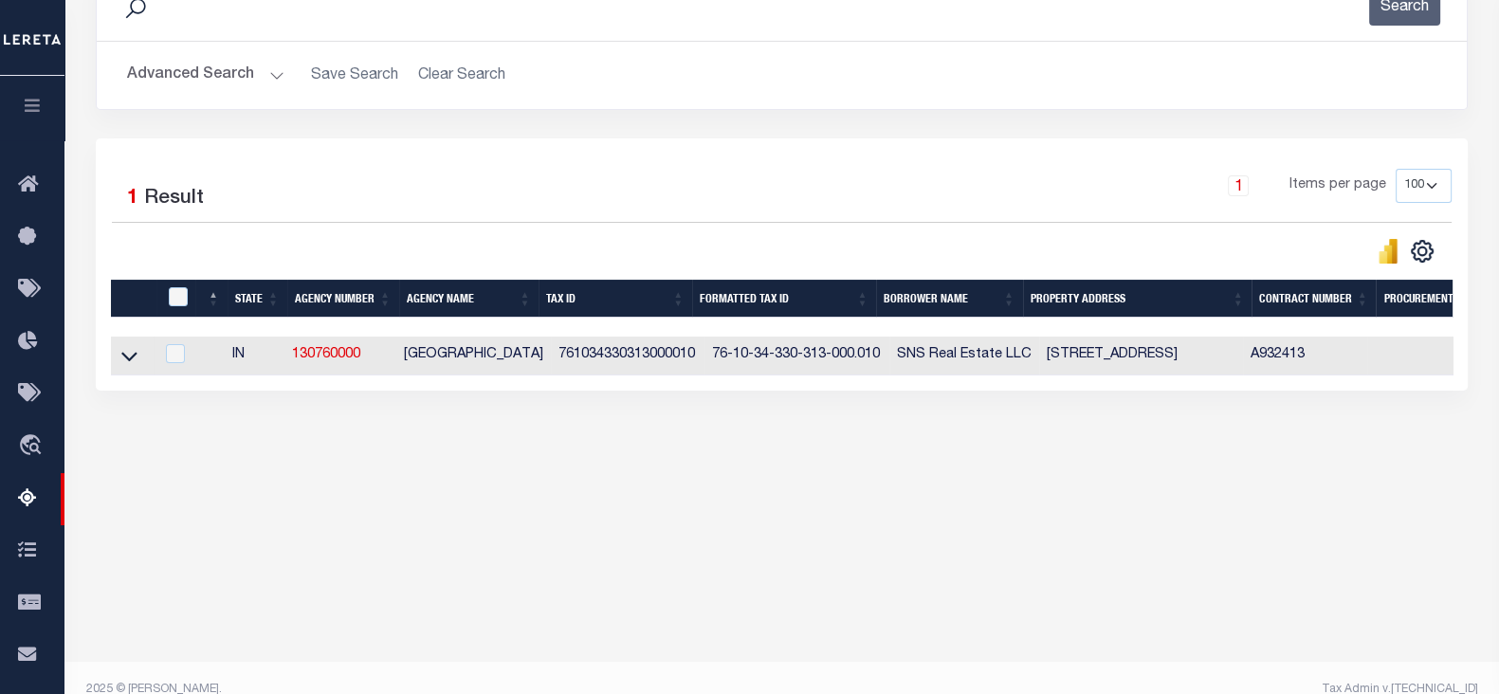
click at [213, 76] on button "Advanced Search" at bounding box center [205, 75] width 157 height 37
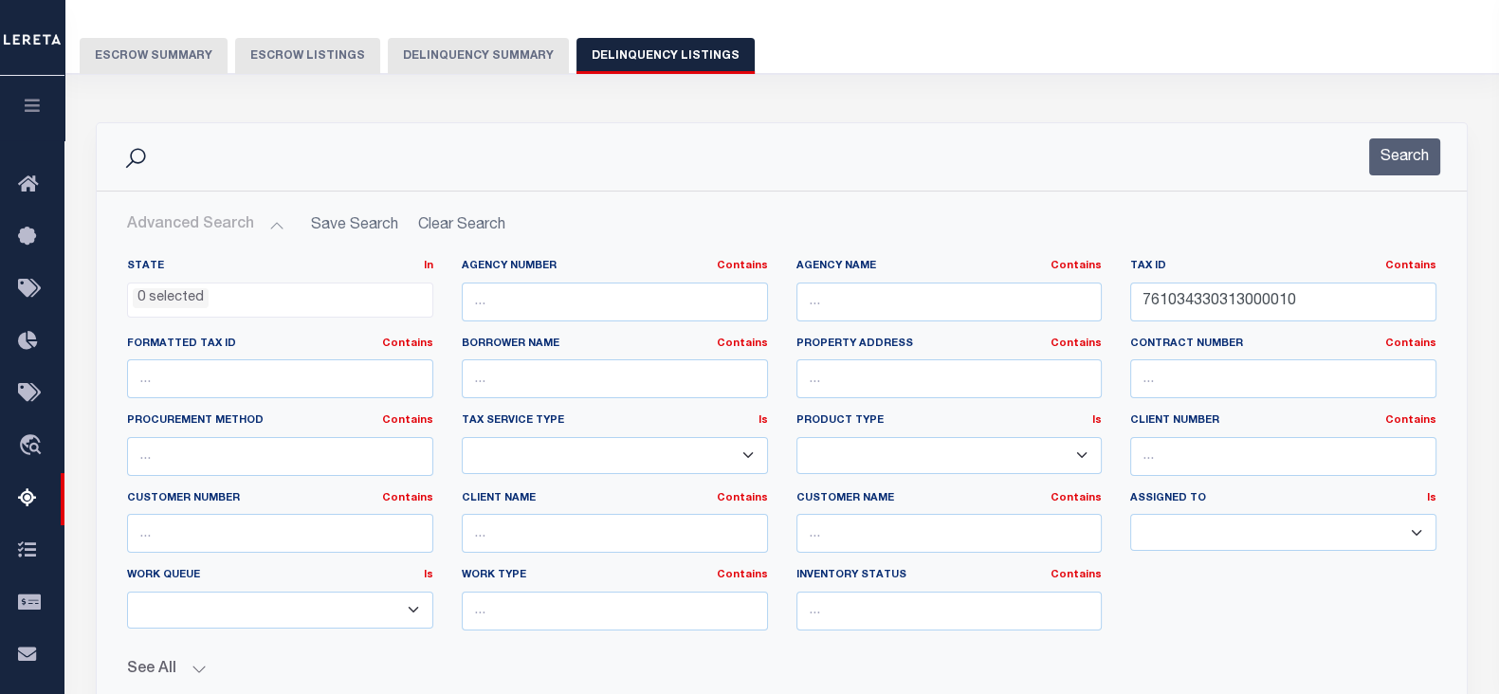
scroll to position [78, 0]
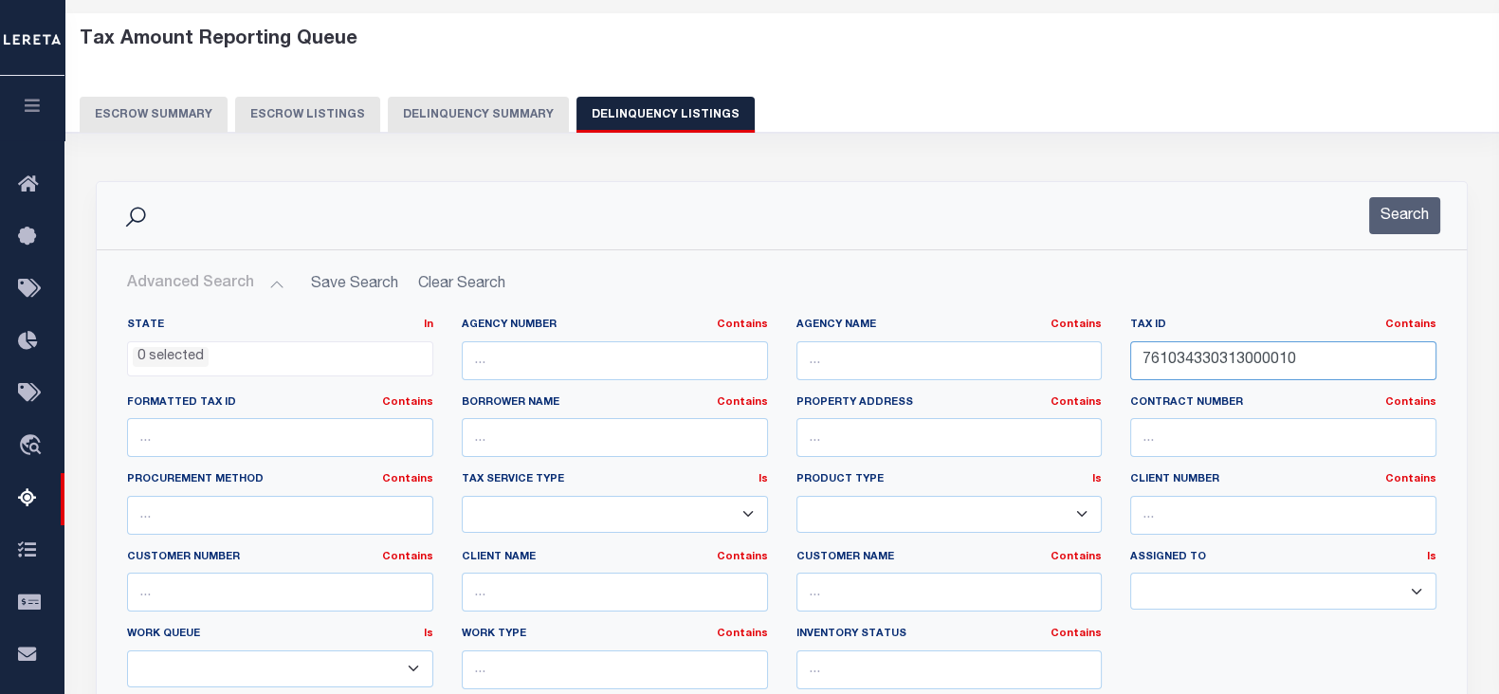
click at [1328, 358] on input "761034330313000010" at bounding box center [1283, 360] width 306 height 39
paste input "218000005000014"
type input "761218000005000014"
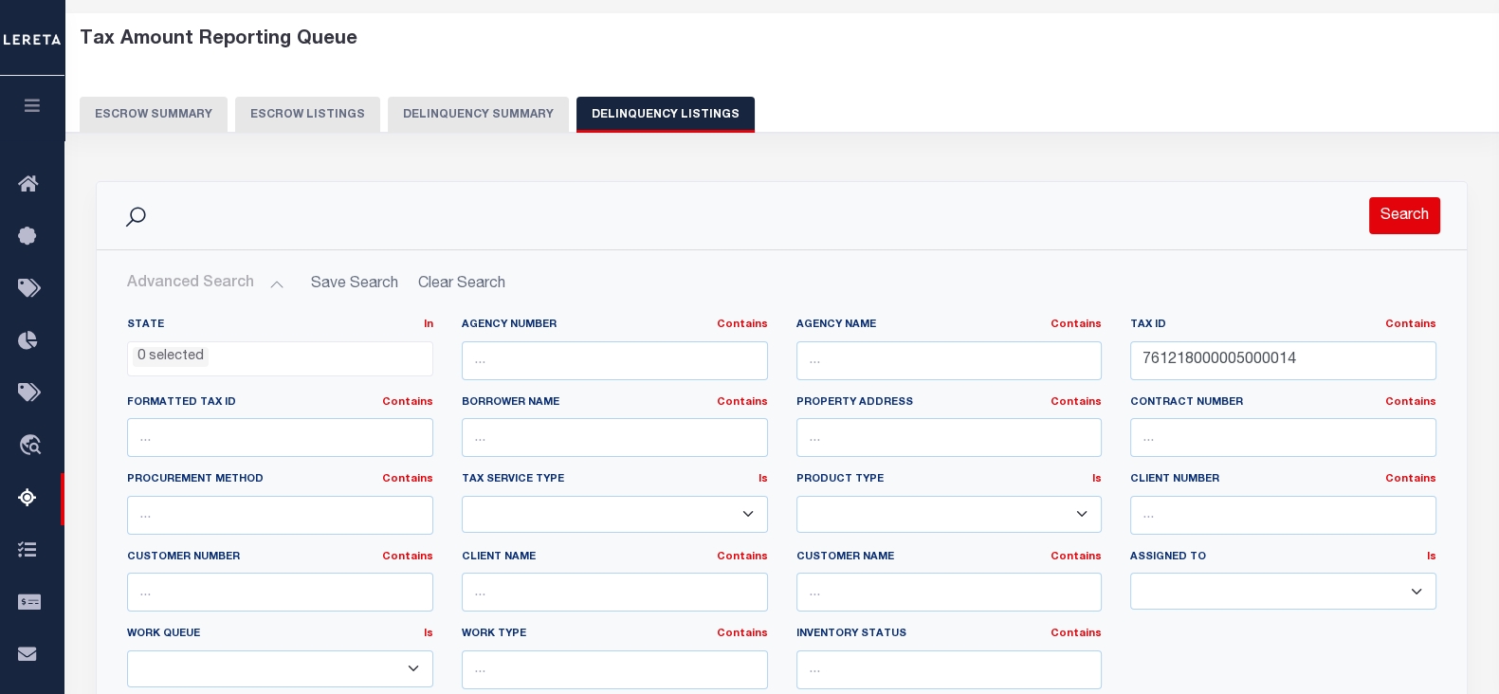
click at [1427, 209] on button "Search" at bounding box center [1404, 215] width 71 height 37
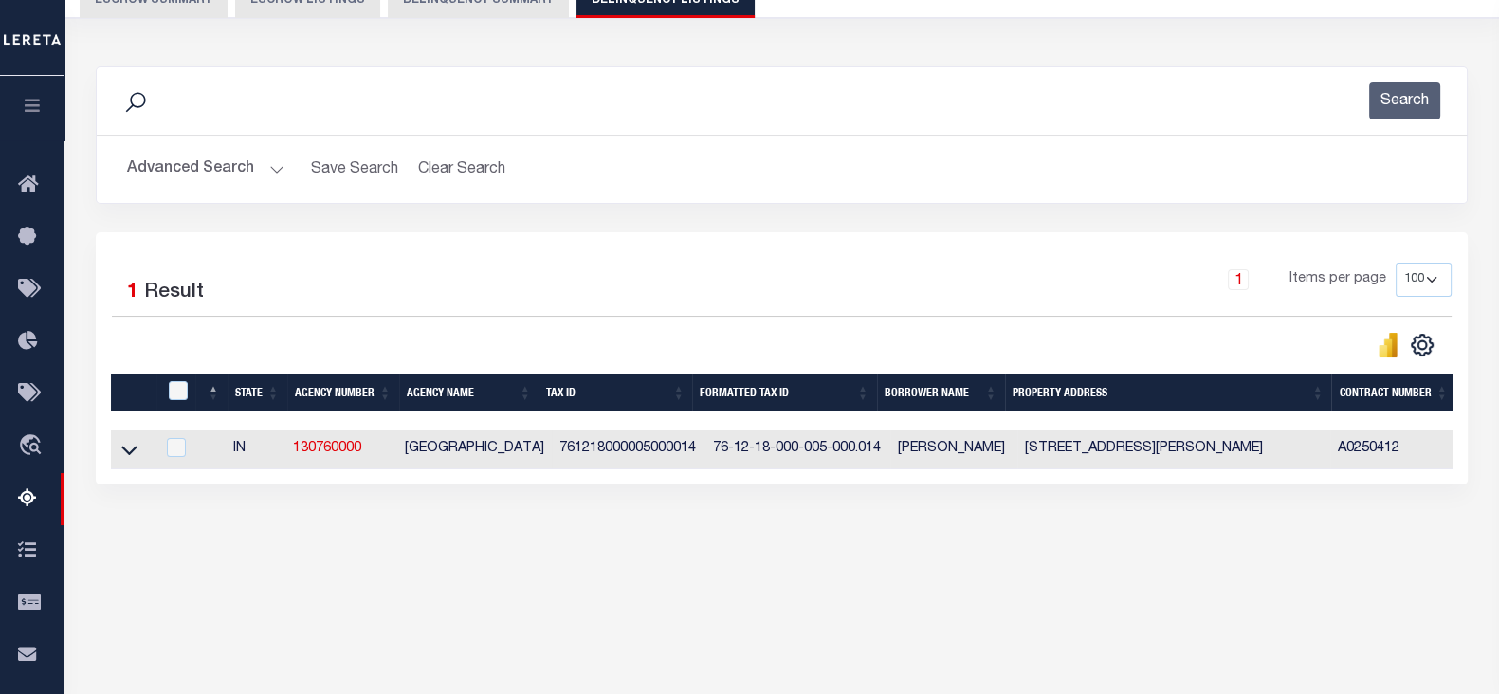
scroll to position [196, 0]
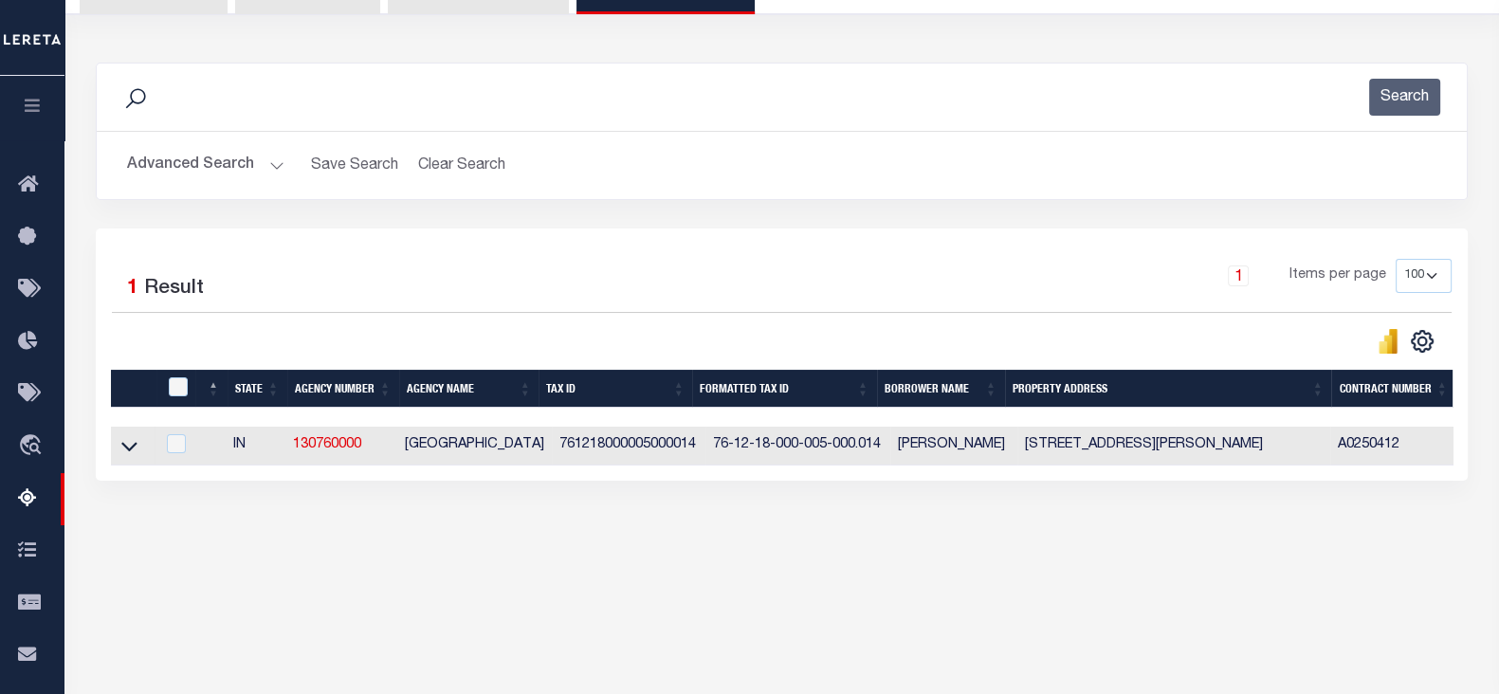
drag, startPoint x: 129, startPoint y: 446, endPoint x: 956, endPoint y: 49, distance: 917.5
click at [129, 446] on icon at bounding box center [129, 446] width 16 height 20
